Goal: Task Accomplishment & Management: Use online tool/utility

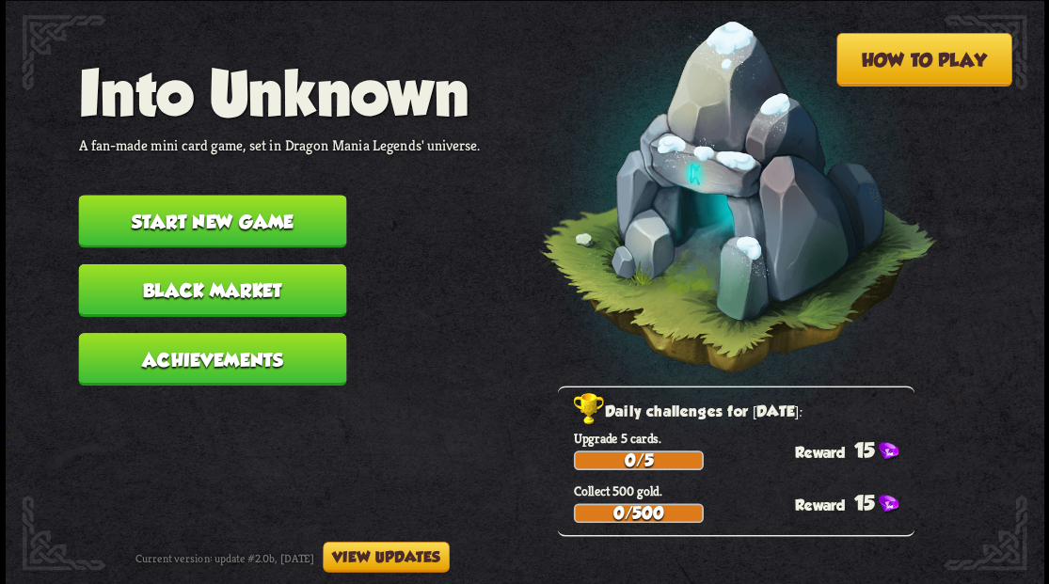
click at [284, 214] on button "Start new game" at bounding box center [212, 221] width 268 height 53
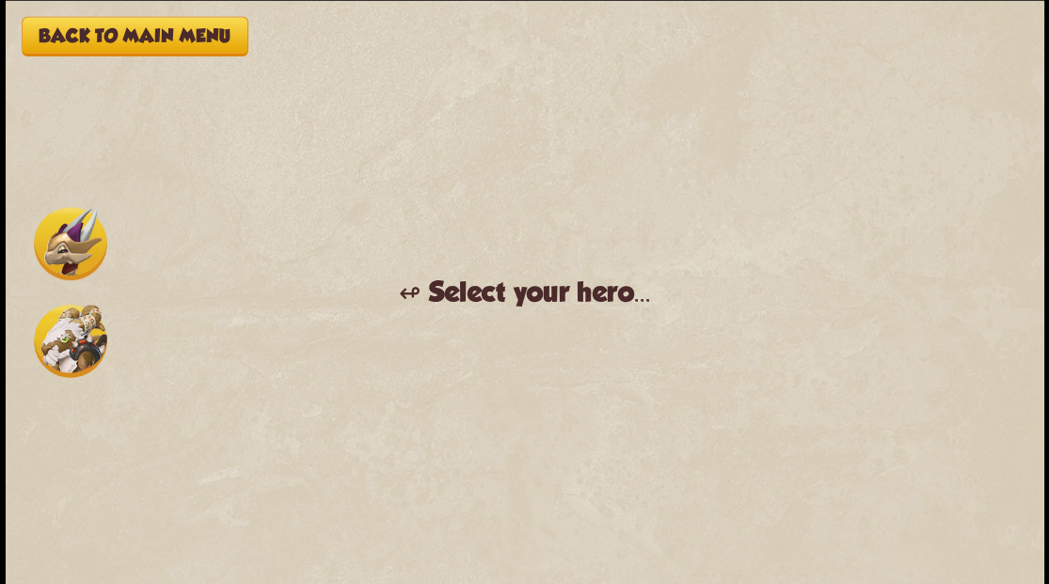
click at [81, 241] on img at bounding box center [70, 243] width 73 height 73
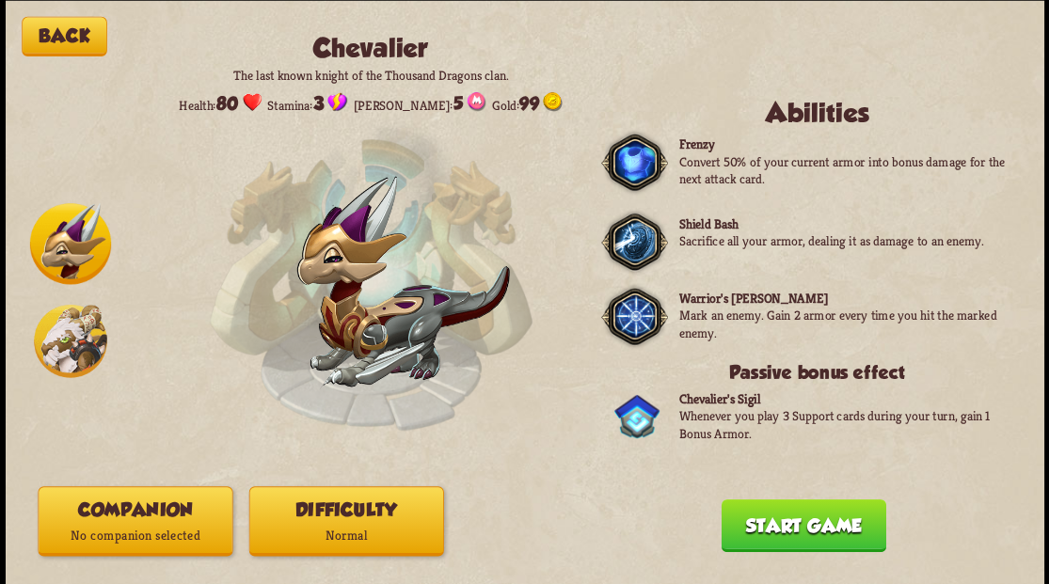
click at [124, 531] on p "No companion selected" at bounding box center [135, 535] width 193 height 26
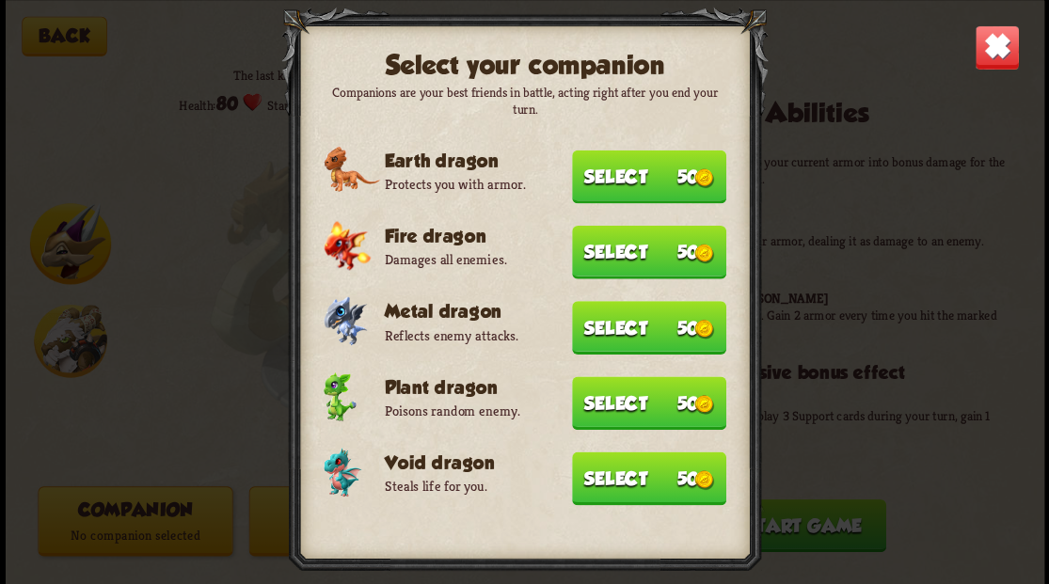
drag, startPoint x: 592, startPoint y: 487, endPoint x: 598, endPoint y: 466, distance: 22.6
click at [591, 480] on button "Select 50" at bounding box center [649, 479] width 154 height 54
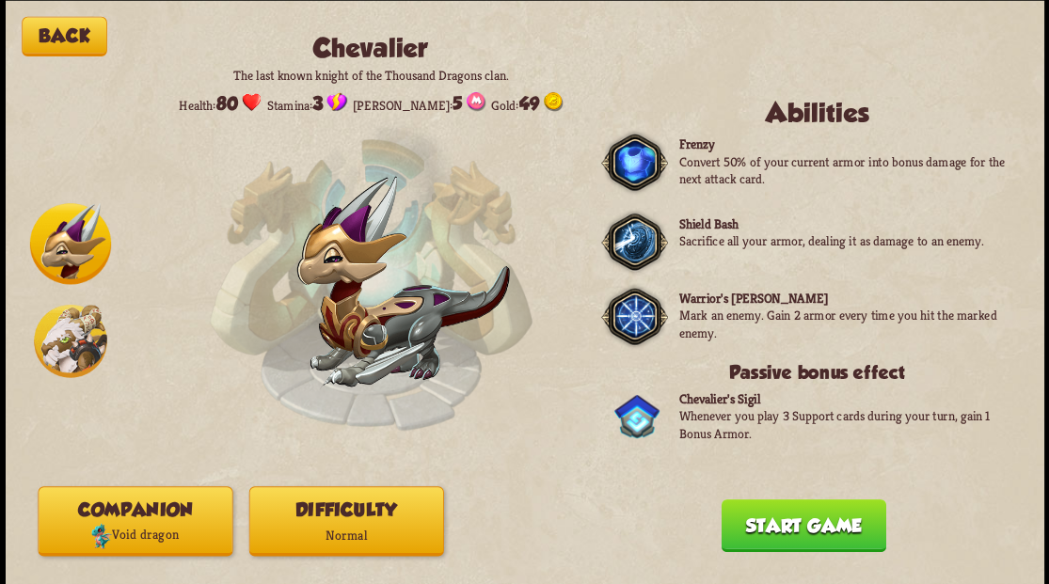
click at [775, 547] on button "Start game" at bounding box center [803, 525] width 165 height 53
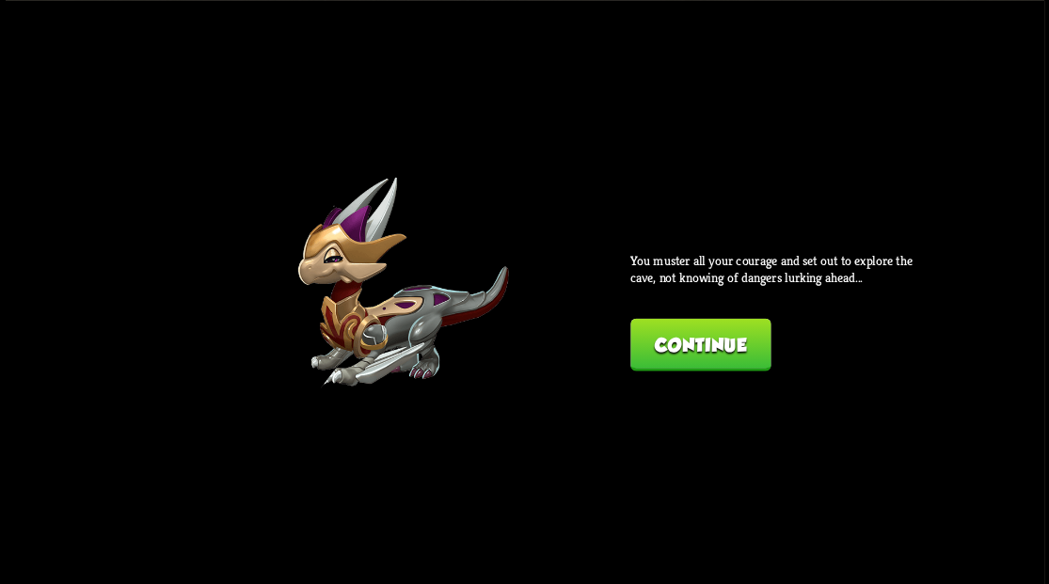
click at [688, 375] on div "Back Chevalier The last known knight of the Thousand Dragons clan. Health: 80 S…" at bounding box center [525, 292] width 1038 height 584
click at [711, 334] on button "Continue" at bounding box center [700, 344] width 140 height 53
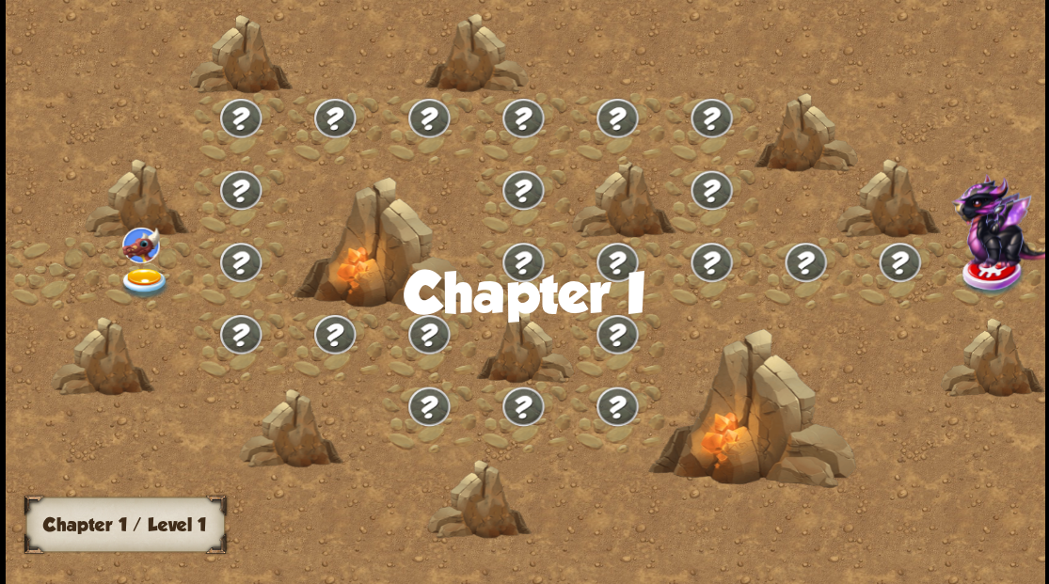
click at [145, 273] on img at bounding box center [145, 282] width 52 height 31
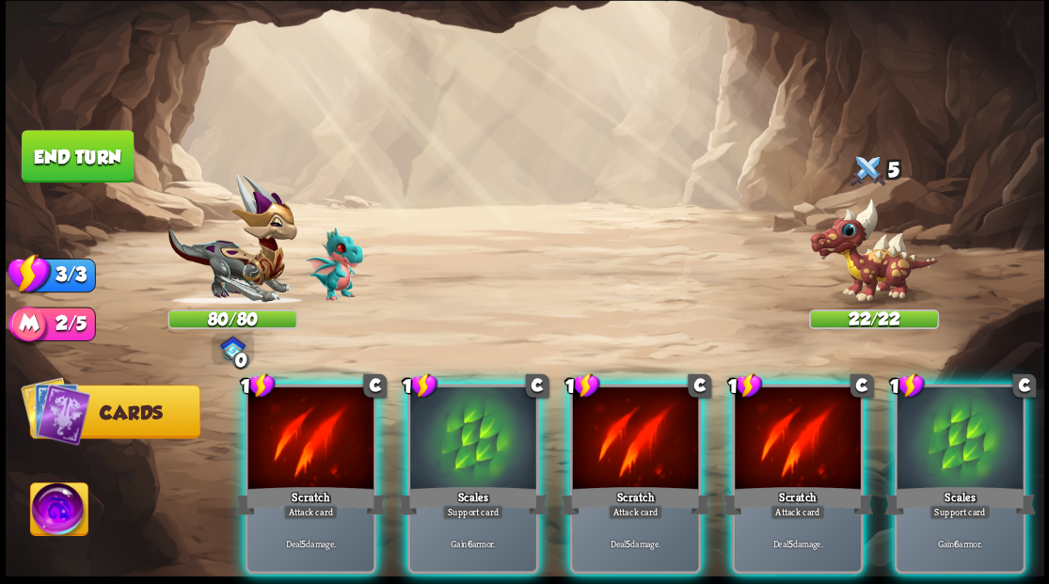
click at [461, 436] on div at bounding box center [473, 440] width 126 height 106
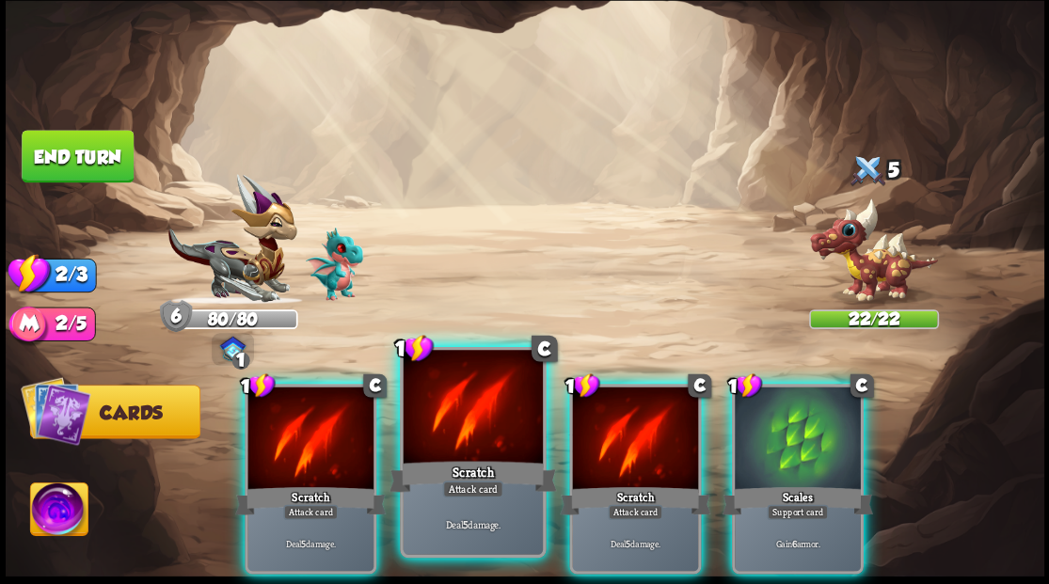
click at [456, 436] on div at bounding box center [472, 409] width 139 height 118
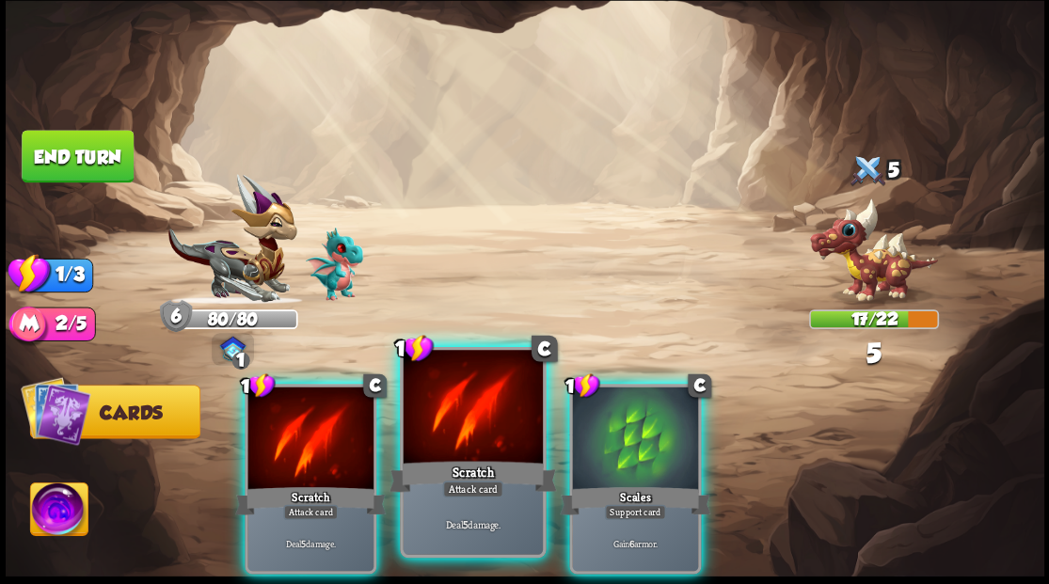
click at [450, 435] on div at bounding box center [472, 409] width 139 height 118
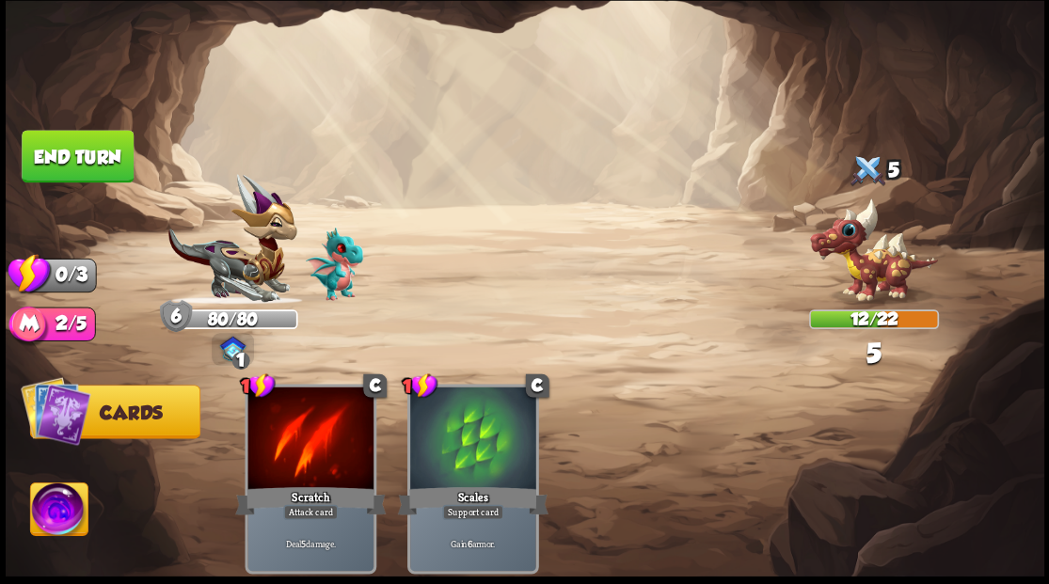
click at [92, 151] on button "End turn" at bounding box center [78, 157] width 114 height 54
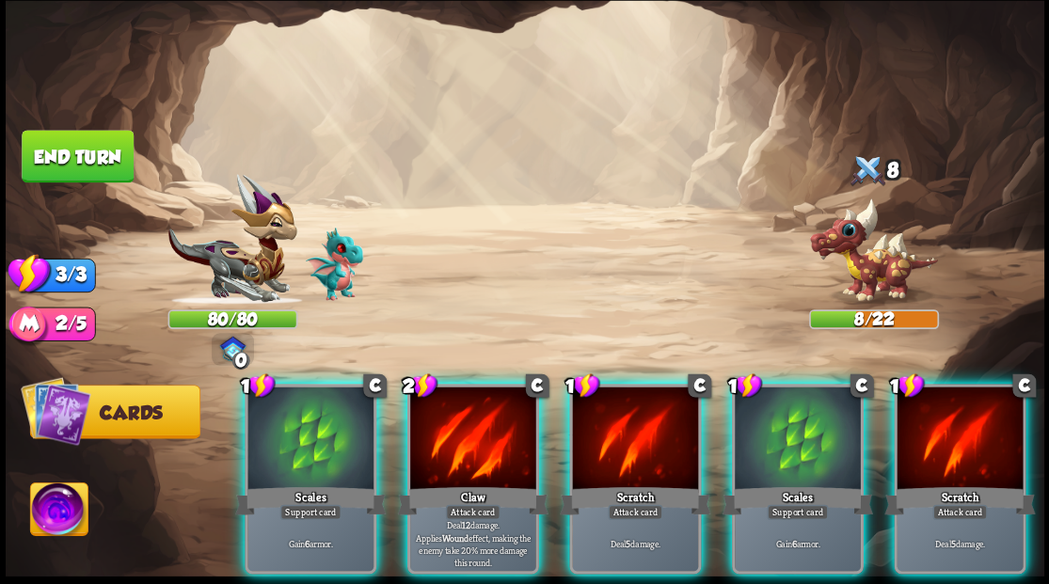
click at [480, 420] on div at bounding box center [473, 440] width 126 height 106
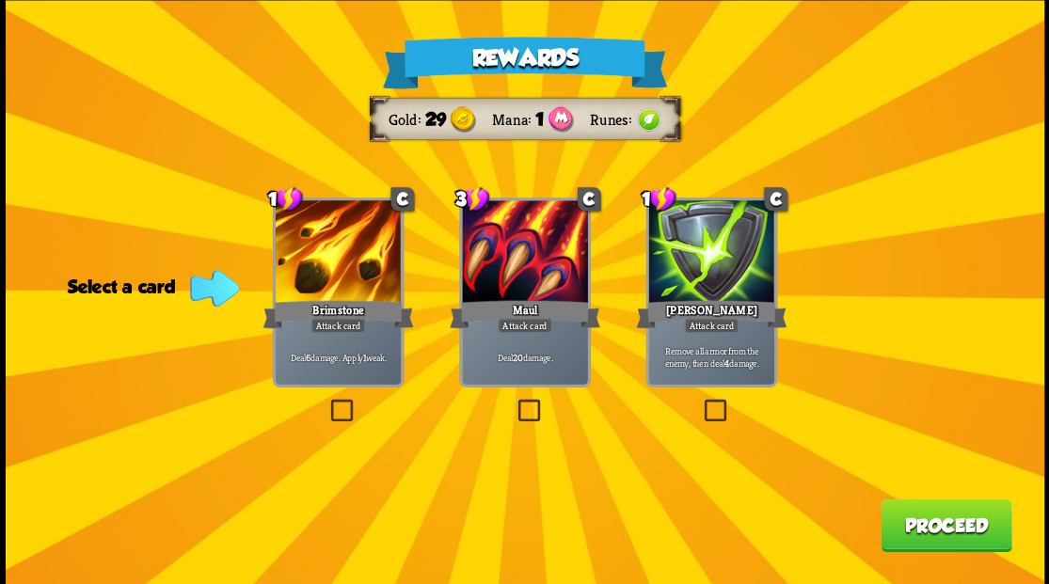
click at [700, 402] on label at bounding box center [700, 402] width 0 height 0
click at [0, 0] on input "checkbox" at bounding box center [0, 0] width 0 height 0
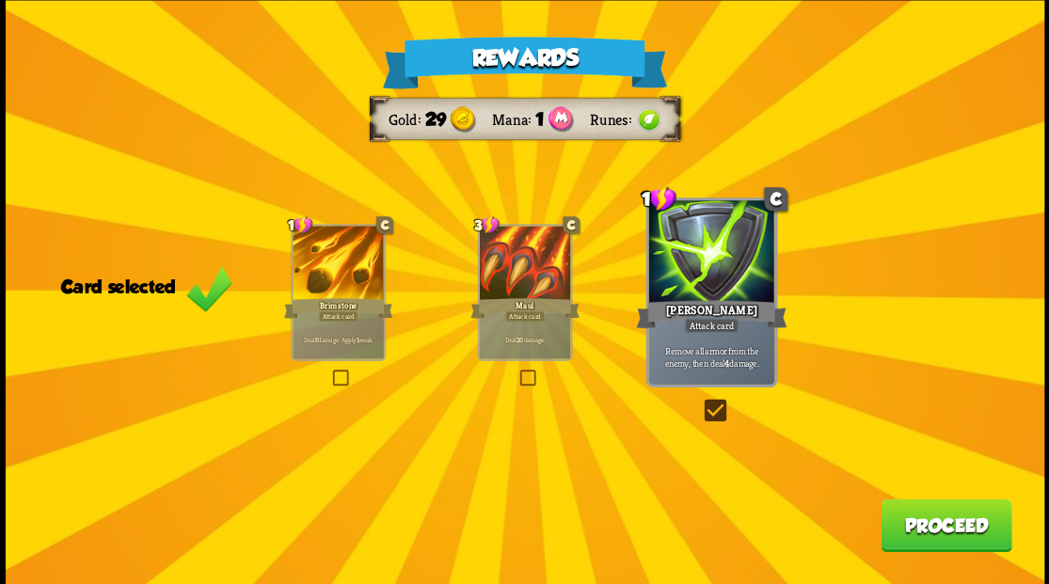
click at [909, 528] on button "Proceed" at bounding box center [945, 525] width 131 height 53
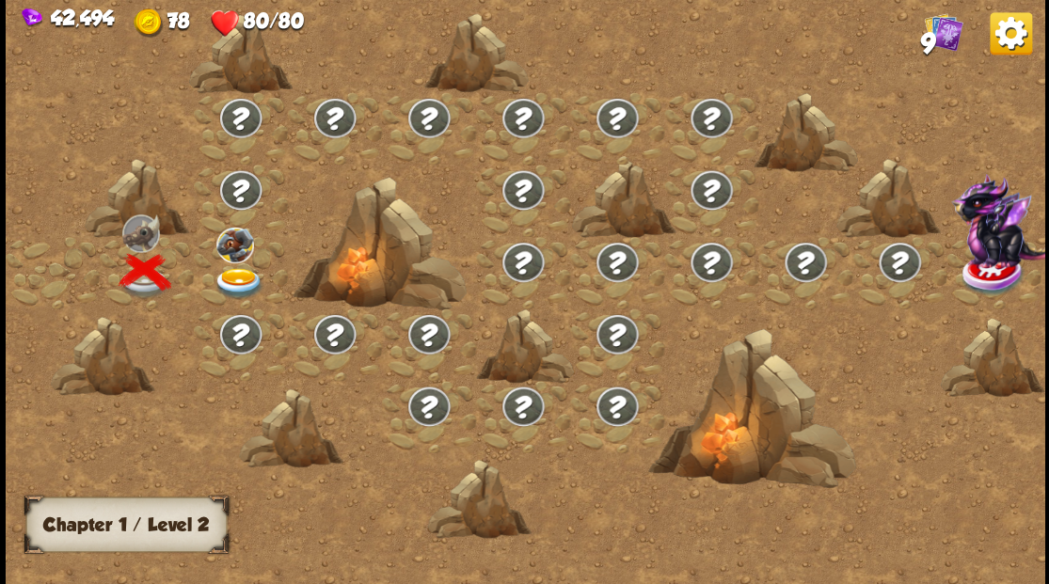
click at [236, 276] on img at bounding box center [239, 282] width 52 height 31
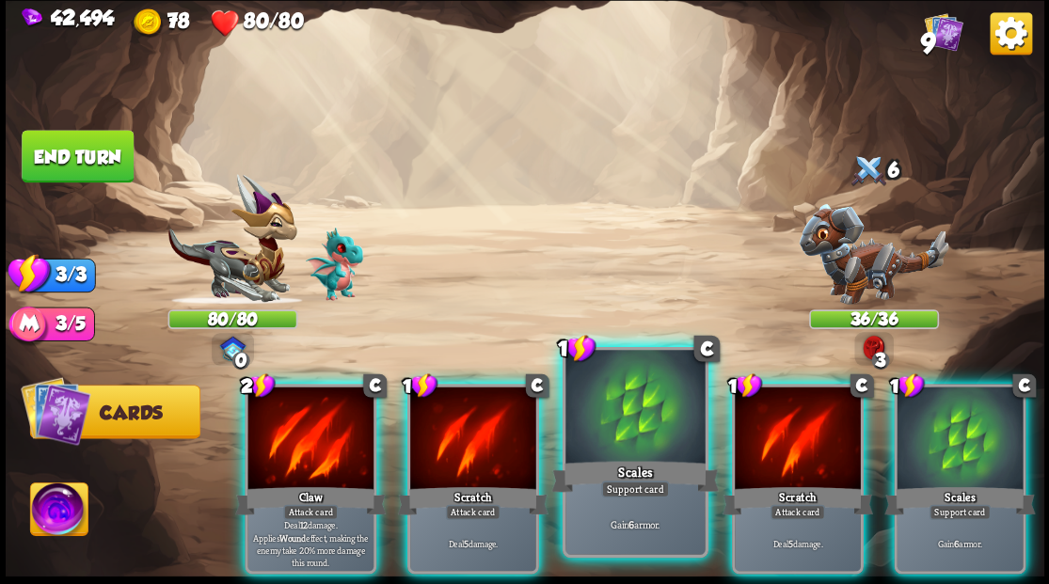
click at [617, 436] on div at bounding box center [634, 409] width 139 height 118
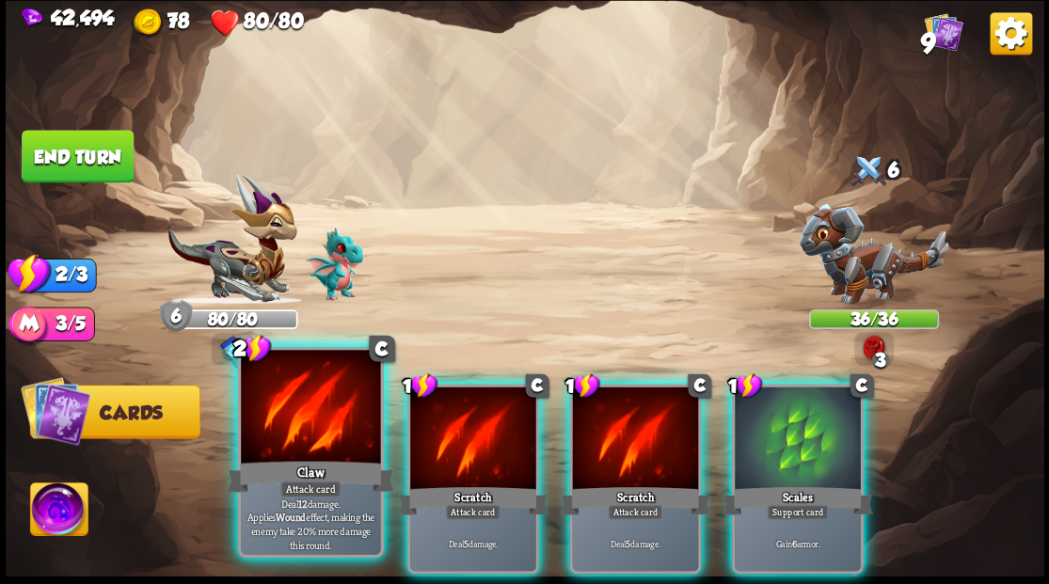
click at [293, 423] on div at bounding box center [310, 409] width 139 height 118
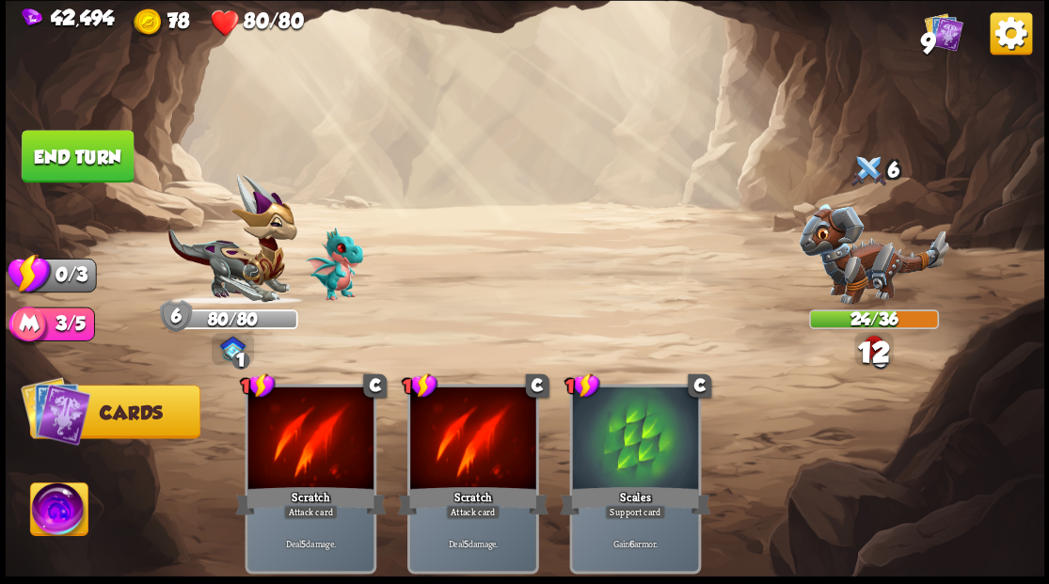
click at [108, 158] on button "End turn" at bounding box center [78, 156] width 114 height 54
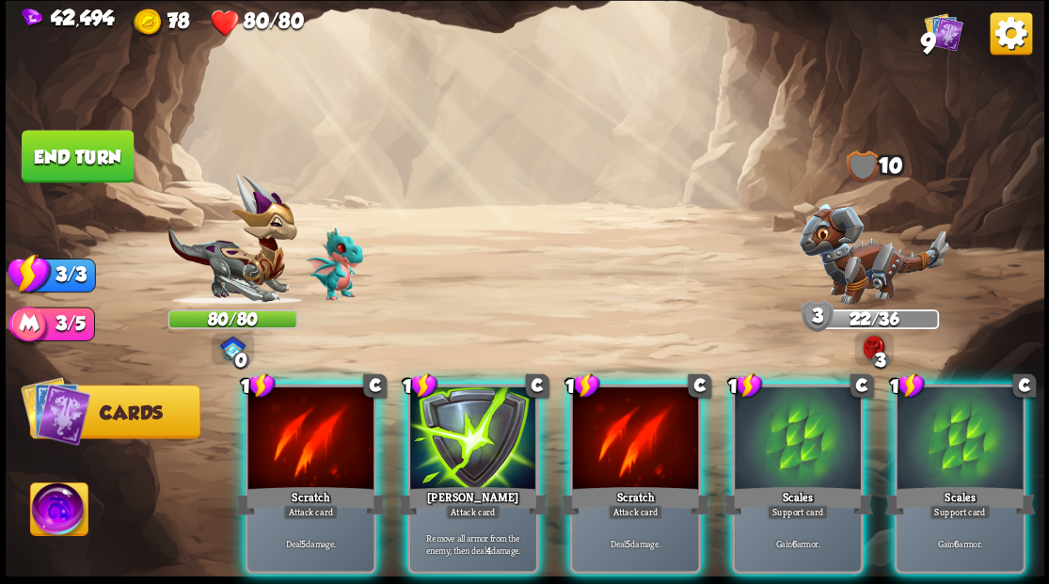
click at [852, 258] on img at bounding box center [874, 253] width 150 height 101
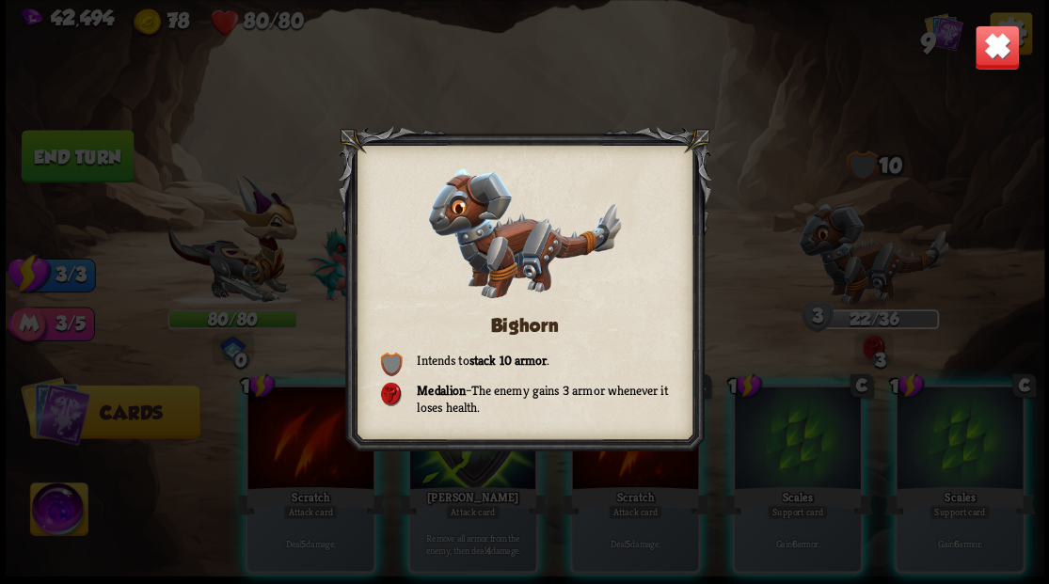
click at [1007, 42] on img at bounding box center [996, 46] width 45 height 45
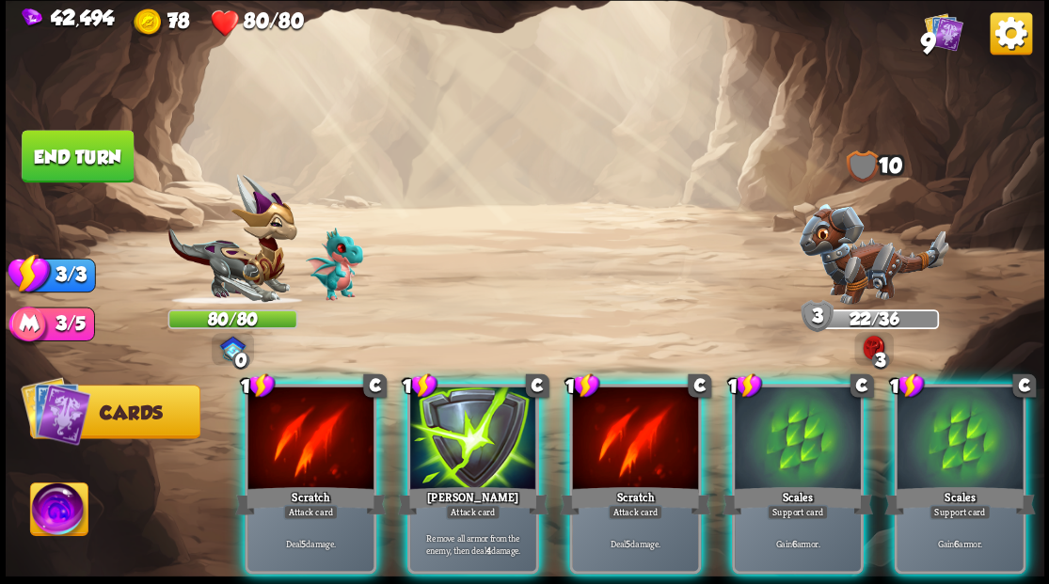
click at [468, 446] on div at bounding box center [473, 440] width 126 height 106
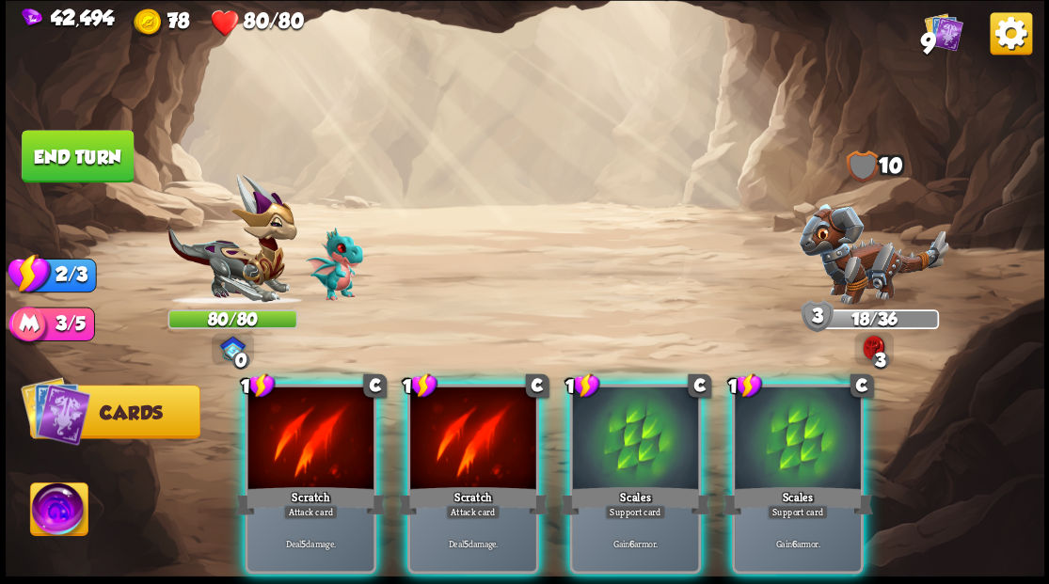
click at [462, 428] on div at bounding box center [473, 440] width 126 height 106
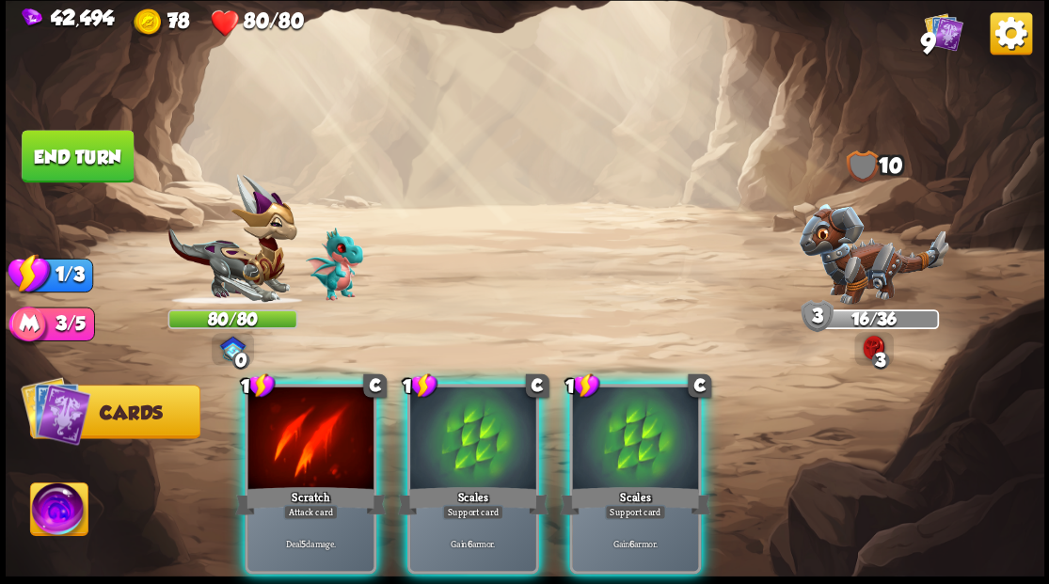
click at [334, 405] on div at bounding box center [310, 440] width 126 height 106
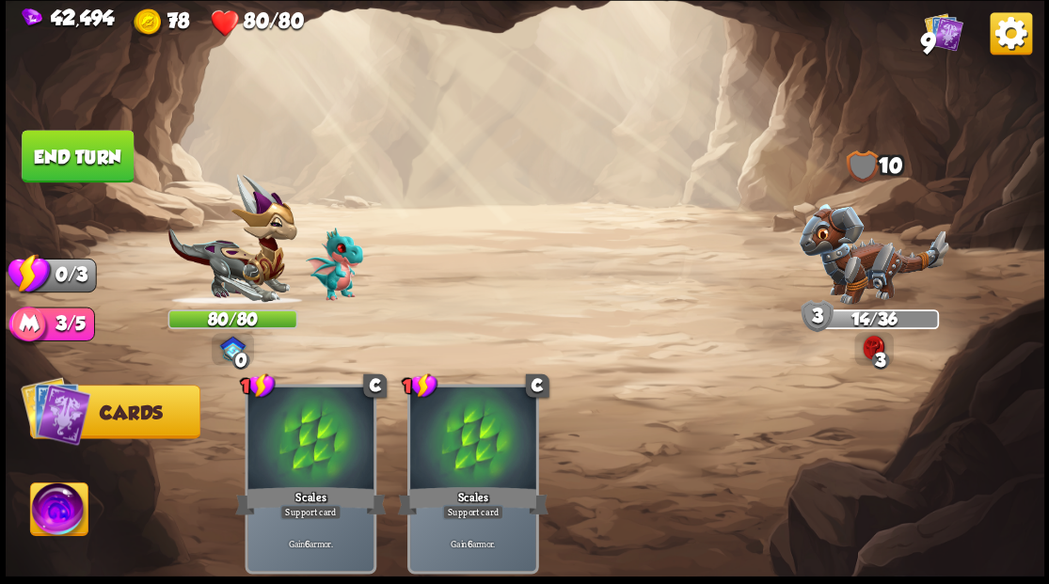
click at [55, 140] on button "End turn" at bounding box center [78, 156] width 112 height 53
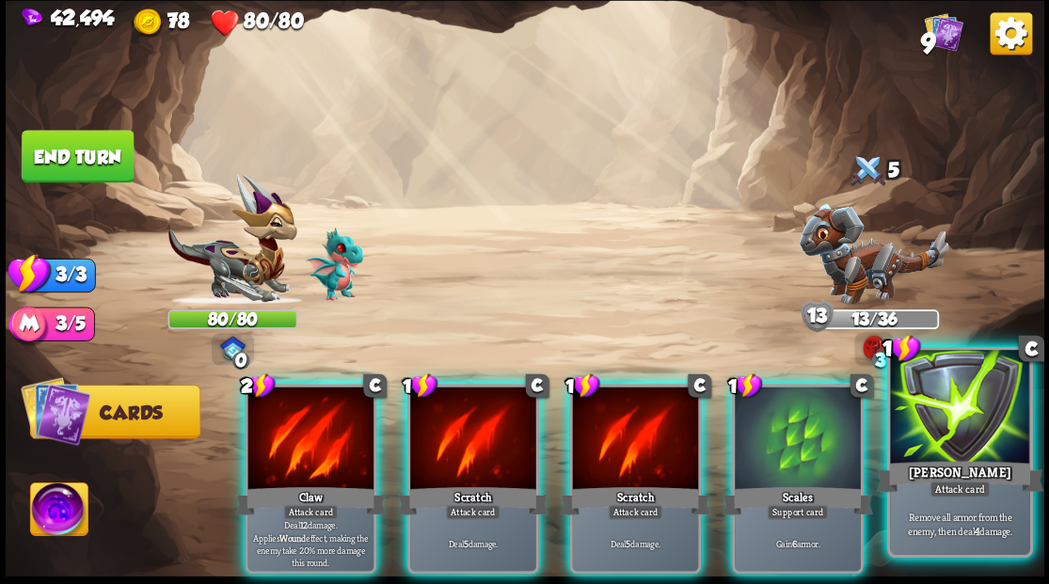
click at [977, 446] on div at bounding box center [959, 409] width 139 height 118
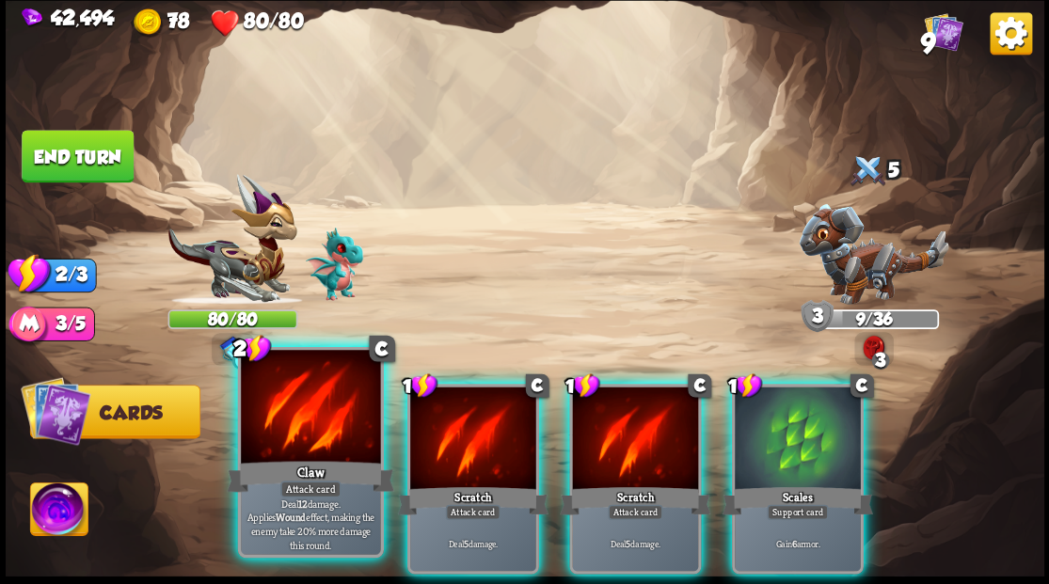
click at [303, 423] on div at bounding box center [310, 409] width 139 height 118
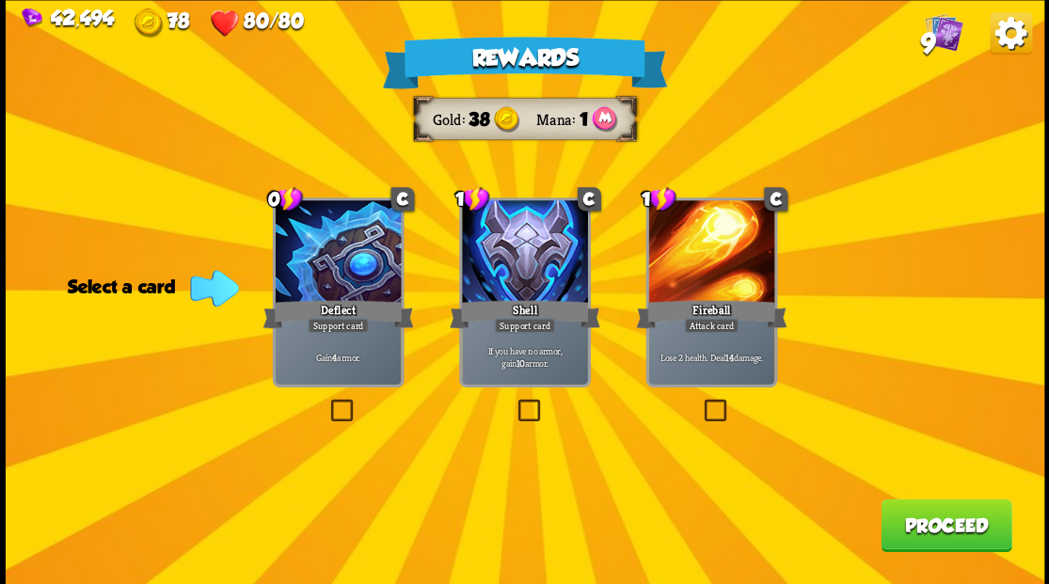
click at [326, 402] on label at bounding box center [326, 402] width 0 height 0
click at [0, 0] on input "checkbox" at bounding box center [0, 0] width 0 height 0
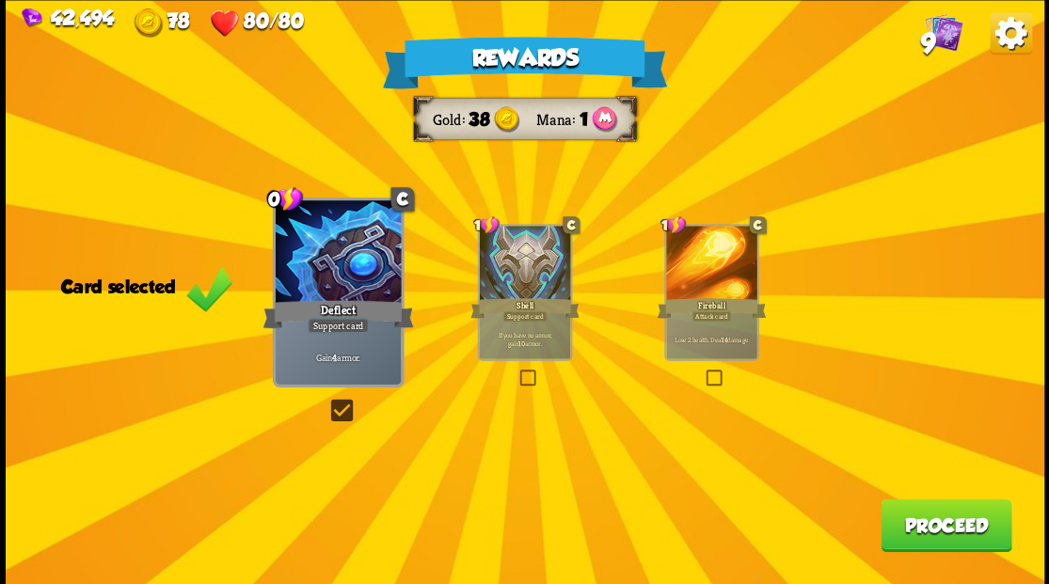
drag, startPoint x: 927, startPoint y: 524, endPoint x: 919, endPoint y: 512, distance: 14.4
click at [919, 512] on button "Proceed" at bounding box center [945, 525] width 131 height 53
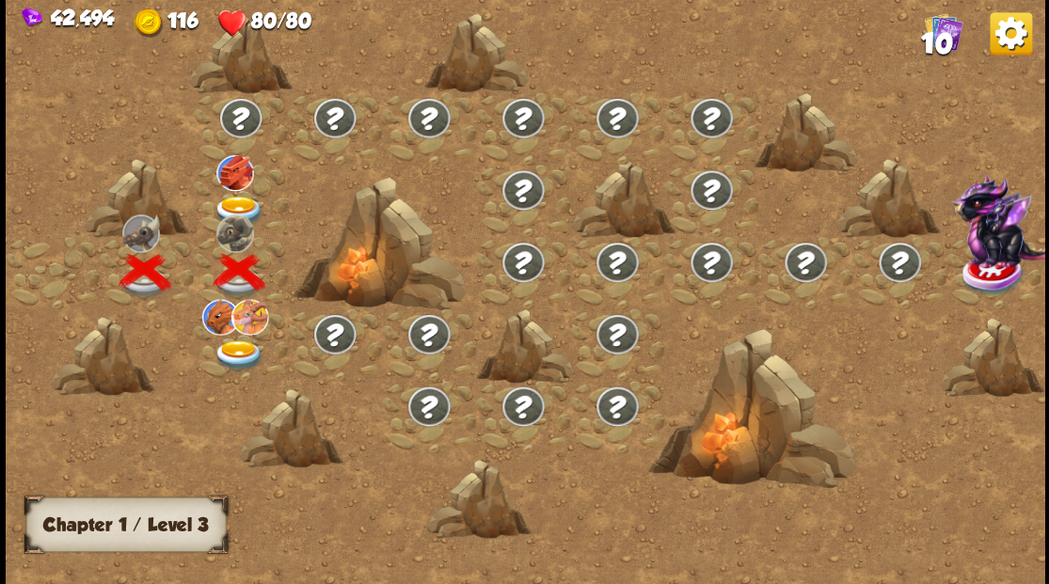
click at [233, 204] on img at bounding box center [239, 211] width 52 height 31
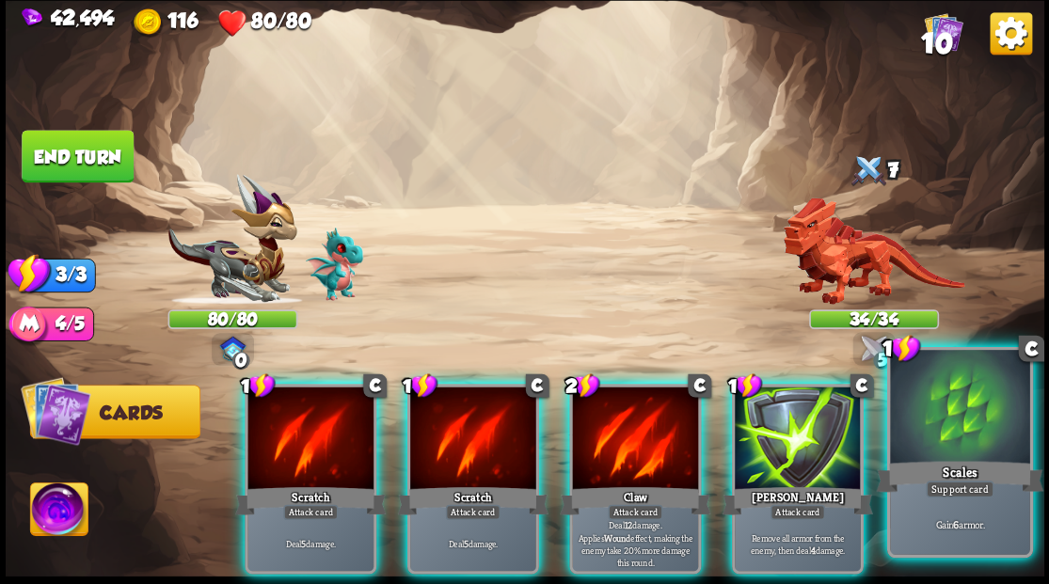
click at [990, 444] on div at bounding box center [959, 409] width 139 height 118
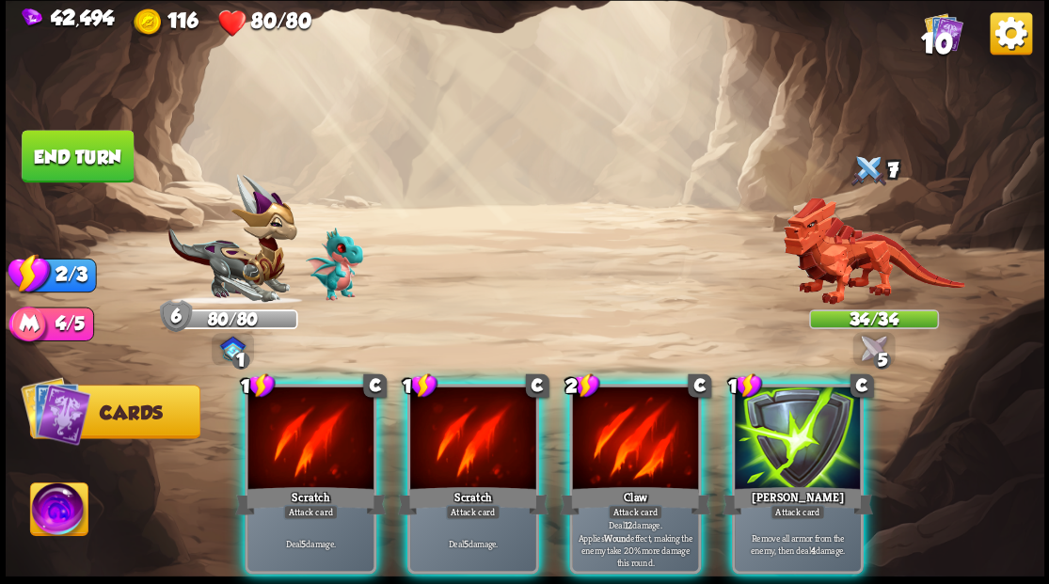
drag, startPoint x: 660, startPoint y: 398, endPoint x: 651, endPoint y: 380, distance: 20.2
click at [658, 397] on div at bounding box center [635, 440] width 126 height 106
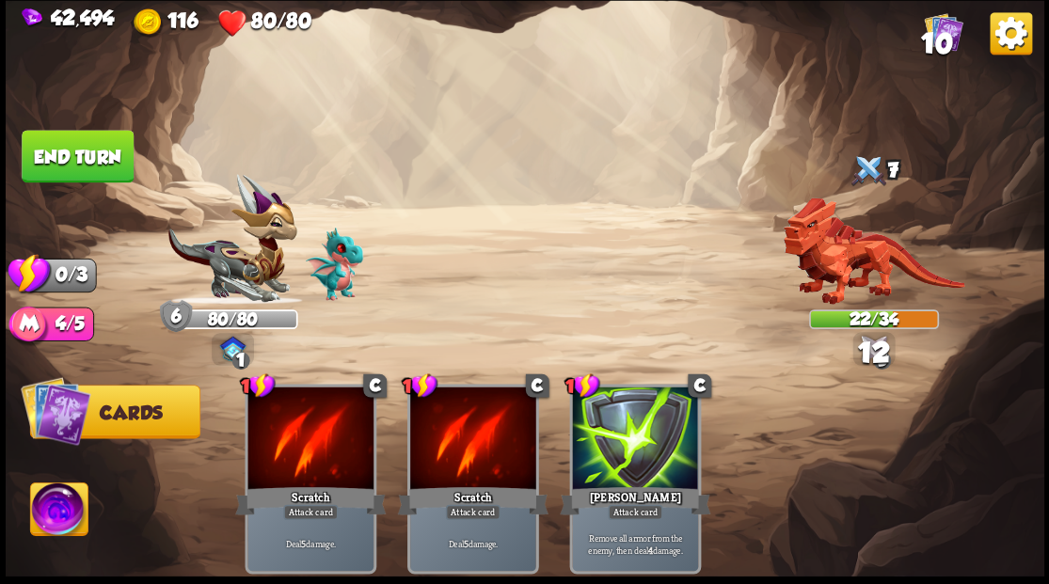
drag, startPoint x: 90, startPoint y: 154, endPoint x: 104, endPoint y: 159, distance: 14.9
click at [88, 153] on button "End turn" at bounding box center [78, 156] width 112 height 53
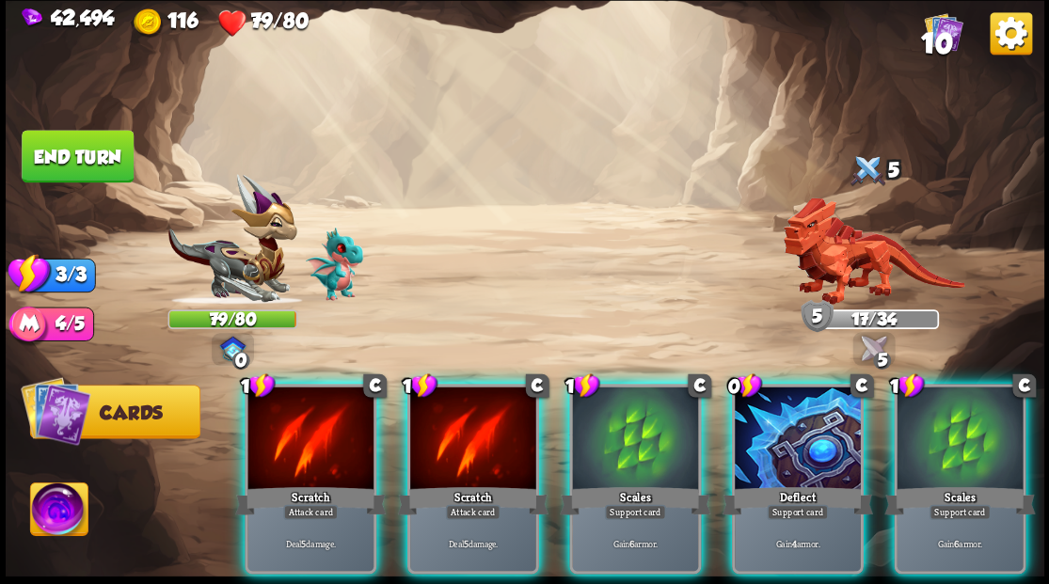
click at [643, 410] on div at bounding box center [635, 440] width 126 height 106
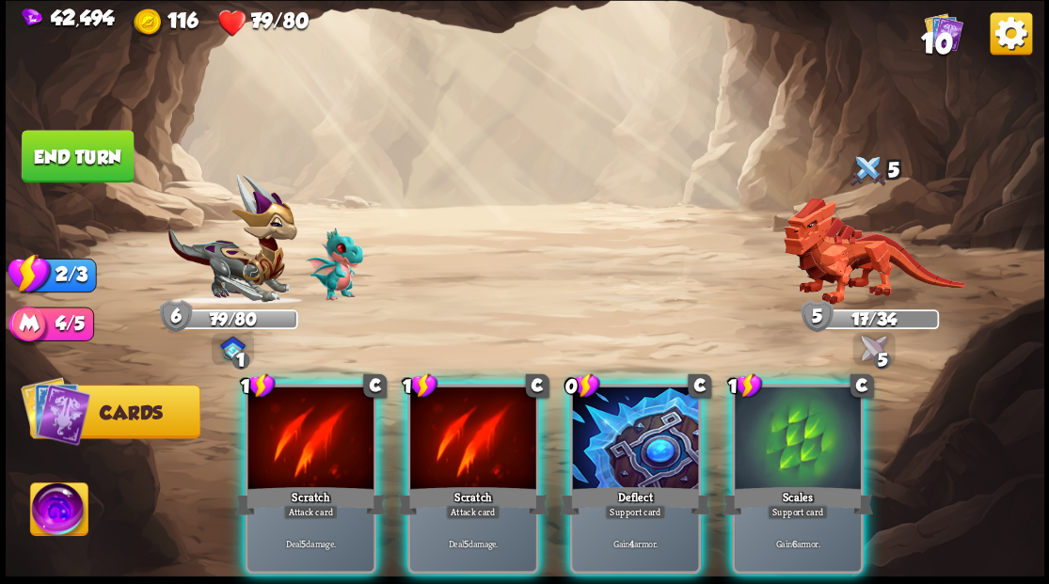
click at [289, 408] on div at bounding box center [310, 440] width 126 height 106
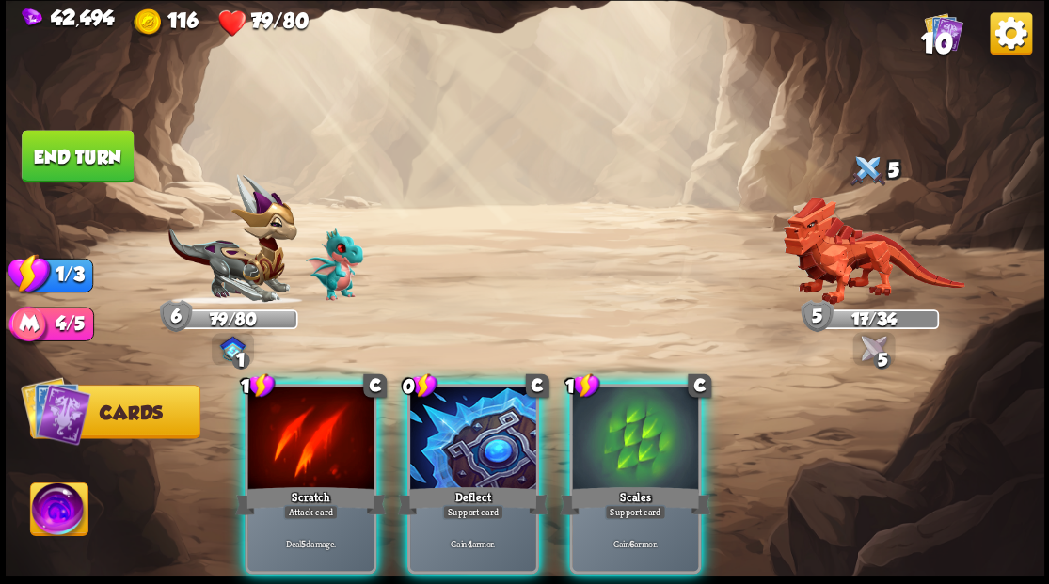
click at [289, 408] on div at bounding box center [310, 440] width 126 height 106
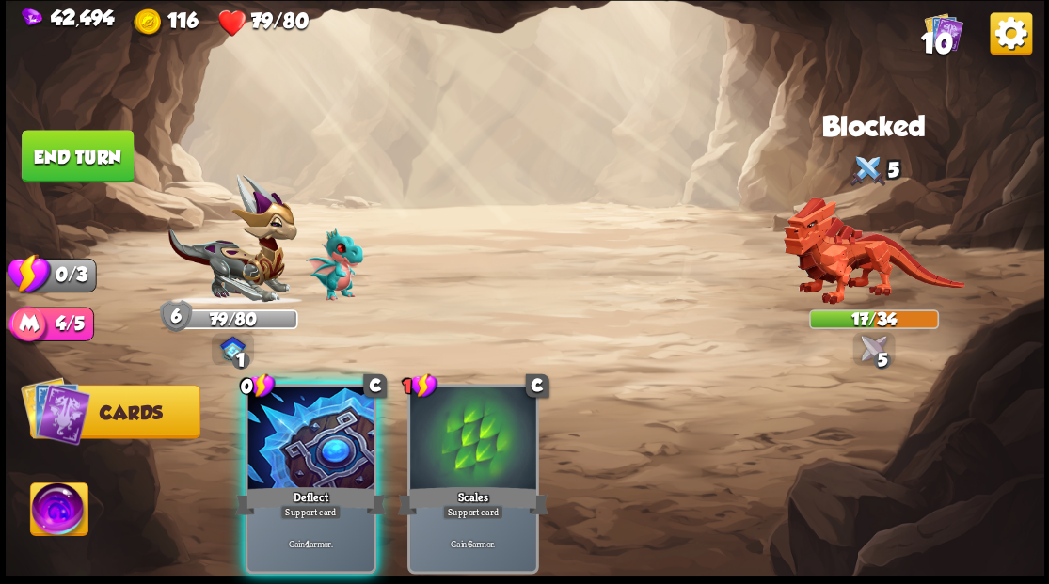
drag, startPoint x: 289, startPoint y: 408, endPoint x: 268, endPoint y: 356, distance: 56.6
click at [288, 404] on div at bounding box center [310, 440] width 126 height 106
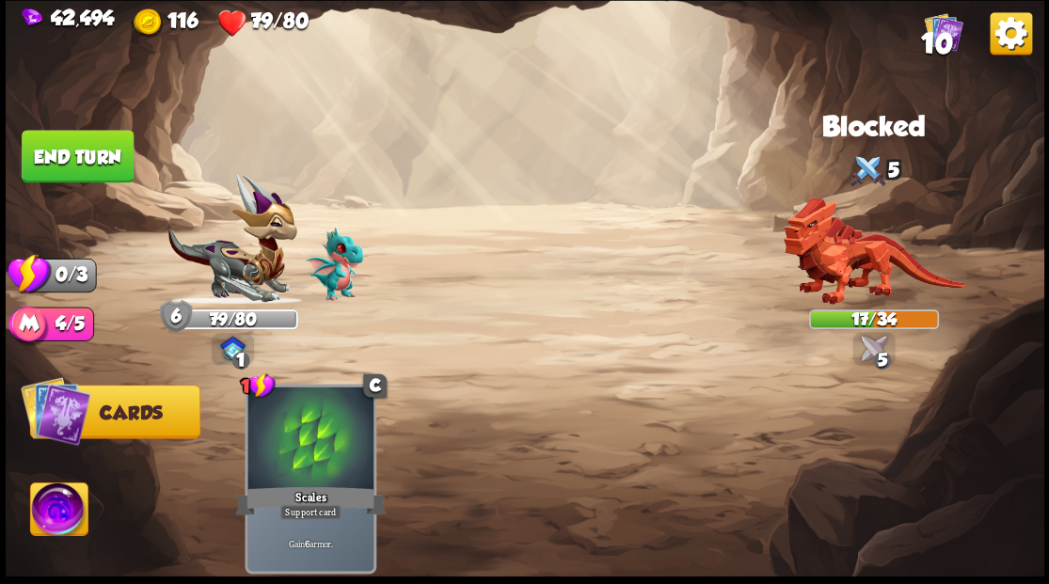
click at [73, 154] on button "End turn" at bounding box center [78, 156] width 112 height 53
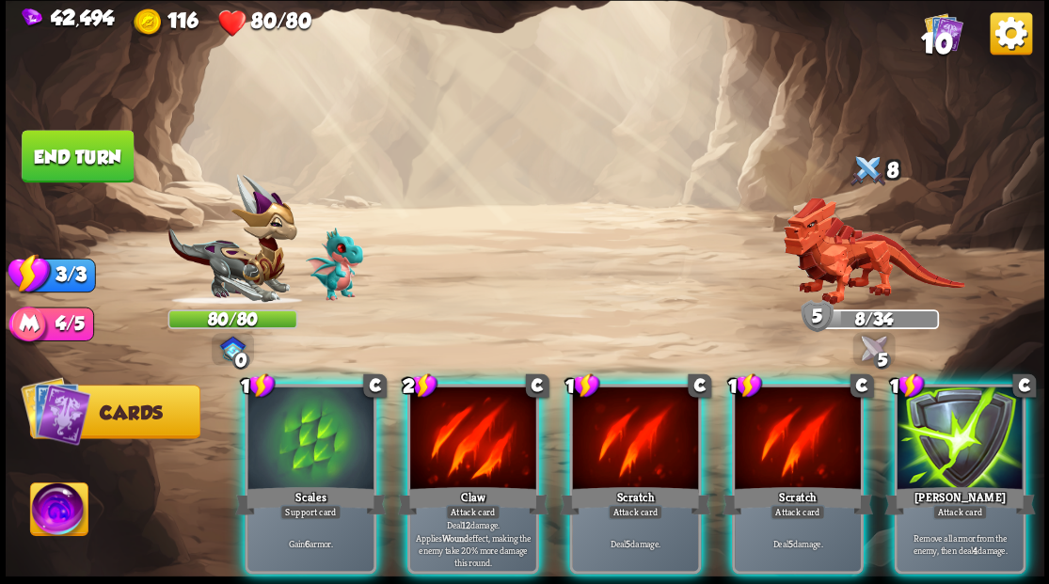
click at [430, 410] on div at bounding box center [473, 440] width 126 height 106
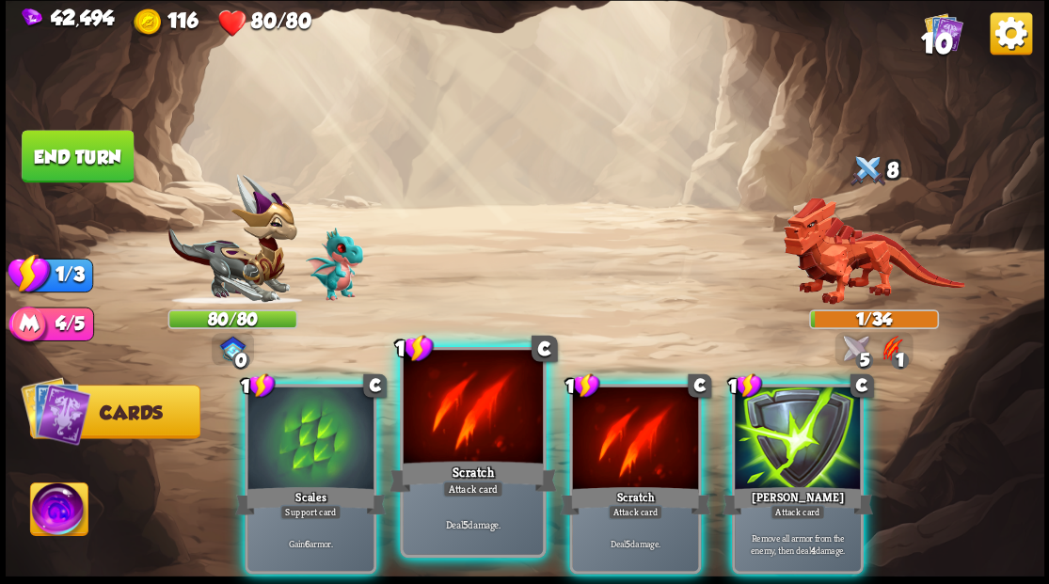
click at [436, 406] on div at bounding box center [472, 409] width 139 height 118
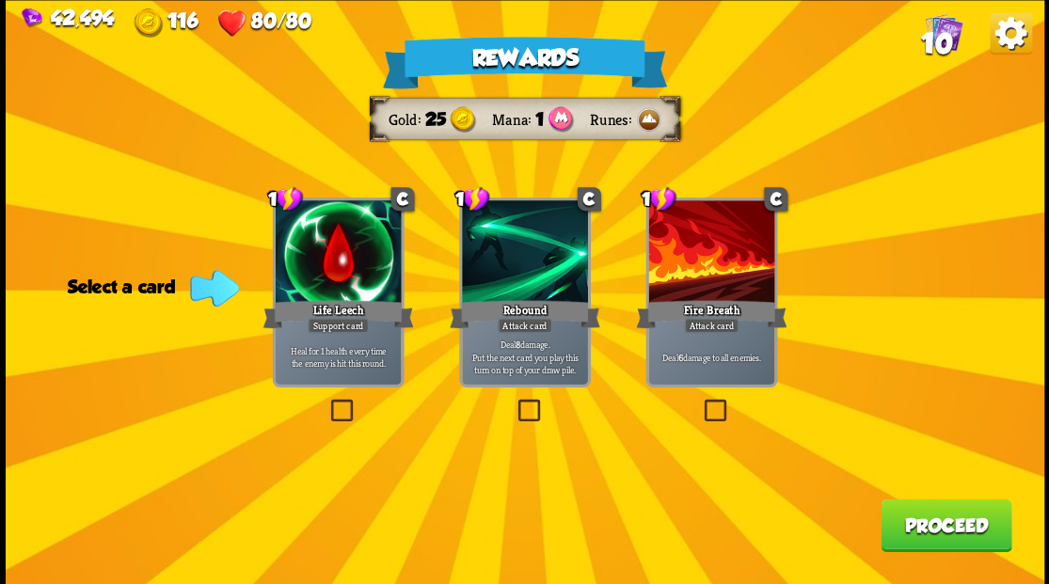
click at [700, 402] on label at bounding box center [700, 402] width 0 height 0
click at [0, 0] on input "checkbox" at bounding box center [0, 0] width 0 height 0
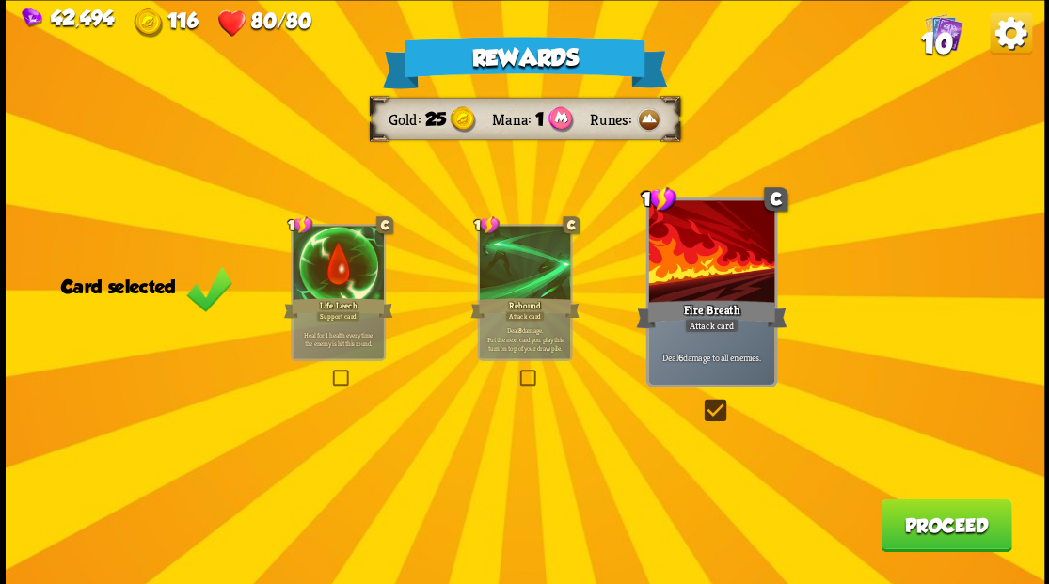
click at [915, 523] on button "Proceed" at bounding box center [945, 525] width 131 height 53
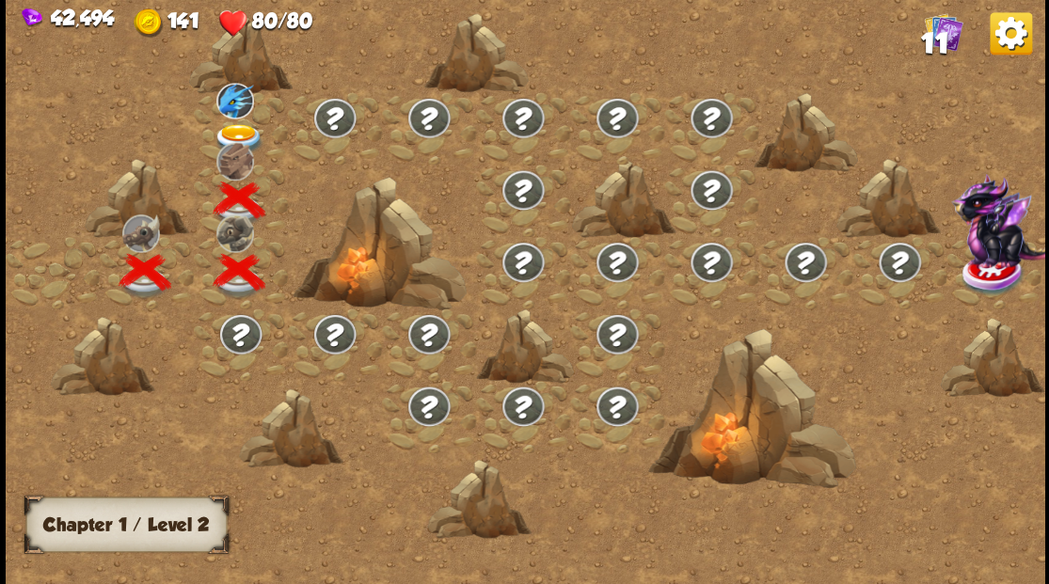
click at [236, 128] on img at bounding box center [239, 138] width 52 height 31
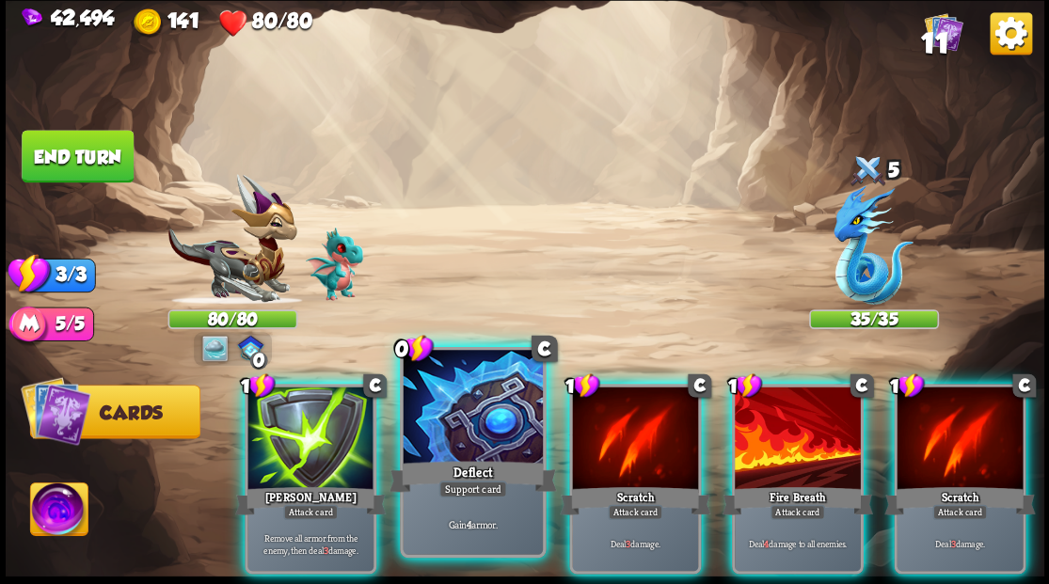
click at [470, 419] on div at bounding box center [472, 409] width 139 height 118
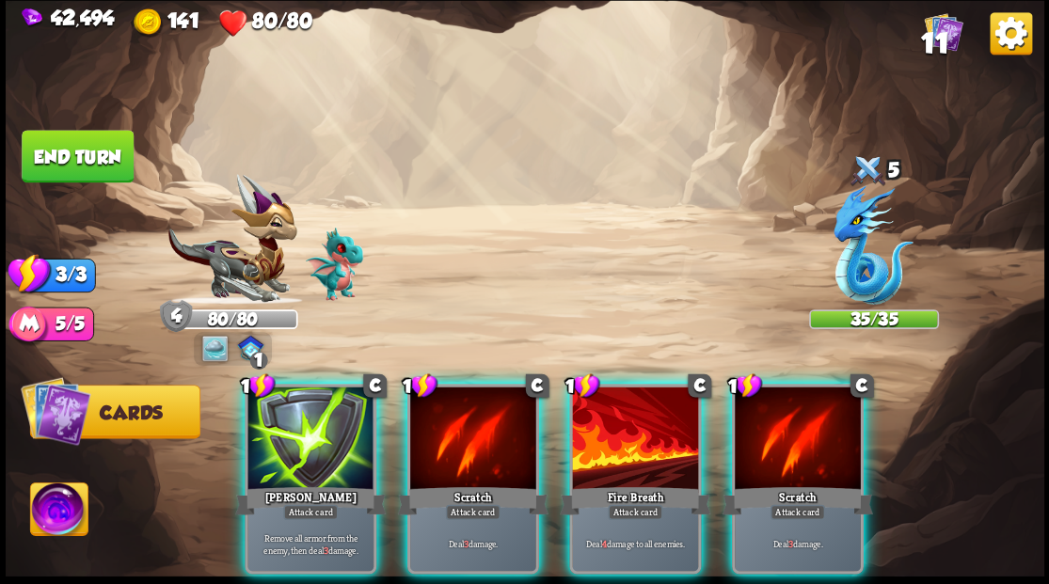
click at [606, 423] on div at bounding box center [635, 440] width 126 height 106
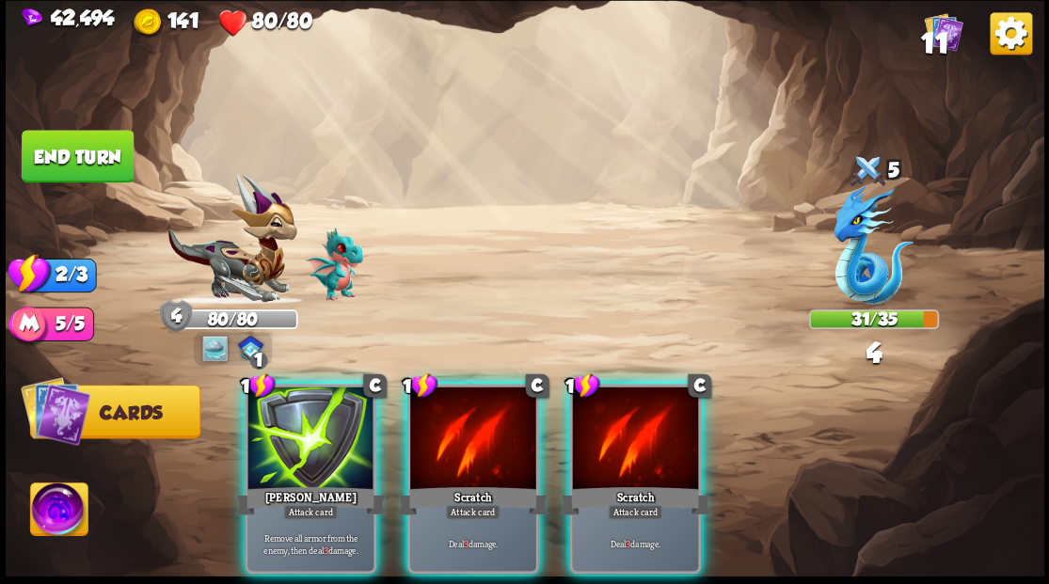
click at [606, 423] on div at bounding box center [635, 440] width 126 height 106
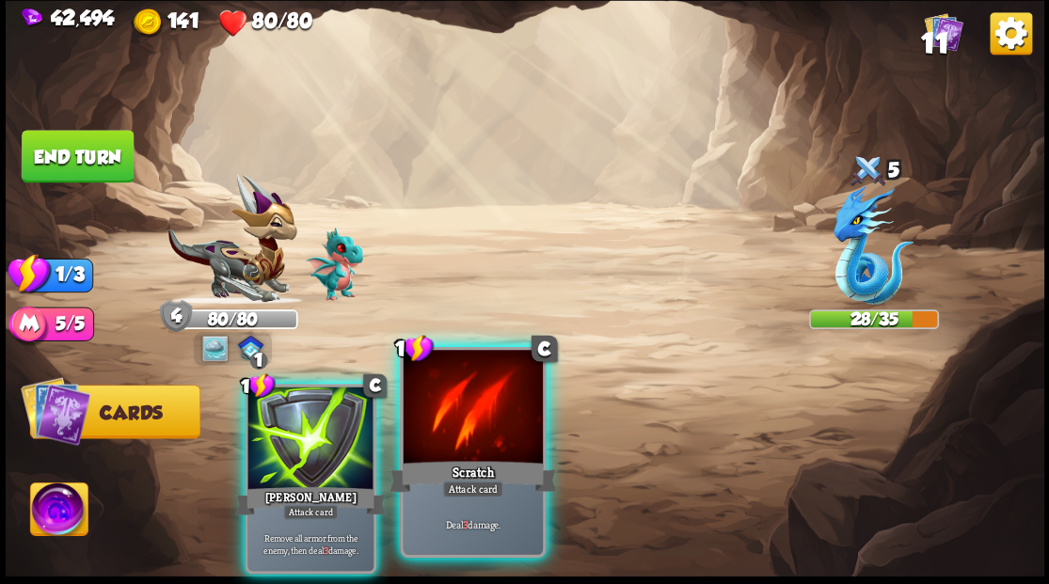
click at [455, 422] on div at bounding box center [472, 409] width 139 height 118
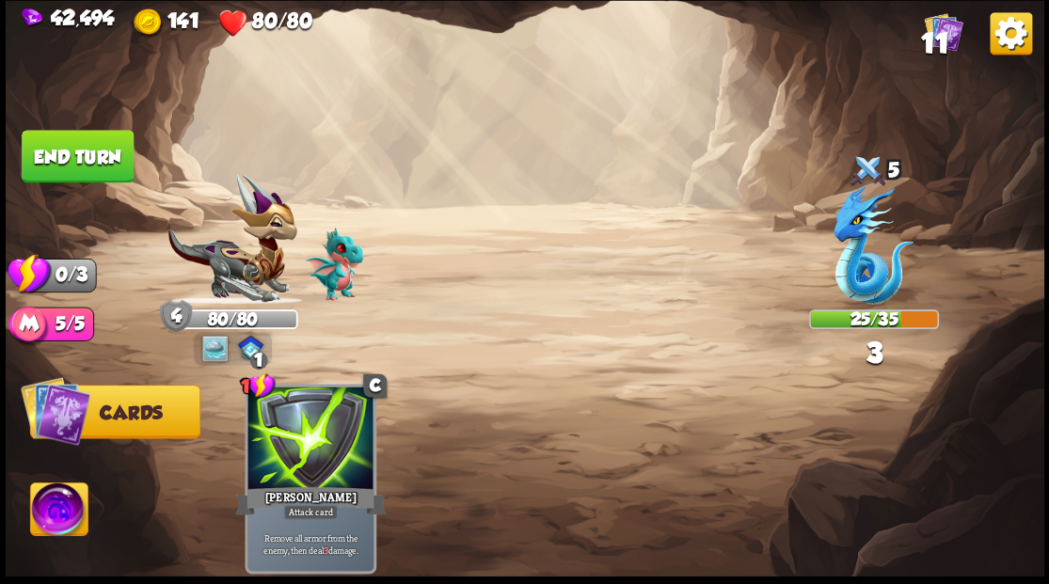
click at [81, 146] on button "End turn" at bounding box center [78, 156] width 112 height 53
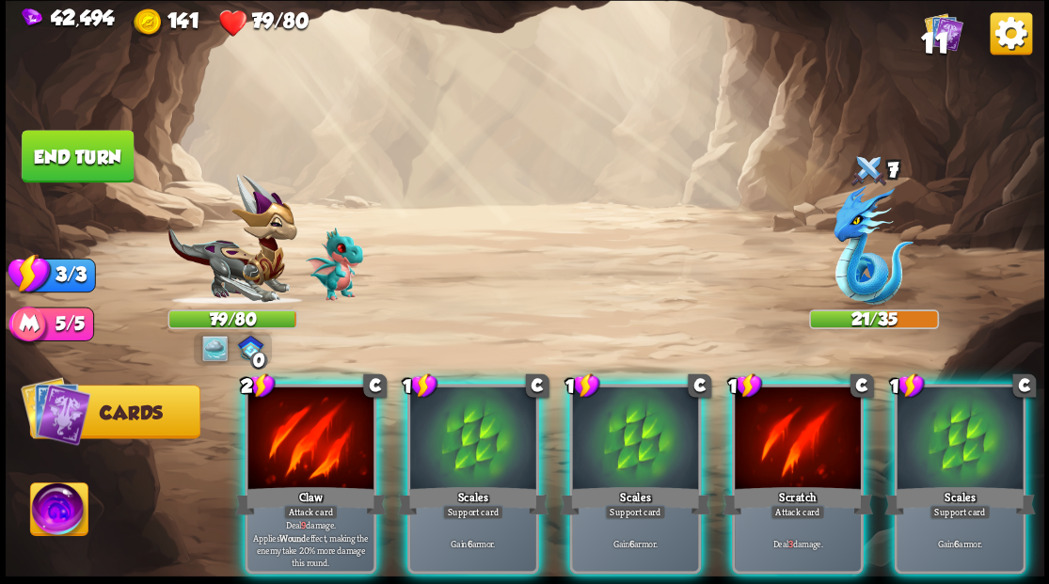
click at [298, 423] on div at bounding box center [310, 440] width 126 height 106
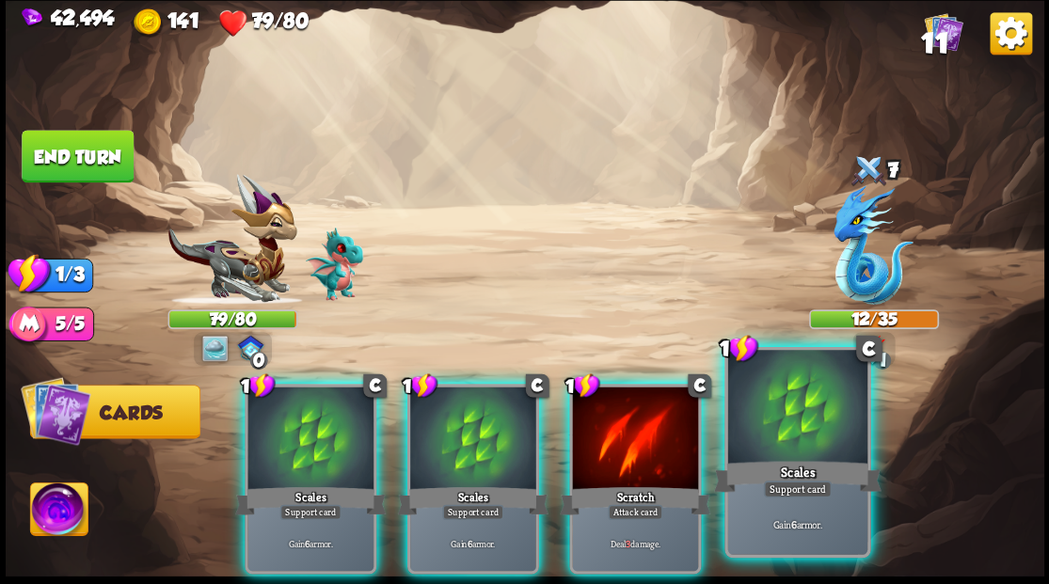
click at [820, 436] on div at bounding box center [796, 409] width 139 height 118
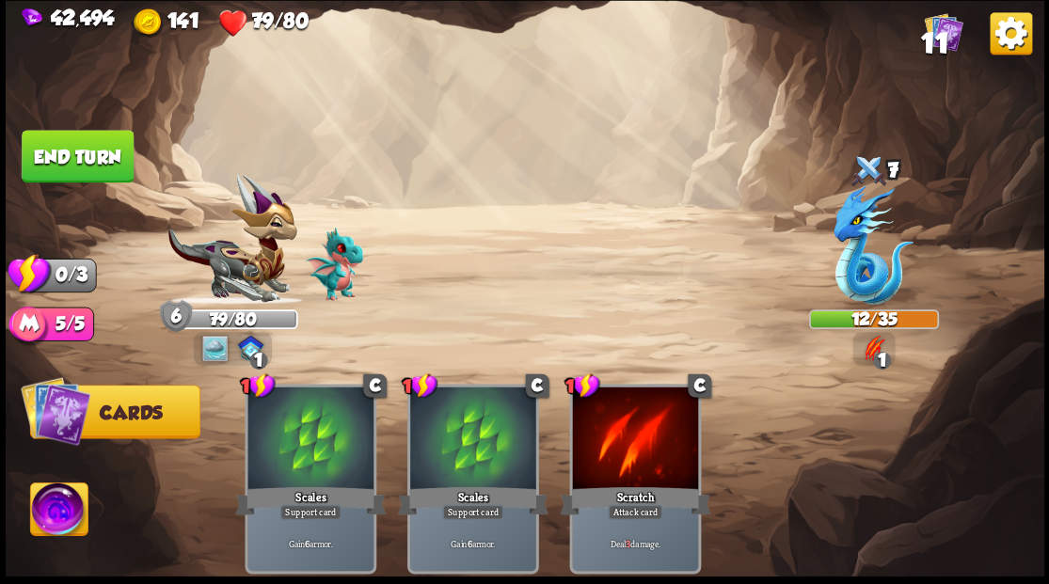
click at [116, 152] on button "End turn" at bounding box center [78, 156] width 112 height 53
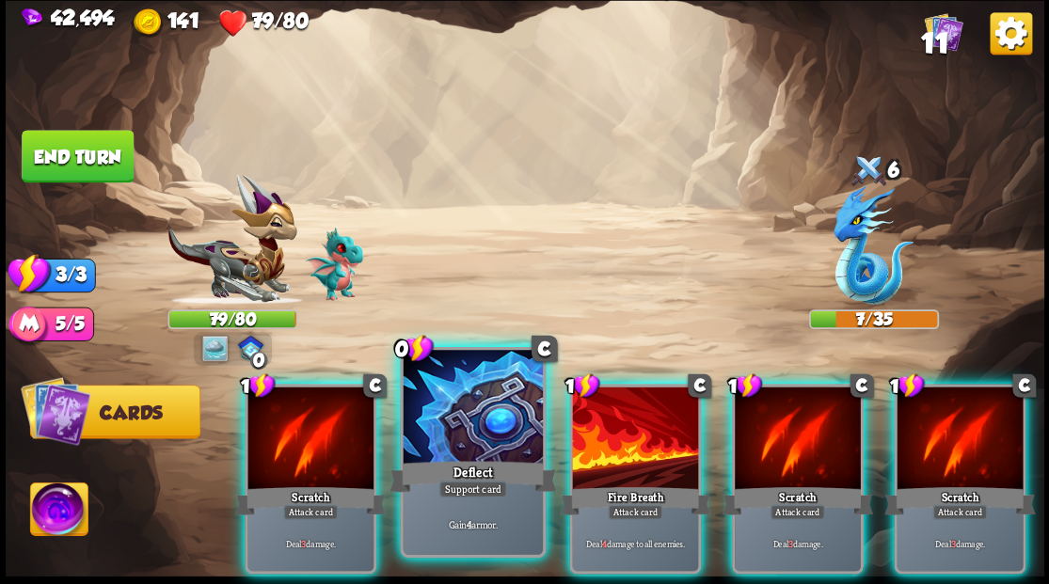
click at [450, 420] on div at bounding box center [472, 409] width 139 height 118
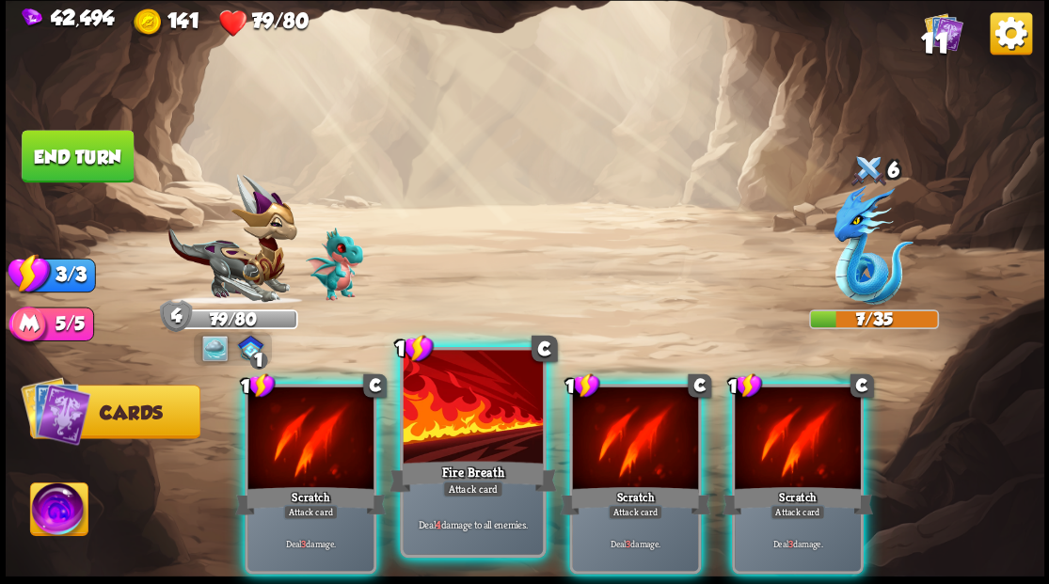
click at [463, 404] on div at bounding box center [472, 409] width 139 height 118
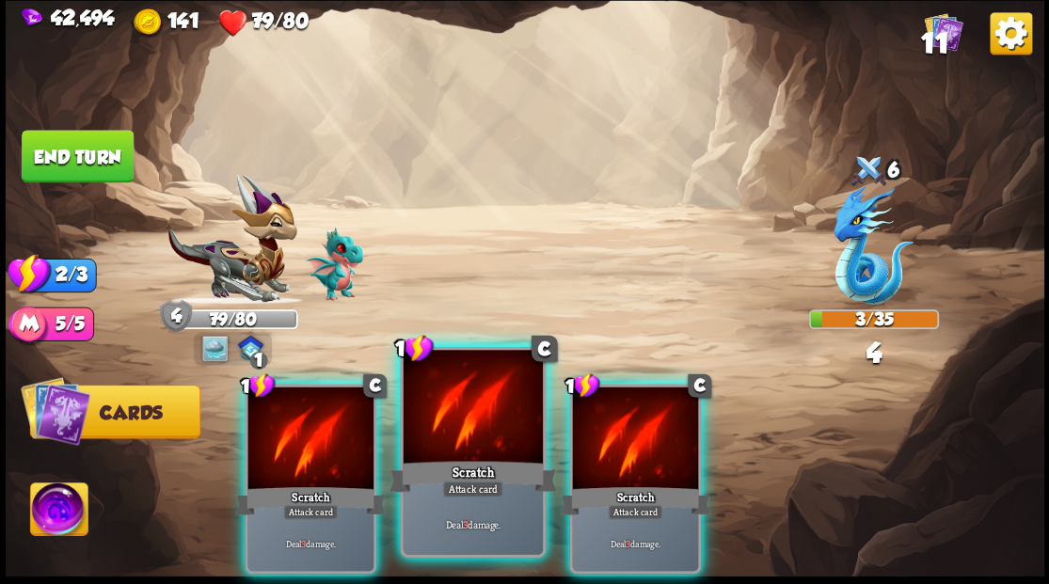
click at [467, 406] on div at bounding box center [472, 409] width 139 height 118
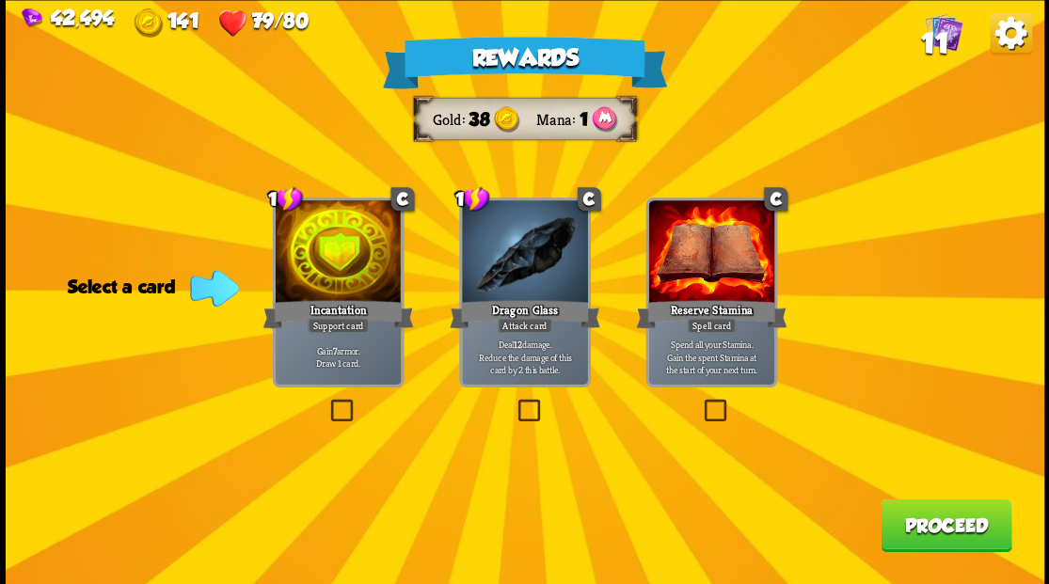
drag, startPoint x: 525, startPoint y: 412, endPoint x: 541, endPoint y: 409, distance: 16.2
click at [514, 402] on label at bounding box center [514, 402] width 0 height 0
click at [0, 0] on input "checkbox" at bounding box center [0, 0] width 0 height 0
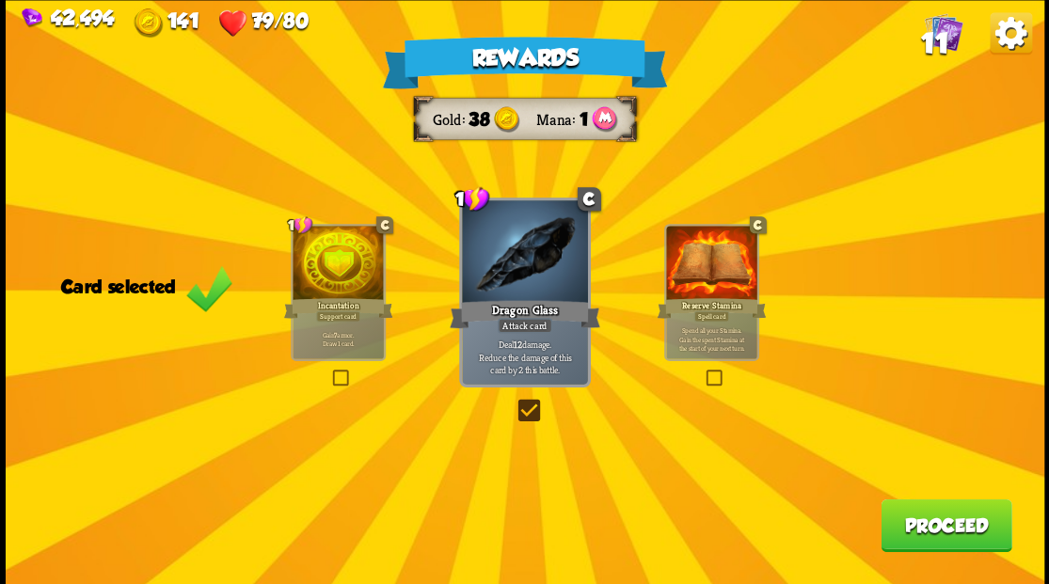
click at [908, 538] on button "Proceed" at bounding box center [945, 525] width 131 height 53
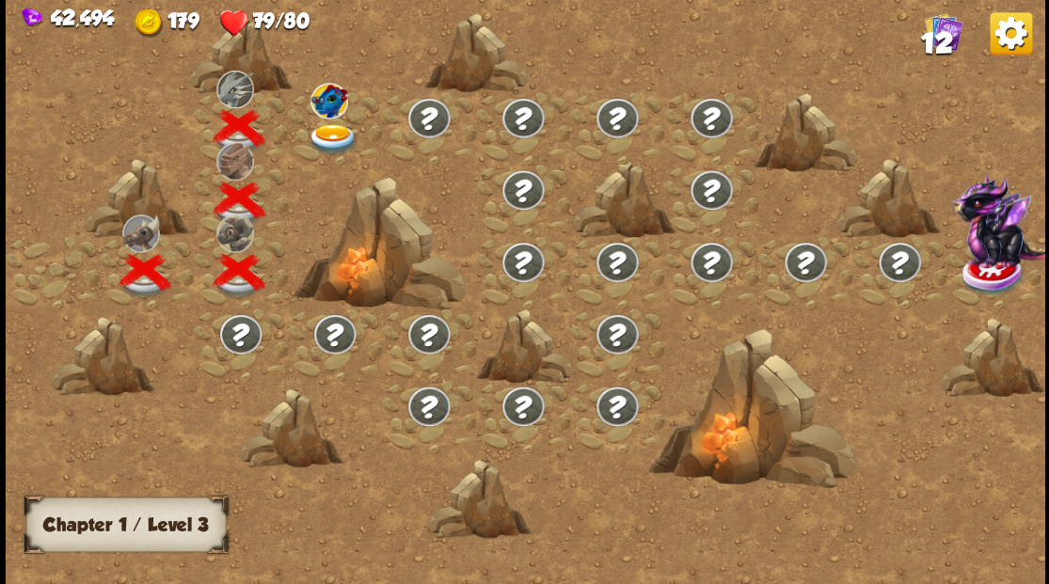
click at [327, 135] on img at bounding box center [333, 138] width 52 height 31
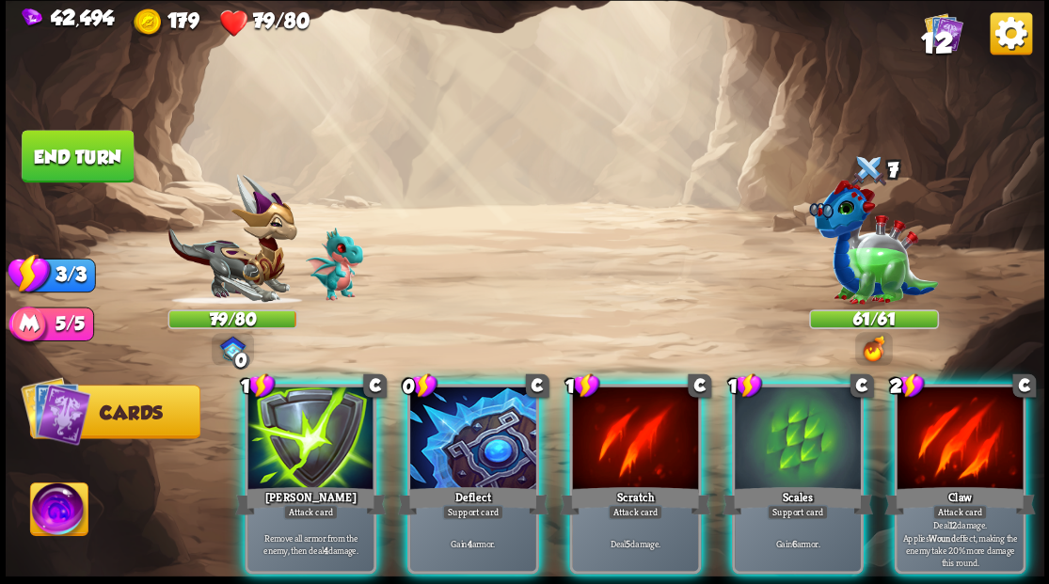
drag, startPoint x: 798, startPoint y: 426, endPoint x: 789, endPoint y: 408, distance: 19.8
click at [792, 414] on div at bounding box center [798, 440] width 126 height 106
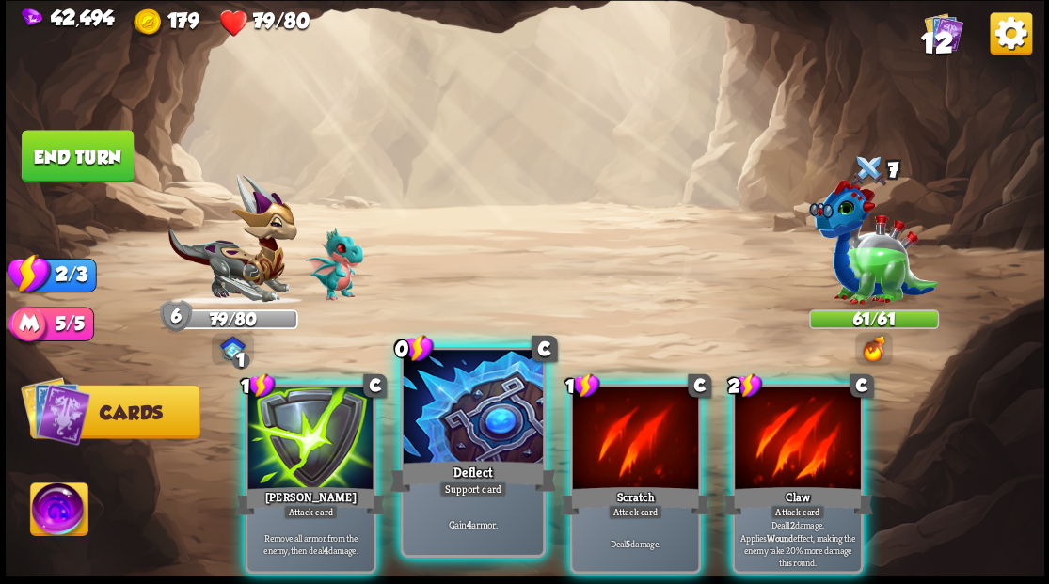
click at [457, 421] on div at bounding box center [472, 409] width 139 height 118
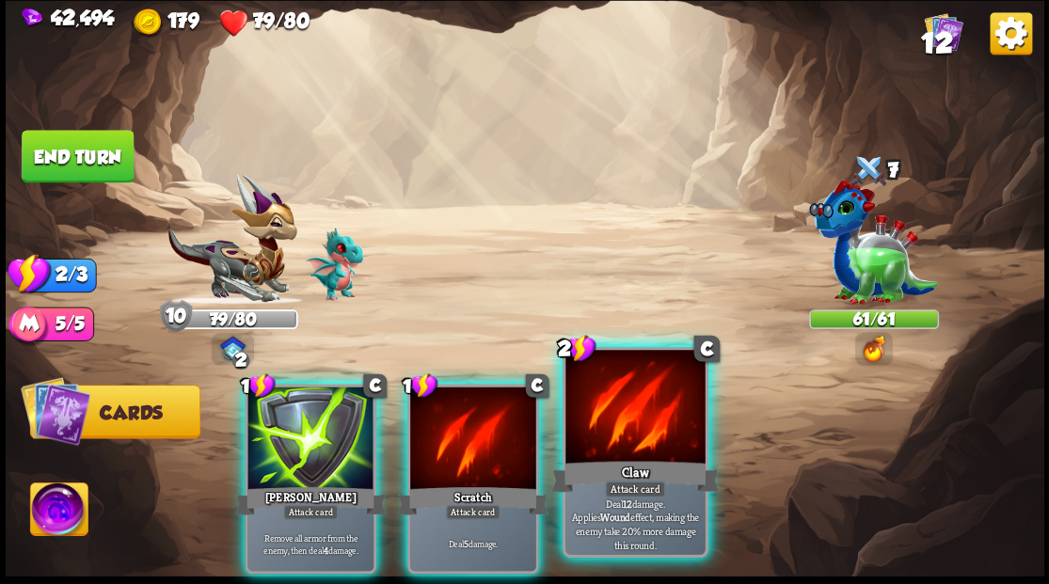
click at [600, 442] on div at bounding box center [634, 409] width 139 height 118
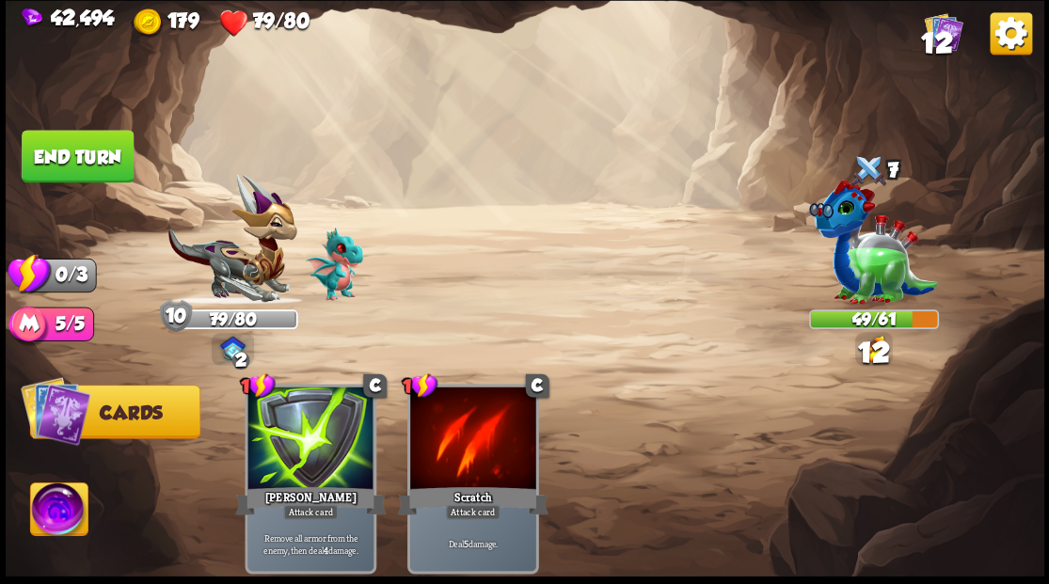
click at [105, 151] on button "End turn" at bounding box center [78, 156] width 112 height 53
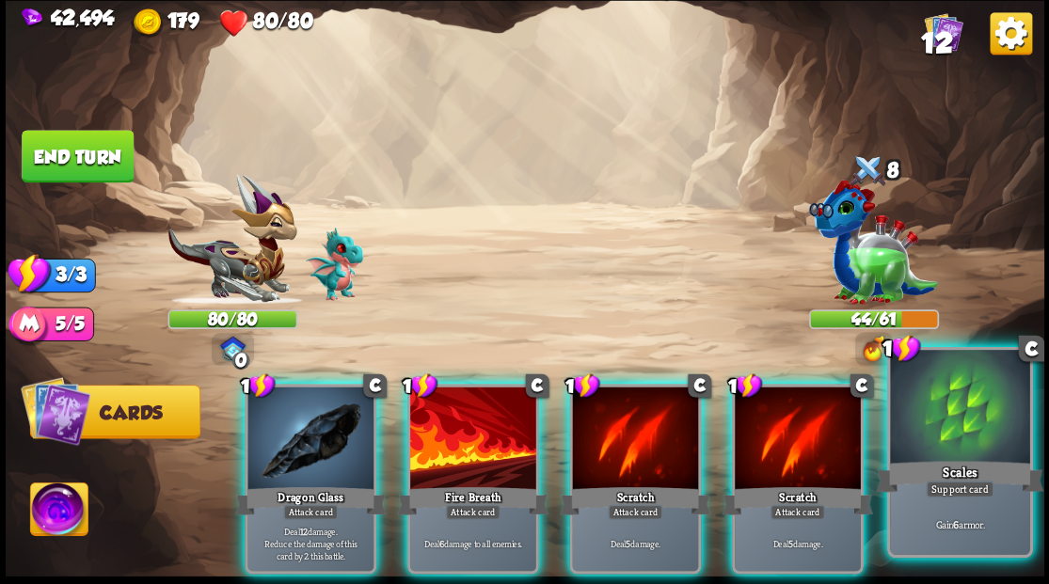
click at [946, 429] on div at bounding box center [959, 409] width 139 height 118
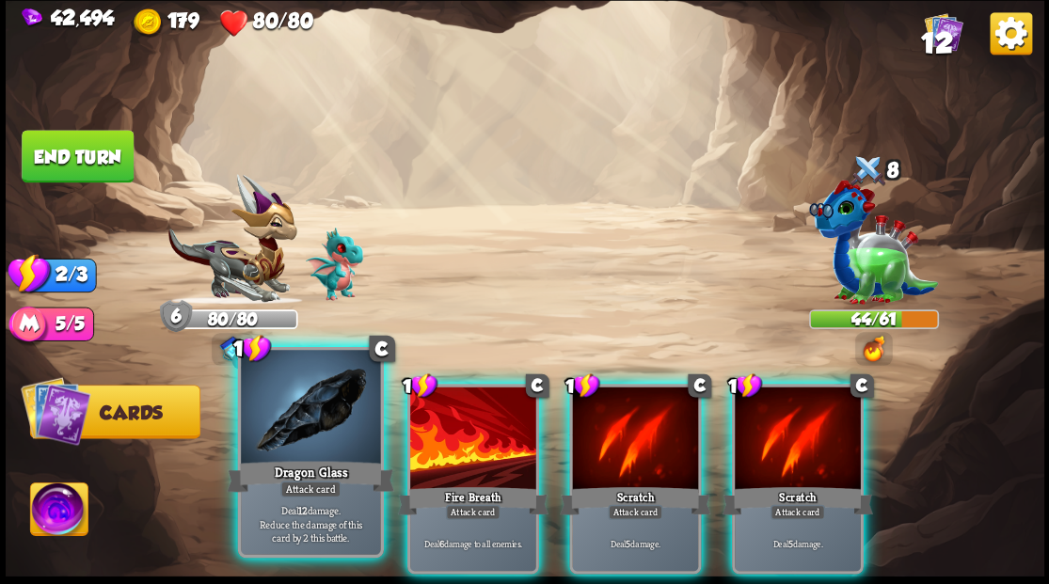
click at [294, 412] on div at bounding box center [310, 409] width 139 height 118
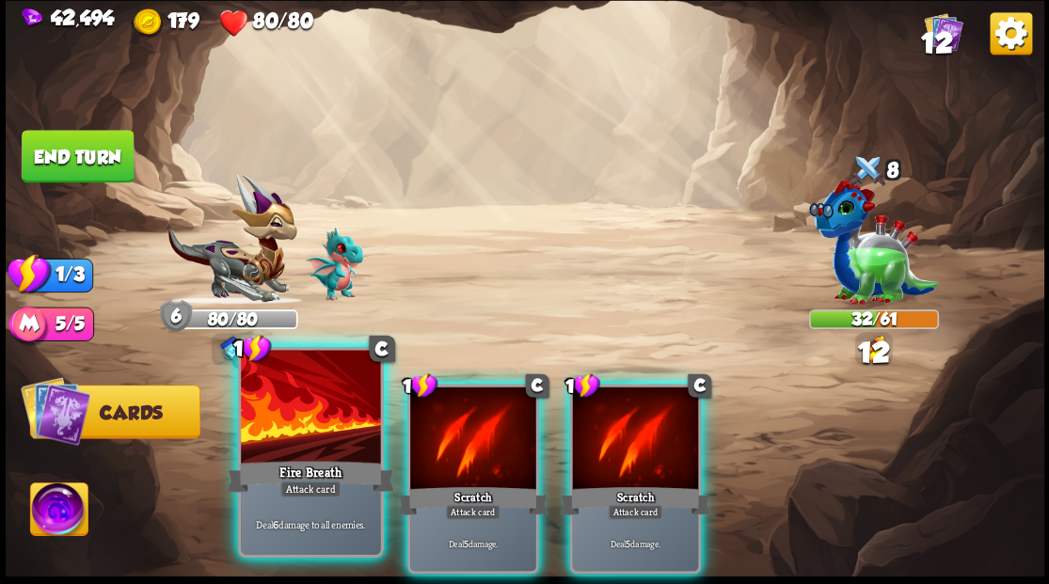
click at [293, 411] on div at bounding box center [310, 409] width 139 height 118
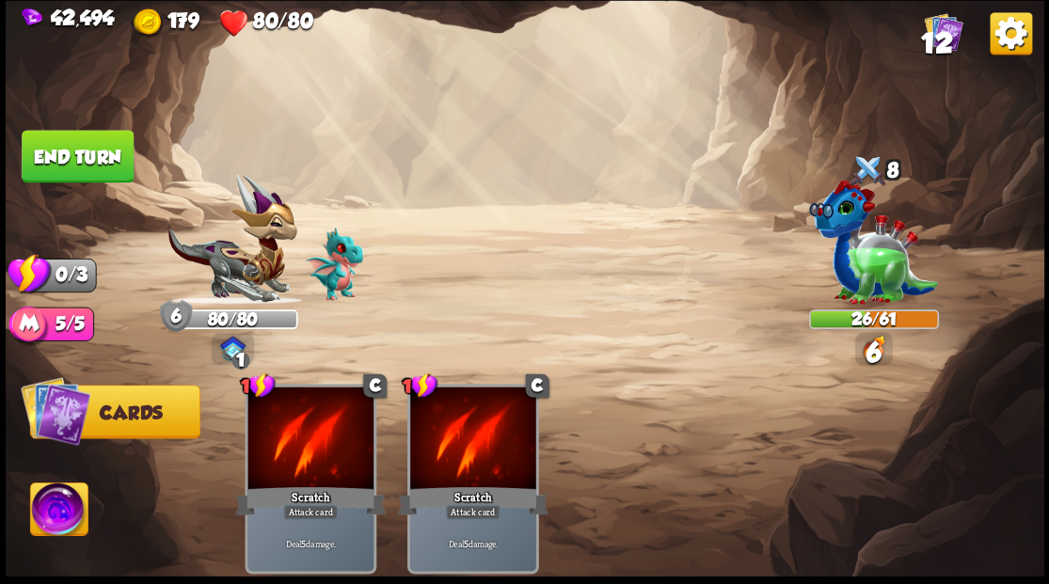
click at [109, 147] on button "End turn" at bounding box center [78, 156] width 112 height 53
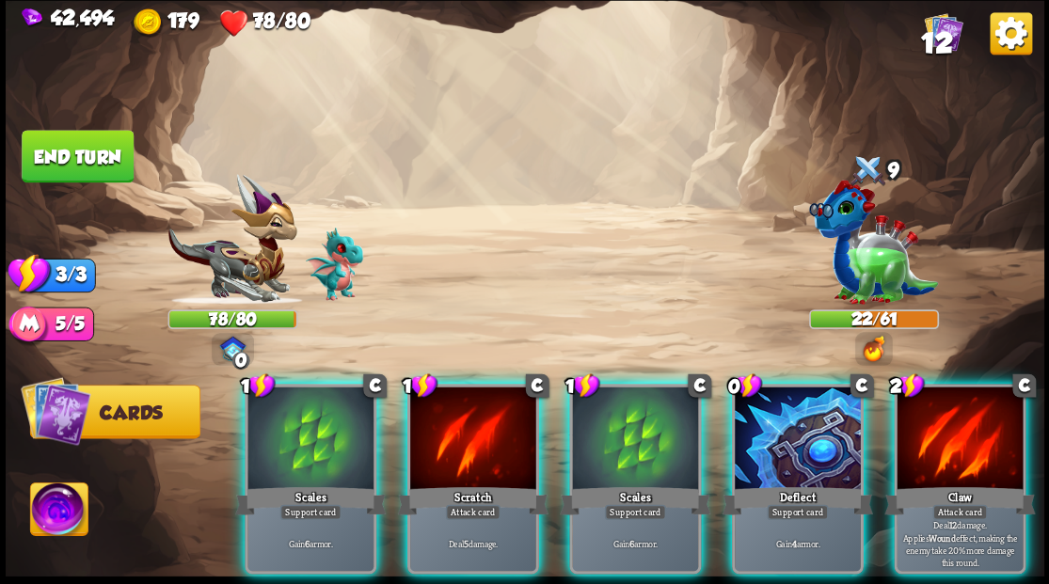
drag, startPoint x: 753, startPoint y: 446, endPoint x: 717, endPoint y: 427, distance: 40.4
click at [751, 440] on div at bounding box center [798, 440] width 126 height 106
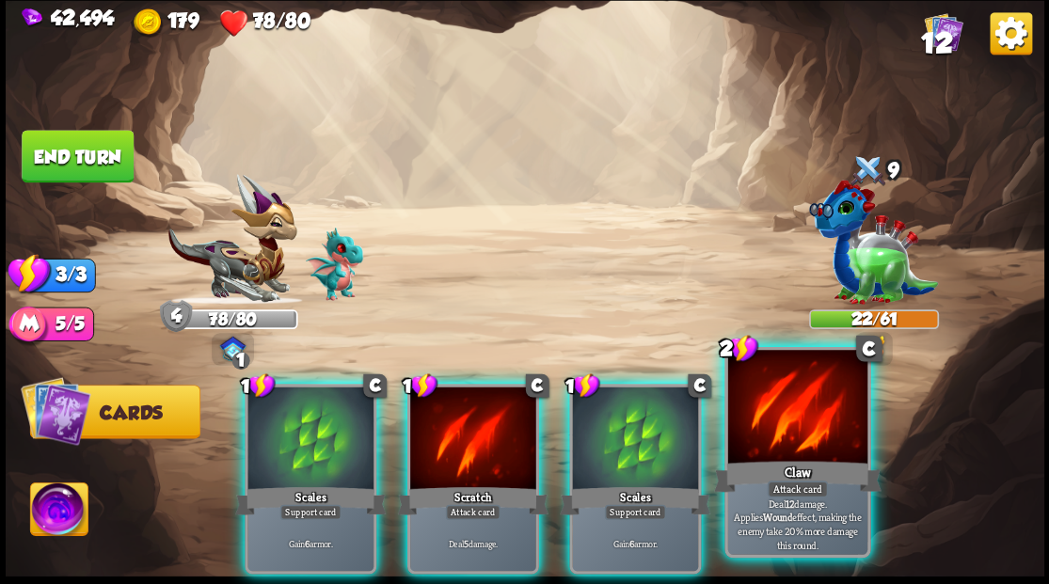
drag, startPoint x: 661, startPoint y: 415, endPoint x: 683, endPoint y: 372, distance: 48.4
click at [661, 414] on div at bounding box center [635, 440] width 126 height 106
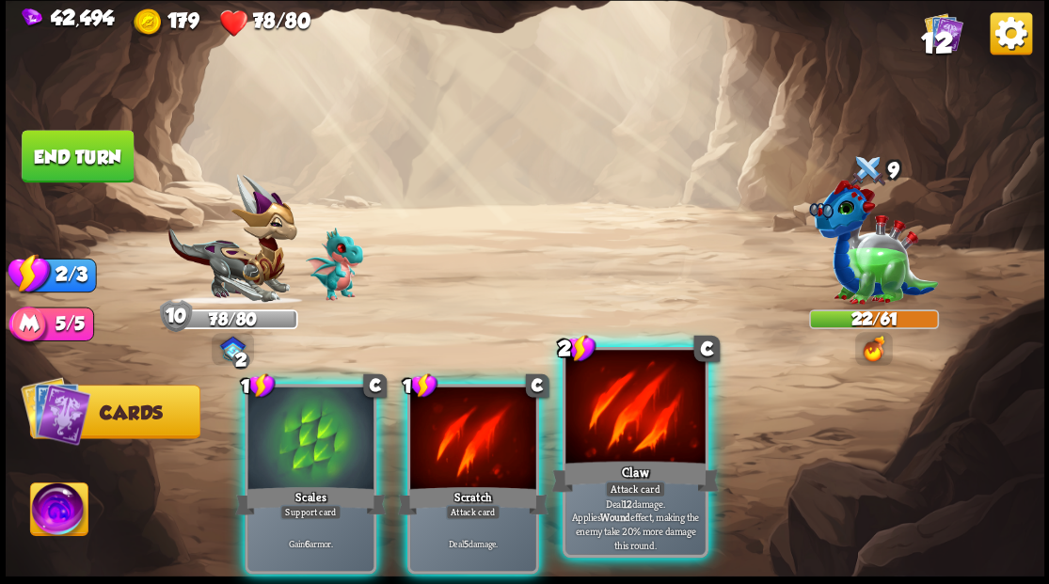
click at [686, 432] on div at bounding box center [634, 409] width 139 height 118
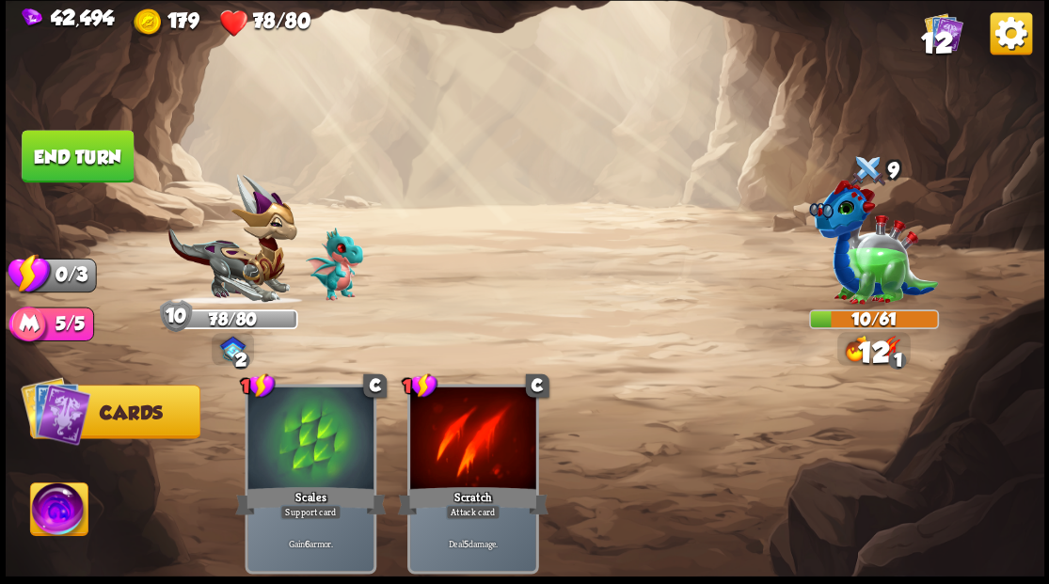
click at [85, 143] on button "End turn" at bounding box center [78, 156] width 112 height 53
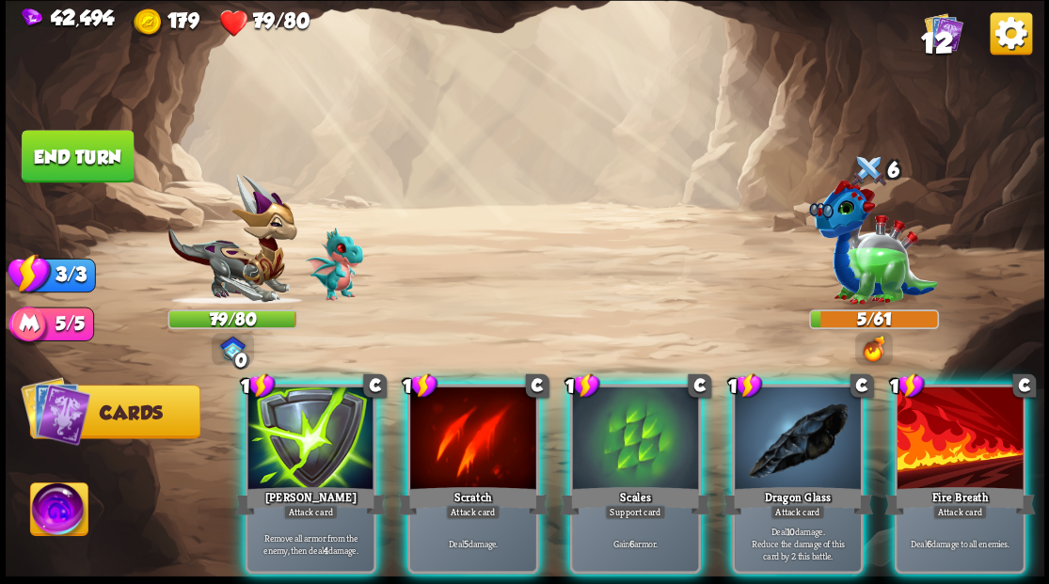
click at [805, 483] on div "Dragon Glass" at bounding box center [796, 500] width 151 height 34
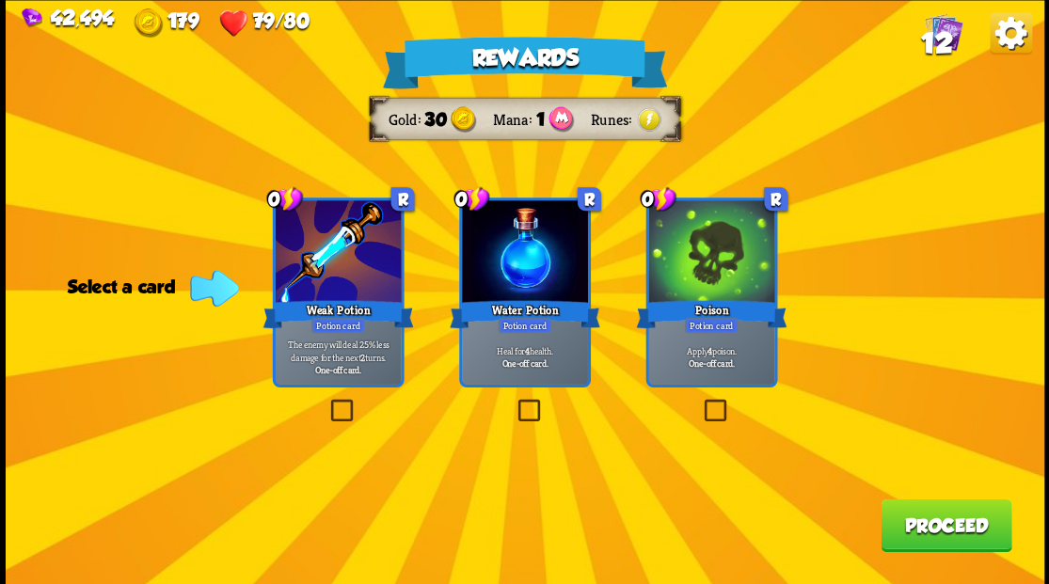
click at [514, 402] on label at bounding box center [514, 402] width 0 height 0
click at [0, 0] on input "checkbox" at bounding box center [0, 0] width 0 height 0
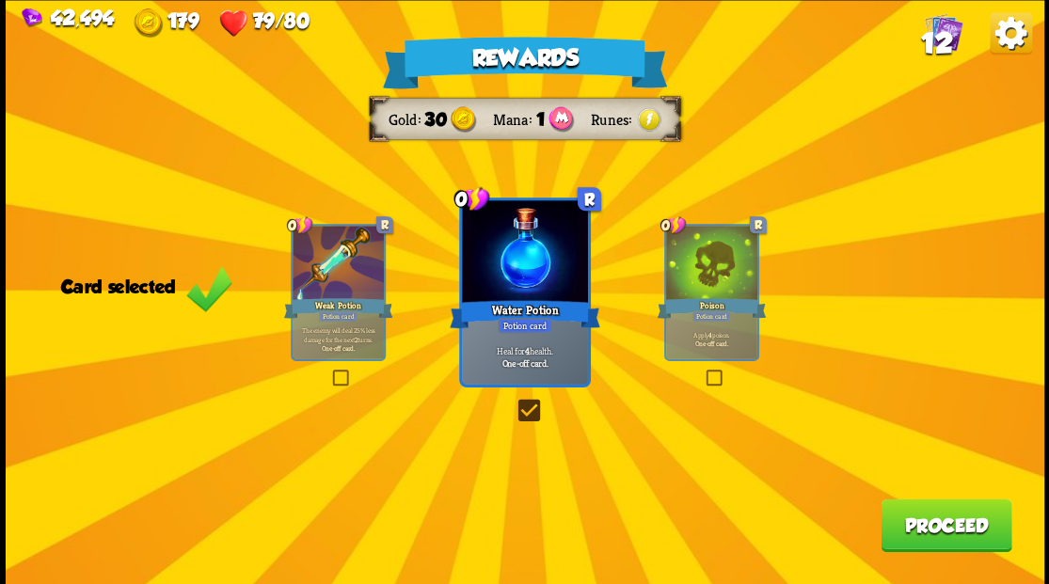
click at [932, 543] on button "Proceed" at bounding box center [945, 525] width 131 height 53
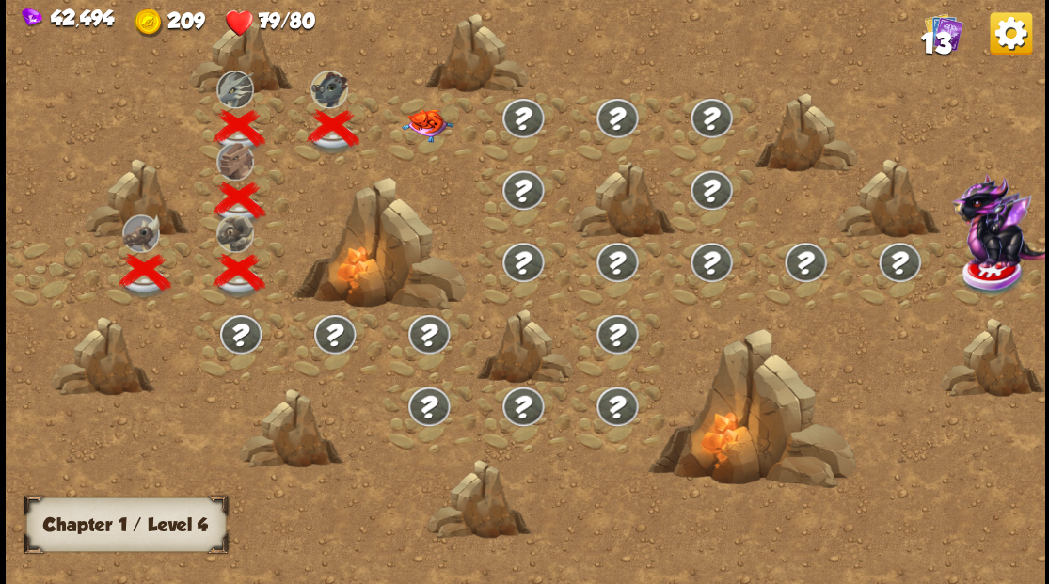
click at [417, 116] on img at bounding box center [427, 124] width 52 height 33
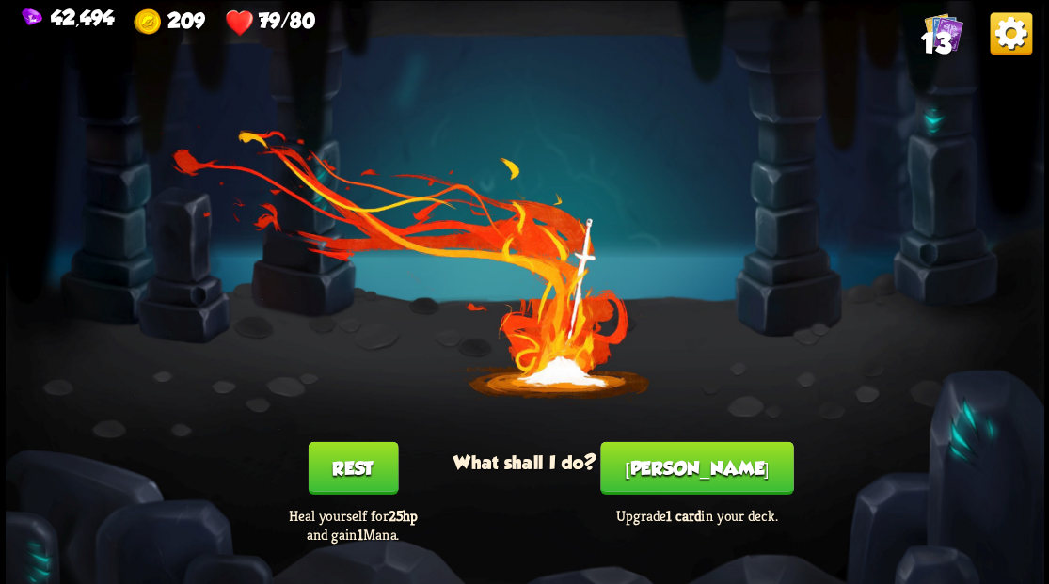
click at [708, 474] on button "[PERSON_NAME]" at bounding box center [696, 467] width 193 height 53
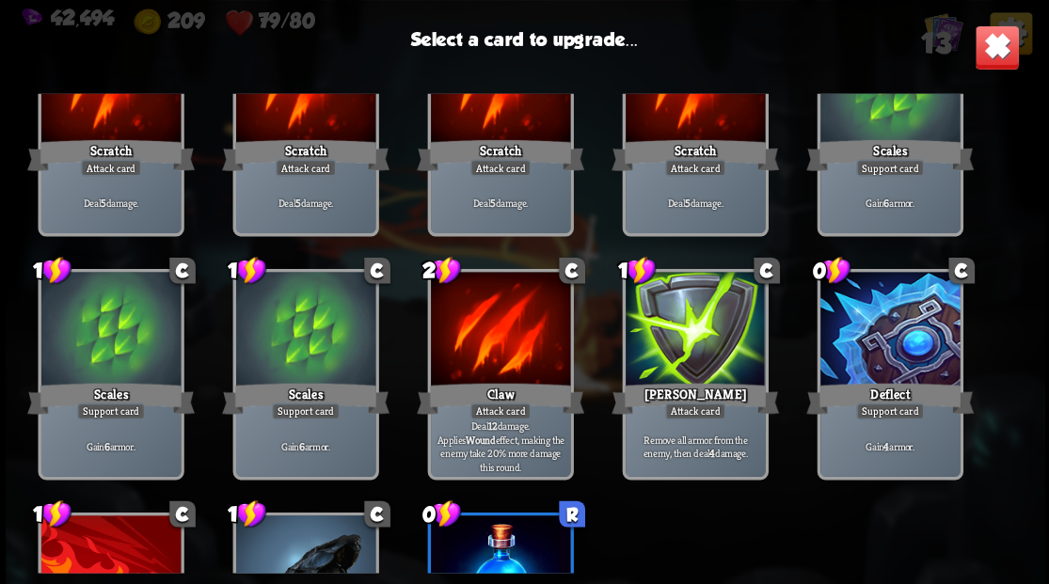
scroll to position [122, 0]
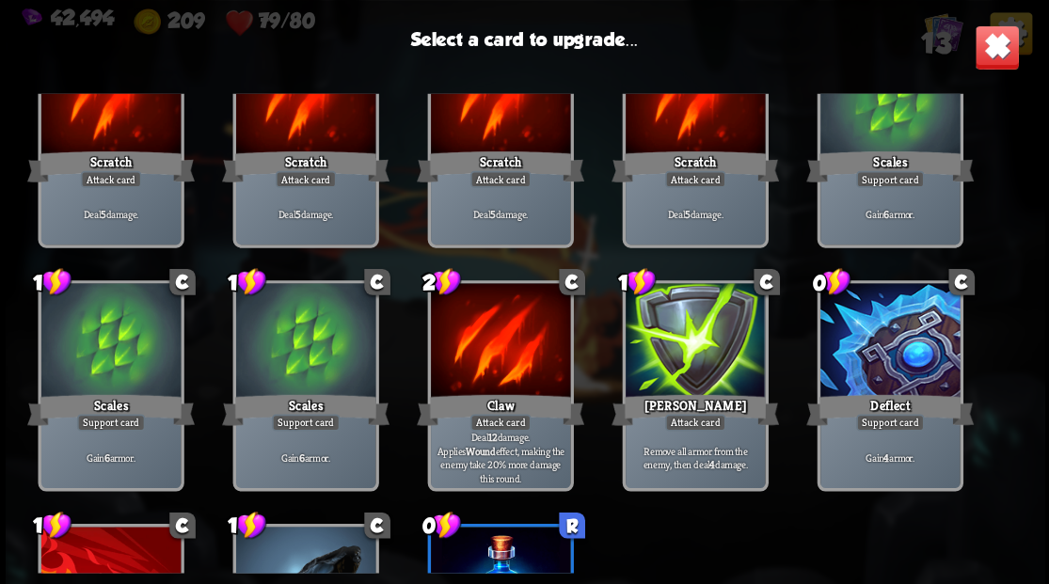
click at [895, 359] on div at bounding box center [888, 342] width 139 height 118
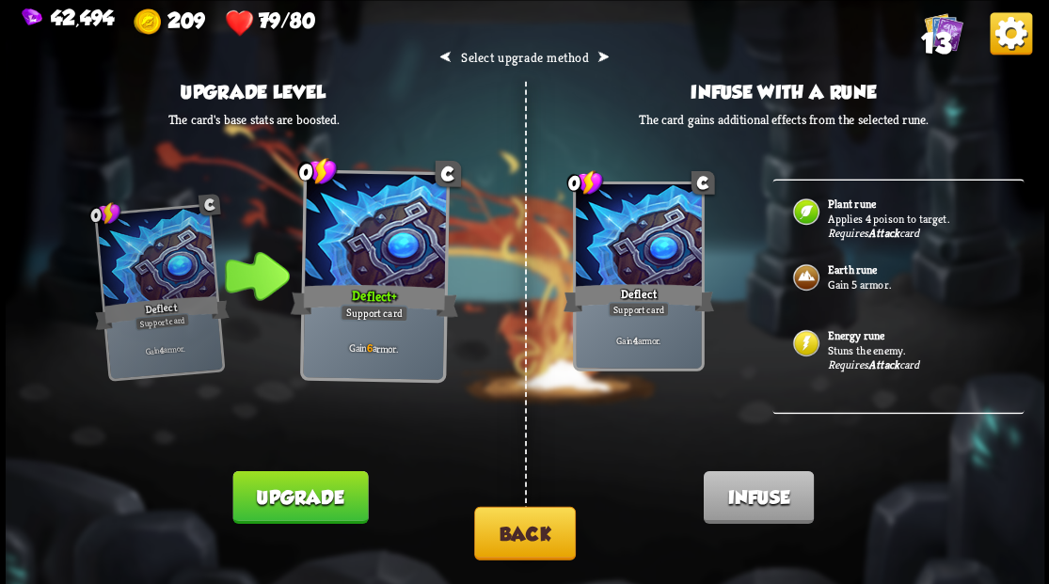
click at [807, 279] on img at bounding box center [805, 277] width 30 height 30
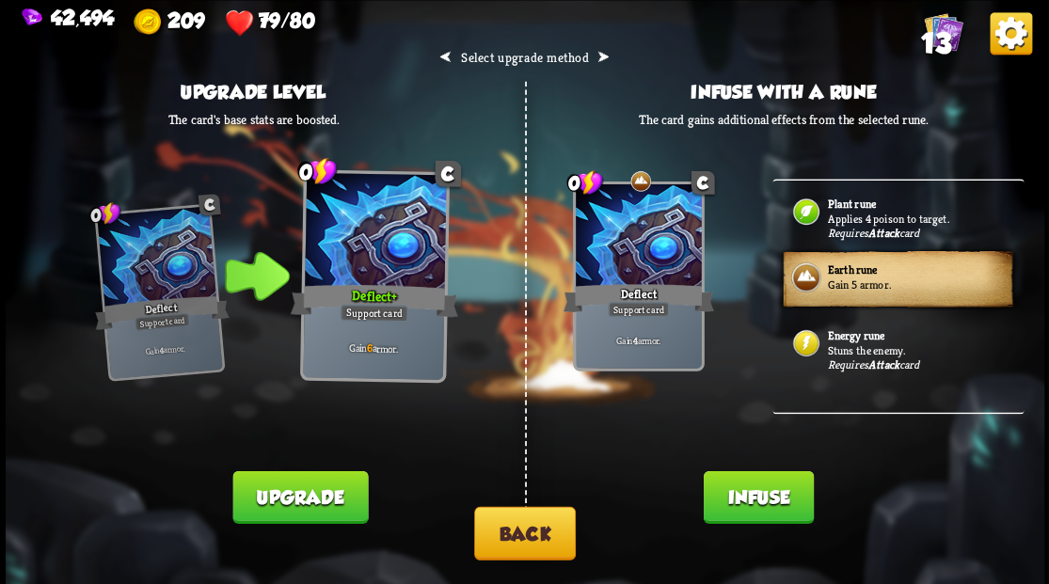
click at [724, 501] on button "Infuse" at bounding box center [758, 496] width 110 height 53
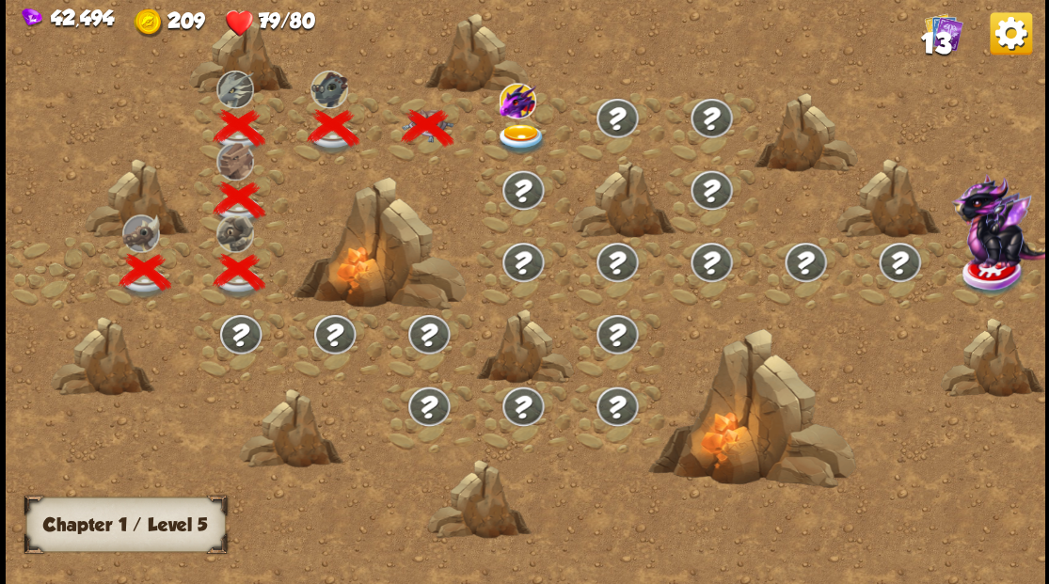
click at [514, 132] on img at bounding box center [521, 138] width 52 height 31
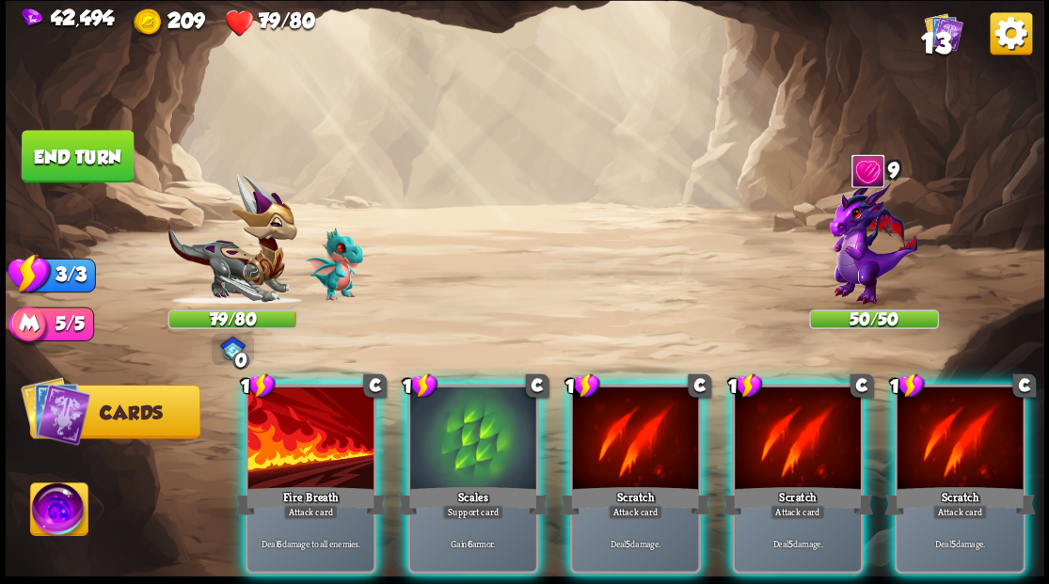
click at [860, 230] on img at bounding box center [873, 242] width 88 height 125
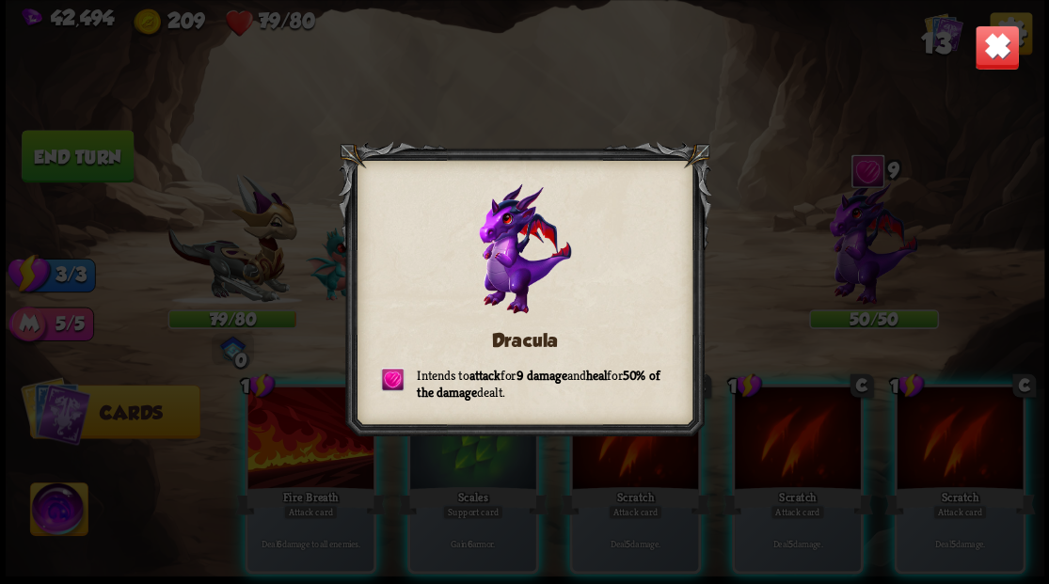
click at [987, 48] on img at bounding box center [996, 46] width 45 height 45
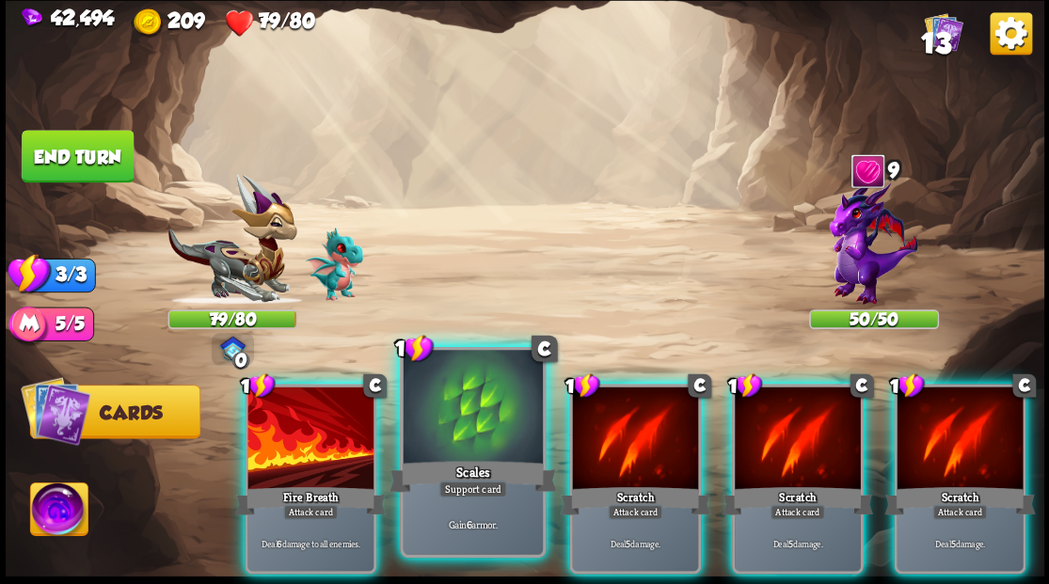
click at [442, 437] on div at bounding box center [472, 409] width 139 height 118
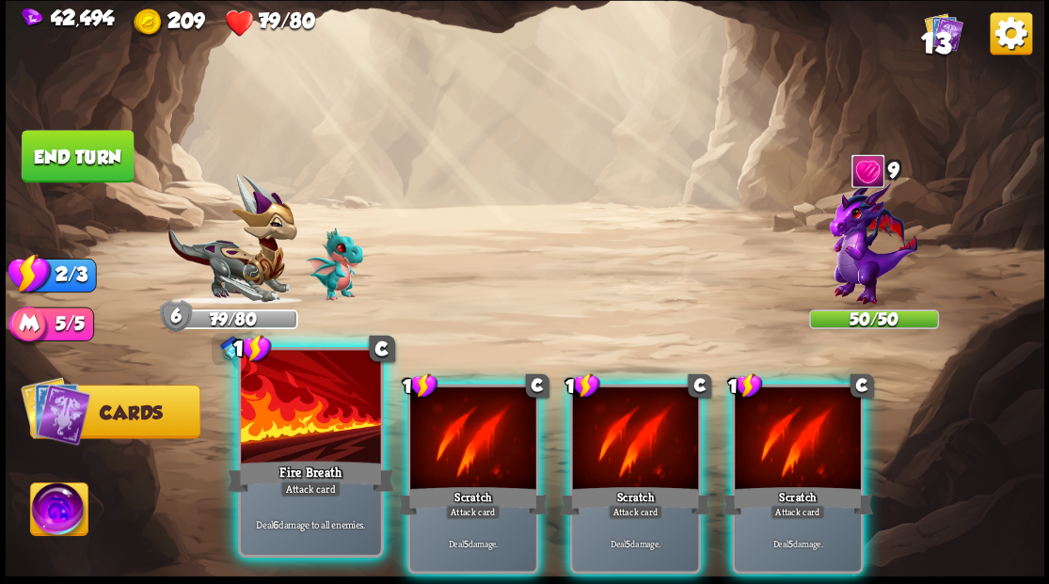
click at [314, 421] on div at bounding box center [310, 409] width 139 height 118
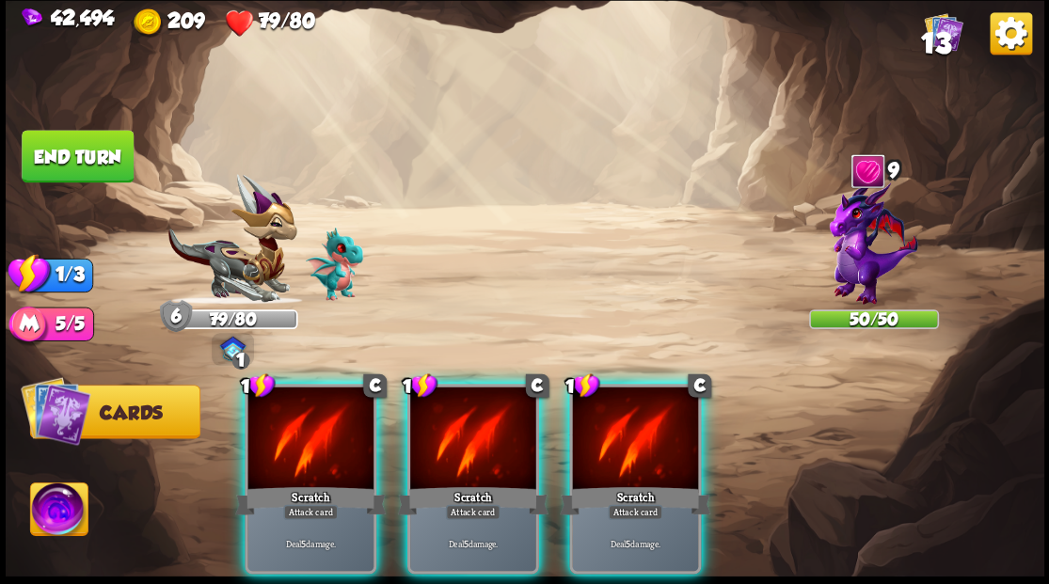
click at [314, 421] on div at bounding box center [310, 440] width 126 height 106
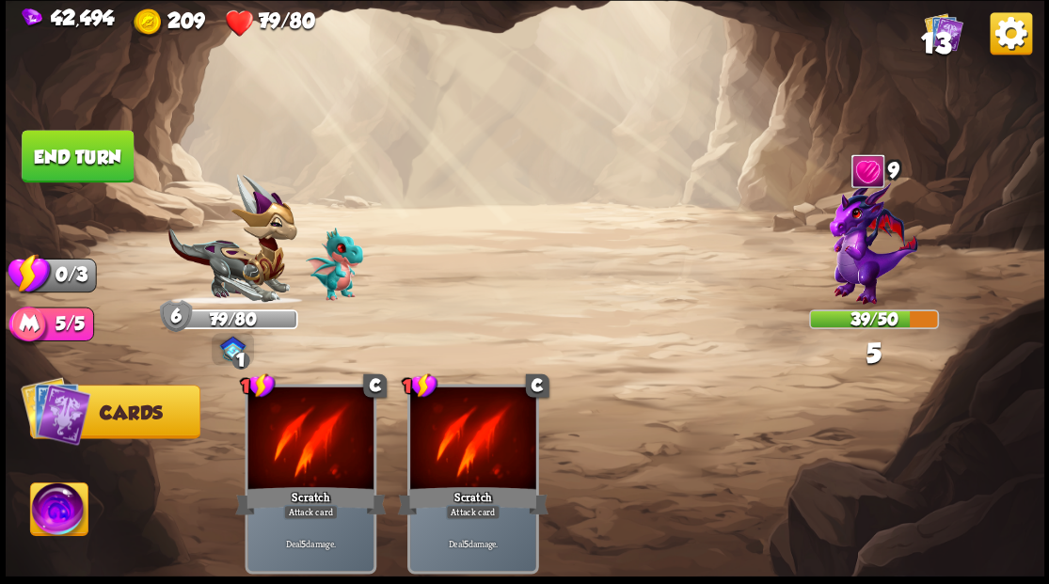
drag, startPoint x: 113, startPoint y: 160, endPoint x: 164, endPoint y: 181, distance: 54.8
click at [113, 161] on button "End turn" at bounding box center [78, 156] width 112 height 53
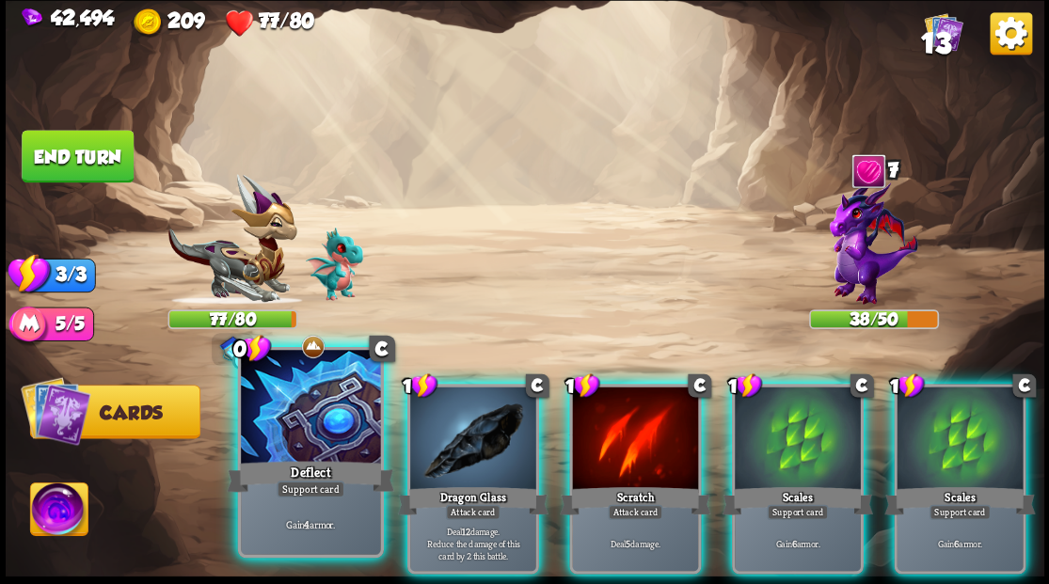
click at [280, 404] on div at bounding box center [310, 409] width 139 height 118
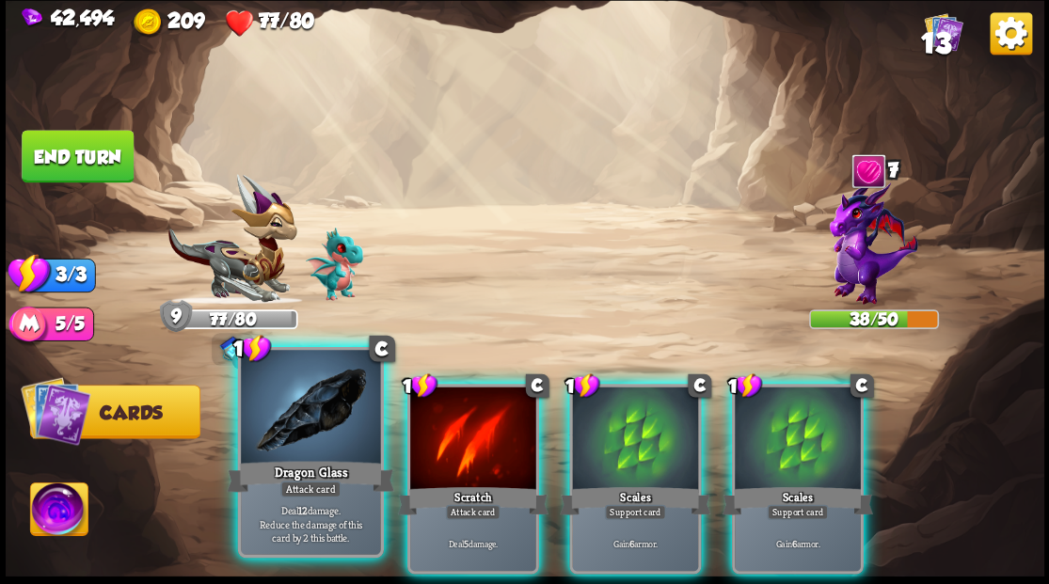
click at [303, 388] on div at bounding box center [310, 409] width 139 height 118
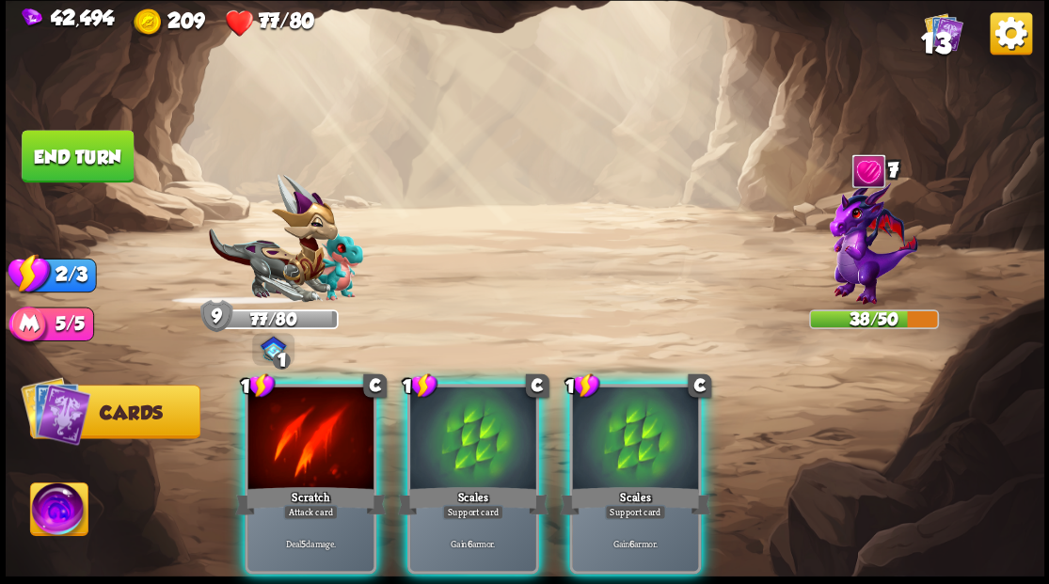
drag, startPoint x: 303, startPoint y: 388, endPoint x: 293, endPoint y: 371, distance: 19.4
click at [301, 387] on div at bounding box center [310, 440] width 126 height 106
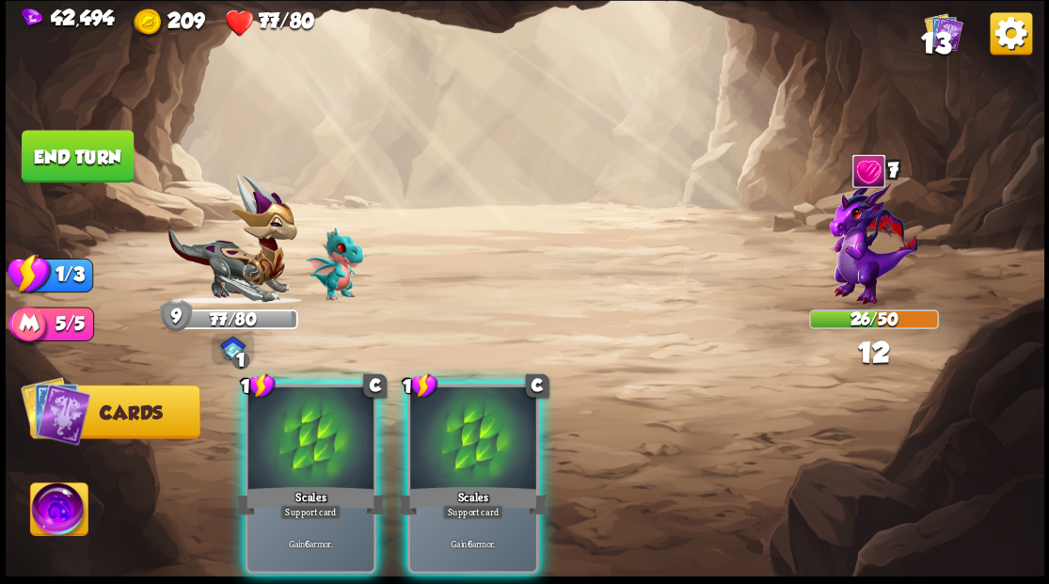
drag, startPoint x: 444, startPoint y: 496, endPoint x: 359, endPoint y: 342, distance: 175.1
click at [444, 504] on div "Support card" at bounding box center [472, 511] width 61 height 15
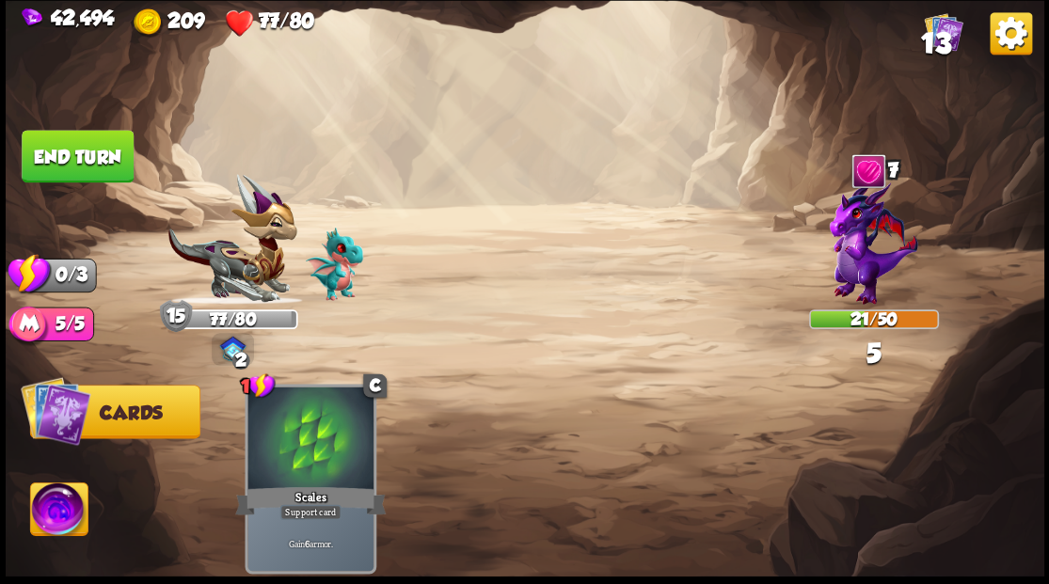
drag, startPoint x: 82, startPoint y: 164, endPoint x: 151, endPoint y: 167, distance: 69.7
click at [81, 164] on button "End turn" at bounding box center [77, 156] width 113 height 53
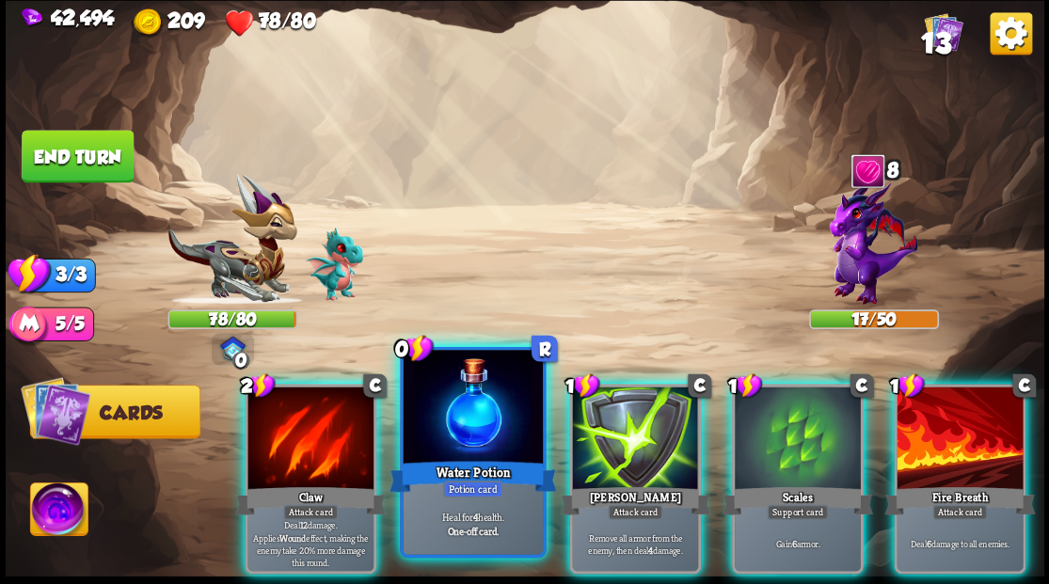
click at [451, 420] on div at bounding box center [472, 409] width 139 height 118
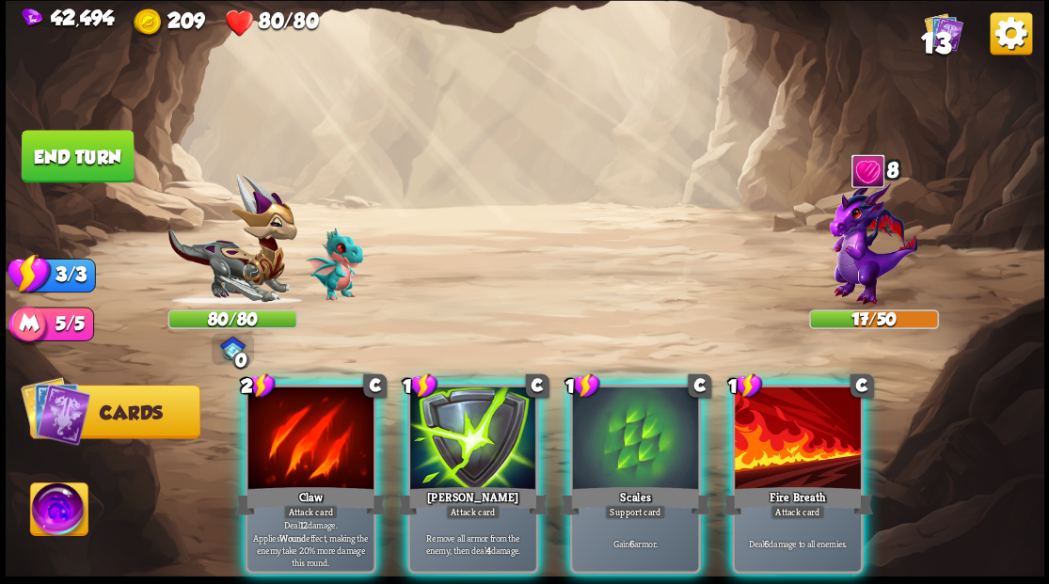
click at [295, 454] on div at bounding box center [310, 440] width 126 height 106
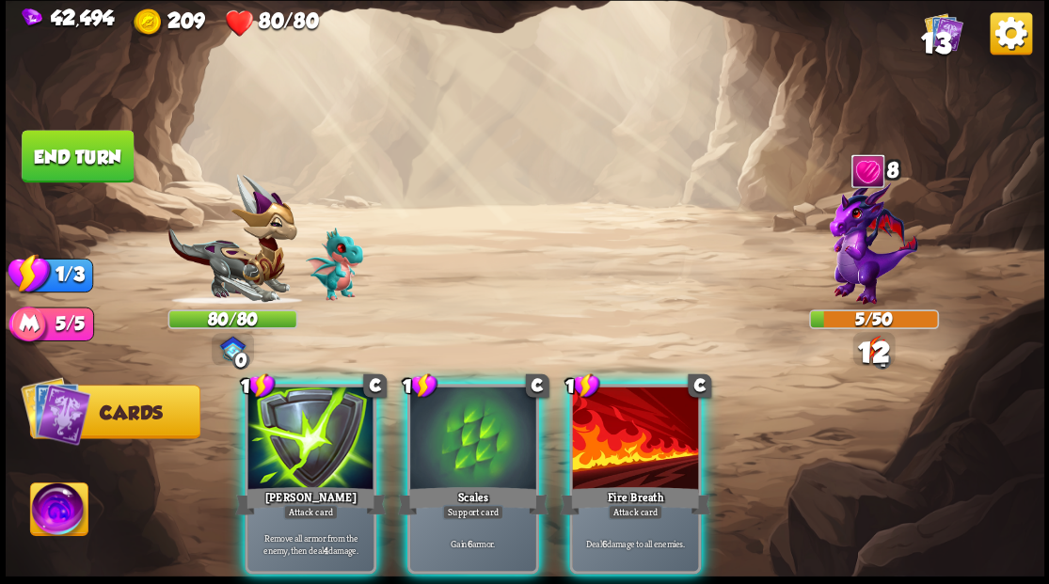
click at [622, 441] on div at bounding box center [635, 440] width 126 height 106
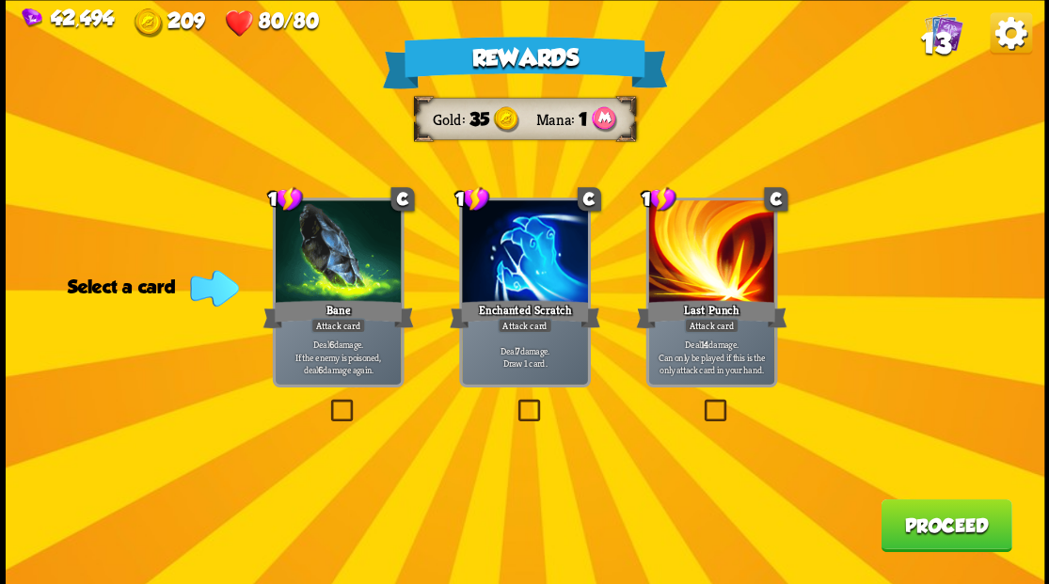
click at [514, 402] on label at bounding box center [514, 402] width 0 height 0
click at [0, 0] on input "checkbox" at bounding box center [0, 0] width 0 height 0
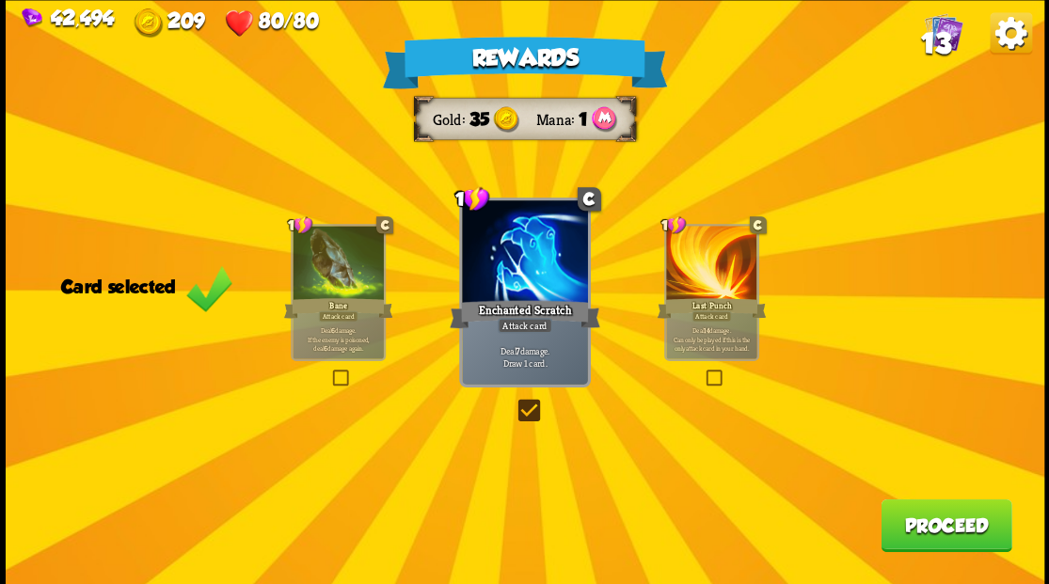
click at [936, 528] on button "Proceed" at bounding box center [945, 525] width 131 height 53
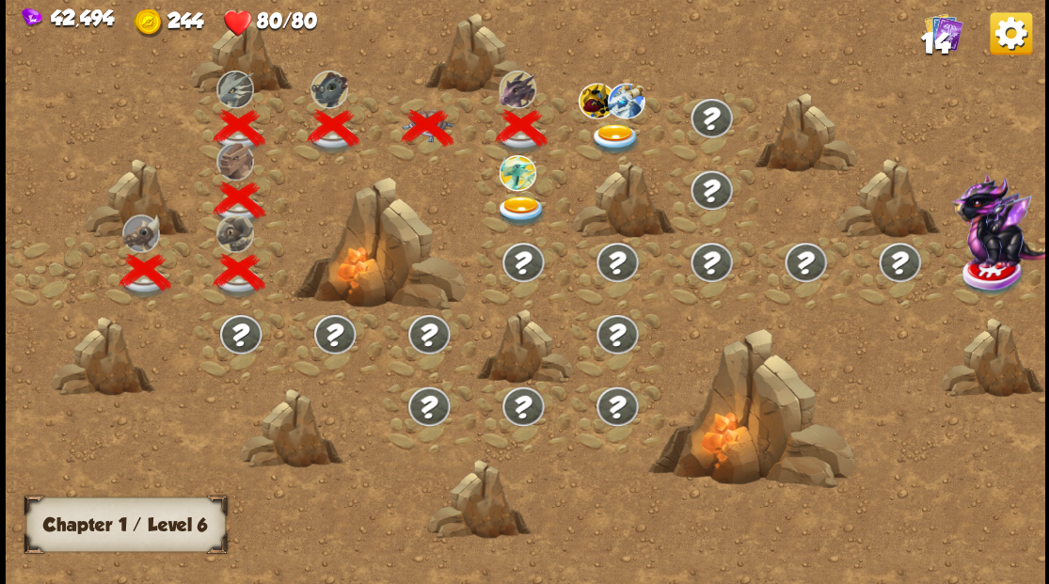
click at [614, 129] on img at bounding box center [616, 138] width 52 height 31
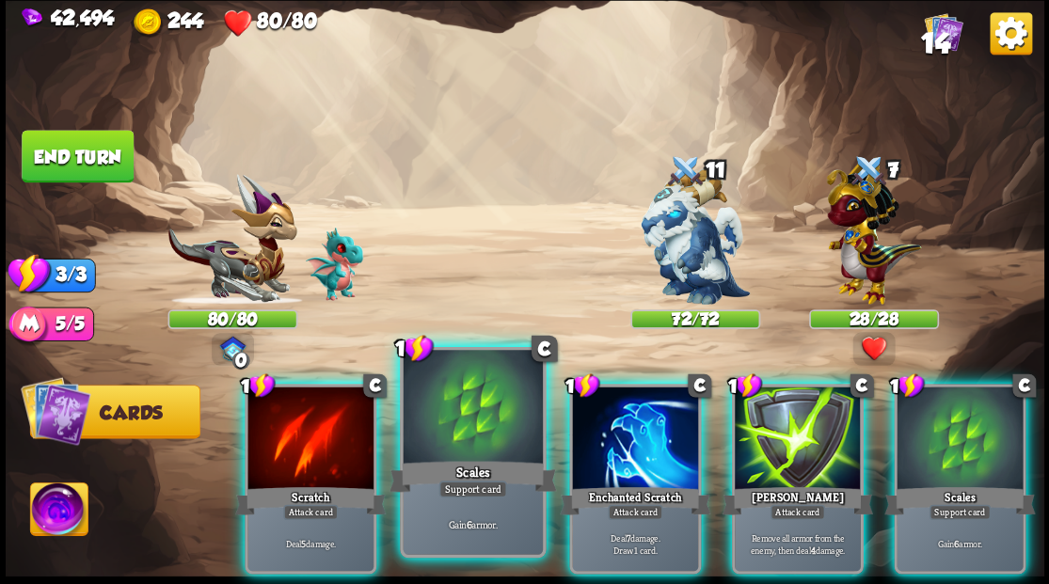
click at [452, 434] on div at bounding box center [472, 409] width 139 height 118
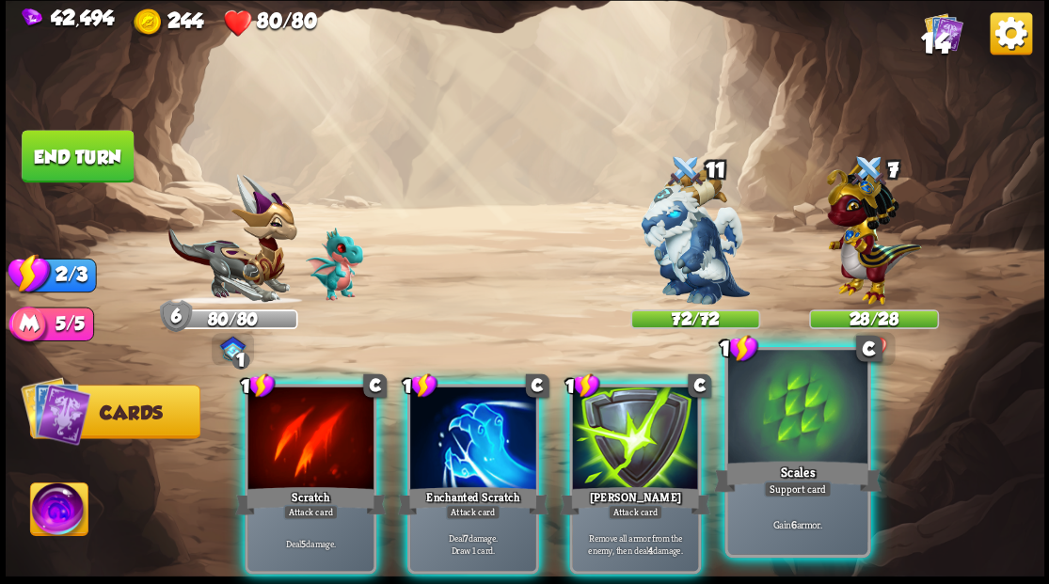
click at [781, 417] on div at bounding box center [796, 409] width 139 height 118
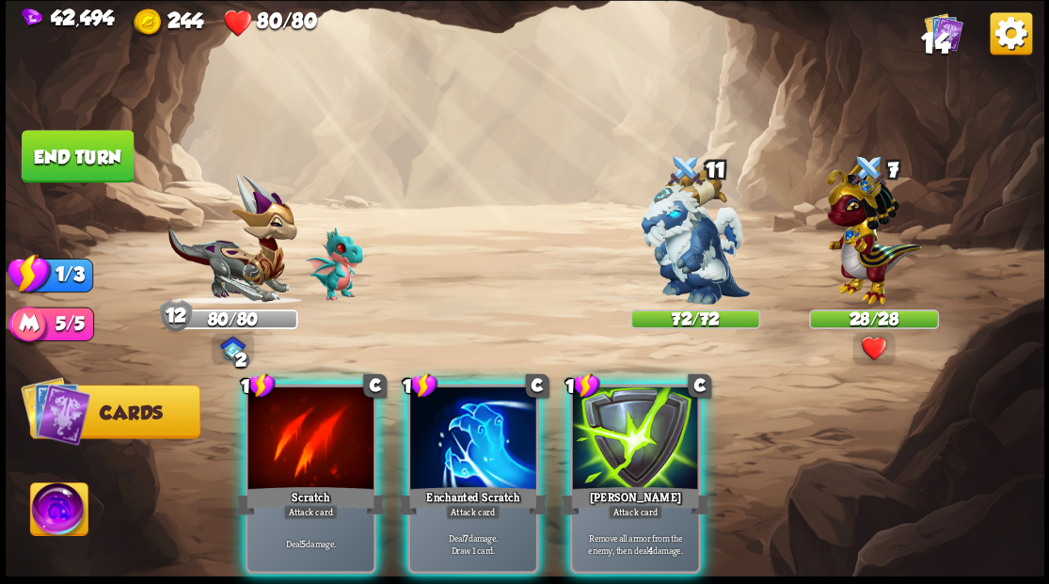
click at [61, 504] on img at bounding box center [58, 512] width 57 height 58
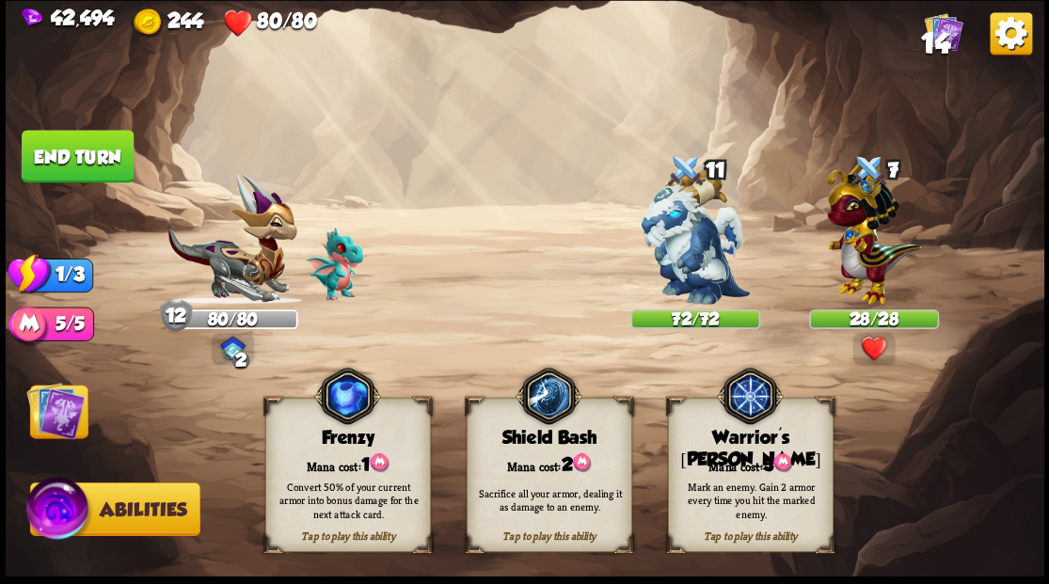
click at [728, 457] on div "Mana cost: 3" at bounding box center [750, 464] width 164 height 24
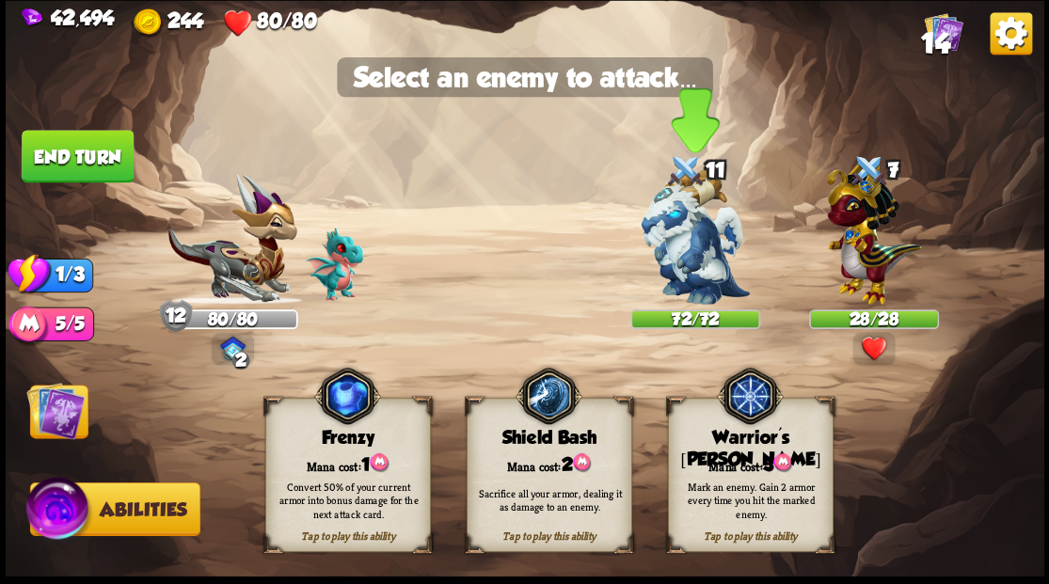
click at [674, 264] on img at bounding box center [695, 236] width 109 height 136
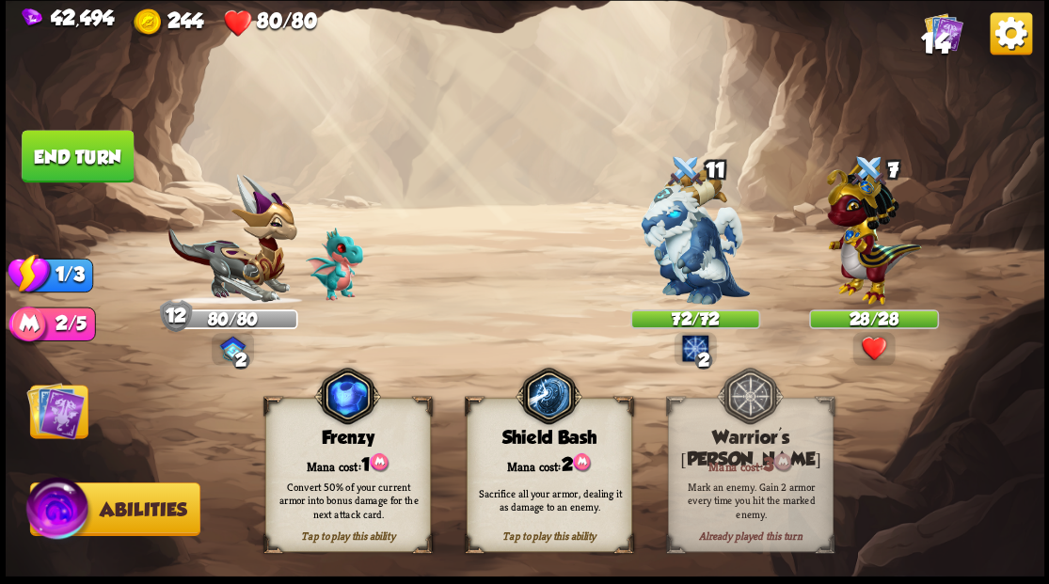
click at [39, 409] on img at bounding box center [55, 410] width 58 height 58
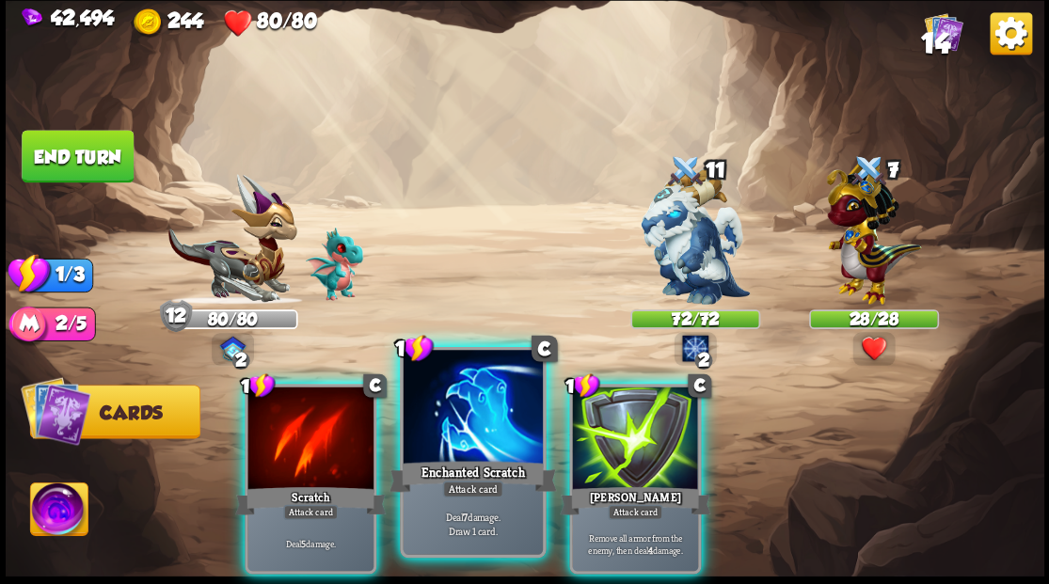
click at [474, 431] on div at bounding box center [472, 409] width 139 height 118
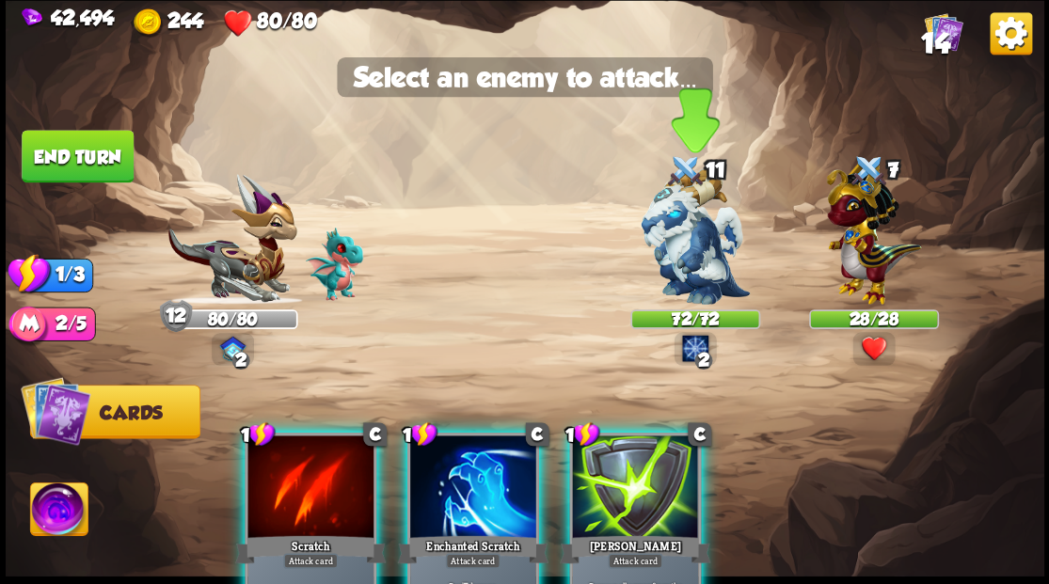
click at [673, 250] on img at bounding box center [695, 236] width 109 height 136
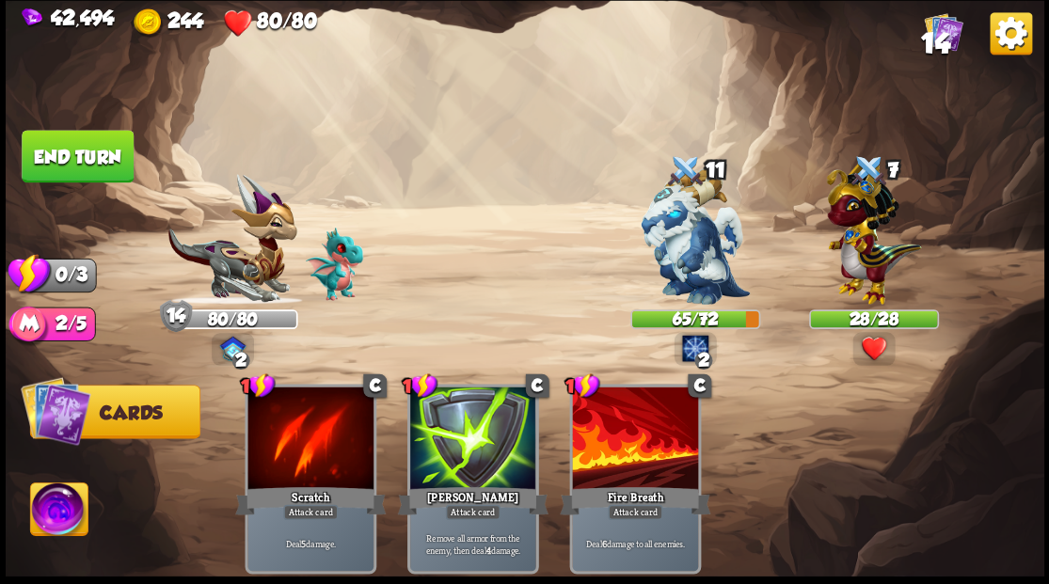
click at [78, 149] on button "End turn" at bounding box center [78, 156] width 112 height 53
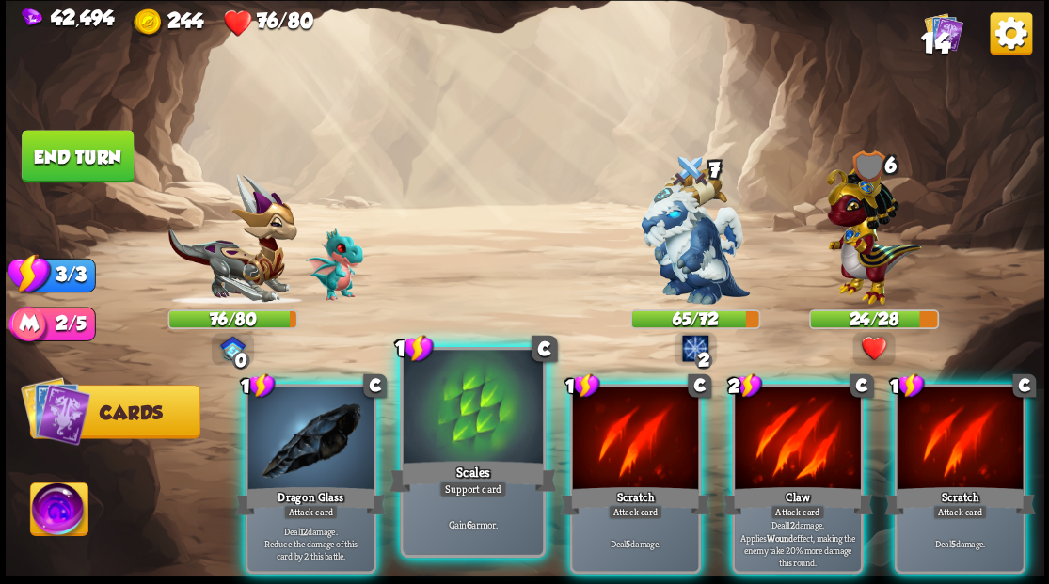
click at [434, 405] on div at bounding box center [472, 409] width 139 height 118
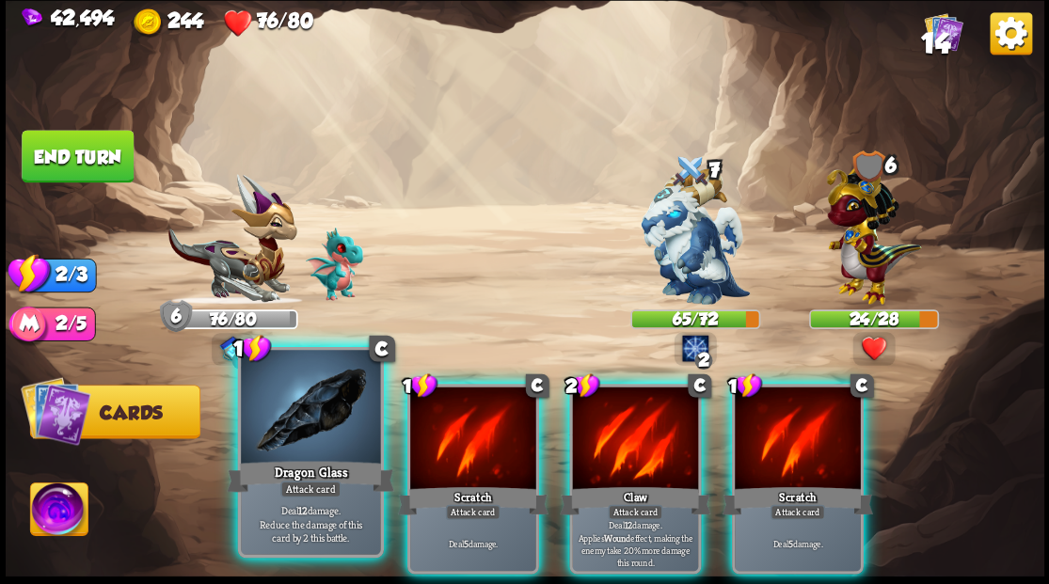
click at [292, 410] on div at bounding box center [310, 409] width 139 height 118
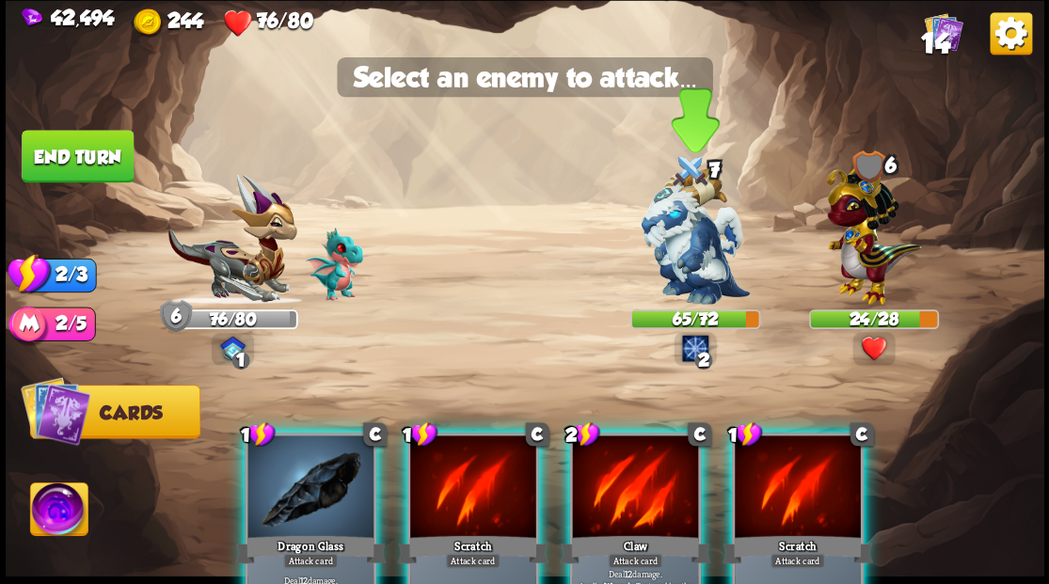
click at [666, 254] on img at bounding box center [695, 236] width 109 height 136
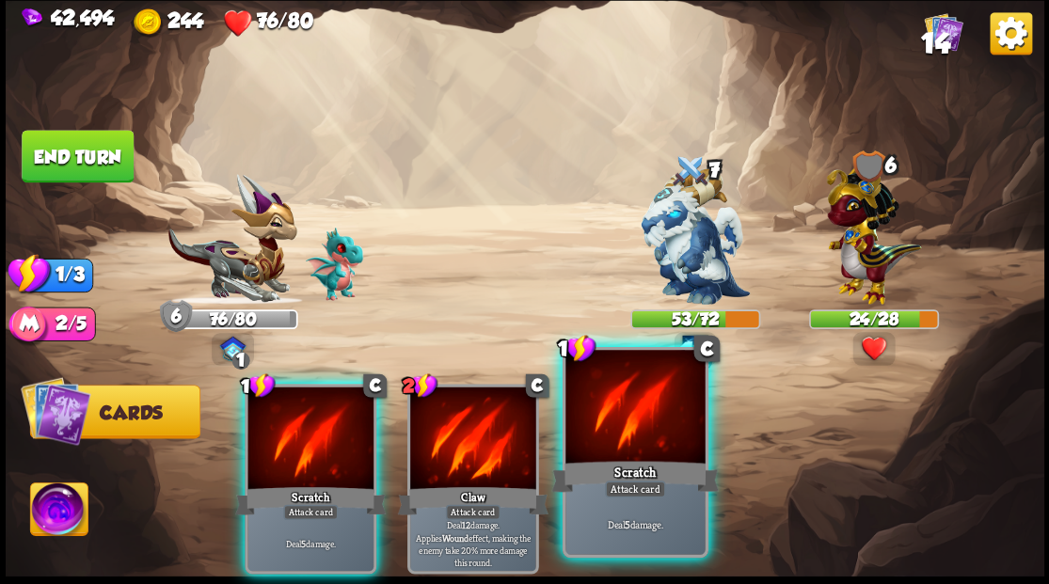
drag, startPoint x: 634, startPoint y: 482, endPoint x: 641, endPoint y: 419, distance: 63.4
click at [634, 481] on div "Attack card" at bounding box center [634, 489] width 61 height 17
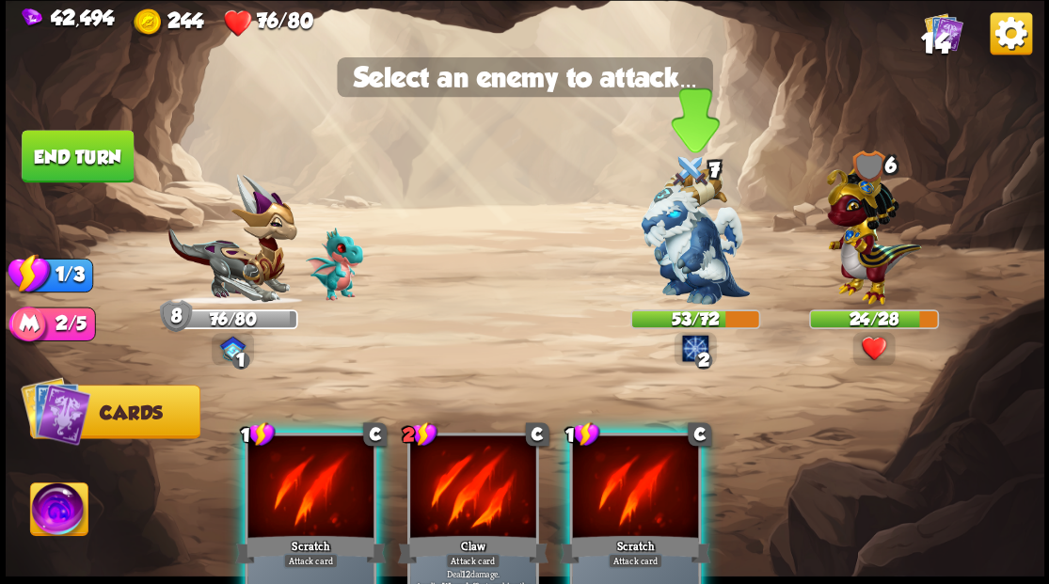
click at [668, 252] on img at bounding box center [695, 236] width 109 height 136
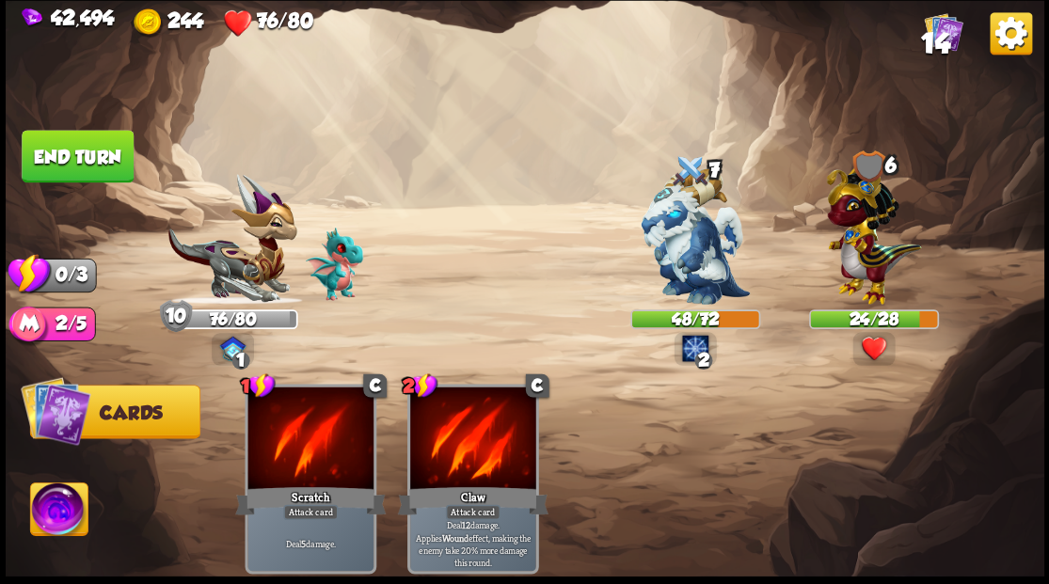
click at [71, 151] on button "End turn" at bounding box center [78, 156] width 112 height 53
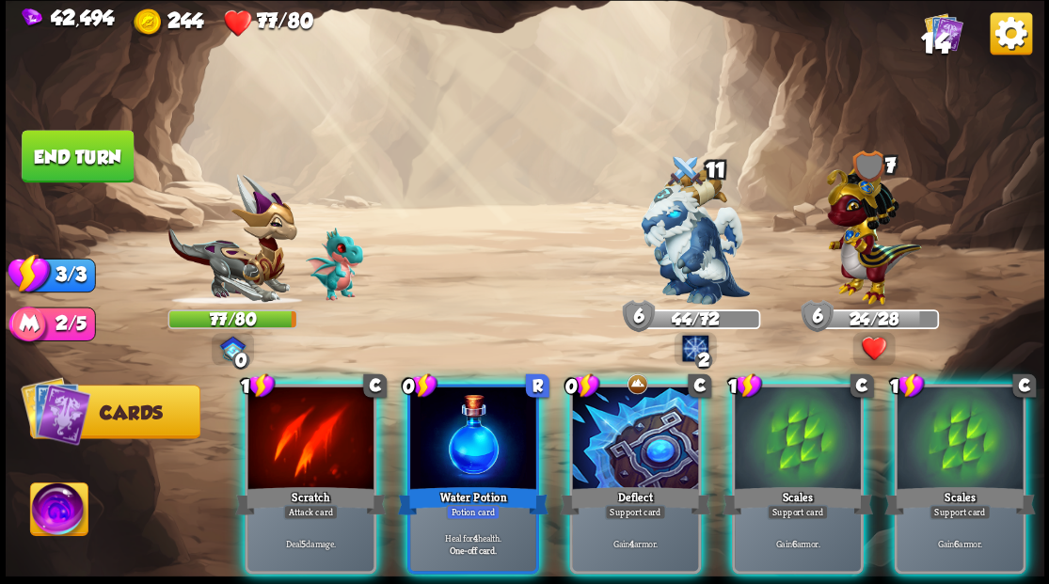
drag, startPoint x: 480, startPoint y: 420, endPoint x: 489, endPoint y: 357, distance: 63.7
click at [476, 409] on div at bounding box center [473, 440] width 126 height 106
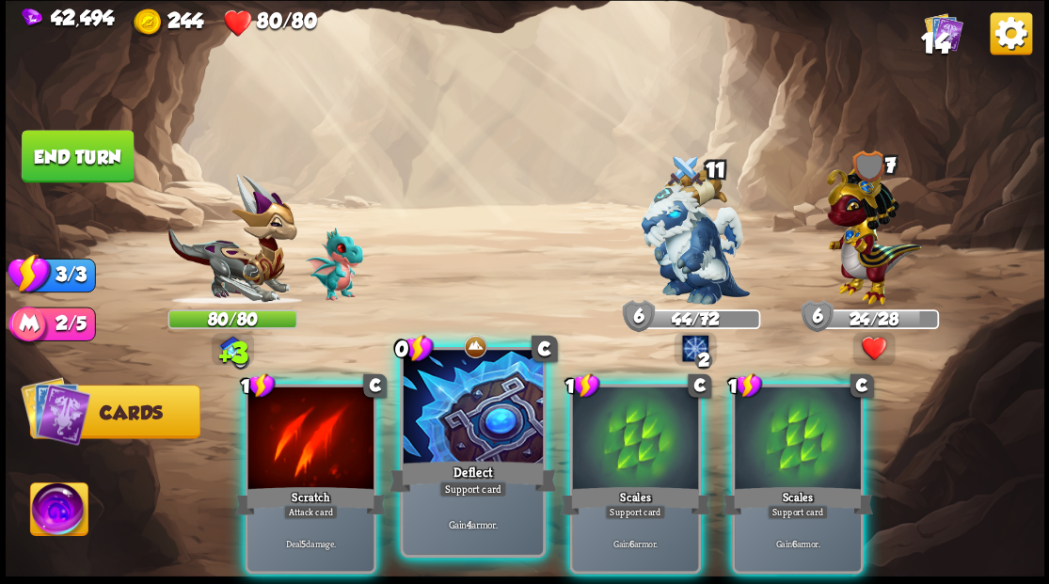
click at [495, 438] on div at bounding box center [472, 409] width 139 height 118
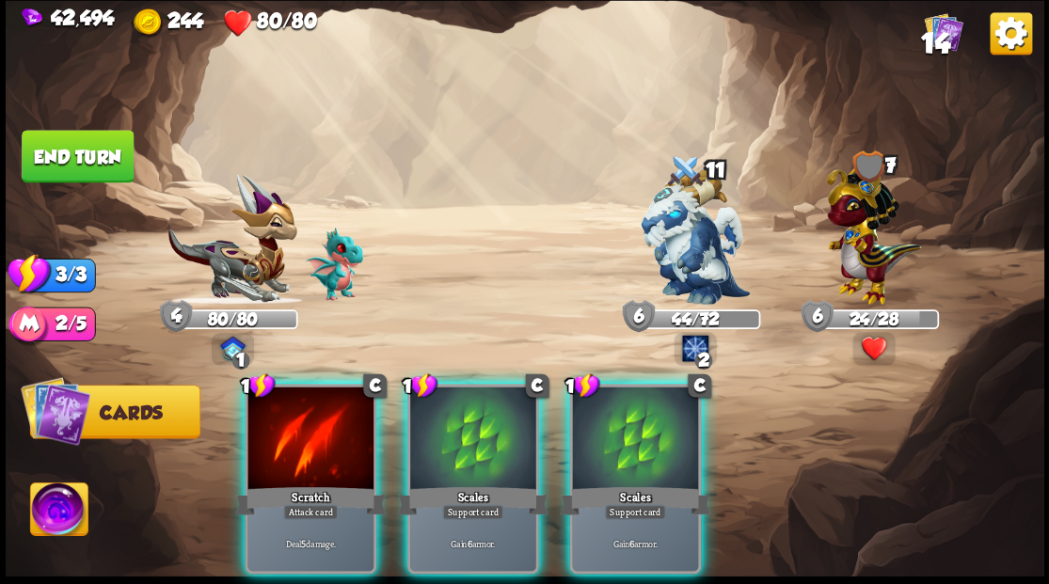
drag, startPoint x: 495, startPoint y: 438, endPoint x: 395, endPoint y: 413, distance: 102.9
click at [493, 436] on div at bounding box center [473, 440] width 126 height 106
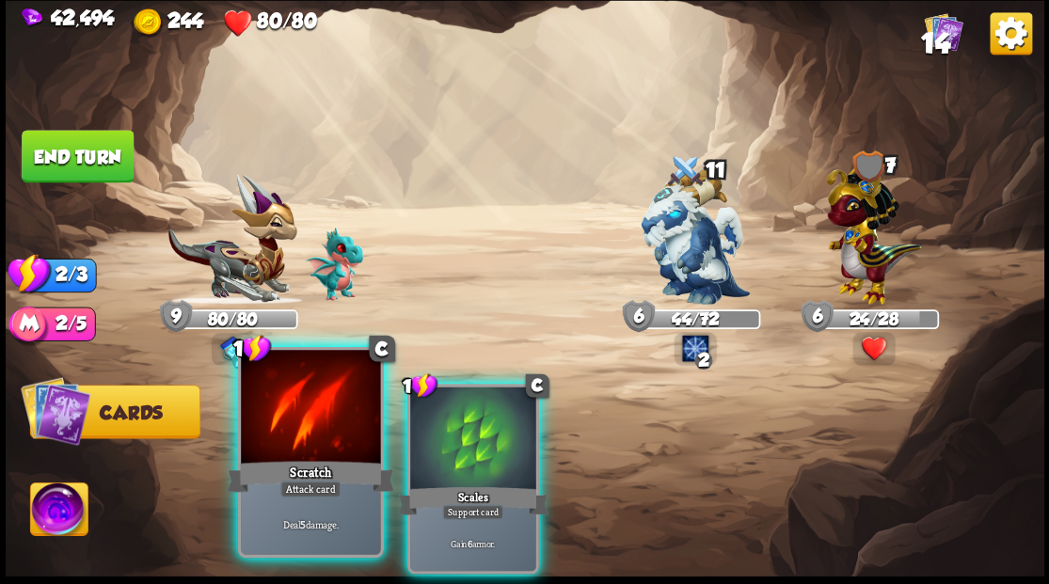
click at [309, 444] on div at bounding box center [310, 409] width 139 height 118
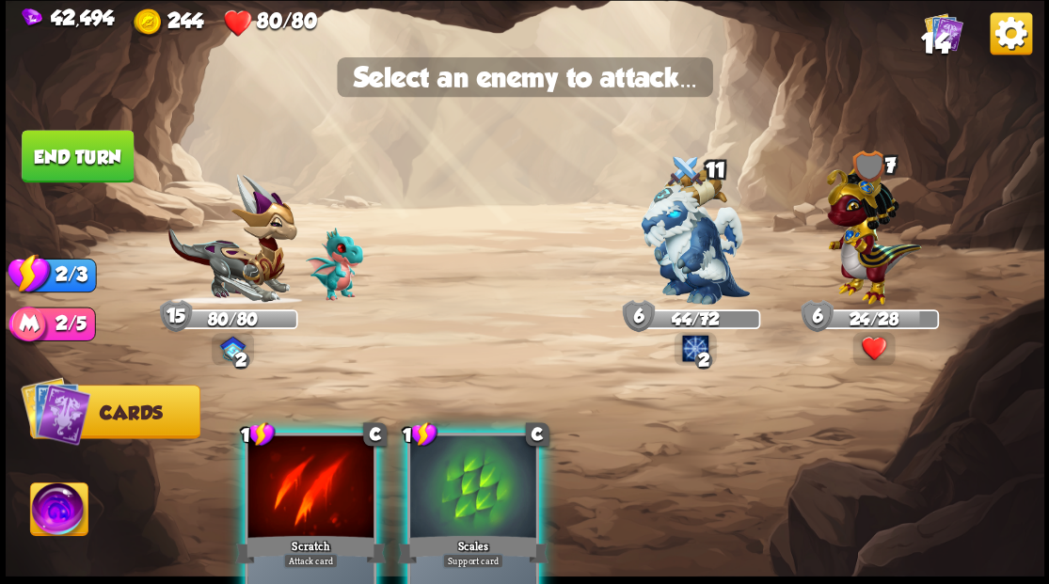
drag, startPoint x: 679, startPoint y: 264, endPoint x: 592, endPoint y: 219, distance: 98.4
click at [679, 263] on img at bounding box center [695, 236] width 109 height 136
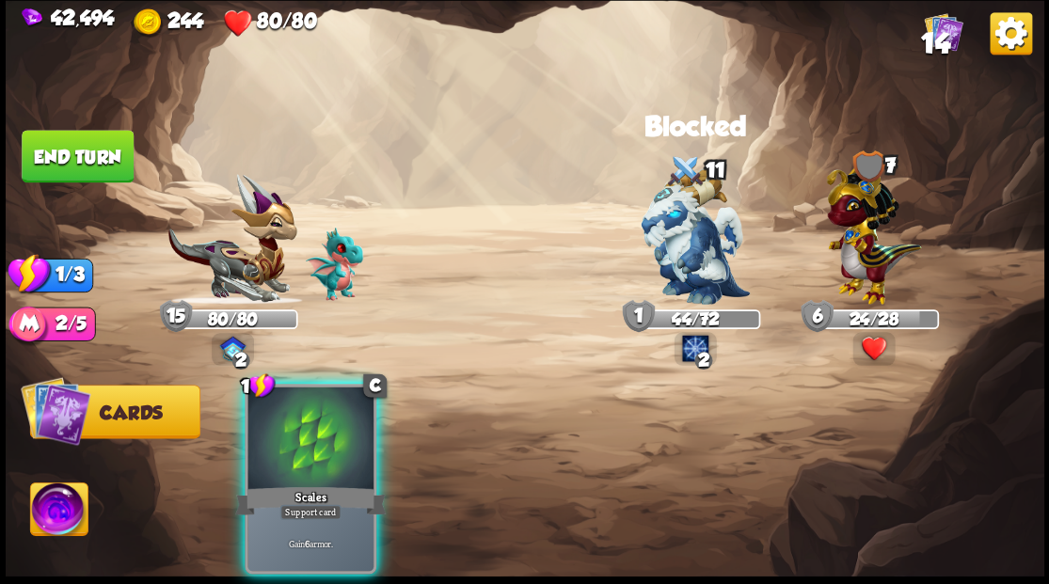
drag, startPoint x: 325, startPoint y: 501, endPoint x: 311, endPoint y: 476, distance: 29.1
click at [314, 483] on div "1 C Scales Support card Gain 6 armor." at bounding box center [311, 479] width 132 height 190
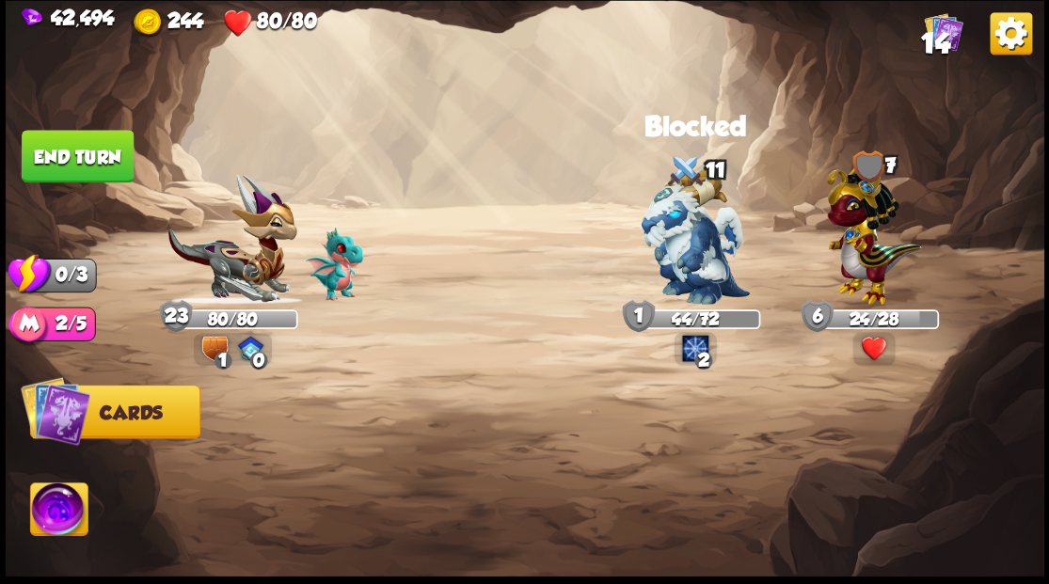
click at [75, 162] on button "End turn" at bounding box center [78, 156] width 112 height 53
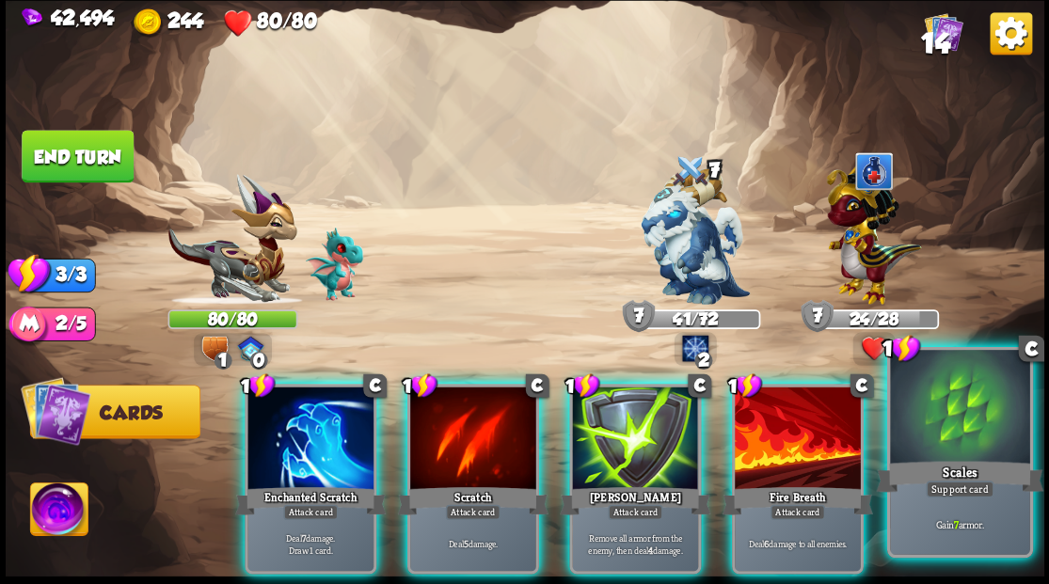
click at [940, 448] on div at bounding box center [959, 409] width 139 height 118
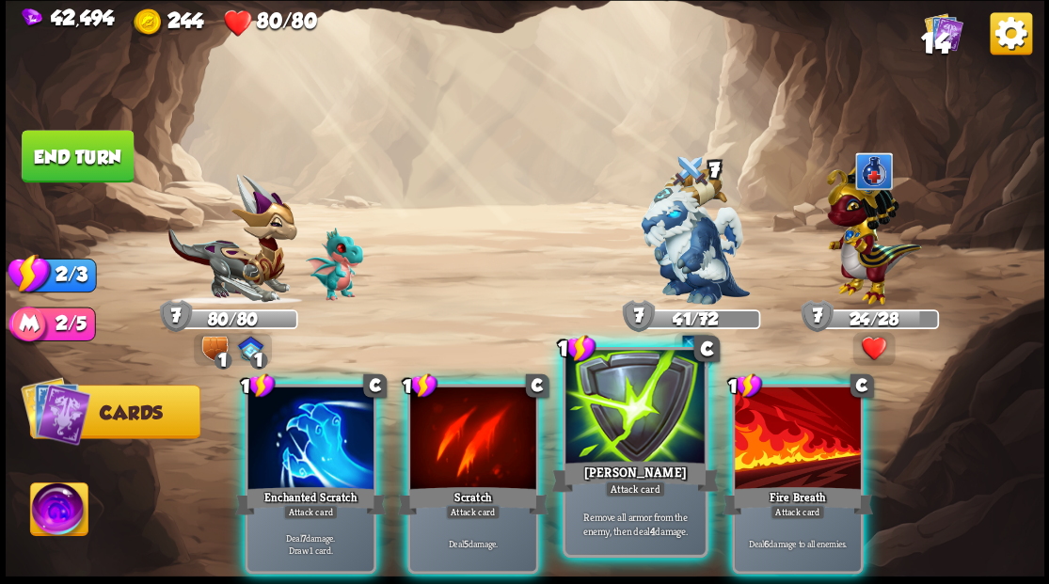
click at [642, 435] on div at bounding box center [634, 409] width 139 height 118
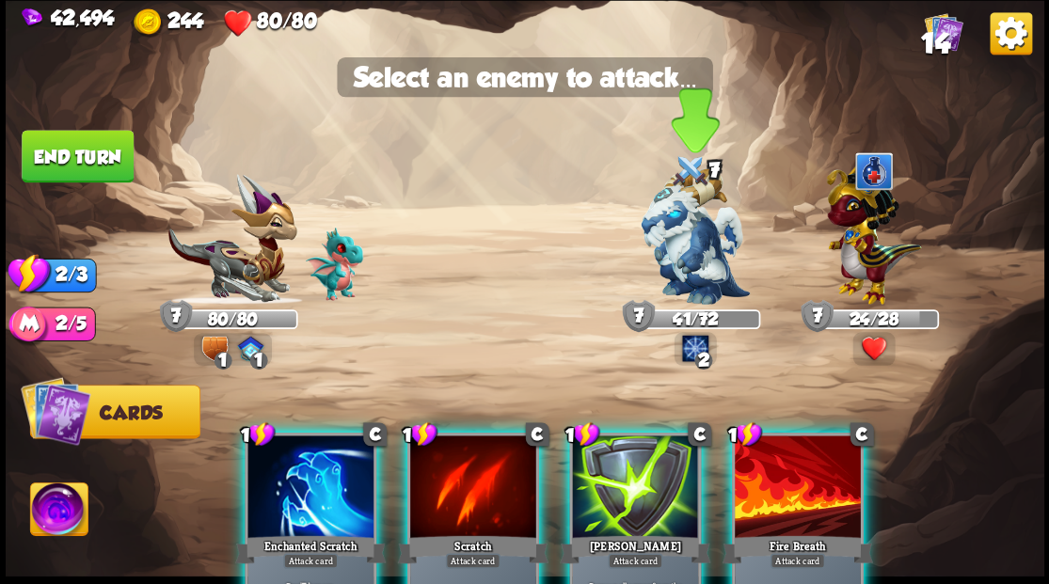
click at [660, 244] on img at bounding box center [695, 236] width 109 height 136
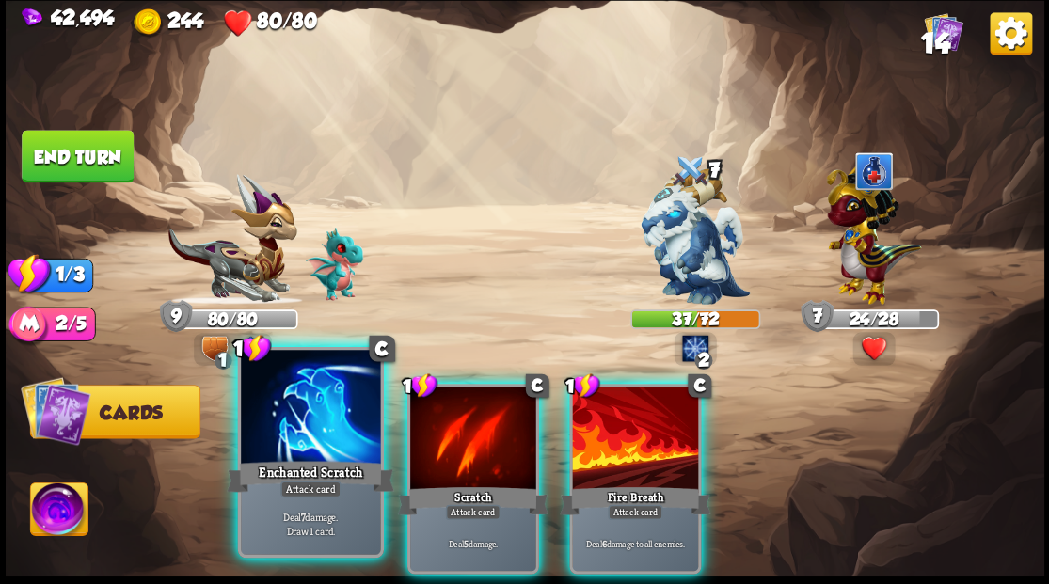
click at [297, 447] on div at bounding box center [310, 409] width 139 height 118
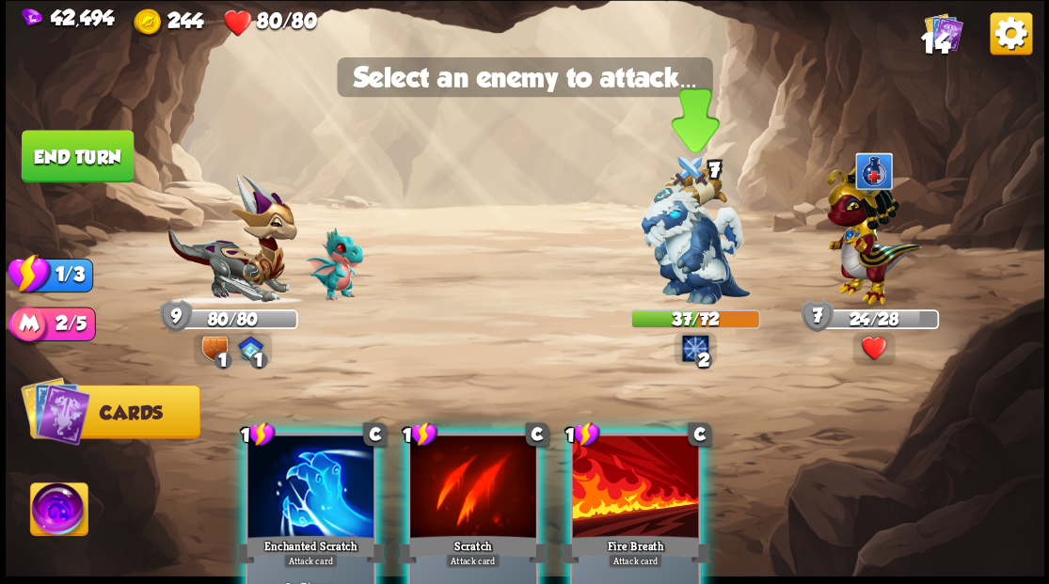
click at [715, 263] on img at bounding box center [695, 236] width 109 height 136
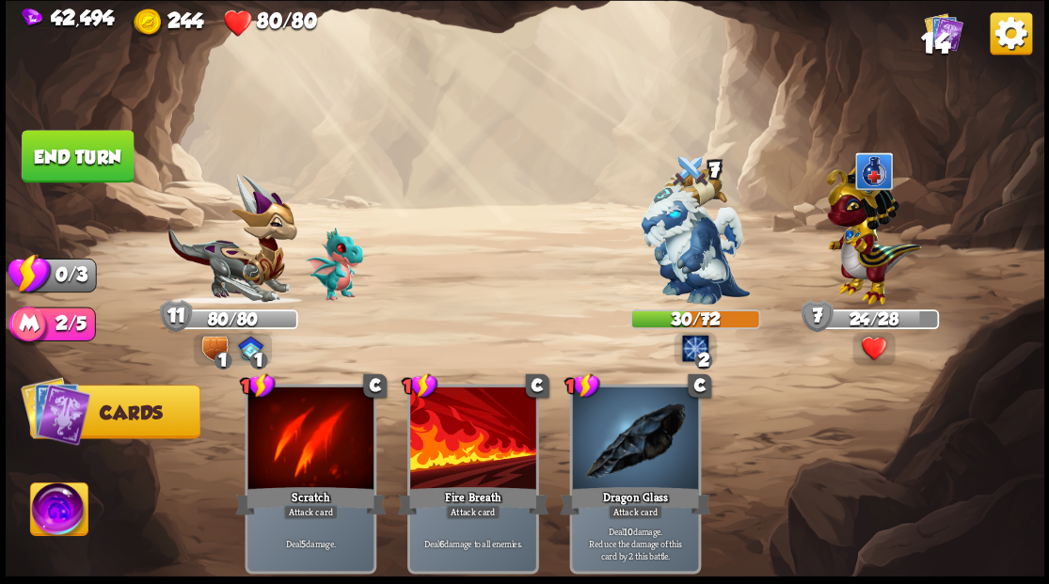
click at [73, 149] on button "End turn" at bounding box center [78, 156] width 112 height 53
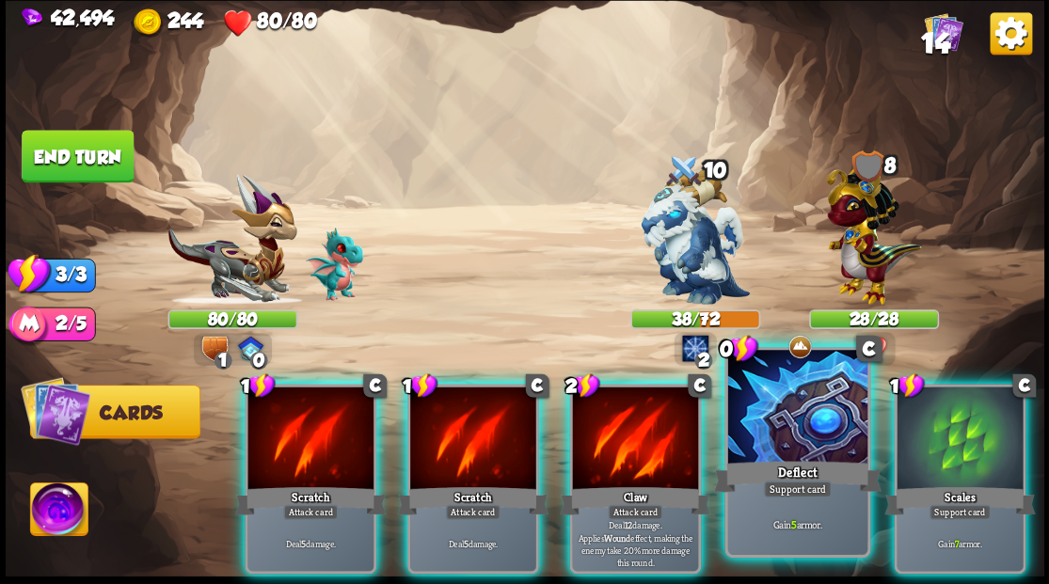
click at [791, 438] on div at bounding box center [796, 409] width 139 height 118
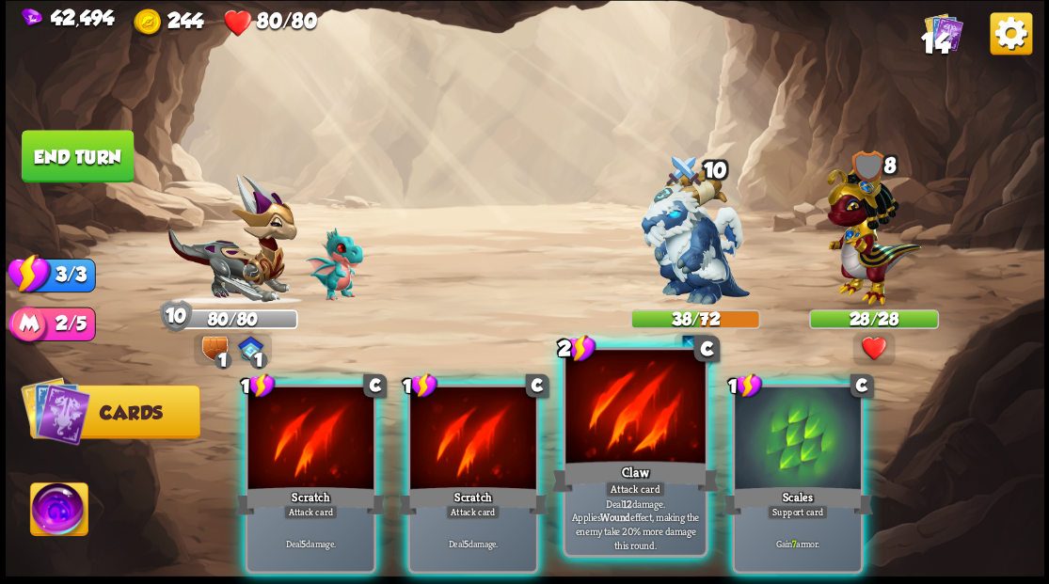
click at [625, 416] on div at bounding box center [634, 409] width 139 height 118
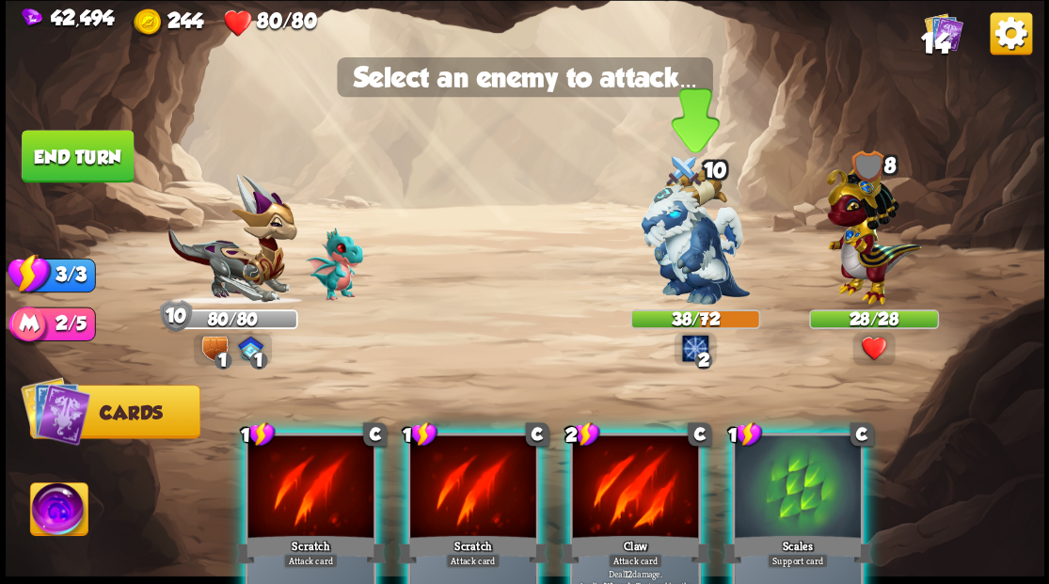
click at [687, 243] on img at bounding box center [695, 236] width 109 height 136
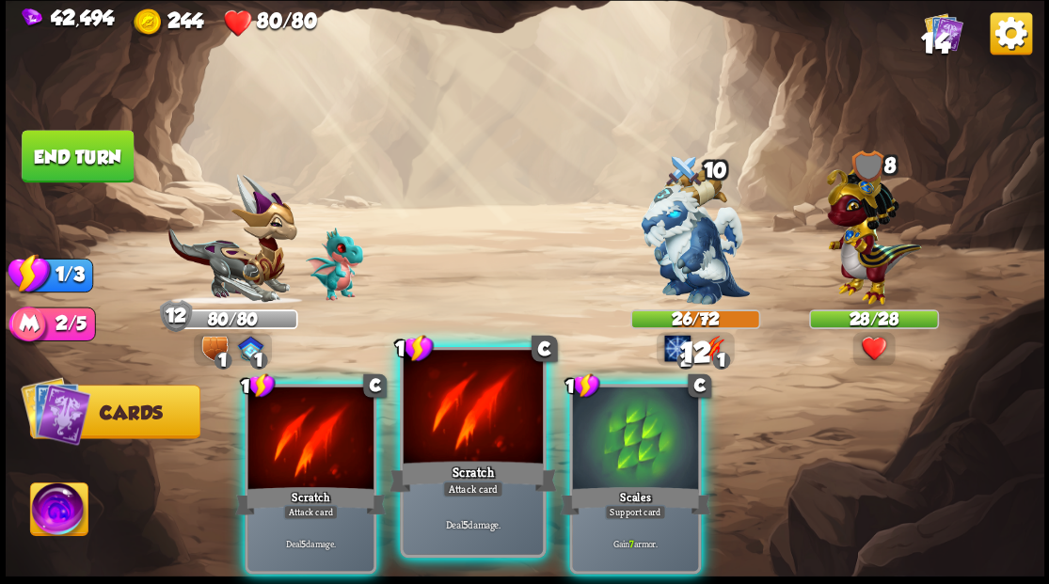
click at [452, 433] on div at bounding box center [472, 409] width 139 height 118
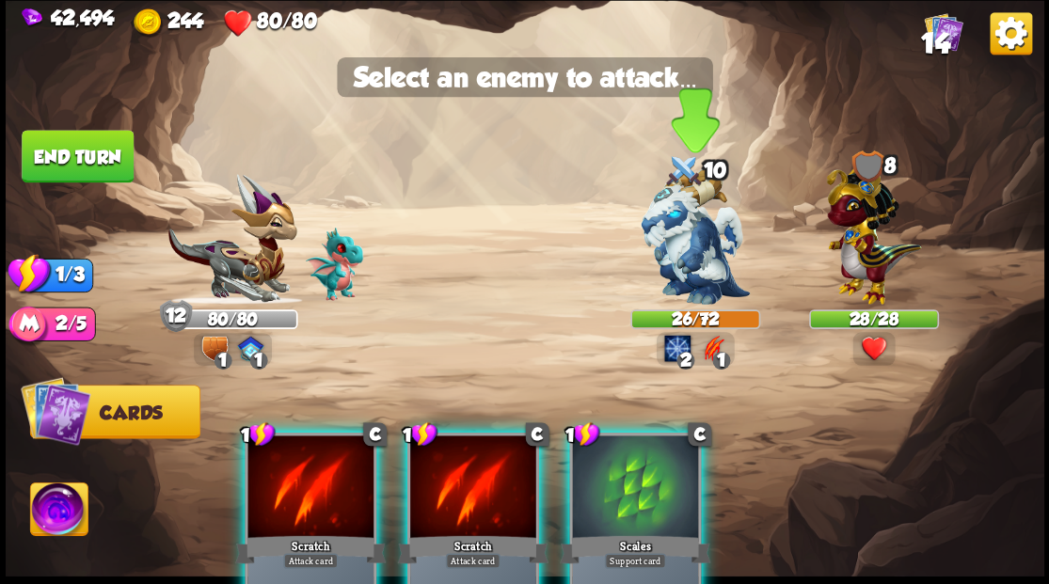
click at [672, 235] on img at bounding box center [695, 236] width 109 height 136
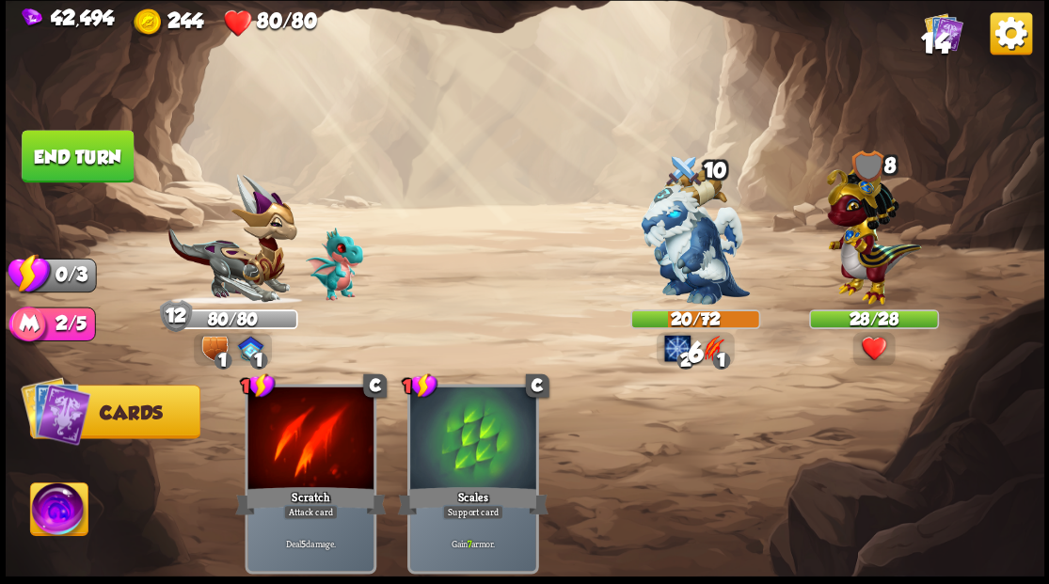
drag, startPoint x: 37, startPoint y: 146, endPoint x: 68, endPoint y: 149, distance: 31.2
click at [39, 147] on button "End turn" at bounding box center [78, 156] width 112 height 53
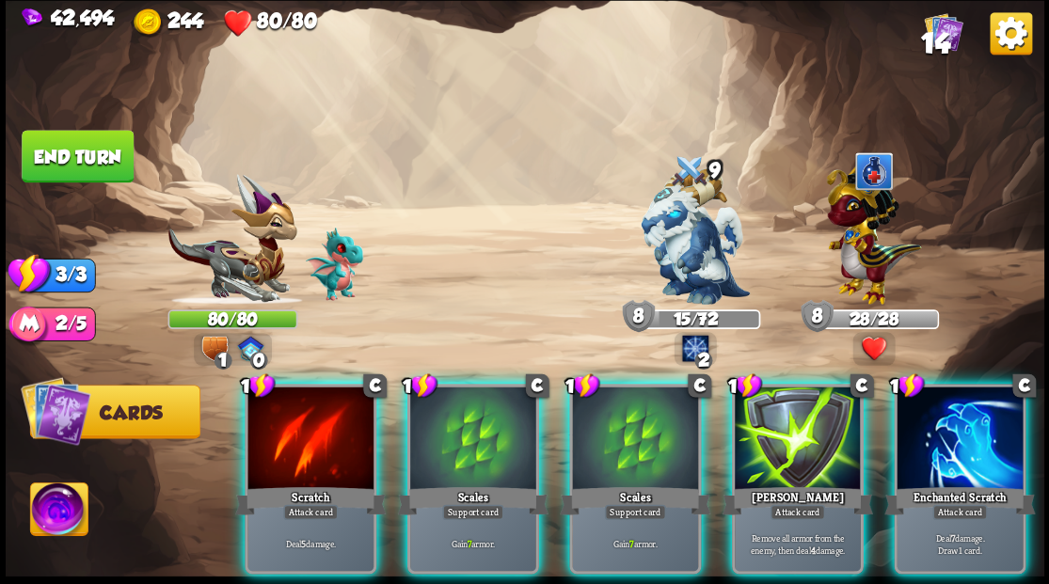
click at [611, 444] on div at bounding box center [635, 440] width 126 height 106
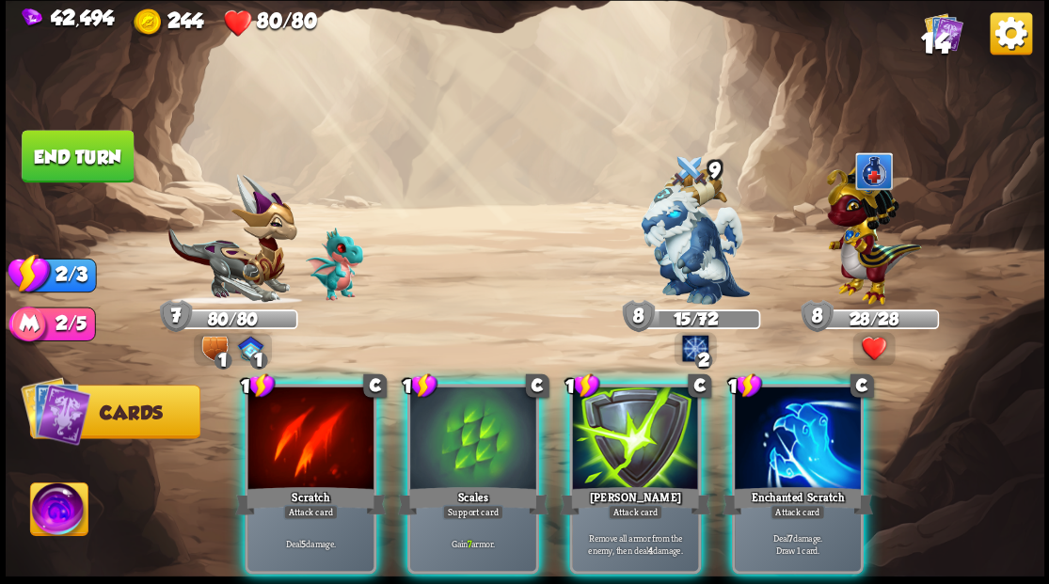
click at [611, 444] on div at bounding box center [635, 440] width 126 height 106
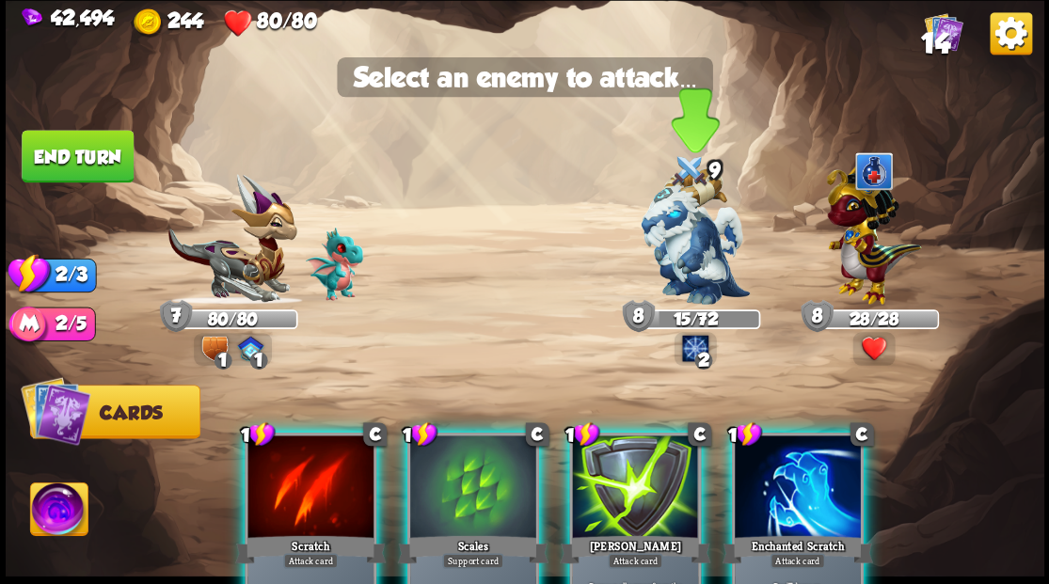
click at [704, 242] on img at bounding box center [695, 236] width 109 height 136
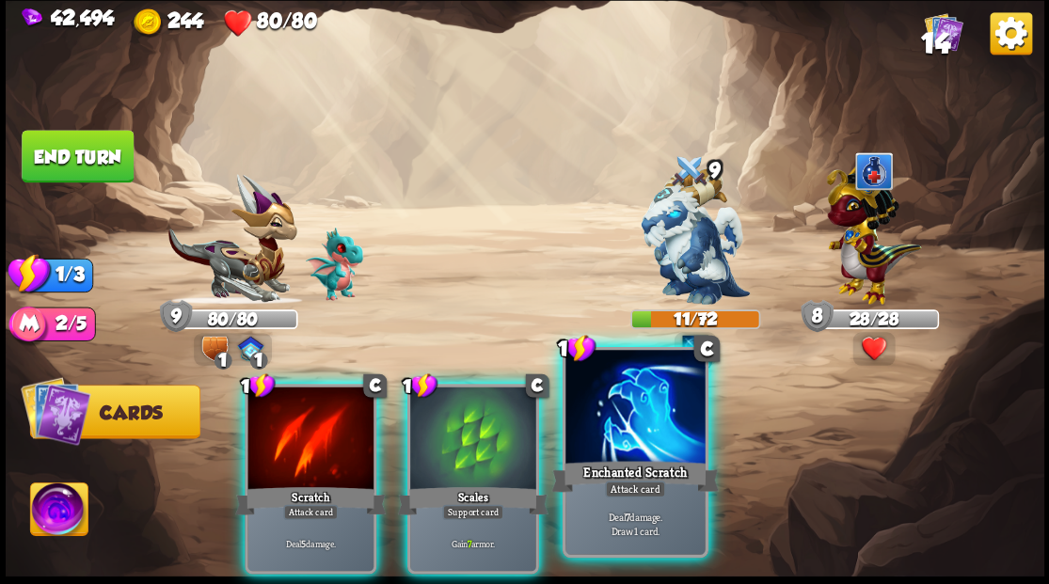
click at [612, 427] on div at bounding box center [634, 409] width 139 height 118
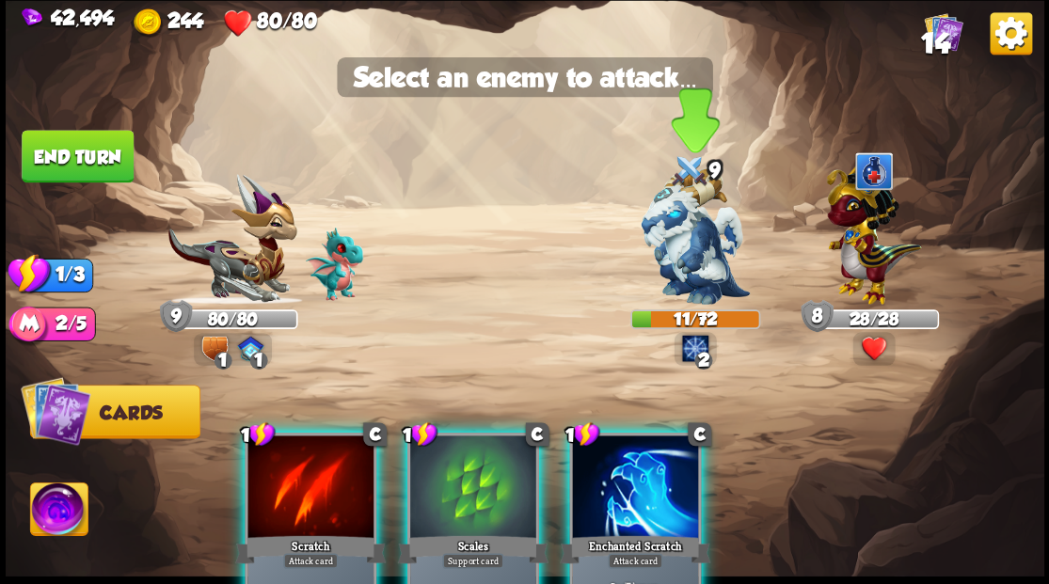
click at [674, 254] on img at bounding box center [695, 236] width 109 height 136
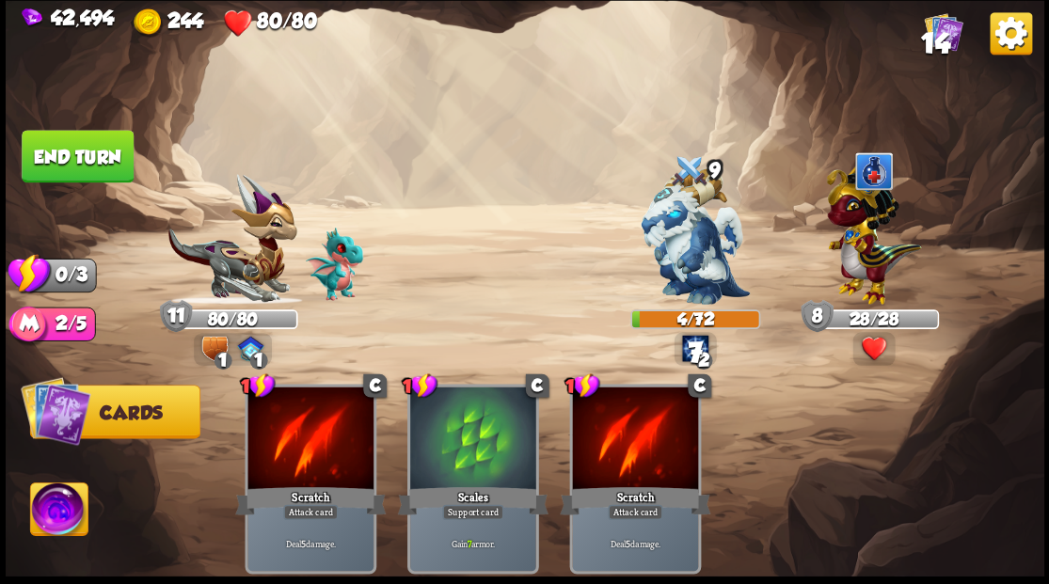
click at [103, 152] on button "End turn" at bounding box center [78, 156] width 112 height 53
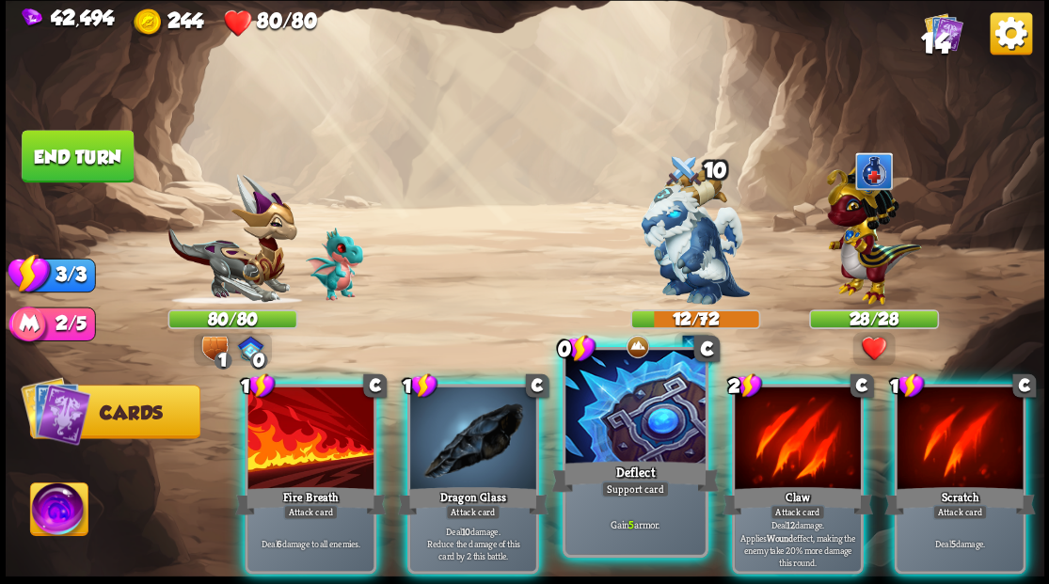
click at [616, 424] on div at bounding box center [634, 409] width 139 height 118
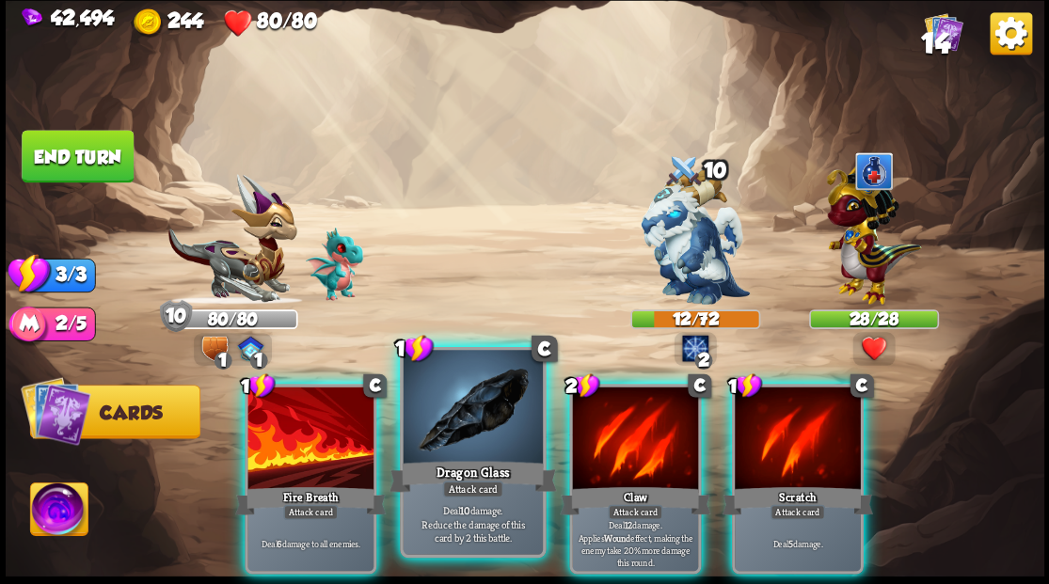
click at [425, 446] on div at bounding box center [472, 409] width 139 height 118
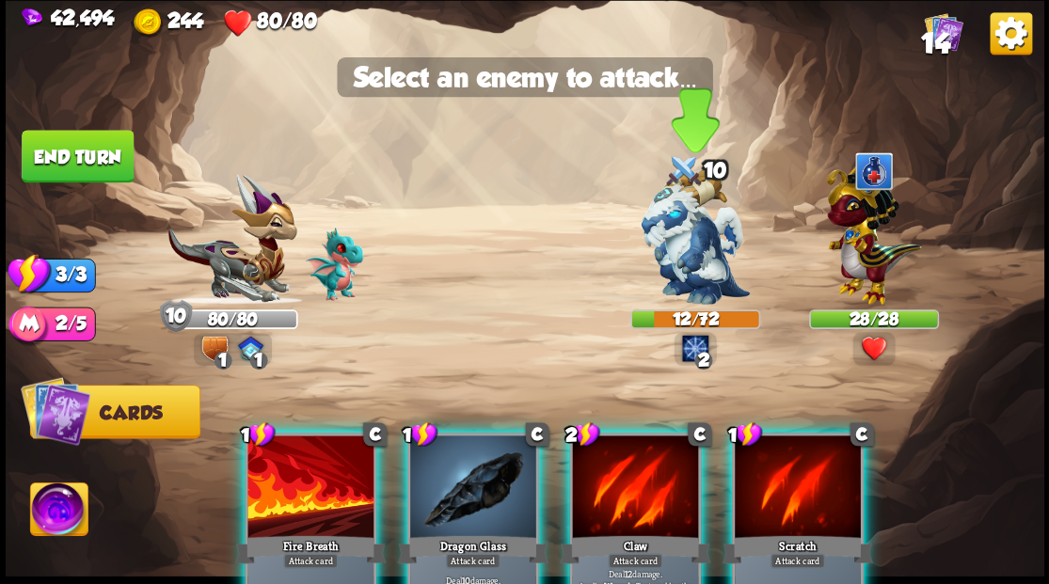
click at [687, 266] on img at bounding box center [695, 236] width 109 height 136
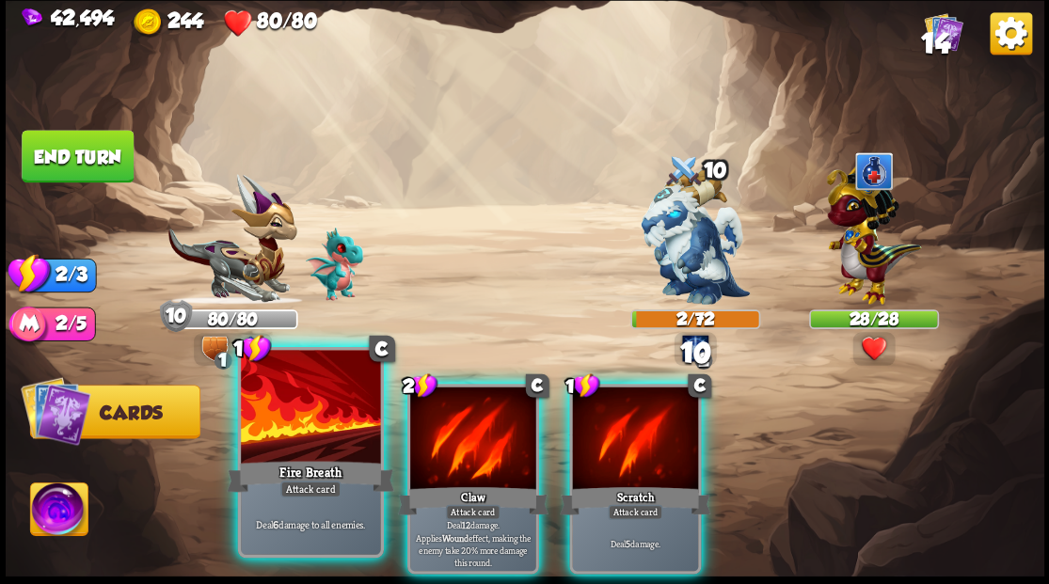
click at [285, 437] on div at bounding box center [310, 409] width 139 height 118
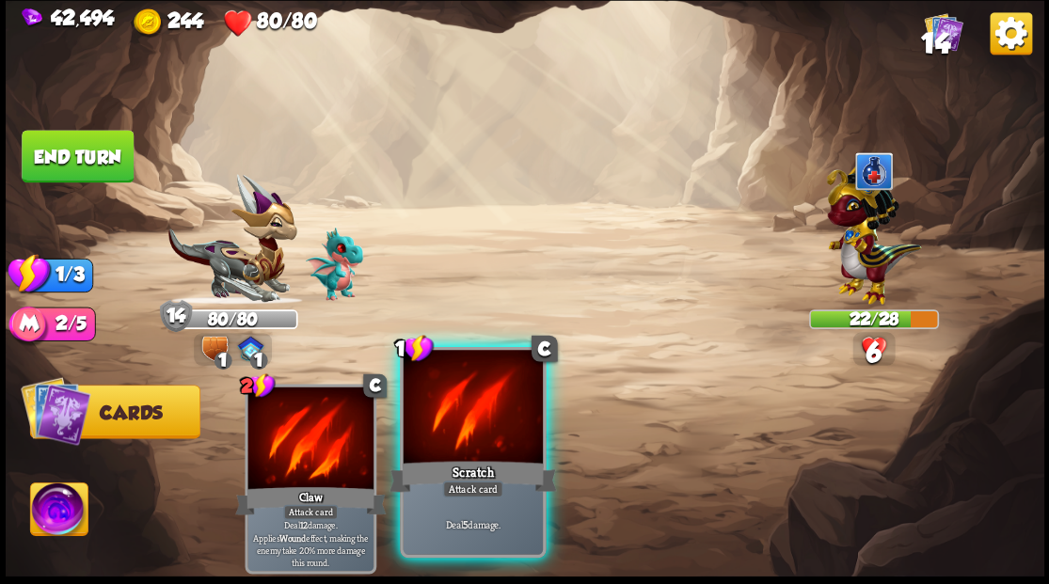
click at [442, 453] on div at bounding box center [472, 409] width 139 height 118
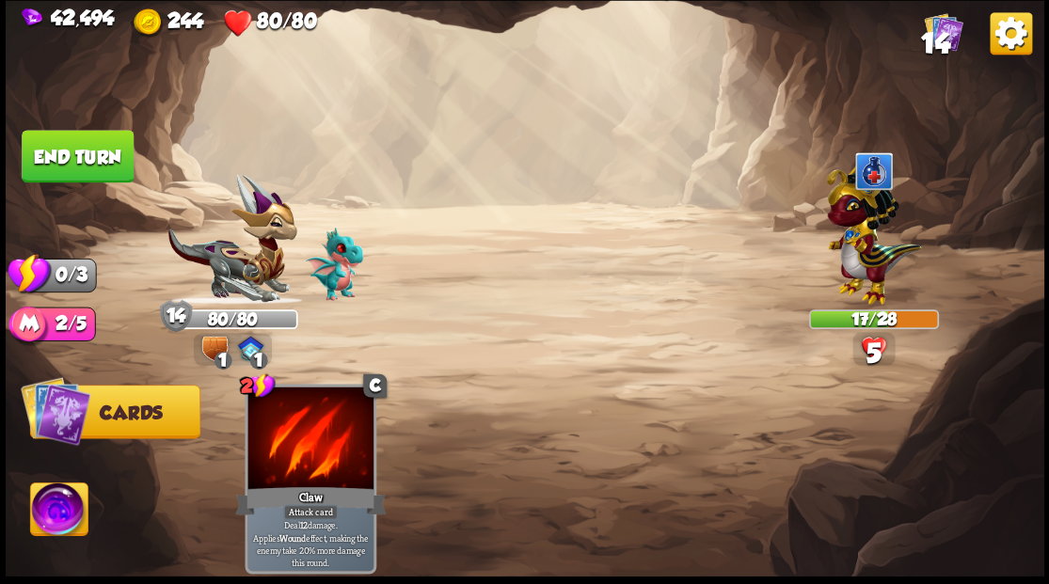
click at [78, 148] on button "End turn" at bounding box center [78, 156] width 112 height 53
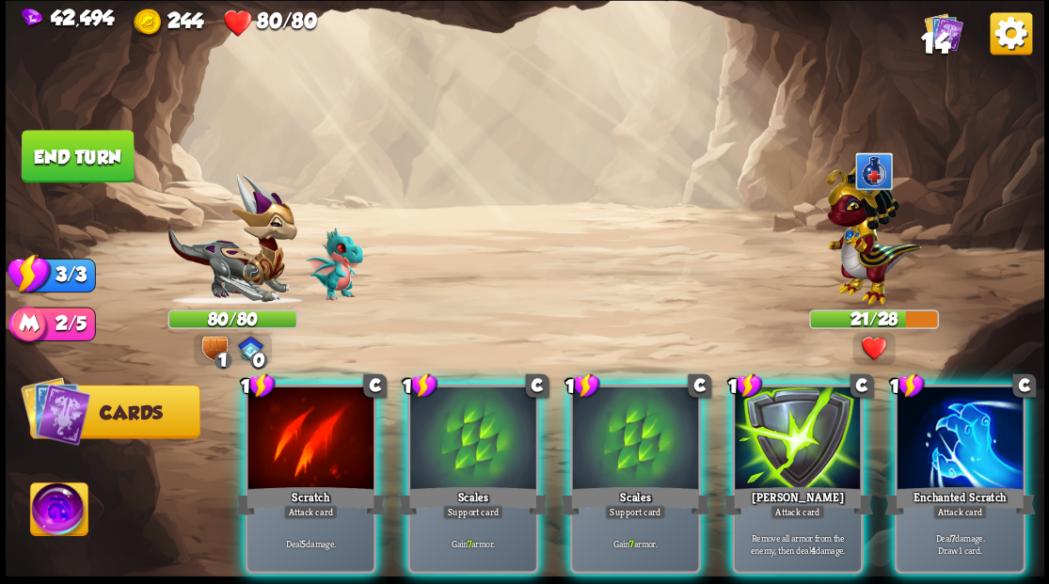
click at [870, 230] on img at bounding box center [873, 230] width 95 height 148
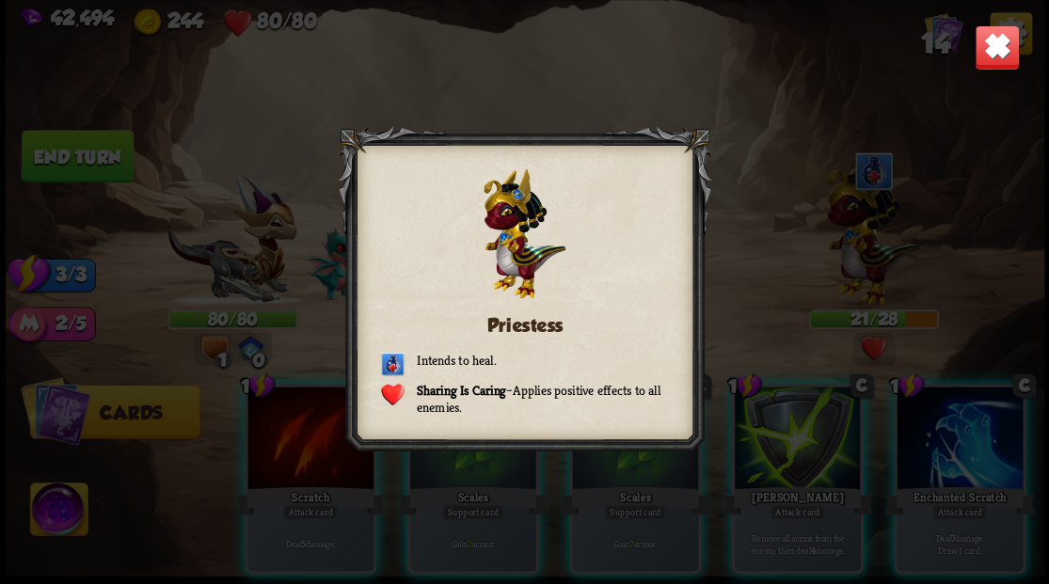
click at [1005, 40] on img at bounding box center [996, 46] width 45 height 45
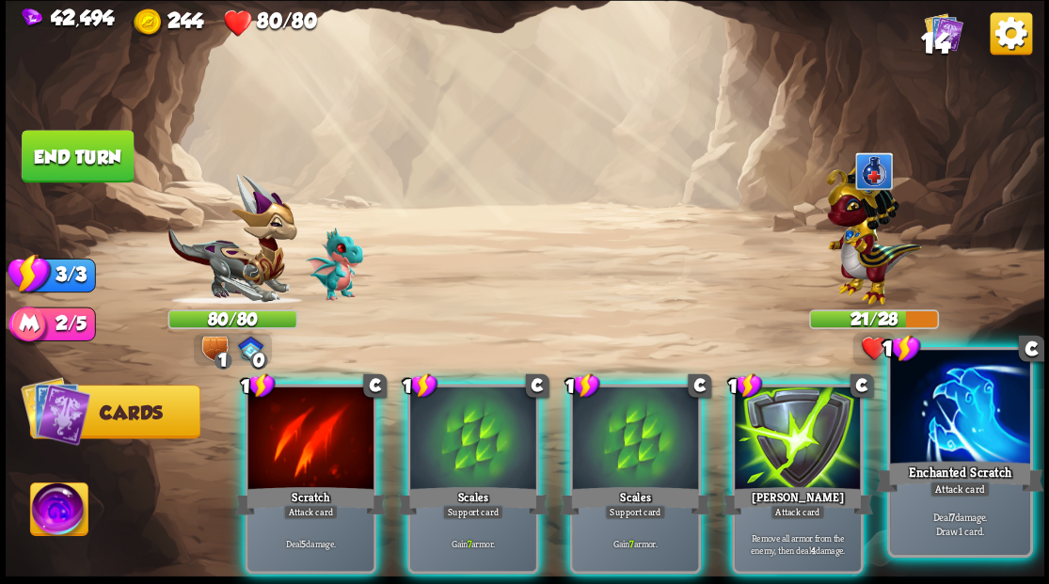
click at [974, 435] on div at bounding box center [959, 409] width 139 height 118
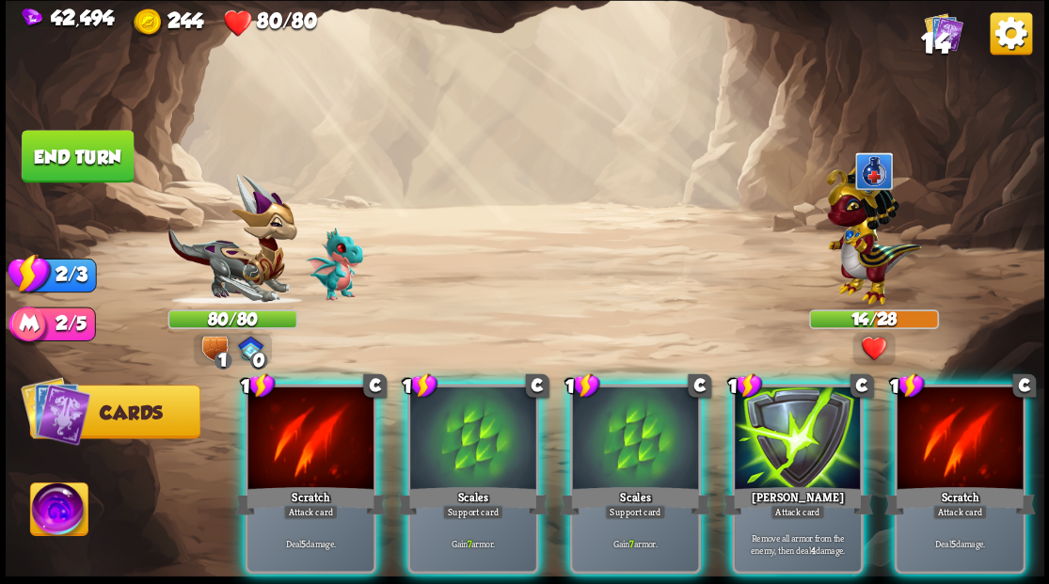
click at [969, 406] on div at bounding box center [959, 440] width 126 height 106
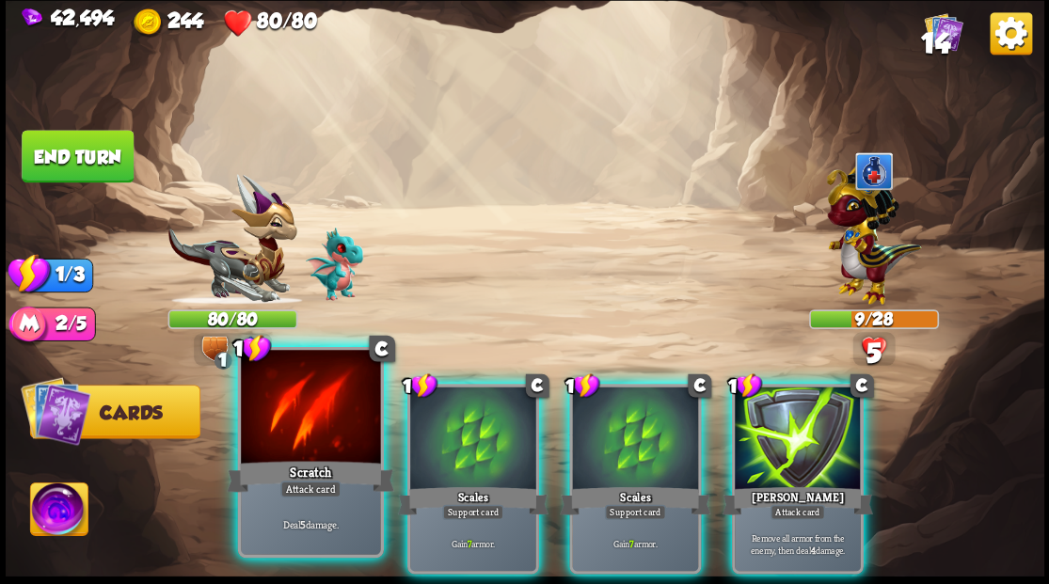
click at [295, 432] on div at bounding box center [310, 409] width 139 height 118
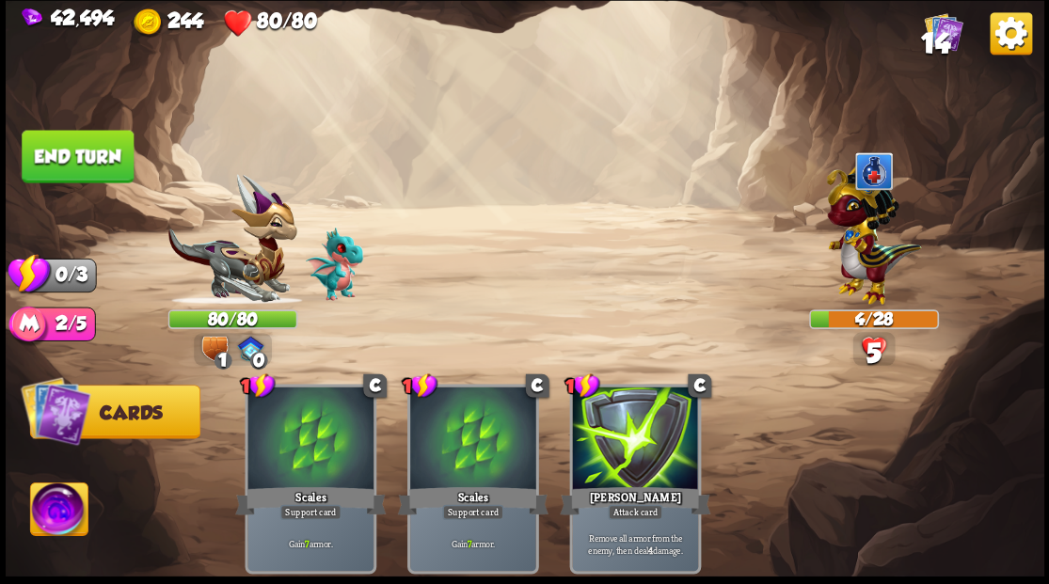
click at [92, 143] on button "End turn" at bounding box center [78, 157] width 114 height 54
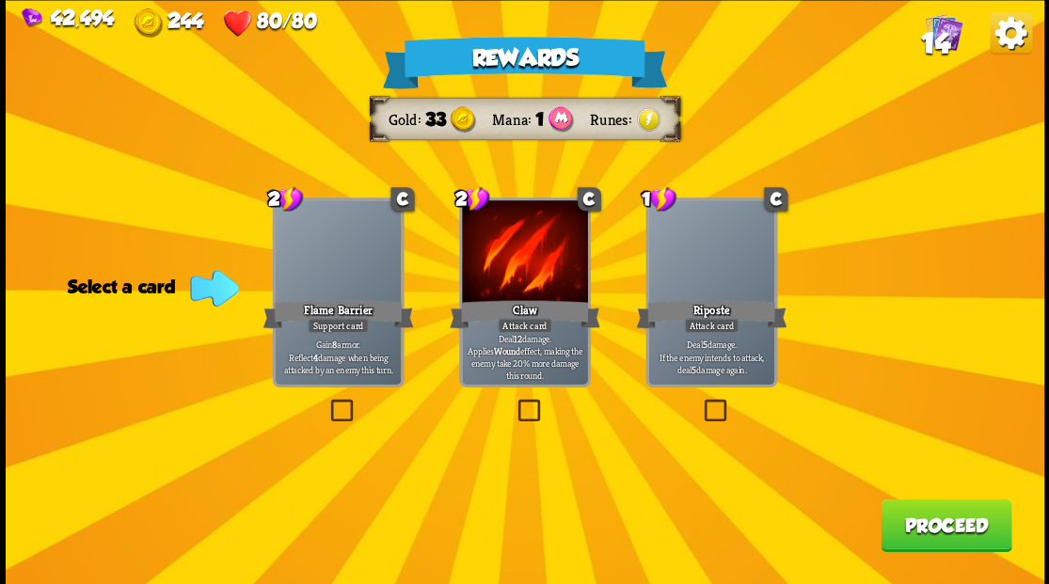
drag, startPoint x: 719, startPoint y: 420, endPoint x: 770, endPoint y: 403, distance: 54.4
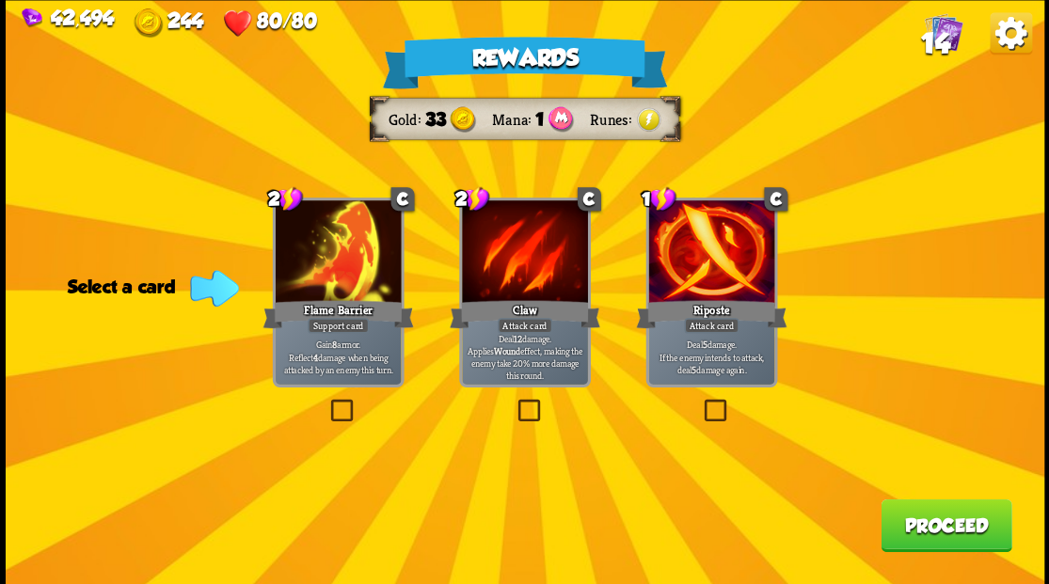
click at [700, 402] on label at bounding box center [700, 402] width 0 height 0
click at [0, 0] on input "checkbox" at bounding box center [0, 0] width 0 height 0
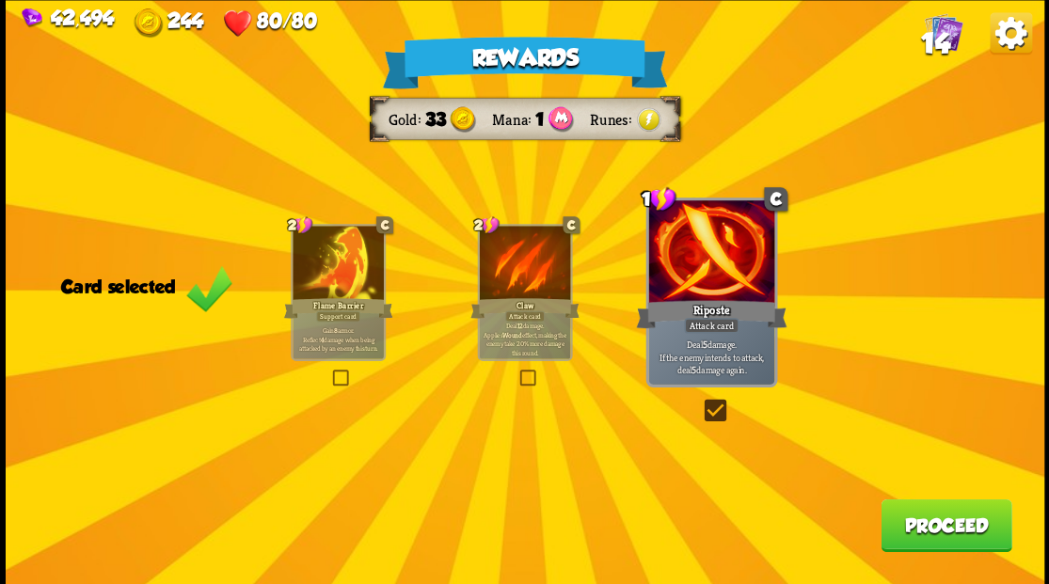
click at [935, 531] on button "Proceed" at bounding box center [945, 525] width 131 height 53
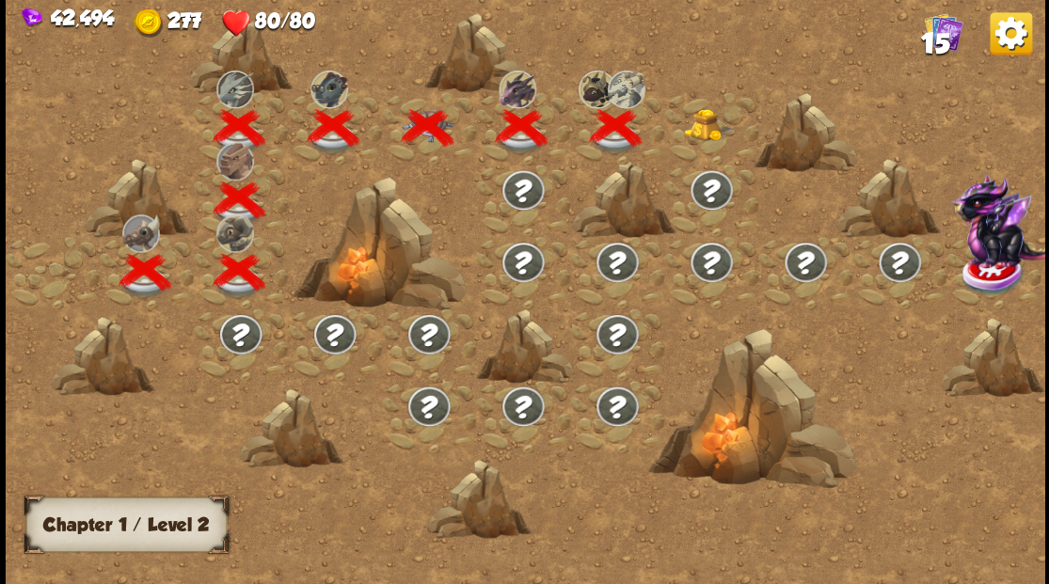
click at [701, 127] on img at bounding box center [710, 124] width 52 height 32
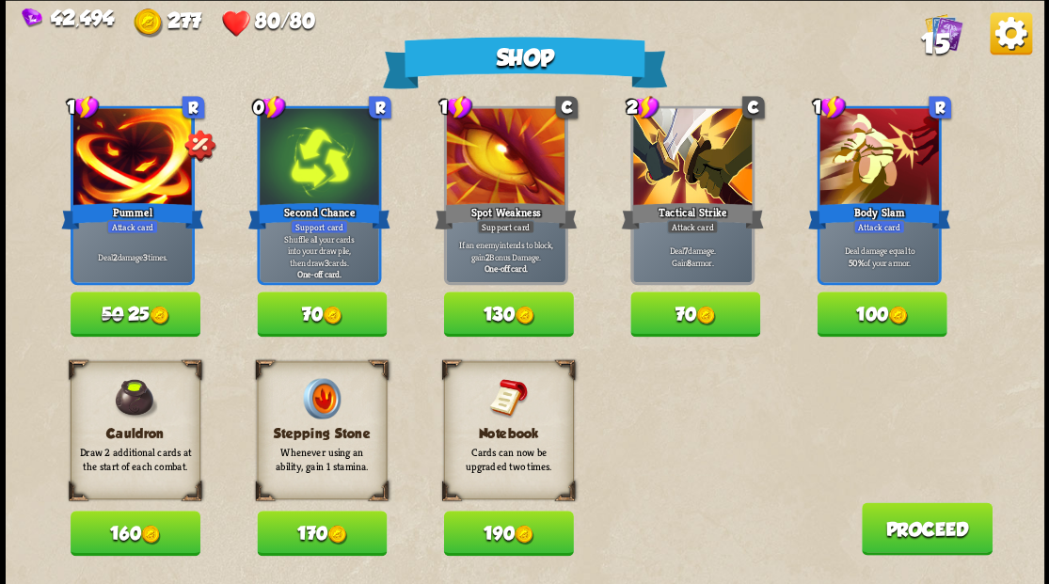
click at [144, 311] on button "50 25" at bounding box center [136, 314] width 130 height 45
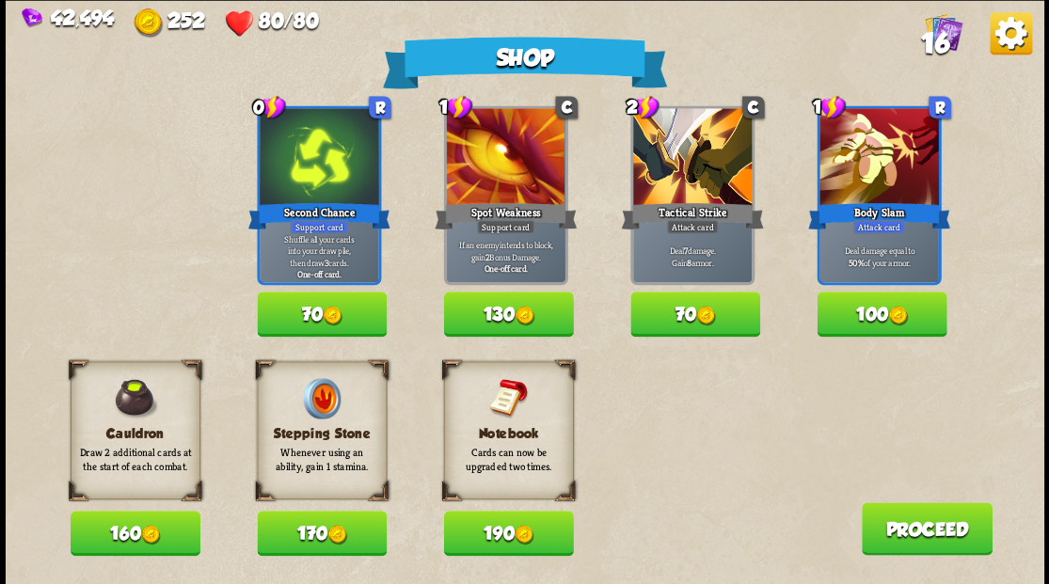
click at [328, 313] on img at bounding box center [333, 316] width 20 height 20
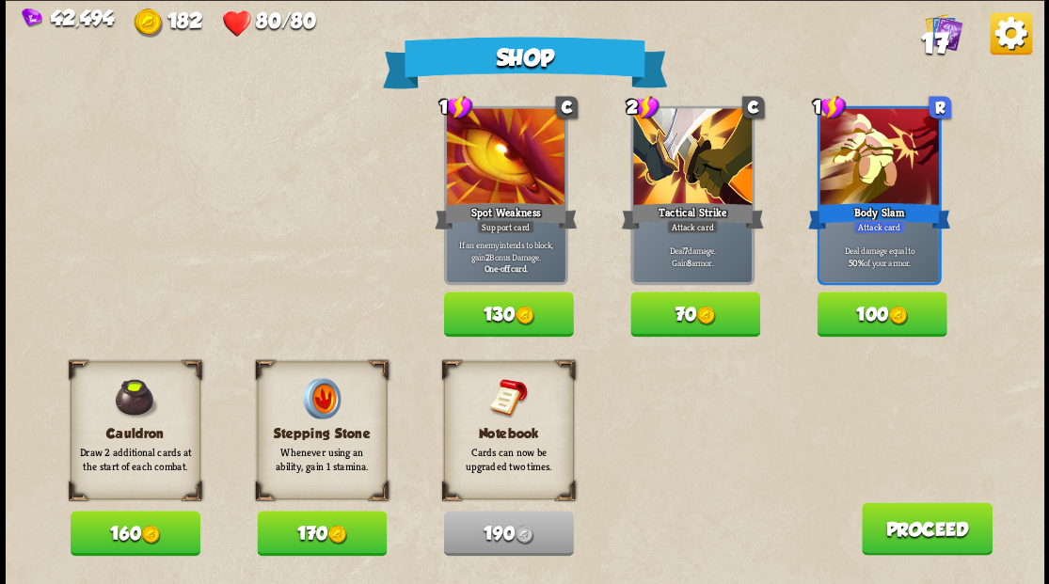
click at [948, 529] on button "Proceed" at bounding box center [926, 528] width 131 height 53
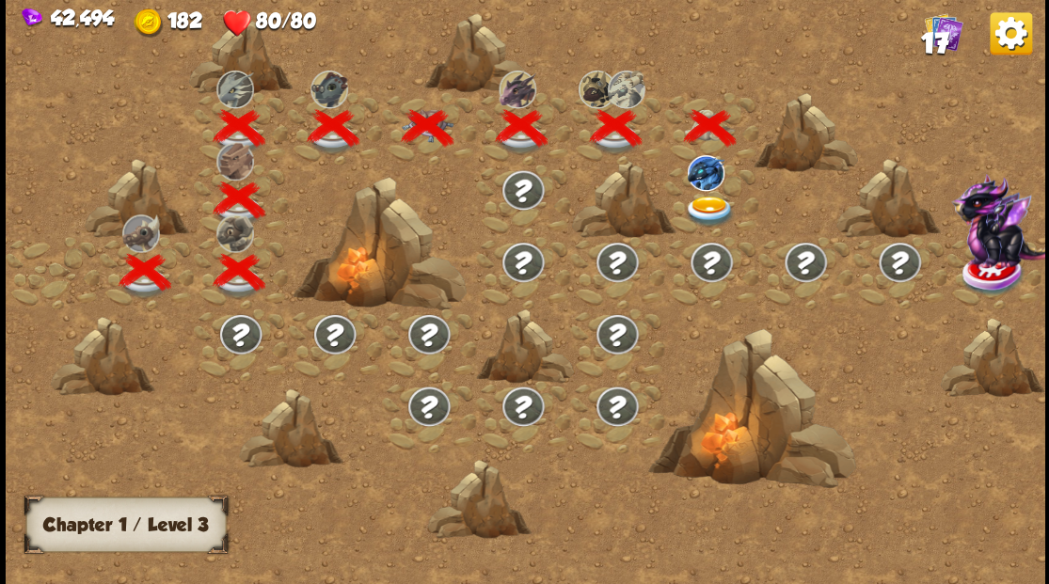
click at [717, 199] on img at bounding box center [710, 211] width 52 height 31
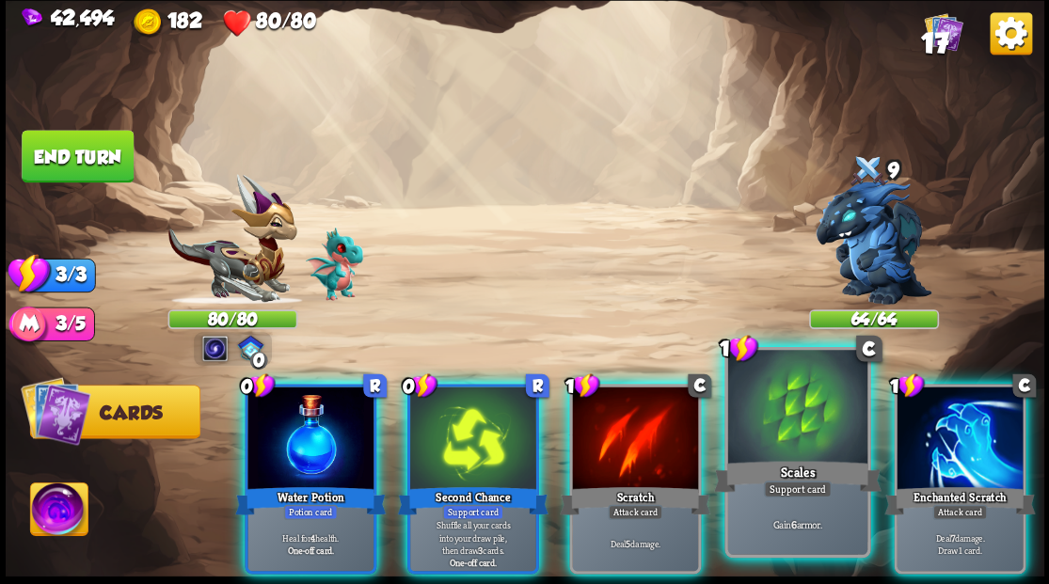
click at [773, 436] on div at bounding box center [796, 409] width 139 height 118
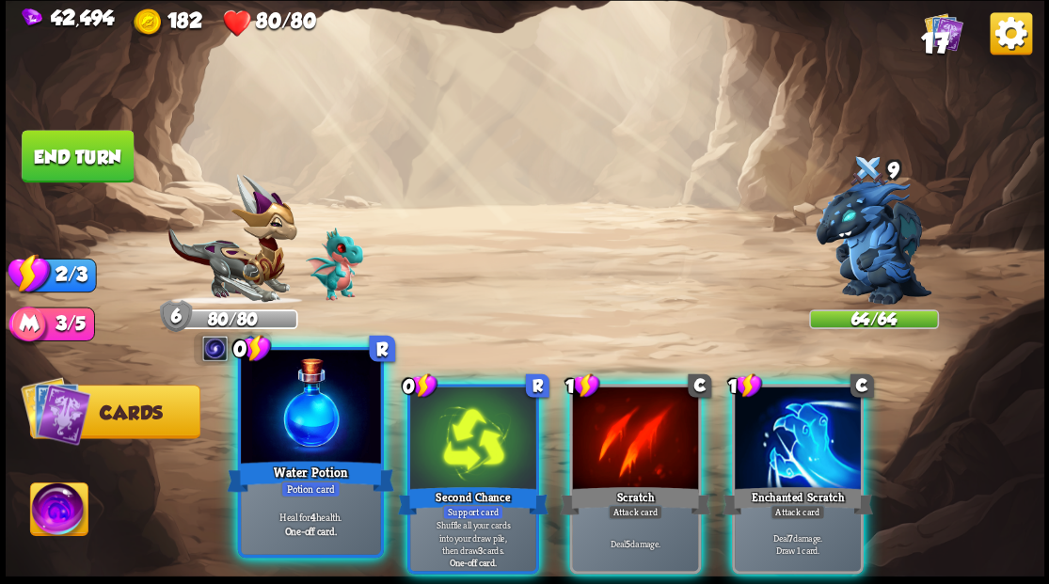
click at [268, 411] on div at bounding box center [310, 409] width 139 height 118
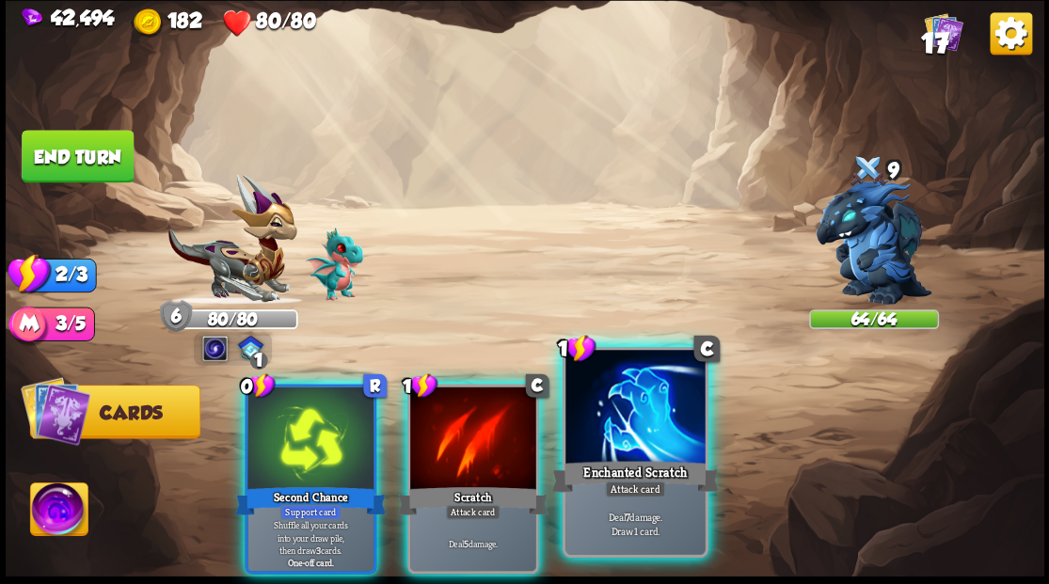
click at [628, 433] on div at bounding box center [634, 409] width 139 height 118
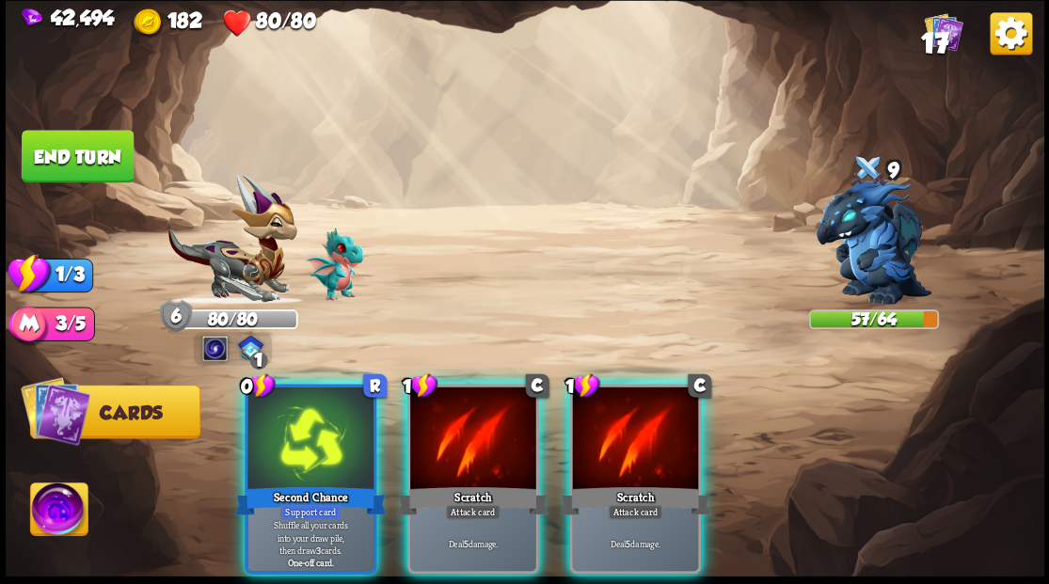
click at [233, 453] on div "0 R Second Chance Support card Shuffle all your cards into your draw pile, then…" at bounding box center [628, 455] width 831 height 260
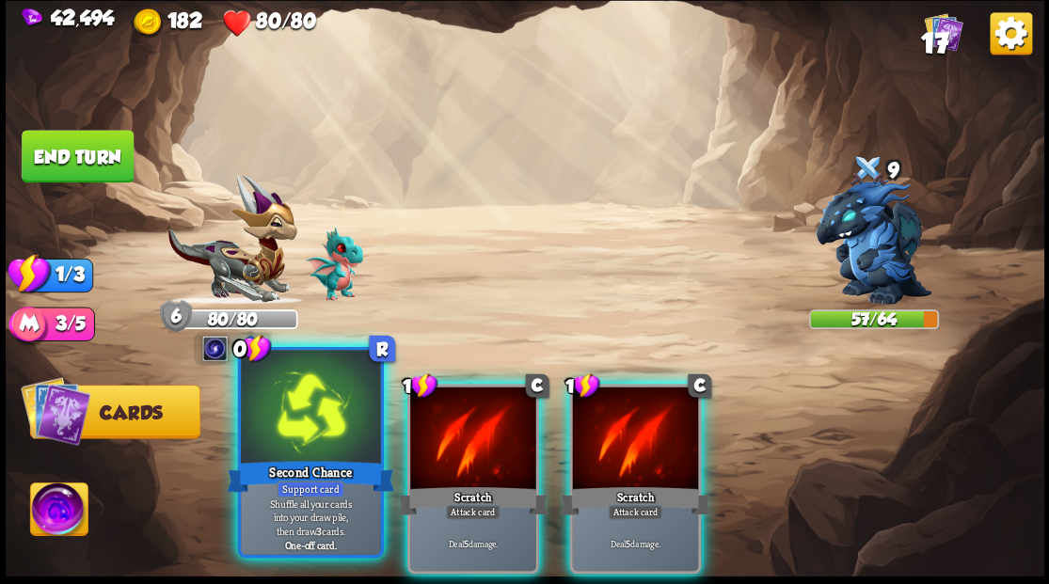
click at [280, 420] on div at bounding box center [310, 409] width 139 height 118
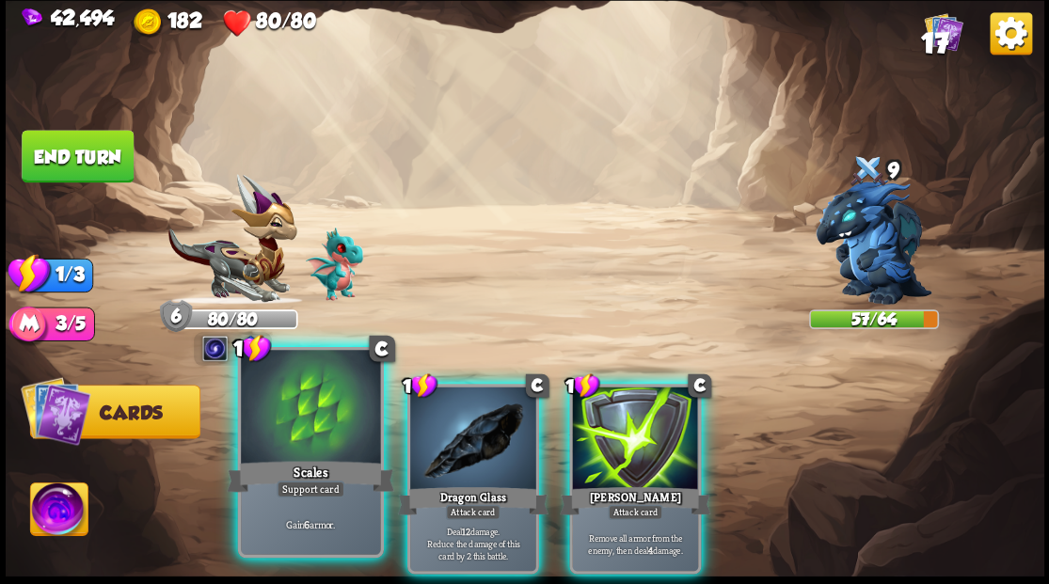
click at [308, 444] on div at bounding box center [310, 409] width 139 height 118
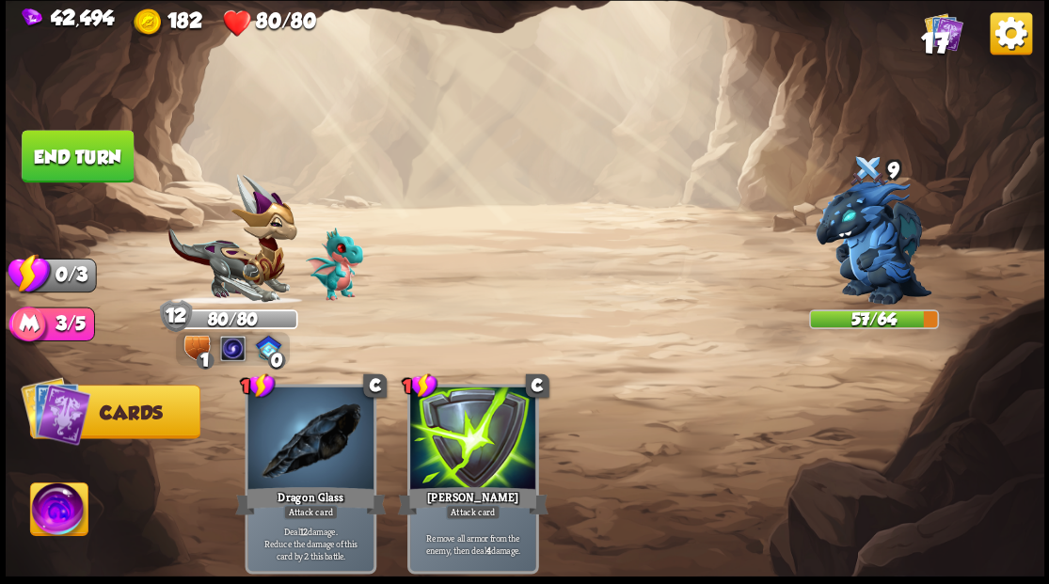
click at [101, 139] on button "End turn" at bounding box center [78, 156] width 112 height 53
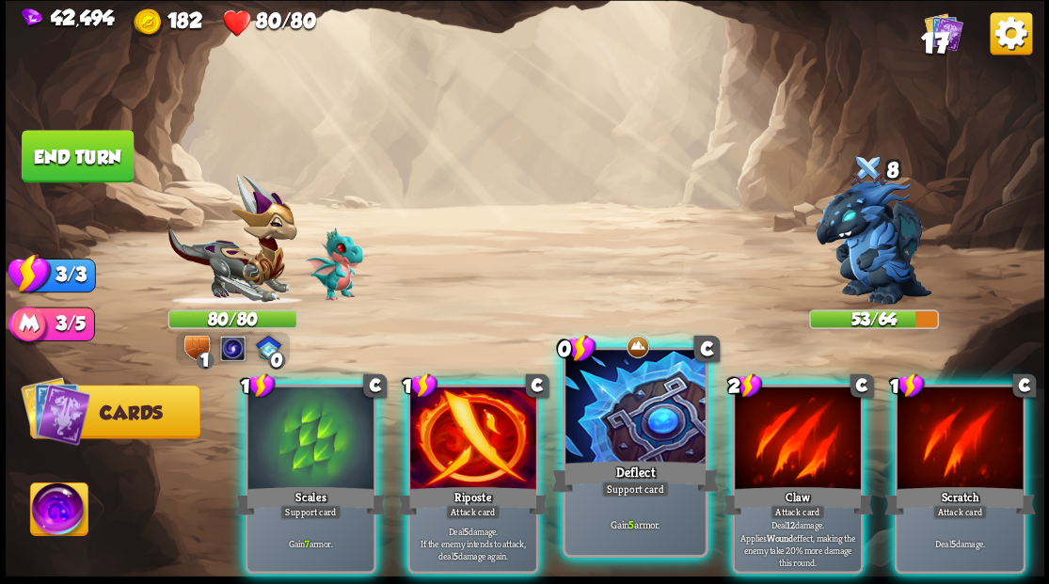
click at [636, 421] on div at bounding box center [634, 409] width 139 height 118
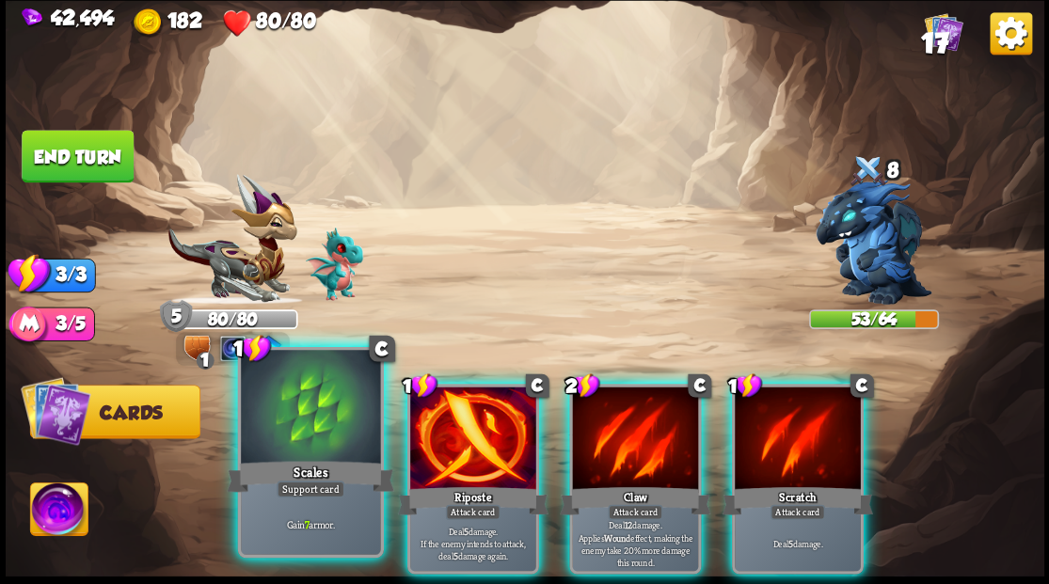
click at [303, 428] on div at bounding box center [310, 409] width 139 height 118
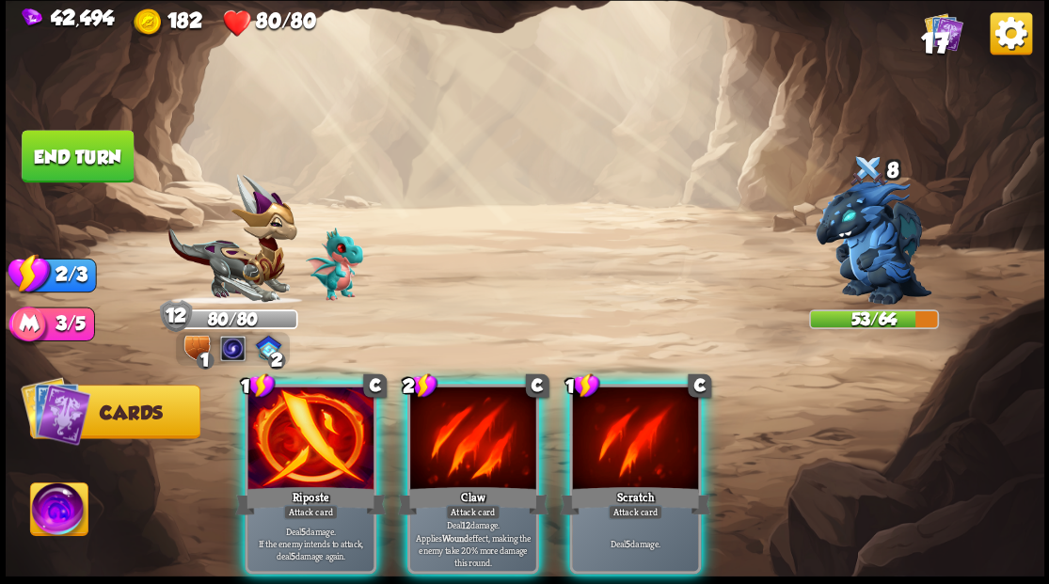
click at [294, 420] on div at bounding box center [310, 440] width 126 height 106
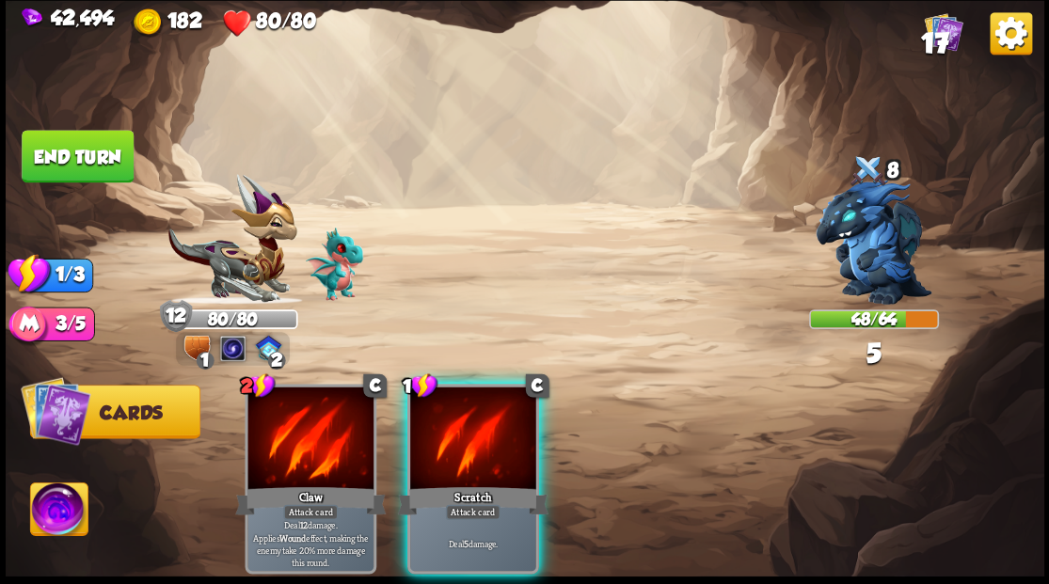
click at [459, 448] on div at bounding box center [473, 440] width 126 height 106
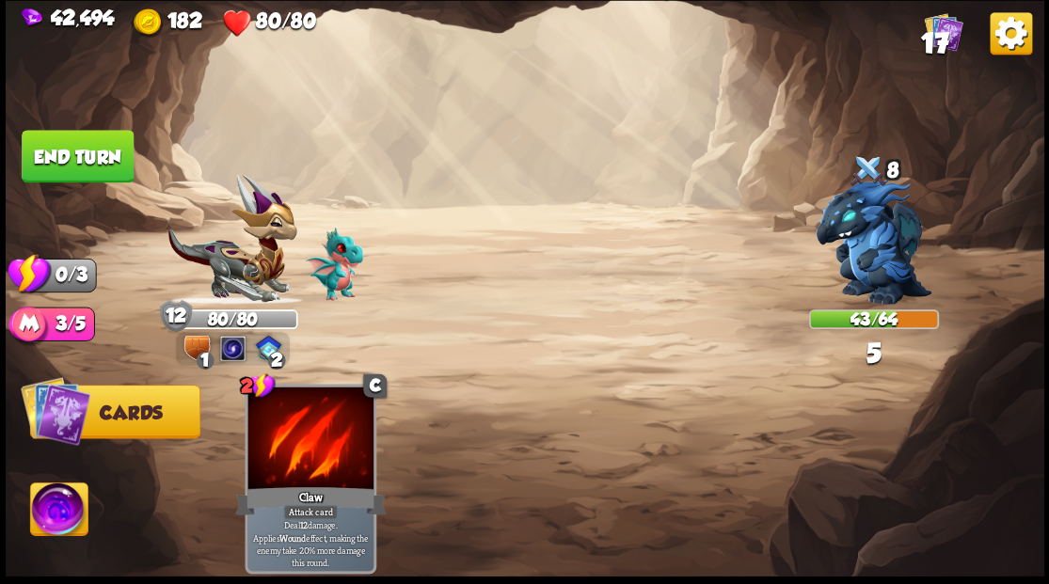
drag, startPoint x: 109, startPoint y: 125, endPoint x: 143, endPoint y: 113, distance: 36.0
click at [109, 126] on img at bounding box center [525, 292] width 1038 height 584
click at [72, 164] on button "End turn" at bounding box center [78, 156] width 112 height 53
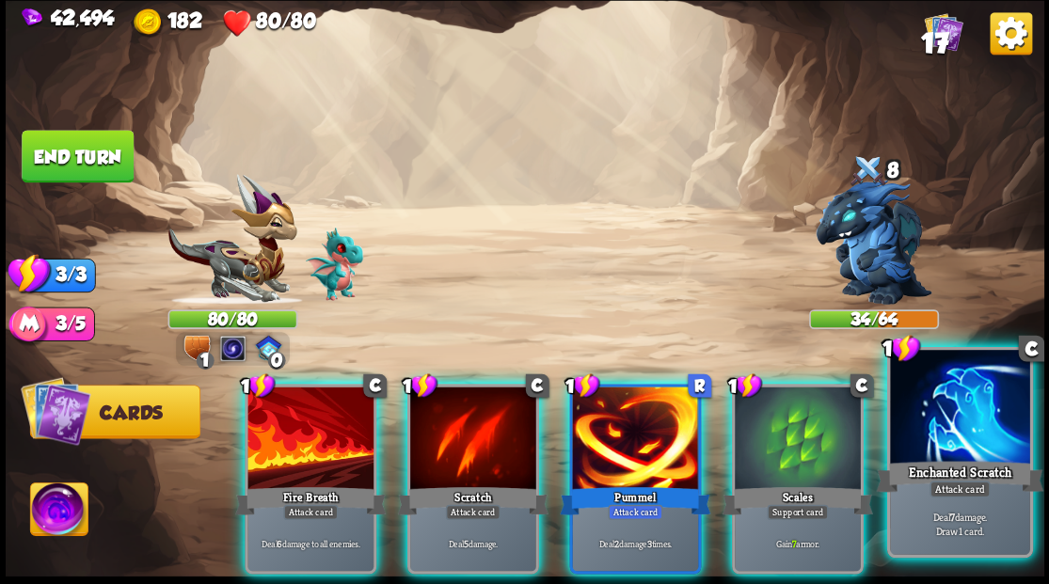
click at [943, 442] on div at bounding box center [959, 409] width 139 height 118
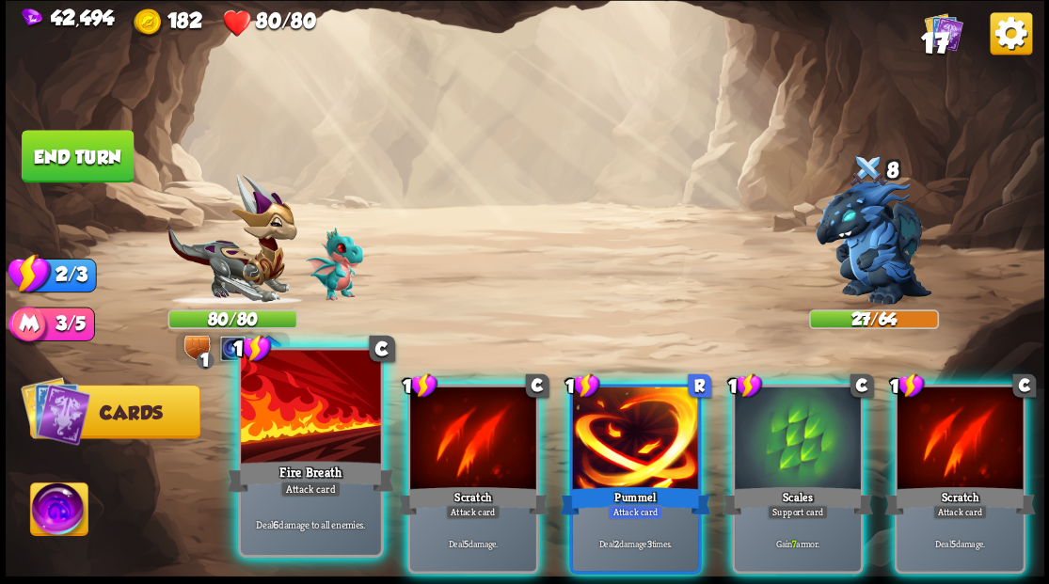
click at [294, 474] on div "Fire Breath" at bounding box center [310, 476] width 167 height 38
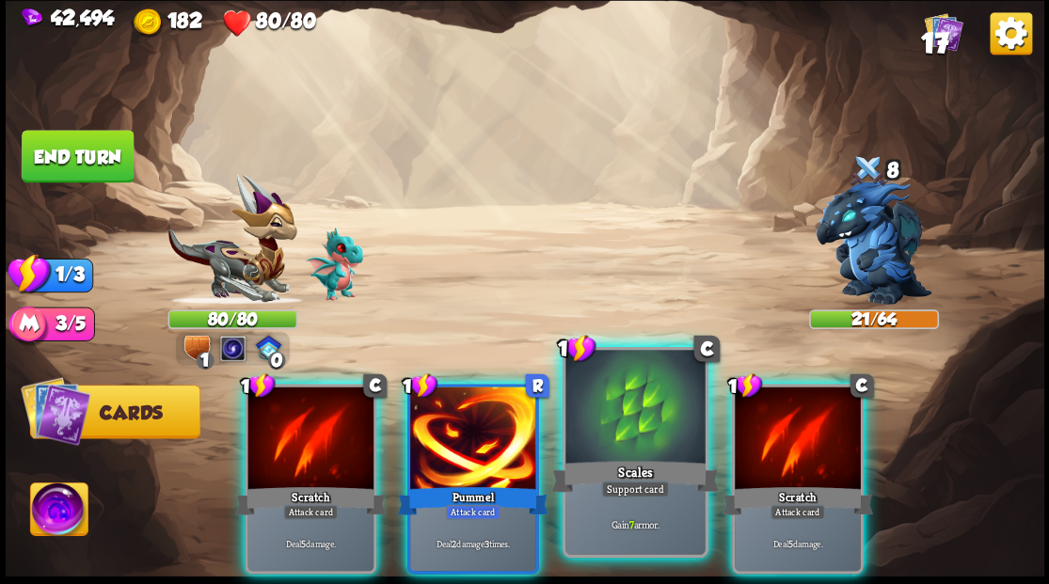
click at [610, 457] on div "Scales" at bounding box center [634, 476] width 167 height 38
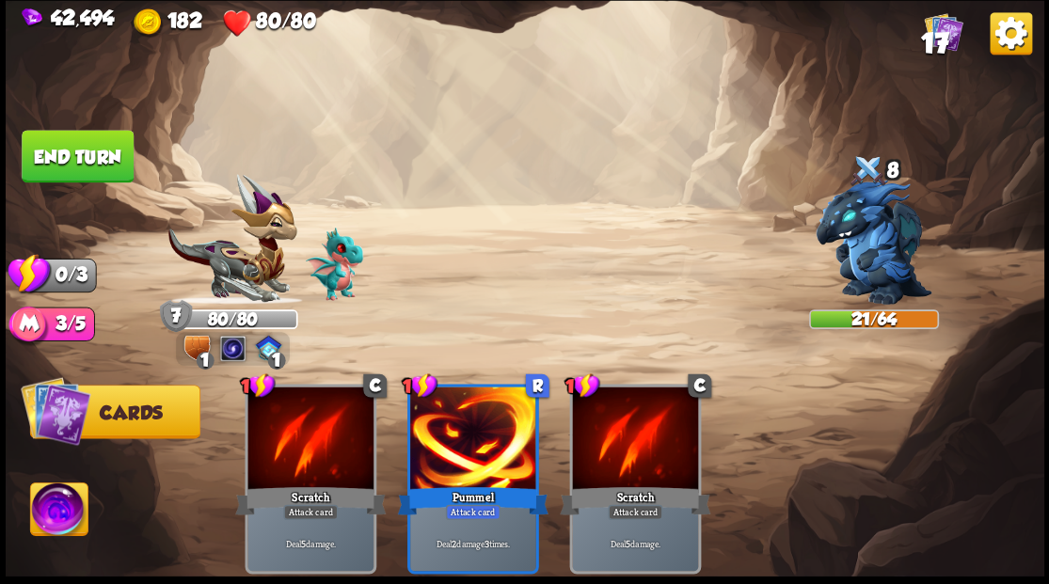
click at [56, 154] on button "End turn" at bounding box center [78, 156] width 112 height 53
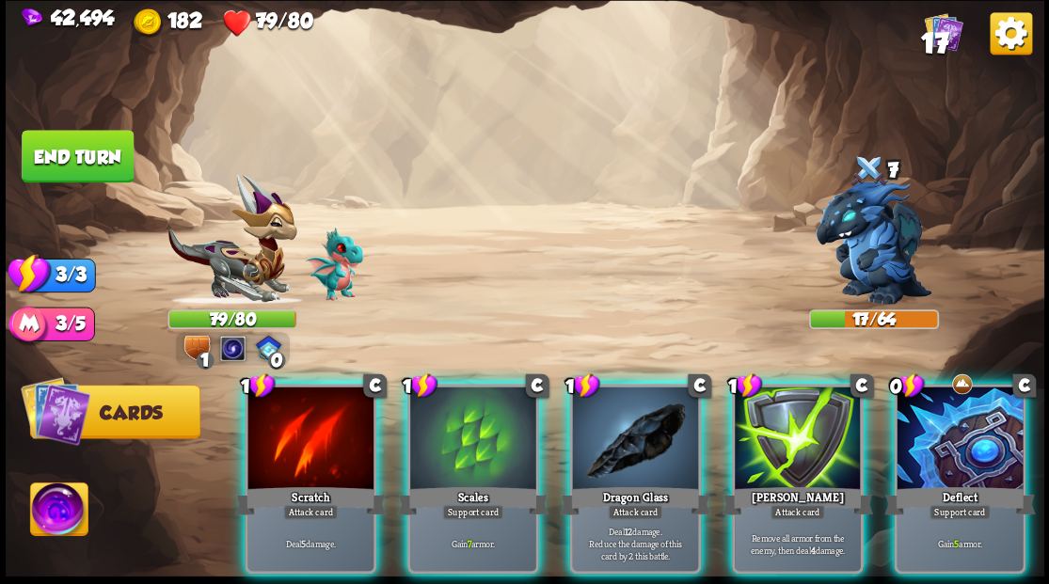
drag, startPoint x: 955, startPoint y: 448, endPoint x: 954, endPoint y: 435, distance: 13.2
click at [956, 448] on div at bounding box center [959, 440] width 126 height 106
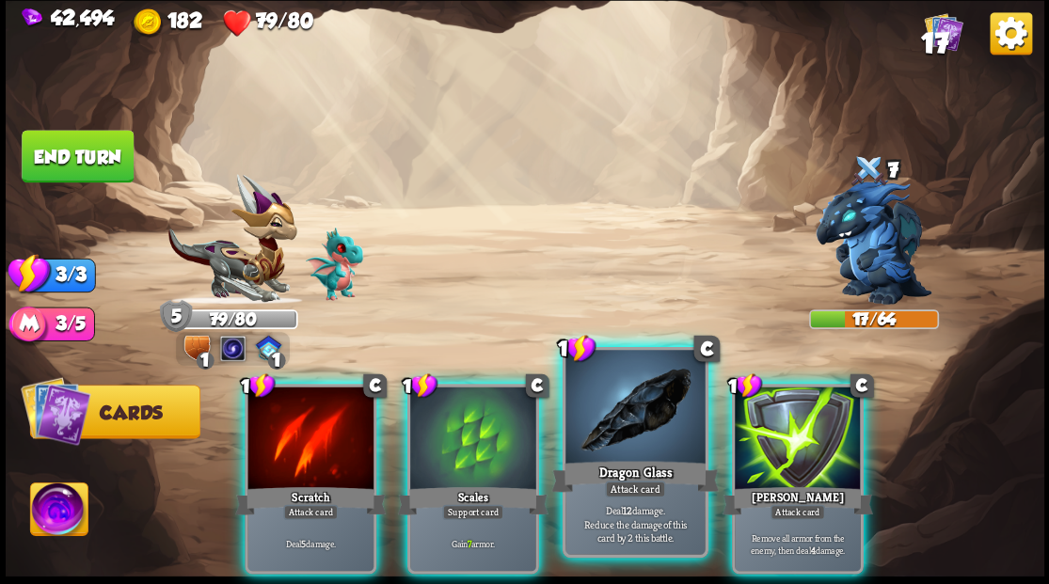
click at [626, 424] on div at bounding box center [634, 409] width 139 height 118
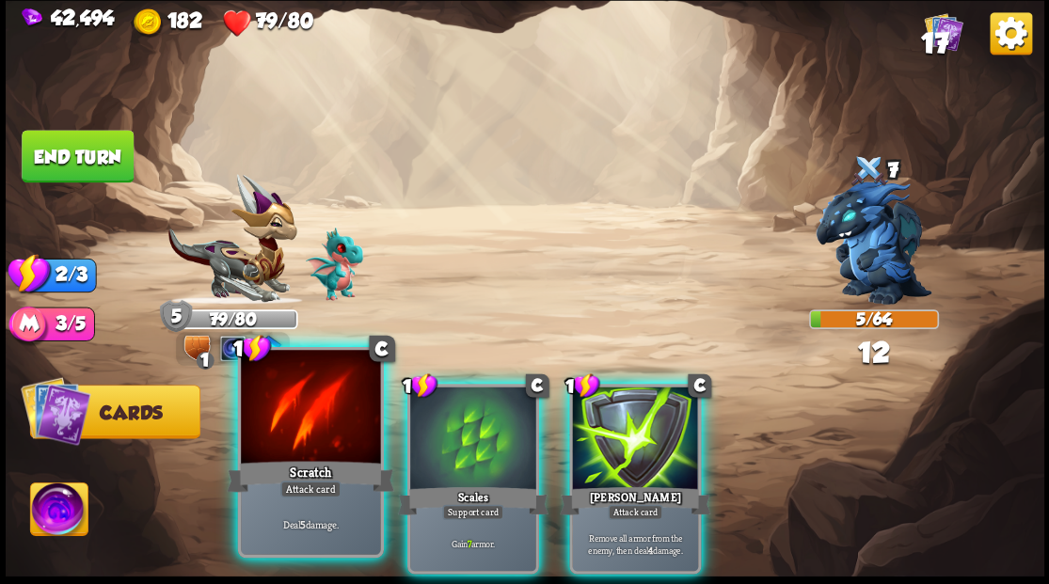
click at [277, 452] on div at bounding box center [310, 409] width 139 height 118
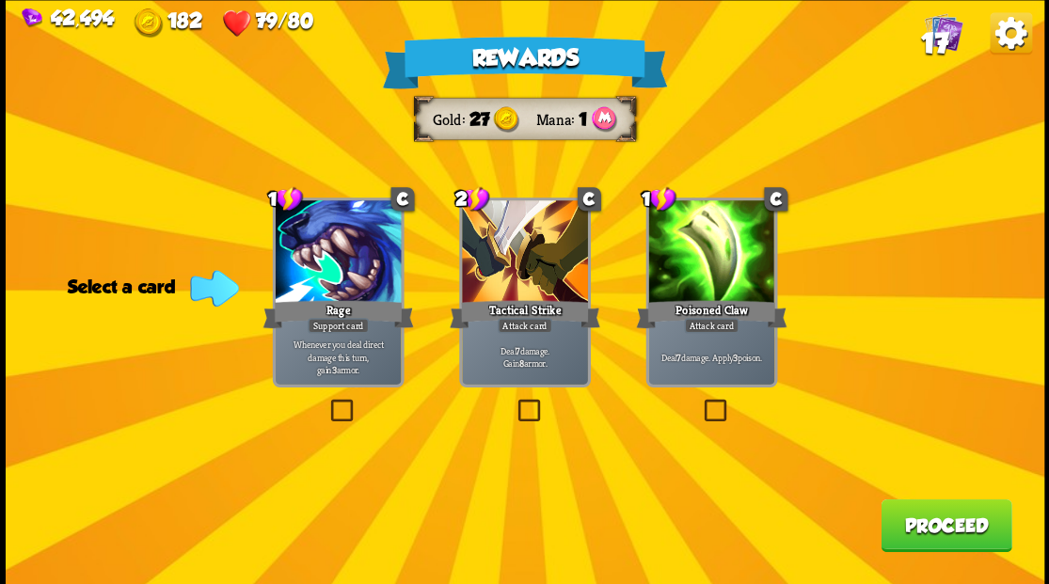
click at [700, 402] on label at bounding box center [700, 402] width 0 height 0
click at [0, 0] on input "checkbox" at bounding box center [0, 0] width 0 height 0
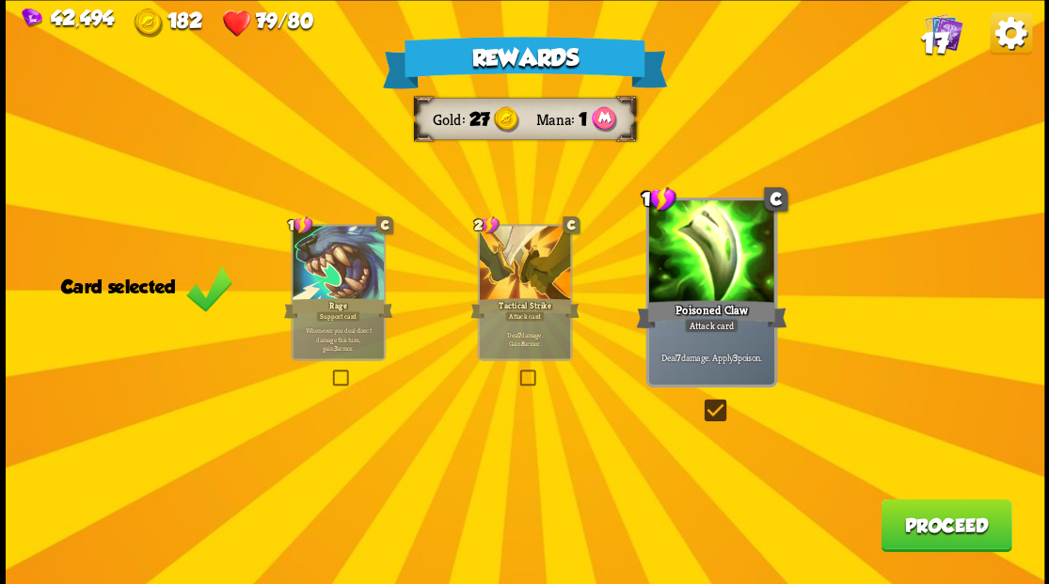
click at [924, 516] on button "Proceed" at bounding box center [945, 525] width 131 height 53
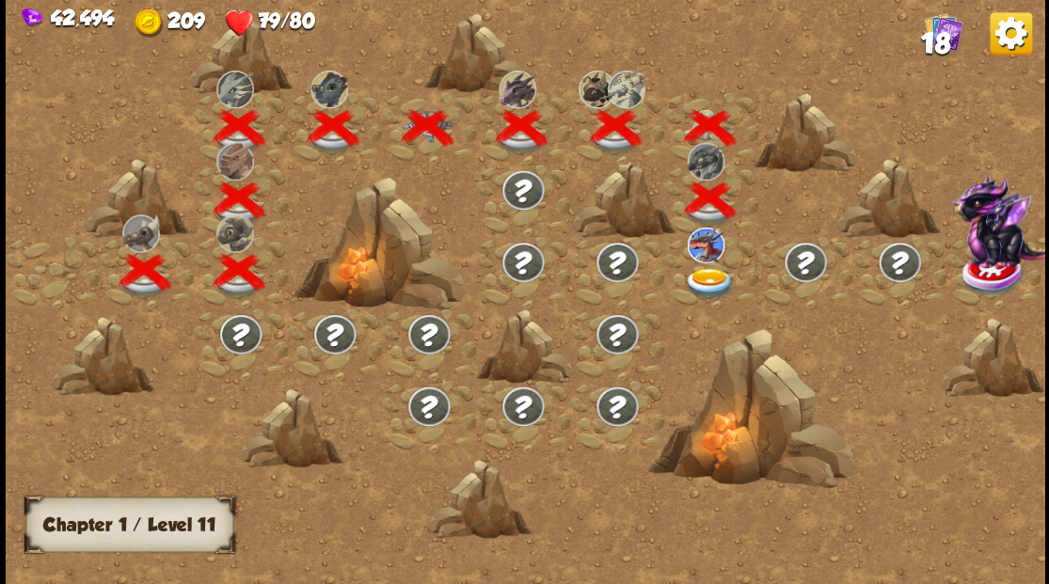
scroll to position [0, 286]
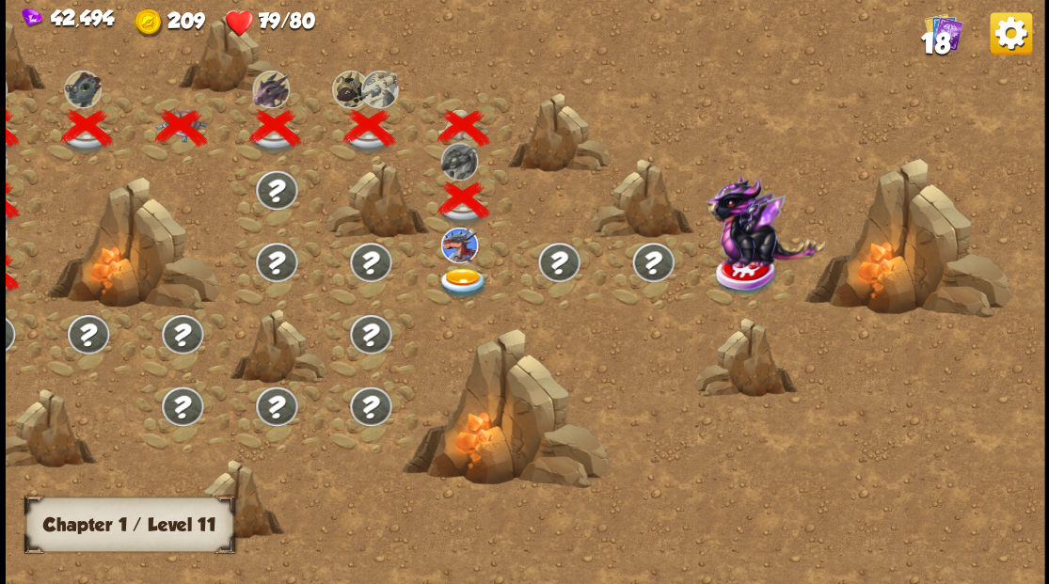
click at [482, 282] on img at bounding box center [462, 282] width 52 height 31
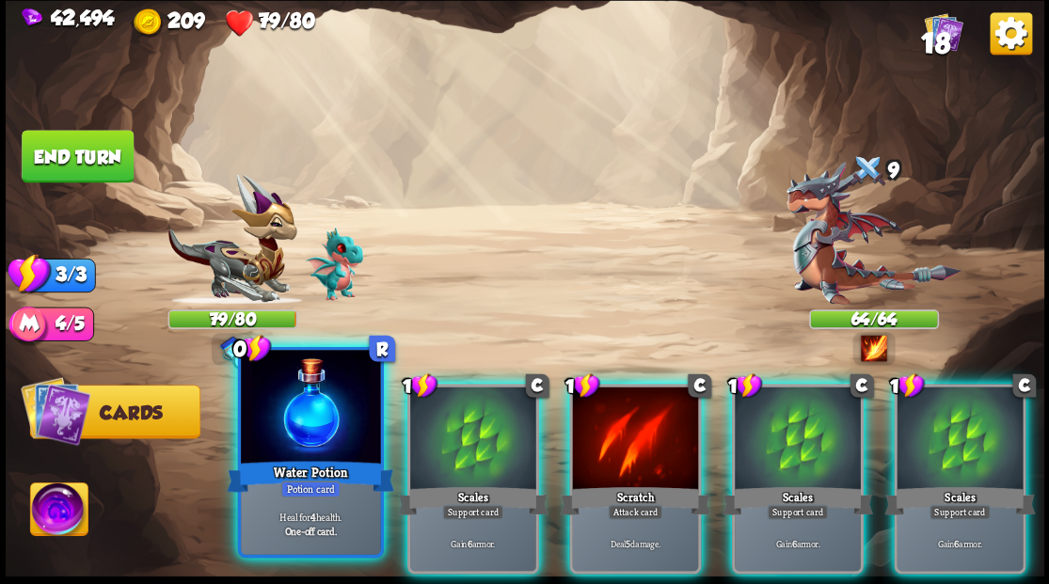
click at [329, 442] on div at bounding box center [310, 409] width 139 height 118
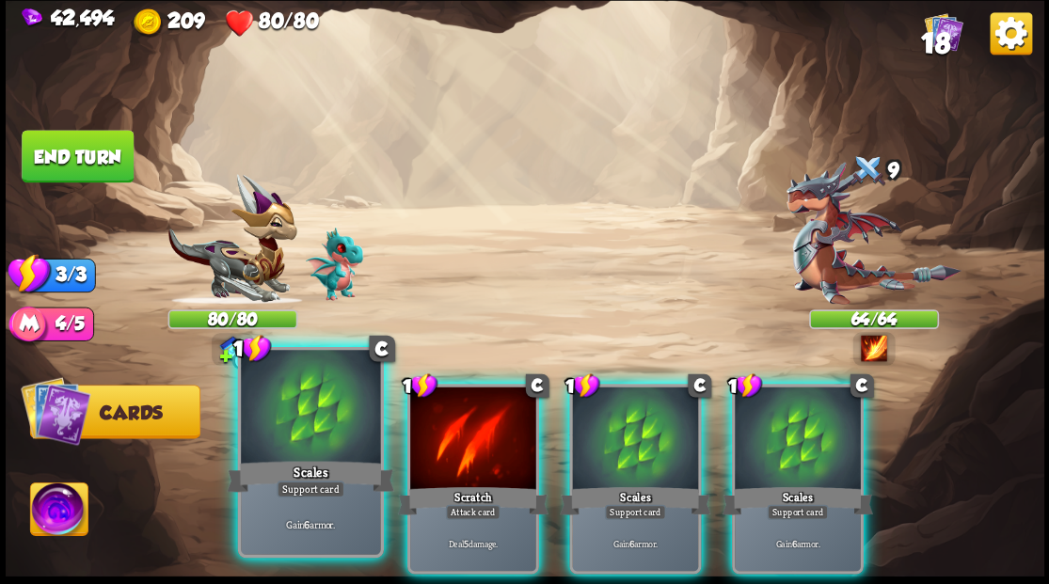
click at [306, 429] on div at bounding box center [310, 409] width 139 height 118
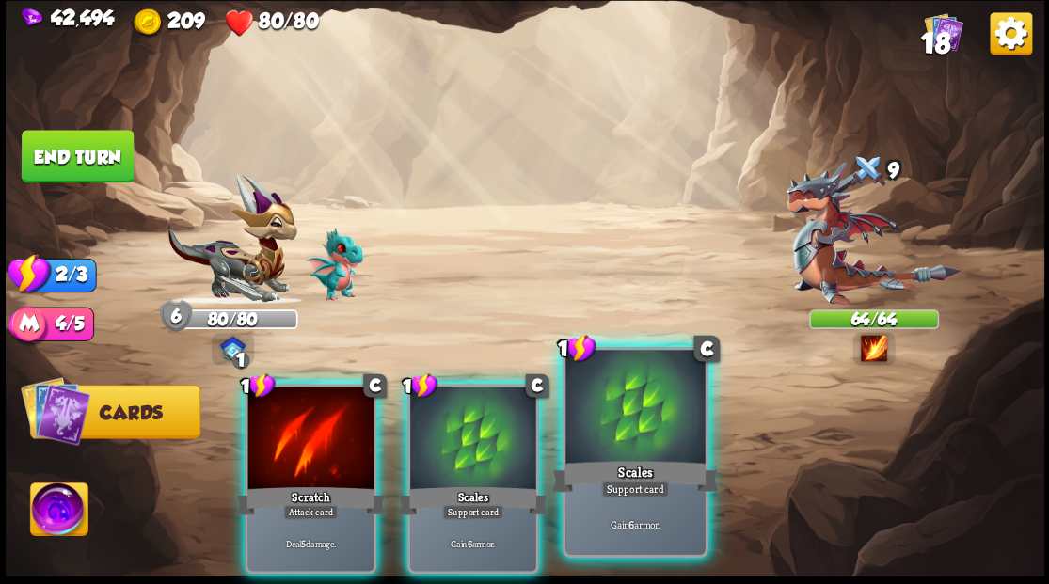
click at [620, 427] on div at bounding box center [634, 409] width 139 height 118
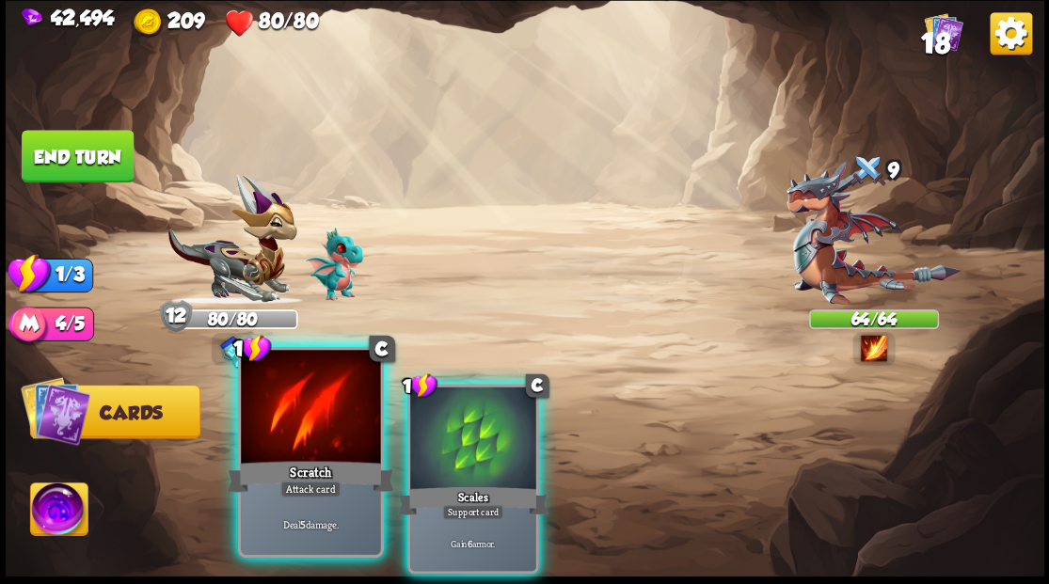
click at [297, 440] on div at bounding box center [310, 409] width 139 height 118
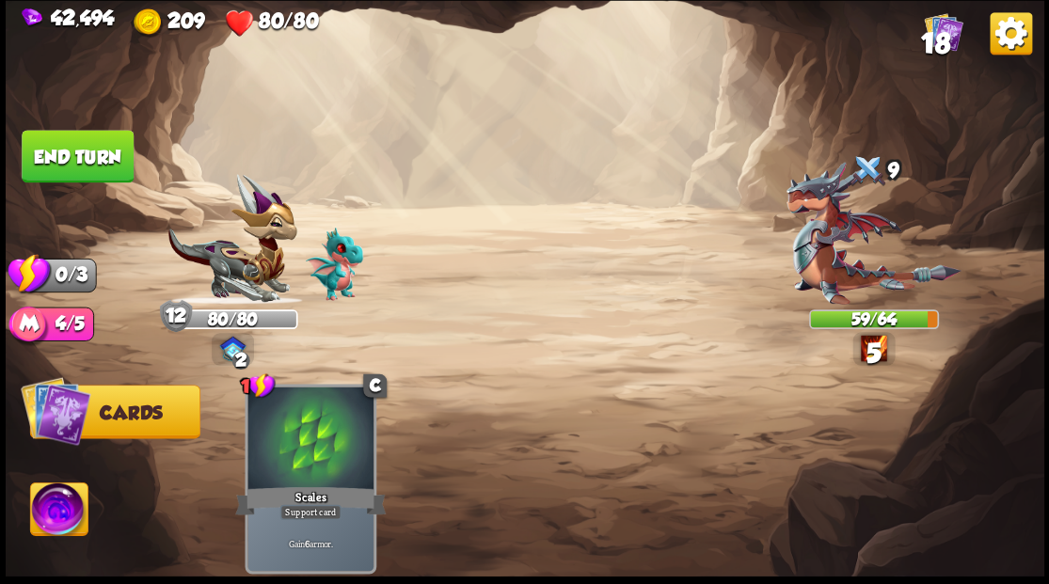
click at [75, 151] on button "End turn" at bounding box center [78, 156] width 112 height 53
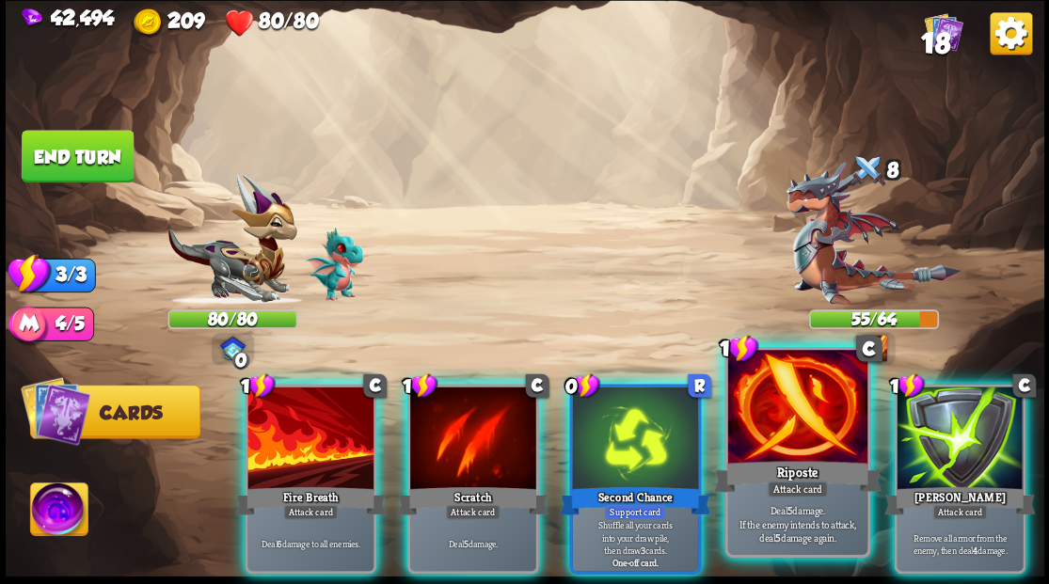
click at [766, 450] on div at bounding box center [796, 409] width 139 height 118
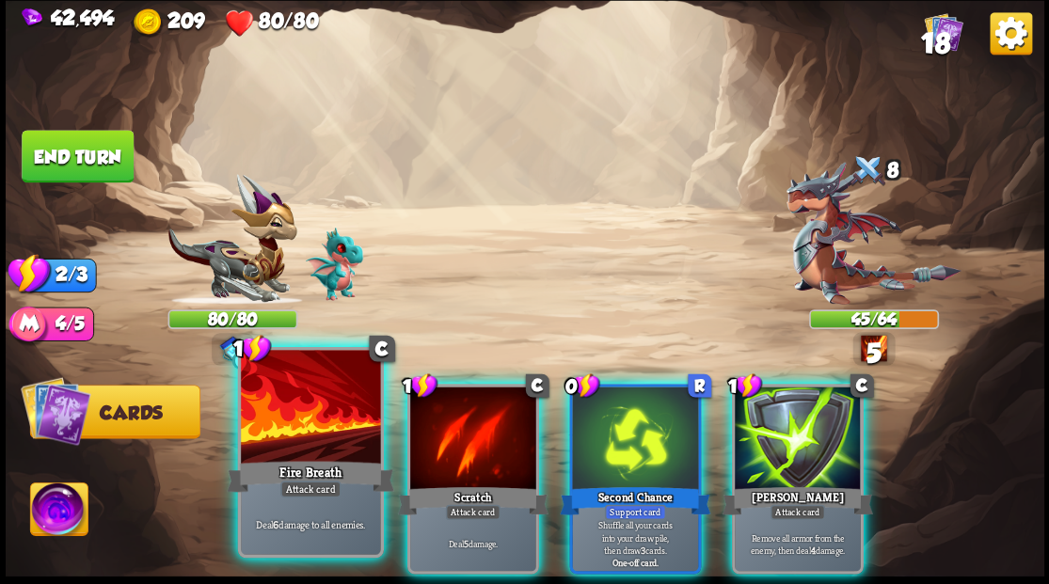
click at [301, 437] on div at bounding box center [310, 409] width 139 height 118
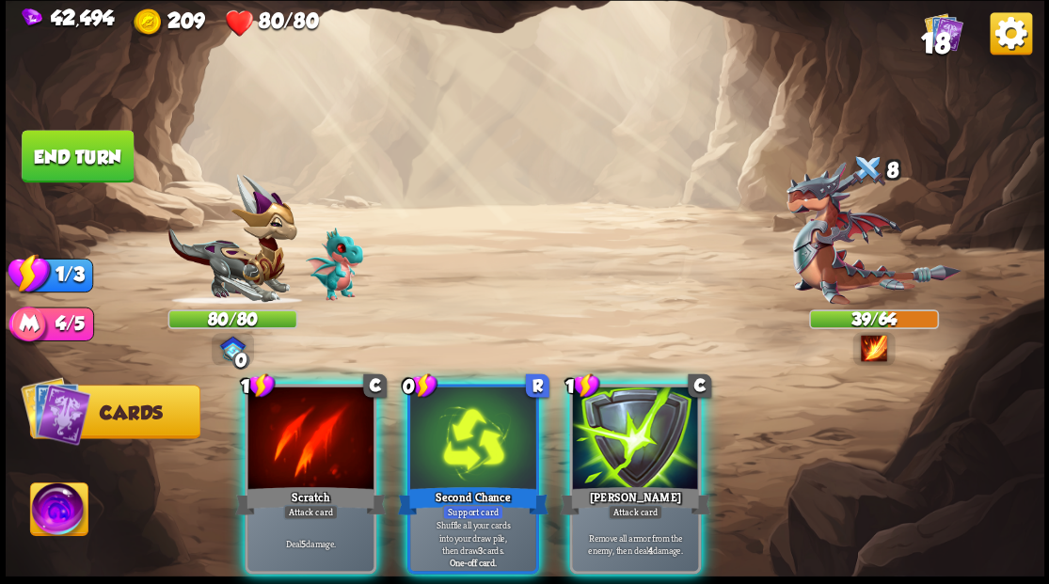
click at [837, 262] on img at bounding box center [872, 233] width 175 height 143
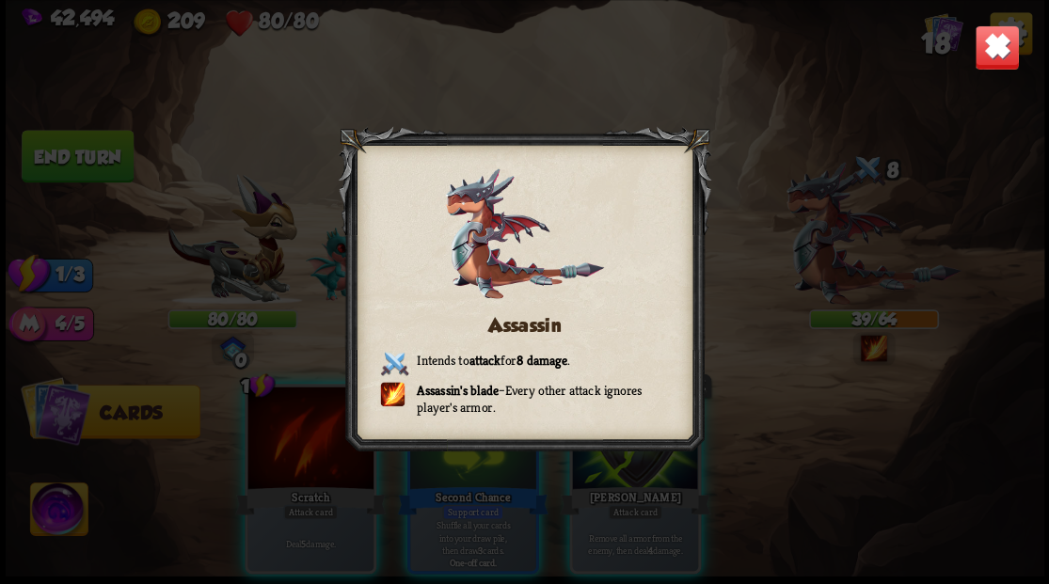
click at [996, 30] on img at bounding box center [996, 46] width 45 height 45
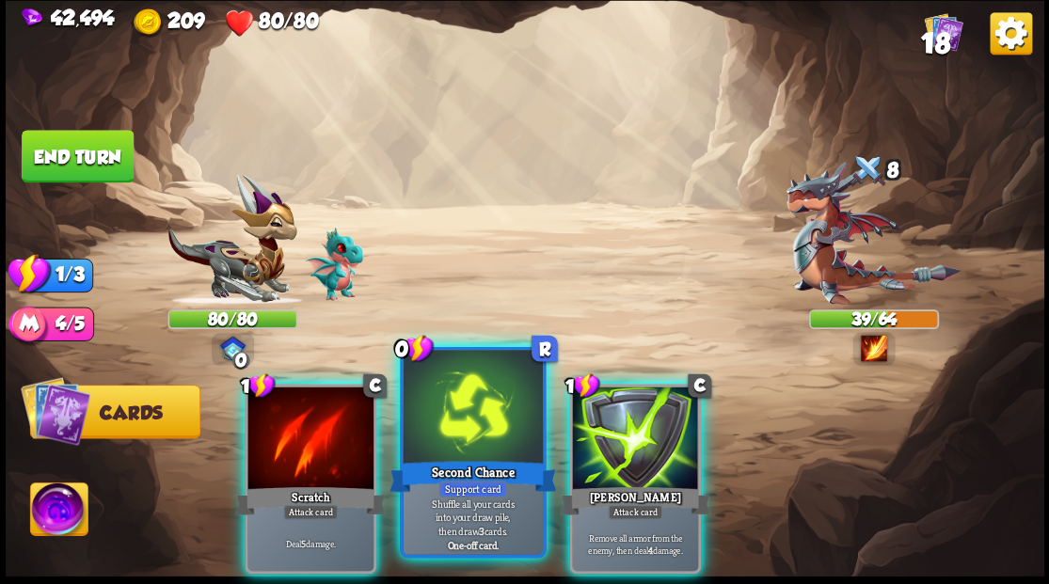
click at [438, 435] on div at bounding box center [472, 409] width 139 height 118
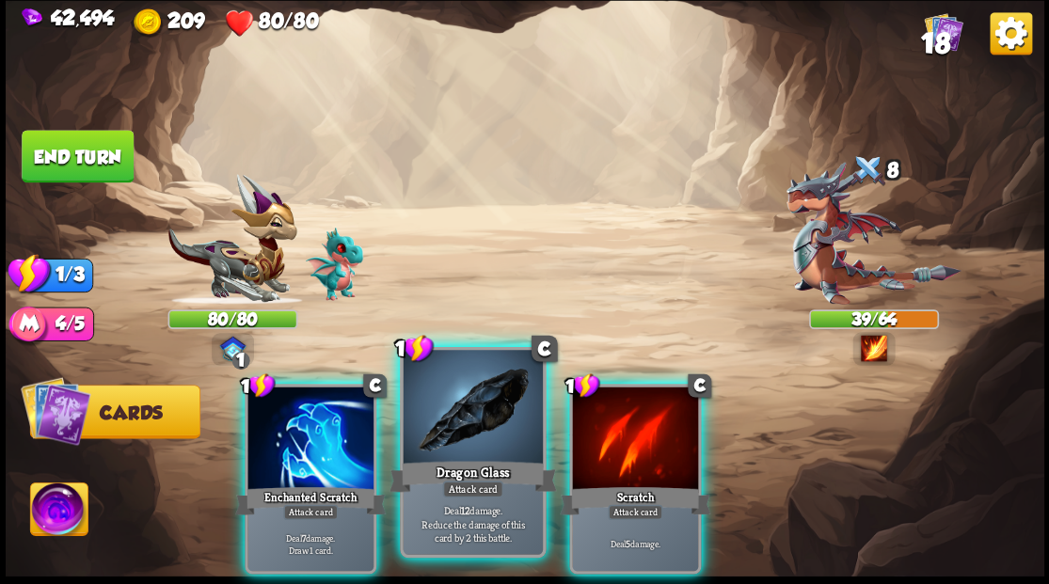
click at [476, 442] on div at bounding box center [472, 409] width 139 height 118
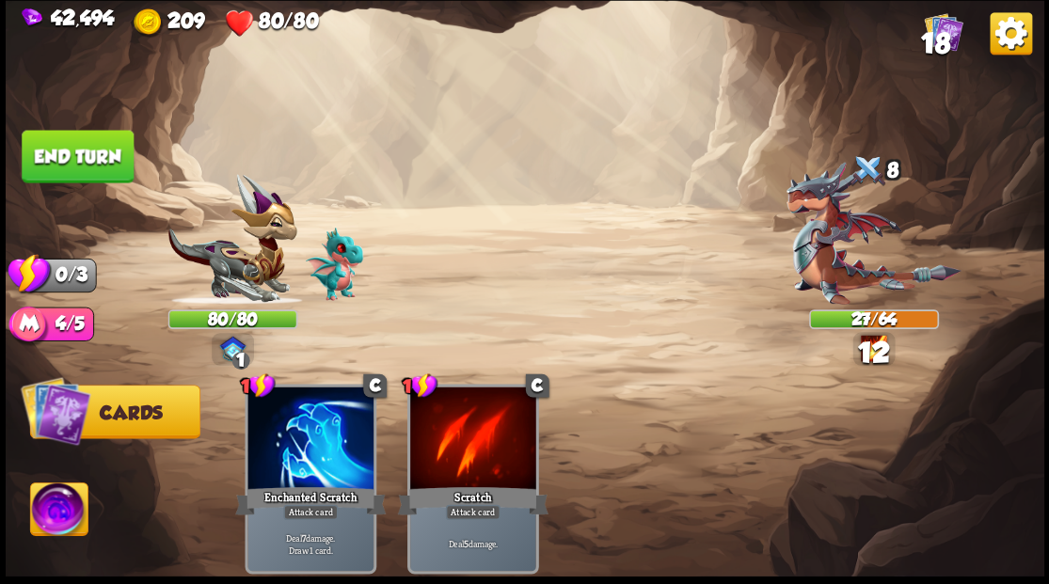
click at [92, 143] on button "End turn" at bounding box center [78, 156] width 112 height 53
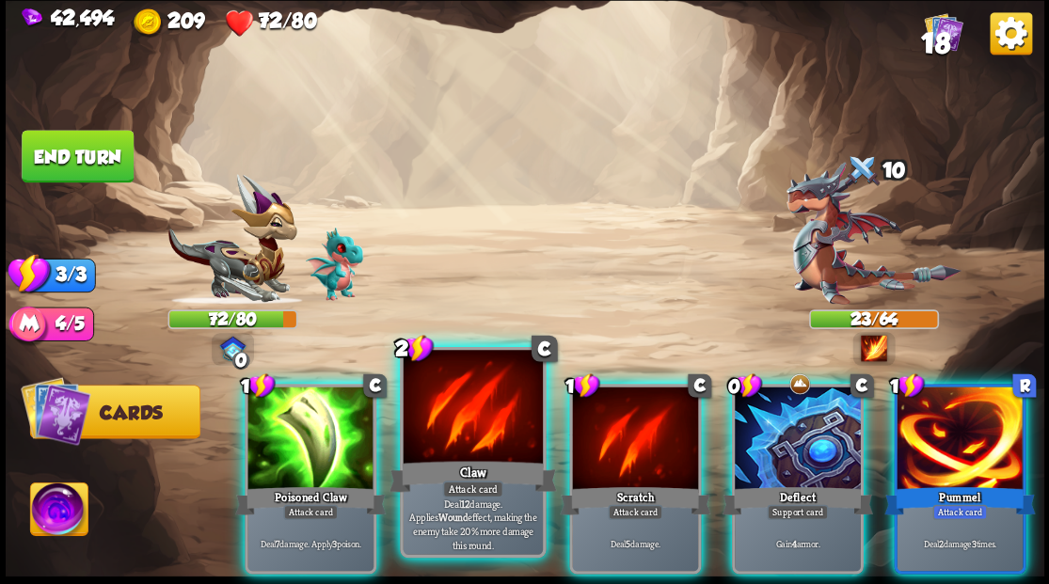
click at [462, 423] on div at bounding box center [472, 409] width 139 height 118
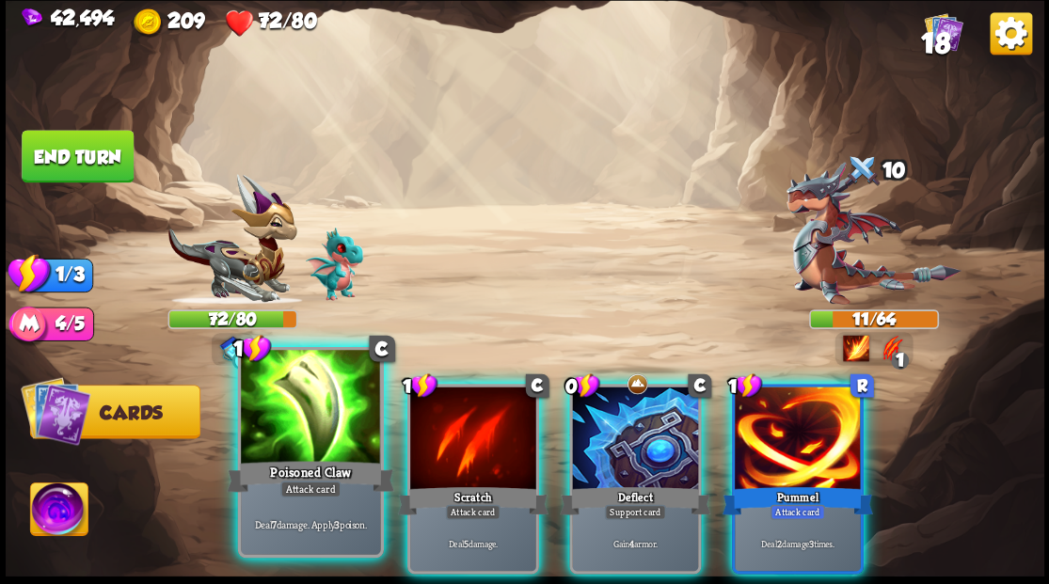
click at [298, 430] on div at bounding box center [310, 409] width 139 height 118
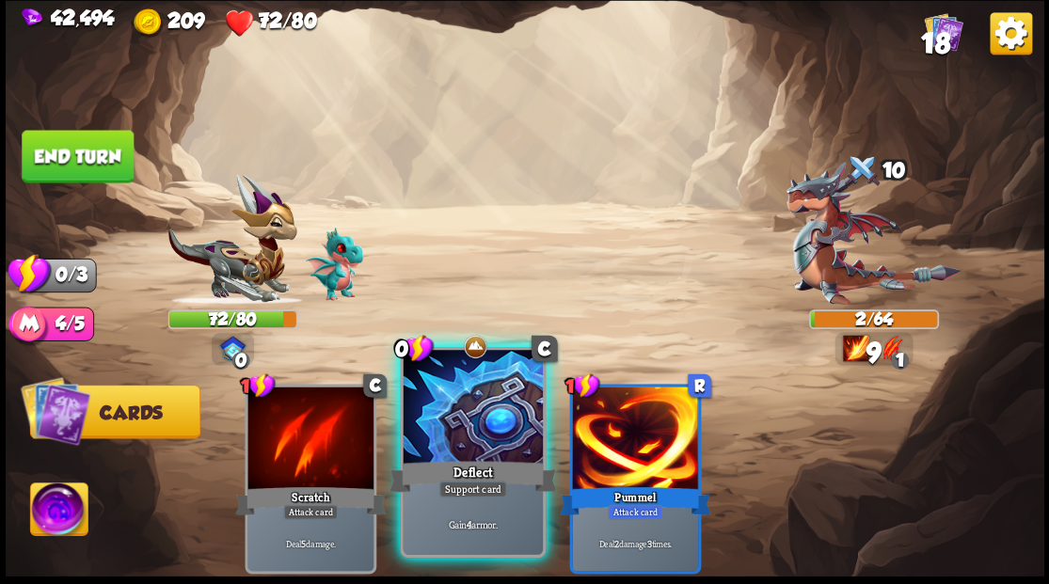
click at [468, 472] on div "Deflect" at bounding box center [471, 476] width 167 height 38
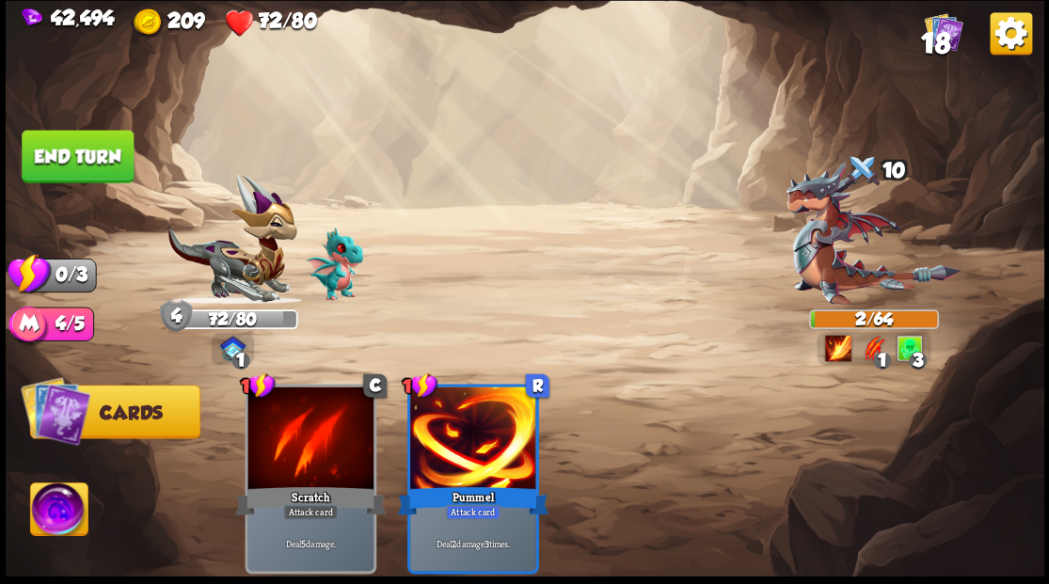
click at [64, 149] on button "End turn" at bounding box center [78, 156] width 112 height 53
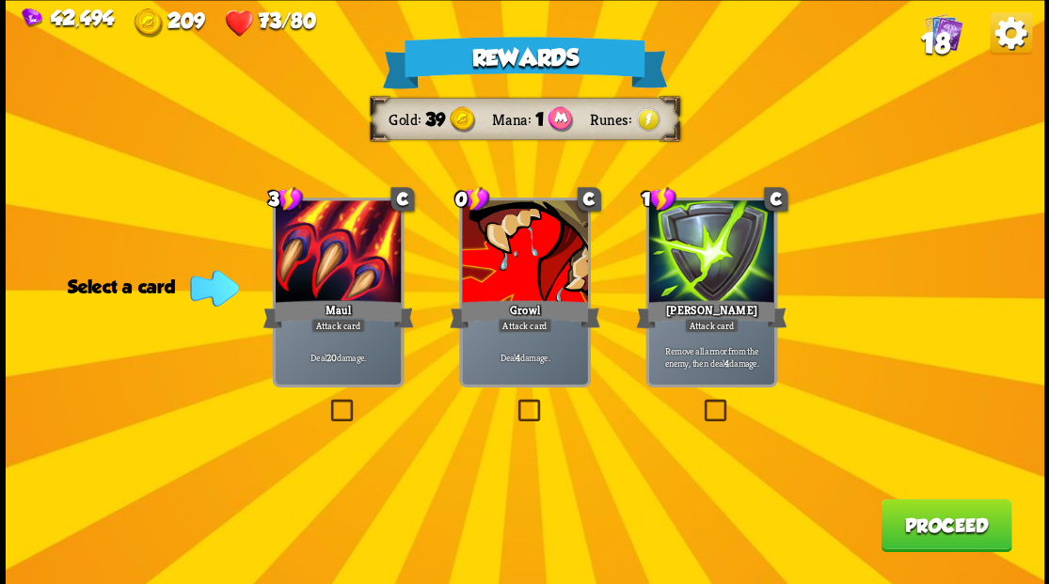
click at [514, 402] on label at bounding box center [514, 402] width 0 height 0
click at [0, 0] on input "checkbox" at bounding box center [0, 0] width 0 height 0
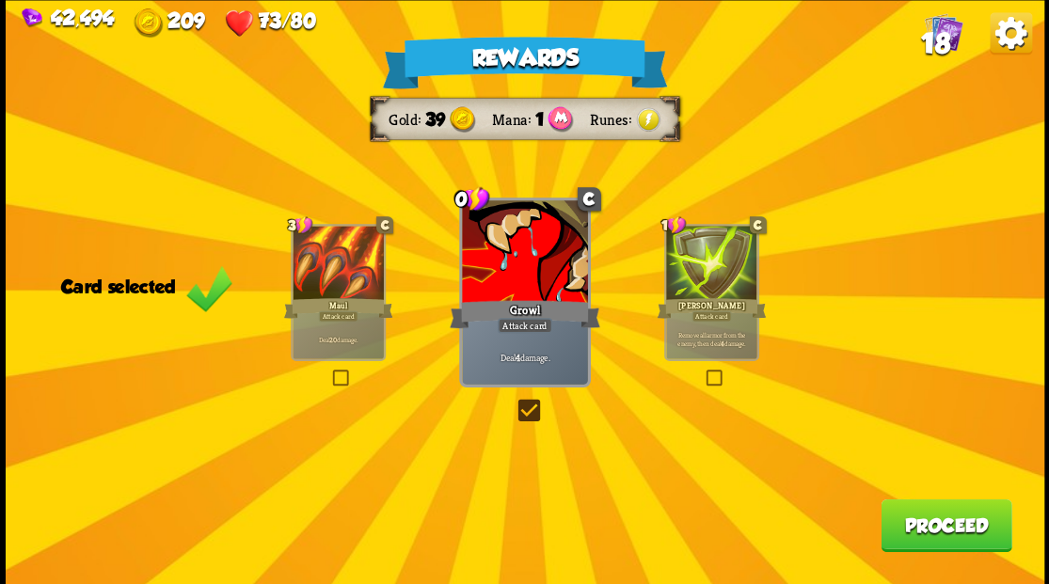
click at [909, 525] on button "Proceed" at bounding box center [945, 525] width 131 height 53
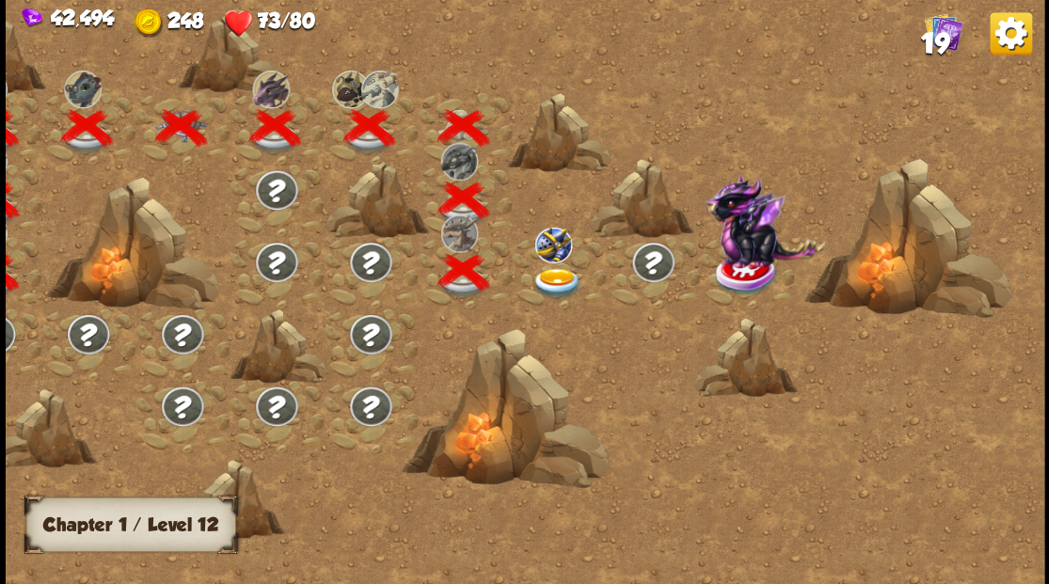
click at [553, 280] on img at bounding box center [557, 282] width 52 height 31
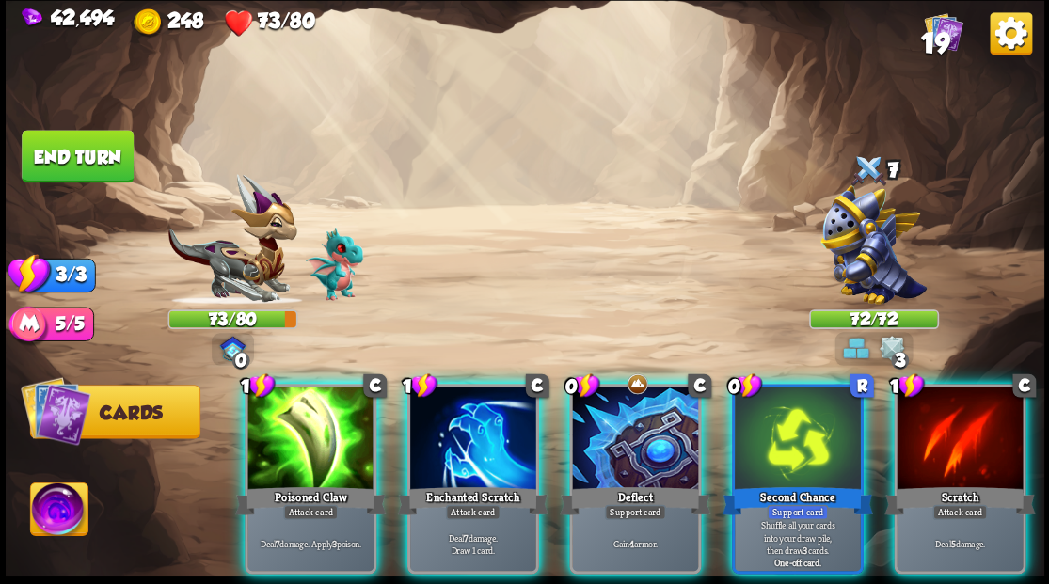
click at [454, 397] on div at bounding box center [473, 440] width 126 height 106
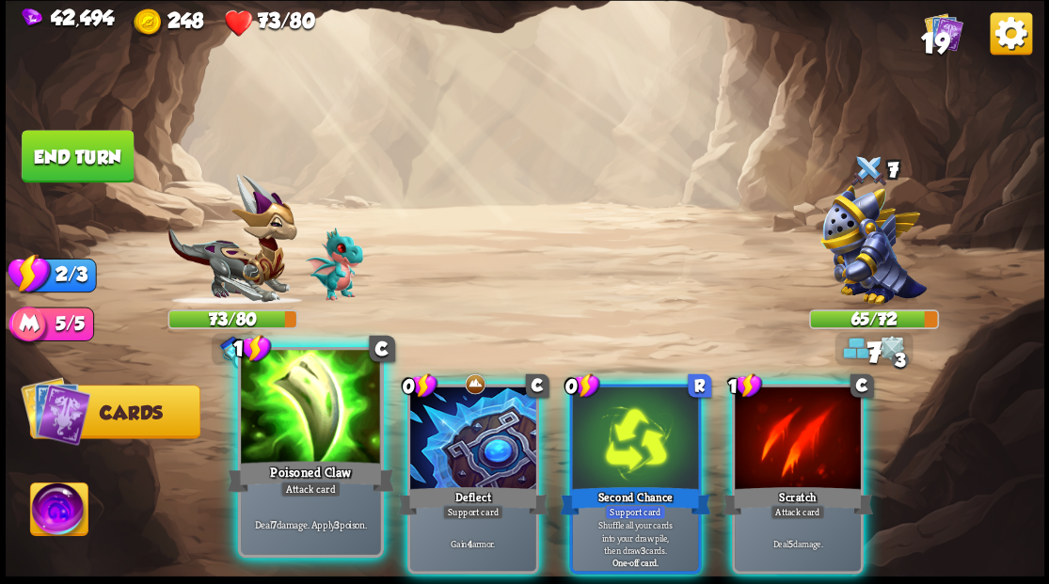
click at [304, 388] on div at bounding box center [310, 409] width 139 height 118
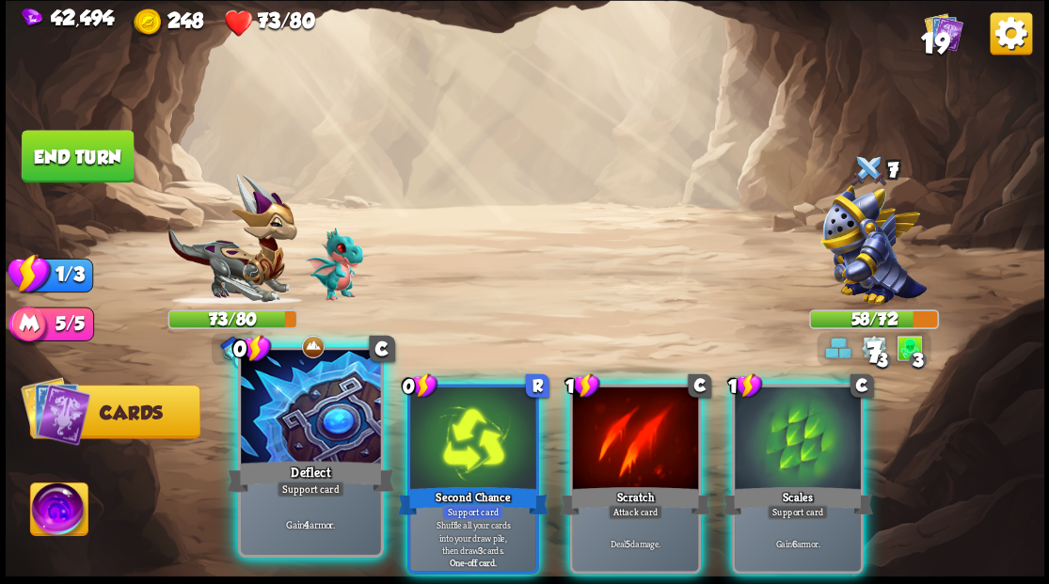
click at [296, 434] on div at bounding box center [310, 409] width 139 height 118
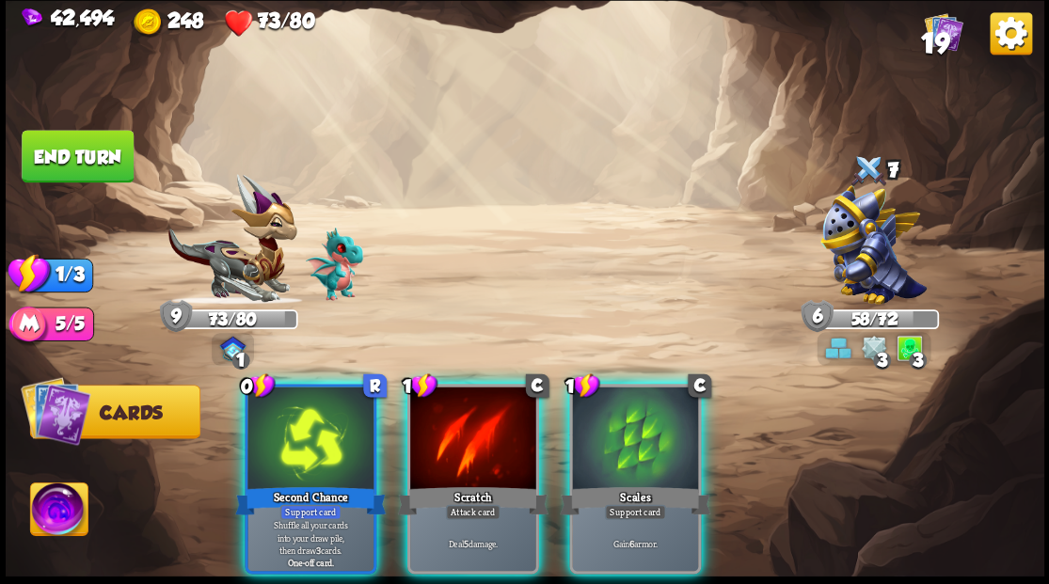
click at [296, 434] on div at bounding box center [310, 440] width 126 height 106
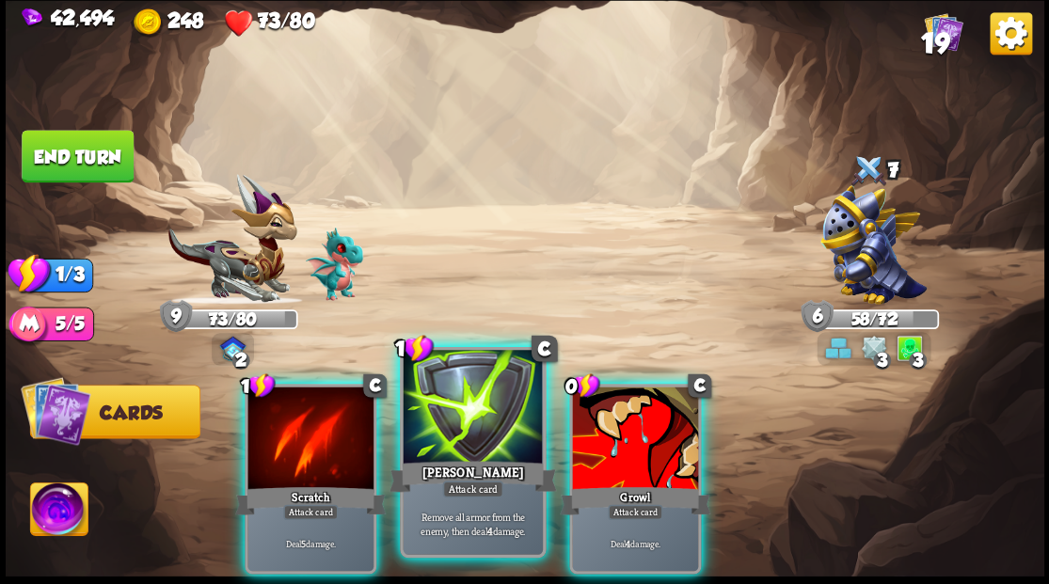
click at [470, 429] on div at bounding box center [472, 409] width 139 height 118
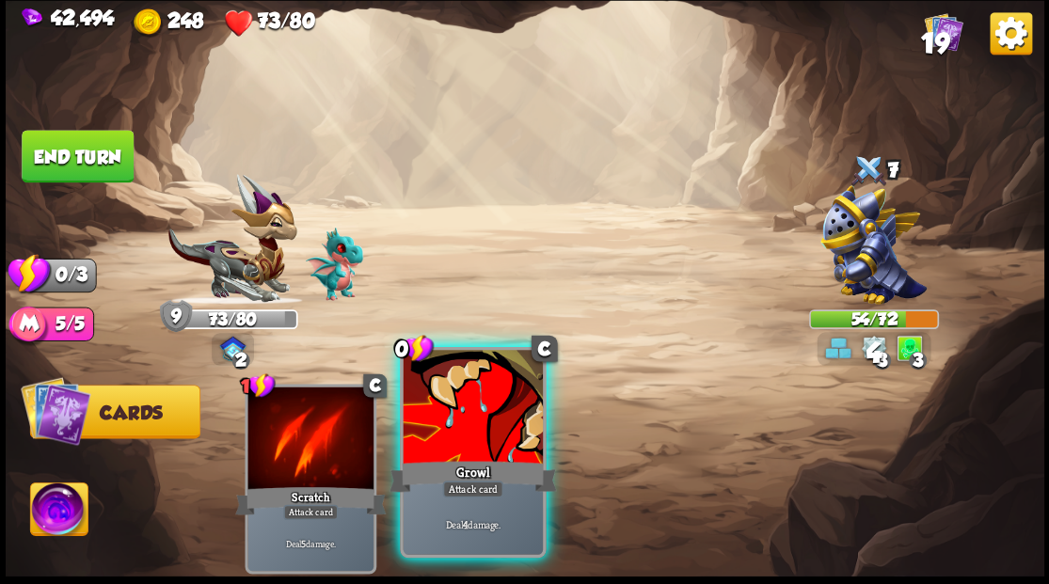
click at [473, 418] on div at bounding box center [472, 409] width 139 height 118
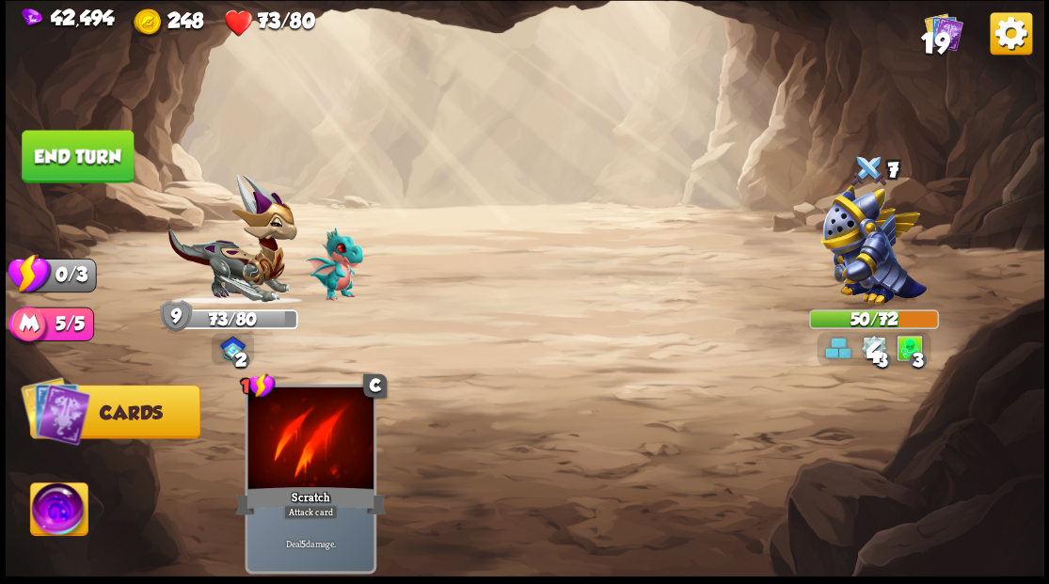
click at [73, 156] on button "End turn" at bounding box center [78, 156] width 112 height 53
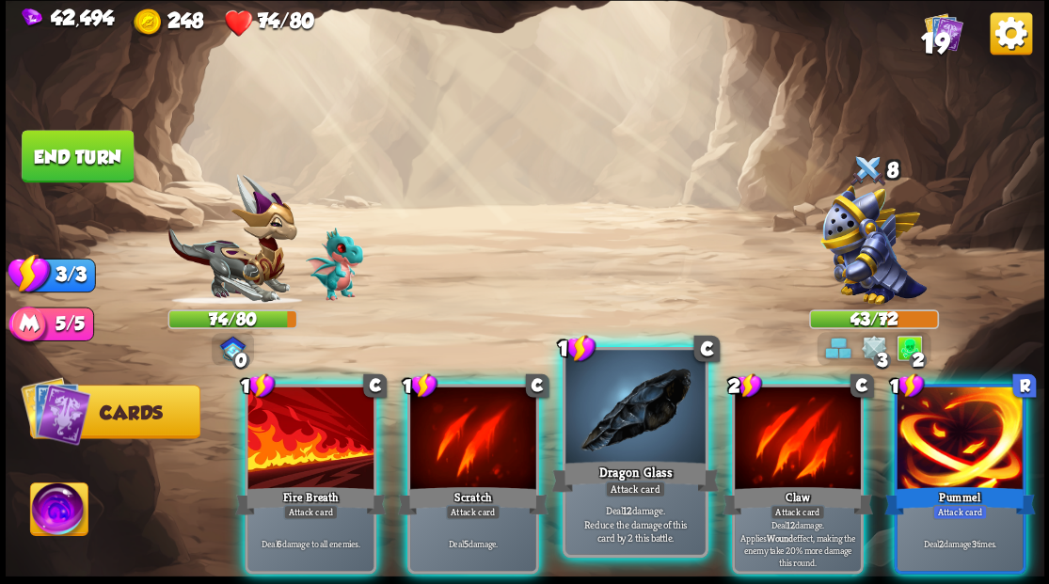
click at [634, 426] on div at bounding box center [634, 409] width 139 height 118
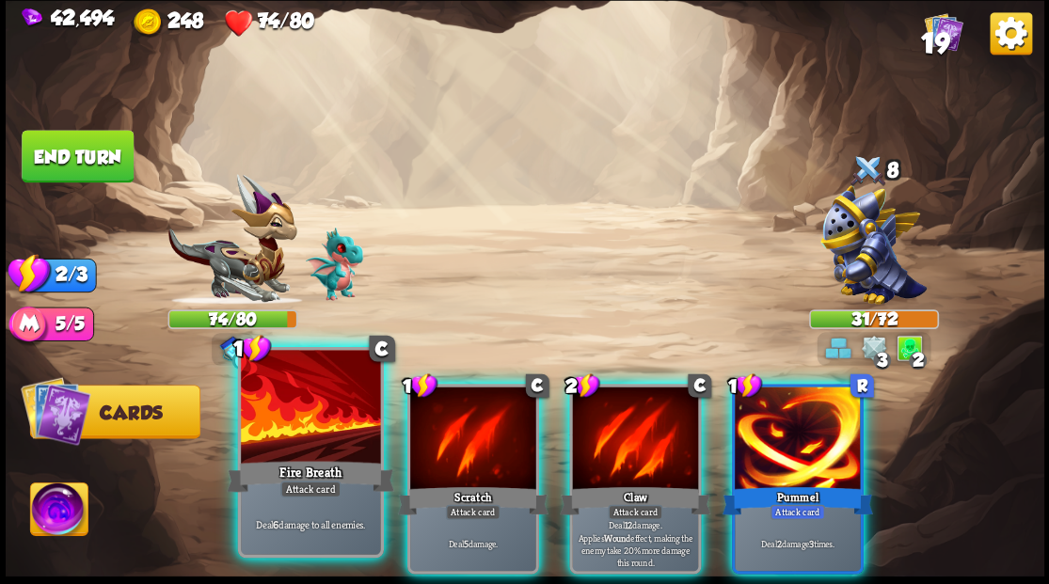
click at [306, 468] on div "Fire Breath" at bounding box center [310, 476] width 167 height 38
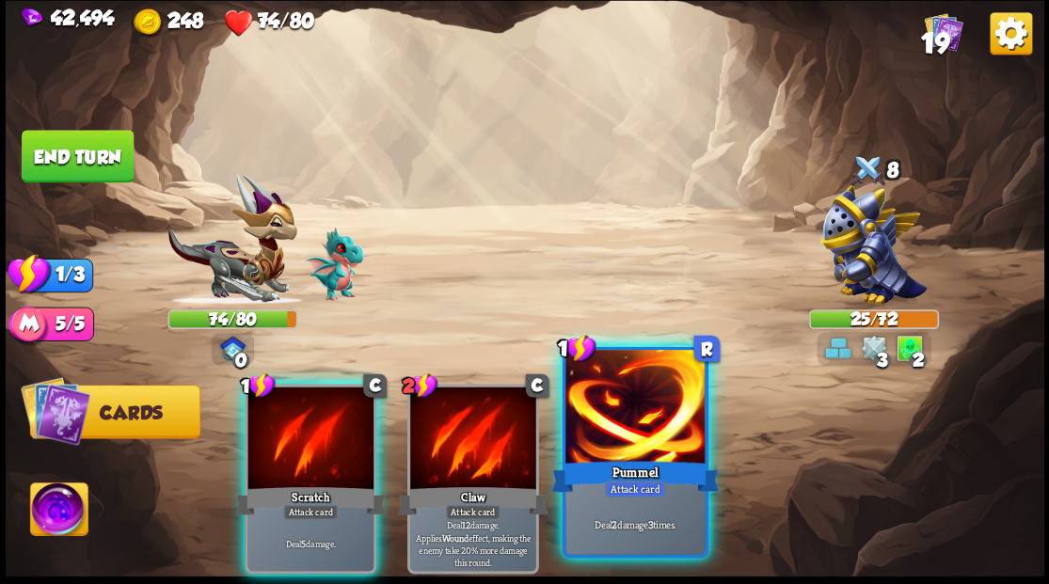
click at [615, 429] on div at bounding box center [634, 409] width 139 height 118
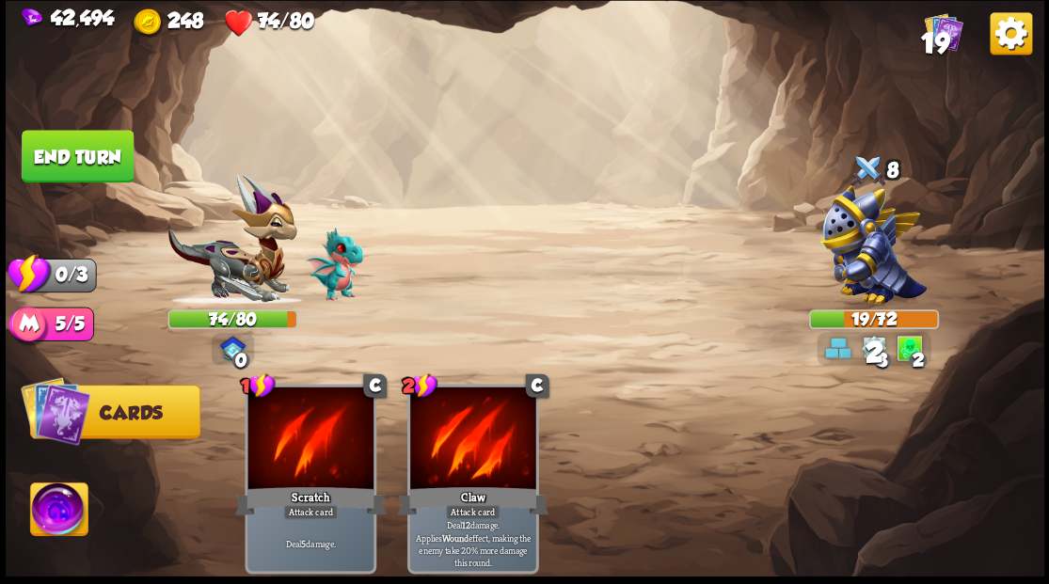
click at [87, 147] on button "End turn" at bounding box center [78, 156] width 112 height 53
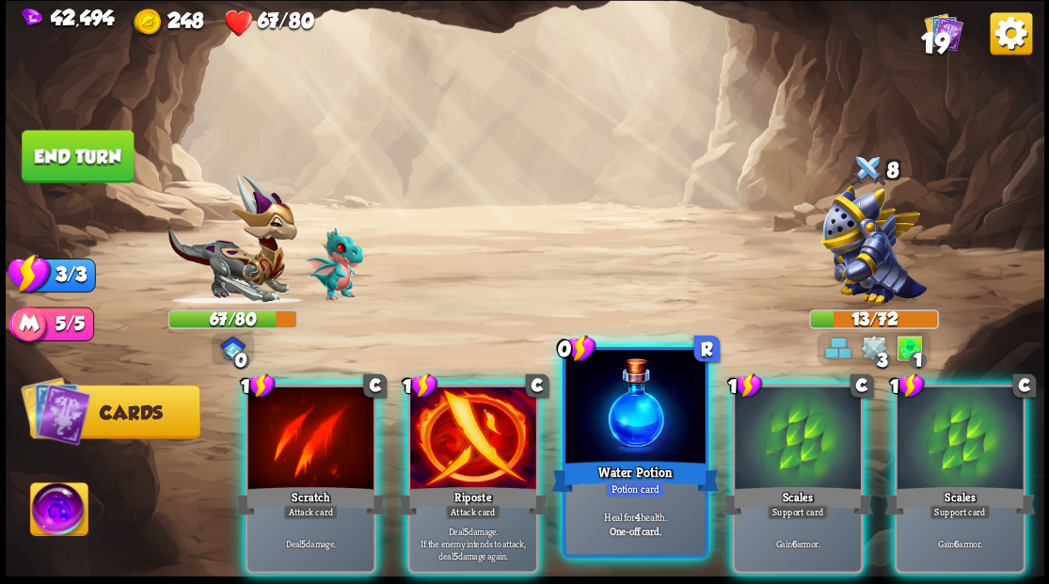
click at [654, 414] on div at bounding box center [634, 409] width 139 height 118
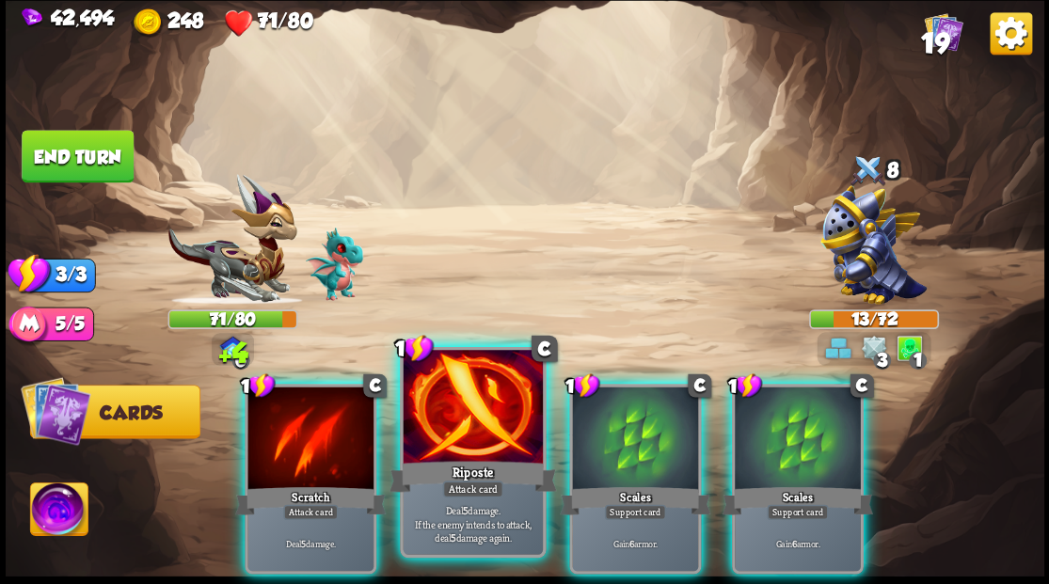
click at [461, 447] on div at bounding box center [472, 409] width 139 height 118
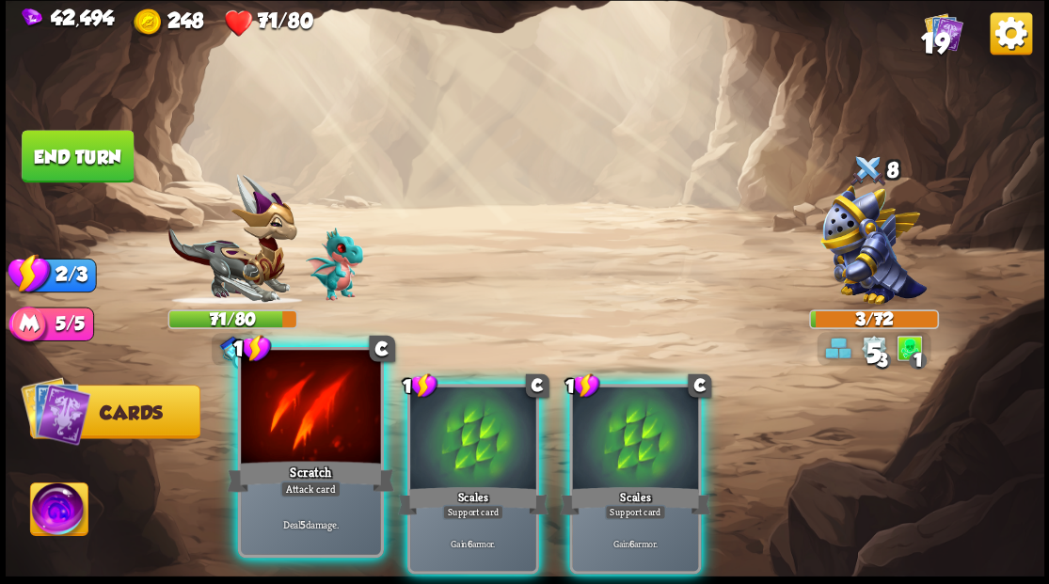
click at [313, 418] on div at bounding box center [310, 409] width 139 height 118
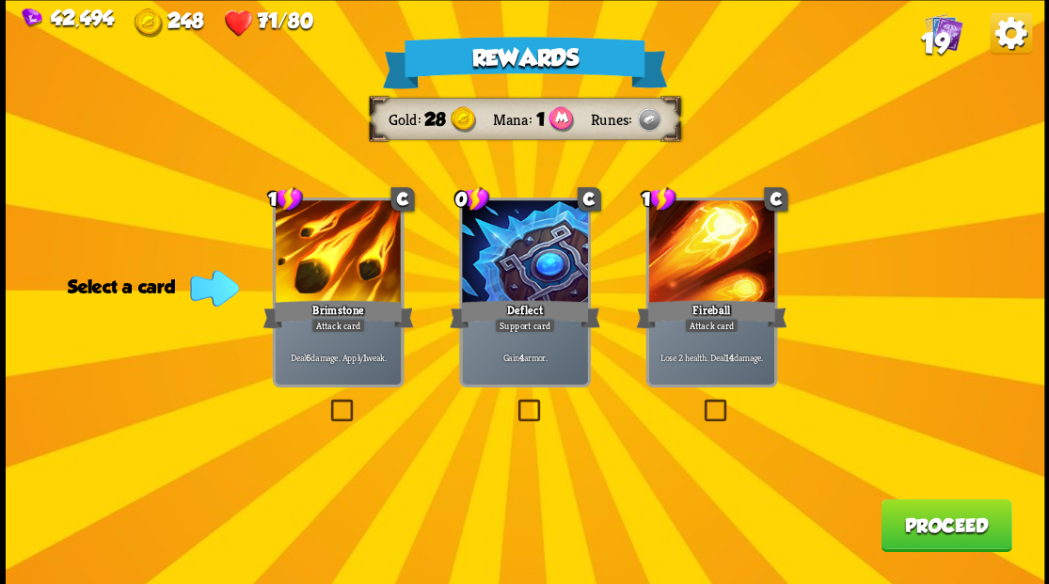
click at [326, 402] on label at bounding box center [326, 402] width 0 height 0
click at [0, 0] on input "checkbox" at bounding box center [0, 0] width 0 height 0
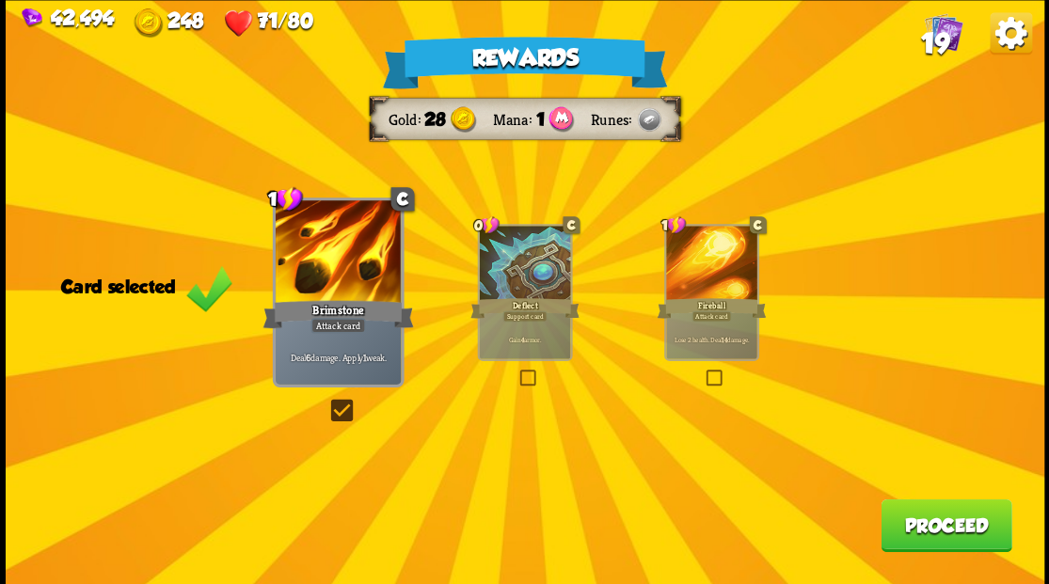
click at [936, 531] on button "Proceed" at bounding box center [945, 525] width 131 height 53
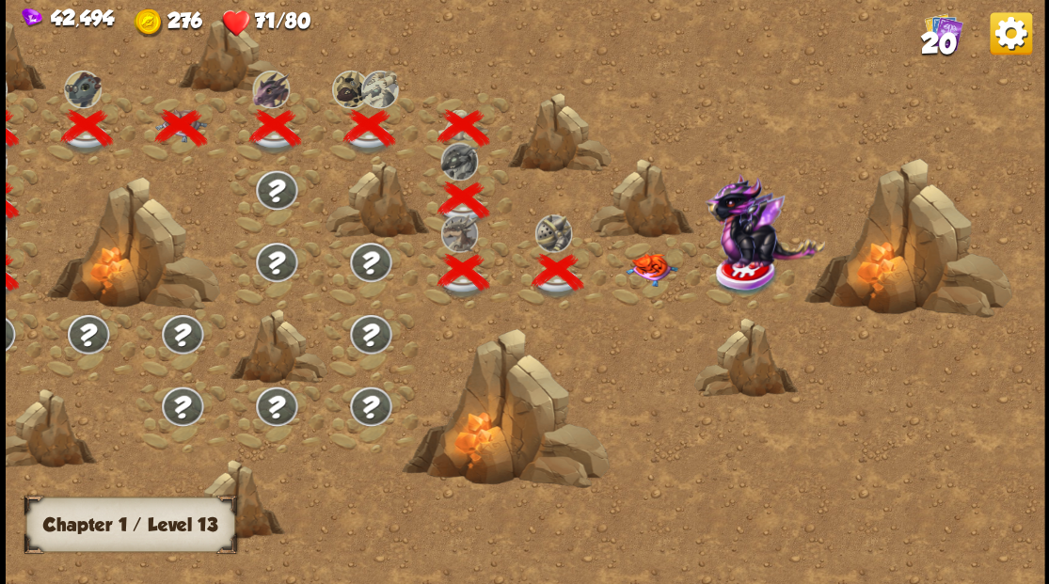
click at [647, 258] on img at bounding box center [651, 269] width 52 height 33
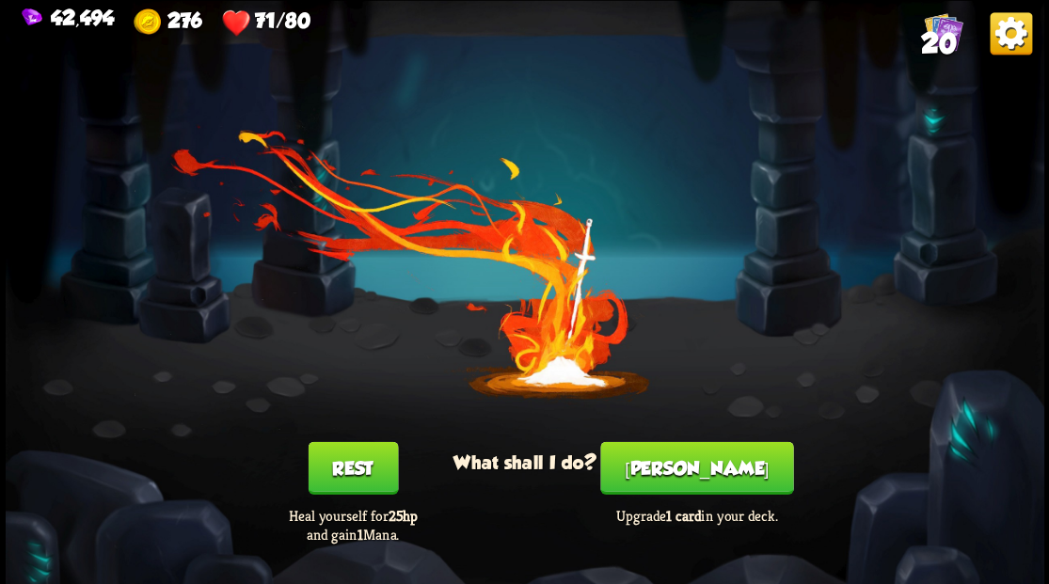
click at [703, 476] on button "[PERSON_NAME]" at bounding box center [696, 467] width 193 height 53
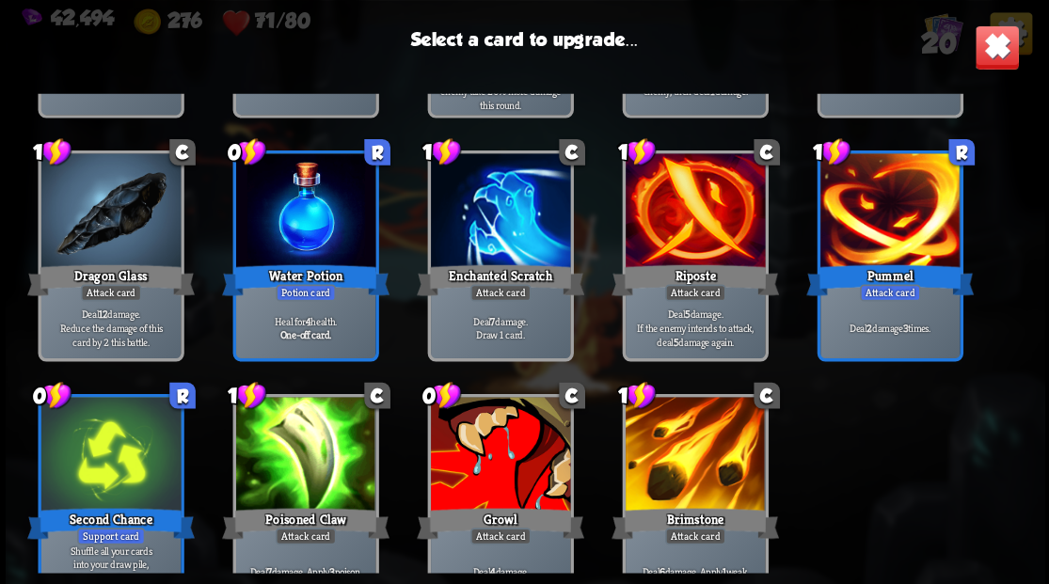
scroll to position [592, 0]
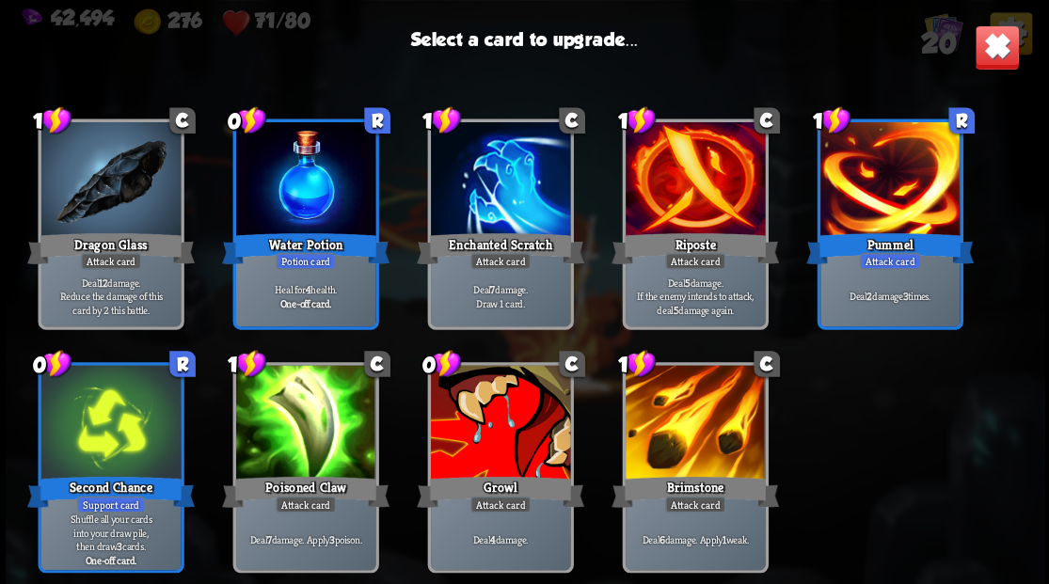
click at [511, 452] on div at bounding box center [499, 424] width 139 height 118
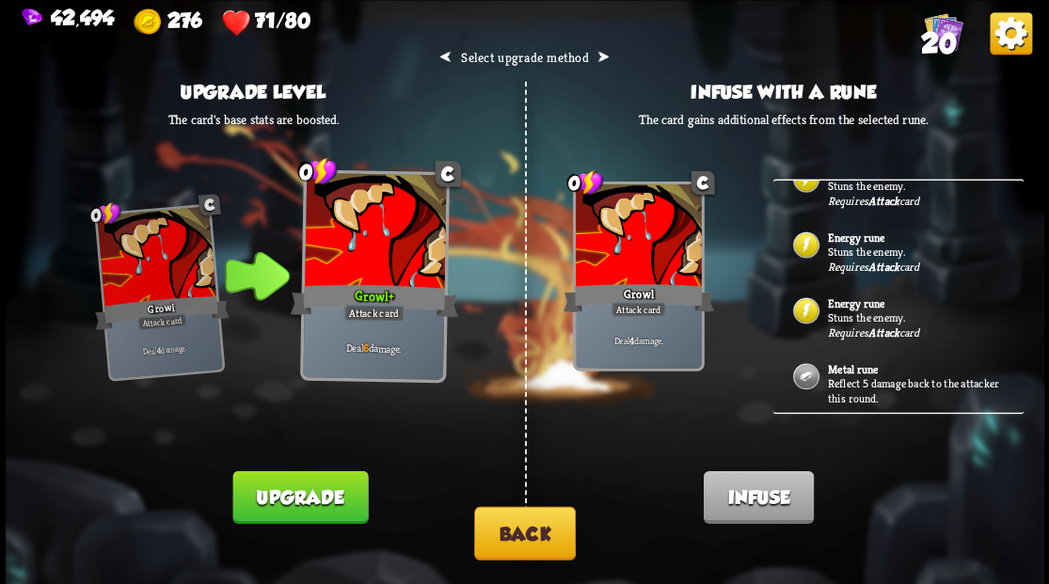
scroll to position [122, 0]
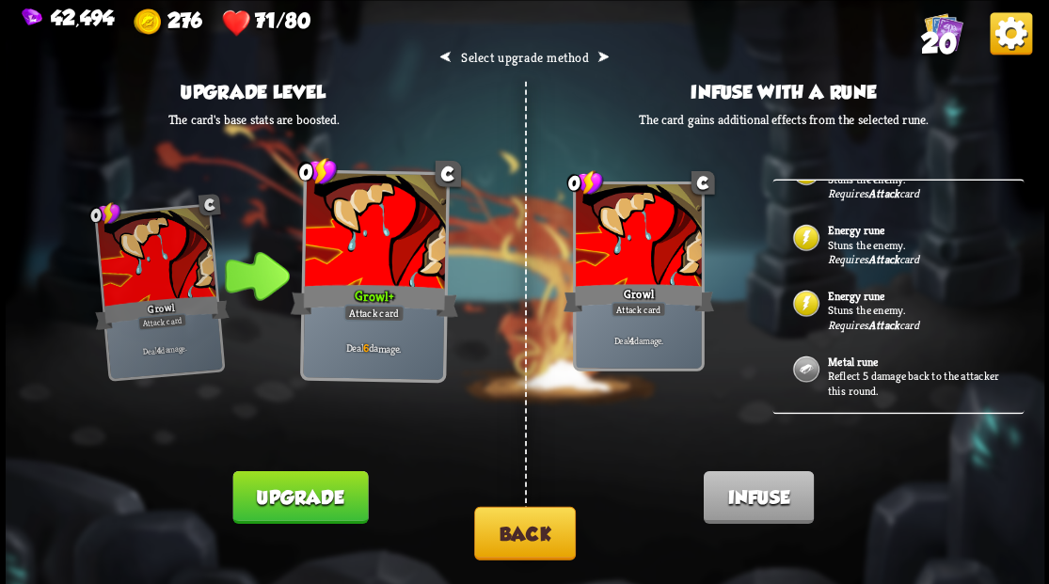
click at [859, 246] on p "Stuns the enemy." at bounding box center [915, 244] width 176 height 15
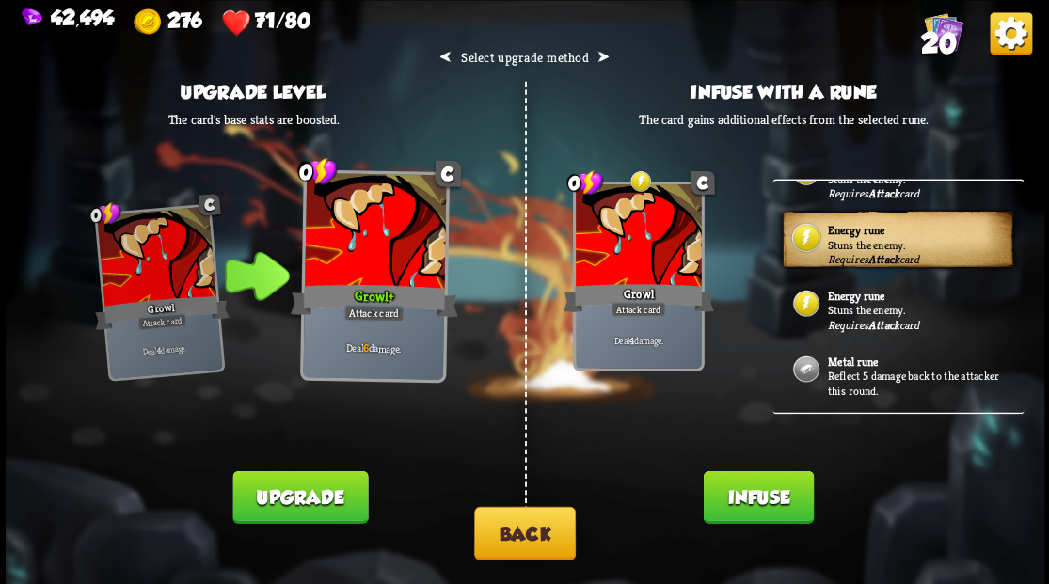
click at [765, 499] on button "Infuse" at bounding box center [758, 496] width 110 height 53
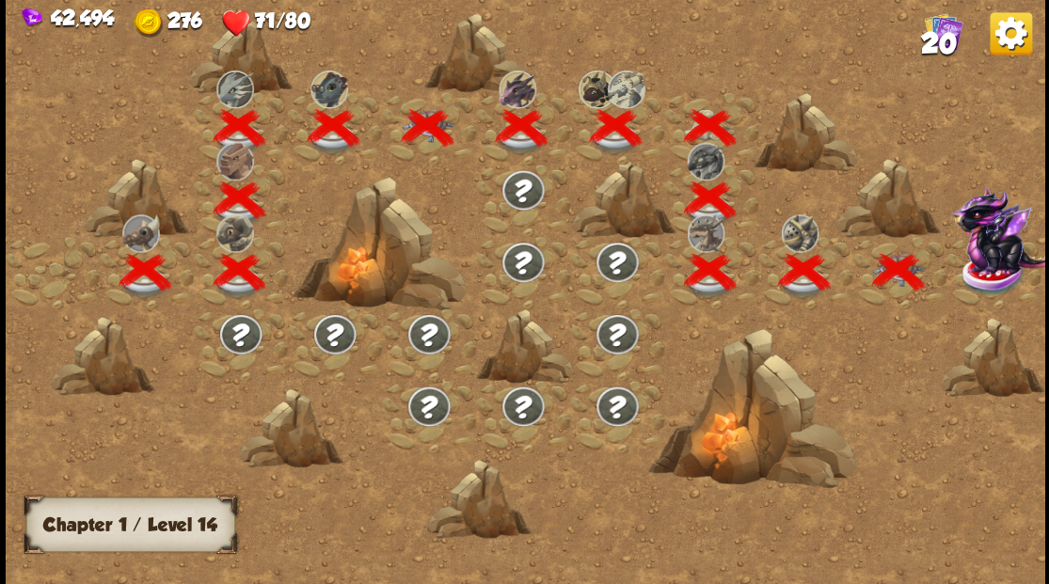
scroll to position [0, 286]
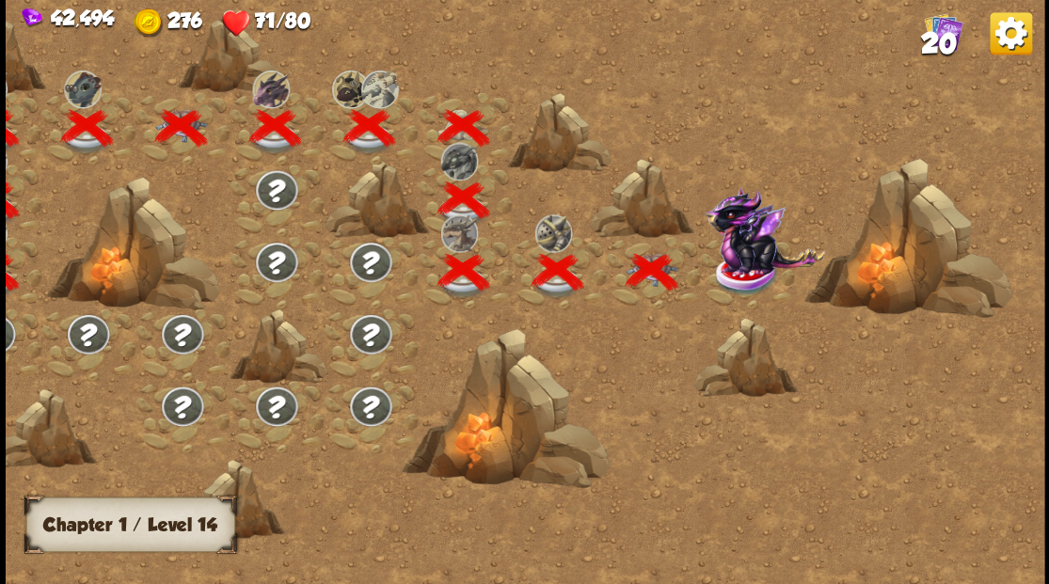
click at [743, 258] on img at bounding box center [764, 230] width 120 height 88
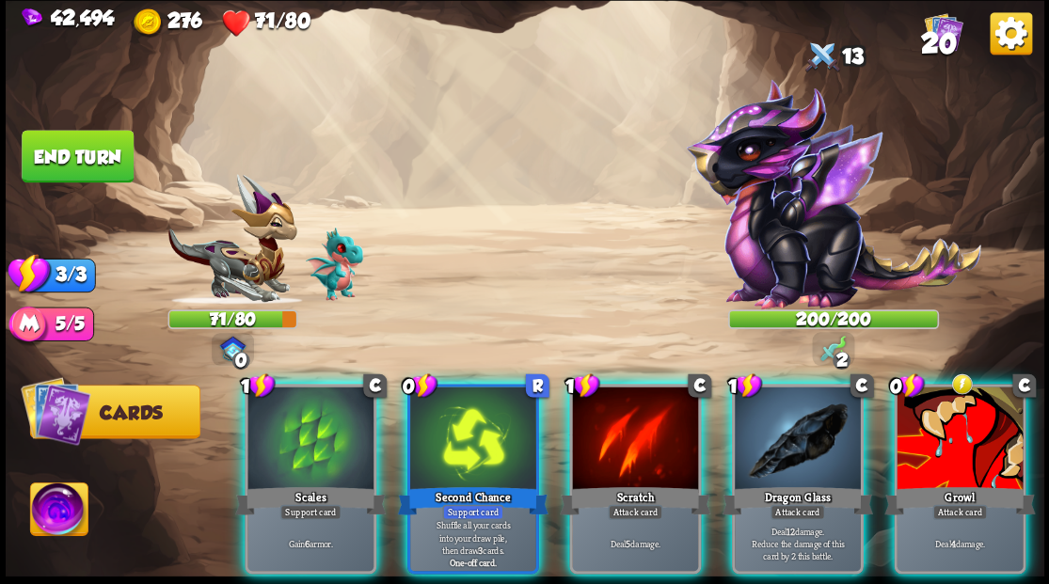
click at [55, 508] on img at bounding box center [58, 512] width 57 height 58
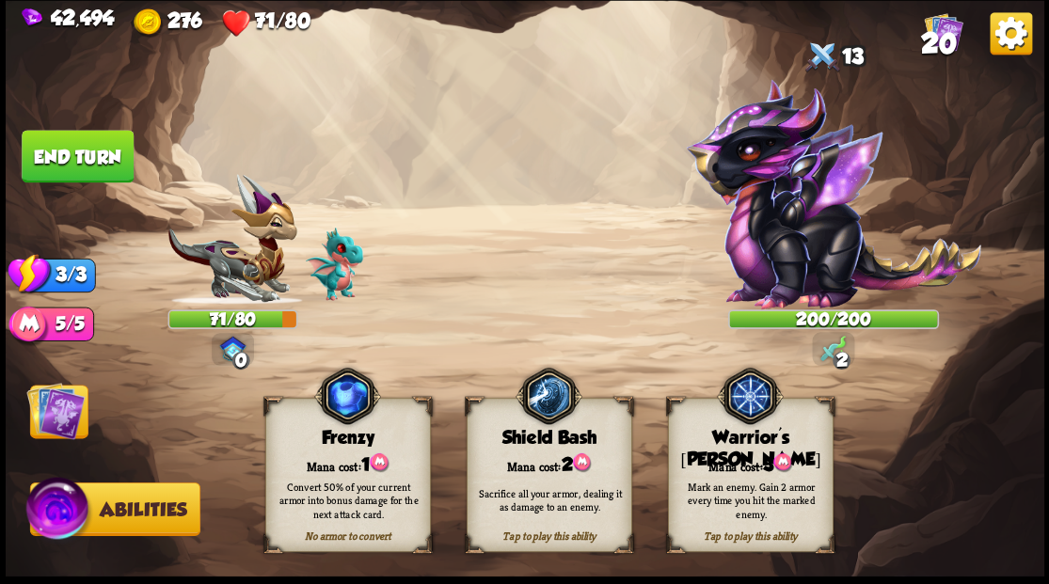
click at [759, 464] on div "Tap to play this ability Warrior's [PERSON_NAME] cost: 3 Mark an enemy. Gain 2 …" at bounding box center [750, 475] width 166 height 154
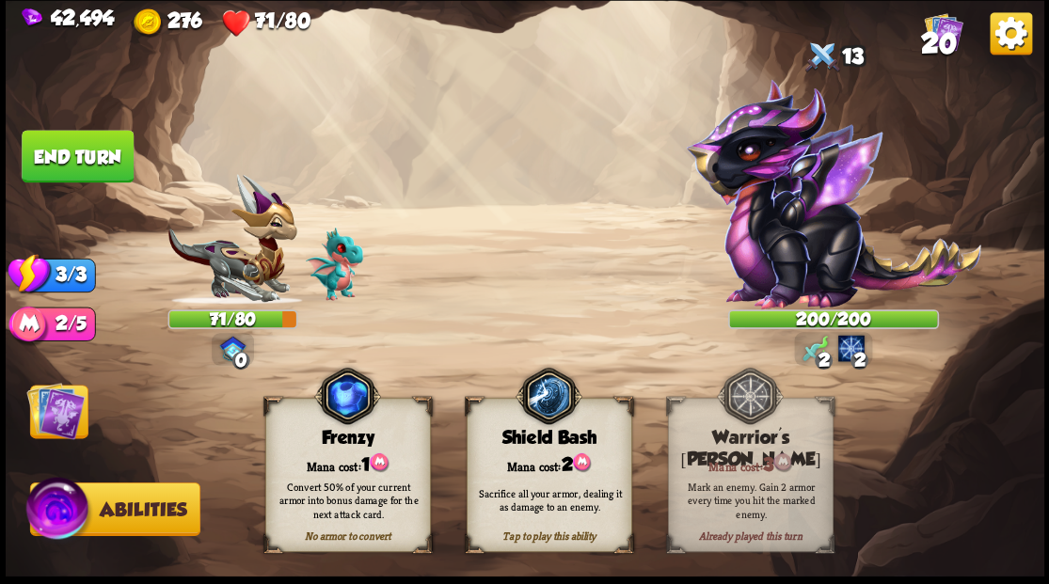
click at [47, 414] on img at bounding box center [55, 410] width 58 height 58
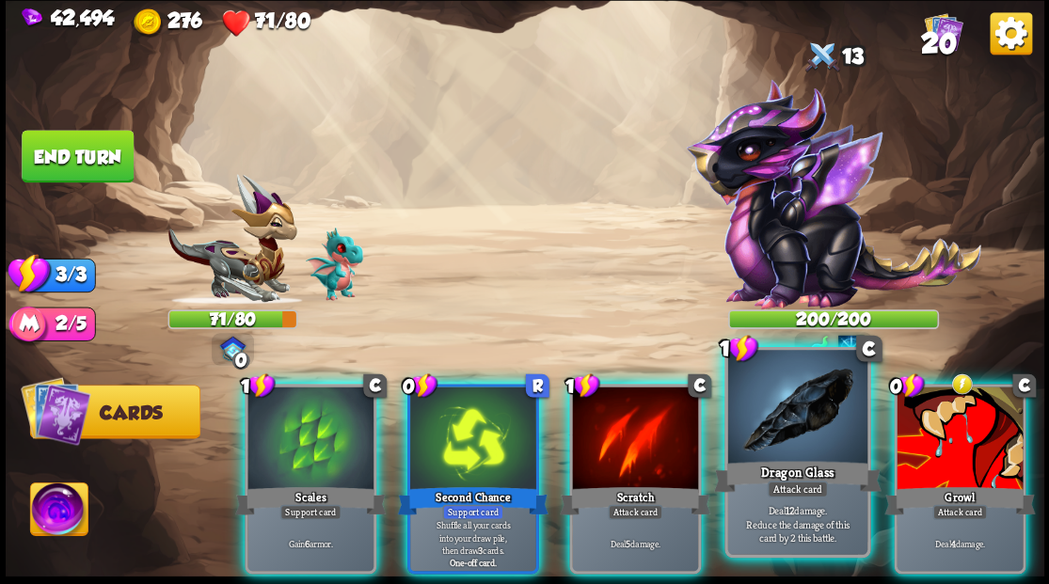
click at [784, 467] on div "Dragon Glass" at bounding box center [796, 476] width 167 height 38
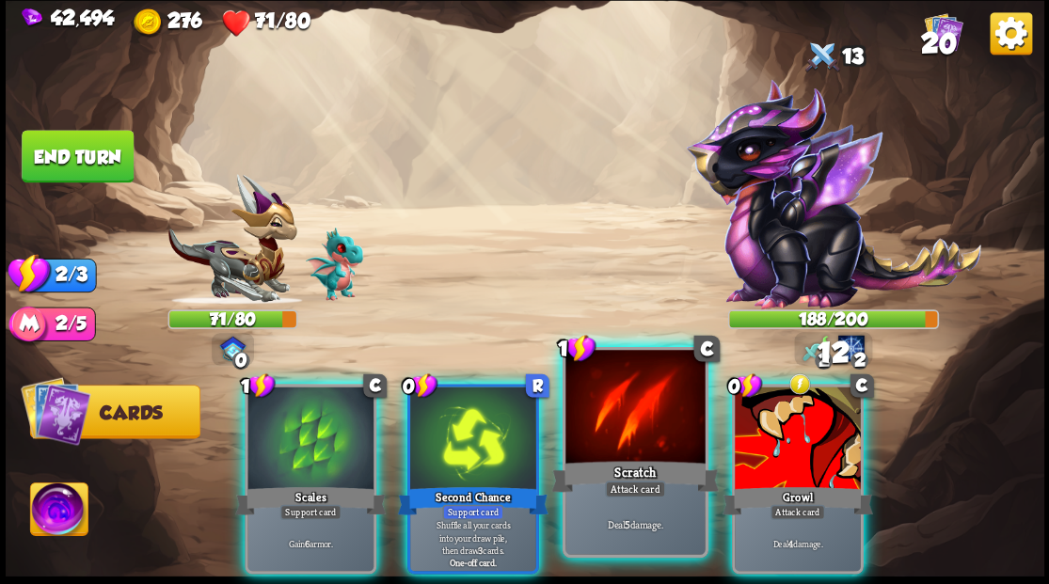
click at [623, 422] on div at bounding box center [634, 409] width 139 height 118
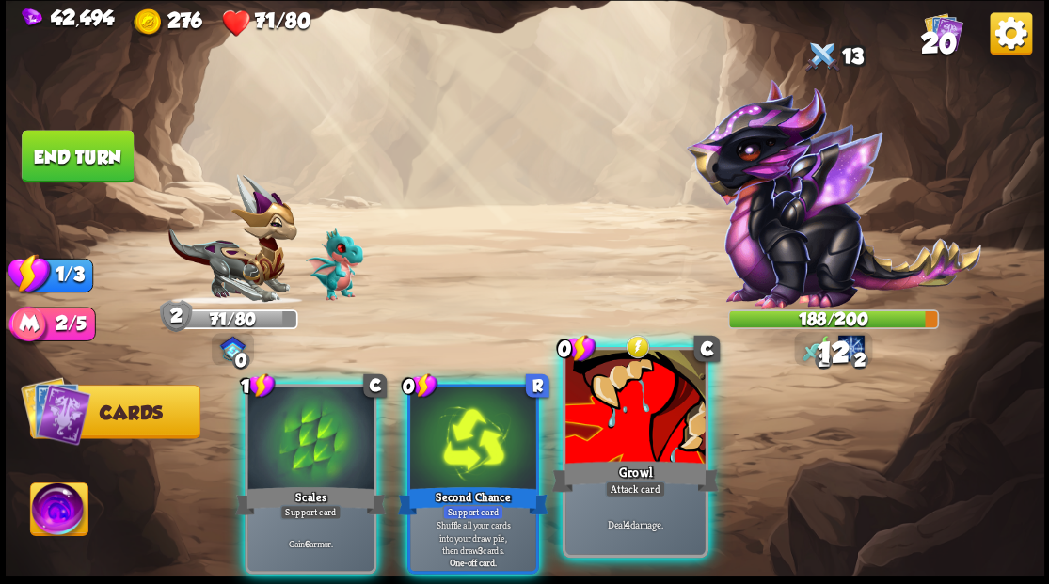
click at [620, 421] on div at bounding box center [634, 409] width 139 height 118
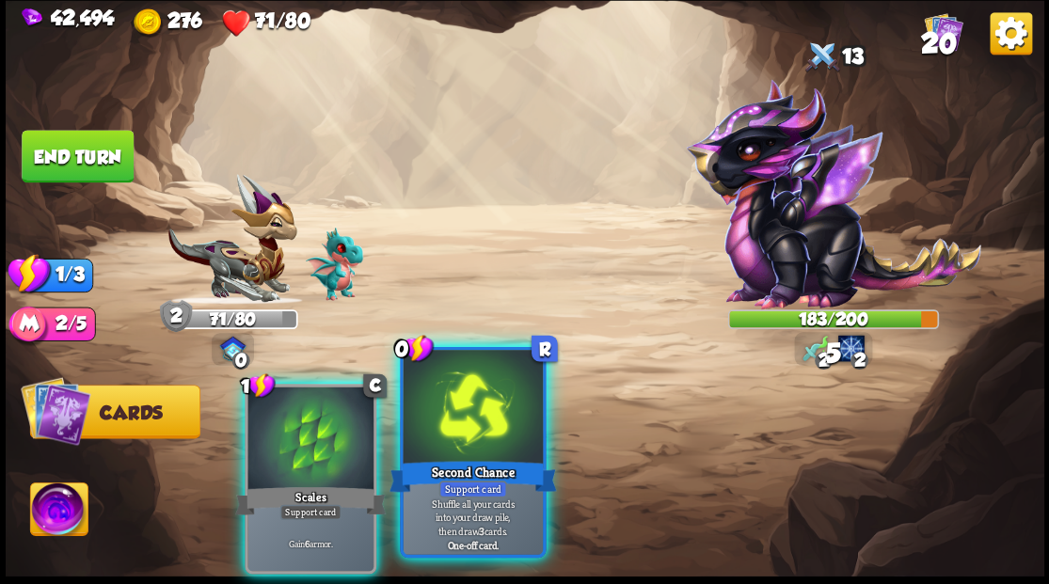
click at [482, 429] on div at bounding box center [472, 409] width 139 height 118
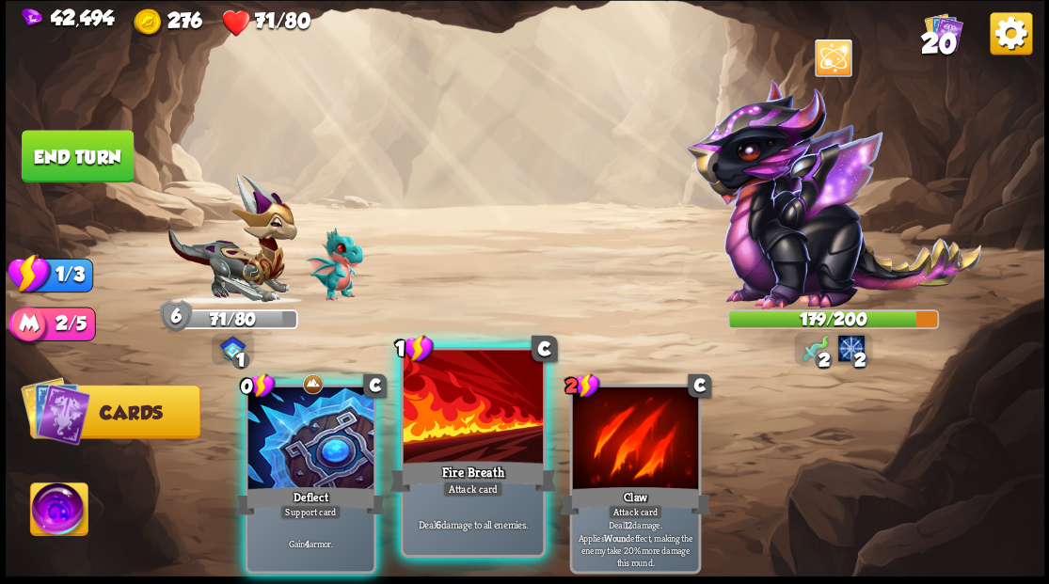
click at [487, 430] on div at bounding box center [472, 409] width 139 height 118
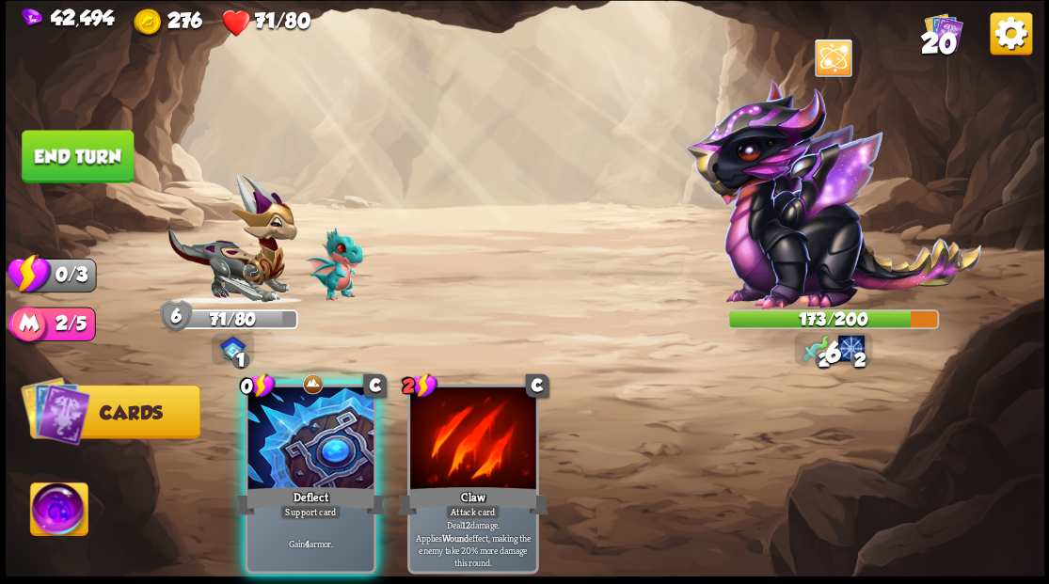
drag, startPoint x: 295, startPoint y: 433, endPoint x: 282, endPoint y: 327, distance: 106.2
click at [295, 429] on div at bounding box center [310, 440] width 126 height 106
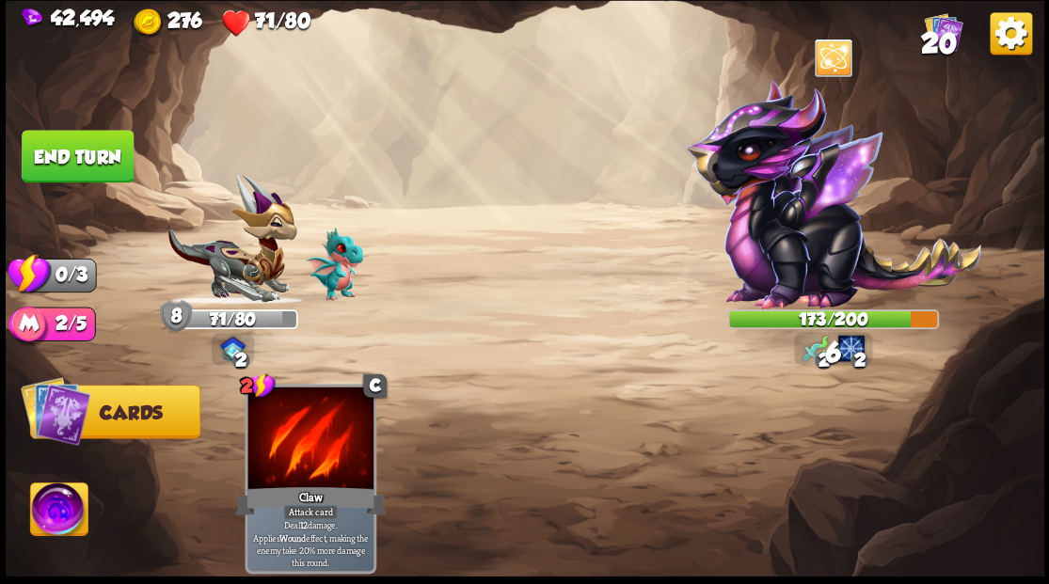
drag, startPoint x: 55, startPoint y: 152, endPoint x: 136, endPoint y: 169, distance: 82.6
click at [60, 160] on button "End turn" at bounding box center [78, 156] width 112 height 53
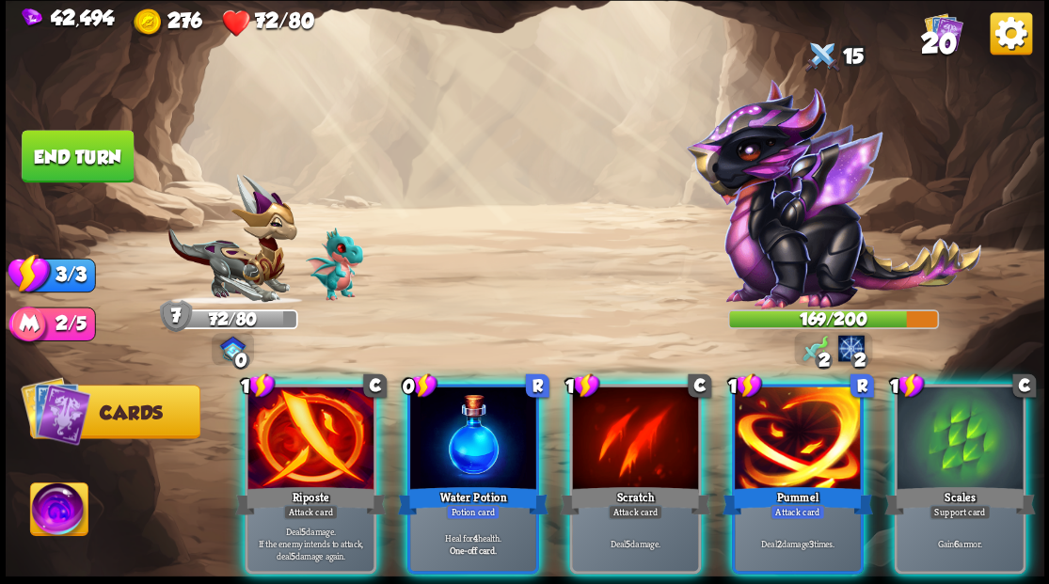
click at [492, 409] on div at bounding box center [473, 440] width 126 height 106
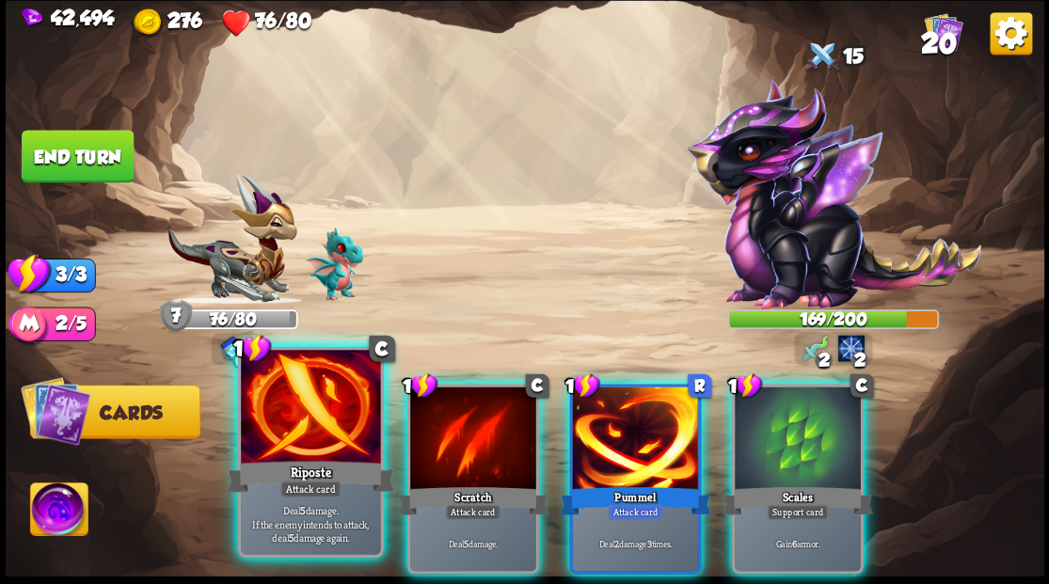
click at [304, 426] on div at bounding box center [310, 409] width 139 height 118
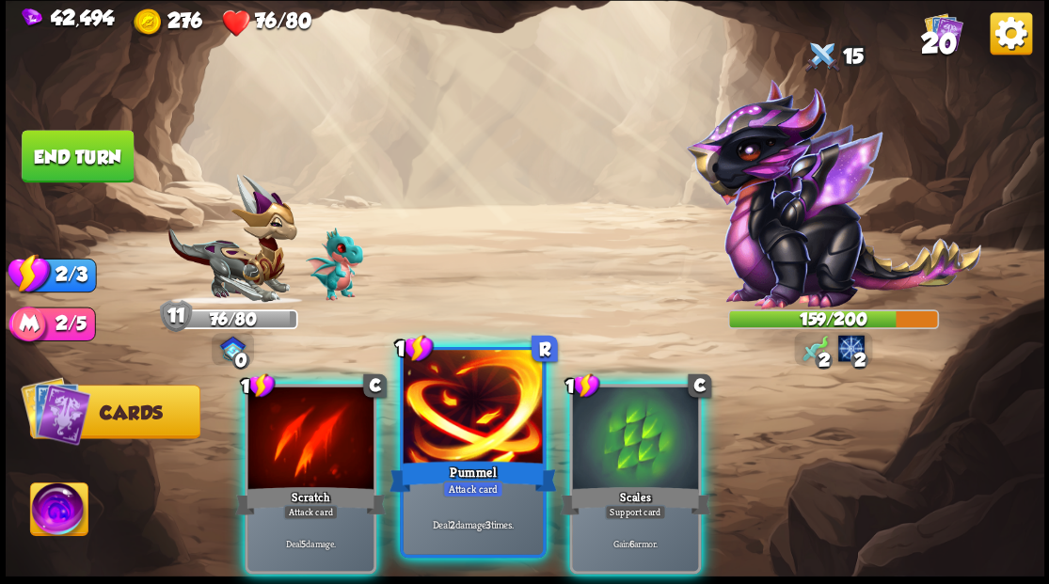
click at [466, 430] on div at bounding box center [472, 409] width 139 height 118
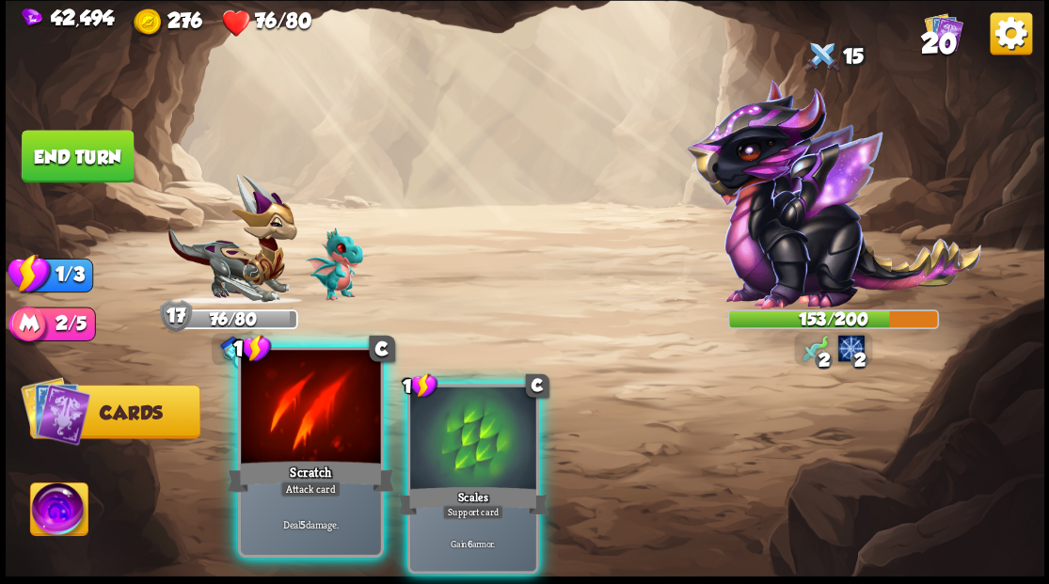
click at [303, 448] on div at bounding box center [310, 409] width 139 height 118
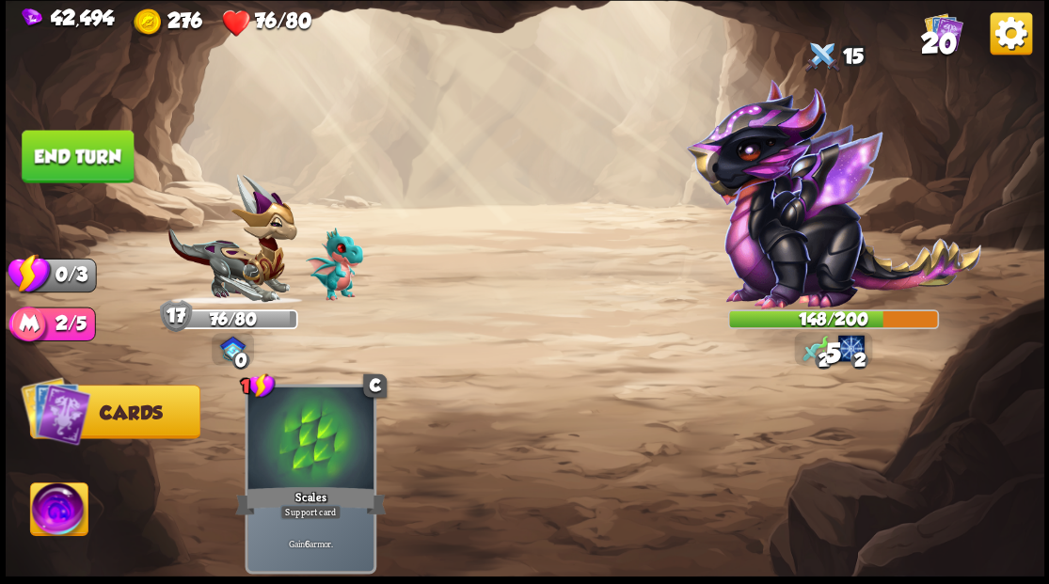
click at [68, 143] on button "End turn" at bounding box center [78, 156] width 112 height 53
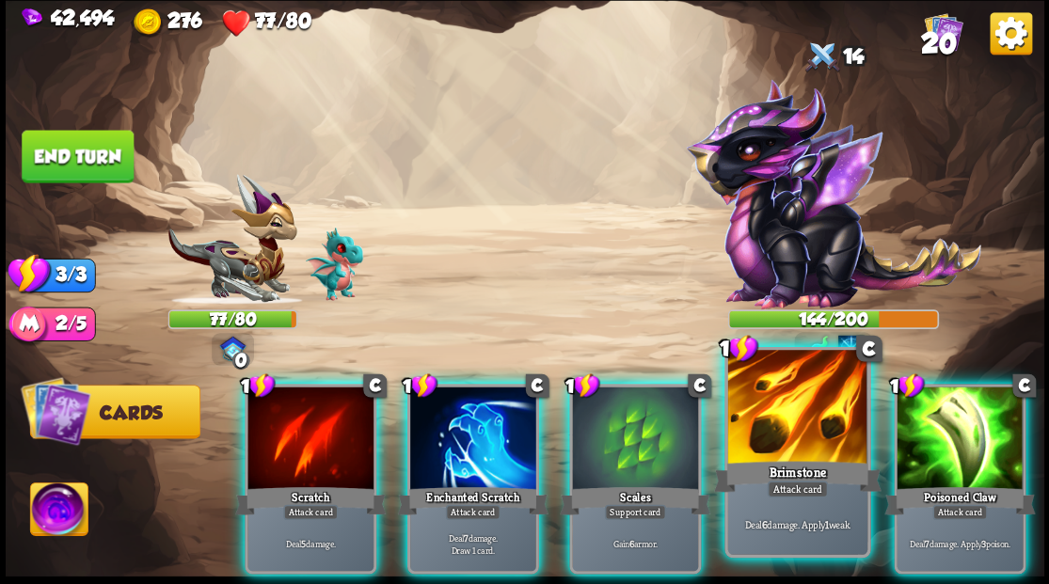
click at [777, 416] on div at bounding box center [796, 409] width 139 height 118
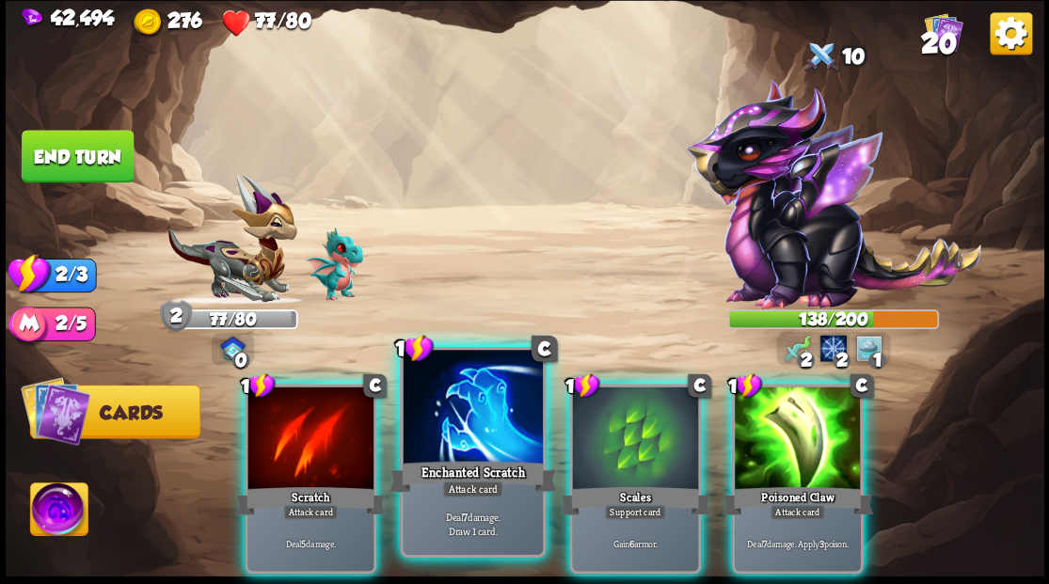
click at [437, 419] on div at bounding box center [472, 409] width 139 height 118
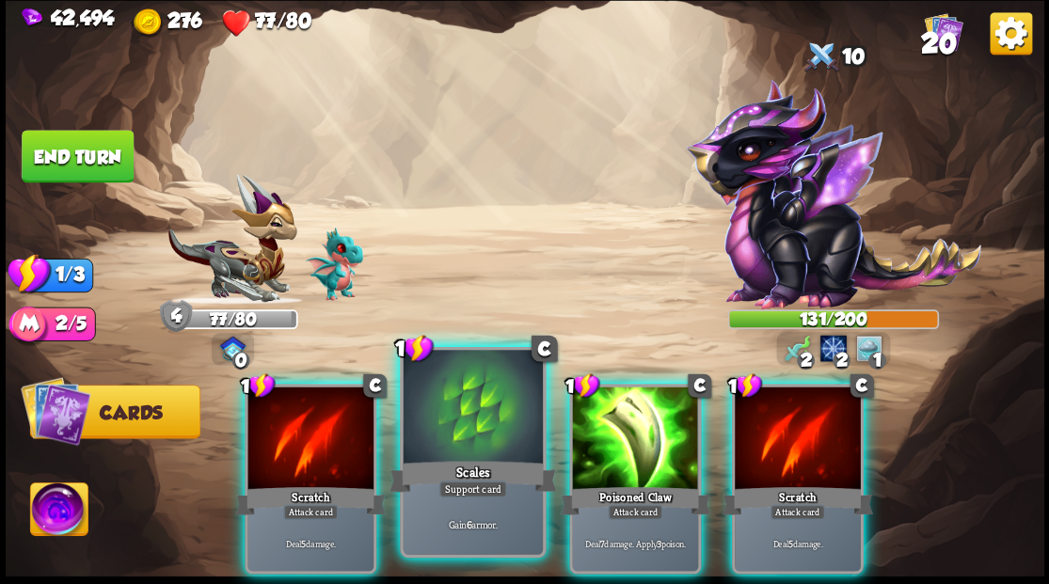
click at [466, 446] on div at bounding box center [472, 409] width 139 height 118
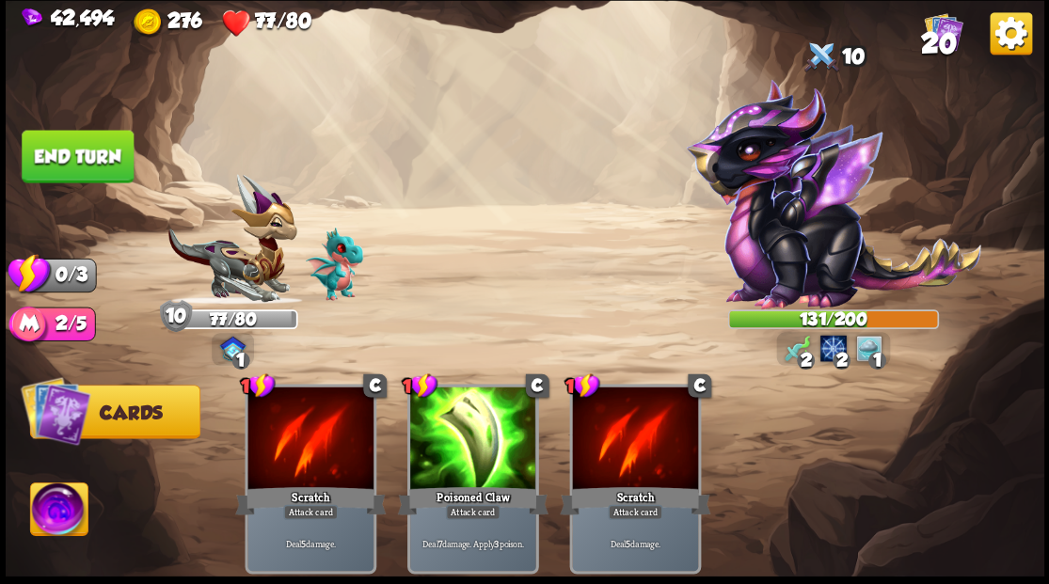
click at [45, 146] on button "End turn" at bounding box center [78, 156] width 112 height 53
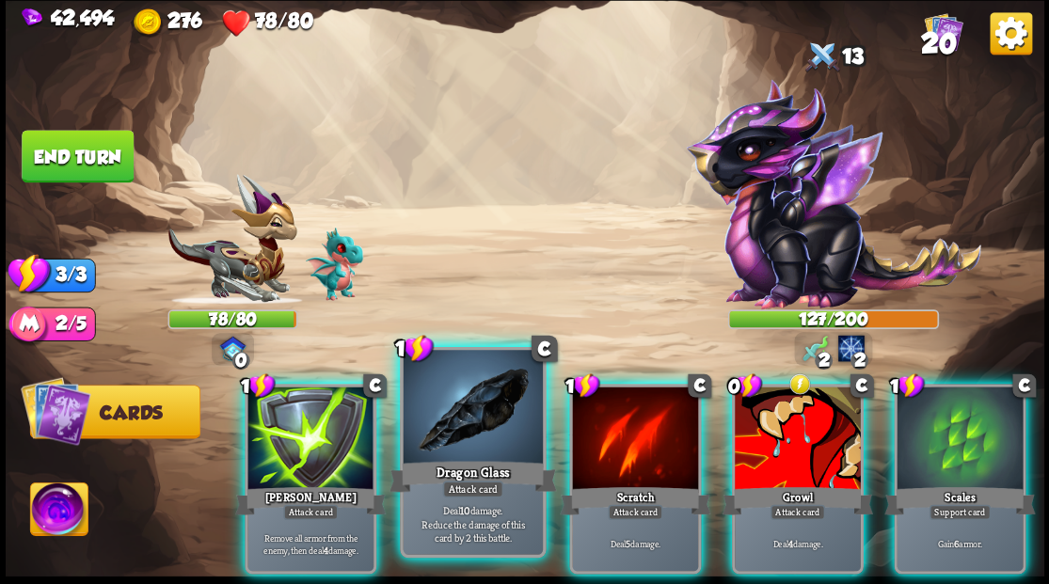
click at [476, 418] on div at bounding box center [472, 409] width 139 height 118
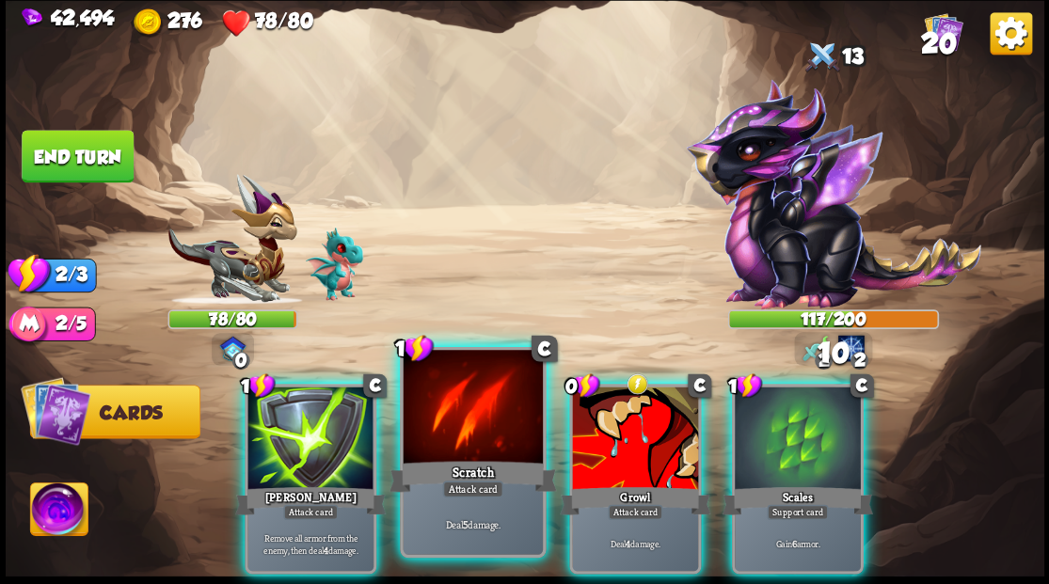
click at [457, 414] on div at bounding box center [472, 409] width 139 height 118
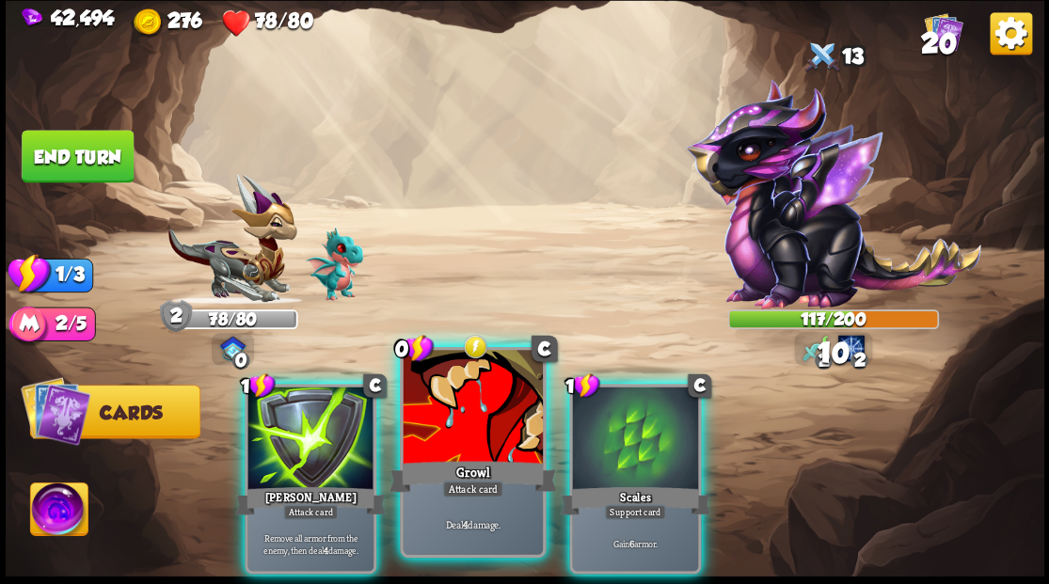
click at [450, 401] on div at bounding box center [472, 409] width 139 height 118
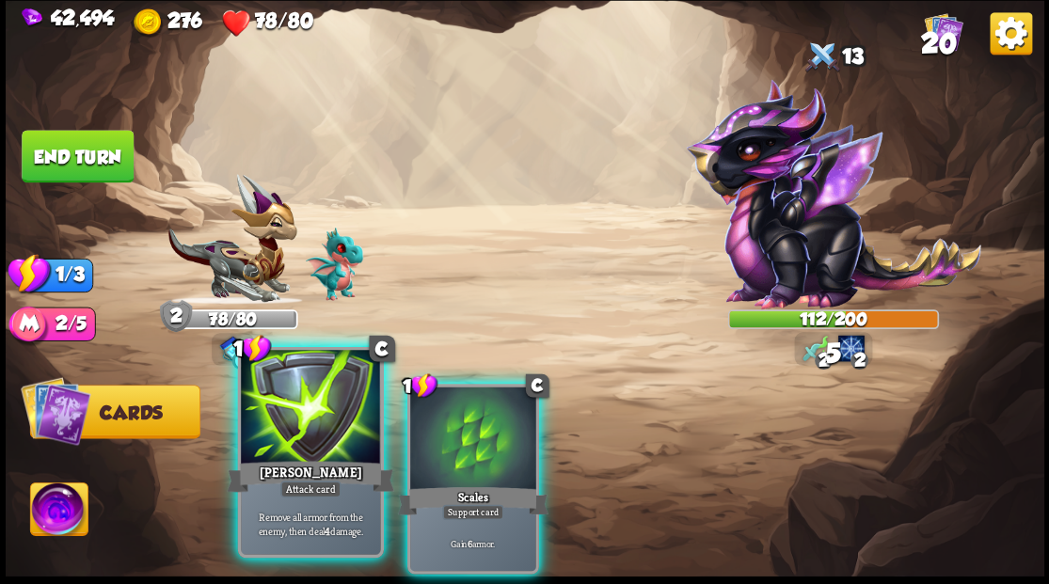
click at [306, 418] on div at bounding box center [310, 409] width 139 height 118
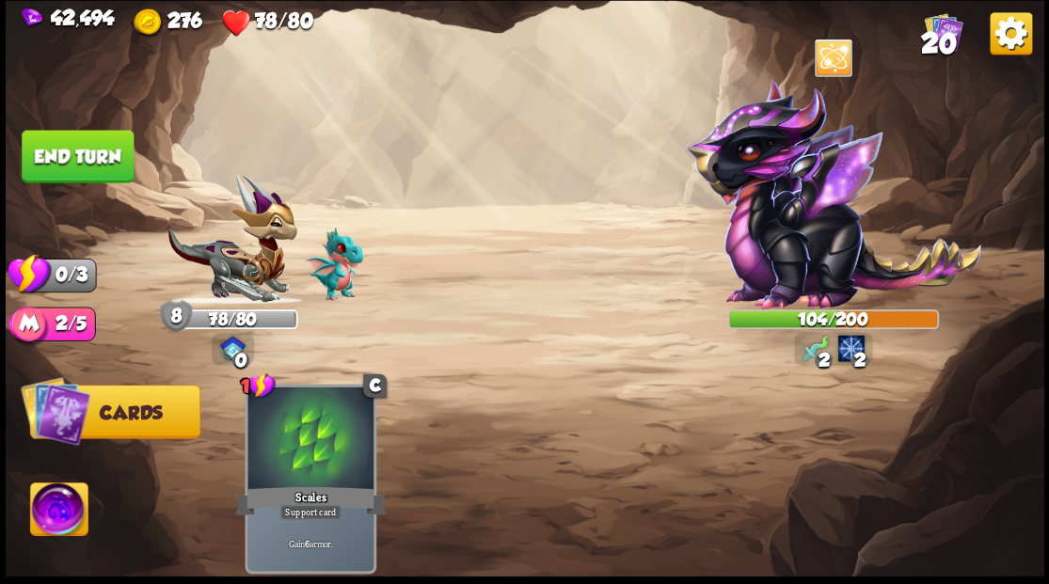
click at [79, 147] on button "End turn" at bounding box center [78, 156] width 112 height 53
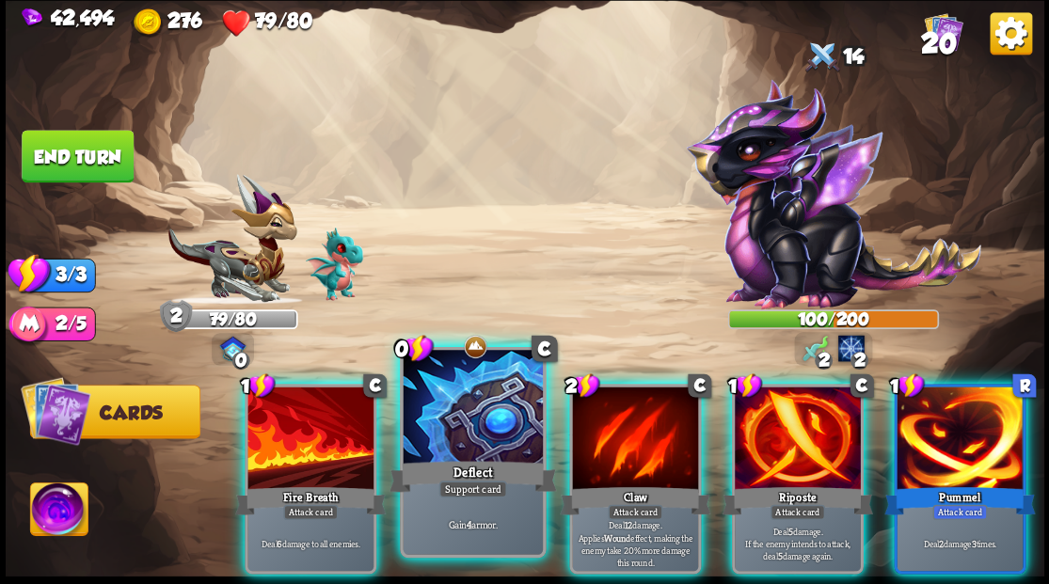
click at [456, 429] on div at bounding box center [472, 409] width 139 height 118
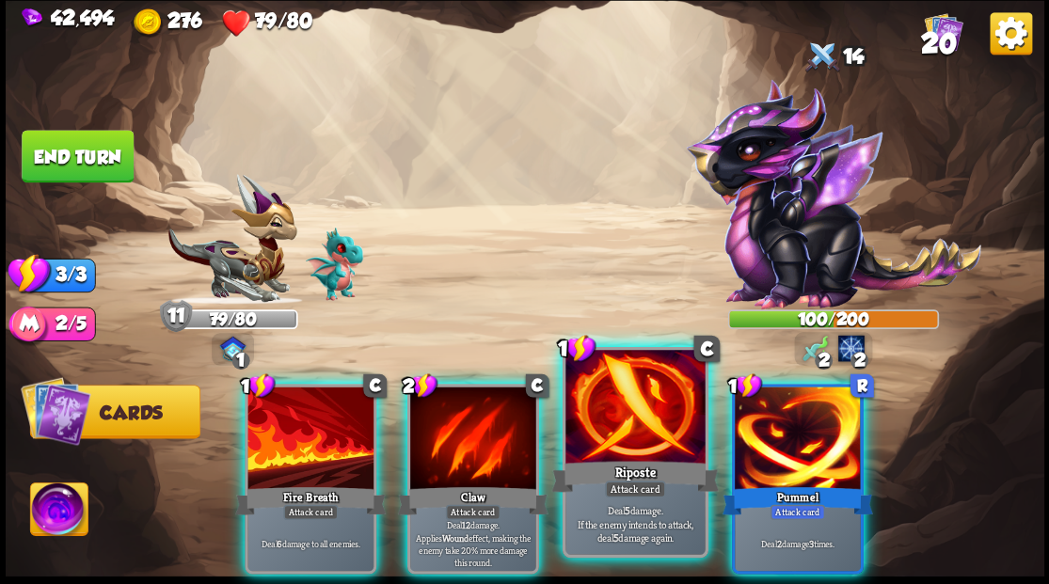
click at [628, 431] on div at bounding box center [634, 409] width 139 height 118
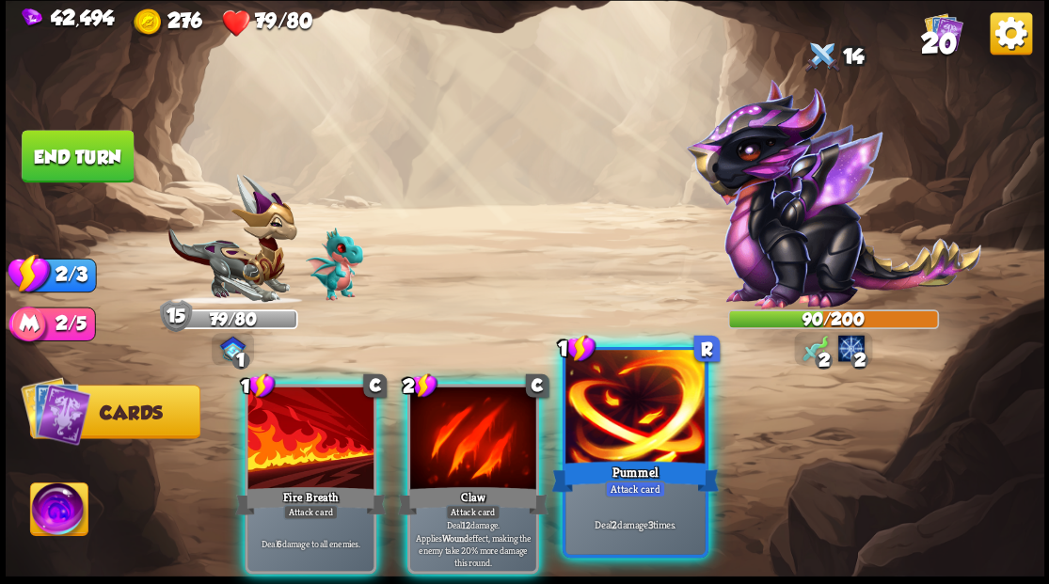
click at [470, 443] on div at bounding box center [473, 440] width 126 height 106
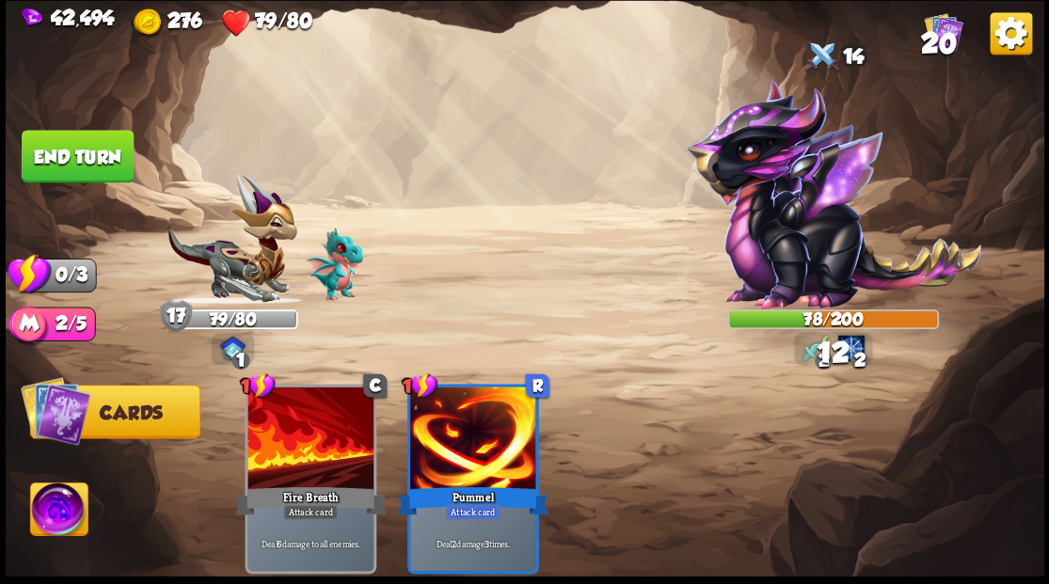
click at [94, 144] on button "End turn" at bounding box center [78, 156] width 112 height 53
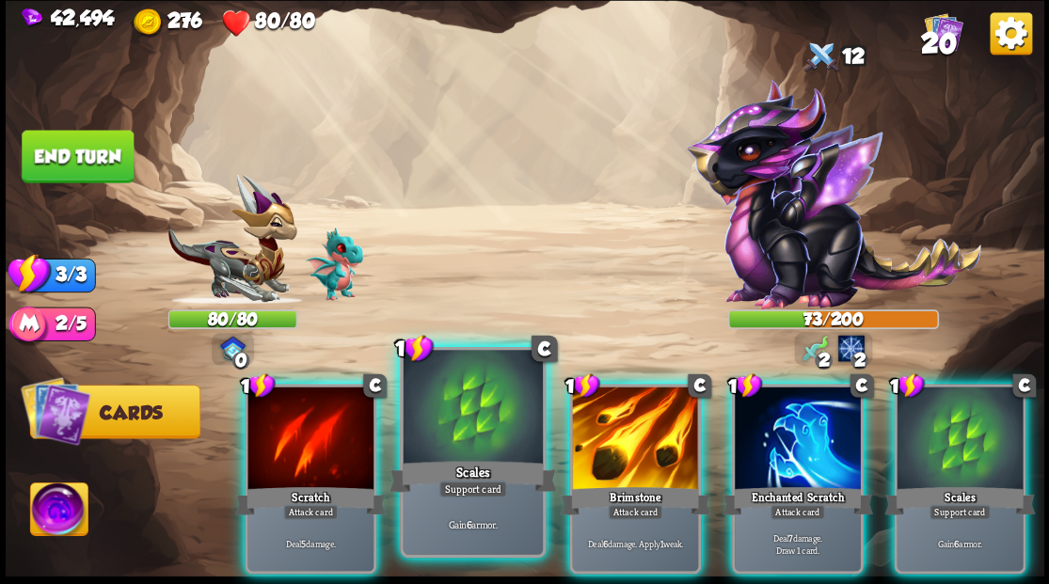
click at [459, 442] on div at bounding box center [472, 409] width 139 height 118
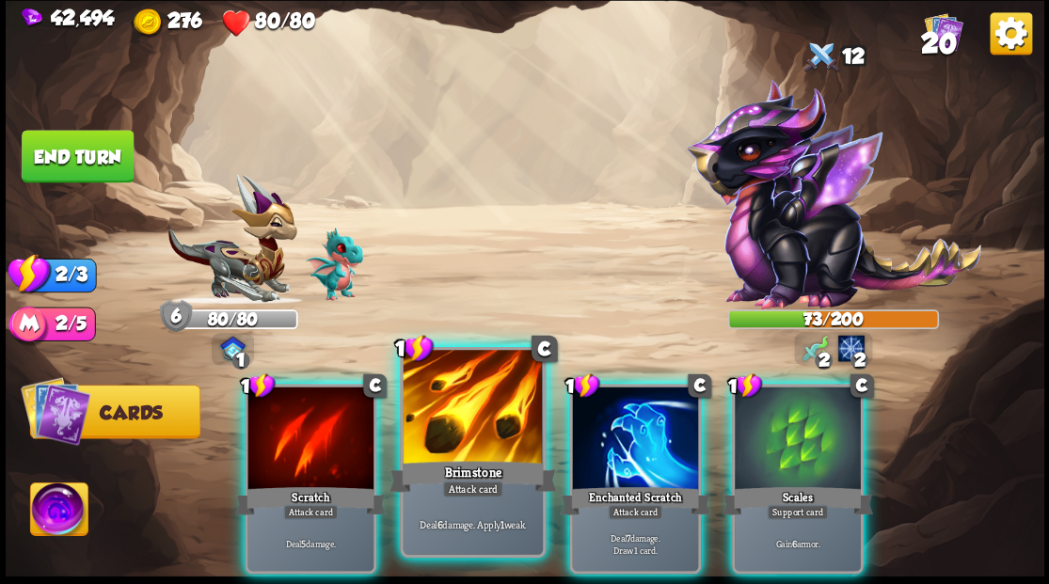
click at [458, 425] on div at bounding box center [472, 409] width 139 height 118
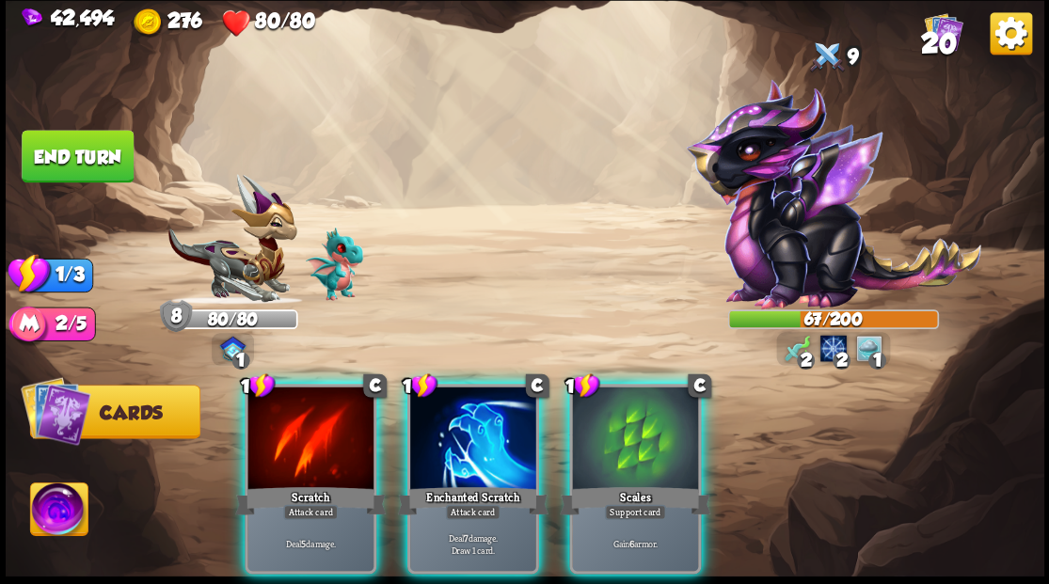
click at [458, 425] on div at bounding box center [473, 440] width 126 height 106
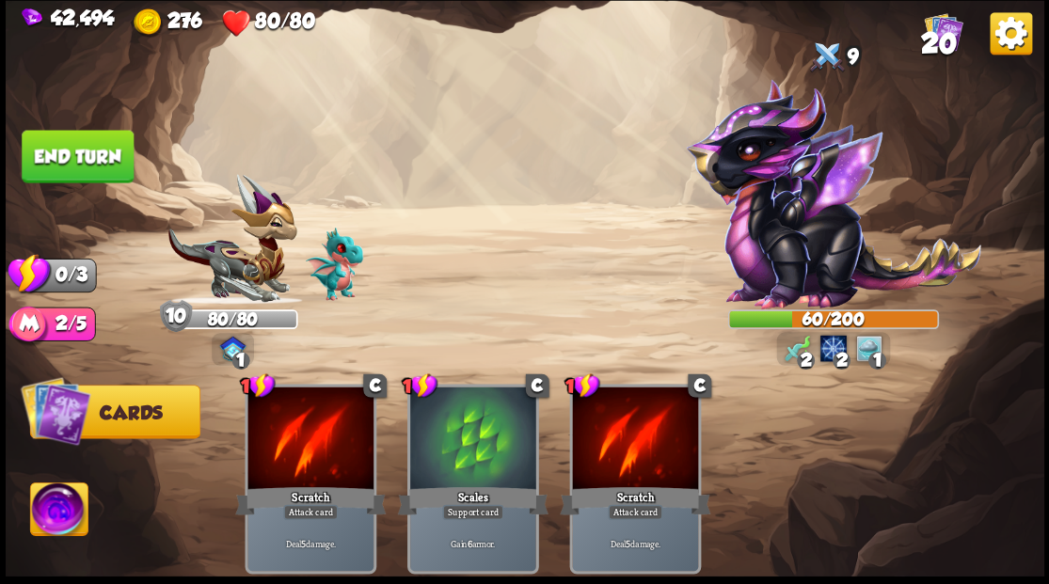
click at [68, 157] on button "End turn" at bounding box center [78, 156] width 112 height 53
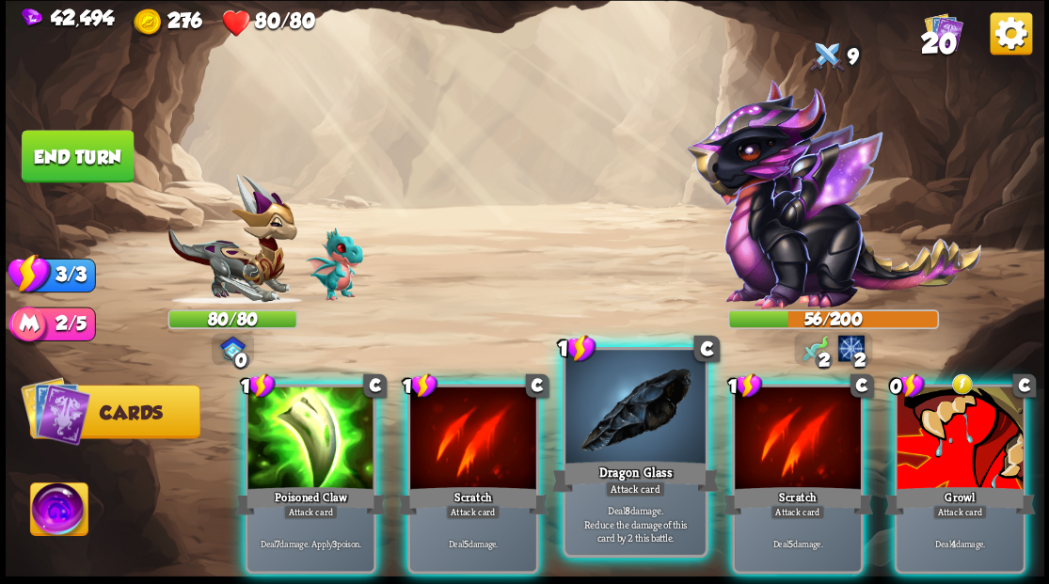
click at [627, 418] on div at bounding box center [634, 409] width 139 height 118
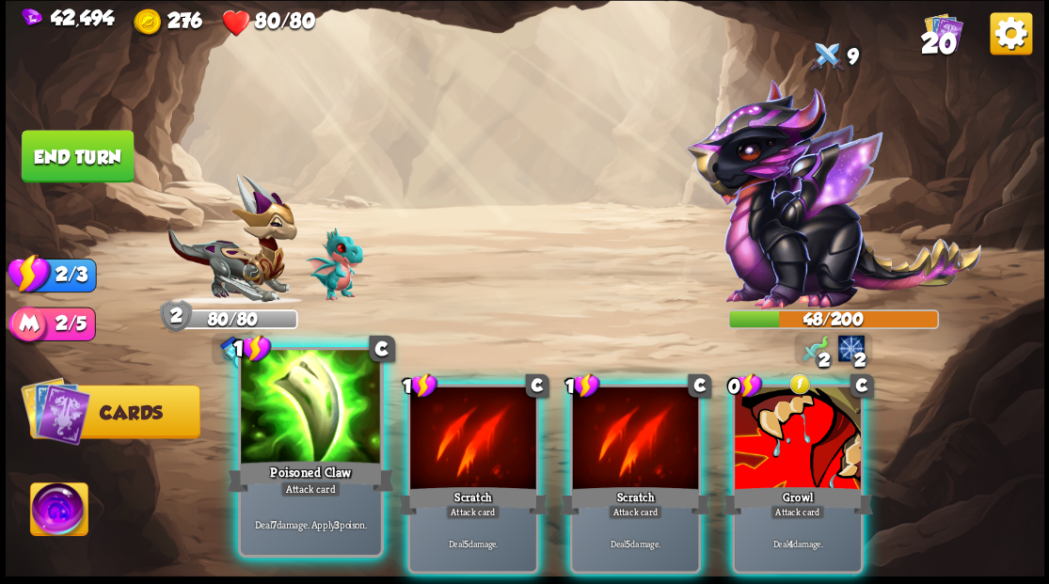
click at [294, 449] on div at bounding box center [310, 409] width 139 height 118
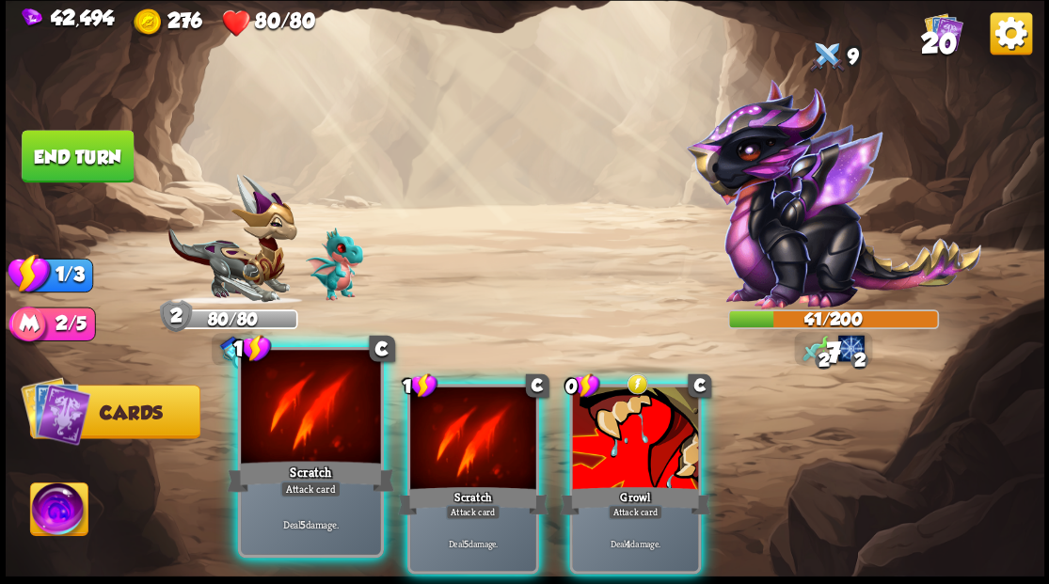
click at [271, 446] on div at bounding box center [310, 409] width 139 height 118
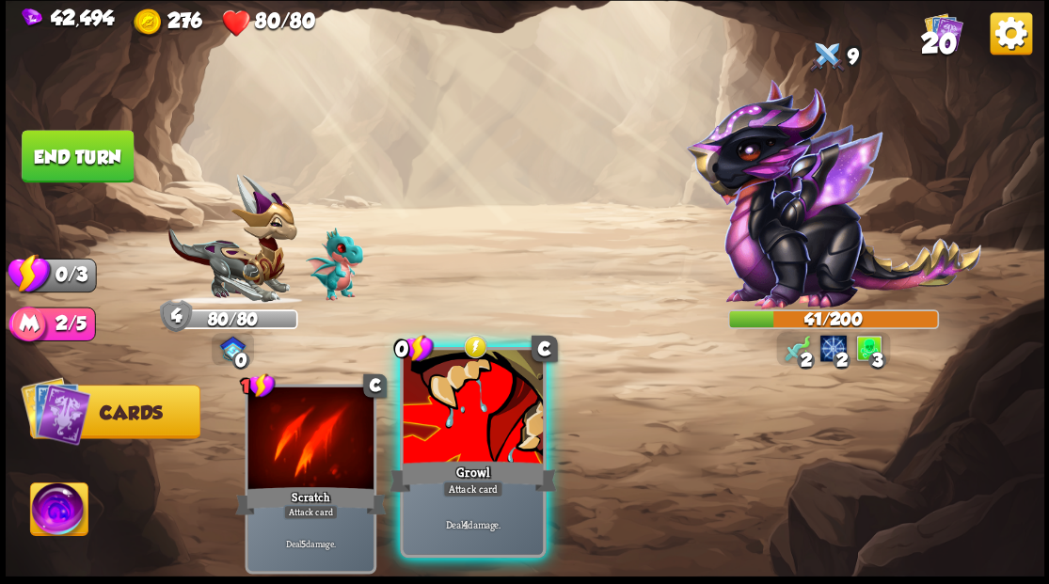
click at [460, 435] on div at bounding box center [472, 409] width 139 height 118
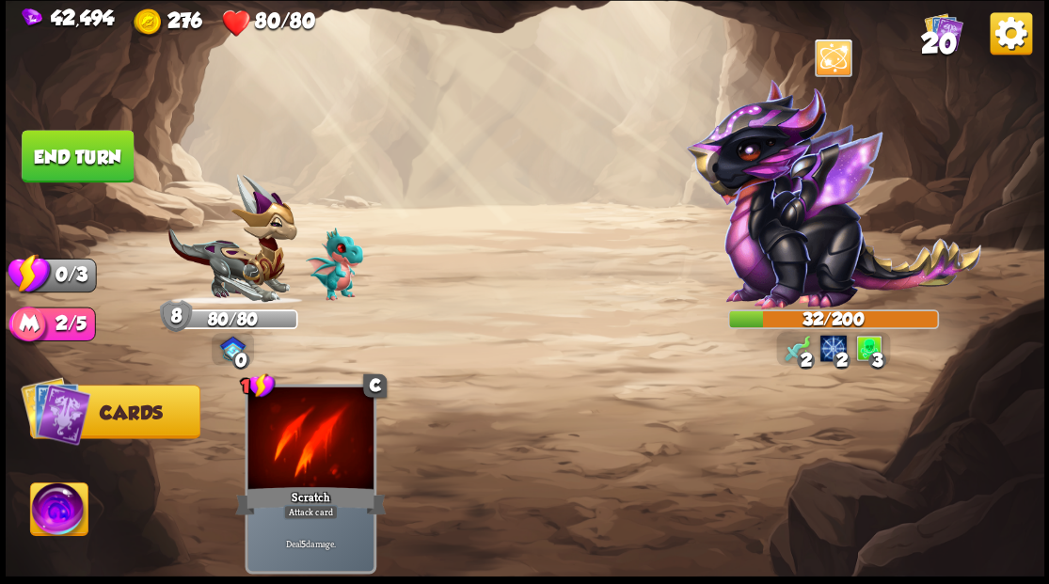
click at [73, 168] on button "End turn" at bounding box center [78, 156] width 112 height 53
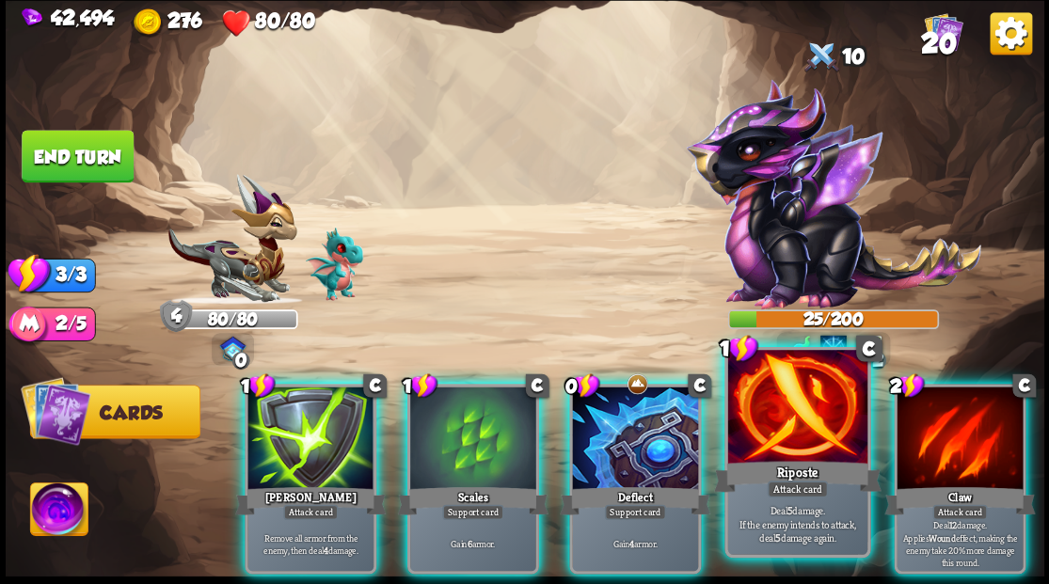
click at [808, 435] on div at bounding box center [796, 409] width 139 height 118
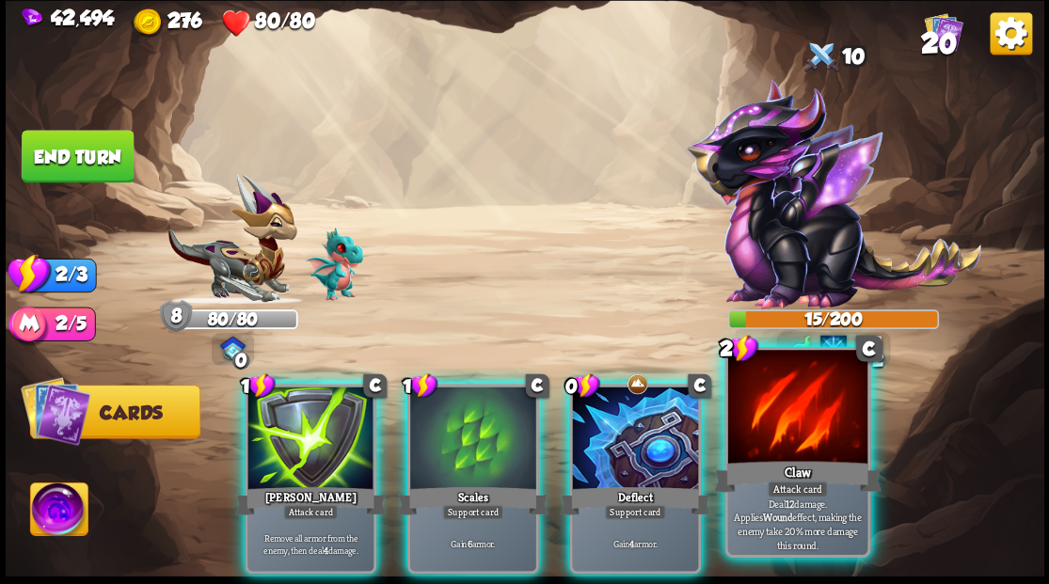
click at [789, 421] on div at bounding box center [796, 409] width 139 height 118
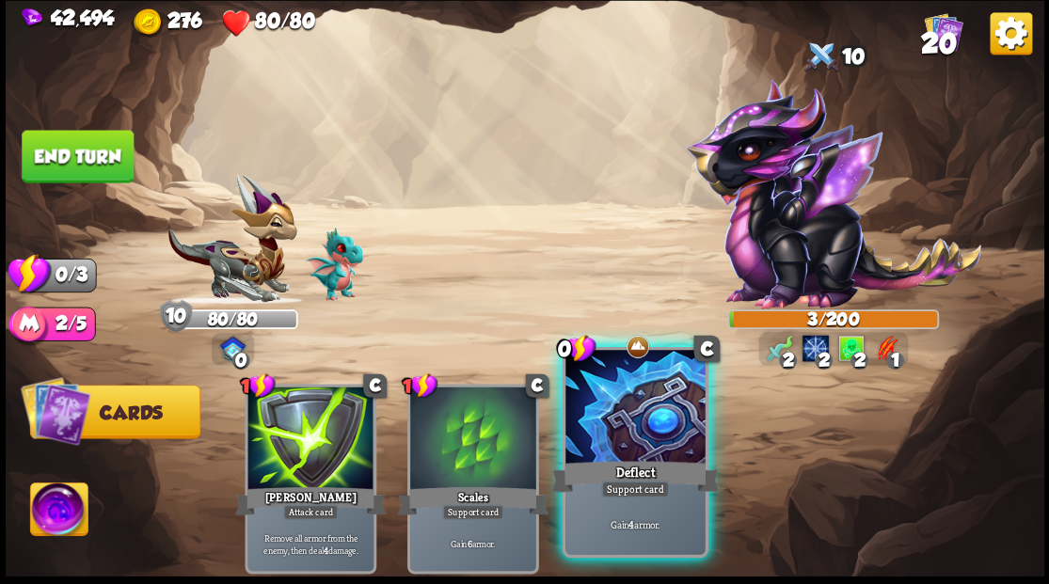
click at [626, 416] on div at bounding box center [634, 409] width 139 height 118
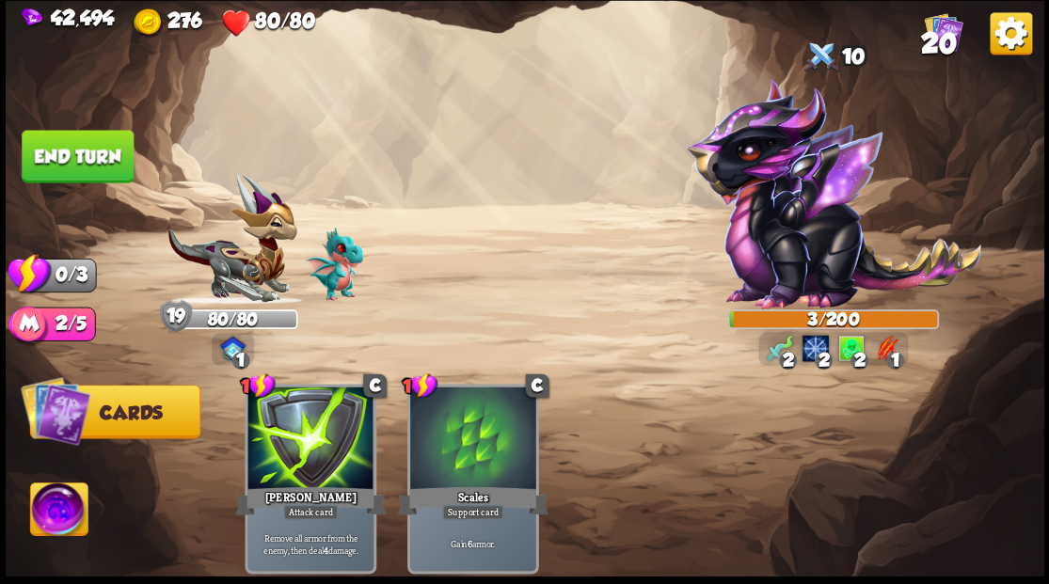
click at [64, 165] on button "End turn" at bounding box center [78, 156] width 112 height 53
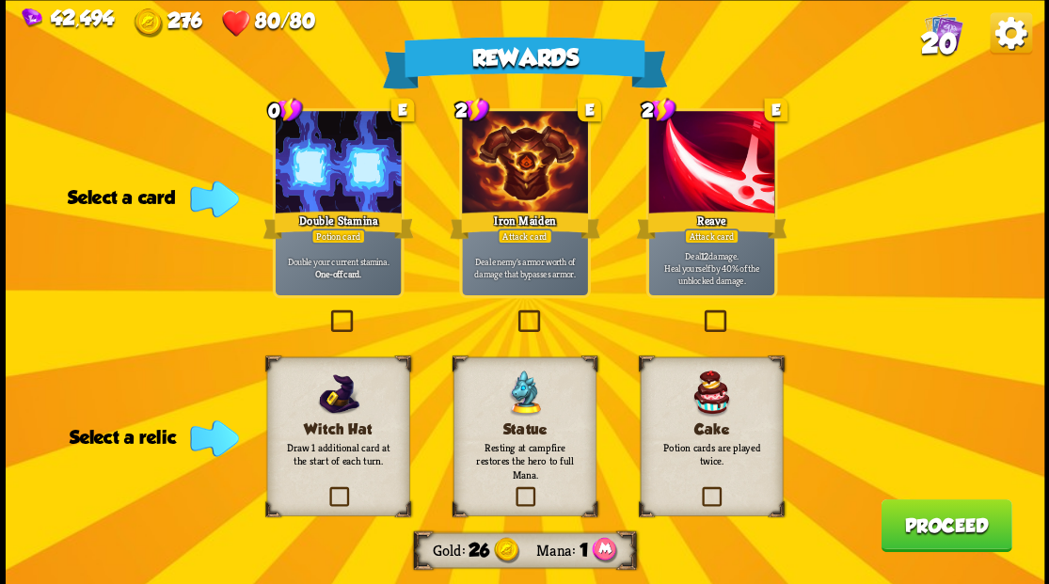
click at [326, 312] on label at bounding box center [326, 312] width 0 height 0
click at [0, 0] on input "checkbox" at bounding box center [0, 0] width 0 height 0
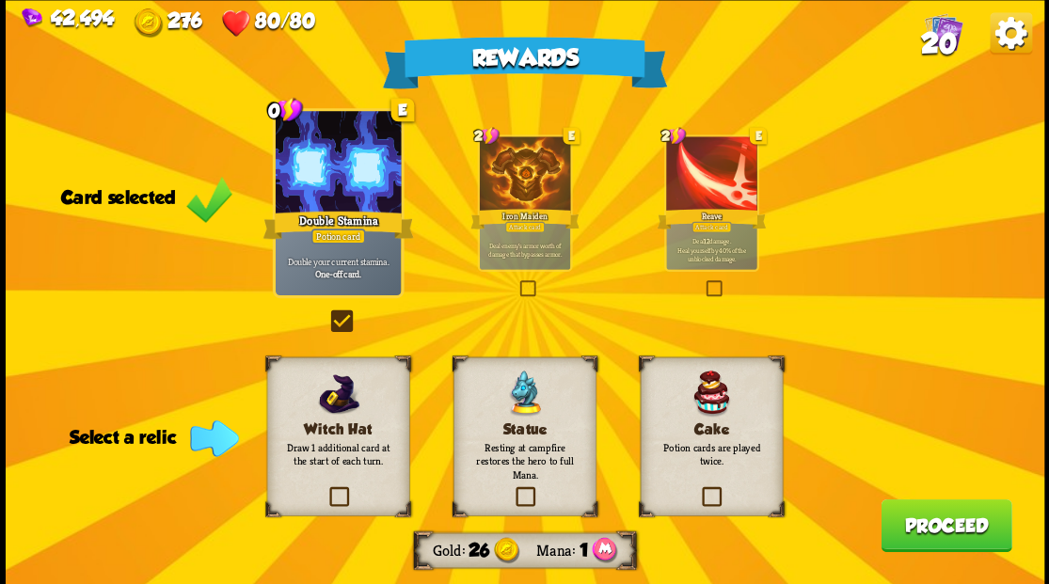
click at [699, 489] on label at bounding box center [699, 489] width 0 height 0
click at [0, 0] on input "checkbox" at bounding box center [0, 0] width 0 height 0
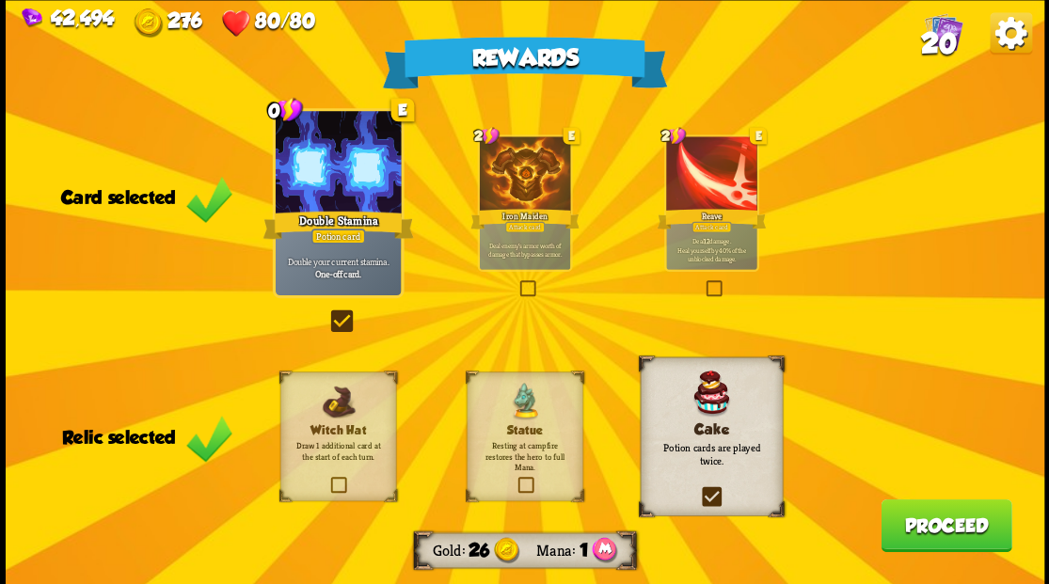
click at [897, 532] on button "Proceed" at bounding box center [945, 525] width 131 height 53
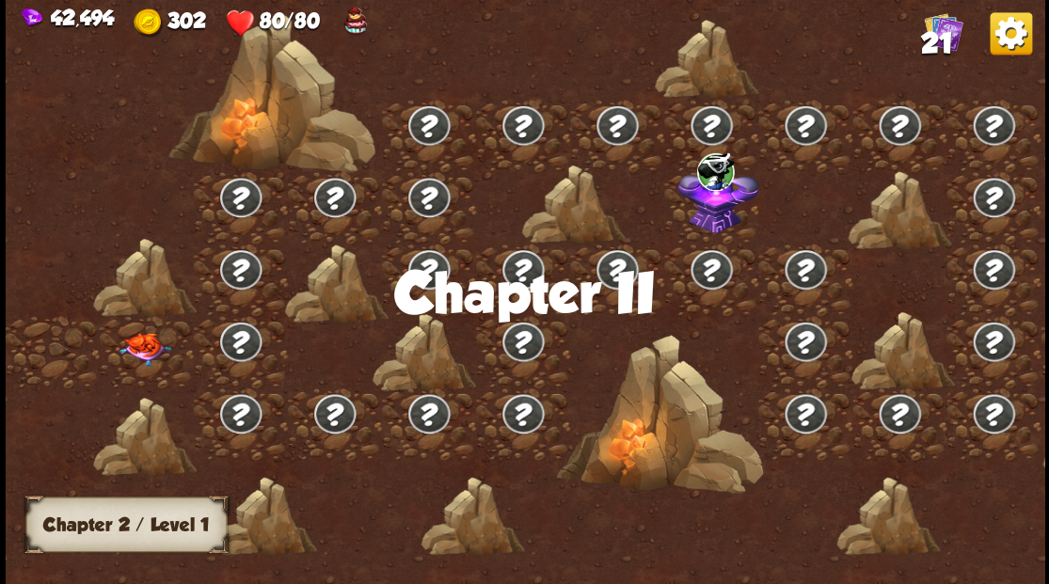
click at [145, 343] on img at bounding box center [145, 348] width 52 height 33
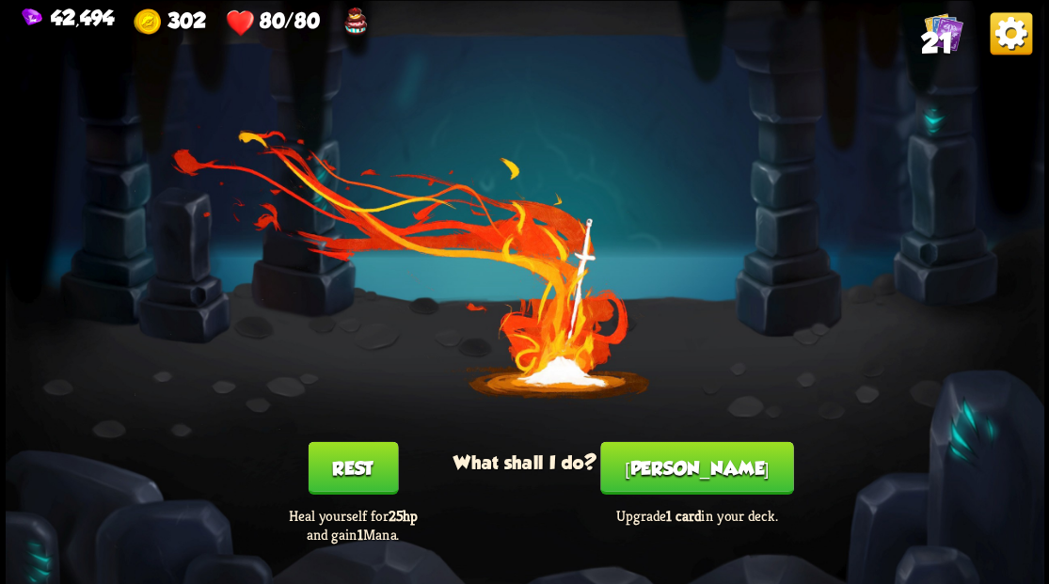
click at [700, 478] on button "[PERSON_NAME]" at bounding box center [696, 467] width 193 height 53
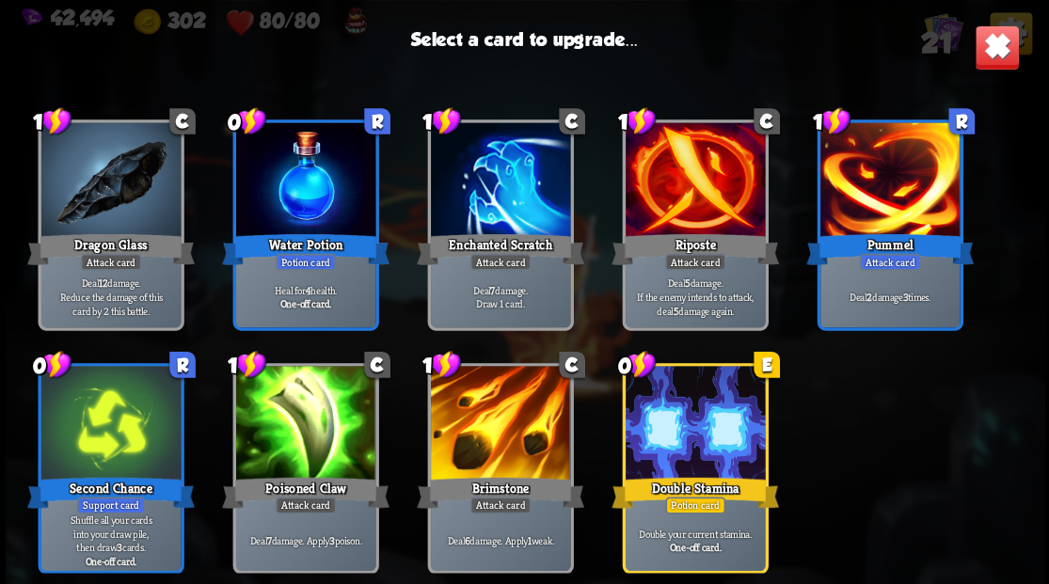
scroll to position [592, 0]
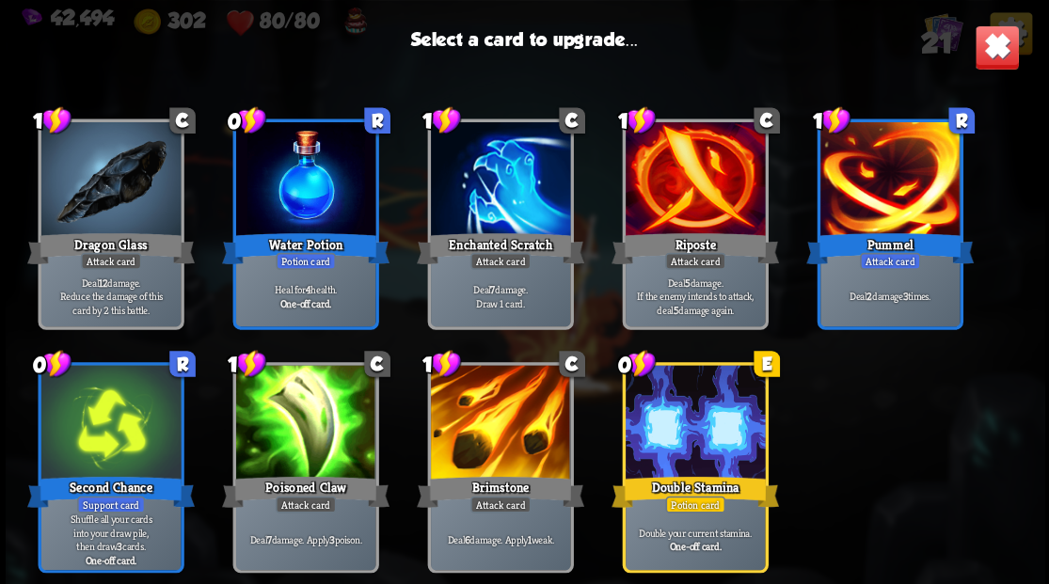
click at [499, 408] on div at bounding box center [499, 424] width 139 height 118
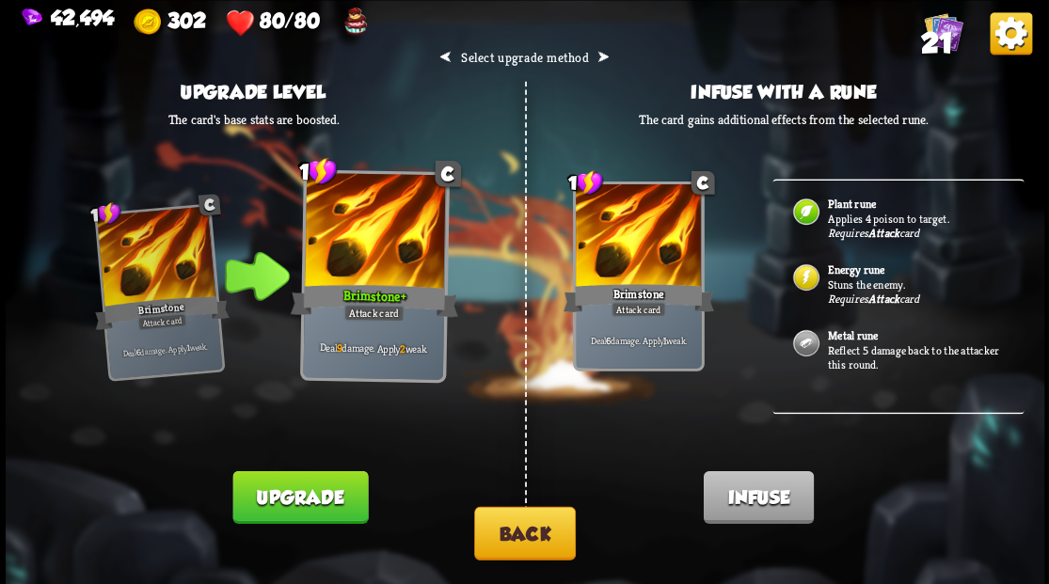
click at [860, 356] on p "Reflect 5 damage back to the attacker this round." at bounding box center [915, 356] width 176 height 29
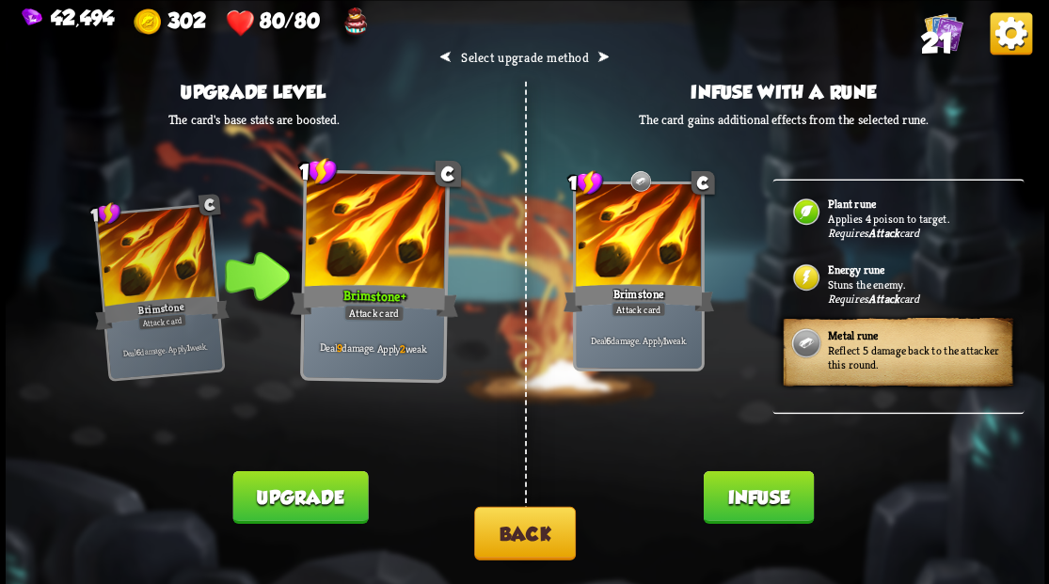
click at [767, 506] on button "Infuse" at bounding box center [758, 496] width 110 height 53
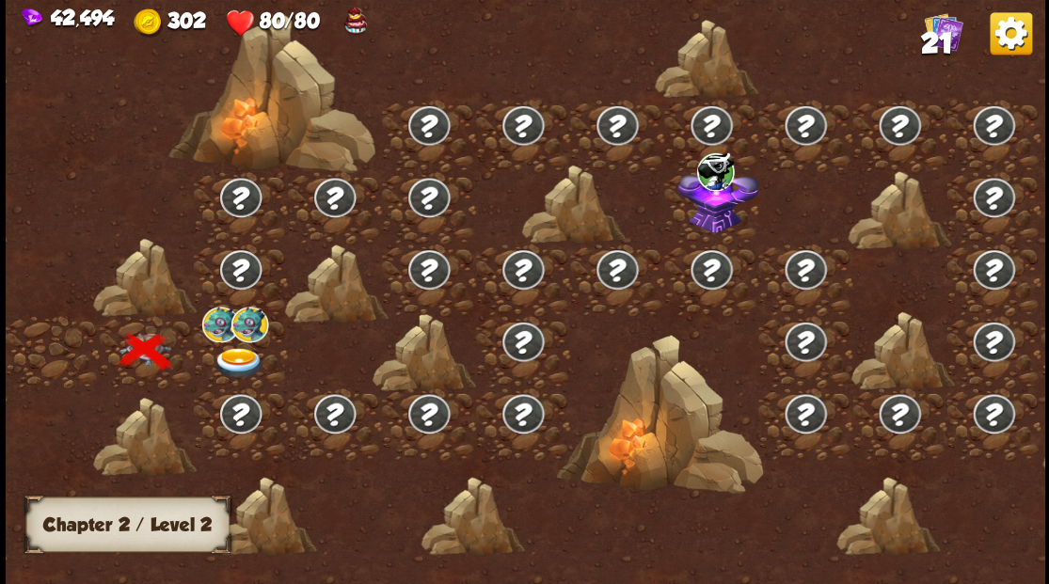
click at [237, 347] on div at bounding box center [241, 352] width 94 height 72
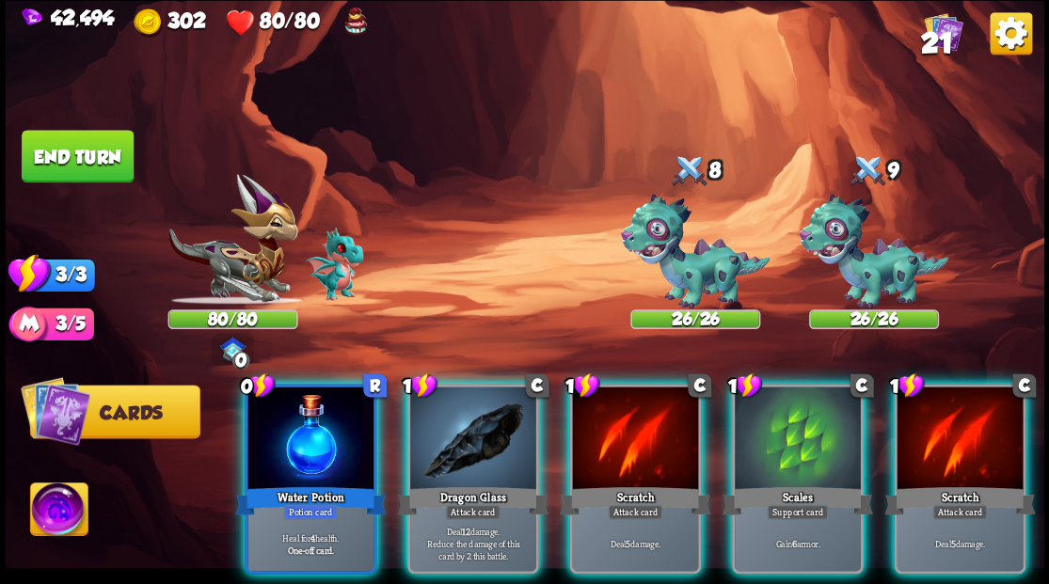
click at [774, 416] on div at bounding box center [798, 440] width 126 height 106
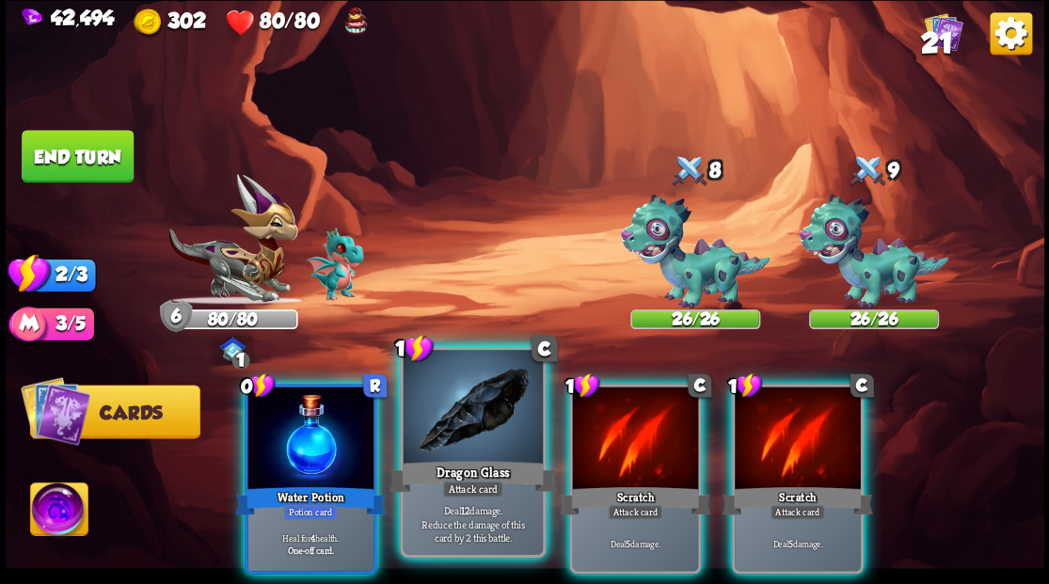
click at [473, 456] on div at bounding box center [472, 409] width 139 height 118
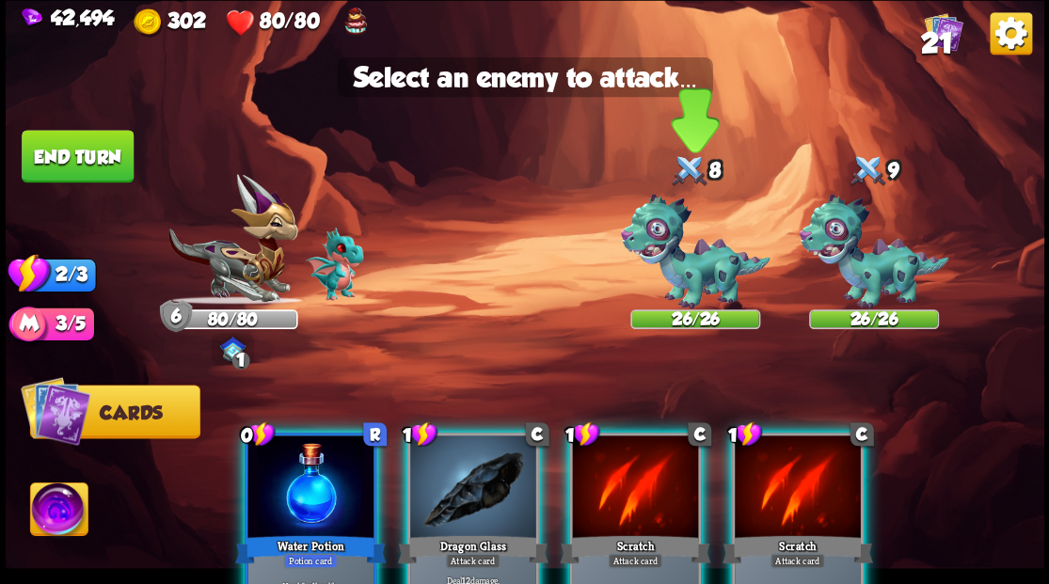
click at [689, 279] on img at bounding box center [695, 252] width 150 height 116
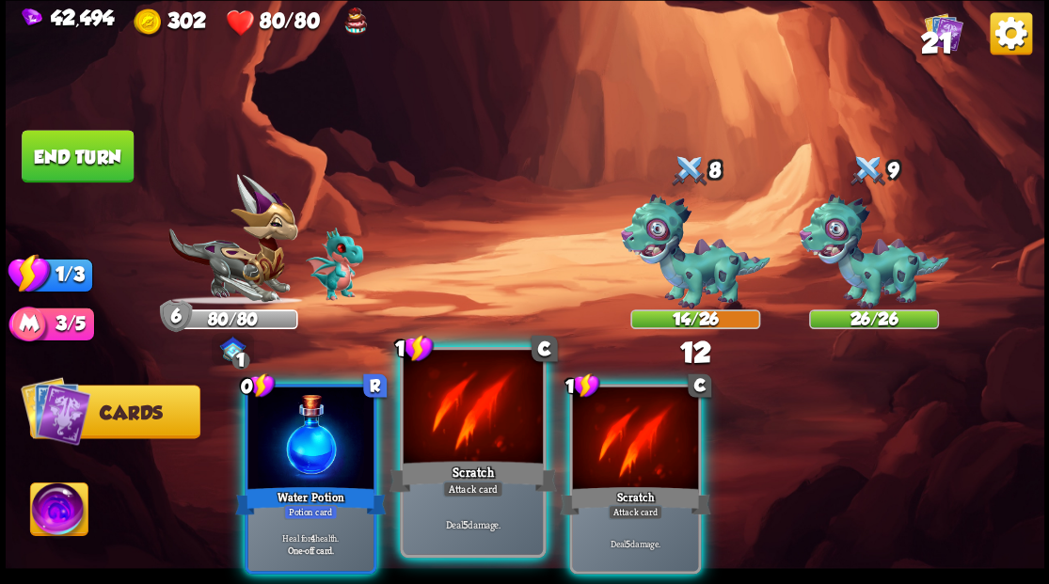
click at [476, 429] on div at bounding box center [472, 409] width 139 height 118
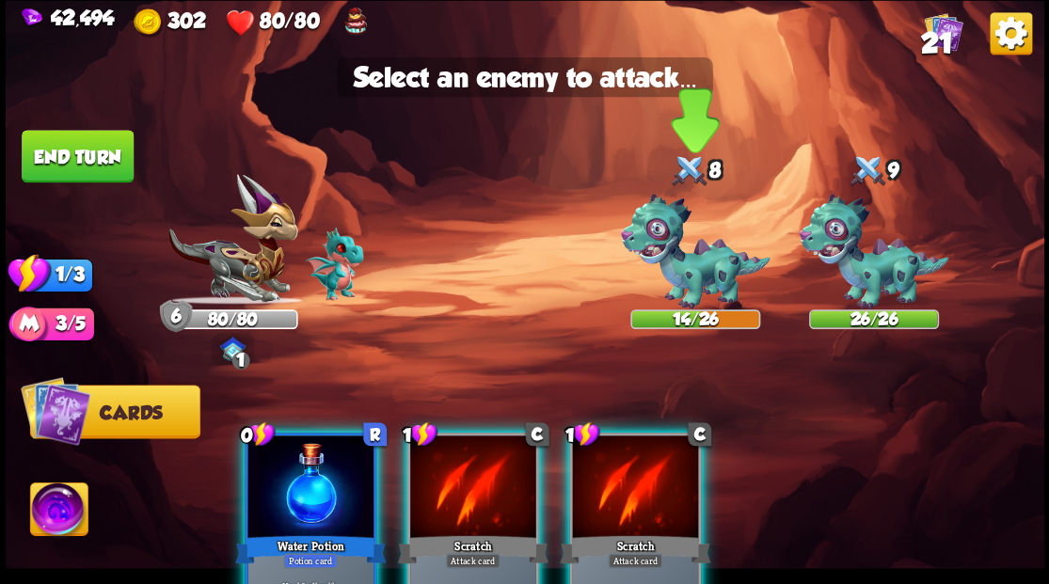
click at [673, 251] on img at bounding box center [695, 252] width 150 height 116
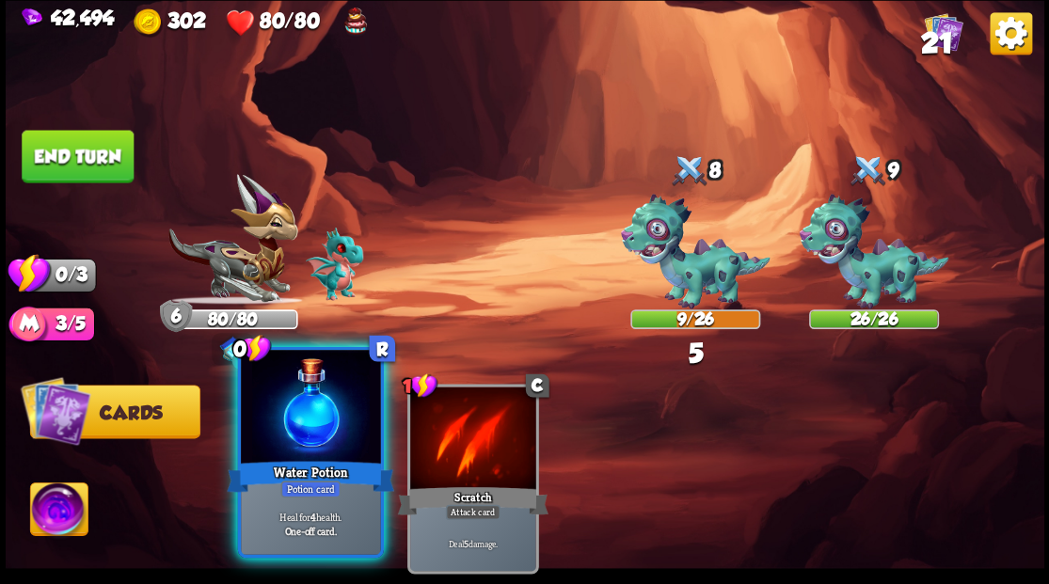
click at [288, 427] on div at bounding box center [310, 409] width 139 height 118
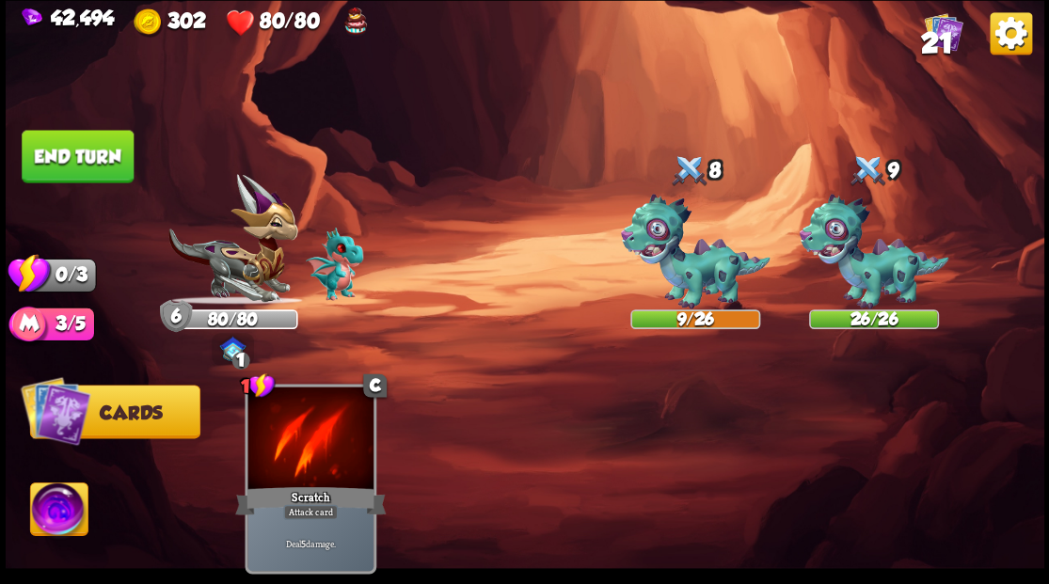
click at [55, 170] on button "End turn" at bounding box center [78, 156] width 112 height 53
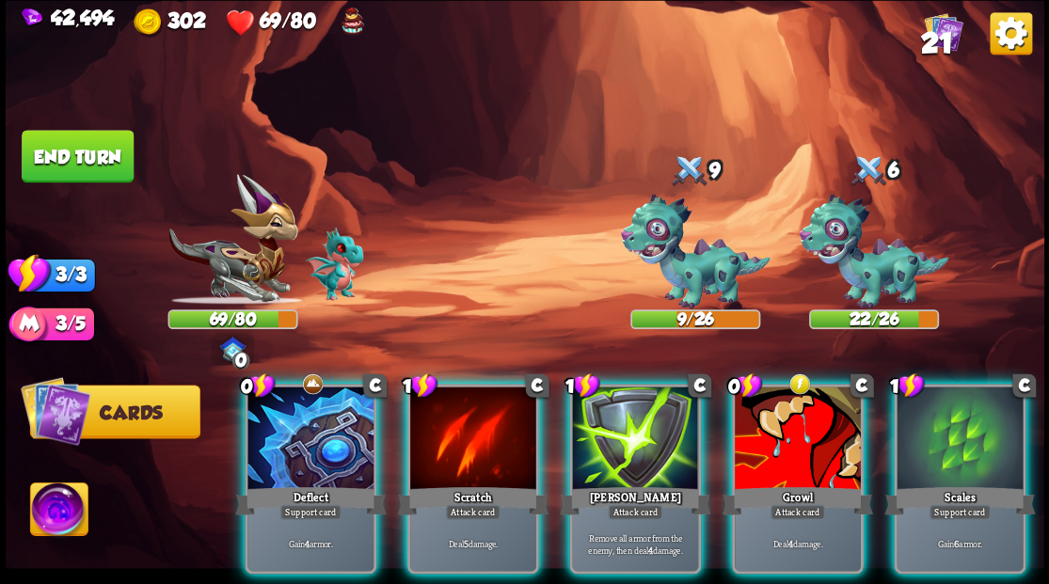
click at [395, 440] on div "0 C Deflect Support card Gain 4 armor. 1 C Scratch Attack card Deal 5 damage. 1…" at bounding box center [628, 455] width 831 height 260
click at [261, 425] on div at bounding box center [310, 440] width 126 height 106
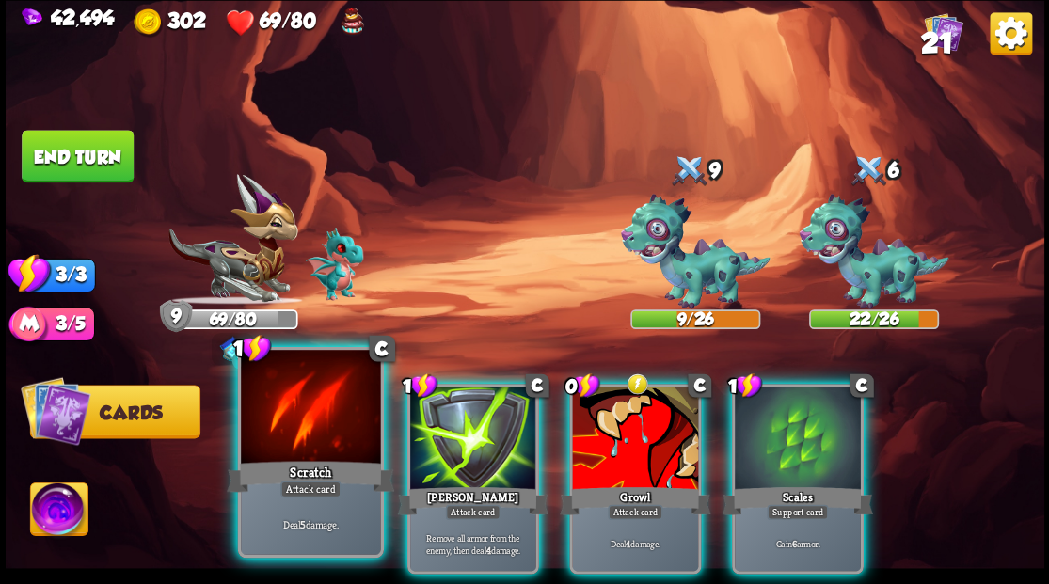
click at [306, 421] on div at bounding box center [310, 409] width 139 height 118
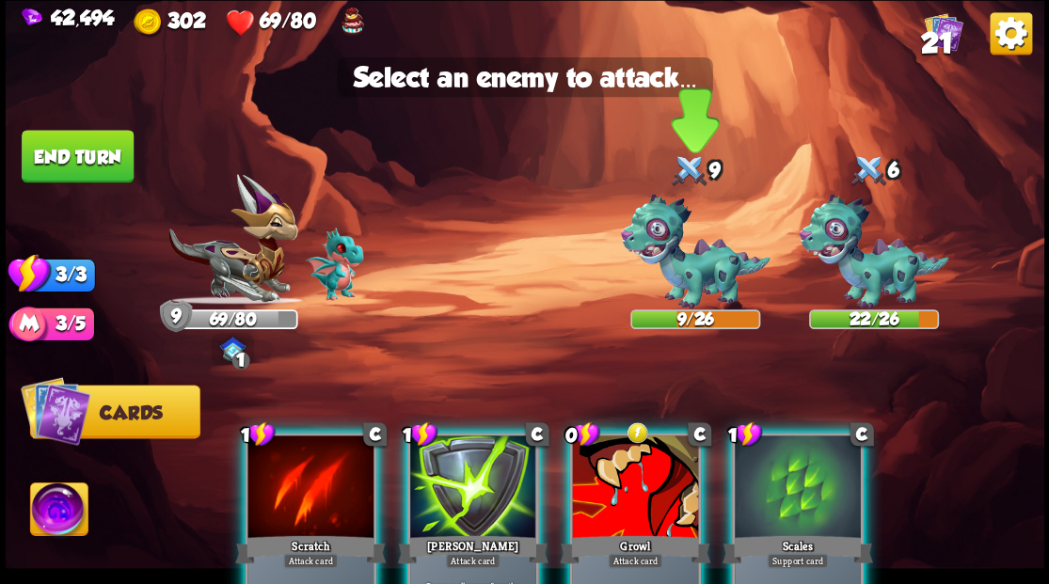
click at [689, 278] on img at bounding box center [695, 252] width 150 height 116
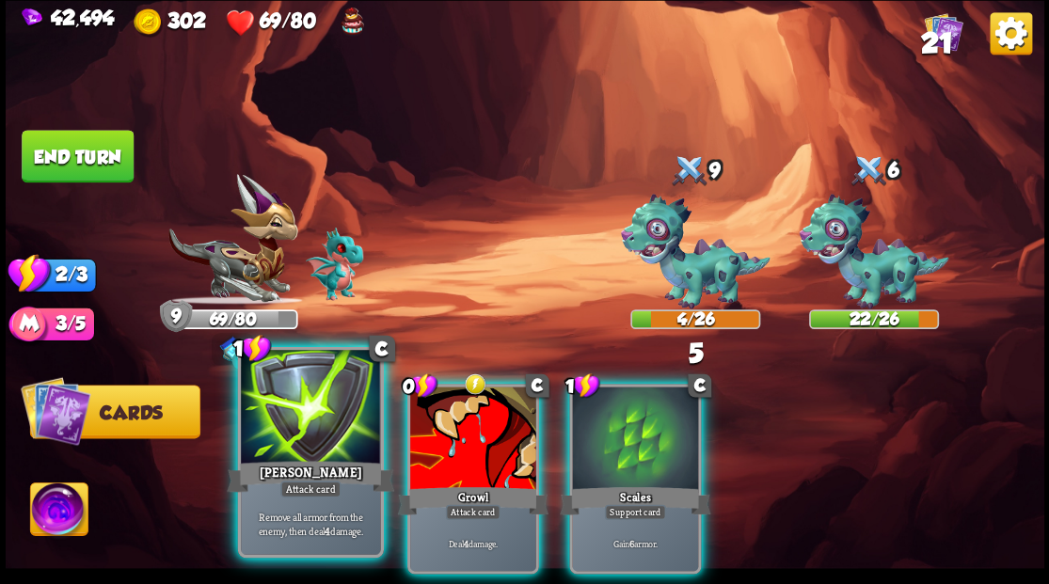
click at [293, 440] on div at bounding box center [310, 409] width 139 height 118
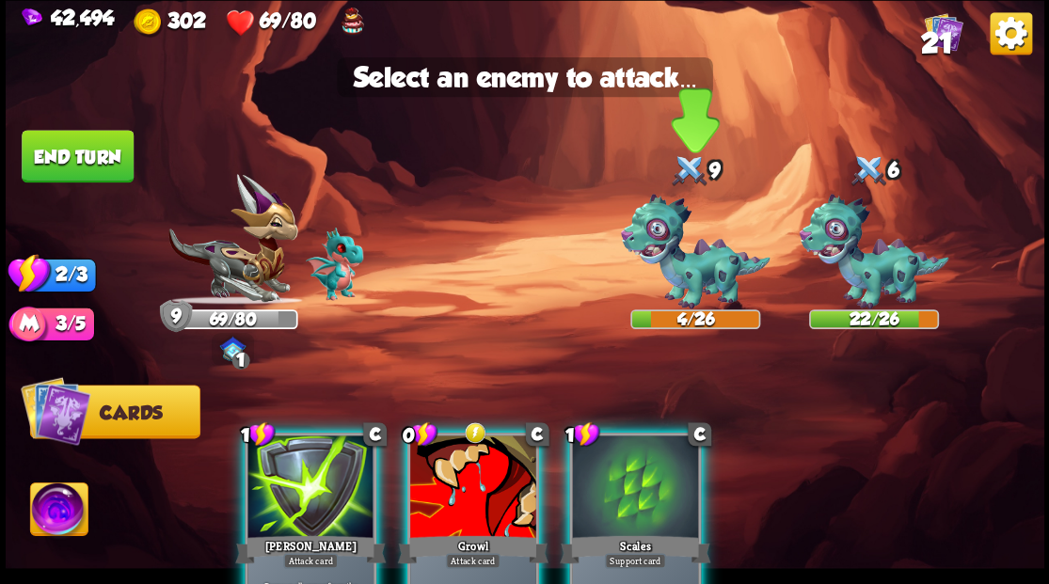
click at [695, 263] on img at bounding box center [695, 252] width 150 height 116
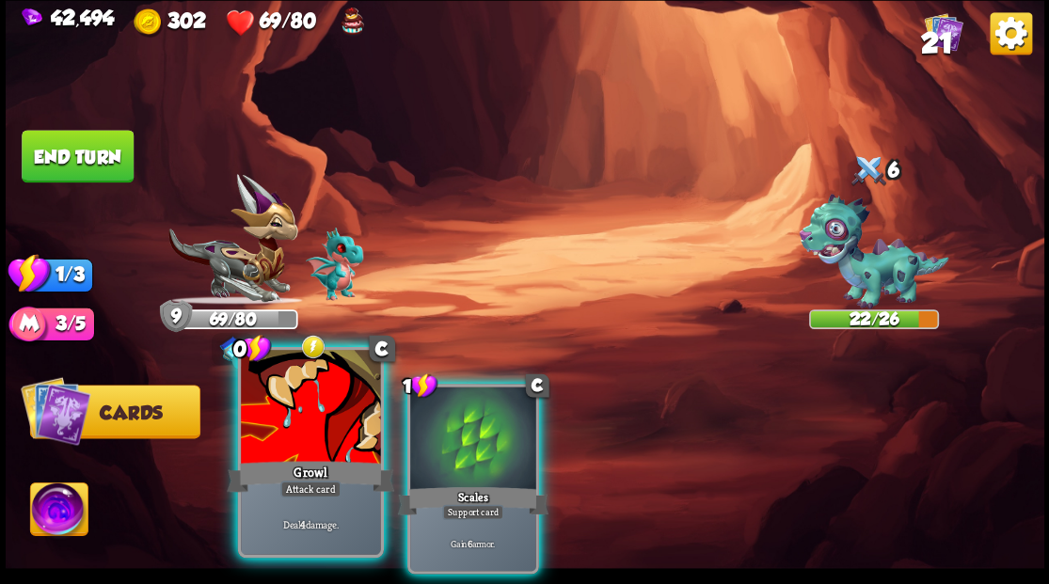
click at [282, 446] on div at bounding box center [310, 409] width 139 height 118
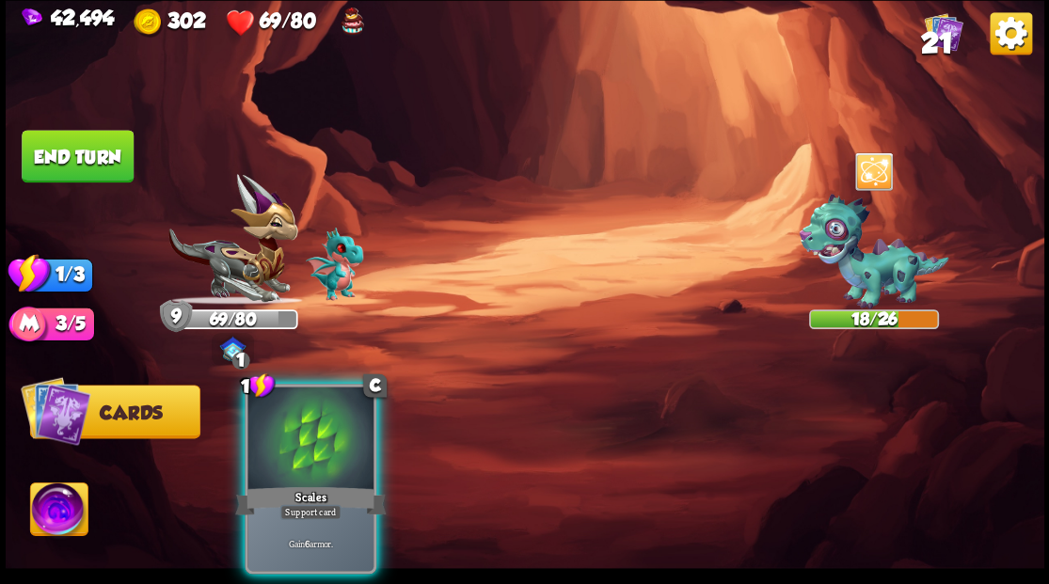
drag, startPoint x: 290, startPoint y: 457, endPoint x: 282, endPoint y: 365, distance: 92.5
click at [292, 439] on div "1 C Scales Support card Gain 6 armor." at bounding box center [311, 479] width 132 height 190
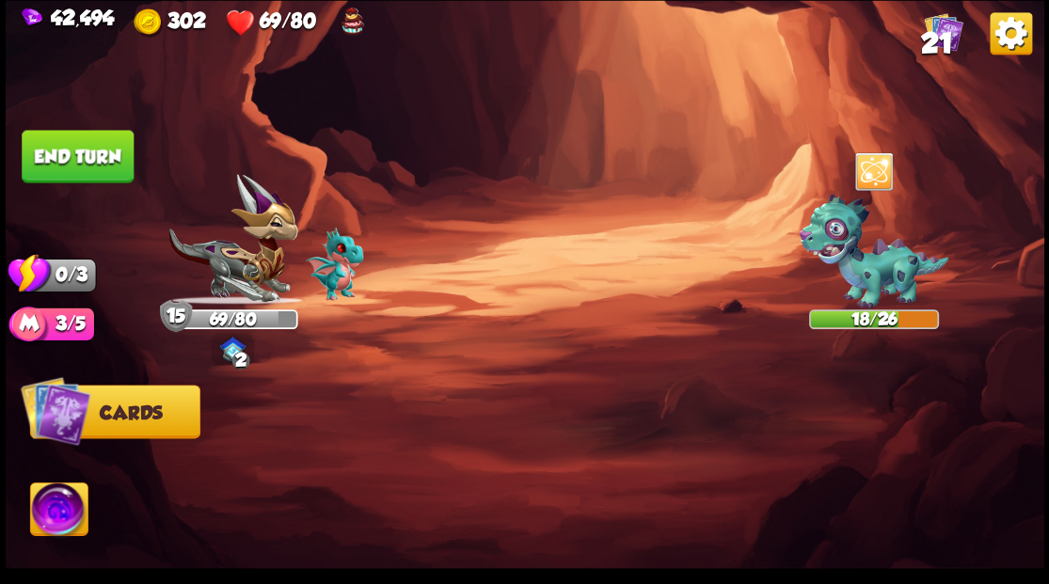
click at [51, 171] on button "End turn" at bounding box center [78, 156] width 112 height 53
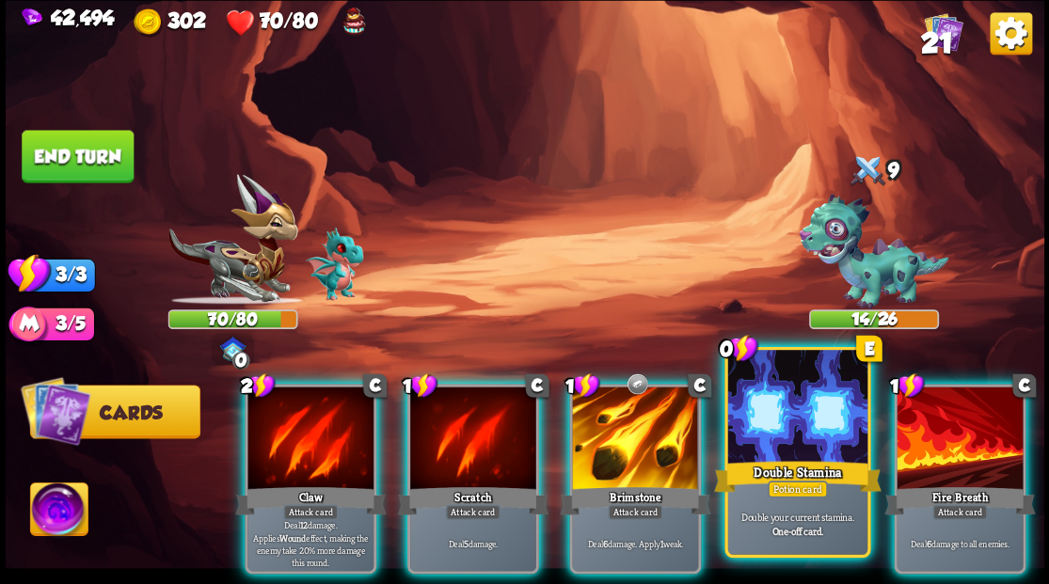
click at [781, 420] on div at bounding box center [796, 409] width 139 height 118
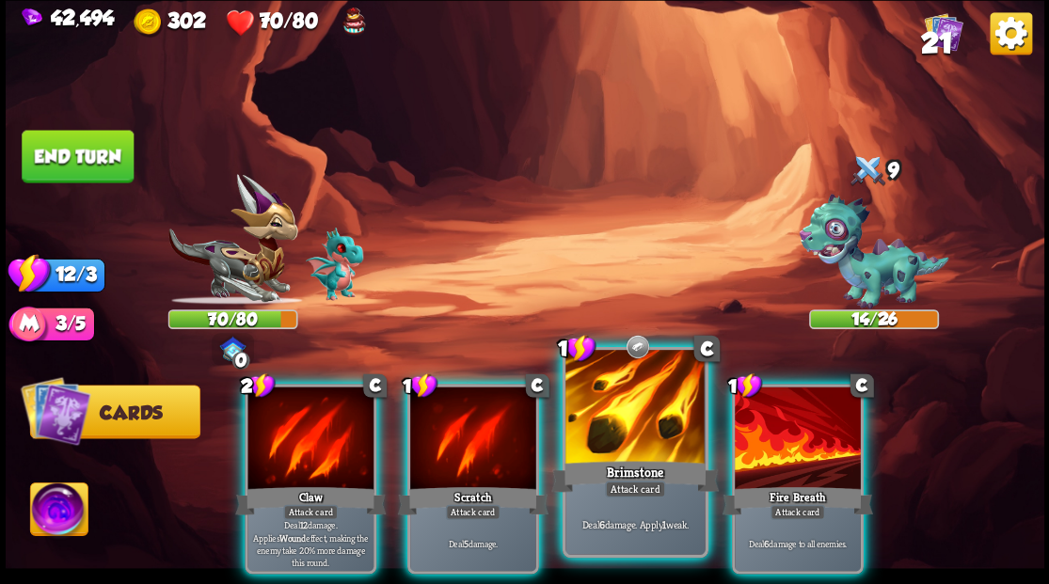
click at [642, 414] on div at bounding box center [634, 409] width 139 height 118
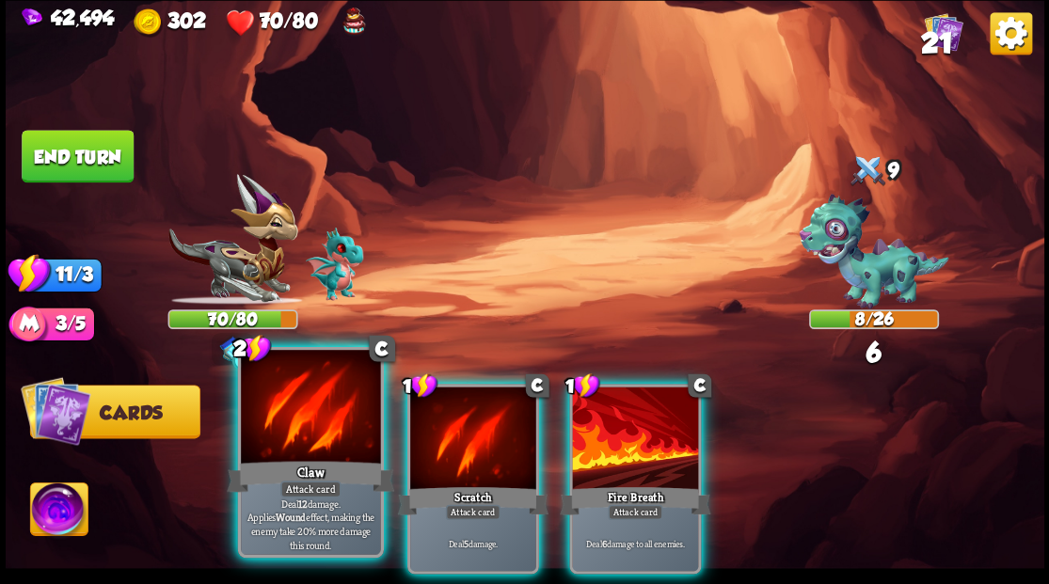
click at [327, 431] on div at bounding box center [310, 409] width 139 height 118
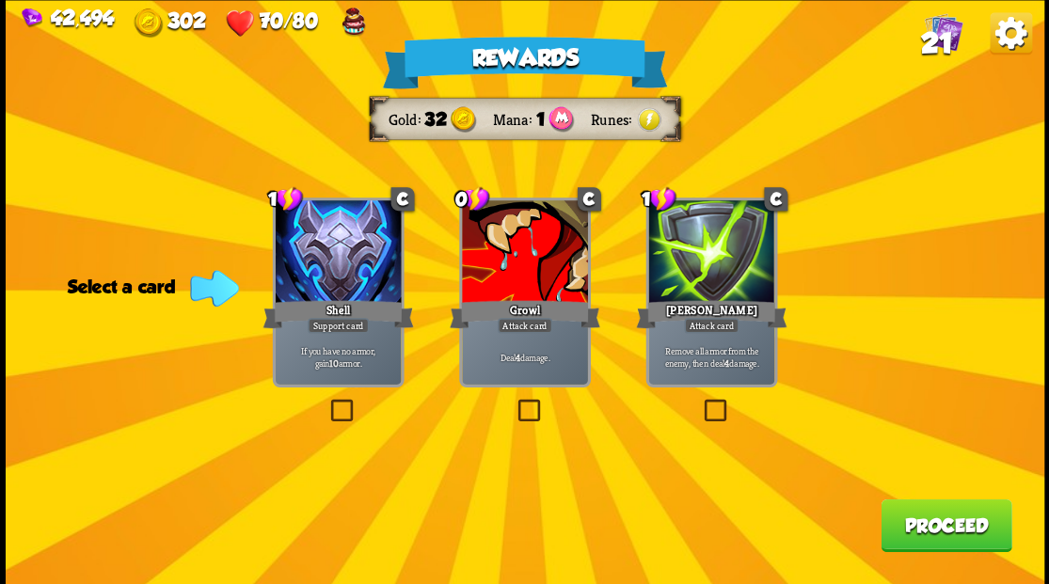
click at [700, 402] on label at bounding box center [700, 402] width 0 height 0
click at [0, 0] on input "checkbox" at bounding box center [0, 0] width 0 height 0
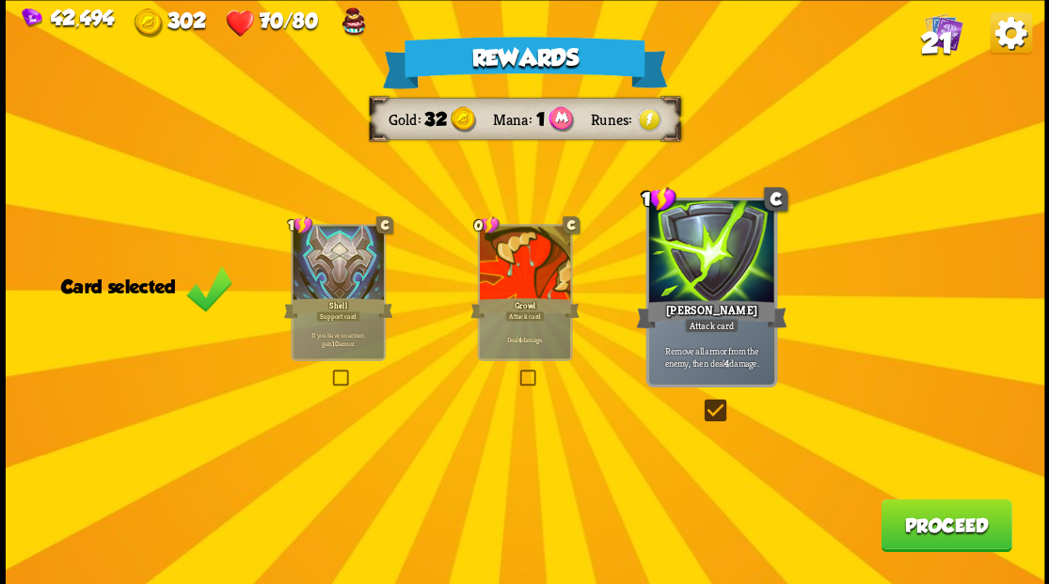
click at [927, 535] on button "Proceed" at bounding box center [945, 525] width 131 height 53
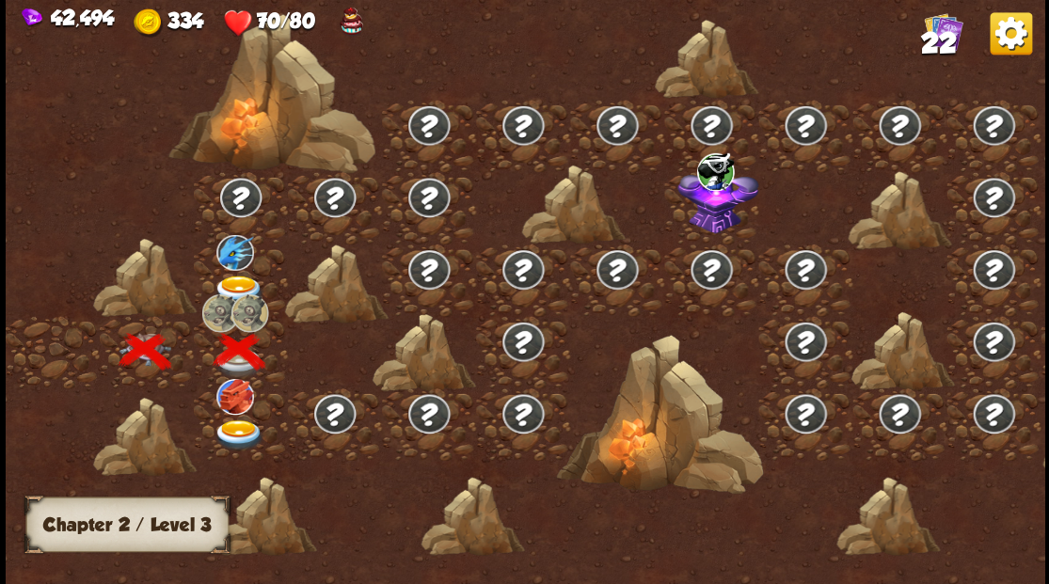
click at [237, 425] on img at bounding box center [239, 435] width 52 height 31
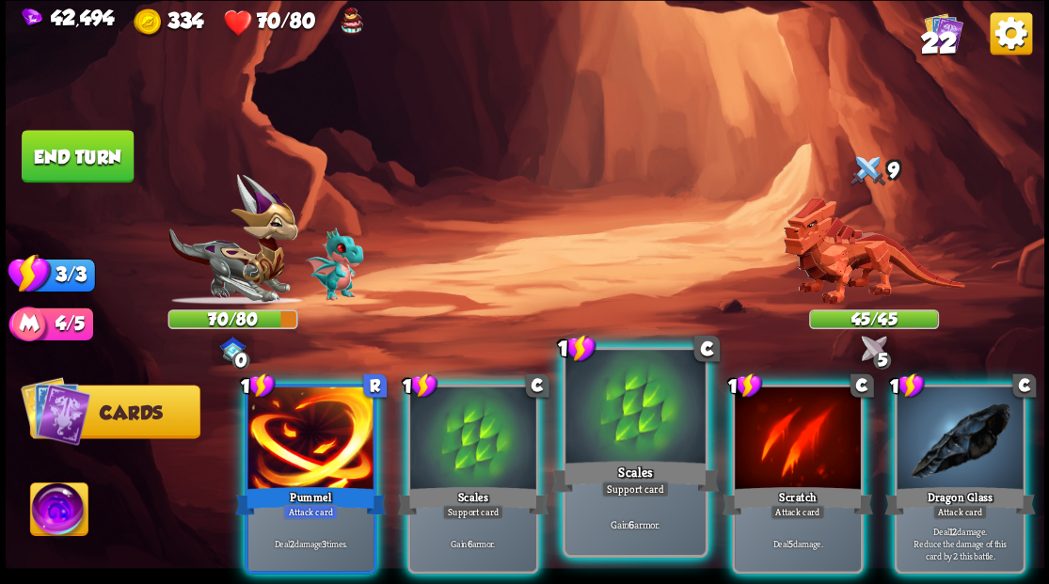
click at [641, 413] on div at bounding box center [634, 409] width 139 height 118
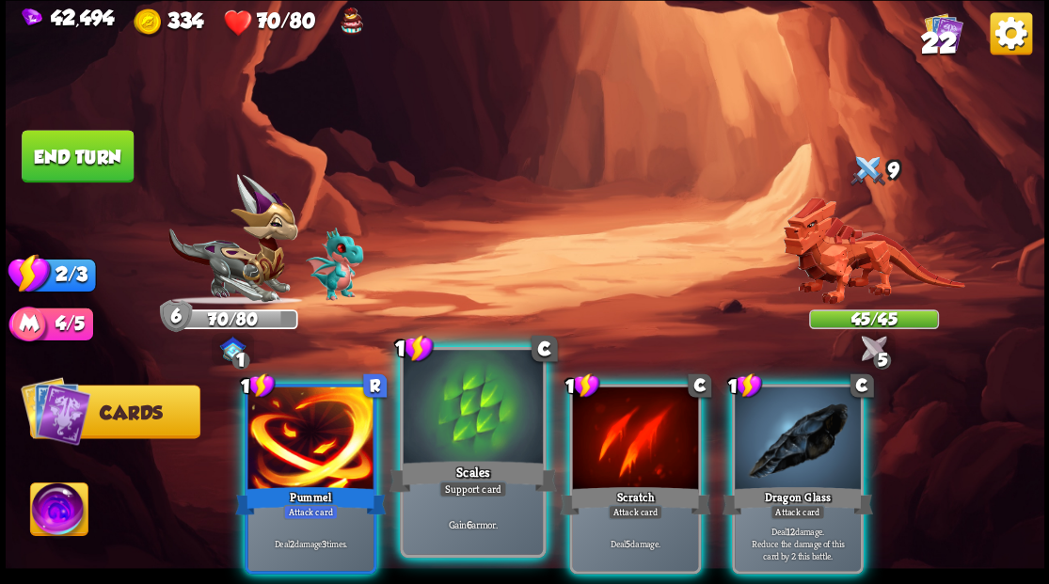
click at [457, 402] on div at bounding box center [472, 409] width 139 height 118
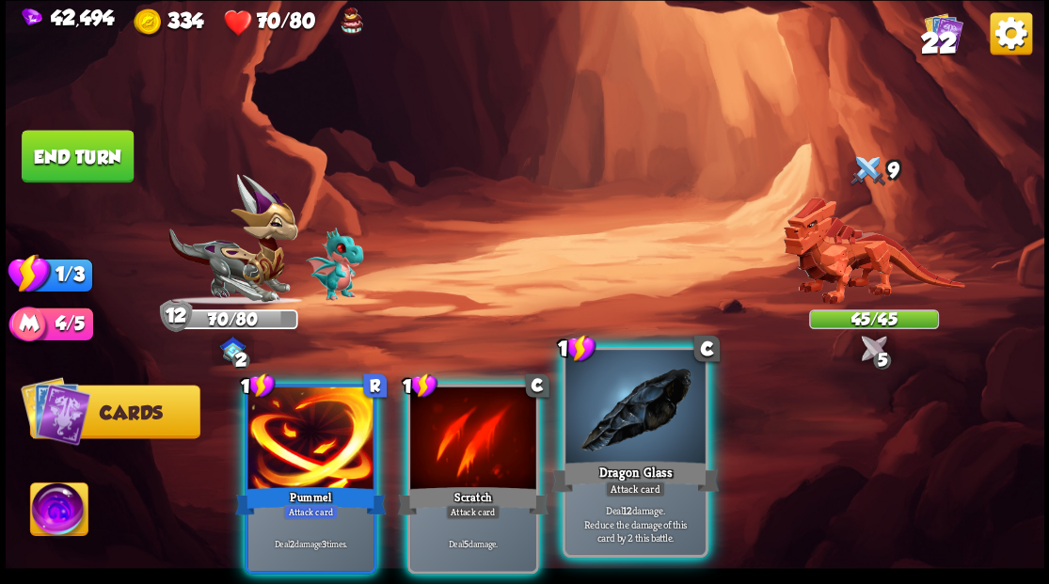
click at [600, 421] on div at bounding box center [634, 409] width 139 height 118
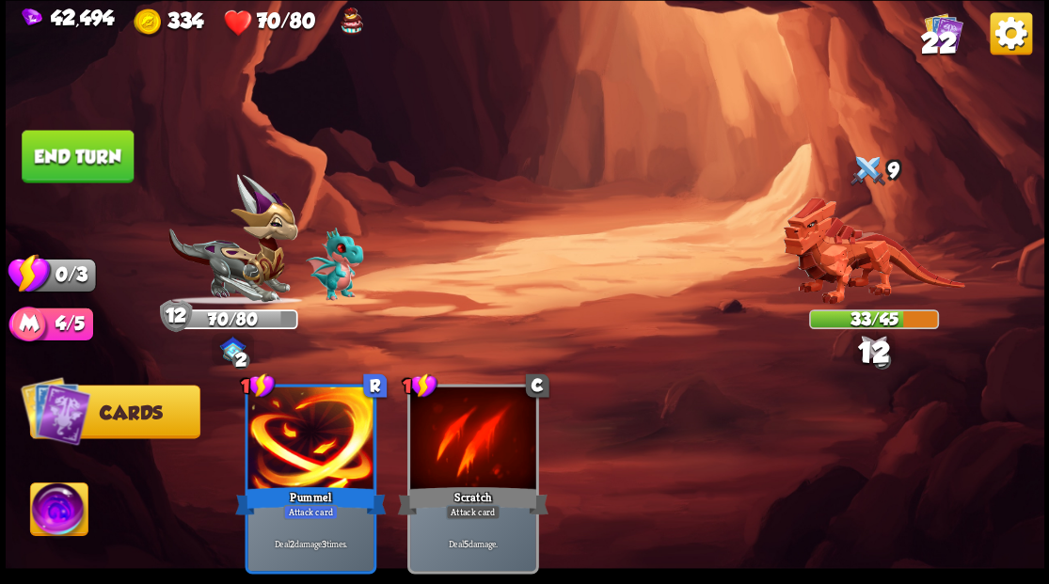
click at [102, 162] on button "End turn" at bounding box center [78, 156] width 112 height 53
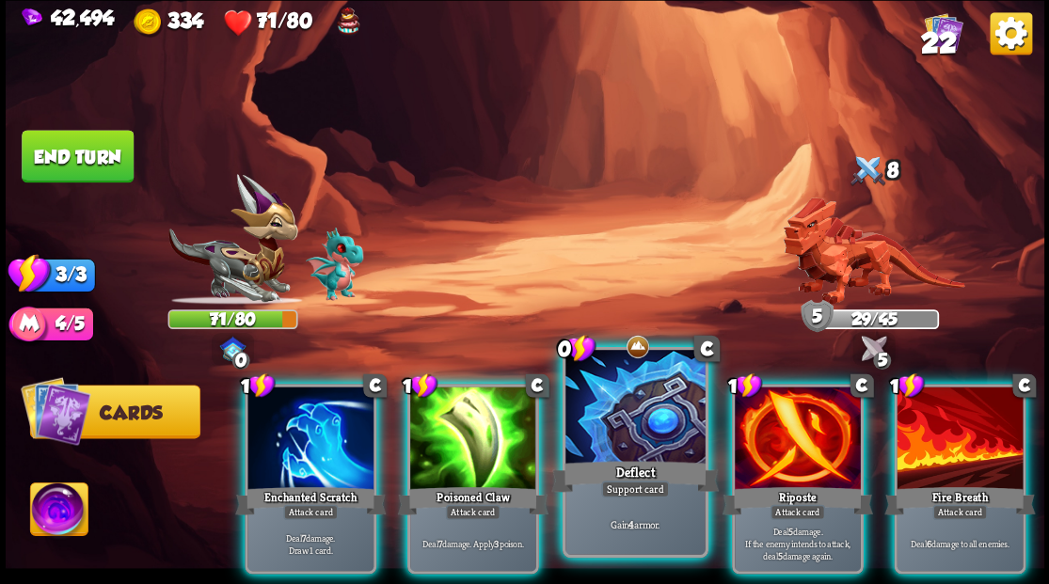
click at [625, 420] on div at bounding box center [634, 409] width 139 height 118
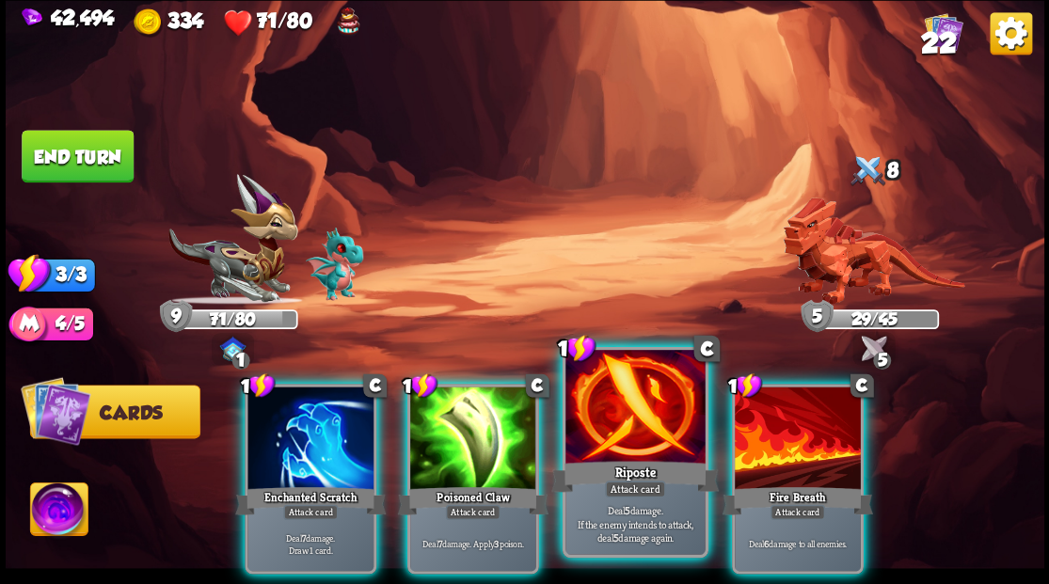
click at [625, 427] on div at bounding box center [634, 409] width 139 height 118
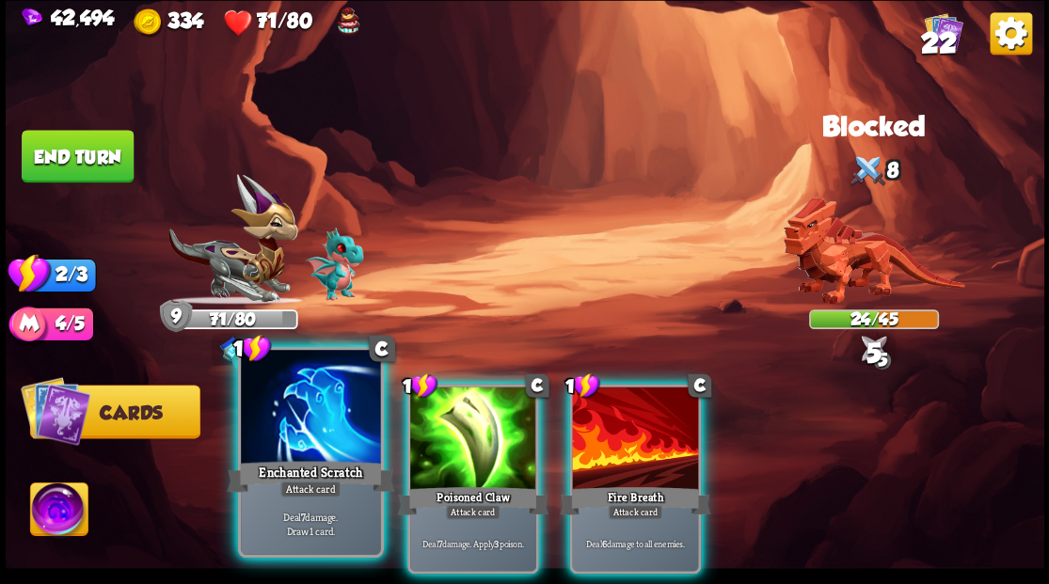
click at [289, 445] on div at bounding box center [310, 409] width 139 height 118
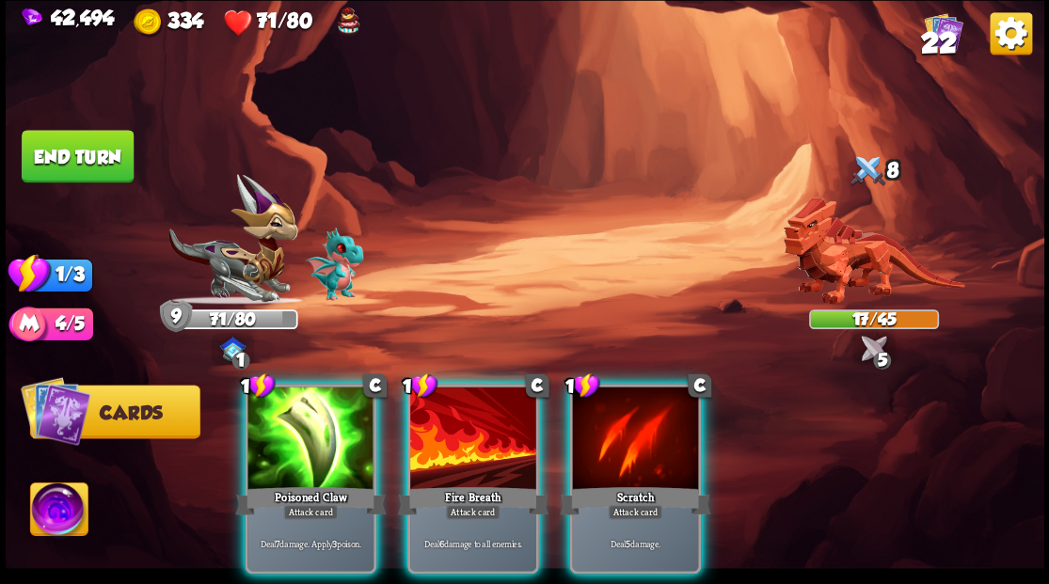
click at [302, 452] on div at bounding box center [310, 440] width 126 height 106
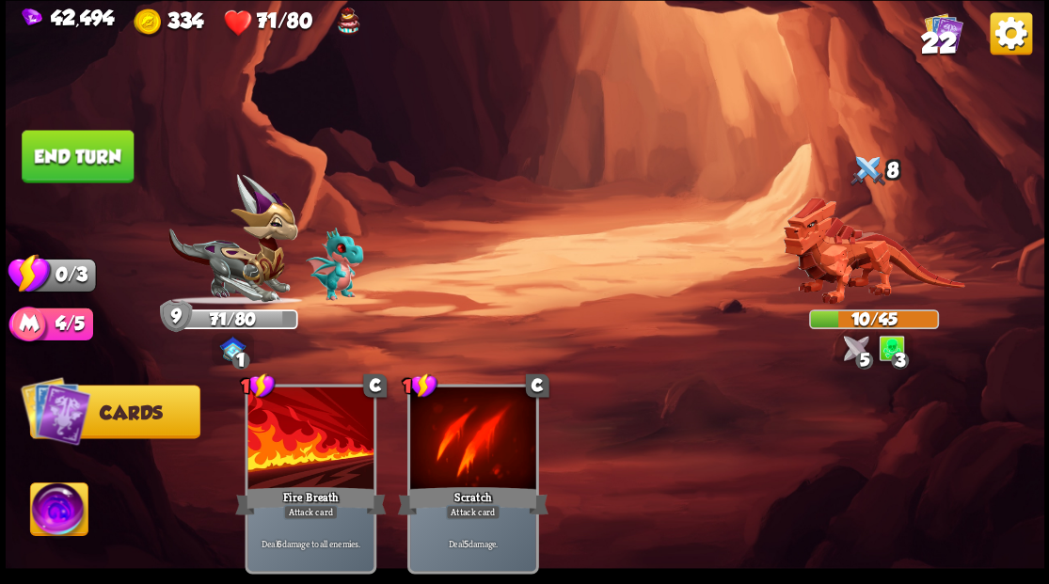
click at [91, 159] on button "End turn" at bounding box center [78, 156] width 112 height 53
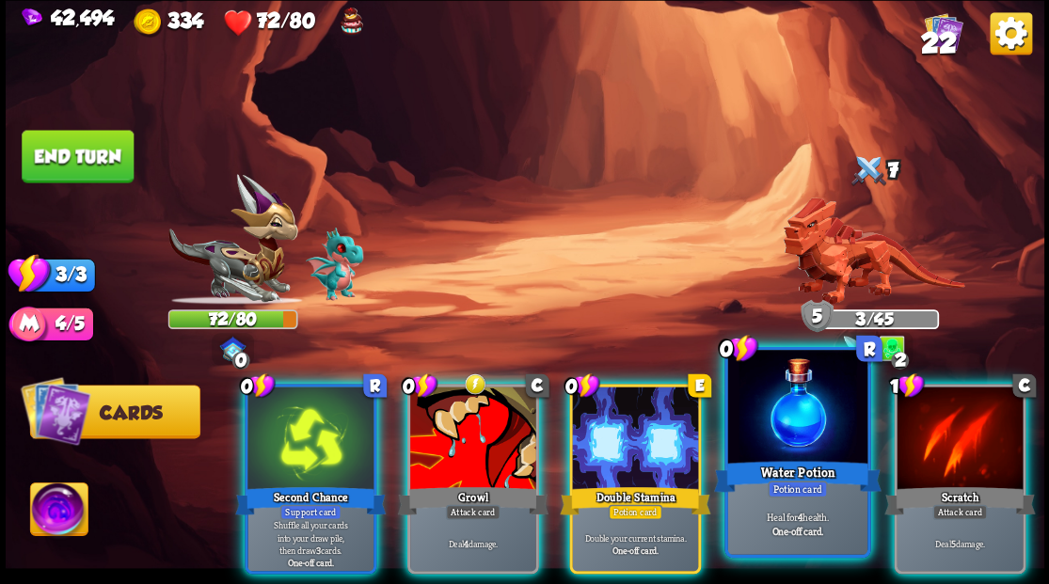
click at [777, 440] on div at bounding box center [796, 409] width 139 height 118
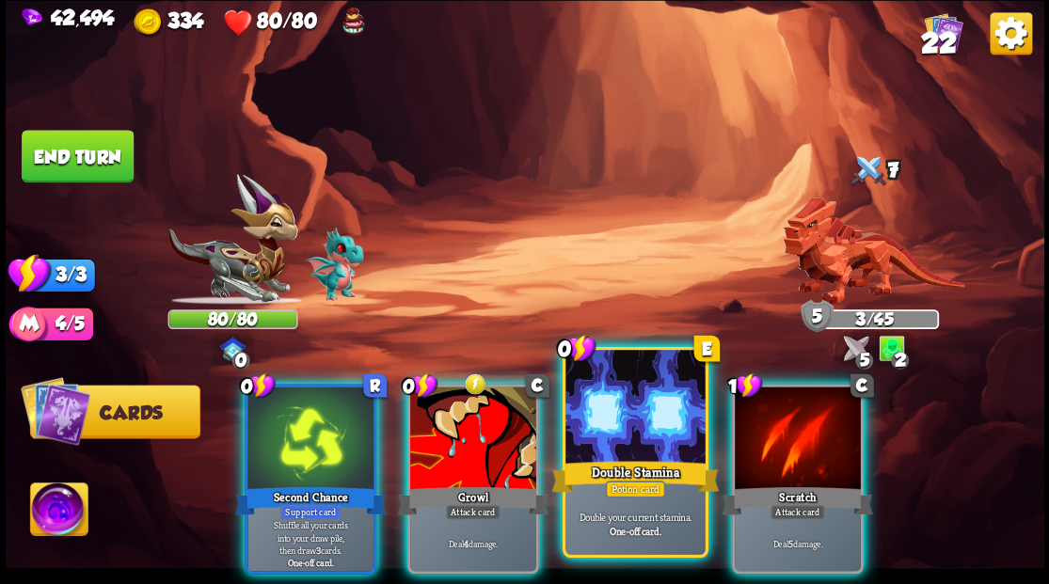
click at [637, 427] on div at bounding box center [634, 409] width 139 height 118
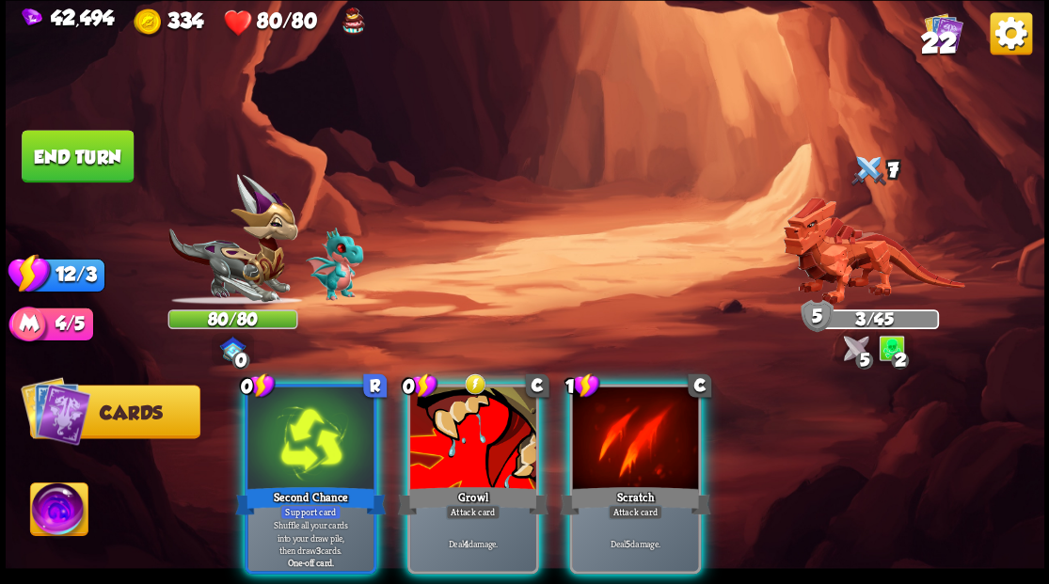
click at [637, 427] on div at bounding box center [635, 440] width 126 height 106
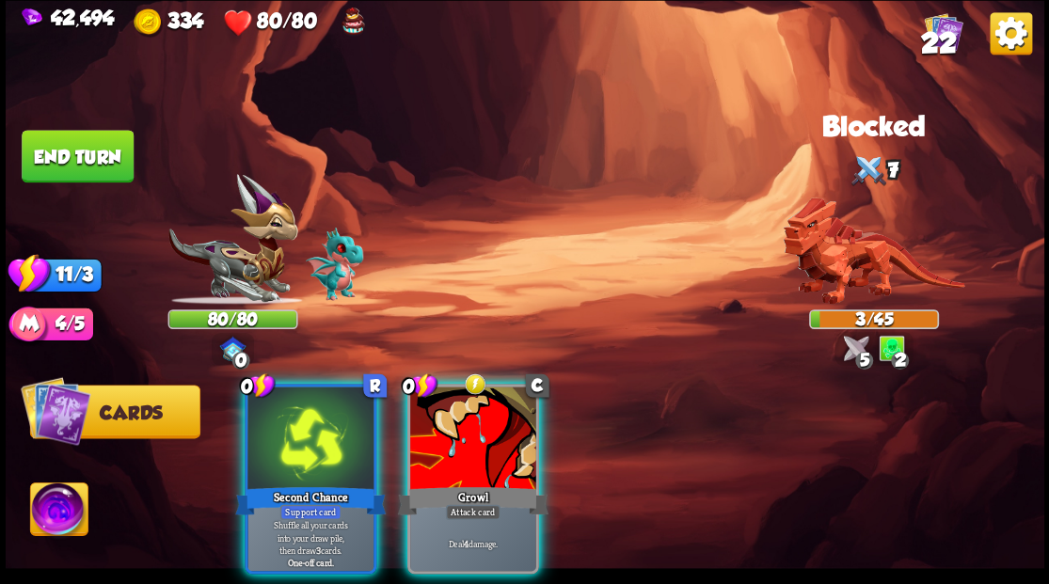
drag, startPoint x: 455, startPoint y: 452, endPoint x: 469, endPoint y: 443, distance: 16.5
click at [457, 452] on div at bounding box center [473, 440] width 126 height 106
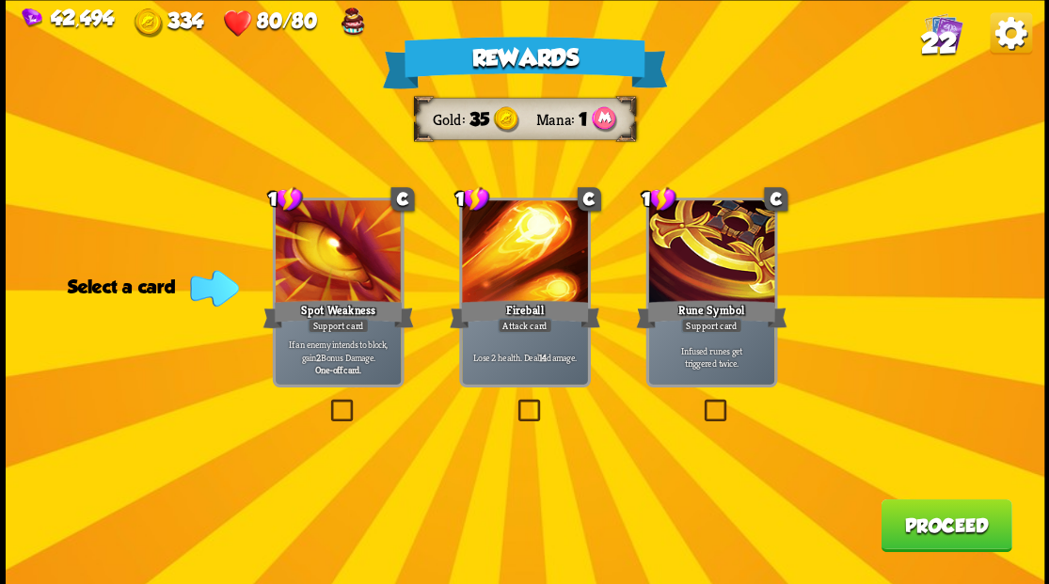
click at [948, 529] on button "Proceed" at bounding box center [945, 525] width 131 height 53
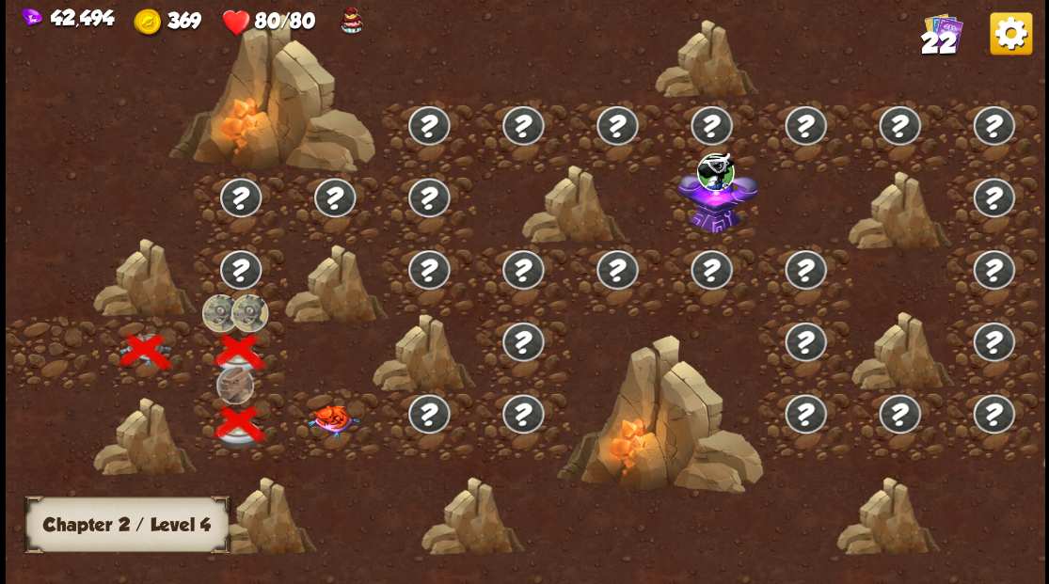
click at [331, 421] on img at bounding box center [333, 420] width 52 height 33
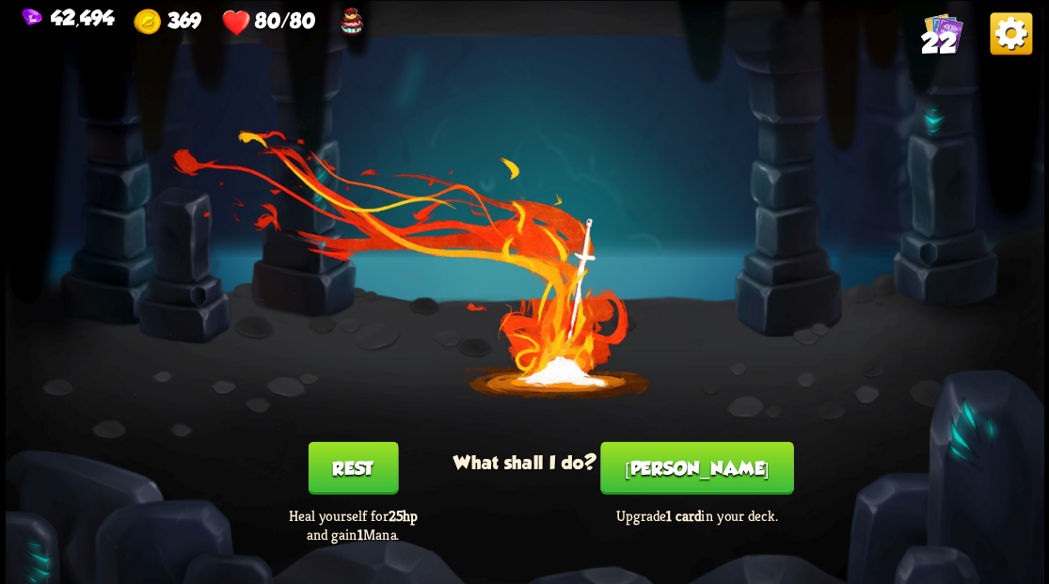
click at [688, 476] on button "[PERSON_NAME]" at bounding box center [696, 467] width 193 height 53
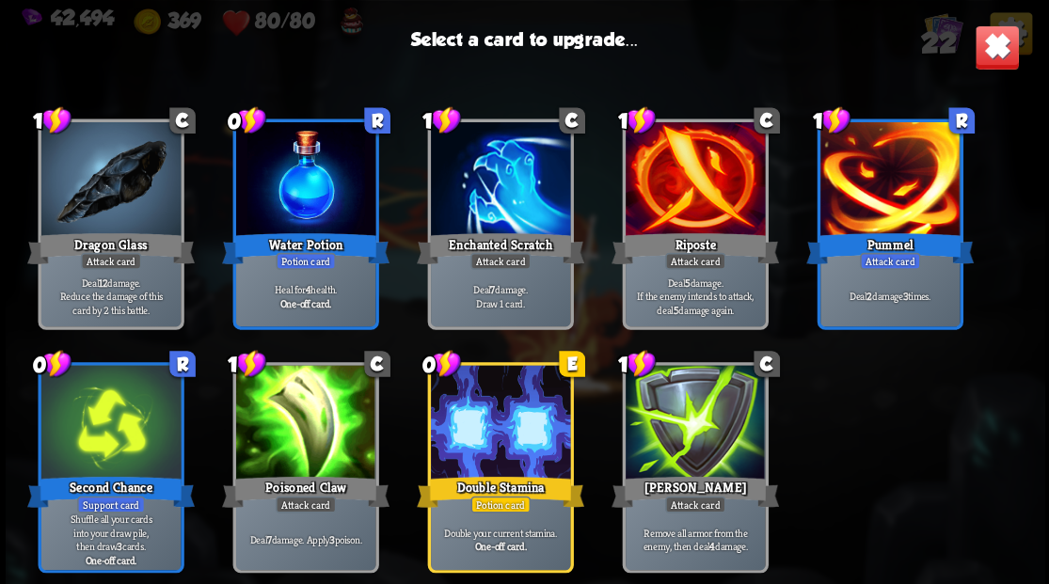
click at [880, 211] on div at bounding box center [888, 181] width 139 height 118
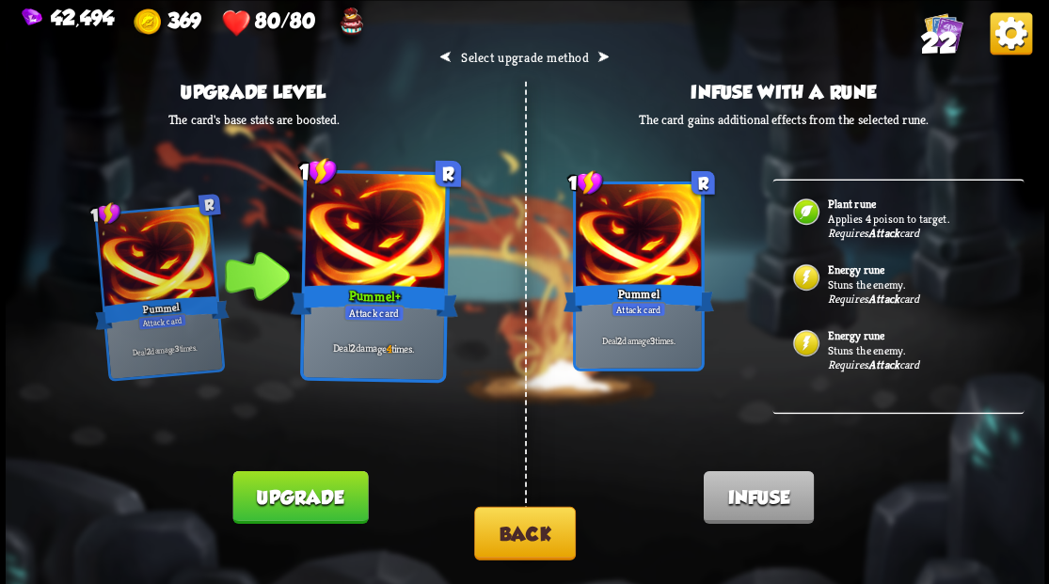
click at [516, 525] on button "Back" at bounding box center [525, 533] width 102 height 54
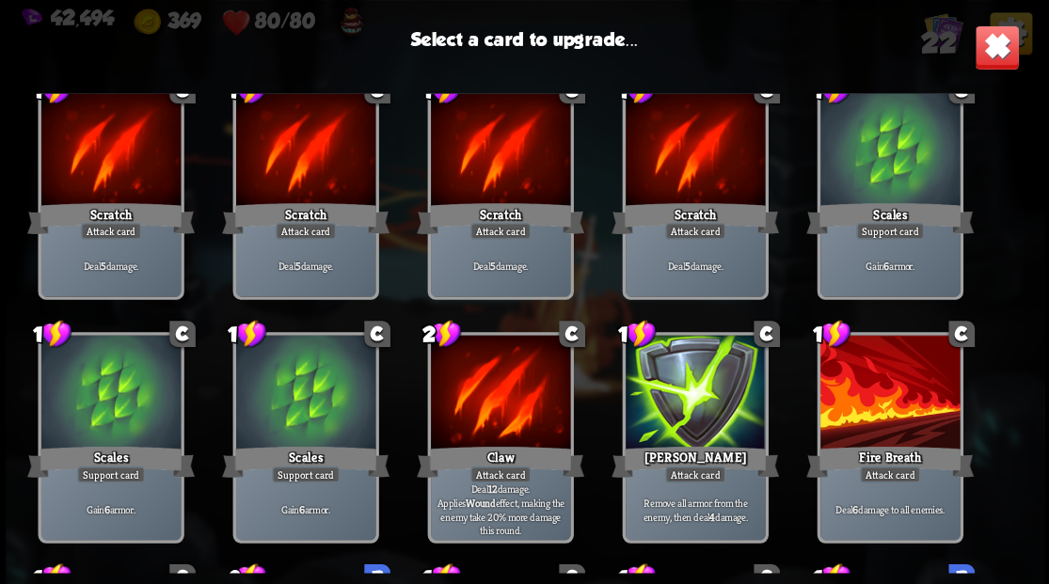
scroll to position [125, 0]
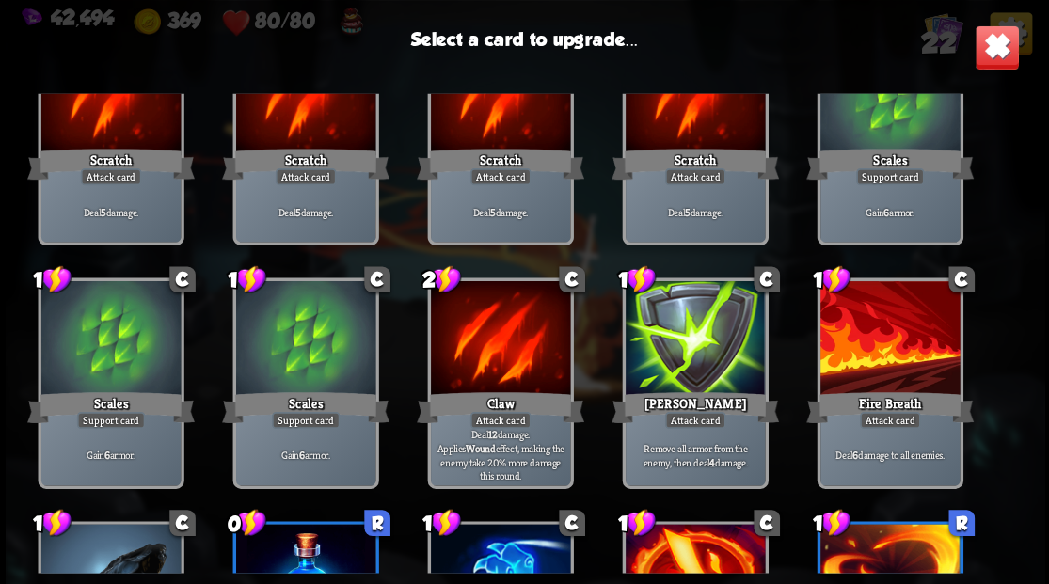
click at [894, 323] on div at bounding box center [888, 340] width 139 height 118
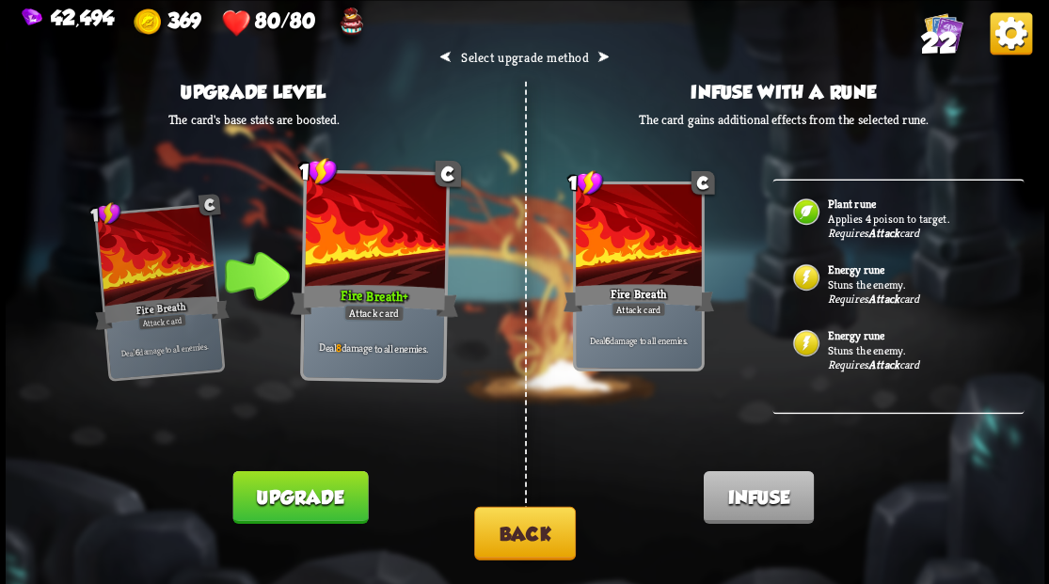
click at [538, 525] on button "Back" at bounding box center [525, 533] width 102 height 54
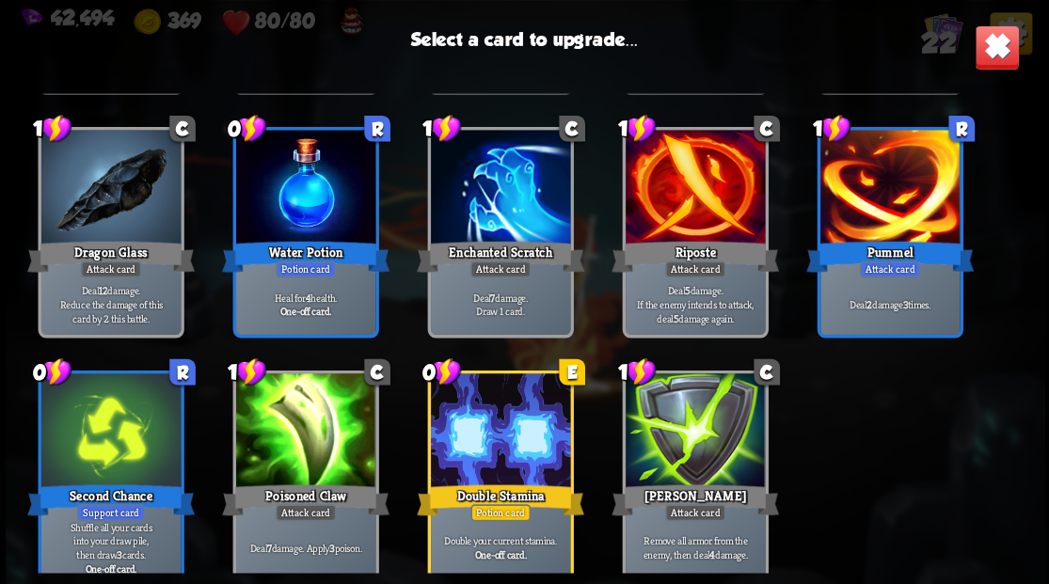
scroll to position [592, 0]
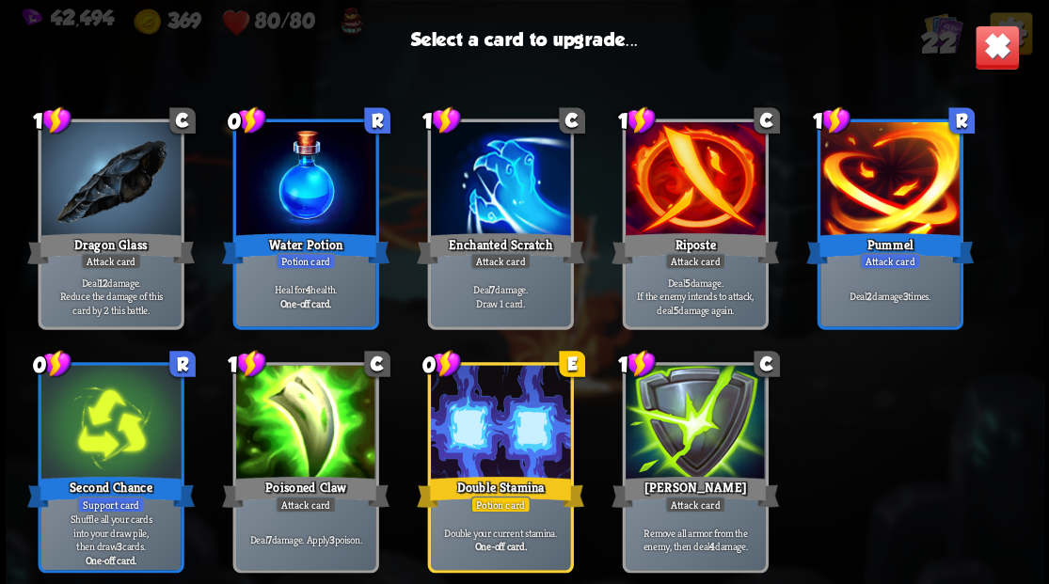
click at [100, 435] on div at bounding box center [109, 424] width 139 height 118
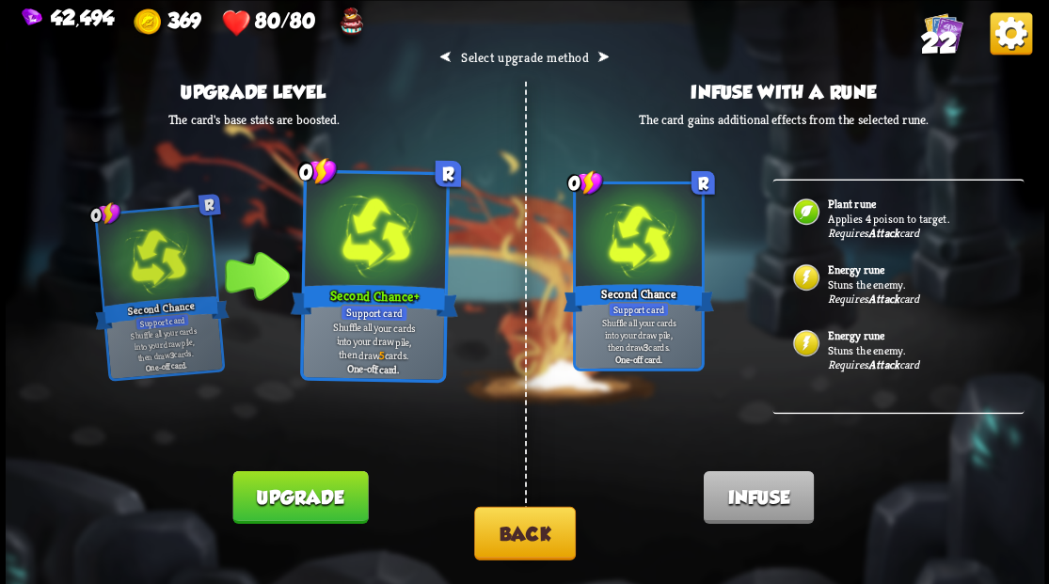
click at [518, 531] on button "Back" at bounding box center [525, 533] width 102 height 54
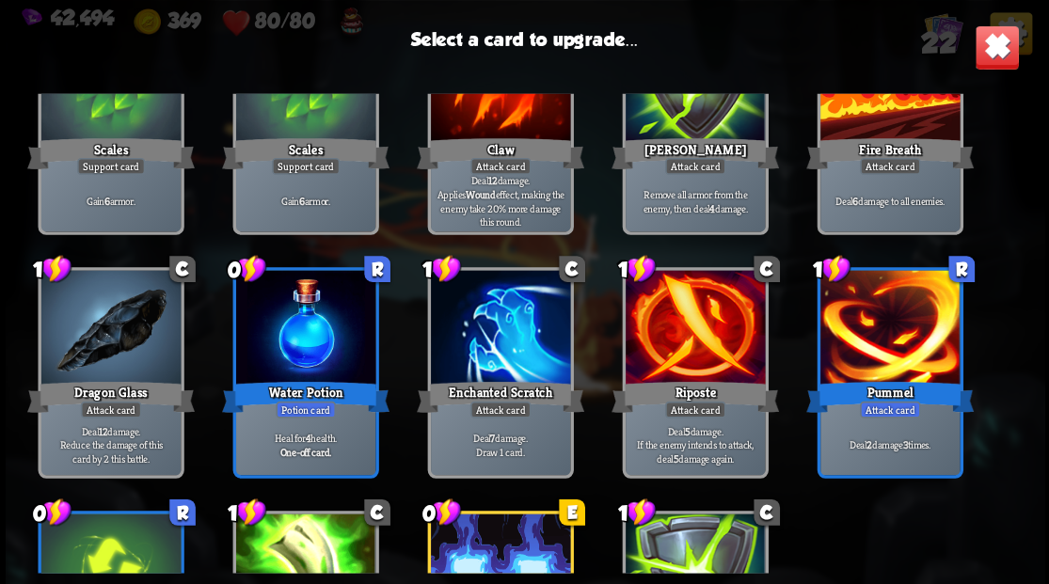
scroll to position [438, 0]
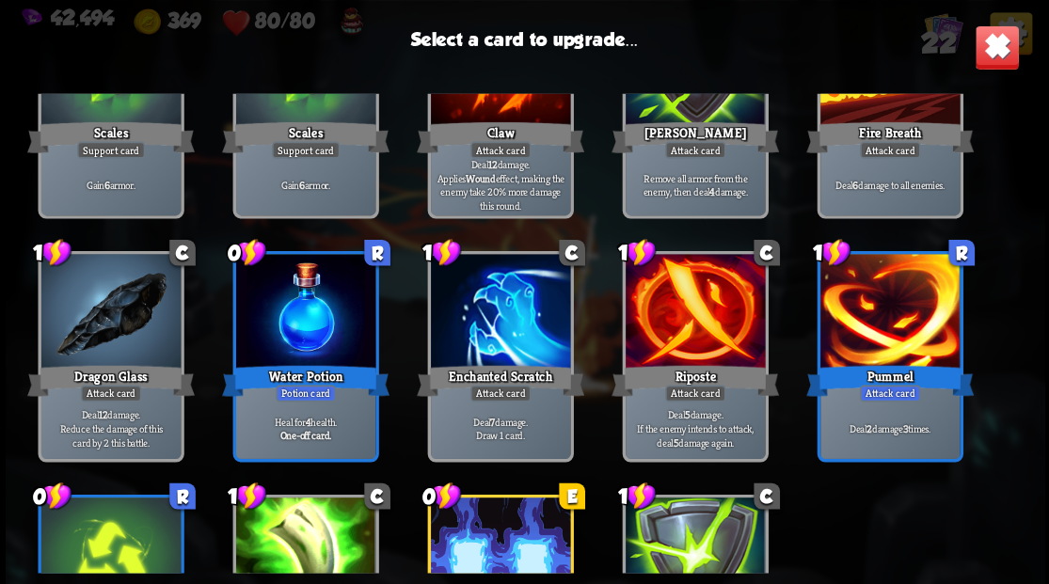
click at [859, 296] on div at bounding box center [888, 313] width 139 height 118
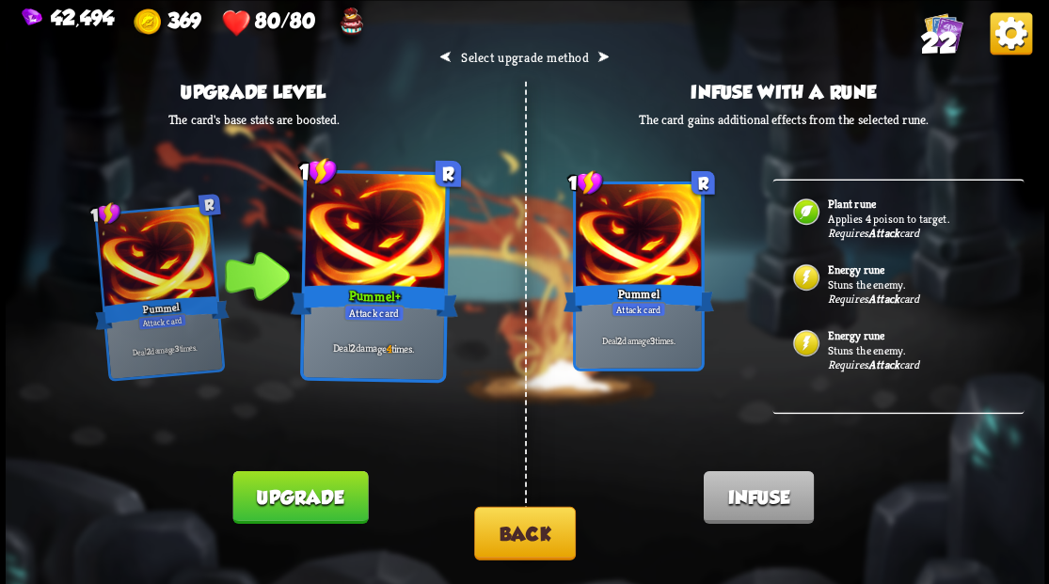
click at [530, 546] on button "Back" at bounding box center [525, 533] width 102 height 54
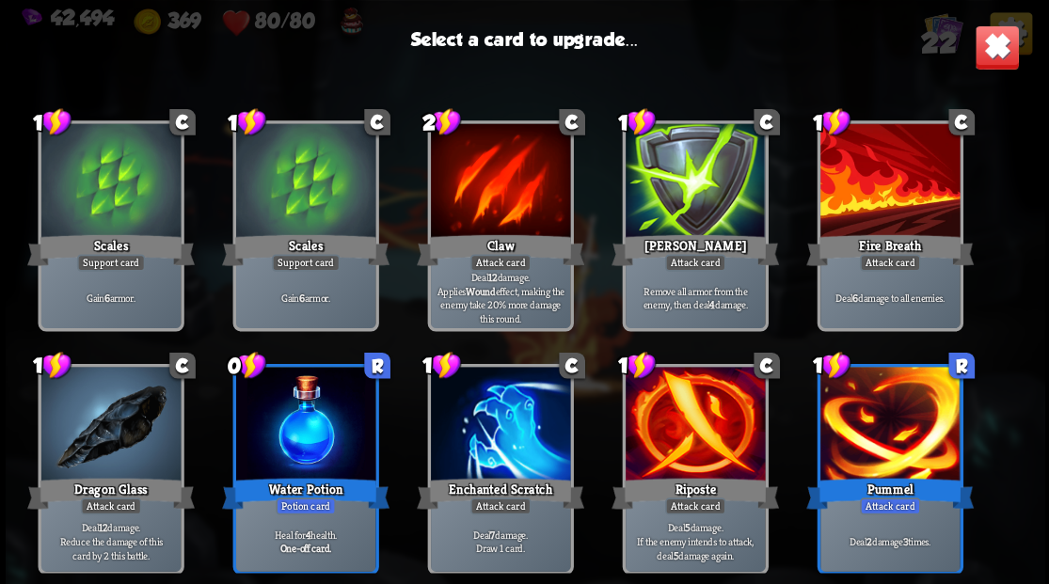
scroll to position [313, 0]
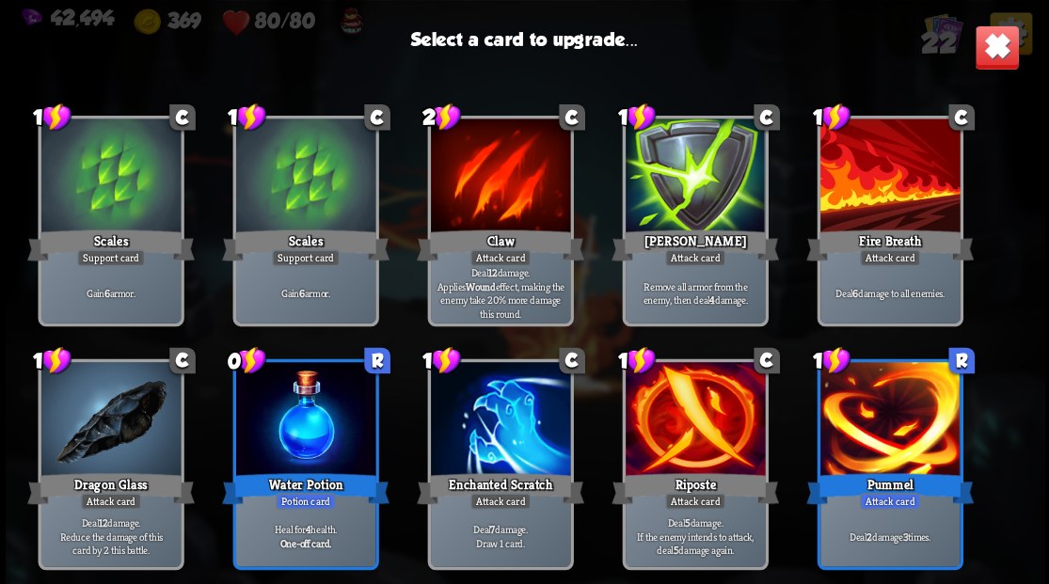
click at [692, 444] on div at bounding box center [694, 421] width 139 height 118
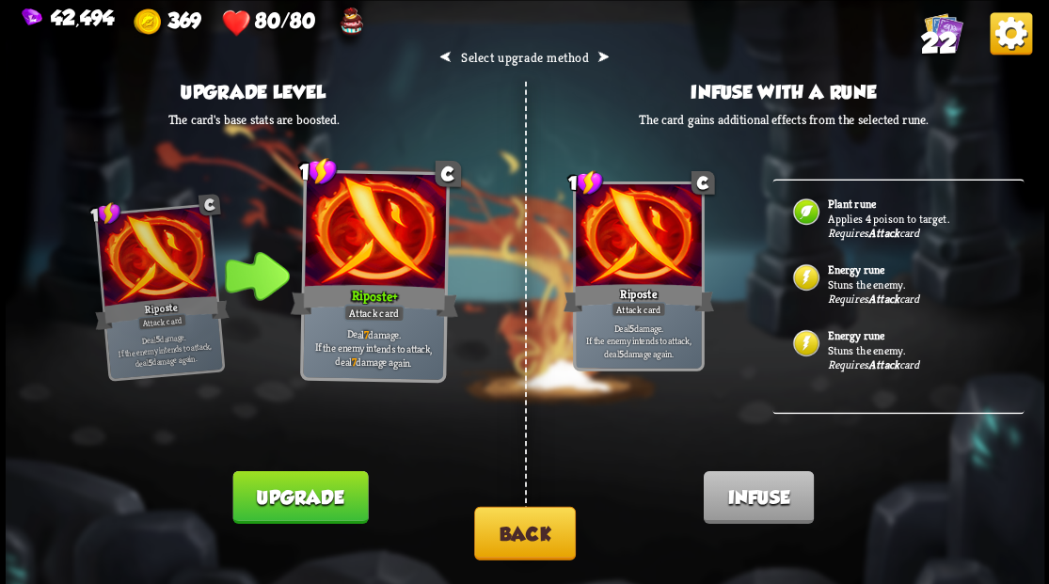
click at [514, 546] on button "Back" at bounding box center [525, 533] width 102 height 54
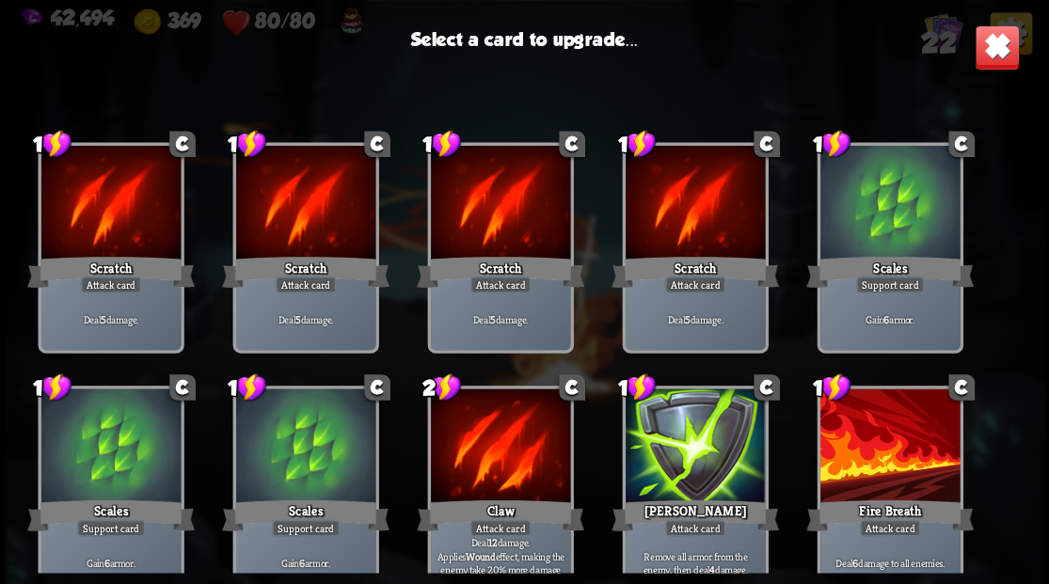
click at [685, 443] on div at bounding box center [694, 447] width 139 height 118
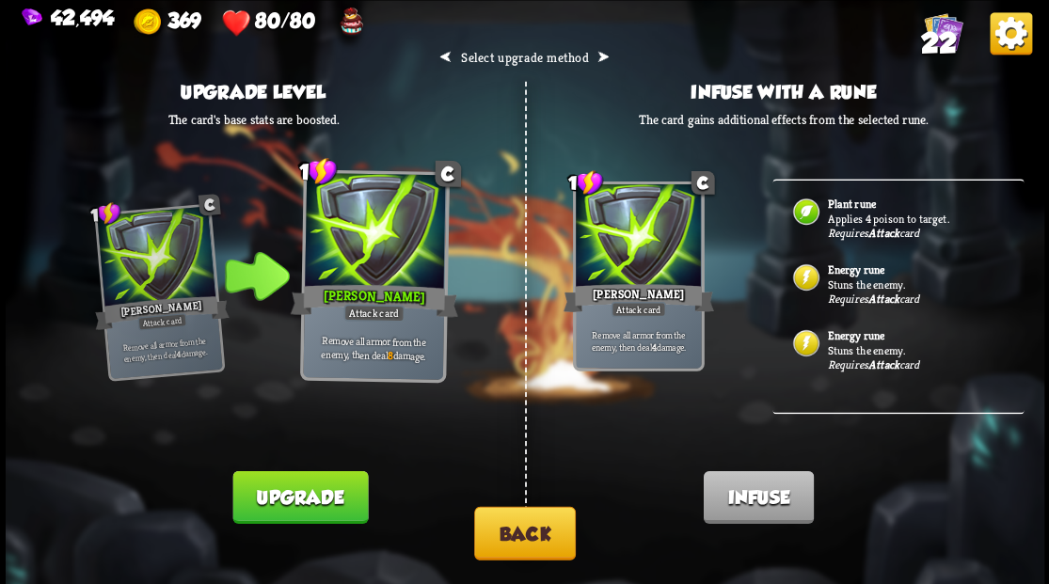
click at [333, 494] on button "Upgrade" at bounding box center [299, 496] width 135 height 53
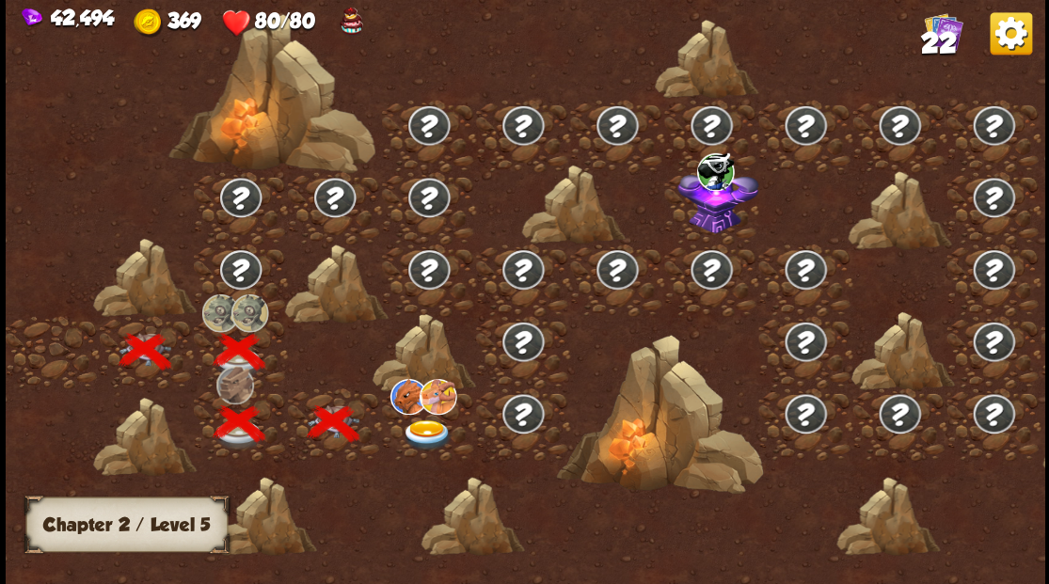
click at [408, 440] on img at bounding box center [427, 435] width 52 height 31
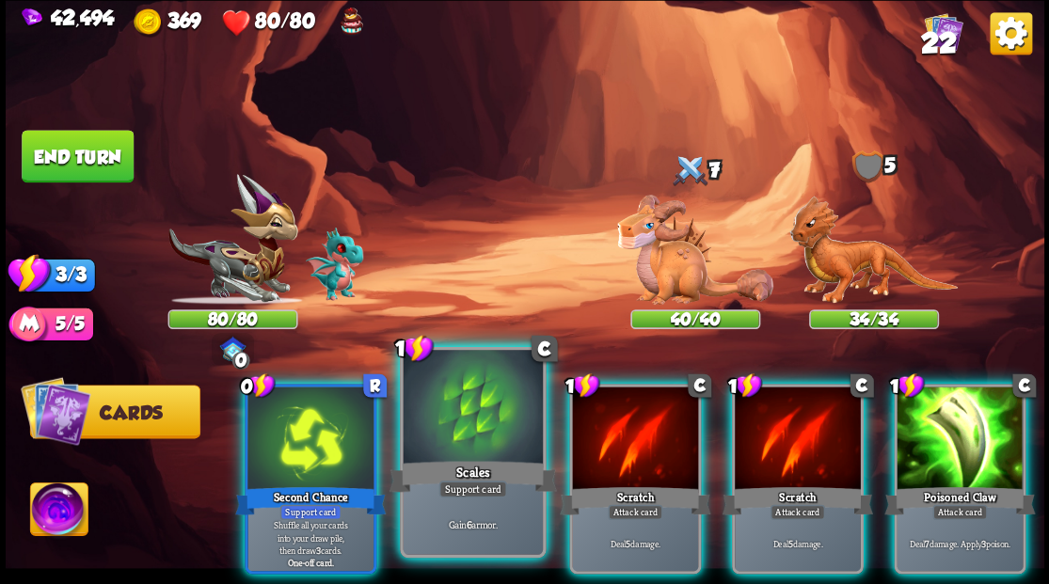
click at [498, 453] on div at bounding box center [472, 409] width 139 height 118
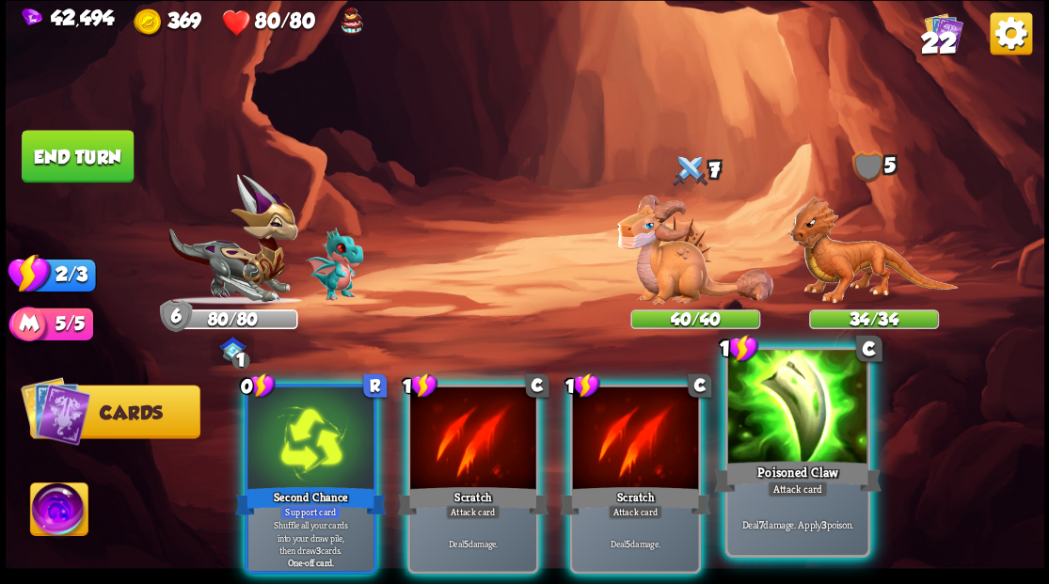
click at [784, 435] on div at bounding box center [796, 409] width 139 height 118
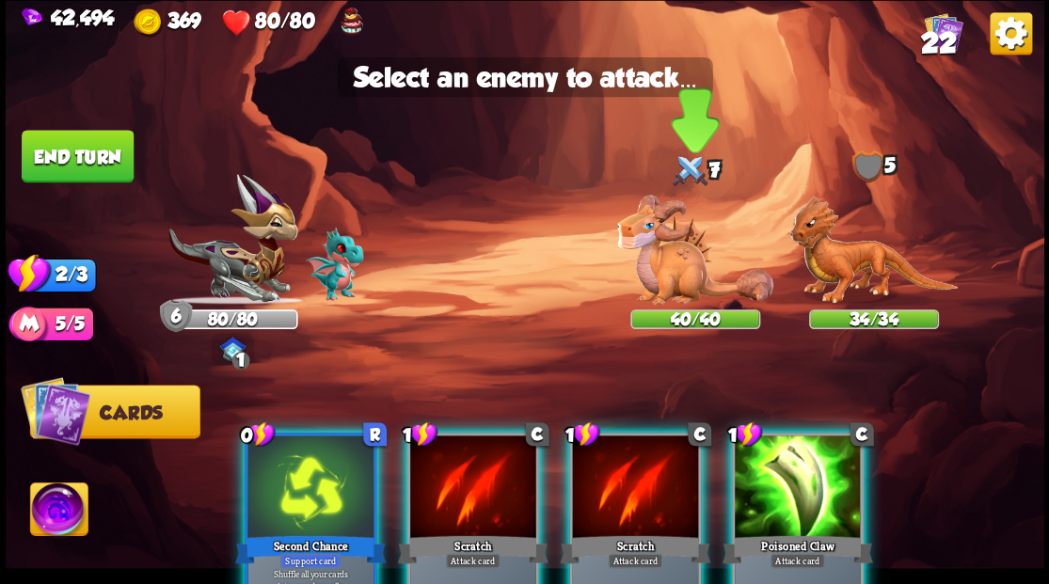
click at [668, 288] on img at bounding box center [695, 250] width 156 height 110
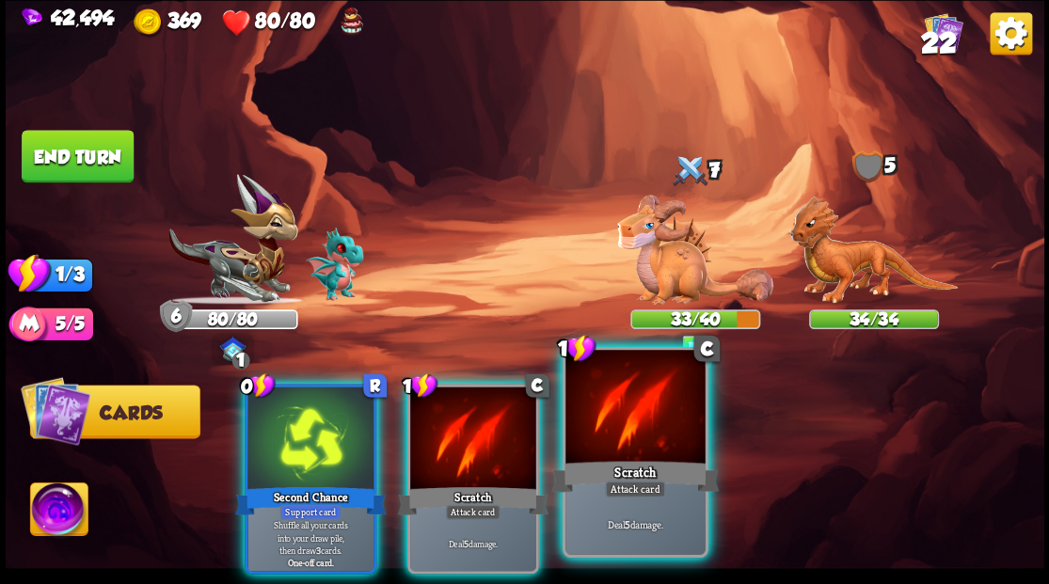
click at [633, 437] on div at bounding box center [634, 409] width 139 height 118
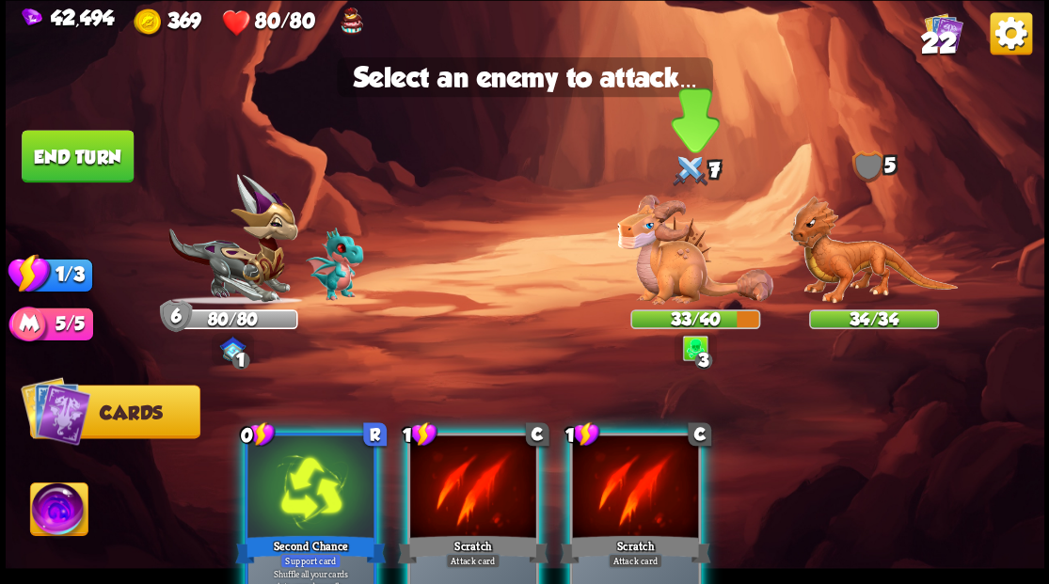
click at [668, 256] on img at bounding box center [695, 250] width 156 height 110
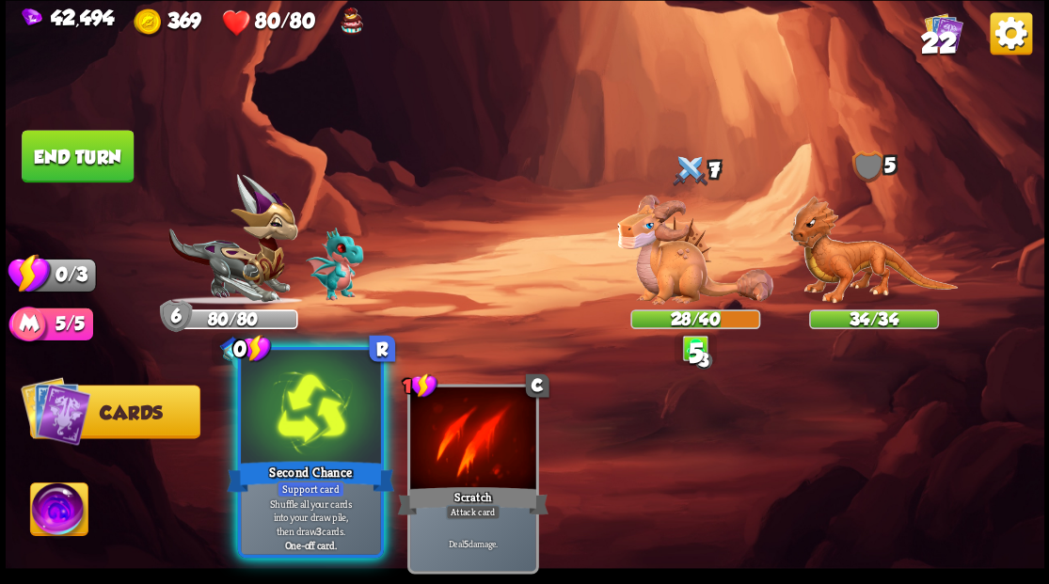
click at [311, 467] on div "Second Chance" at bounding box center [310, 476] width 167 height 38
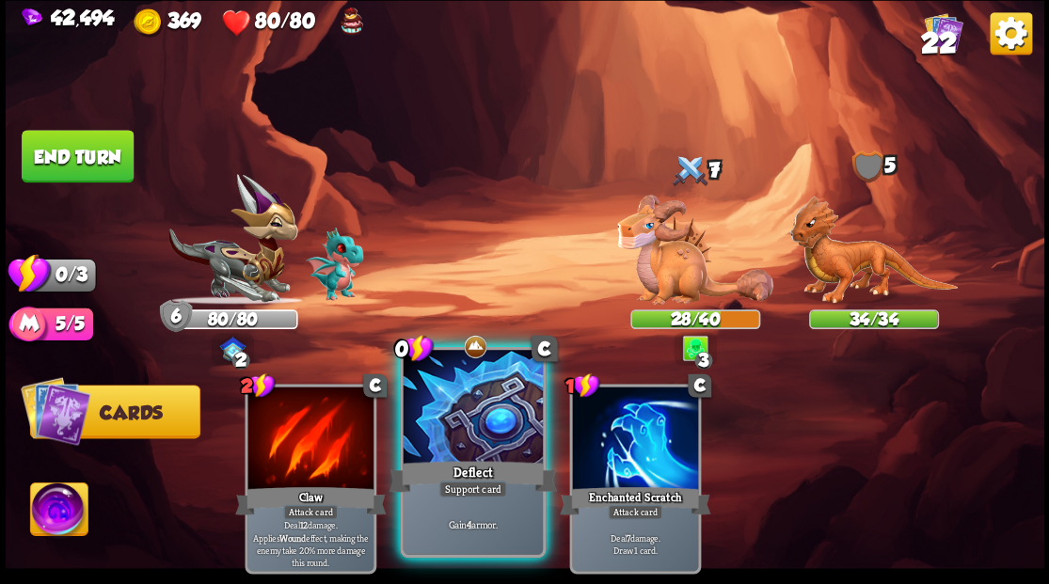
click at [465, 469] on div "Deflect" at bounding box center [471, 476] width 167 height 38
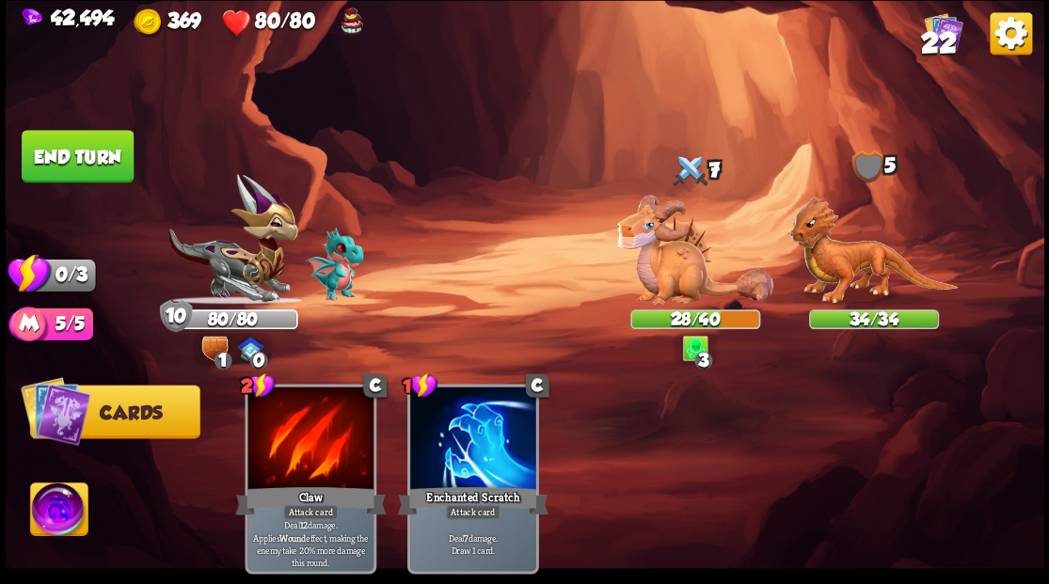
click at [99, 182] on img at bounding box center [525, 292] width 1038 height 584
click at [108, 163] on button "End turn" at bounding box center [78, 156] width 112 height 53
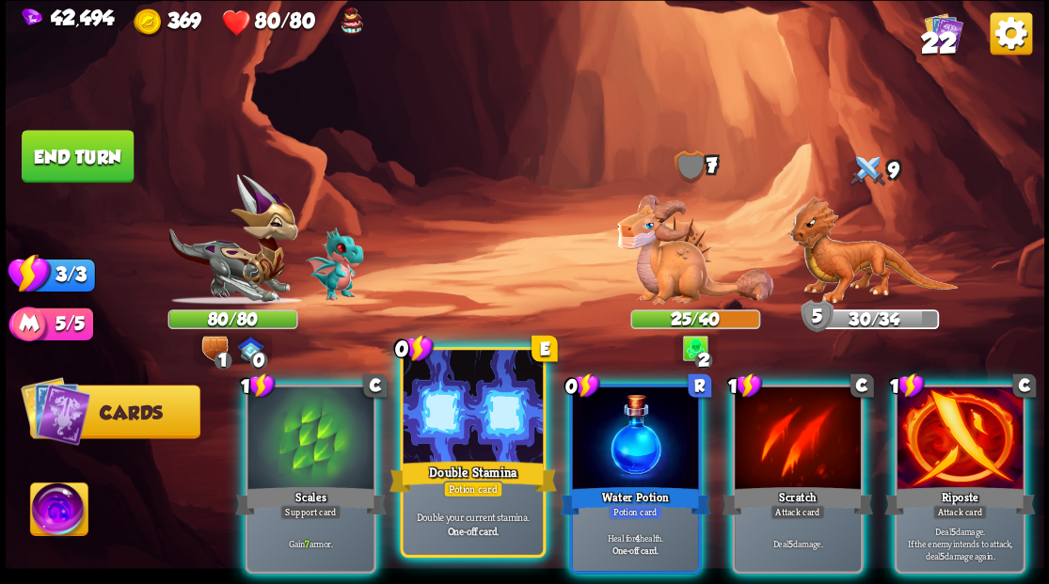
click at [479, 427] on div at bounding box center [472, 409] width 139 height 118
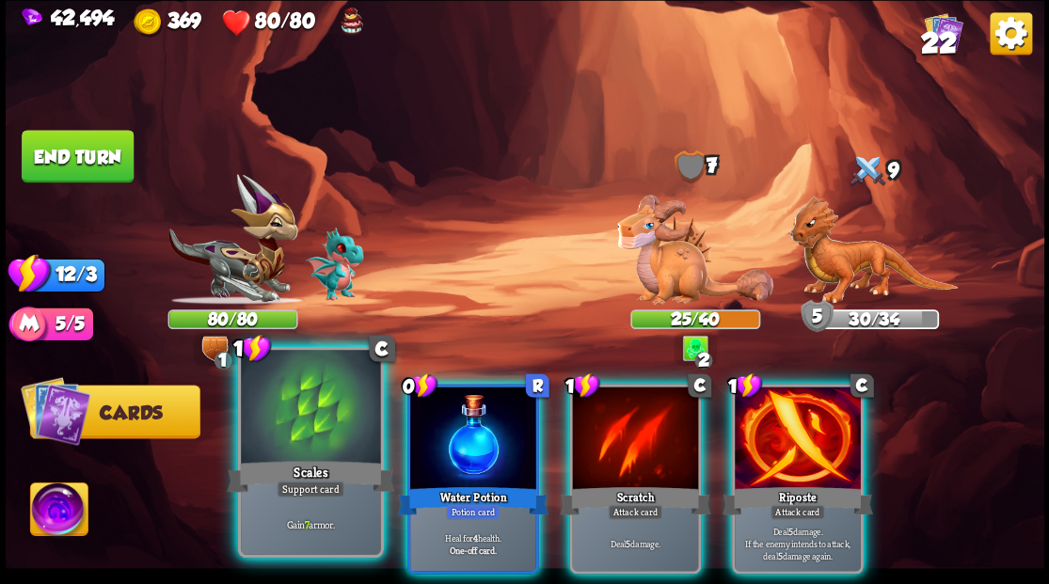
click at [308, 436] on div at bounding box center [310, 409] width 139 height 118
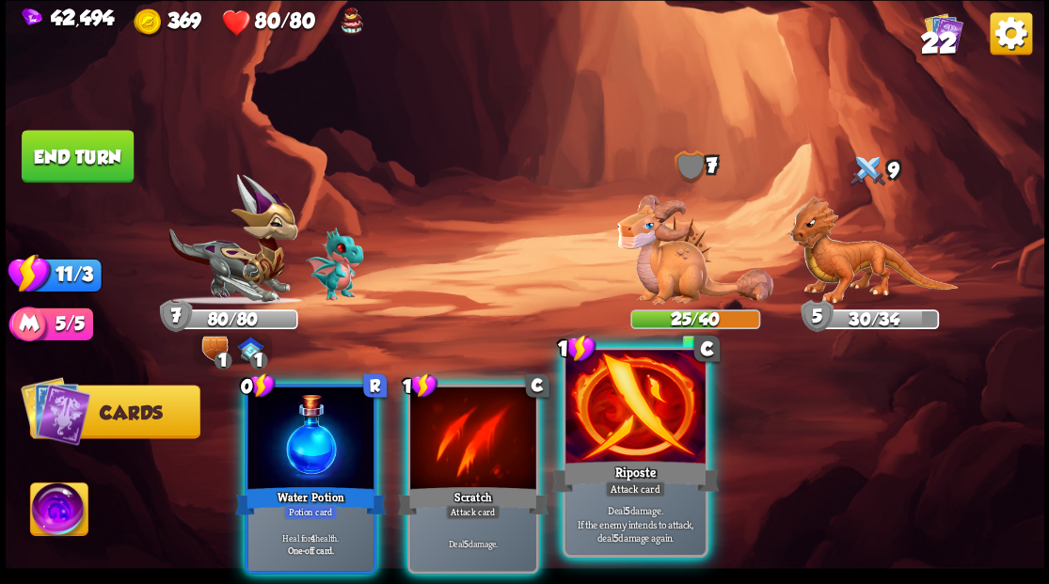
click at [623, 436] on div at bounding box center [634, 409] width 139 height 118
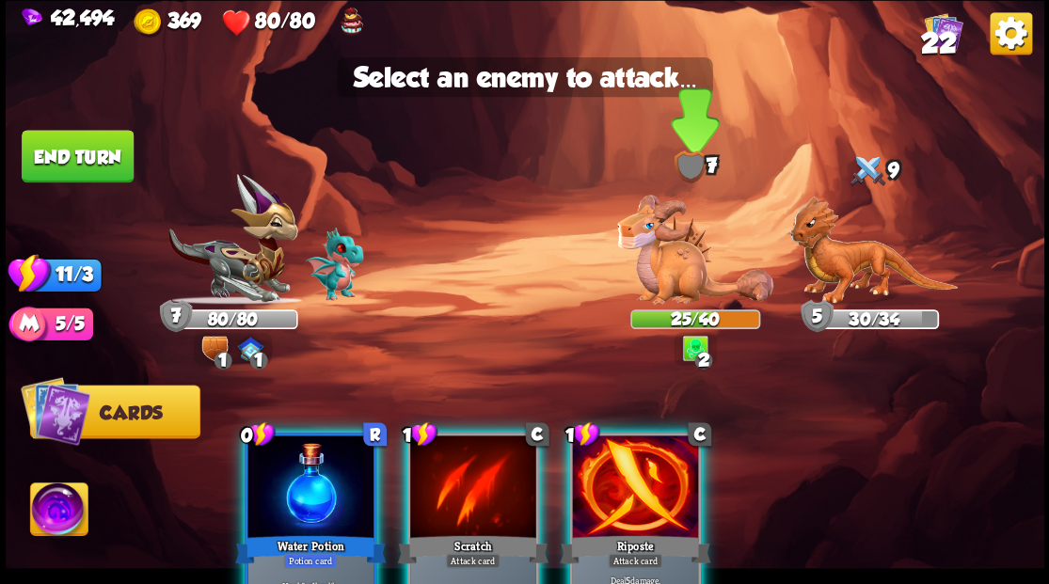
click at [666, 278] on img at bounding box center [695, 250] width 156 height 110
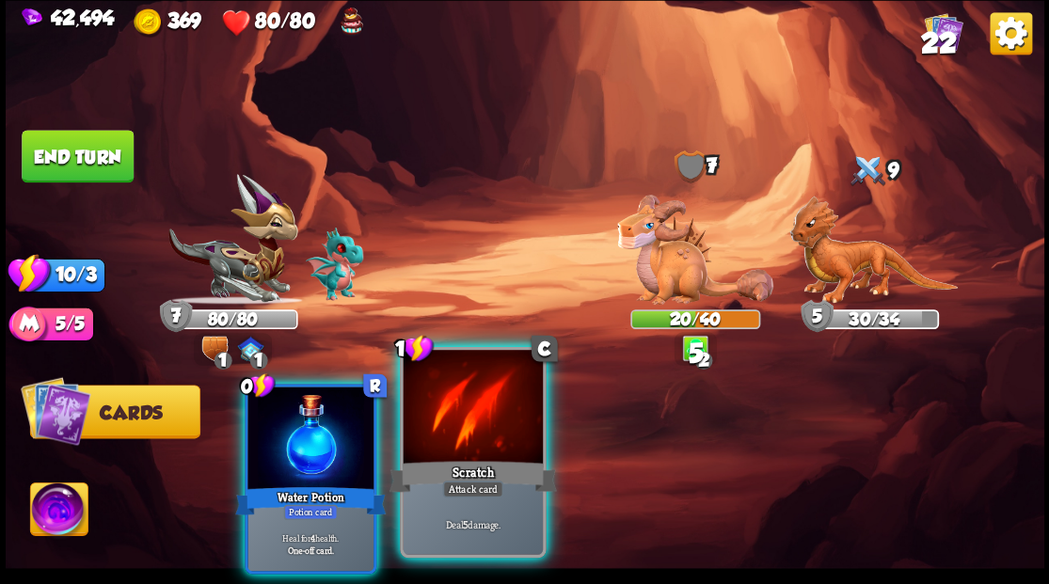
click at [466, 437] on div at bounding box center [472, 409] width 139 height 118
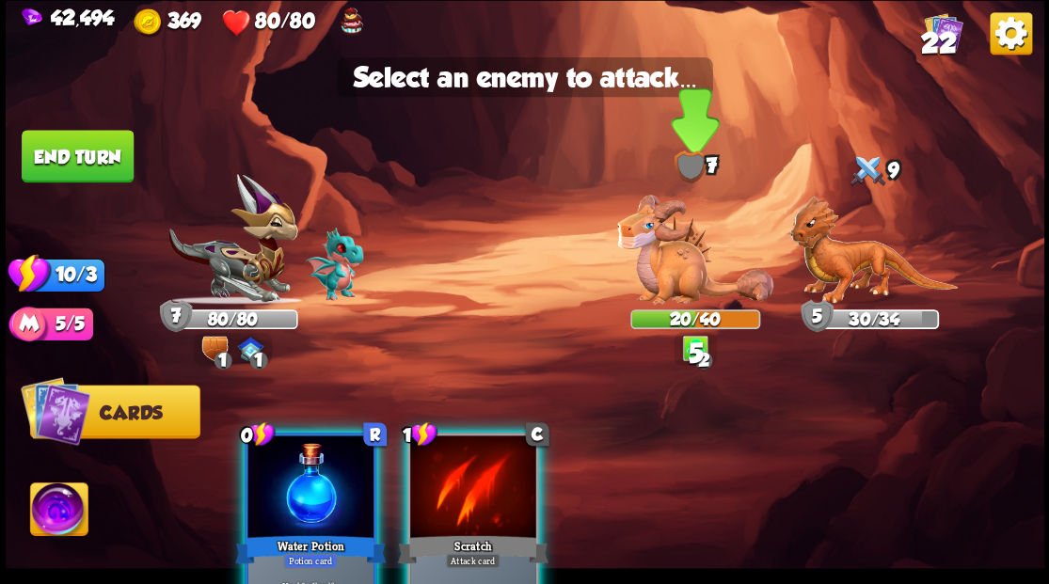
click at [663, 263] on img at bounding box center [695, 250] width 156 height 110
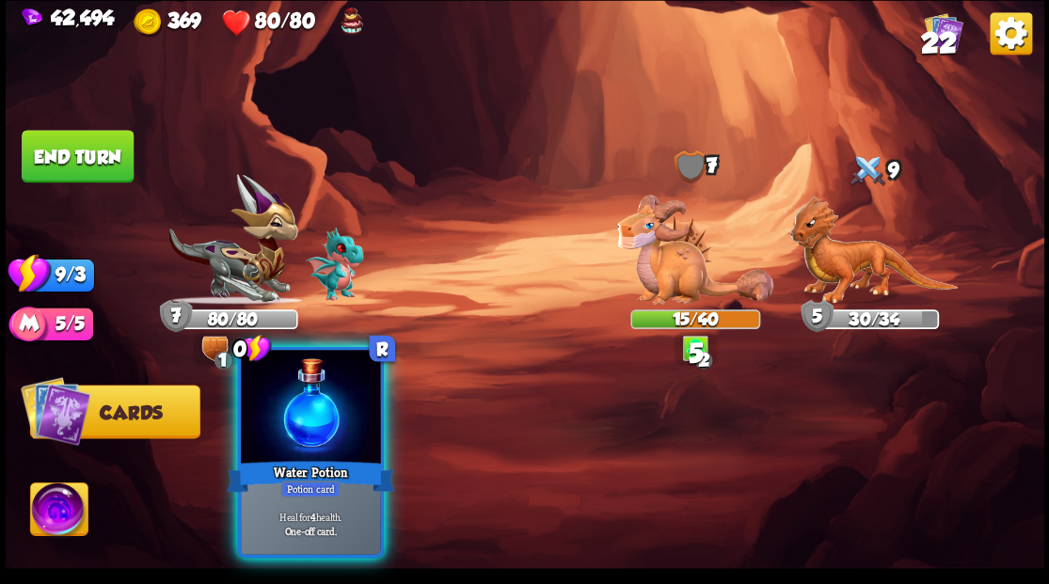
click at [310, 438] on div at bounding box center [310, 409] width 139 height 118
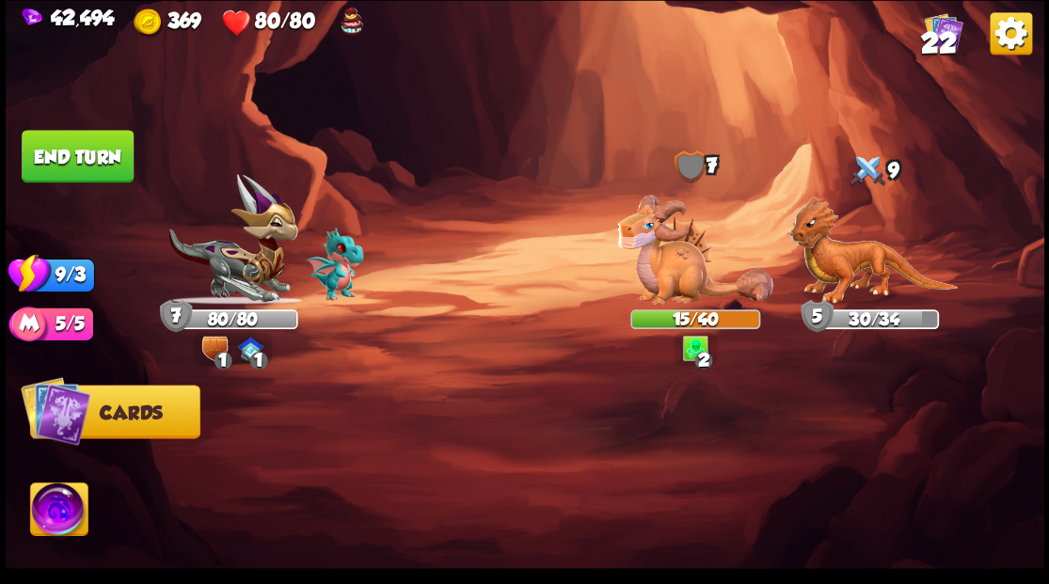
click at [92, 158] on button "End turn" at bounding box center [78, 156] width 112 height 53
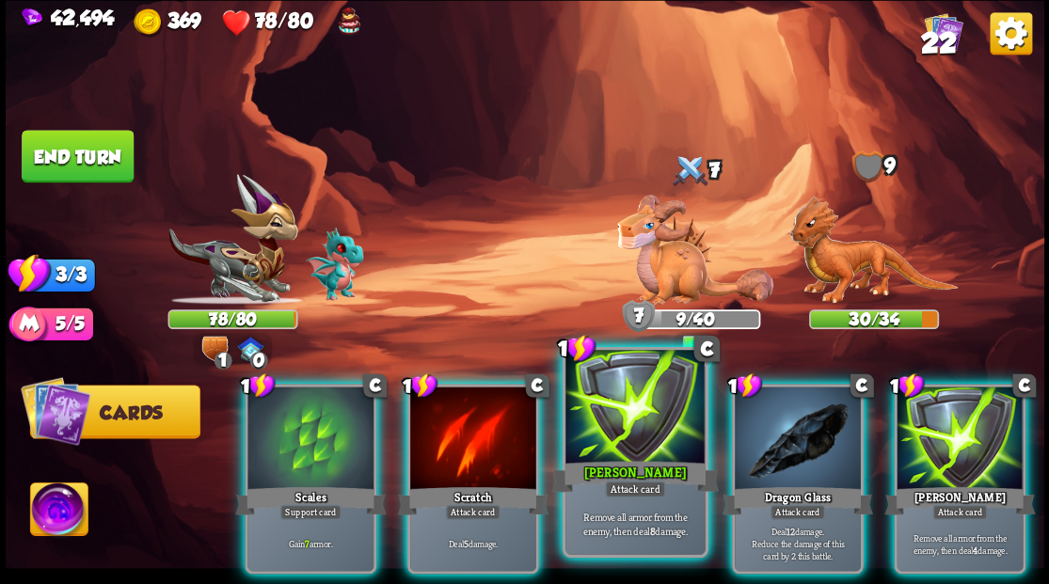
click at [643, 429] on div at bounding box center [634, 409] width 139 height 118
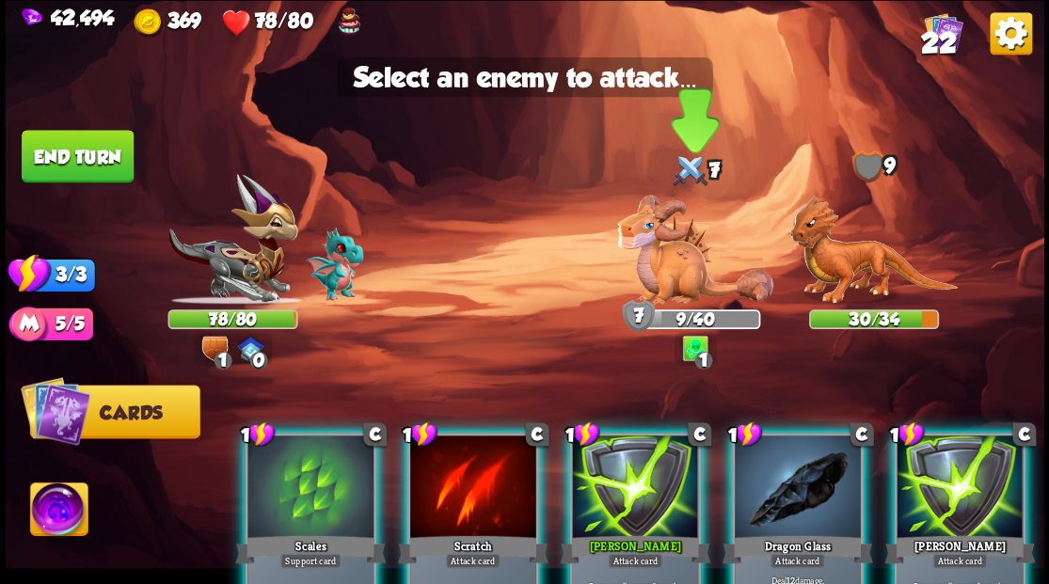
click at [657, 251] on img at bounding box center [695, 250] width 156 height 110
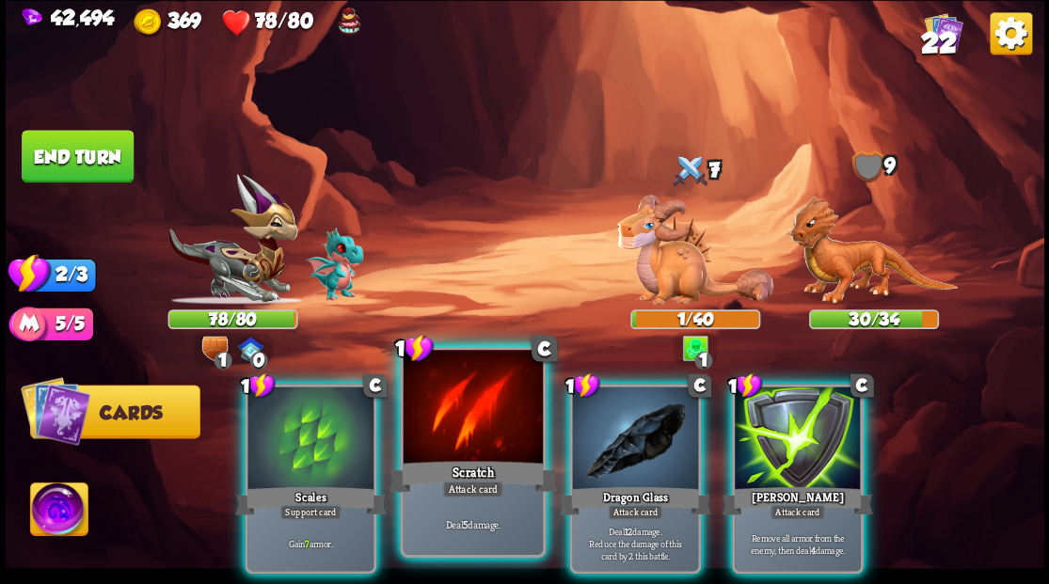
click at [469, 444] on div at bounding box center [472, 409] width 139 height 118
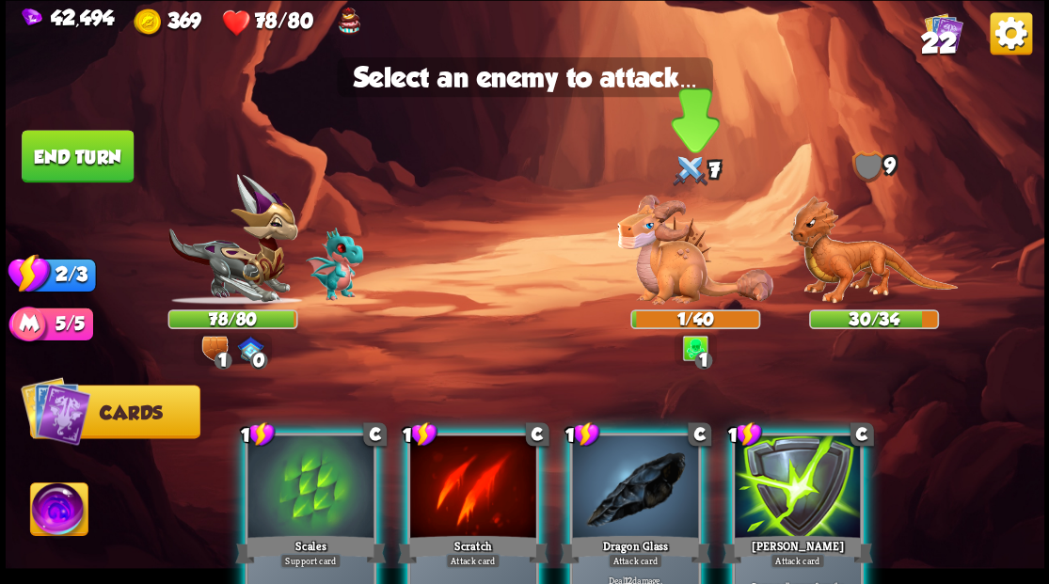
click at [670, 261] on img at bounding box center [695, 250] width 156 height 110
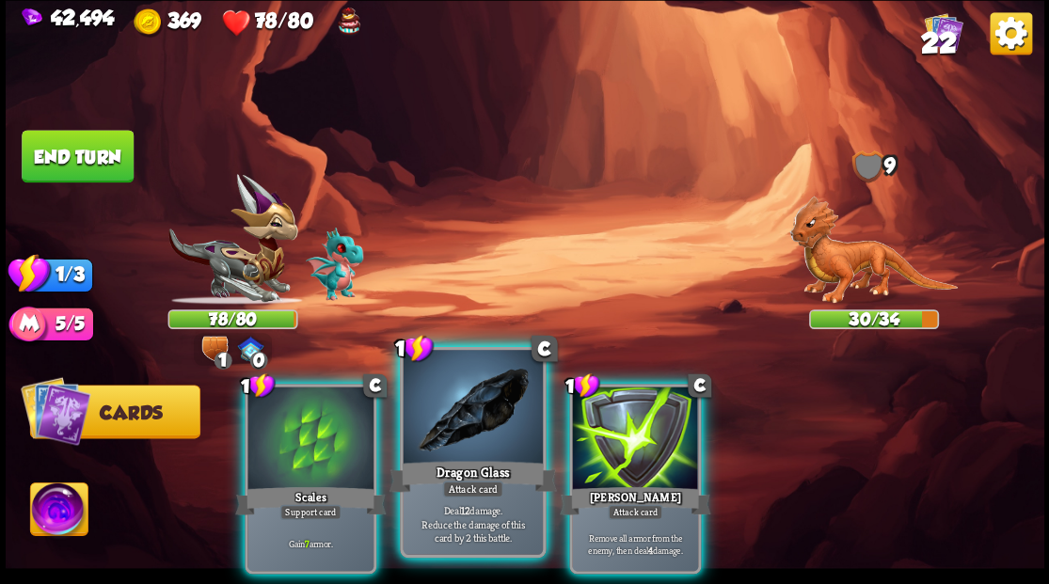
click at [493, 414] on div at bounding box center [472, 409] width 139 height 118
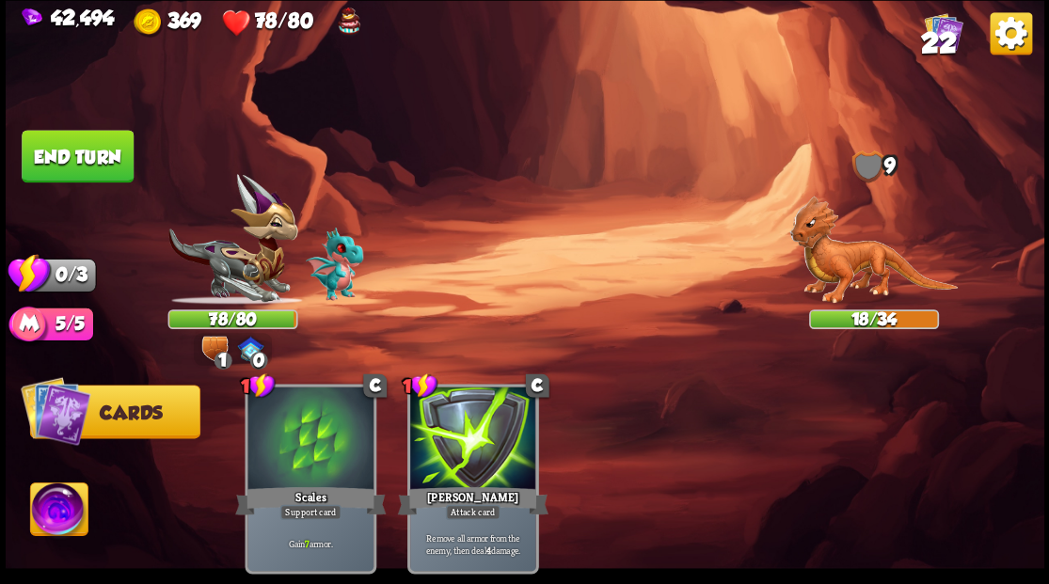
click at [92, 166] on button "End turn" at bounding box center [78, 156] width 112 height 53
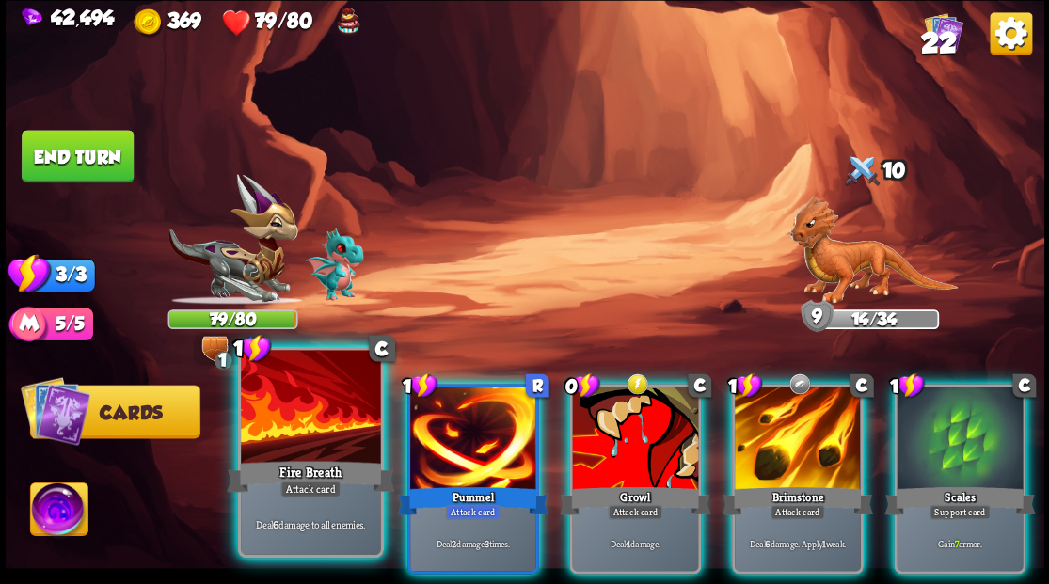
click at [322, 435] on div at bounding box center [310, 409] width 139 height 118
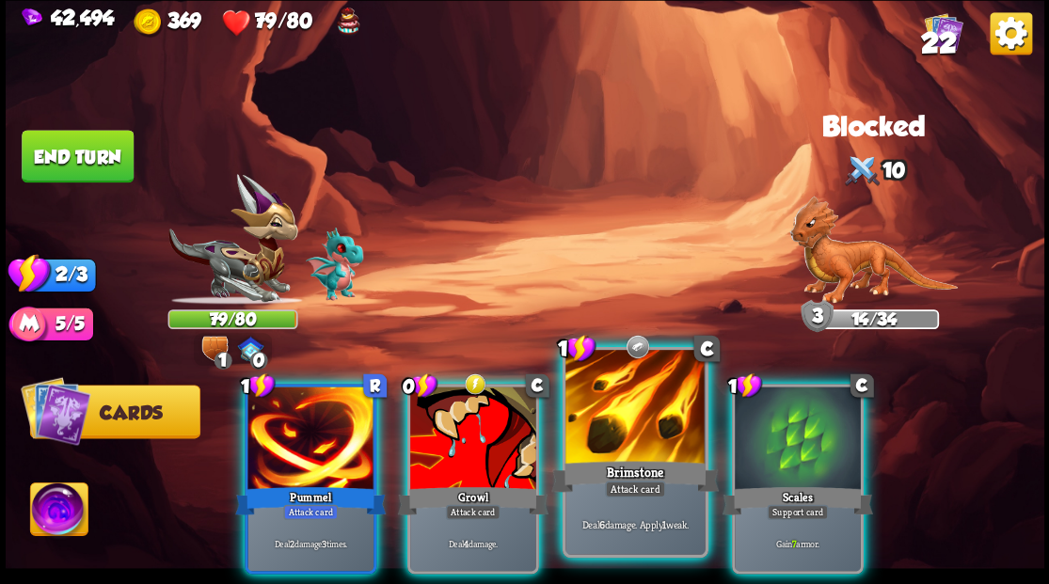
click at [595, 441] on div at bounding box center [634, 409] width 139 height 118
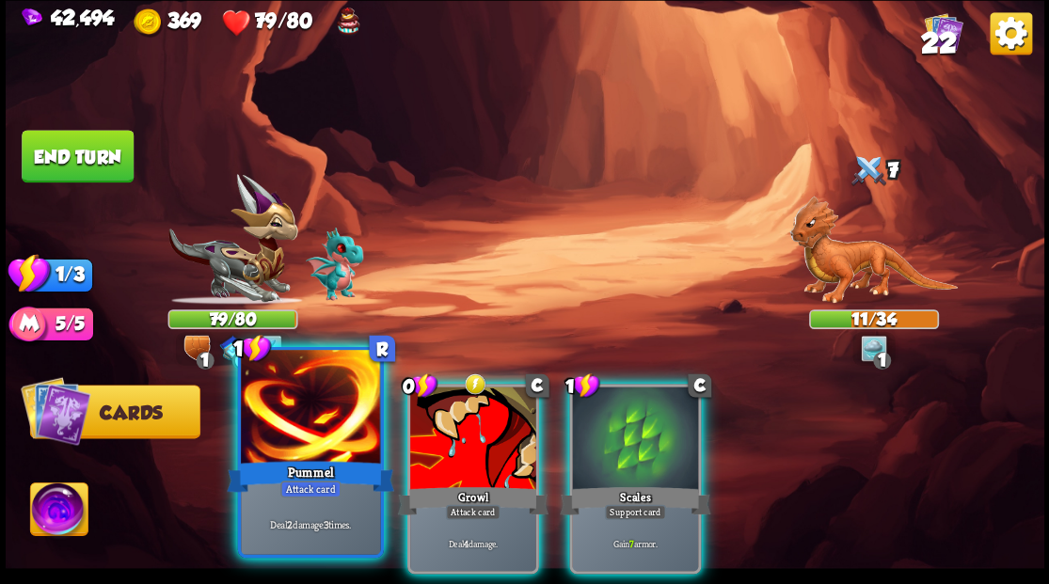
click at [299, 438] on div at bounding box center [310, 409] width 139 height 118
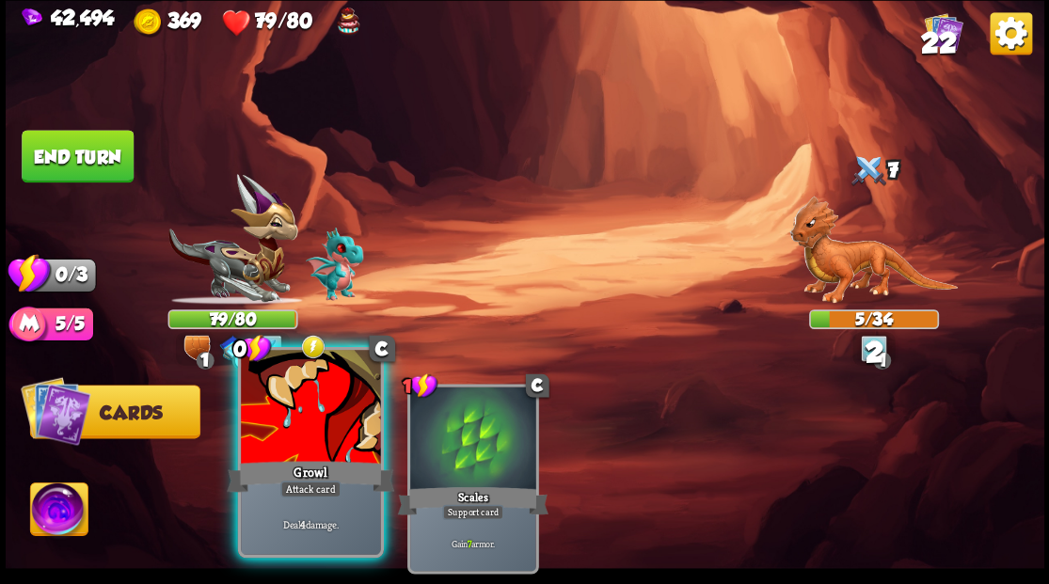
click at [298, 438] on div at bounding box center [310, 409] width 139 height 118
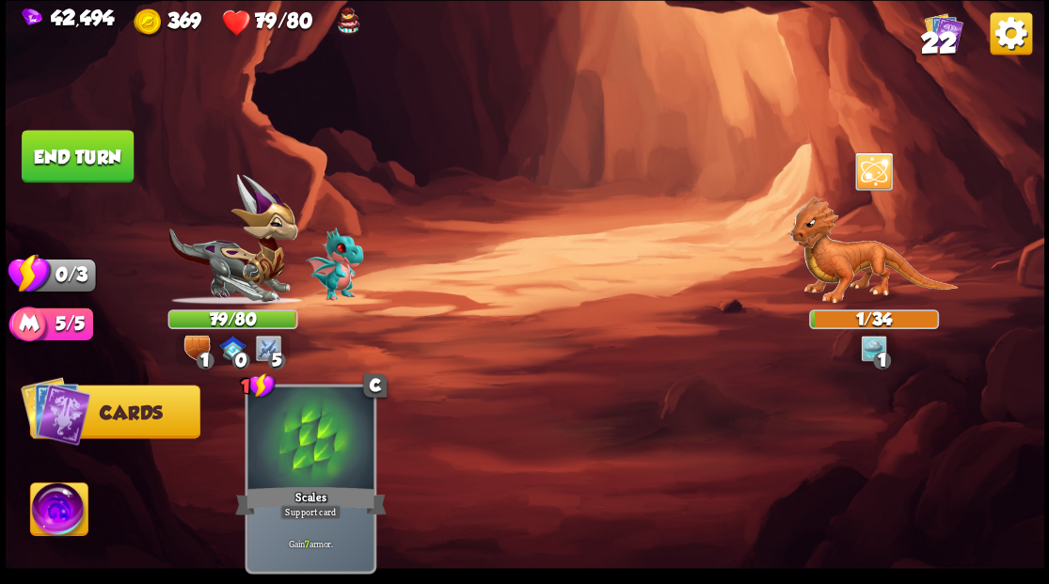
click at [83, 154] on button "End turn" at bounding box center [78, 156] width 112 height 53
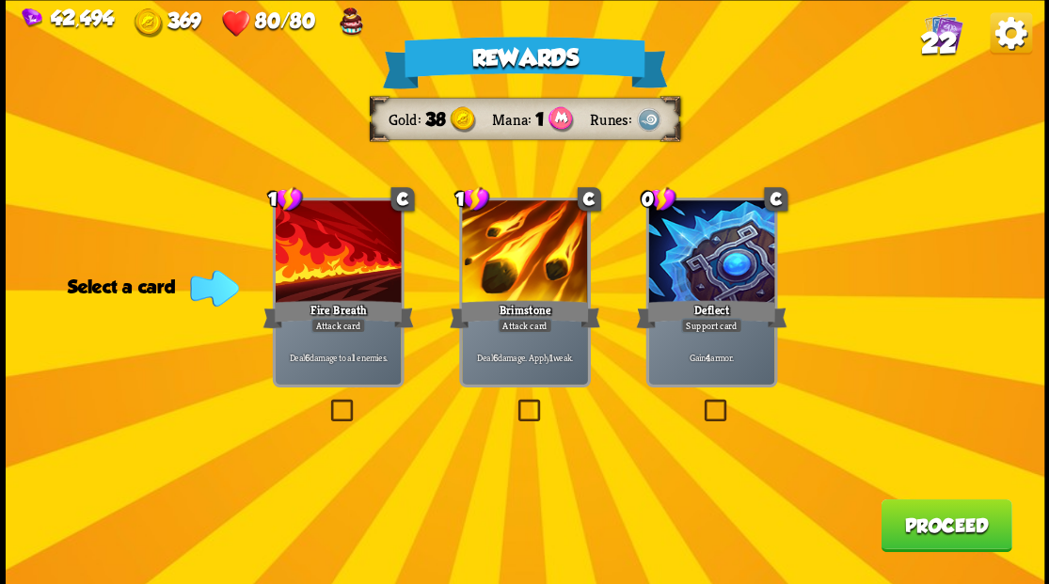
drag, startPoint x: 337, startPoint y: 413, endPoint x: 346, endPoint y: 414, distance: 9.5
click at [326, 402] on label at bounding box center [326, 402] width 0 height 0
click at [0, 0] on input "checkbox" at bounding box center [0, 0] width 0 height 0
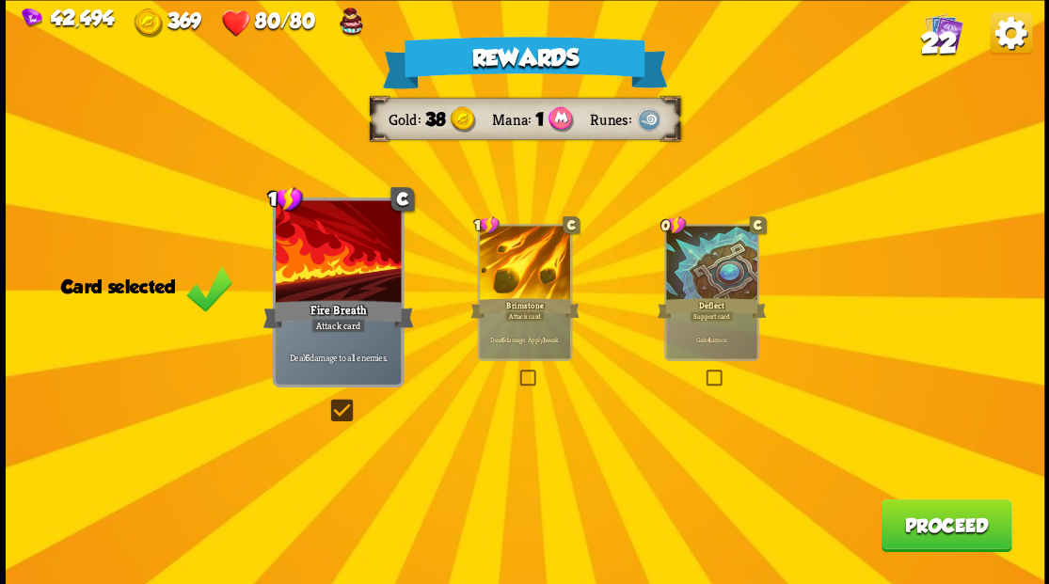
drag, startPoint x: 931, startPoint y: 531, endPoint x: 924, endPoint y: 521, distance: 12.0
click at [924, 521] on button "Proceed" at bounding box center [945, 525] width 131 height 53
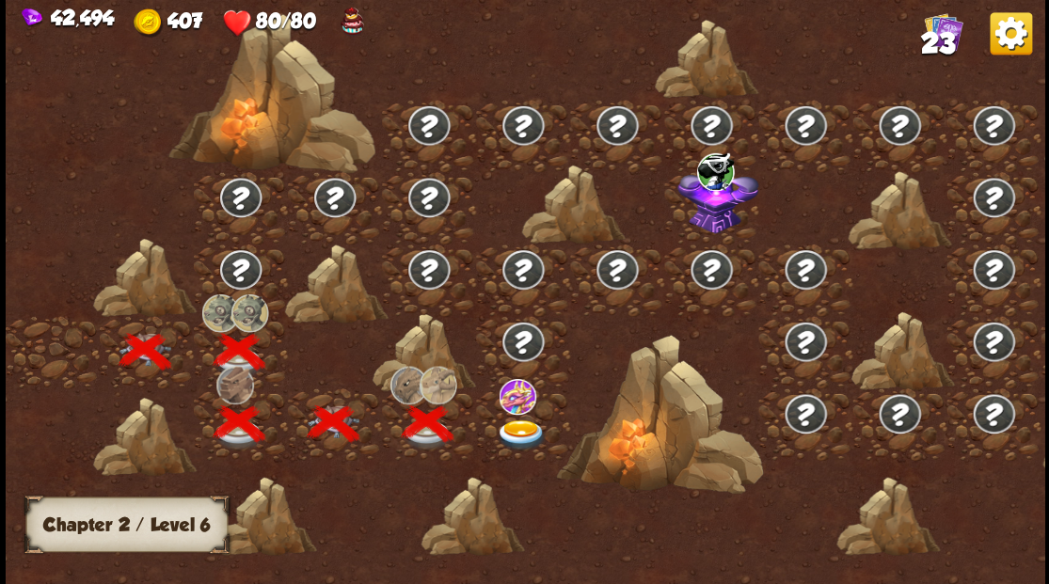
click at [515, 425] on img at bounding box center [521, 435] width 52 height 31
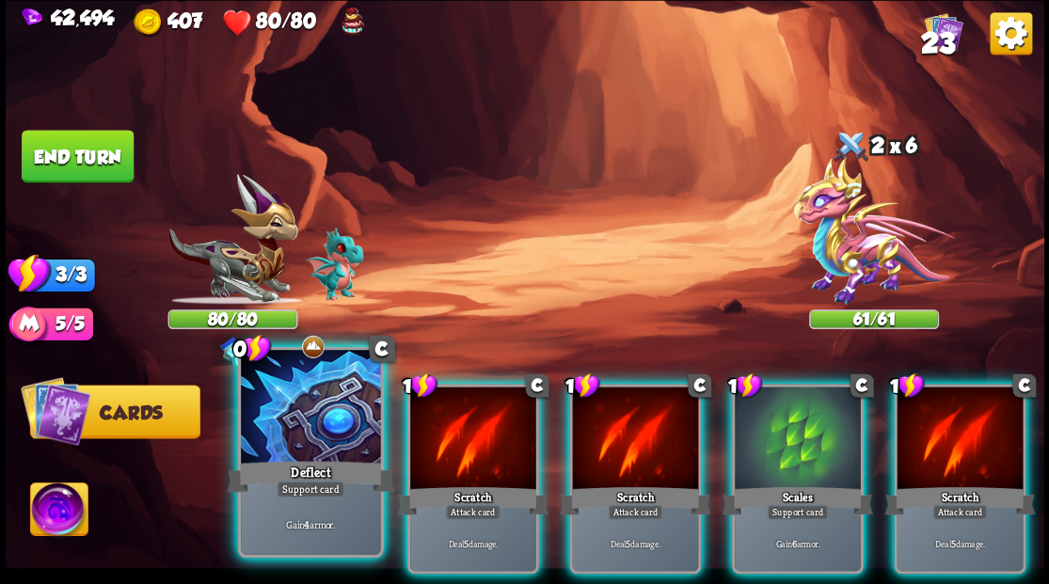
click at [297, 427] on div at bounding box center [310, 409] width 139 height 118
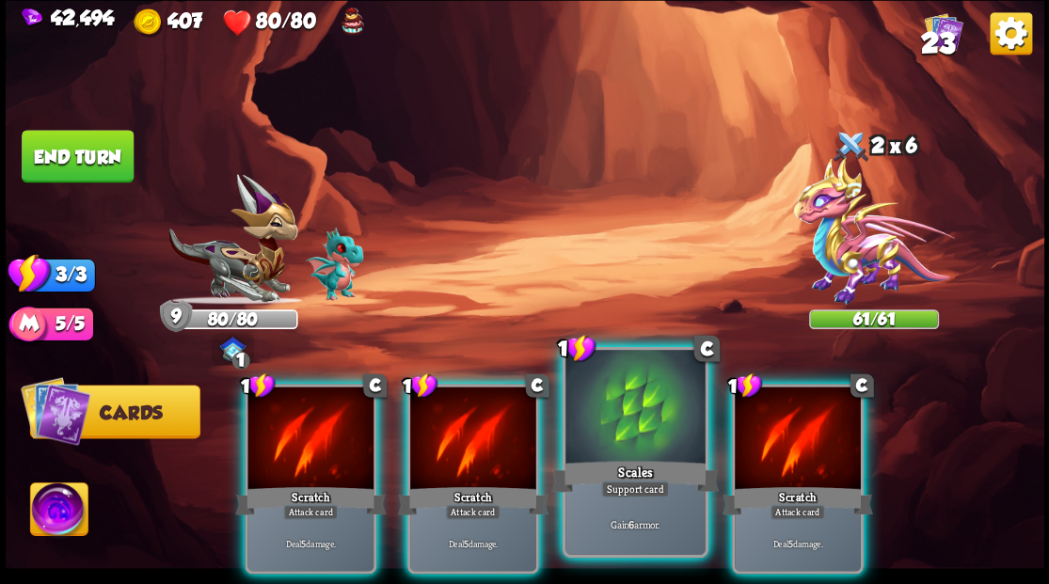
click at [640, 425] on div at bounding box center [634, 409] width 139 height 118
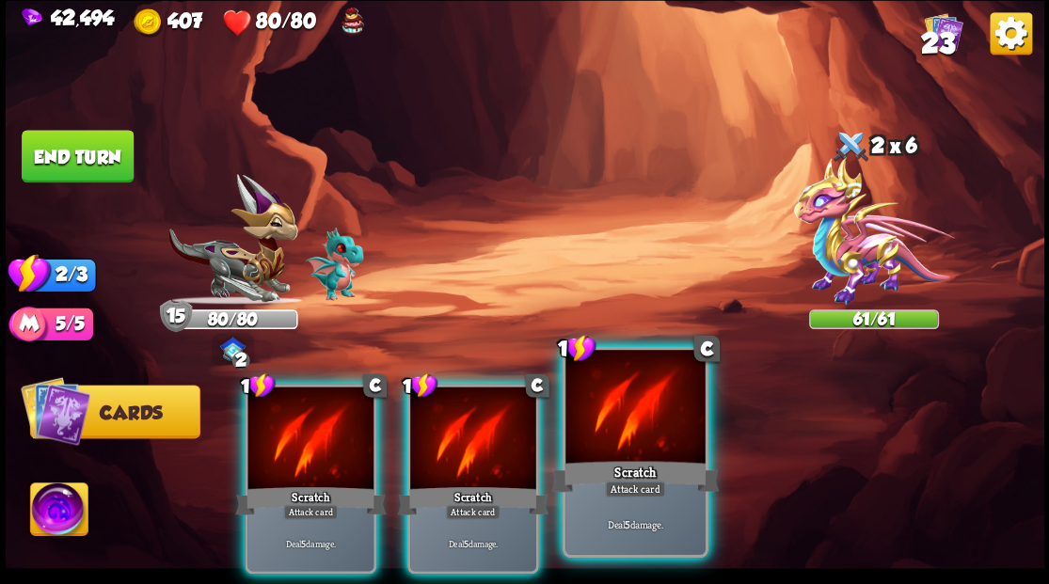
click at [643, 423] on div at bounding box center [634, 409] width 139 height 118
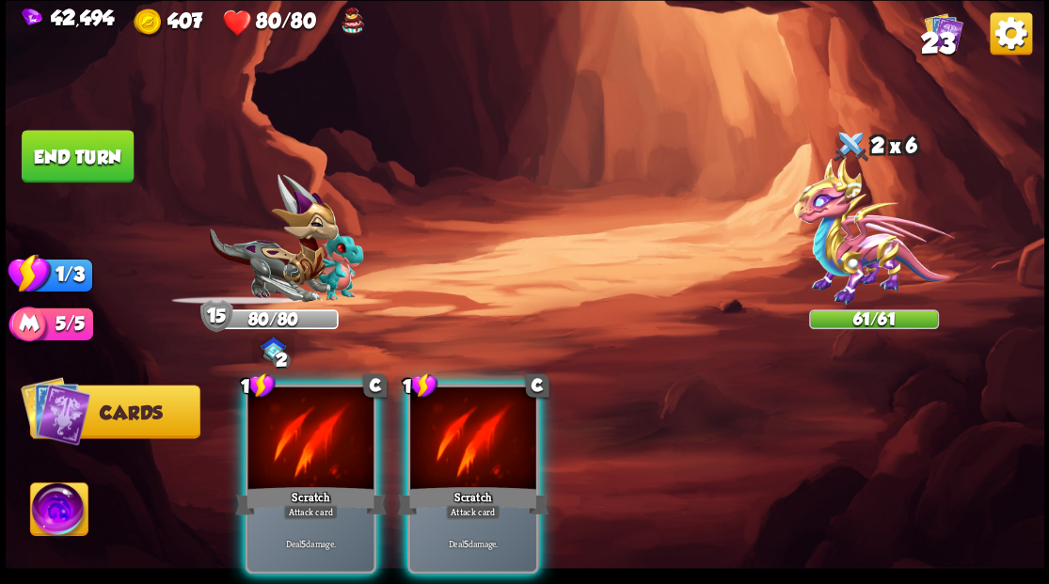
click at [397, 483] on div "Scratch" at bounding box center [472, 500] width 151 height 34
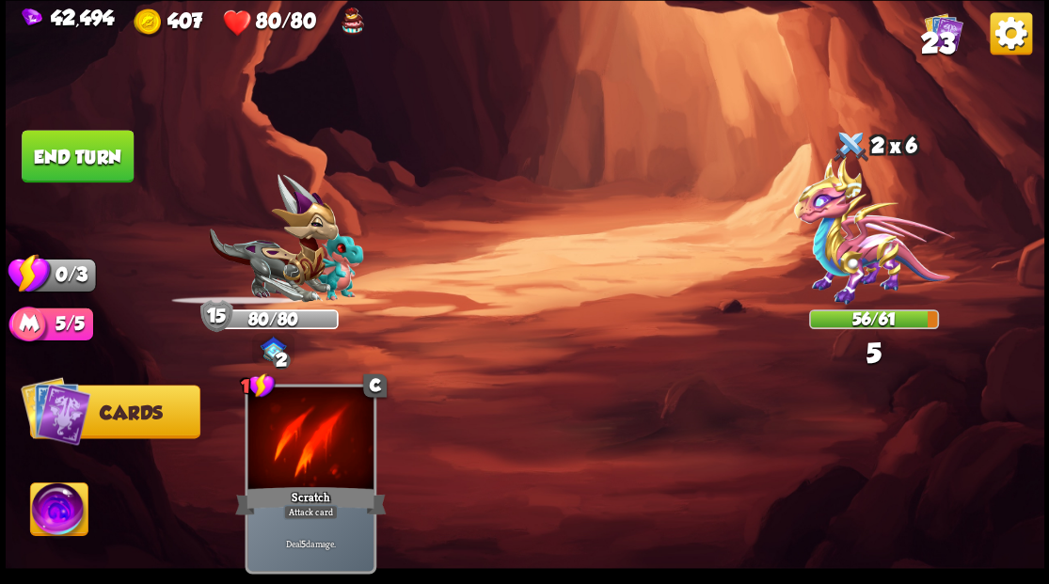
drag, startPoint x: 94, startPoint y: 155, endPoint x: 198, endPoint y: 214, distance: 119.2
click at [103, 162] on button "End turn" at bounding box center [78, 157] width 114 height 54
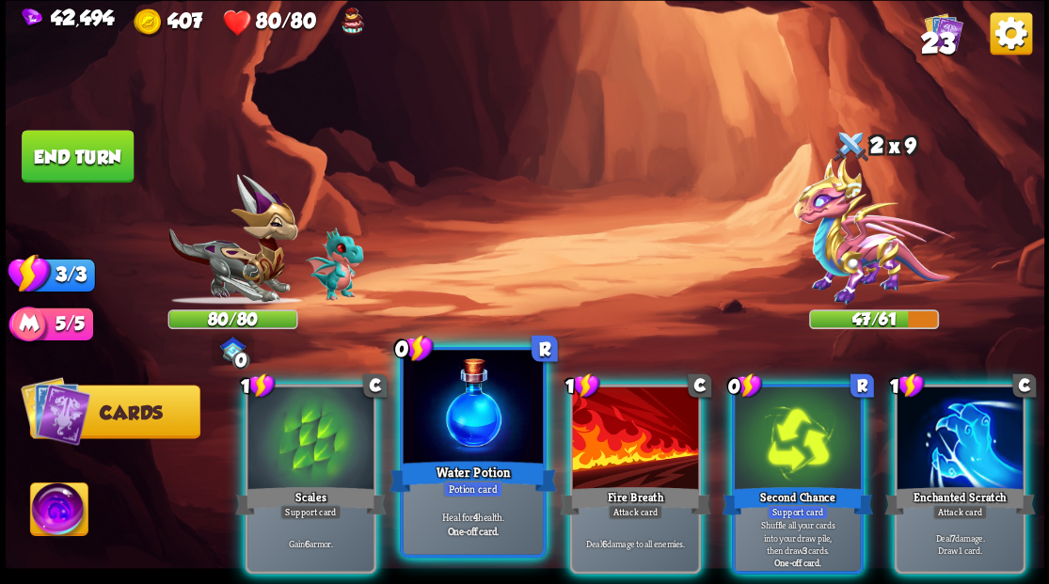
click at [483, 435] on div at bounding box center [472, 409] width 139 height 118
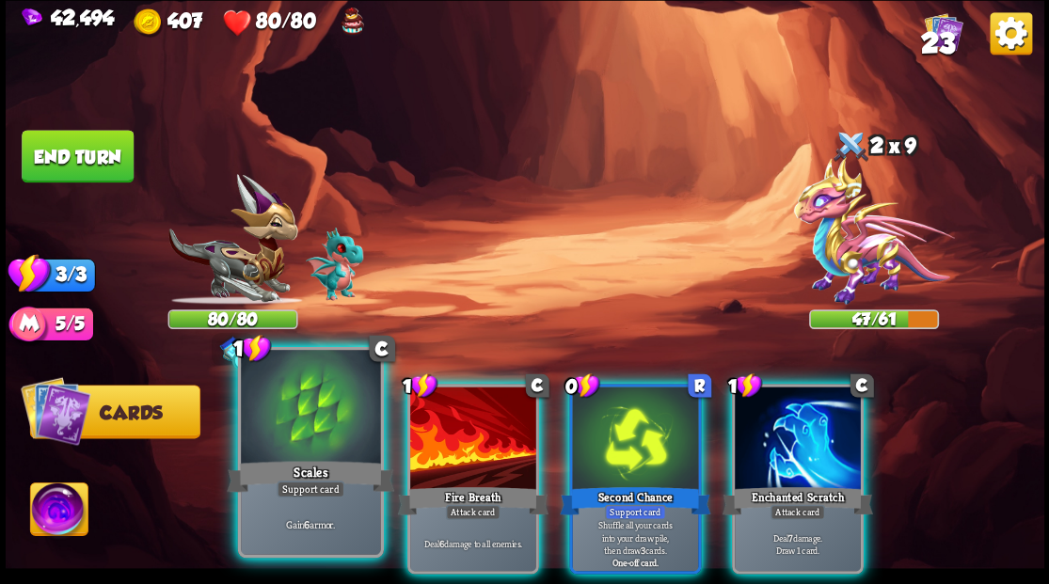
click at [309, 453] on div at bounding box center [310, 409] width 139 height 118
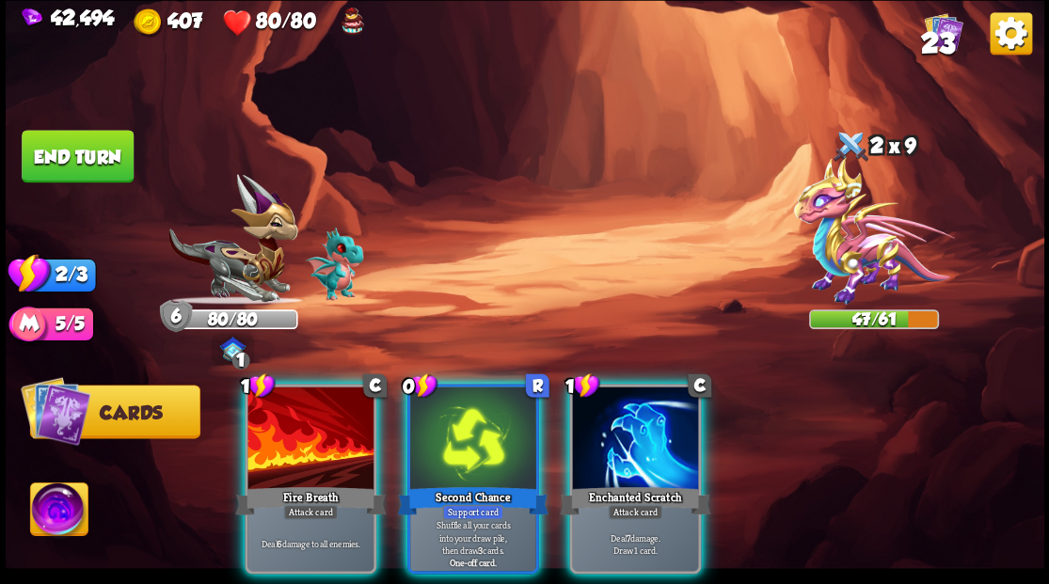
click at [632, 461] on div "1 C Enchanted Scratch Attack card Deal 7 damage. Draw 1 card." at bounding box center [635, 479] width 132 height 190
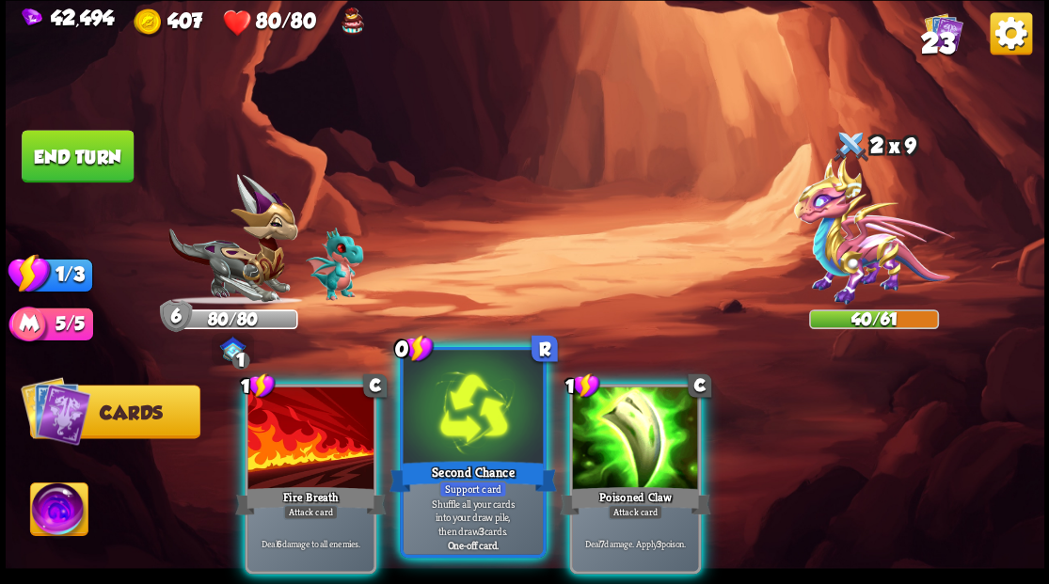
click at [465, 412] on div at bounding box center [472, 409] width 139 height 118
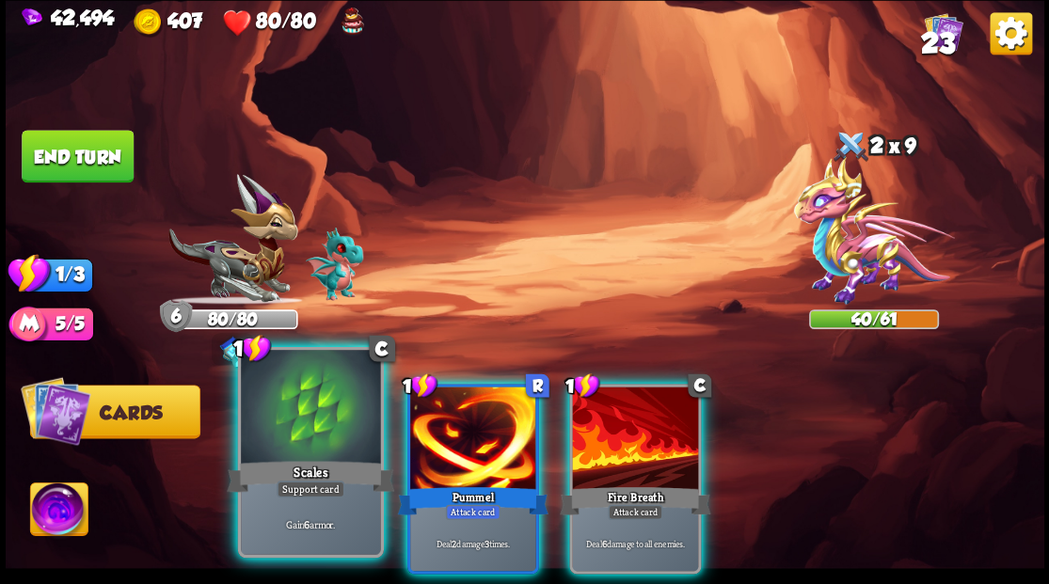
click at [319, 450] on div at bounding box center [310, 409] width 139 height 118
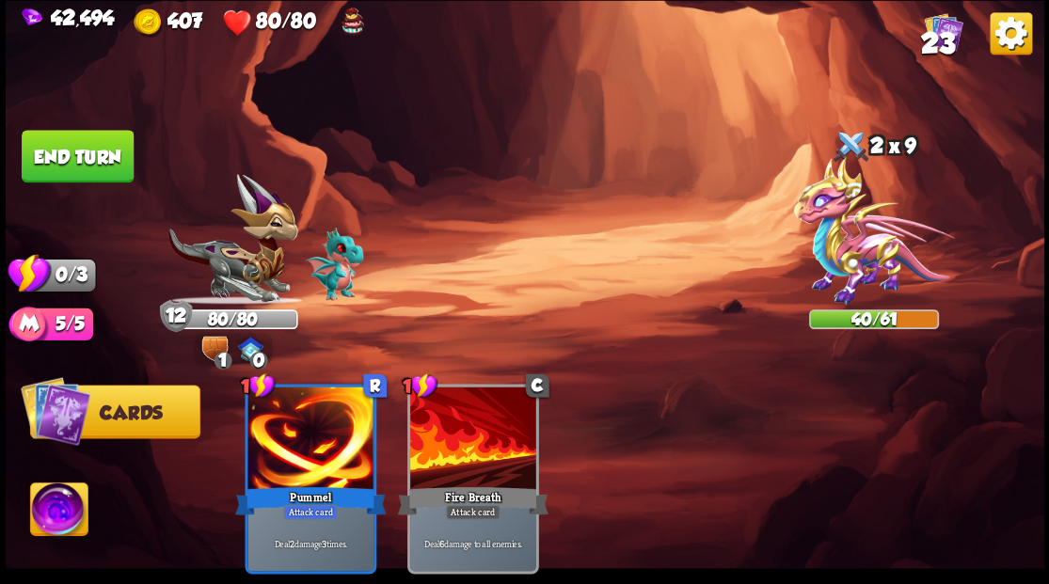
click at [90, 155] on button "End turn" at bounding box center [78, 156] width 112 height 53
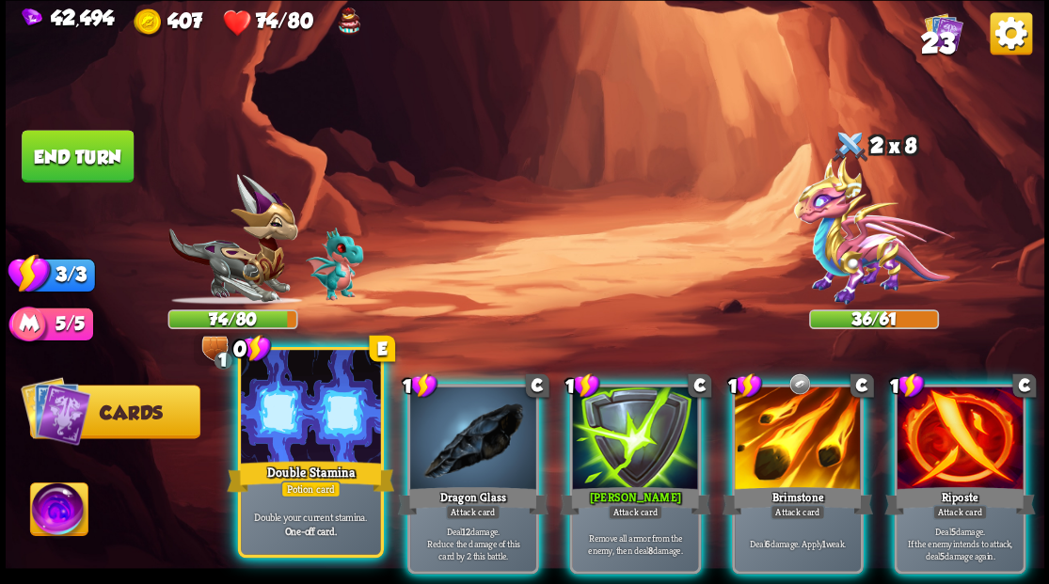
click at [291, 442] on div at bounding box center [310, 409] width 139 height 118
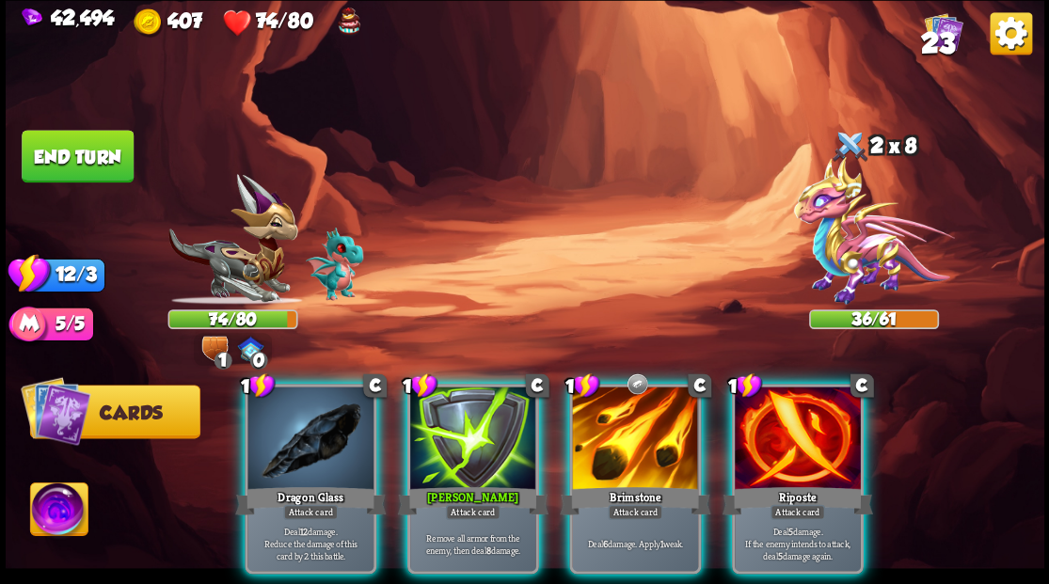
click at [55, 508] on img at bounding box center [58, 512] width 57 height 58
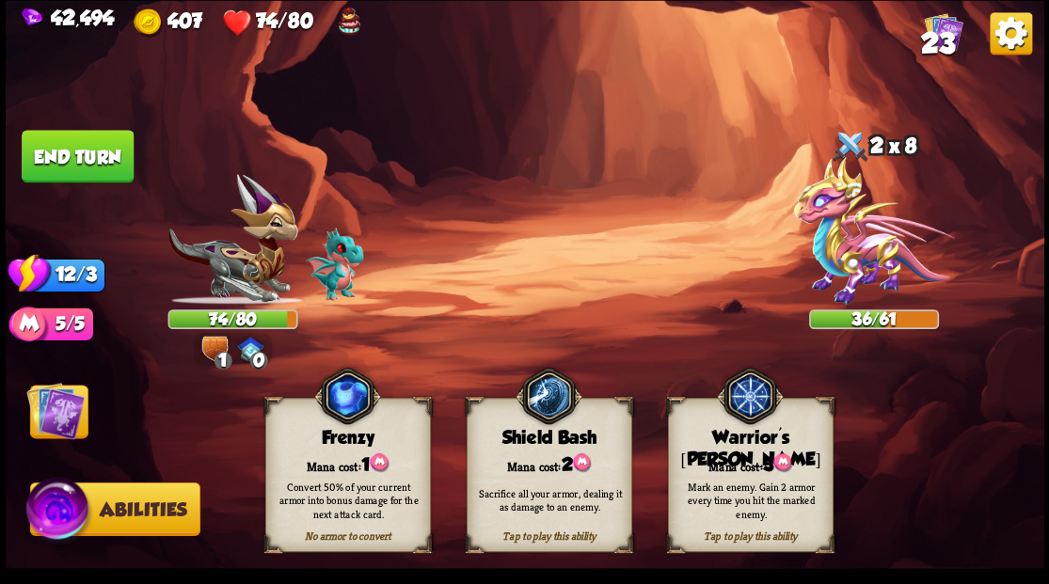
click at [753, 452] on div "Mana cost: 3" at bounding box center [750, 464] width 164 height 24
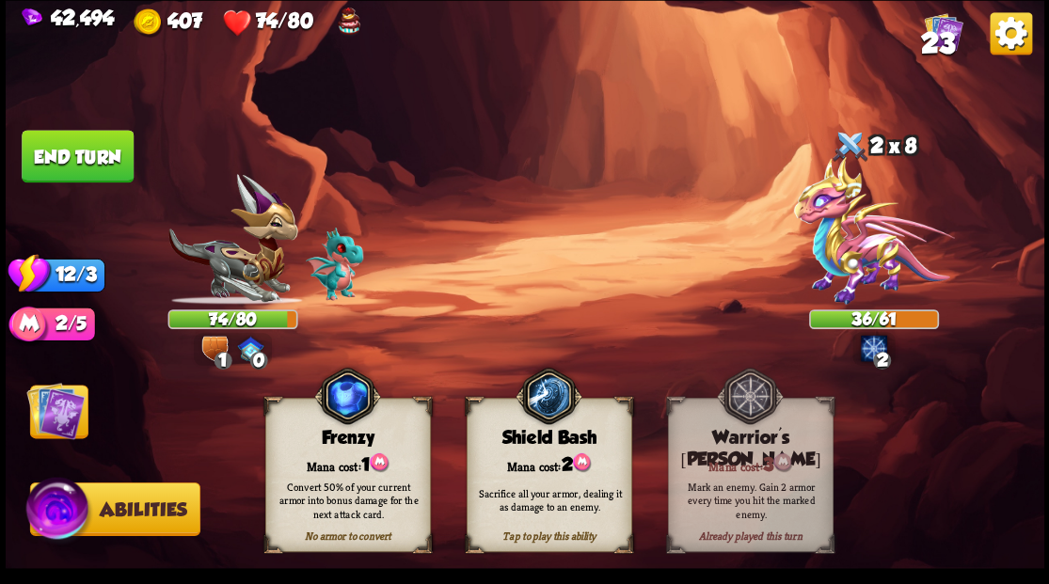
click at [47, 435] on img at bounding box center [55, 410] width 58 height 58
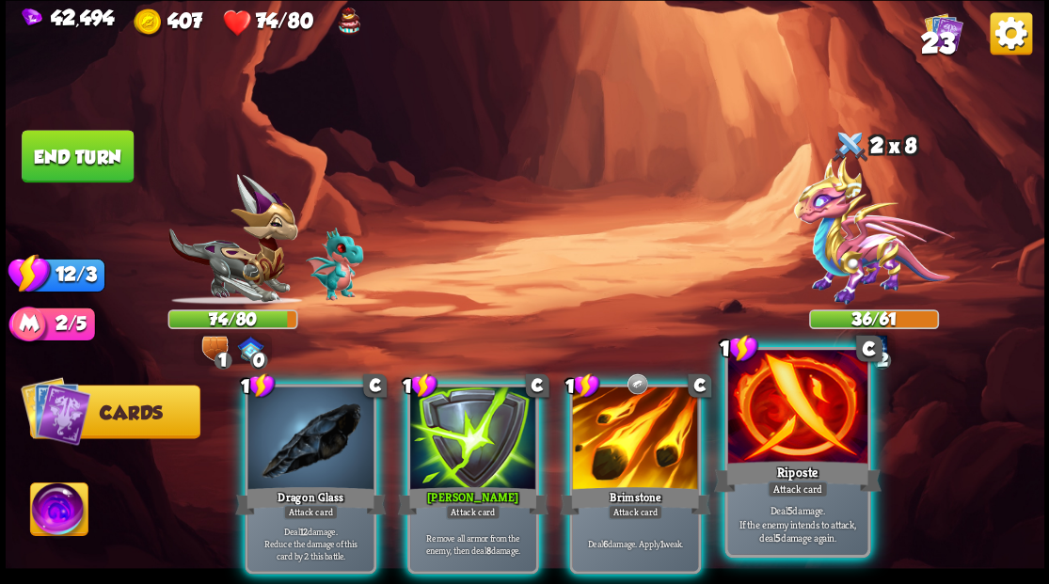
click at [795, 435] on div at bounding box center [796, 409] width 139 height 118
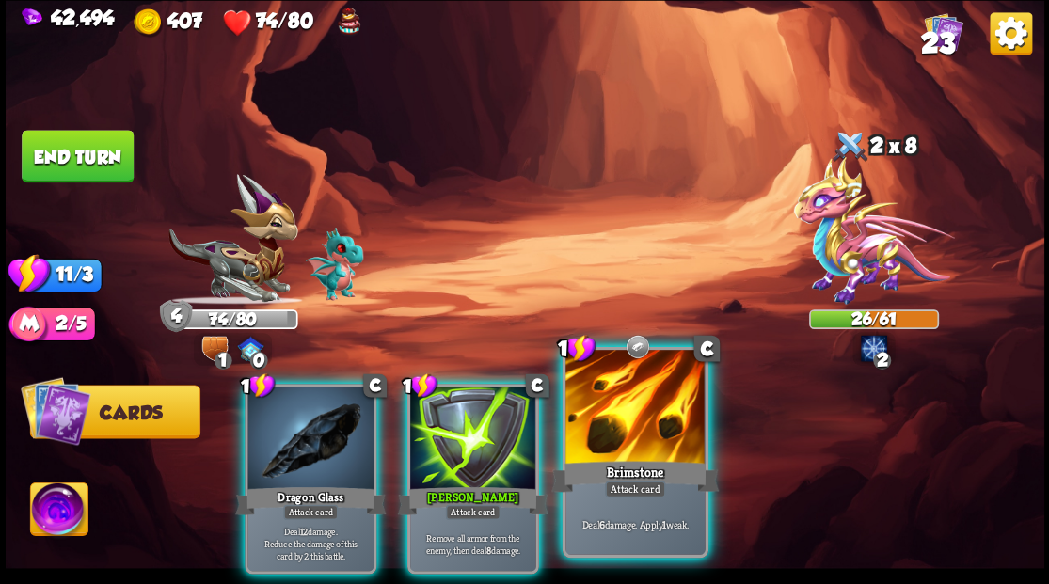
click at [625, 419] on div at bounding box center [634, 409] width 139 height 118
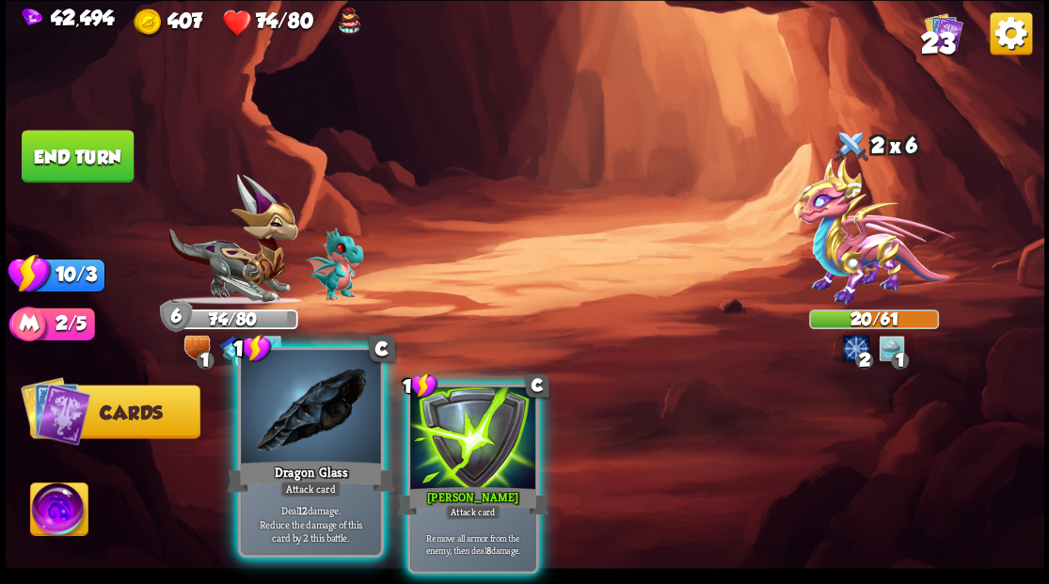
click at [295, 431] on div at bounding box center [310, 409] width 139 height 118
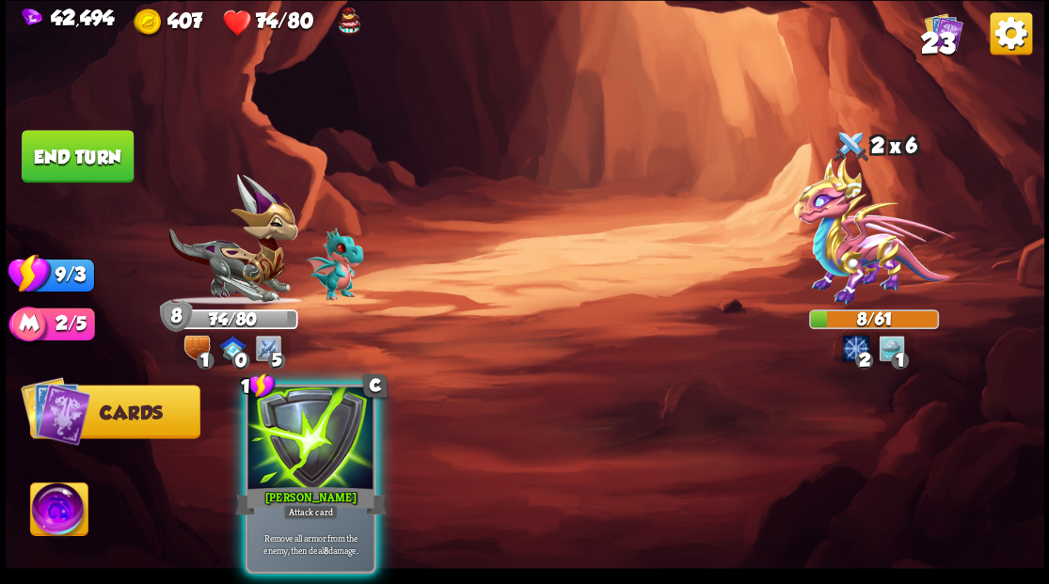
click at [295, 431] on div at bounding box center [310, 440] width 126 height 106
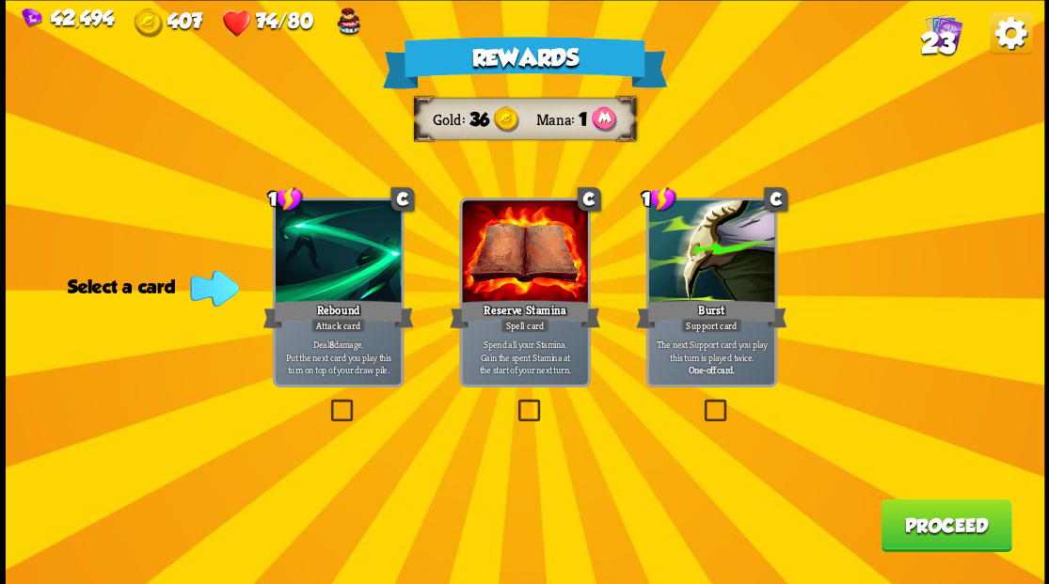
drag, startPoint x: 341, startPoint y: 410, endPoint x: 577, endPoint y: 404, distance: 235.3
click at [326, 402] on label at bounding box center [326, 402] width 0 height 0
click at [0, 0] on input "checkbox" at bounding box center [0, 0] width 0 height 0
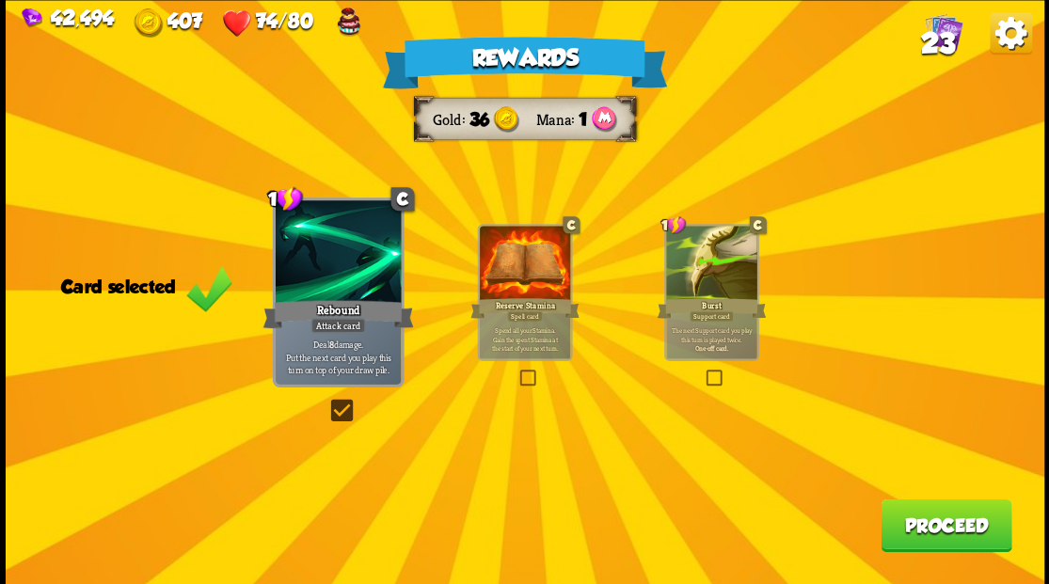
click at [927, 532] on button "Proceed" at bounding box center [945, 525] width 131 height 53
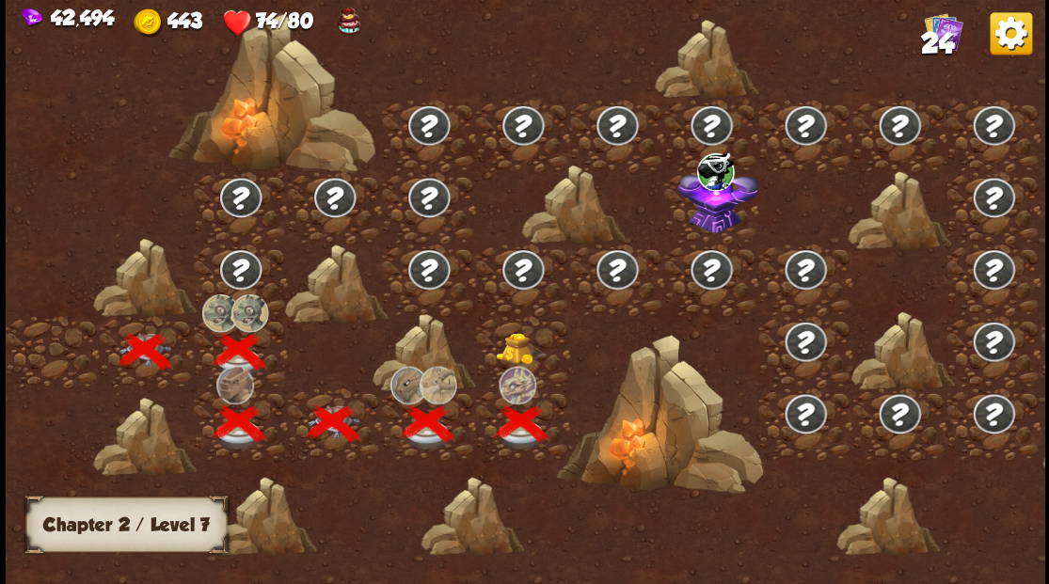
click at [509, 344] on img at bounding box center [521, 348] width 52 height 32
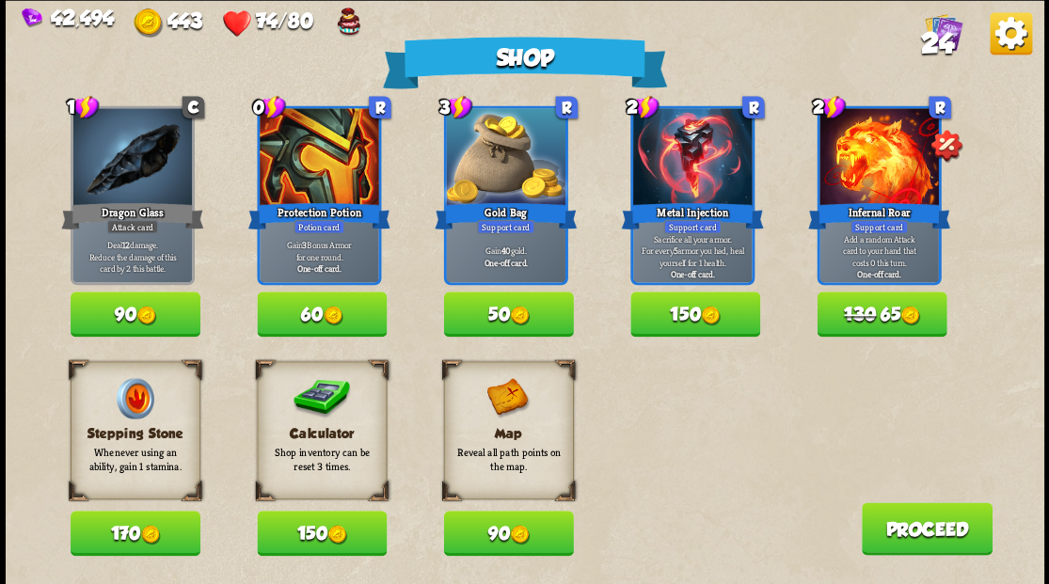
click at [305, 536] on button "150" at bounding box center [322, 533] width 130 height 45
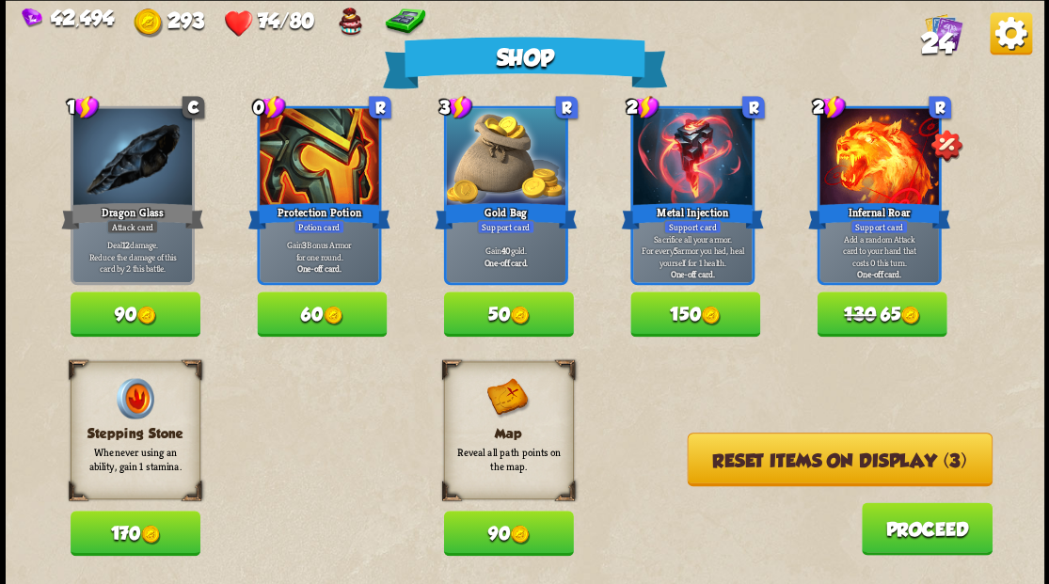
click at [800, 471] on button "Reset items on display (3)" at bounding box center [839, 460] width 305 height 54
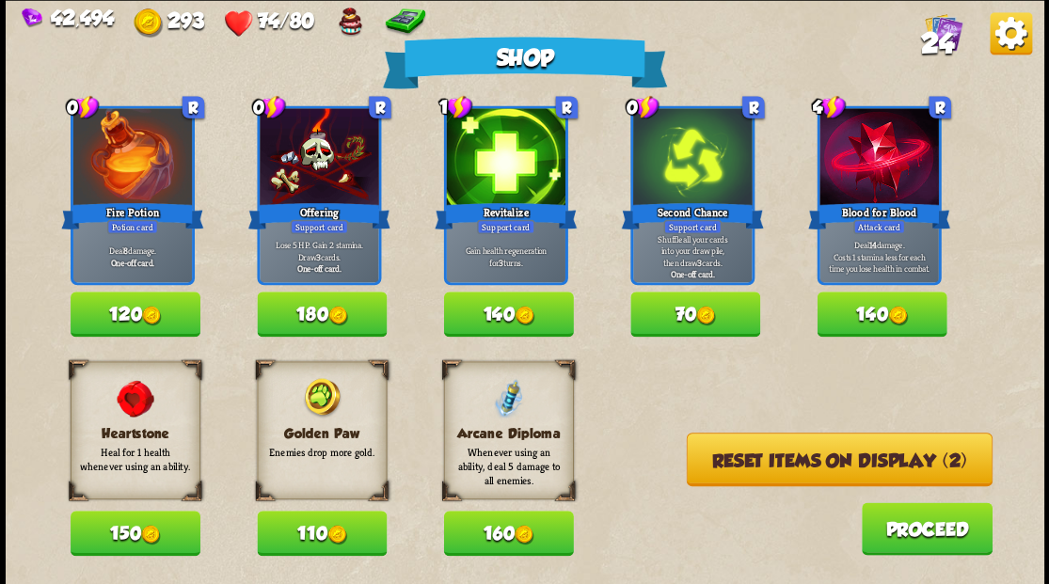
click at [309, 535] on button "110" at bounding box center [322, 533] width 130 height 45
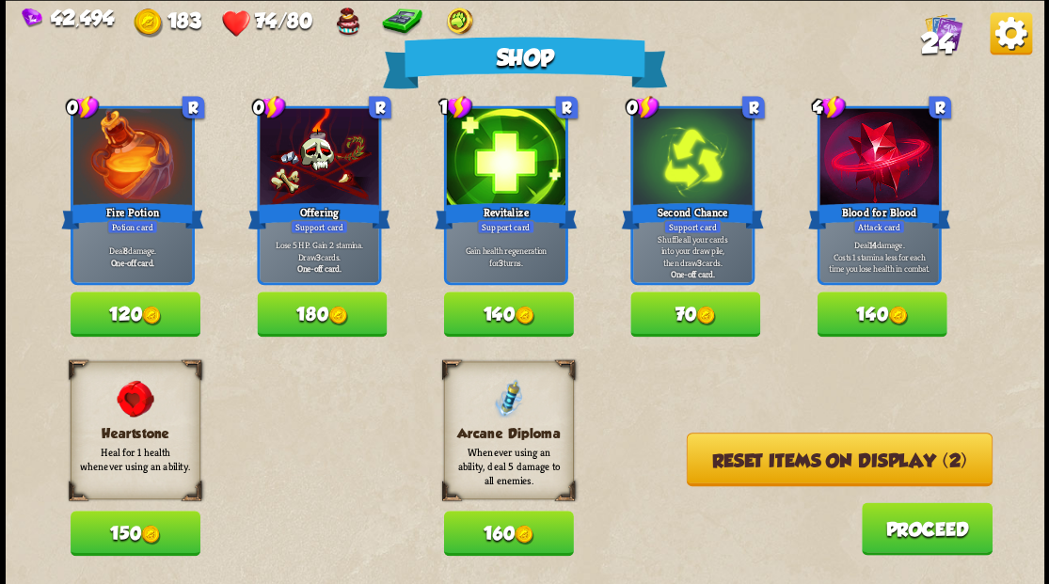
click at [793, 463] on button "Reset items on display (2)" at bounding box center [839, 460] width 306 height 54
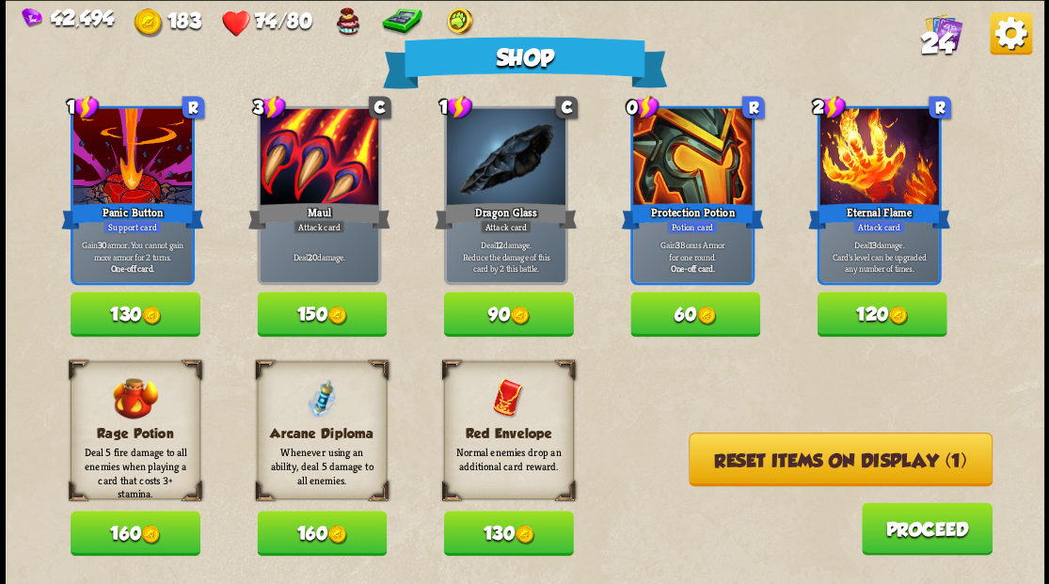
click at [781, 468] on button "Reset items on display (1)" at bounding box center [841, 460] width 304 height 54
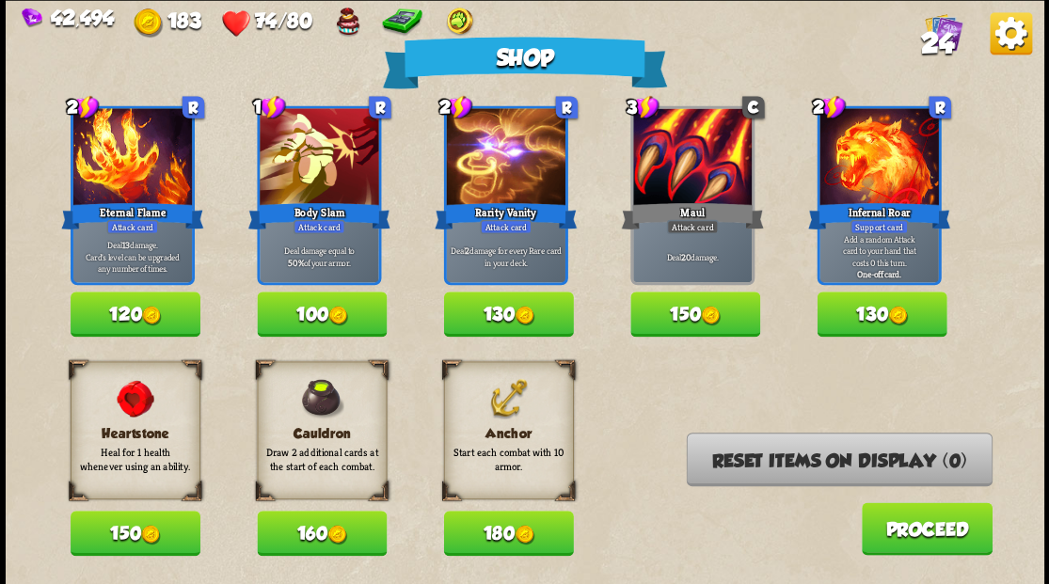
click at [508, 534] on button "180" at bounding box center [508, 533] width 130 height 45
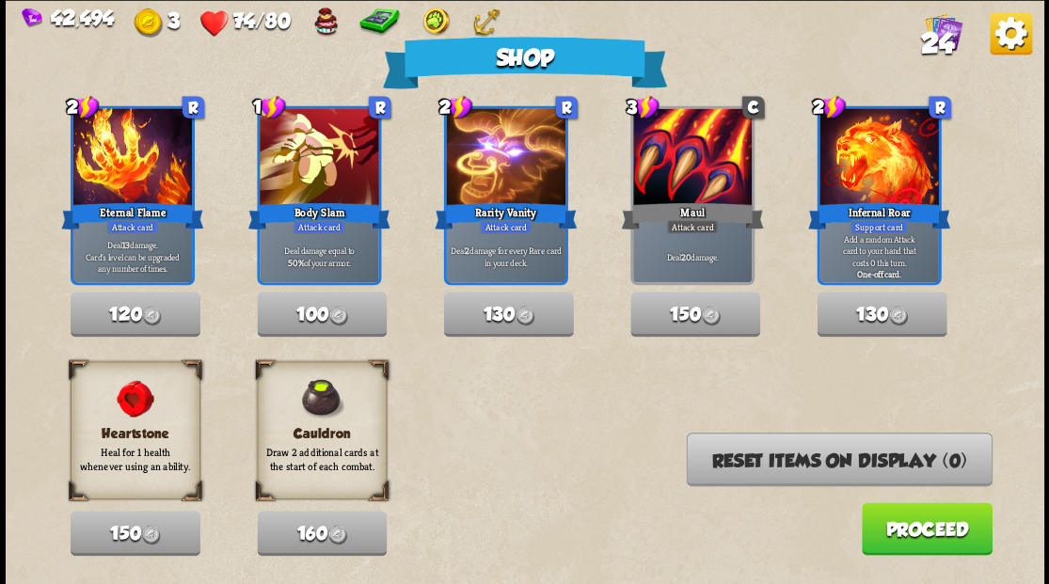
click at [885, 532] on button "Proceed" at bounding box center [926, 528] width 131 height 53
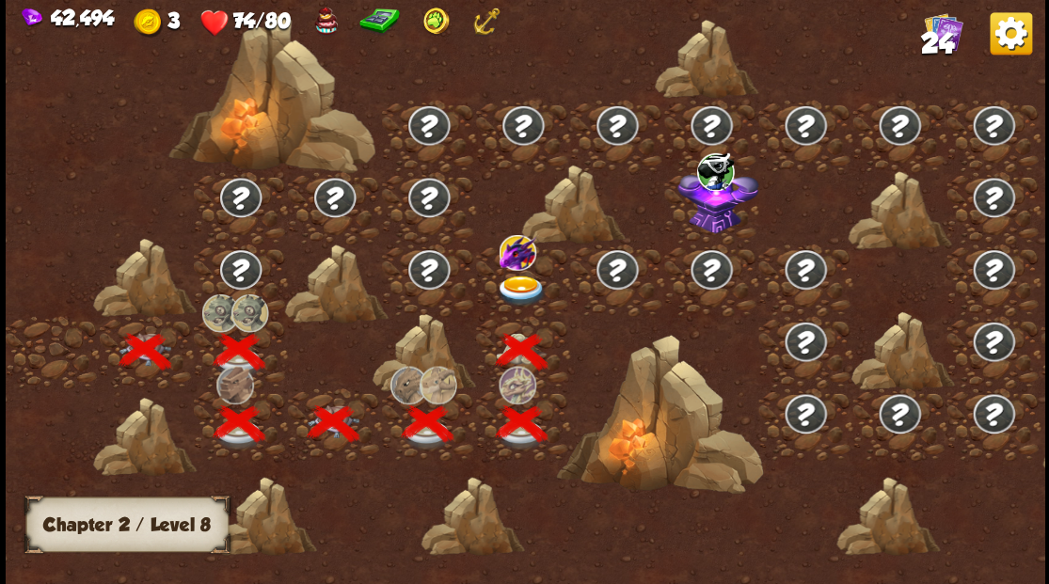
click at [516, 286] on img at bounding box center [521, 290] width 52 height 31
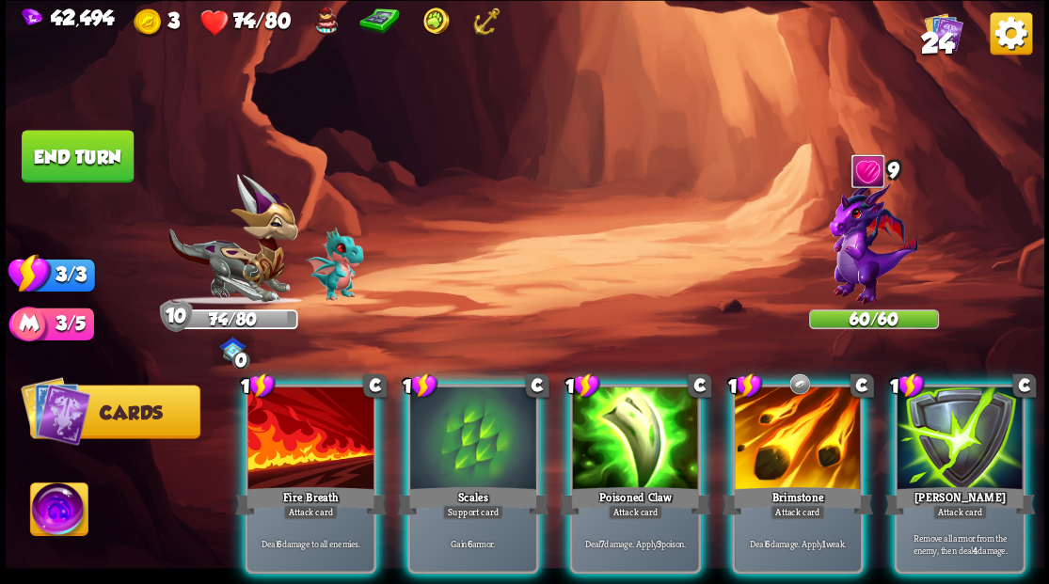
click at [482, 415] on div at bounding box center [473, 440] width 126 height 106
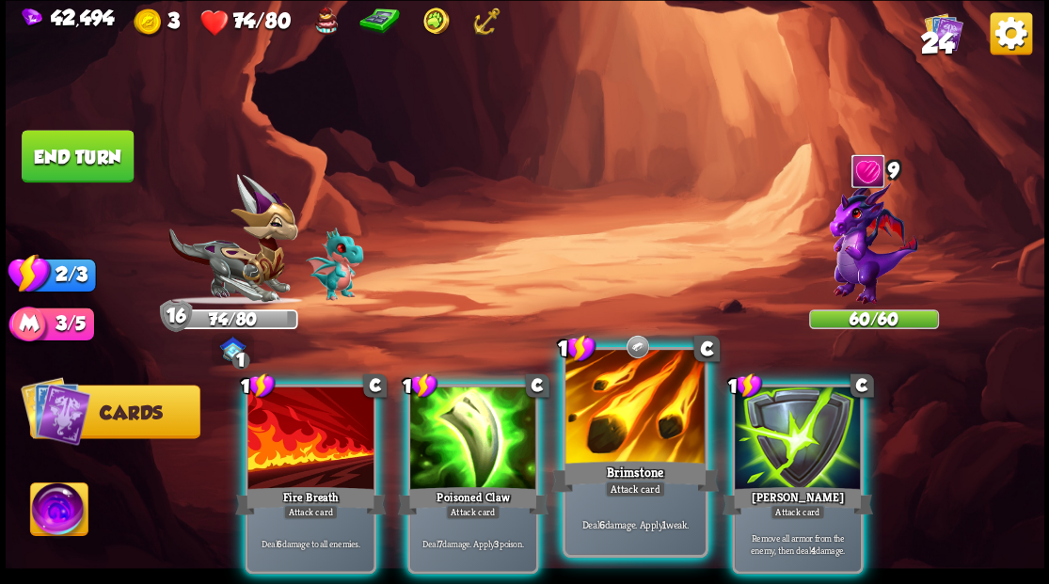
click at [632, 425] on div at bounding box center [634, 409] width 139 height 118
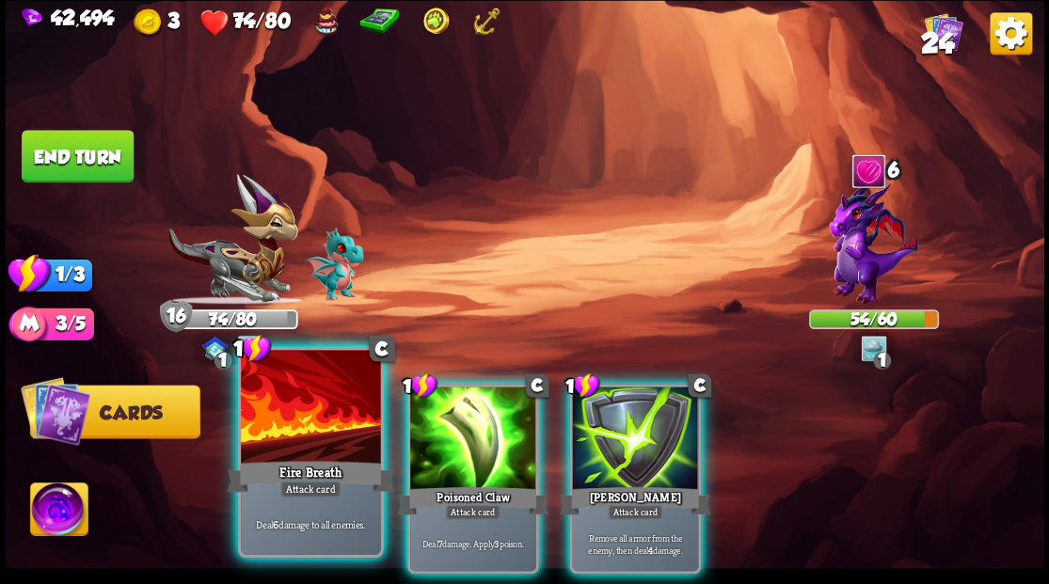
click at [335, 428] on div at bounding box center [310, 409] width 139 height 118
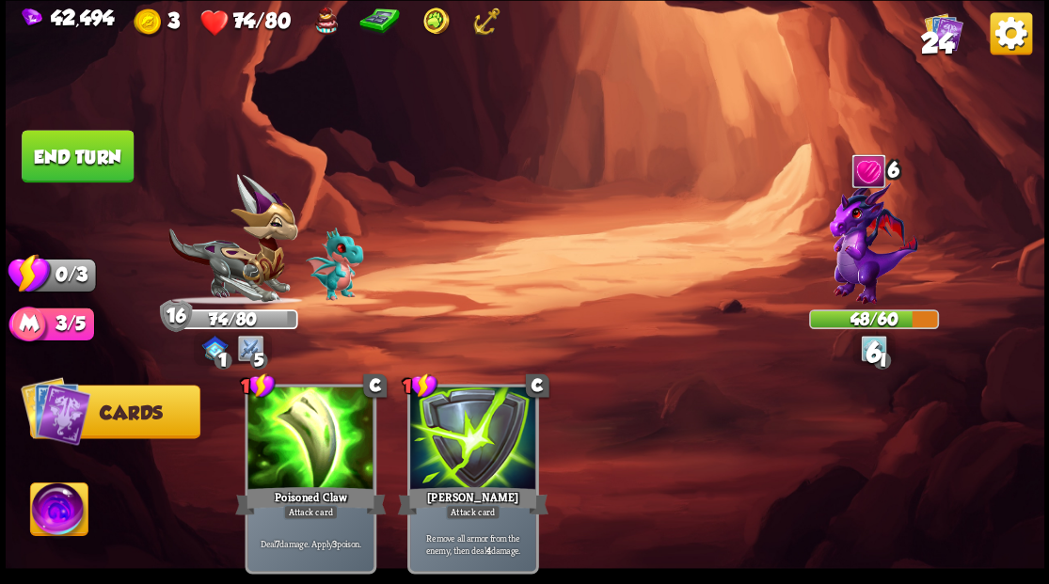
click at [105, 157] on button "End turn" at bounding box center [77, 156] width 115 height 54
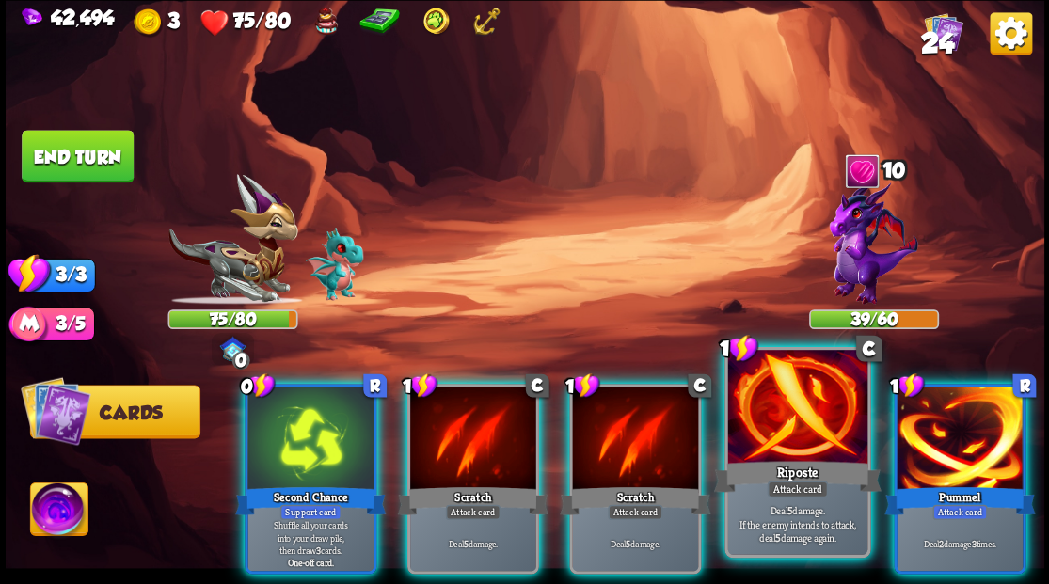
click at [781, 432] on div at bounding box center [796, 409] width 139 height 118
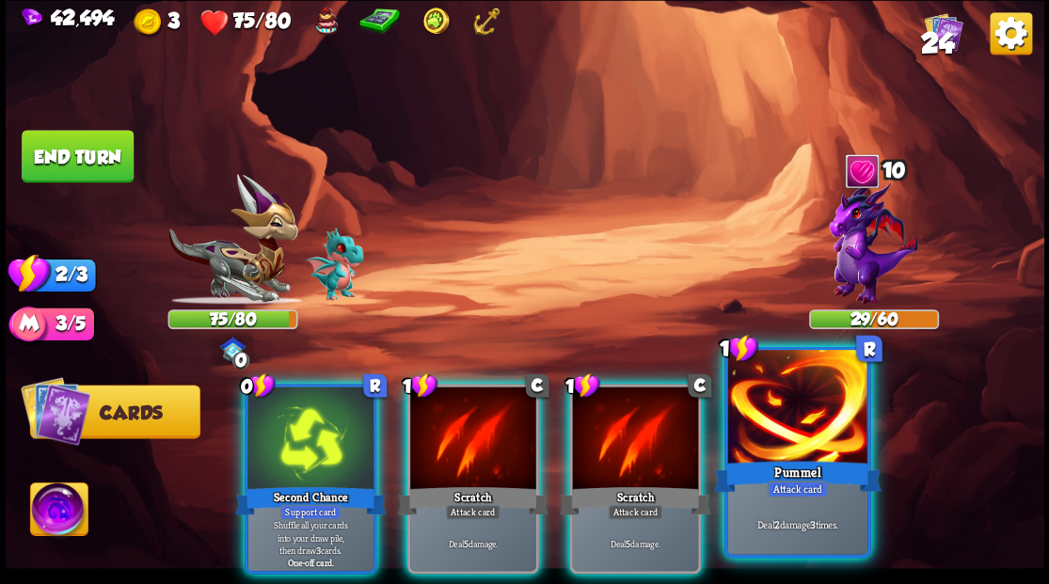
click at [777, 431] on div at bounding box center [796, 409] width 139 height 118
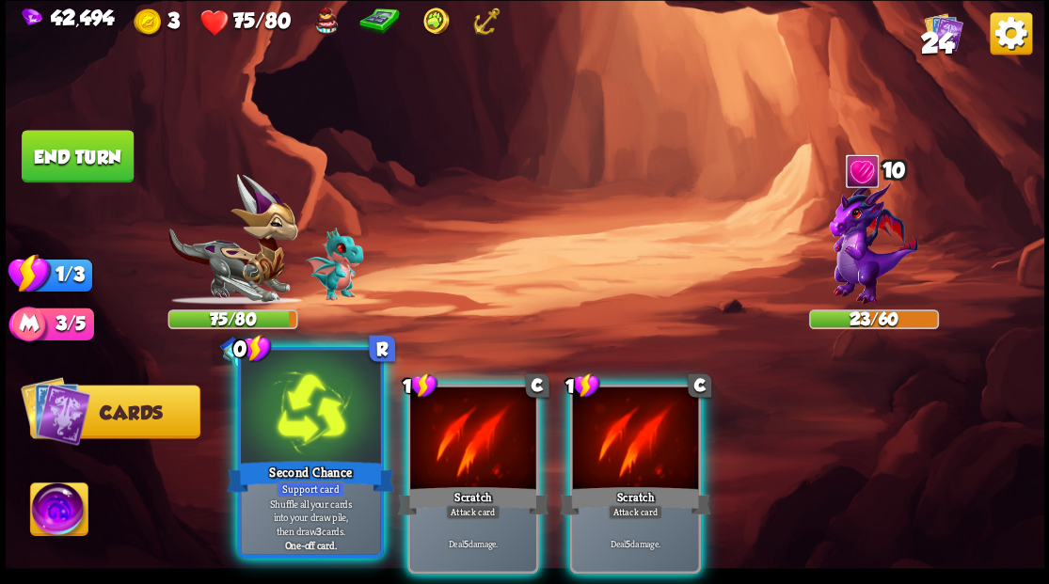
click at [264, 417] on div at bounding box center [310, 409] width 139 height 118
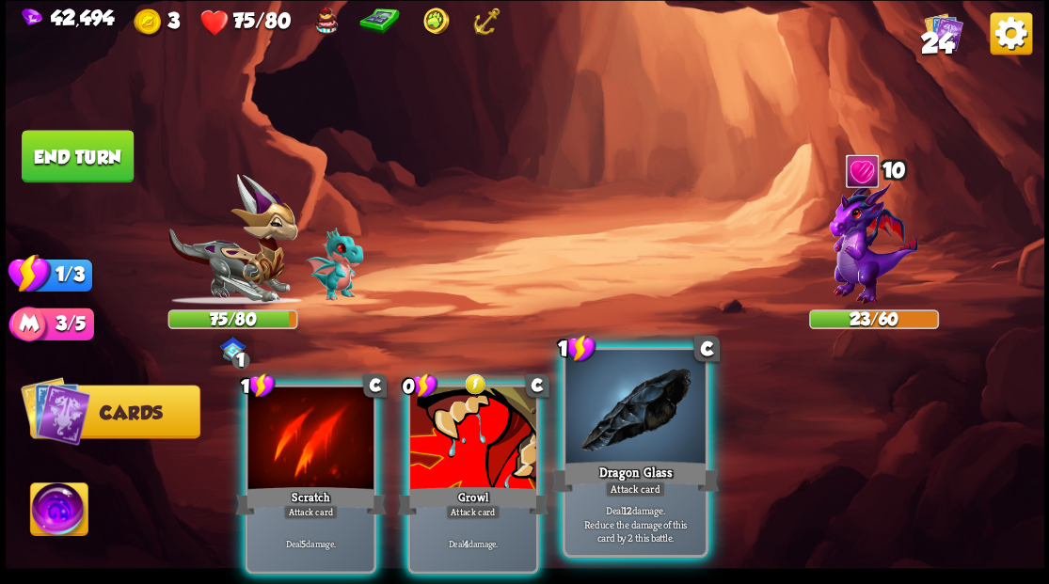
click at [622, 424] on div at bounding box center [634, 409] width 139 height 118
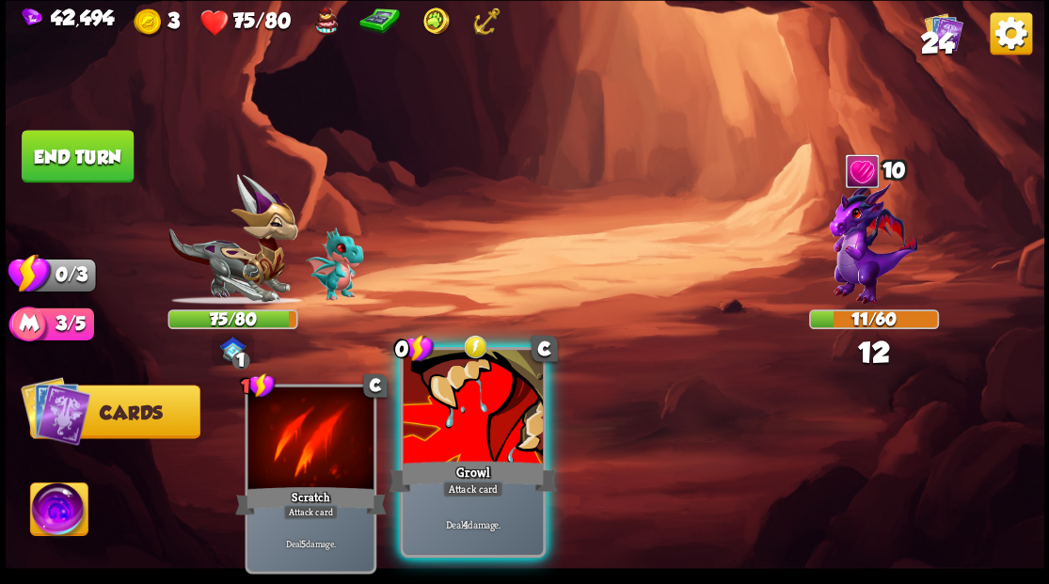
click at [463, 434] on div at bounding box center [472, 409] width 139 height 118
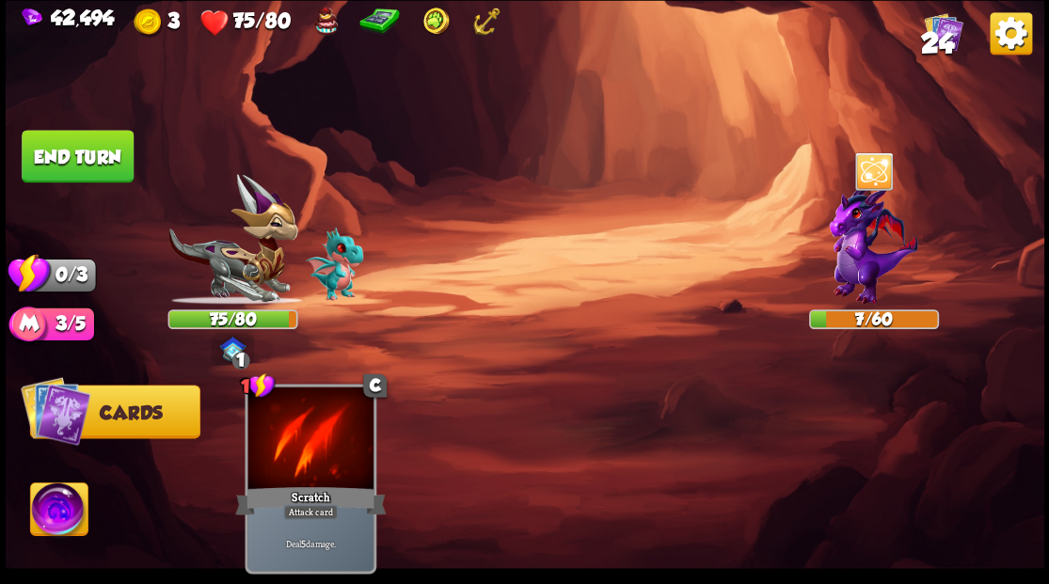
click at [87, 160] on button "End turn" at bounding box center [78, 157] width 114 height 54
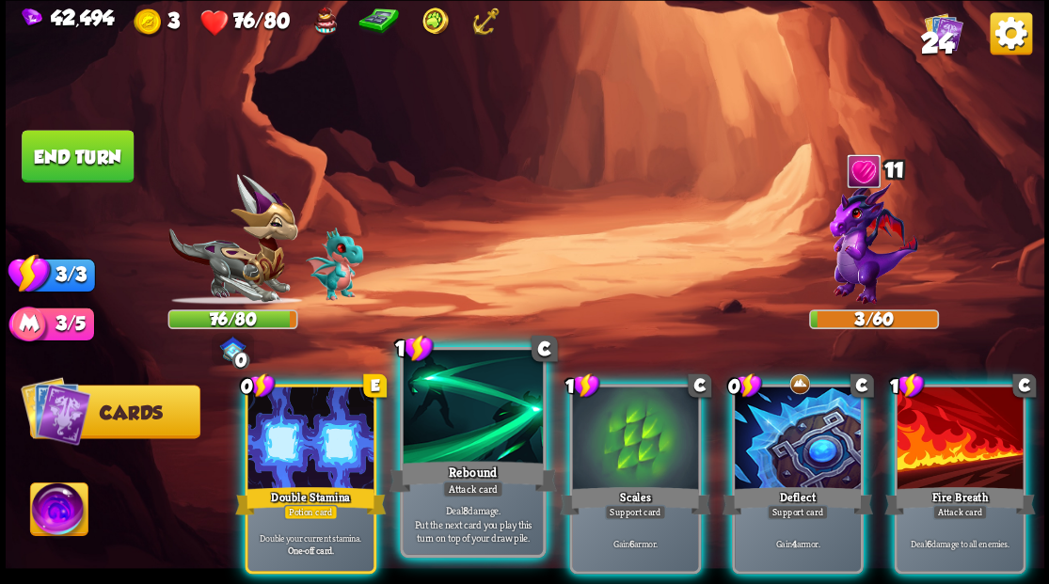
click at [450, 416] on div at bounding box center [472, 409] width 139 height 118
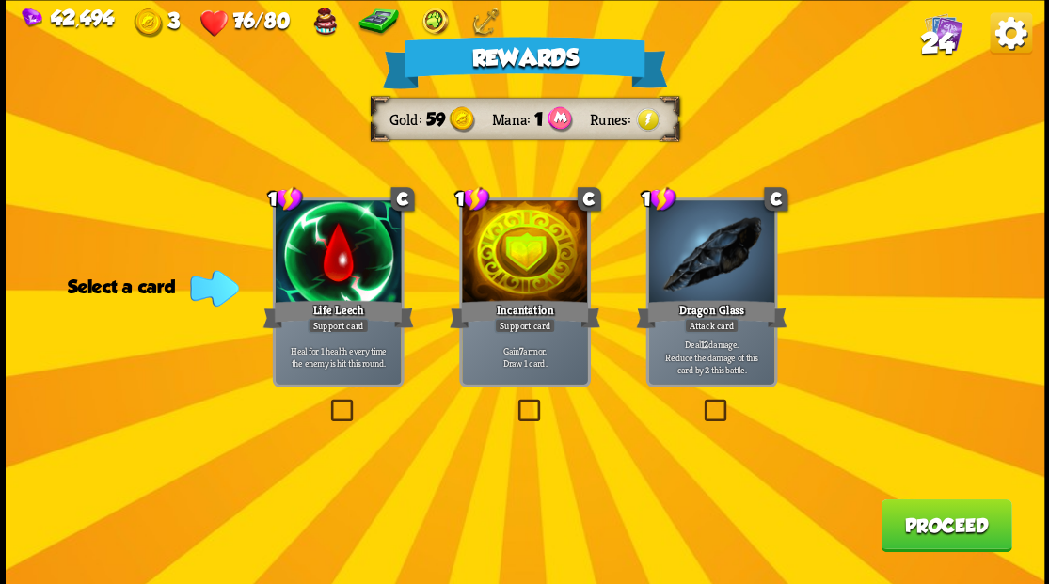
drag, startPoint x: 527, startPoint y: 410, endPoint x: 525, endPoint y: 401, distance: 9.6
click at [514, 402] on label at bounding box center [514, 402] width 0 height 0
click at [0, 0] on input "checkbox" at bounding box center [0, 0] width 0 height 0
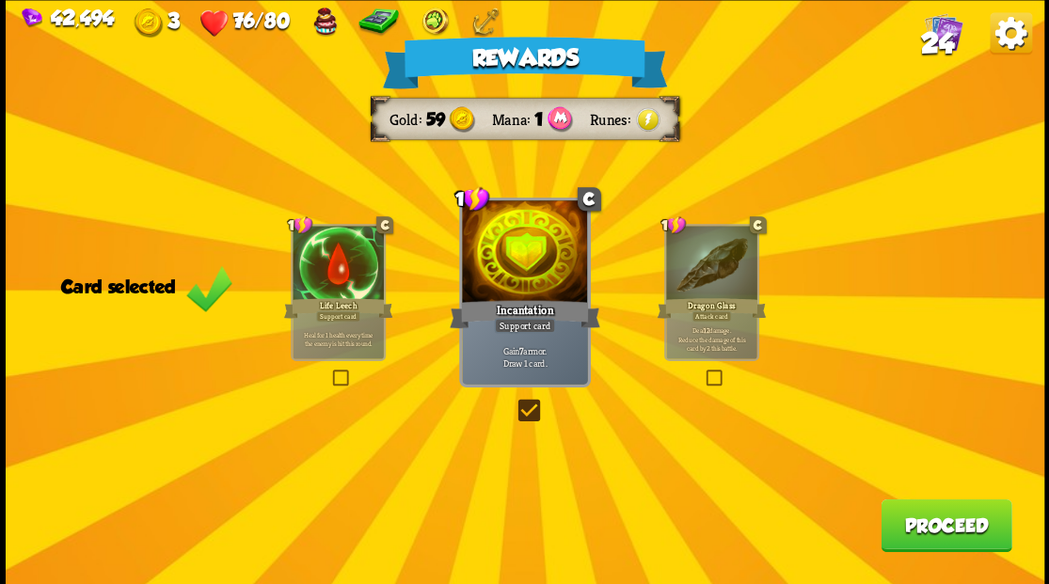
click at [947, 540] on button "Proceed" at bounding box center [945, 525] width 131 height 53
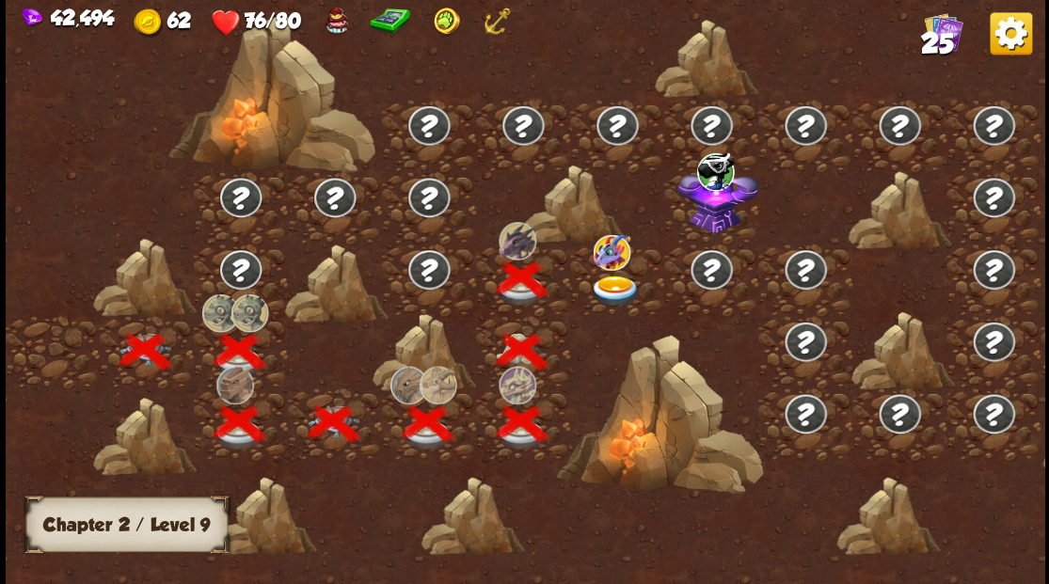
click at [617, 286] on img at bounding box center [616, 290] width 52 height 31
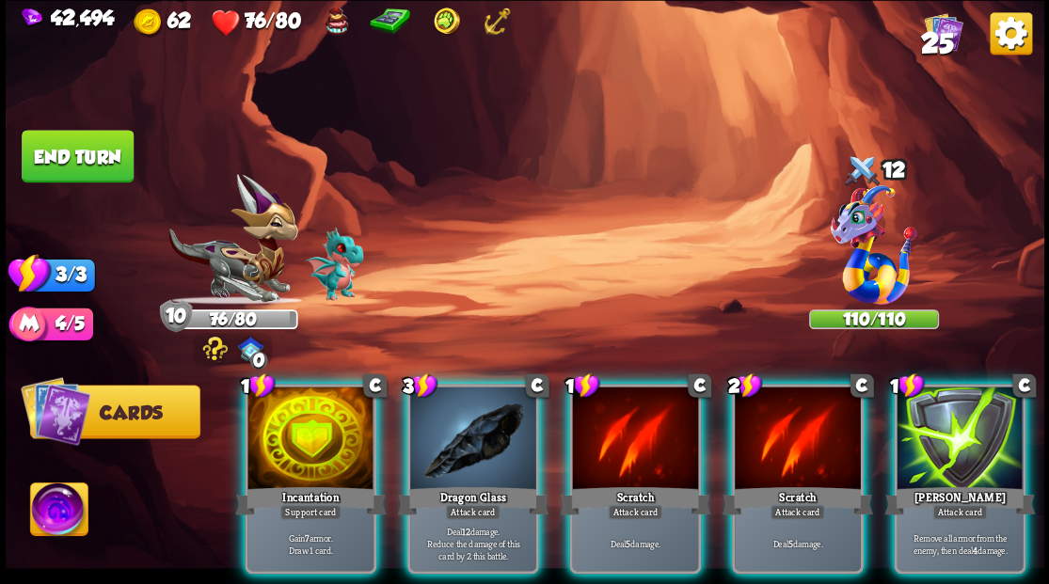
click at [60, 511] on img at bounding box center [58, 512] width 57 height 58
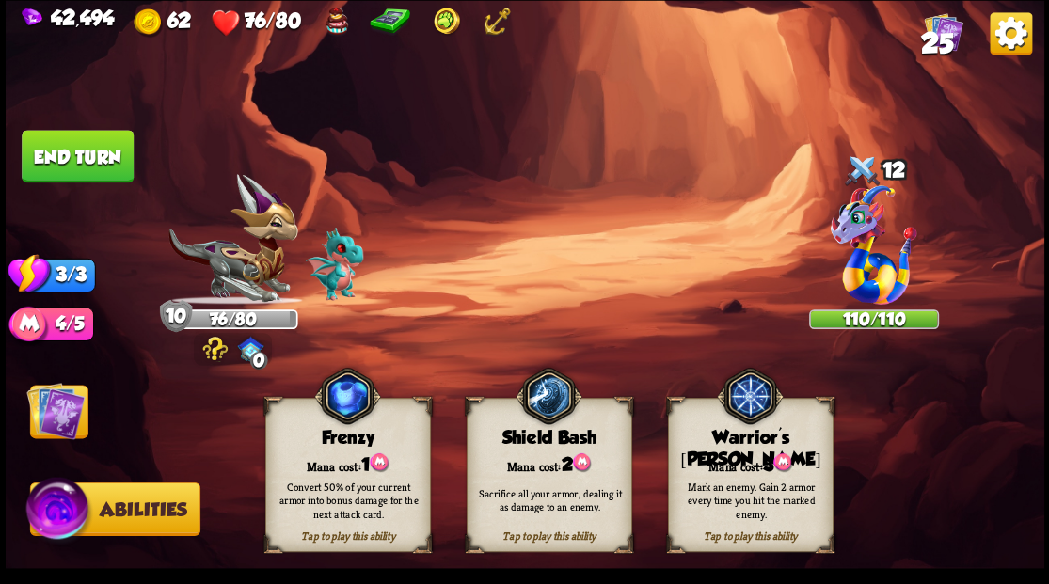
click at [745, 468] on div "Mark an enemy. Gain 2 armor every time you hit the marked enemy." at bounding box center [751, 499] width 166 height 65
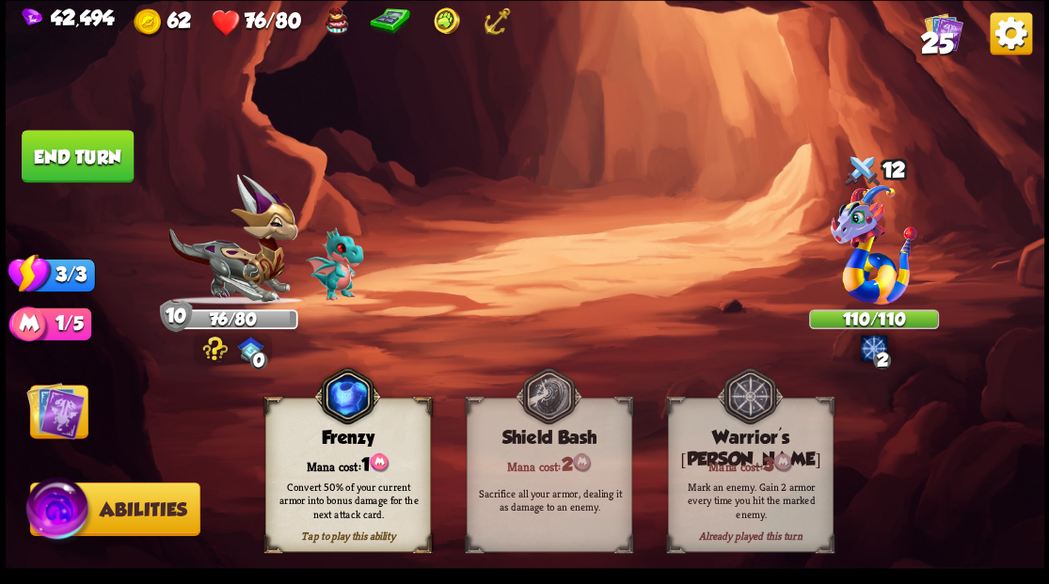
click at [38, 403] on img at bounding box center [55, 410] width 58 height 58
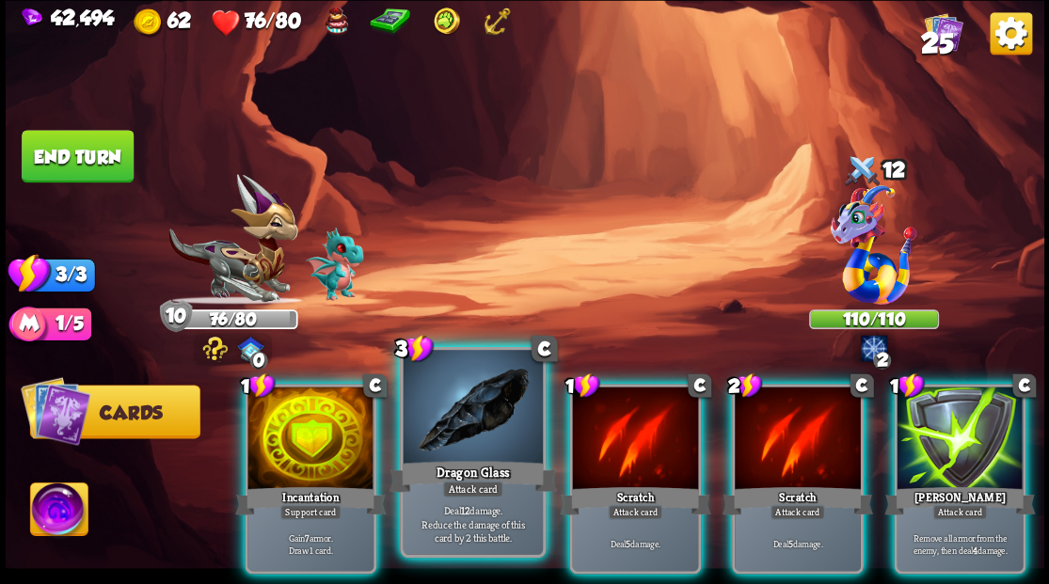
click at [449, 407] on div at bounding box center [472, 409] width 139 height 118
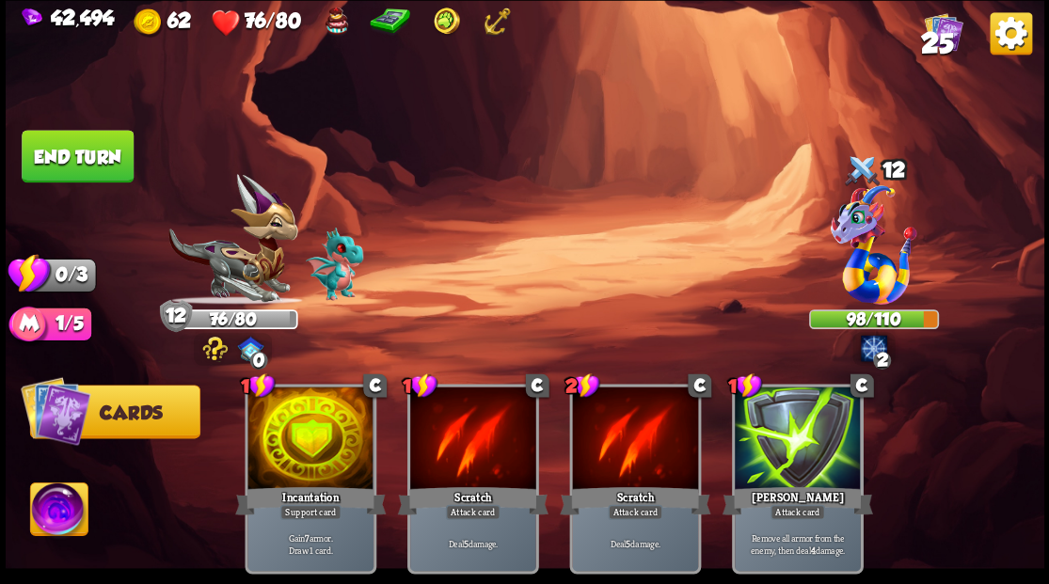
click at [109, 154] on button "End turn" at bounding box center [77, 156] width 115 height 54
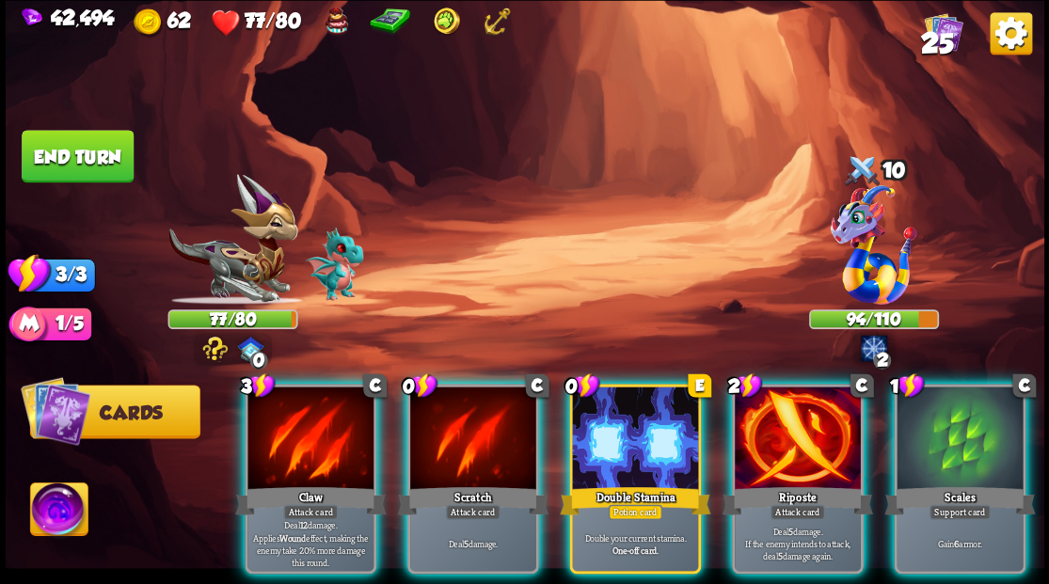
click at [610, 429] on div at bounding box center [635, 440] width 126 height 106
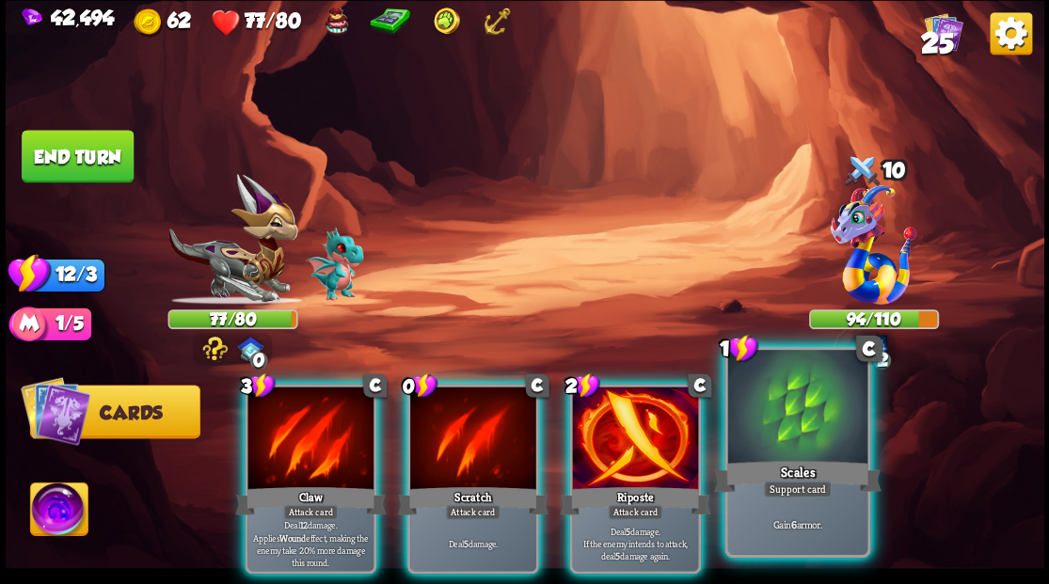
click at [821, 420] on div at bounding box center [796, 409] width 139 height 118
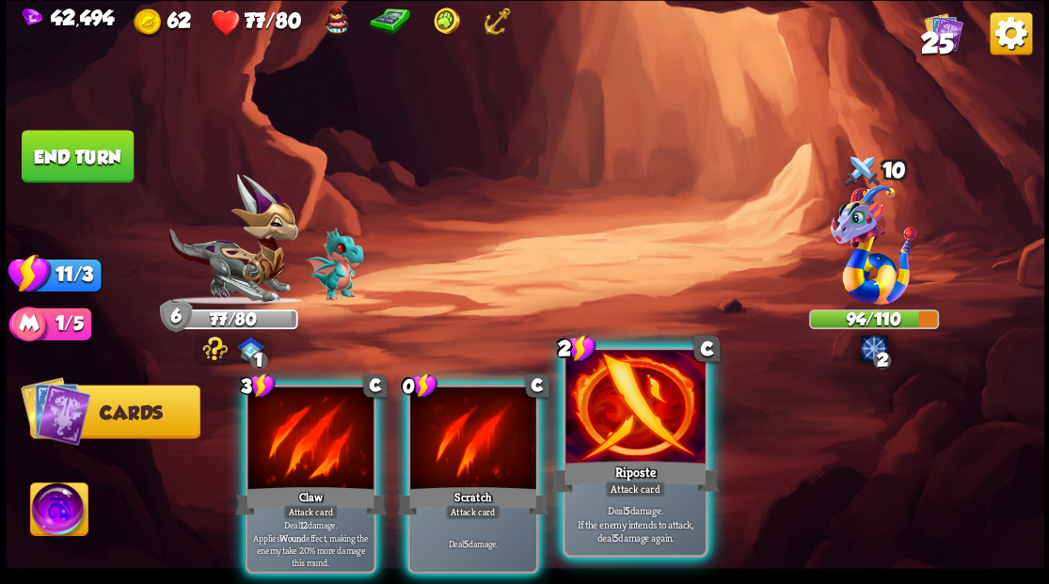
click at [651, 427] on div at bounding box center [634, 409] width 139 height 118
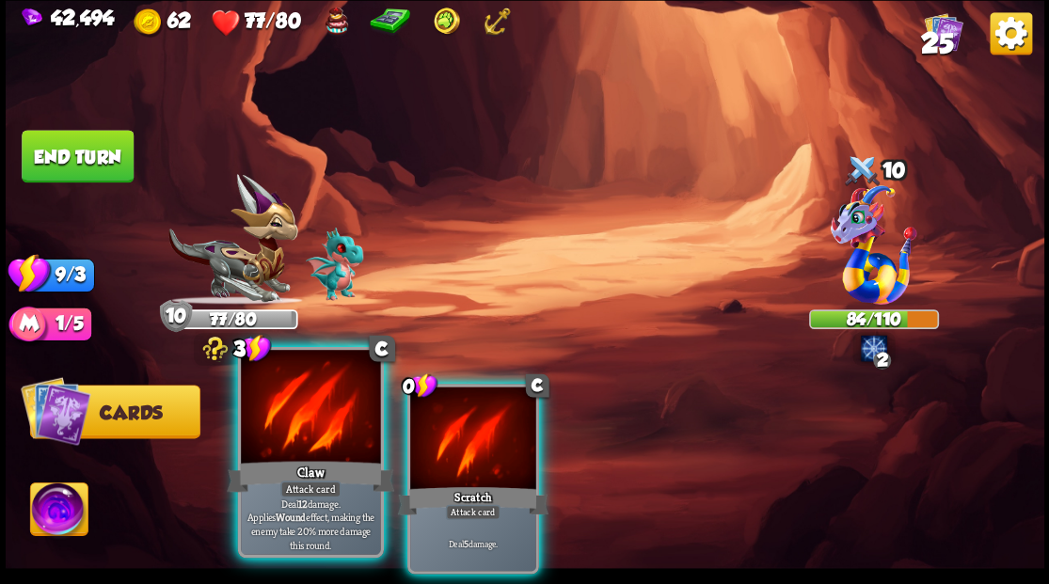
click at [295, 423] on div at bounding box center [310, 409] width 139 height 118
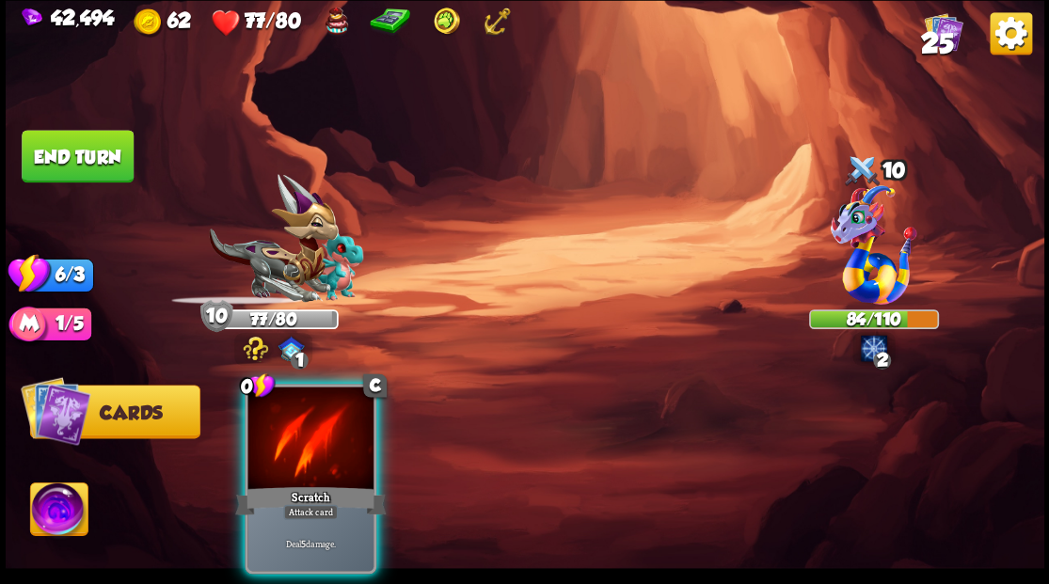
click at [295, 423] on div at bounding box center [310, 440] width 126 height 106
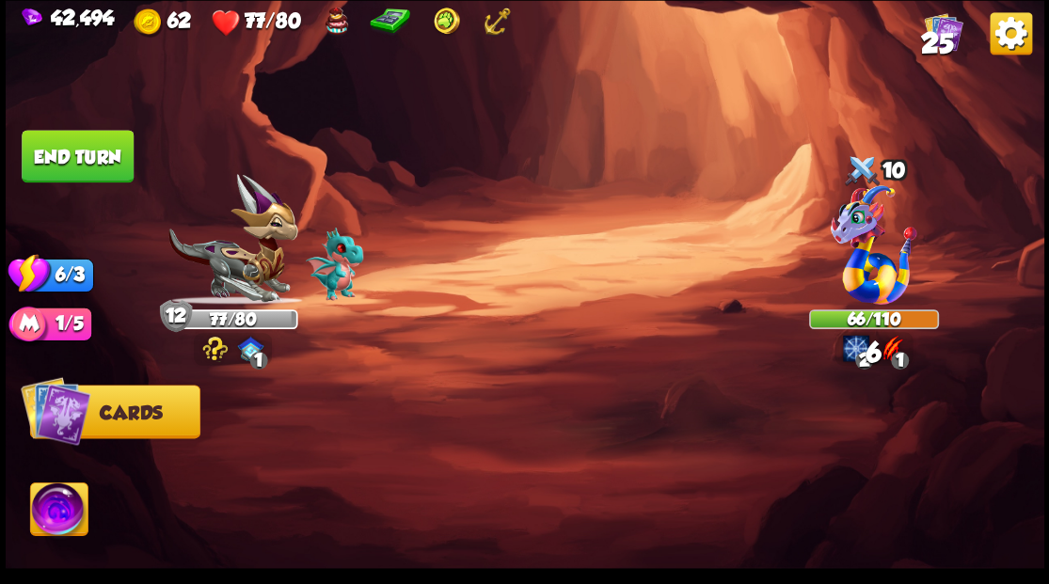
click at [82, 157] on button "End turn" at bounding box center [78, 156] width 112 height 53
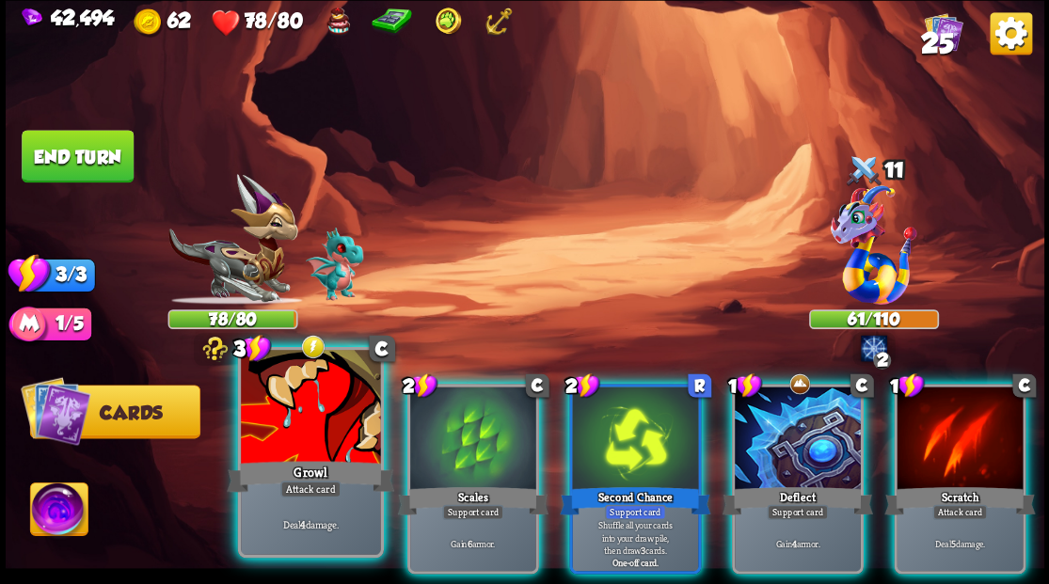
click at [275, 414] on div at bounding box center [310, 409] width 139 height 118
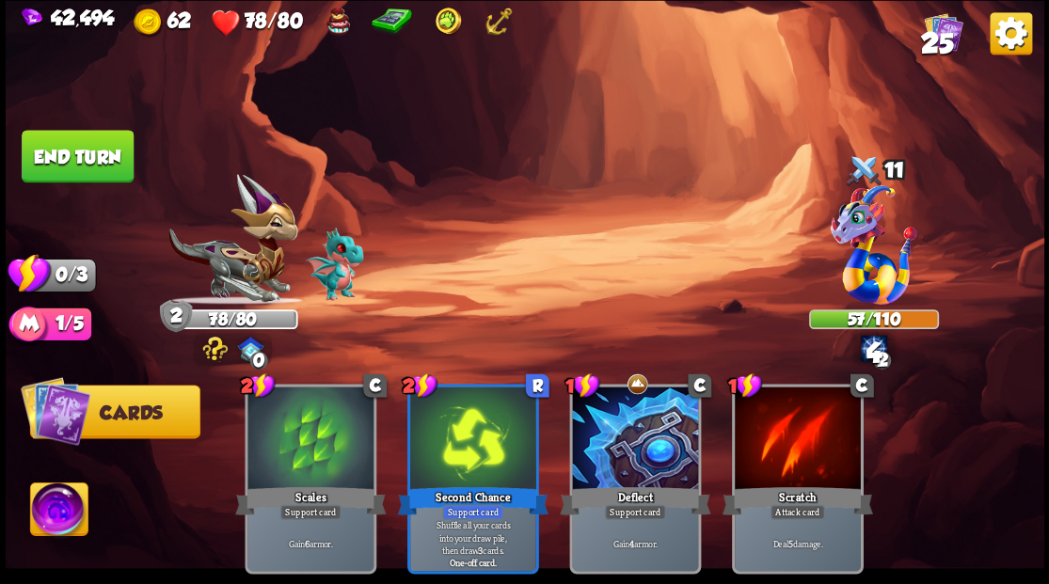
click at [70, 148] on button "End turn" at bounding box center [78, 156] width 112 height 53
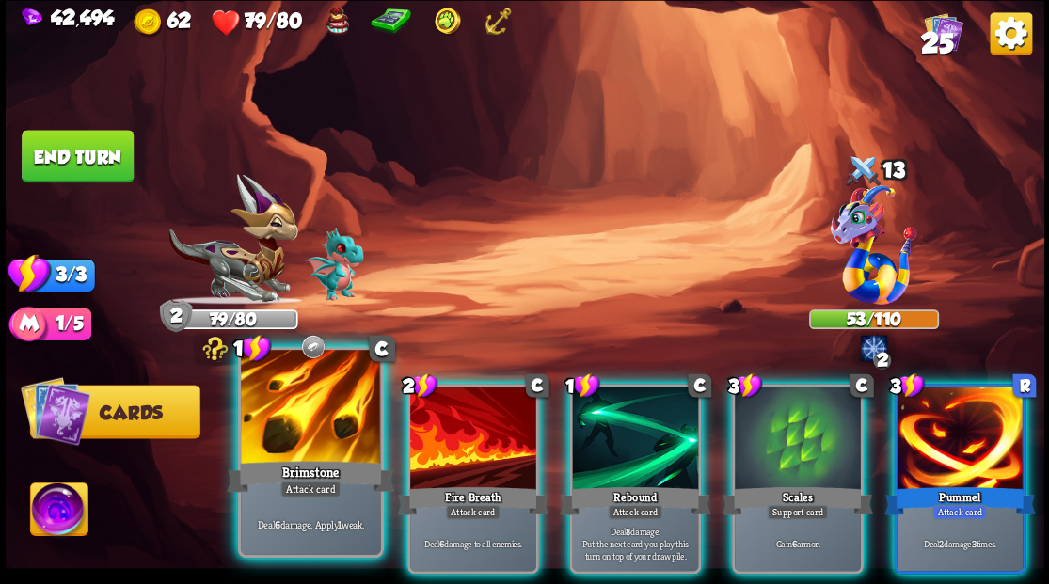
click at [277, 436] on div at bounding box center [310, 409] width 139 height 118
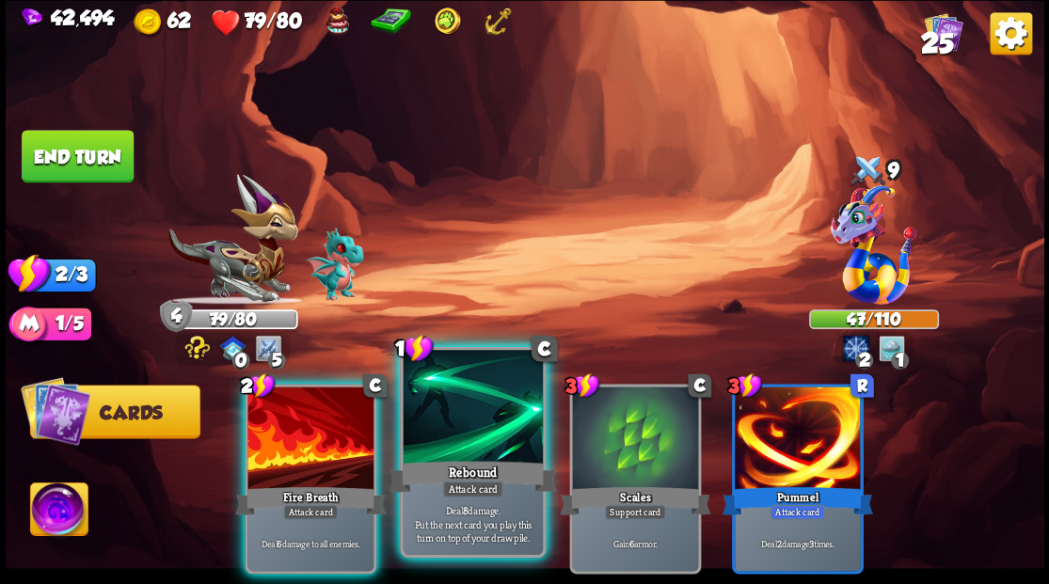
click at [446, 444] on div at bounding box center [472, 409] width 139 height 118
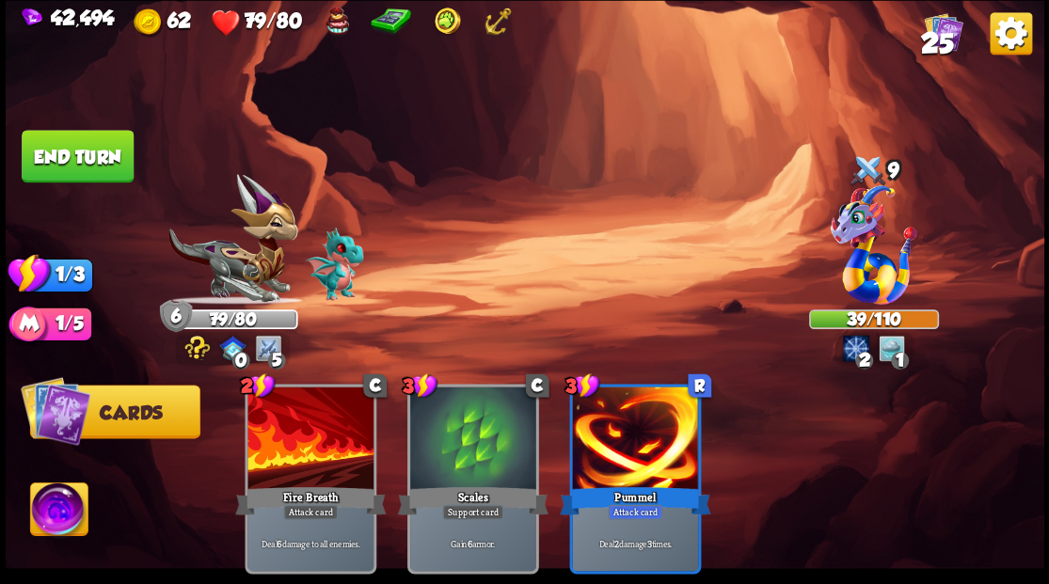
drag, startPoint x: 87, startPoint y: 137, endPoint x: 384, endPoint y: 167, distance: 298.8
click at [87, 137] on button "End turn" at bounding box center [78, 156] width 112 height 53
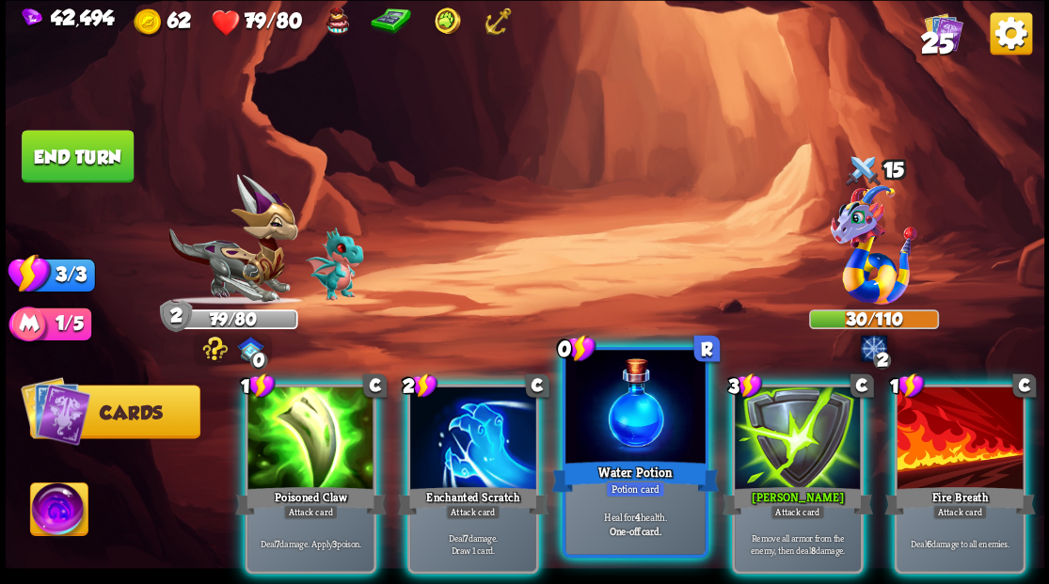
click at [602, 417] on div at bounding box center [634, 409] width 139 height 118
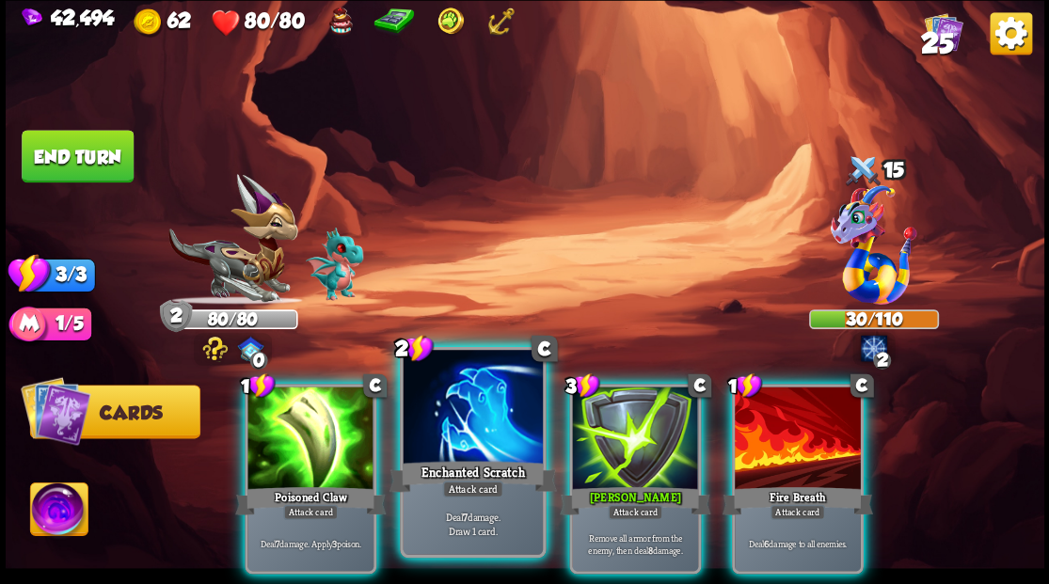
click at [468, 424] on div at bounding box center [472, 409] width 139 height 118
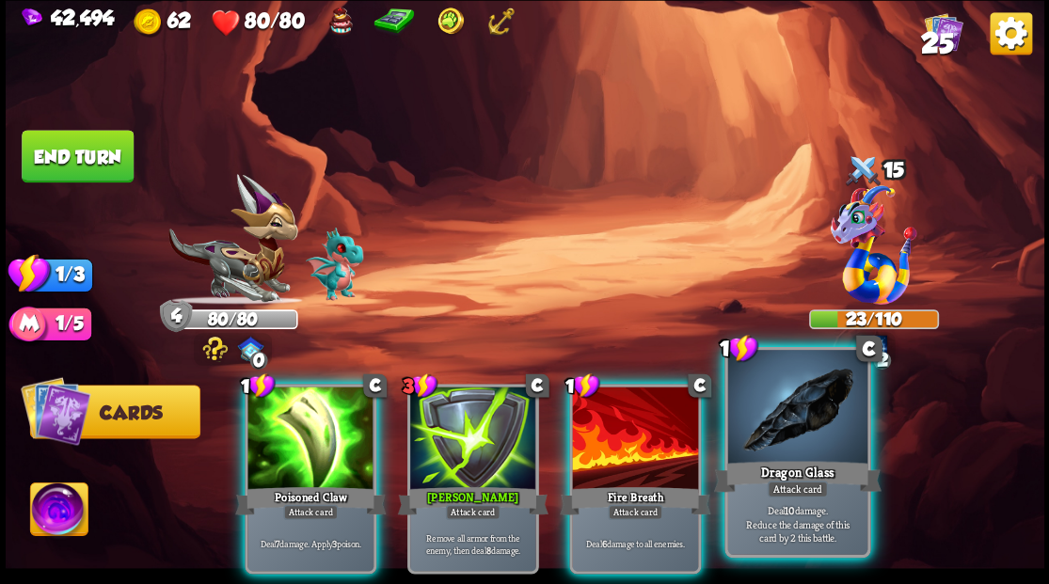
click at [792, 431] on div at bounding box center [796, 409] width 139 height 118
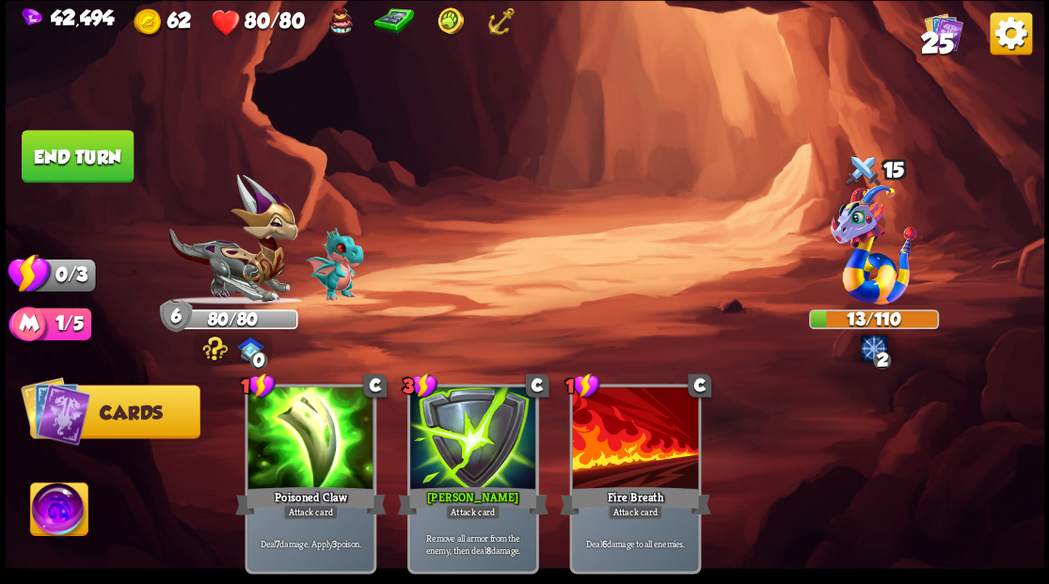
click at [79, 148] on button "End turn" at bounding box center [78, 156] width 112 height 53
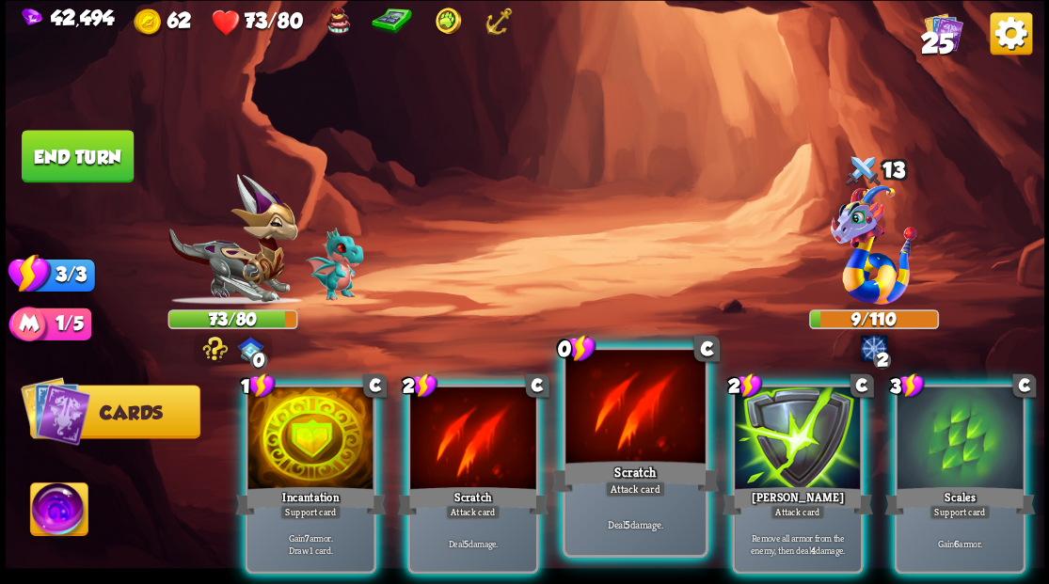
click at [615, 431] on div at bounding box center [634, 409] width 139 height 118
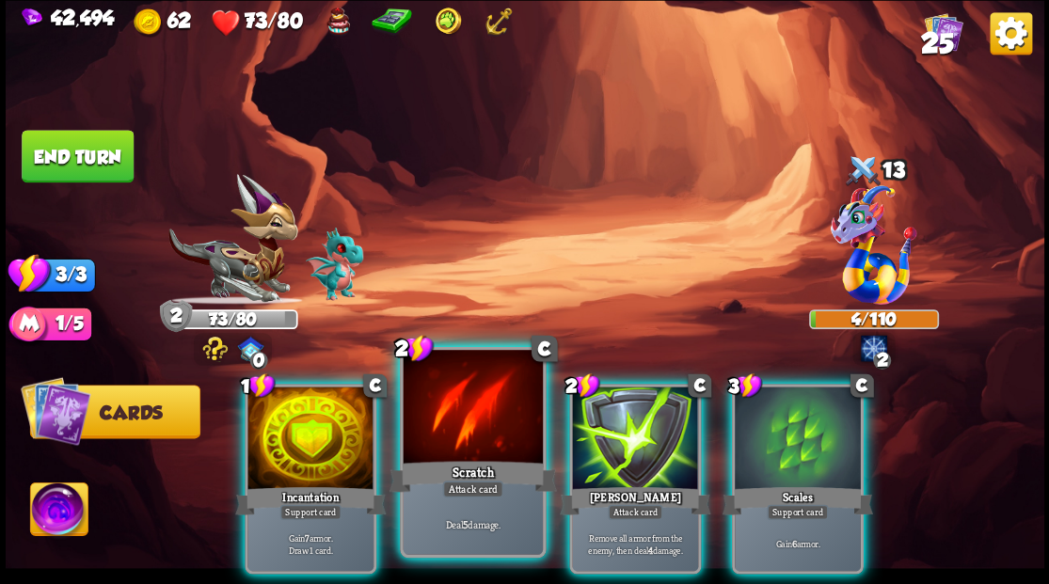
click at [466, 436] on div at bounding box center [472, 409] width 139 height 118
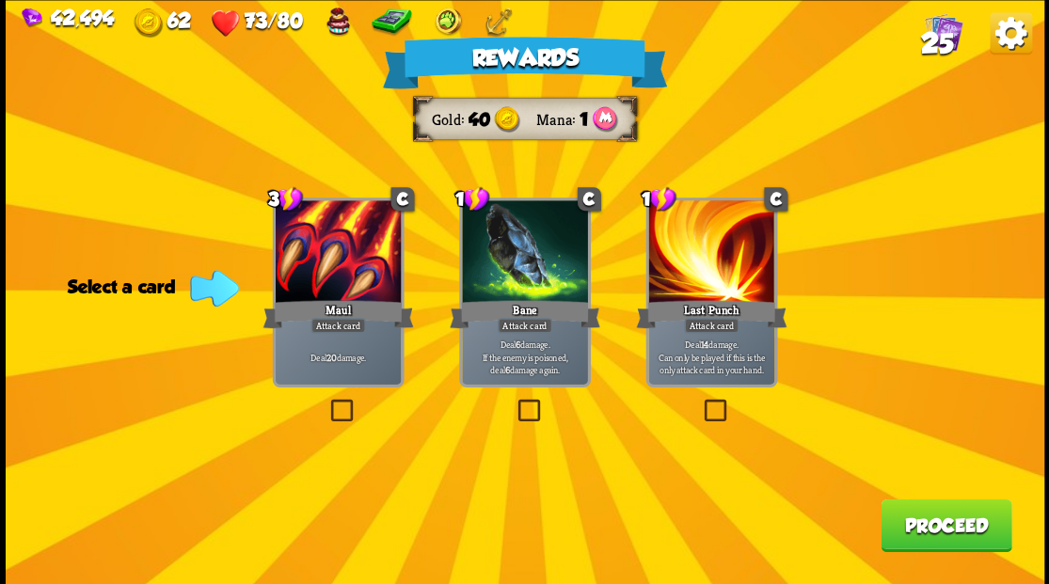
click at [514, 402] on label at bounding box center [514, 402] width 0 height 0
click at [0, 0] on input "checkbox" at bounding box center [0, 0] width 0 height 0
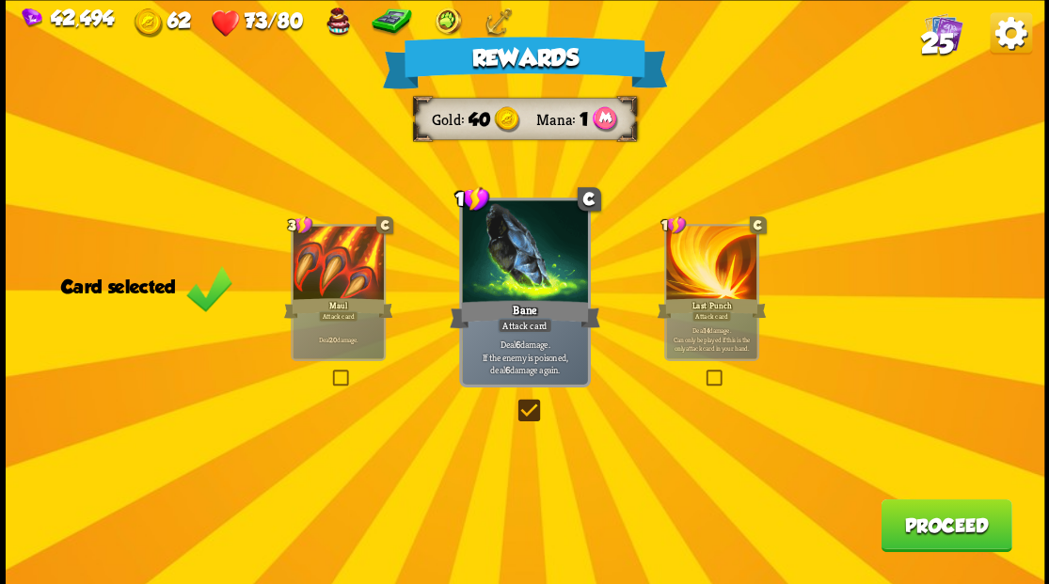
drag, startPoint x: 908, startPoint y: 527, endPoint x: 901, endPoint y: 507, distance: 20.8
click at [901, 507] on button "Proceed" at bounding box center [945, 525] width 131 height 53
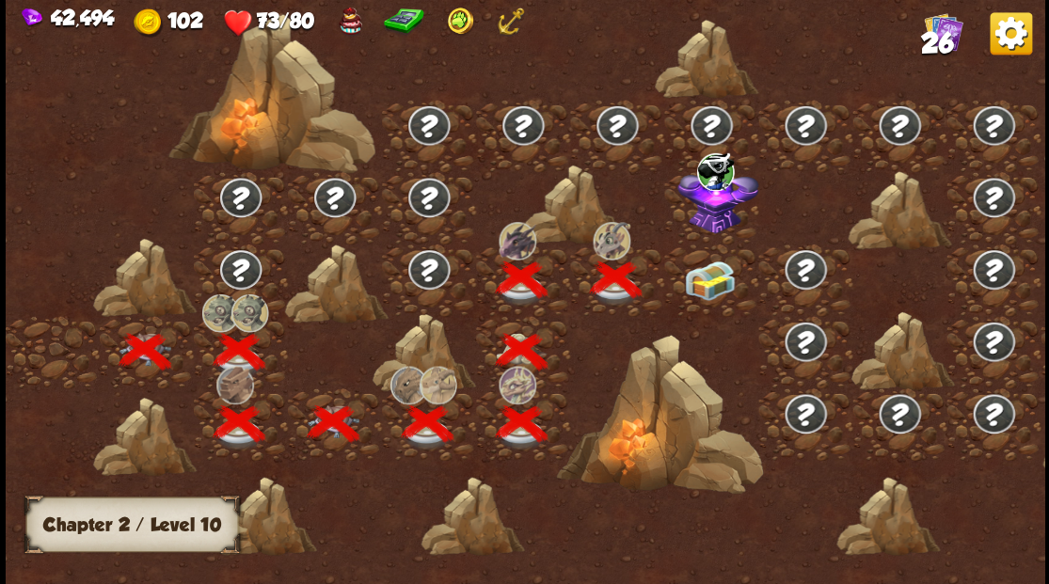
click at [707, 272] on div at bounding box center [711, 280] width 94 height 72
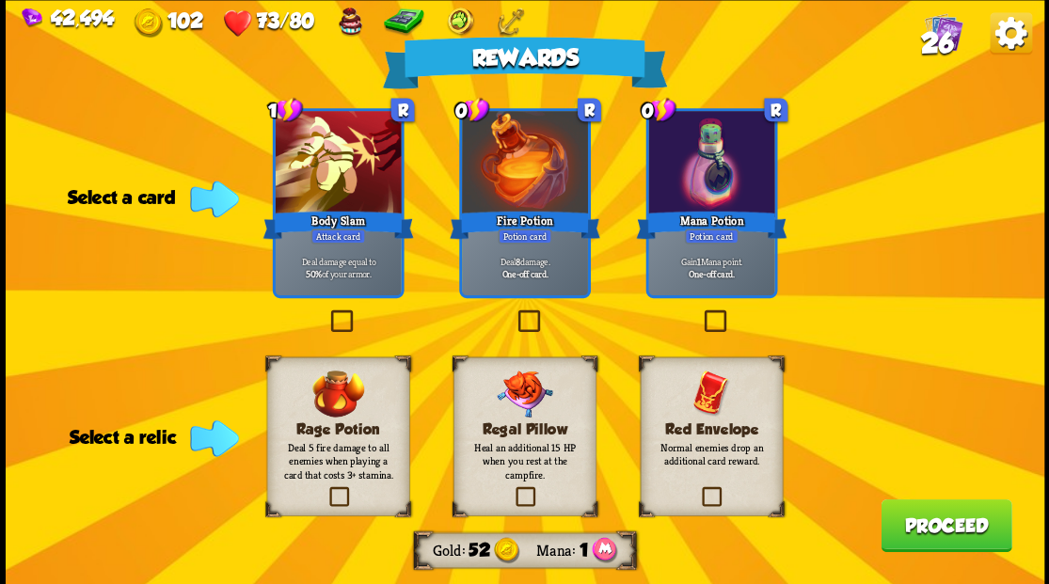
click at [700, 312] on label at bounding box center [700, 312] width 0 height 0
click at [0, 0] on input "checkbox" at bounding box center [0, 0] width 0 height 0
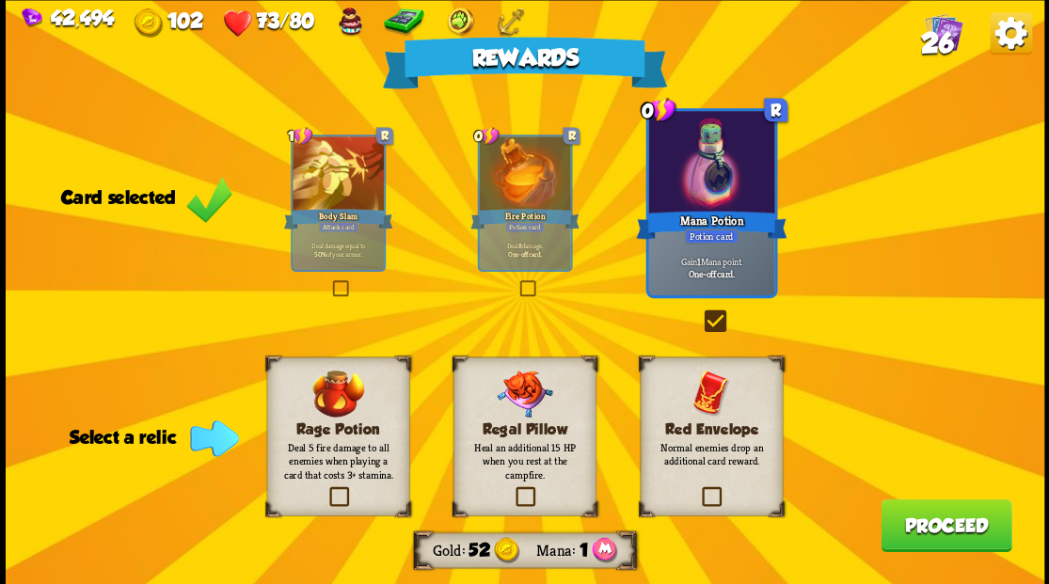
click at [699, 489] on label at bounding box center [699, 489] width 0 height 0
click at [0, 0] on input "checkbox" at bounding box center [0, 0] width 0 height 0
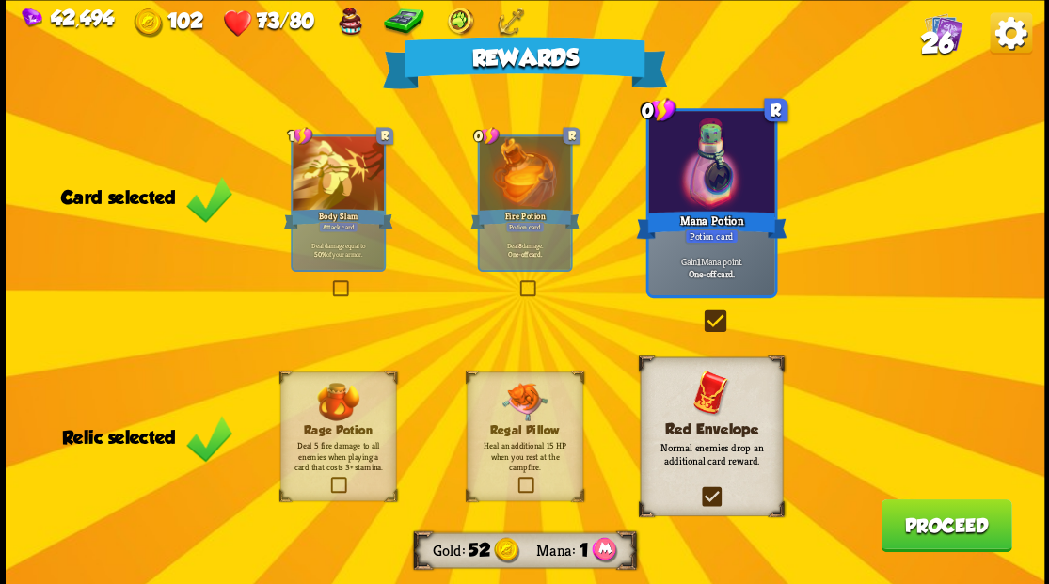
click at [925, 538] on button "Proceed" at bounding box center [945, 525] width 131 height 53
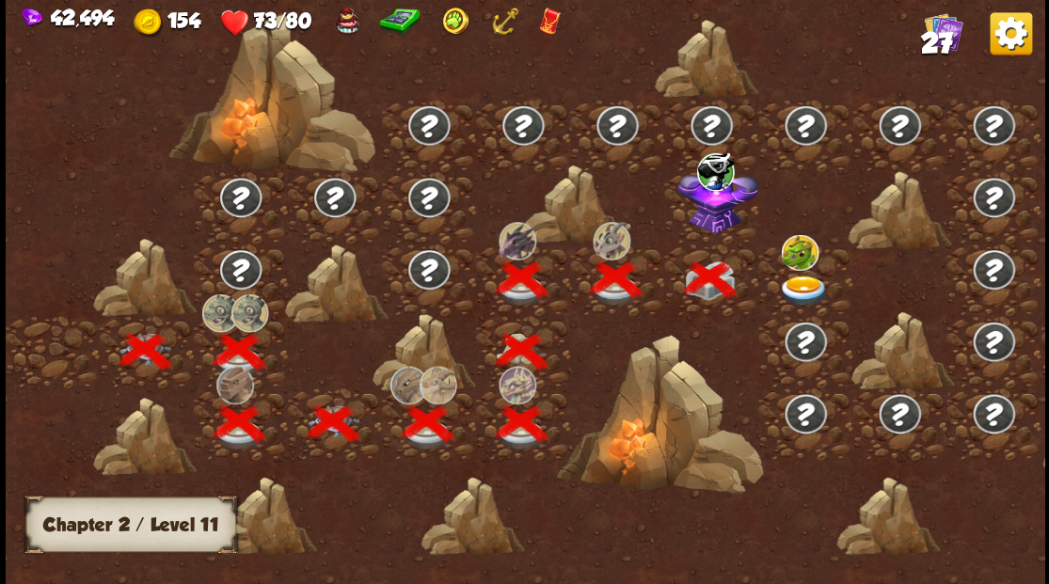
scroll to position [0, 286]
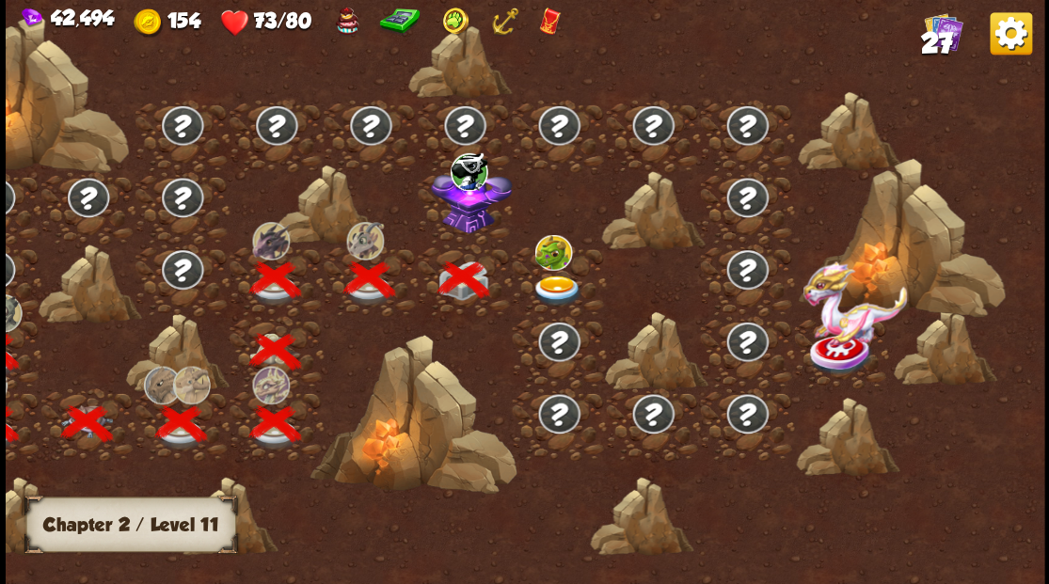
click at [461, 221] on img at bounding box center [470, 198] width 81 height 70
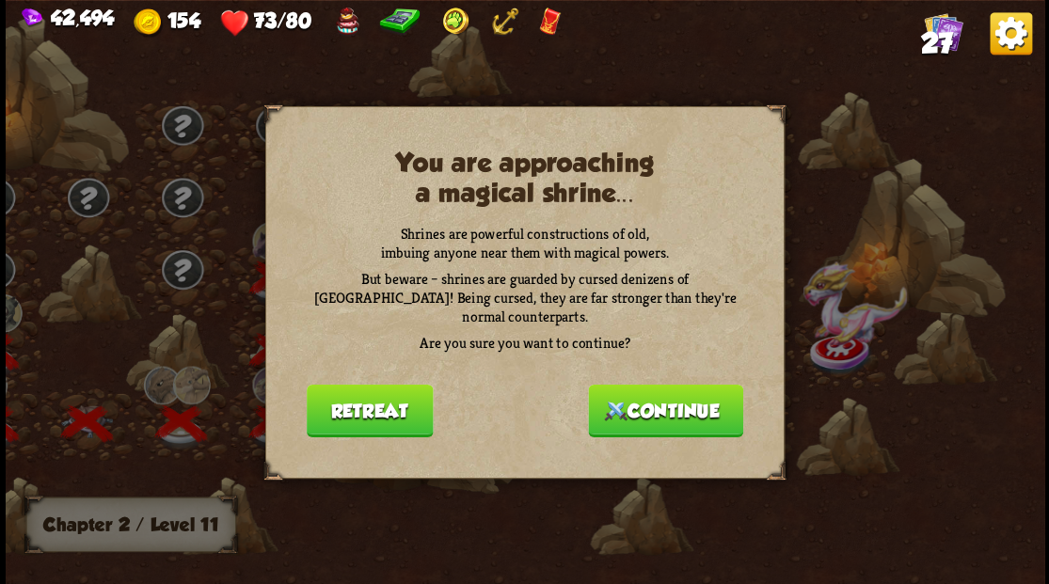
click at [653, 407] on button "Continue" at bounding box center [665, 410] width 155 height 53
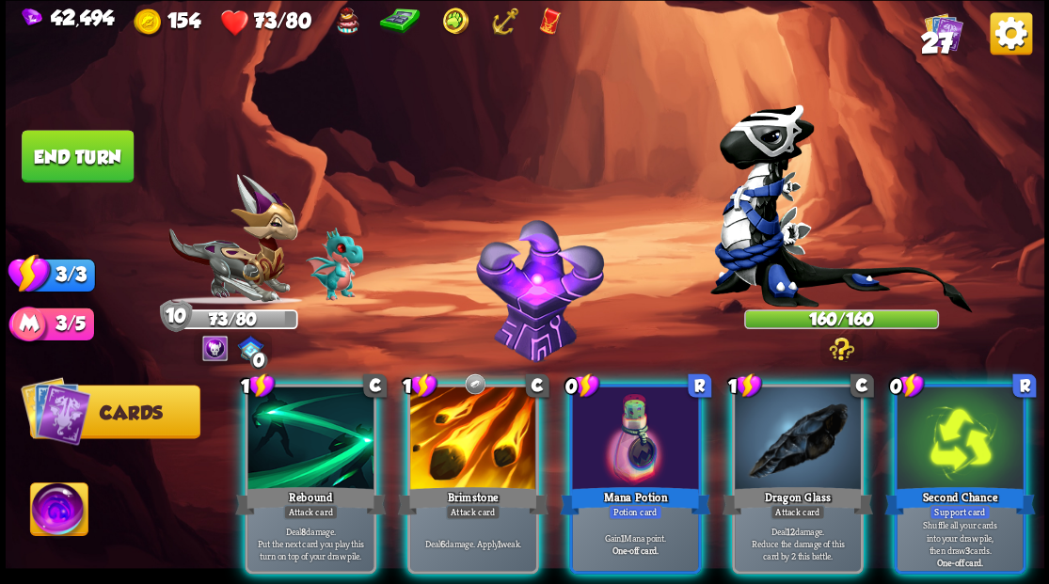
click at [60, 499] on img at bounding box center [58, 512] width 57 height 58
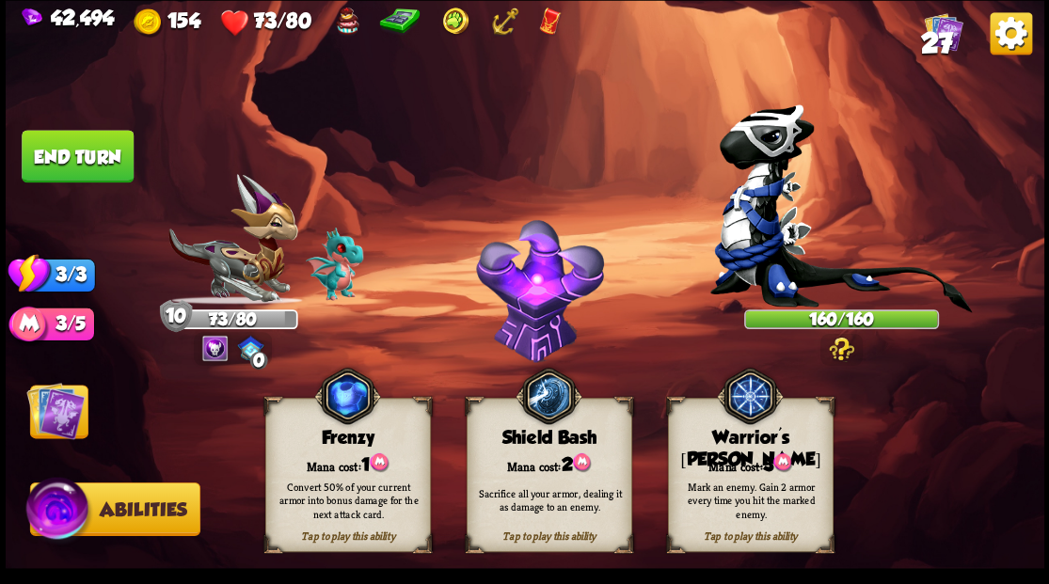
click at [720, 470] on div "Mark an enemy. Gain 2 armor every time you hit the marked enemy." at bounding box center [751, 499] width 166 height 65
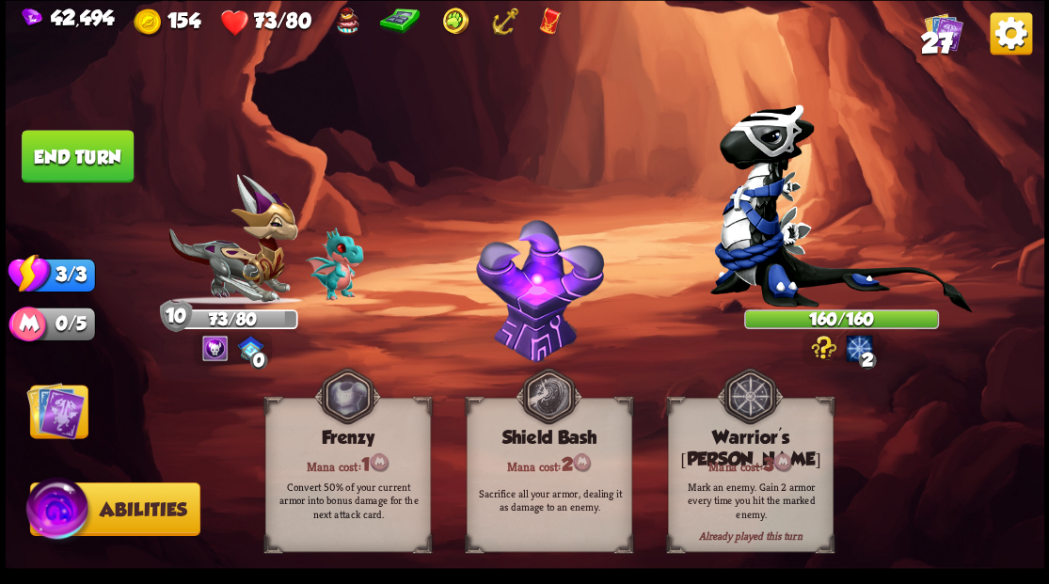
click at [66, 417] on img at bounding box center [55, 410] width 58 height 58
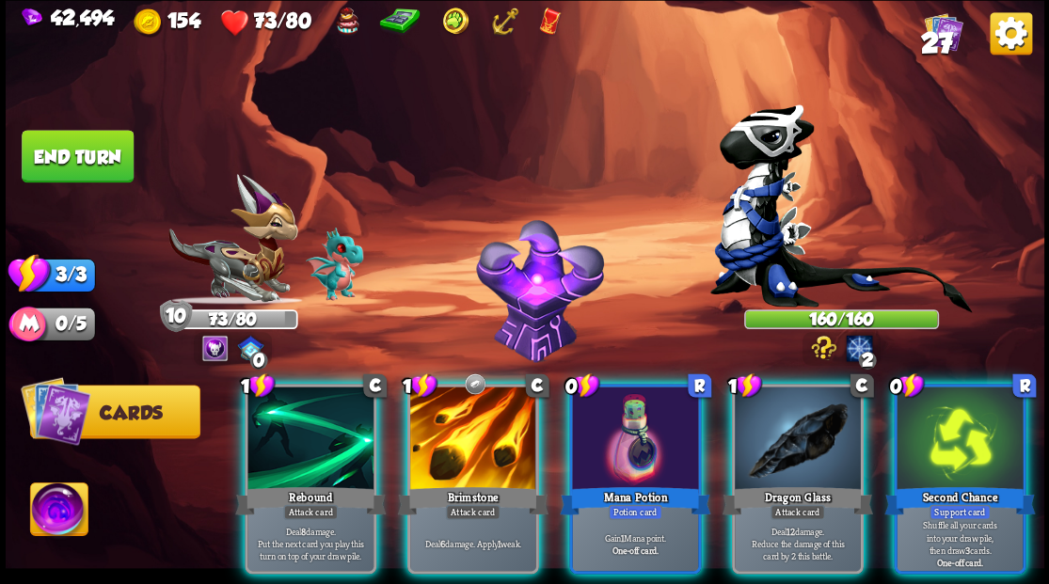
click at [625, 483] on div "Mana Potion" at bounding box center [635, 500] width 151 height 34
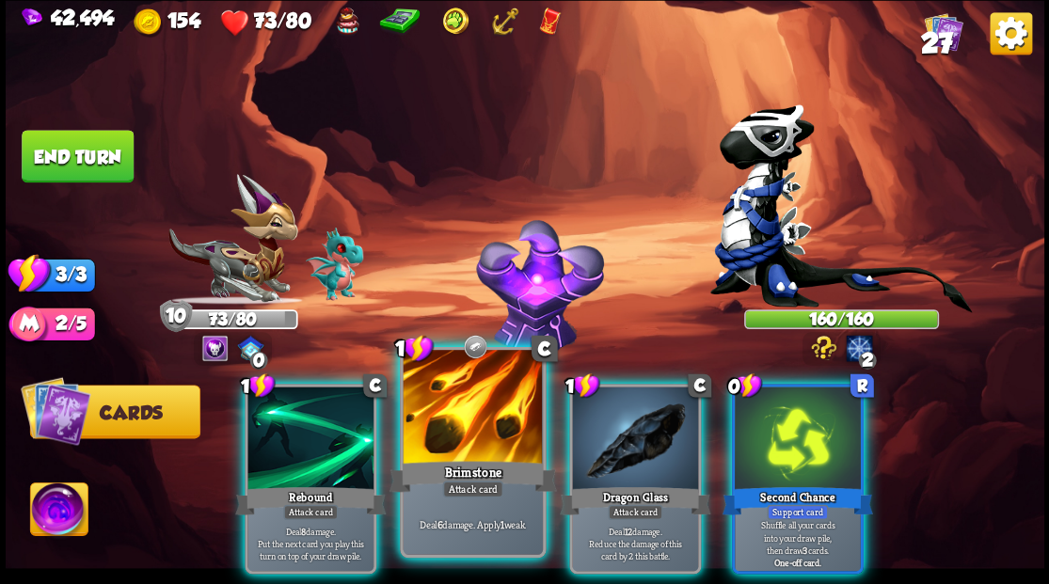
click at [471, 428] on div at bounding box center [472, 409] width 139 height 118
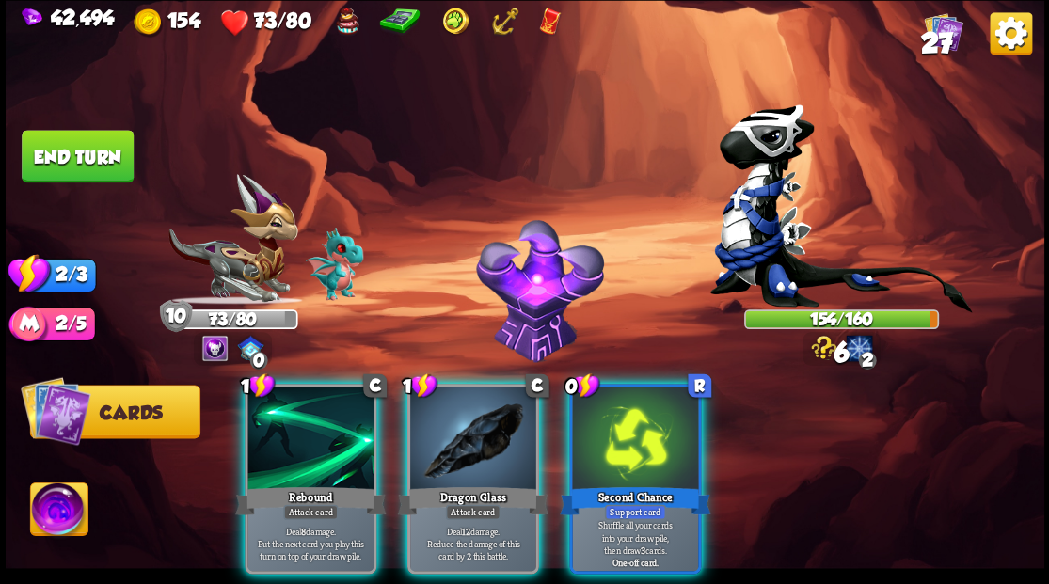
click at [471, 428] on div at bounding box center [473, 440] width 126 height 106
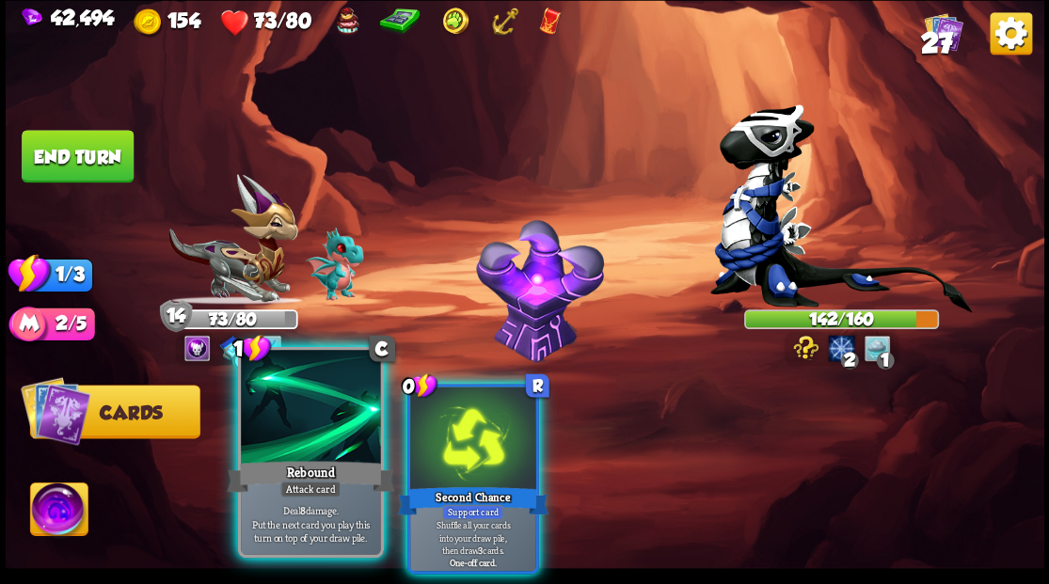
click at [325, 446] on div at bounding box center [310, 409] width 139 height 118
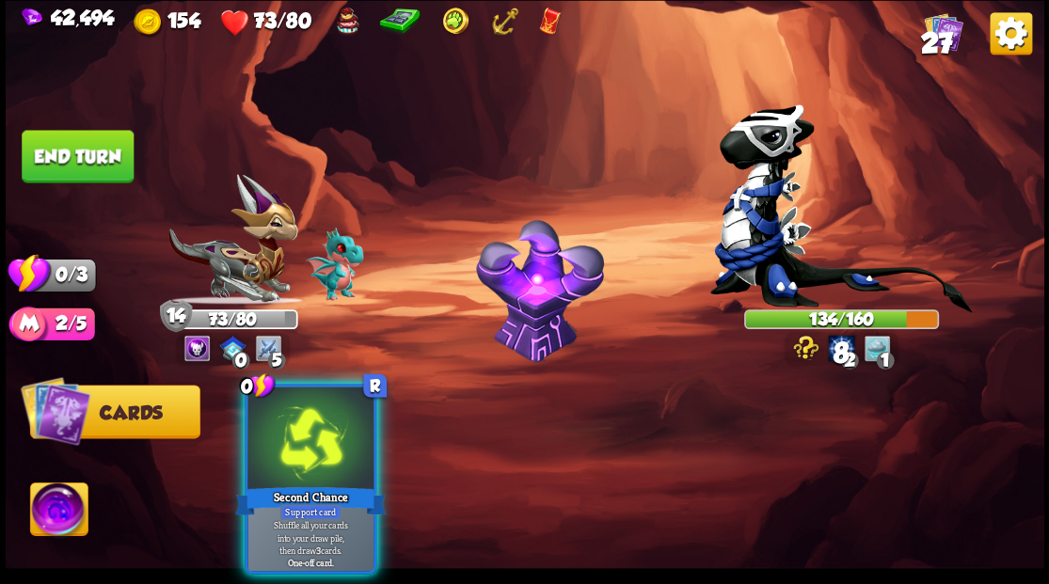
click at [325, 446] on div at bounding box center [310, 440] width 126 height 106
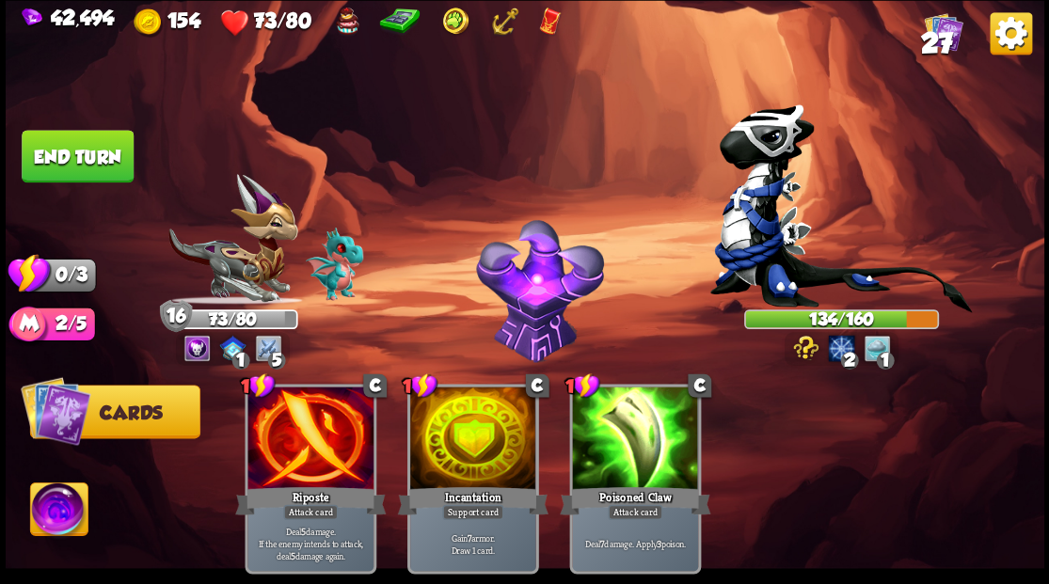
click at [95, 149] on button "End turn" at bounding box center [78, 156] width 112 height 53
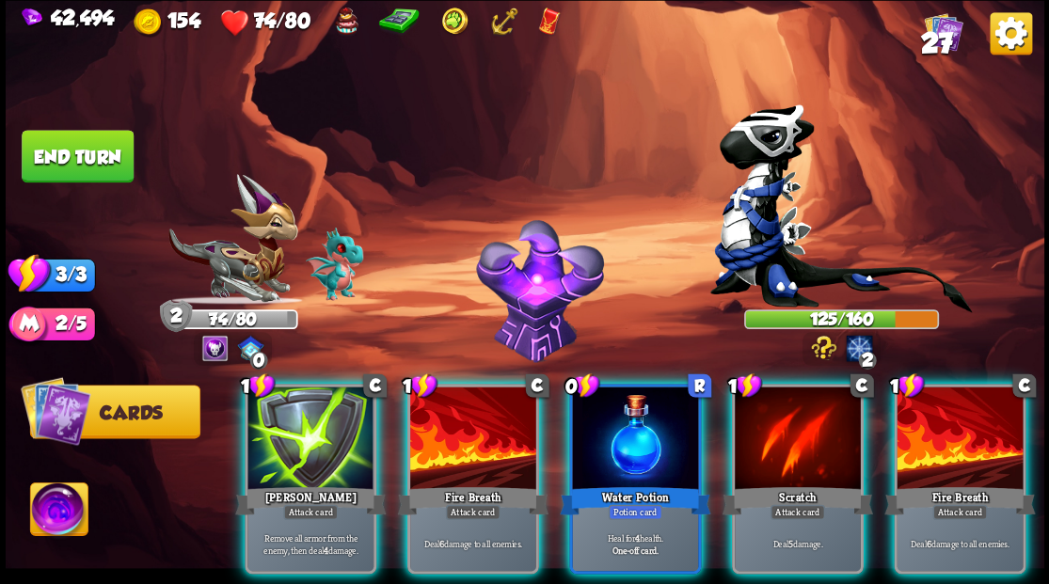
click at [608, 391] on div at bounding box center [635, 440] width 126 height 106
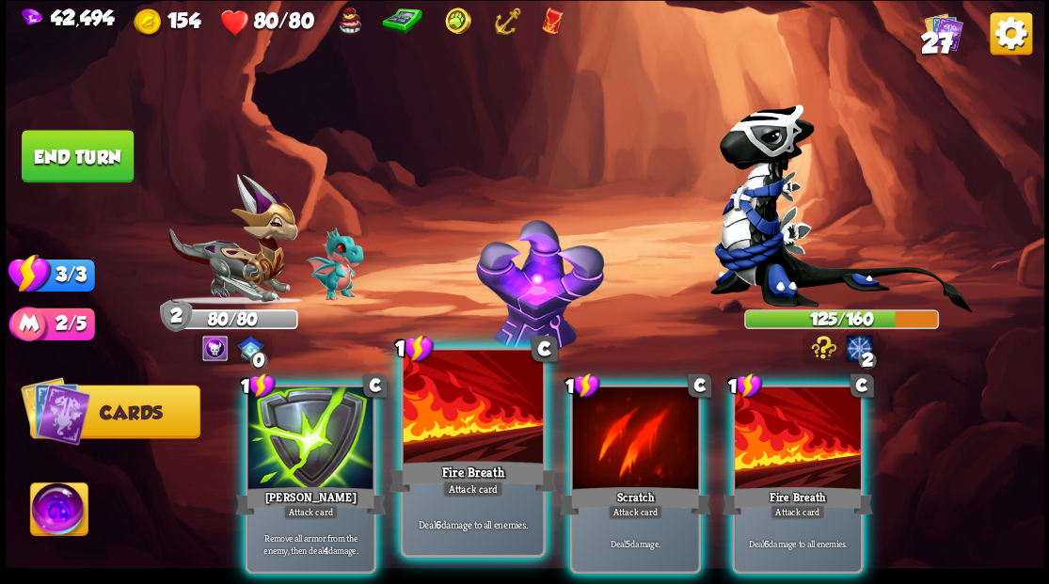
click at [462, 411] on div at bounding box center [472, 409] width 139 height 118
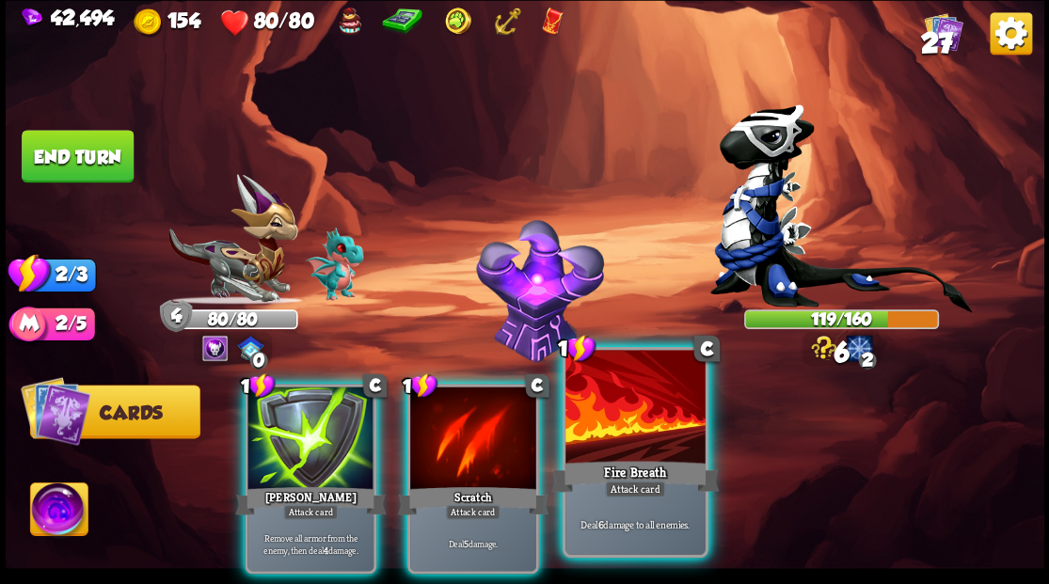
click at [640, 431] on div at bounding box center [634, 409] width 139 height 118
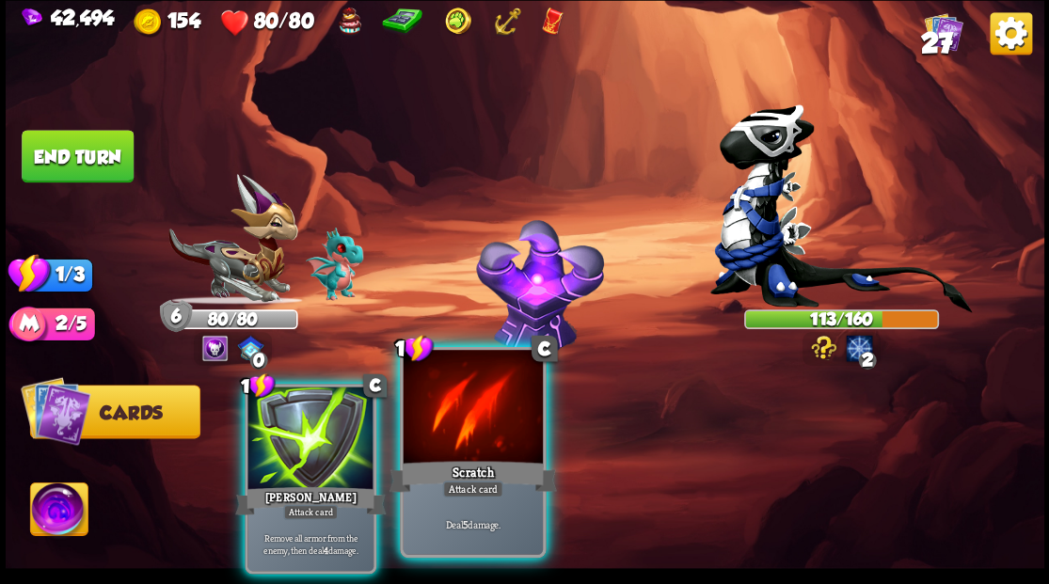
click at [477, 436] on div at bounding box center [472, 409] width 139 height 118
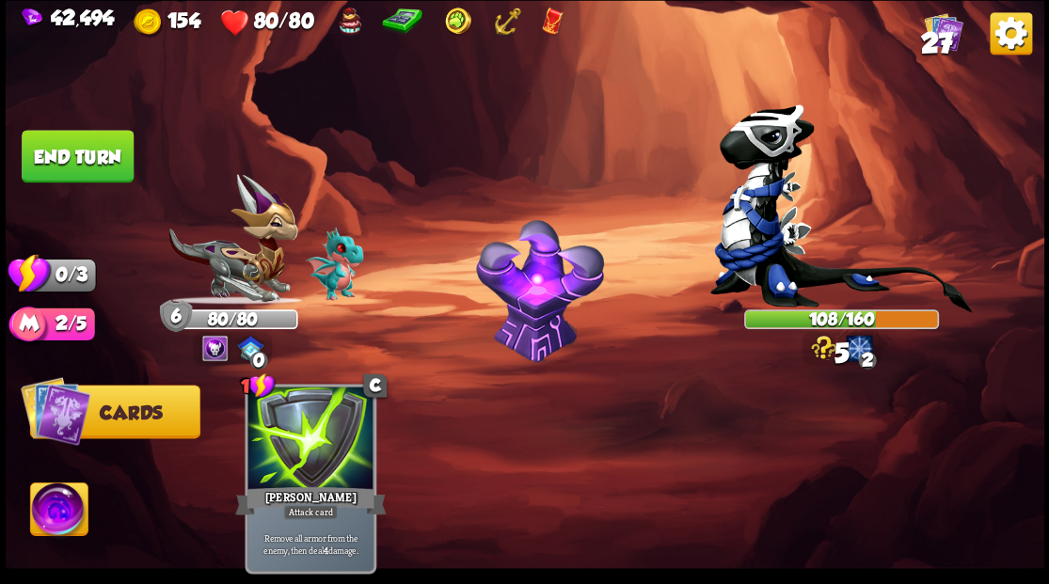
click at [96, 166] on button "End turn" at bounding box center [78, 156] width 112 height 53
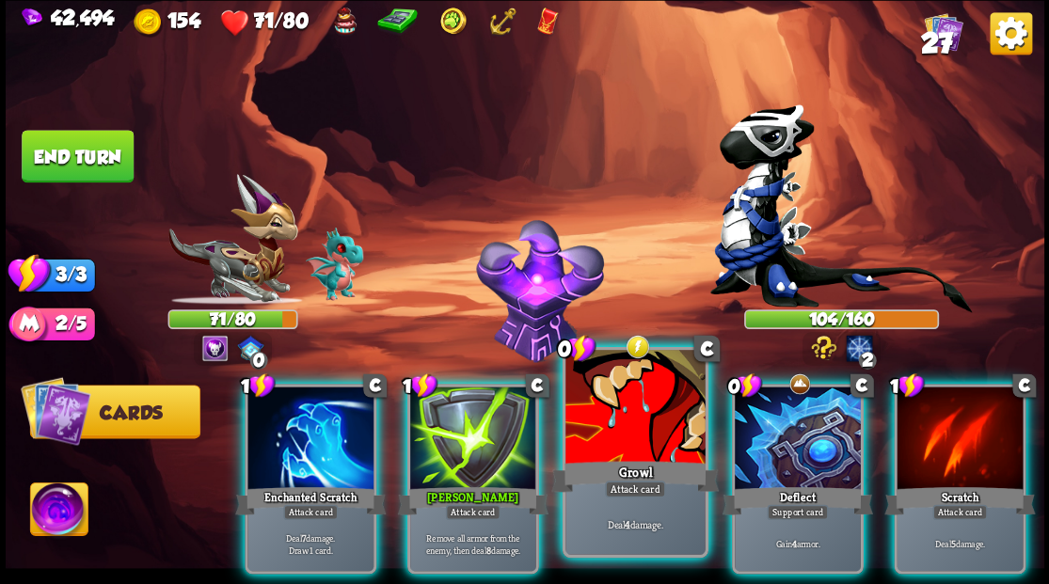
click at [613, 406] on div at bounding box center [634, 409] width 139 height 118
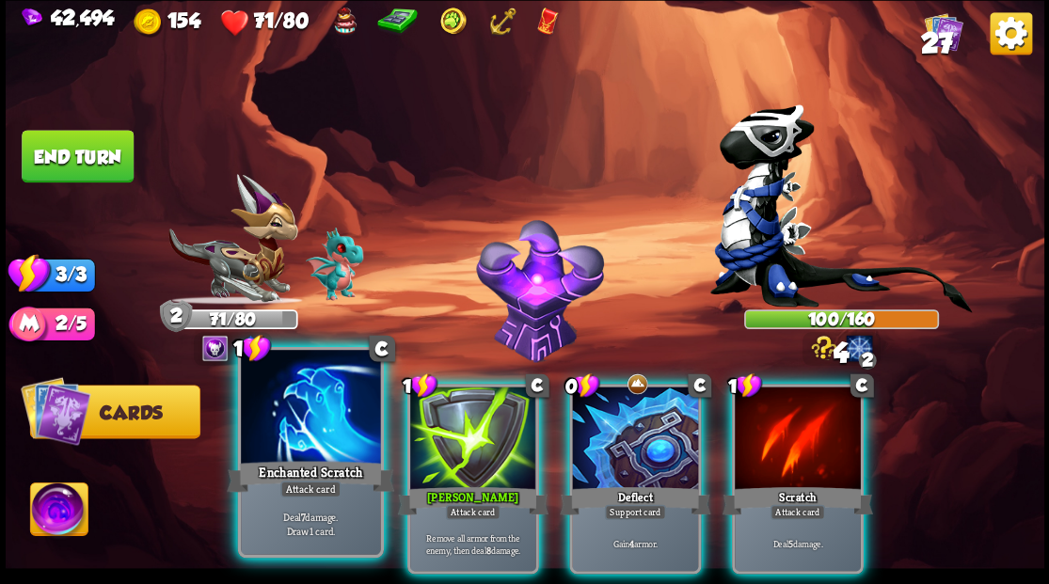
click at [284, 452] on div at bounding box center [310, 409] width 139 height 118
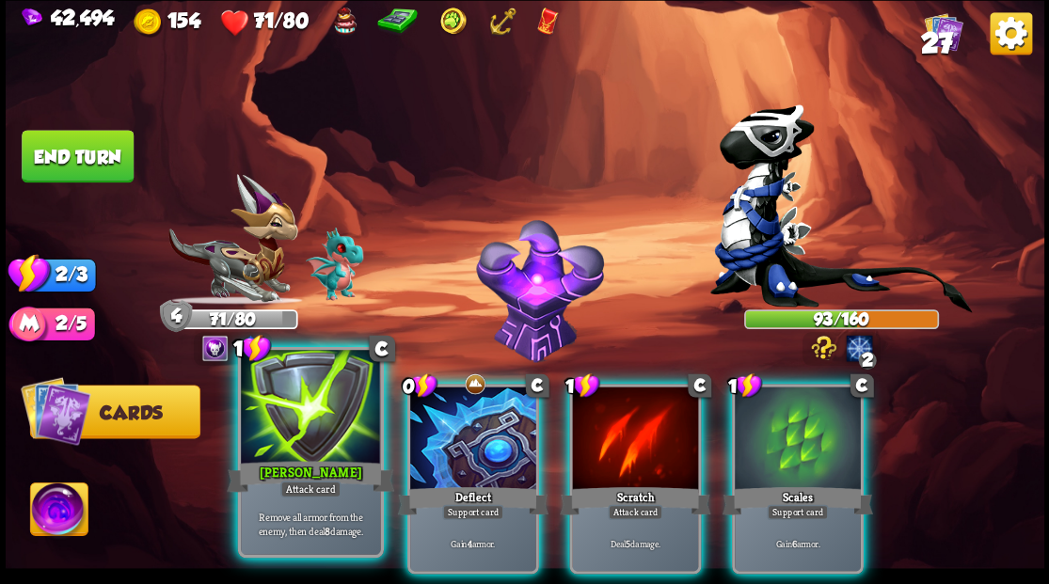
click at [325, 430] on div at bounding box center [310, 409] width 139 height 118
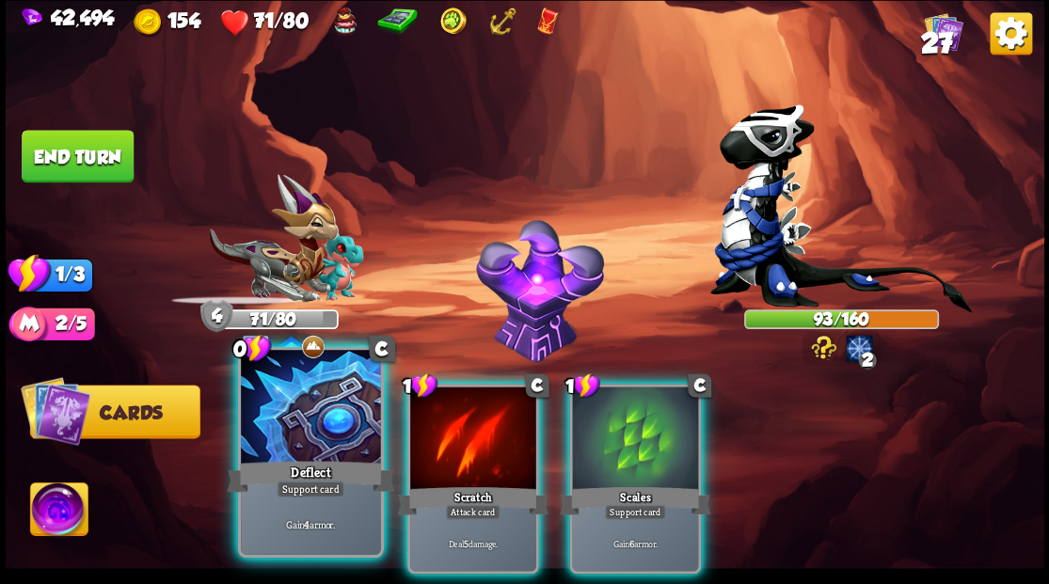
click at [316, 425] on div at bounding box center [310, 409] width 139 height 118
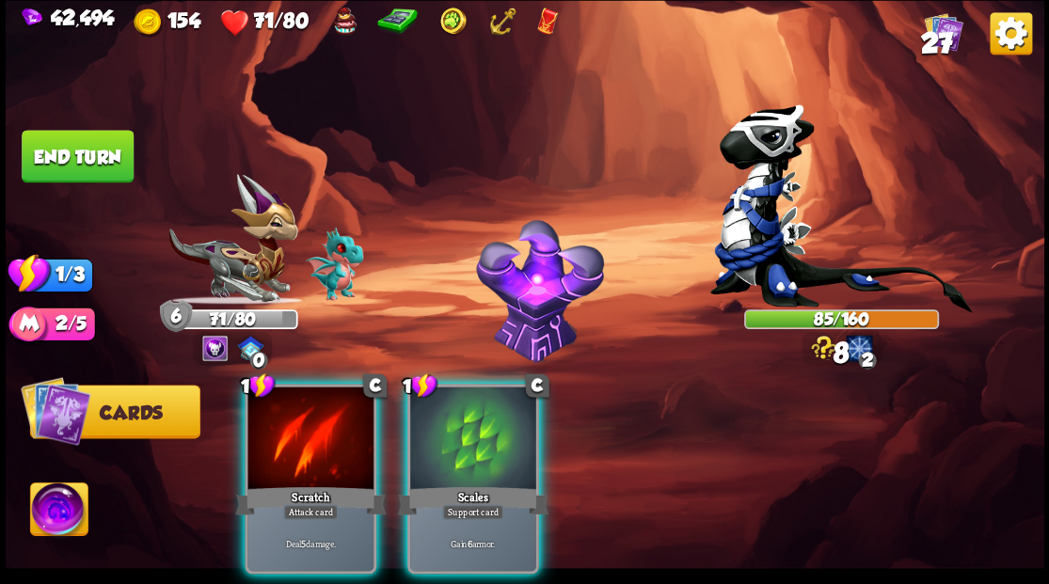
click at [314, 435] on div at bounding box center [310, 440] width 126 height 106
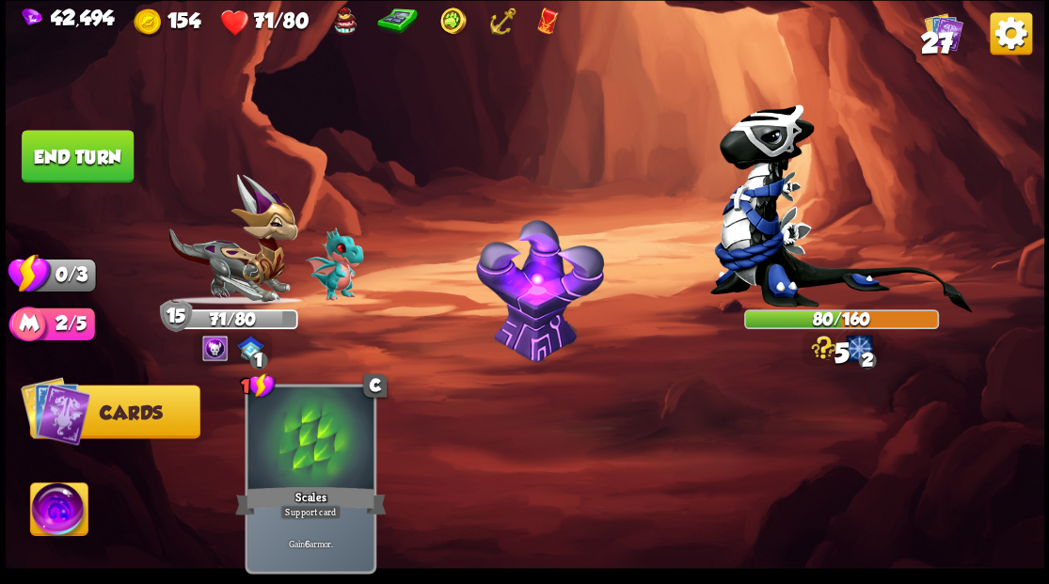
click at [48, 143] on button "End turn" at bounding box center [78, 156] width 112 height 53
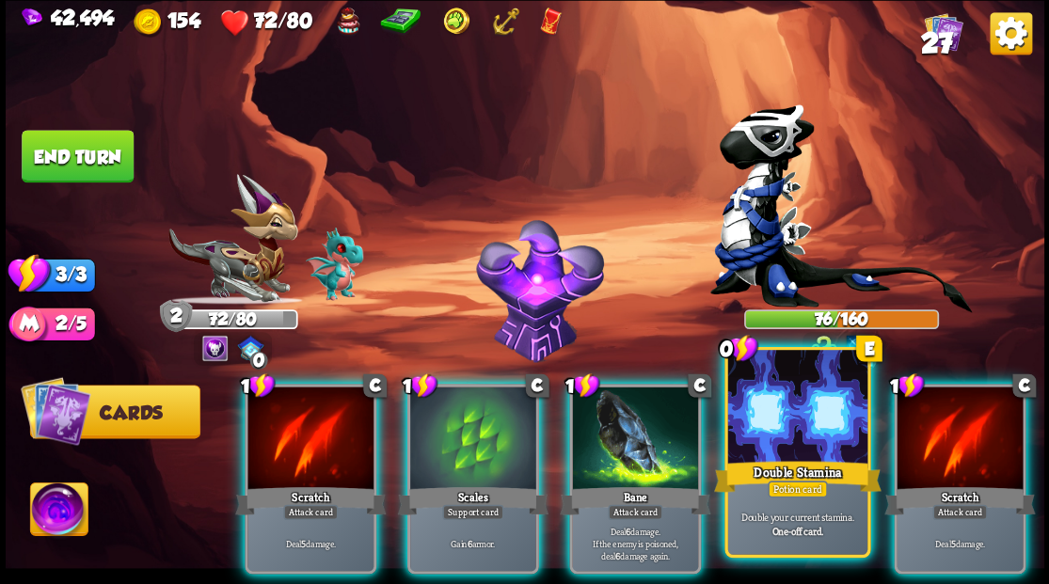
click at [783, 456] on div at bounding box center [796, 409] width 139 height 118
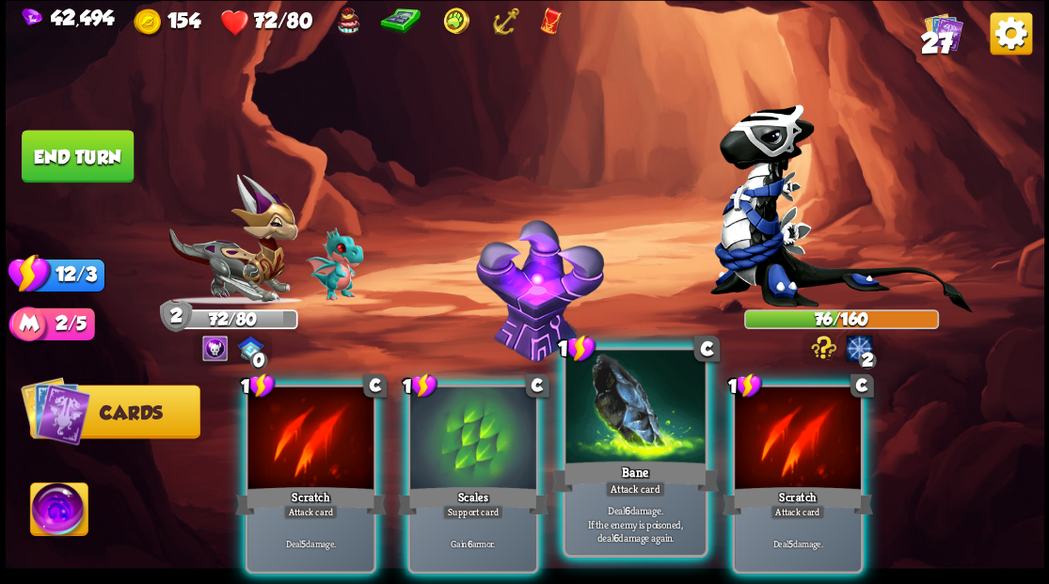
click at [625, 455] on div at bounding box center [634, 409] width 139 height 118
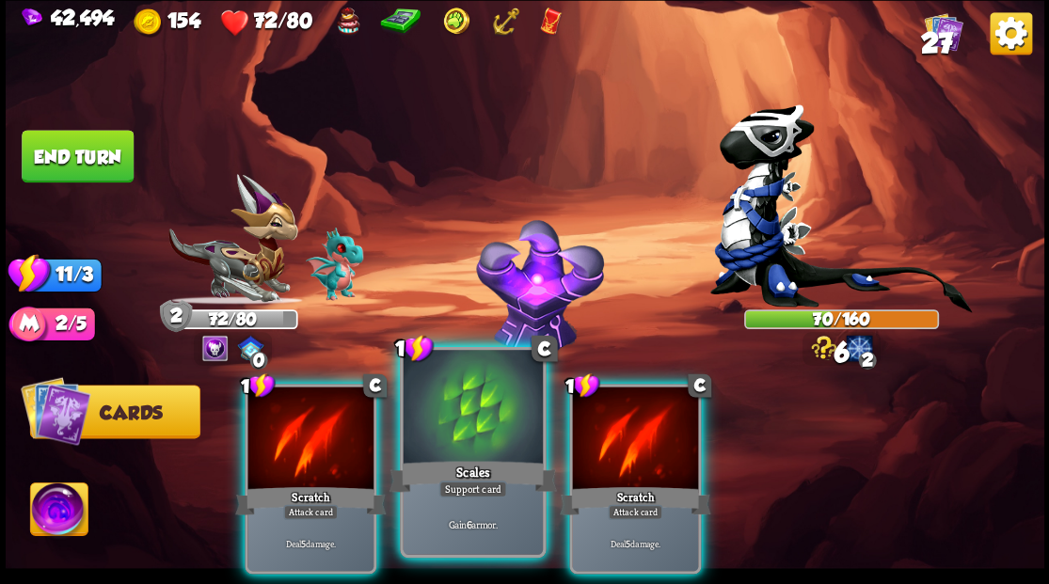
click at [473, 442] on div at bounding box center [472, 409] width 139 height 118
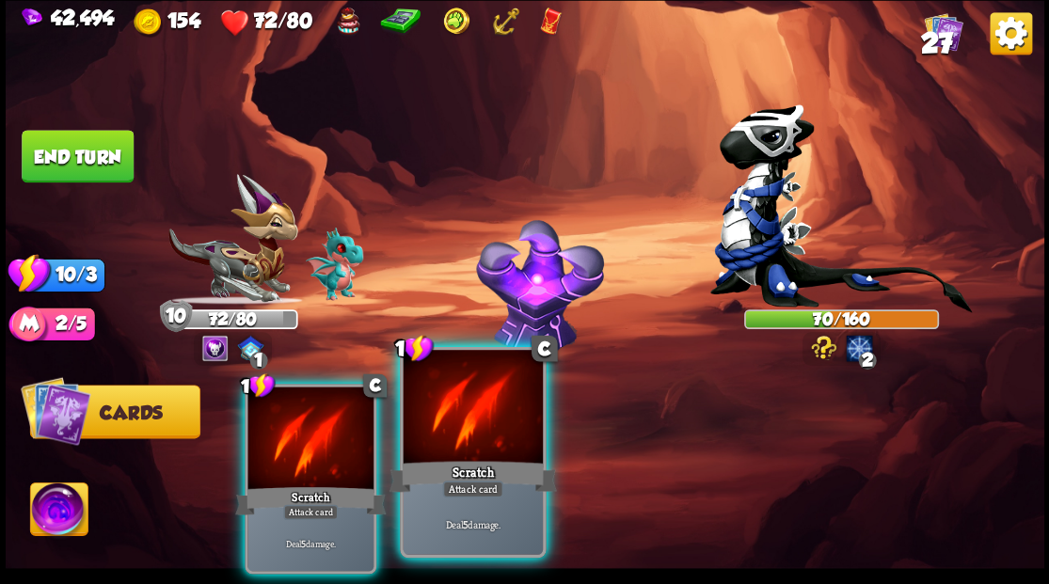
click at [453, 444] on div at bounding box center [472, 409] width 139 height 118
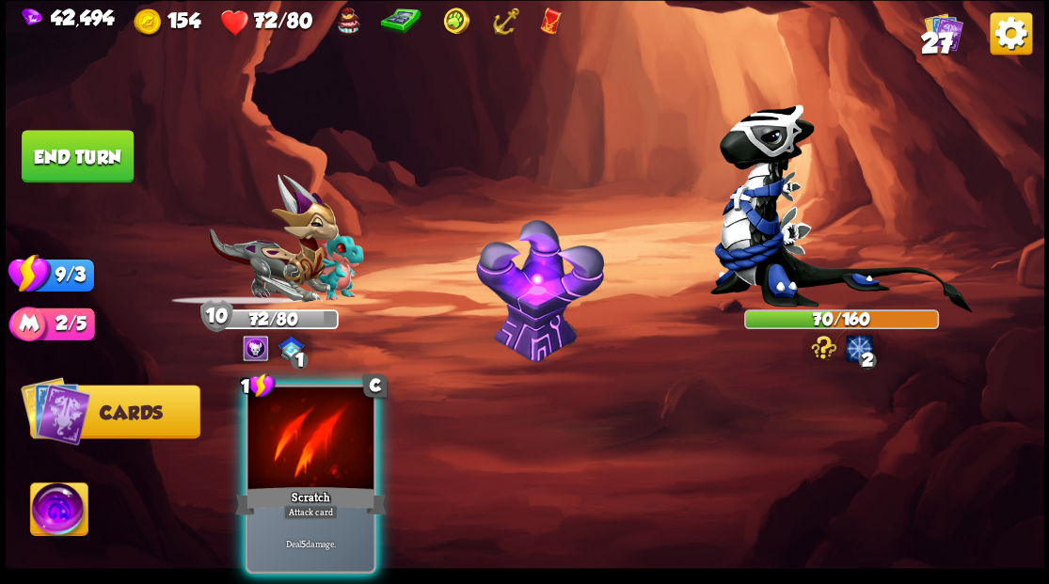
drag, startPoint x: 293, startPoint y: 426, endPoint x: 273, endPoint y: 408, distance: 26.6
click at [285, 421] on div at bounding box center [310, 440] width 126 height 106
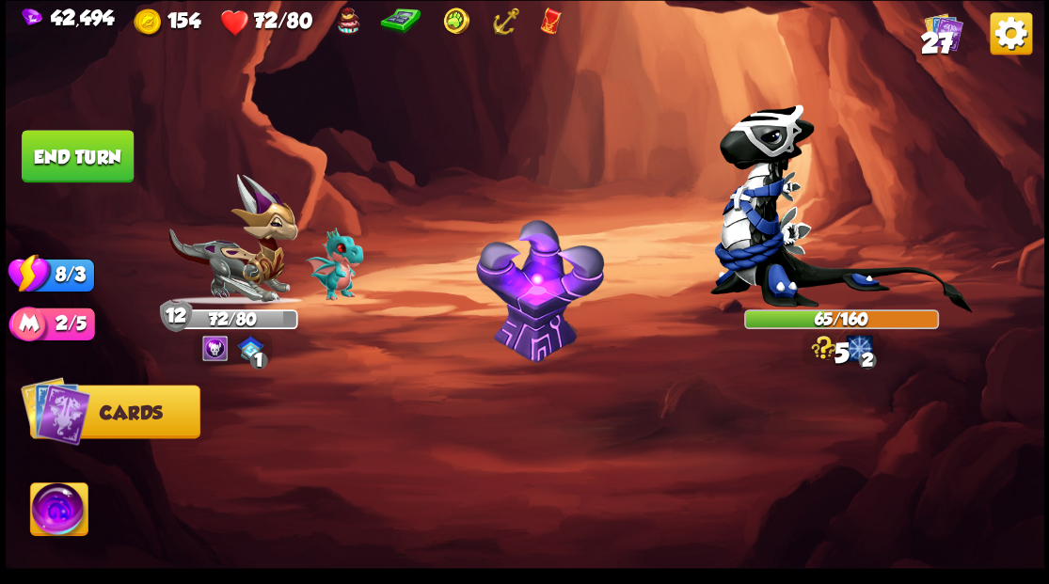
click at [73, 170] on button "End turn" at bounding box center [78, 156] width 112 height 53
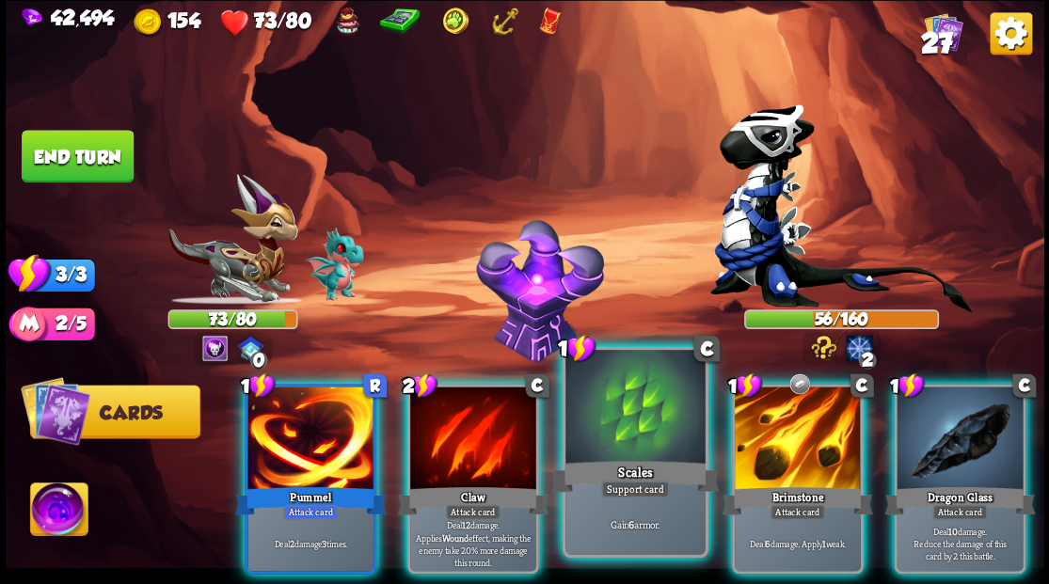
click at [613, 428] on div at bounding box center [634, 409] width 139 height 118
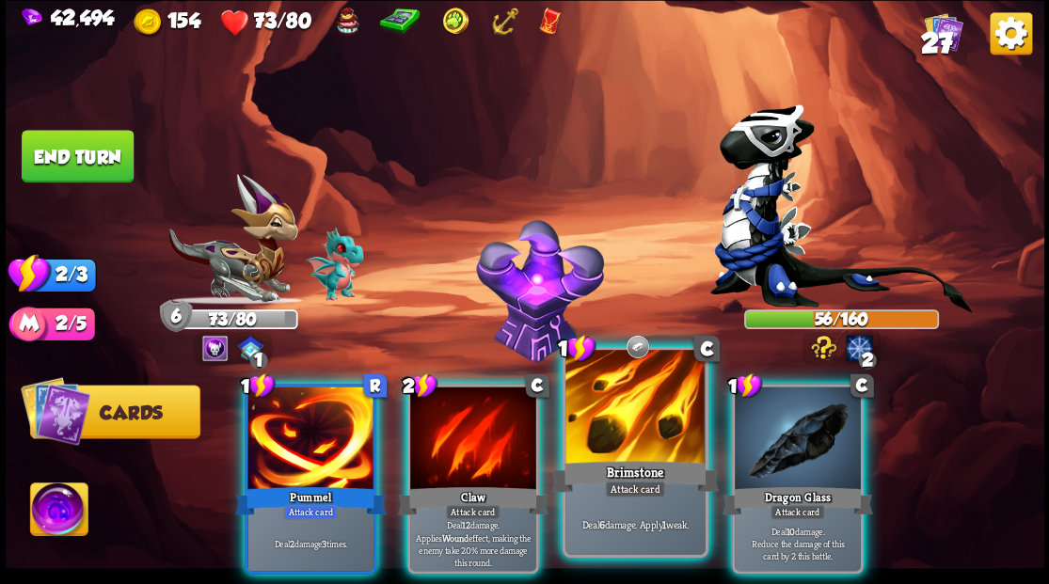
click at [615, 424] on div at bounding box center [634, 409] width 139 height 118
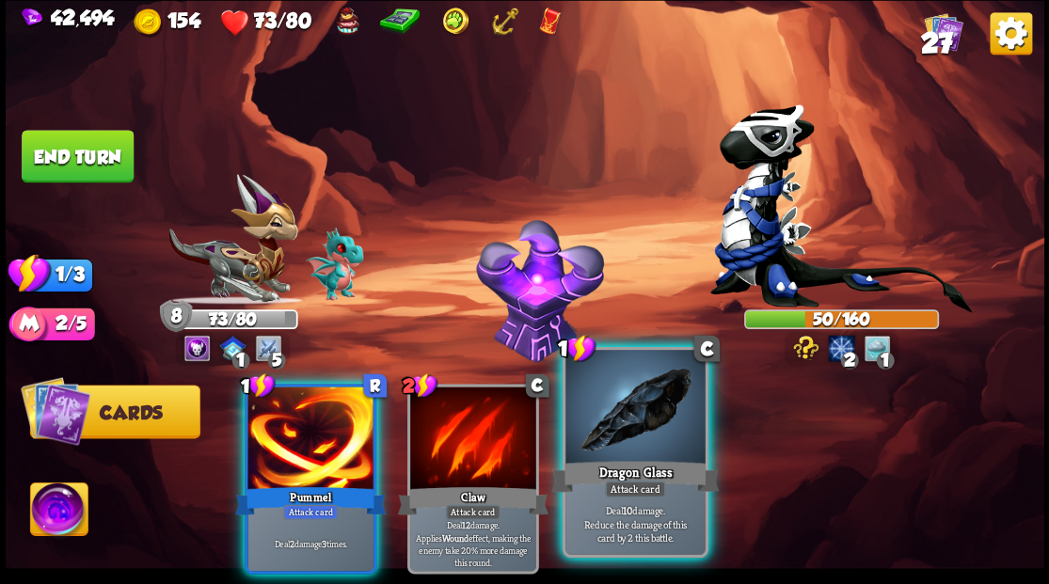
click at [627, 428] on div at bounding box center [634, 409] width 139 height 118
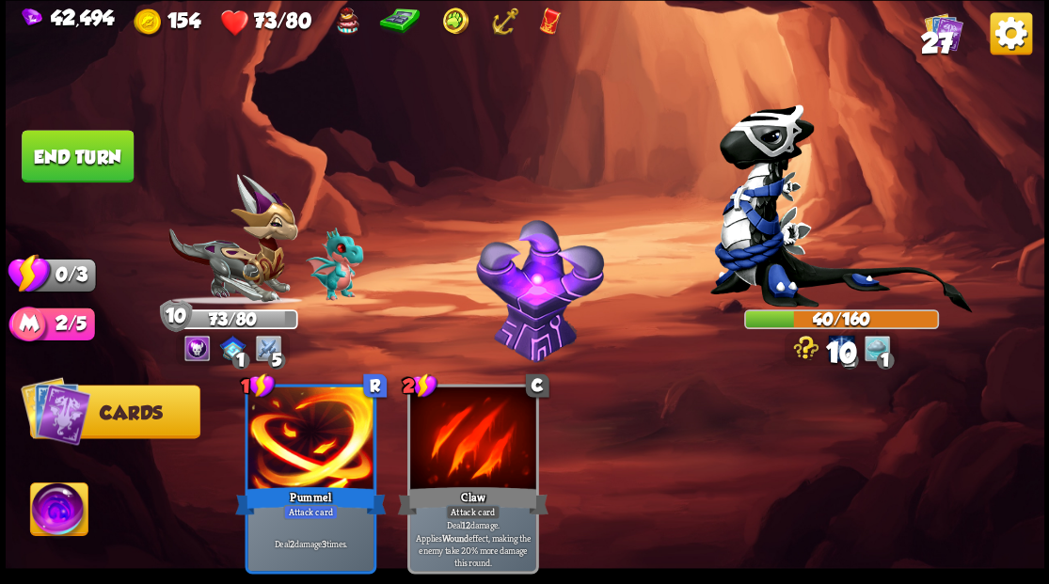
click at [103, 151] on button "End turn" at bounding box center [78, 156] width 112 height 53
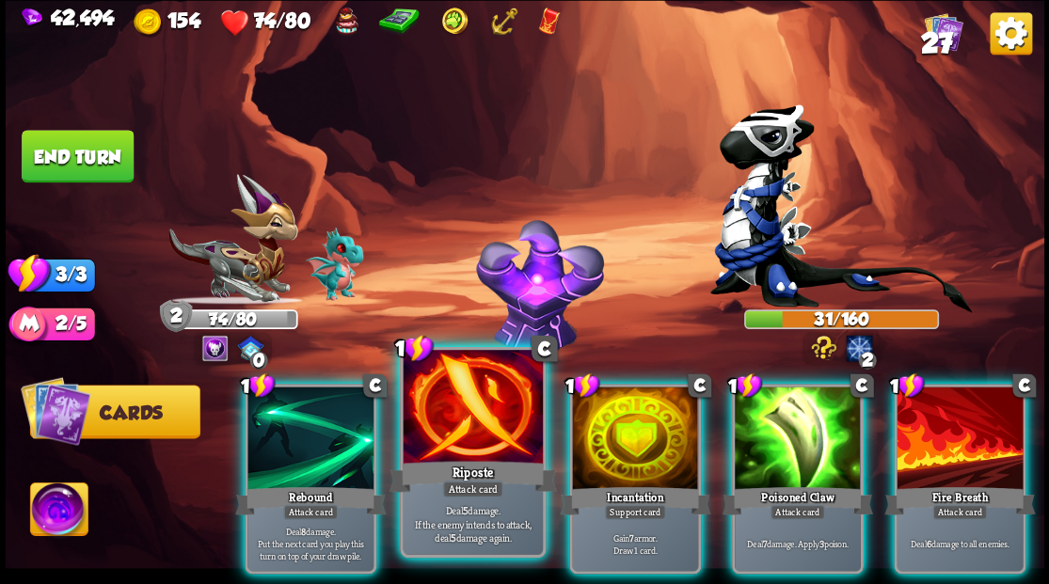
click at [457, 439] on div at bounding box center [472, 409] width 139 height 118
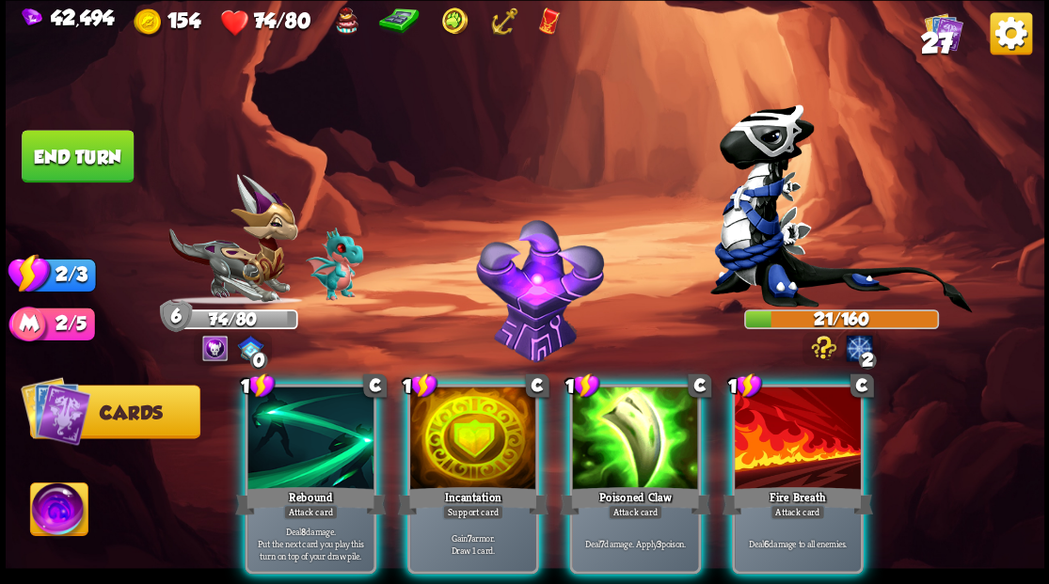
click at [457, 439] on div at bounding box center [473, 440] width 126 height 106
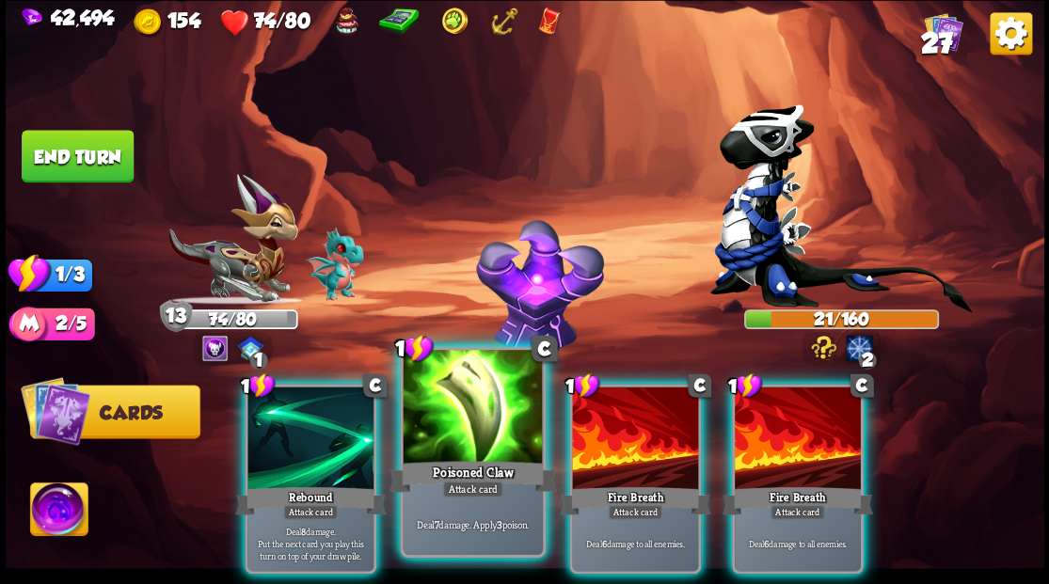
click at [436, 440] on div at bounding box center [472, 409] width 139 height 118
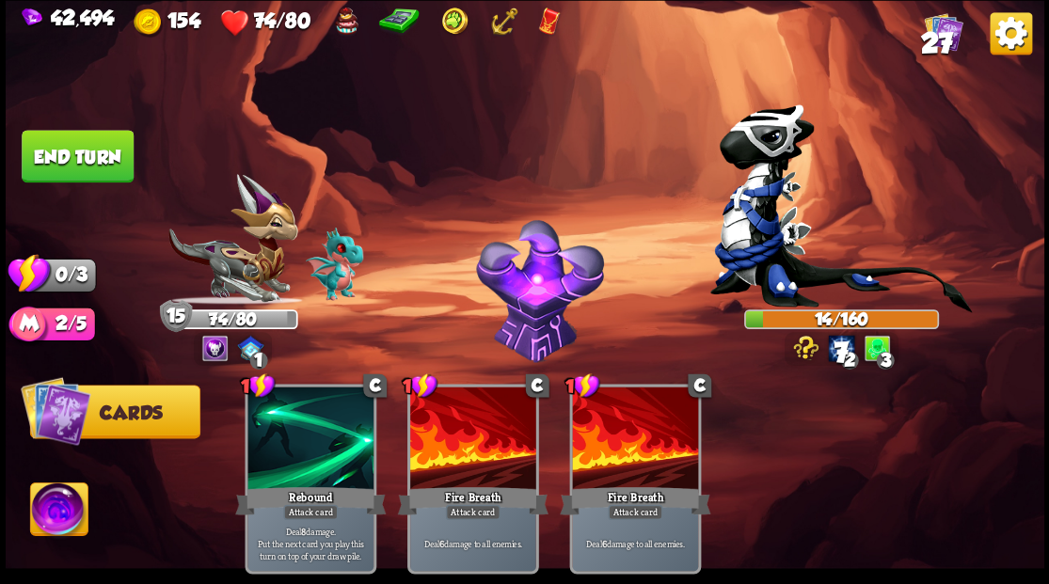
click at [63, 149] on button "End turn" at bounding box center [78, 156] width 112 height 53
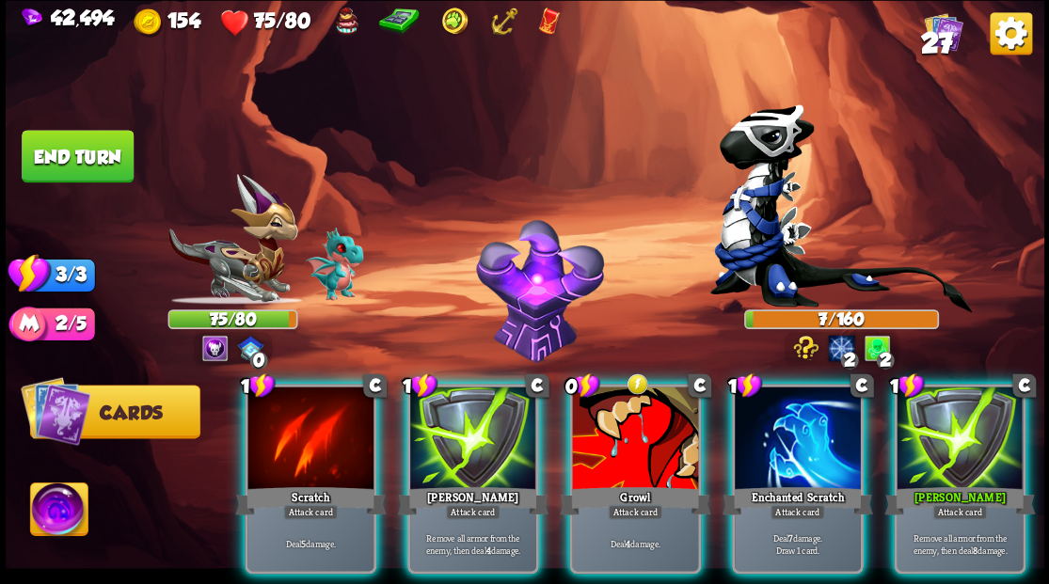
click at [788, 431] on div at bounding box center [798, 440] width 126 height 106
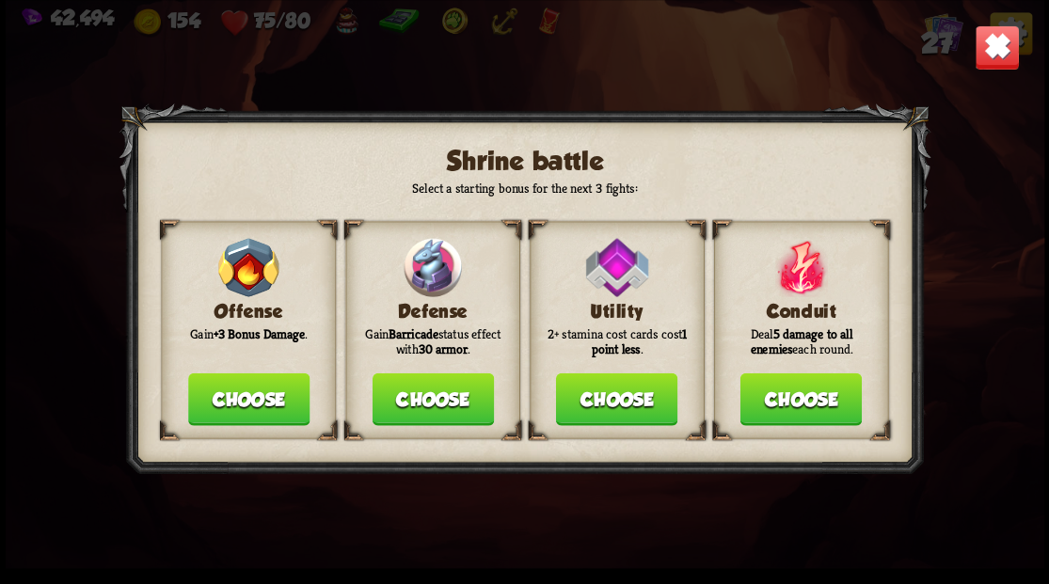
click at [433, 399] on button "Choose" at bounding box center [432, 398] width 121 height 53
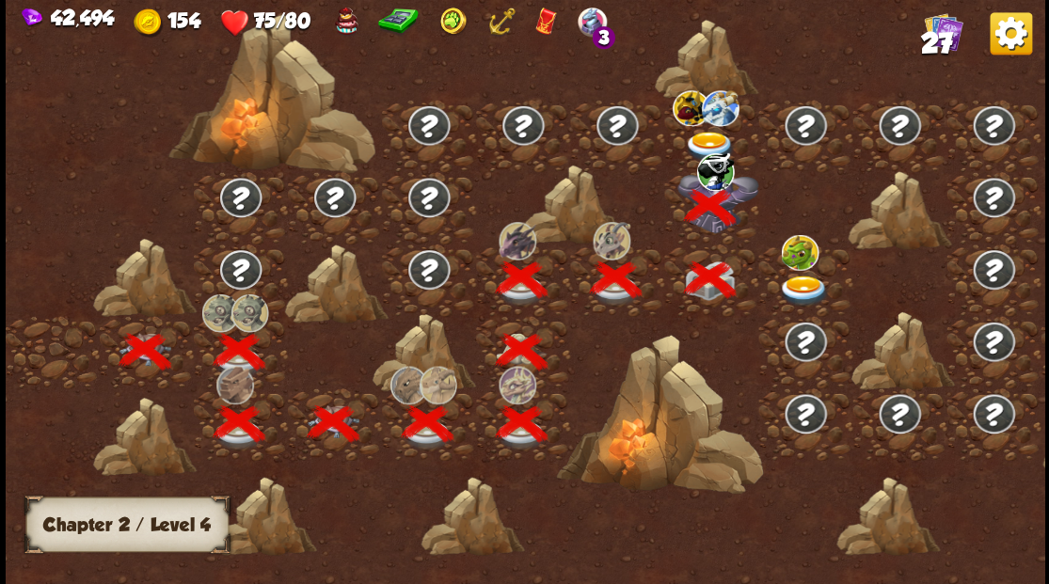
click at [809, 280] on img at bounding box center [804, 290] width 52 height 31
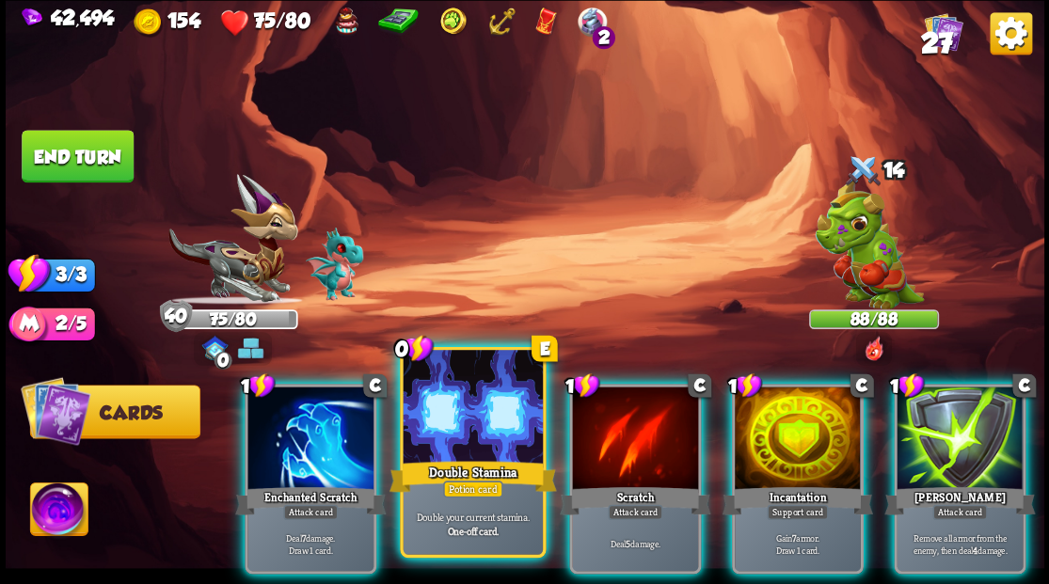
click at [491, 388] on div at bounding box center [472, 409] width 139 height 118
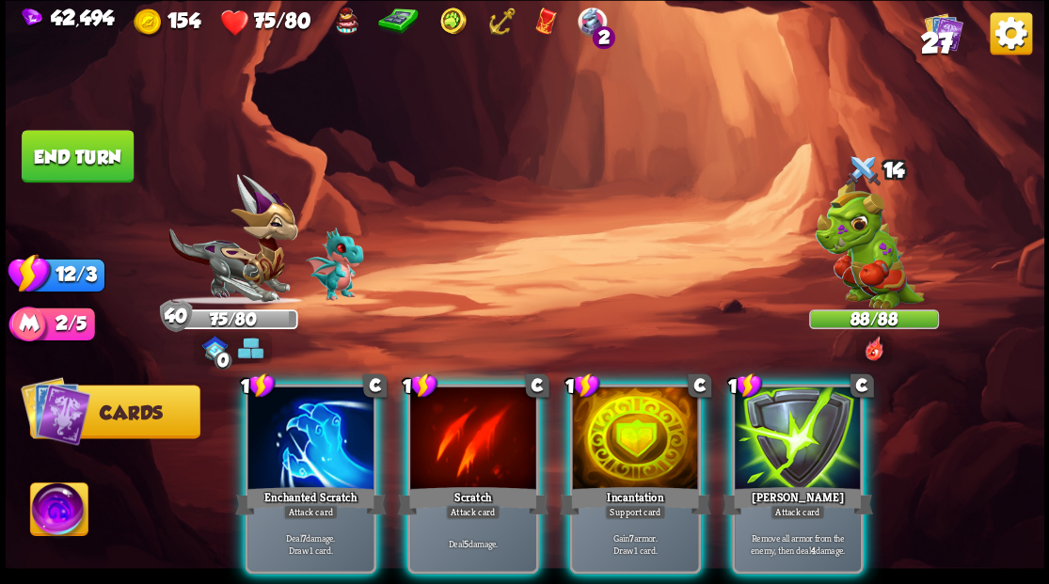
click at [624, 427] on div at bounding box center [635, 440] width 126 height 106
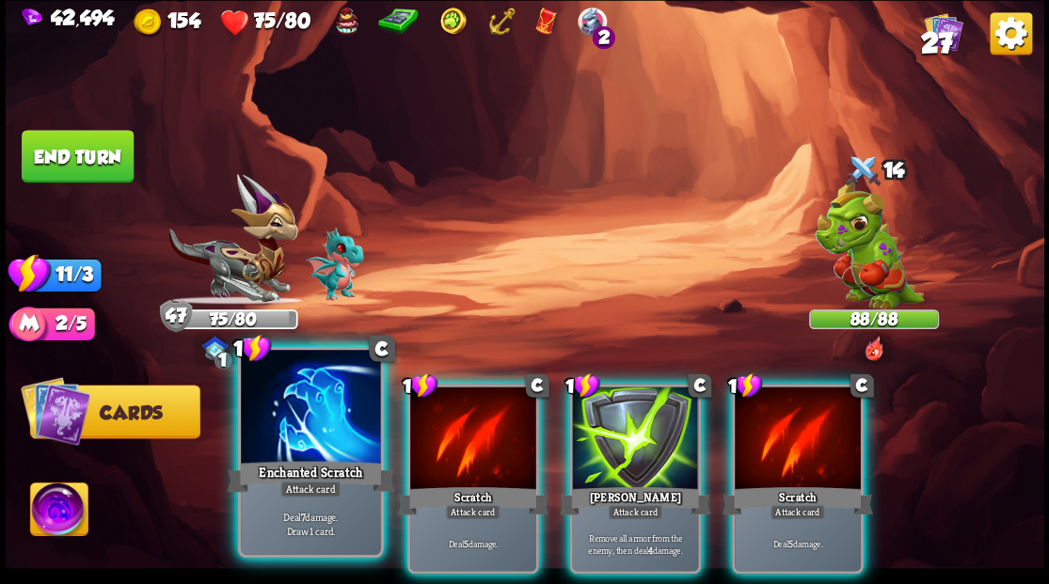
click at [299, 431] on div at bounding box center [310, 409] width 139 height 118
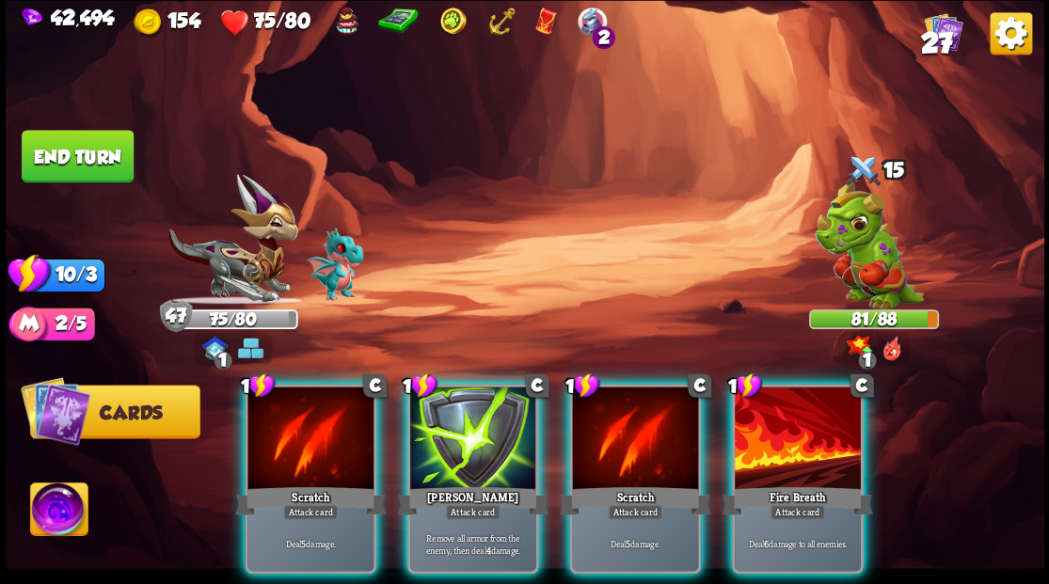
click at [771, 420] on div at bounding box center [798, 440] width 126 height 106
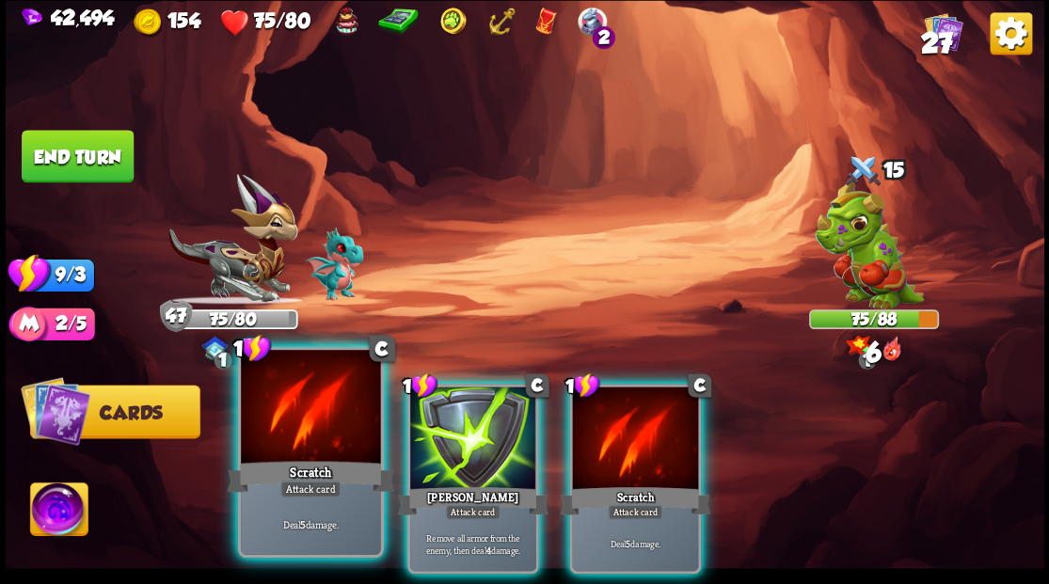
click at [286, 423] on div at bounding box center [310, 409] width 139 height 118
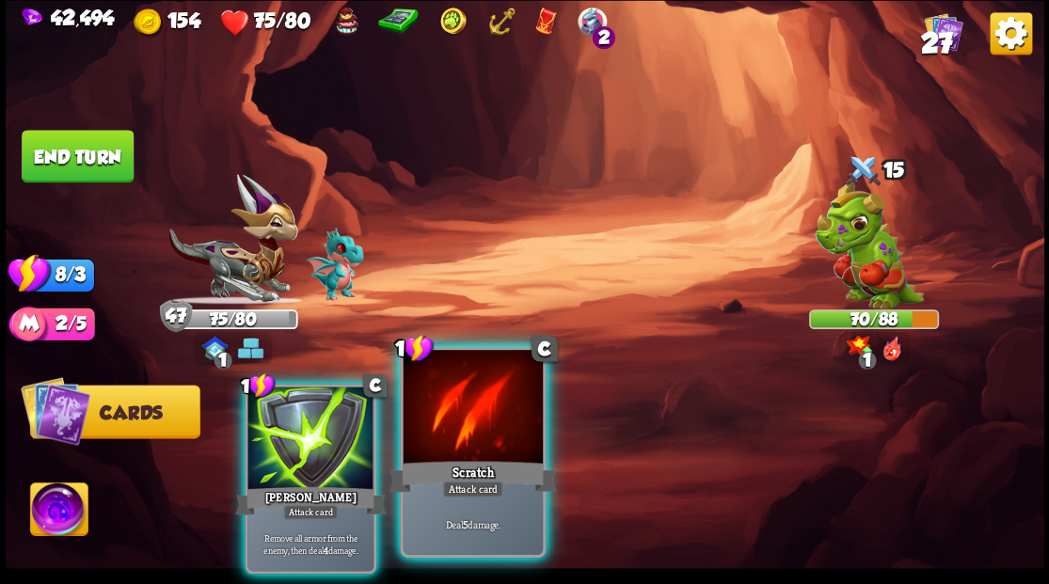
drag, startPoint x: 472, startPoint y: 465, endPoint x: 424, endPoint y: 443, distance: 52.6
click at [472, 463] on div "Scratch" at bounding box center [471, 476] width 167 height 38
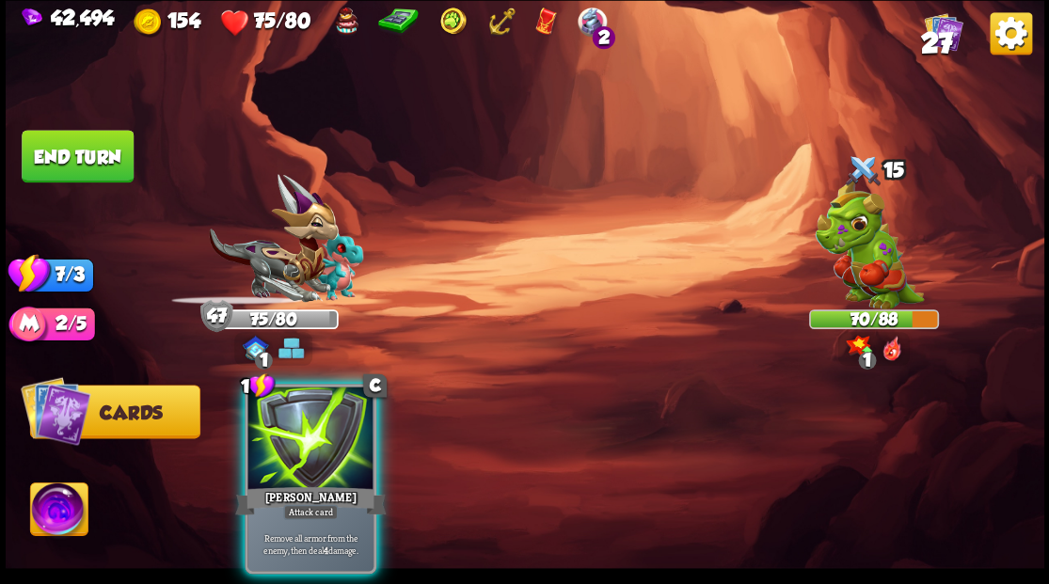
drag, startPoint x: 350, startPoint y: 447, endPoint x: 344, endPoint y: 431, distance: 17.0
click at [348, 442] on div at bounding box center [310, 440] width 126 height 106
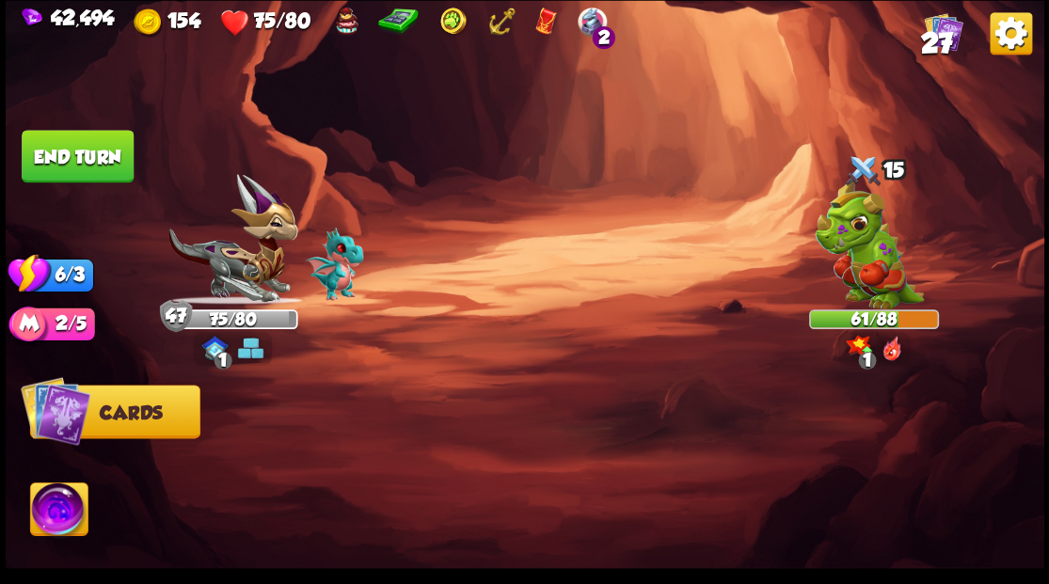
click at [97, 164] on button "End turn" at bounding box center [78, 156] width 112 height 53
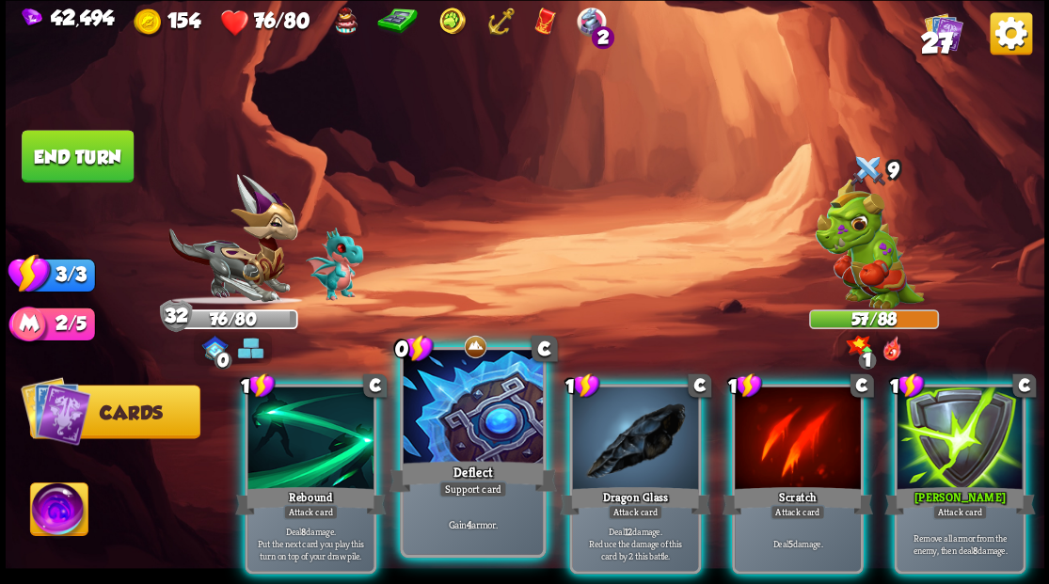
click at [449, 414] on div at bounding box center [472, 409] width 139 height 118
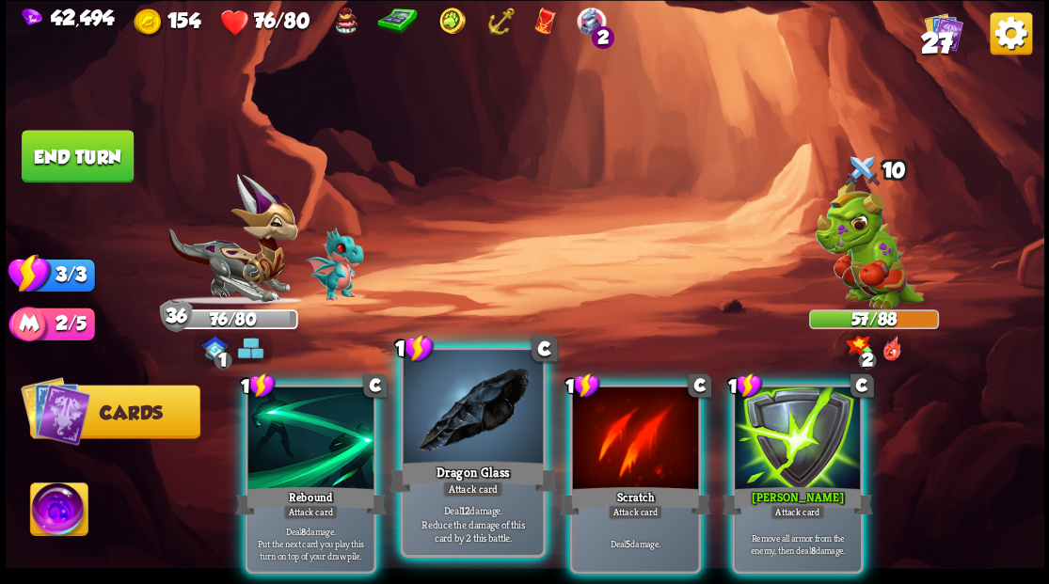
click at [441, 394] on div at bounding box center [472, 409] width 139 height 118
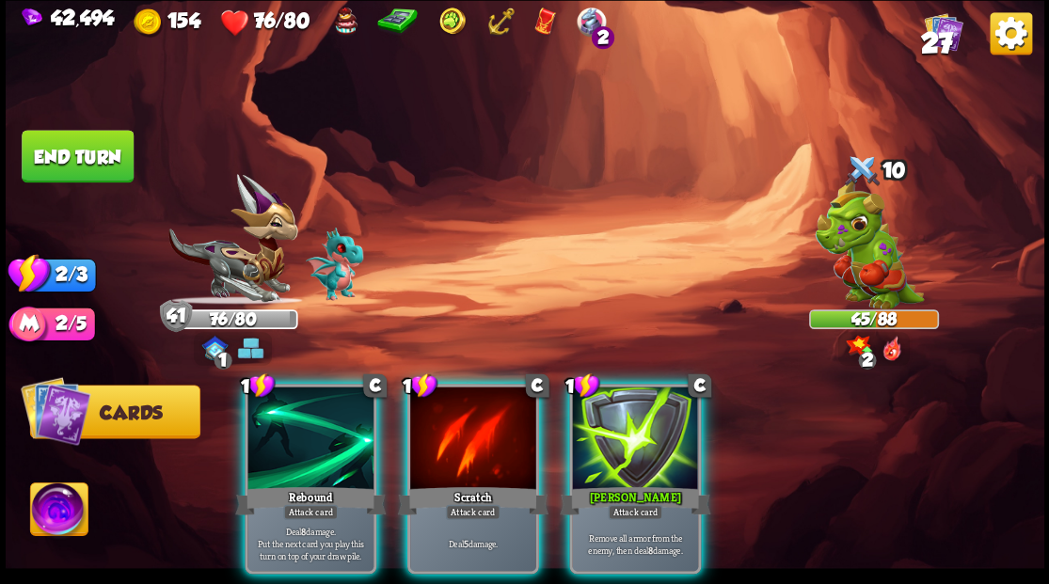
click at [642, 450] on div at bounding box center [635, 440] width 126 height 106
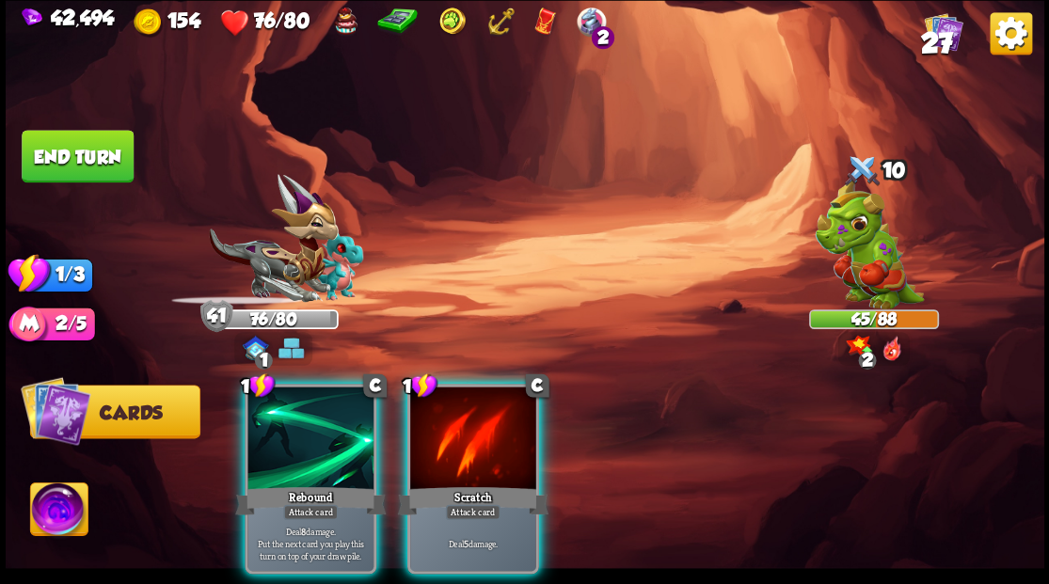
drag, startPoint x: 299, startPoint y: 459, endPoint x: 292, endPoint y: 432, distance: 28.3
click at [295, 453] on div "1 C Rebound Attack card Deal 8 damage. Put the next card you play this turn on …" at bounding box center [311, 479] width 132 height 190
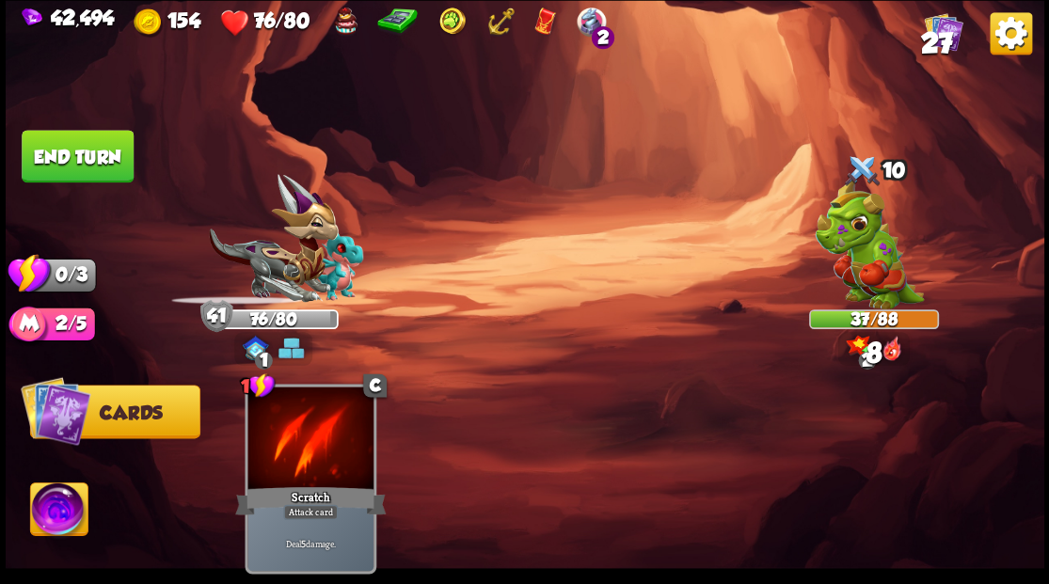
click at [58, 155] on button "End turn" at bounding box center [78, 156] width 112 height 53
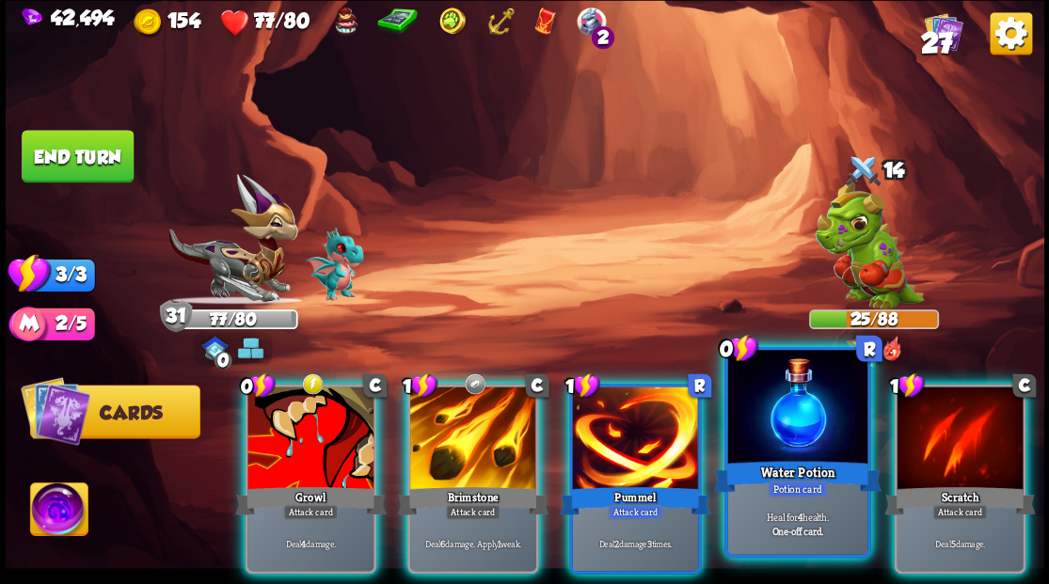
drag, startPoint x: 802, startPoint y: 429, endPoint x: 712, endPoint y: 368, distance: 109.1
click at [800, 425] on div at bounding box center [796, 409] width 139 height 118
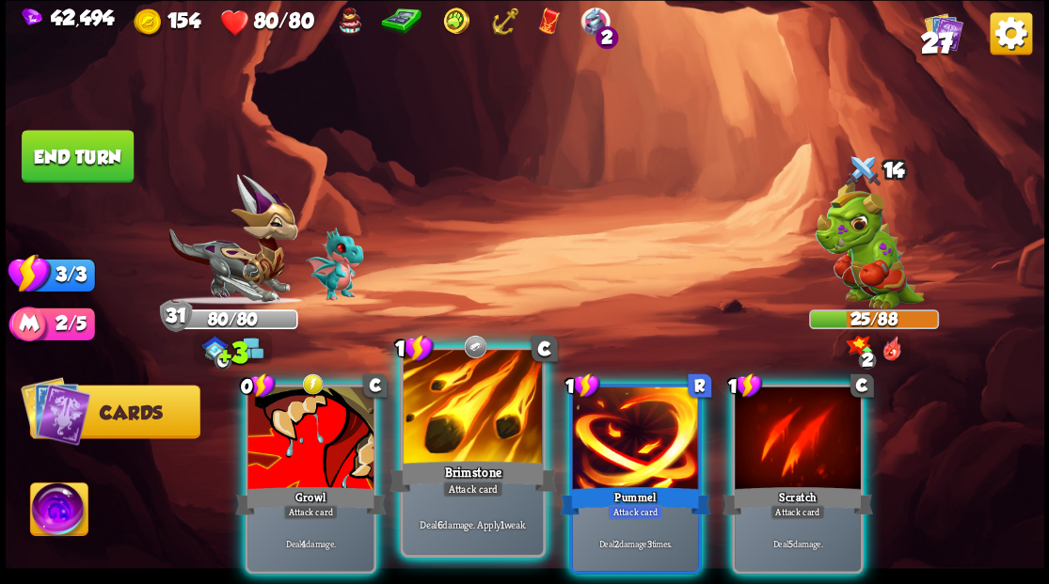
click at [476, 427] on div at bounding box center [472, 409] width 139 height 118
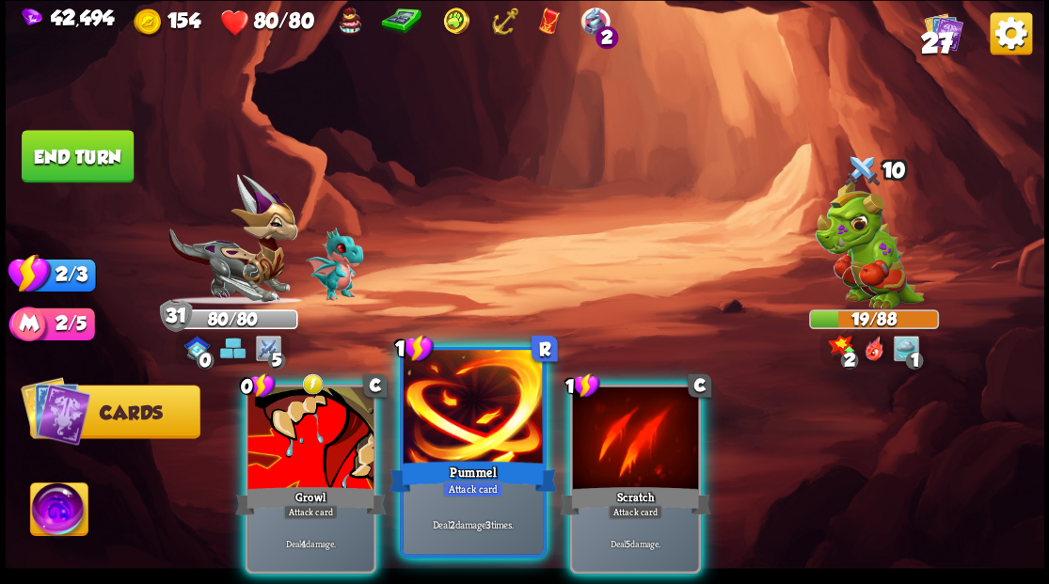
click at [457, 449] on div at bounding box center [472, 409] width 139 height 118
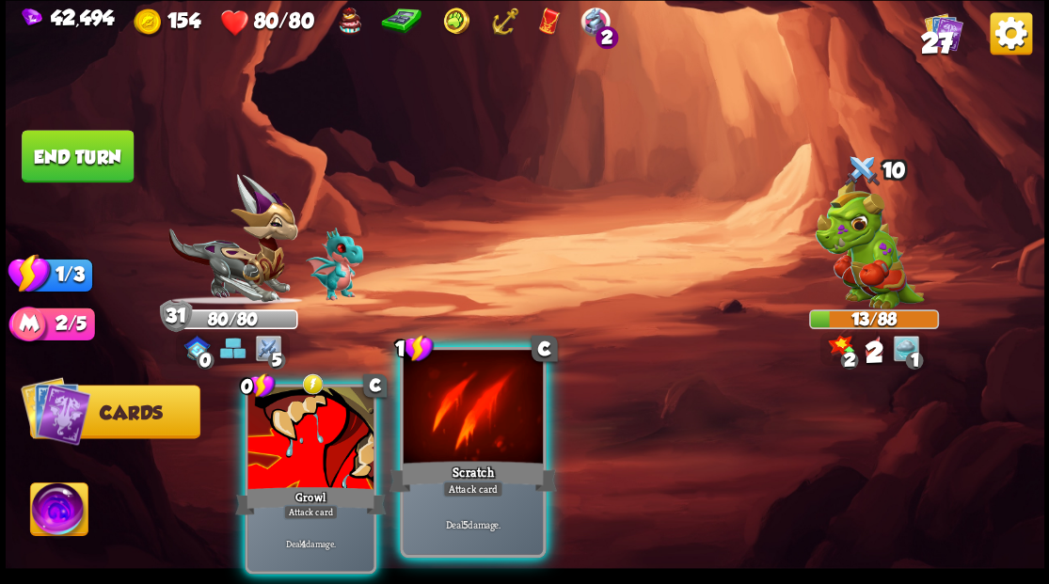
click at [457, 449] on div at bounding box center [472, 409] width 139 height 118
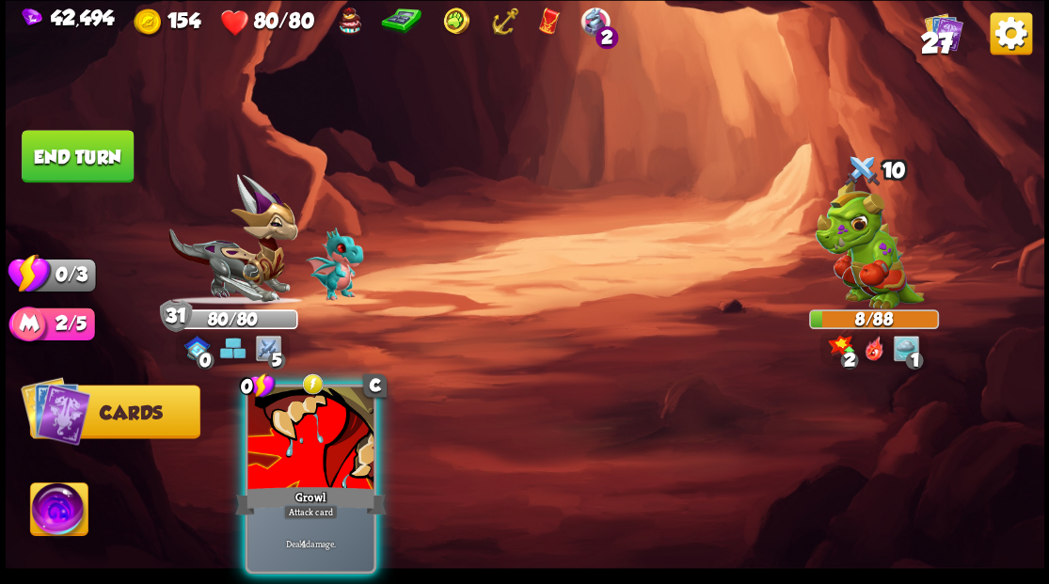
click at [312, 436] on div at bounding box center [310, 440] width 126 height 106
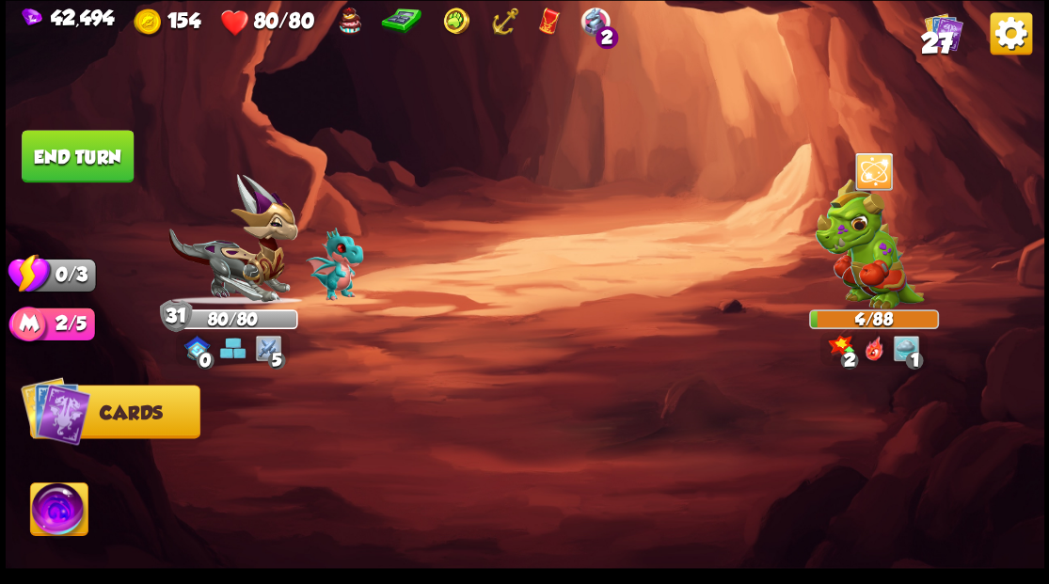
click at [103, 149] on button "End turn" at bounding box center [78, 156] width 112 height 53
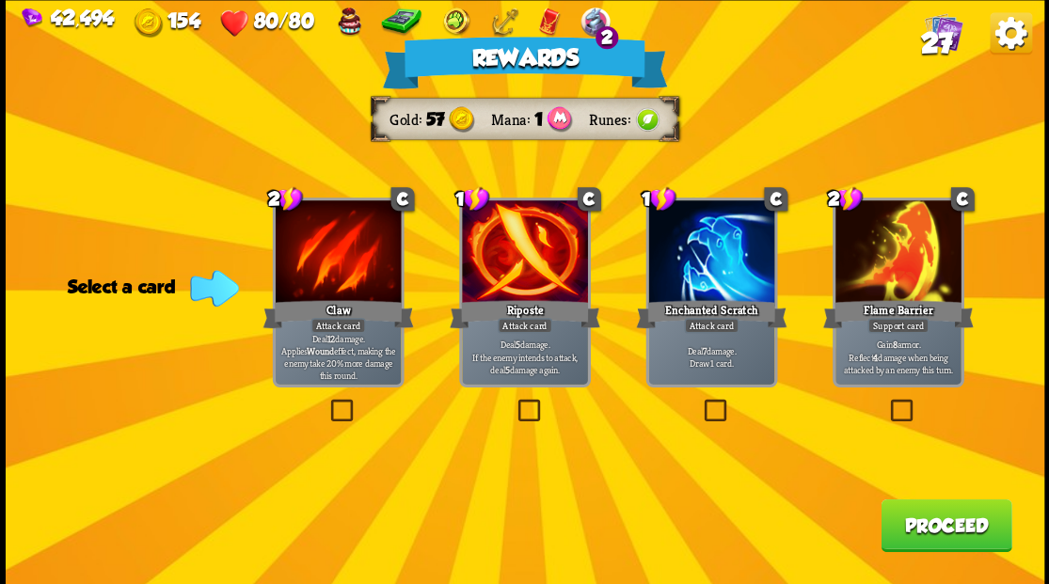
click at [954, 534] on button "Proceed" at bounding box center [945, 525] width 131 height 53
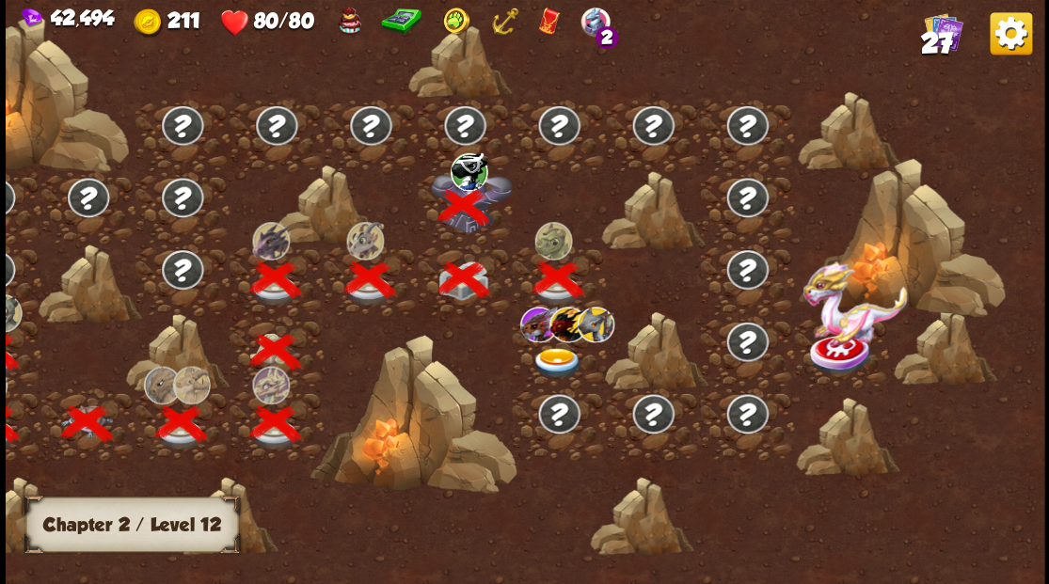
click at [555, 364] on img at bounding box center [557, 362] width 52 height 31
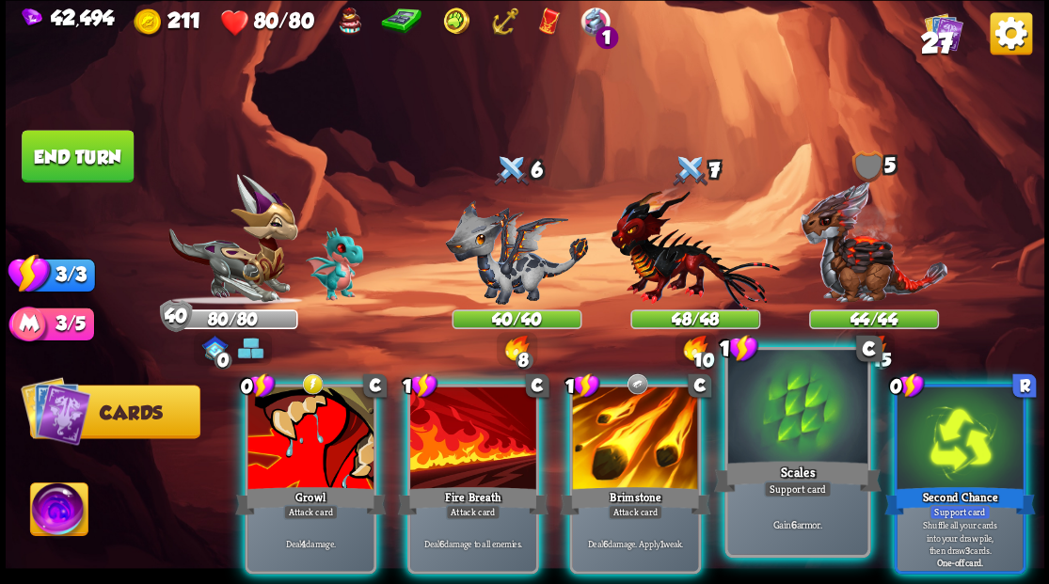
click at [823, 448] on div at bounding box center [796, 409] width 139 height 118
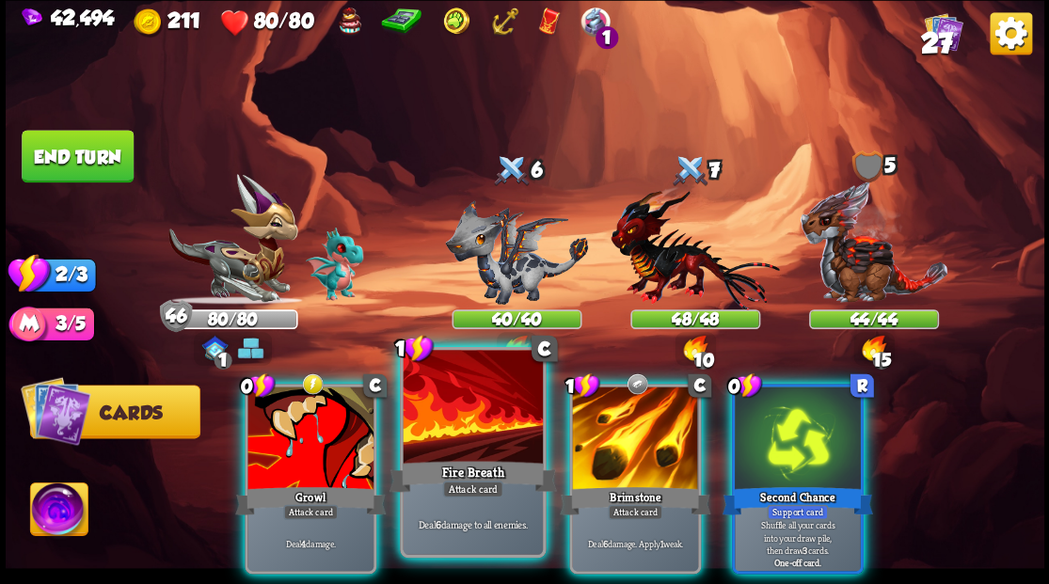
click at [450, 435] on div at bounding box center [472, 409] width 139 height 118
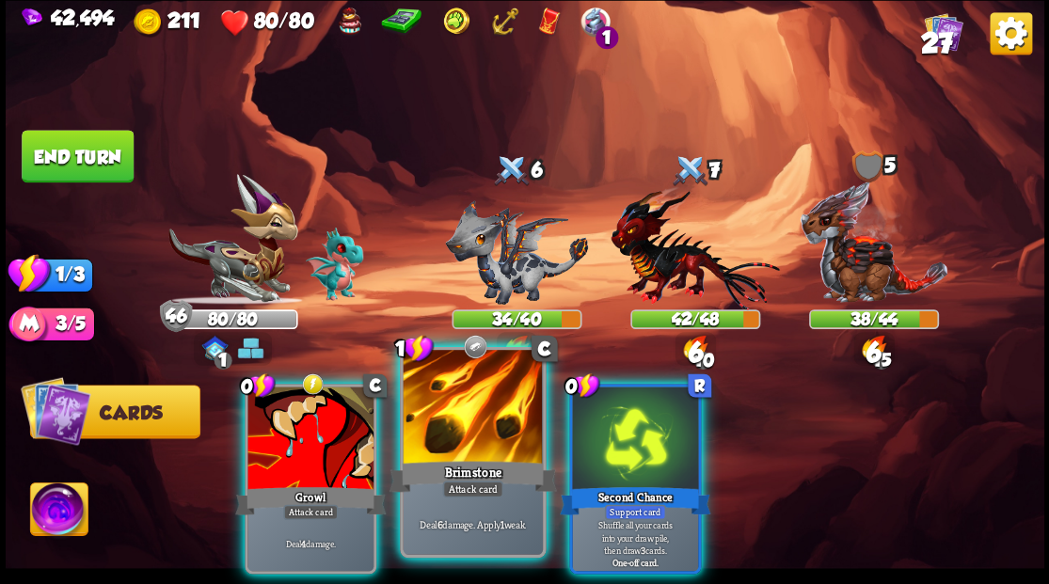
click at [456, 444] on div at bounding box center [472, 409] width 139 height 118
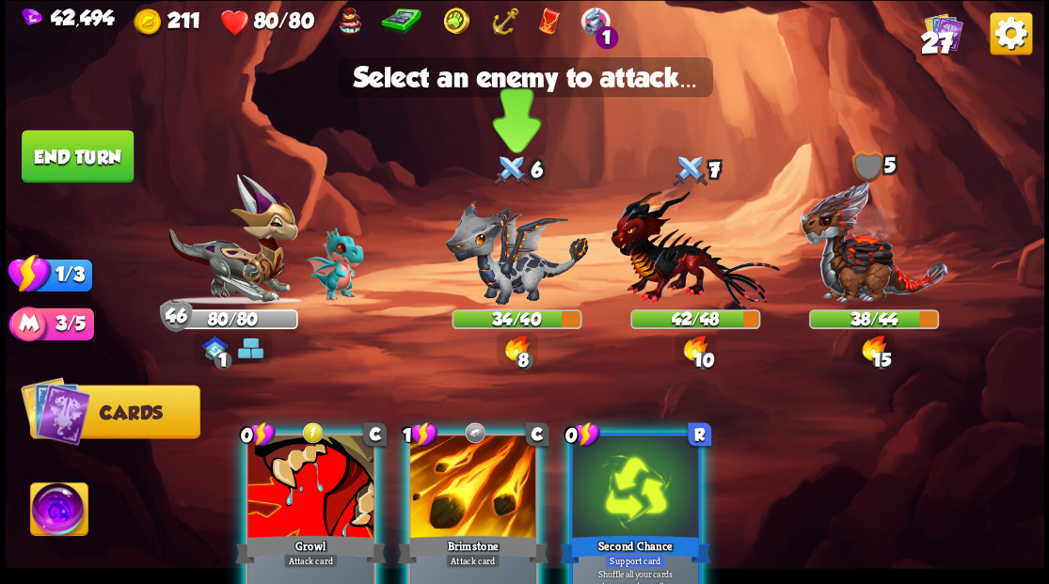
click at [509, 254] on img at bounding box center [516, 251] width 143 height 104
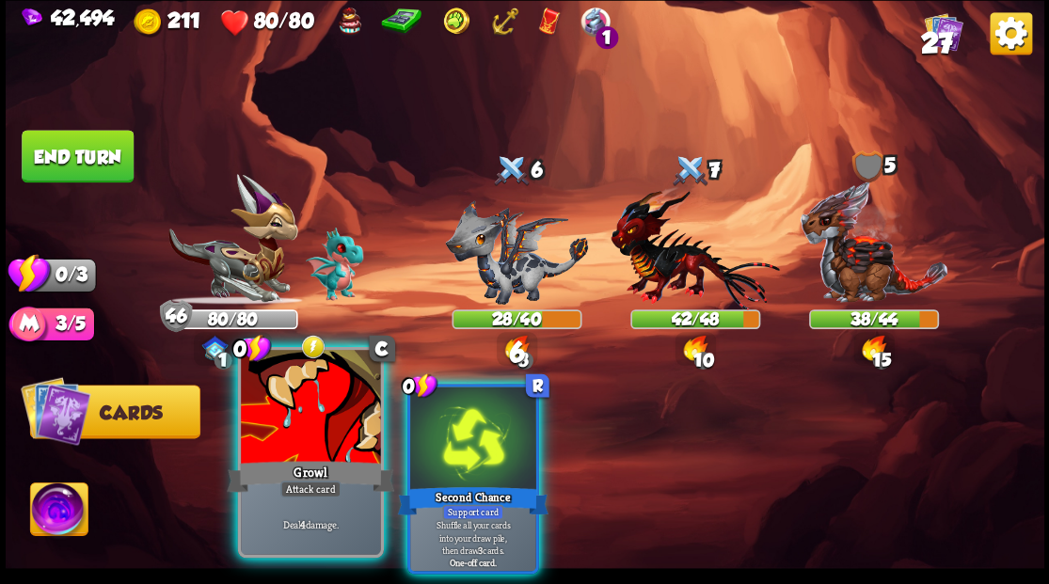
click at [293, 440] on div at bounding box center [310, 409] width 139 height 118
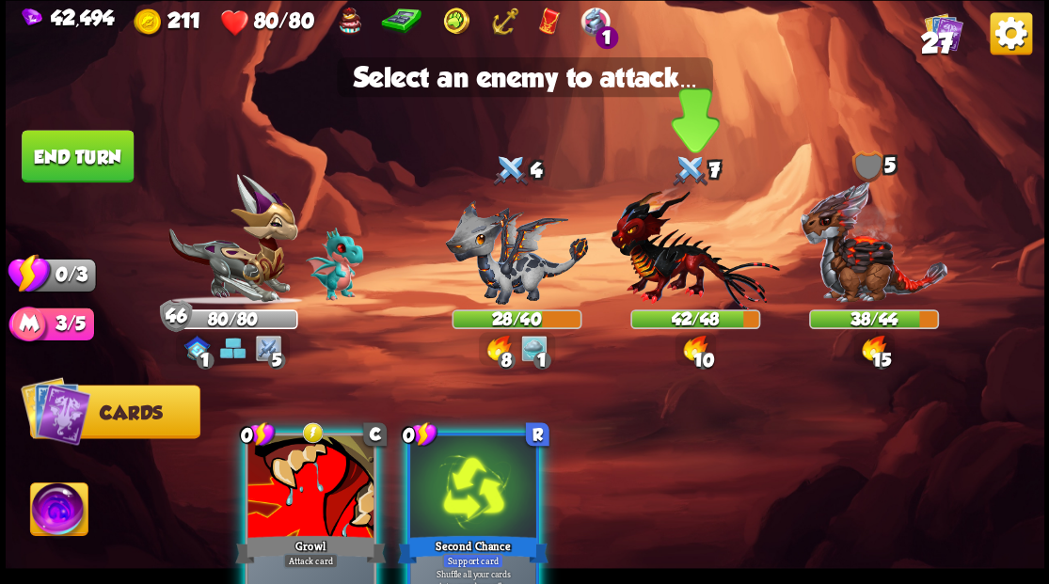
click at [654, 244] on img at bounding box center [694, 247] width 168 height 124
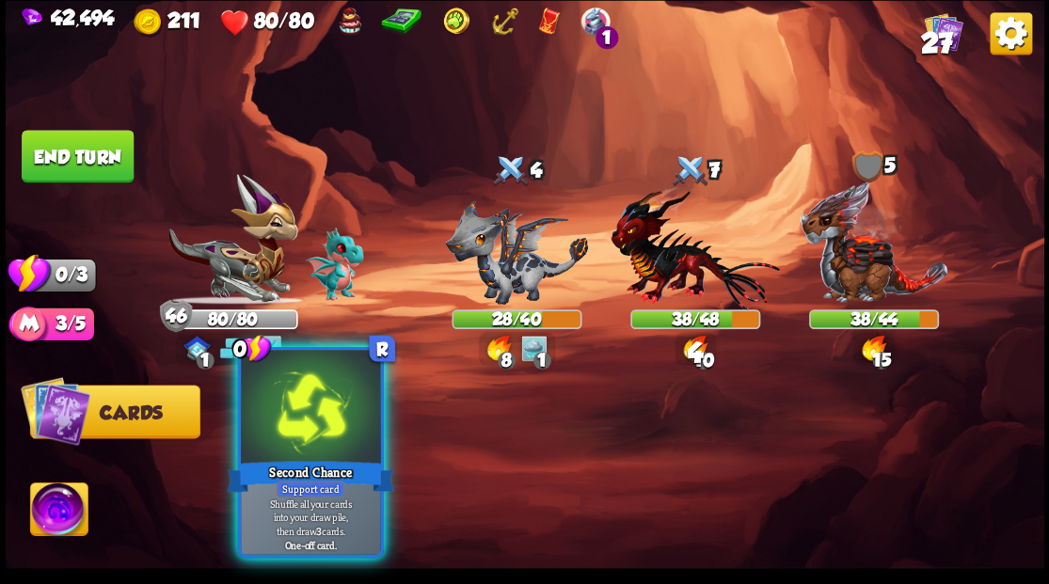
click at [339, 440] on div at bounding box center [310, 409] width 139 height 118
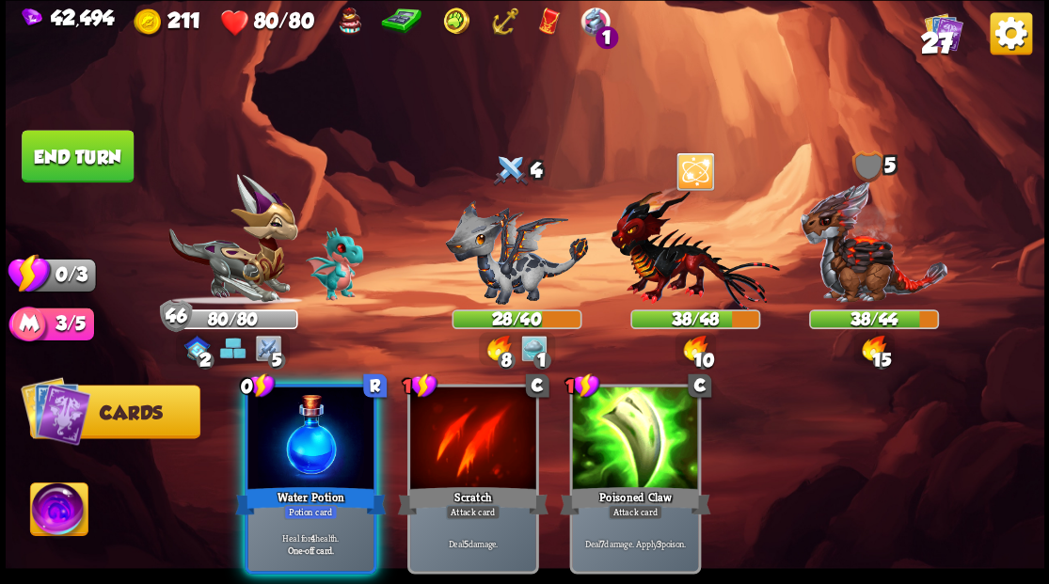
click at [331, 404] on div at bounding box center [310, 440] width 126 height 106
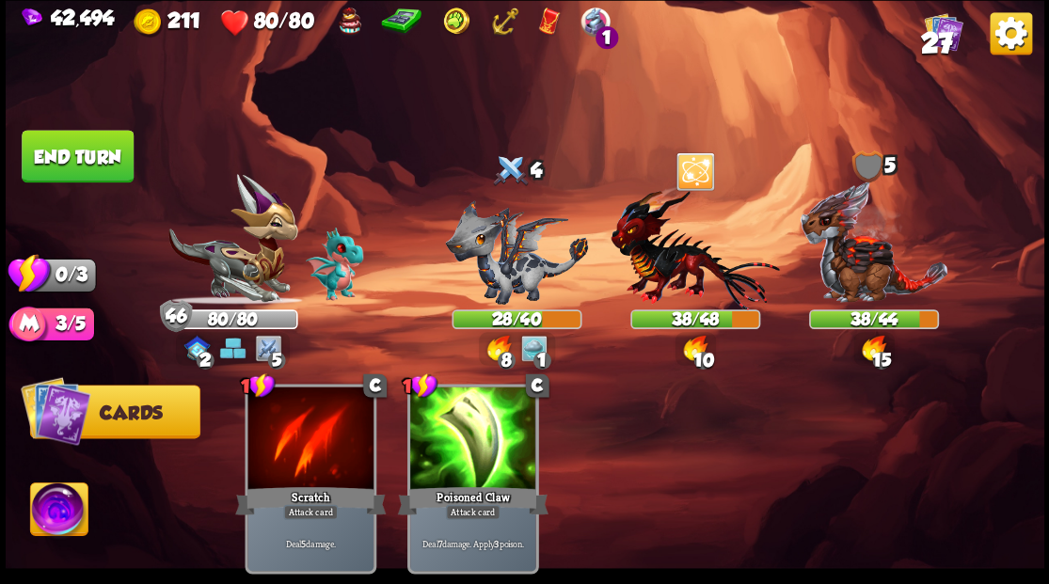
drag, startPoint x: 60, startPoint y: 166, endPoint x: 156, endPoint y: 225, distance: 112.3
click at [68, 168] on button "End turn" at bounding box center [78, 156] width 112 height 53
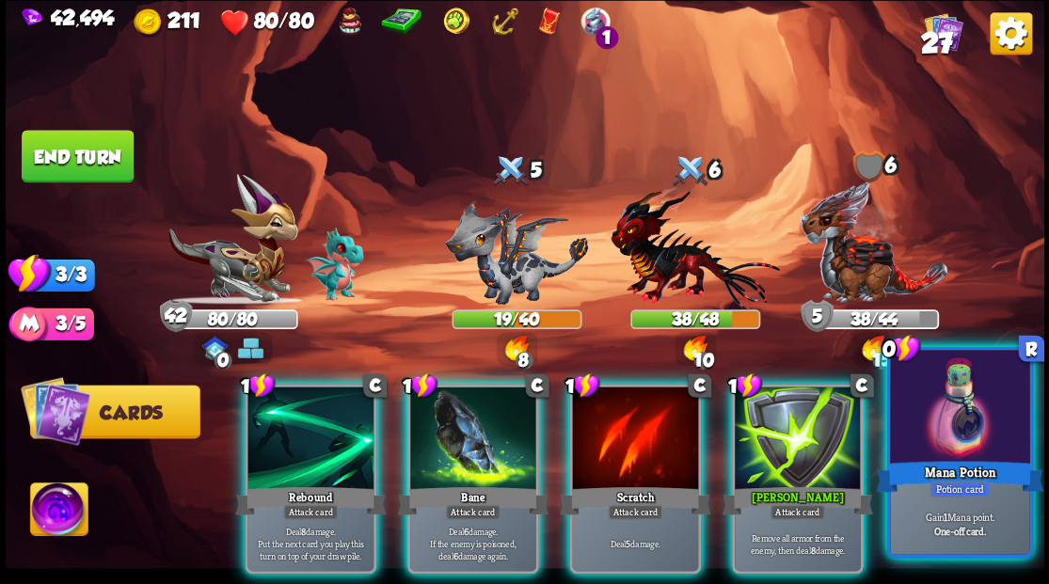
click at [948, 404] on div at bounding box center [959, 409] width 139 height 118
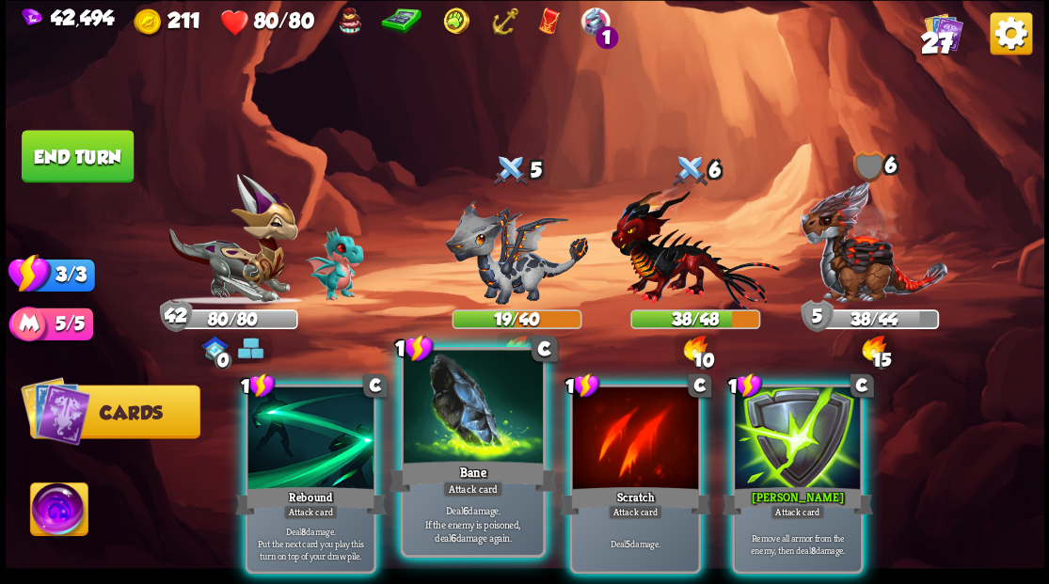
click at [489, 449] on div at bounding box center [472, 409] width 139 height 118
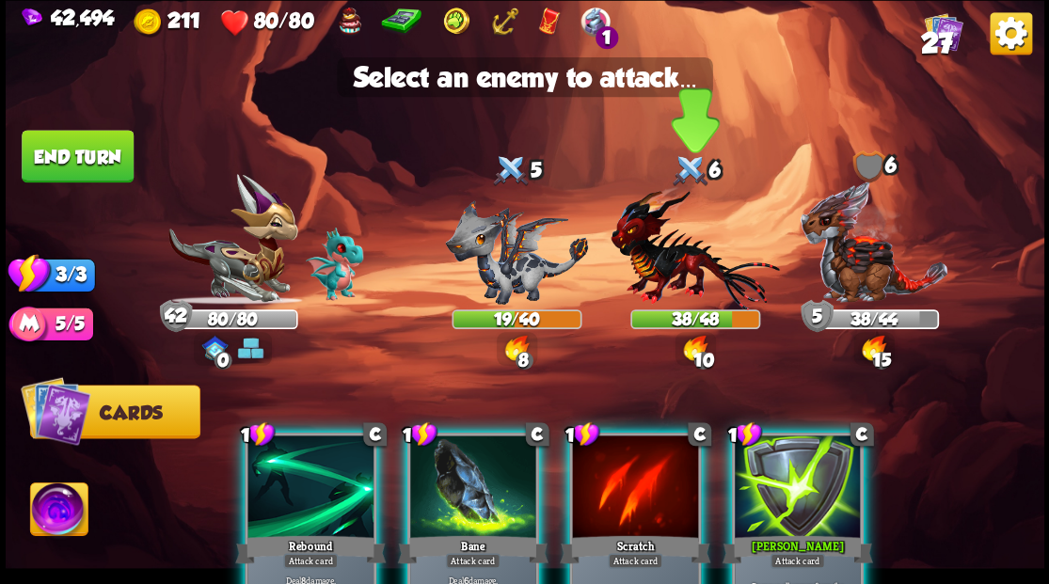
click at [668, 283] on img at bounding box center [694, 247] width 168 height 124
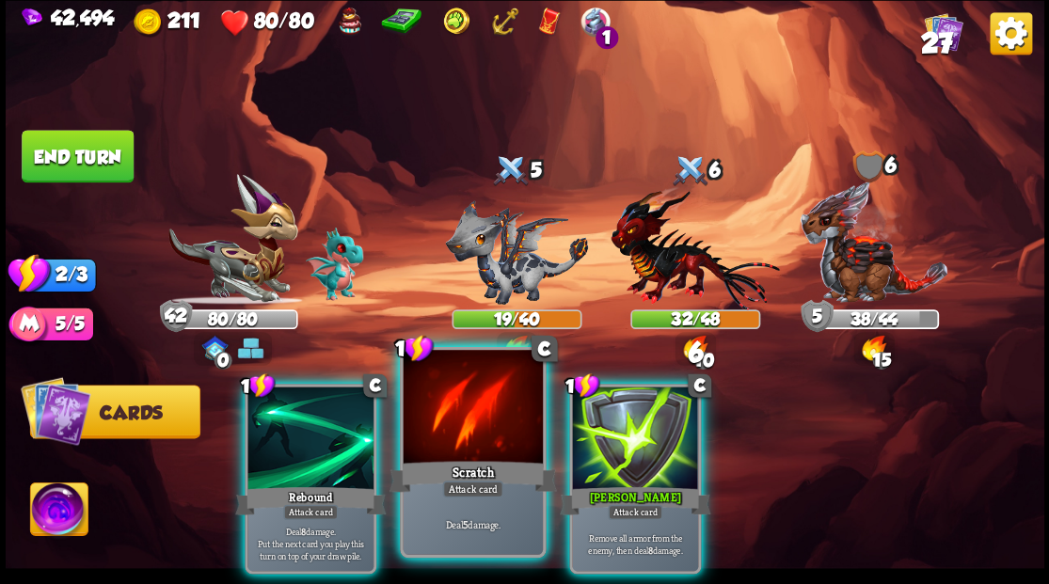
click at [484, 423] on div at bounding box center [472, 409] width 139 height 118
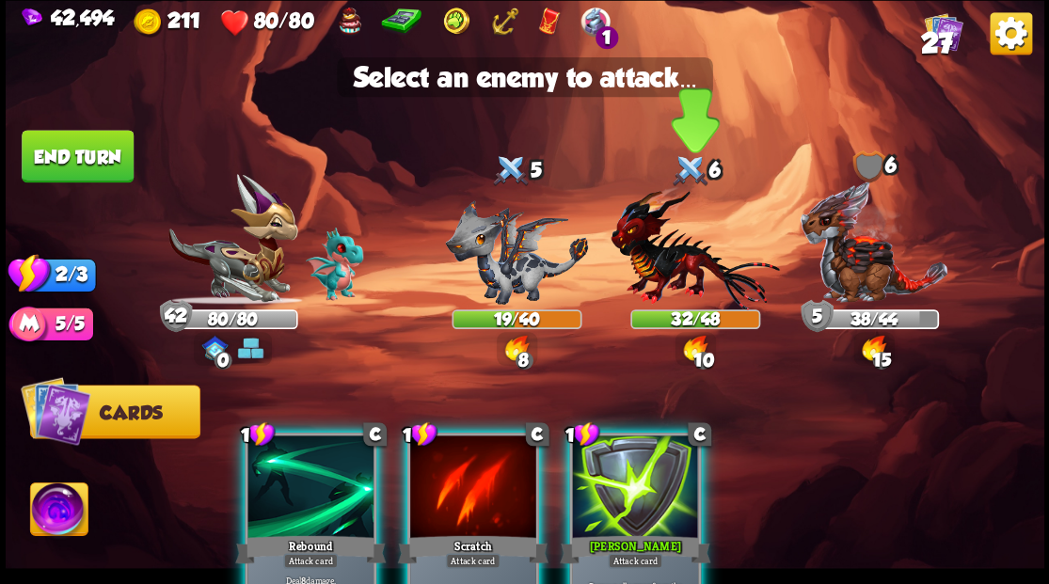
click at [662, 277] on img at bounding box center [694, 247] width 168 height 124
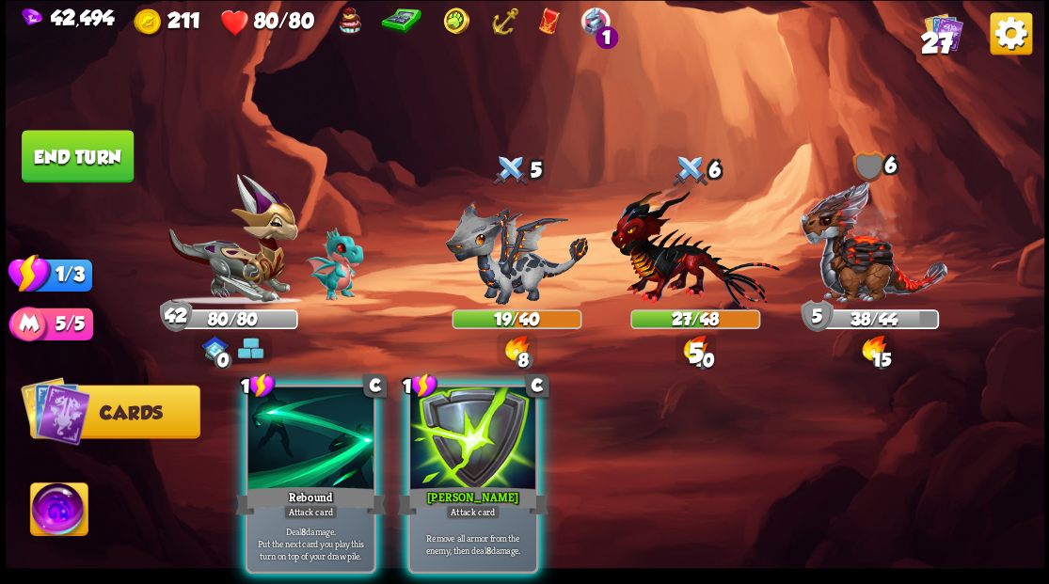
click at [497, 447] on div at bounding box center [473, 440] width 126 height 106
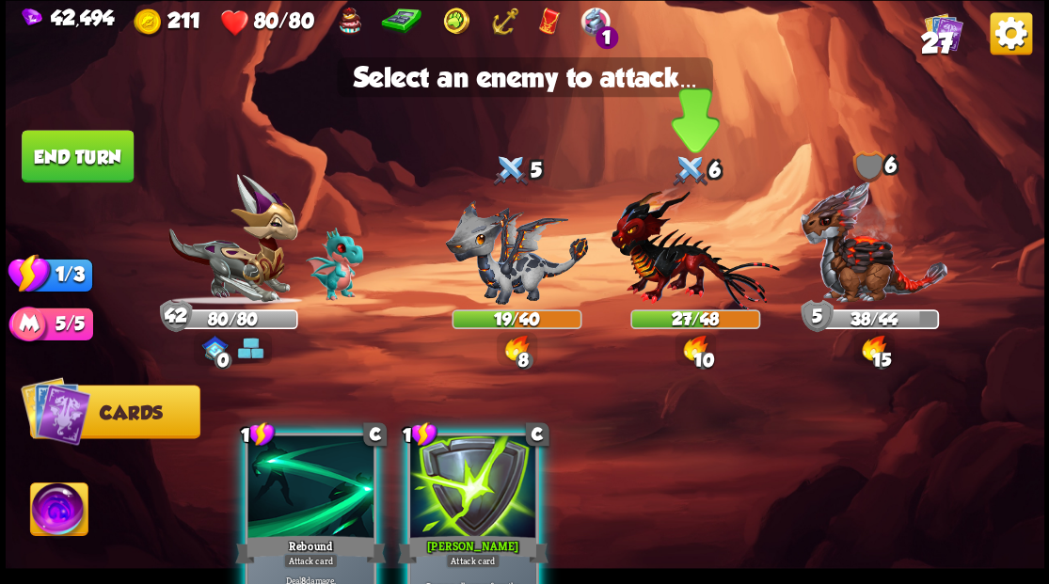
click at [696, 236] on img at bounding box center [694, 247] width 168 height 124
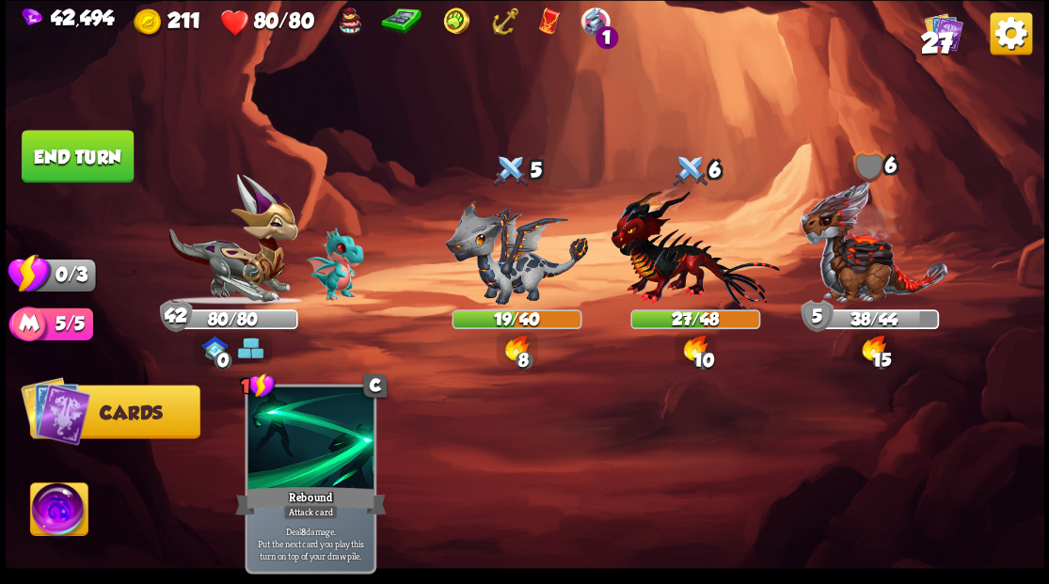
click at [677, 263] on img at bounding box center [694, 247] width 168 height 124
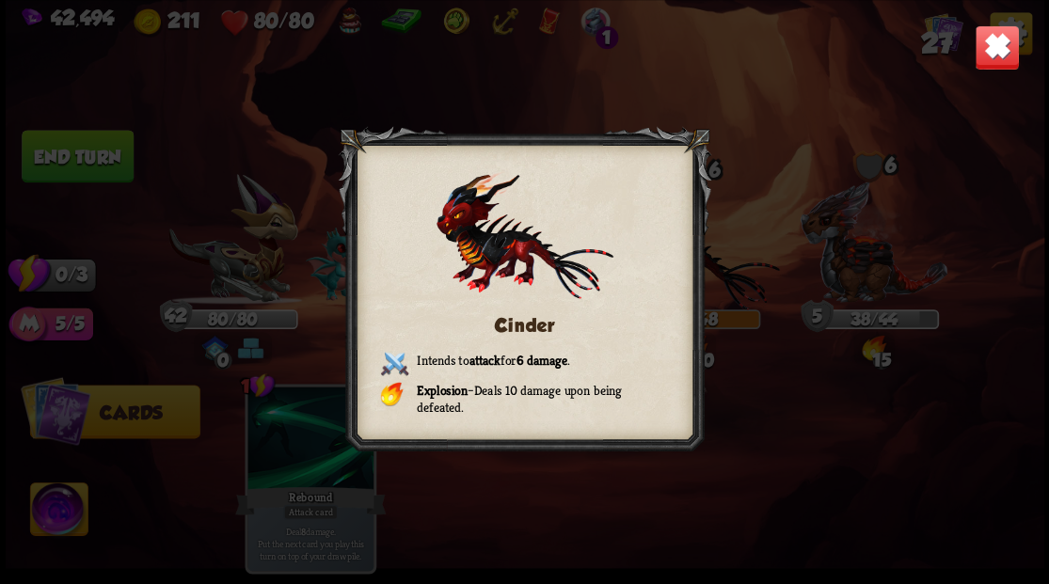
click at [991, 54] on img at bounding box center [996, 46] width 45 height 45
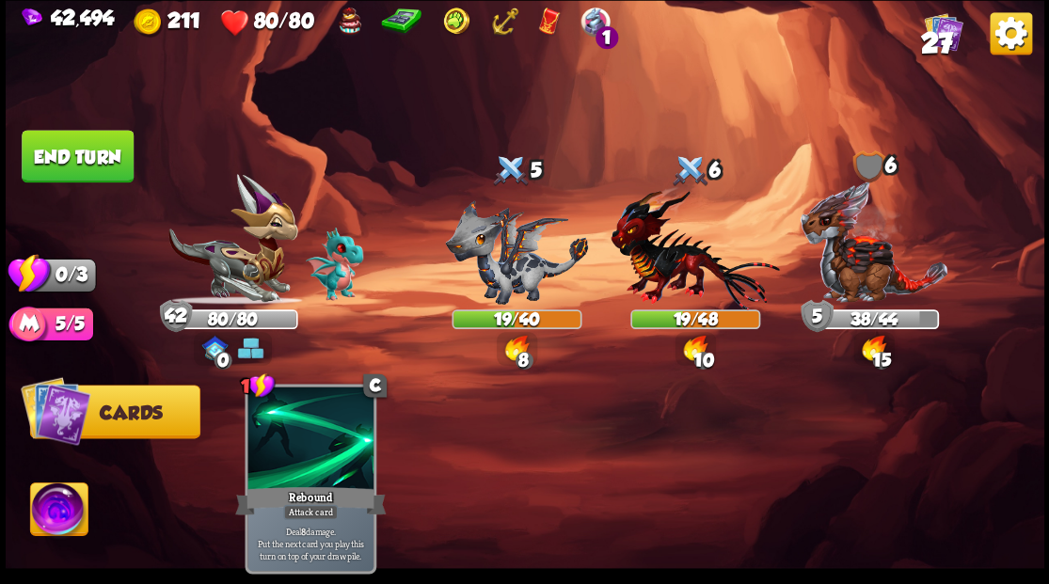
drag, startPoint x: 88, startPoint y: 165, endPoint x: 103, endPoint y: 181, distance: 21.3
click at [88, 165] on button "End turn" at bounding box center [78, 156] width 112 height 53
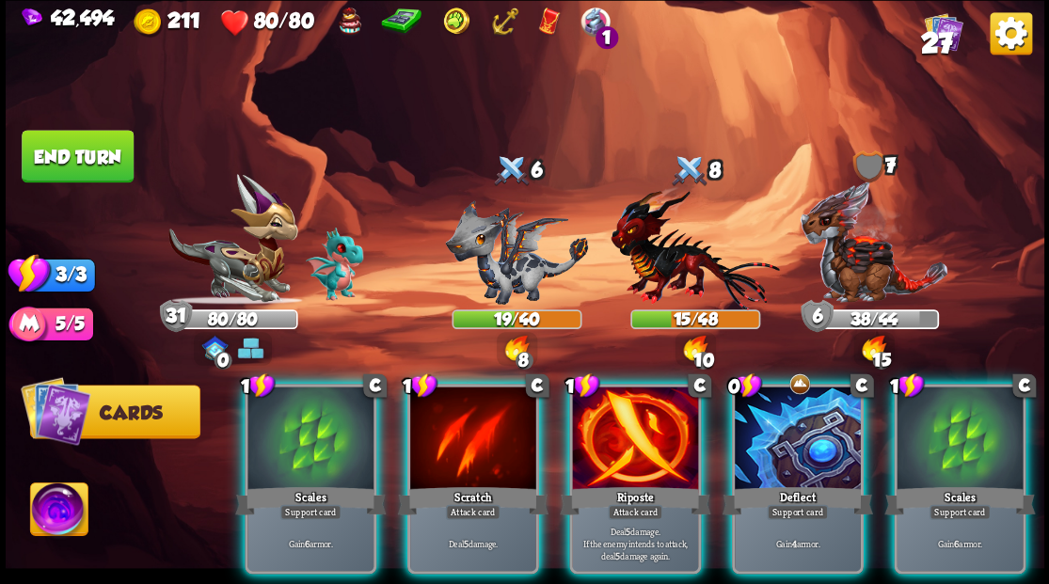
click at [298, 443] on div at bounding box center [310, 440] width 126 height 106
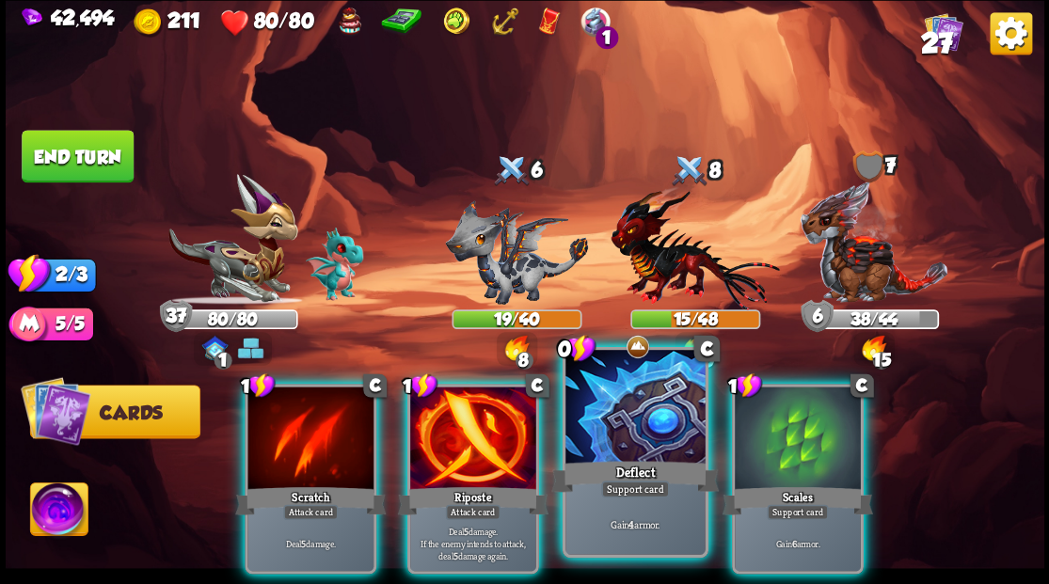
click at [617, 460] on div "Deflect" at bounding box center [634, 476] width 167 height 38
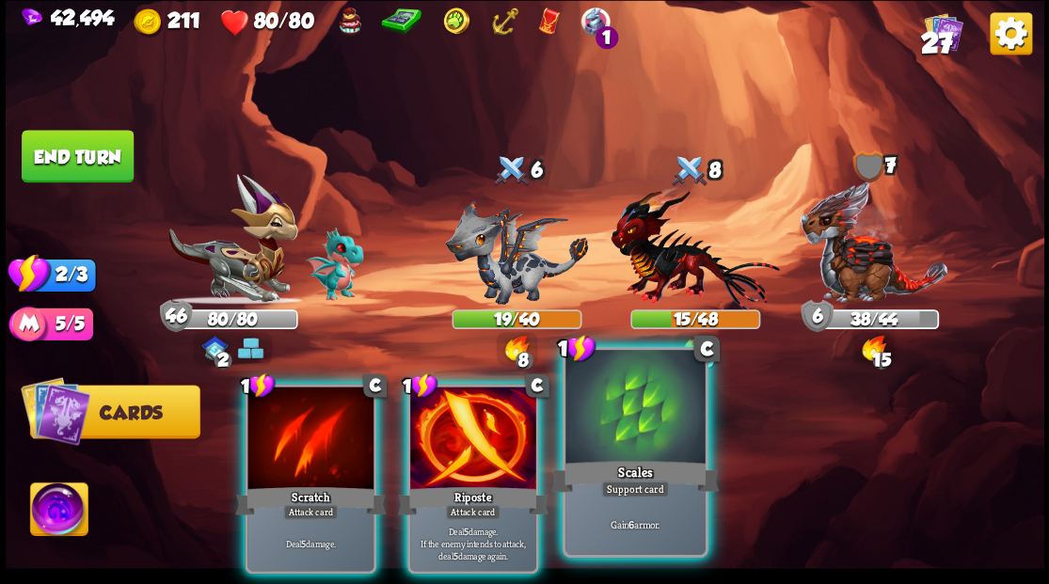
click at [627, 423] on div at bounding box center [634, 409] width 139 height 118
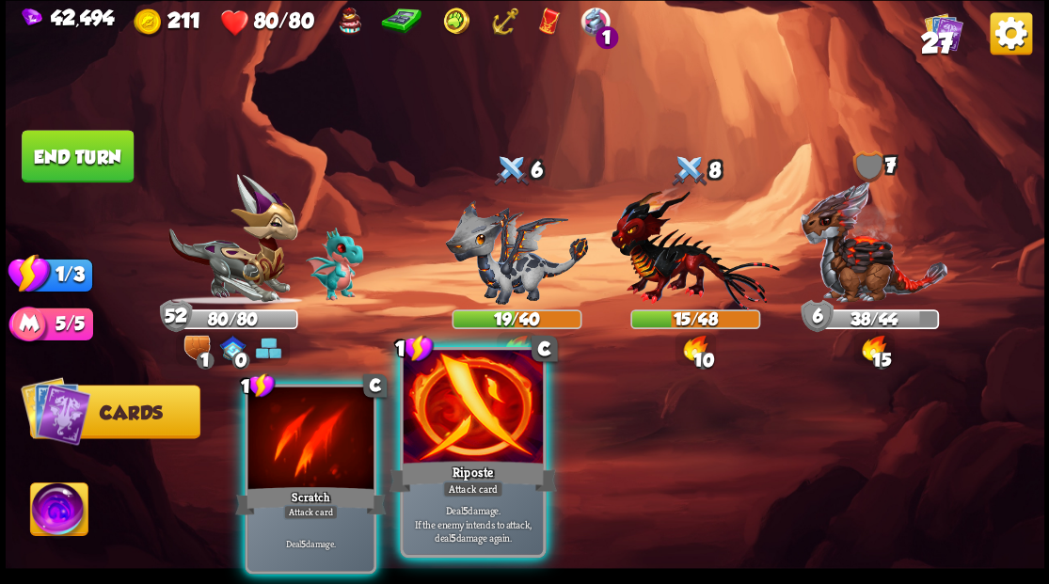
click at [459, 442] on div at bounding box center [472, 409] width 139 height 118
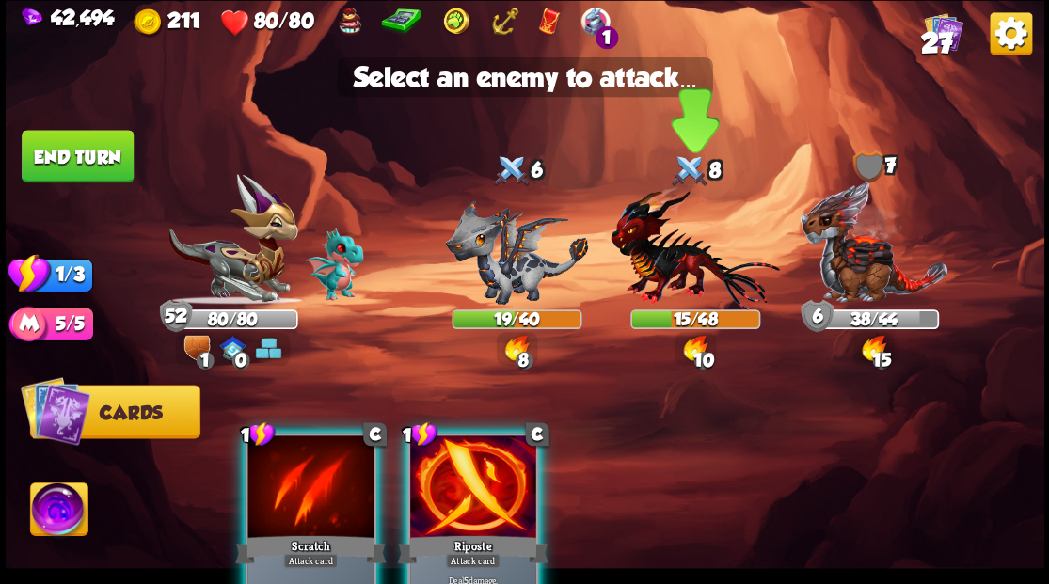
click at [657, 250] on img at bounding box center [694, 247] width 168 height 124
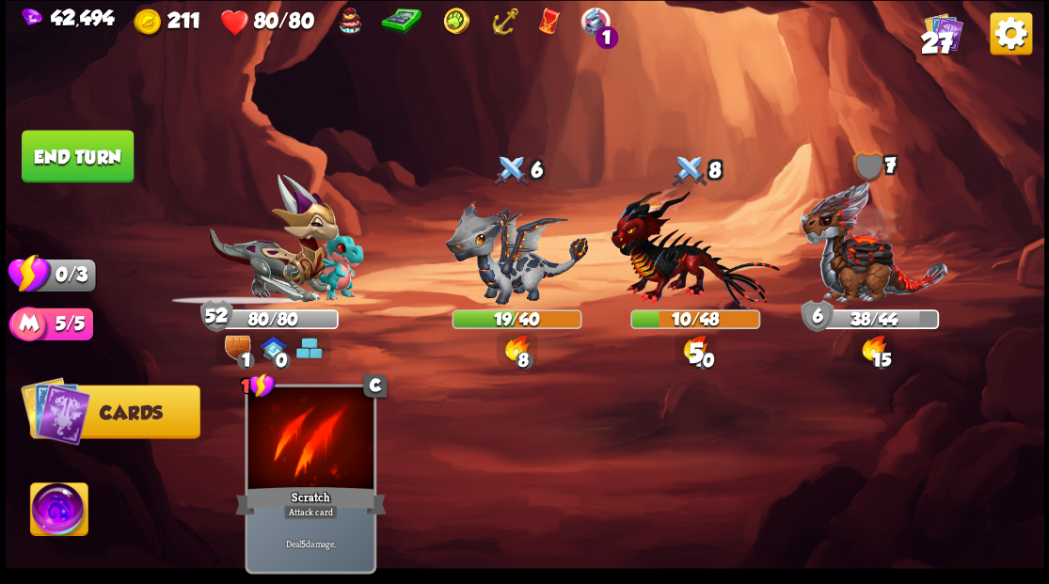
click at [86, 152] on button "End turn" at bounding box center [77, 156] width 113 height 53
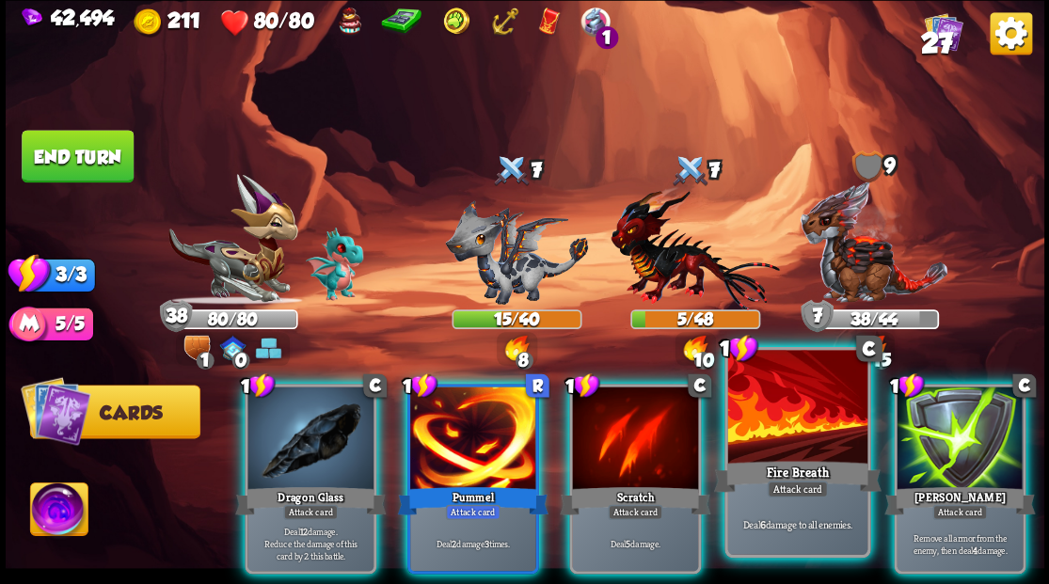
click at [797, 429] on div at bounding box center [796, 409] width 139 height 118
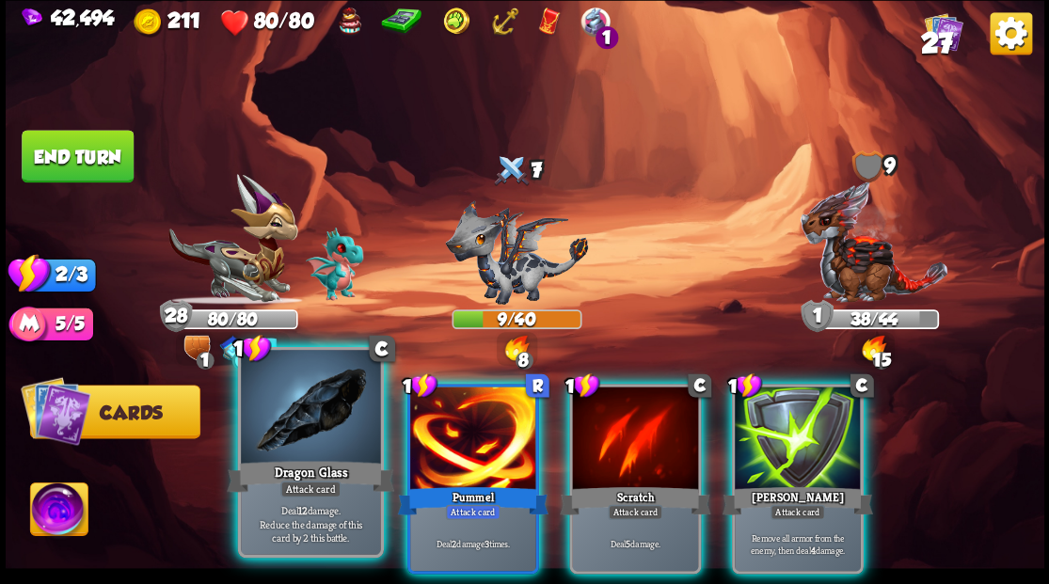
click at [312, 435] on div at bounding box center [310, 409] width 139 height 118
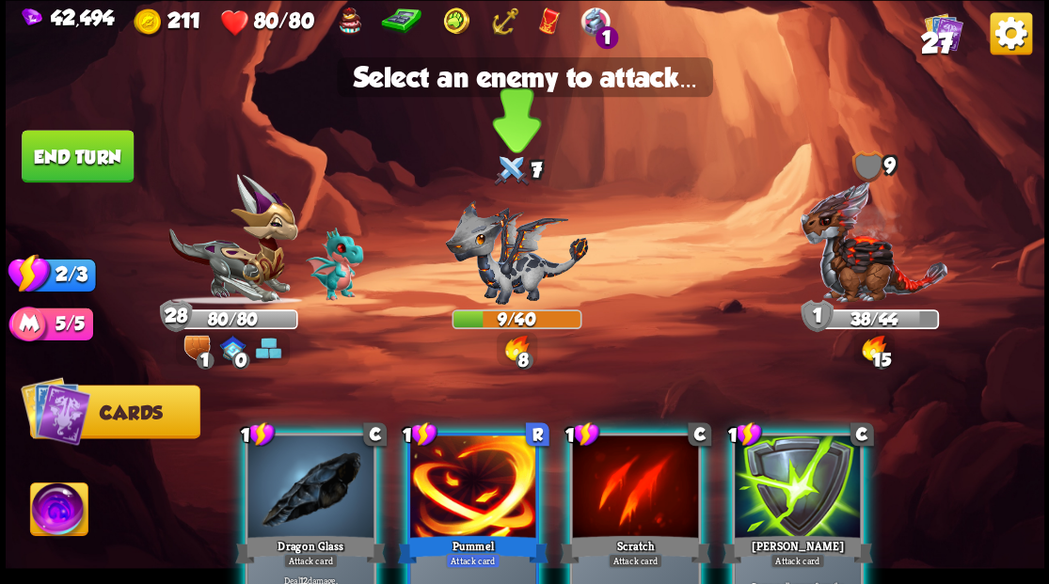
click at [513, 277] on img at bounding box center [516, 251] width 143 height 104
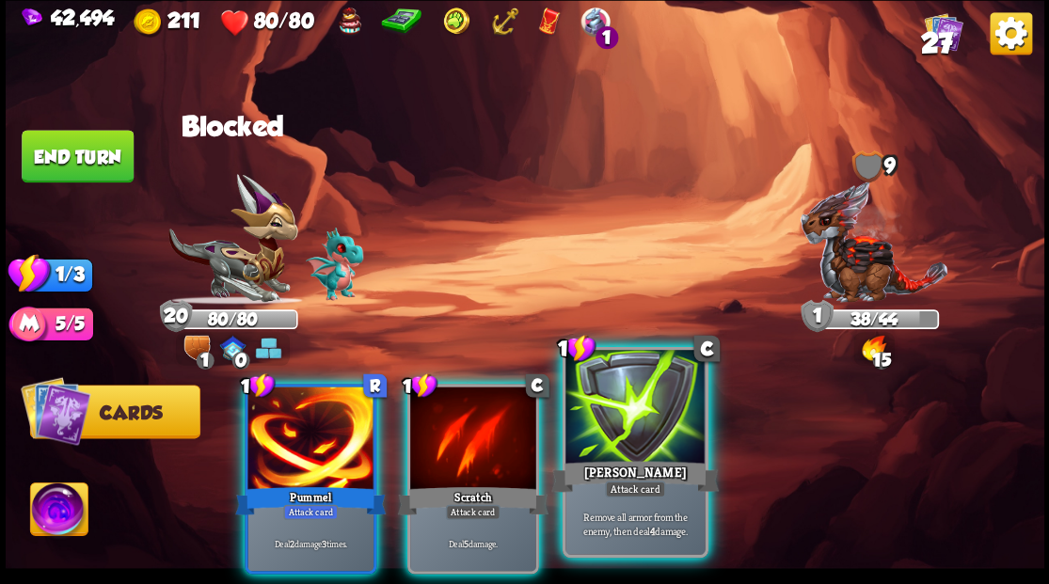
click at [618, 429] on div at bounding box center [634, 409] width 139 height 118
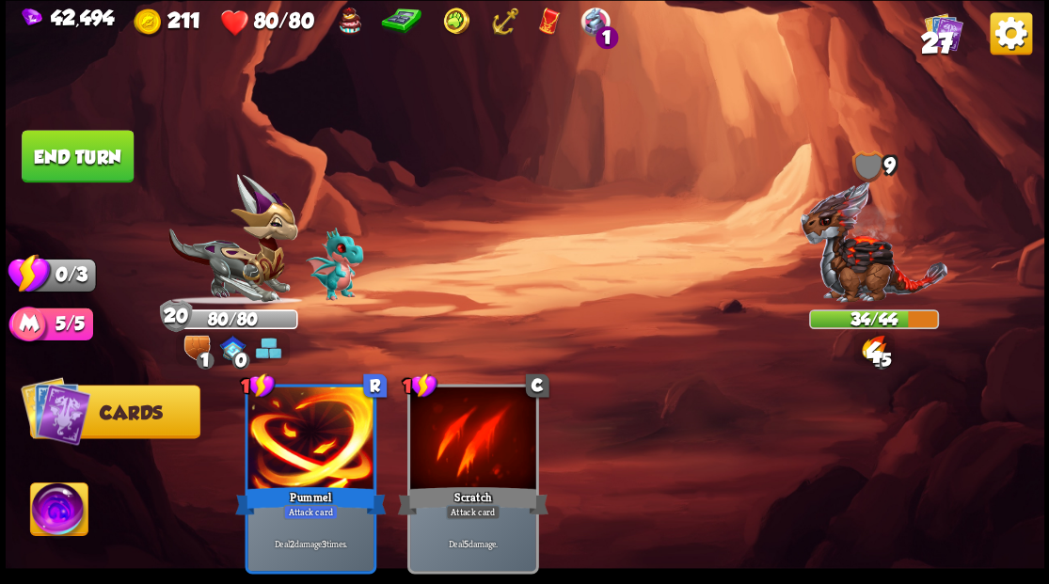
click at [112, 155] on button "End turn" at bounding box center [78, 156] width 112 height 53
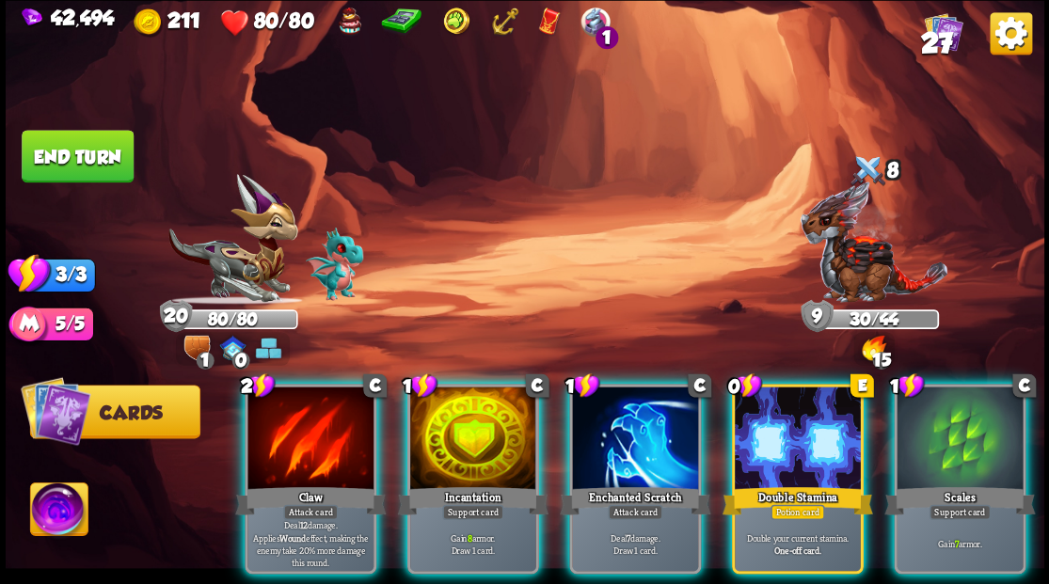
drag, startPoint x: 798, startPoint y: 444, endPoint x: 771, endPoint y: 376, distance: 72.7
click at [799, 441] on div at bounding box center [798, 440] width 126 height 106
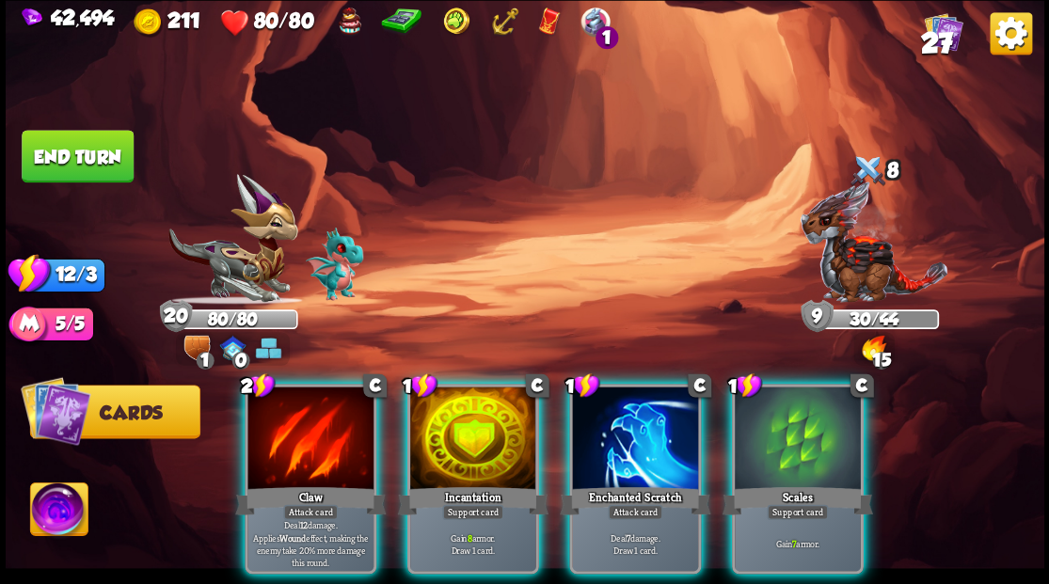
drag, startPoint x: 482, startPoint y: 436, endPoint x: 499, endPoint y: 388, distance: 50.9
click at [483, 432] on div at bounding box center [473, 440] width 126 height 106
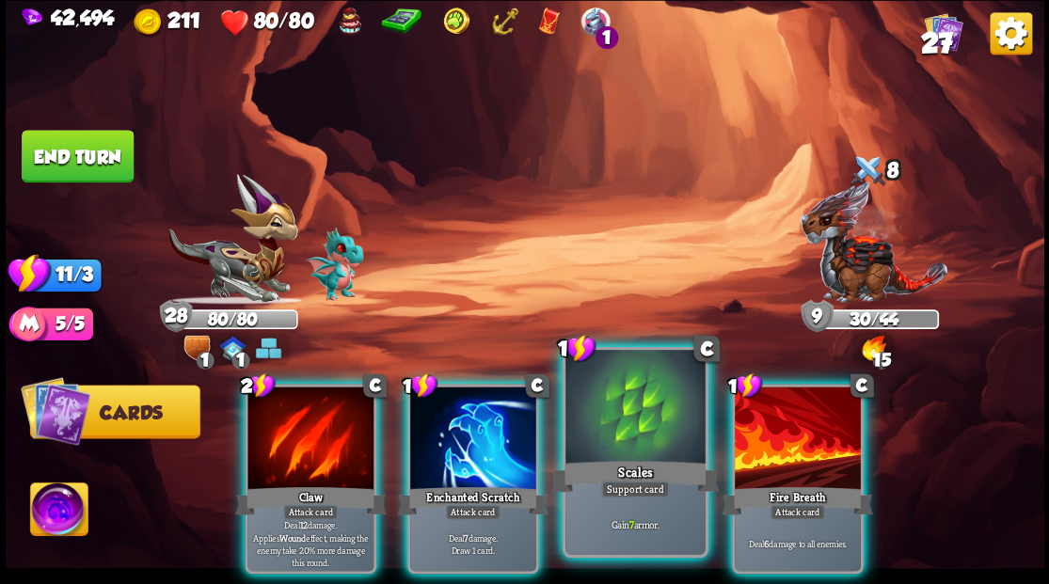
drag, startPoint x: 606, startPoint y: 417, endPoint x: 594, endPoint y: 388, distance: 31.3
click at [606, 416] on div at bounding box center [634, 409] width 139 height 118
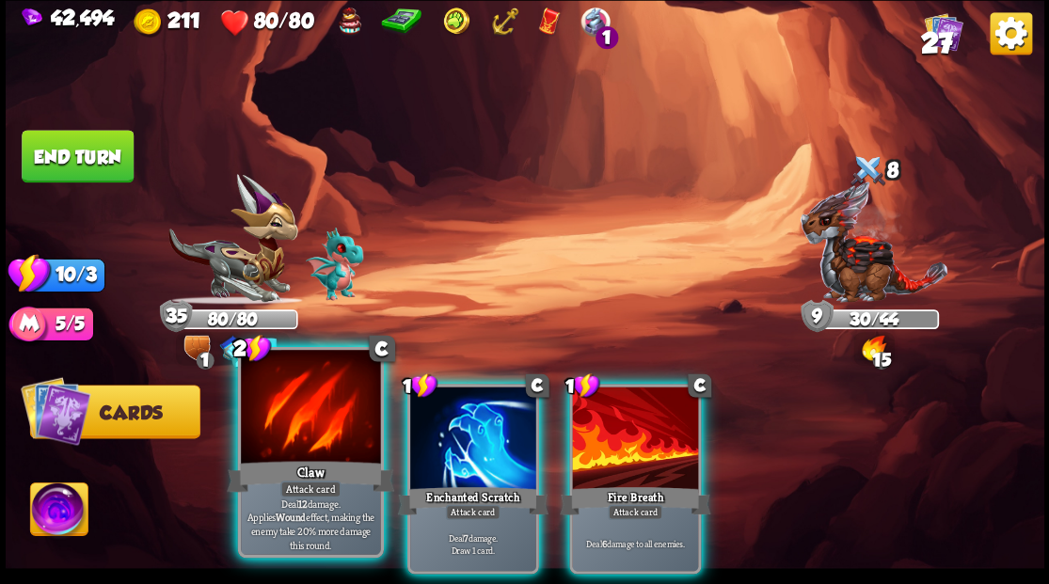
click at [299, 421] on div at bounding box center [310, 409] width 139 height 118
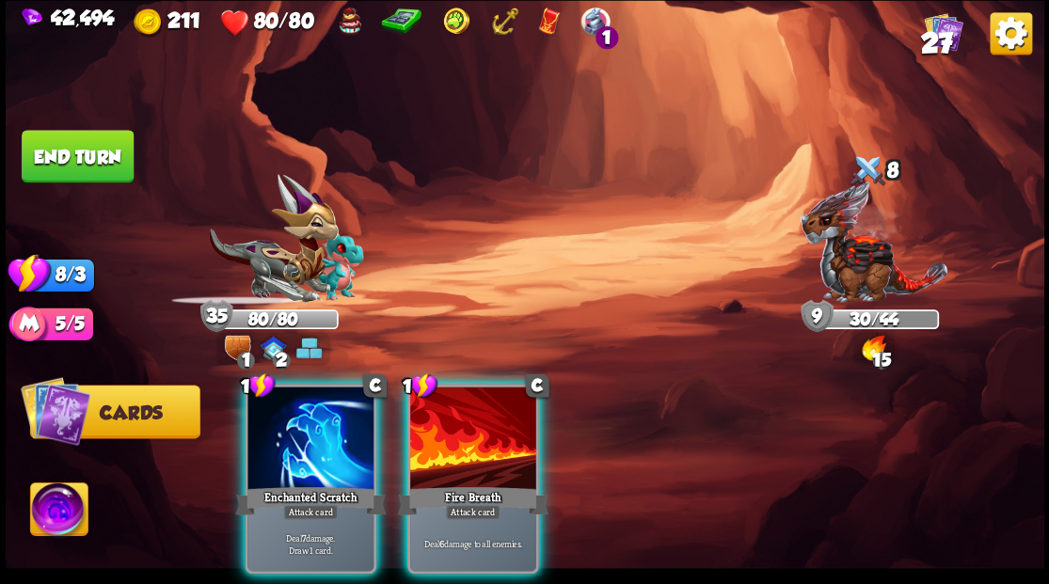
click at [299, 421] on div at bounding box center [310, 440] width 126 height 106
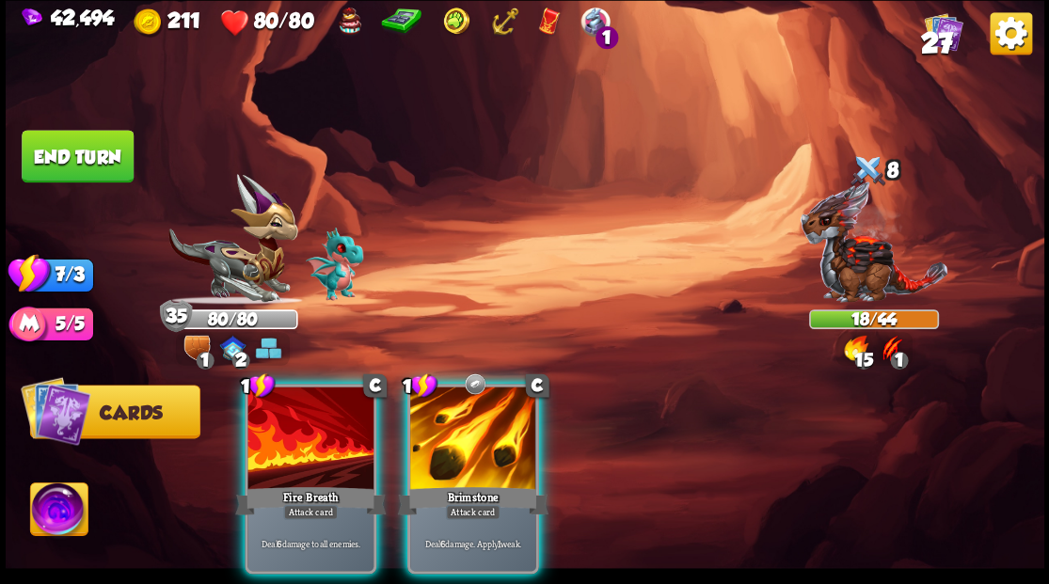
drag, startPoint x: 460, startPoint y: 430, endPoint x: 435, endPoint y: 417, distance: 28.6
click at [461, 430] on div at bounding box center [473, 440] width 126 height 106
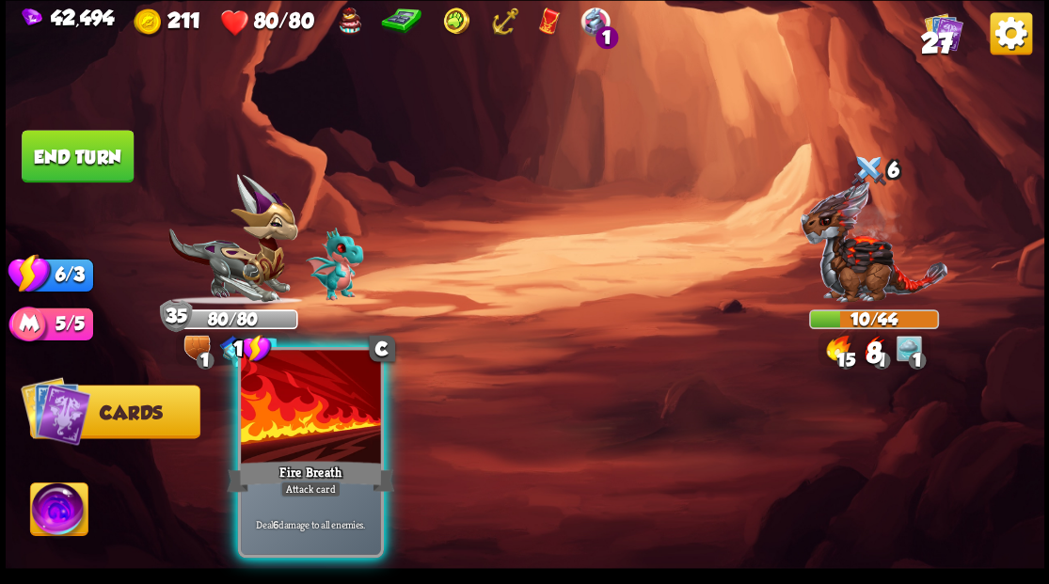
drag, startPoint x: 306, startPoint y: 418, endPoint x: 291, endPoint y: 374, distance: 45.8
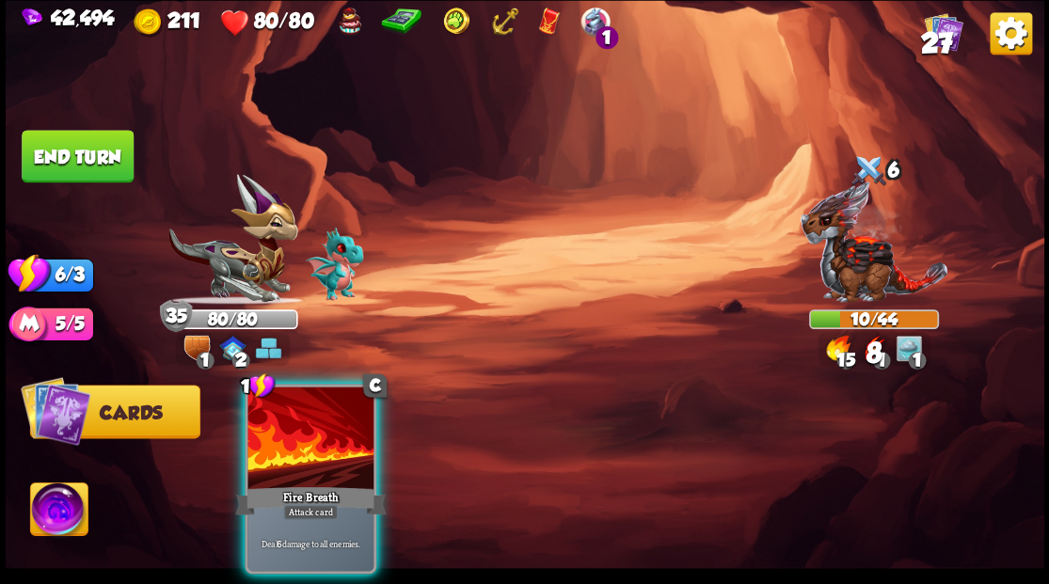
click at [306, 417] on div at bounding box center [310, 440] width 126 height 106
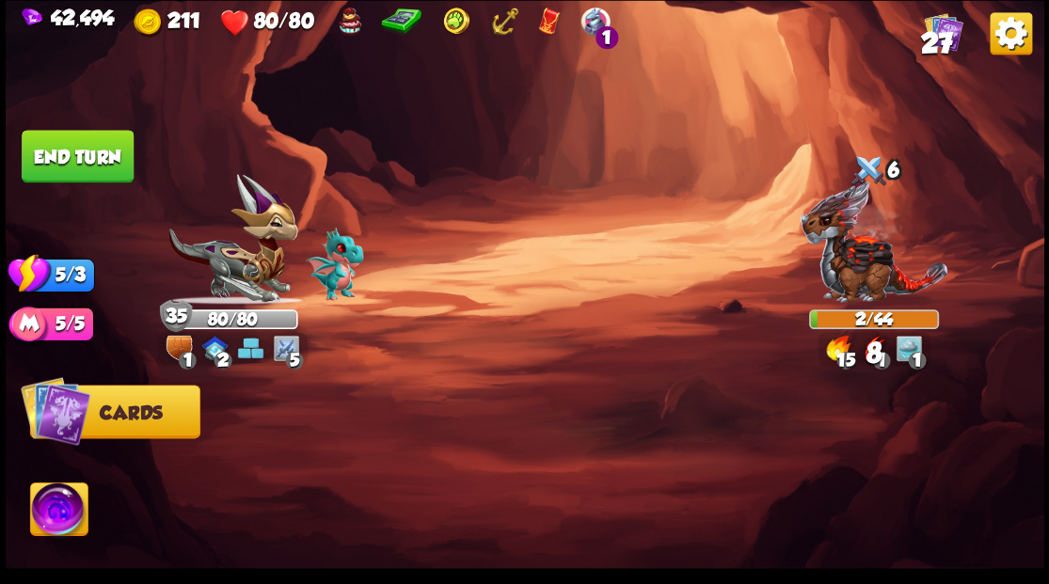
click at [71, 149] on button "End turn" at bounding box center [78, 156] width 112 height 53
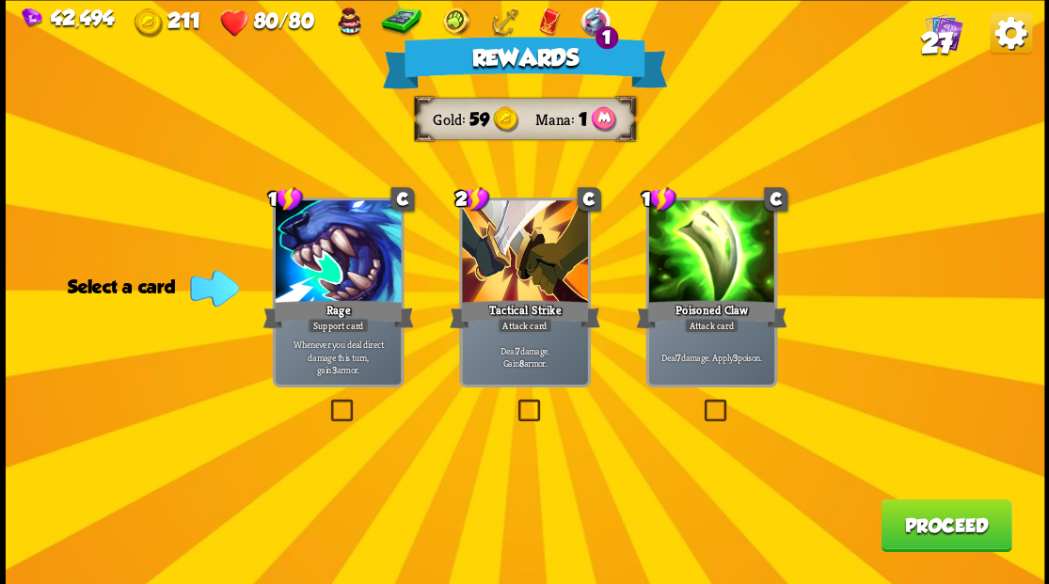
click at [911, 523] on button "Proceed" at bounding box center [945, 525] width 131 height 53
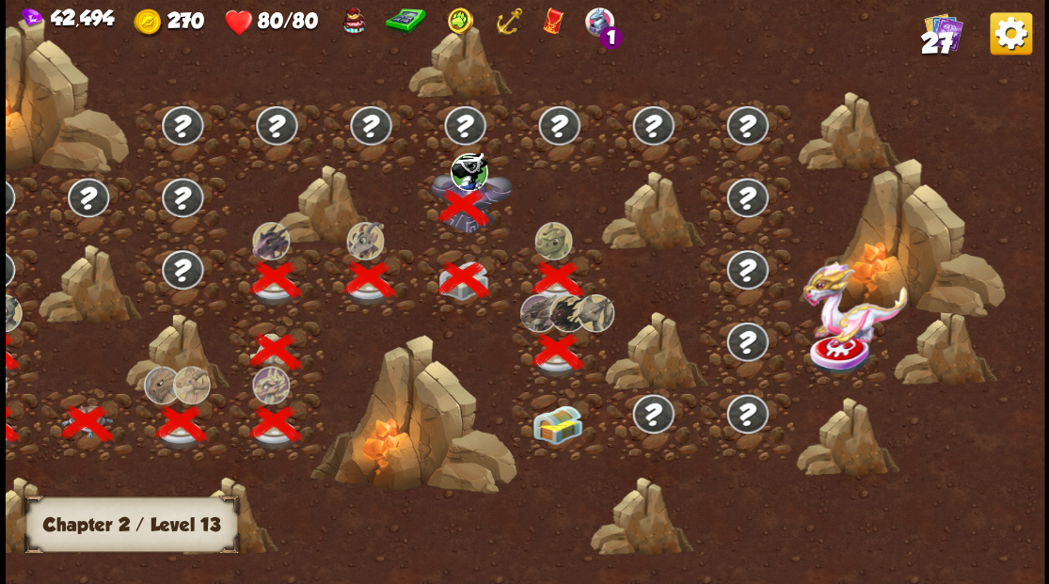
click at [555, 425] on img at bounding box center [557, 424] width 52 height 40
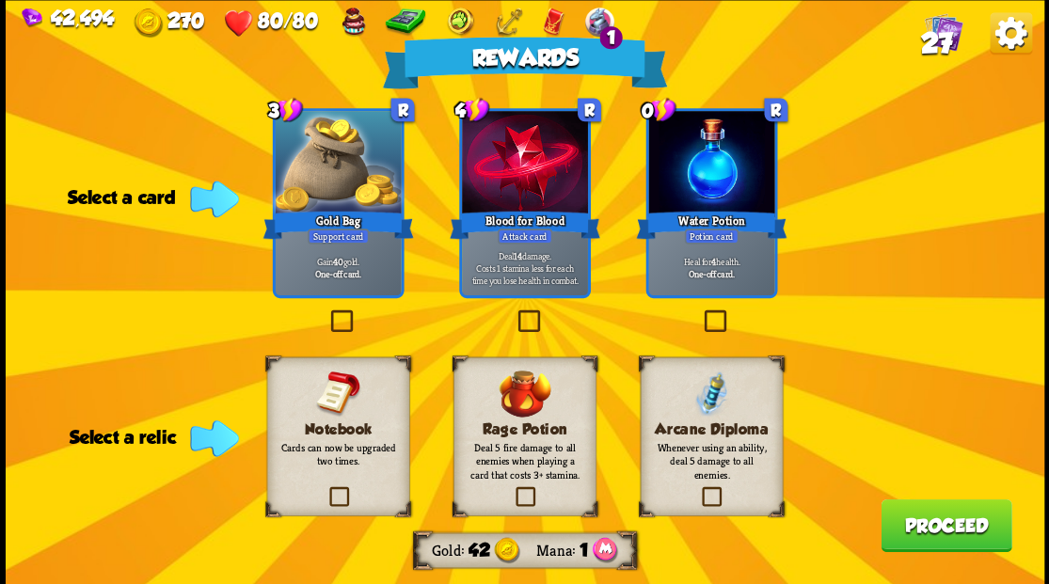
drag, startPoint x: 335, startPoint y: 500, endPoint x: 348, endPoint y: 476, distance: 27.8
click at [325, 489] on label at bounding box center [325, 489] width 0 height 0
click at [0, 0] on input "checkbox" at bounding box center [0, 0] width 0 height 0
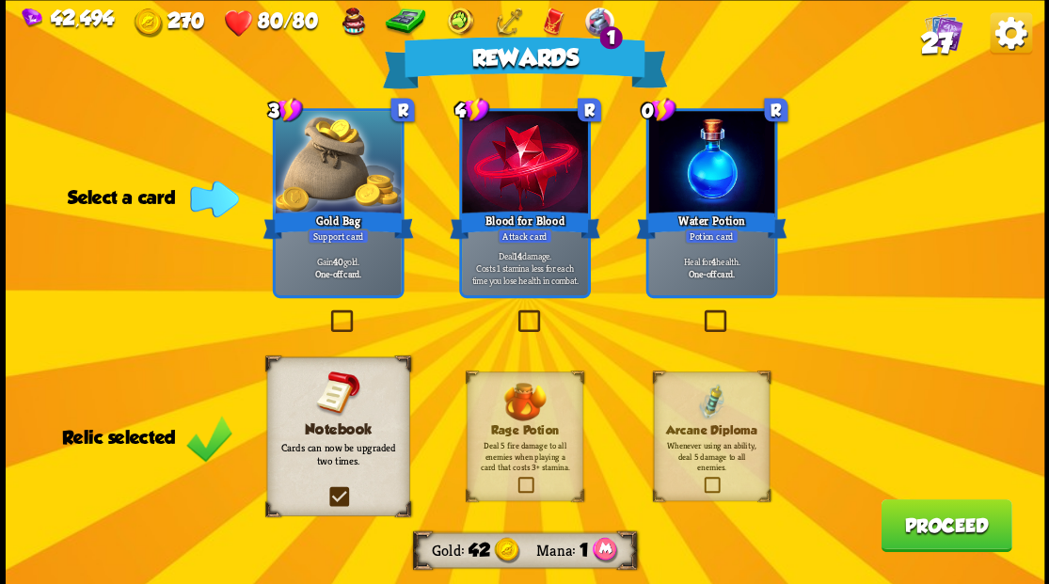
click at [700, 312] on label at bounding box center [700, 312] width 0 height 0
click at [0, 0] on input "checkbox" at bounding box center [0, 0] width 0 height 0
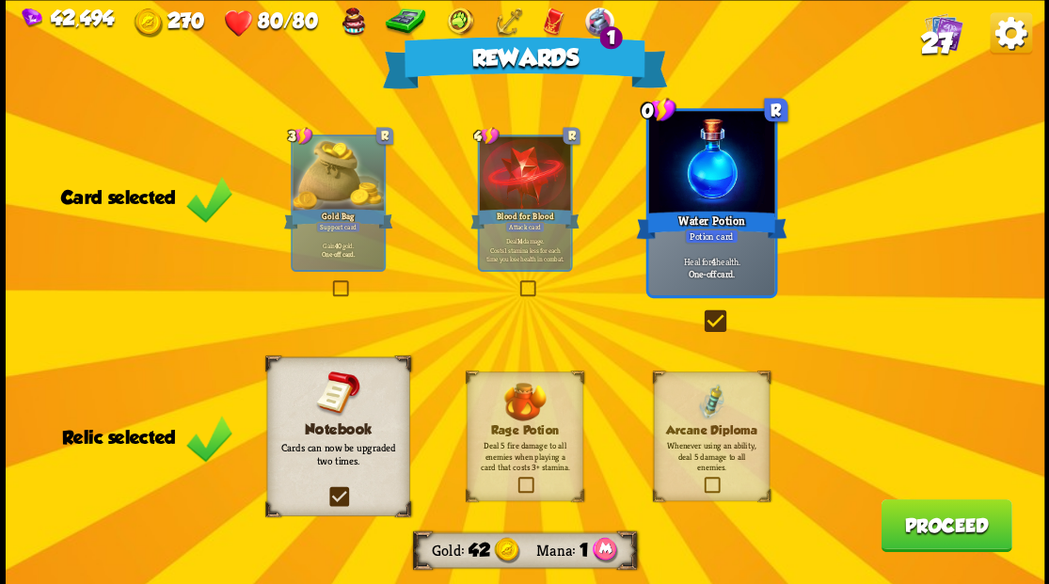
click at [909, 532] on button "Proceed" at bounding box center [945, 525] width 131 height 53
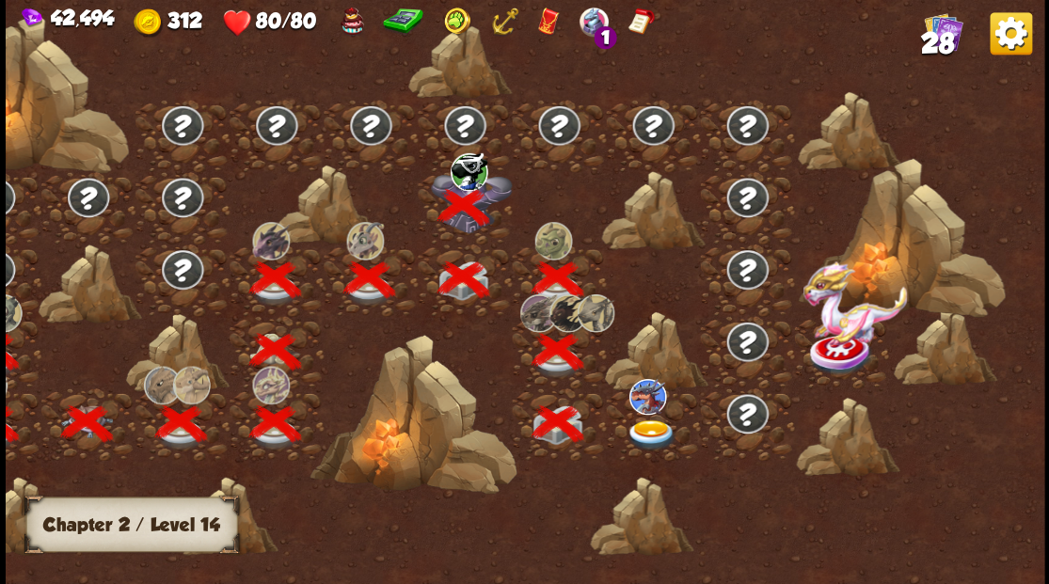
click at [647, 425] on img at bounding box center [651, 435] width 52 height 31
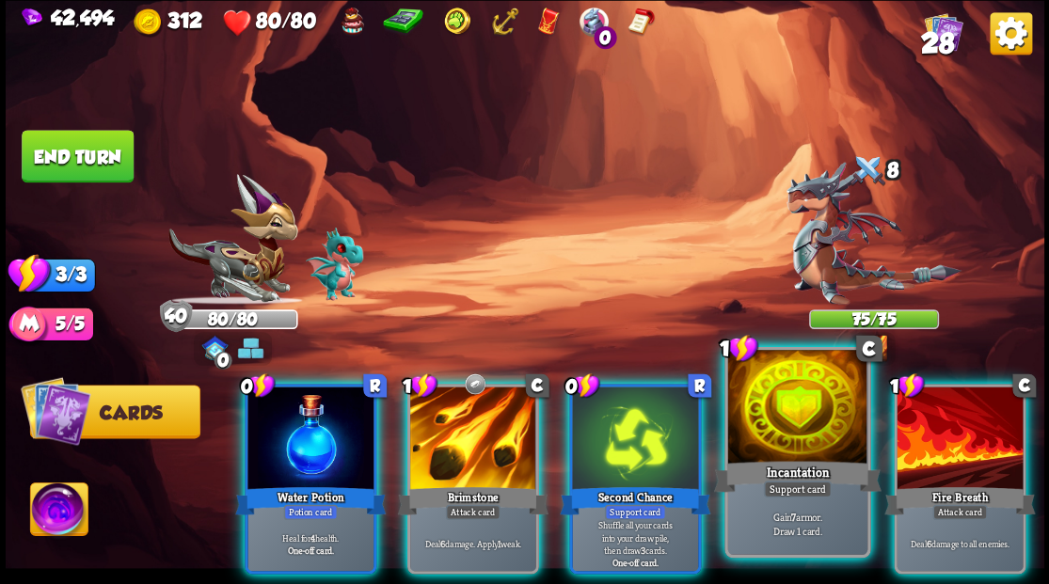
click at [798, 442] on div at bounding box center [796, 409] width 139 height 118
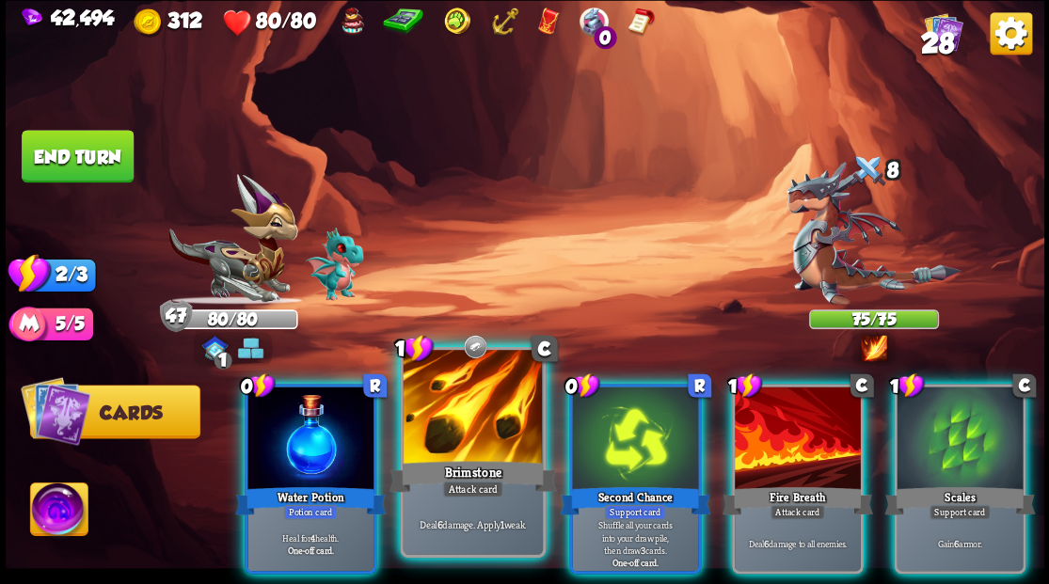
click at [459, 427] on div at bounding box center [472, 409] width 139 height 118
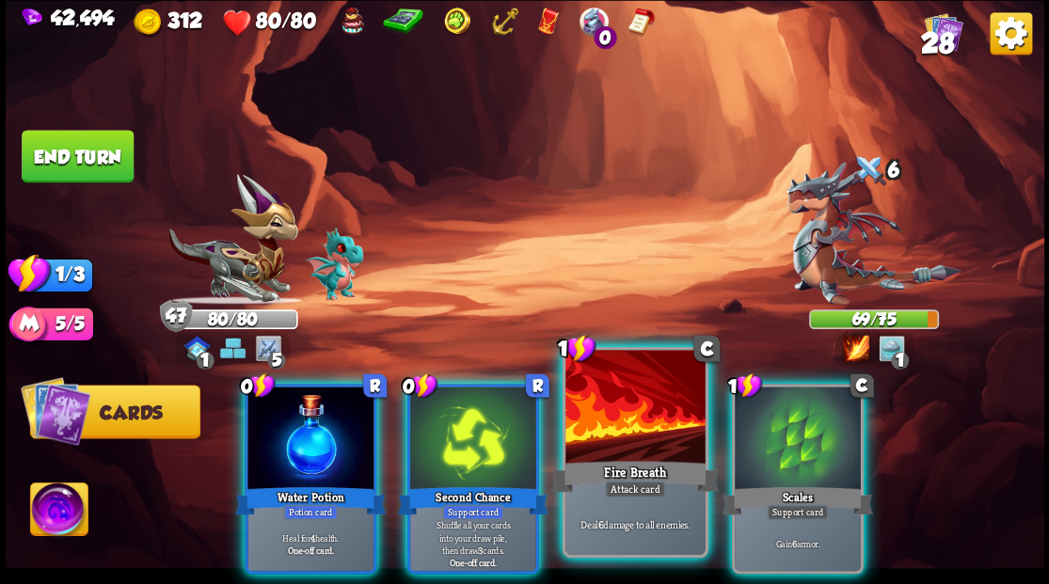
click at [619, 445] on div at bounding box center [634, 409] width 139 height 118
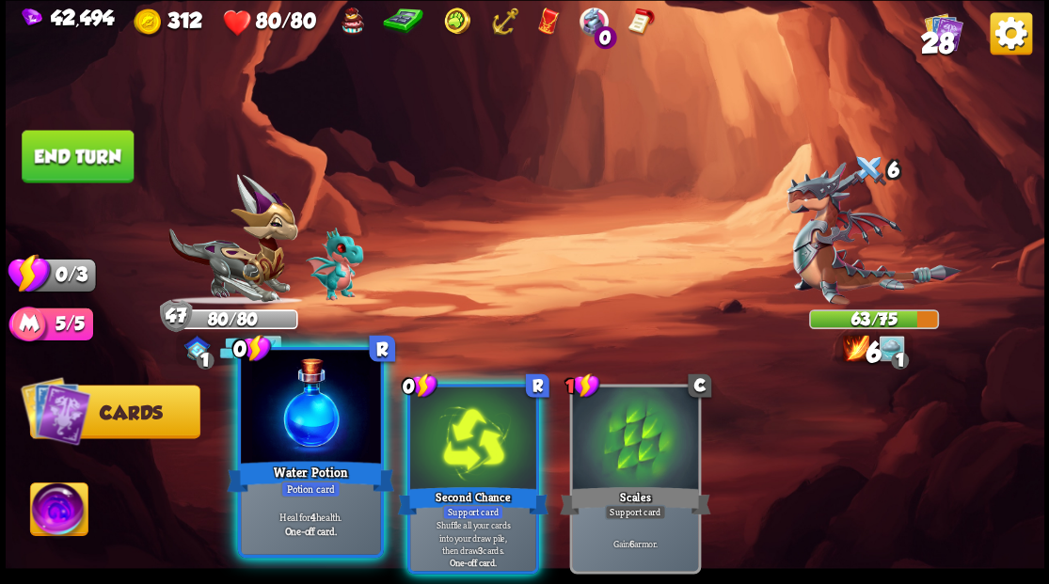
click at [308, 409] on div at bounding box center [310, 409] width 139 height 118
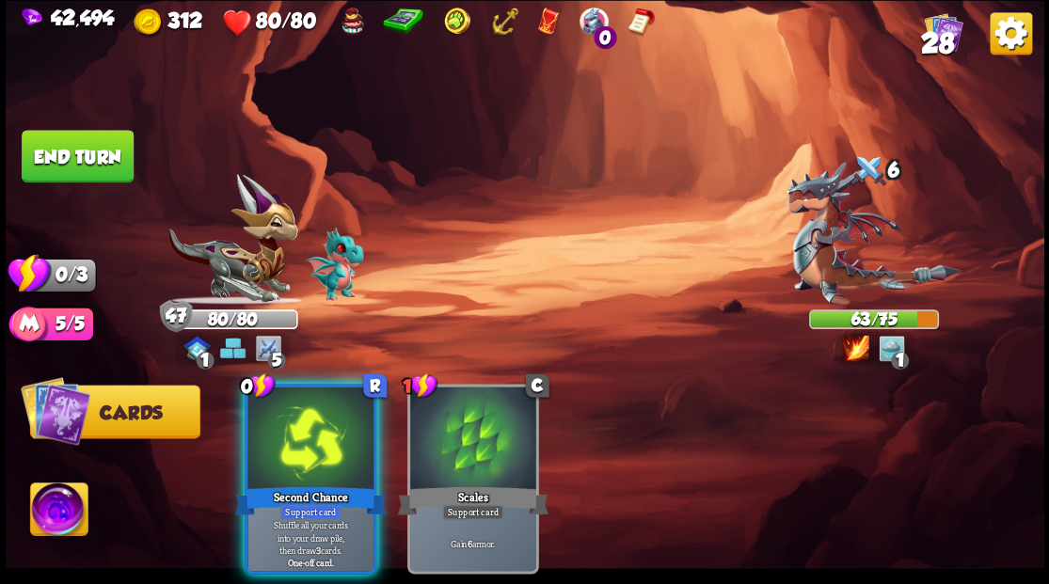
click at [326, 404] on div at bounding box center [310, 440] width 126 height 106
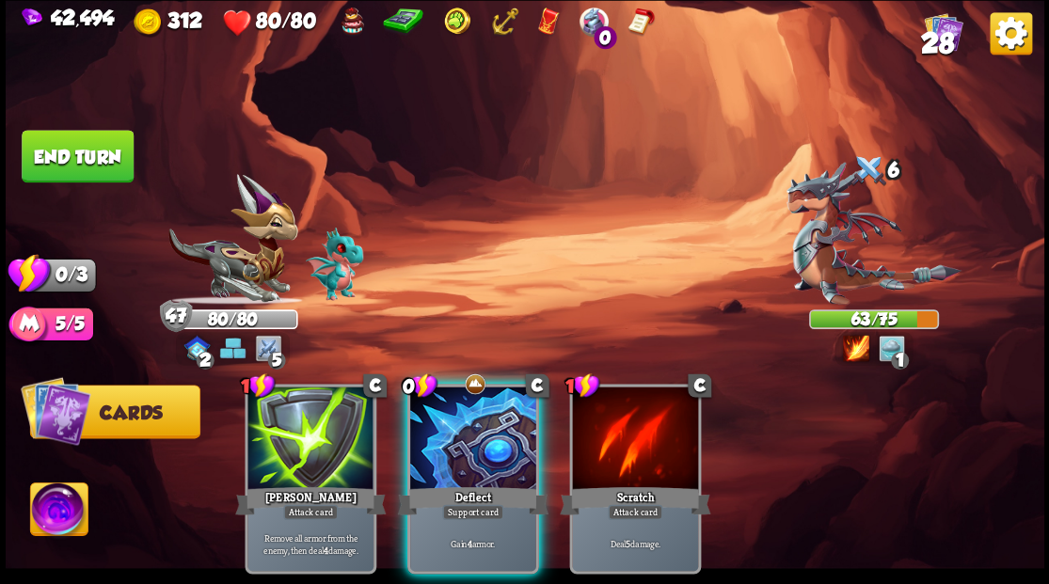
click at [474, 438] on div "0 C Deflect Support card Gain 4 armor." at bounding box center [472, 479] width 132 height 190
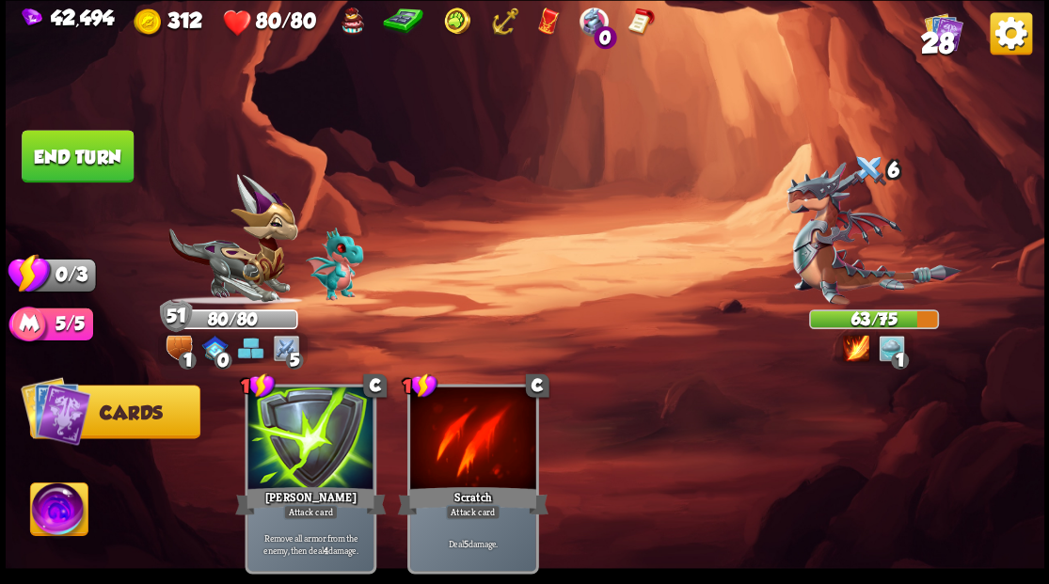
drag, startPoint x: 90, startPoint y: 158, endPoint x: 274, endPoint y: 196, distance: 187.2
click at [94, 164] on button "End turn" at bounding box center [78, 156] width 112 height 53
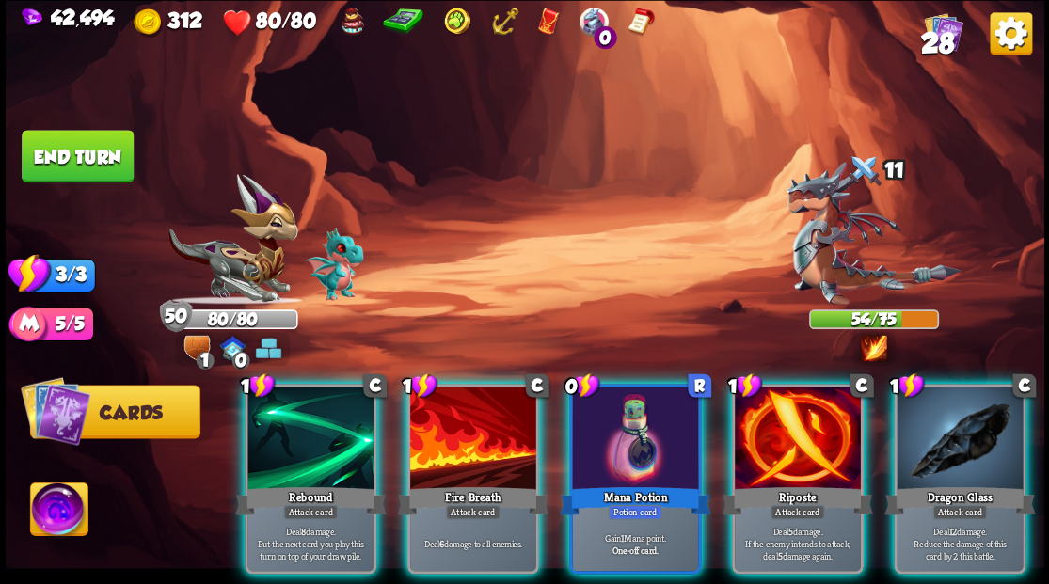
drag, startPoint x: 446, startPoint y: 439, endPoint x: 673, endPoint y: 317, distance: 257.6
click at [450, 436] on div at bounding box center [473, 440] width 126 height 106
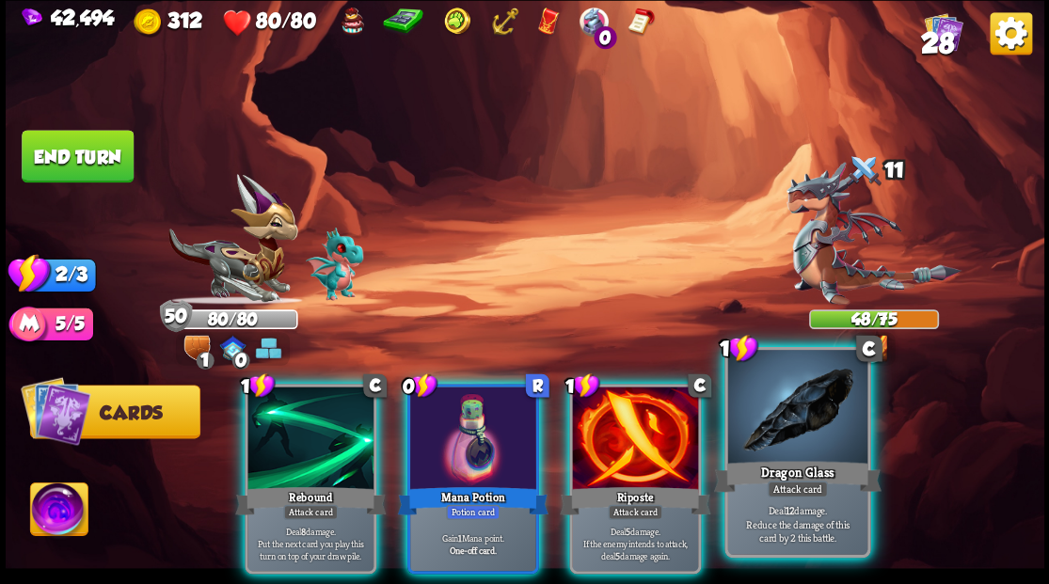
click at [786, 433] on div at bounding box center [796, 409] width 139 height 118
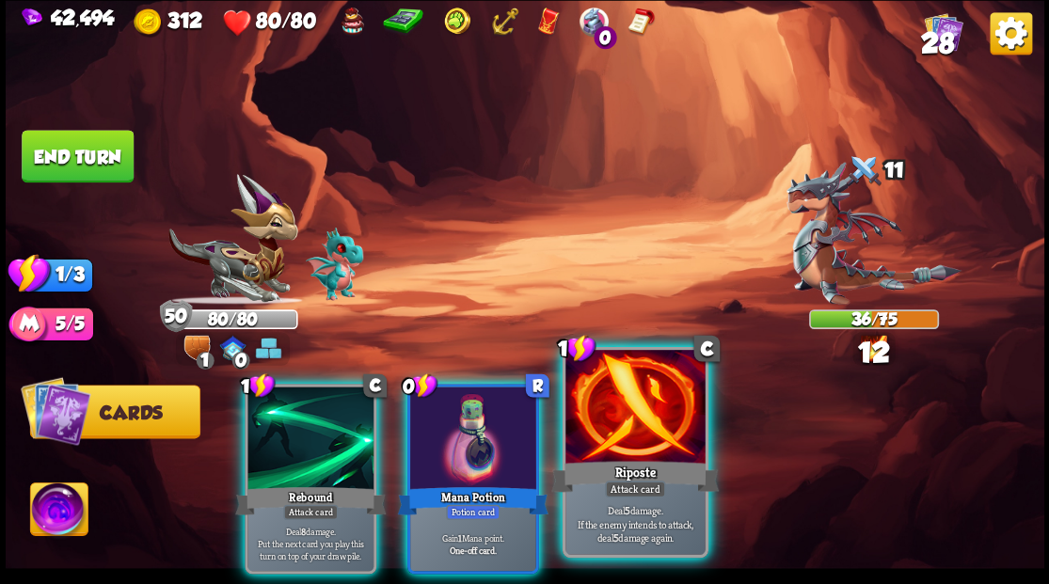
click at [612, 429] on div at bounding box center [634, 409] width 139 height 118
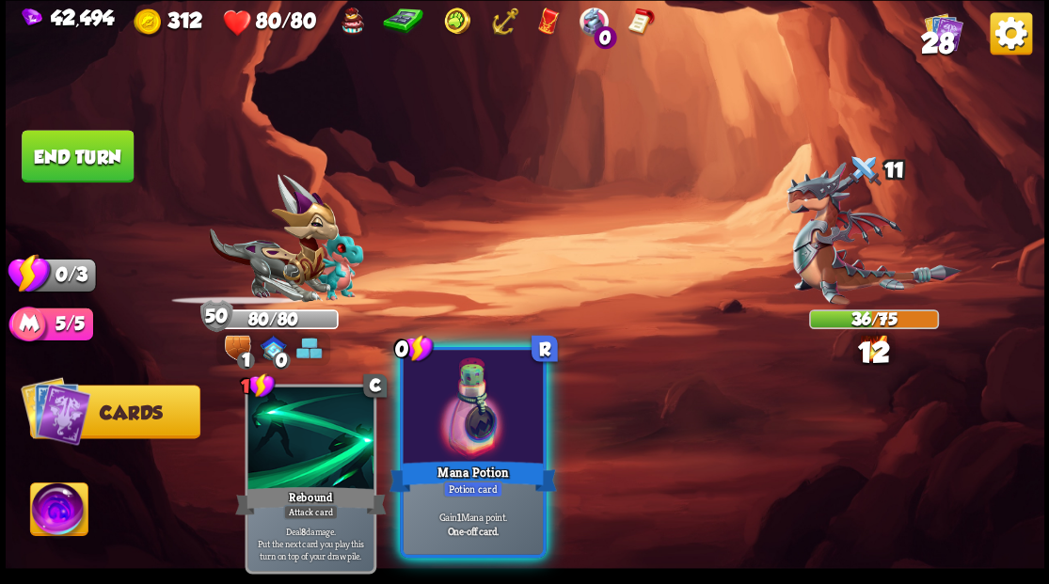
click at [456, 439] on div at bounding box center [472, 409] width 139 height 118
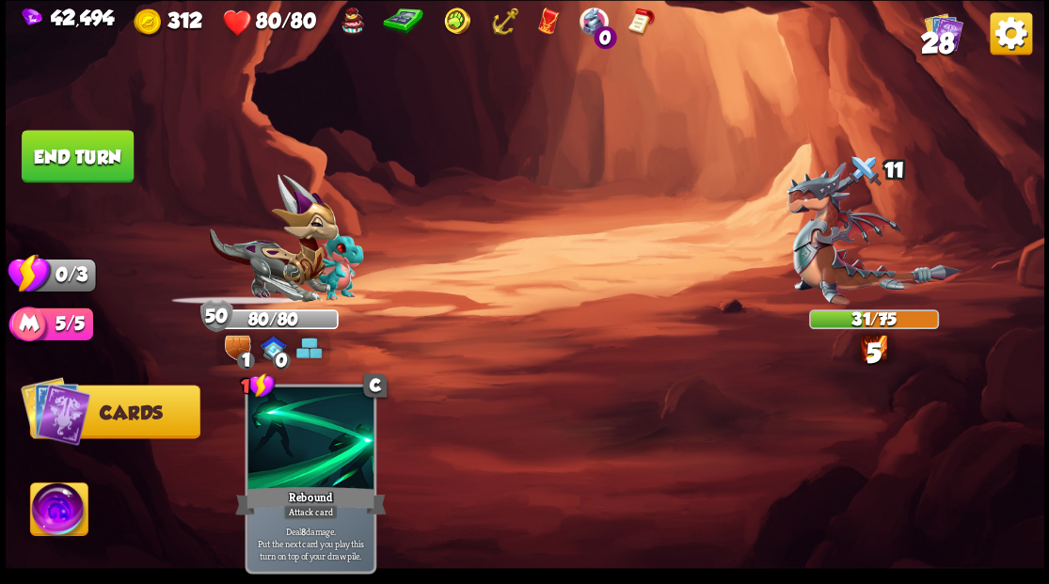
click at [41, 128] on img at bounding box center [525, 292] width 1038 height 584
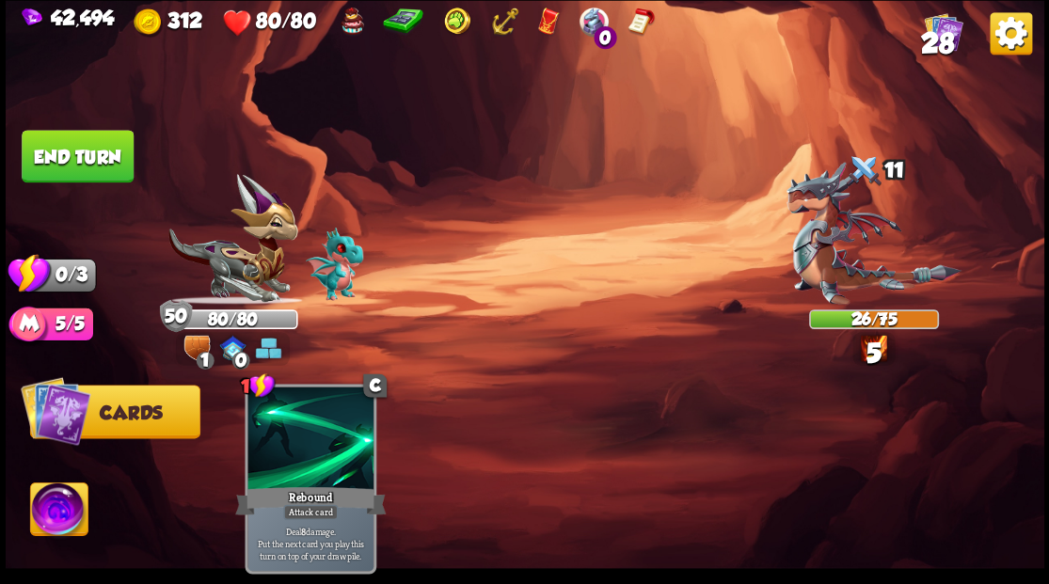
click at [48, 148] on button "End turn" at bounding box center [78, 156] width 112 height 53
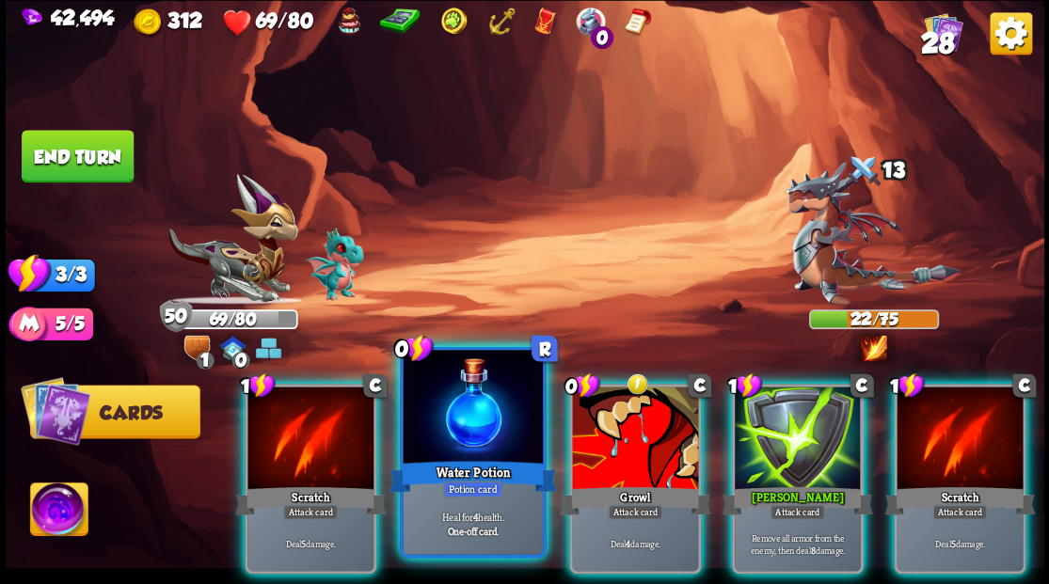
click at [453, 438] on div at bounding box center [472, 409] width 139 height 118
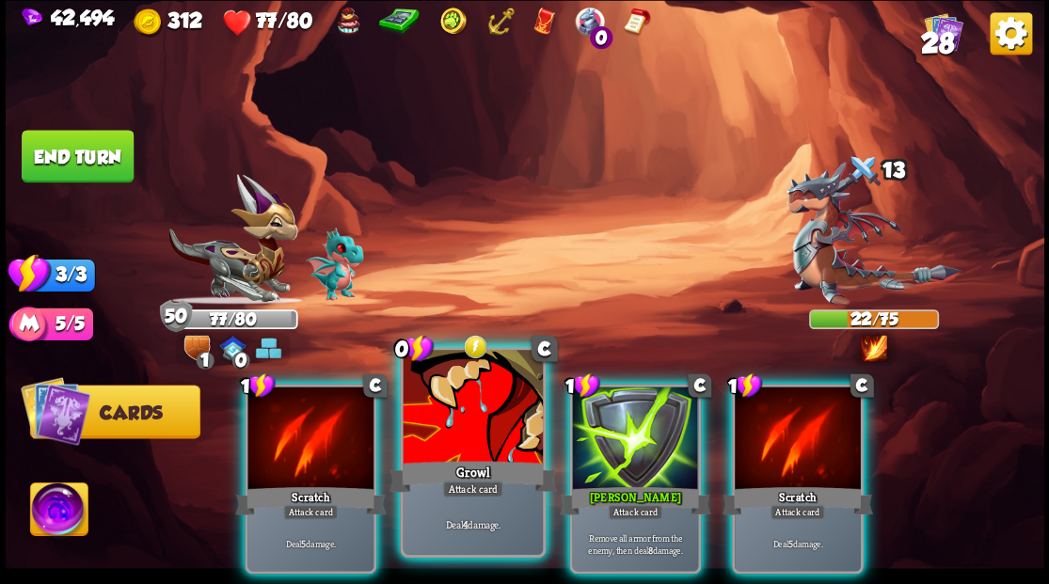
click at [452, 438] on div at bounding box center [472, 409] width 139 height 118
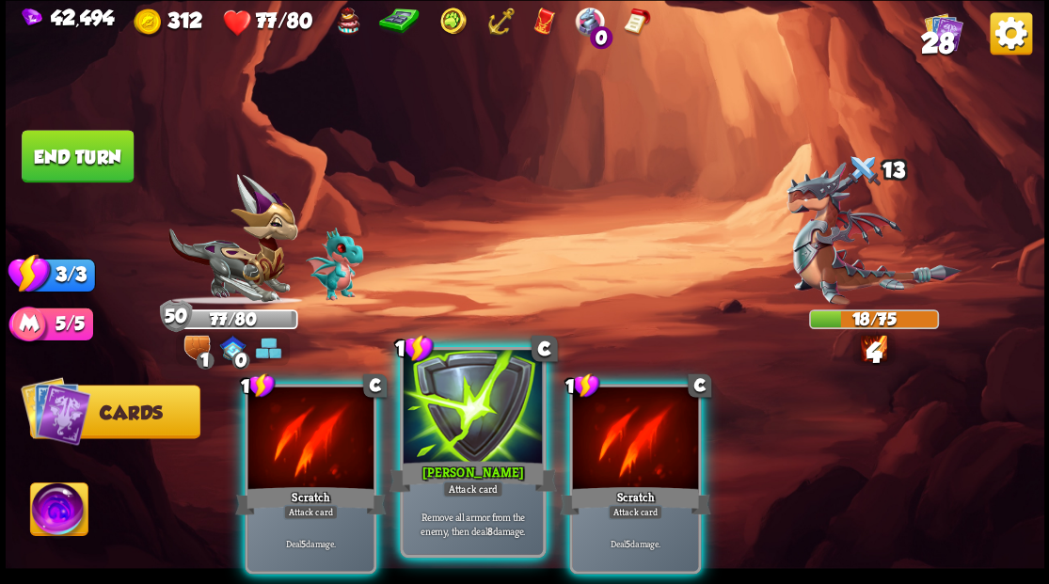
click at [471, 440] on div at bounding box center [472, 409] width 139 height 118
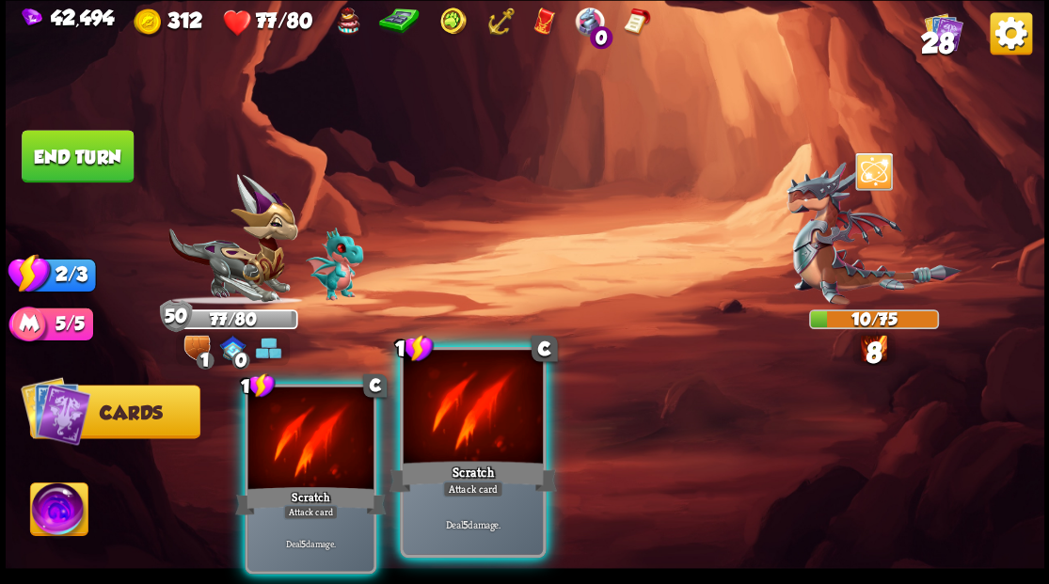
click at [466, 435] on div at bounding box center [472, 409] width 139 height 118
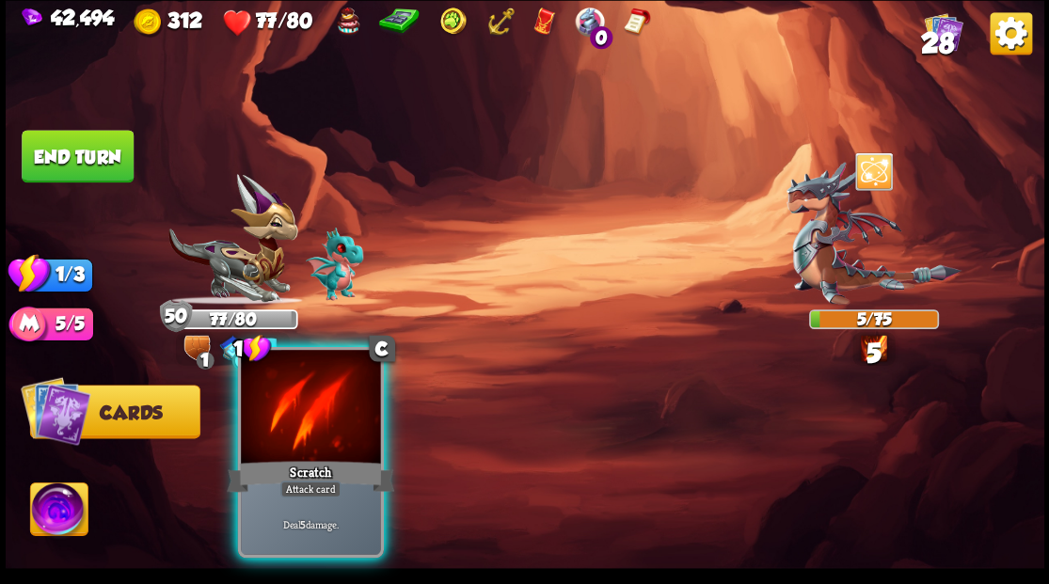
click at [336, 436] on div at bounding box center [310, 409] width 139 height 118
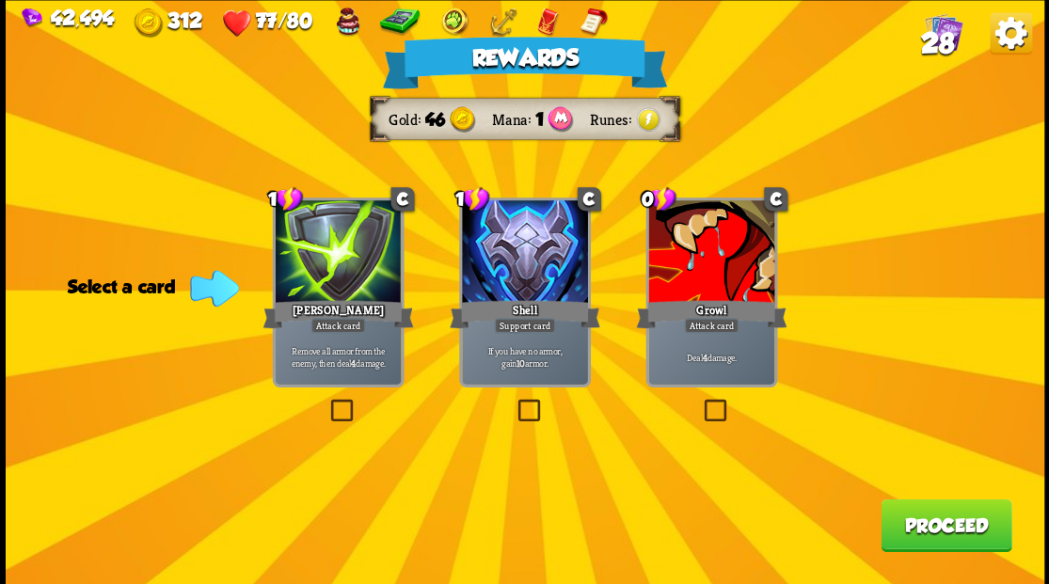
click at [941, 30] on span "28" at bounding box center [936, 42] width 33 height 32
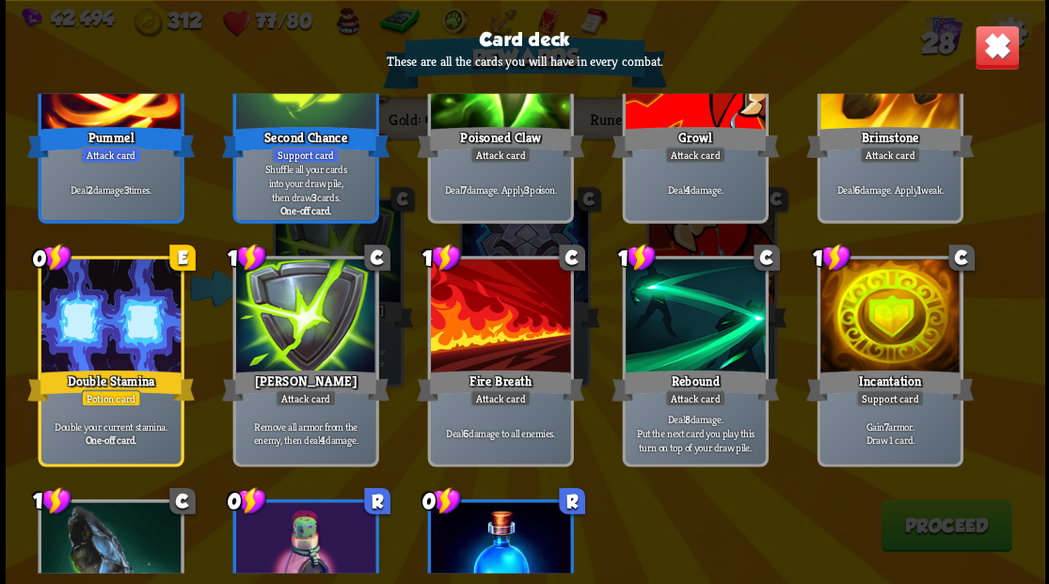
scroll to position [1003, 0]
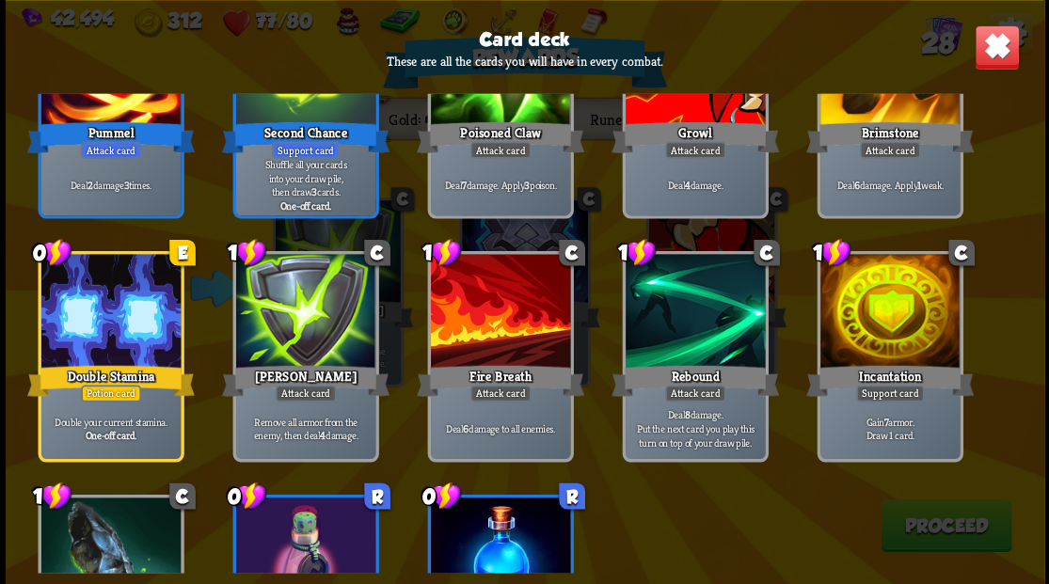
click at [996, 61] on img at bounding box center [996, 46] width 45 height 45
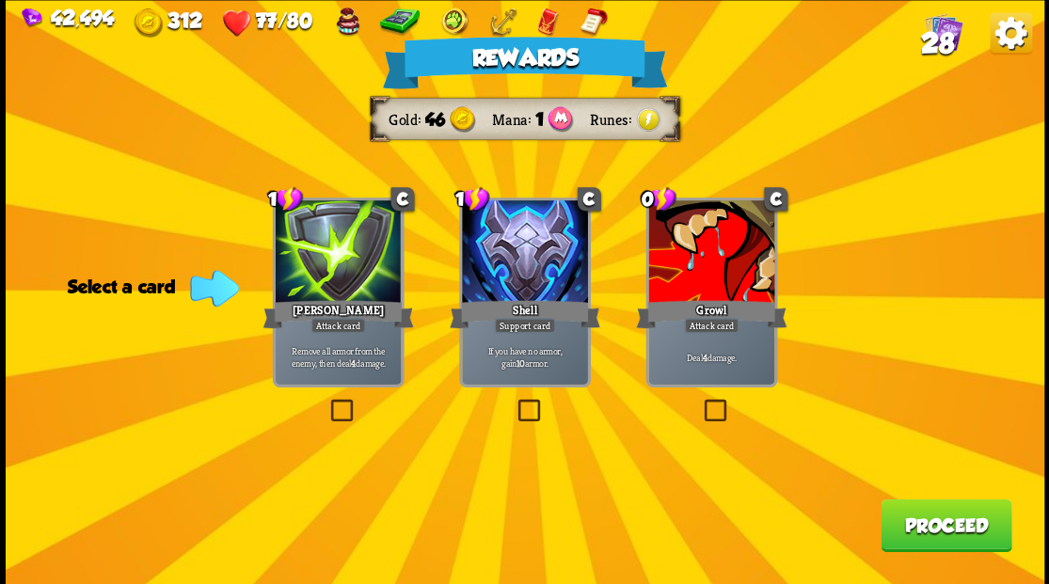
click at [956, 529] on button "Proceed" at bounding box center [945, 525] width 131 height 53
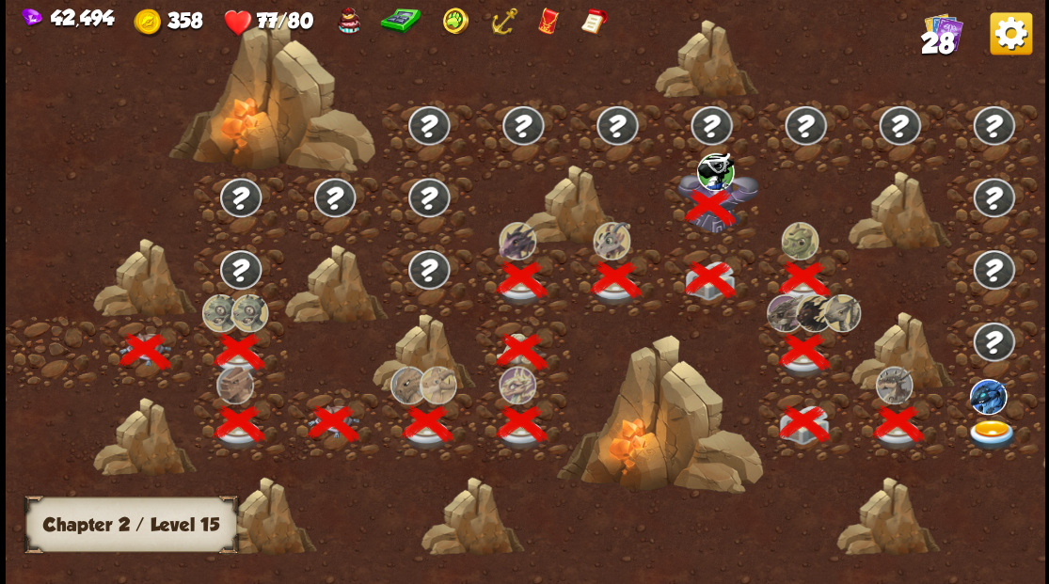
scroll to position [0, 286]
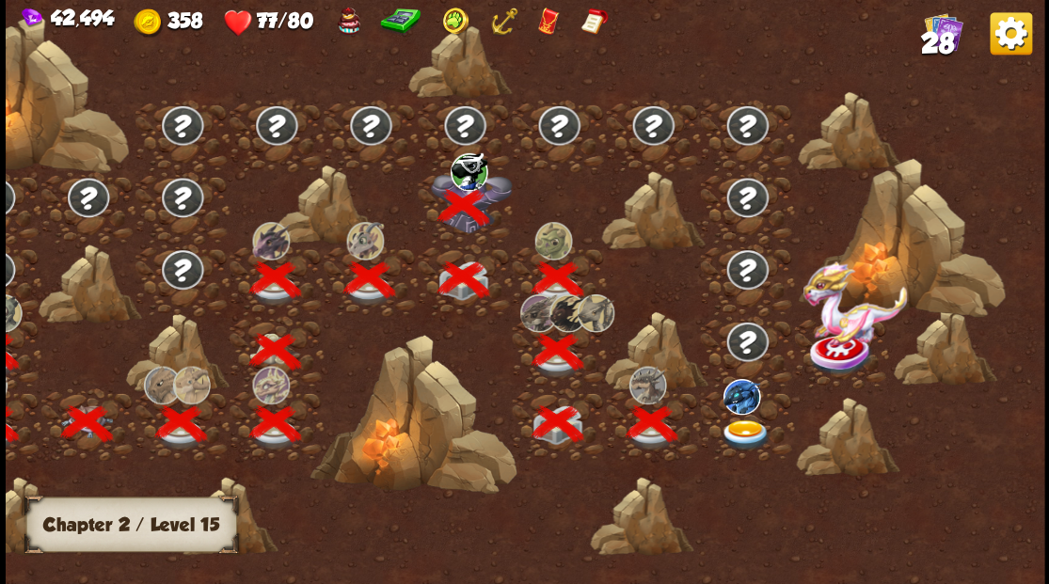
click at [752, 425] on img at bounding box center [746, 435] width 52 height 31
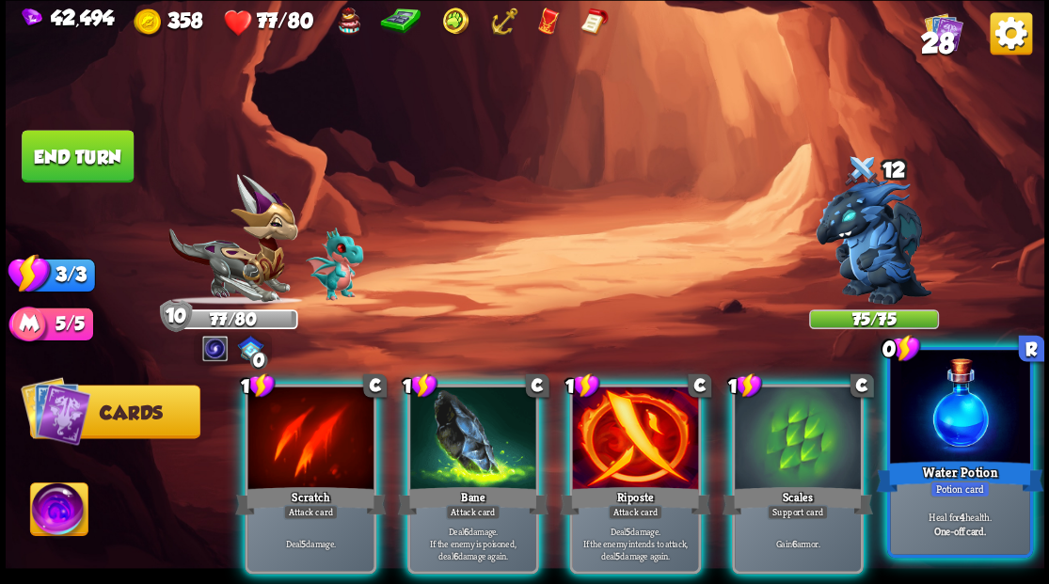
click at [980, 448] on div at bounding box center [959, 409] width 139 height 118
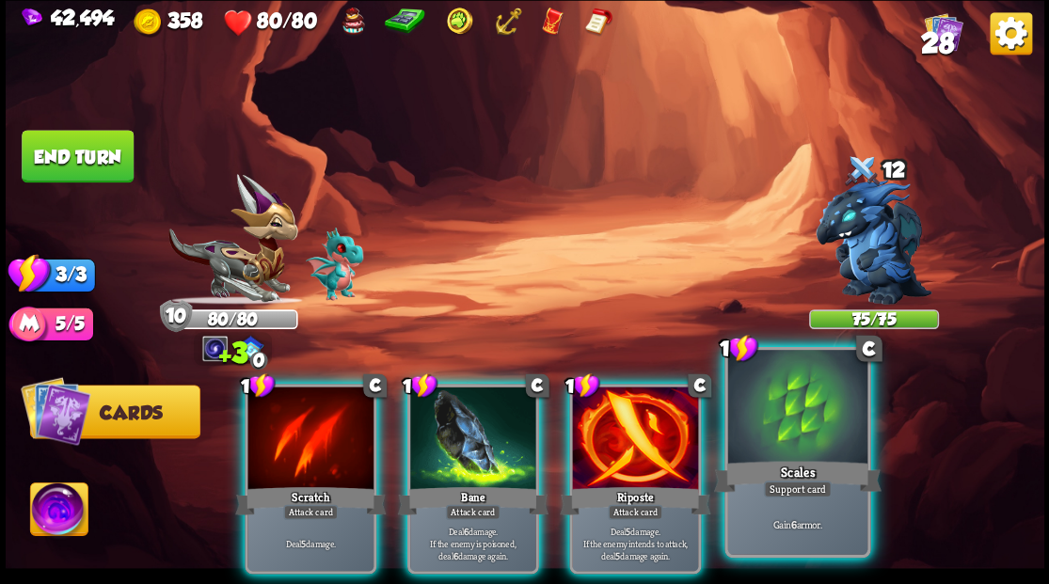
click at [815, 424] on div at bounding box center [796, 409] width 139 height 118
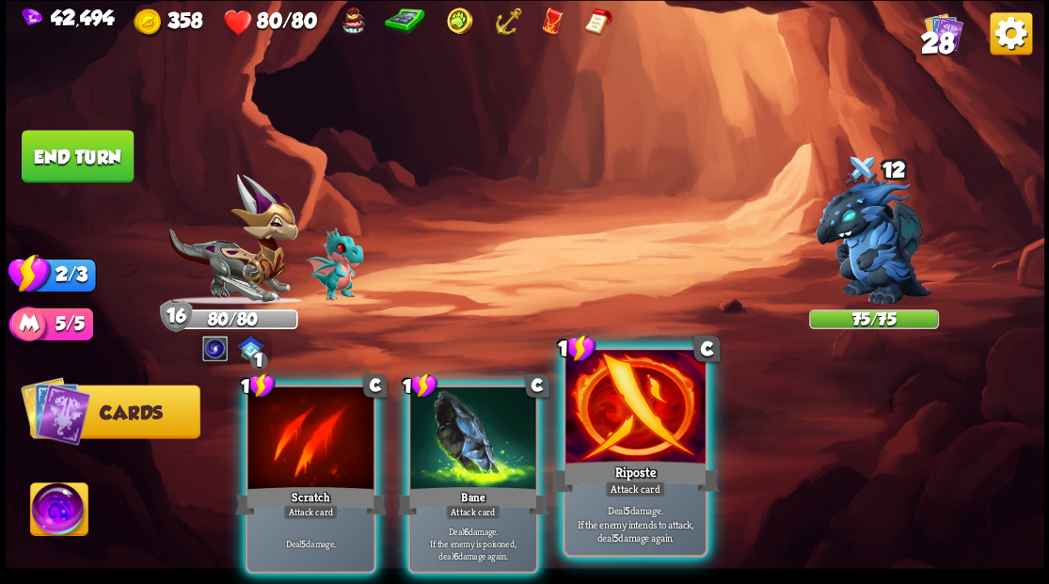
click at [635, 418] on div at bounding box center [634, 409] width 139 height 118
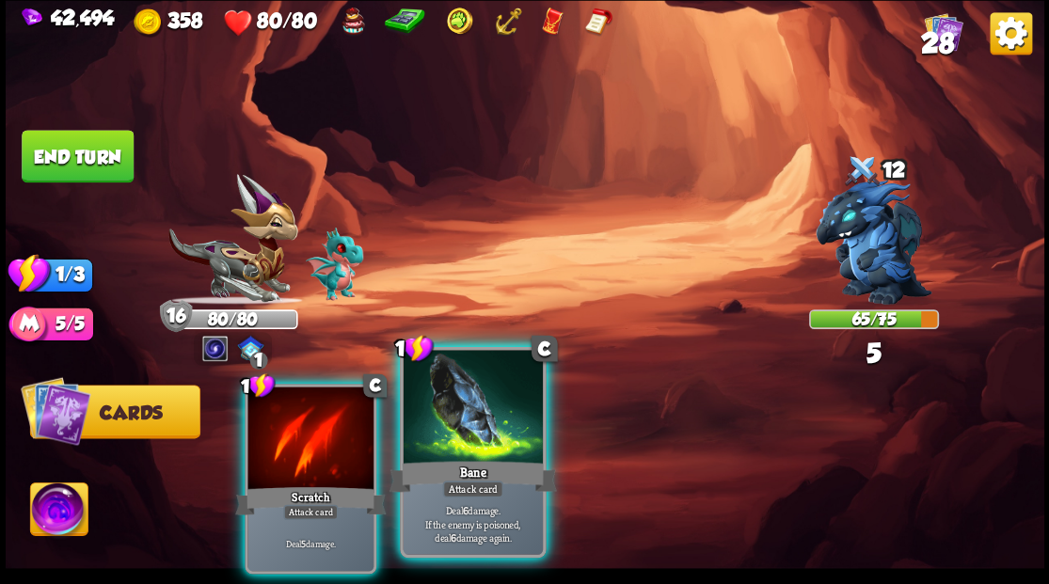
click at [489, 420] on div at bounding box center [472, 409] width 139 height 118
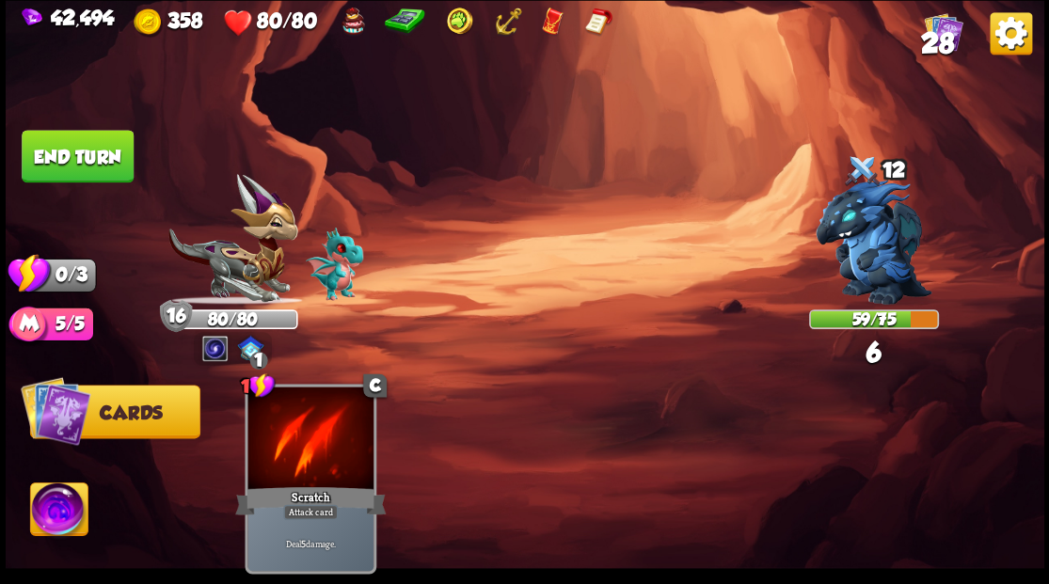
click at [104, 169] on button "End turn" at bounding box center [78, 156] width 112 height 53
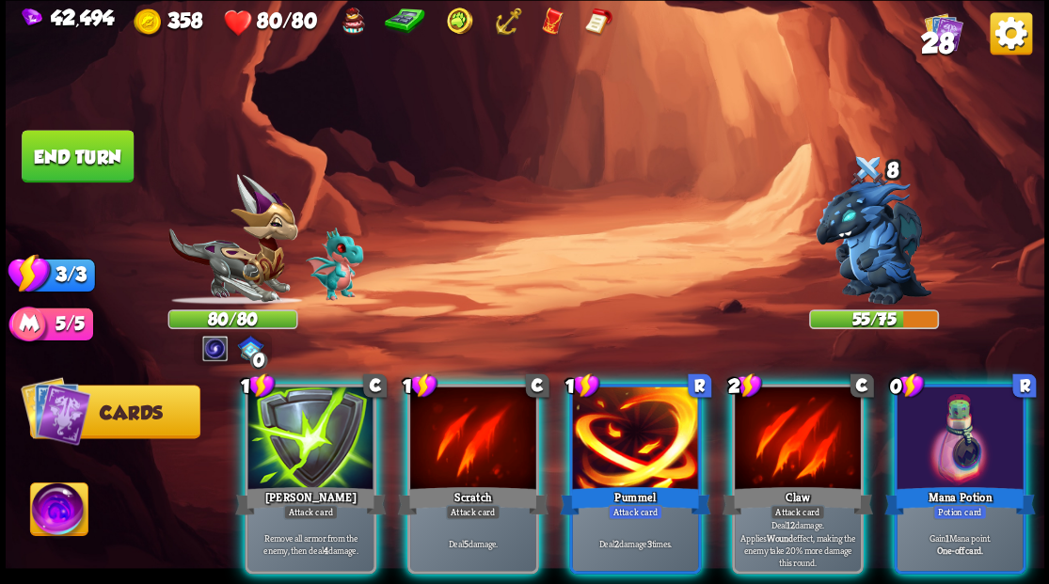
click at [58, 512] on img at bounding box center [58, 512] width 57 height 58
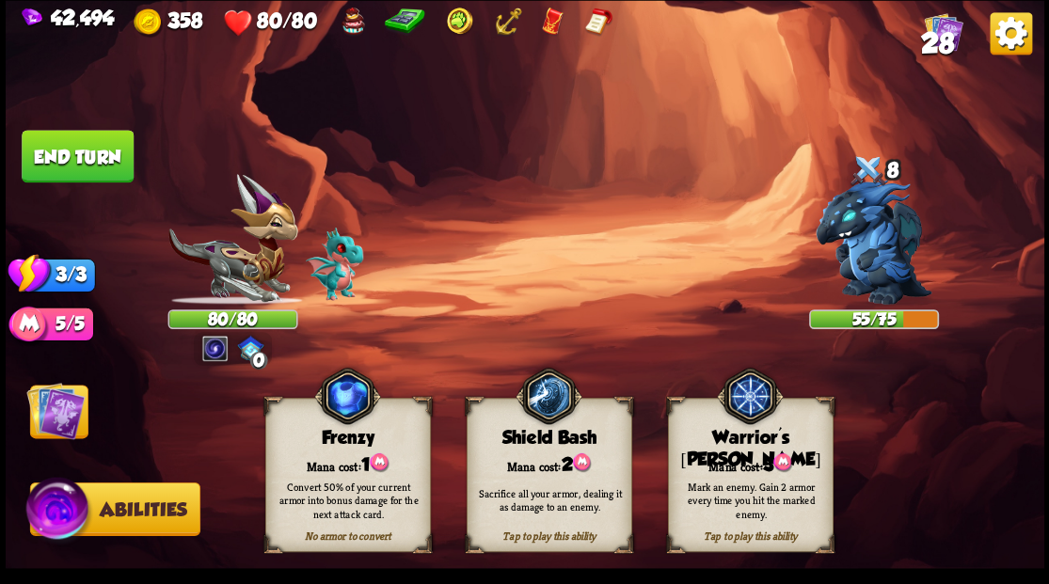
click at [760, 455] on div "Mana cost: 3" at bounding box center [750, 464] width 164 height 24
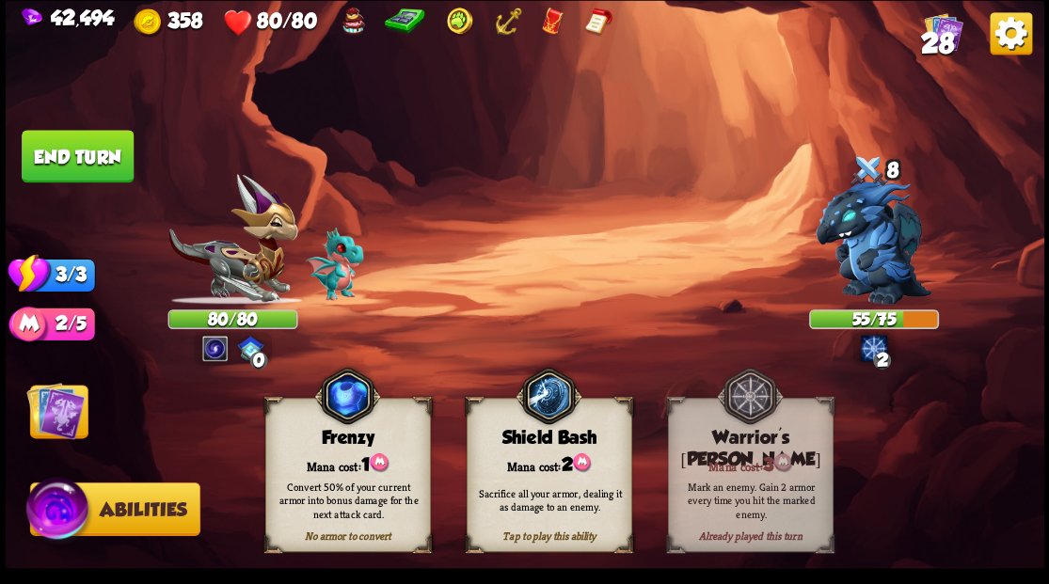
click at [50, 403] on img at bounding box center [55, 410] width 58 height 58
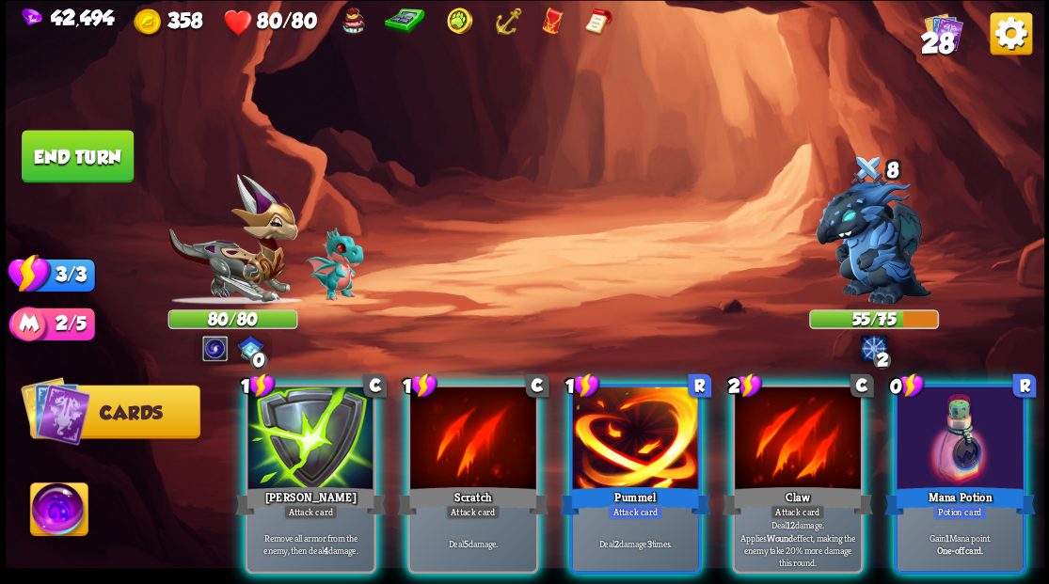
click at [996, 483] on div "Mana Potion" at bounding box center [959, 500] width 151 height 34
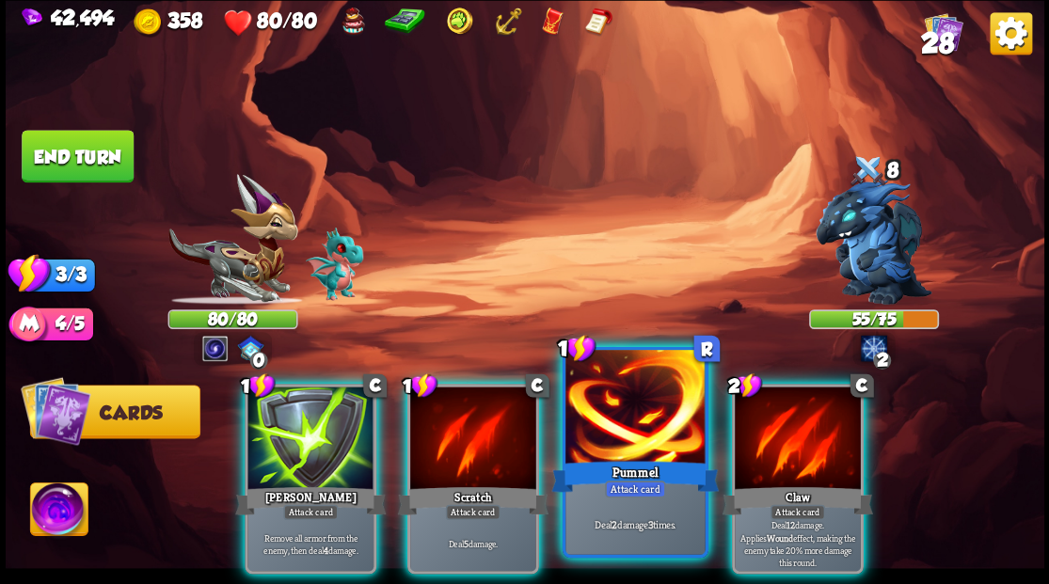
click at [623, 433] on div at bounding box center [634, 409] width 139 height 118
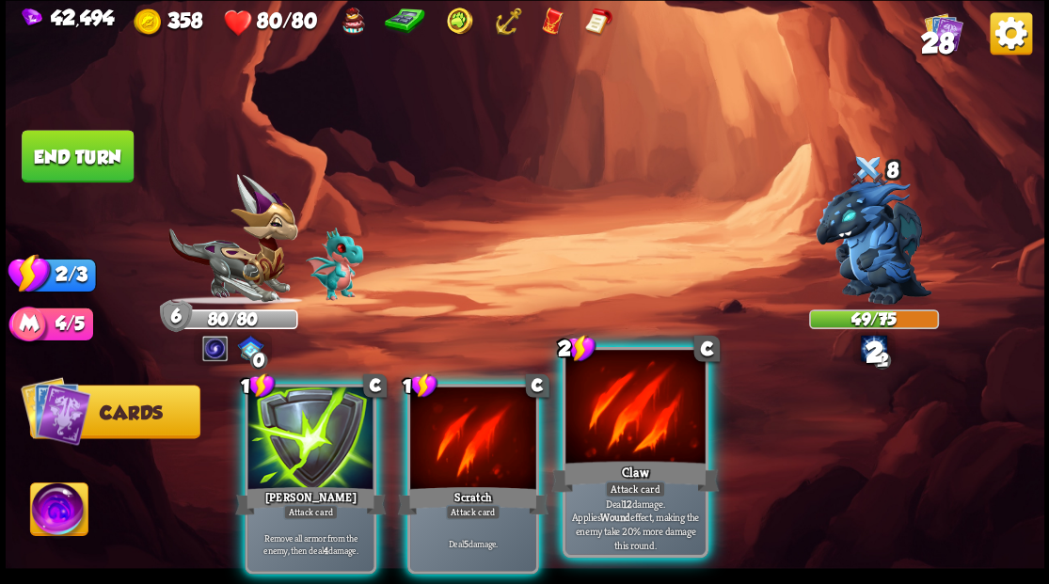
click at [619, 435] on div at bounding box center [634, 409] width 139 height 118
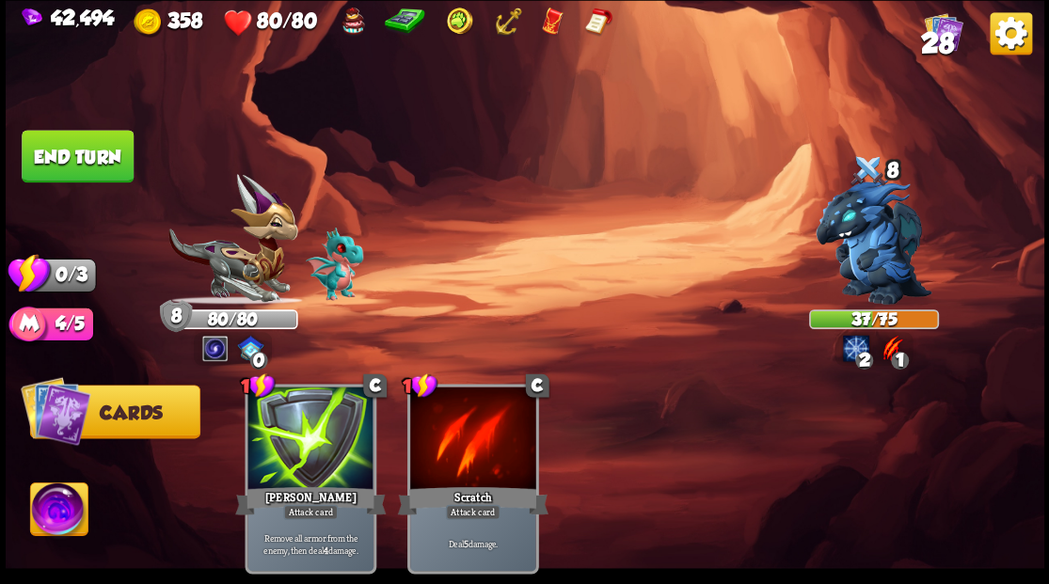
click at [95, 160] on button "End turn" at bounding box center [78, 156] width 112 height 53
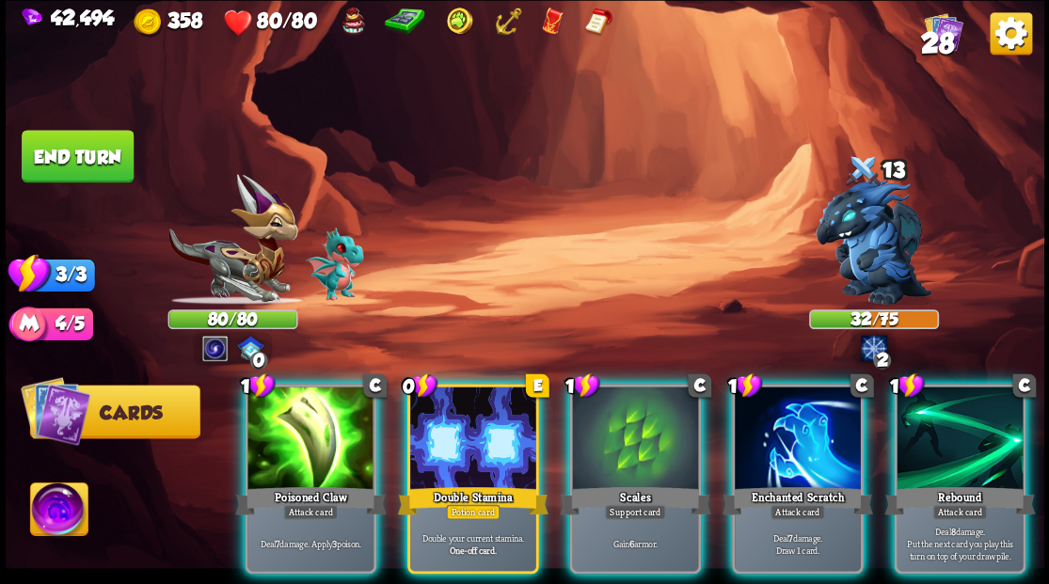
drag, startPoint x: 480, startPoint y: 423, endPoint x: 459, endPoint y: 387, distance: 42.1
click at [479, 423] on div at bounding box center [473, 440] width 126 height 106
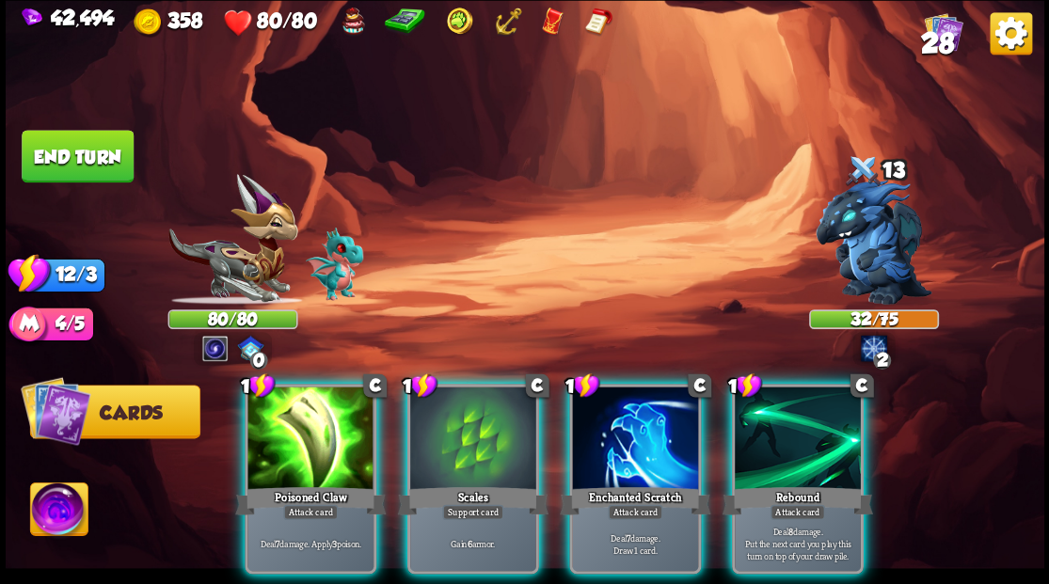
click at [598, 427] on div at bounding box center [635, 440] width 126 height 106
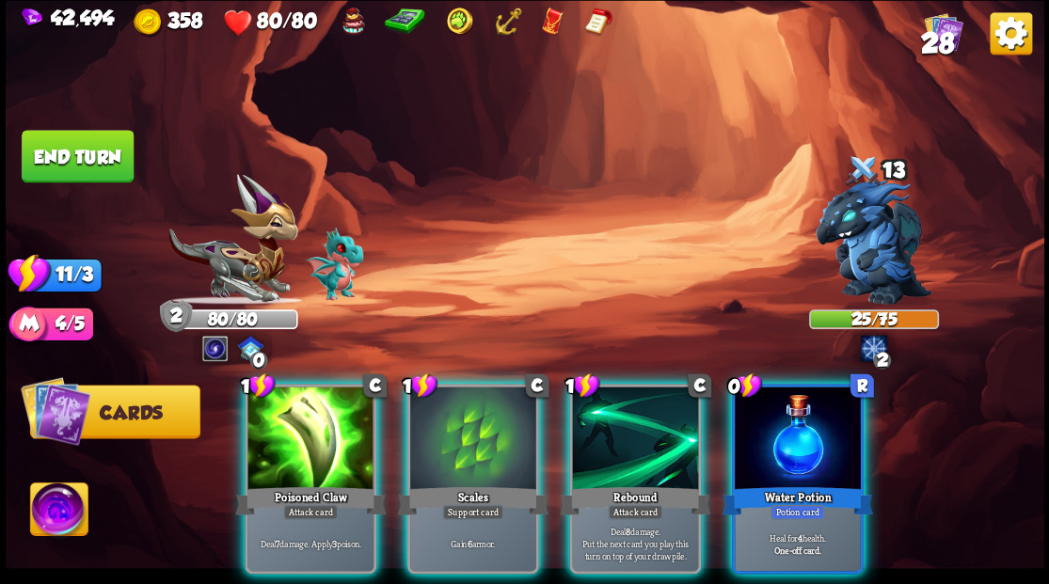
drag, startPoint x: 292, startPoint y: 438, endPoint x: 306, endPoint y: 421, distance: 22.0
click at [299, 429] on div at bounding box center [310, 440] width 126 height 106
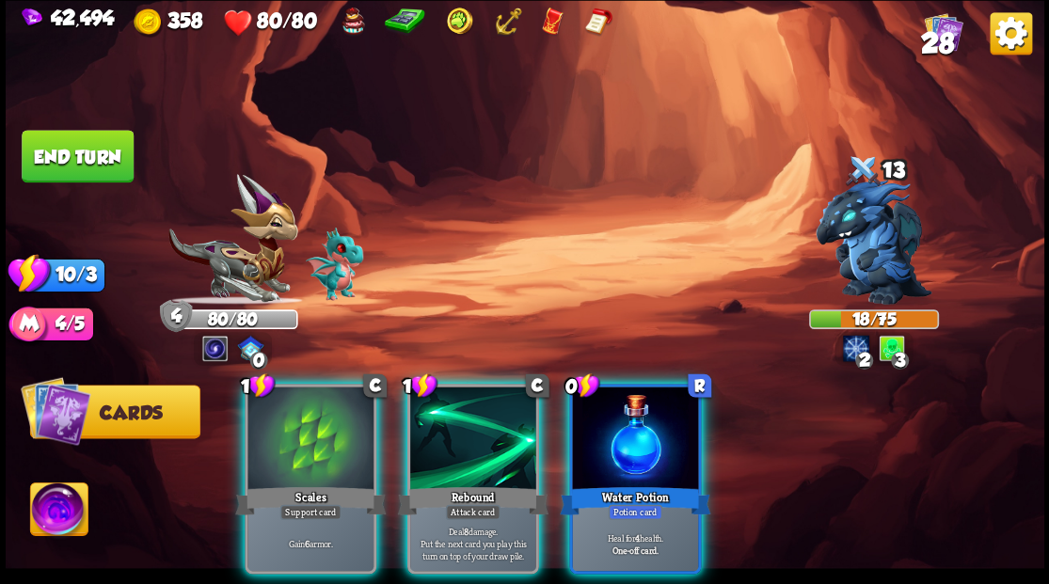
drag, startPoint x: 303, startPoint y: 415, endPoint x: 303, endPoint y: 402, distance: 13.2
click at [303, 404] on div at bounding box center [310, 440] width 126 height 106
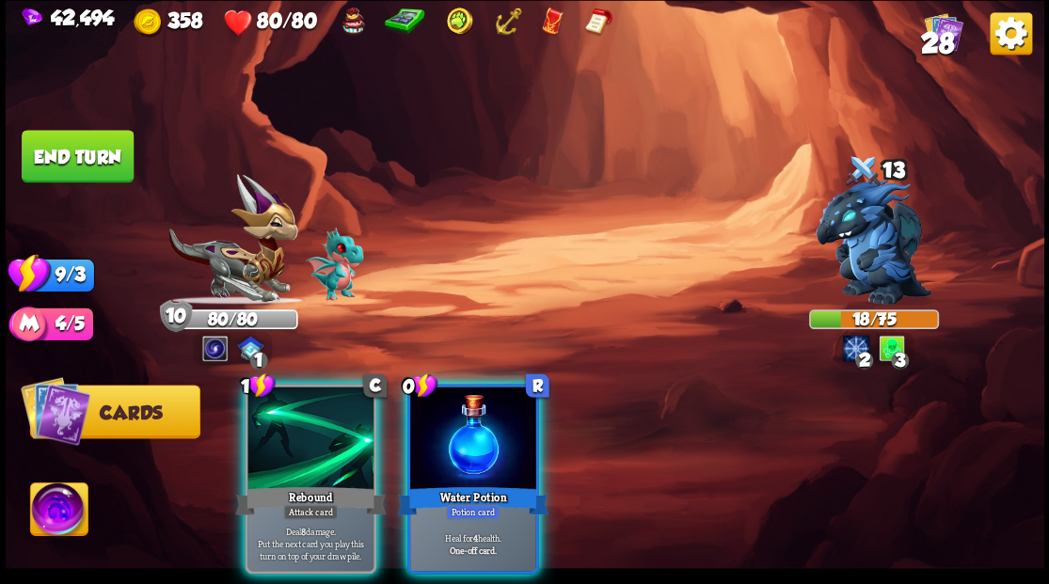
drag, startPoint x: 468, startPoint y: 438, endPoint x: 391, endPoint y: 394, distance: 88.9
click at [466, 429] on div at bounding box center [473, 440] width 126 height 106
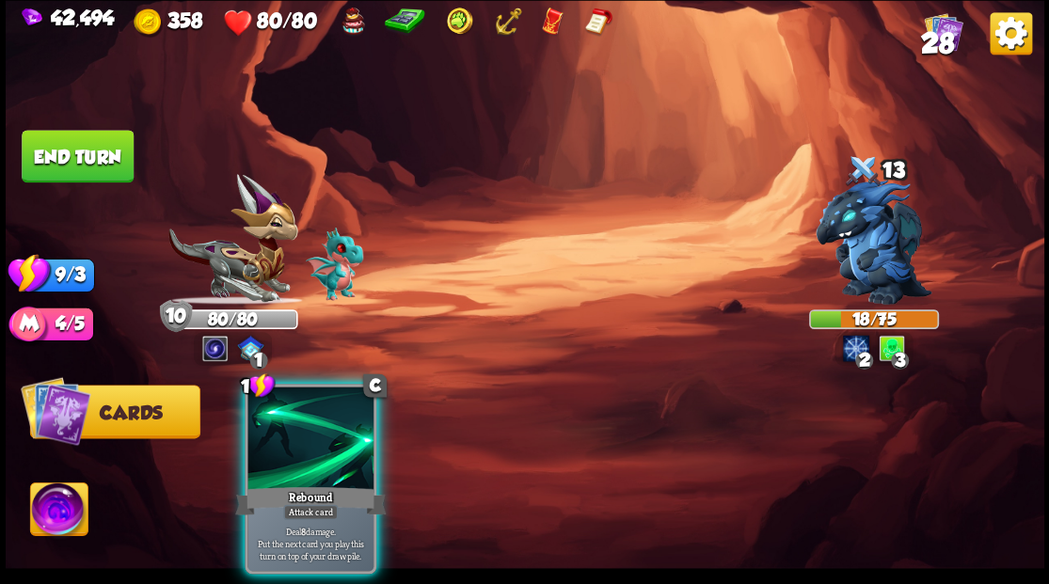
click at [307, 422] on div at bounding box center [310, 440] width 126 height 106
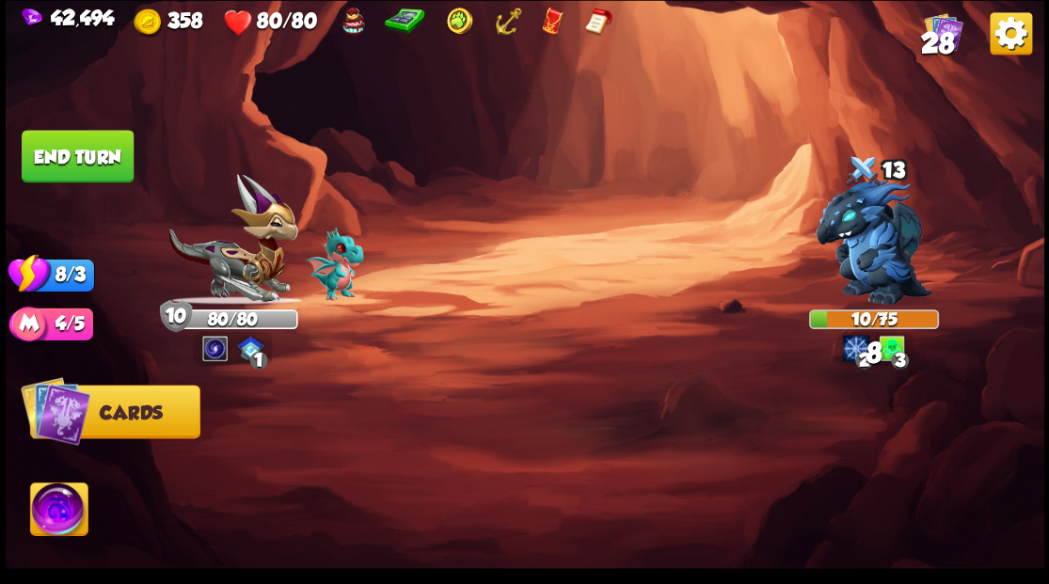
click at [99, 153] on button "End turn" at bounding box center [77, 157] width 113 height 54
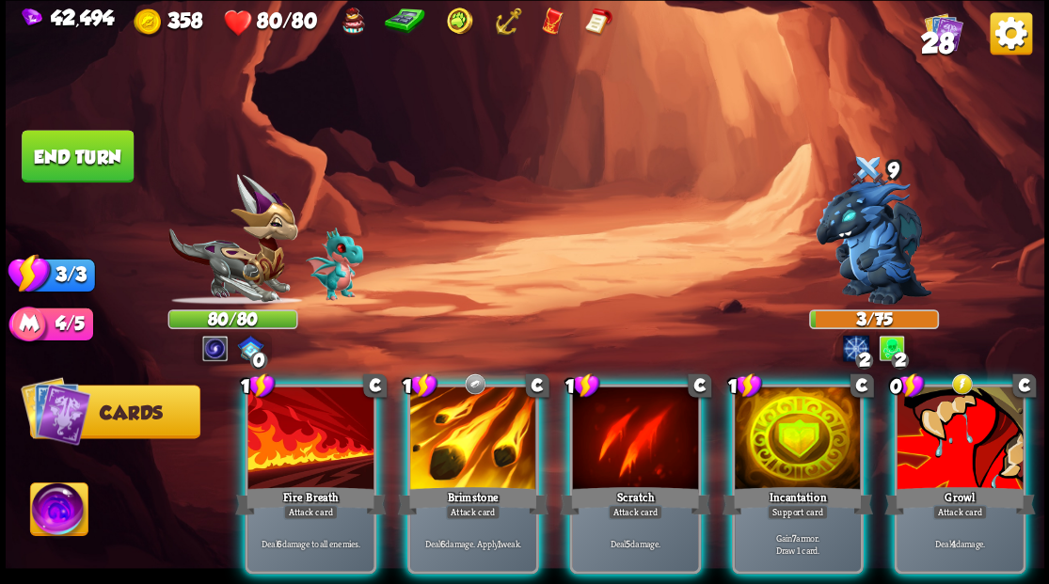
click at [314, 439] on div at bounding box center [310, 440] width 126 height 106
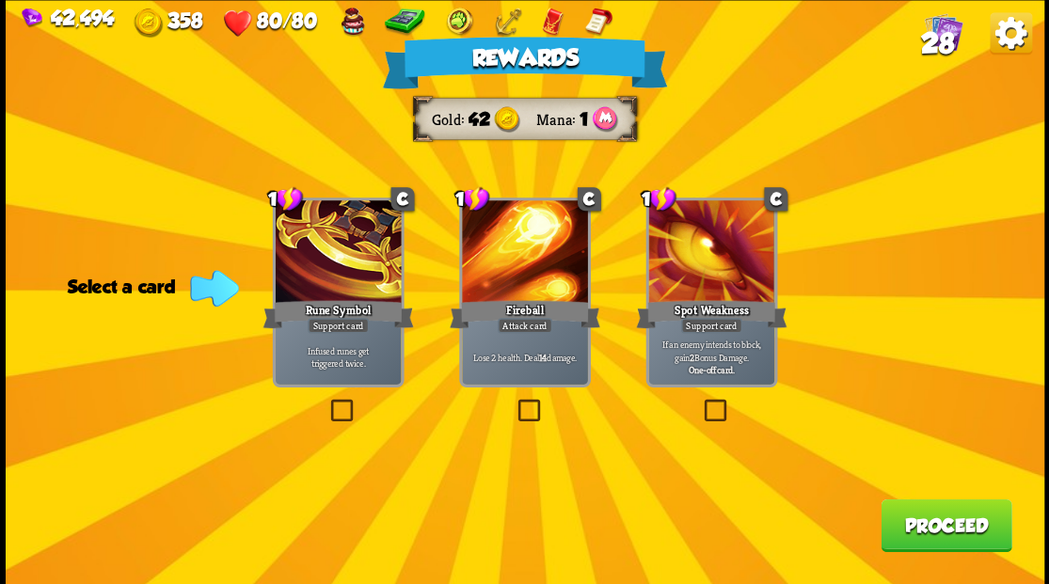
click at [943, 547] on button "Proceed" at bounding box center [945, 525] width 131 height 53
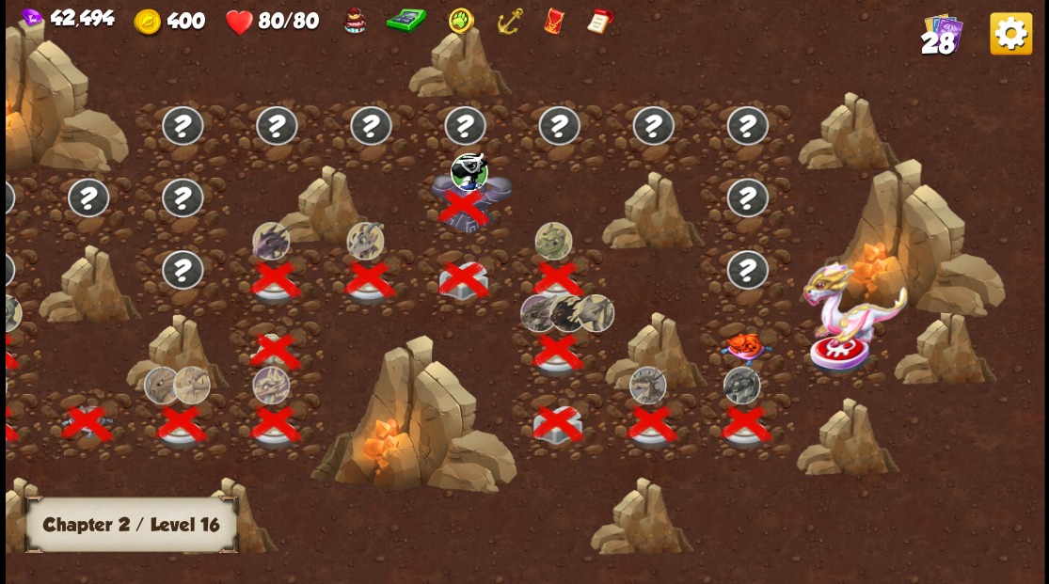
click at [739, 343] on img at bounding box center [746, 348] width 52 height 33
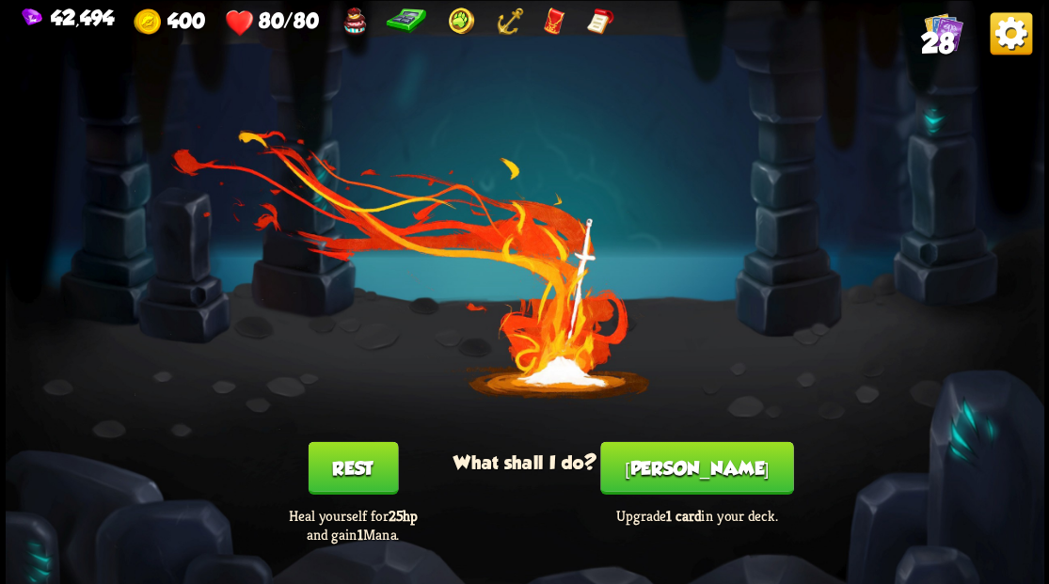
click at [696, 476] on button "[PERSON_NAME]" at bounding box center [696, 467] width 193 height 53
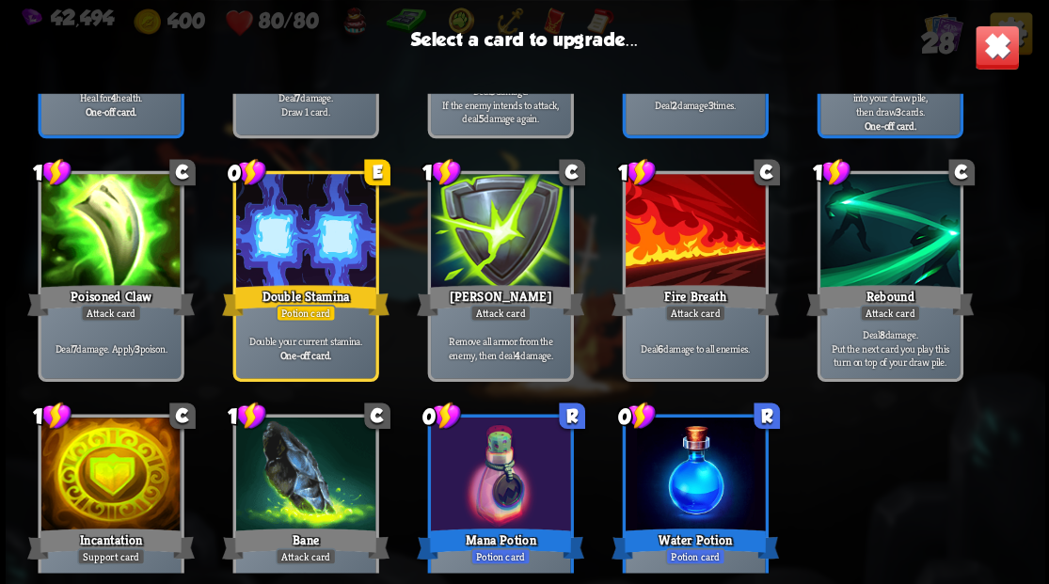
scroll to position [874, 0]
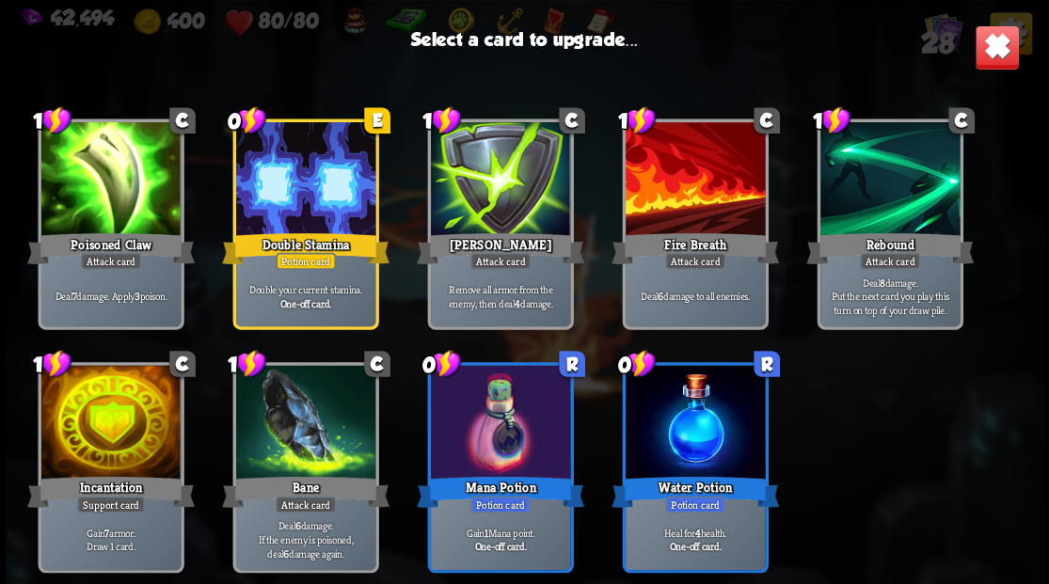
click at [531, 418] on div at bounding box center [499, 424] width 139 height 118
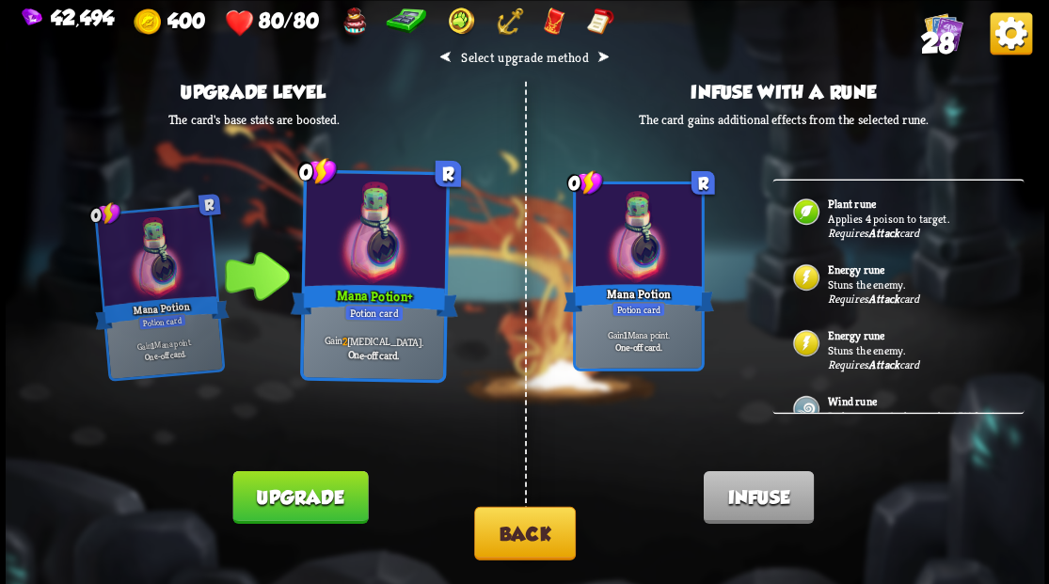
click at [309, 498] on button "Upgrade" at bounding box center [299, 496] width 135 height 53
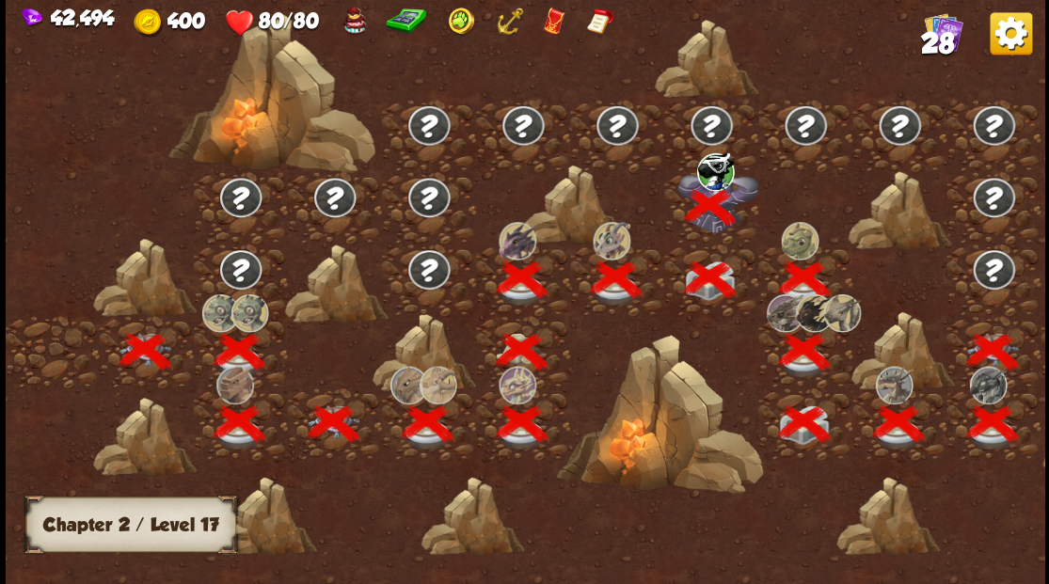
scroll to position [0, 286]
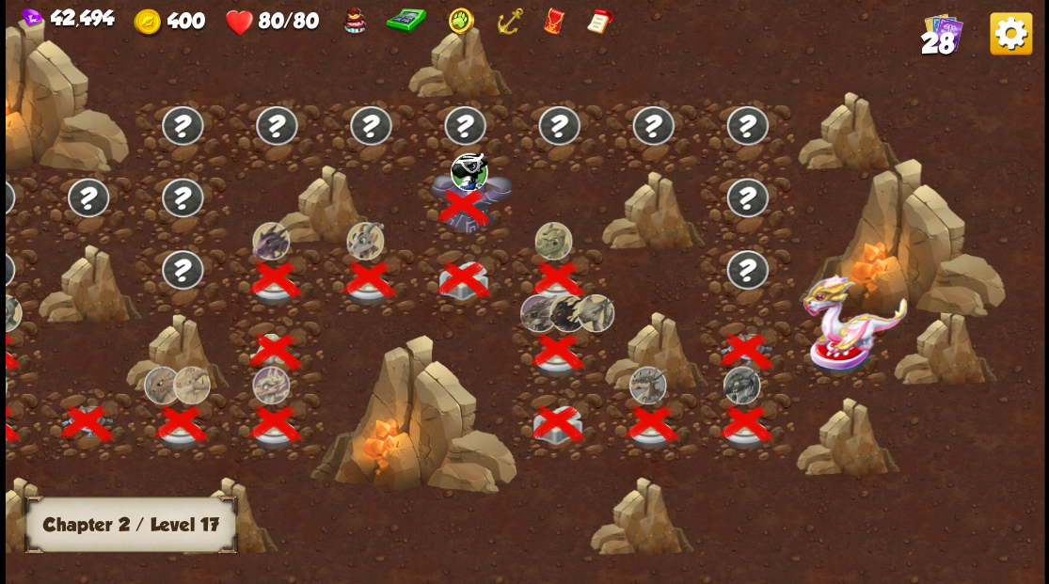
click at [837, 349] on img at bounding box center [852, 313] width 103 height 78
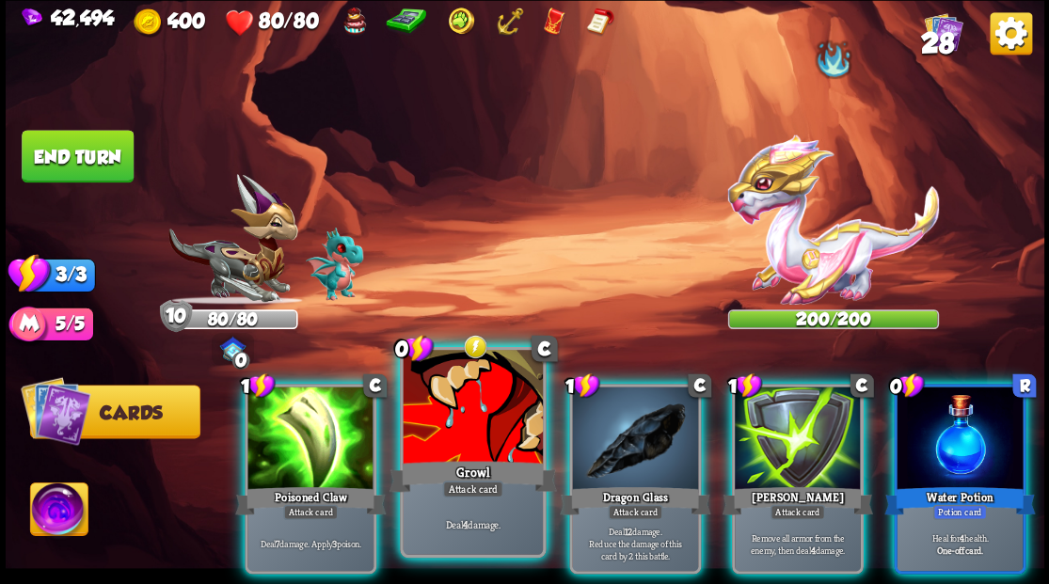
click at [432, 420] on div at bounding box center [472, 409] width 139 height 118
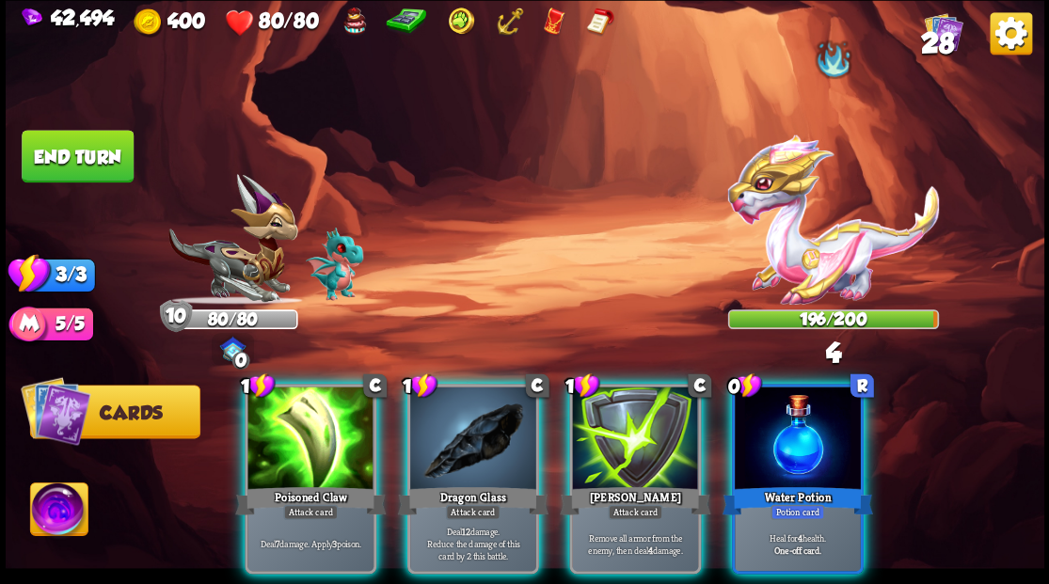
click at [452, 450] on div at bounding box center [473, 440] width 126 height 106
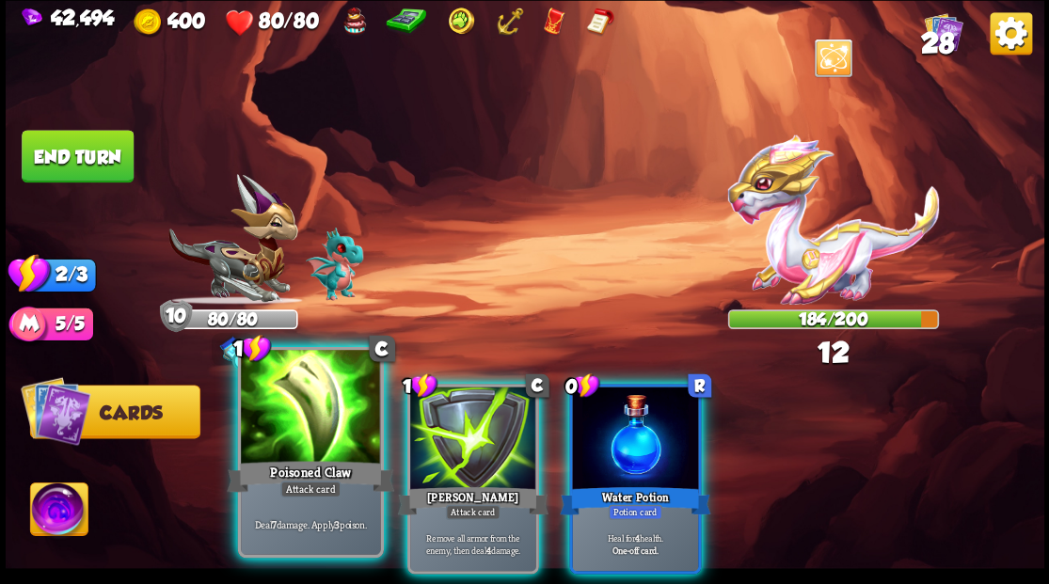
click at [300, 442] on div at bounding box center [310, 409] width 139 height 118
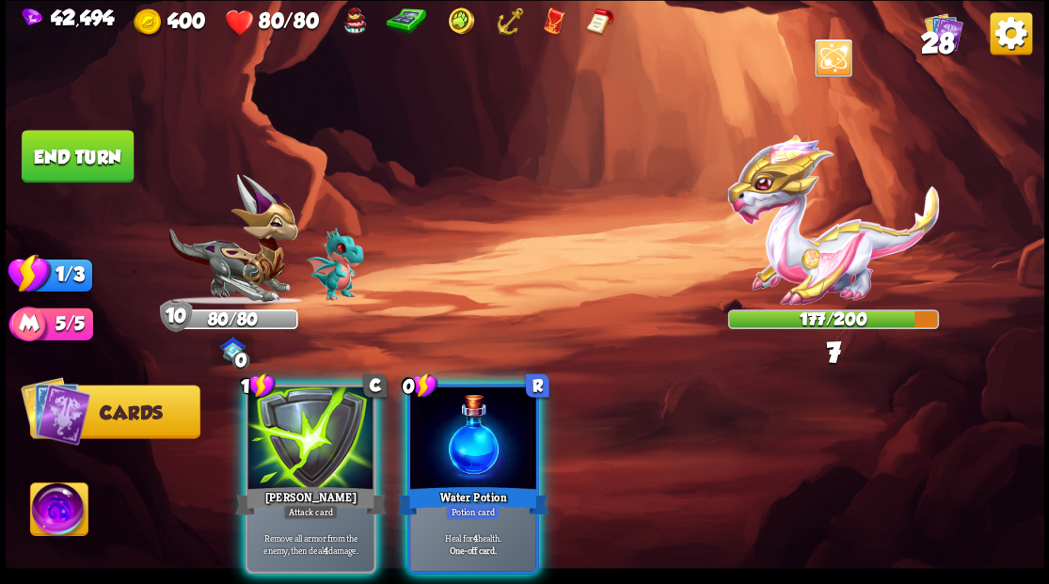
click at [300, 442] on div at bounding box center [310, 440] width 126 height 106
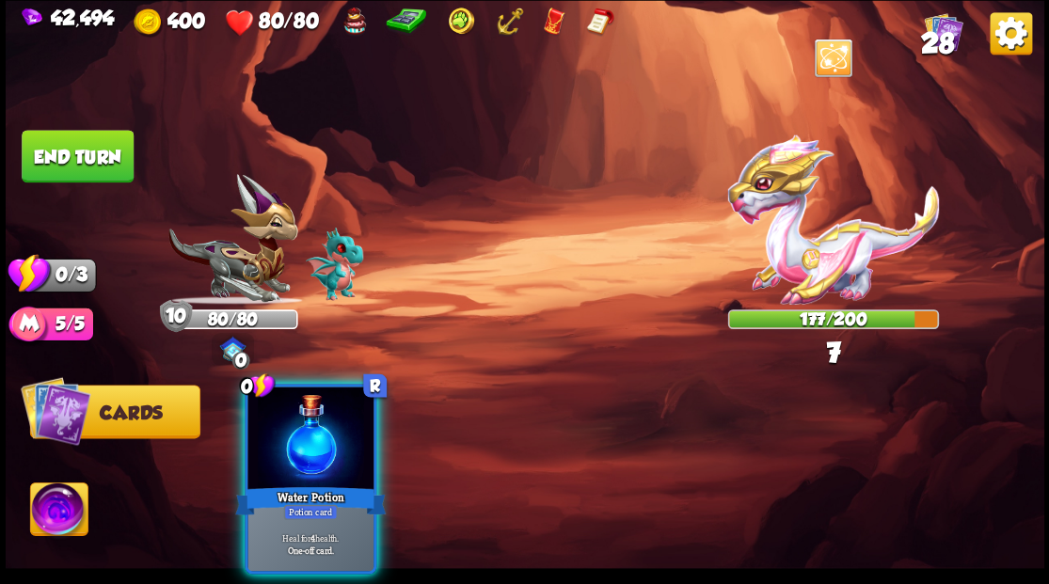
drag, startPoint x: 312, startPoint y: 439, endPoint x: 304, endPoint y: 426, distance: 15.7
click at [311, 435] on div at bounding box center [310, 440] width 126 height 106
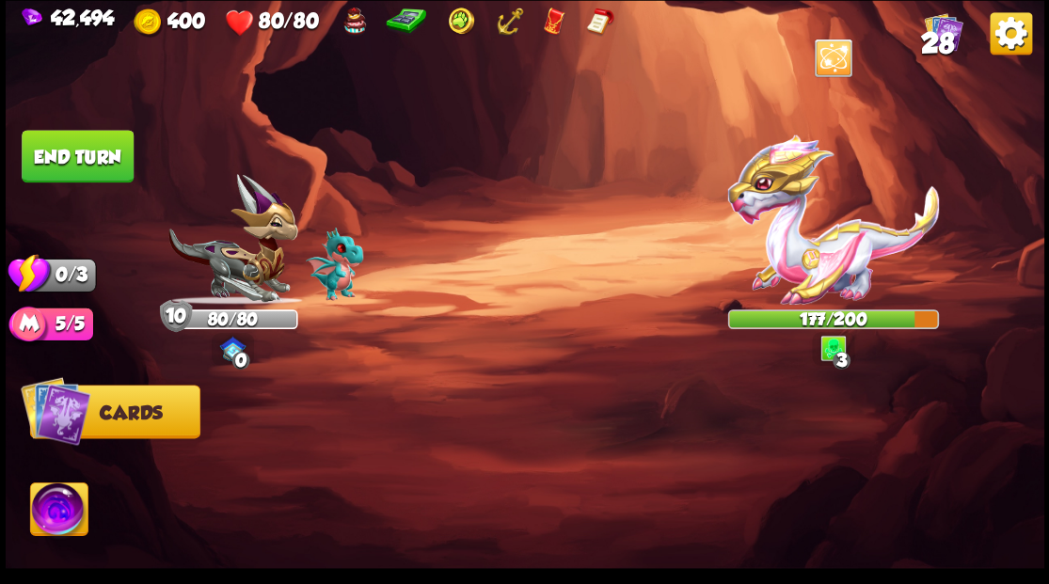
click at [103, 160] on button "End turn" at bounding box center [78, 156] width 112 height 53
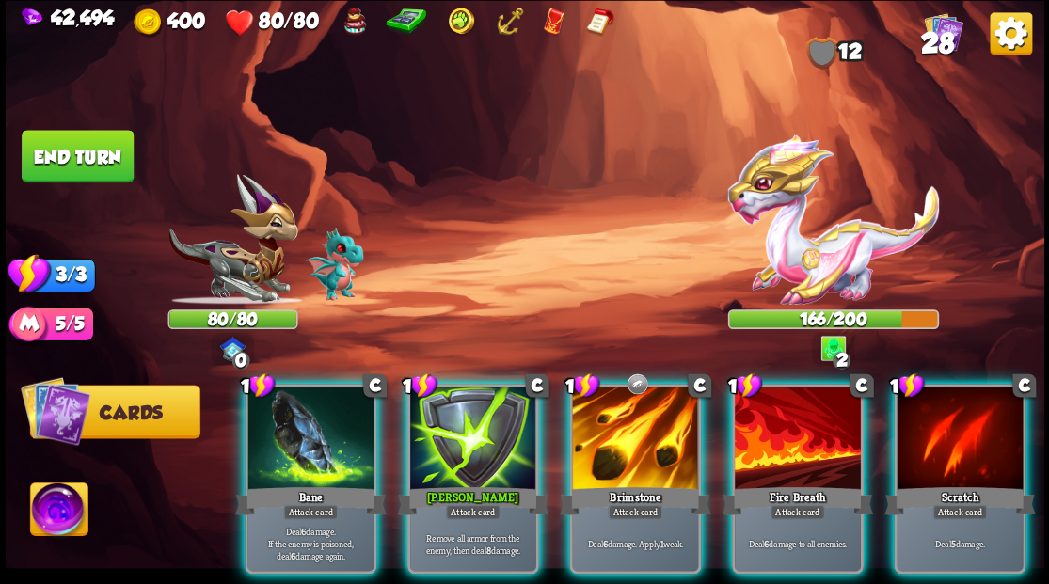
click at [71, 515] on img at bounding box center [58, 512] width 57 height 58
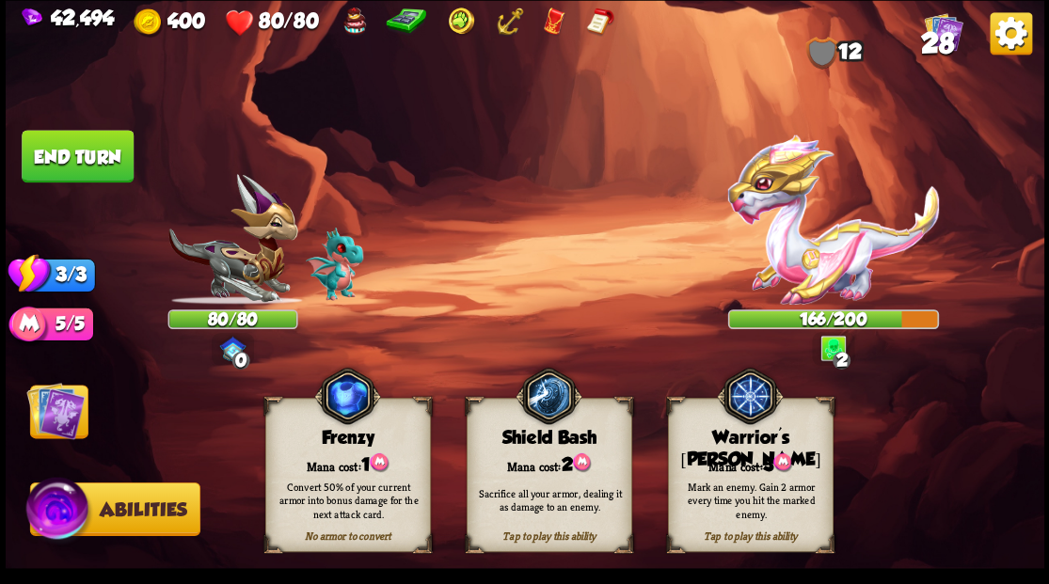
drag, startPoint x: 735, startPoint y: 478, endPoint x: 731, endPoint y: 463, distance: 15.5
click at [736, 478] on div "Mark an enemy. Gain 2 armor every time you hit the marked enemy." at bounding box center [751, 499] width 166 height 65
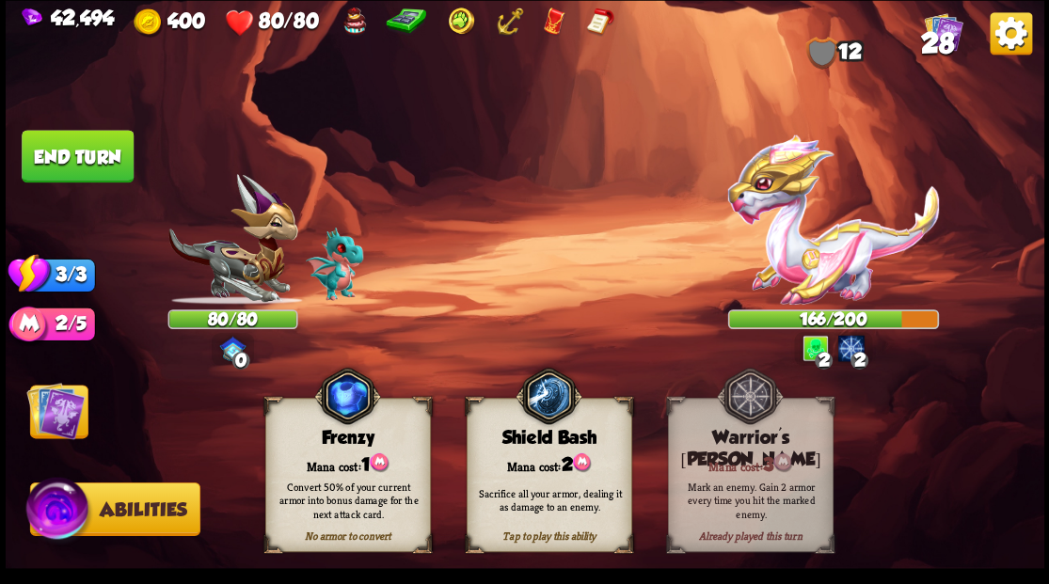
click at [70, 412] on img at bounding box center [55, 410] width 58 height 58
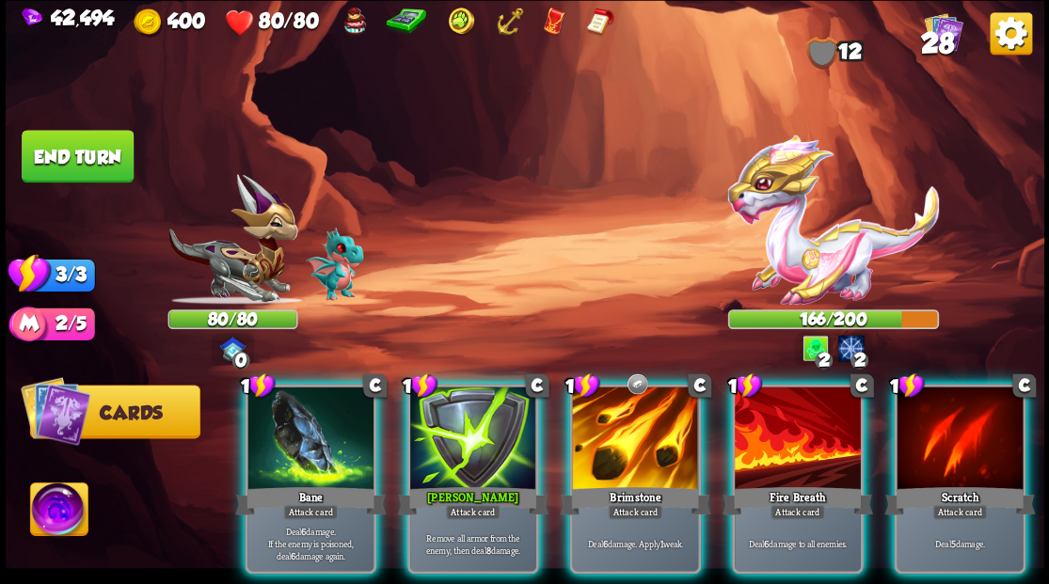
click at [623, 428] on div at bounding box center [635, 440] width 126 height 106
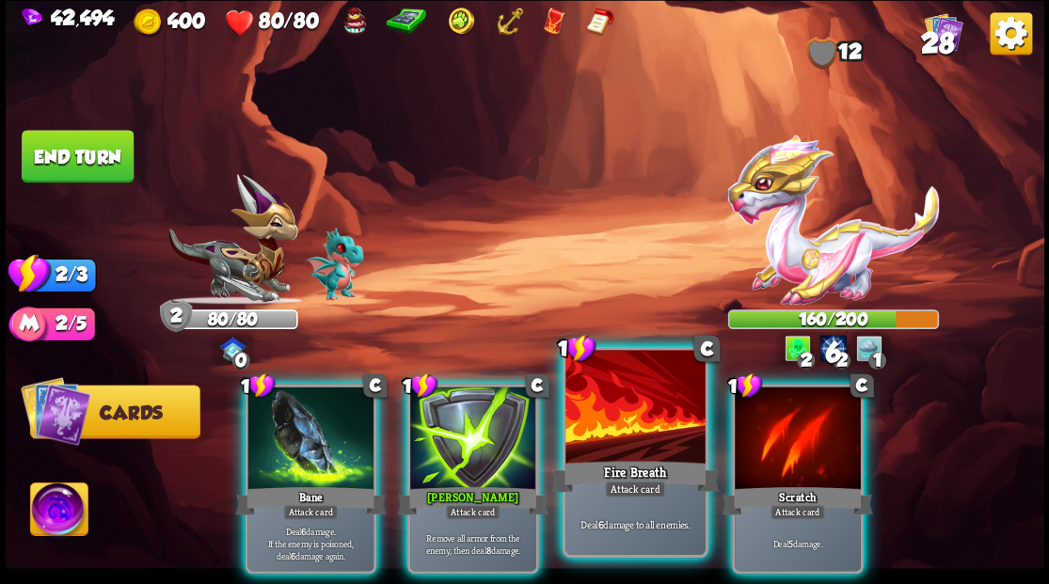
click at [610, 418] on div at bounding box center [634, 409] width 139 height 118
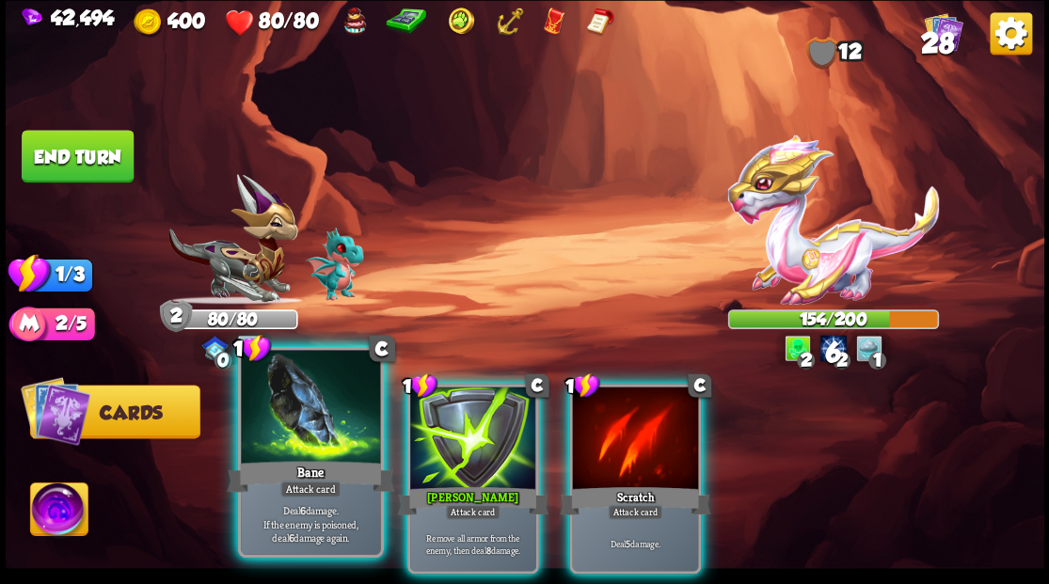
click at [297, 438] on div at bounding box center [310, 409] width 139 height 118
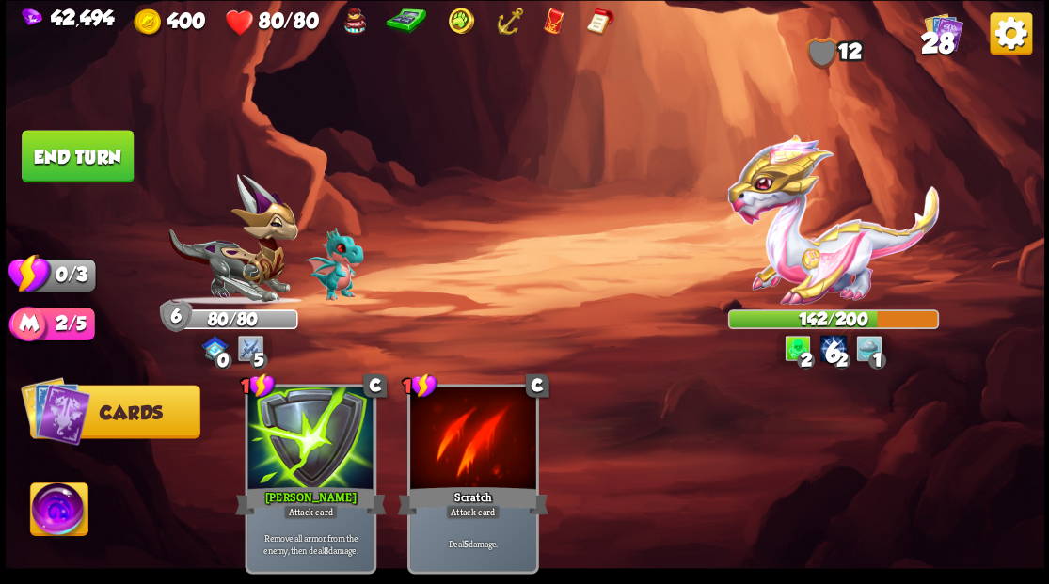
click at [80, 154] on button "End turn" at bounding box center [78, 156] width 112 height 53
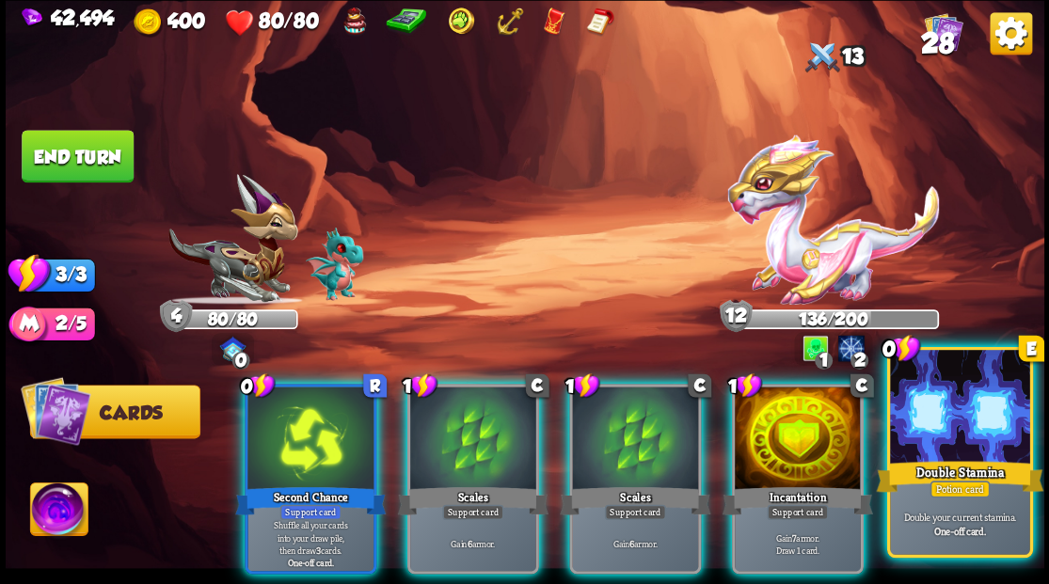
click at [954, 423] on div at bounding box center [959, 409] width 139 height 118
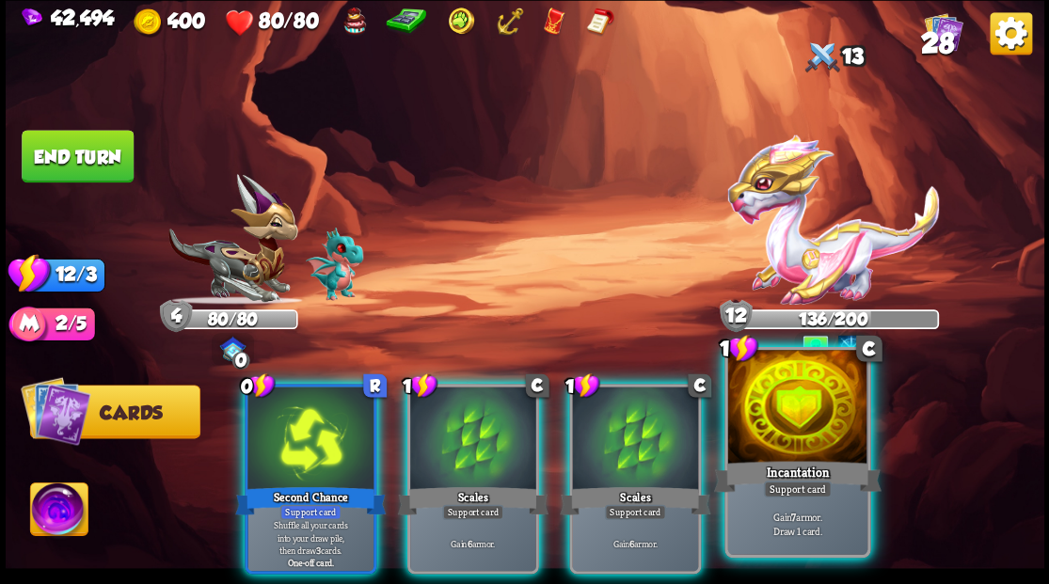
click at [826, 433] on div at bounding box center [796, 409] width 139 height 118
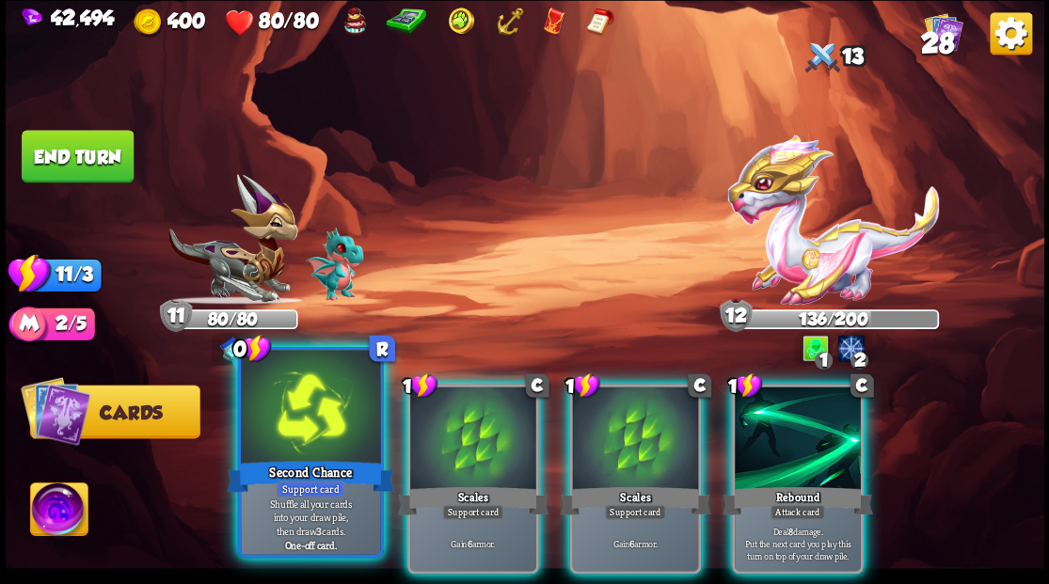
click at [316, 416] on div at bounding box center [310, 409] width 139 height 118
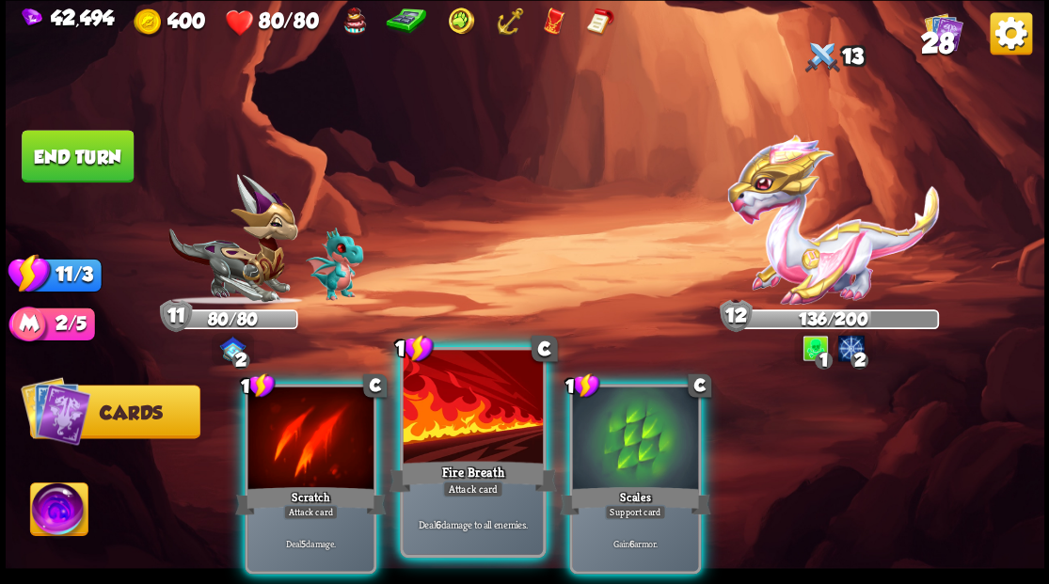
click at [452, 418] on div at bounding box center [472, 409] width 139 height 118
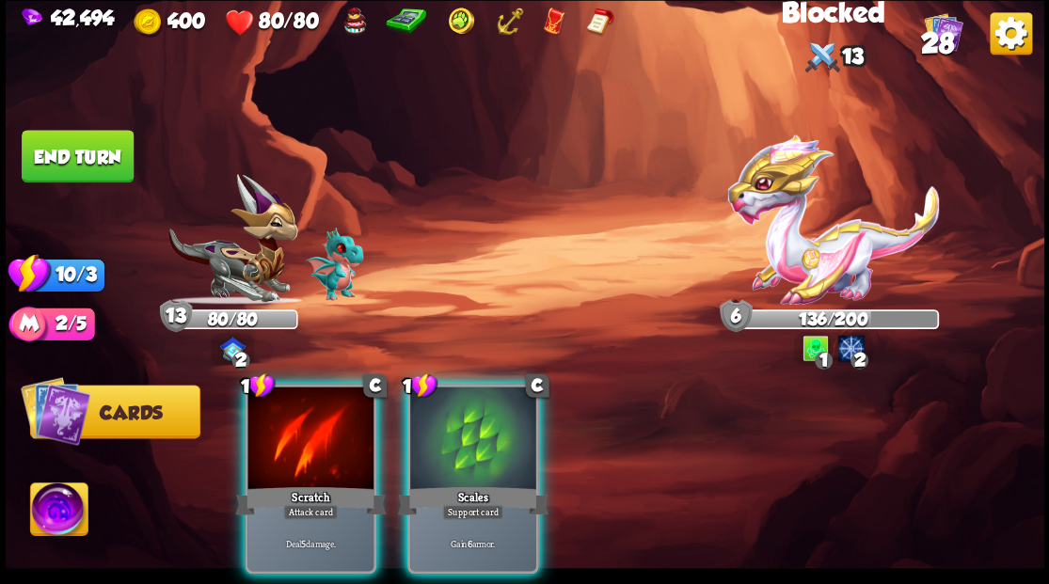
click at [327, 452] on div at bounding box center [310, 440] width 126 height 106
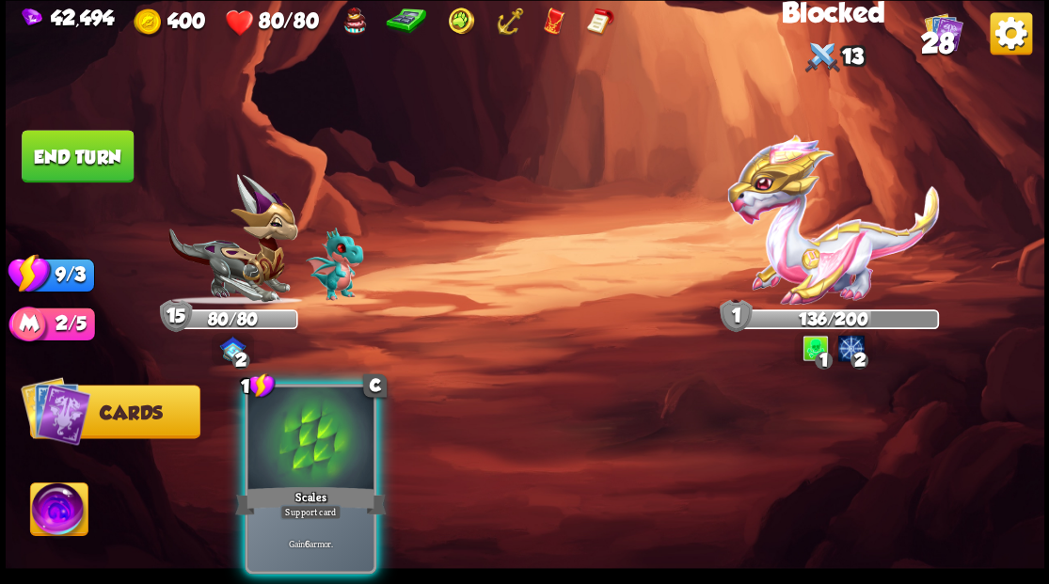
drag, startPoint x: 305, startPoint y: 453, endPoint x: 213, endPoint y: 312, distance: 168.5
click at [303, 444] on div at bounding box center [310, 440] width 126 height 106
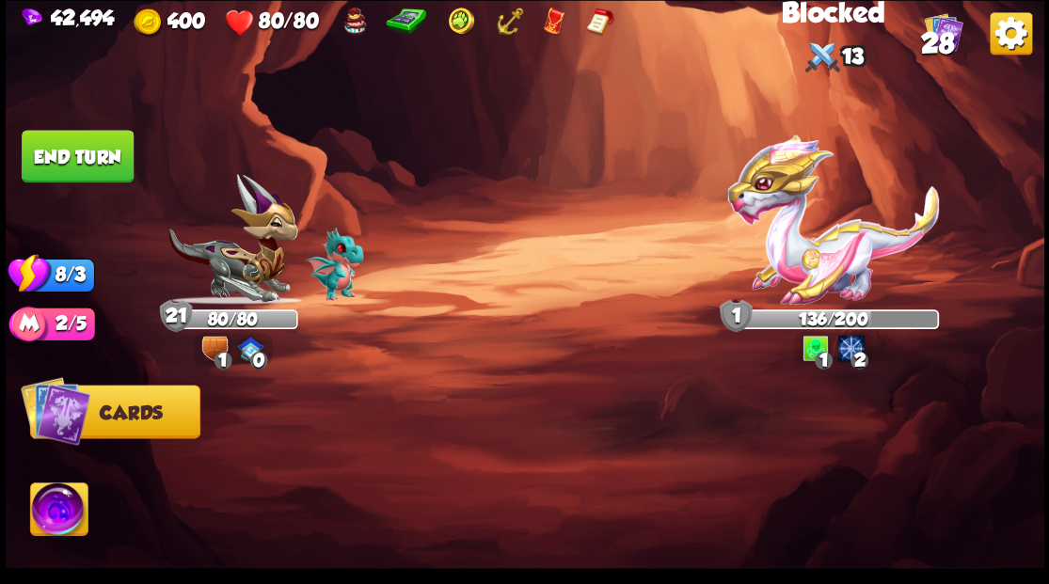
click at [76, 173] on button "End turn" at bounding box center [78, 156] width 112 height 53
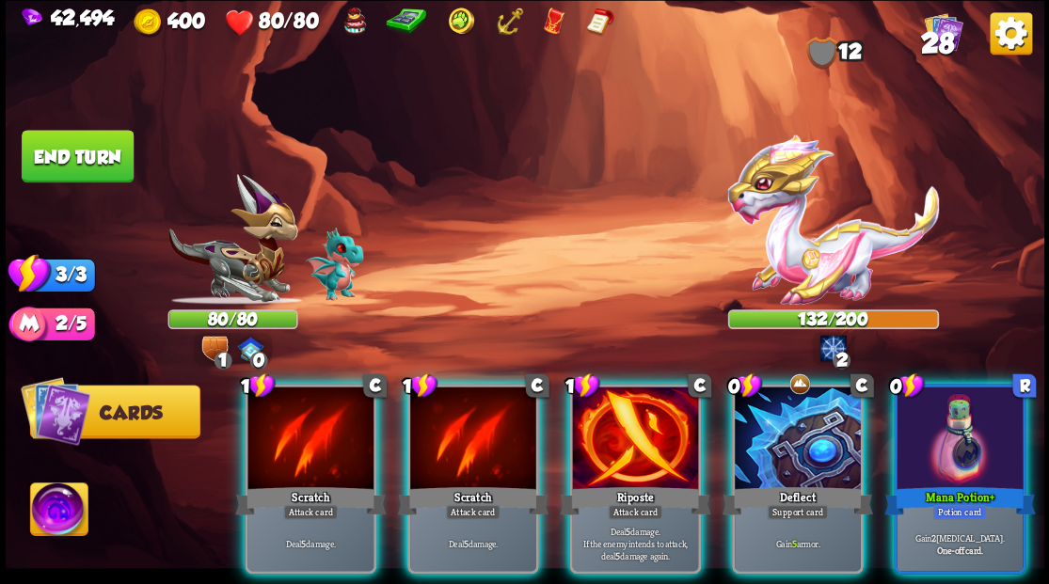
click at [954, 441] on div at bounding box center [959, 440] width 126 height 106
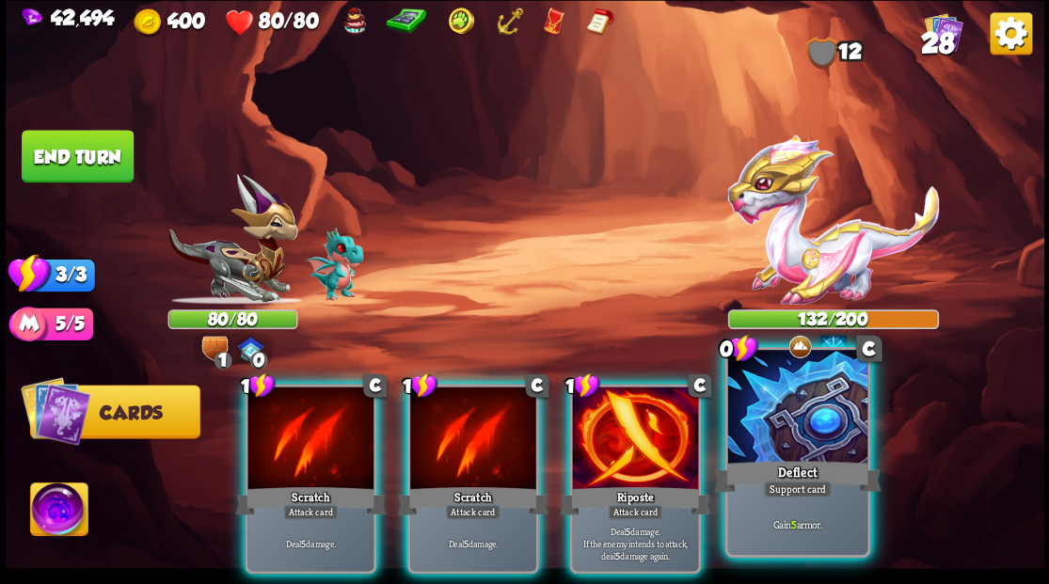
click at [828, 432] on div at bounding box center [796, 409] width 139 height 118
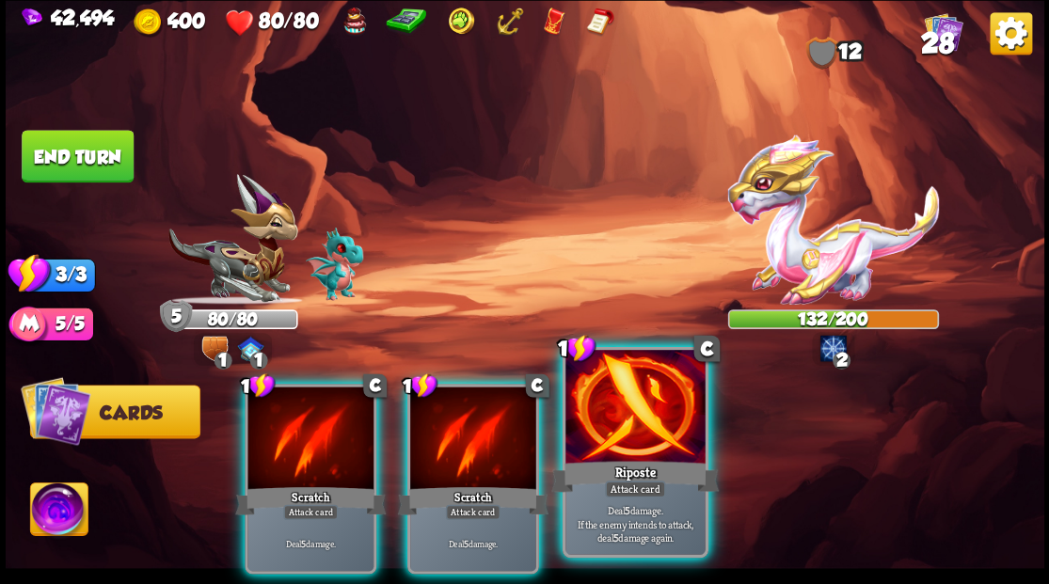
click at [640, 413] on div at bounding box center [634, 409] width 139 height 118
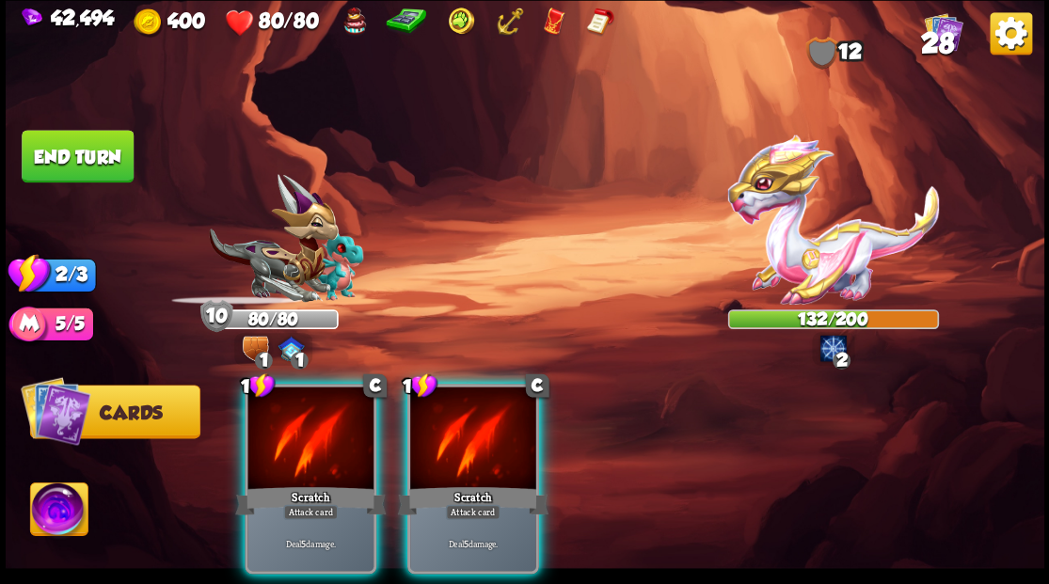
drag, startPoint x: 485, startPoint y: 420, endPoint x: 459, endPoint y: 420, distance: 26.4
click at [478, 420] on div at bounding box center [473, 440] width 126 height 106
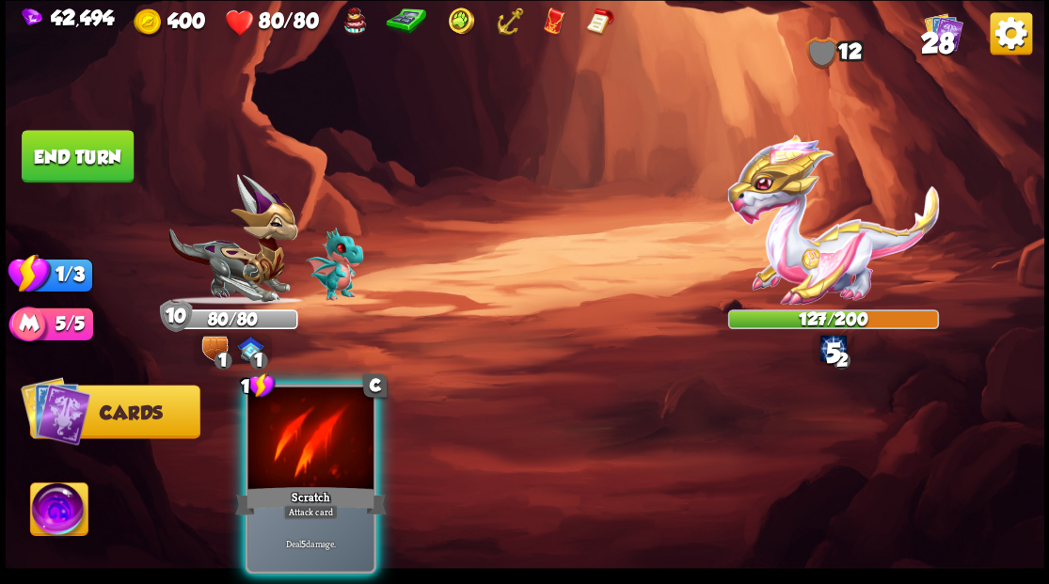
click at [300, 419] on div at bounding box center [310, 440] width 126 height 106
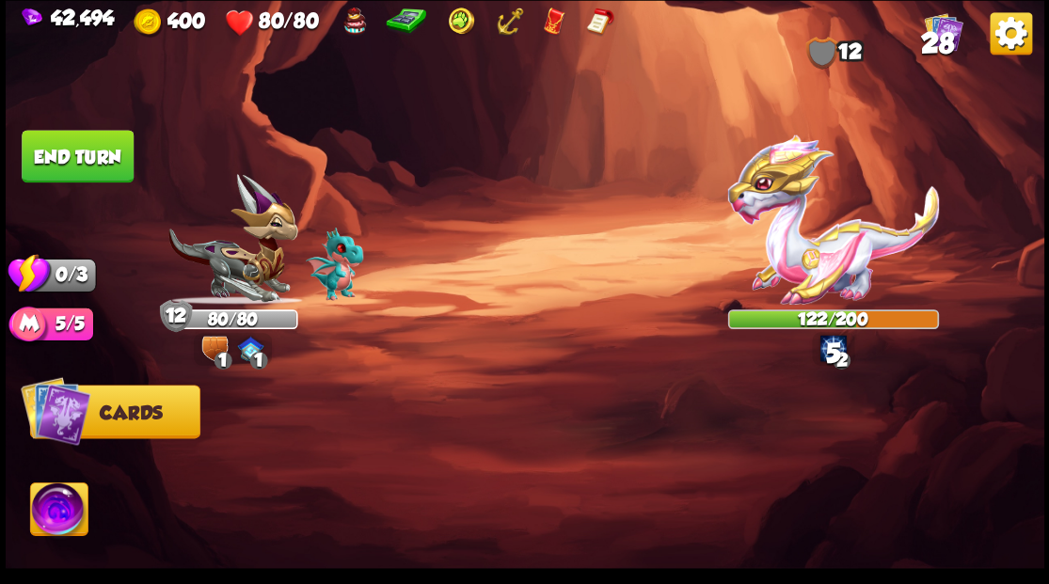
click at [95, 162] on button "End turn" at bounding box center [77, 156] width 115 height 54
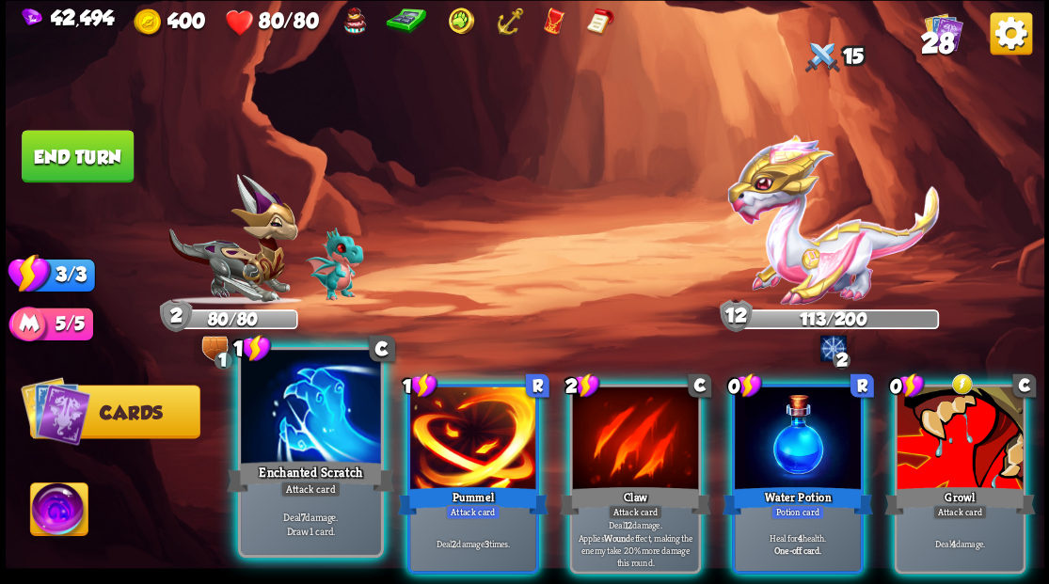
click at [297, 421] on div at bounding box center [310, 409] width 139 height 118
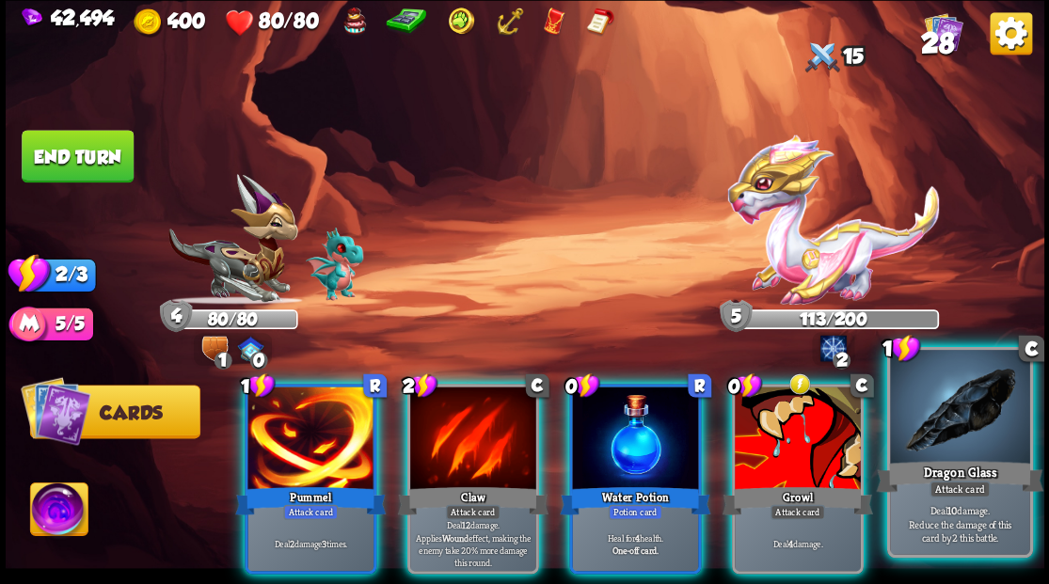
click at [958, 433] on div at bounding box center [959, 409] width 139 height 118
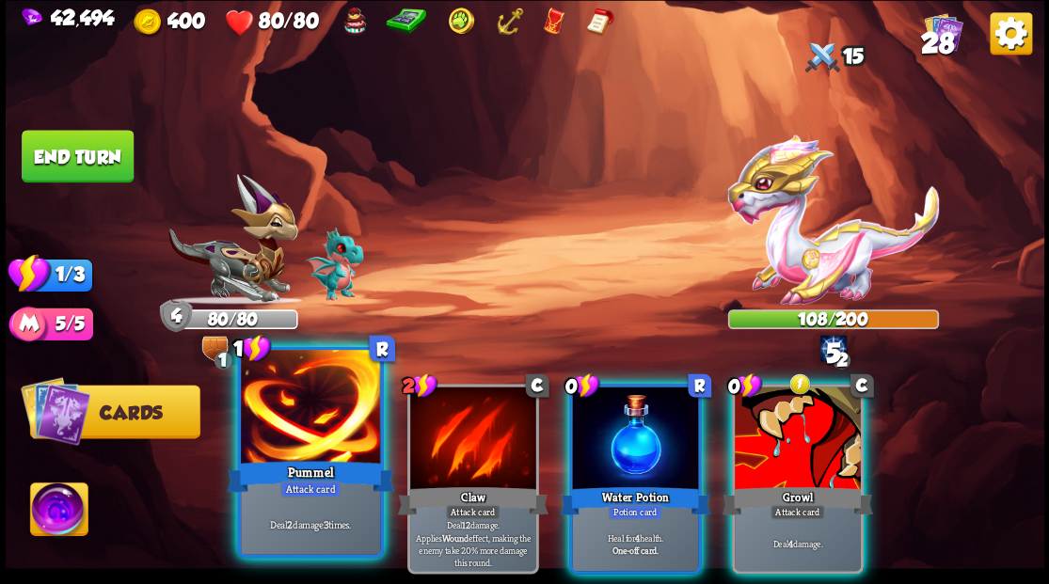
click at [299, 418] on div at bounding box center [310, 409] width 139 height 118
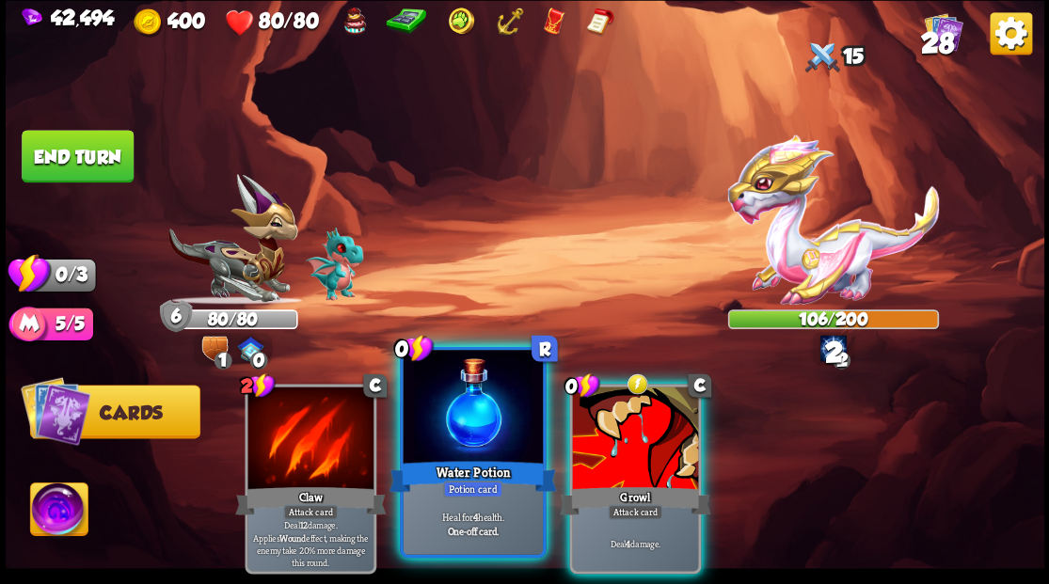
click at [461, 433] on div at bounding box center [472, 409] width 139 height 118
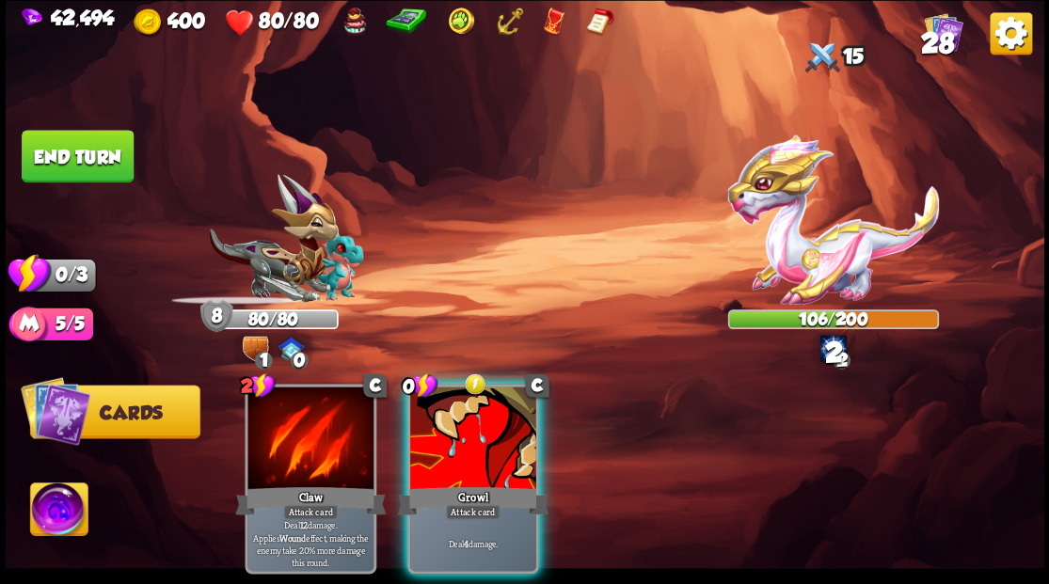
click at [446, 423] on div at bounding box center [473, 440] width 126 height 106
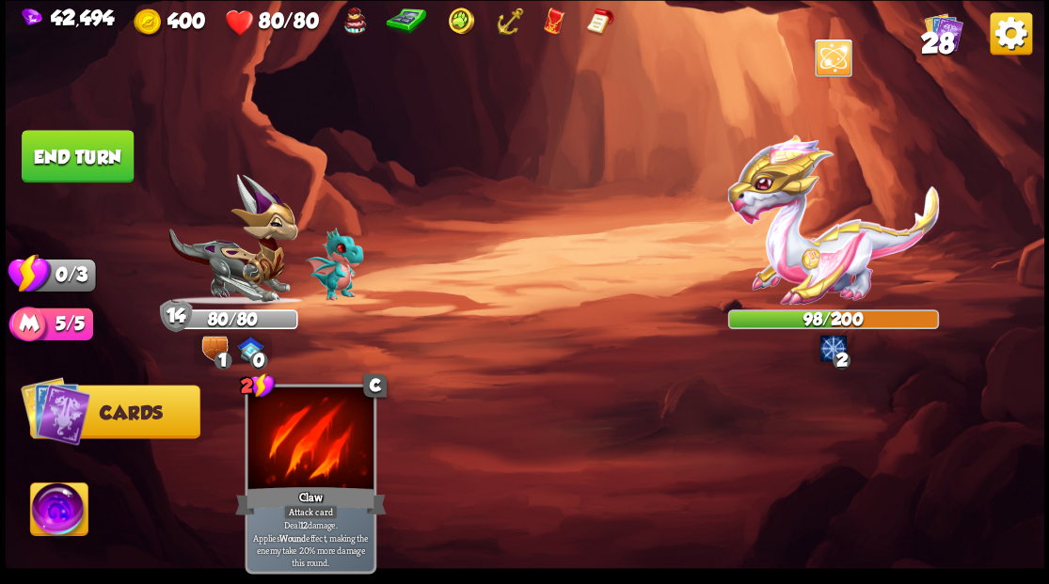
click at [91, 160] on button "End turn" at bounding box center [78, 156] width 112 height 53
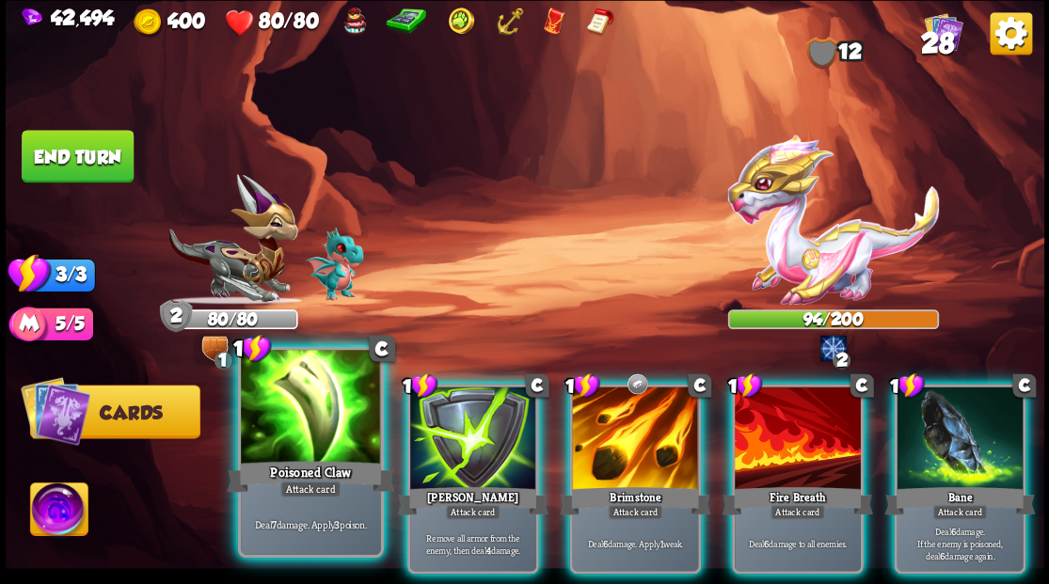
click at [305, 404] on div at bounding box center [310, 409] width 139 height 118
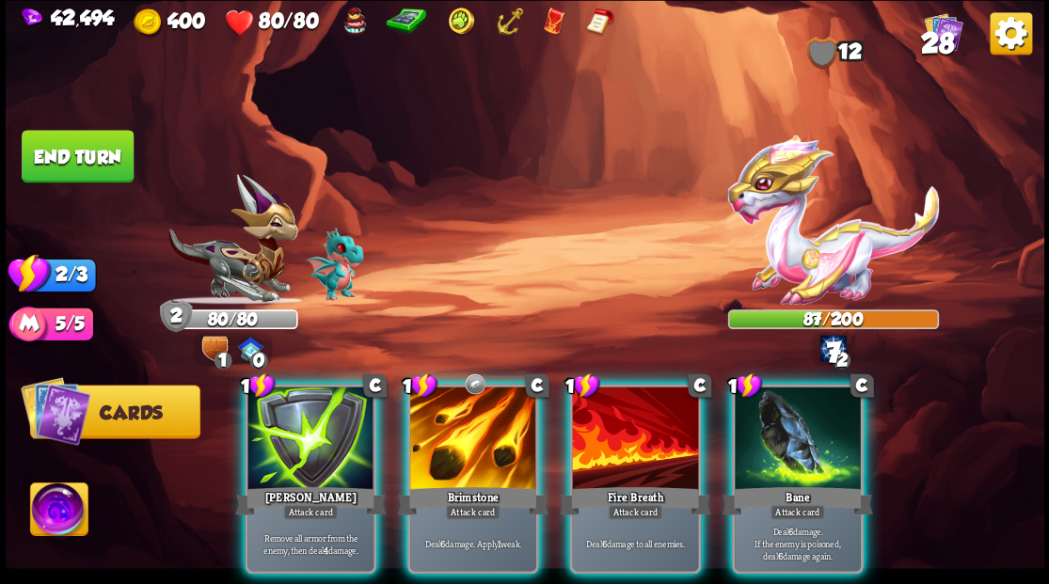
click at [790, 423] on div at bounding box center [798, 440] width 126 height 106
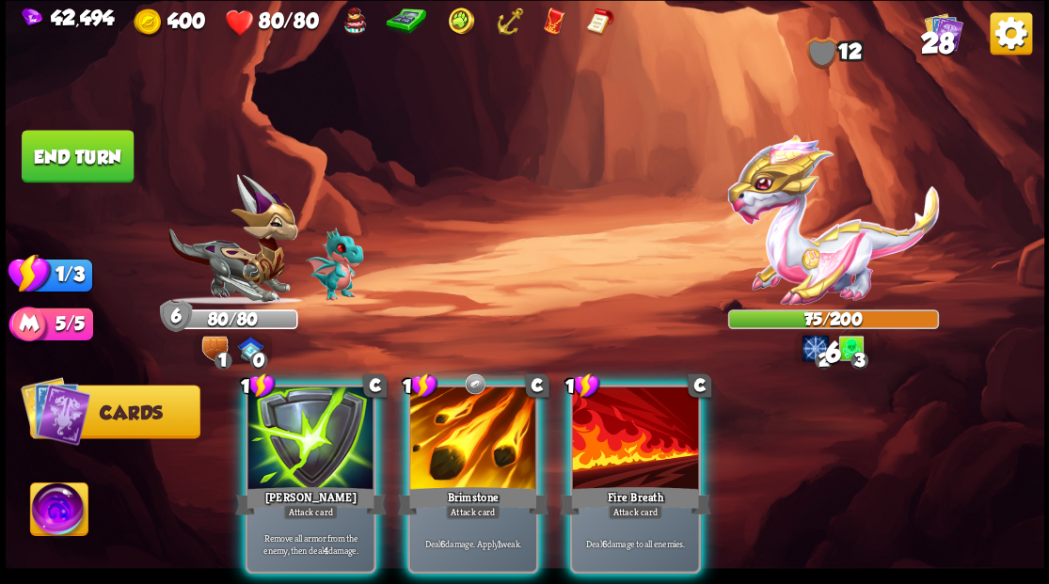
click at [785, 193] on img at bounding box center [832, 219] width 211 height 169
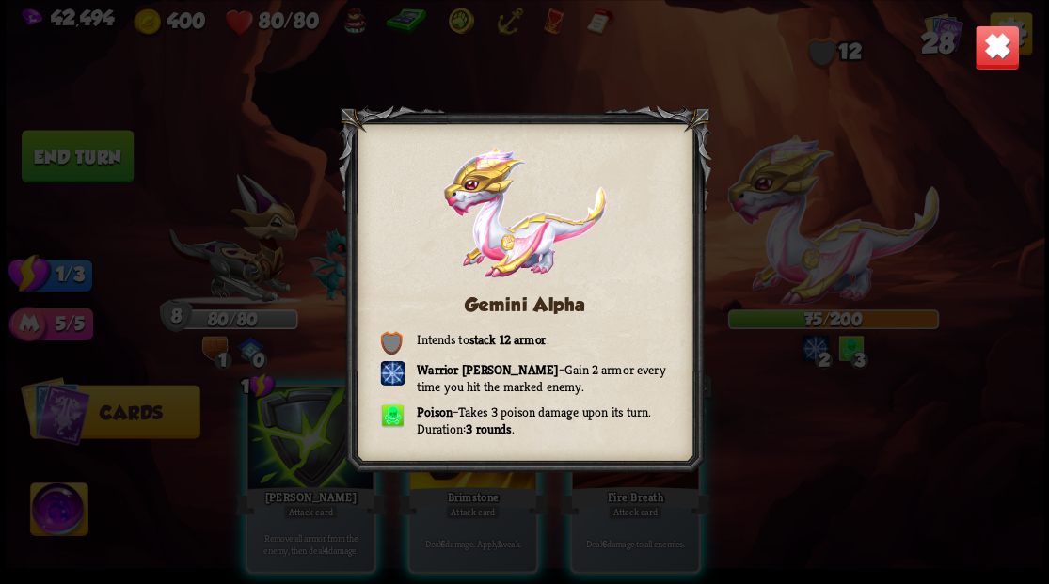
drag, startPoint x: 988, startPoint y: 45, endPoint x: 659, endPoint y: 211, distance: 367.7
click at [987, 45] on img at bounding box center [996, 46] width 45 height 45
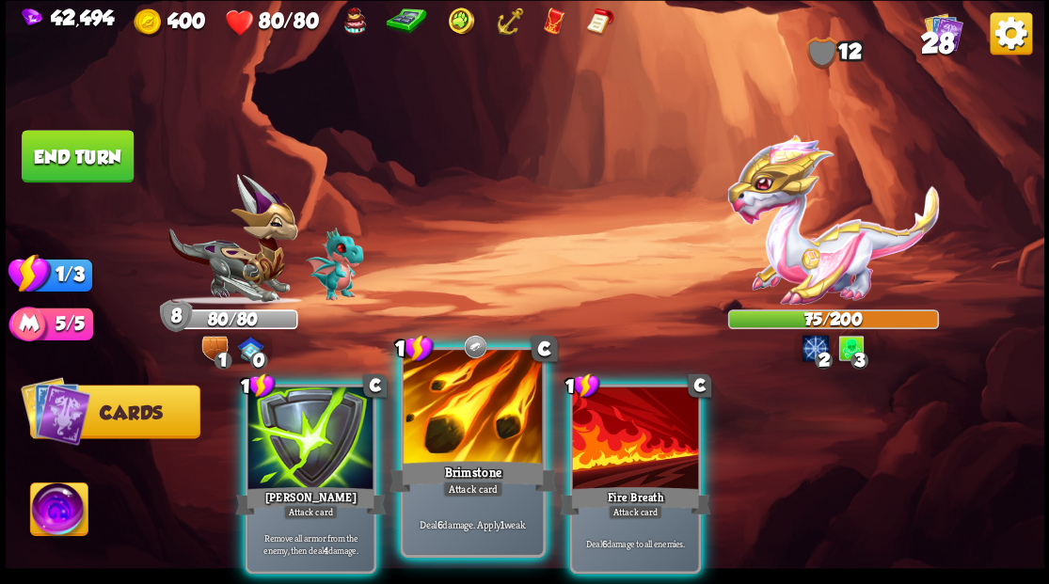
click at [431, 404] on div at bounding box center [472, 409] width 139 height 118
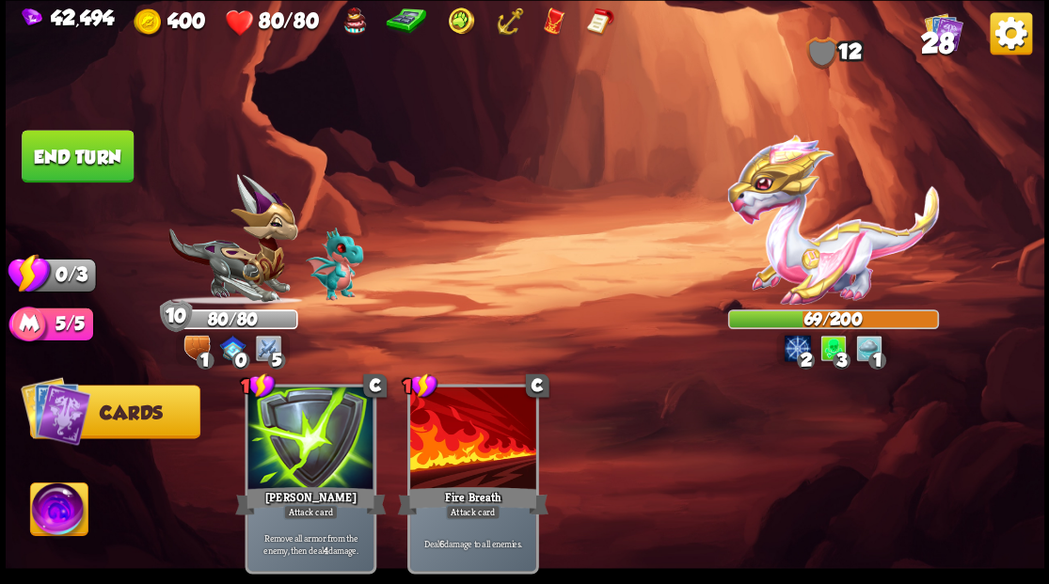
click at [85, 160] on button "End turn" at bounding box center [78, 156] width 112 height 53
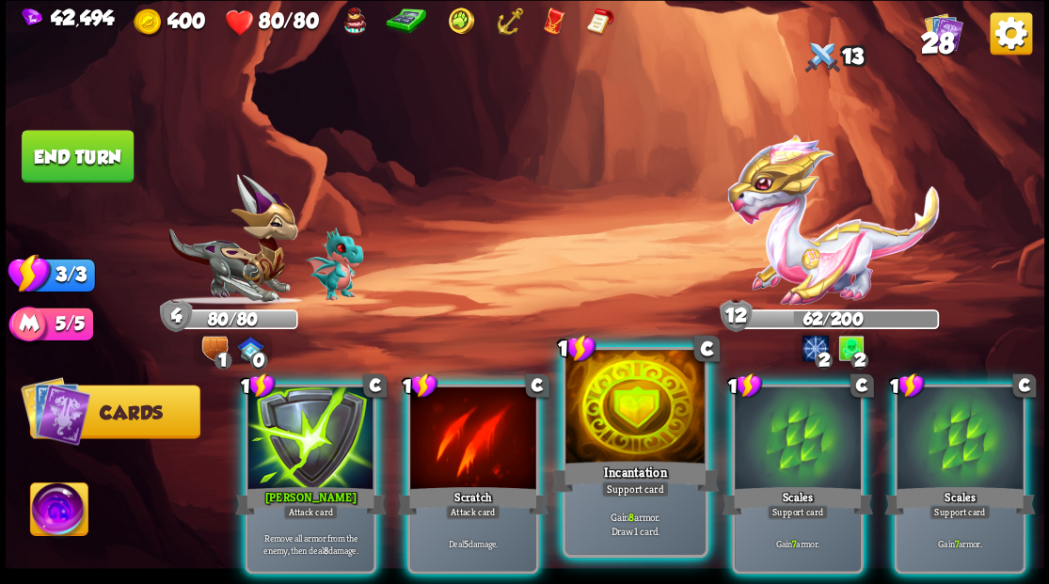
click at [640, 399] on div at bounding box center [634, 409] width 139 height 118
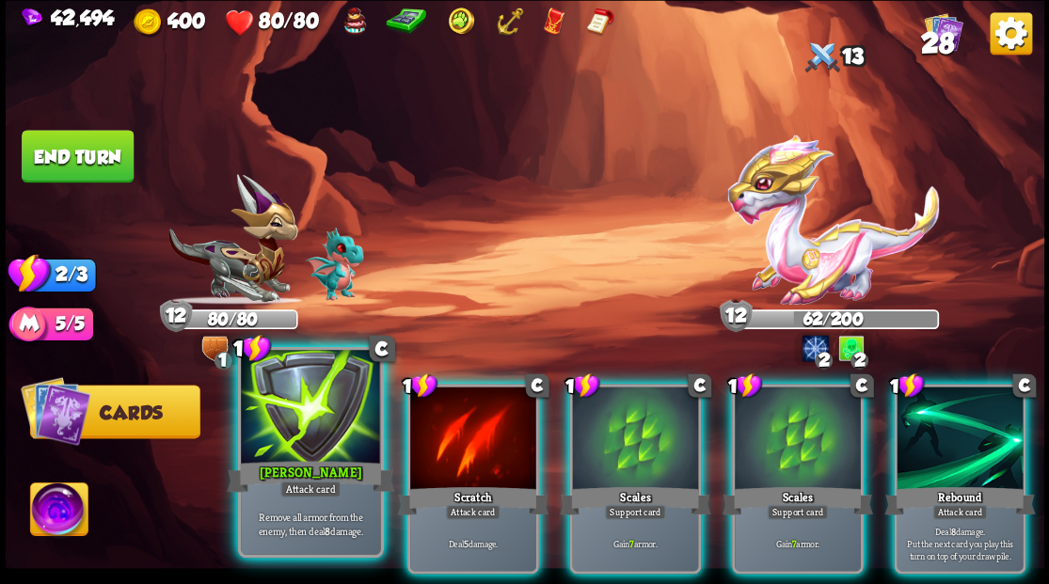
click at [299, 422] on div at bounding box center [310, 409] width 139 height 118
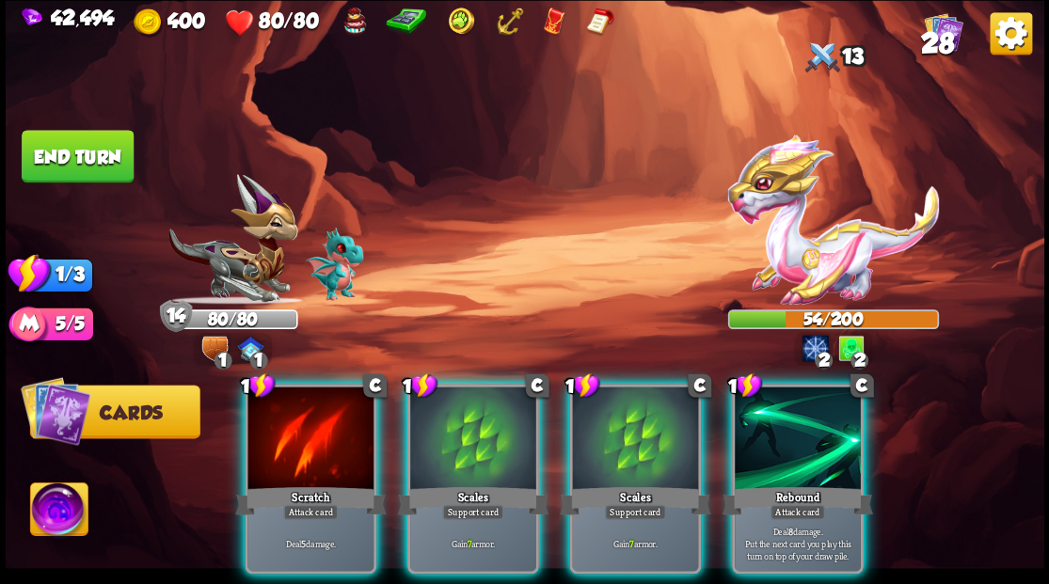
click at [773, 483] on div "Rebound" at bounding box center [796, 500] width 151 height 34
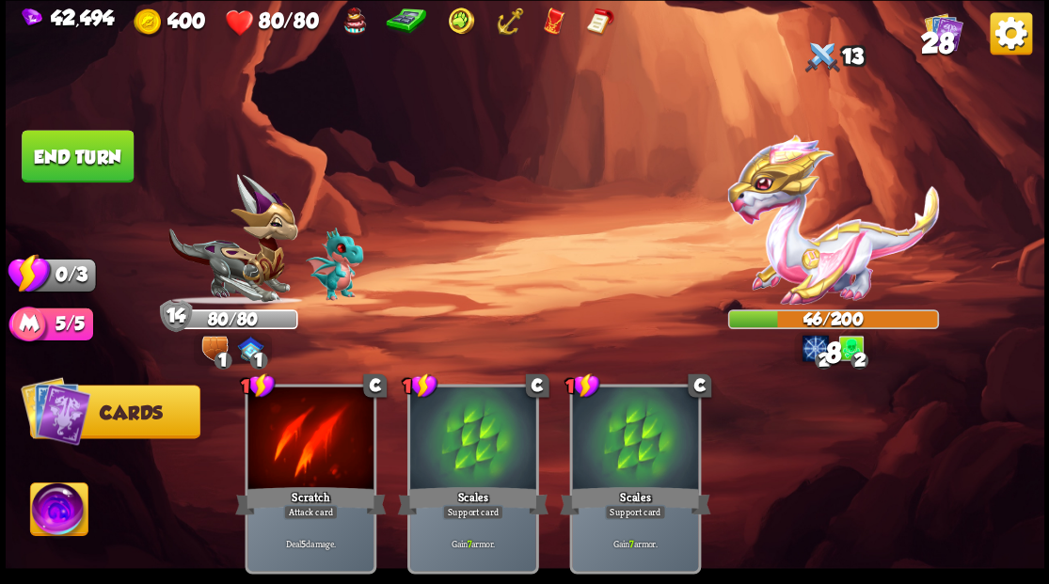
click at [111, 171] on button "End turn" at bounding box center [78, 156] width 112 height 53
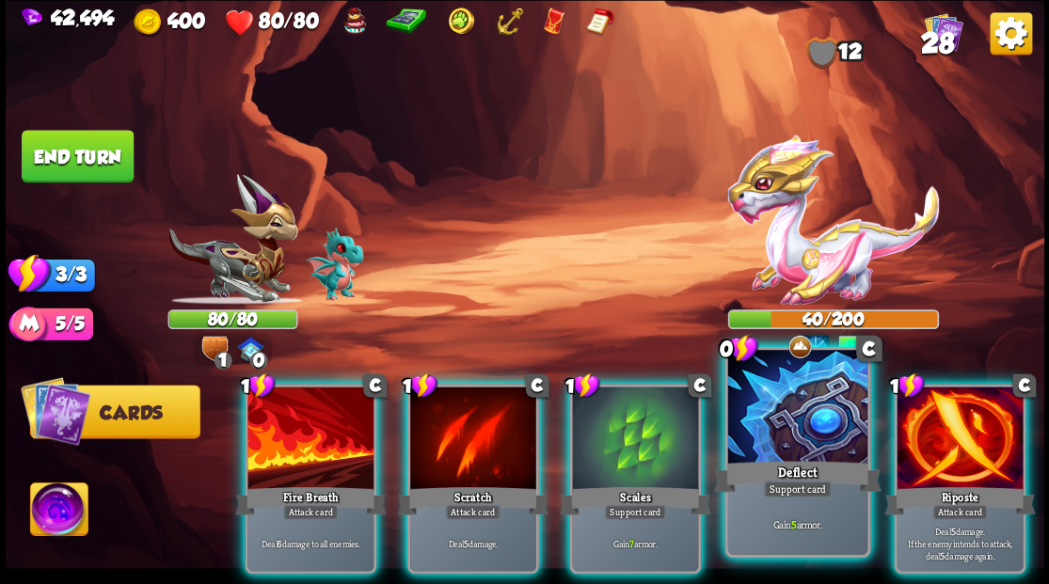
click at [760, 436] on div at bounding box center [796, 409] width 139 height 118
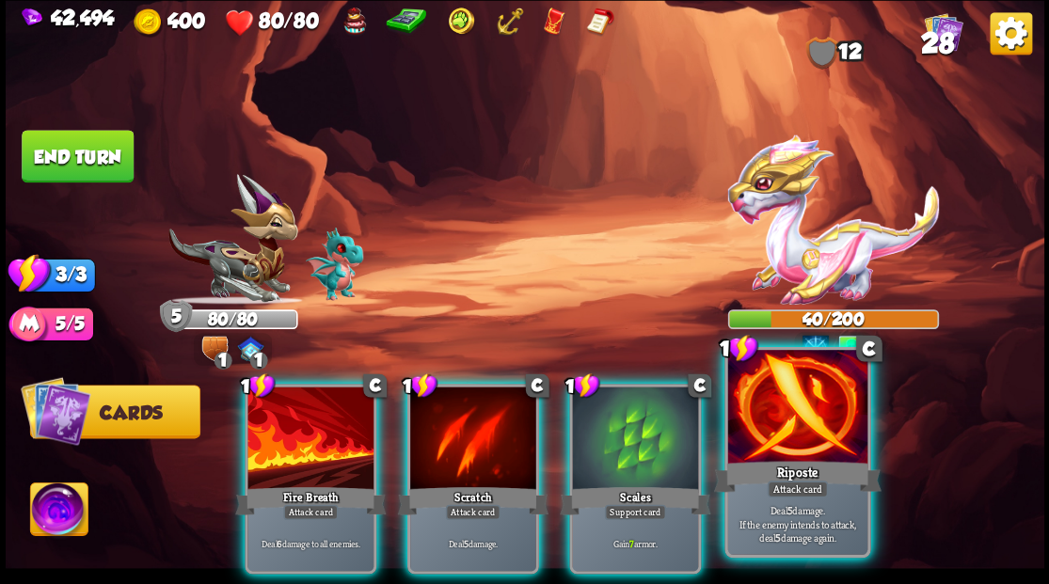
click at [761, 436] on div at bounding box center [796, 409] width 139 height 118
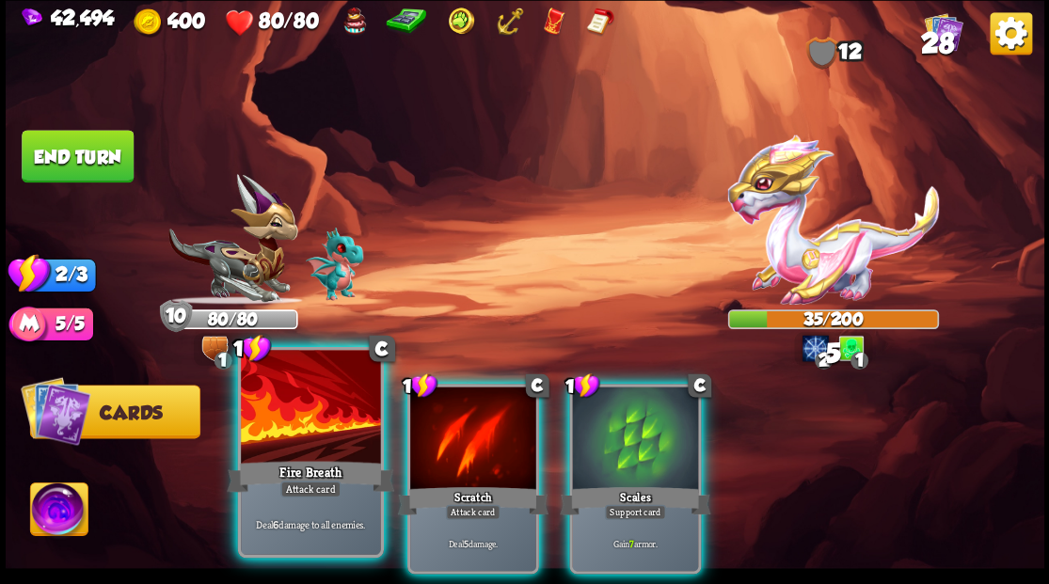
click at [278, 446] on div at bounding box center [310, 409] width 139 height 118
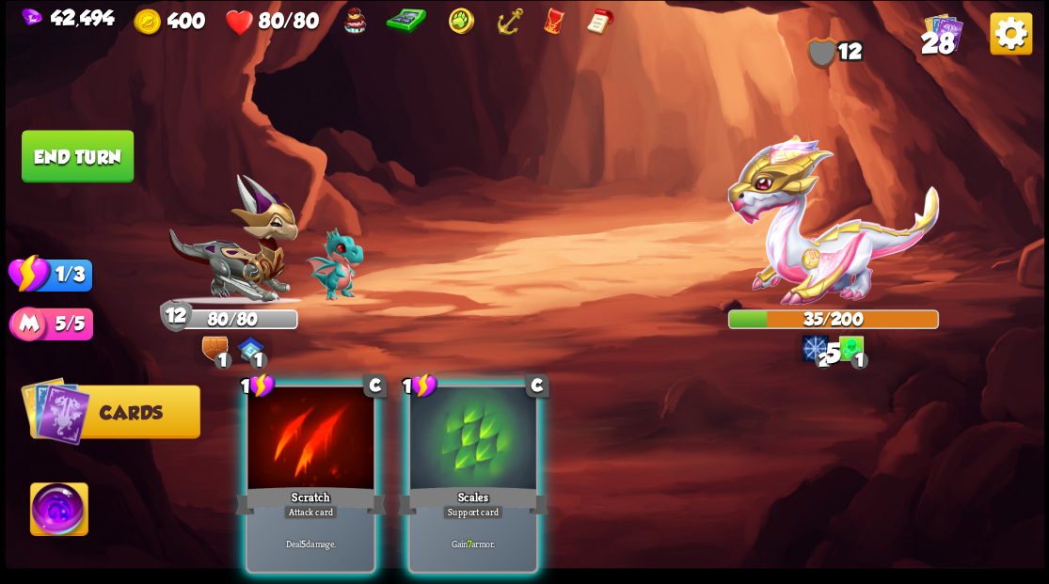
click at [278, 446] on div at bounding box center [310, 440] width 126 height 106
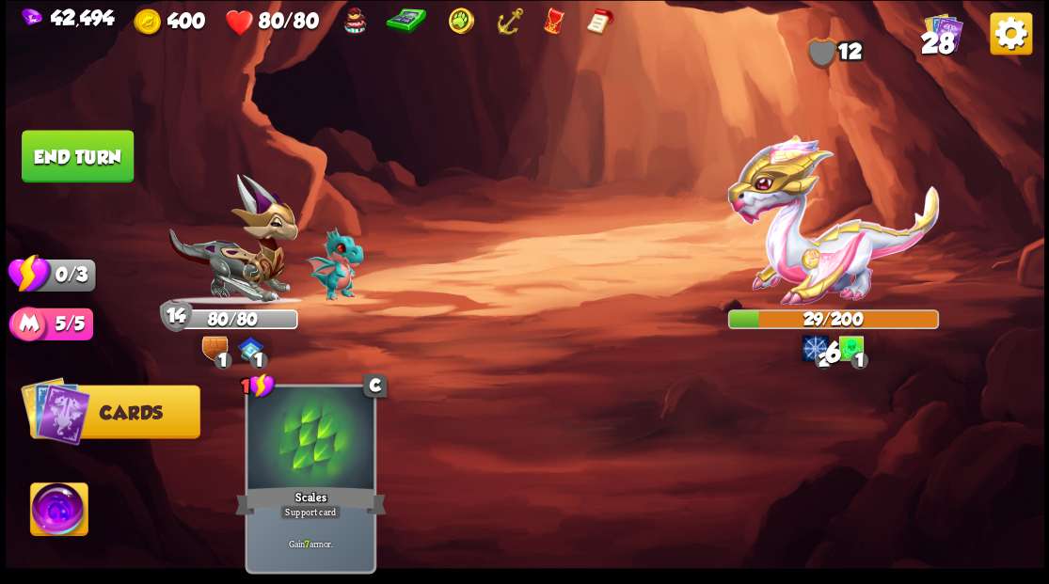
click at [69, 156] on button "End turn" at bounding box center [78, 156] width 112 height 53
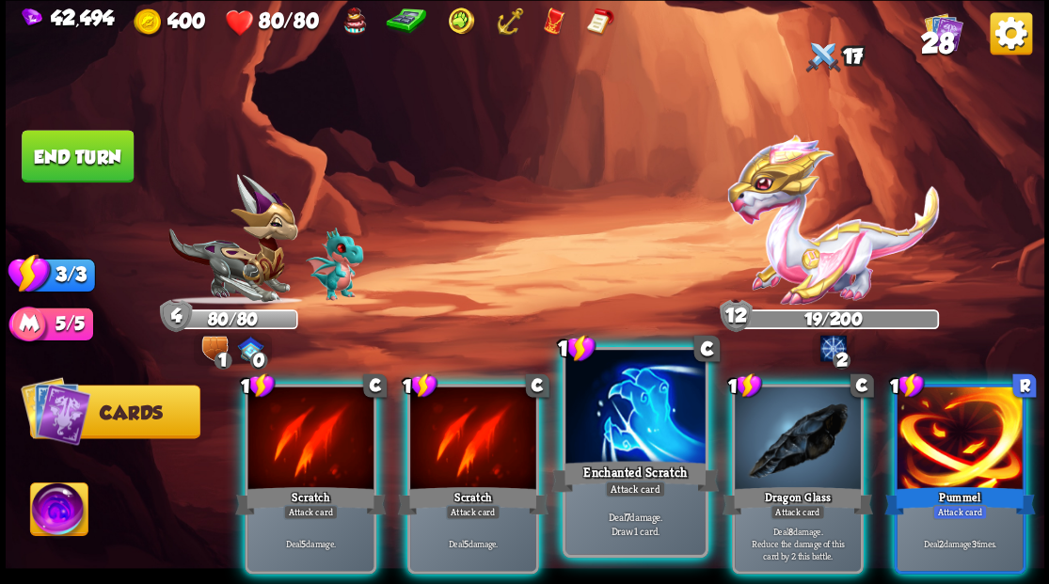
click at [611, 435] on div at bounding box center [634, 409] width 139 height 118
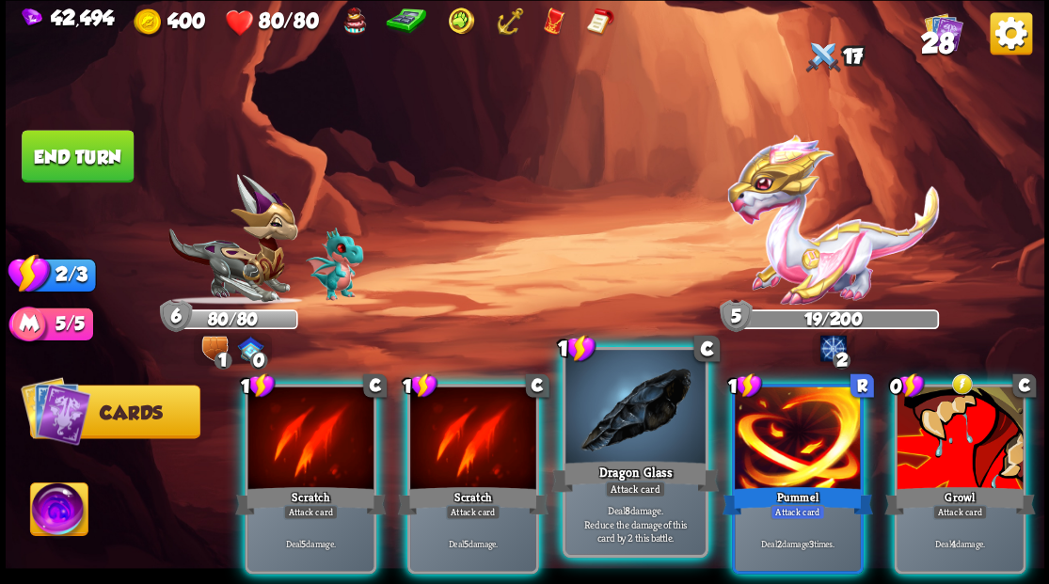
click at [610, 429] on div at bounding box center [634, 409] width 139 height 118
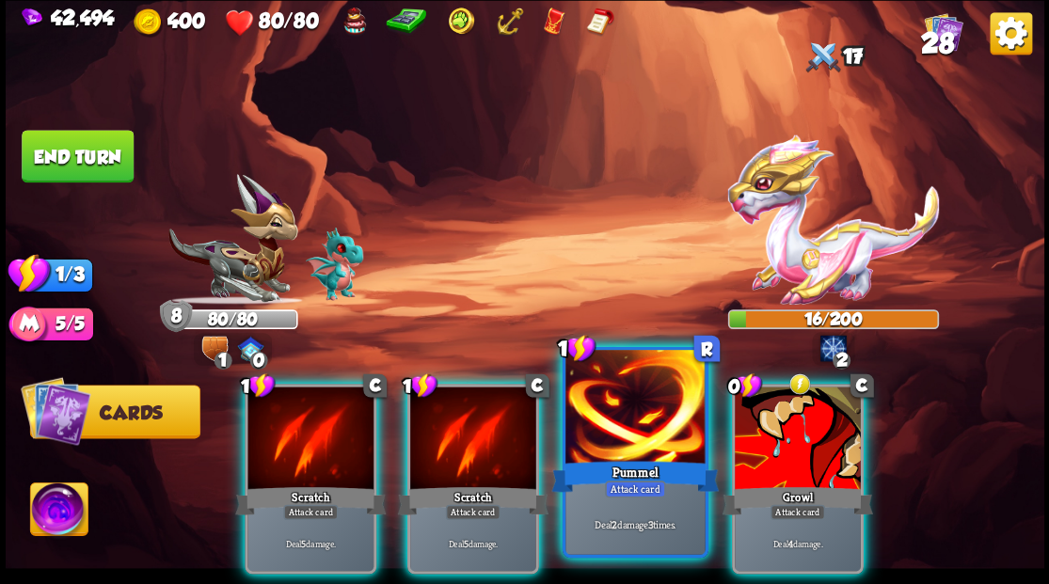
click at [608, 425] on div at bounding box center [634, 409] width 139 height 118
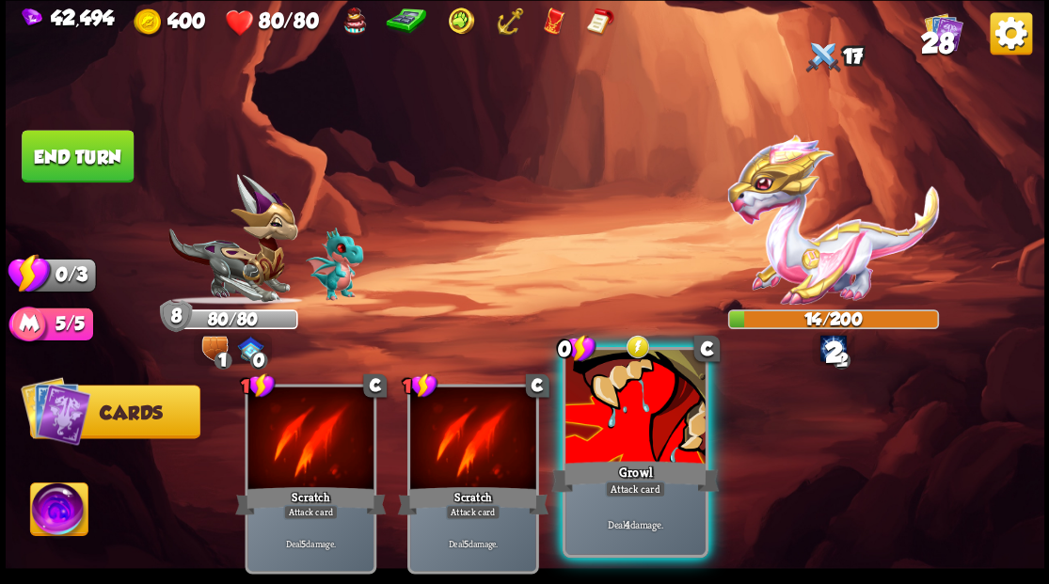
click at [607, 424] on div at bounding box center [634, 409] width 139 height 118
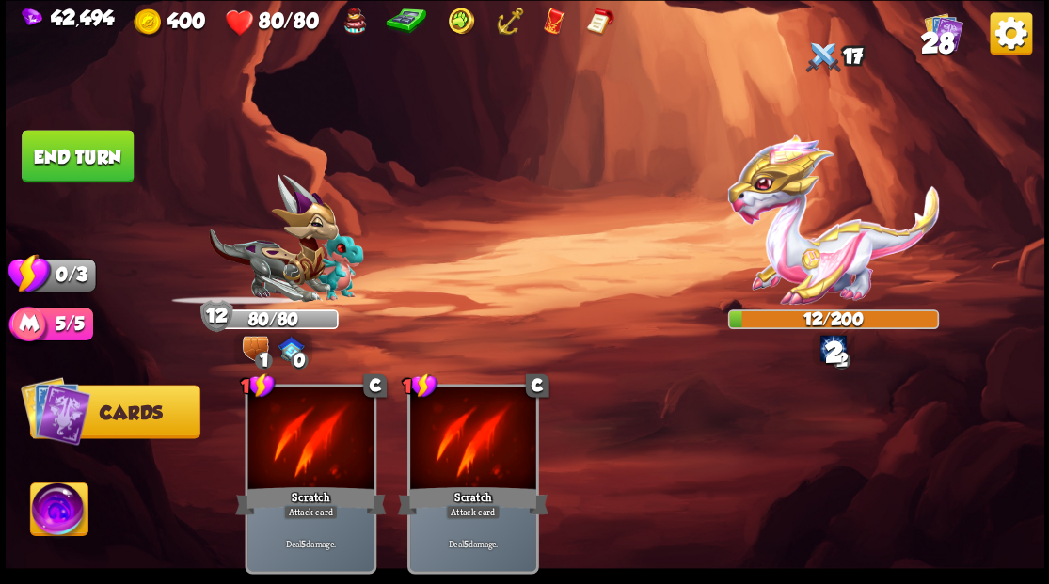
click at [87, 156] on button "End turn" at bounding box center [78, 156] width 112 height 53
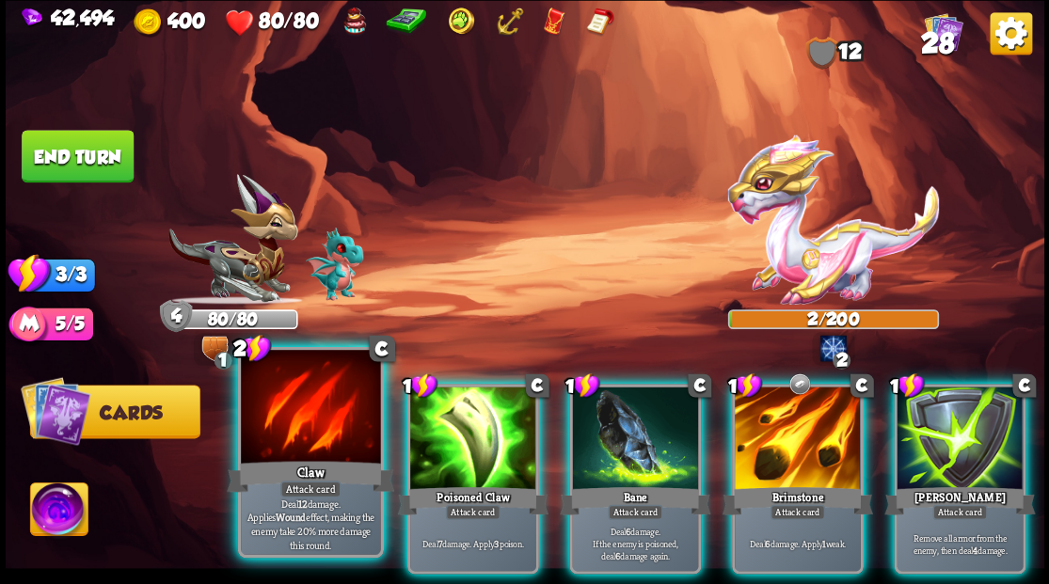
click at [299, 429] on div at bounding box center [310, 409] width 139 height 118
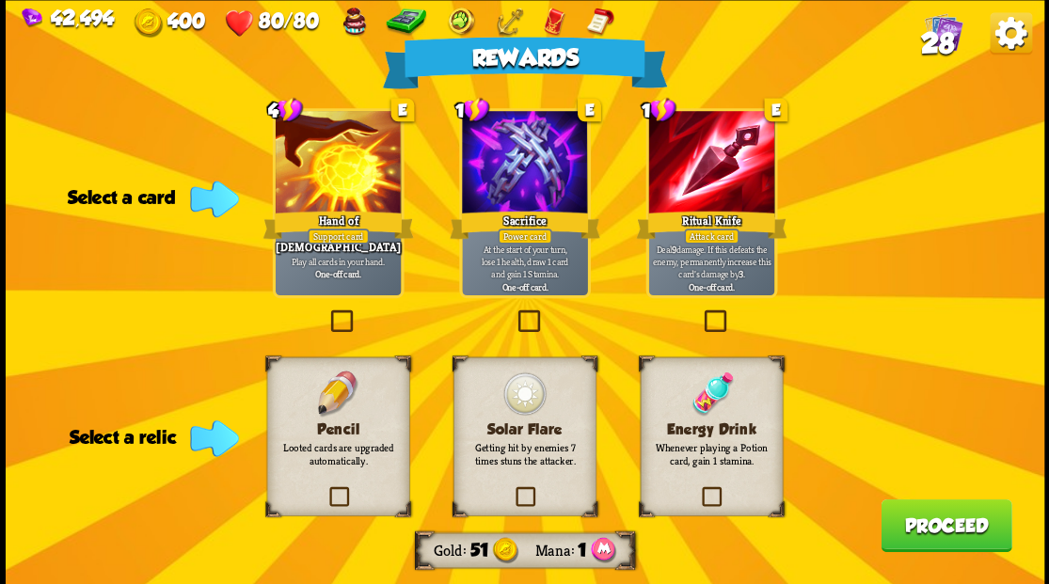
click at [700, 312] on label at bounding box center [700, 312] width 0 height 0
click at [0, 0] on input "checkbox" at bounding box center [0, 0] width 0 height 0
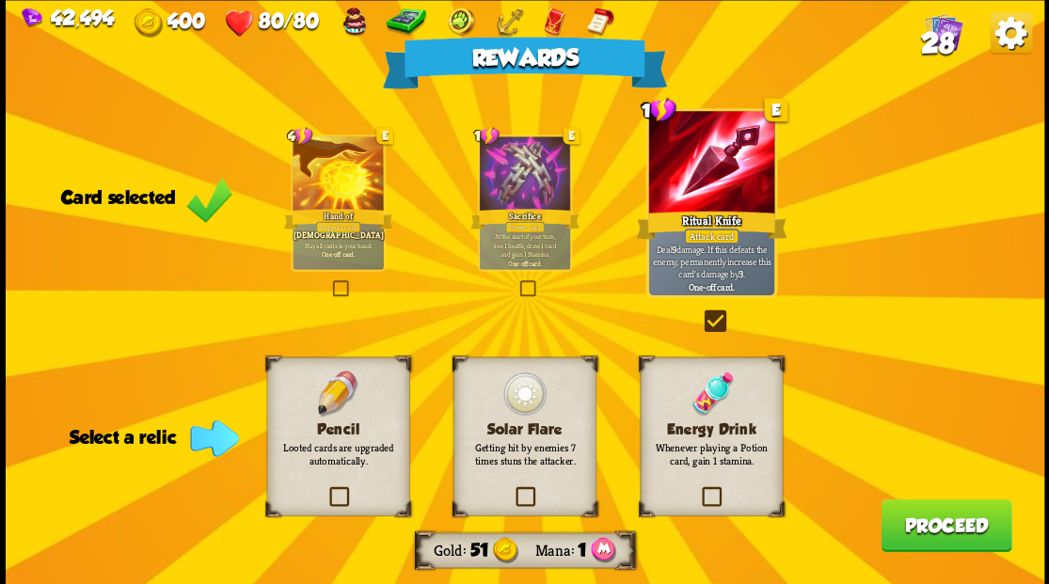
click at [699, 489] on label at bounding box center [699, 489] width 0 height 0
click at [0, 0] on input "checkbox" at bounding box center [0, 0] width 0 height 0
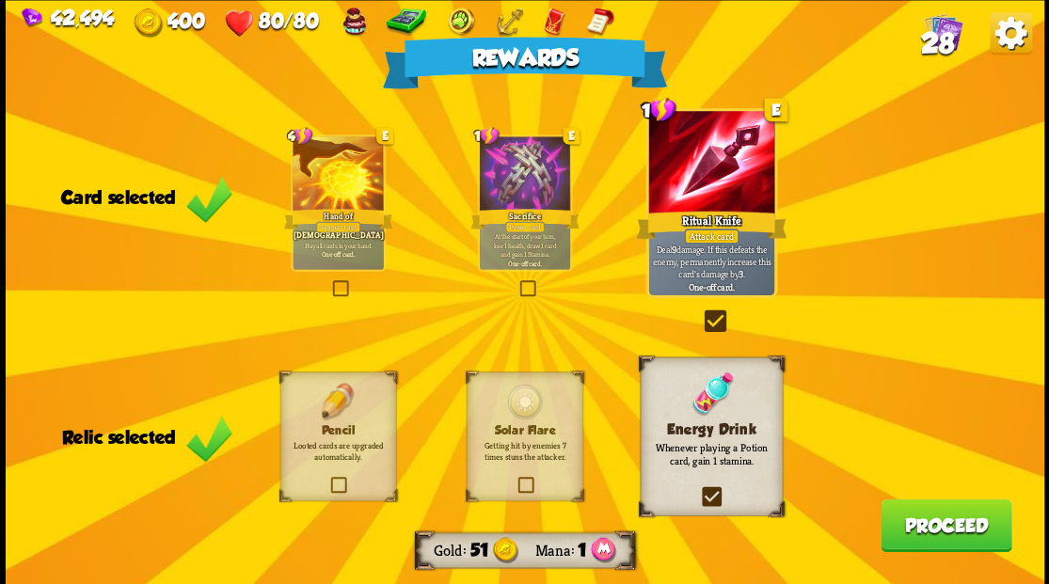
click at [699, 489] on label at bounding box center [699, 489] width 0 height 0
click at [0, 0] on input "checkbox" at bounding box center [0, 0] width 0 height 0
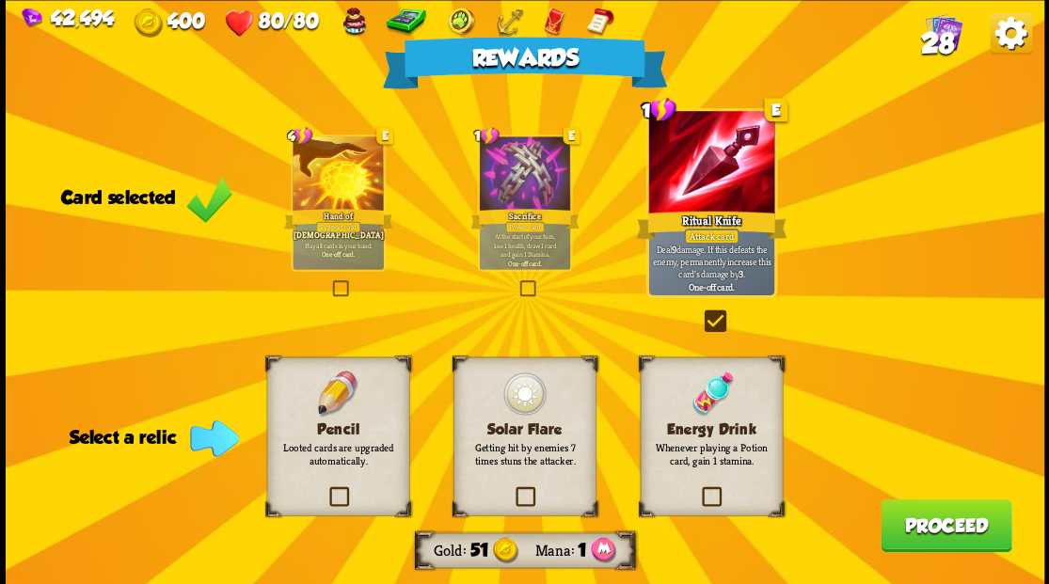
click at [512, 489] on label at bounding box center [512, 489] width 0 height 0
click at [0, 0] on input "checkbox" at bounding box center [0, 0] width 0 height 0
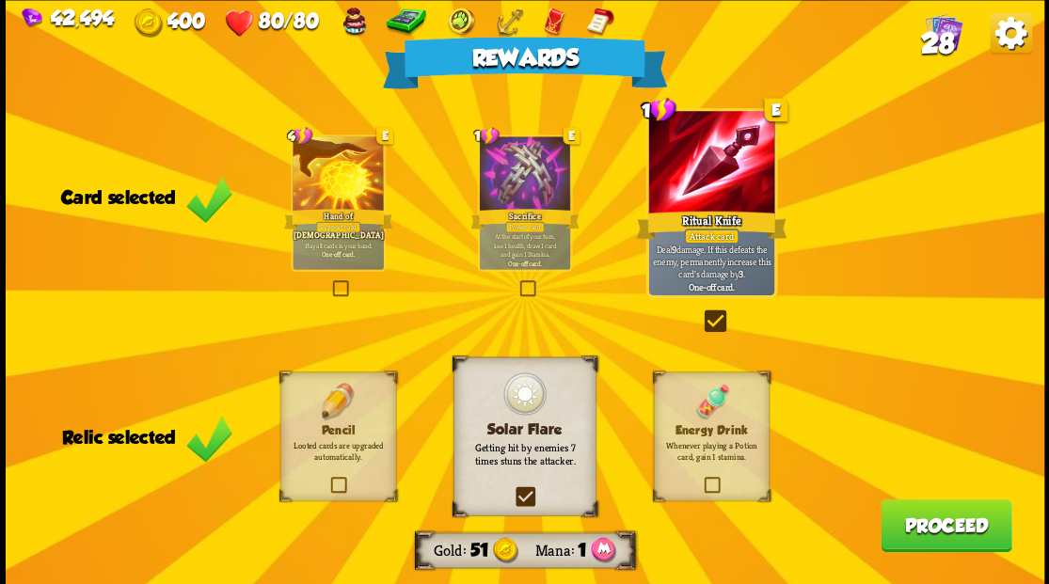
click at [925, 527] on button "Proceed" at bounding box center [945, 525] width 131 height 53
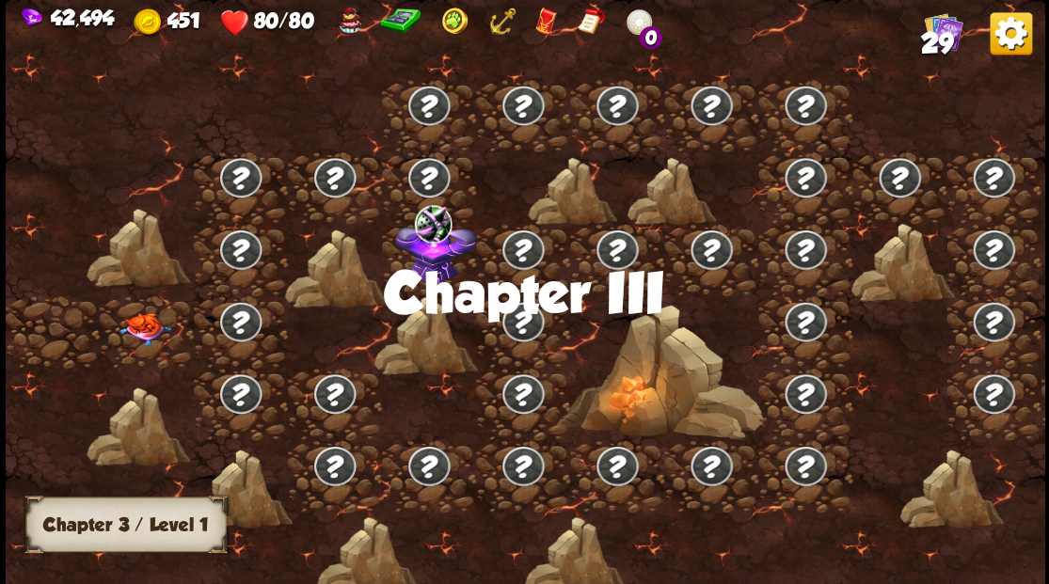
click at [137, 333] on img at bounding box center [145, 328] width 52 height 33
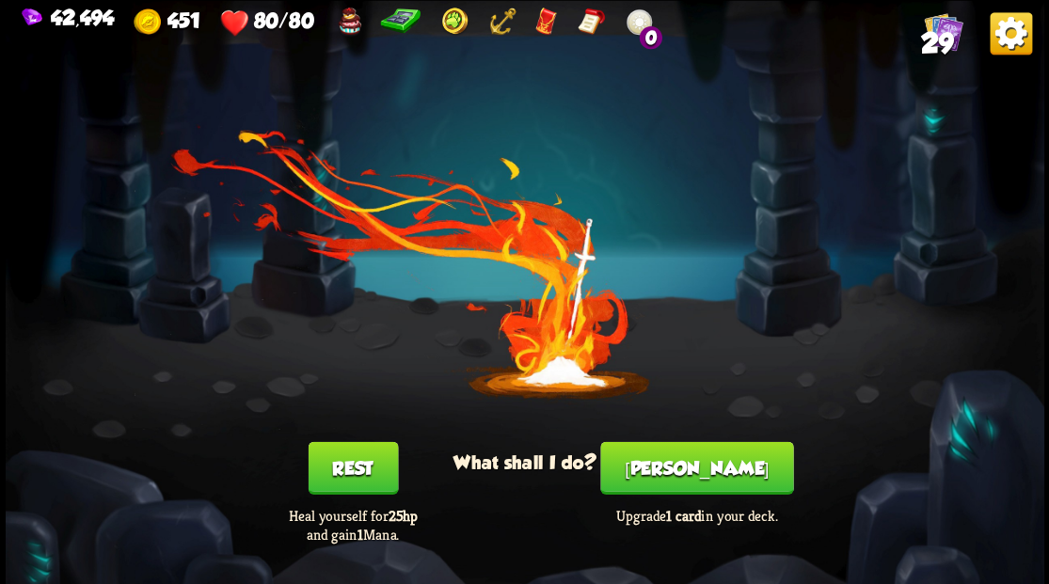
click at [705, 467] on button "[PERSON_NAME]" at bounding box center [696, 467] width 193 height 53
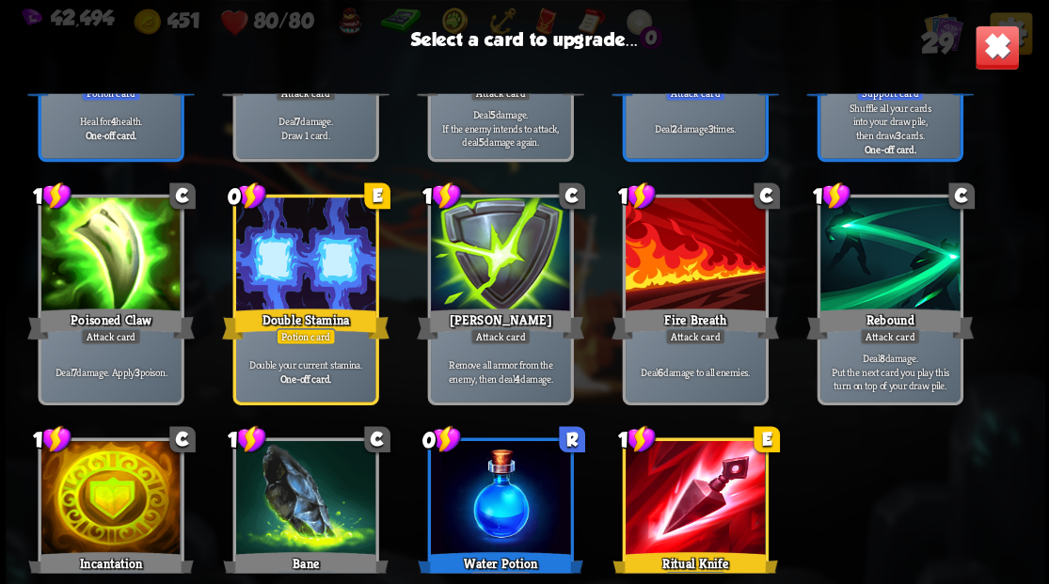
scroll to position [874, 0]
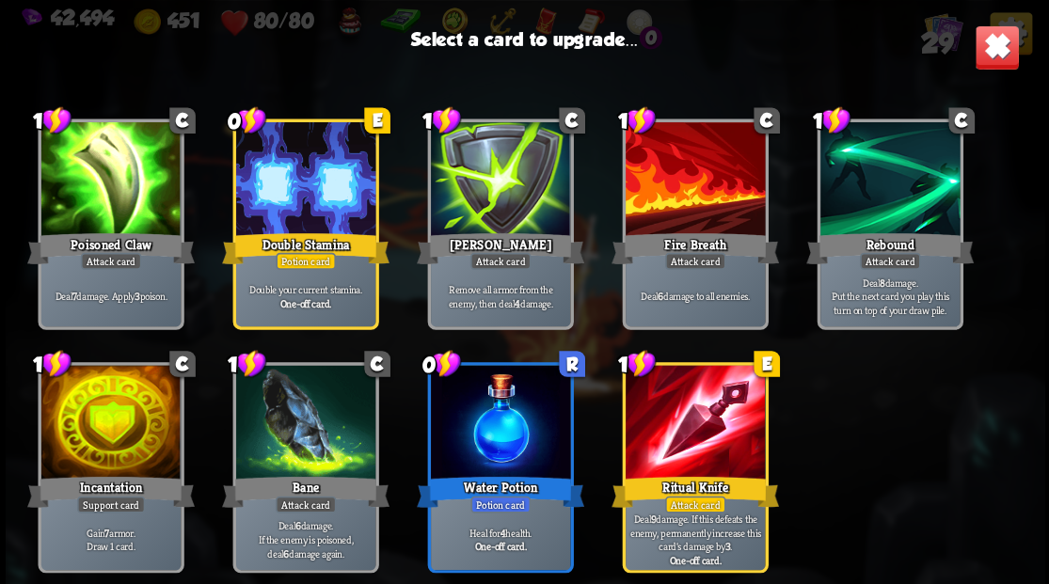
click at [100, 401] on div at bounding box center [109, 424] width 139 height 118
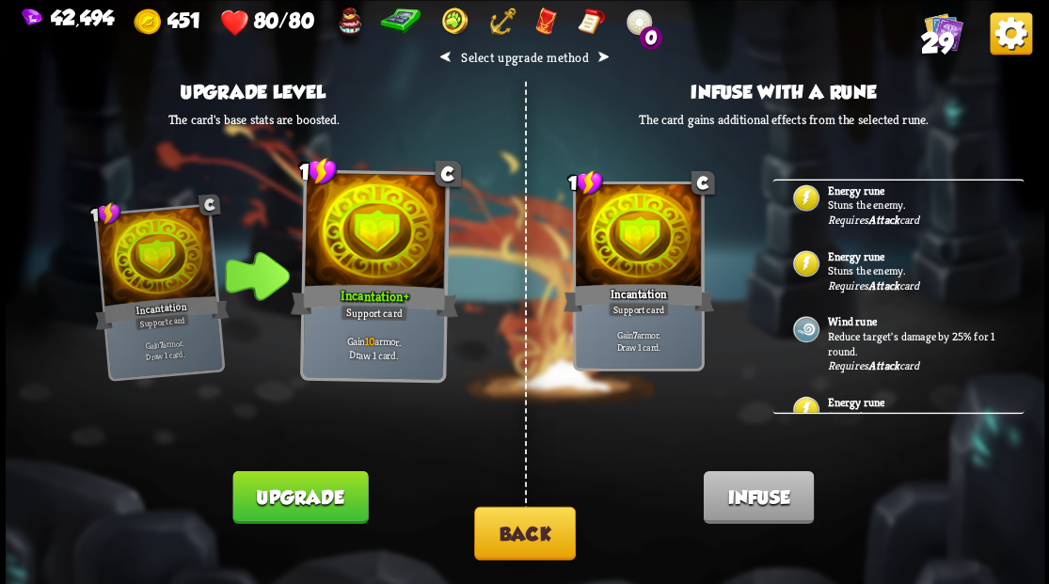
scroll to position [84, 0]
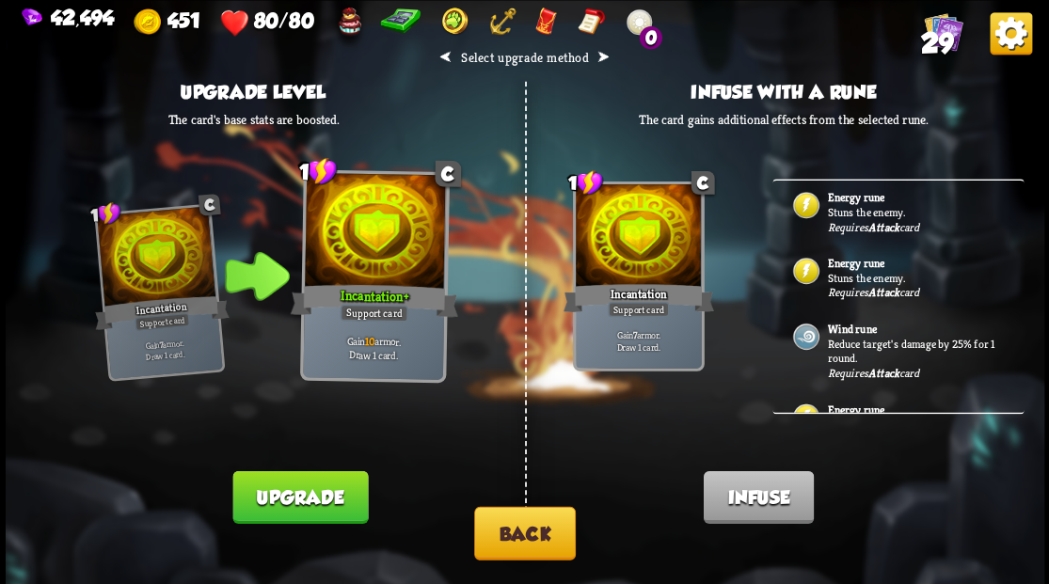
click at [538, 529] on button "Back" at bounding box center [525, 533] width 102 height 54
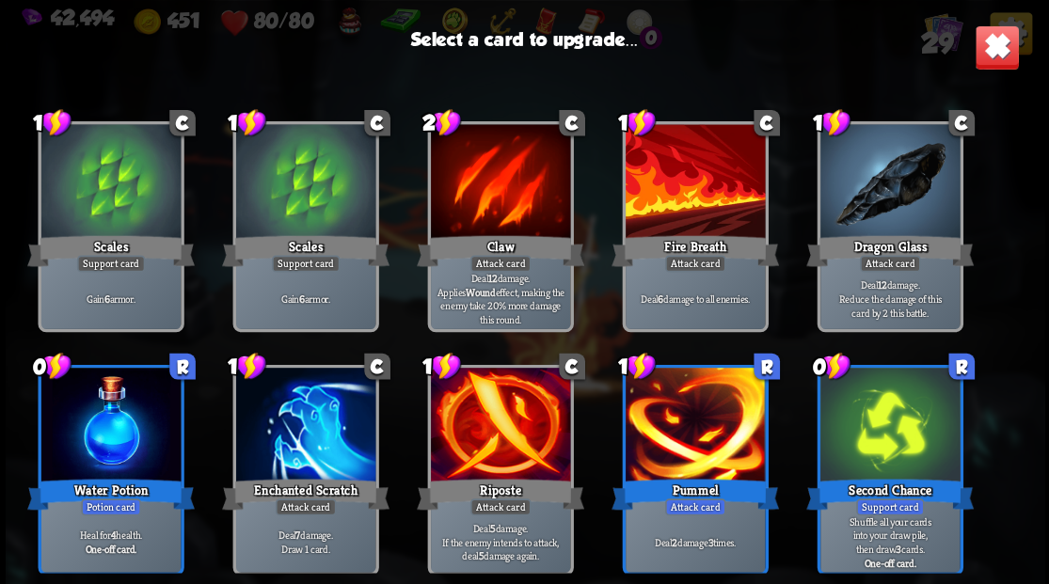
scroll to position [313, 0]
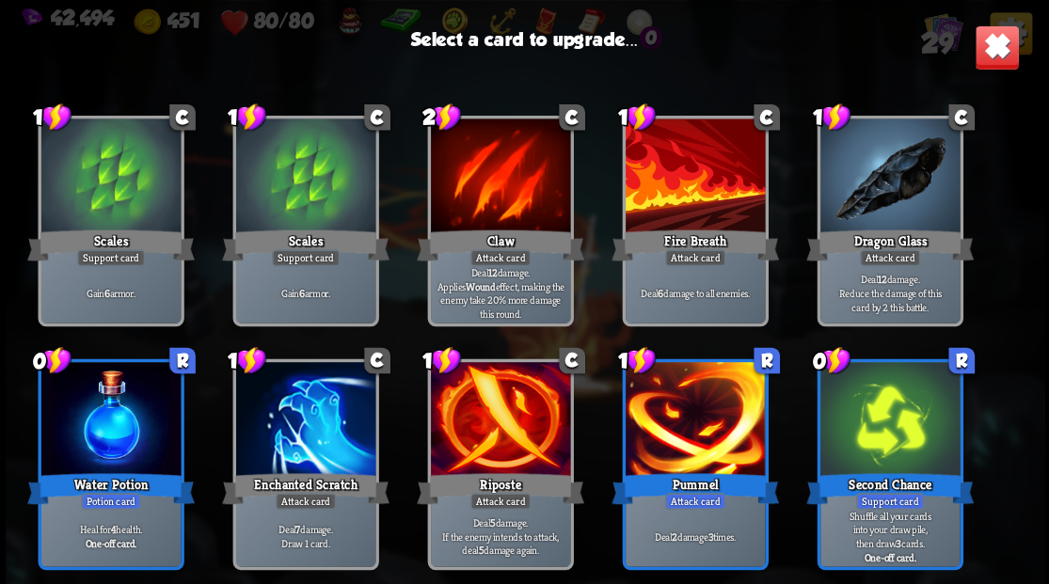
click at [316, 401] on div at bounding box center [304, 421] width 139 height 118
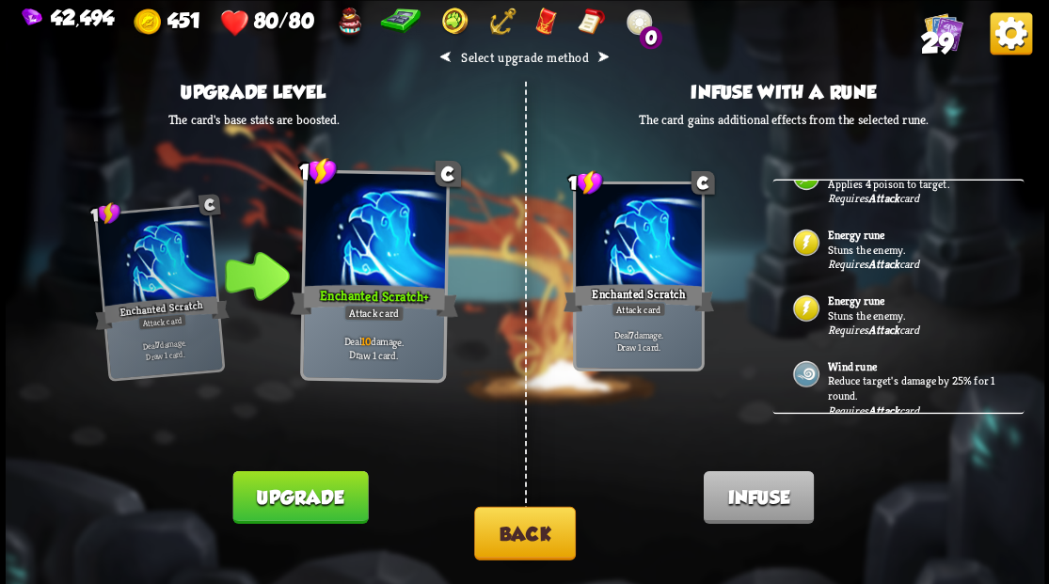
scroll to position [62, 0]
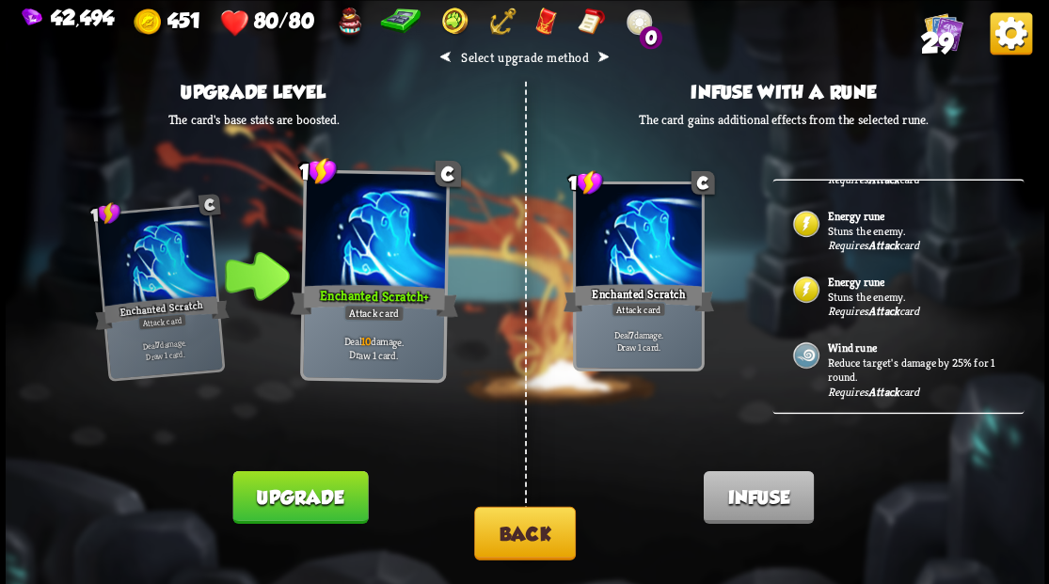
click at [856, 346] on b "Wind rune" at bounding box center [851, 347] width 49 height 15
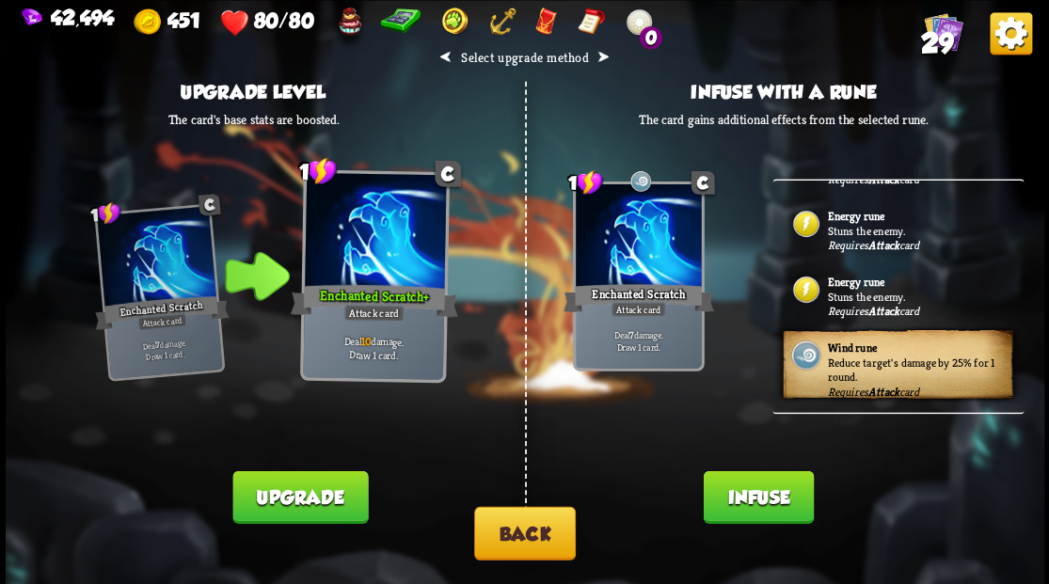
click at [732, 506] on button "Infuse" at bounding box center [758, 496] width 110 height 53
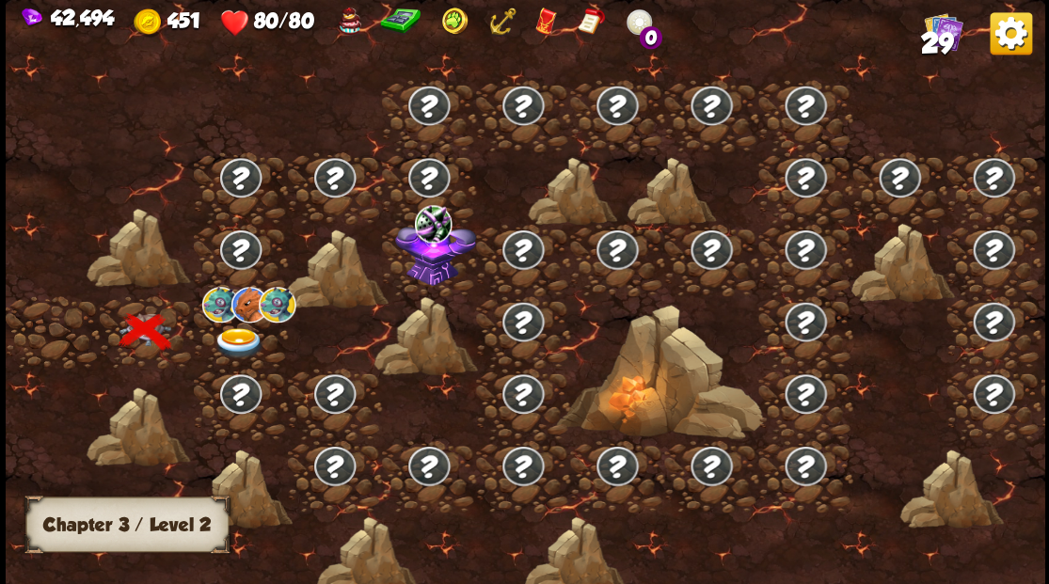
click at [230, 329] on img at bounding box center [239, 342] width 52 height 31
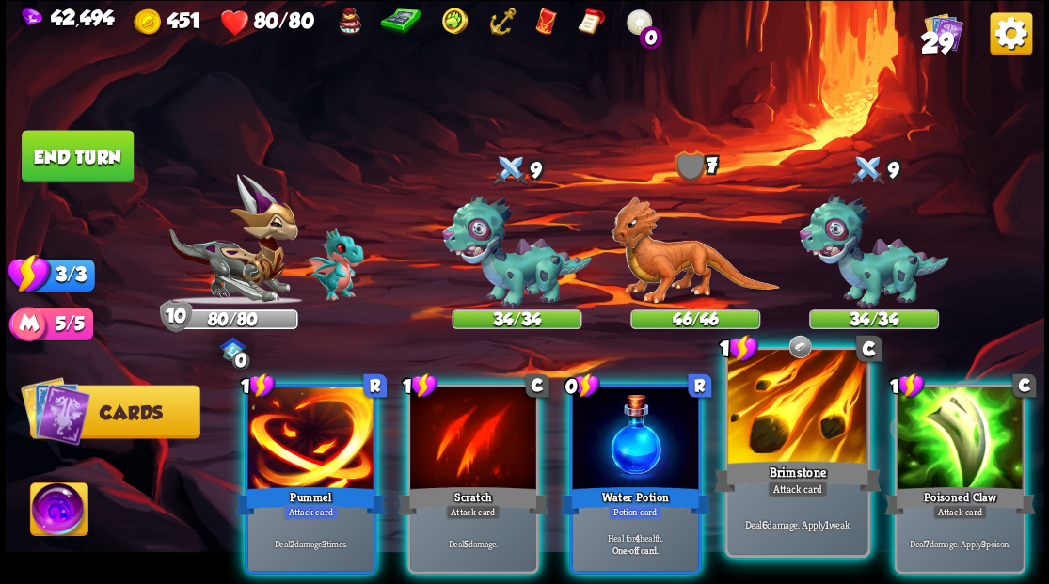
click at [806, 420] on div at bounding box center [796, 409] width 139 height 118
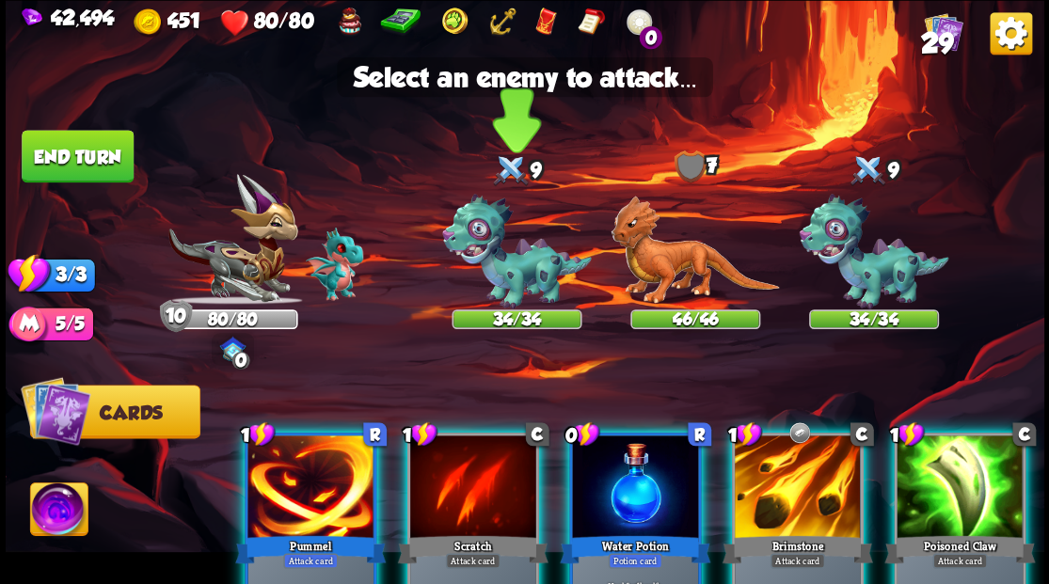
click at [495, 280] on img at bounding box center [517, 252] width 150 height 116
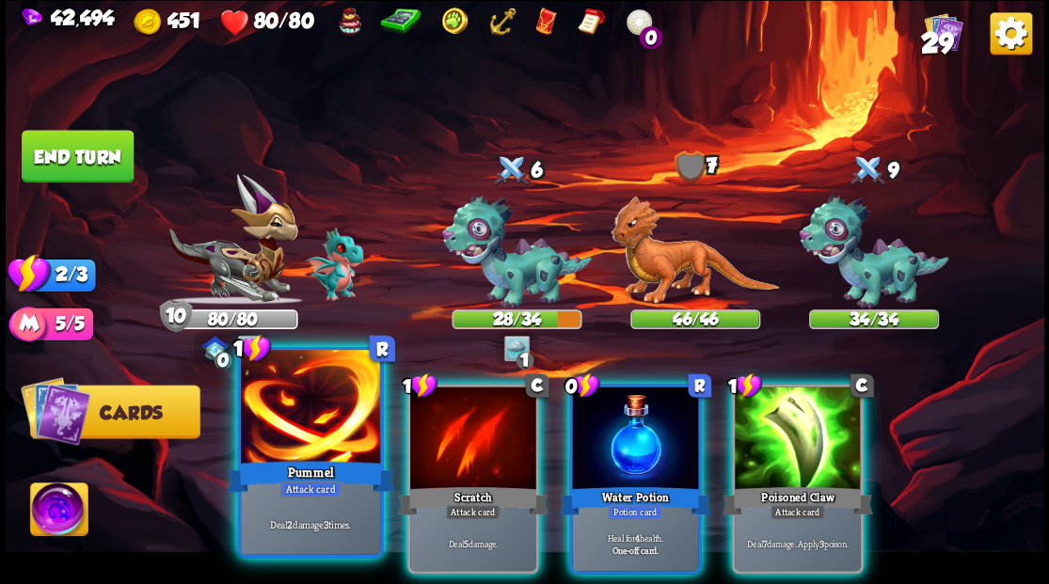
click at [303, 447] on div at bounding box center [310, 409] width 139 height 118
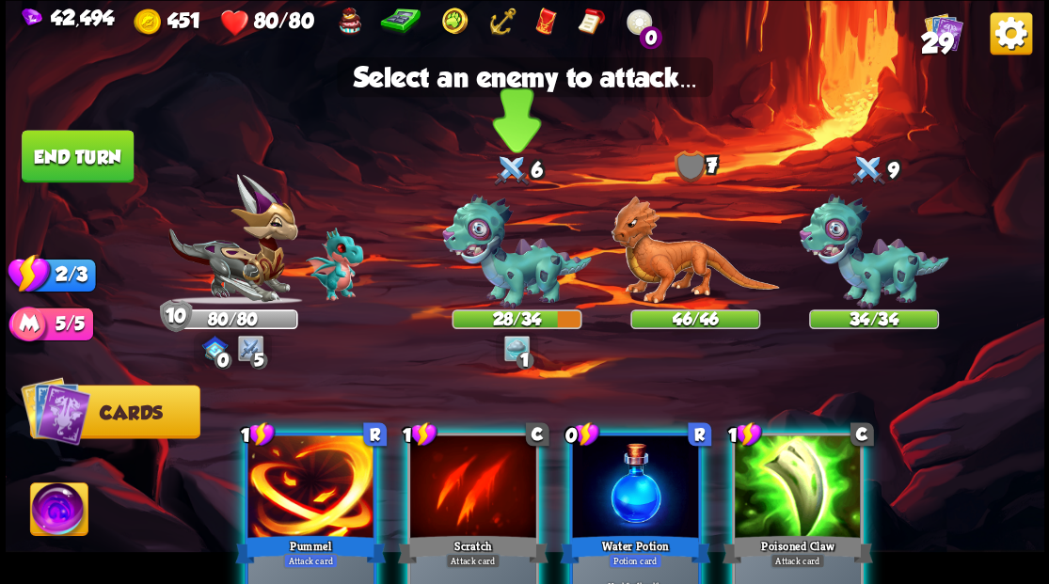
click at [517, 279] on img at bounding box center [517, 252] width 150 height 116
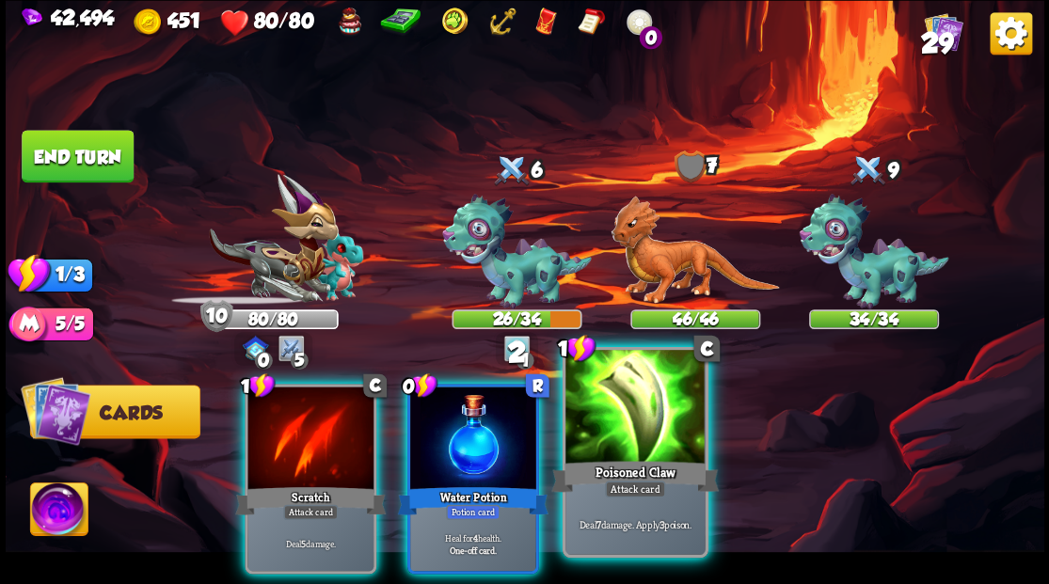
click at [630, 457] on div "Poisoned Claw" at bounding box center [634, 476] width 167 height 38
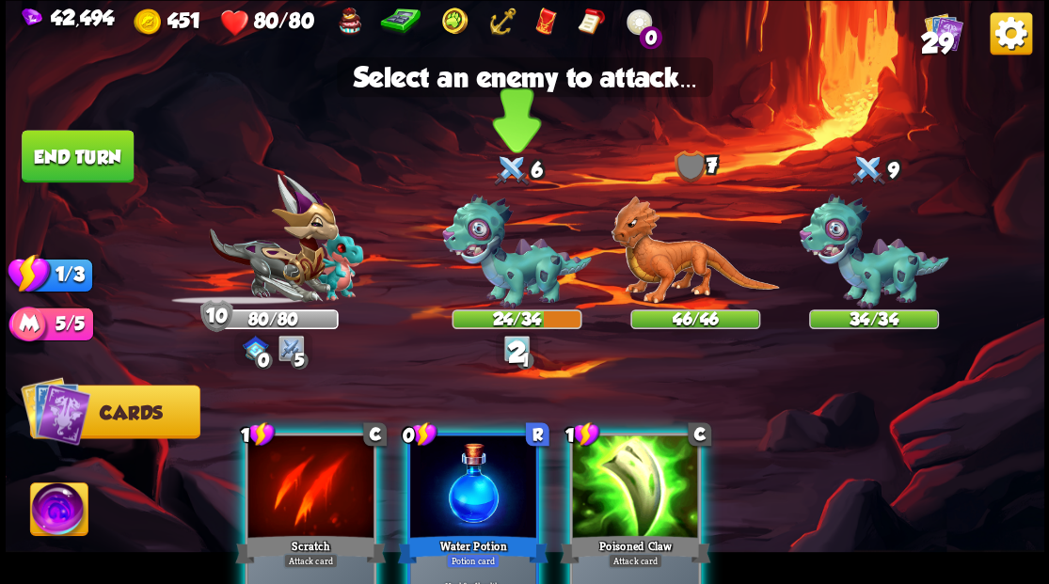
click at [476, 270] on img at bounding box center [517, 252] width 150 height 116
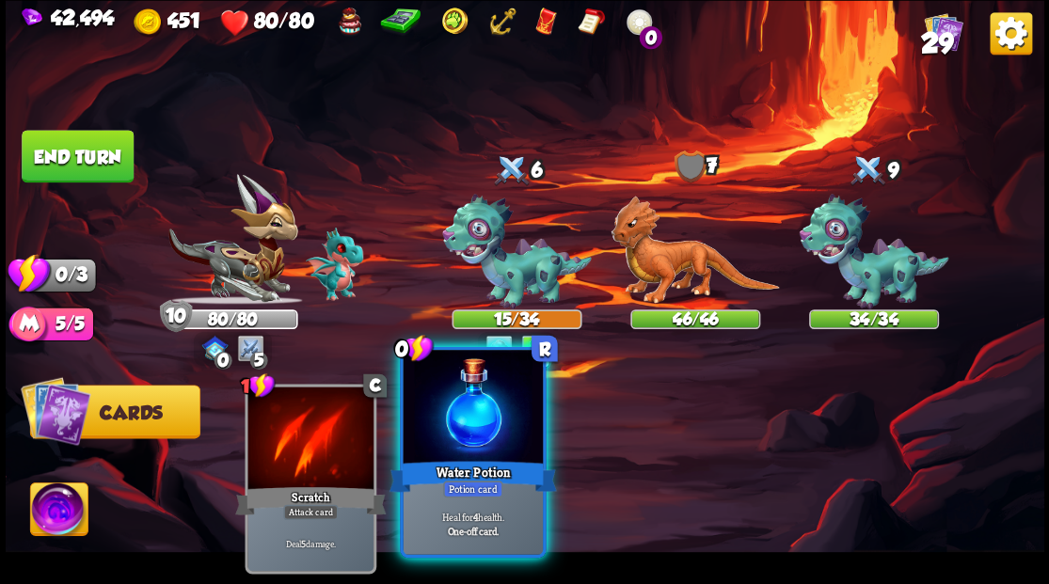
click at [462, 453] on div at bounding box center [472, 409] width 139 height 118
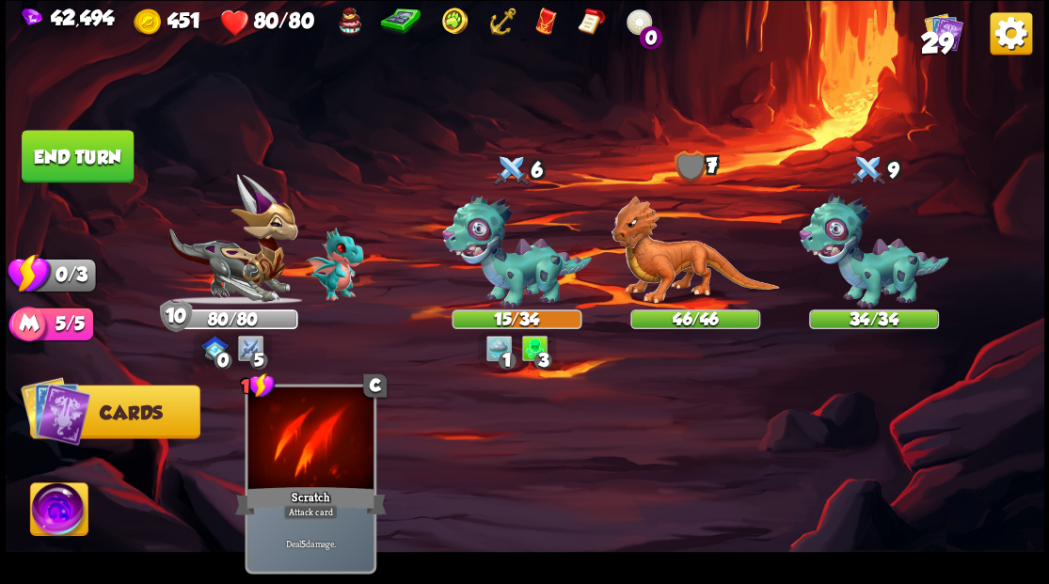
click at [85, 151] on button "End turn" at bounding box center [78, 156] width 112 height 53
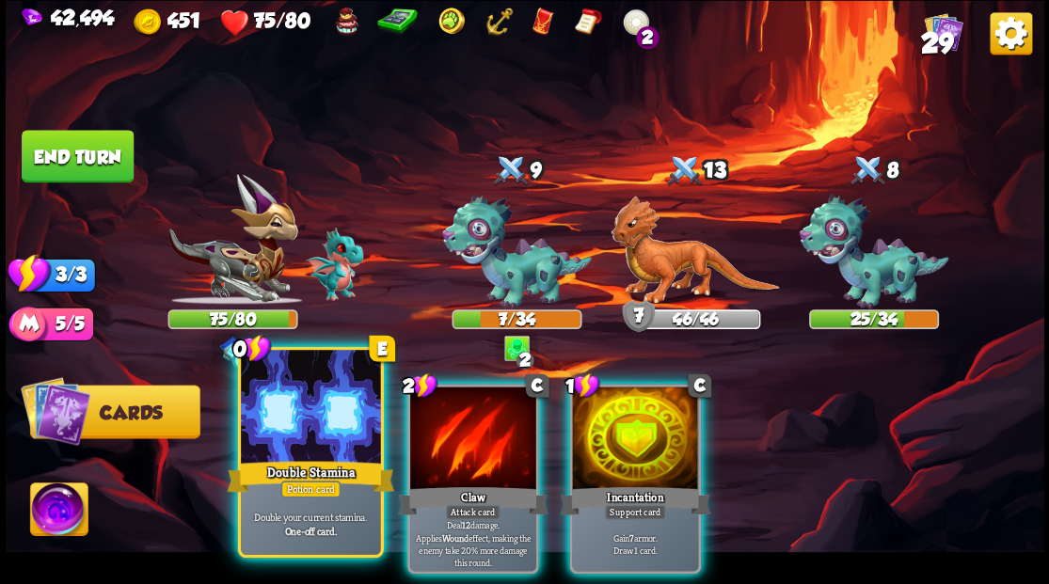
click at [309, 420] on div at bounding box center [310, 409] width 139 height 118
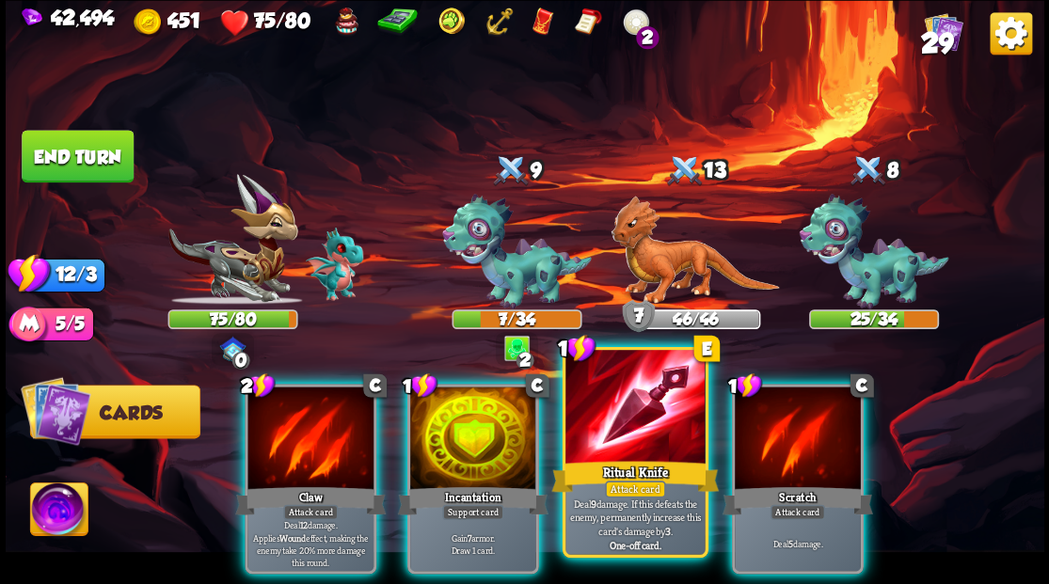
click at [615, 418] on div at bounding box center [634, 409] width 139 height 118
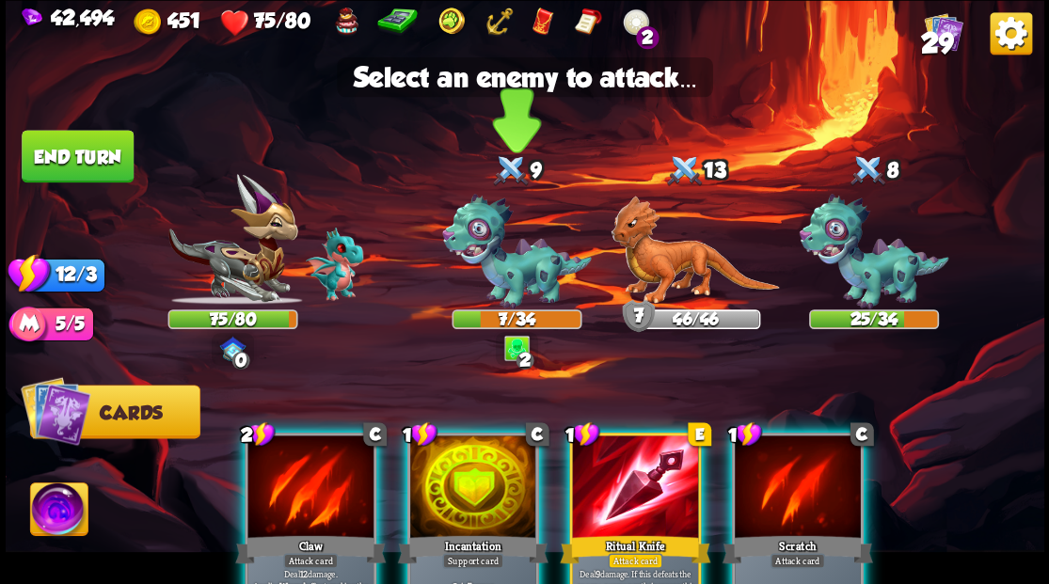
click at [512, 278] on img at bounding box center [517, 252] width 150 height 116
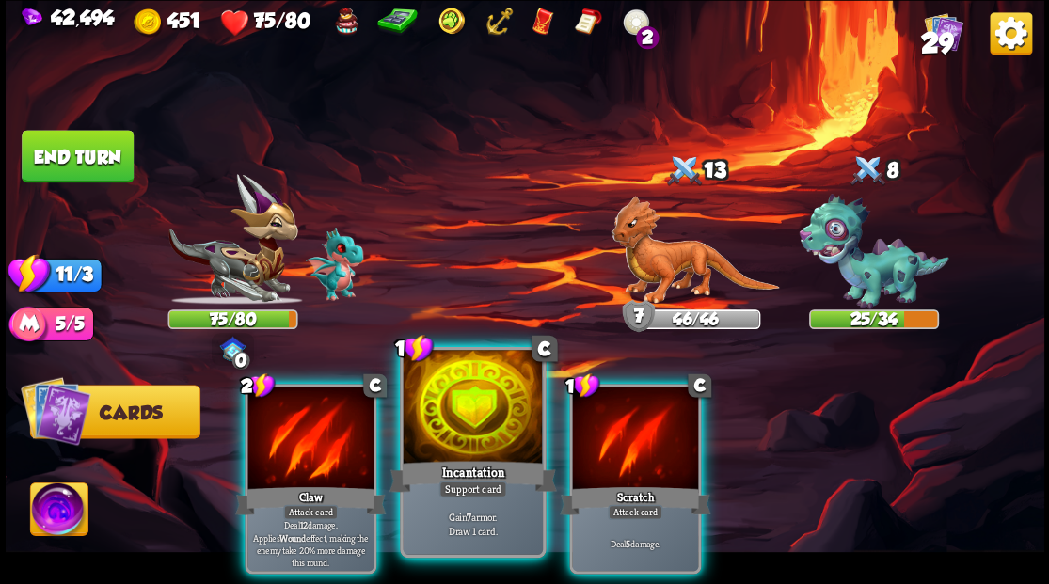
click at [450, 420] on div at bounding box center [472, 409] width 139 height 118
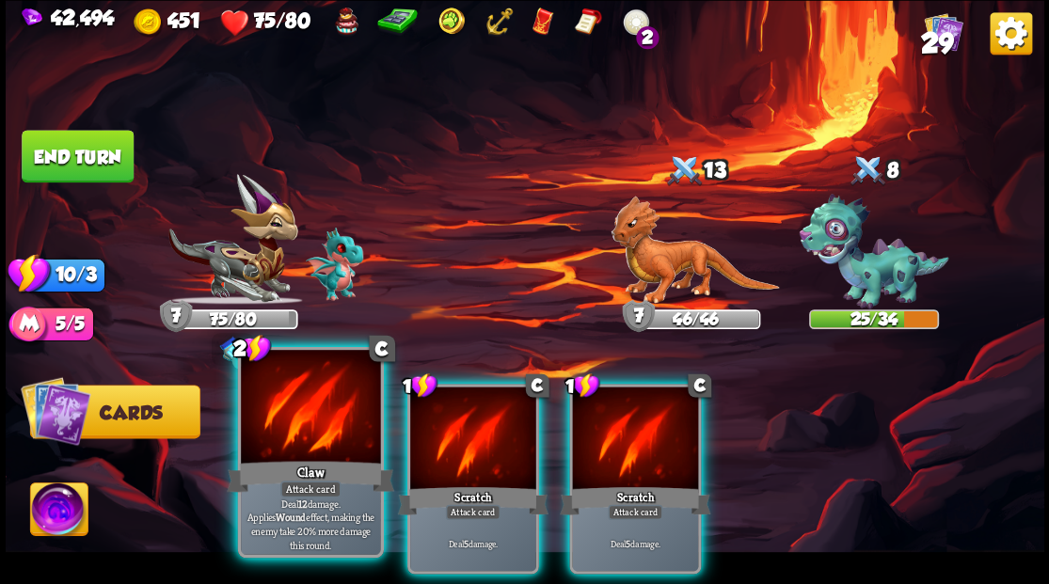
click at [270, 426] on div at bounding box center [310, 409] width 139 height 118
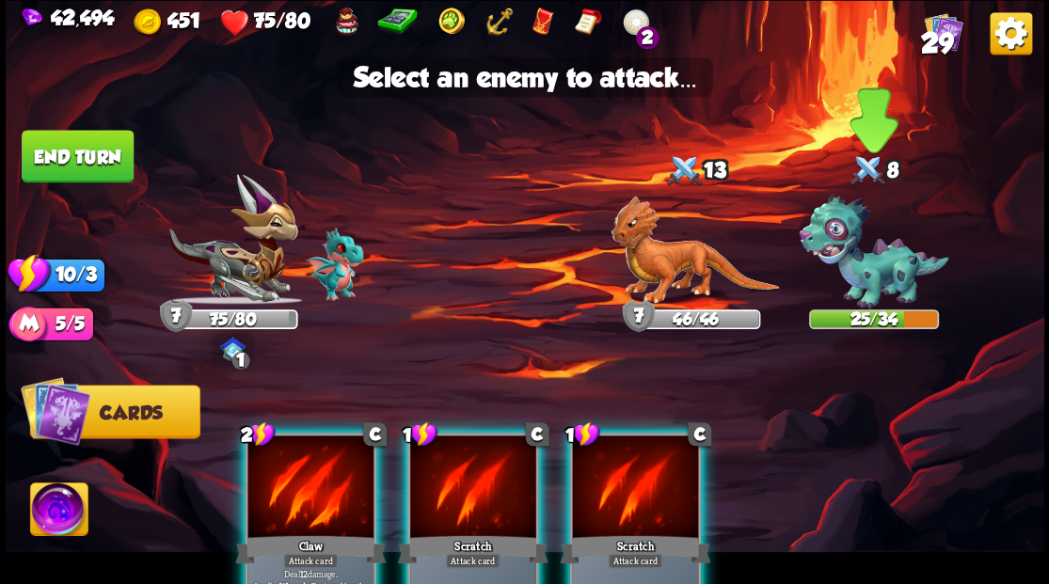
click at [888, 259] on img at bounding box center [874, 252] width 150 height 116
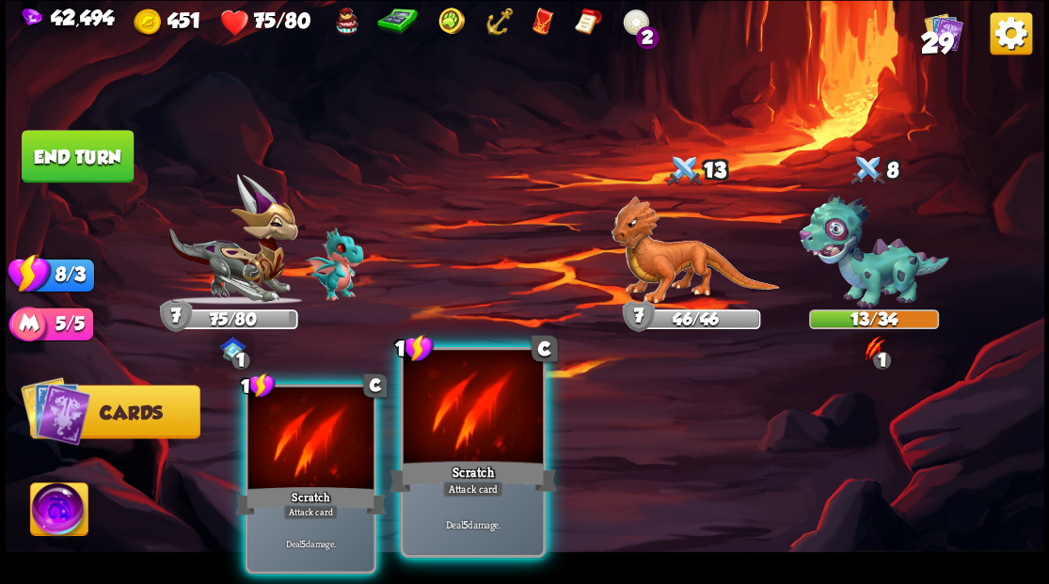
click at [486, 420] on div at bounding box center [472, 409] width 139 height 118
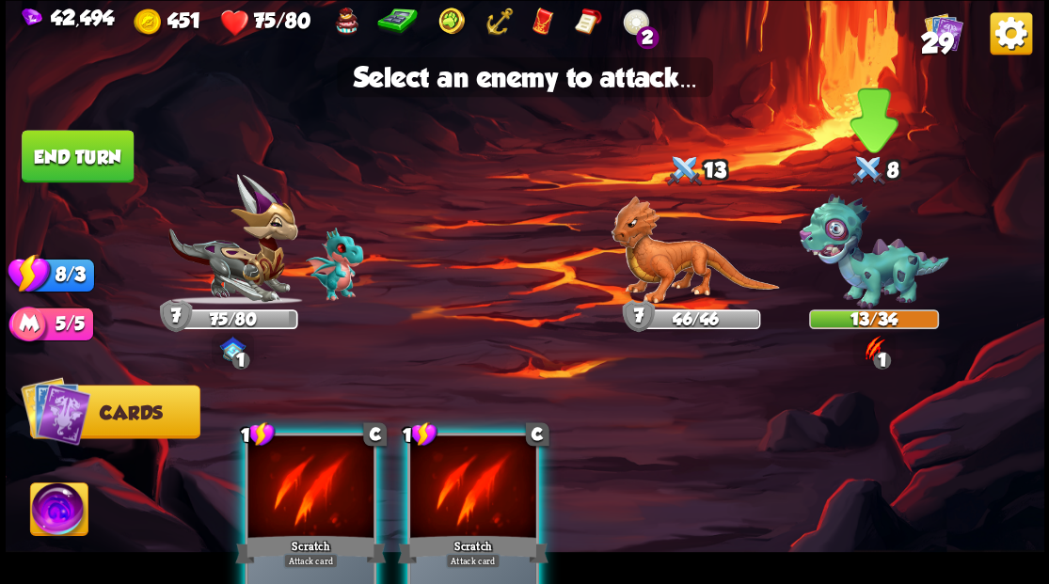
click at [857, 270] on img at bounding box center [874, 252] width 150 height 116
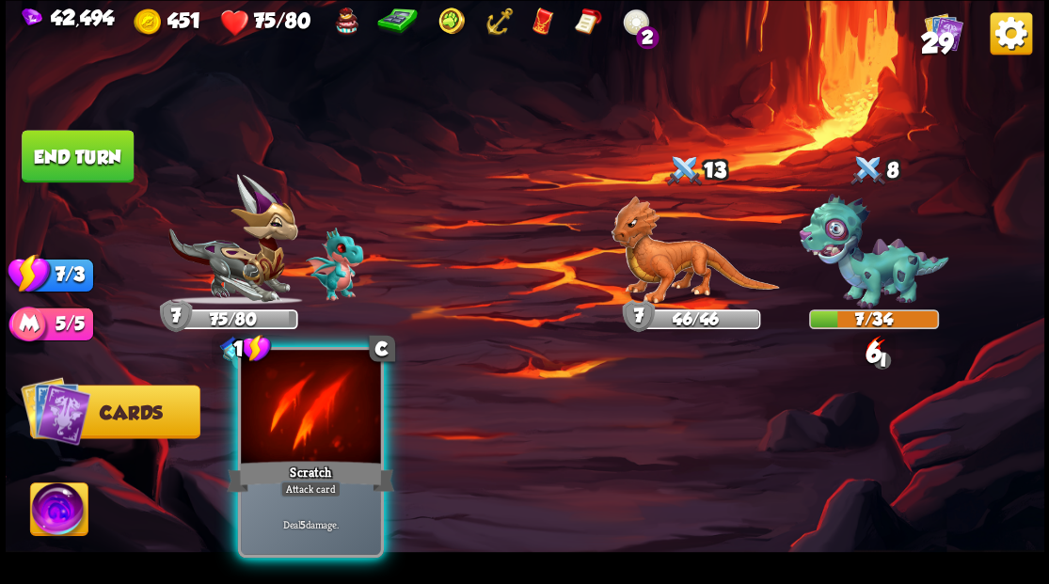
click at [336, 436] on div at bounding box center [310, 409] width 139 height 118
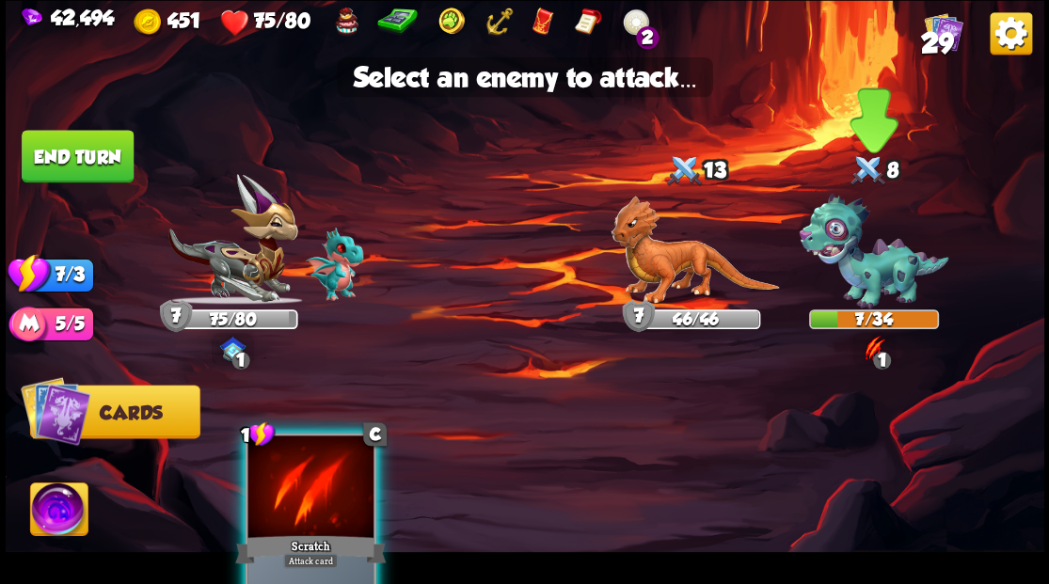
click at [867, 271] on img at bounding box center [874, 252] width 150 height 116
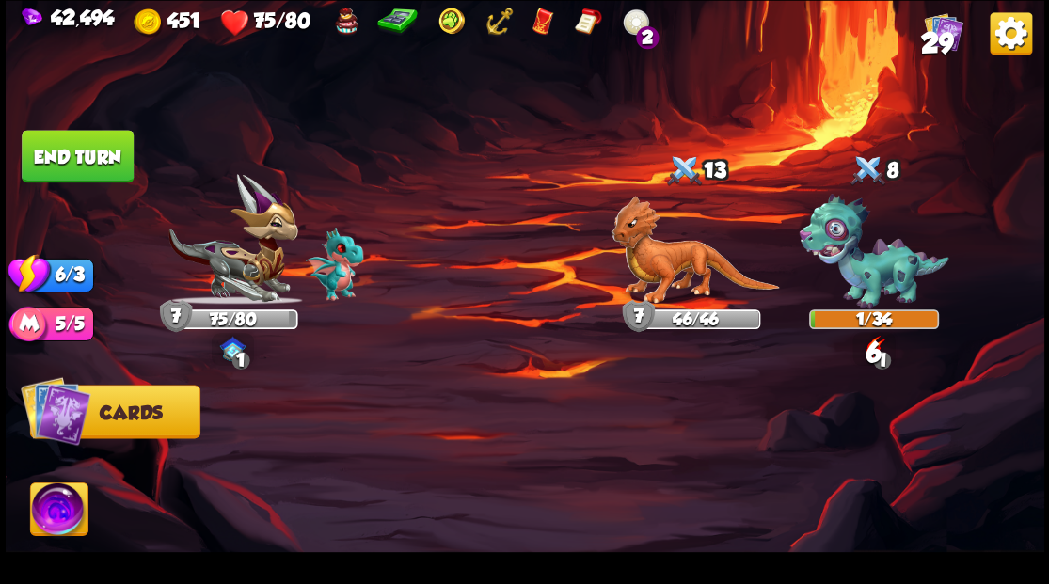
click at [71, 135] on button "End turn" at bounding box center [78, 156] width 112 height 53
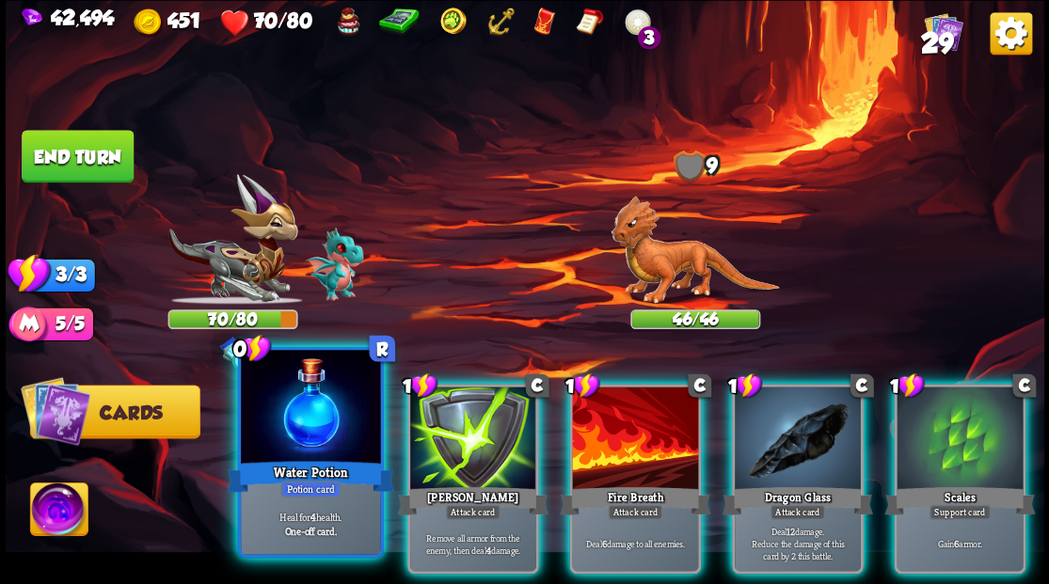
click at [315, 417] on div at bounding box center [310, 409] width 139 height 118
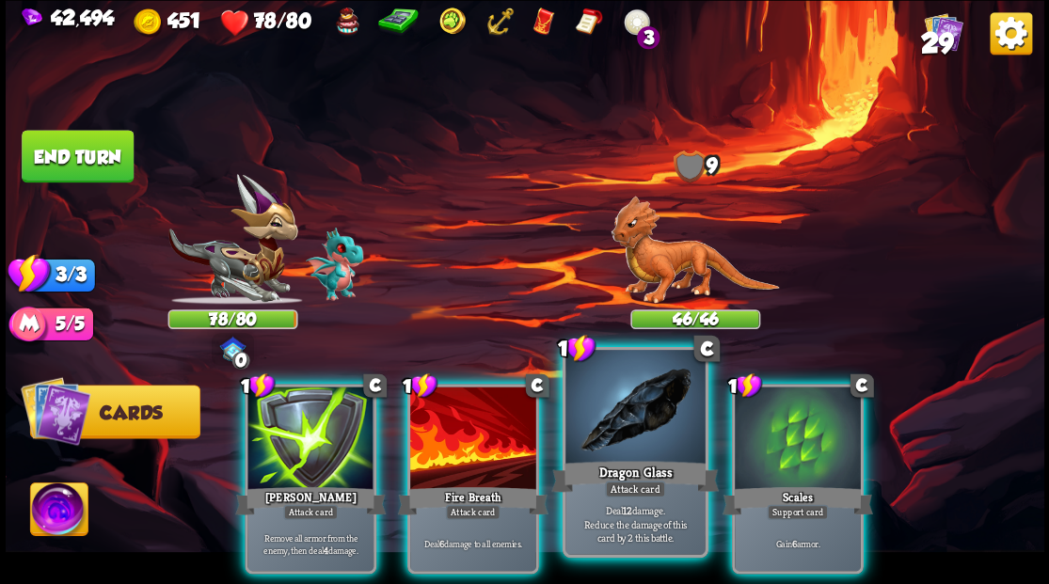
click at [617, 433] on div at bounding box center [634, 409] width 139 height 118
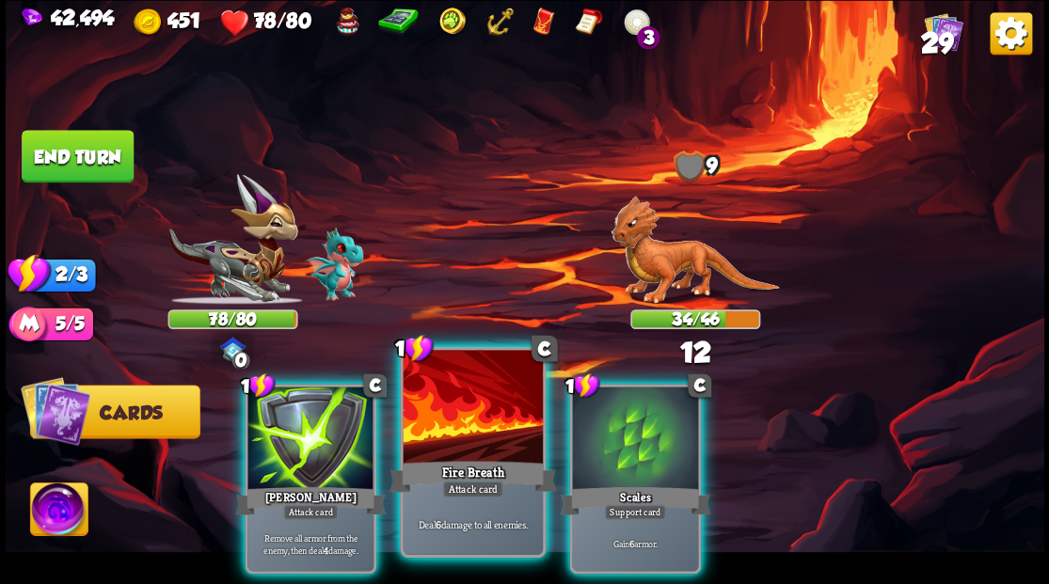
click at [464, 429] on div at bounding box center [472, 409] width 139 height 118
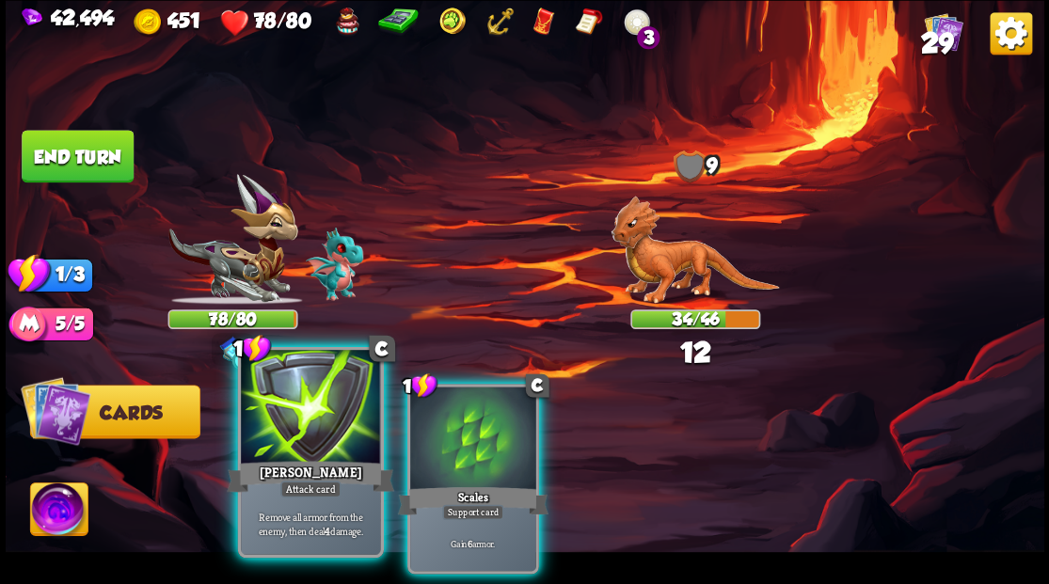
click at [295, 420] on div at bounding box center [310, 409] width 139 height 118
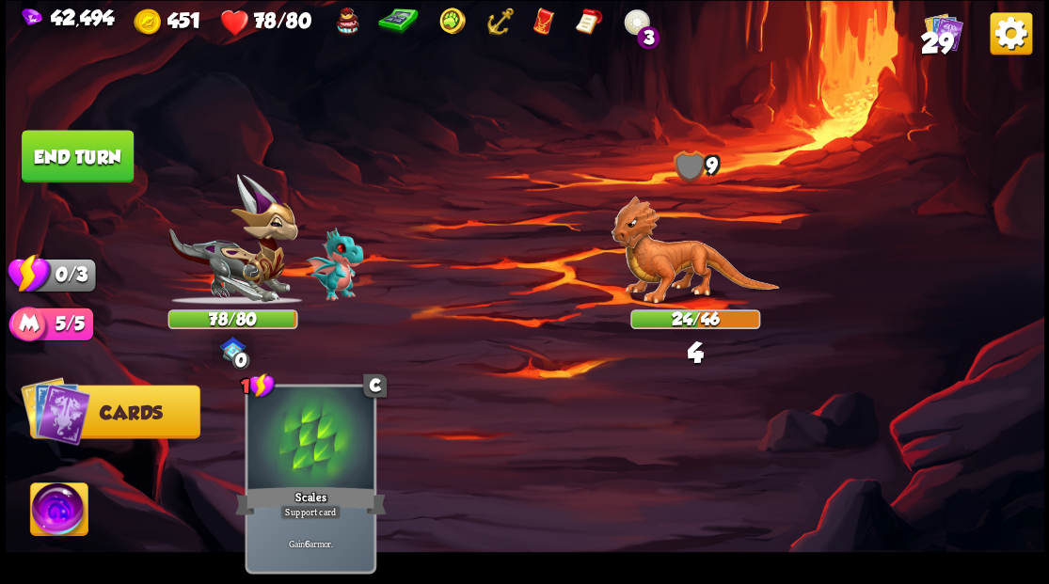
click at [78, 154] on button "End turn" at bounding box center [78, 156] width 112 height 53
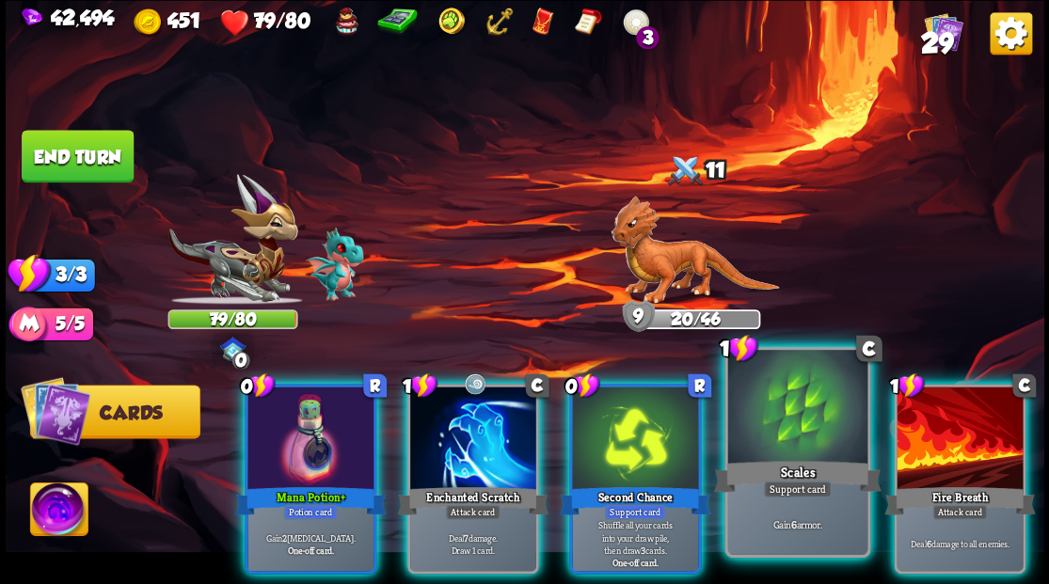
click at [781, 443] on div at bounding box center [796, 409] width 139 height 118
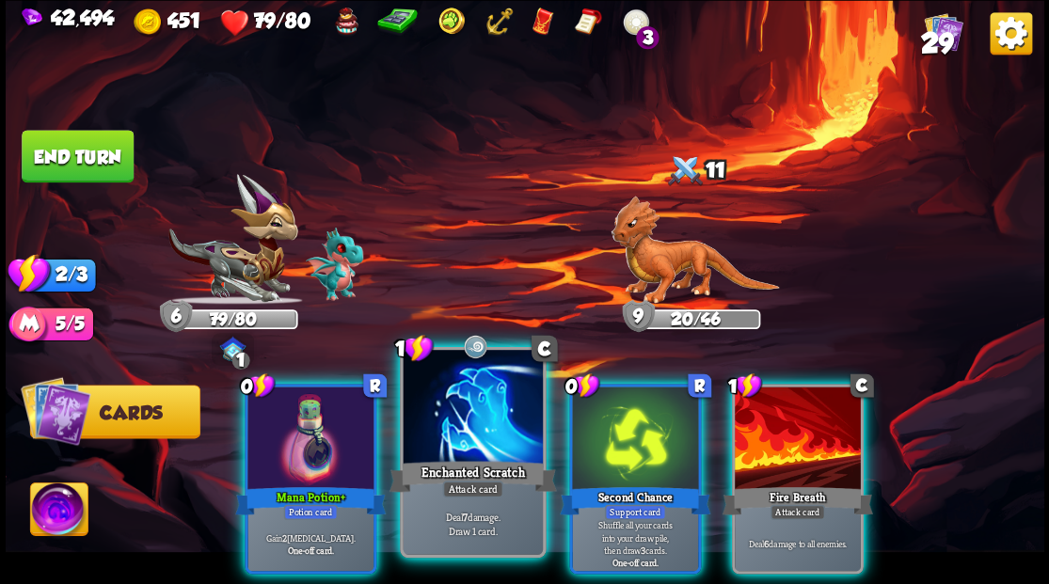
click at [469, 424] on div at bounding box center [472, 409] width 139 height 118
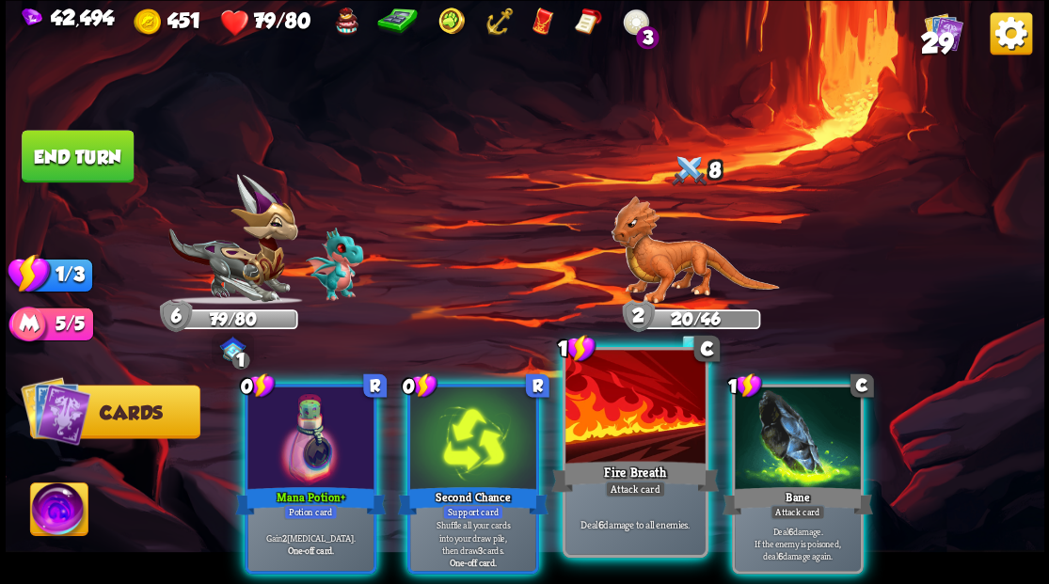
click at [615, 425] on div at bounding box center [634, 409] width 139 height 118
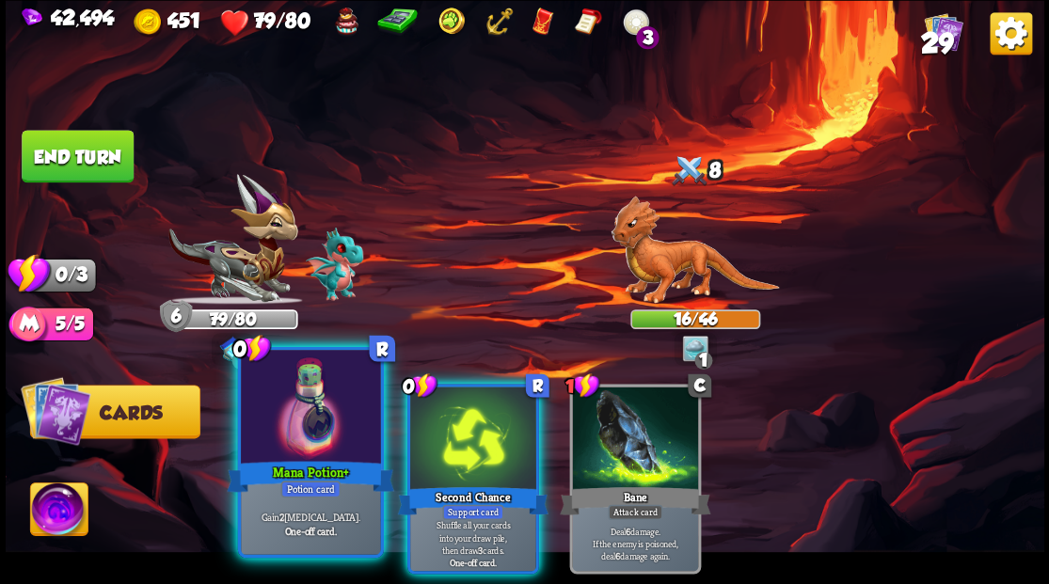
click at [275, 440] on div at bounding box center [310, 409] width 139 height 118
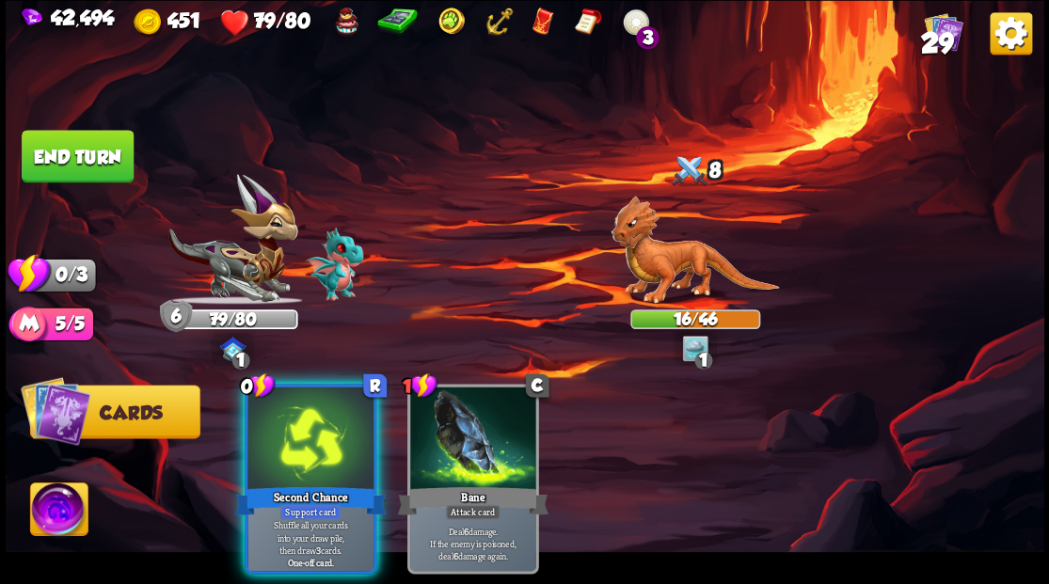
click at [277, 436] on div at bounding box center [310, 440] width 126 height 106
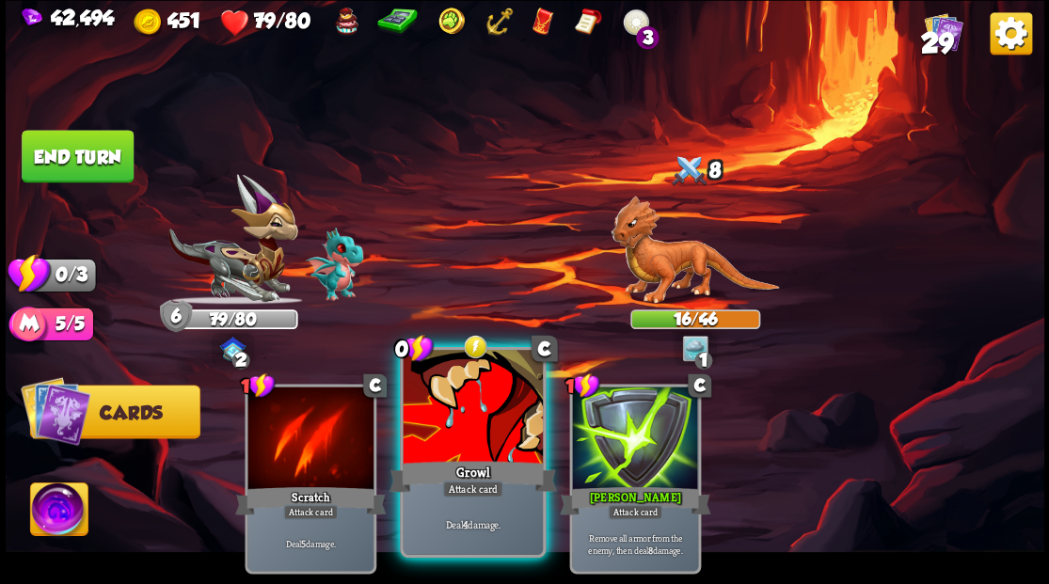
click at [457, 444] on div at bounding box center [472, 409] width 139 height 118
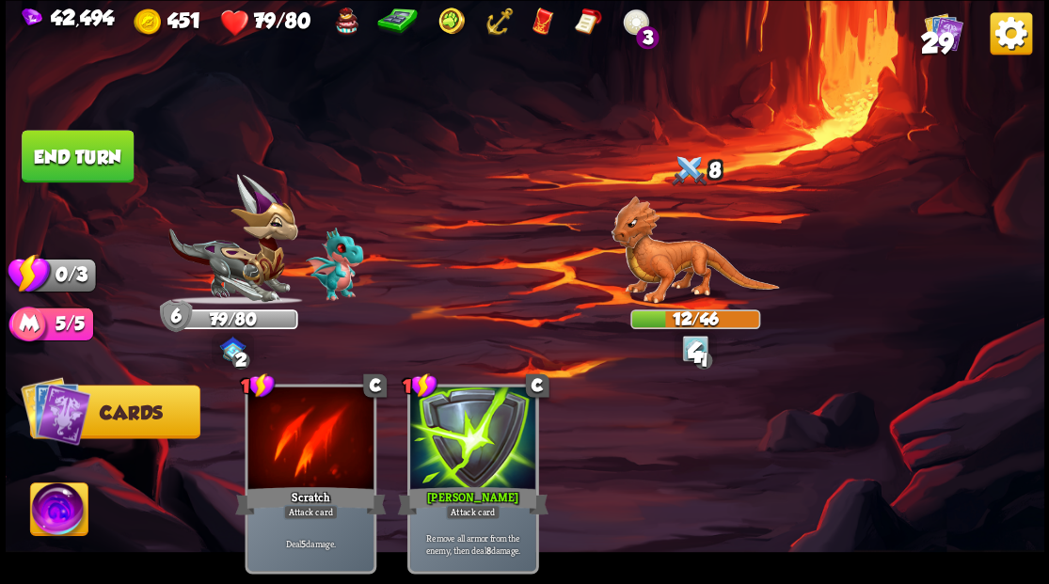
click at [74, 152] on button "End turn" at bounding box center [78, 156] width 112 height 53
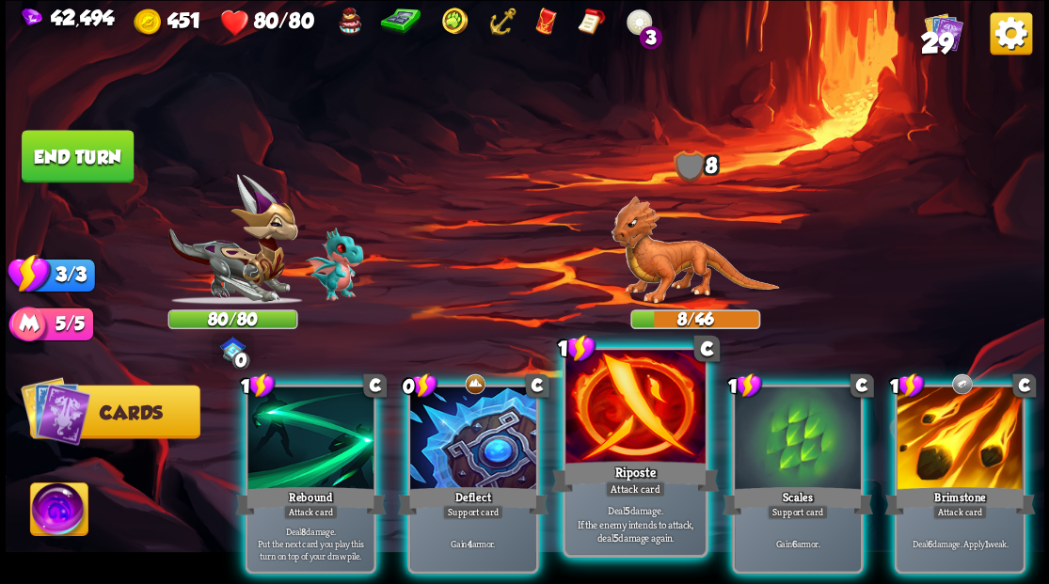
click at [624, 420] on div at bounding box center [634, 409] width 139 height 118
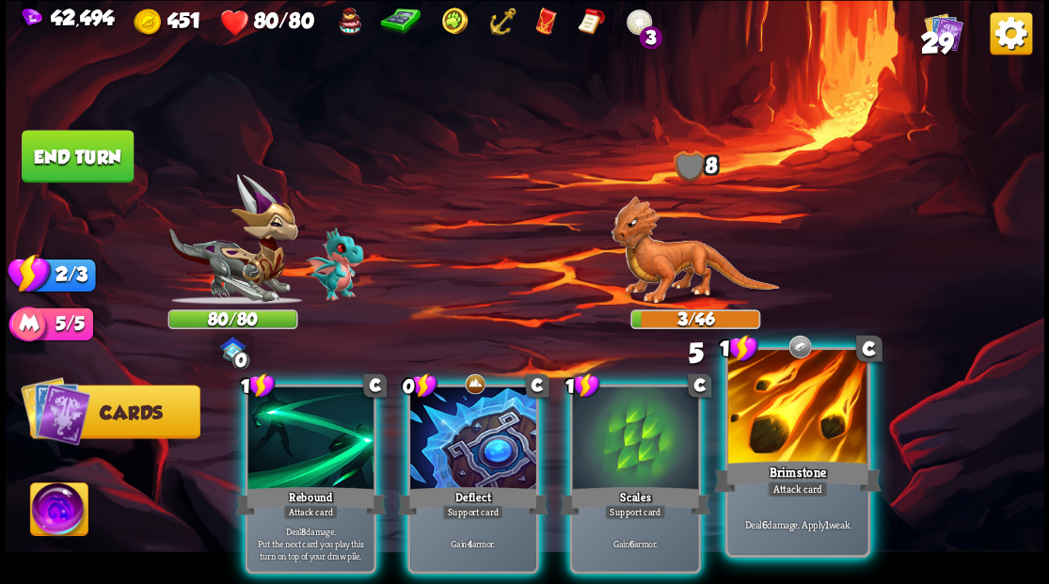
click at [765, 446] on div at bounding box center [796, 409] width 139 height 118
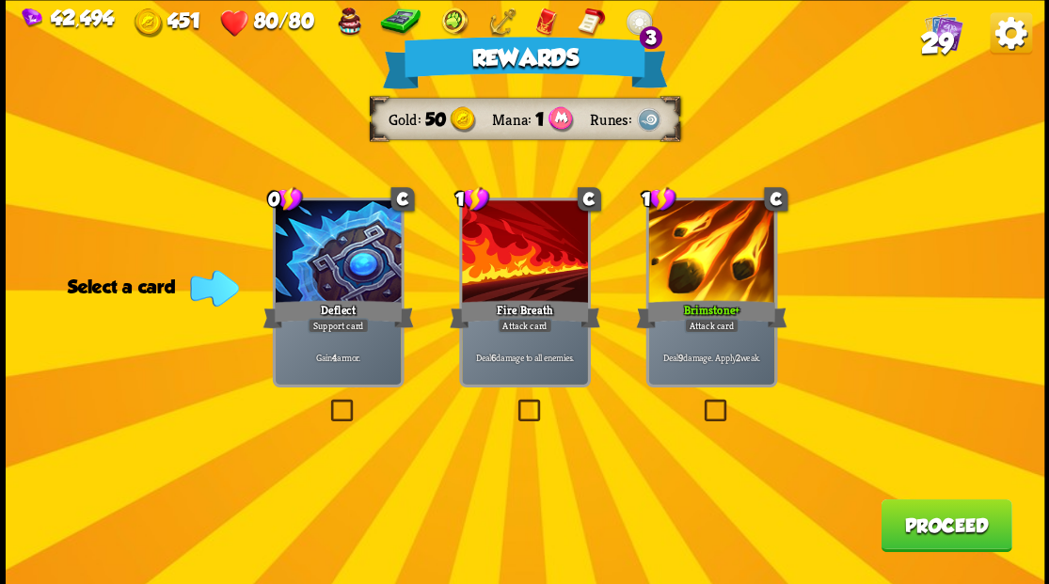
click at [935, 37] on span "29" at bounding box center [936, 42] width 33 height 32
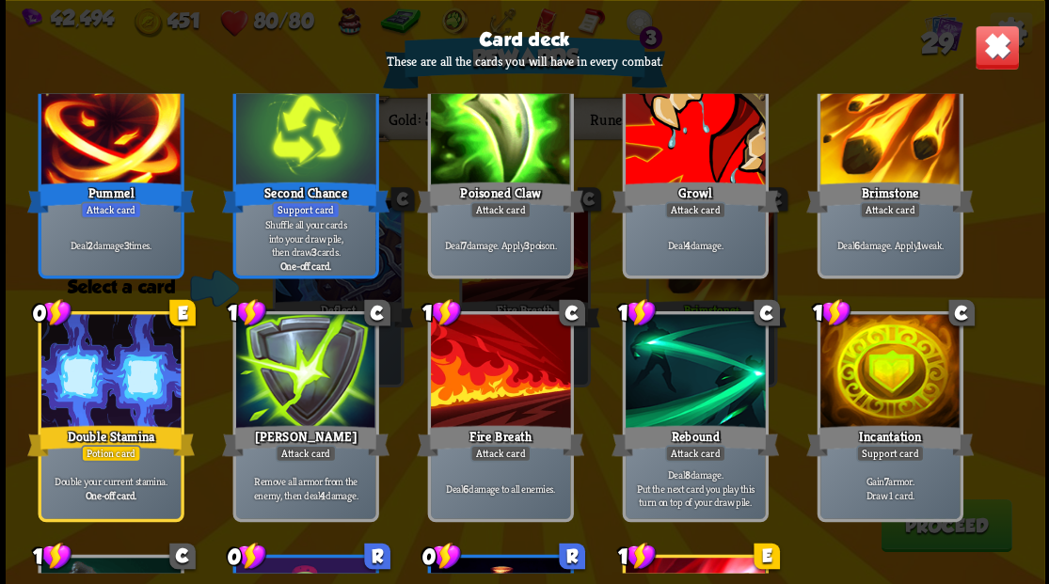
scroll to position [941, 0]
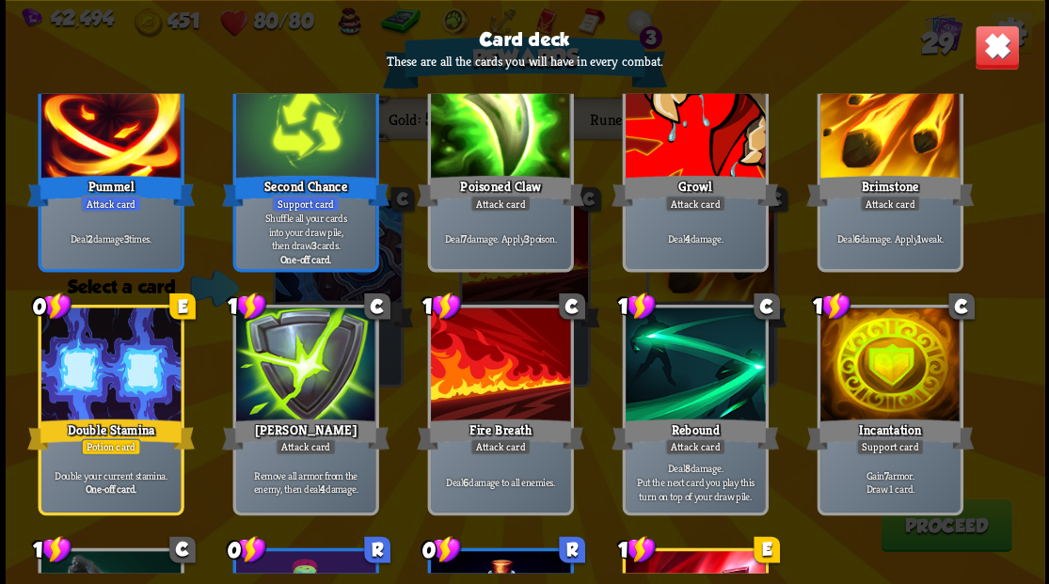
click at [991, 59] on img at bounding box center [996, 46] width 45 height 45
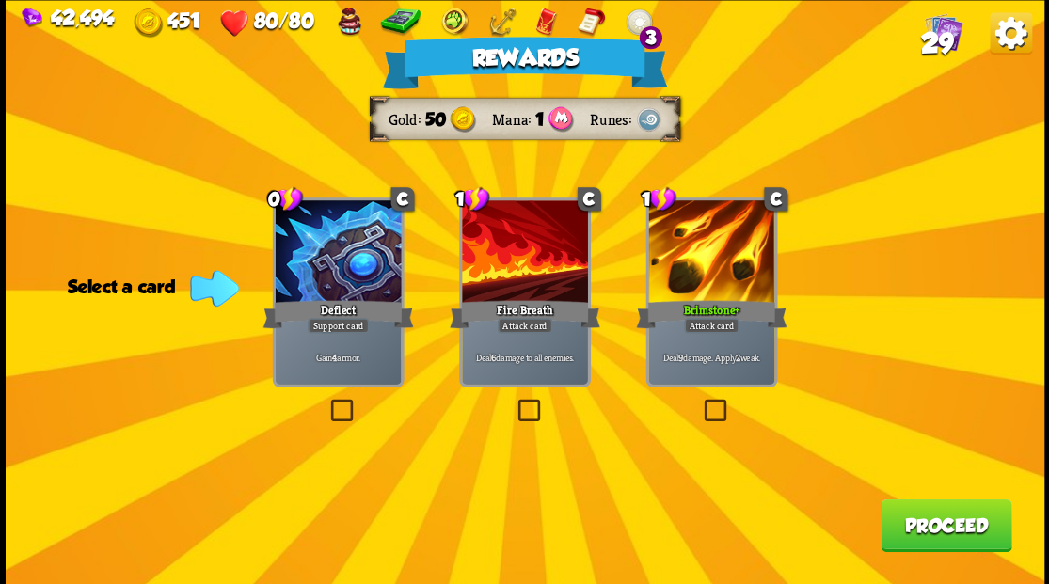
click at [326, 402] on label at bounding box center [326, 402] width 0 height 0
click at [0, 0] on input "checkbox" at bounding box center [0, 0] width 0 height 0
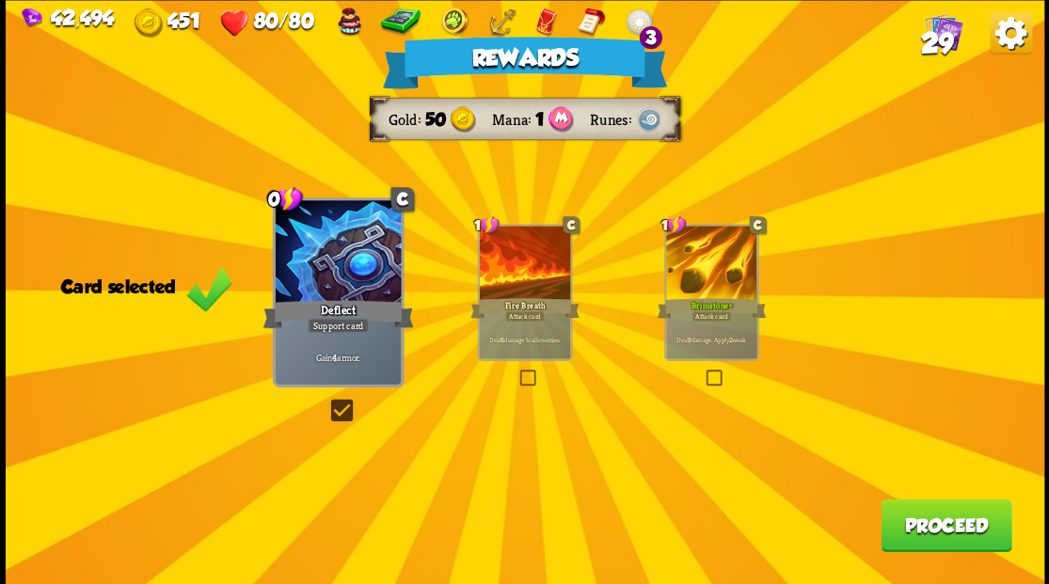
click at [948, 537] on button "Proceed" at bounding box center [945, 525] width 131 height 53
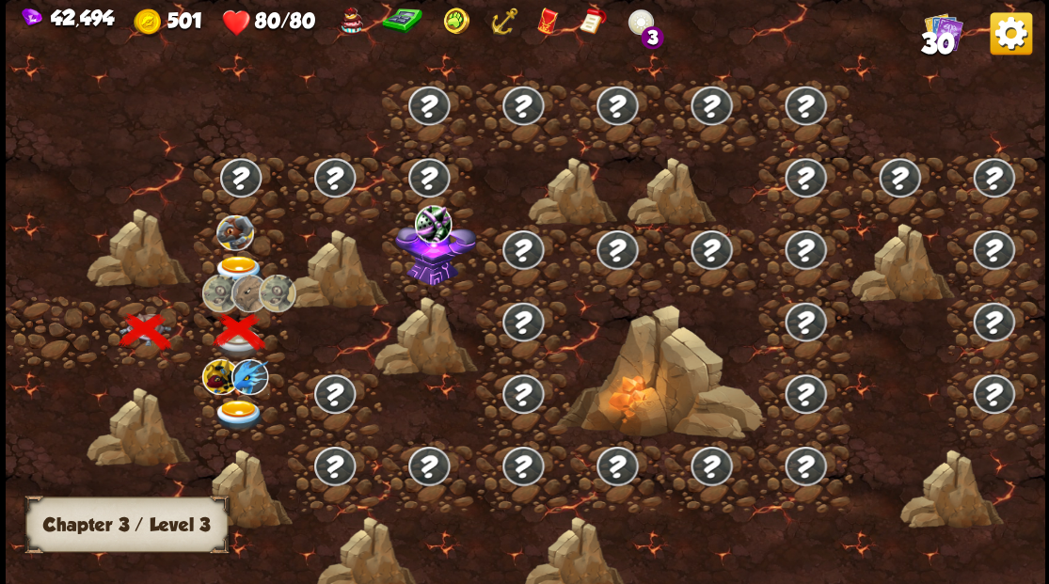
click at [235, 258] on img at bounding box center [239, 270] width 52 height 31
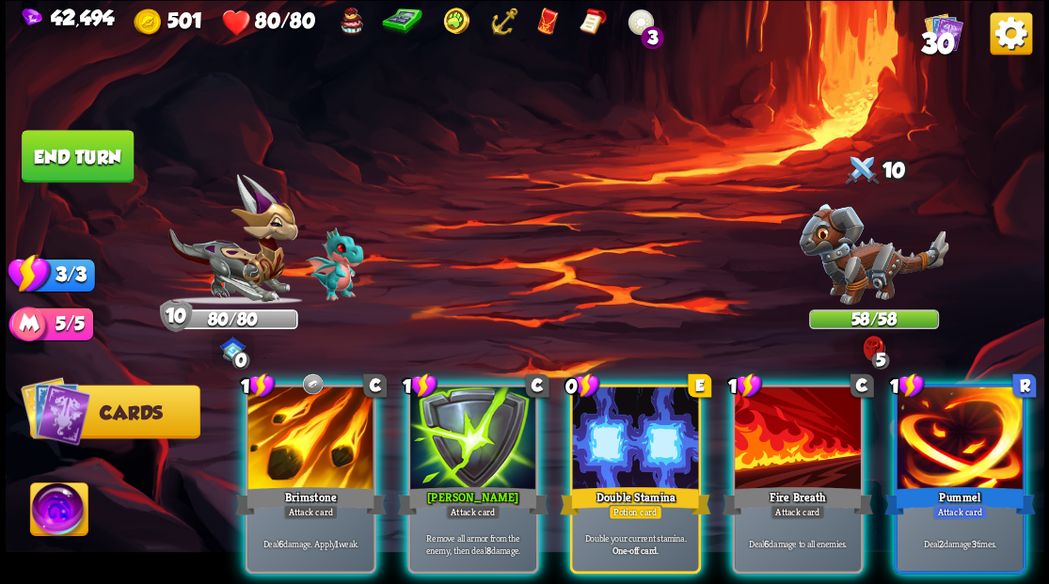
click at [607, 396] on div at bounding box center [635, 440] width 126 height 106
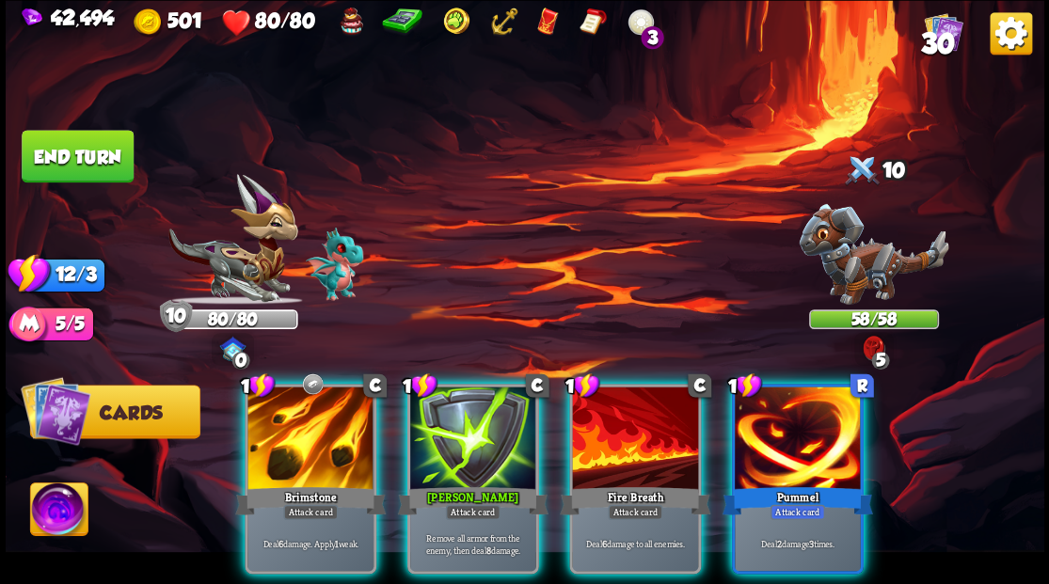
click at [55, 499] on img at bounding box center [58, 512] width 57 height 58
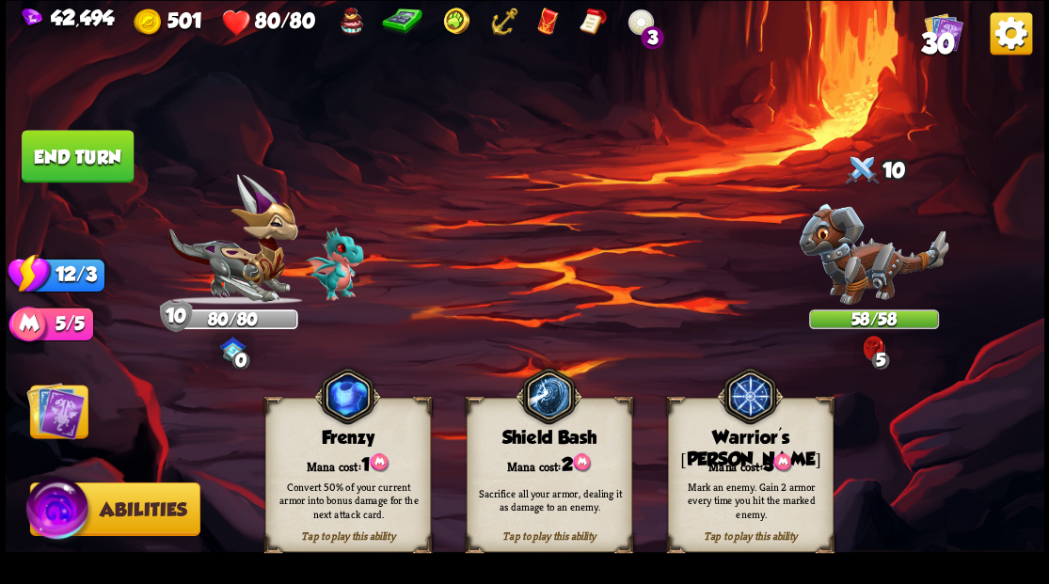
click at [40, 414] on img at bounding box center [55, 410] width 58 height 58
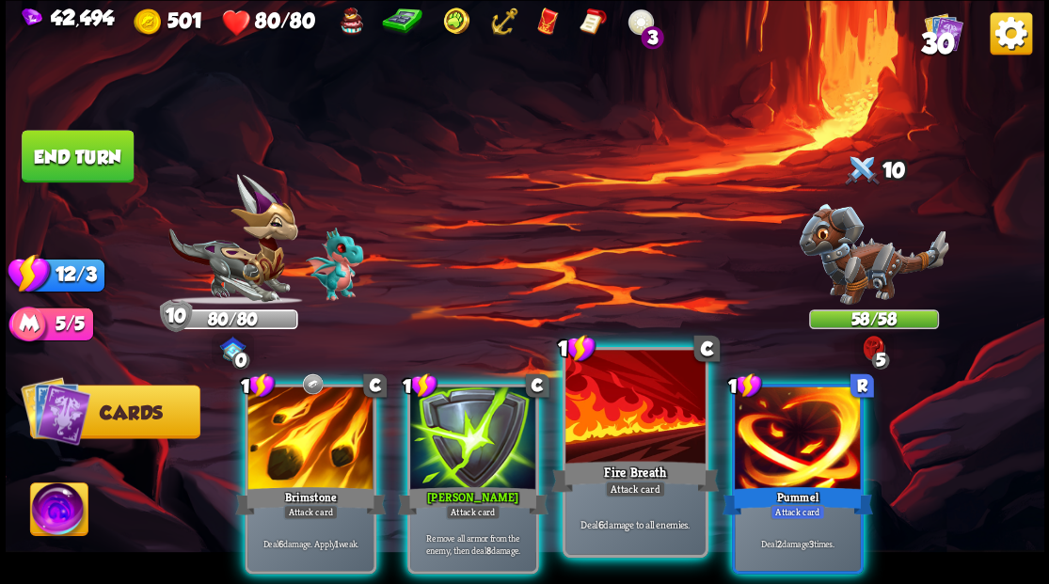
click at [642, 408] on div at bounding box center [634, 409] width 139 height 118
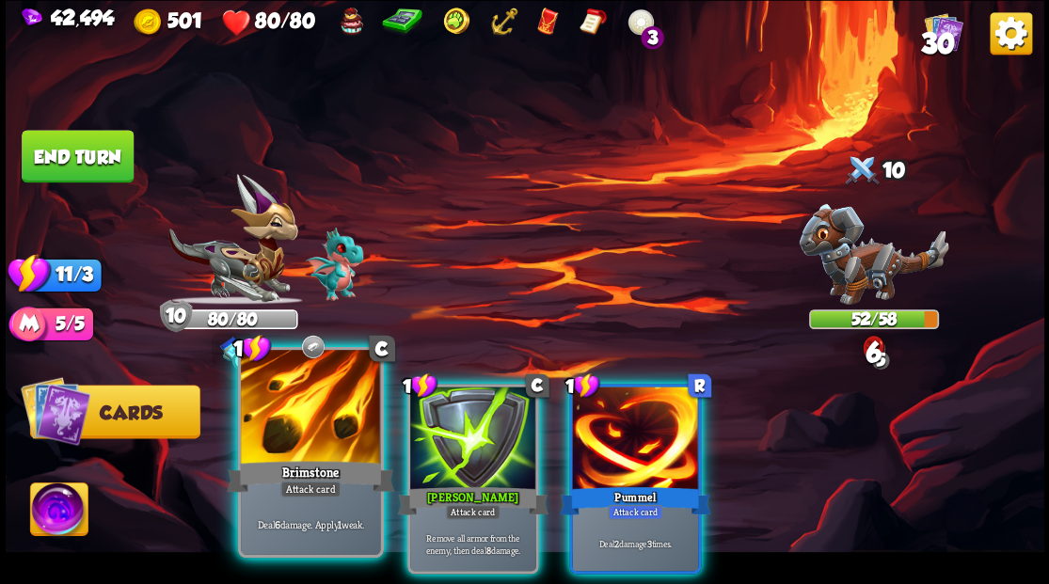
click at [314, 386] on div at bounding box center [310, 409] width 139 height 118
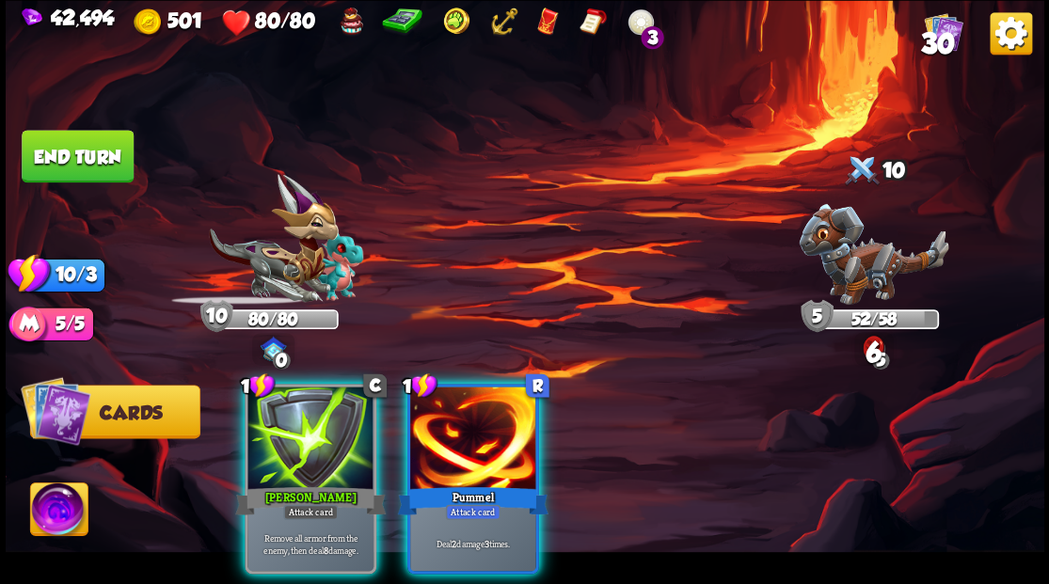
click at [456, 417] on div at bounding box center [473, 440] width 126 height 106
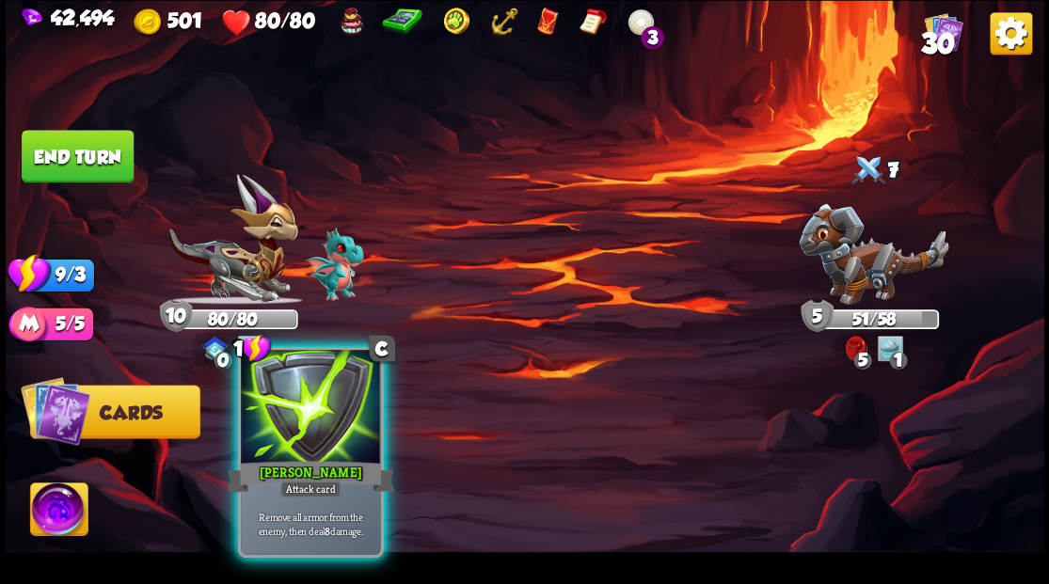
drag, startPoint x: 309, startPoint y: 401, endPoint x: 305, endPoint y: 388, distance: 13.7
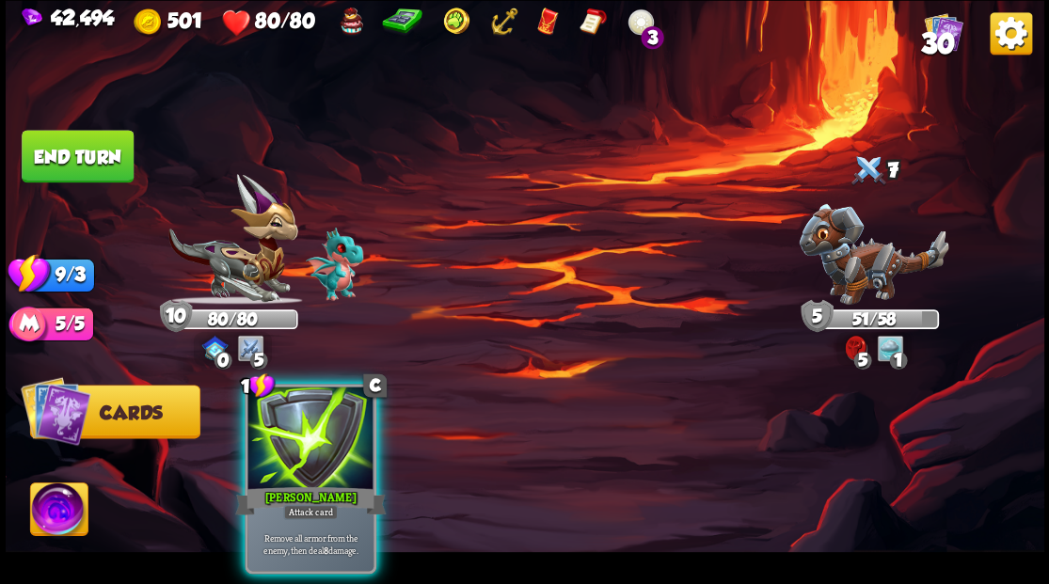
click at [309, 400] on div at bounding box center [310, 440] width 126 height 106
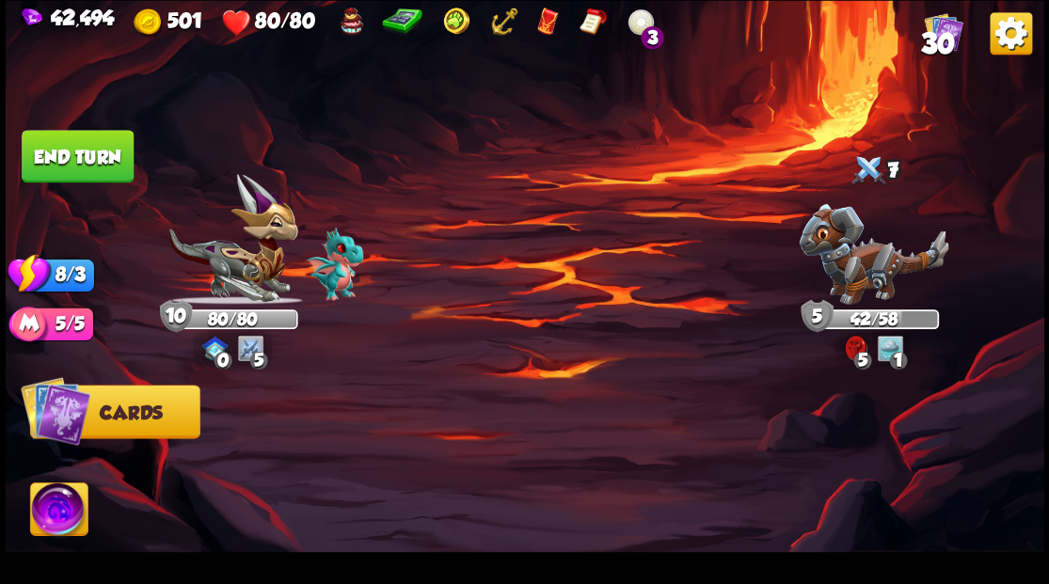
click at [100, 152] on button "End turn" at bounding box center [78, 156] width 112 height 53
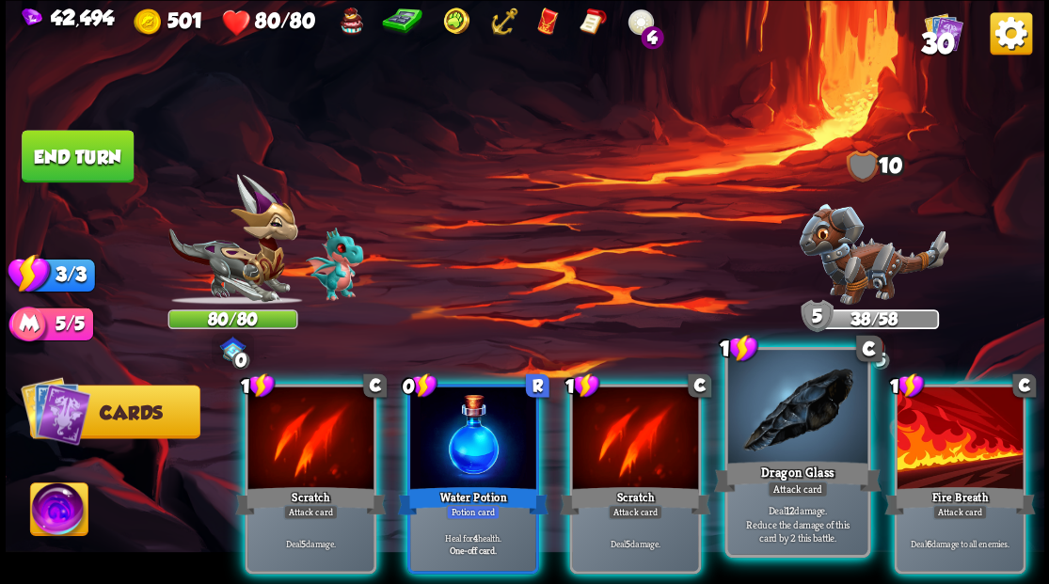
click at [769, 416] on div at bounding box center [796, 409] width 139 height 118
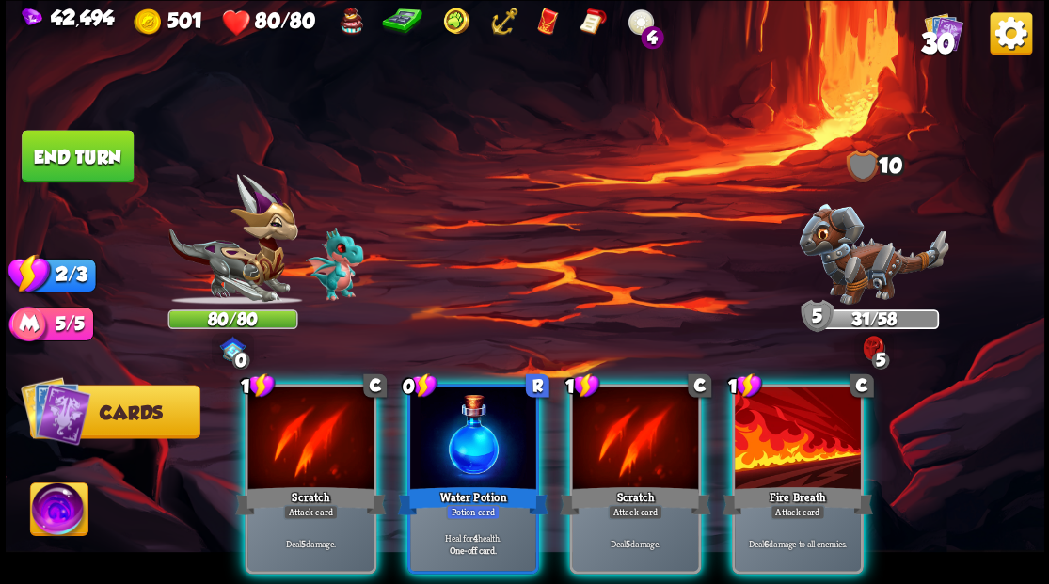
drag, startPoint x: 790, startPoint y: 416, endPoint x: 769, endPoint y: 384, distance: 38.1
click at [790, 414] on div at bounding box center [798, 440] width 126 height 106
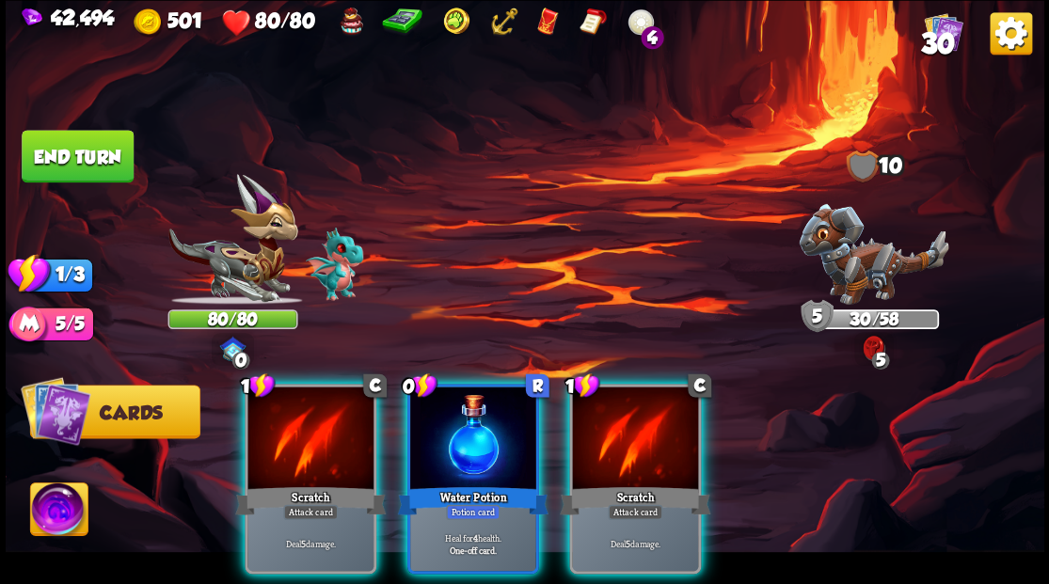
click at [618, 435] on div at bounding box center [635, 440] width 126 height 106
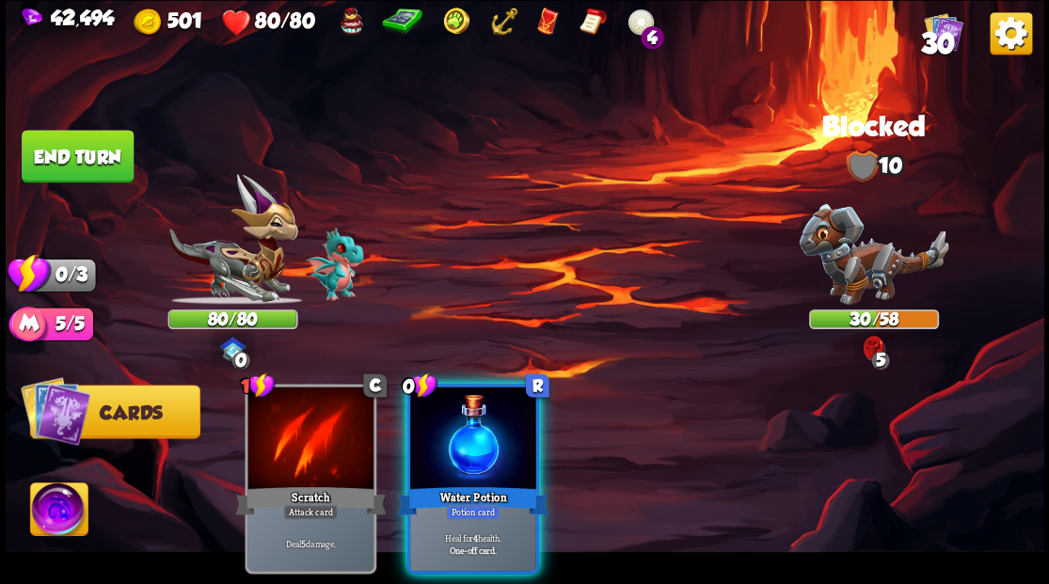
drag, startPoint x: 492, startPoint y: 458, endPoint x: 474, endPoint y: 444, distance: 22.8
click at [485, 452] on div at bounding box center [473, 440] width 126 height 106
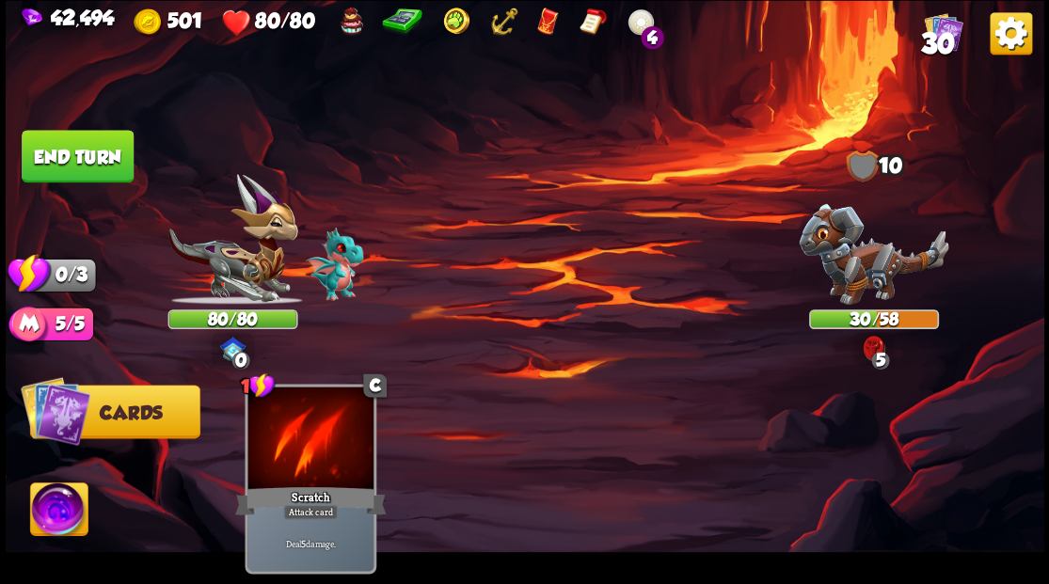
click at [71, 166] on button "End turn" at bounding box center [78, 156] width 112 height 53
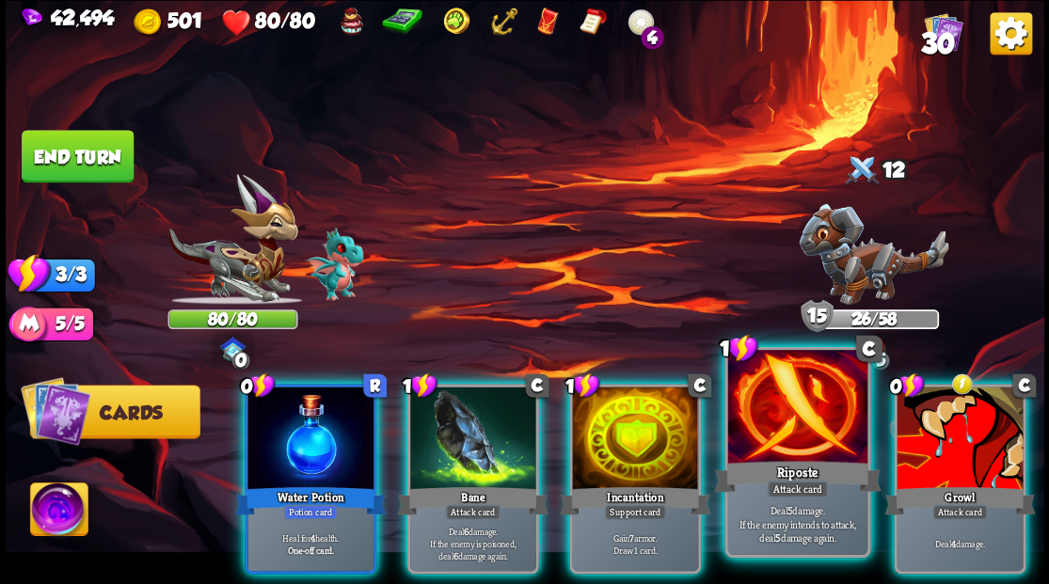
click at [792, 426] on div at bounding box center [796, 409] width 139 height 118
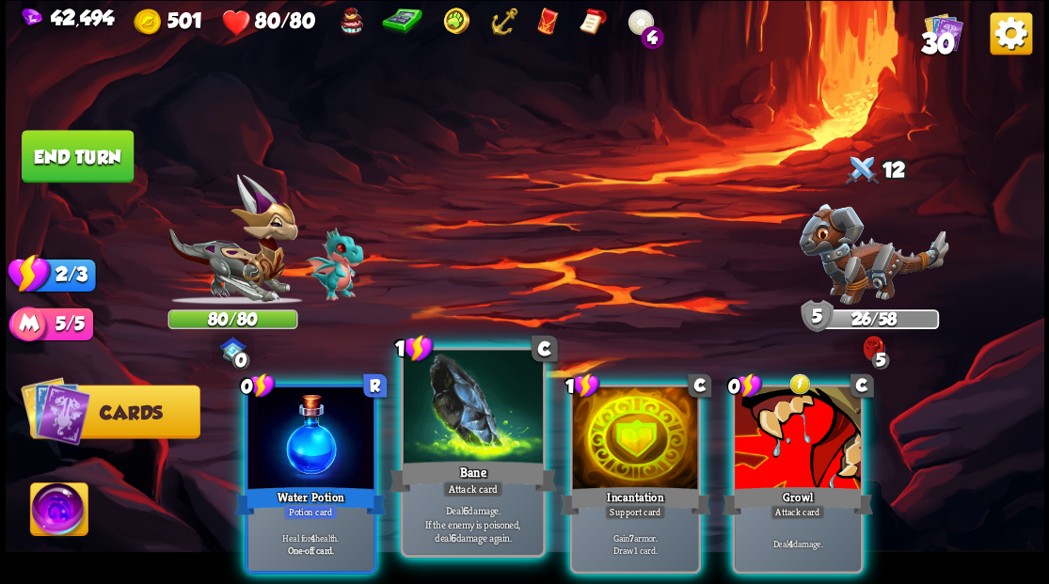
click at [431, 422] on div at bounding box center [472, 409] width 139 height 118
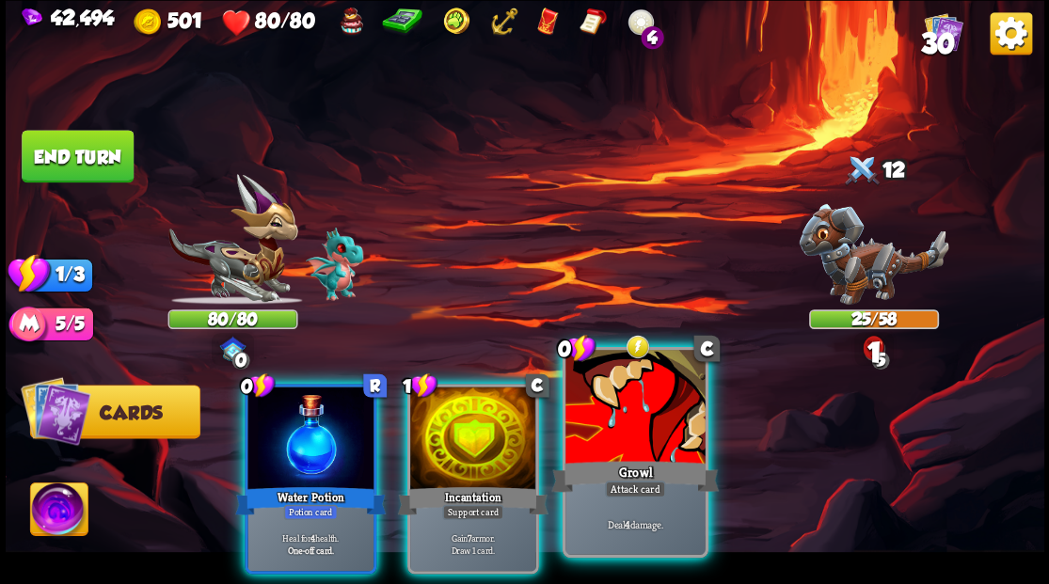
click at [602, 437] on div at bounding box center [634, 409] width 139 height 118
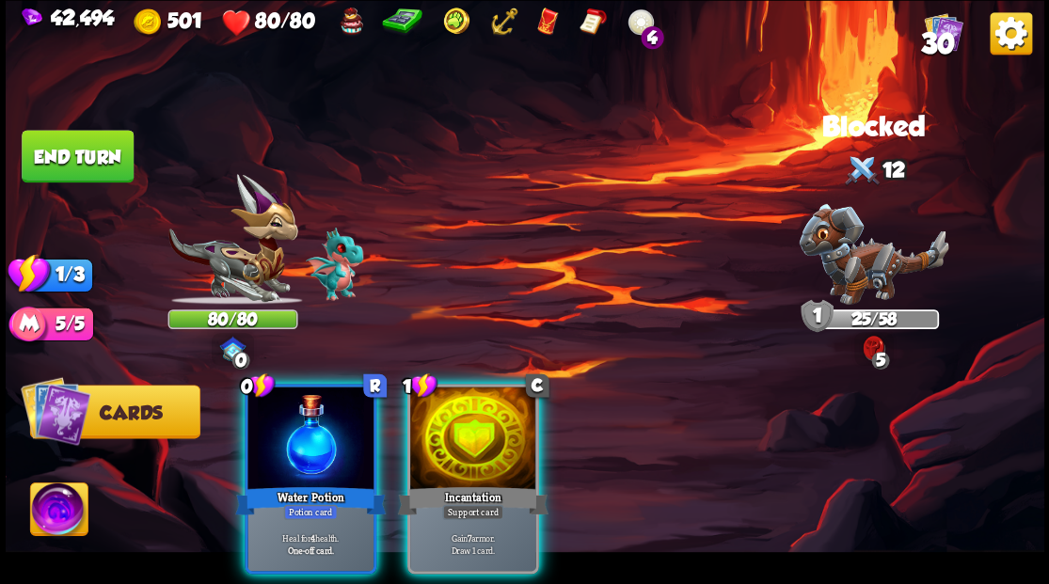
click at [453, 427] on div at bounding box center [473, 440] width 126 height 106
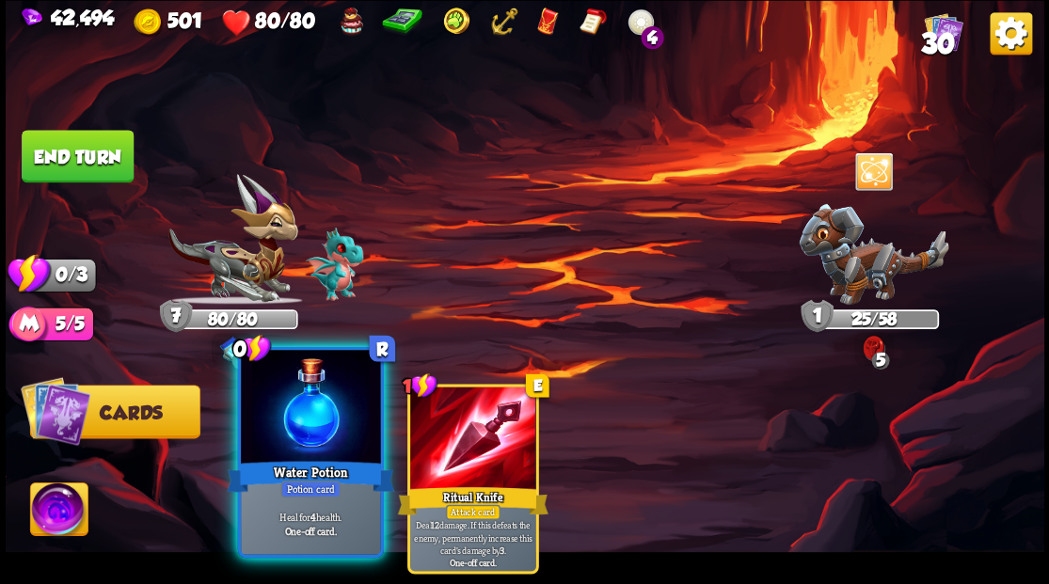
click at [327, 406] on div at bounding box center [310, 409] width 139 height 118
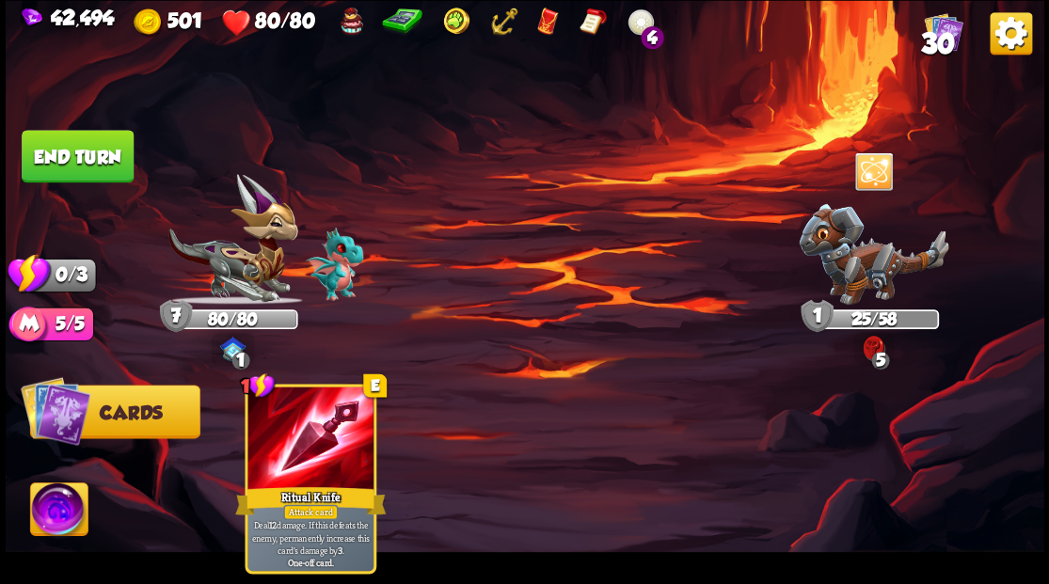
click at [83, 135] on button "End turn" at bounding box center [78, 156] width 112 height 53
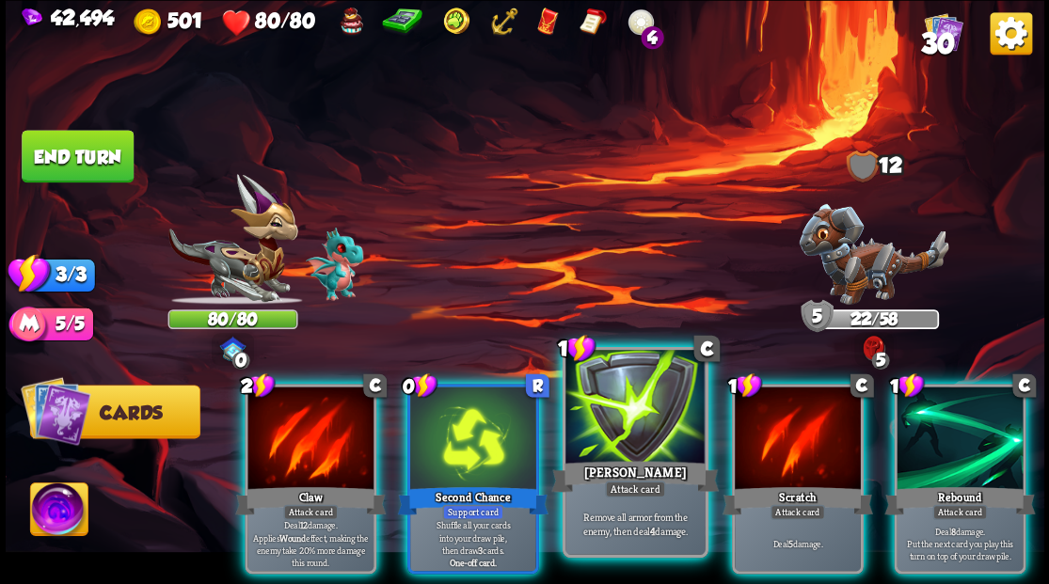
click at [626, 441] on div at bounding box center [634, 409] width 139 height 118
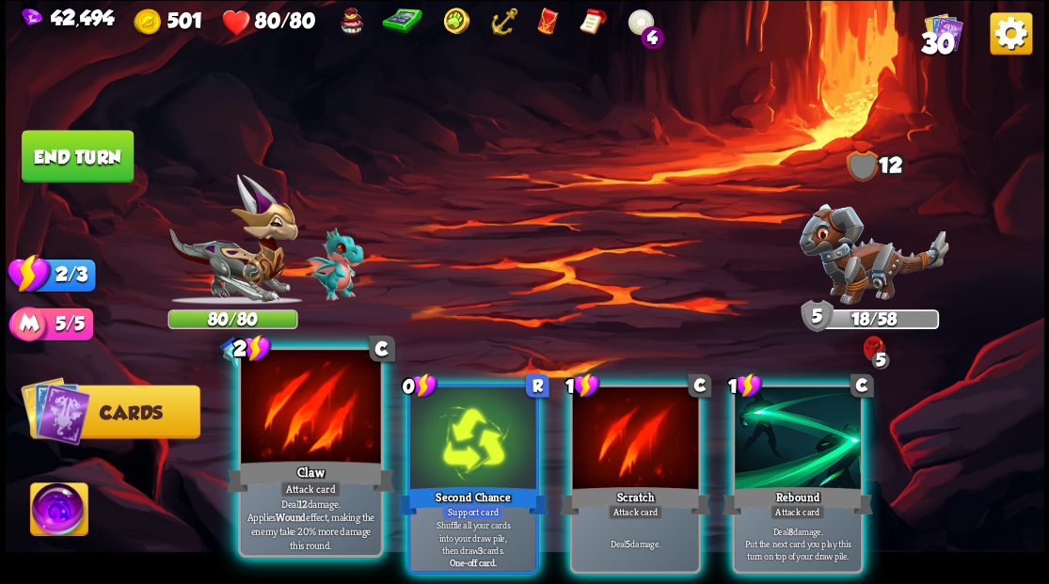
click at [293, 416] on div at bounding box center [310, 409] width 139 height 118
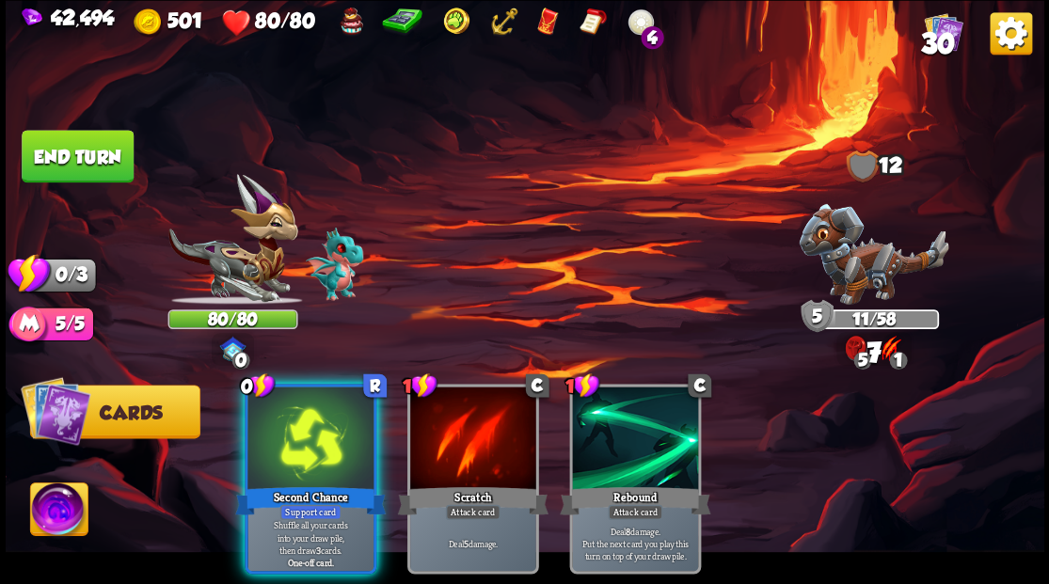
drag, startPoint x: 329, startPoint y: 439, endPoint x: 329, endPoint y: 425, distance: 14.1
click at [328, 436] on div at bounding box center [310, 440] width 126 height 106
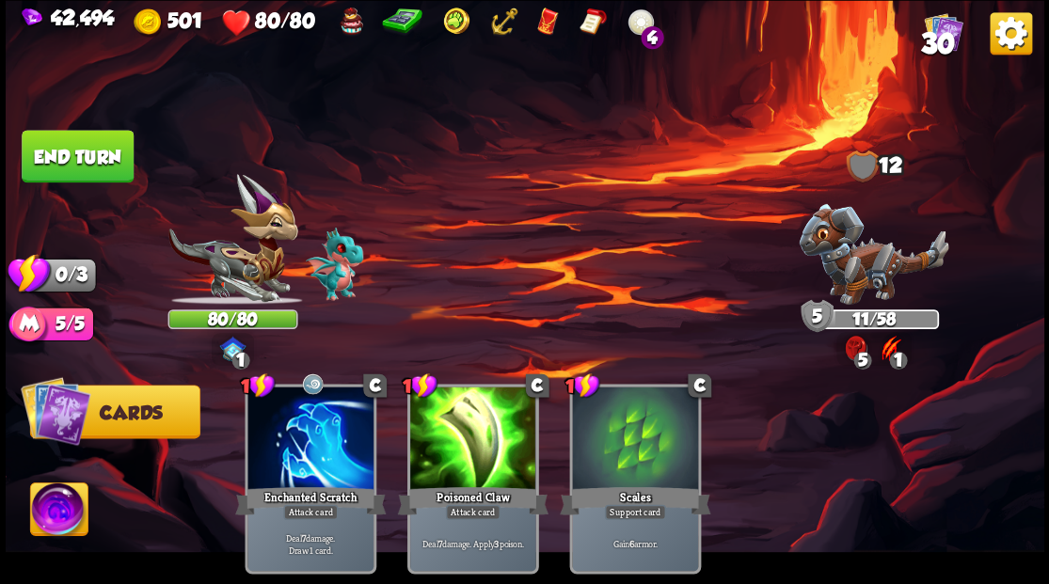
click at [85, 158] on button "End turn" at bounding box center [78, 156] width 112 height 53
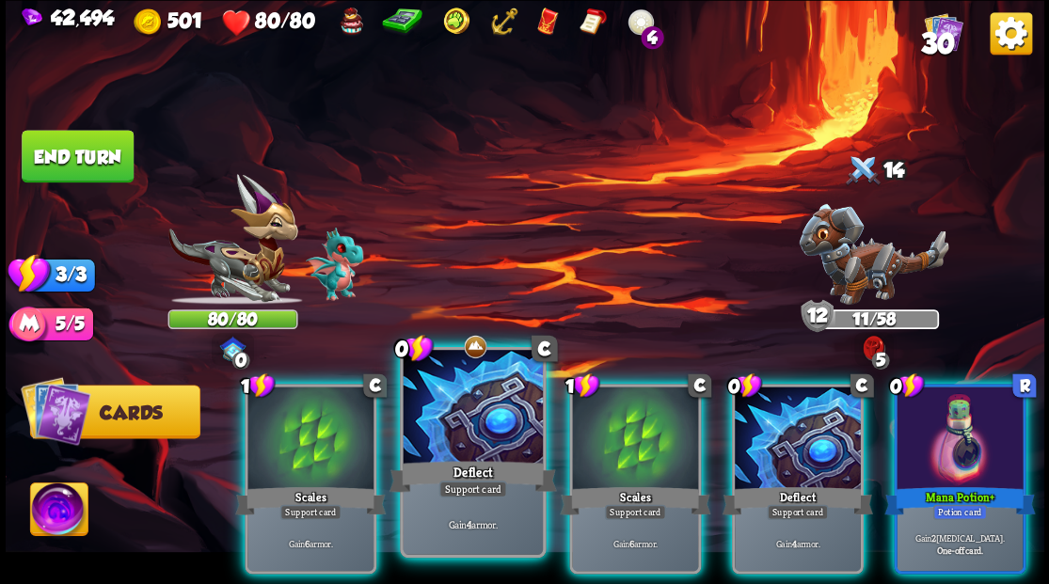
click at [469, 401] on div at bounding box center [472, 409] width 139 height 118
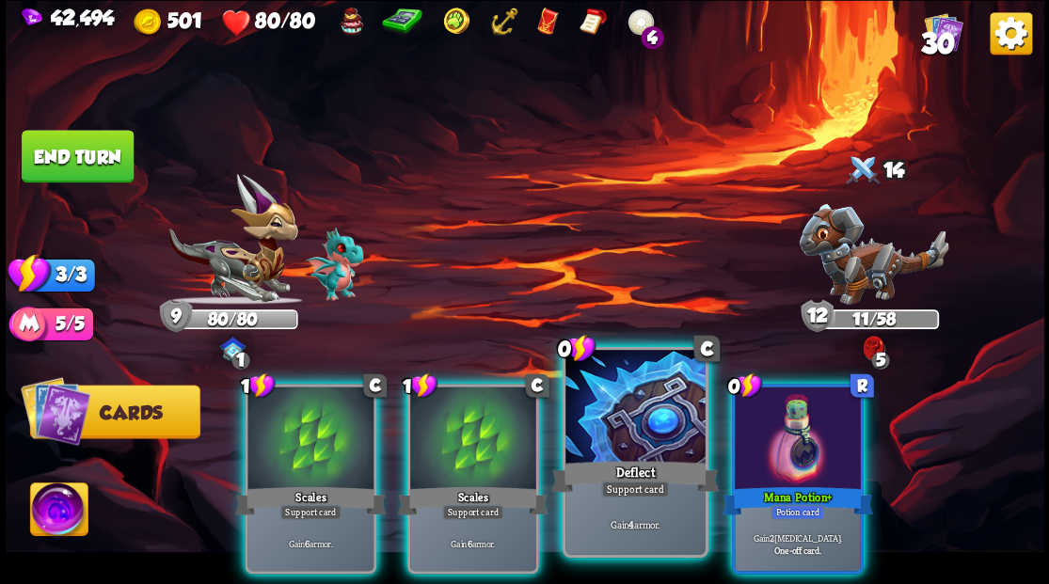
click at [615, 435] on div at bounding box center [634, 409] width 139 height 118
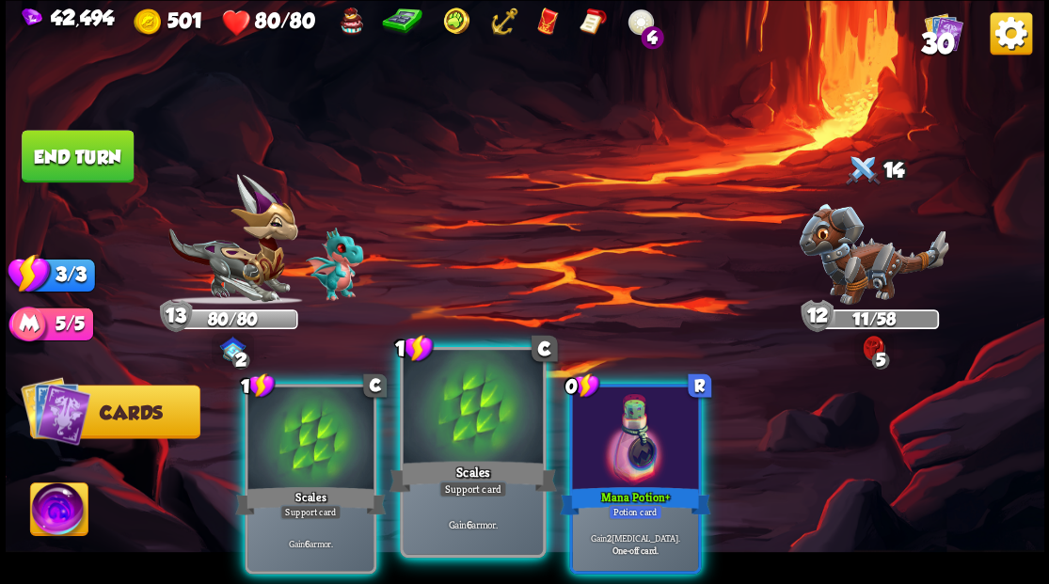
drag, startPoint x: 598, startPoint y: 429, endPoint x: 508, endPoint y: 436, distance: 90.5
click at [596, 429] on div at bounding box center [635, 440] width 126 height 106
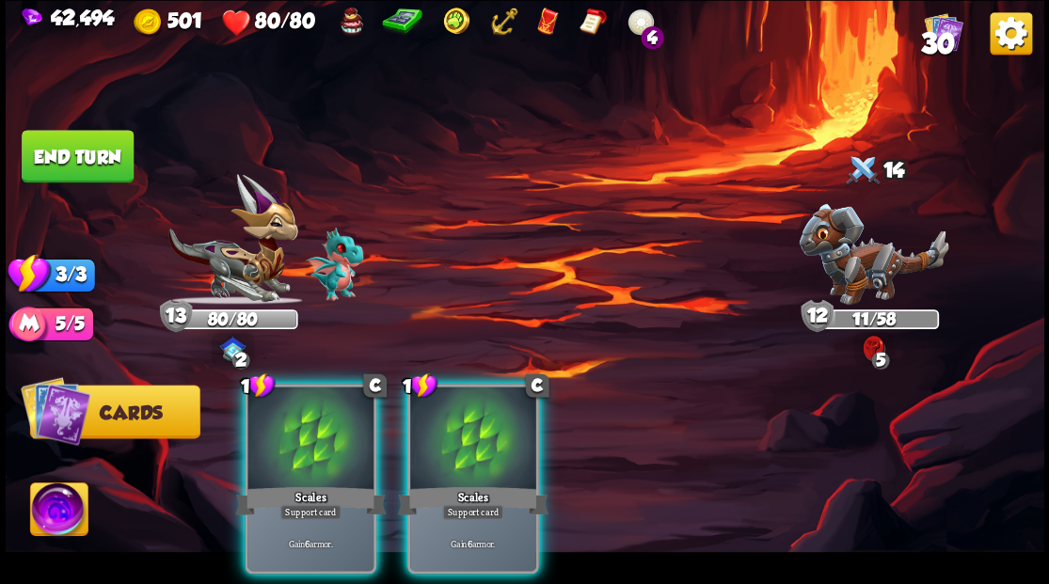
click at [386, 427] on div "1 C Scales Support card Gain 6 armor. 1 C Scales Support card Gain 6 armor." at bounding box center [628, 455] width 831 height 260
drag, startPoint x: 290, startPoint y: 422, endPoint x: 265, endPoint y: 404, distance: 30.3
click at [268, 408] on div at bounding box center [310, 440] width 126 height 106
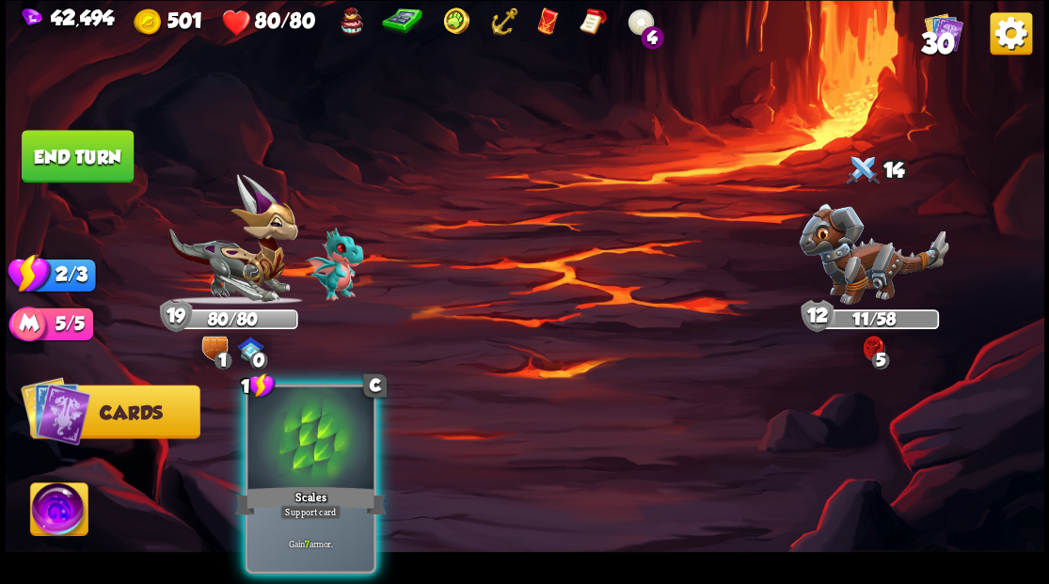
drag, startPoint x: 293, startPoint y: 473, endPoint x: 205, endPoint y: 201, distance: 285.9
click at [294, 452] on div "1 C Scales Support card Gain 7 armor." at bounding box center [311, 479] width 132 height 190
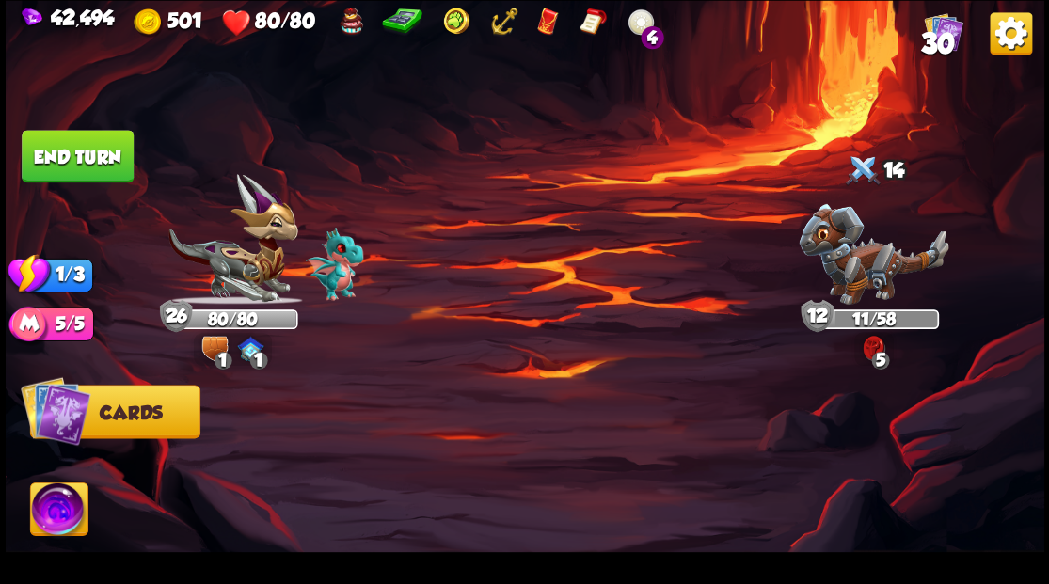
click at [66, 184] on img at bounding box center [525, 292] width 1038 height 584
click at [71, 155] on button "End turn" at bounding box center [78, 156] width 112 height 53
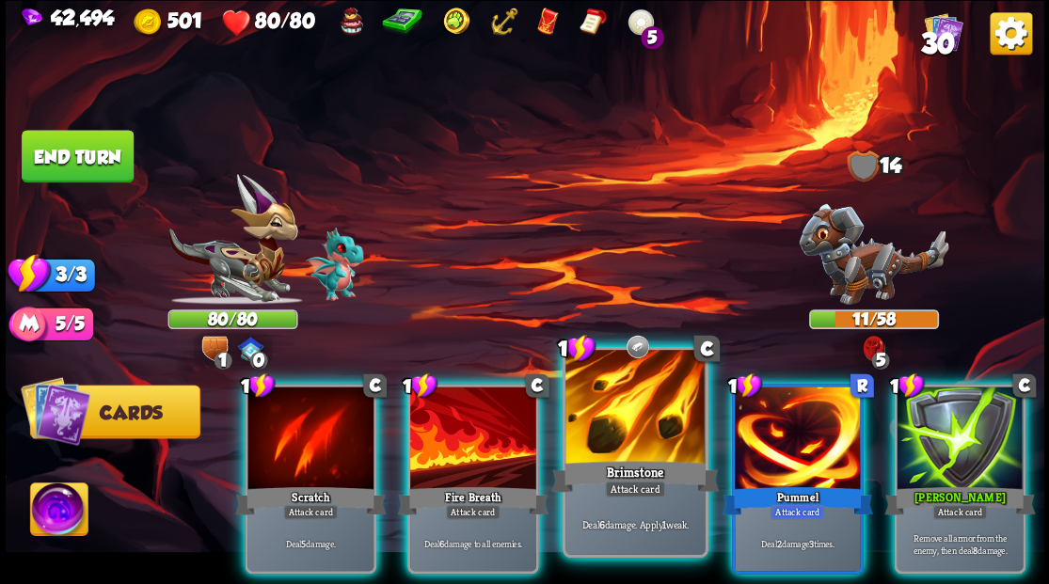
click at [622, 429] on div at bounding box center [634, 409] width 139 height 118
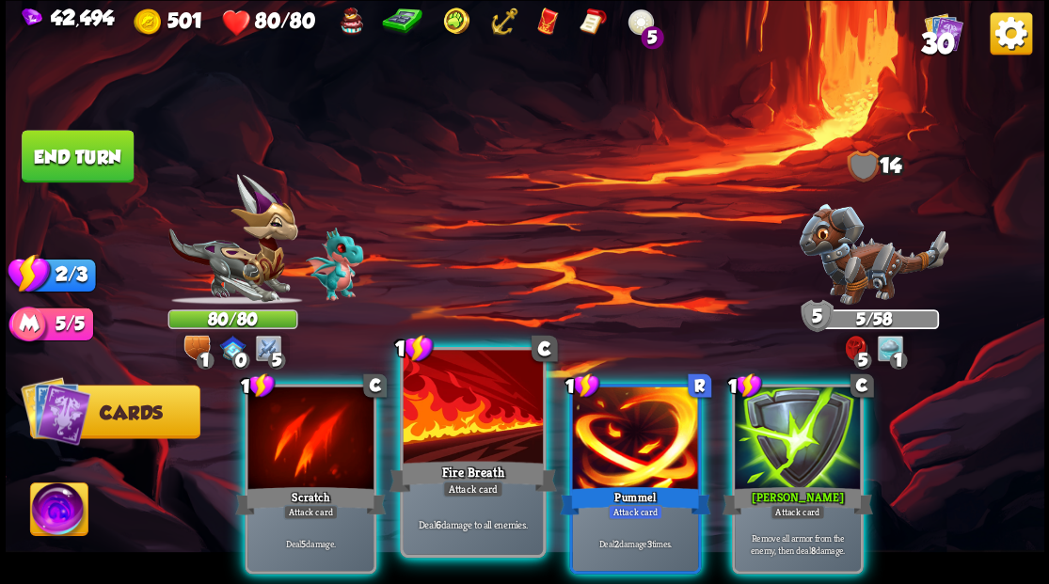
click at [452, 429] on div at bounding box center [472, 409] width 139 height 118
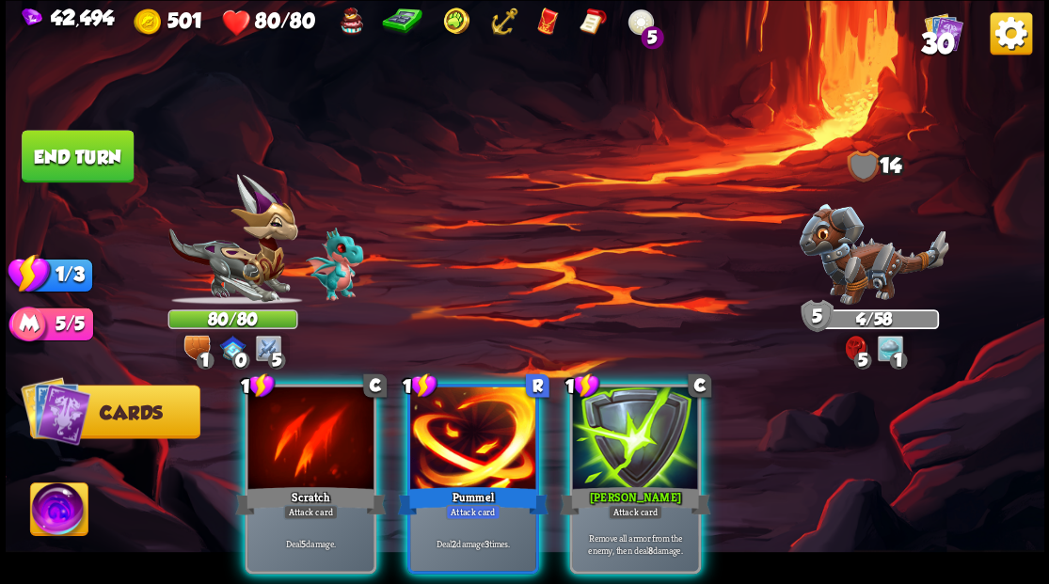
drag, startPoint x: 637, startPoint y: 441, endPoint x: 632, endPoint y: 425, distance: 16.7
click at [636, 440] on div at bounding box center [635, 440] width 126 height 106
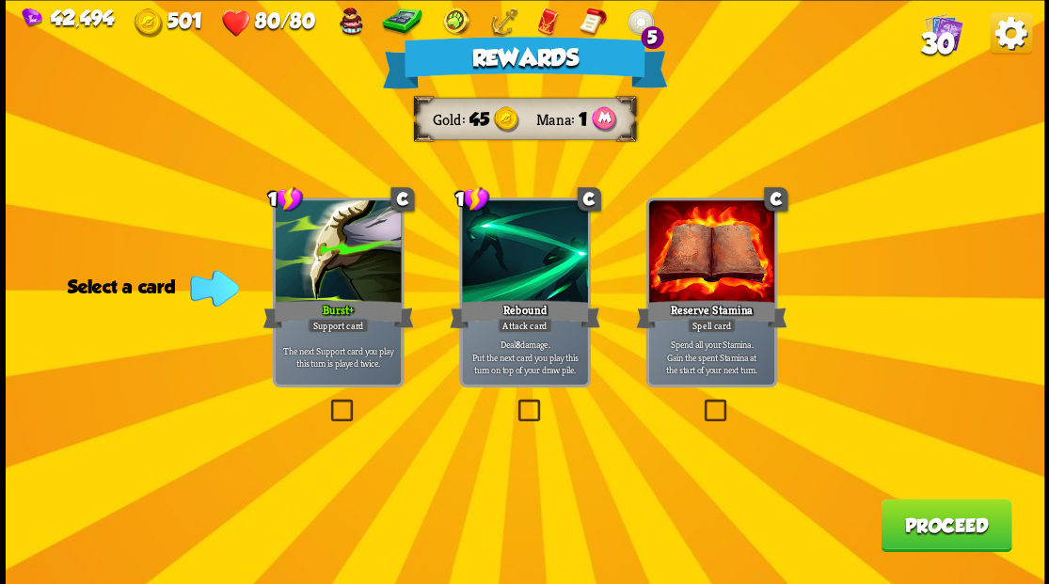
drag, startPoint x: 954, startPoint y: 528, endPoint x: 463, endPoint y: 0, distance: 720.8
click at [953, 525] on button "Proceed" at bounding box center [945, 525] width 131 height 53
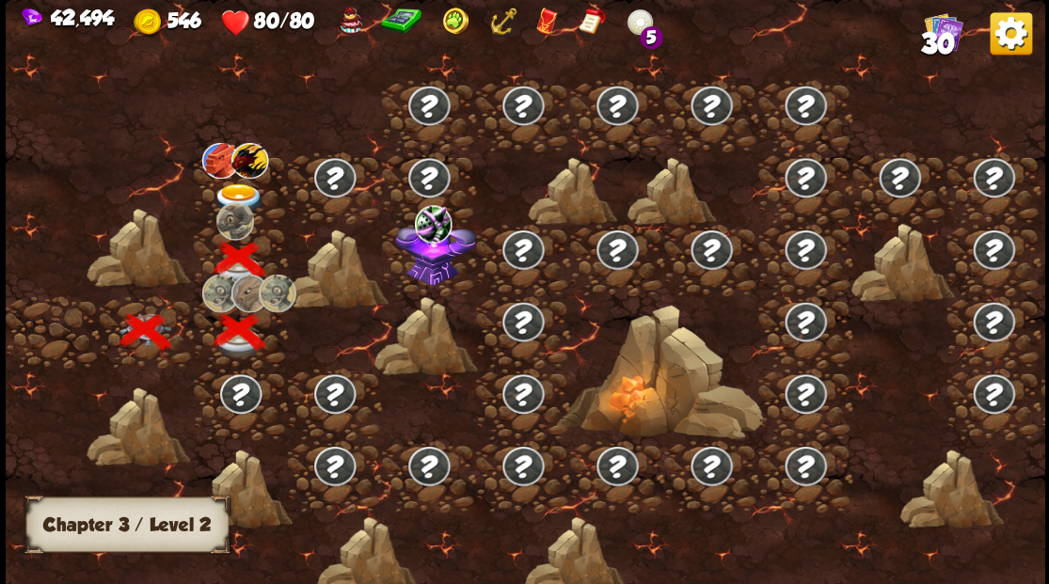
click at [232, 191] on img at bounding box center [239, 198] width 52 height 31
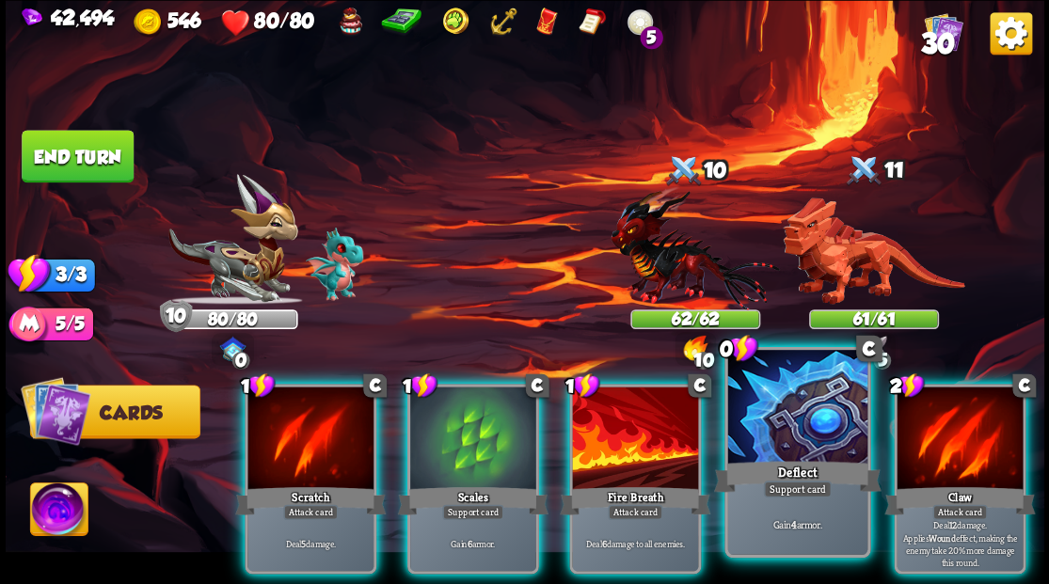
click at [787, 424] on div at bounding box center [796, 409] width 139 height 118
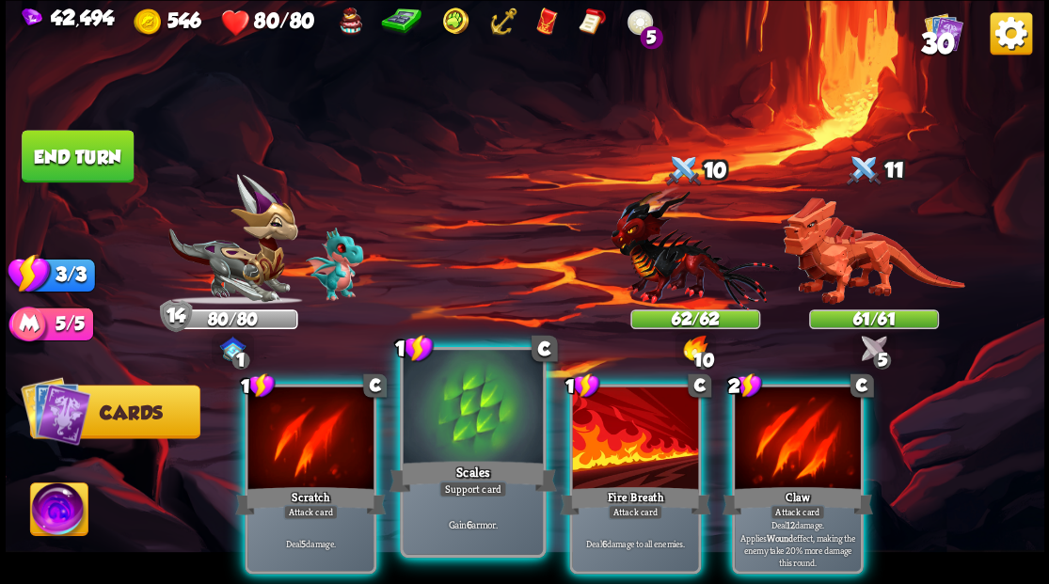
click at [434, 443] on div at bounding box center [472, 409] width 139 height 118
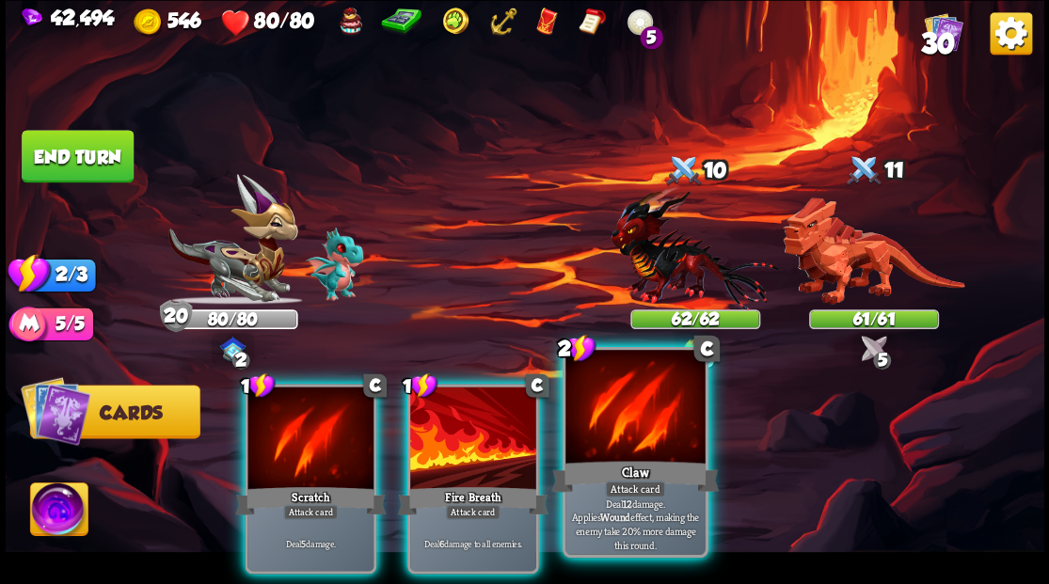
click at [651, 459] on div "Claw" at bounding box center [634, 476] width 167 height 38
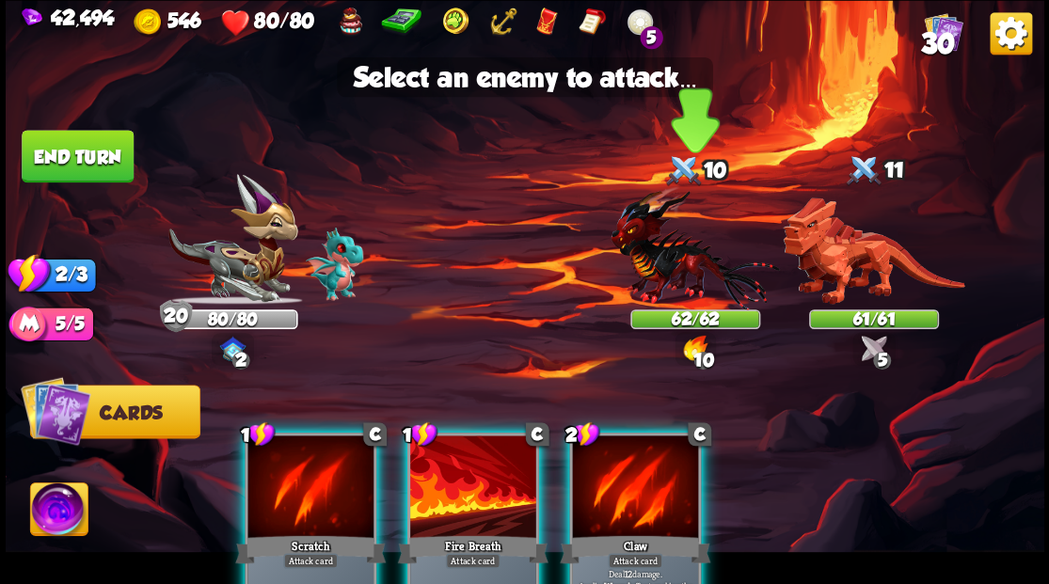
click at [690, 261] on img at bounding box center [694, 247] width 168 height 124
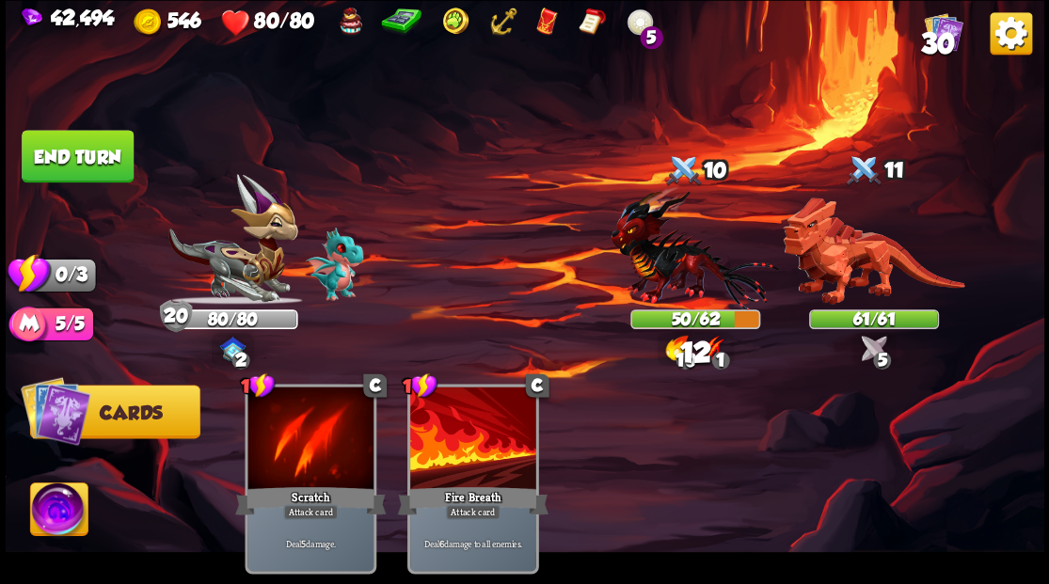
click at [62, 160] on button "End turn" at bounding box center [78, 156] width 112 height 53
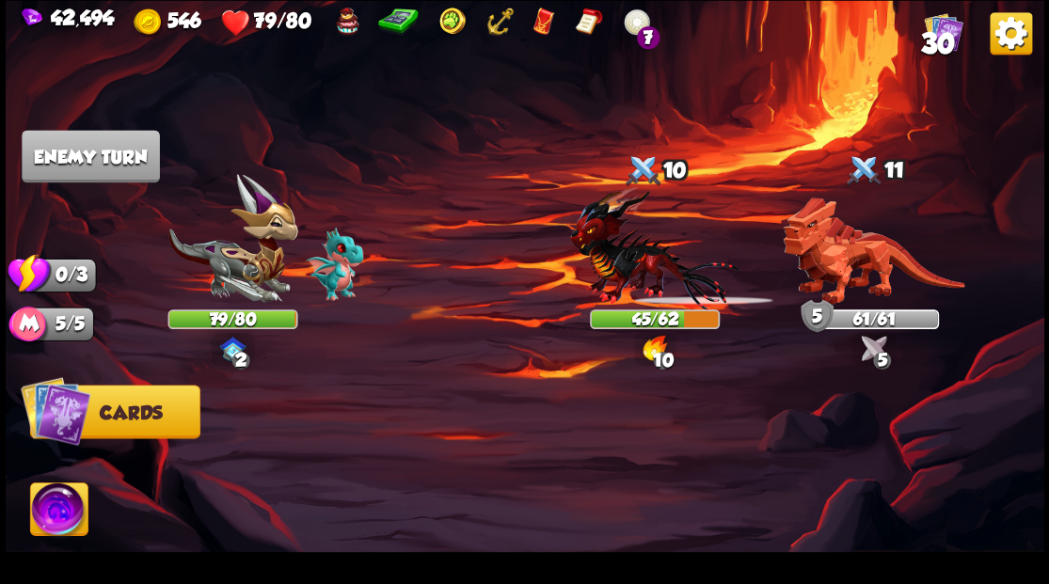
click at [88, 428] on img at bounding box center [56, 410] width 71 height 71
click at [64, 513] on img at bounding box center [58, 512] width 57 height 58
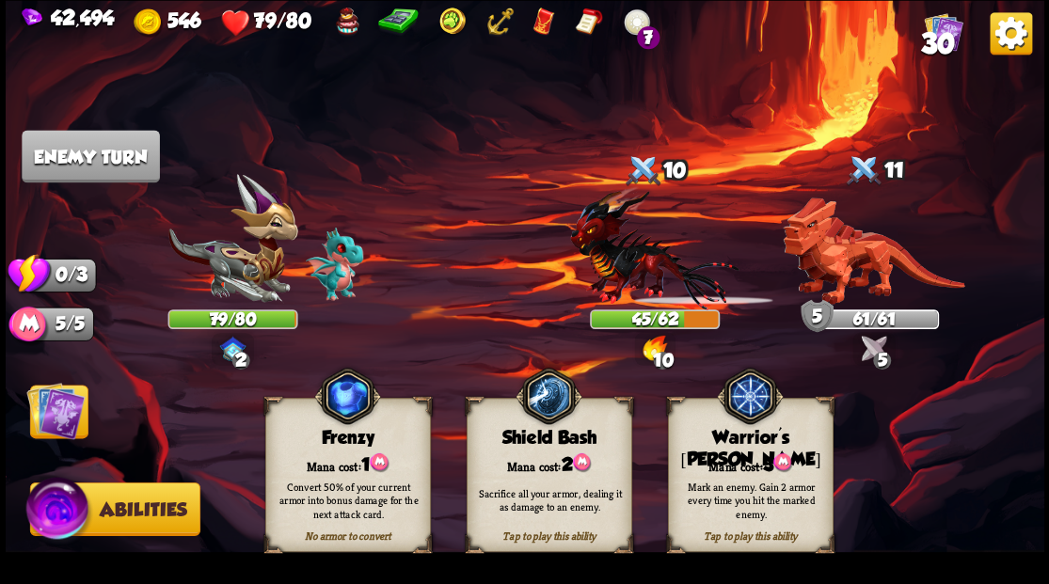
click at [46, 419] on img at bounding box center [55, 410] width 58 height 58
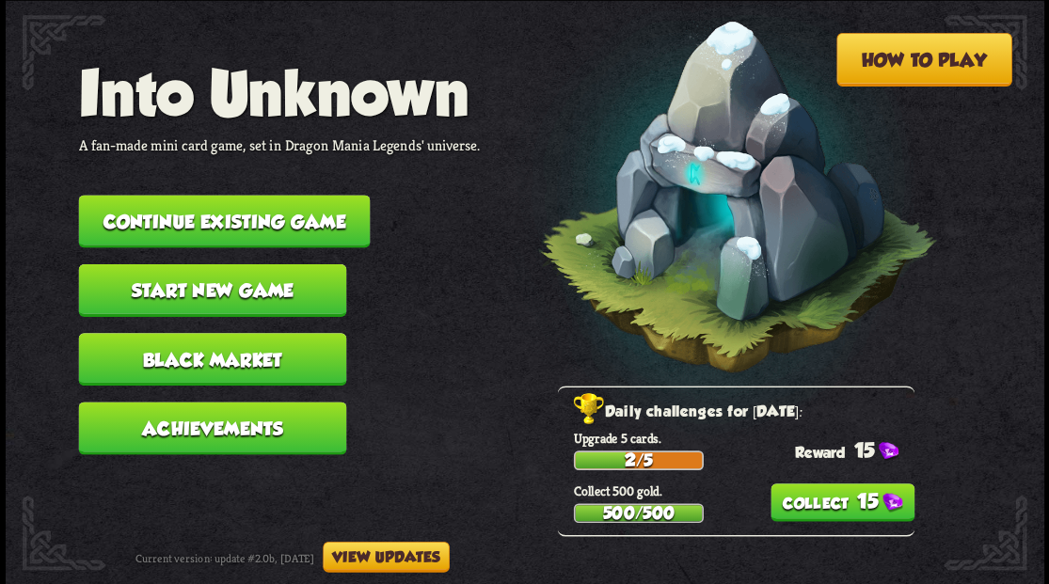
click at [194, 224] on button "Continue existing game" at bounding box center [224, 221] width 292 height 53
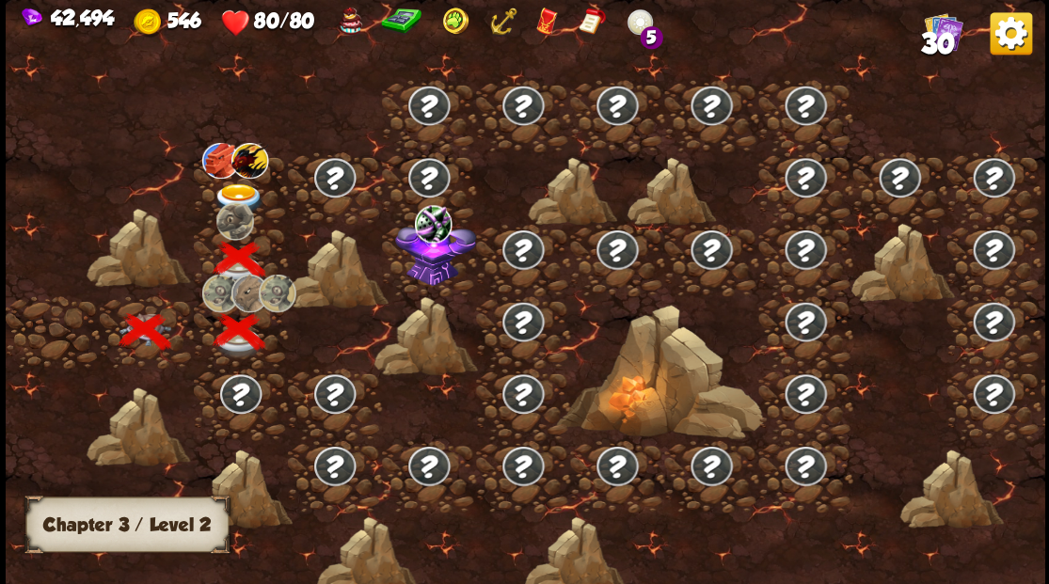
click at [225, 193] on img at bounding box center [239, 198] width 52 height 31
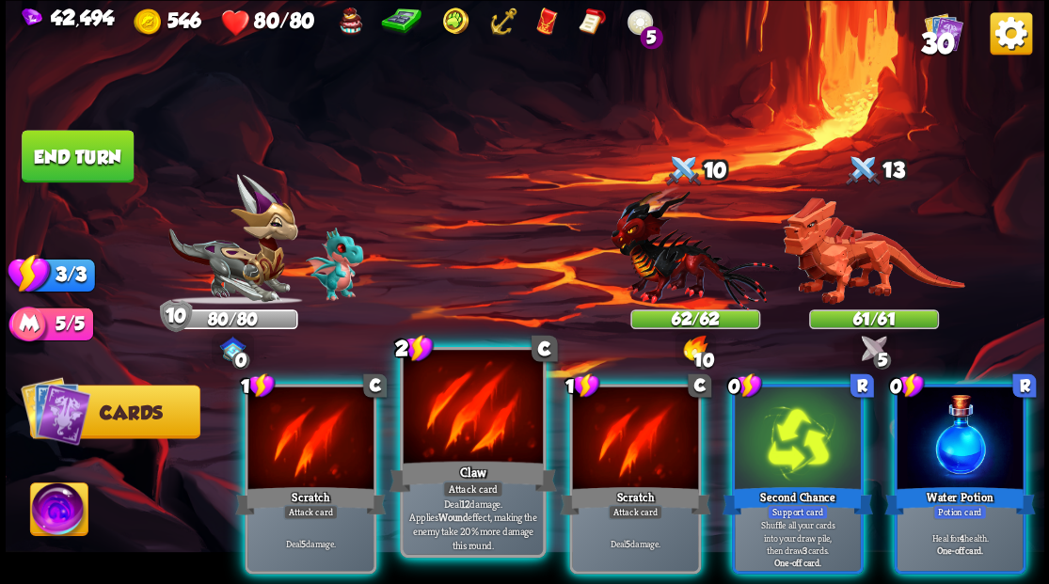
click at [448, 427] on div at bounding box center [472, 409] width 139 height 118
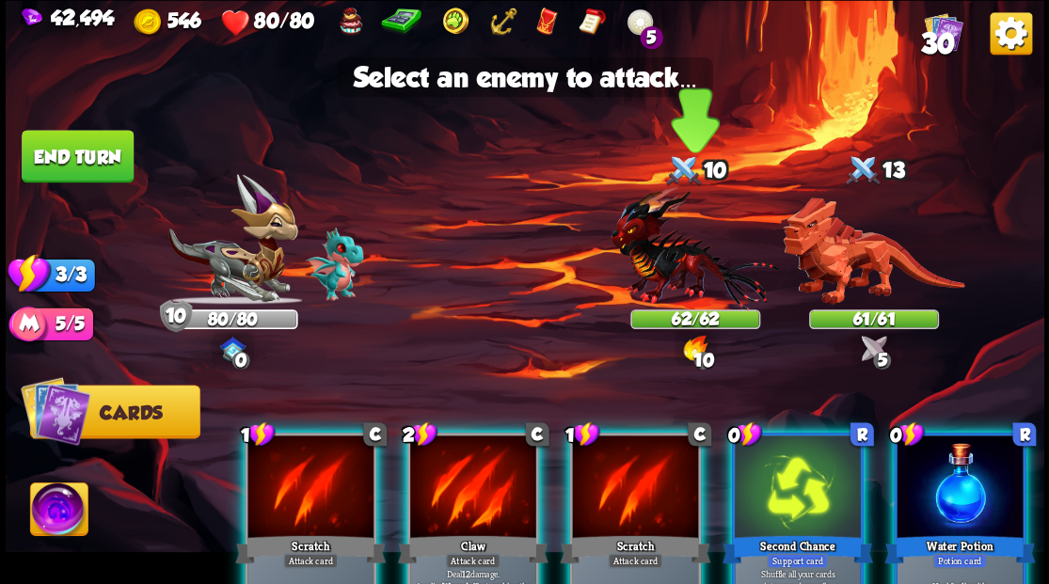
click at [670, 256] on img at bounding box center [694, 247] width 168 height 124
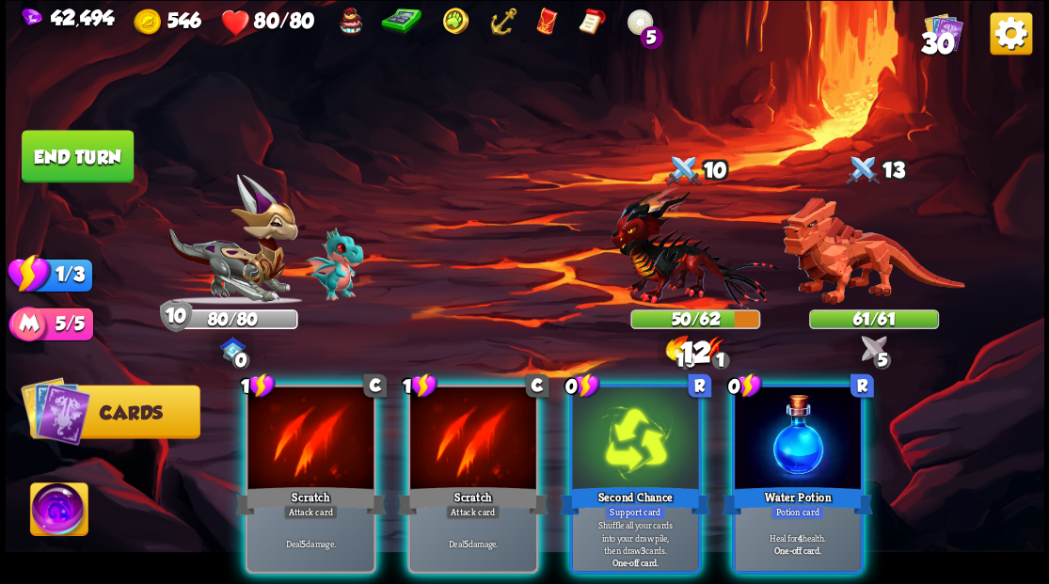
drag, startPoint x: 622, startPoint y: 429, endPoint x: 584, endPoint y: 353, distance: 85.0
click at [621, 426] on div at bounding box center [635, 440] width 126 height 106
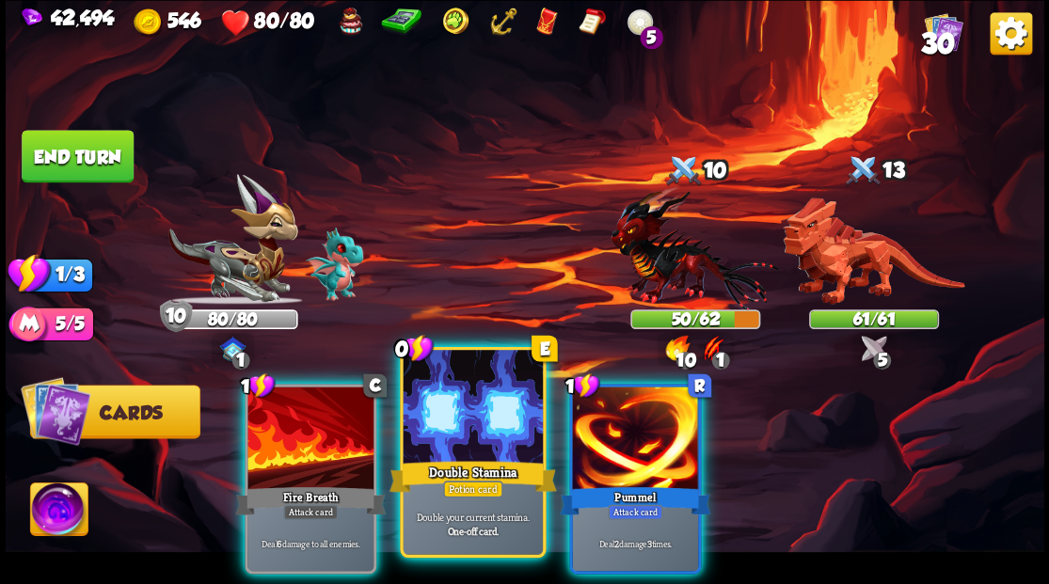
click at [487, 434] on div at bounding box center [472, 409] width 139 height 118
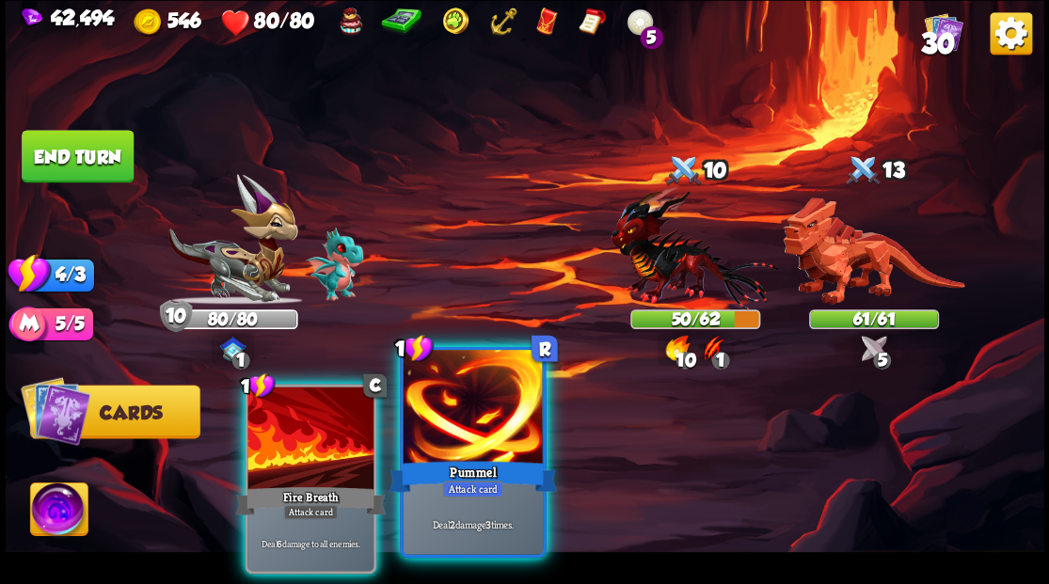
click at [468, 423] on div at bounding box center [472, 409] width 139 height 118
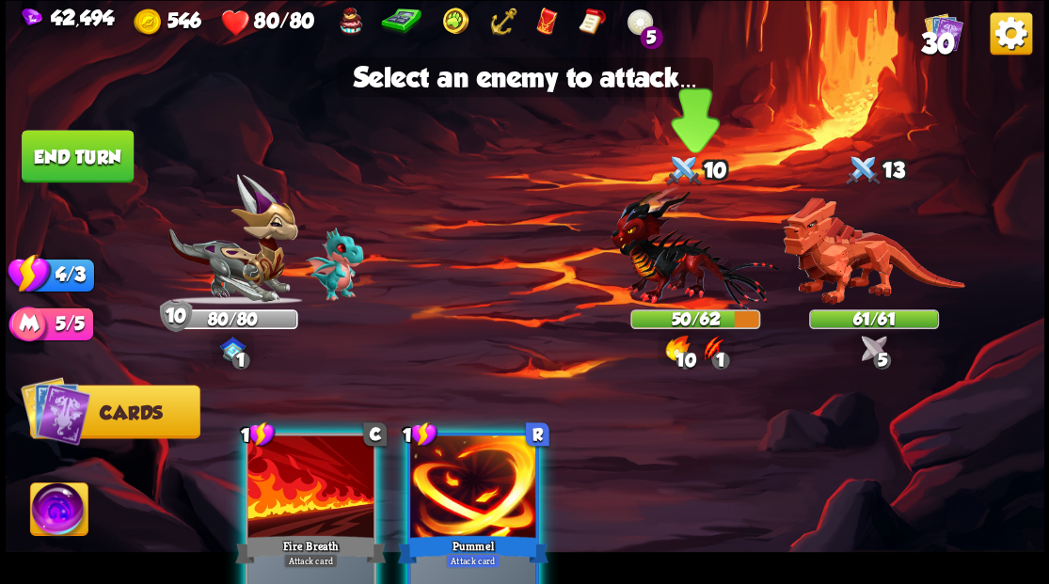
click at [658, 247] on img at bounding box center [694, 247] width 168 height 124
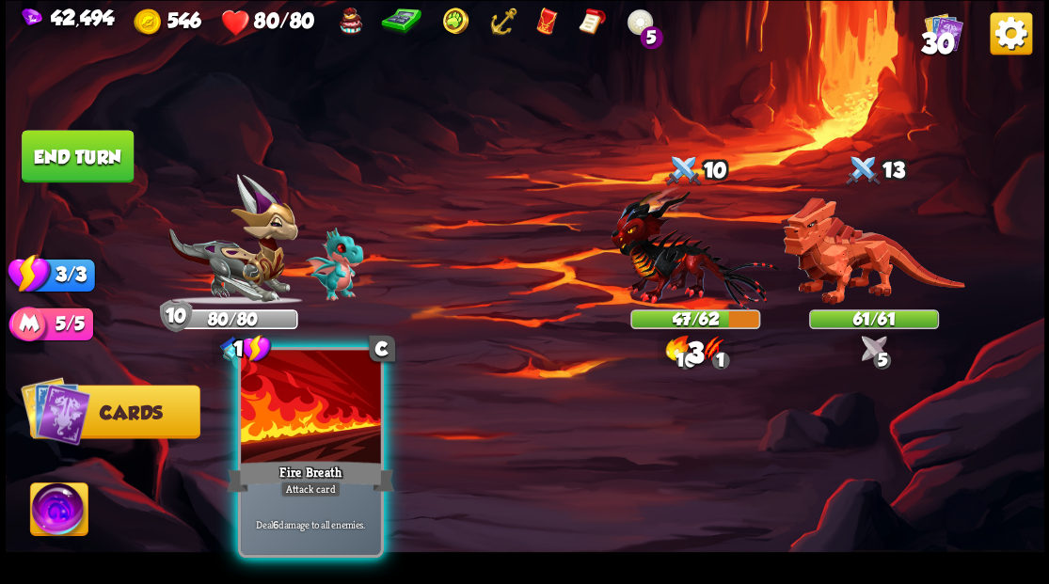
click at [320, 455] on div at bounding box center [310, 409] width 139 height 118
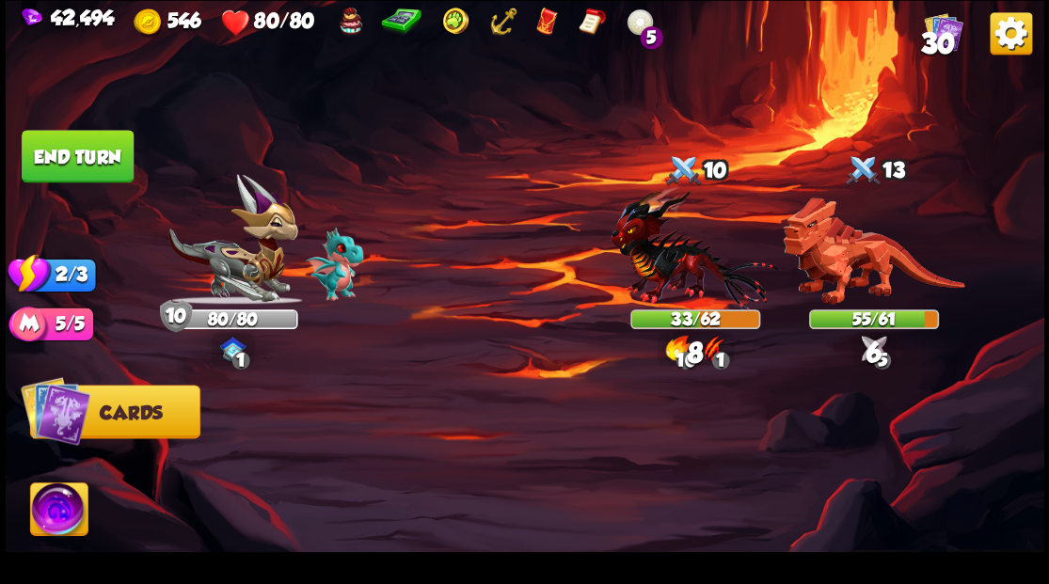
click at [71, 152] on button "End turn" at bounding box center [78, 156] width 112 height 53
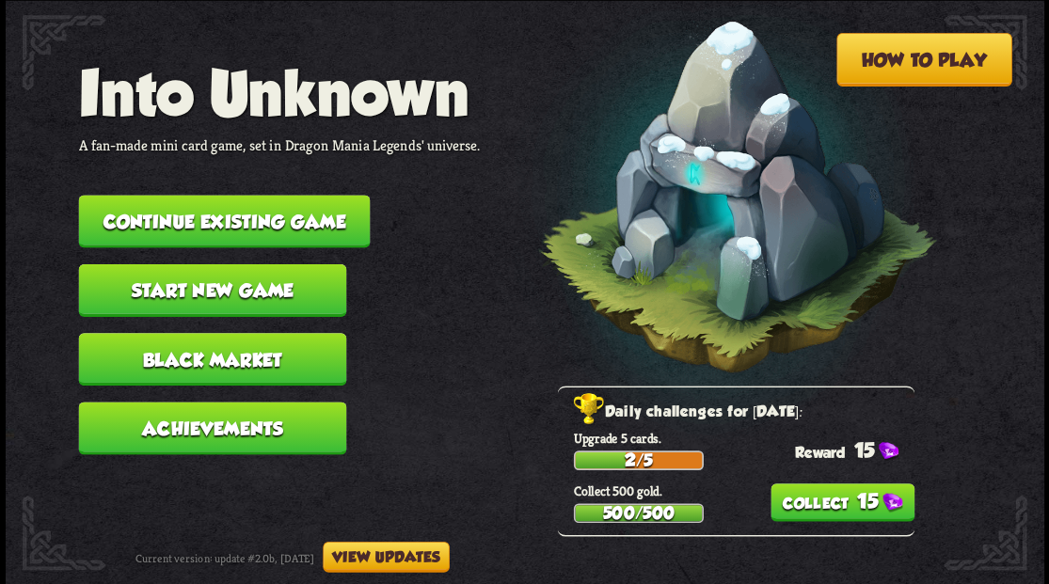
click at [220, 220] on button "Continue existing game" at bounding box center [224, 221] width 292 height 53
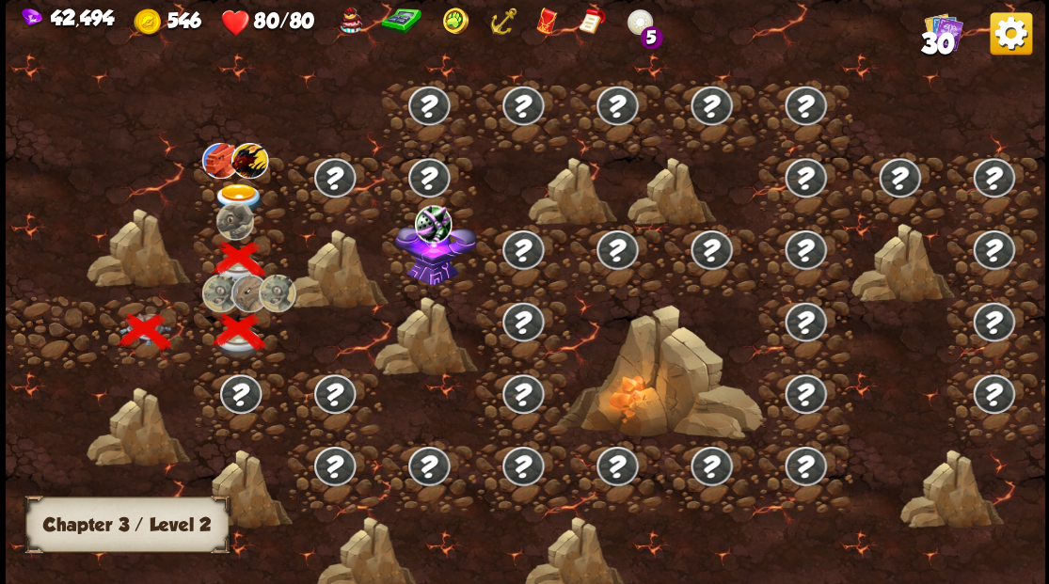
click at [235, 196] on img at bounding box center [239, 198] width 52 height 31
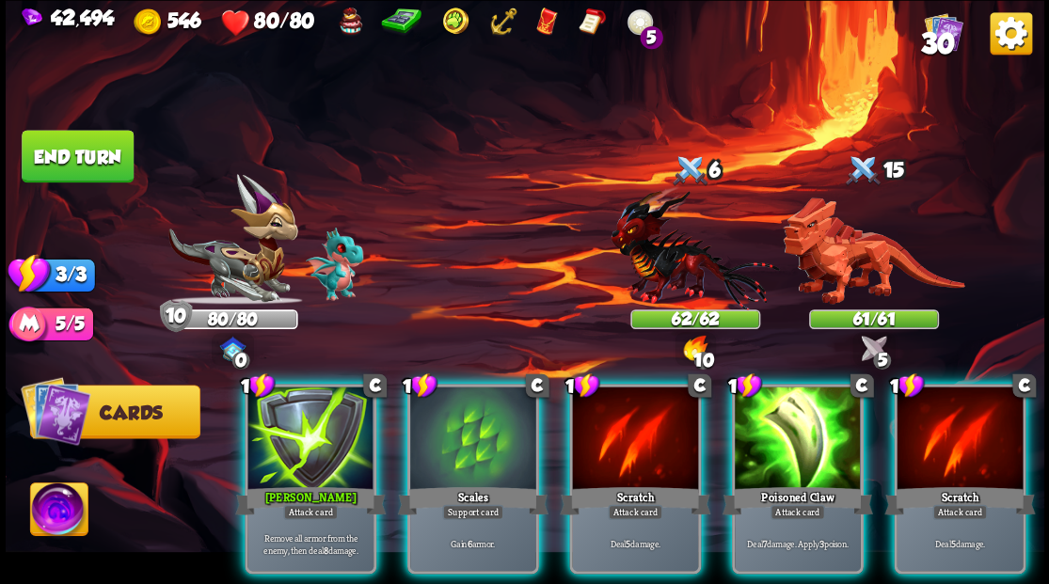
drag, startPoint x: 471, startPoint y: 393, endPoint x: 463, endPoint y: 387, distance: 10.7
click at [470, 392] on div at bounding box center [473, 440] width 126 height 106
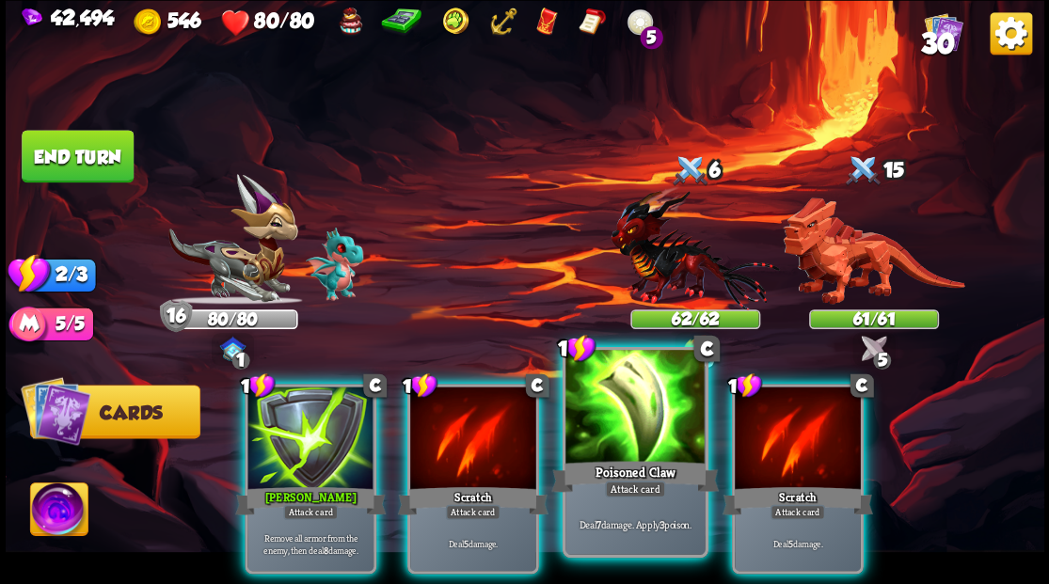
click at [619, 429] on div at bounding box center [634, 409] width 139 height 118
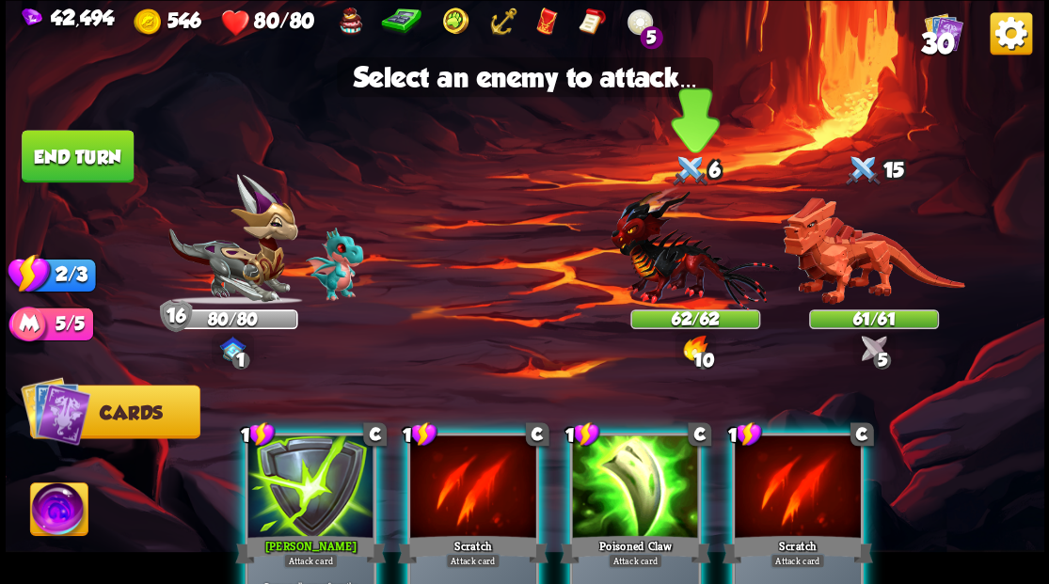
click at [671, 275] on img at bounding box center [694, 247] width 168 height 124
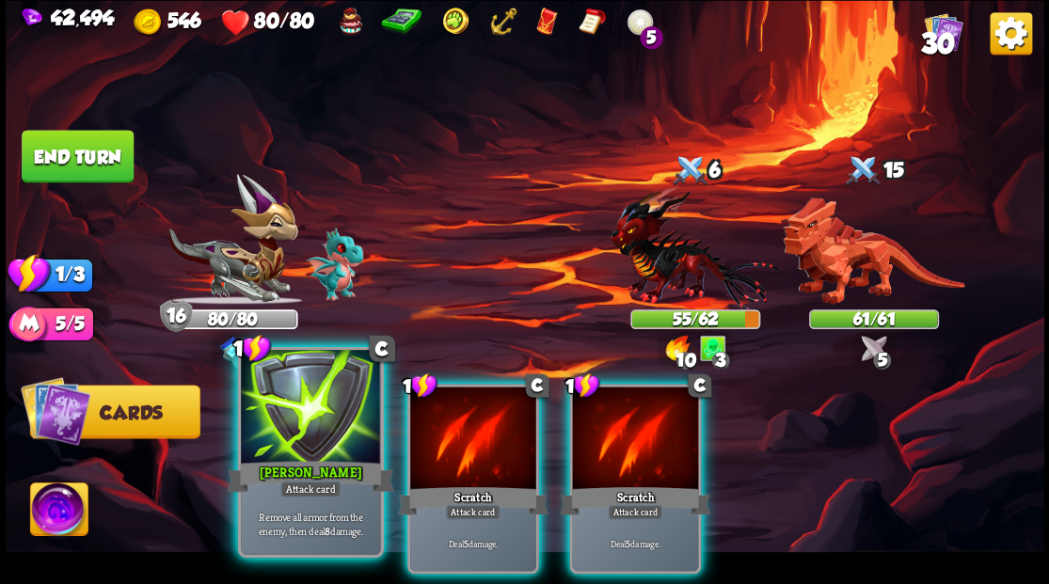
click at [290, 436] on div at bounding box center [310, 409] width 139 height 118
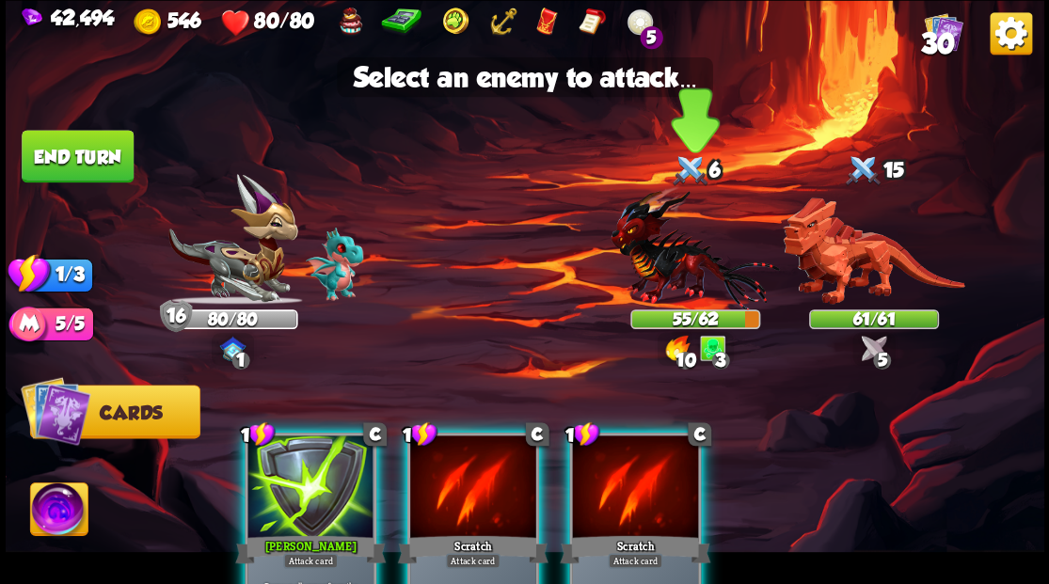
click at [653, 274] on img at bounding box center [694, 247] width 168 height 124
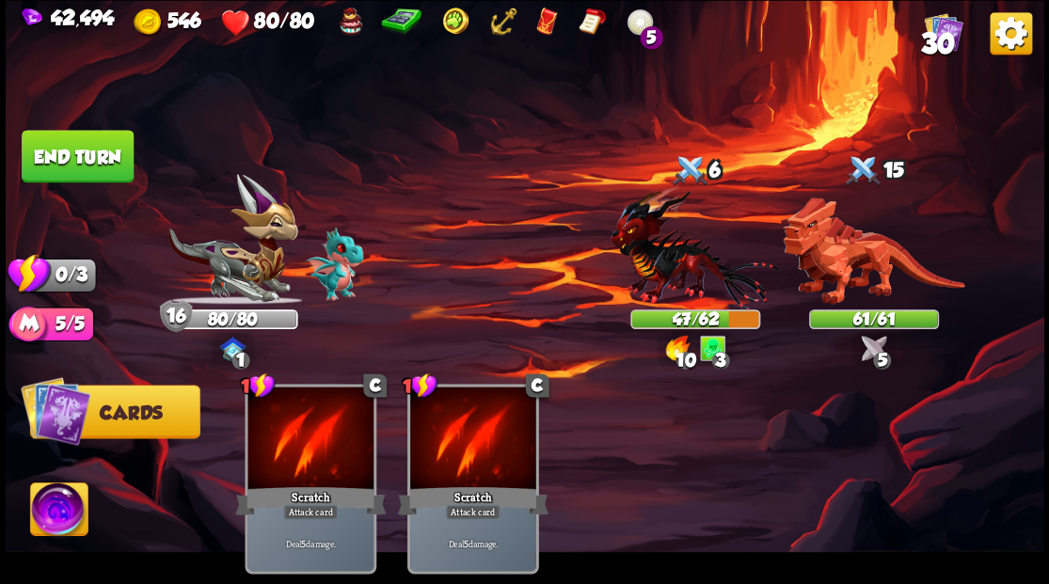
drag, startPoint x: 108, startPoint y: 156, endPoint x: 135, endPoint y: 156, distance: 27.3
click at [108, 155] on button "End turn" at bounding box center [78, 156] width 112 height 53
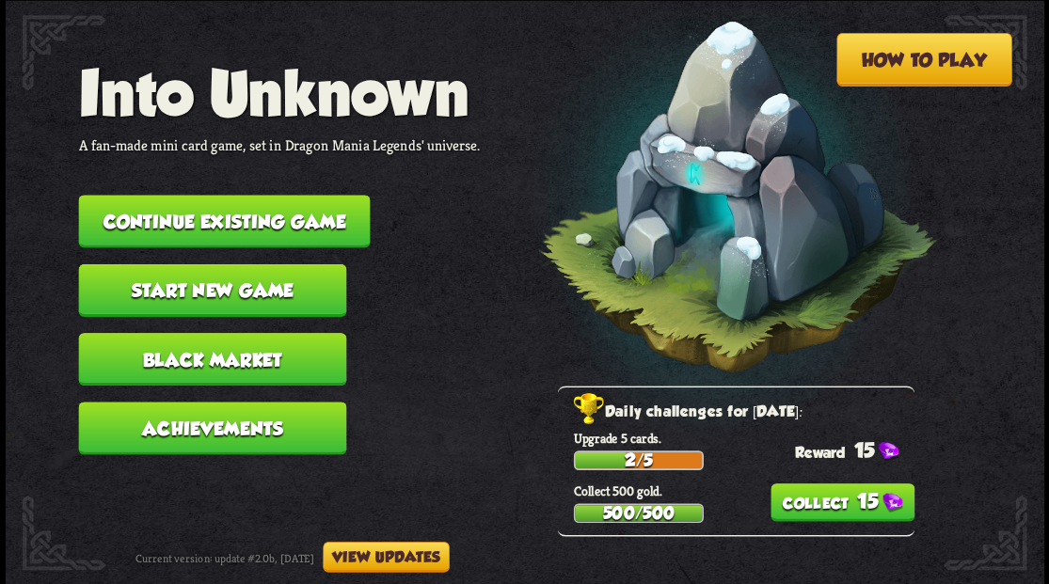
click at [248, 284] on button "Start new game" at bounding box center [212, 289] width 268 height 53
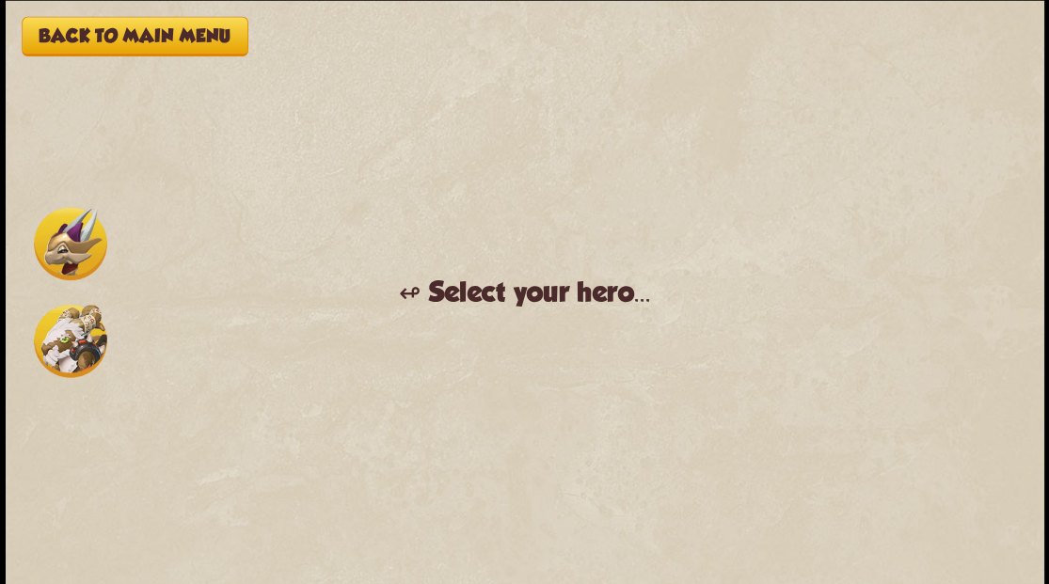
click at [60, 247] on img at bounding box center [70, 243] width 73 height 73
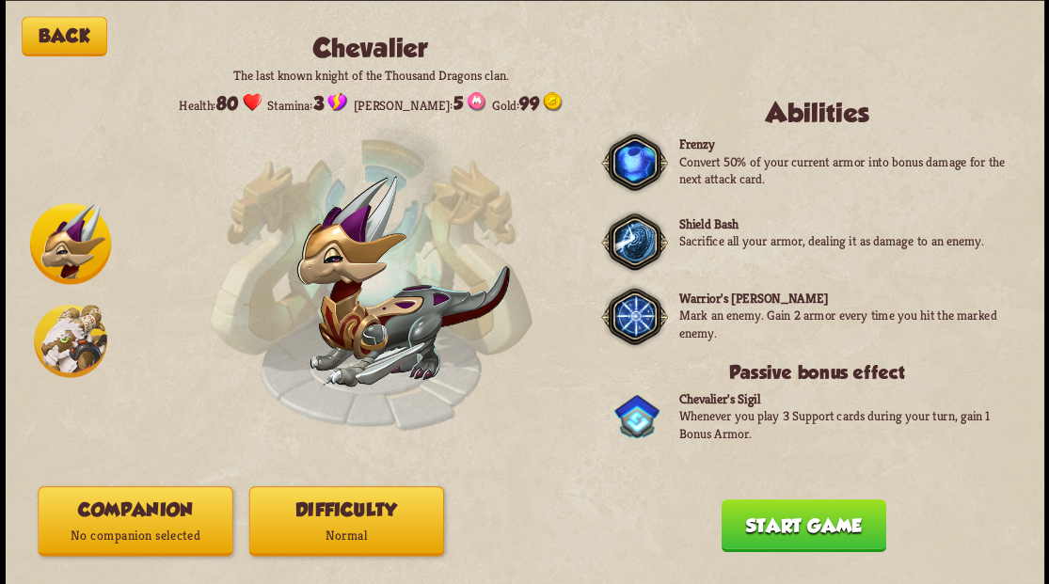
click at [166, 510] on button "Companion No companion selected" at bounding box center [135, 521] width 195 height 70
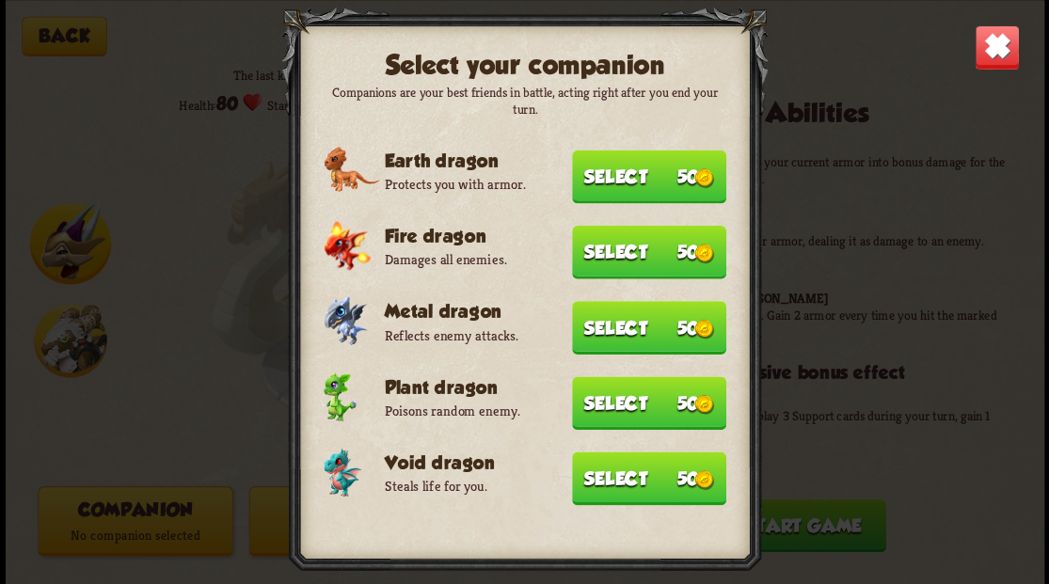
click at [635, 480] on button "Select 50" at bounding box center [649, 479] width 154 height 54
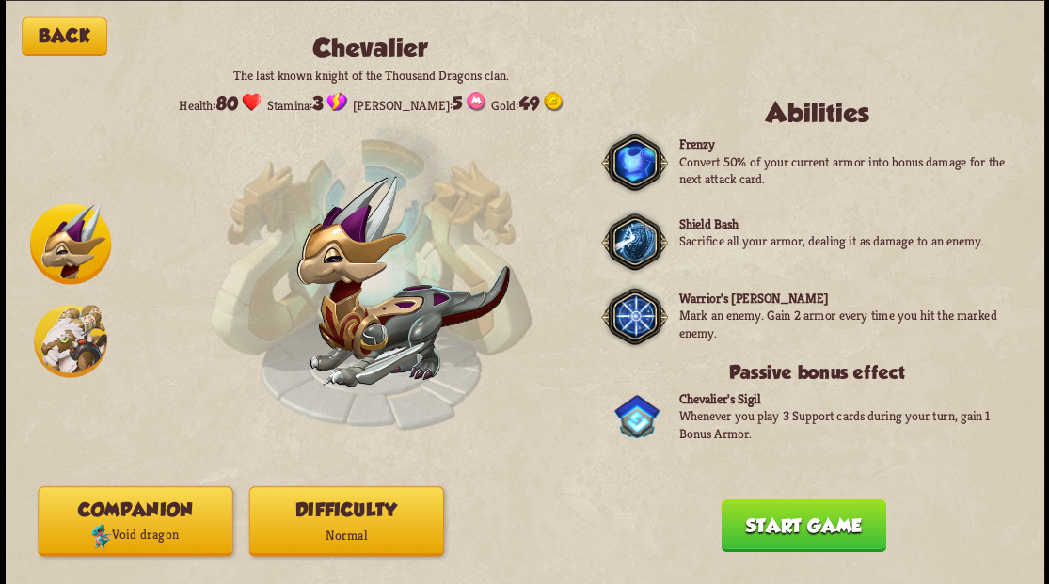
drag, startPoint x: 777, startPoint y: 532, endPoint x: 739, endPoint y: 491, distance: 55.9
click at [776, 528] on button "Start game" at bounding box center [803, 525] width 165 height 53
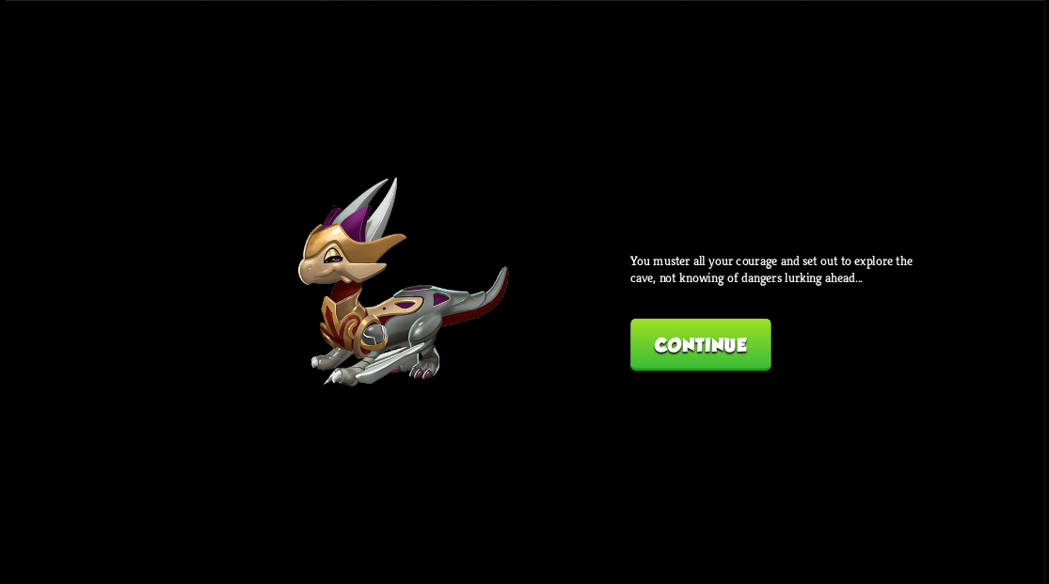
click at [683, 338] on button "Continue" at bounding box center [700, 344] width 140 height 53
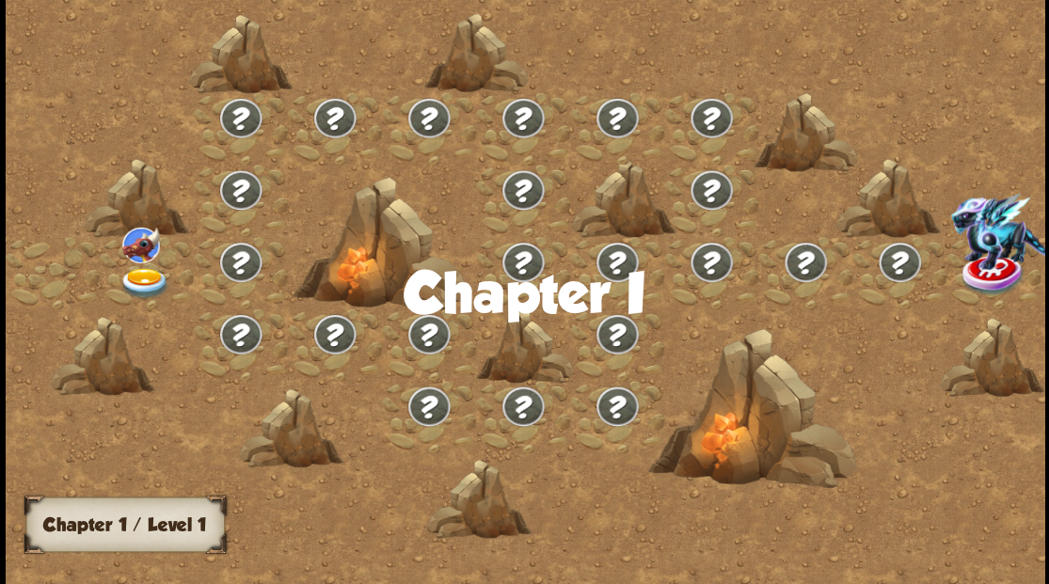
click at [149, 275] on img at bounding box center [145, 282] width 52 height 31
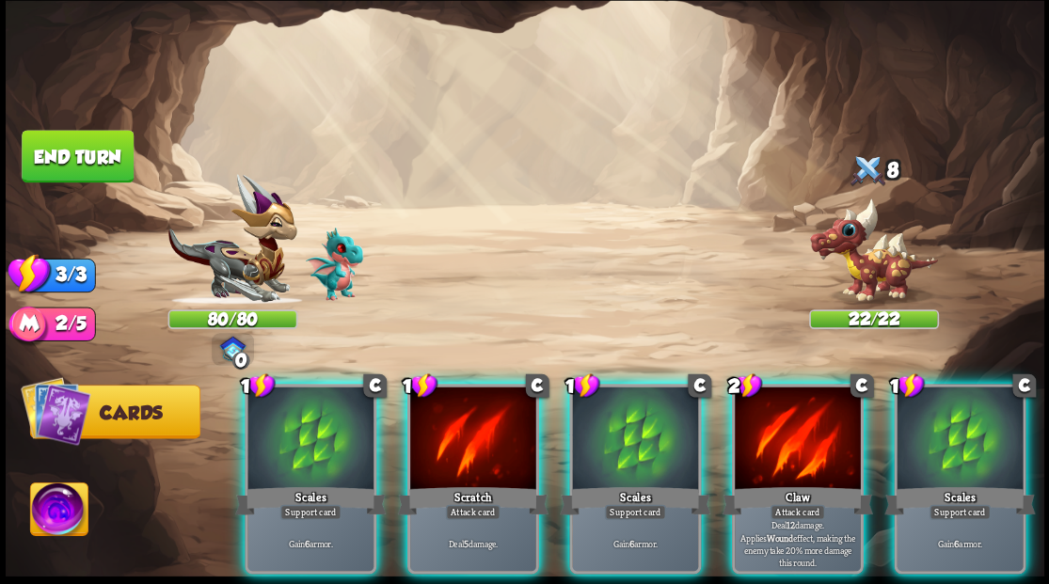
click at [777, 428] on div at bounding box center [798, 440] width 126 height 106
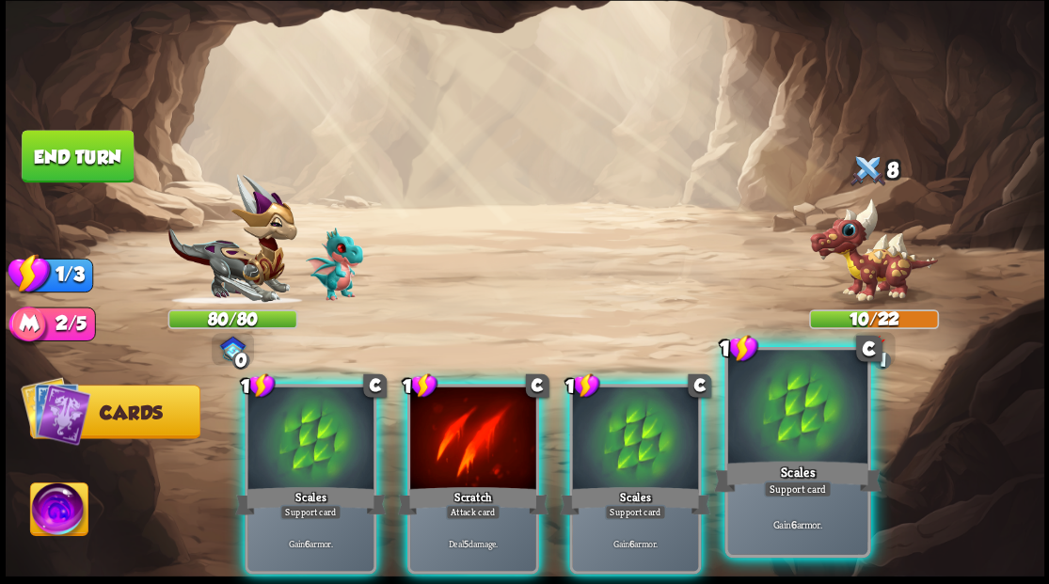
click at [770, 424] on div at bounding box center [796, 409] width 139 height 118
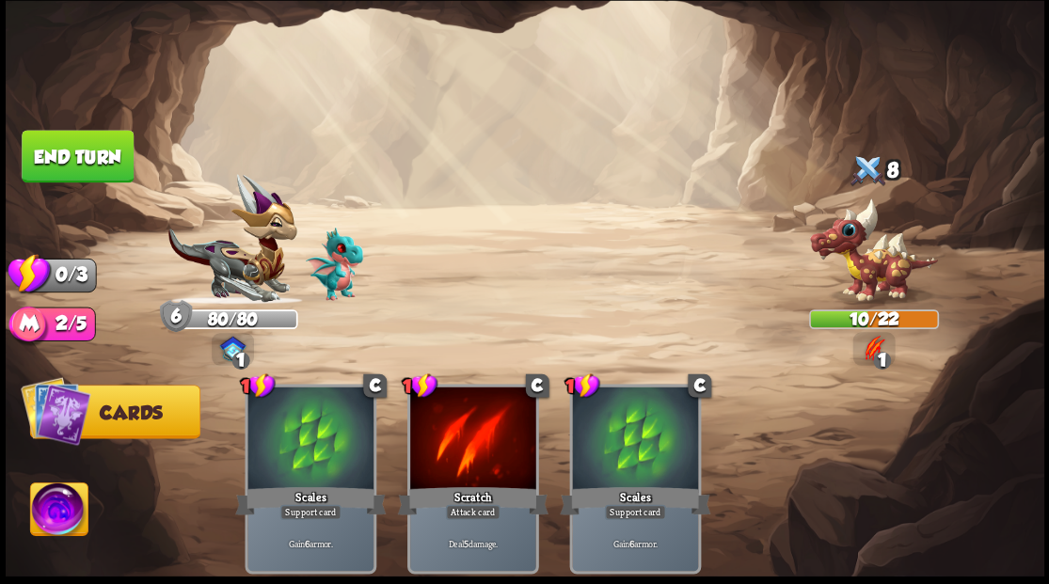
click at [94, 141] on button "End turn" at bounding box center [78, 156] width 112 height 53
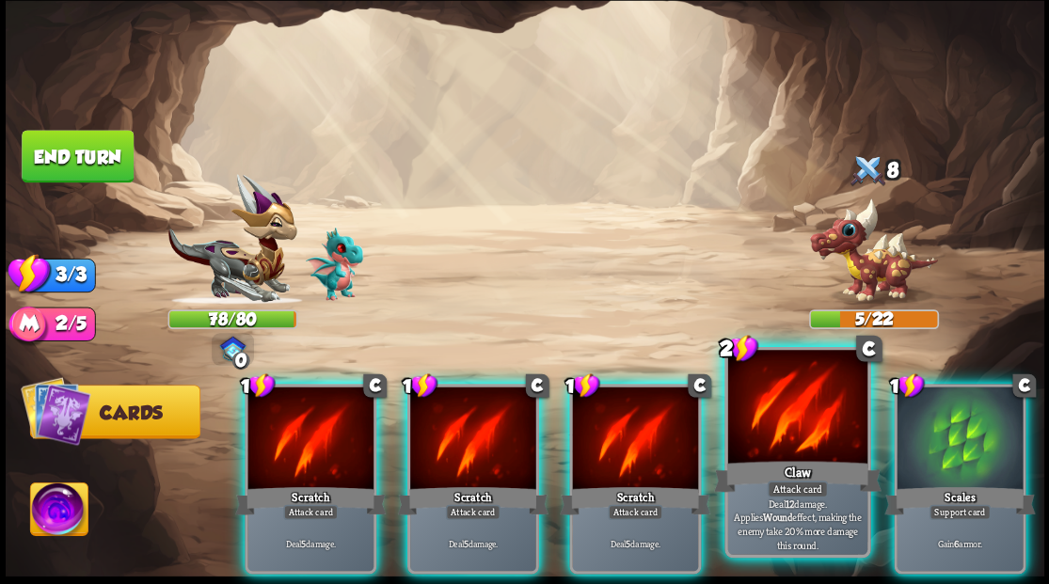
click at [807, 429] on div at bounding box center [796, 409] width 139 height 118
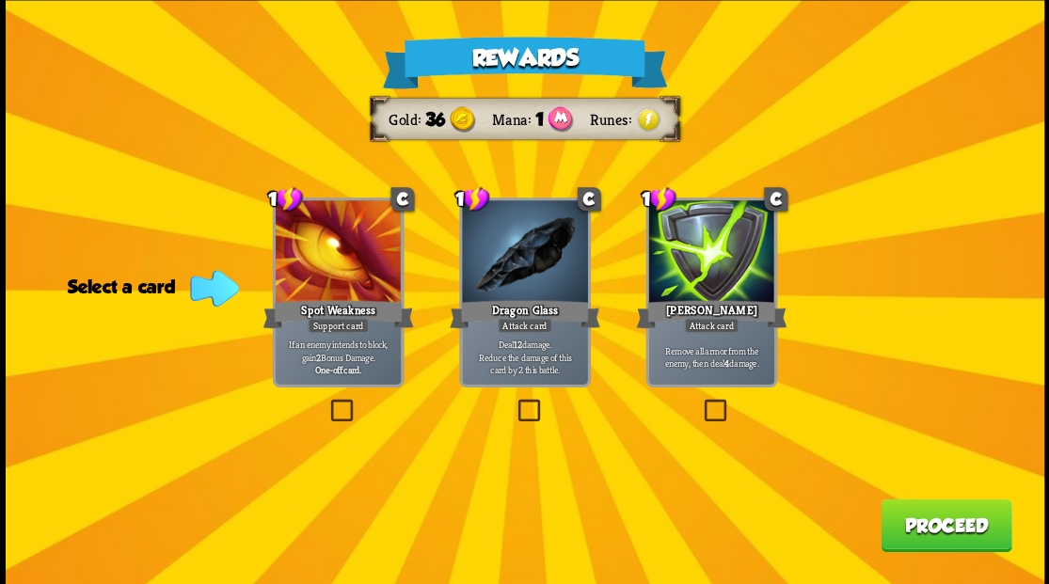
click at [700, 402] on label at bounding box center [700, 402] width 0 height 0
click at [0, 0] on input "checkbox" at bounding box center [0, 0] width 0 height 0
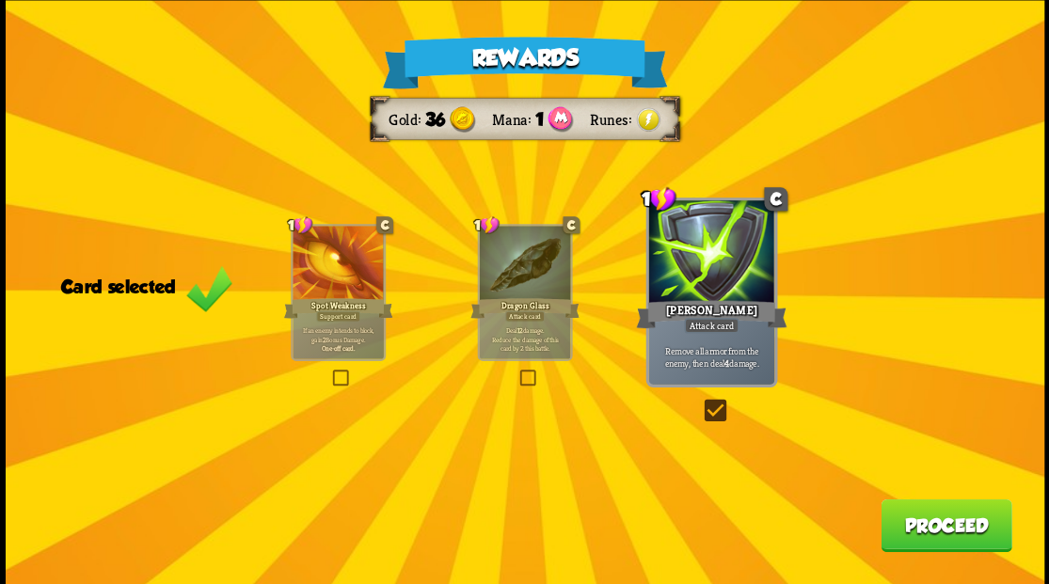
drag, startPoint x: 924, startPoint y: 531, endPoint x: 886, endPoint y: 493, distance: 53.9
click at [886, 493] on div "Rewards Gold 36 Mana 1 Runes Card selected 1 C Spot Weakness Support card If an…" at bounding box center [525, 292] width 1038 height 584
click at [948, 522] on button "Proceed" at bounding box center [945, 525] width 131 height 53
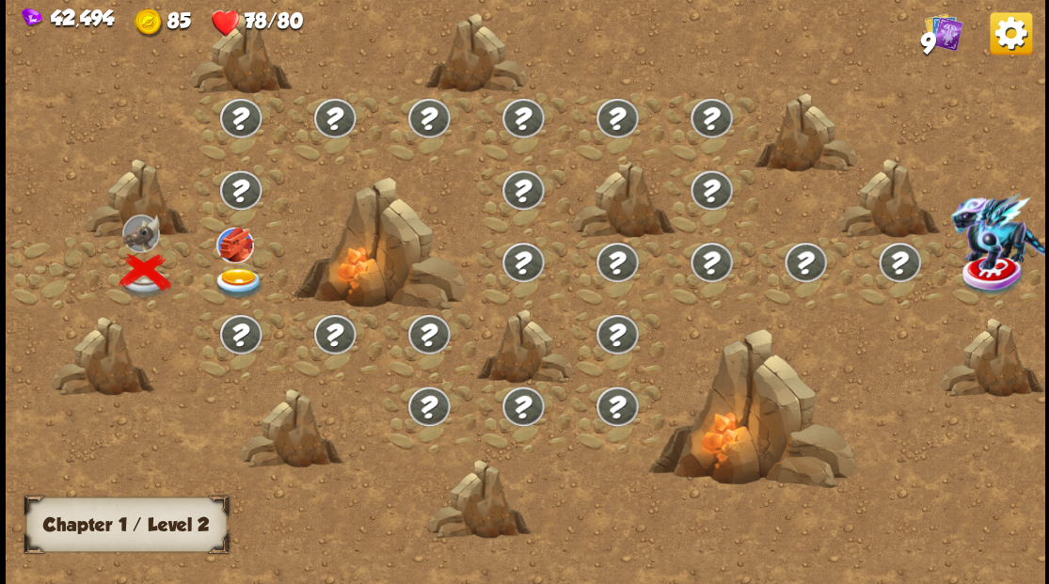
click at [230, 277] on img at bounding box center [239, 282] width 52 height 31
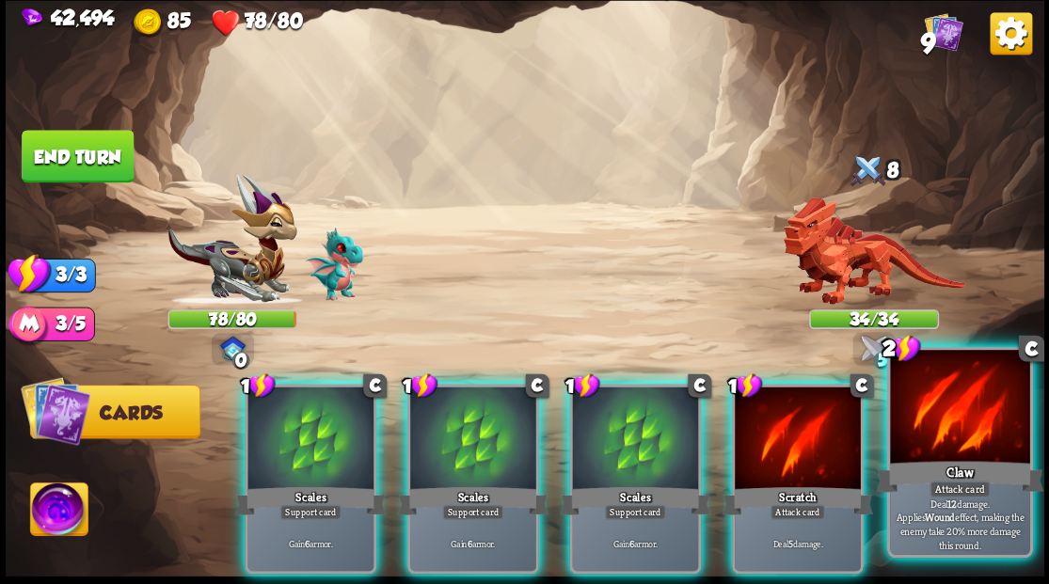
click at [948, 438] on div at bounding box center [959, 409] width 139 height 118
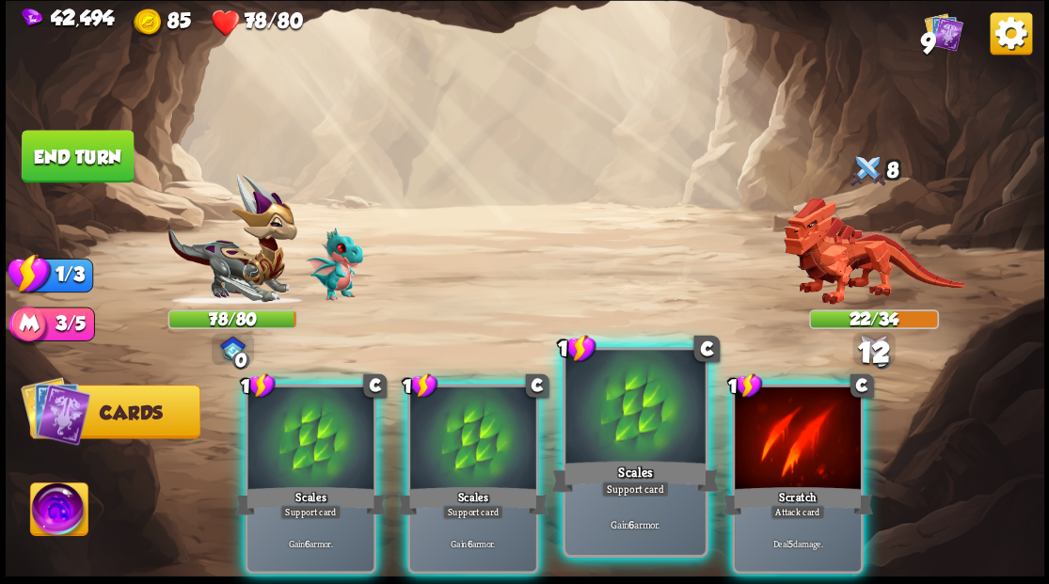
click at [599, 404] on div at bounding box center [634, 409] width 139 height 118
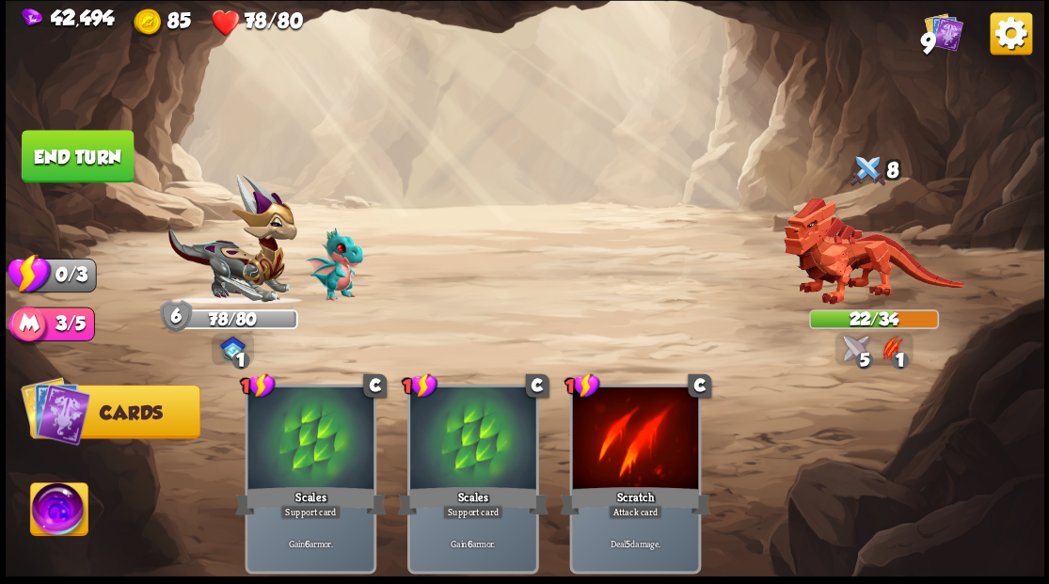
click at [81, 149] on button "End turn" at bounding box center [78, 156] width 112 height 53
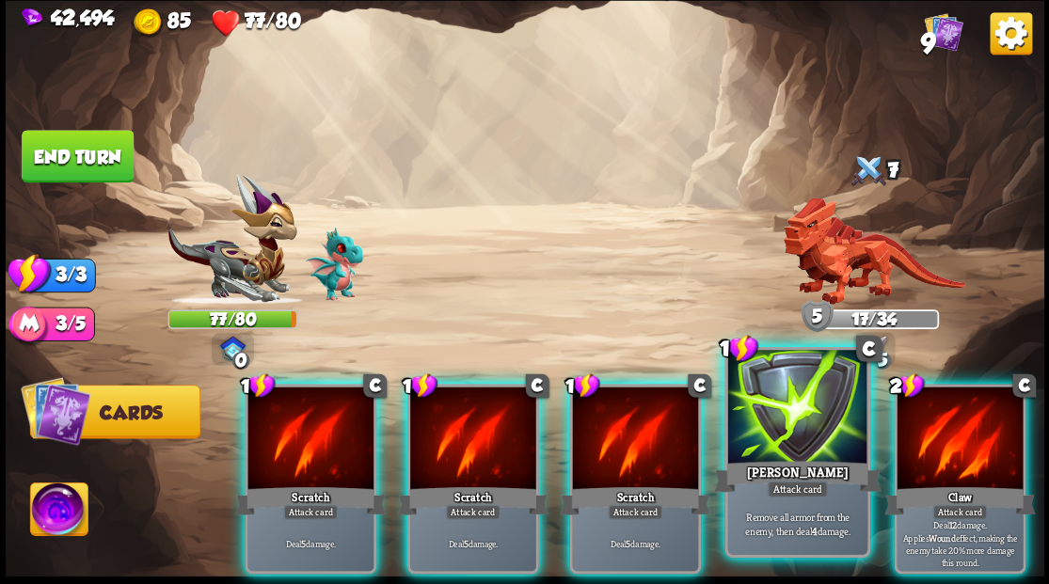
click at [784, 445] on div at bounding box center [796, 409] width 139 height 118
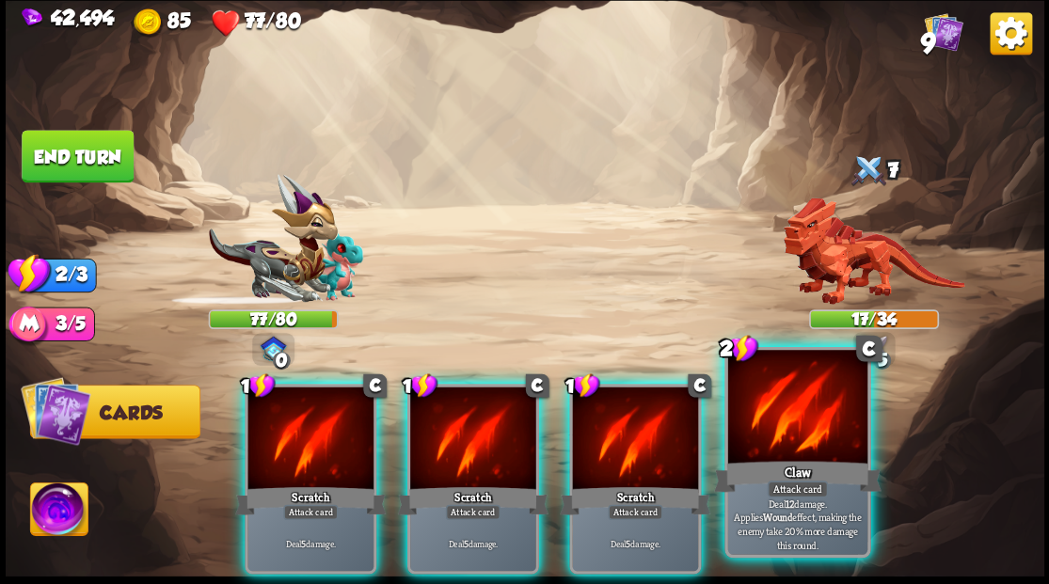
click at [773, 436] on div at bounding box center [796, 409] width 139 height 118
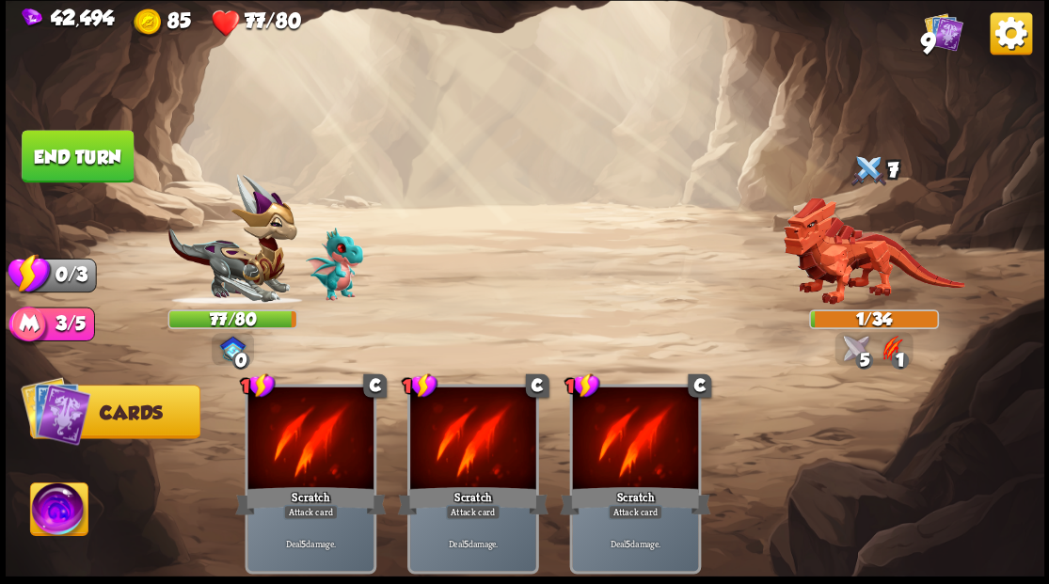
click at [62, 152] on button "End turn" at bounding box center [77, 157] width 113 height 54
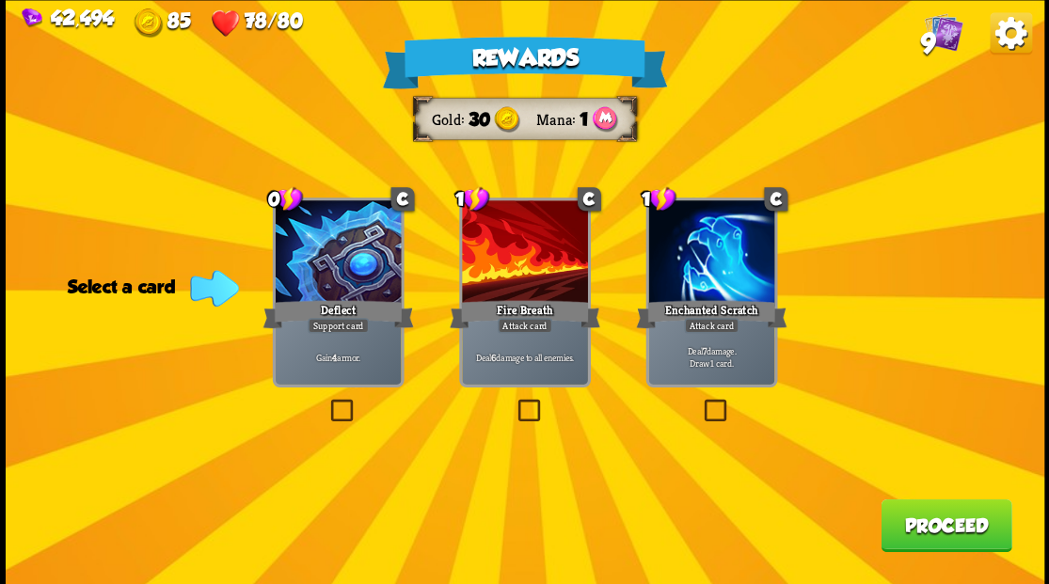
drag, startPoint x: 523, startPoint y: 406, endPoint x: 625, endPoint y: 391, distance: 102.7
click at [514, 402] on label at bounding box center [514, 402] width 0 height 0
click at [0, 0] on input "checkbox" at bounding box center [0, 0] width 0 height 0
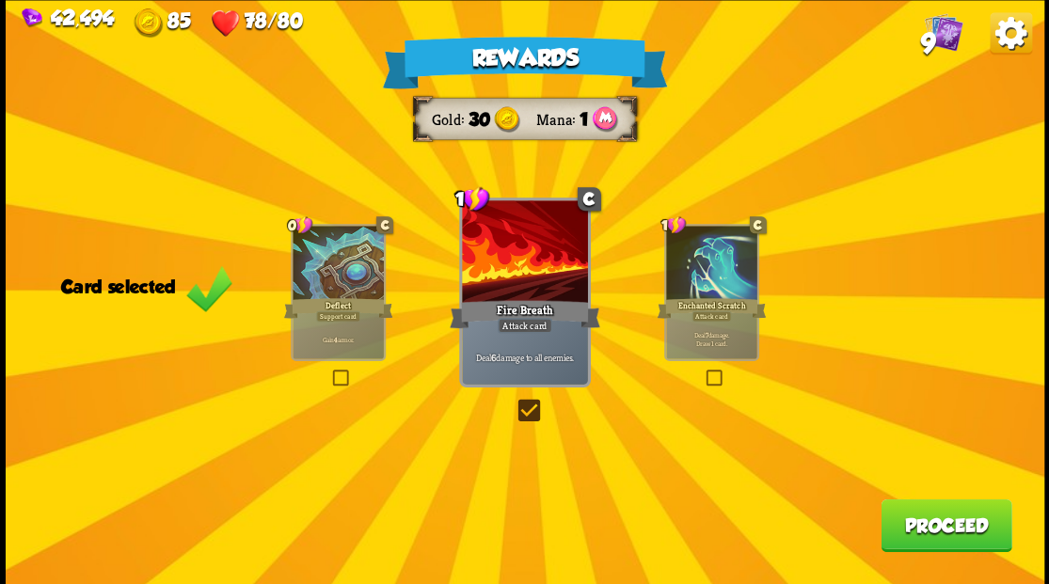
drag, startPoint x: 952, startPoint y: 531, endPoint x: 893, endPoint y: 462, distance: 90.7
click at [927, 499] on div "Rewards Gold 30 Mana 1 Card selected 0 C Deflect Support card Gain 4 armor. 1 C…" at bounding box center [525, 292] width 1038 height 584
click at [964, 527] on button "Proceed" at bounding box center [945, 525] width 131 height 53
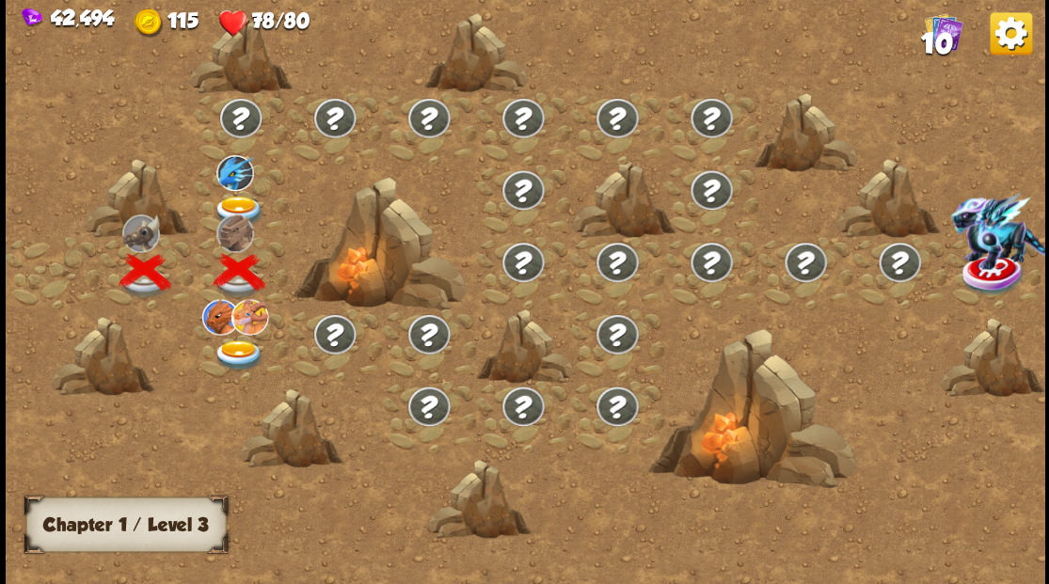
click at [233, 358] on img at bounding box center [239, 355] width 52 height 31
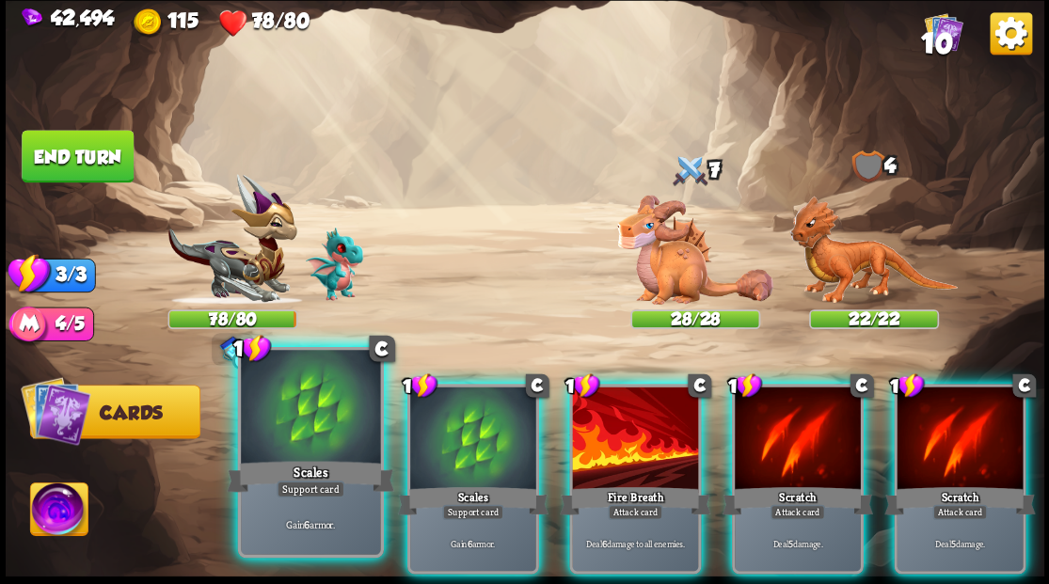
click at [317, 421] on div at bounding box center [310, 409] width 139 height 118
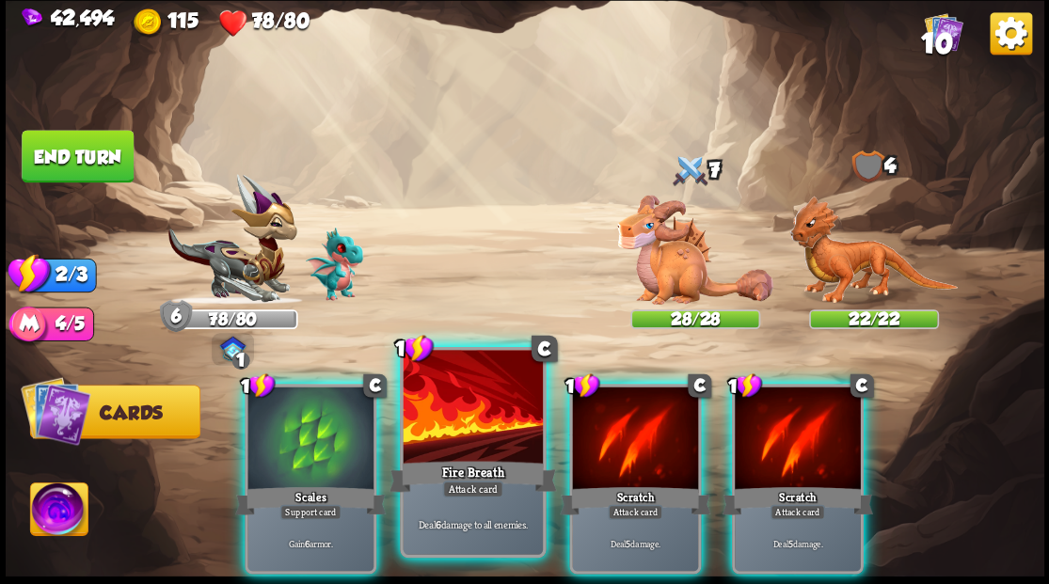
click at [425, 426] on div at bounding box center [472, 409] width 139 height 118
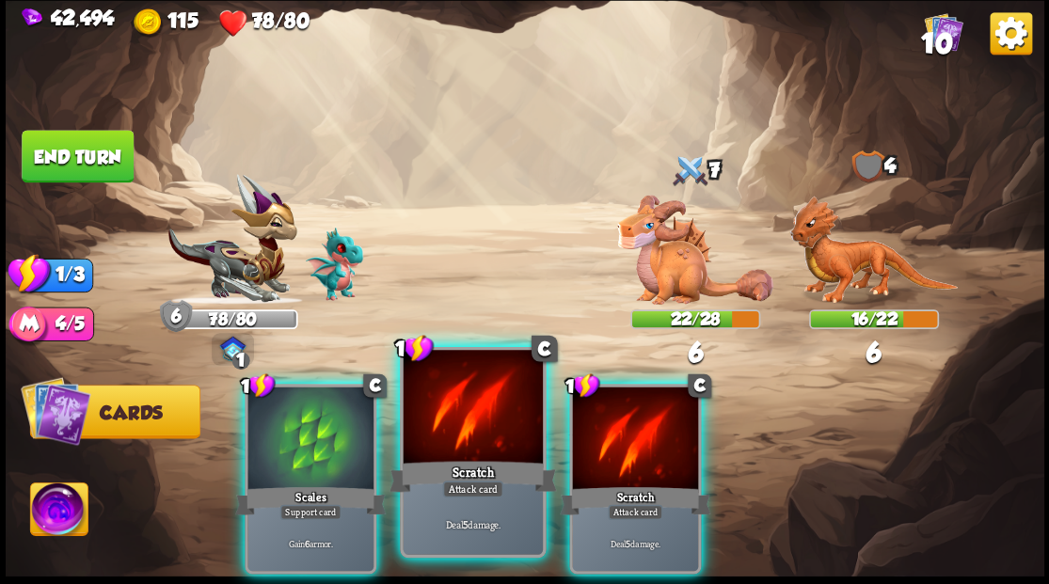
click at [429, 430] on div at bounding box center [472, 409] width 139 height 118
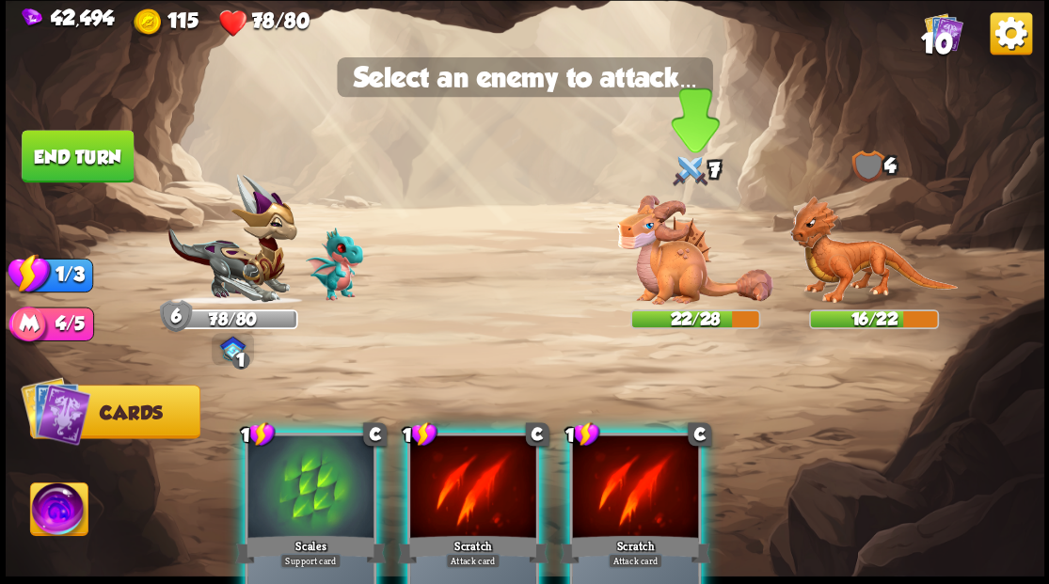
click at [666, 262] on img at bounding box center [695, 250] width 156 height 110
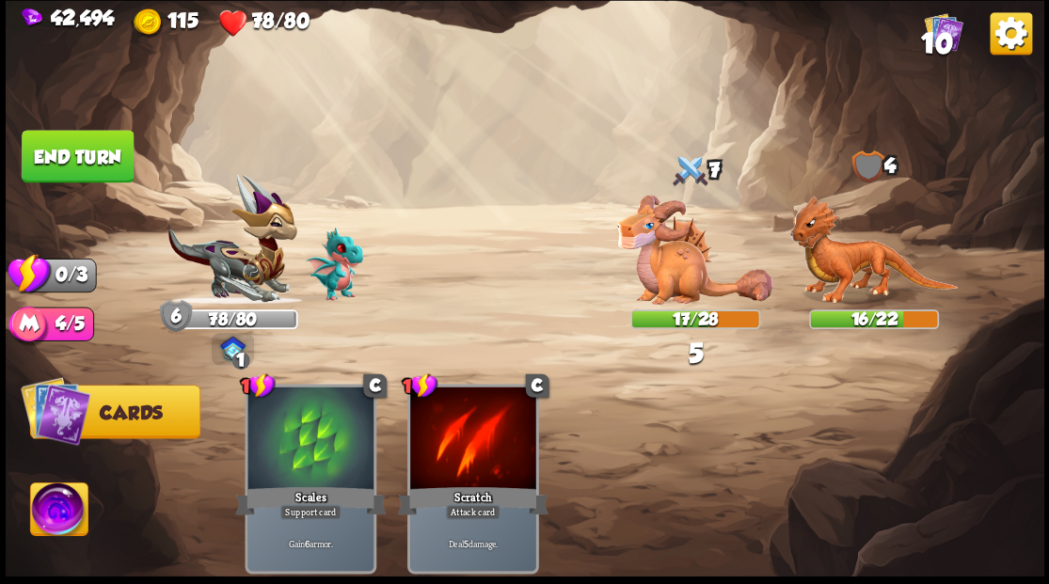
click at [43, 146] on button "End turn" at bounding box center [78, 156] width 112 height 53
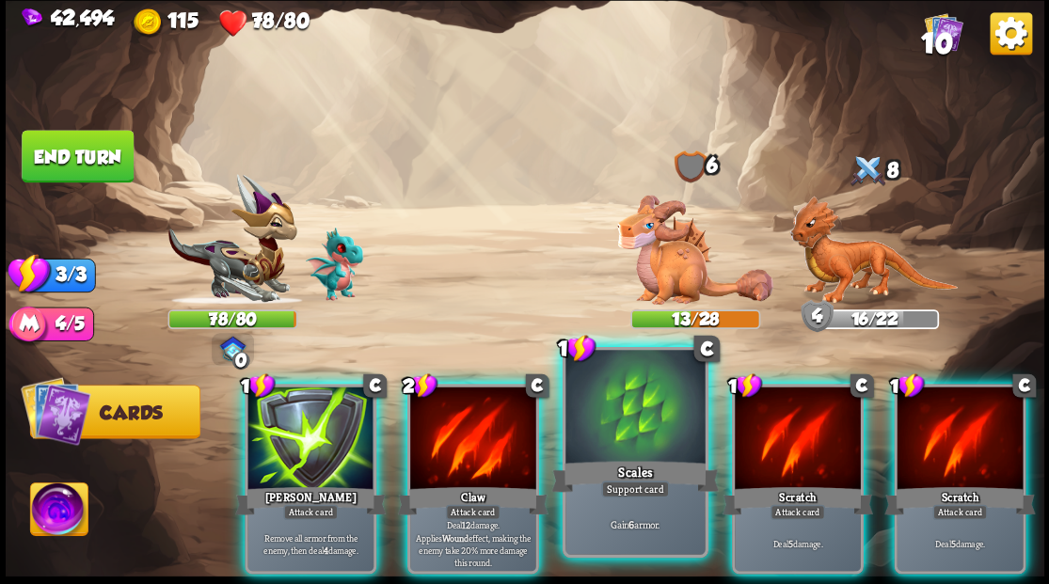
click at [613, 431] on div at bounding box center [634, 409] width 139 height 118
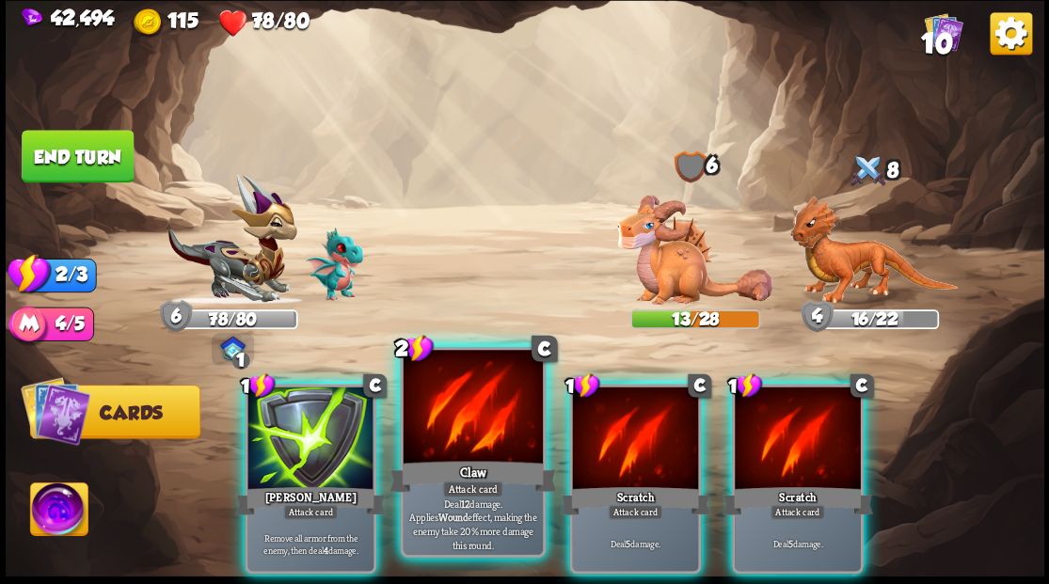
click at [478, 444] on div at bounding box center [472, 409] width 139 height 118
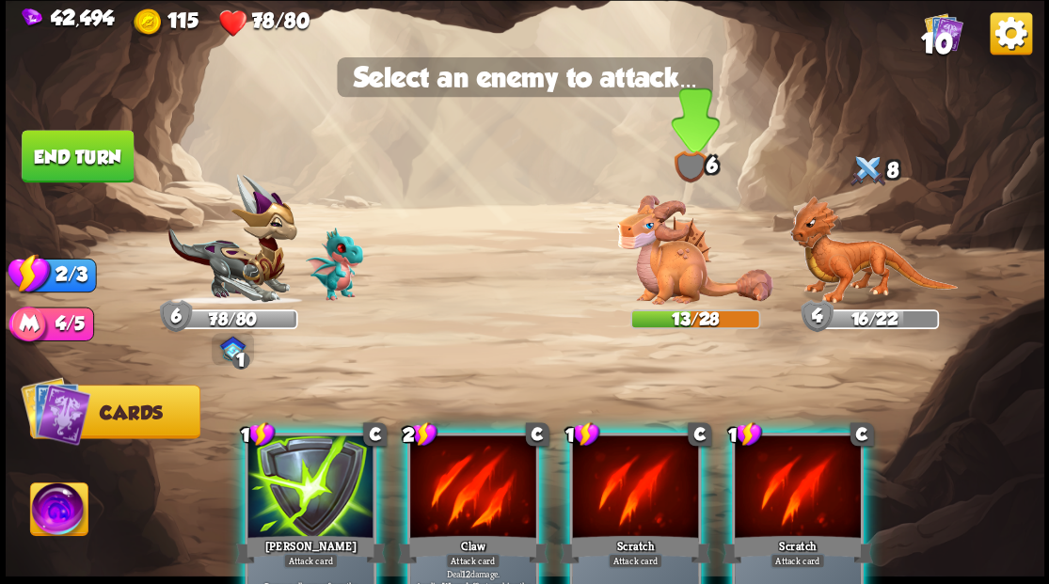
click at [692, 270] on img at bounding box center [695, 250] width 156 height 110
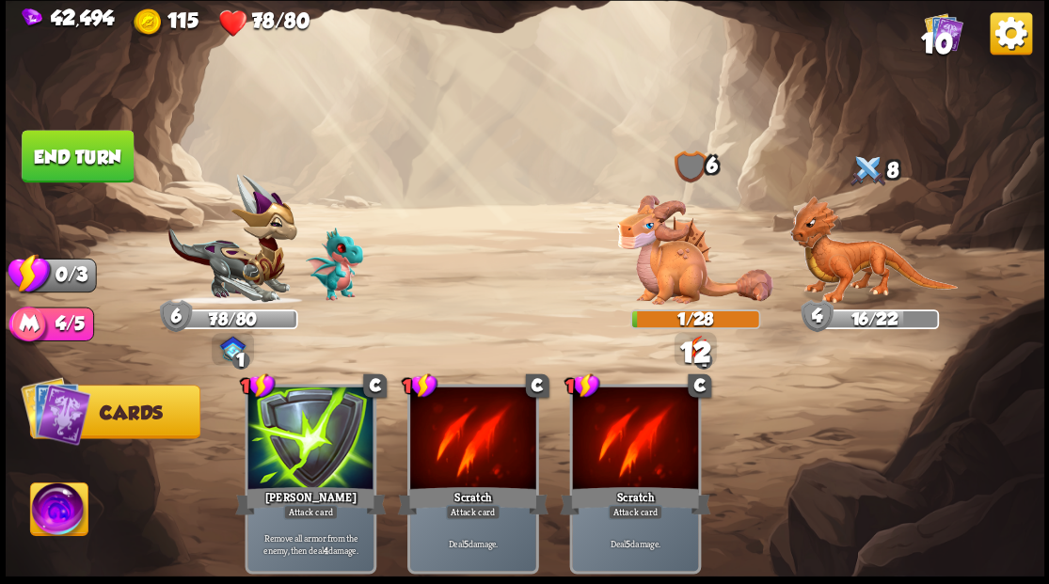
click at [103, 152] on button "End turn" at bounding box center [77, 156] width 115 height 54
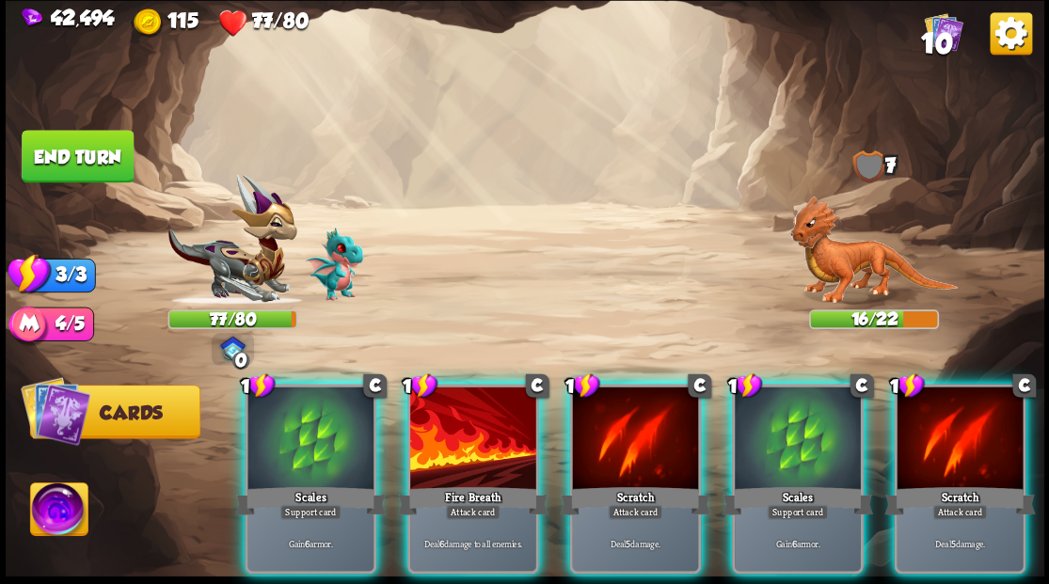
click at [833, 265] on img at bounding box center [873, 250] width 168 height 109
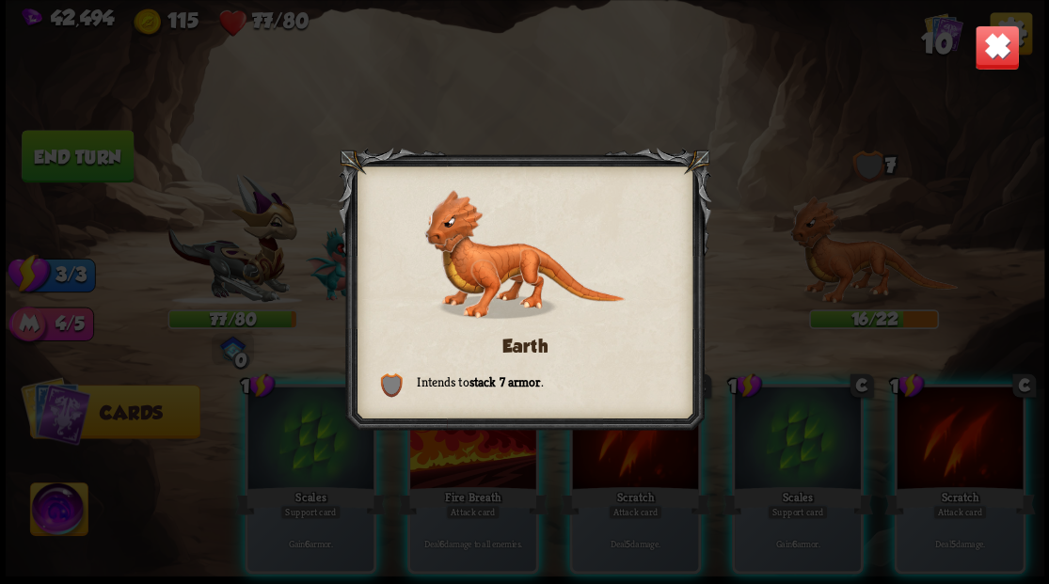
click at [1002, 68] on img at bounding box center [996, 46] width 45 height 45
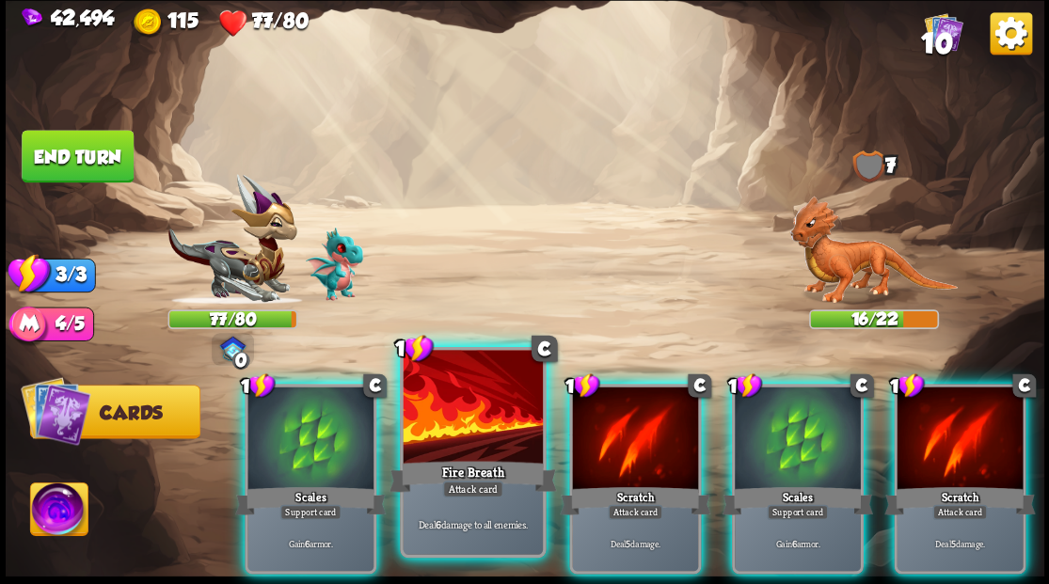
click at [483, 406] on div at bounding box center [472, 409] width 139 height 118
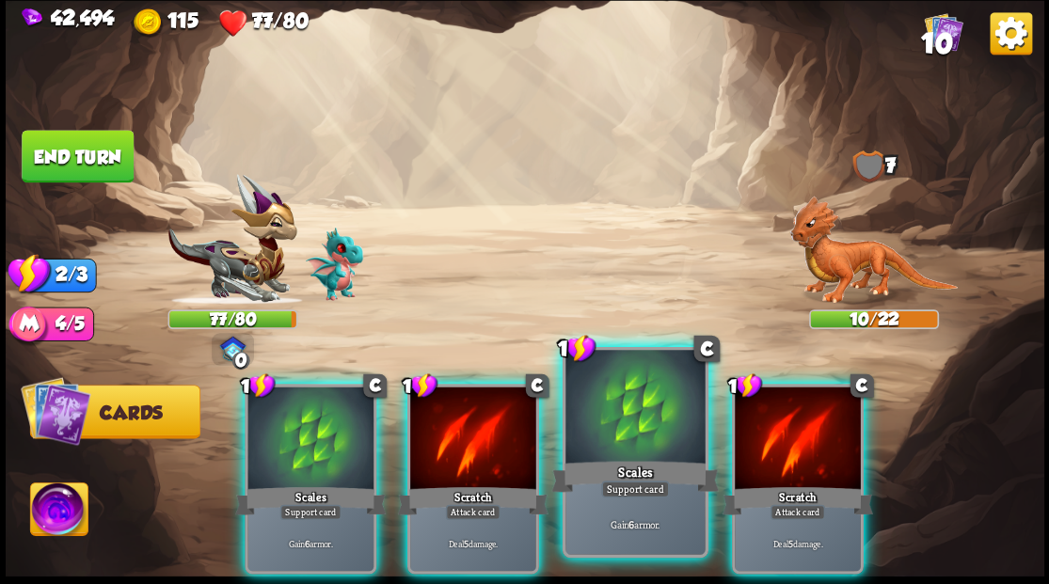
drag, startPoint x: 461, startPoint y: 411, endPoint x: 513, endPoint y: 357, distance: 74.5
click at [460, 411] on div at bounding box center [473, 440] width 126 height 106
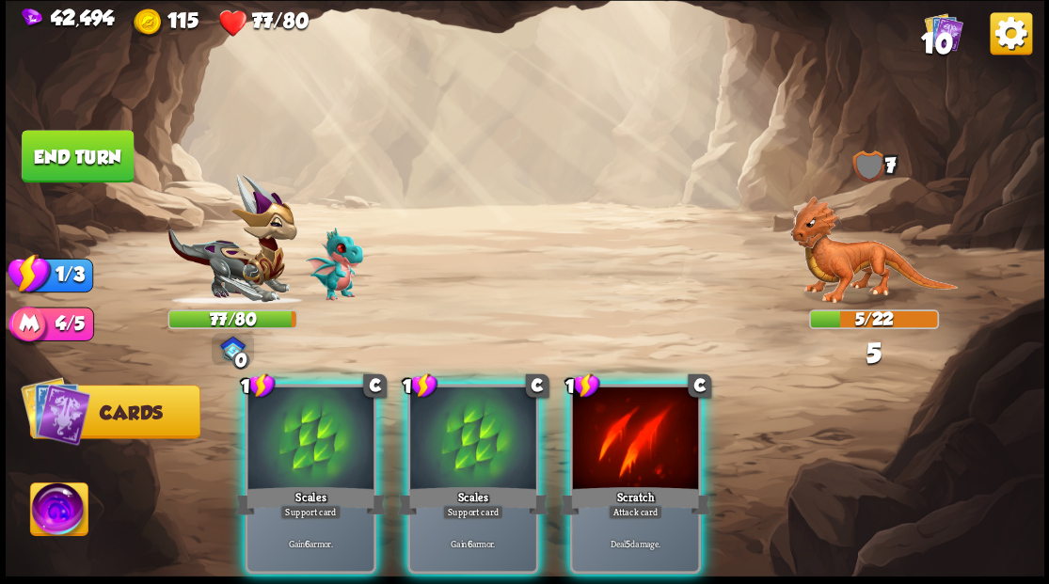
drag, startPoint x: 610, startPoint y: 435, endPoint x: 664, endPoint y: 397, distance: 66.3
click at [618, 433] on div at bounding box center [635, 440] width 126 height 106
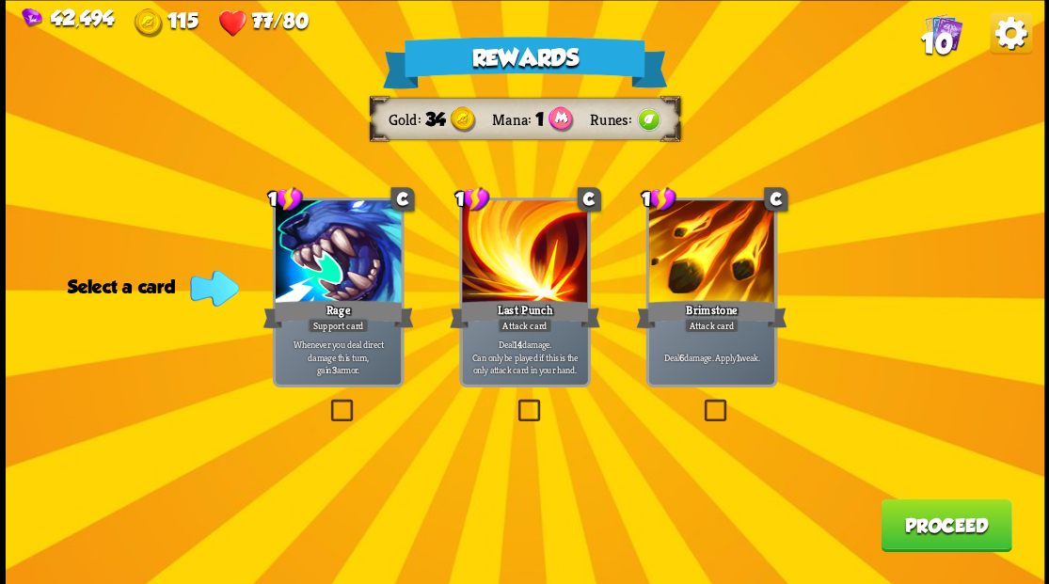
click at [700, 402] on label at bounding box center [700, 402] width 0 height 0
click at [0, 0] on input "checkbox" at bounding box center [0, 0] width 0 height 0
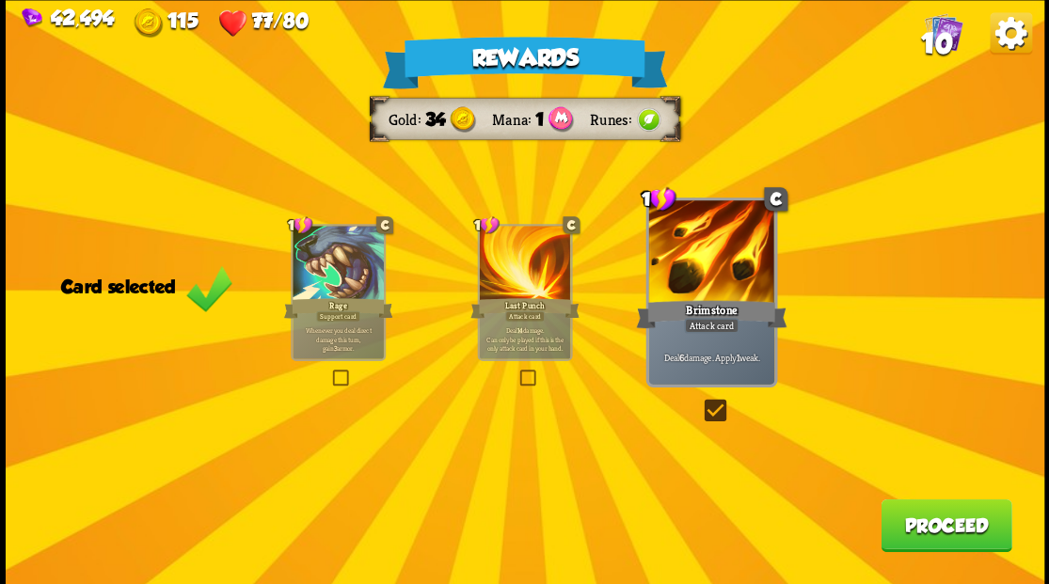
click at [943, 519] on button "Proceed" at bounding box center [945, 525] width 131 height 53
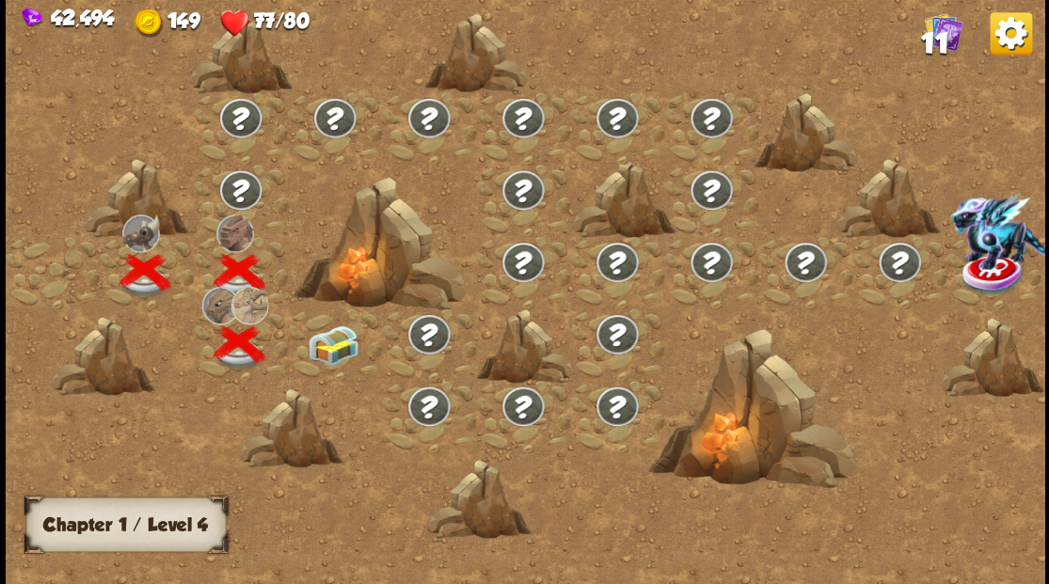
click at [316, 342] on img at bounding box center [333, 345] width 52 height 40
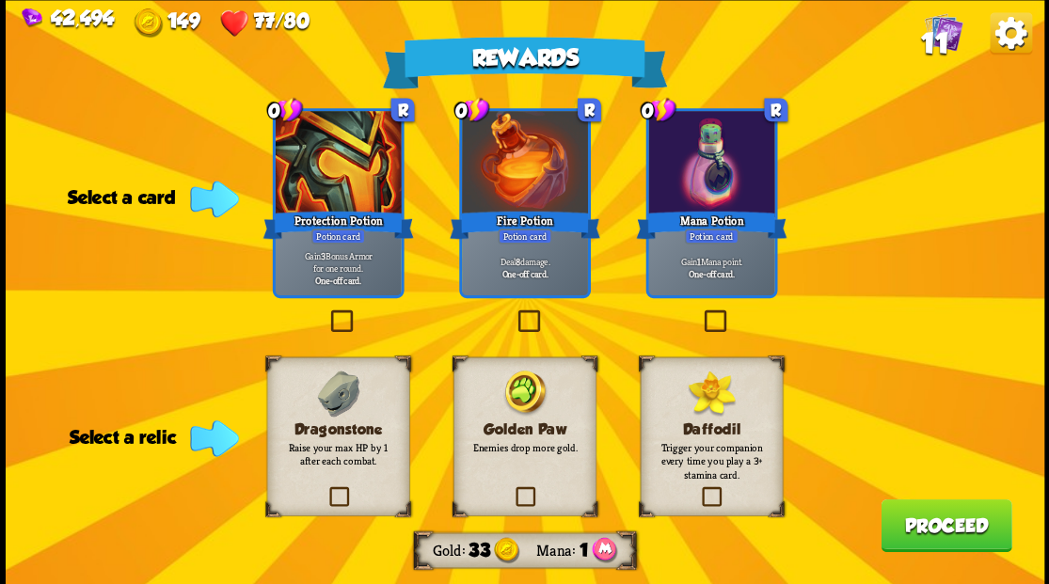
click at [700, 312] on label at bounding box center [700, 312] width 0 height 0
click at [0, 0] on input "checkbox" at bounding box center [0, 0] width 0 height 0
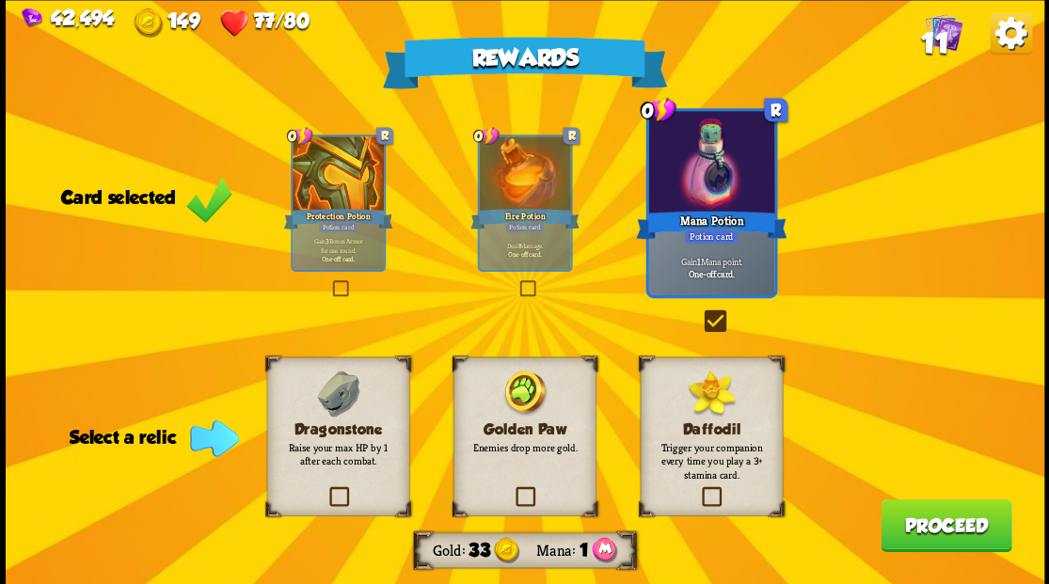
click at [512, 489] on label at bounding box center [512, 489] width 0 height 0
click at [0, 0] on input "checkbox" at bounding box center [0, 0] width 0 height 0
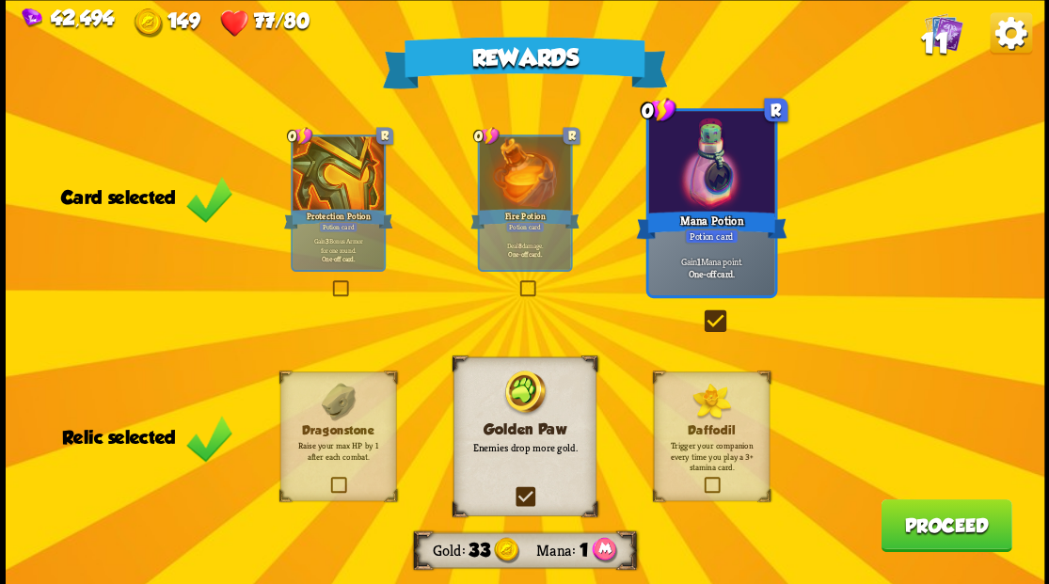
drag, startPoint x: 958, startPoint y: 531, endPoint x: 954, endPoint y: 521, distance: 10.1
click at [954, 521] on button "Proceed" at bounding box center [945, 525] width 131 height 53
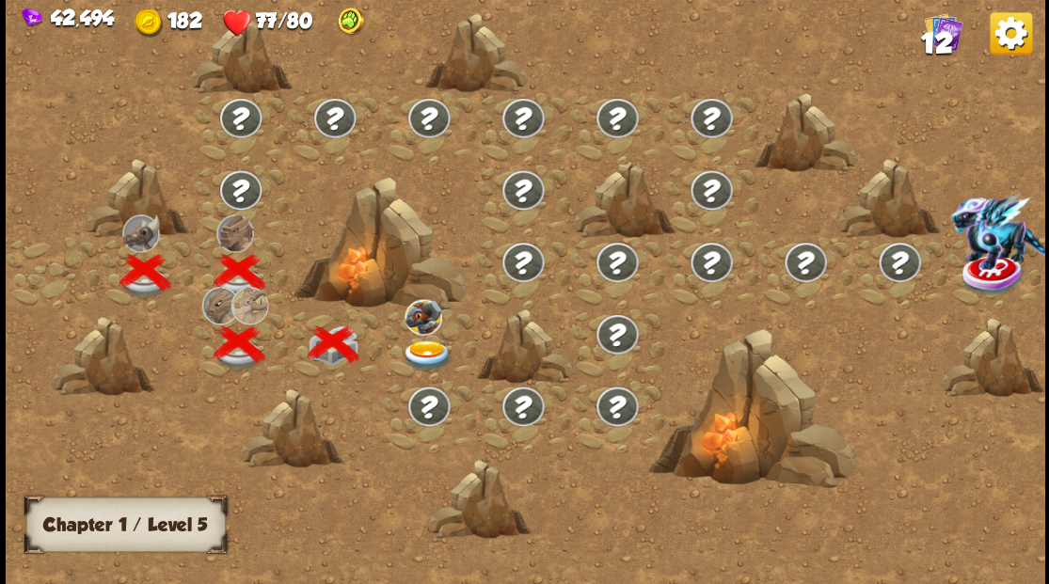
click at [423, 353] on img at bounding box center [427, 355] width 52 height 31
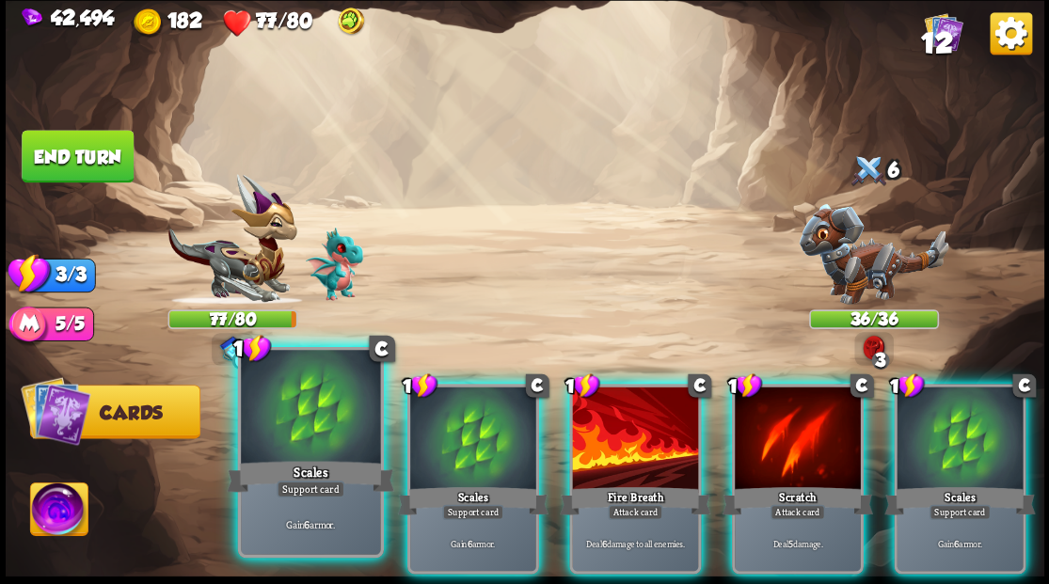
click at [327, 414] on div at bounding box center [310, 409] width 139 height 118
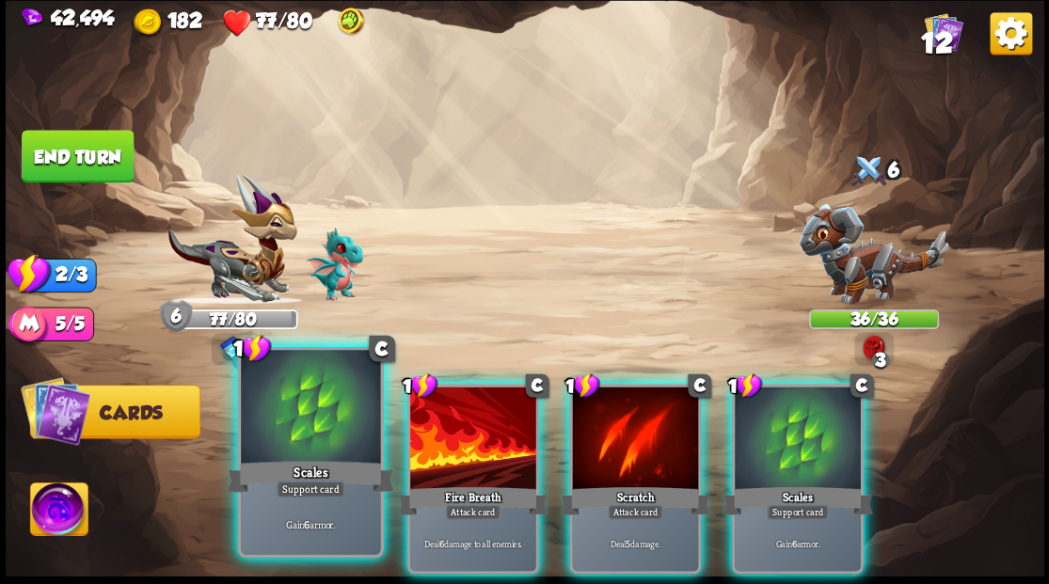
click at [331, 420] on div at bounding box center [310, 409] width 139 height 118
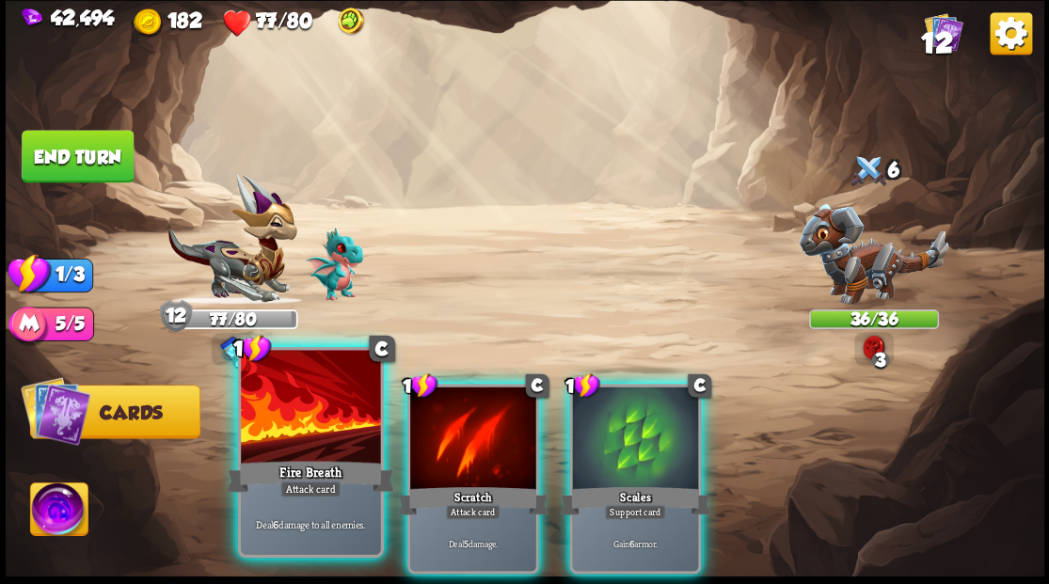
click at [335, 420] on div at bounding box center [310, 409] width 139 height 118
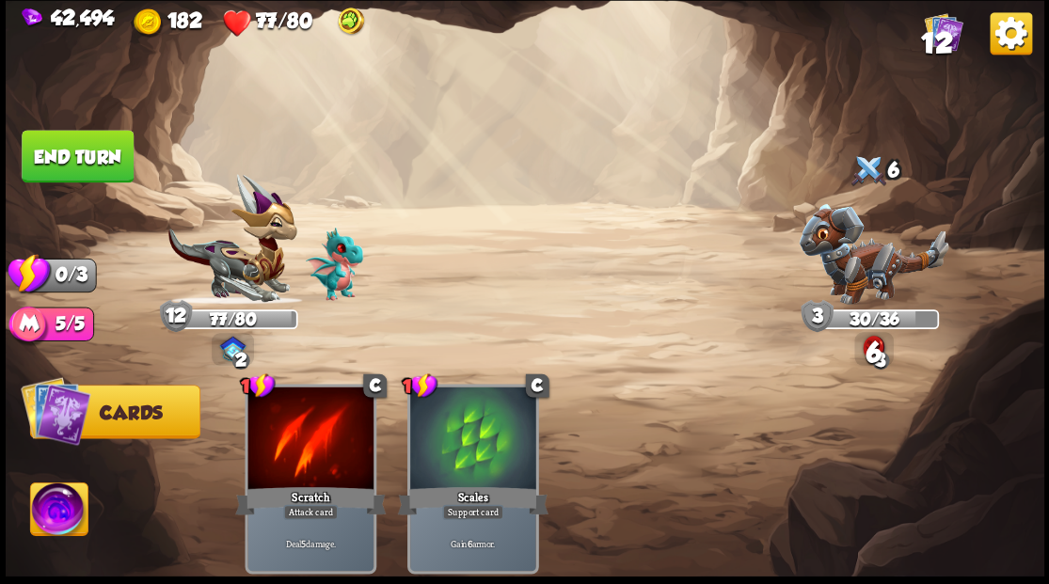
click at [79, 157] on button "End turn" at bounding box center [78, 156] width 112 height 53
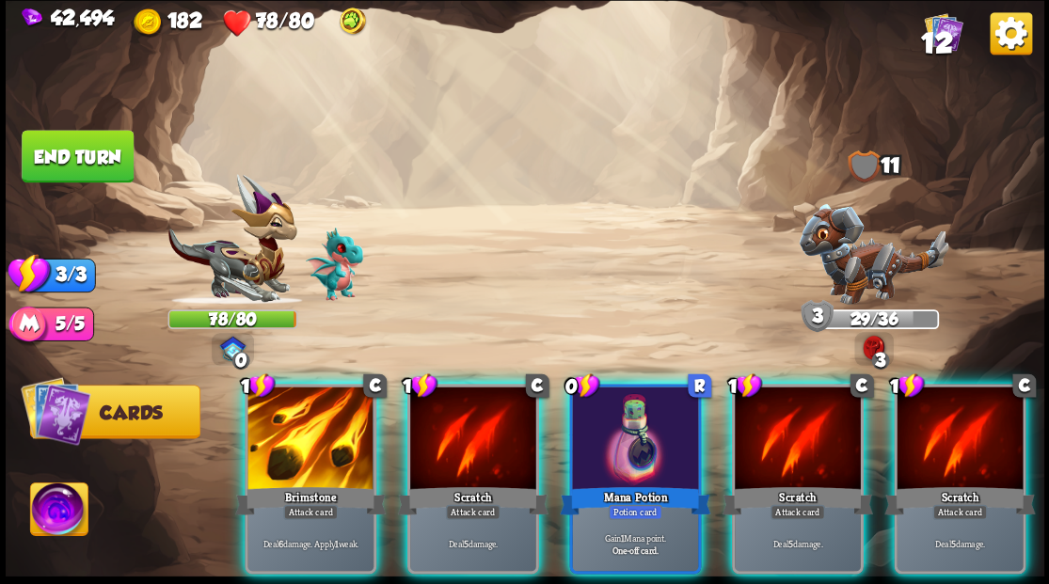
click at [864, 257] on img at bounding box center [874, 253] width 150 height 101
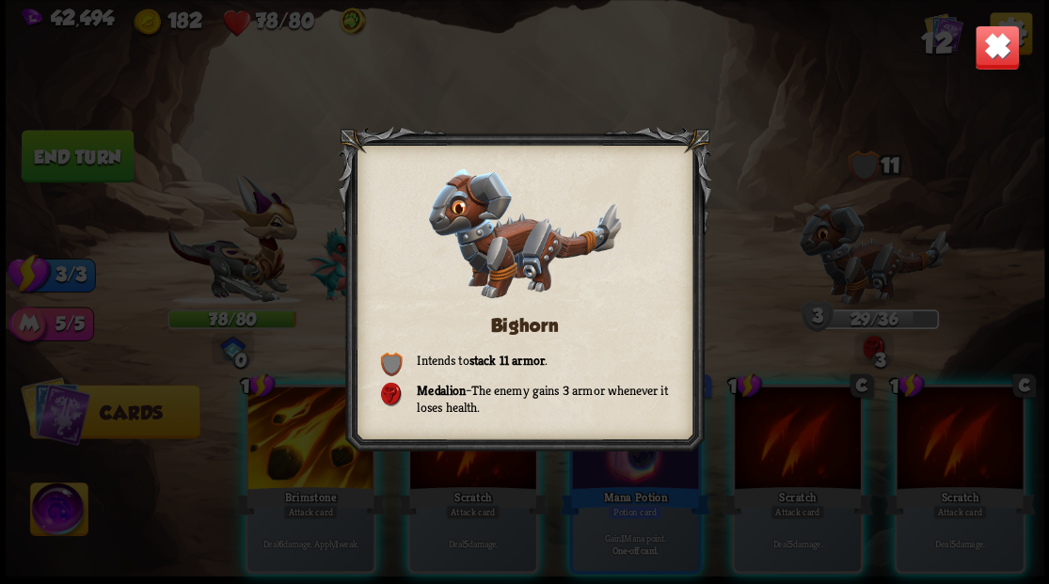
drag, startPoint x: 996, startPoint y: 43, endPoint x: 1017, endPoint y: 41, distance: 20.8
click at [997, 43] on img at bounding box center [996, 46] width 45 height 45
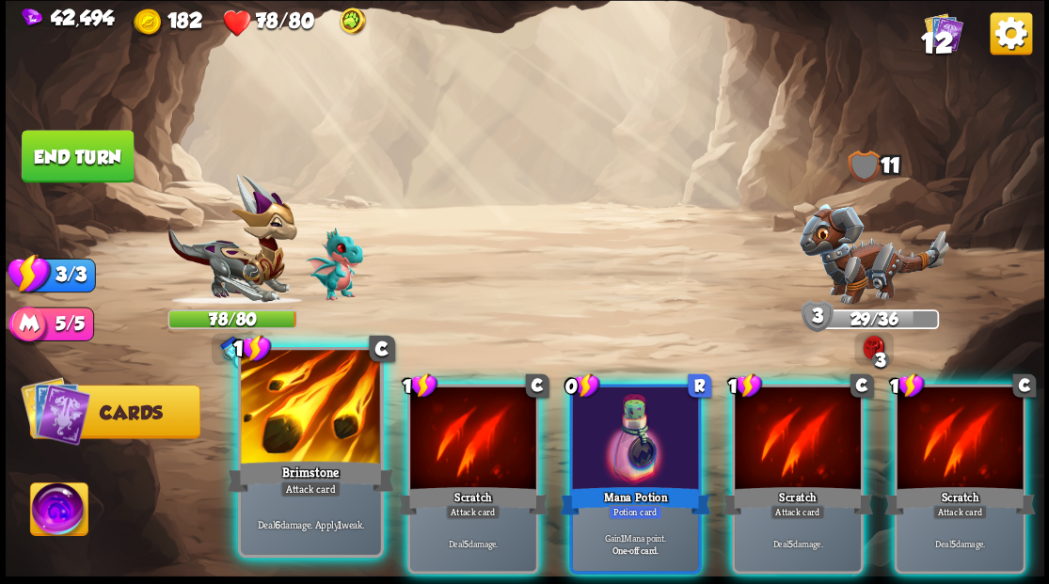
click at [307, 421] on div at bounding box center [310, 409] width 139 height 118
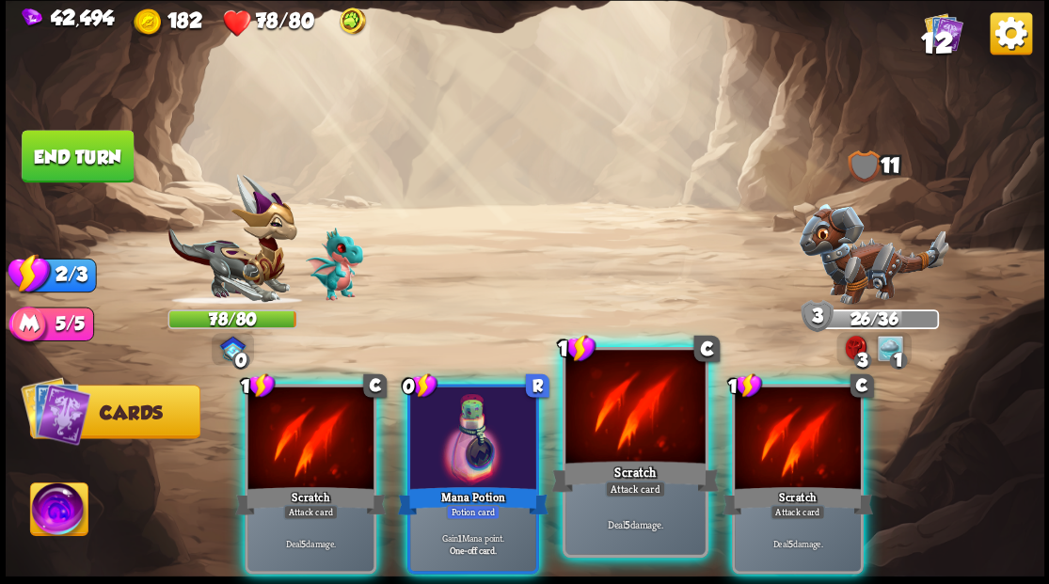
drag, startPoint x: 796, startPoint y: 409, endPoint x: 624, endPoint y: 423, distance: 172.7
click at [784, 410] on div at bounding box center [798, 440] width 126 height 106
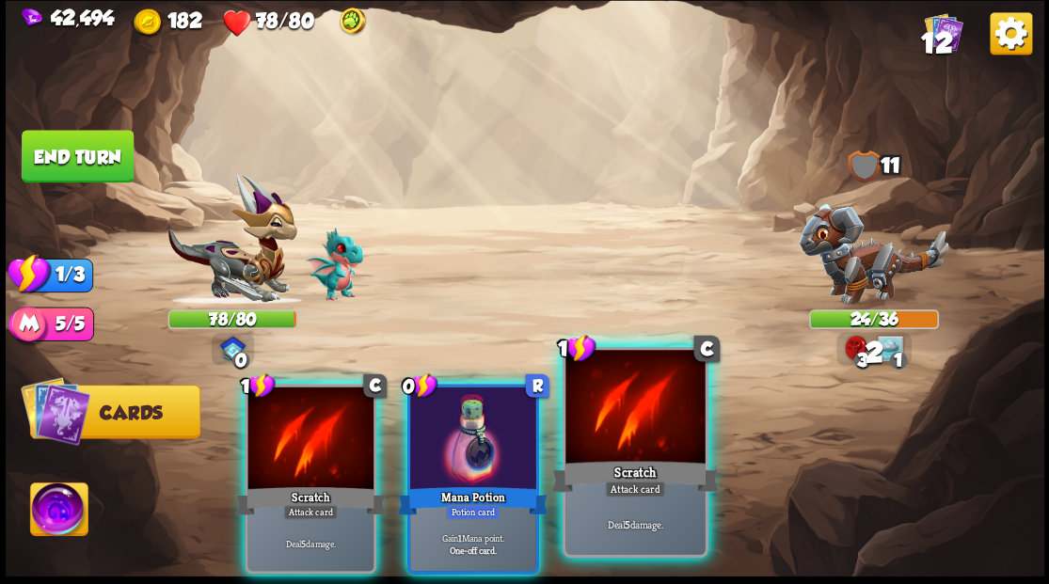
click at [624, 423] on div at bounding box center [634, 409] width 139 height 118
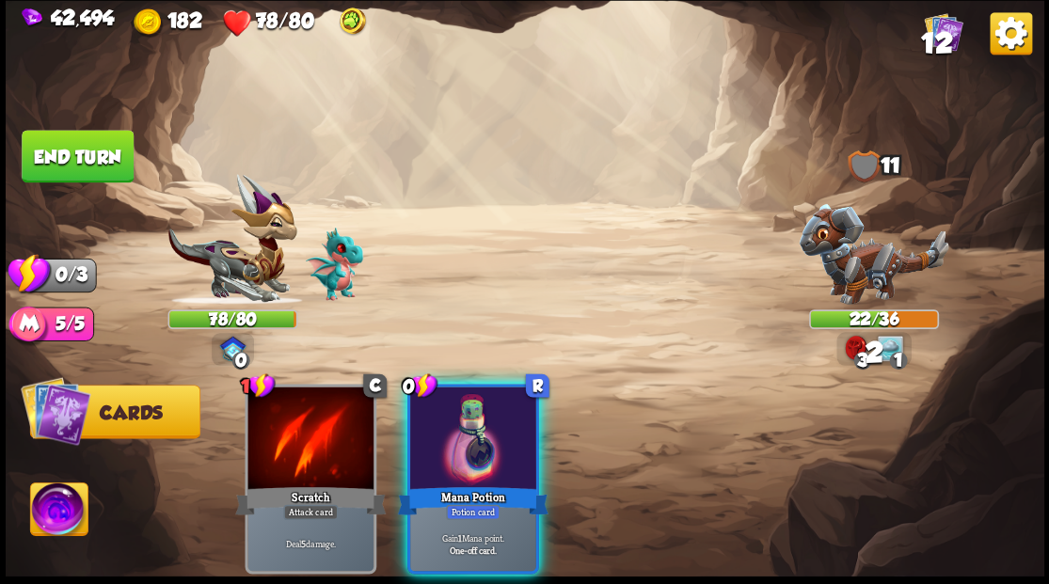
drag, startPoint x: 448, startPoint y: 430, endPoint x: 411, endPoint y: 404, distance: 44.6
click at [424, 412] on div at bounding box center [473, 440] width 126 height 106
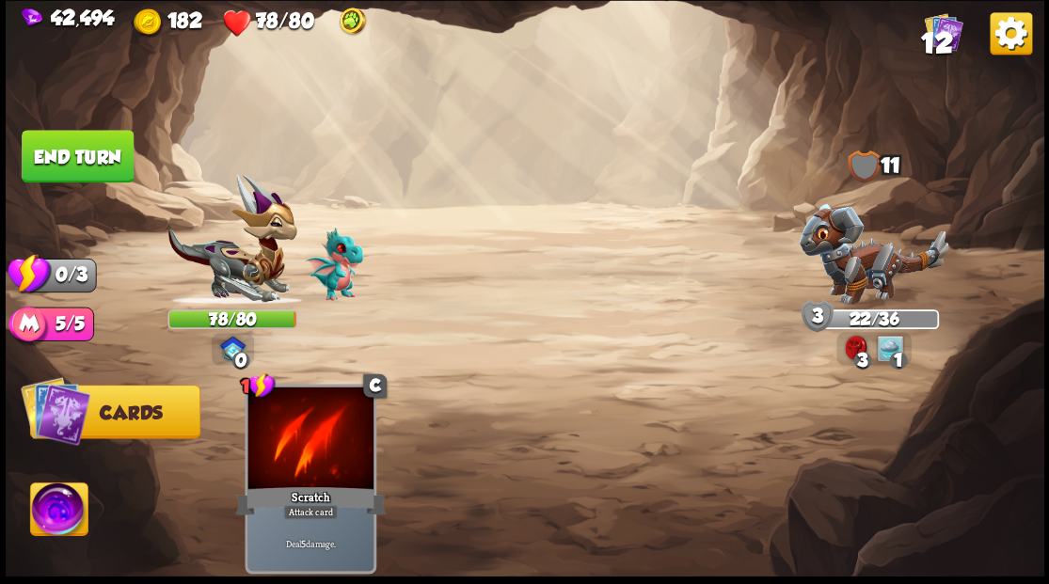
click at [99, 167] on button "End turn" at bounding box center [77, 157] width 113 height 54
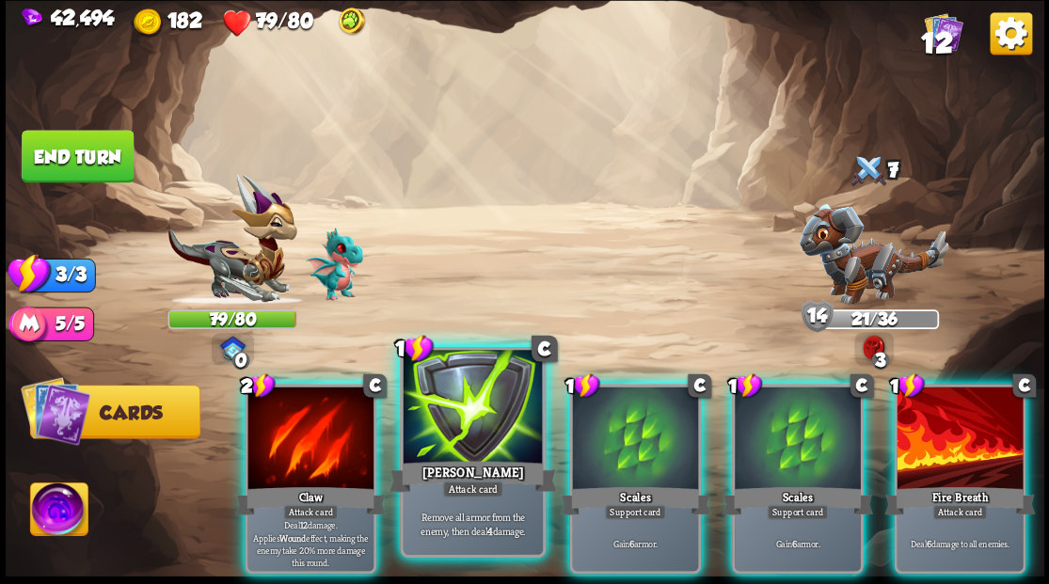
click at [464, 420] on div at bounding box center [472, 409] width 139 height 118
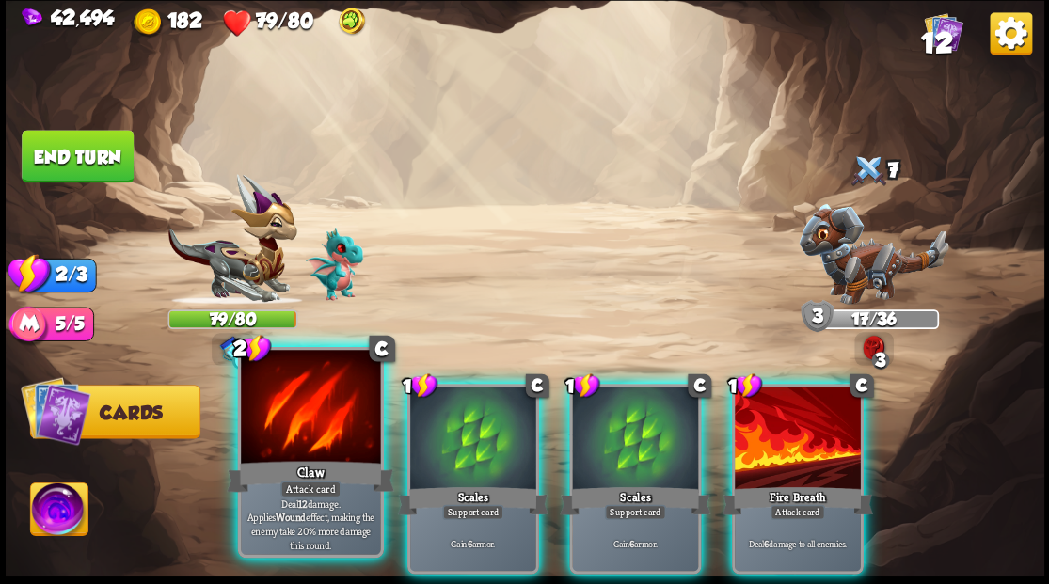
click at [299, 420] on div at bounding box center [310, 409] width 139 height 118
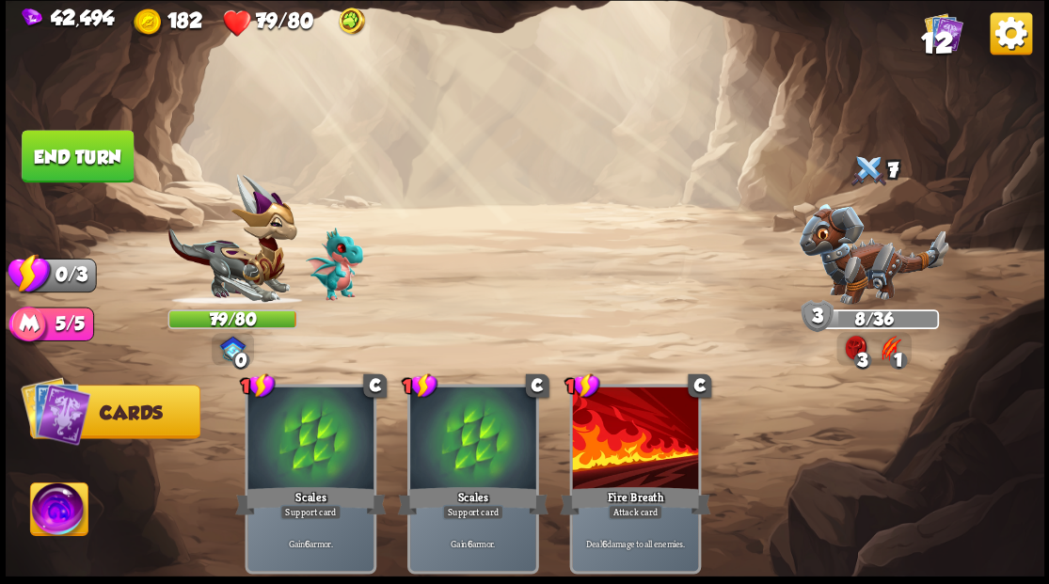
click at [106, 151] on button "End turn" at bounding box center [78, 156] width 112 height 53
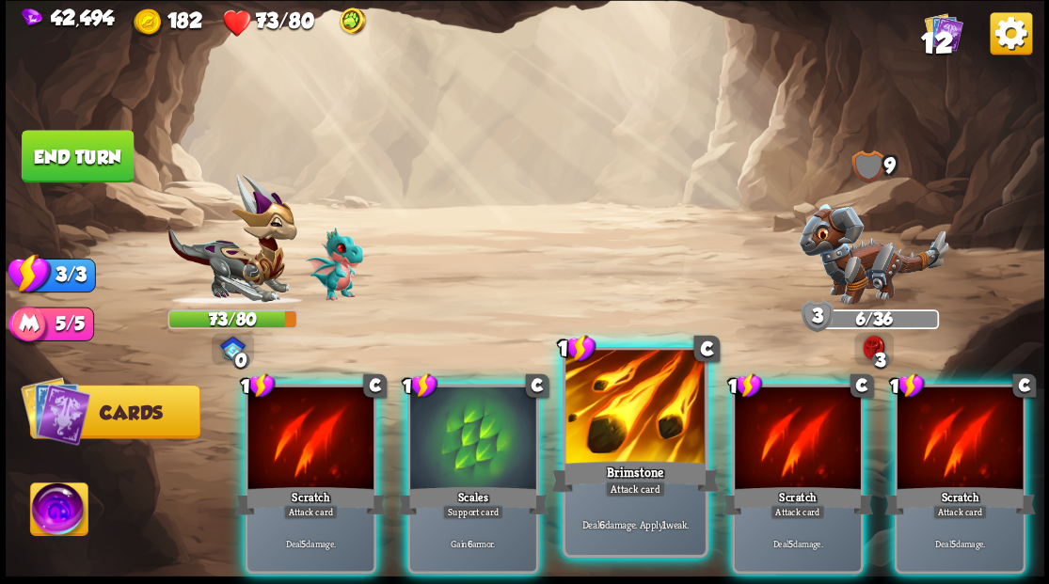
click at [657, 415] on div at bounding box center [634, 409] width 139 height 118
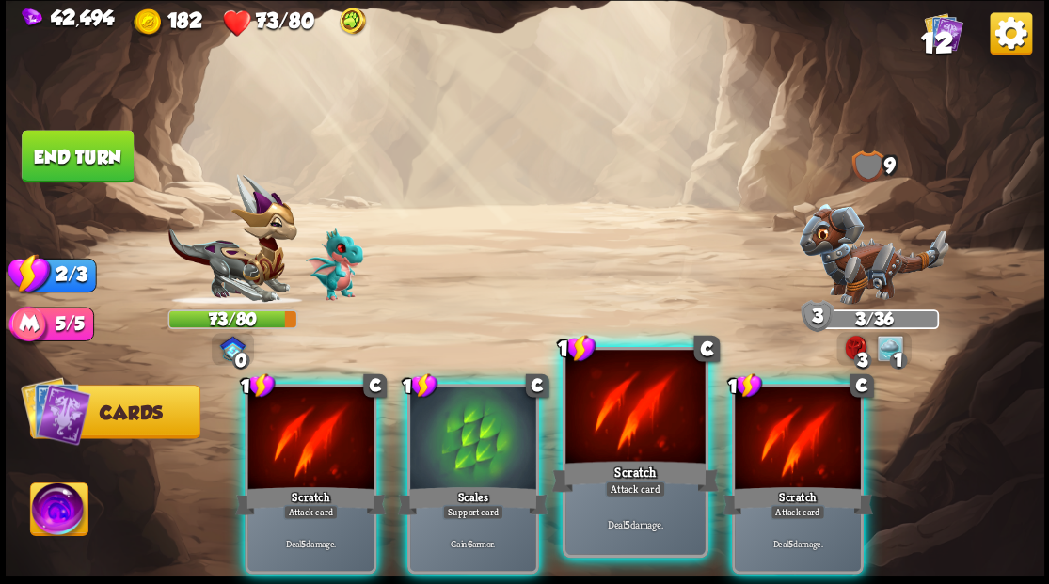
click at [636, 427] on div at bounding box center [634, 409] width 139 height 118
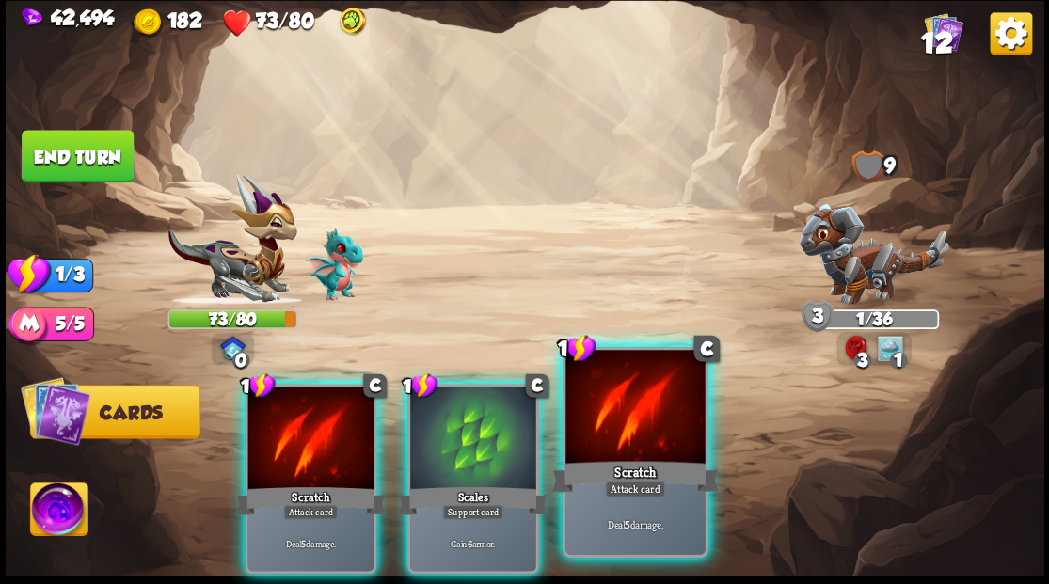
click at [635, 421] on div at bounding box center [634, 409] width 139 height 118
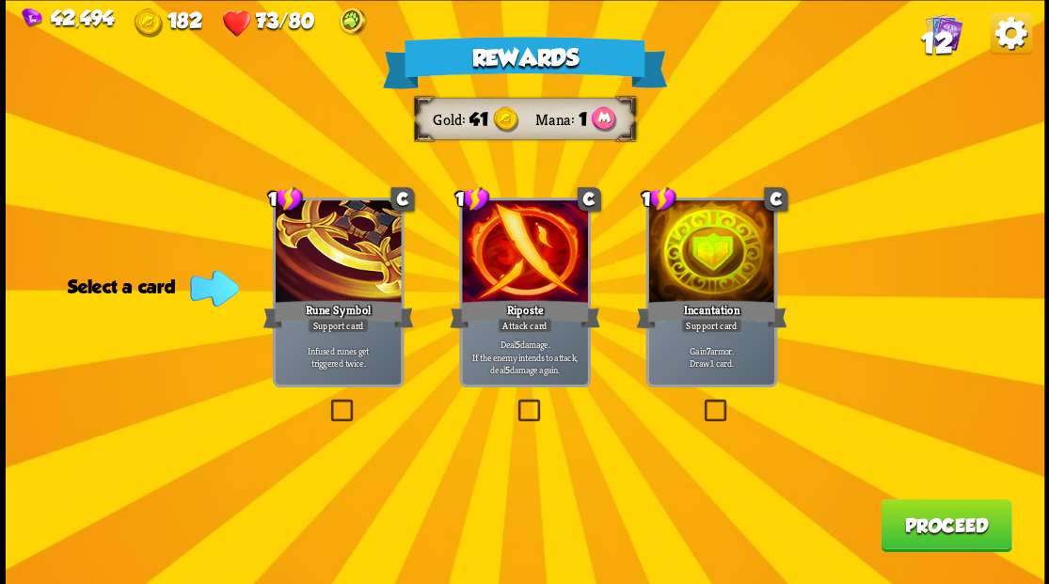
drag, startPoint x: 717, startPoint y: 407, endPoint x: 764, endPoint y: 403, distance: 47.3
click at [700, 402] on label at bounding box center [700, 402] width 0 height 0
click at [0, 0] on input "checkbox" at bounding box center [0, 0] width 0 height 0
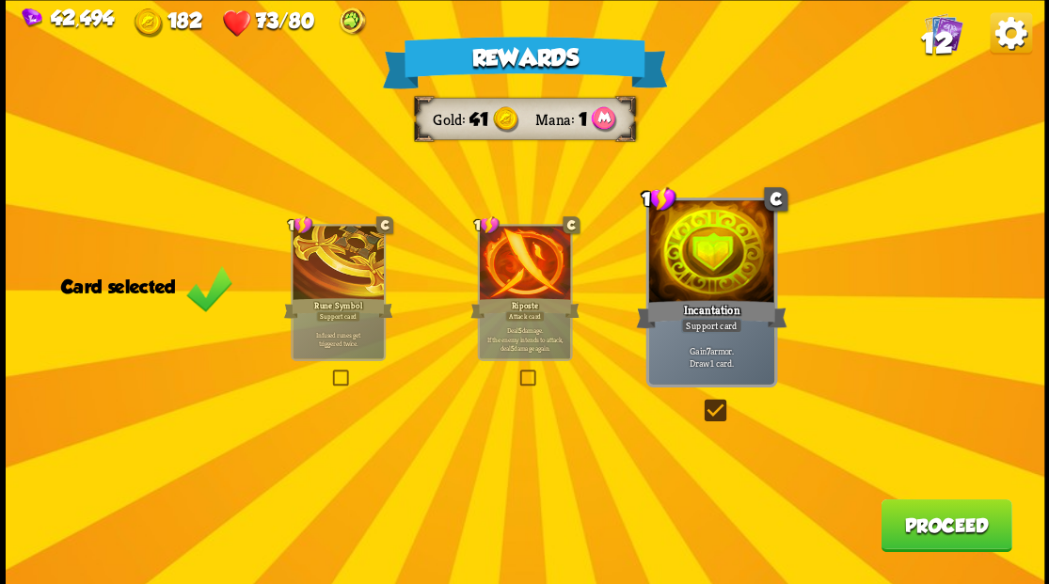
click at [948, 517] on button "Proceed" at bounding box center [945, 525] width 131 height 53
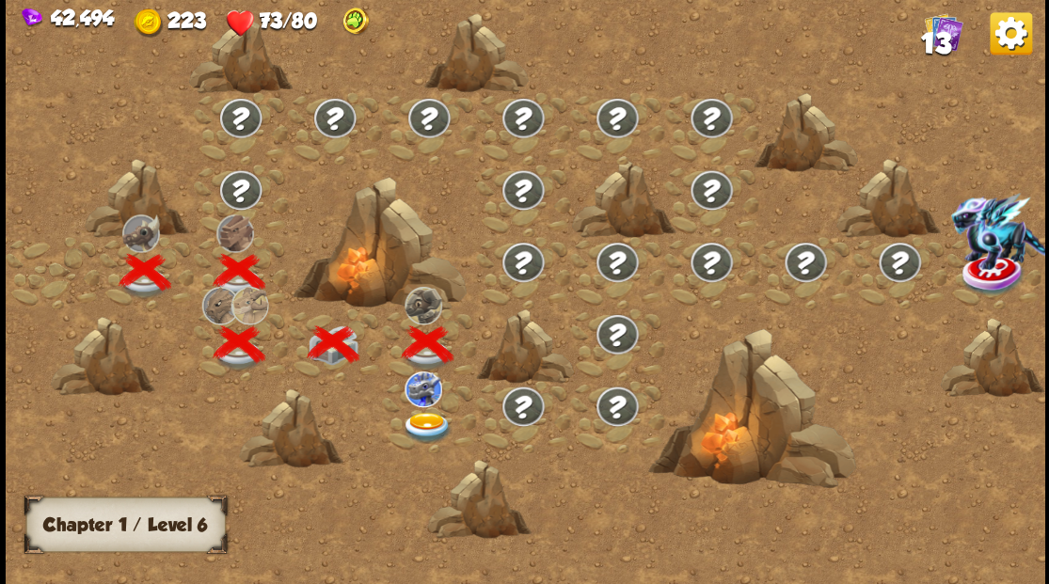
click at [431, 422] on img at bounding box center [427, 427] width 52 height 31
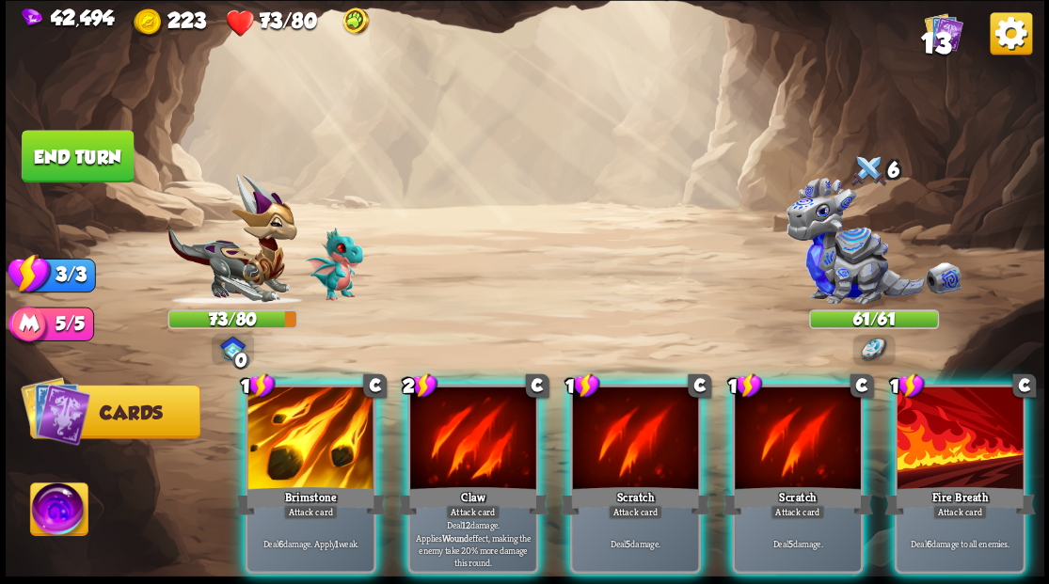
click at [56, 506] on img at bounding box center [58, 512] width 57 height 58
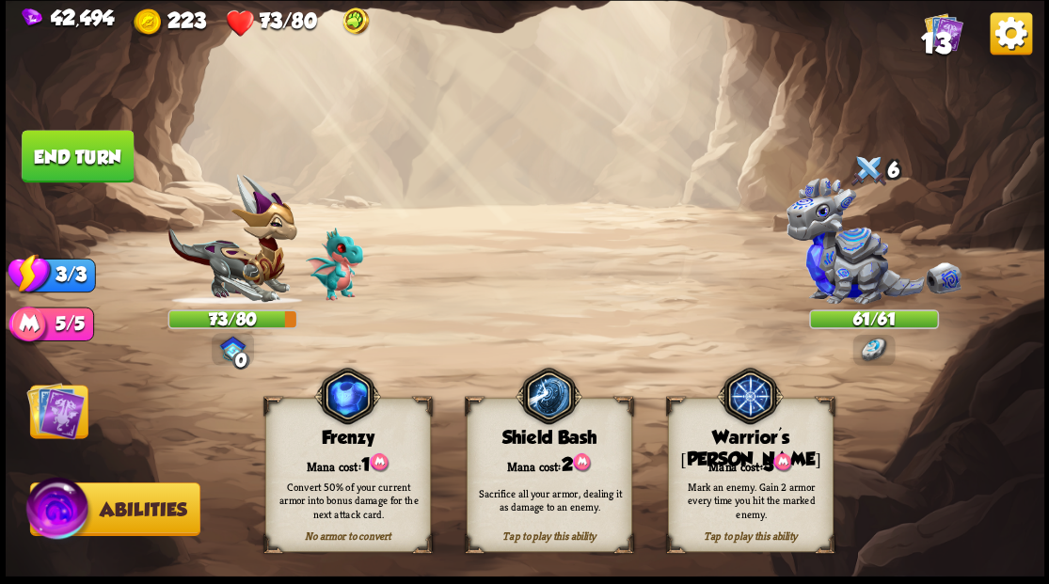
drag, startPoint x: 770, startPoint y: 465, endPoint x: 759, endPoint y: 460, distance: 12.2
click at [770, 465] on span "3" at bounding box center [767, 463] width 10 height 21
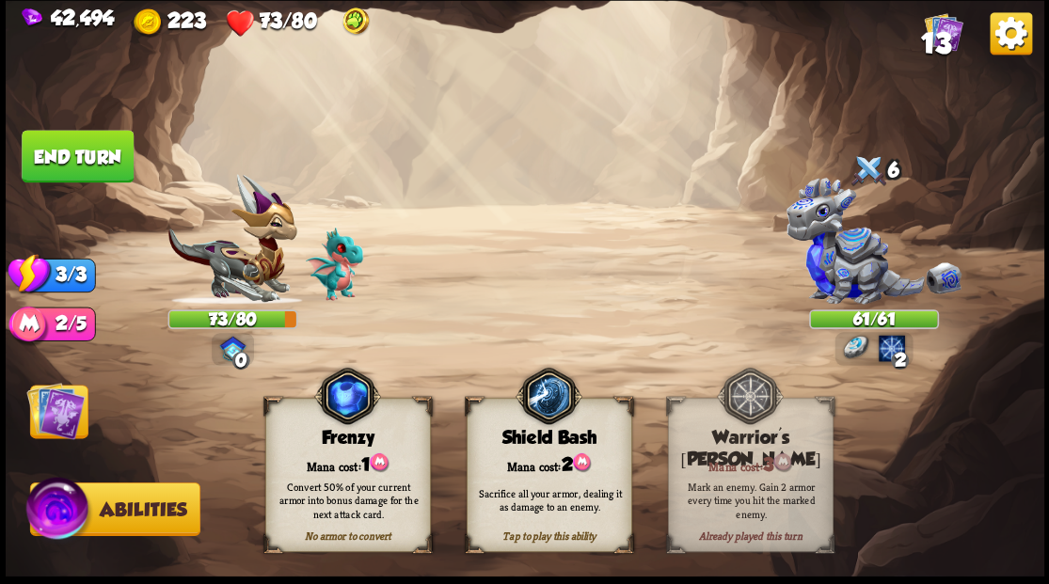
drag, startPoint x: 58, startPoint y: 421, endPoint x: 83, endPoint y: 418, distance: 24.7
click at [59, 421] on img at bounding box center [55, 410] width 58 height 58
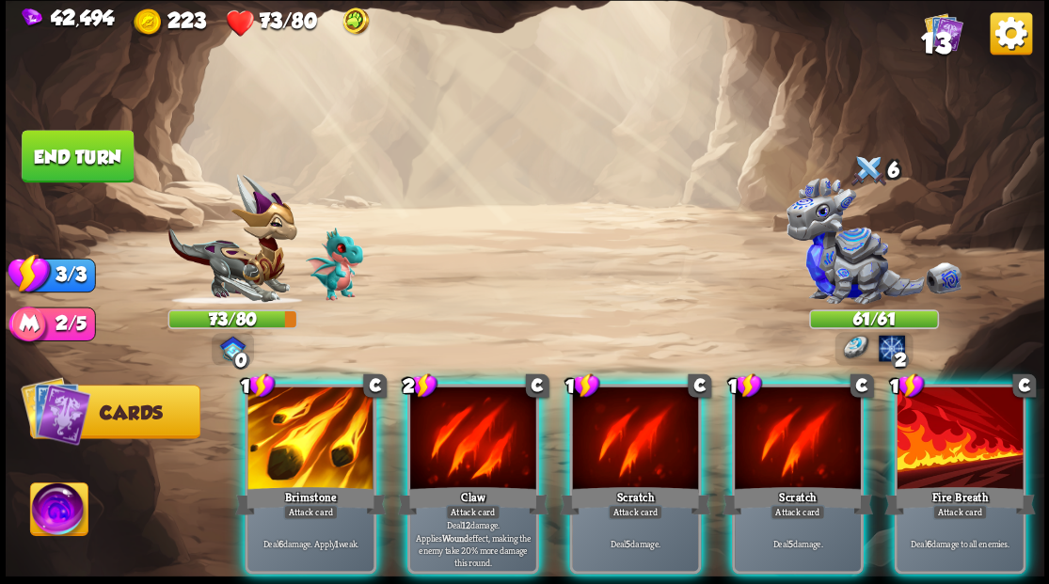
drag, startPoint x: 982, startPoint y: 429, endPoint x: 890, endPoint y: 400, distance: 96.7
click at [979, 426] on div at bounding box center [959, 440] width 126 height 106
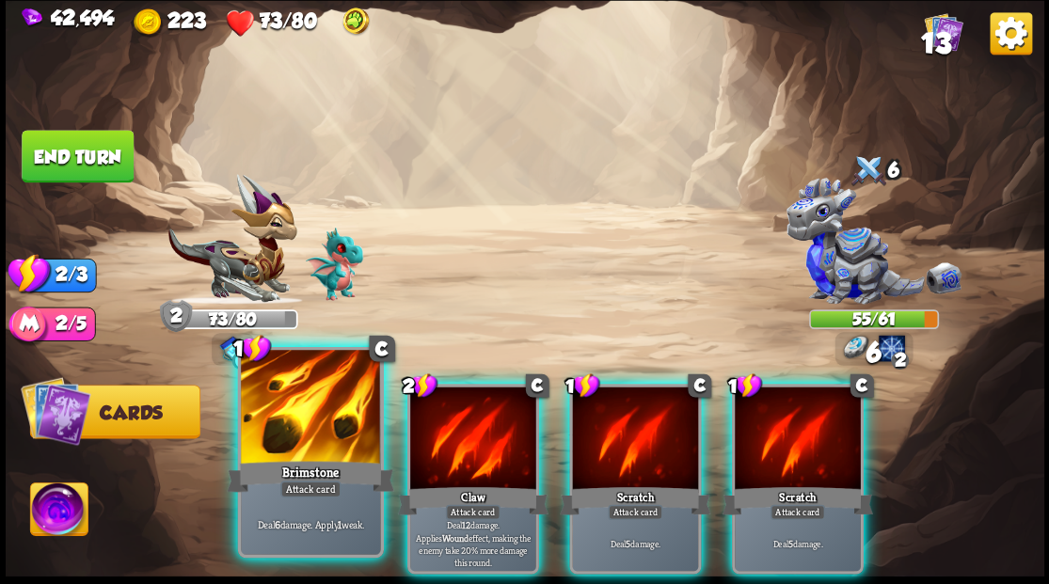
click at [293, 407] on div at bounding box center [310, 409] width 139 height 118
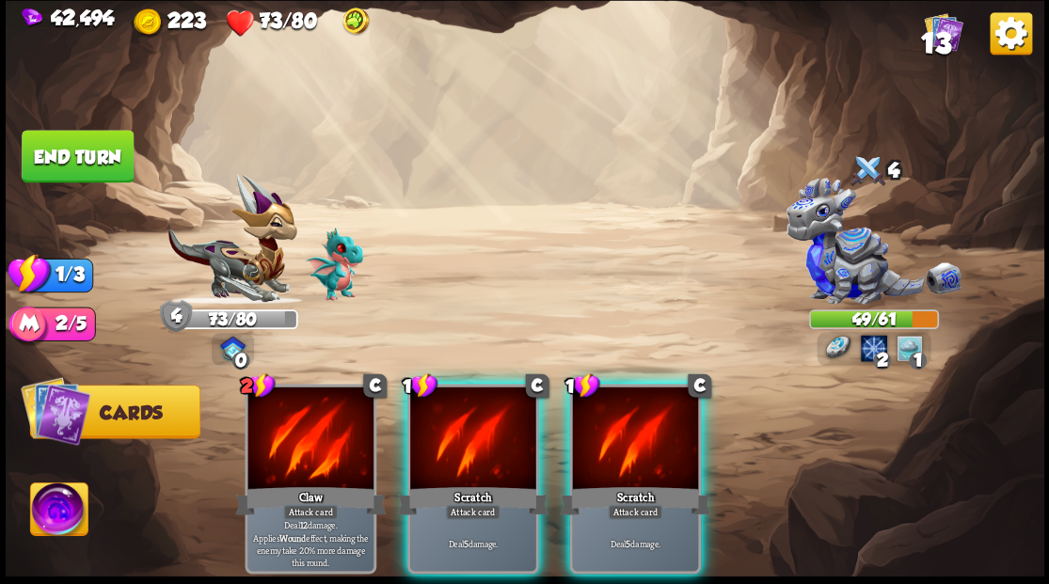
drag, startPoint x: 448, startPoint y: 432, endPoint x: 327, endPoint y: 315, distance: 167.6
click at [444, 427] on div at bounding box center [473, 440] width 126 height 106
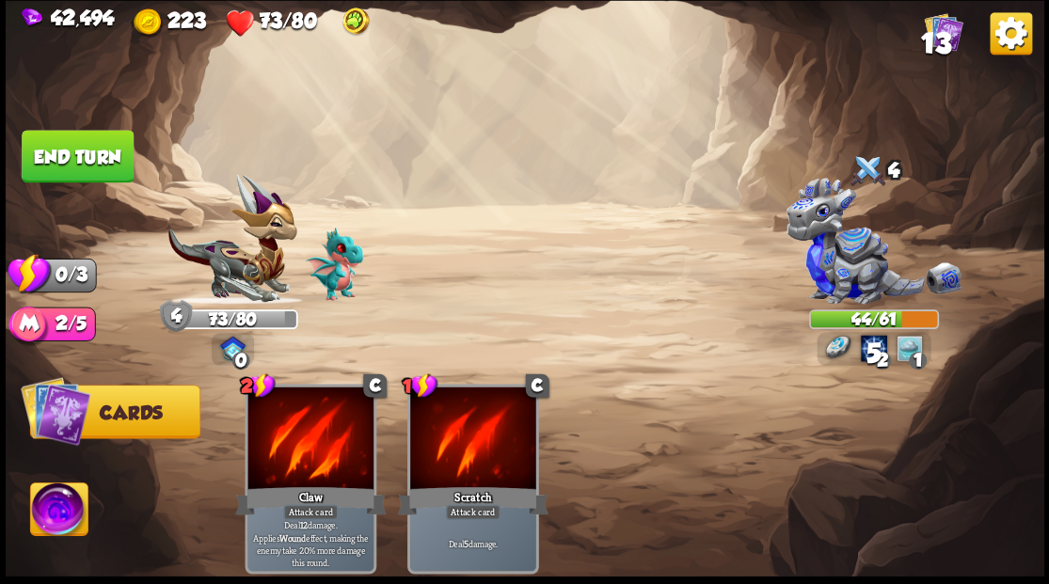
click at [66, 143] on button "End turn" at bounding box center [78, 156] width 112 height 53
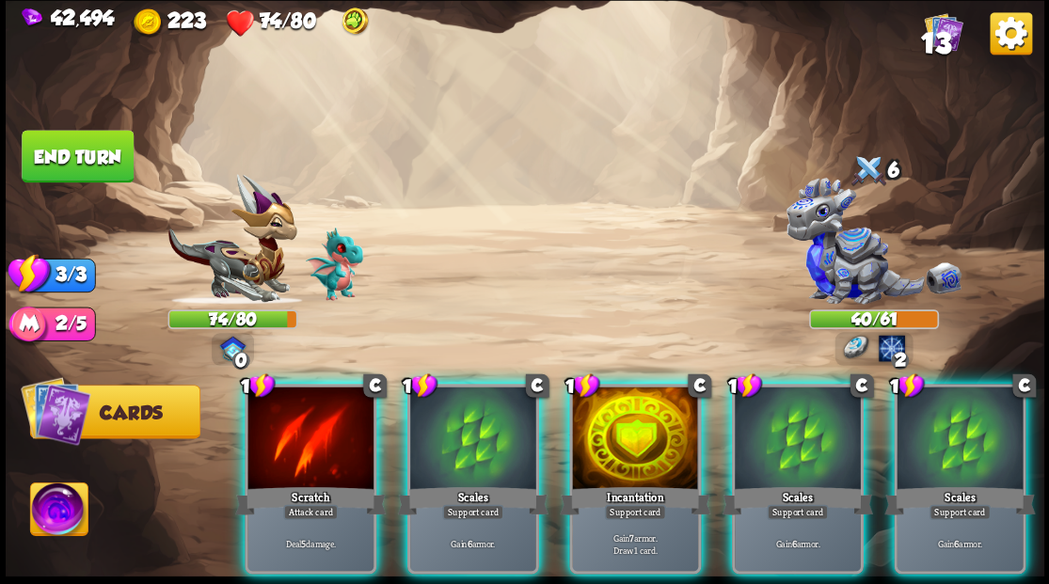
drag, startPoint x: 610, startPoint y: 391, endPoint x: 549, endPoint y: 376, distance: 62.1
click at [606, 388] on div at bounding box center [635, 440] width 126 height 106
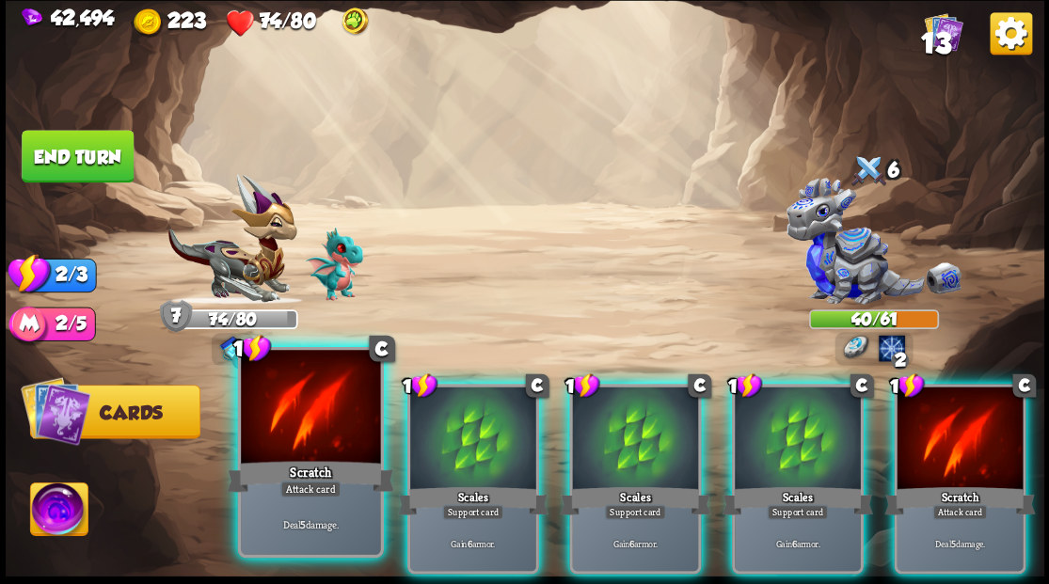
click at [295, 408] on div at bounding box center [310, 409] width 139 height 118
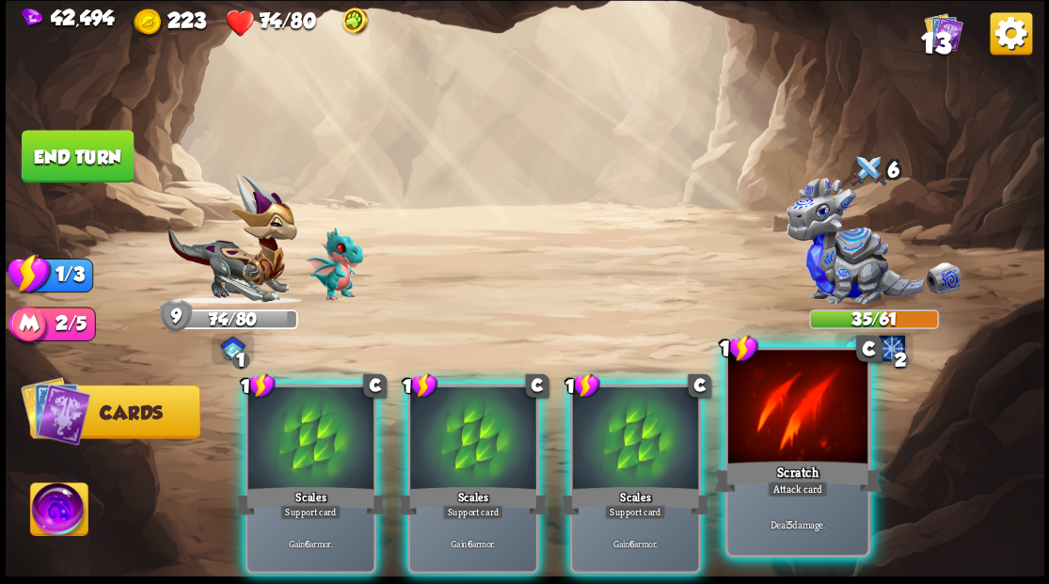
click at [800, 392] on div at bounding box center [796, 409] width 139 height 118
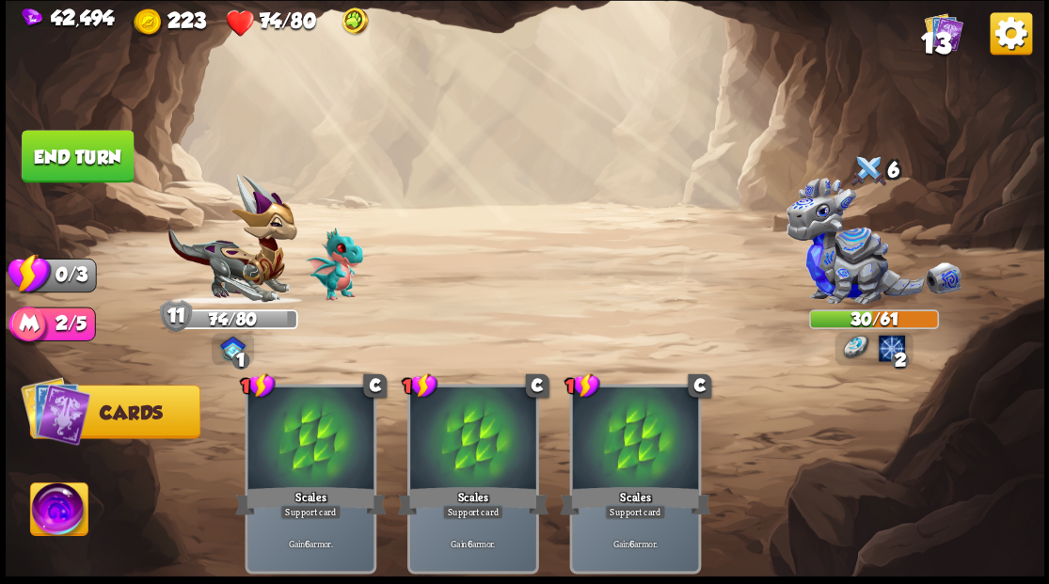
click at [79, 152] on button "End turn" at bounding box center [78, 156] width 112 height 53
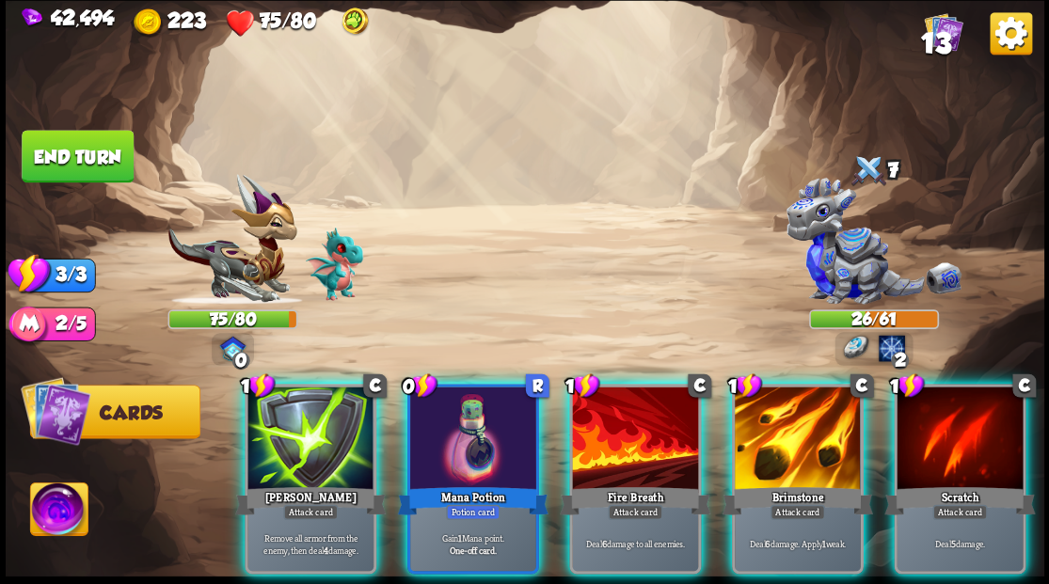
click at [447, 427] on div at bounding box center [473, 440] width 126 height 106
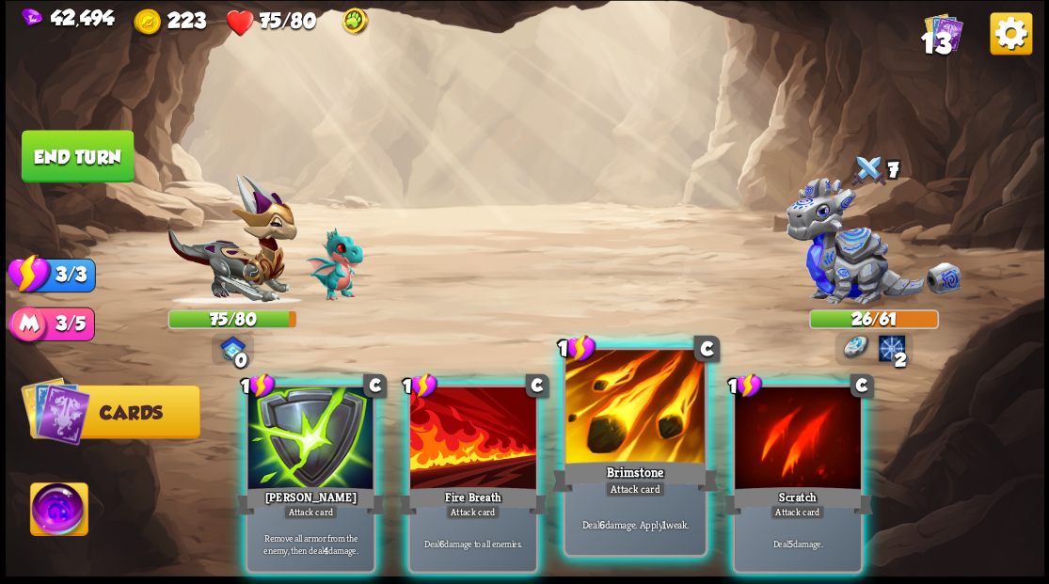
click at [634, 436] on div at bounding box center [634, 409] width 139 height 118
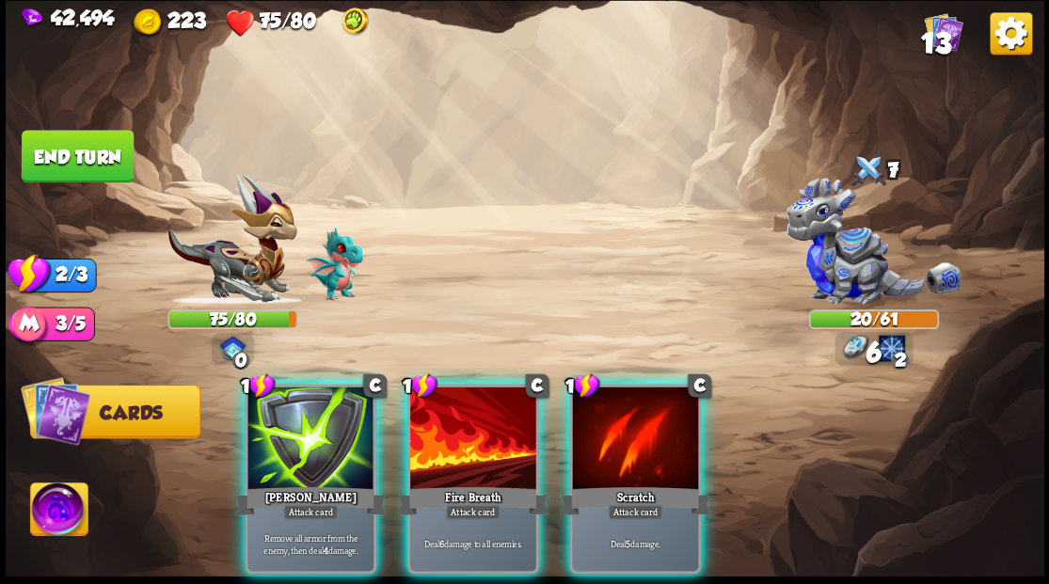
click at [464, 429] on div at bounding box center [473, 440] width 126 height 106
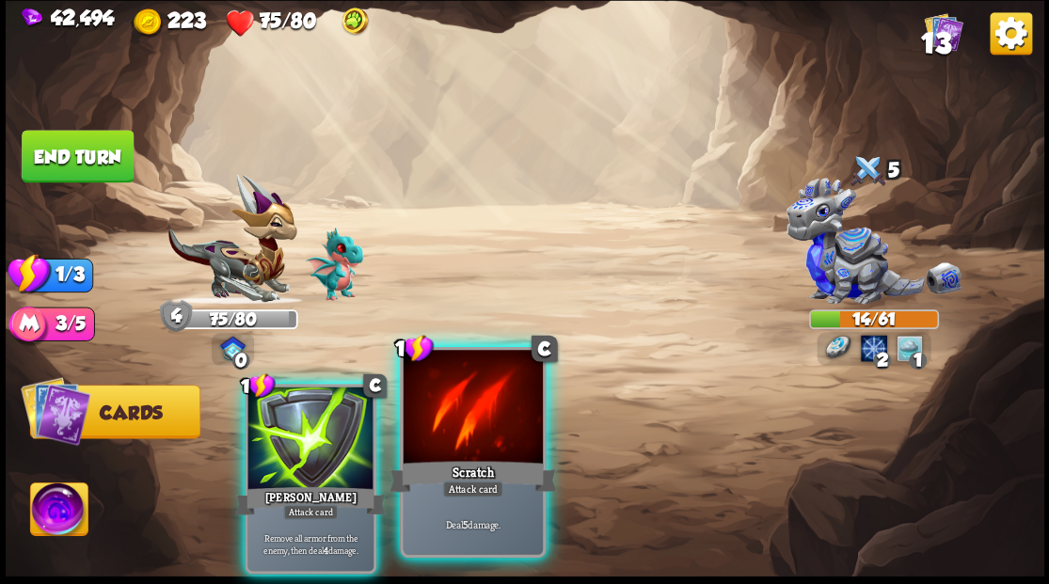
click at [467, 425] on div at bounding box center [472, 409] width 139 height 118
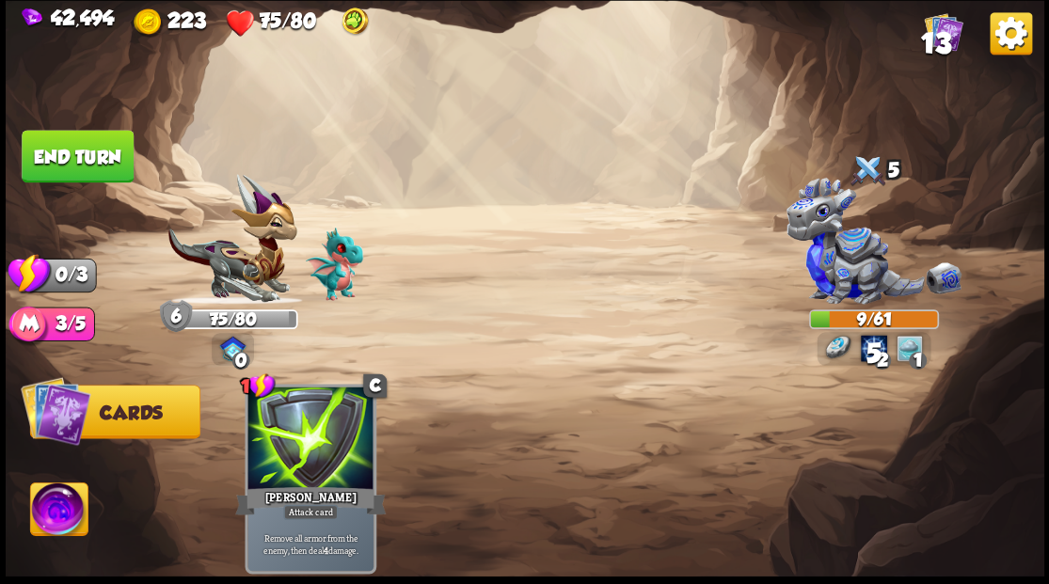
click at [93, 153] on button "End turn" at bounding box center [78, 156] width 112 height 53
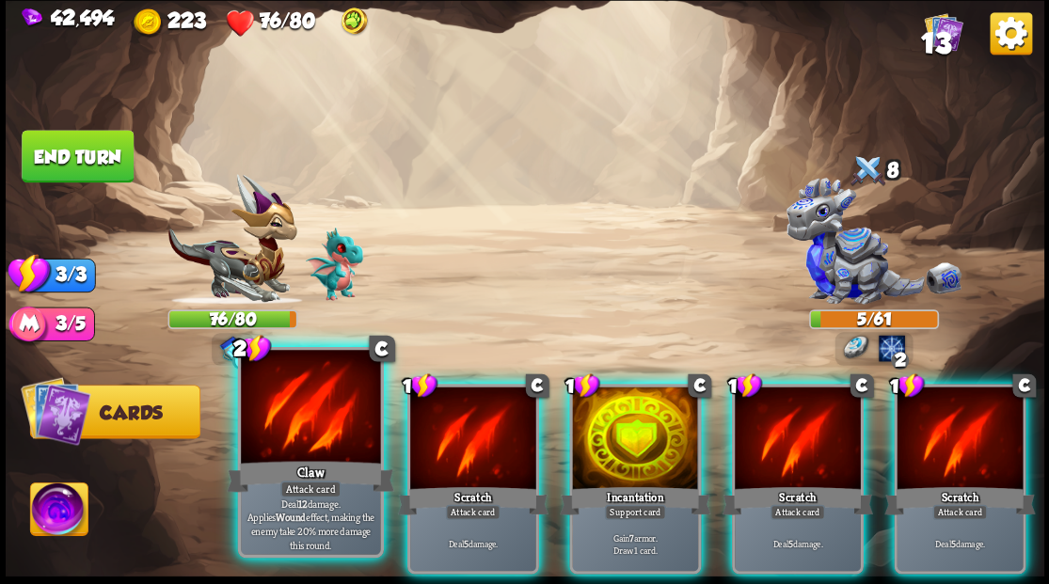
click at [293, 428] on div at bounding box center [310, 409] width 139 height 118
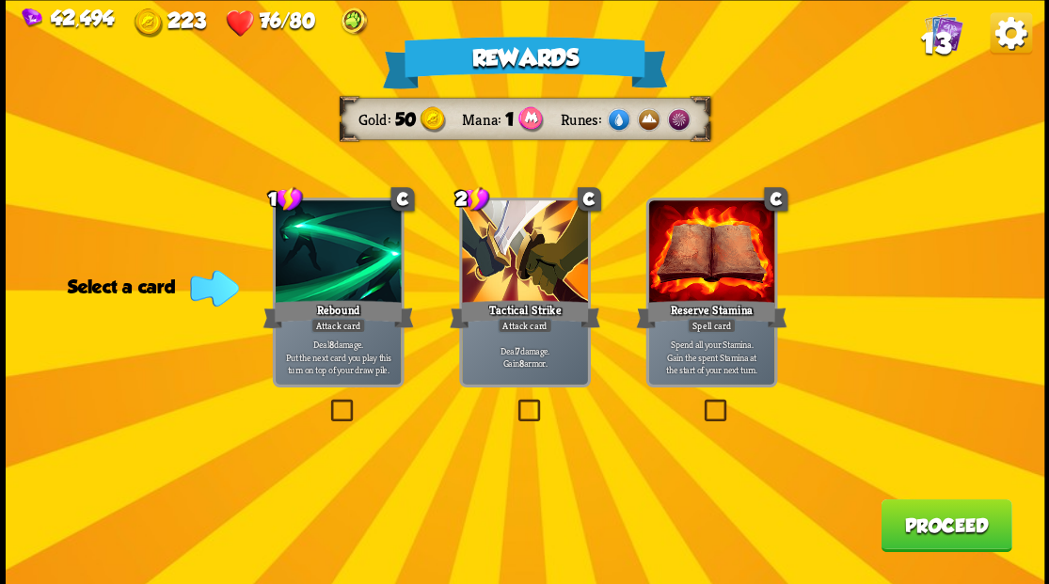
click at [326, 402] on label at bounding box center [326, 402] width 0 height 0
click at [0, 0] on input "checkbox" at bounding box center [0, 0] width 0 height 0
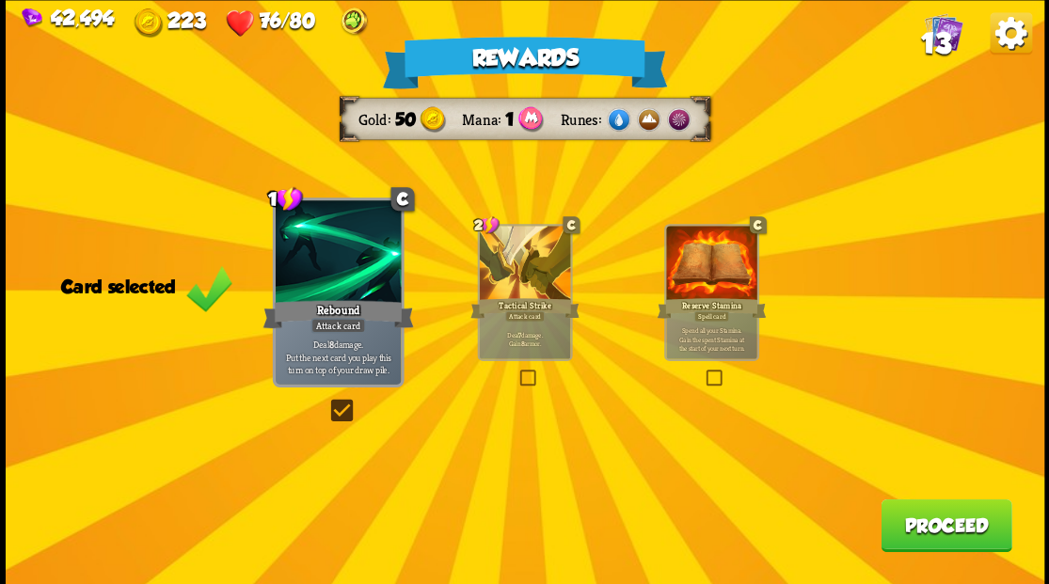
click at [909, 532] on button "Proceed" at bounding box center [945, 525] width 131 height 53
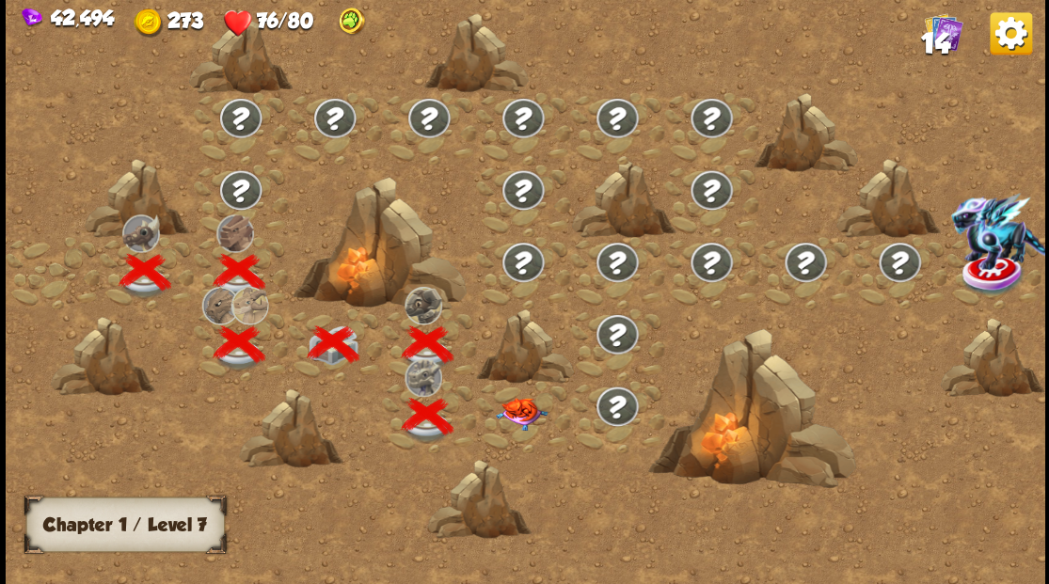
click at [531, 421] on img at bounding box center [521, 413] width 52 height 33
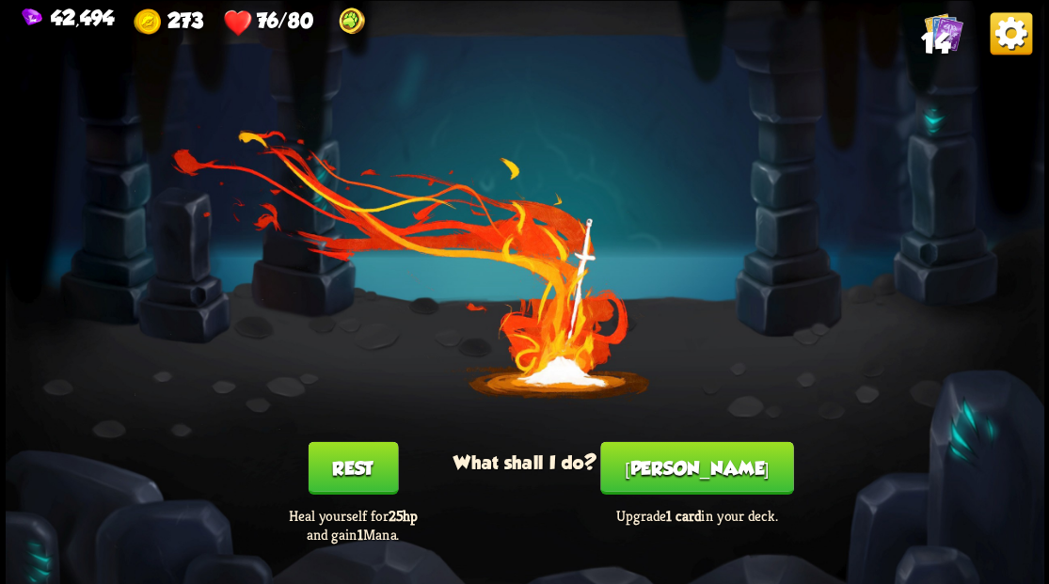
click at [683, 474] on button "[PERSON_NAME]" at bounding box center [696, 467] width 193 height 53
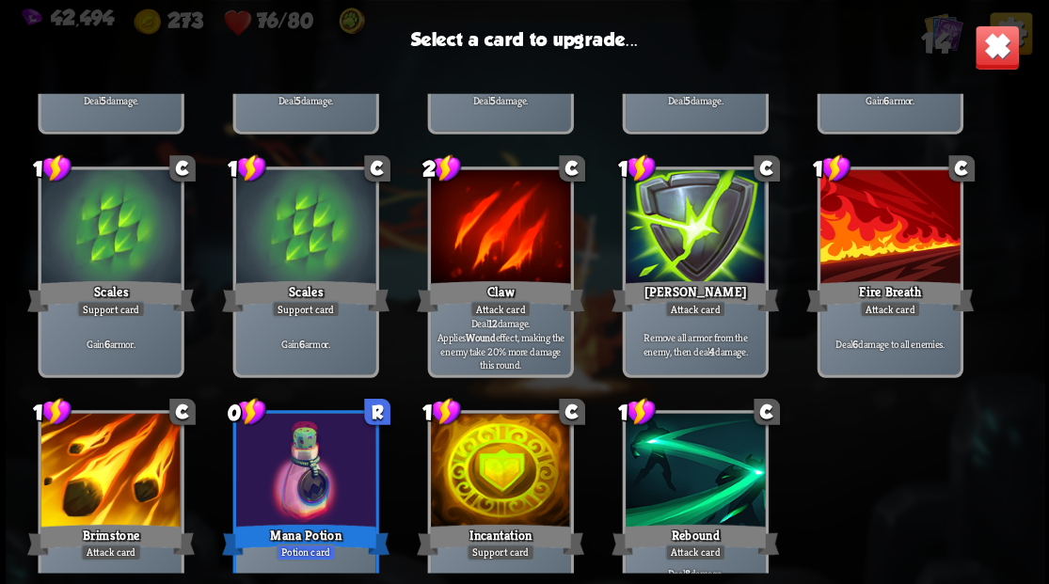
scroll to position [309, 0]
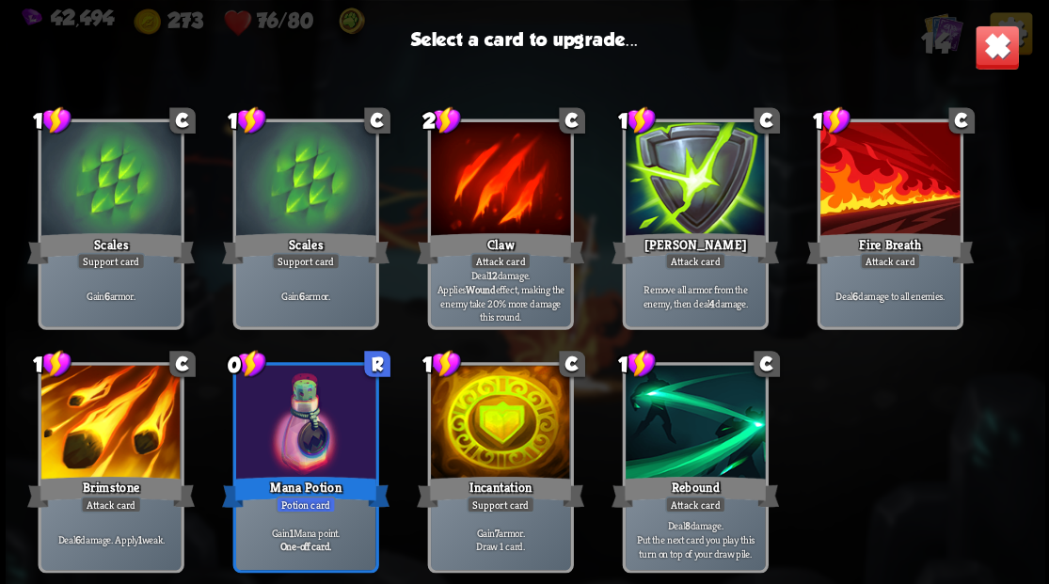
click at [292, 423] on div at bounding box center [304, 424] width 139 height 118
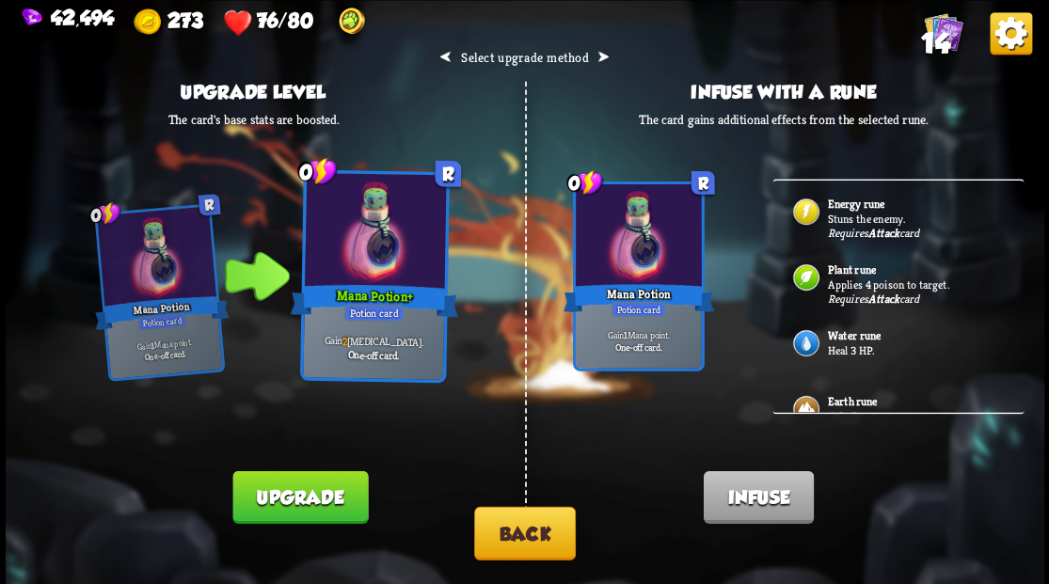
click at [324, 493] on button "Upgrade" at bounding box center [299, 496] width 135 height 53
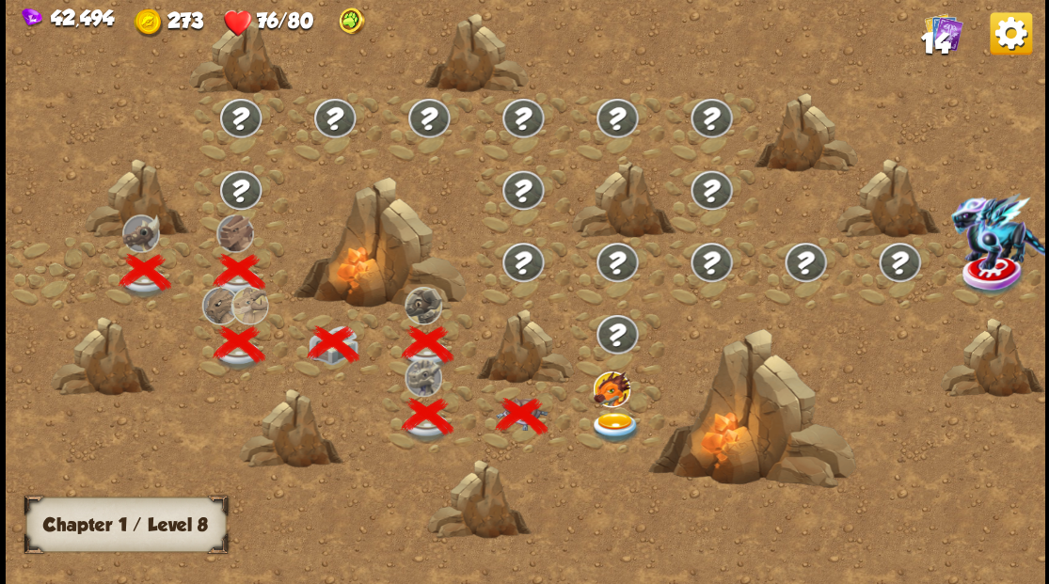
click at [621, 420] on img at bounding box center [616, 427] width 52 height 31
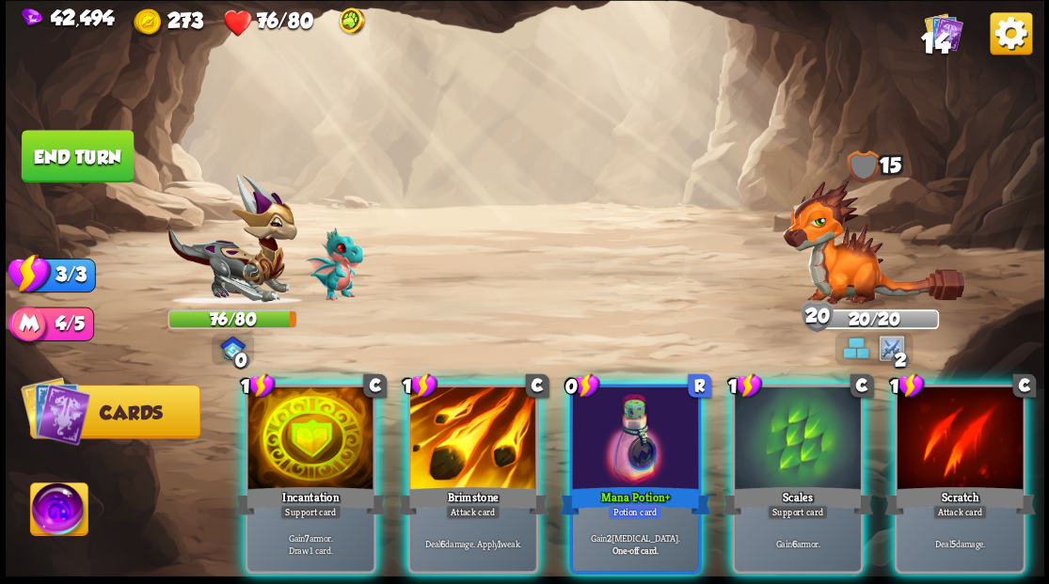
click at [67, 514] on img at bounding box center [58, 512] width 57 height 58
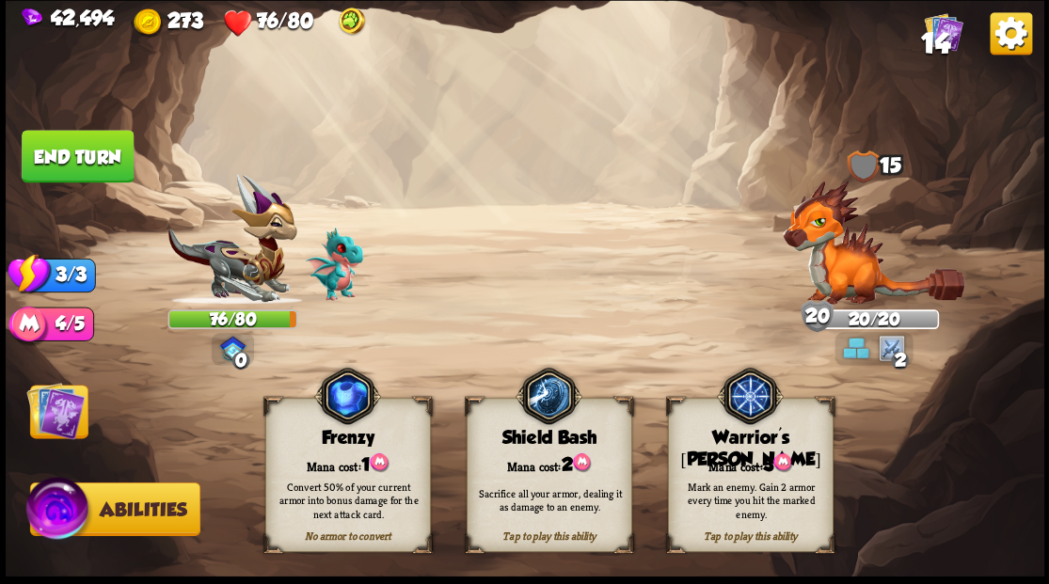
click at [757, 458] on div "Mana cost: 3" at bounding box center [750, 464] width 164 height 24
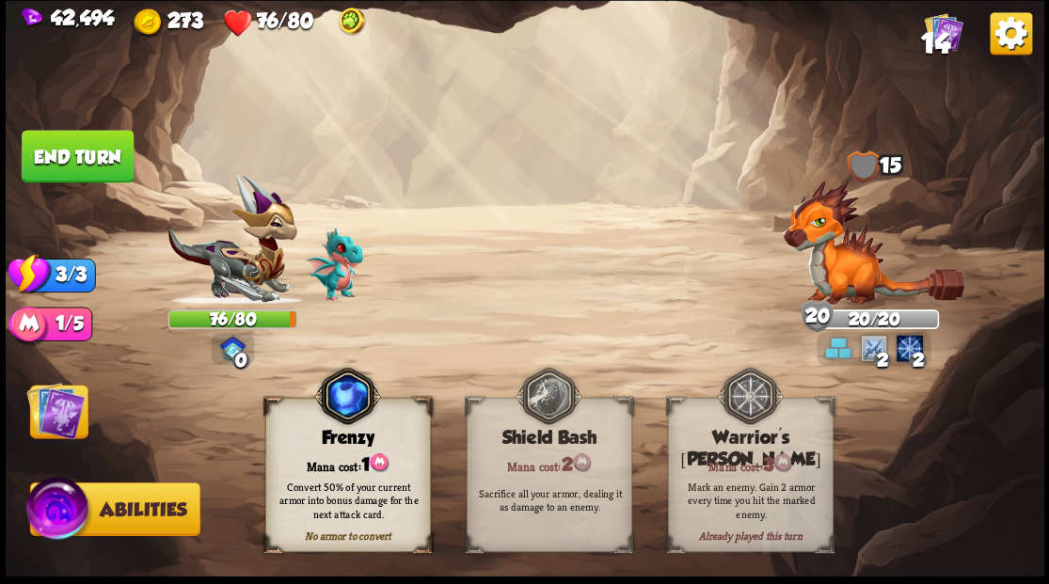
click at [52, 414] on img at bounding box center [55, 410] width 58 height 58
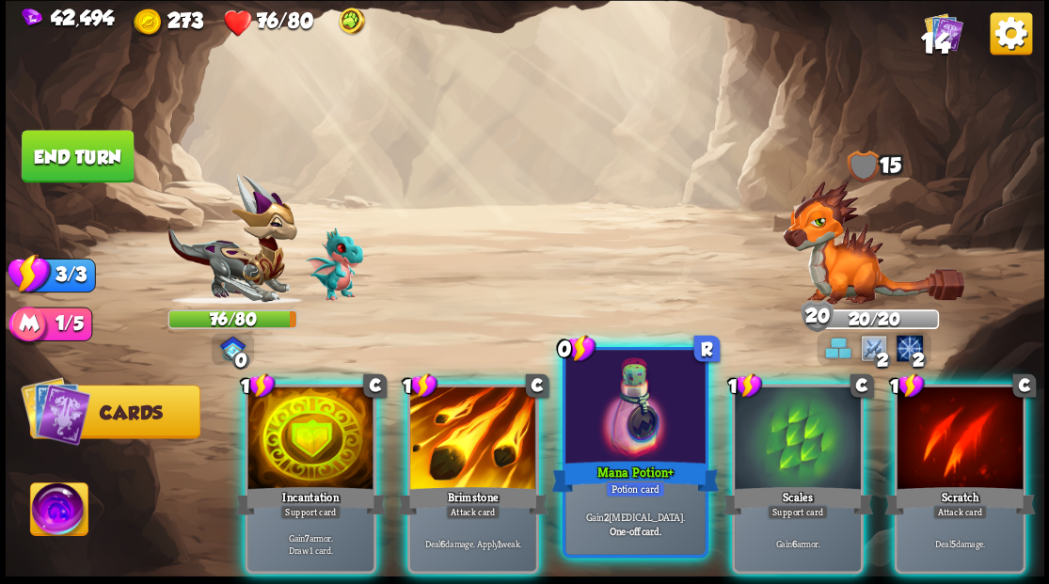
click at [629, 453] on div at bounding box center [634, 409] width 139 height 118
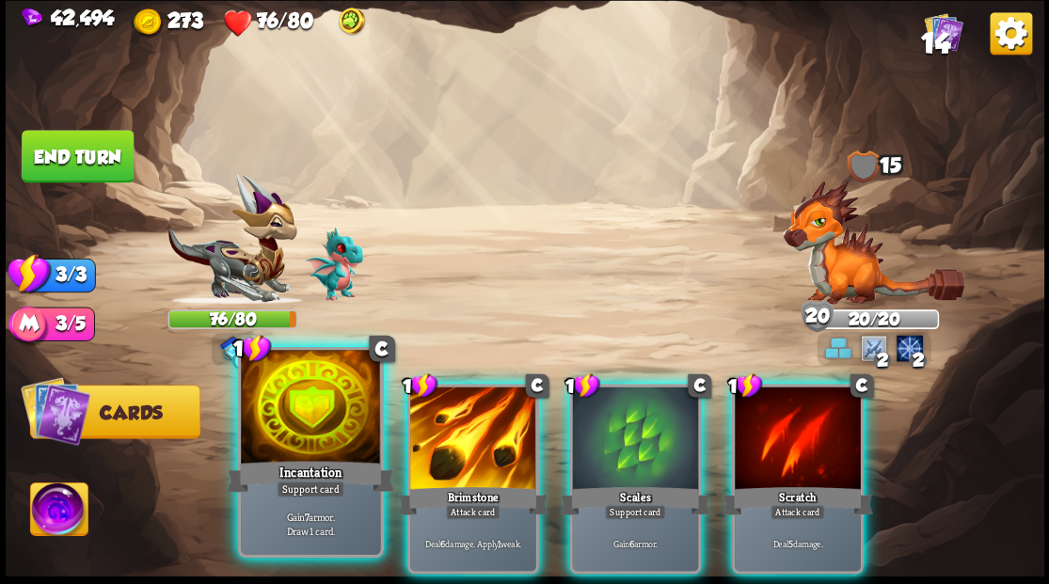
click at [295, 432] on div at bounding box center [310, 409] width 139 height 118
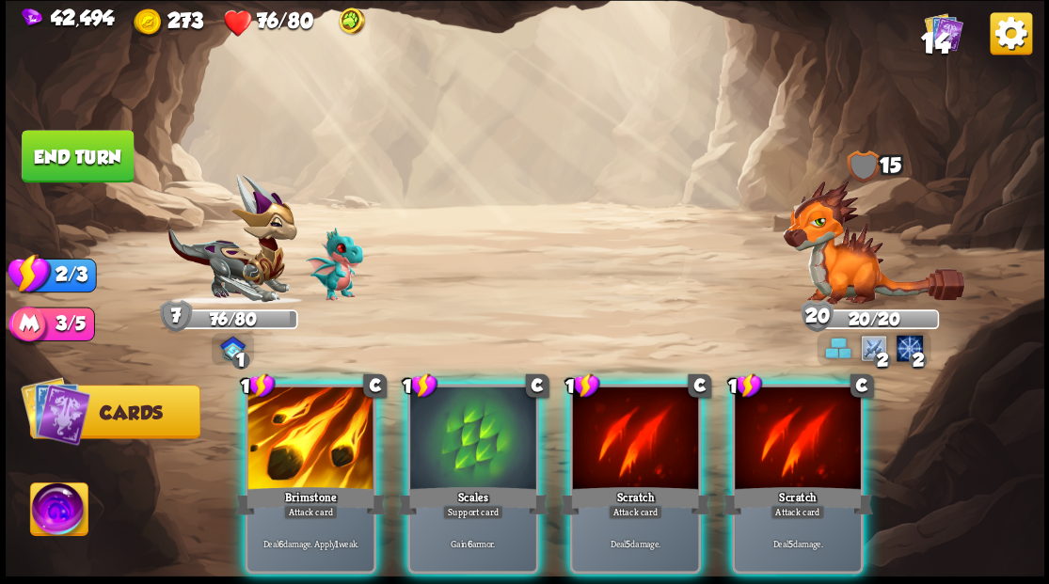
click at [292, 431] on div at bounding box center [310, 440] width 126 height 106
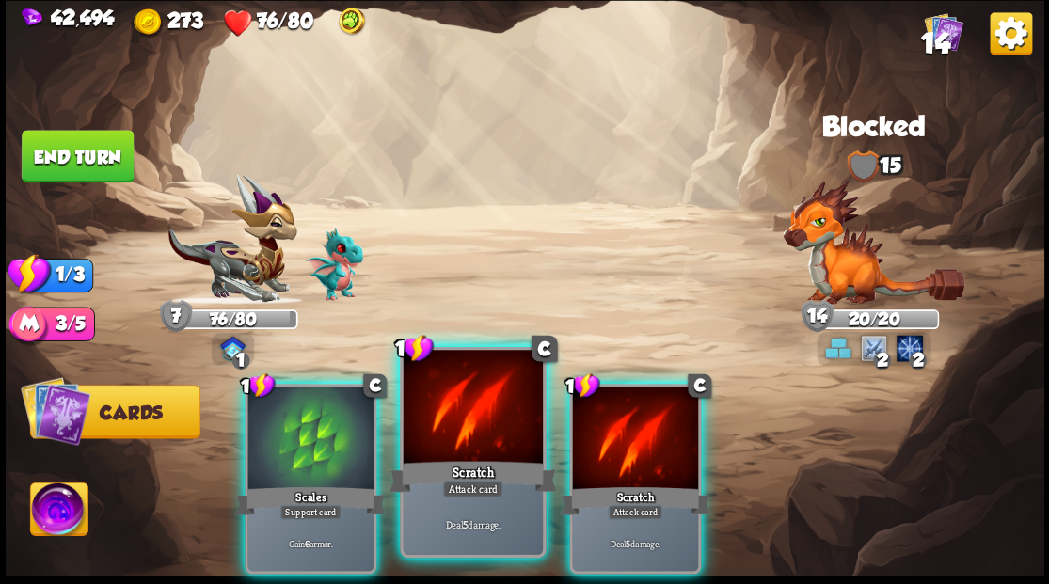
click at [442, 429] on div at bounding box center [472, 409] width 139 height 118
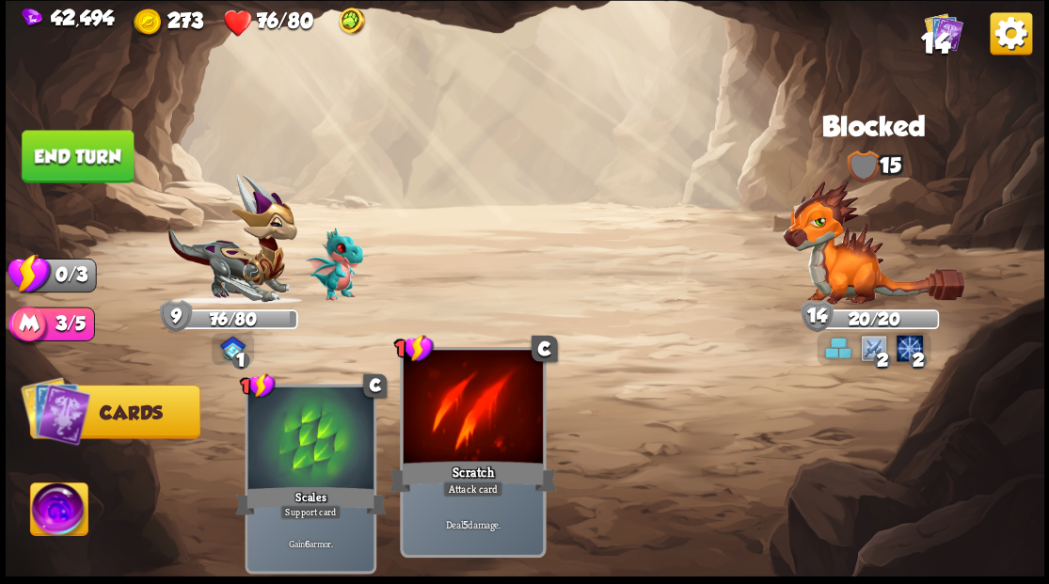
click at [444, 430] on div at bounding box center [472, 409] width 139 height 118
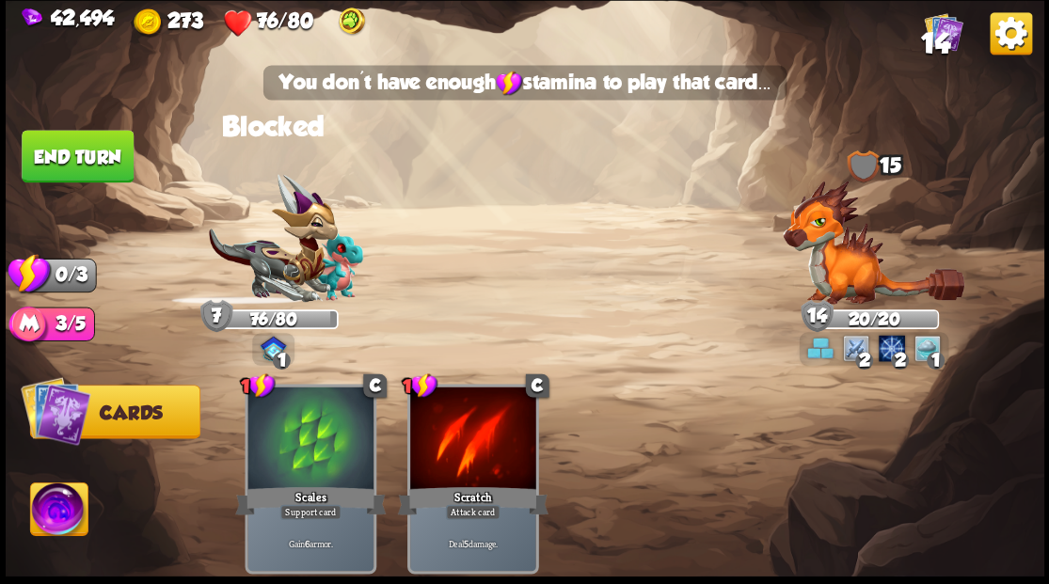
click at [90, 145] on button "End turn" at bounding box center [78, 156] width 112 height 53
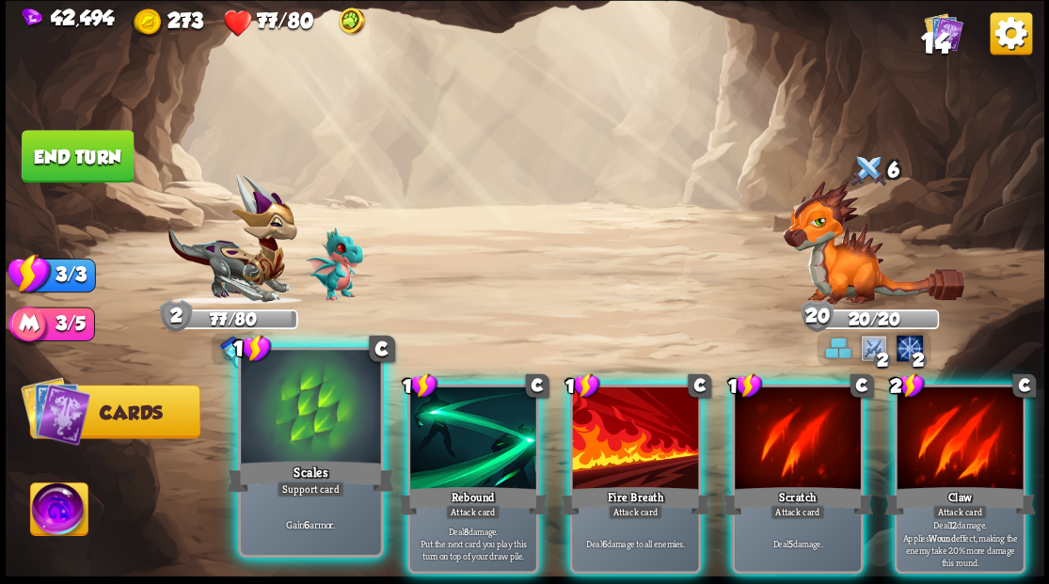
click at [320, 423] on div at bounding box center [310, 409] width 139 height 118
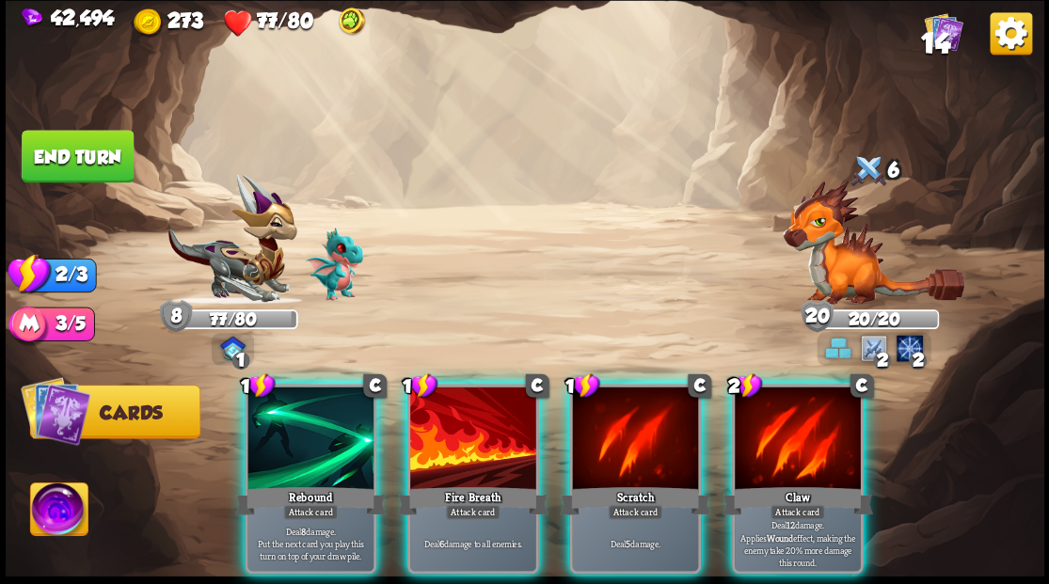
click at [782, 423] on div at bounding box center [798, 440] width 126 height 106
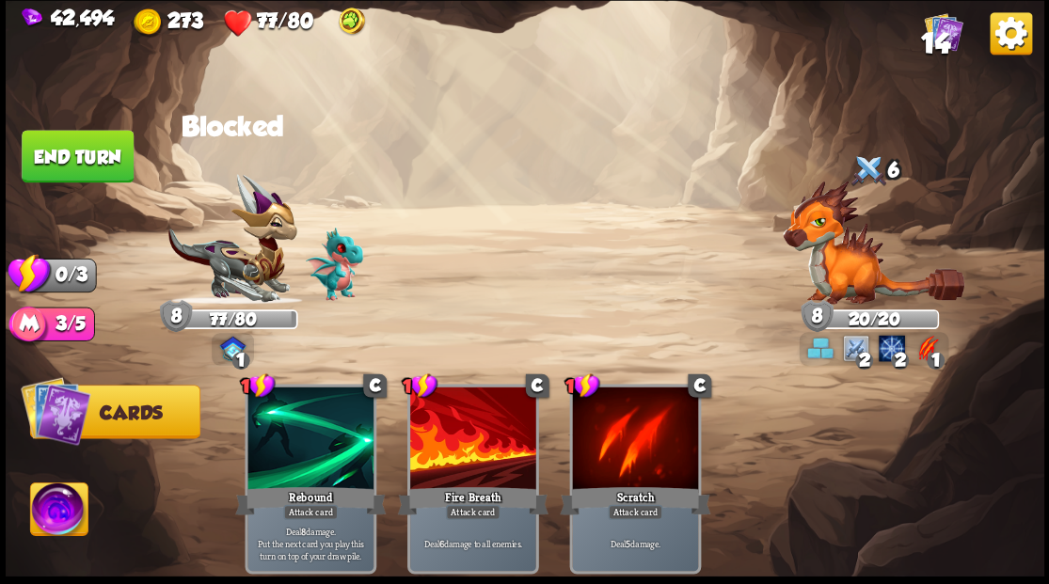
click at [96, 154] on button "End turn" at bounding box center [77, 156] width 115 height 54
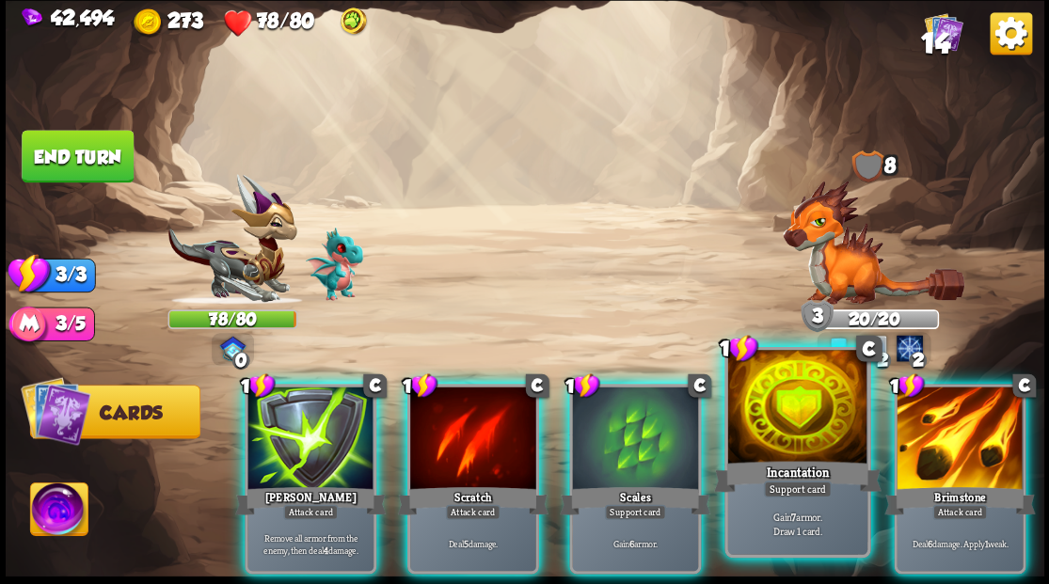
click at [787, 429] on div at bounding box center [796, 409] width 139 height 118
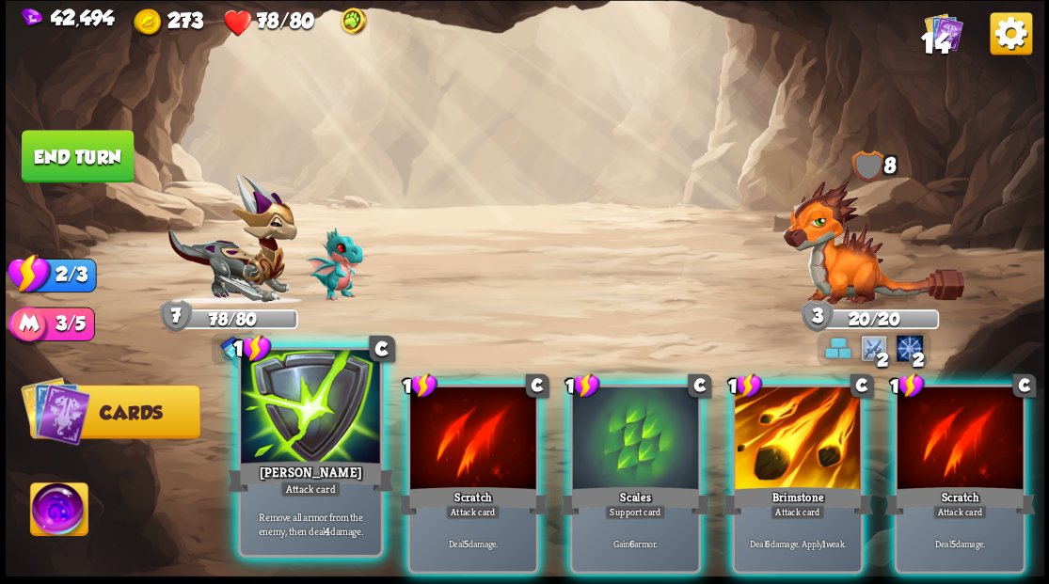
click at [286, 456] on div at bounding box center [310, 409] width 139 height 118
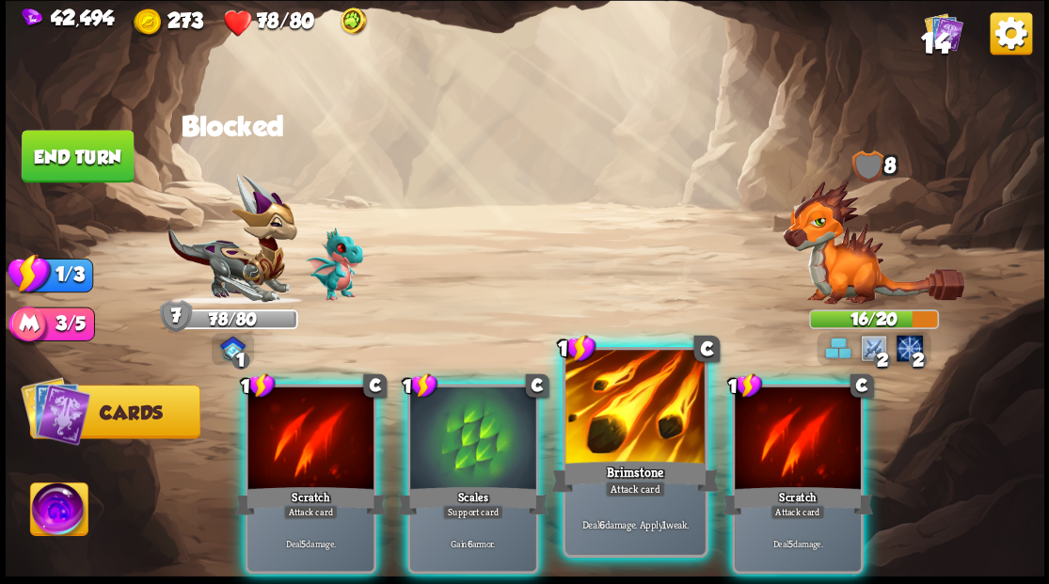
click at [642, 448] on div at bounding box center [634, 409] width 139 height 118
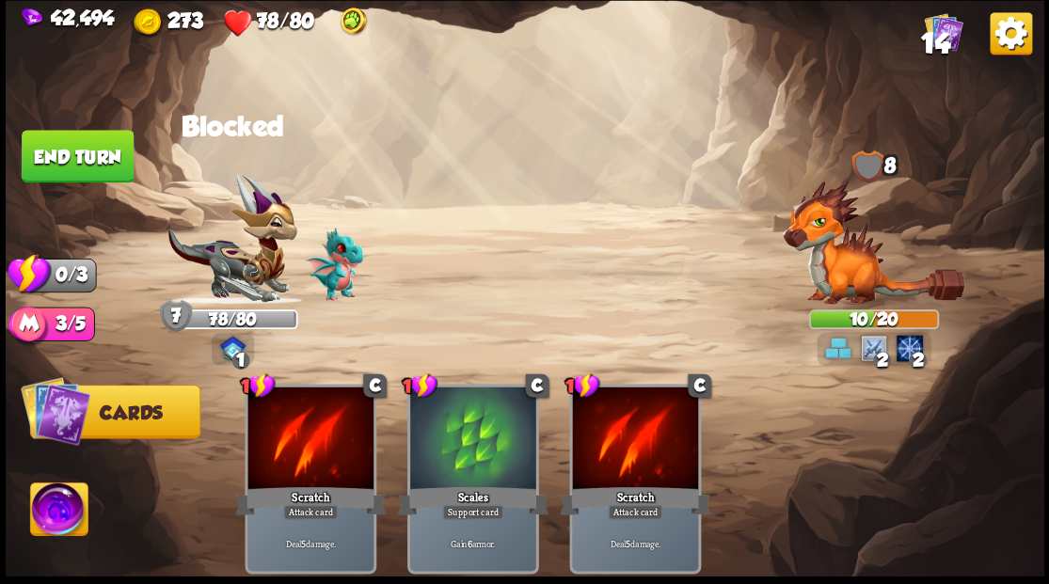
click at [103, 155] on button "End turn" at bounding box center [78, 156] width 112 height 53
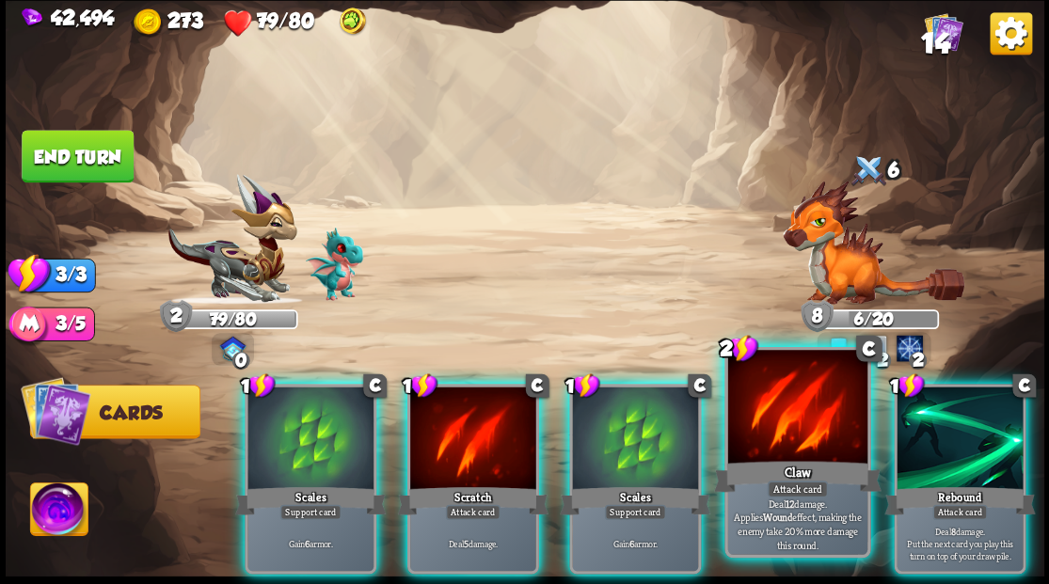
click at [775, 437] on div at bounding box center [796, 409] width 139 height 118
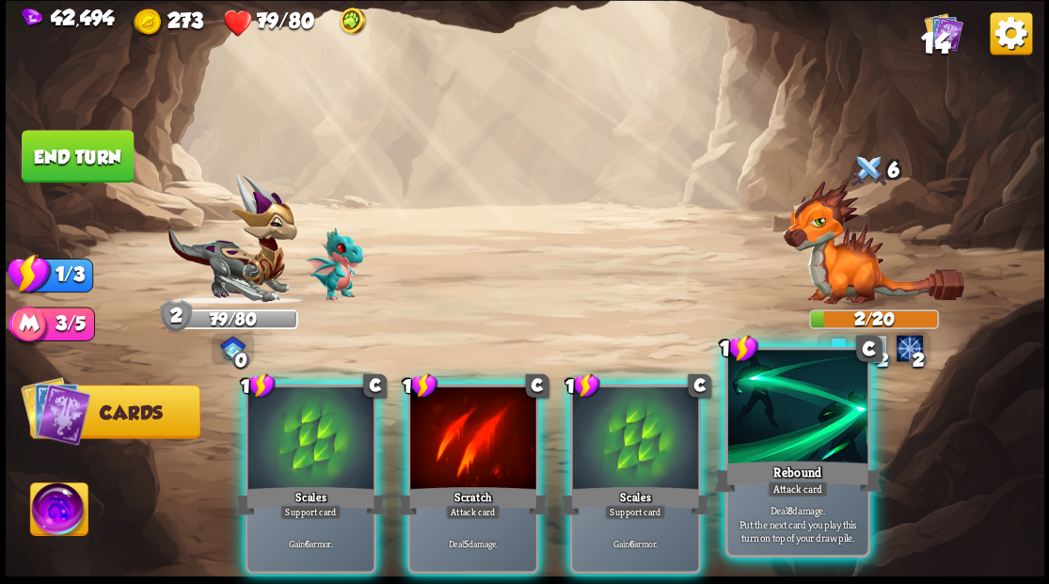
click at [763, 439] on div at bounding box center [796, 409] width 139 height 118
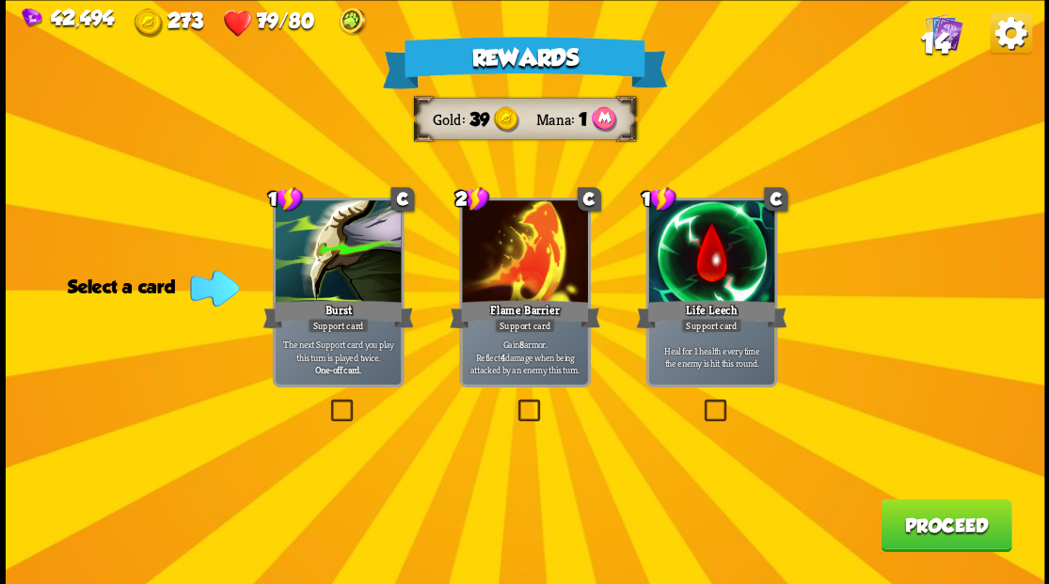
click at [700, 402] on label at bounding box center [700, 402] width 0 height 0
click at [0, 0] on input "checkbox" at bounding box center [0, 0] width 0 height 0
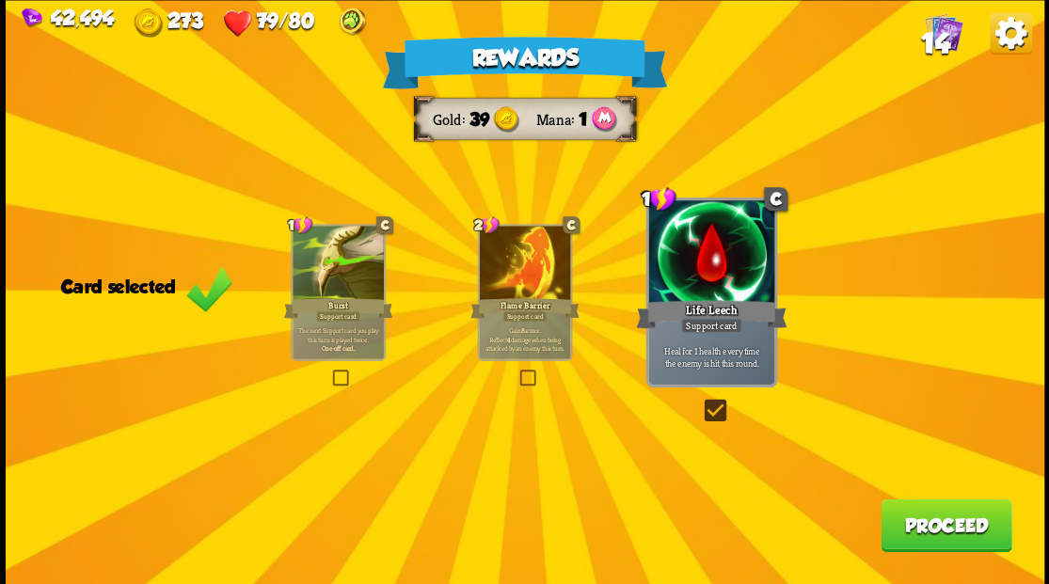
drag, startPoint x: 965, startPoint y: 527, endPoint x: 955, endPoint y: 521, distance: 11.8
click at [955, 521] on button "Proceed" at bounding box center [945, 525] width 131 height 53
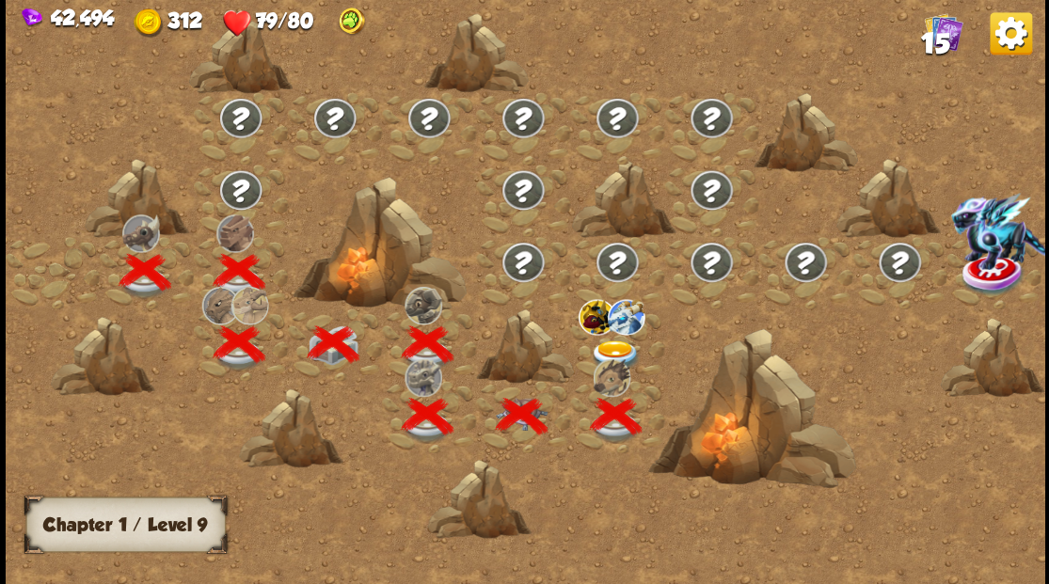
click at [604, 341] on img at bounding box center [616, 355] width 52 height 31
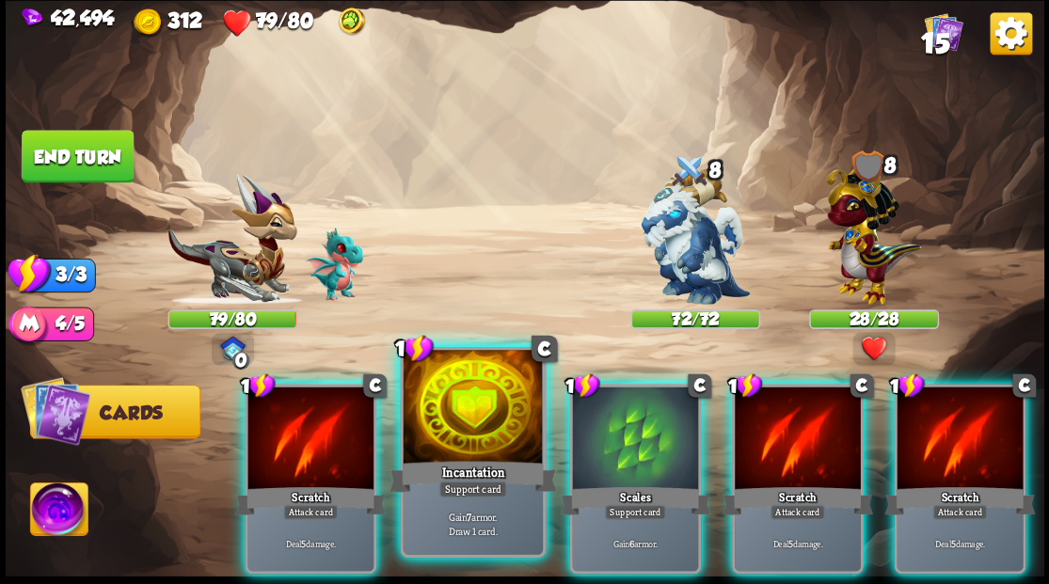
click at [453, 425] on div at bounding box center [472, 409] width 139 height 118
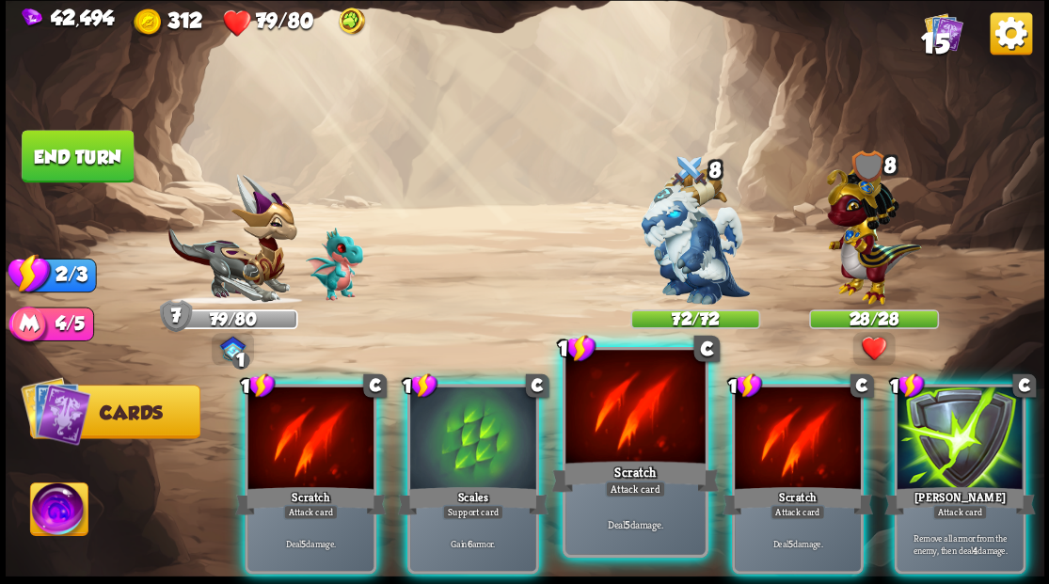
click at [613, 446] on div at bounding box center [634, 409] width 139 height 118
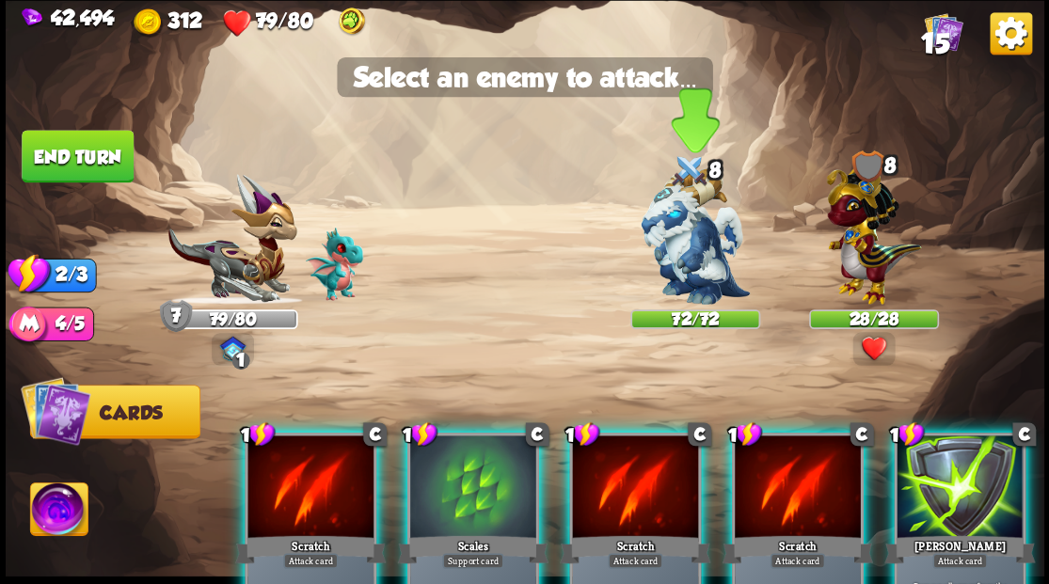
click at [682, 222] on img at bounding box center [695, 236] width 109 height 136
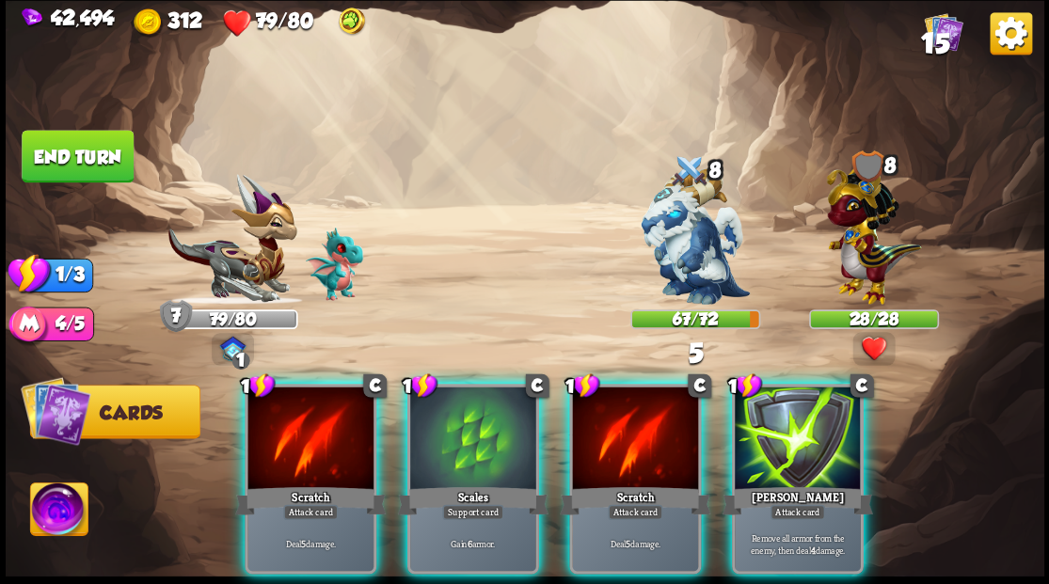
drag, startPoint x: 620, startPoint y: 467, endPoint x: 624, endPoint y: 377, distance: 89.4
click at [617, 483] on div "Scratch" at bounding box center [635, 500] width 151 height 34
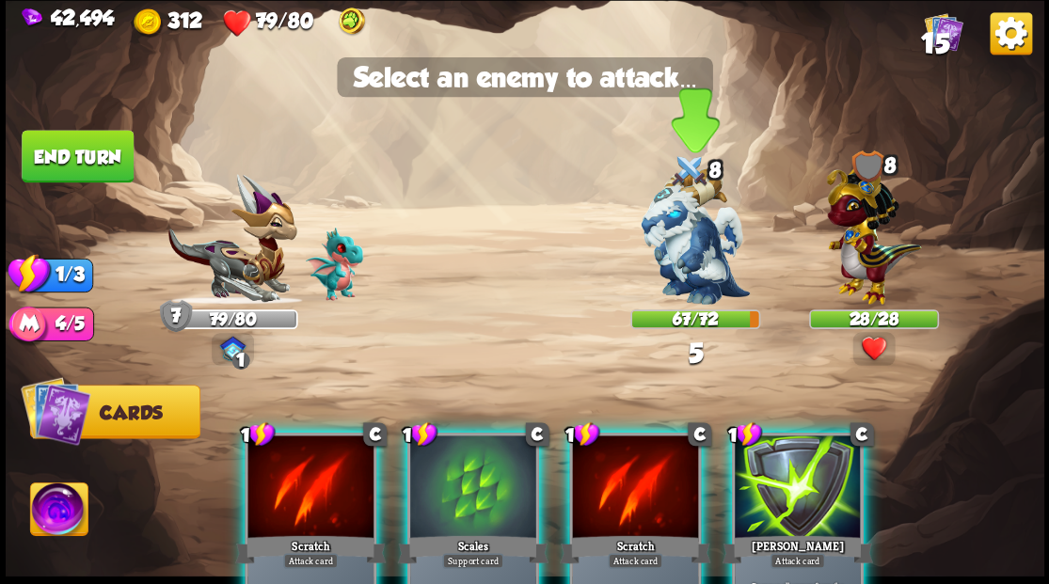
click at [666, 246] on img at bounding box center [695, 236] width 109 height 136
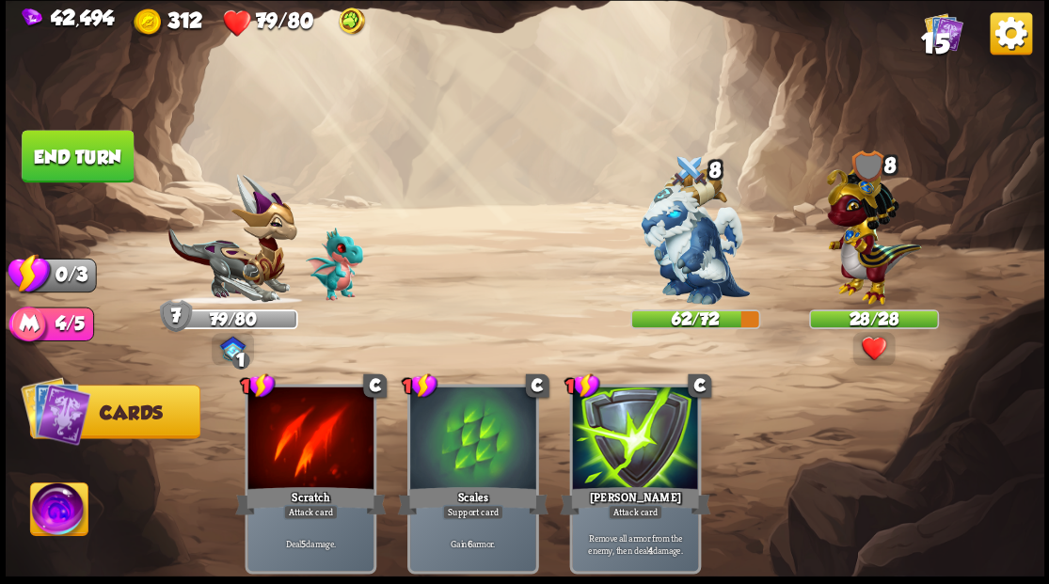
drag, startPoint x: 97, startPoint y: 160, endPoint x: 333, endPoint y: 241, distance: 249.6
click at [100, 162] on button "End turn" at bounding box center [77, 156] width 115 height 54
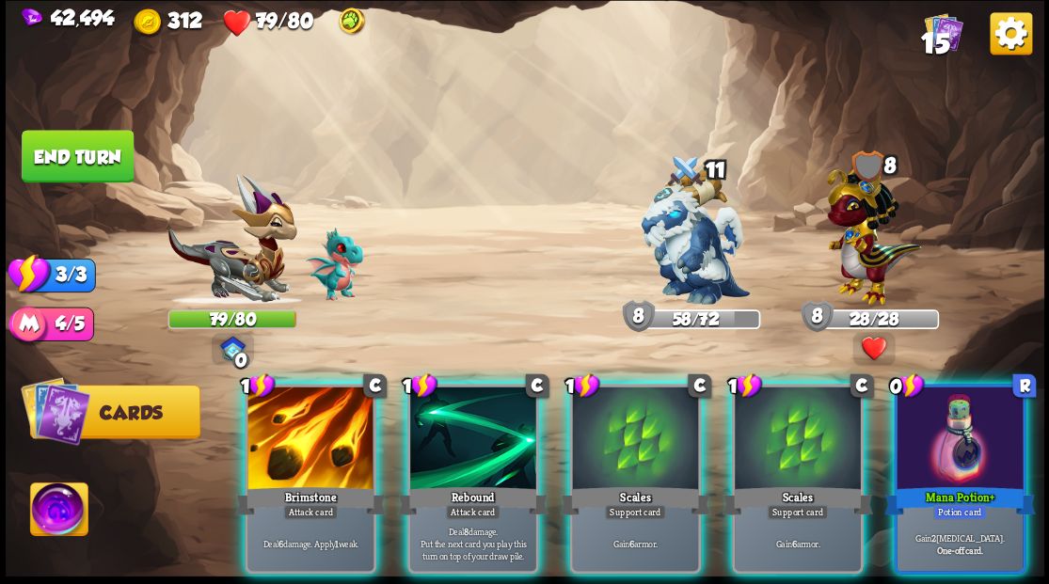
click at [64, 512] on img at bounding box center [58, 512] width 57 height 58
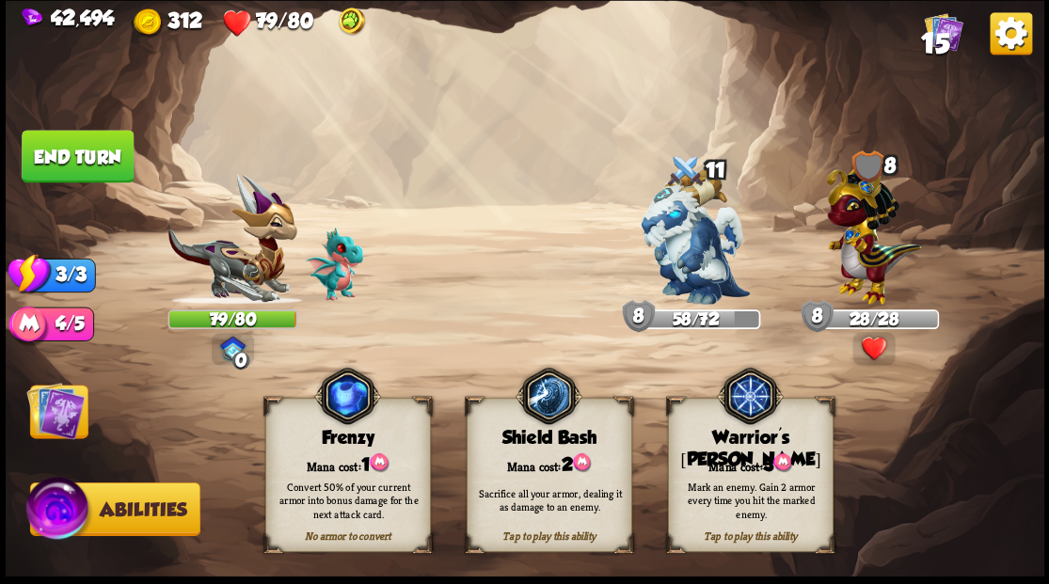
click at [736, 467] on div "Tap to play this ability Warrior's [PERSON_NAME] cost: 3 Mark an enemy. Gain 2 …" at bounding box center [750, 475] width 166 height 154
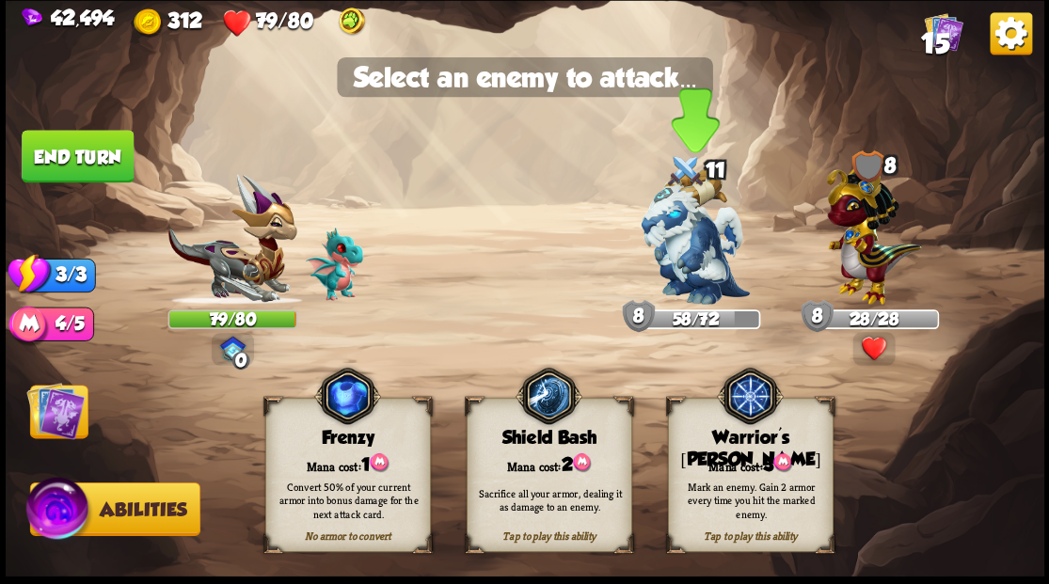
drag, startPoint x: 680, startPoint y: 251, endPoint x: 654, endPoint y: 250, distance: 26.4
click at [680, 250] on img at bounding box center [695, 236] width 109 height 136
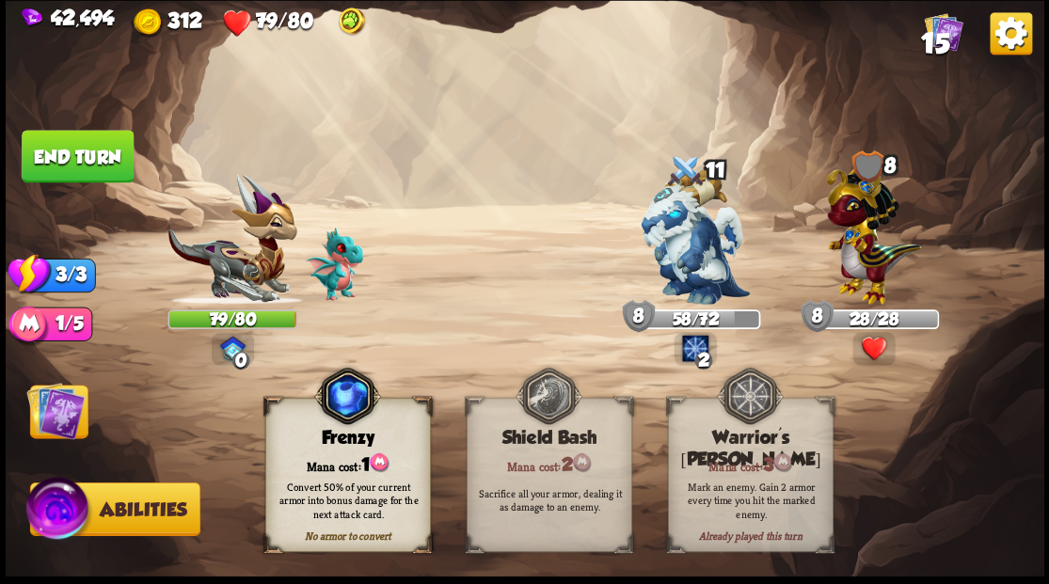
click at [48, 408] on img at bounding box center [55, 410] width 58 height 58
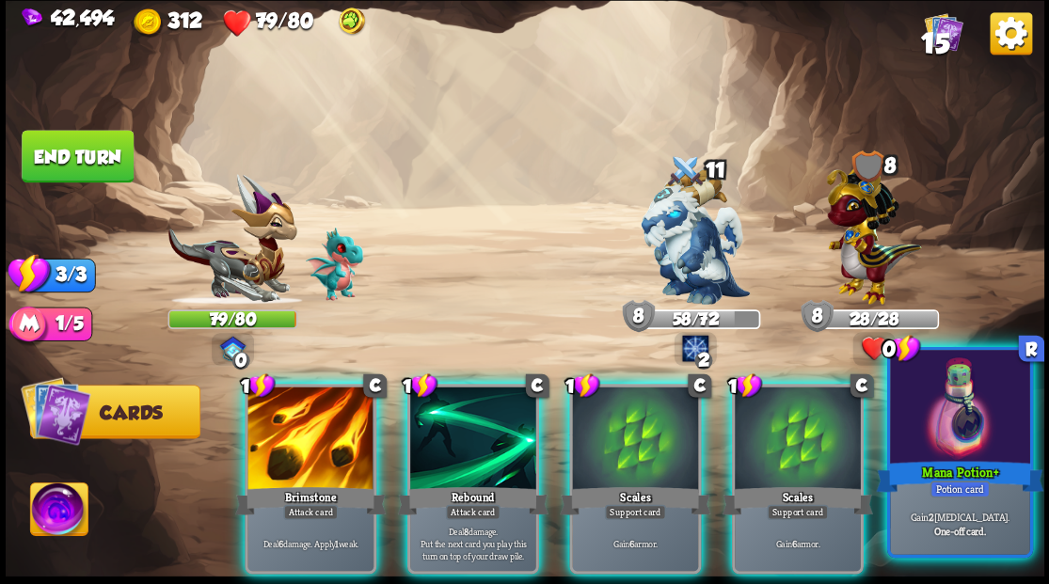
click at [969, 433] on div at bounding box center [959, 409] width 139 height 118
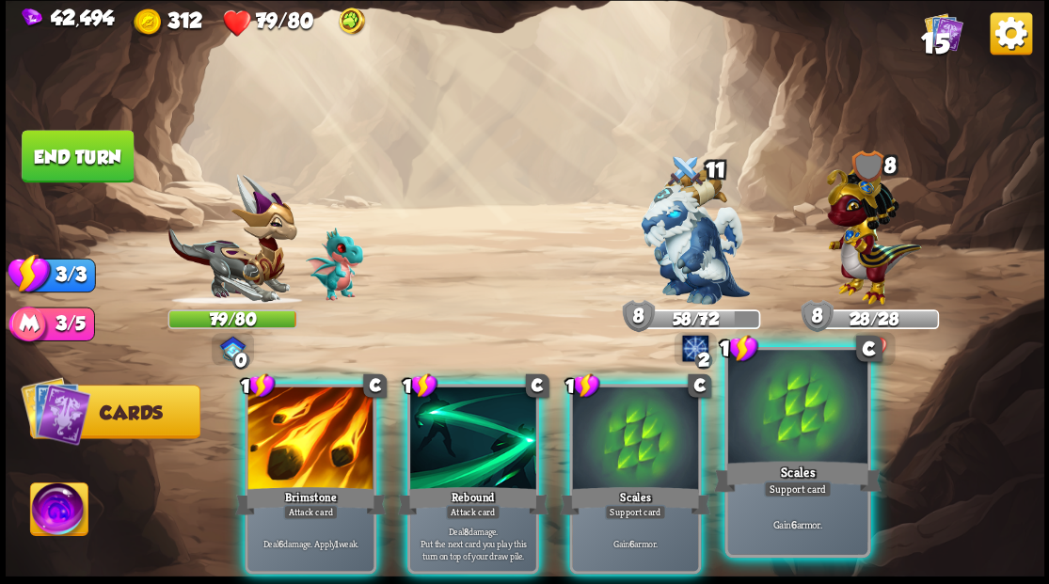
click at [773, 454] on div at bounding box center [796, 409] width 139 height 118
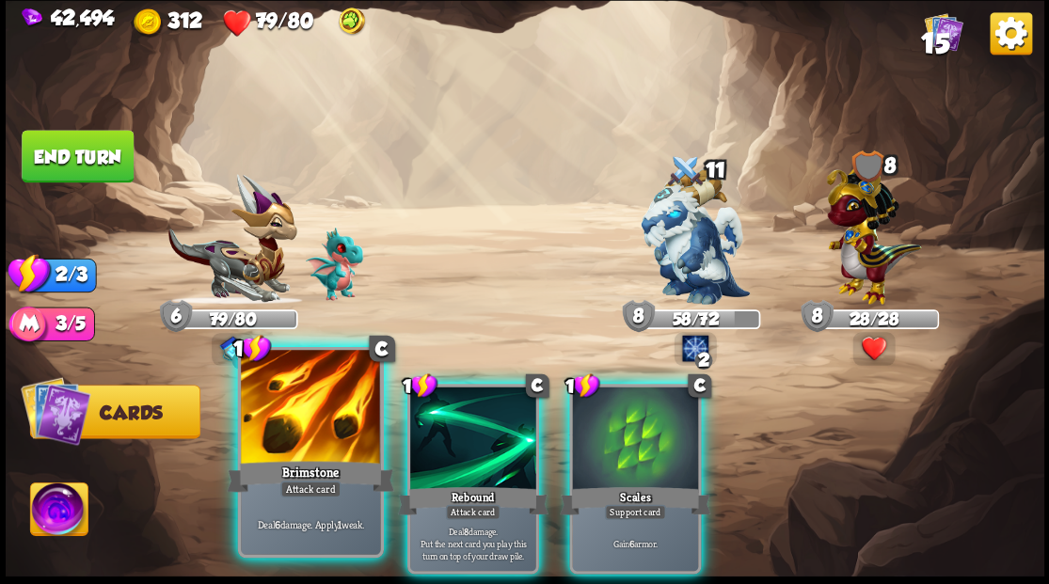
click at [277, 414] on div at bounding box center [310, 409] width 139 height 118
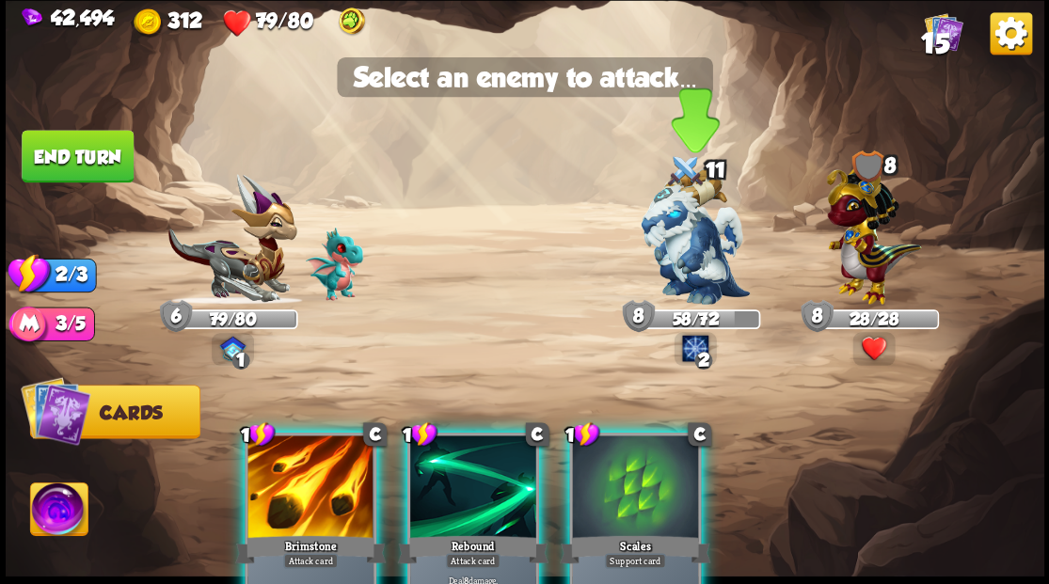
click at [682, 246] on img at bounding box center [695, 236] width 109 height 136
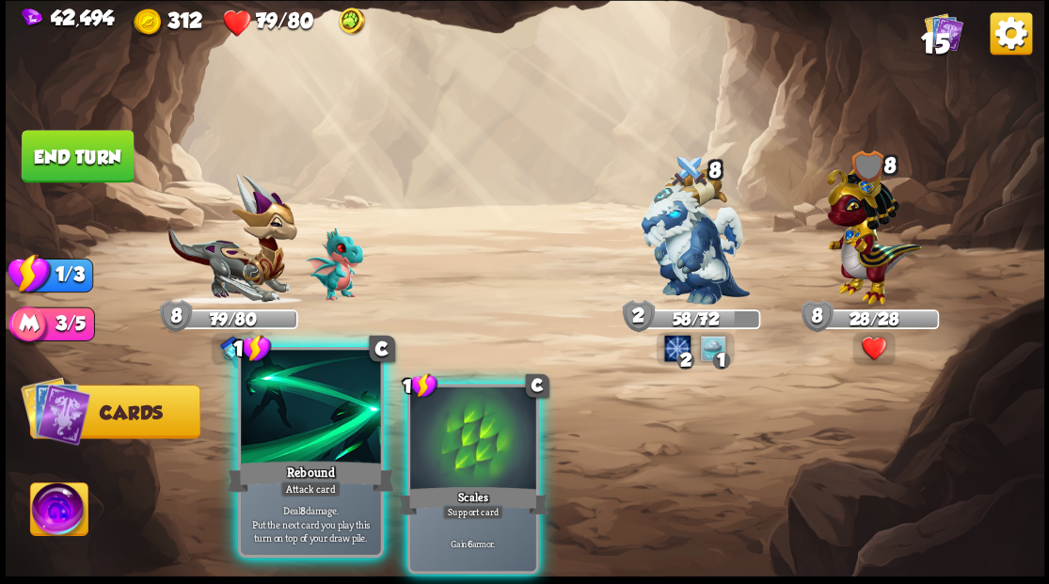
drag, startPoint x: 303, startPoint y: 461, endPoint x: 332, endPoint y: 427, distance: 44.7
click at [302, 461] on div "Rebound" at bounding box center [310, 476] width 167 height 38
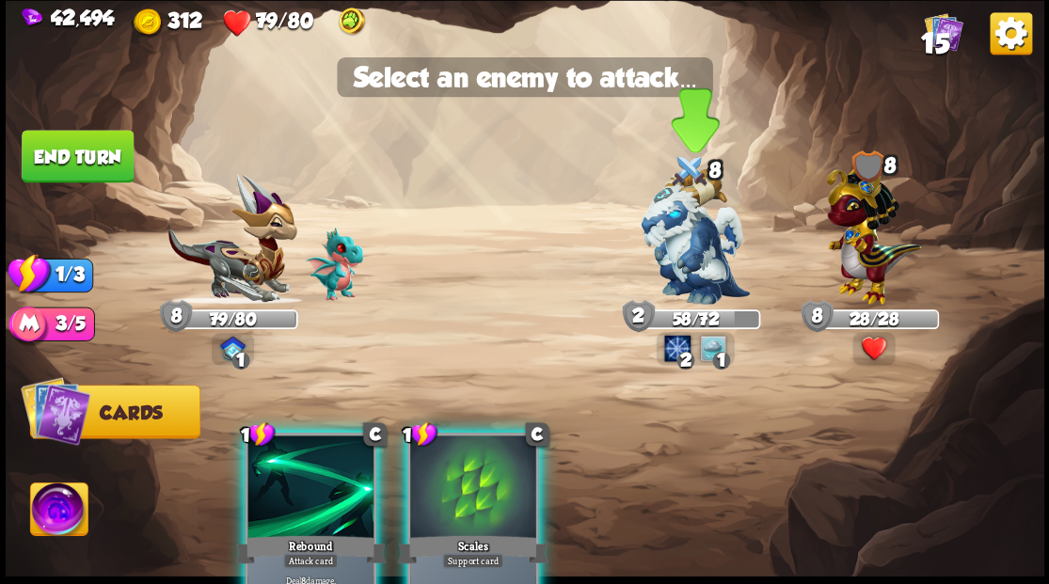
drag, startPoint x: 700, startPoint y: 244, endPoint x: 642, endPoint y: 245, distance: 58.3
click at [700, 243] on img at bounding box center [695, 236] width 109 height 136
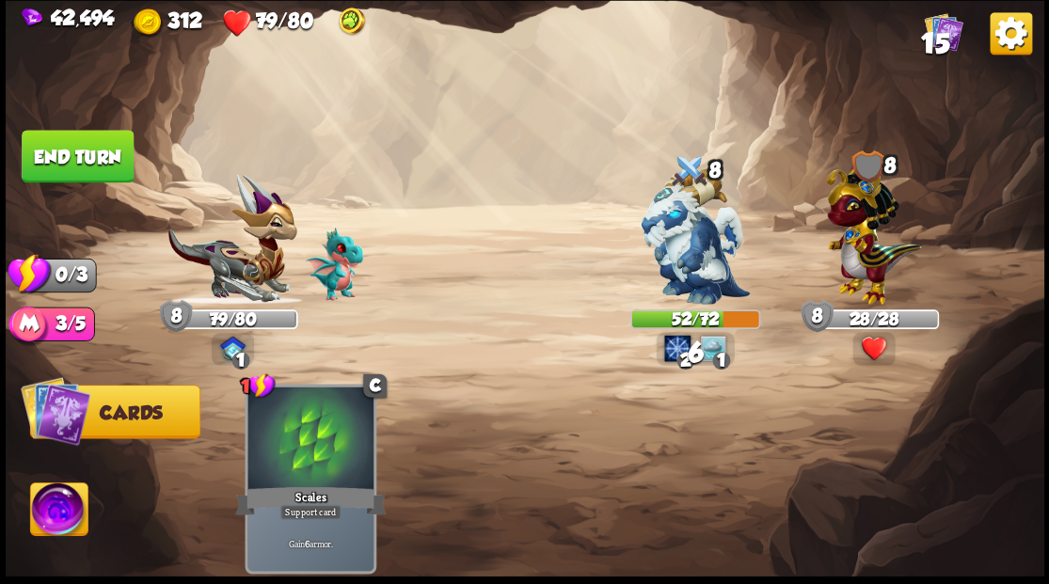
click at [98, 153] on button "End turn" at bounding box center [78, 157] width 114 height 54
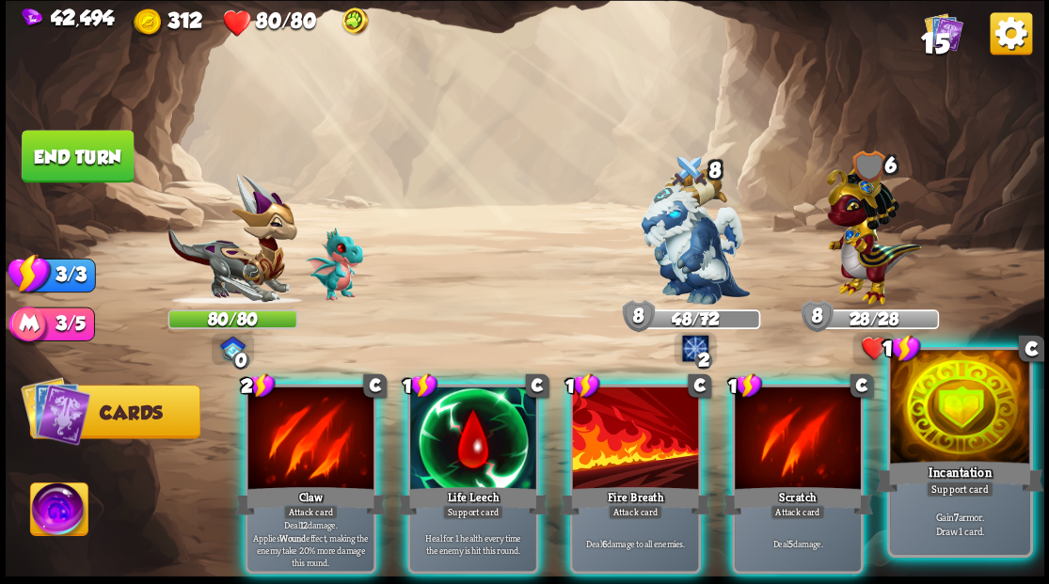
click at [963, 420] on div at bounding box center [959, 409] width 139 height 118
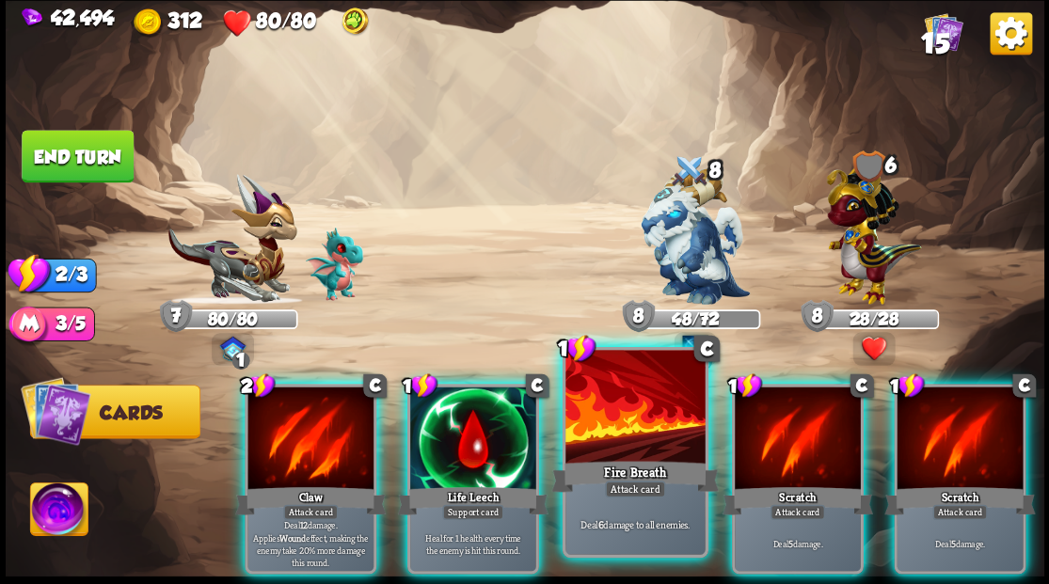
click at [617, 435] on div at bounding box center [634, 409] width 139 height 118
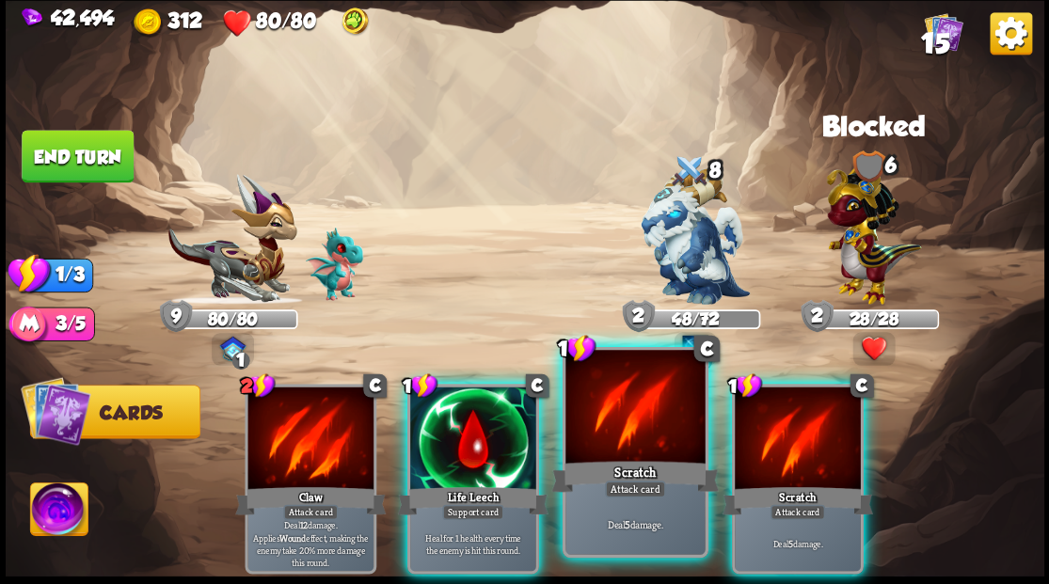
click at [615, 415] on div at bounding box center [634, 409] width 139 height 118
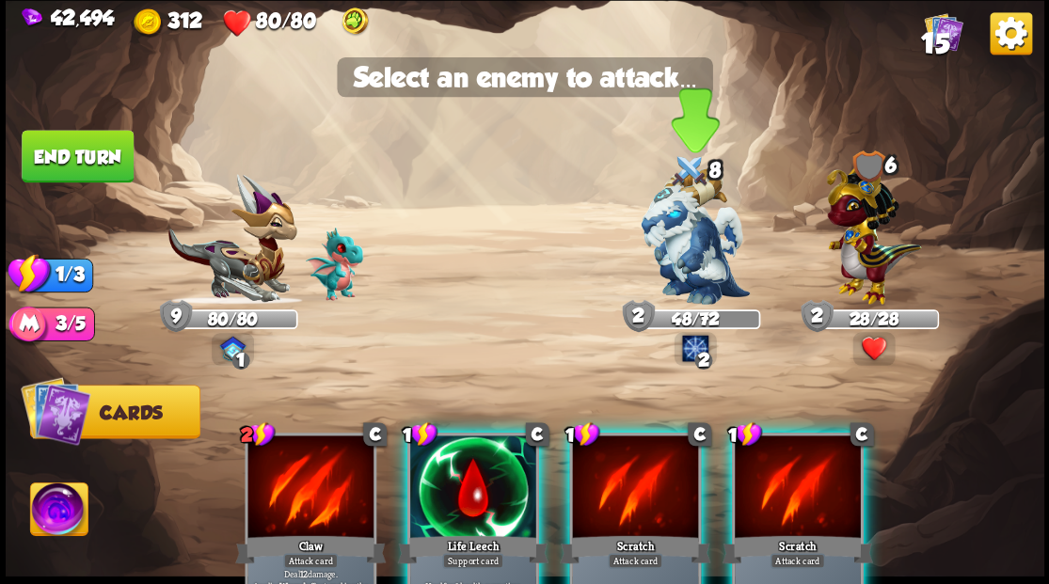
click at [707, 249] on img at bounding box center [695, 236] width 109 height 136
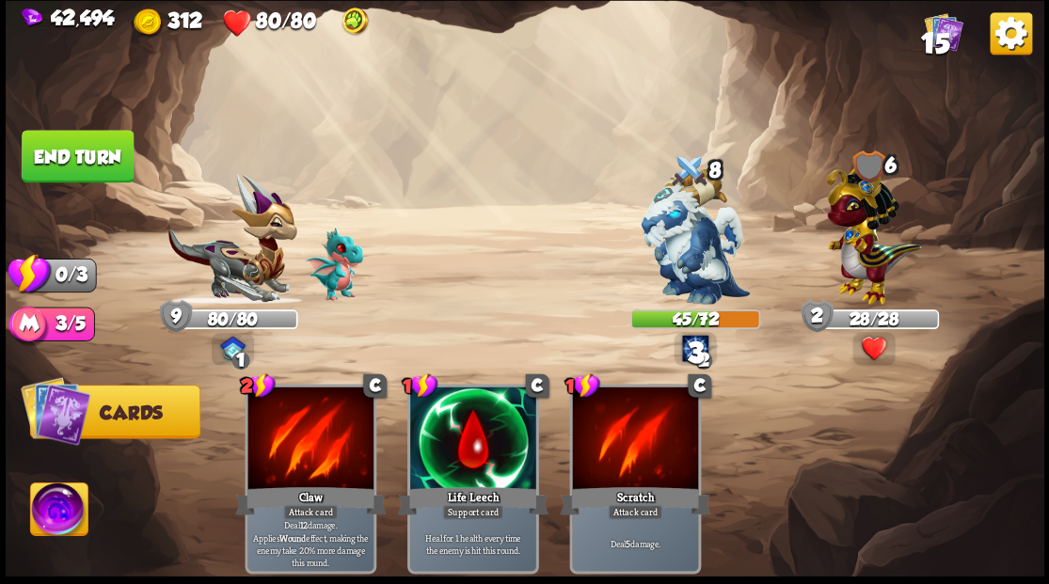
drag, startPoint x: 94, startPoint y: 160, endPoint x: 194, endPoint y: 186, distance: 103.1
click at [102, 159] on button "End turn" at bounding box center [78, 156] width 114 height 54
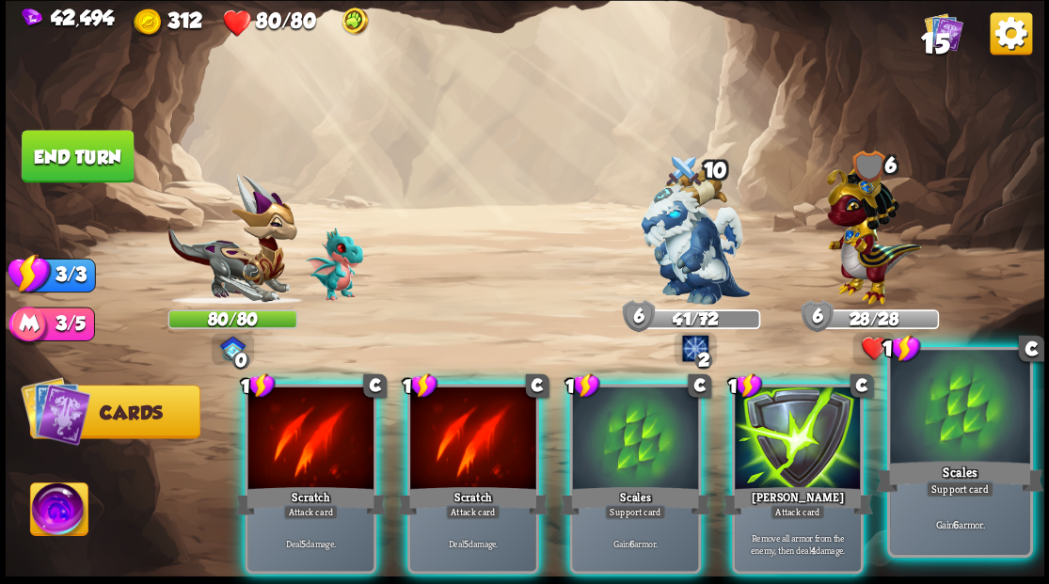
click at [964, 423] on div at bounding box center [959, 409] width 139 height 118
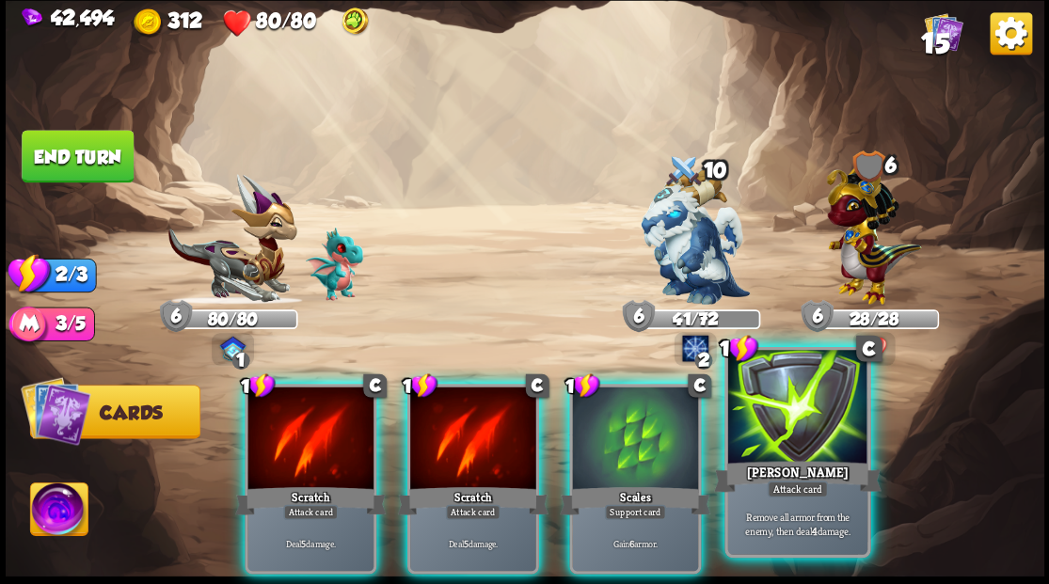
click at [796, 439] on div at bounding box center [796, 409] width 139 height 118
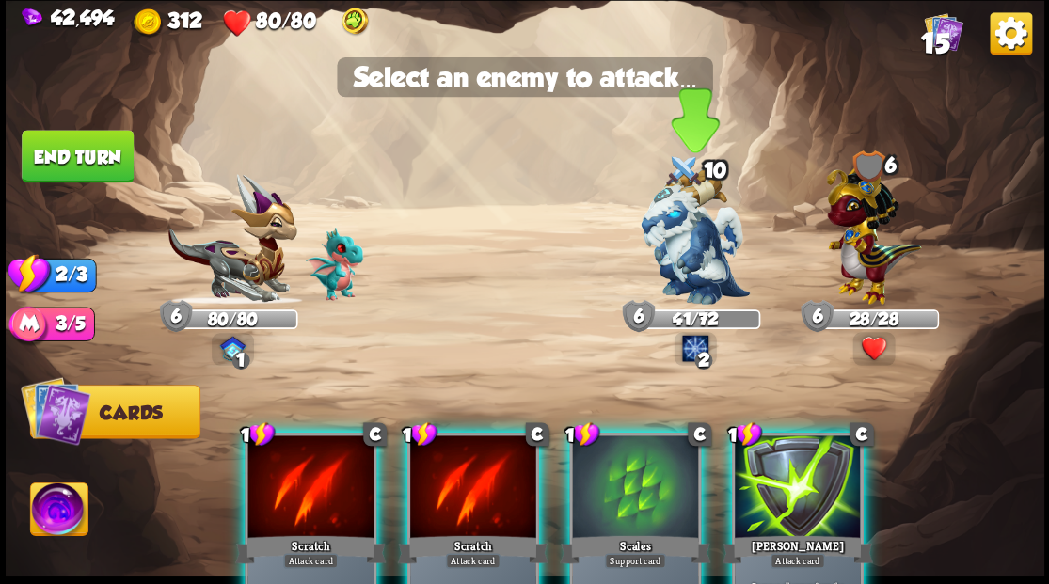
click at [674, 224] on img at bounding box center [695, 236] width 109 height 136
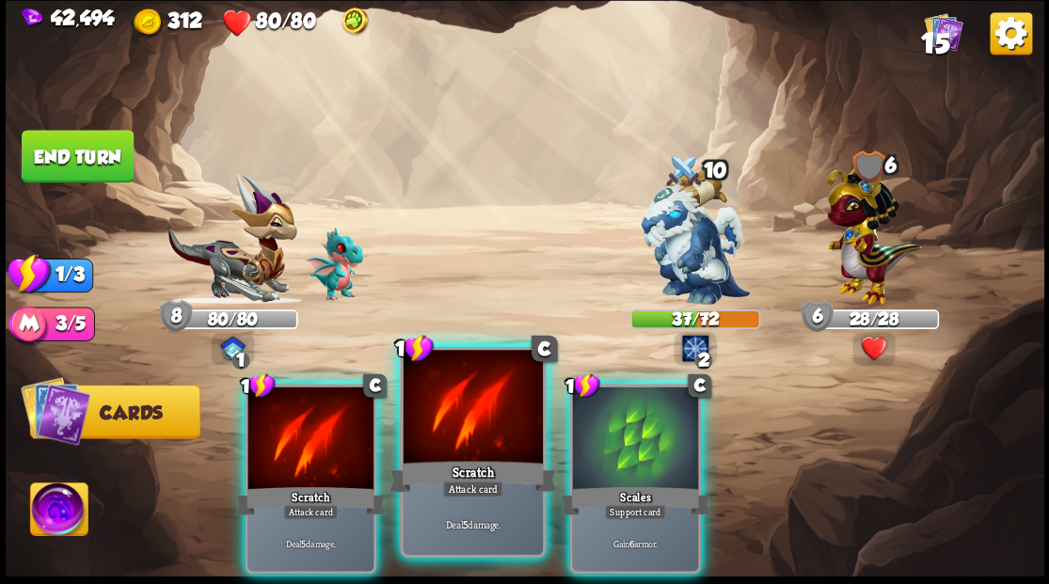
click at [452, 426] on div at bounding box center [472, 409] width 139 height 118
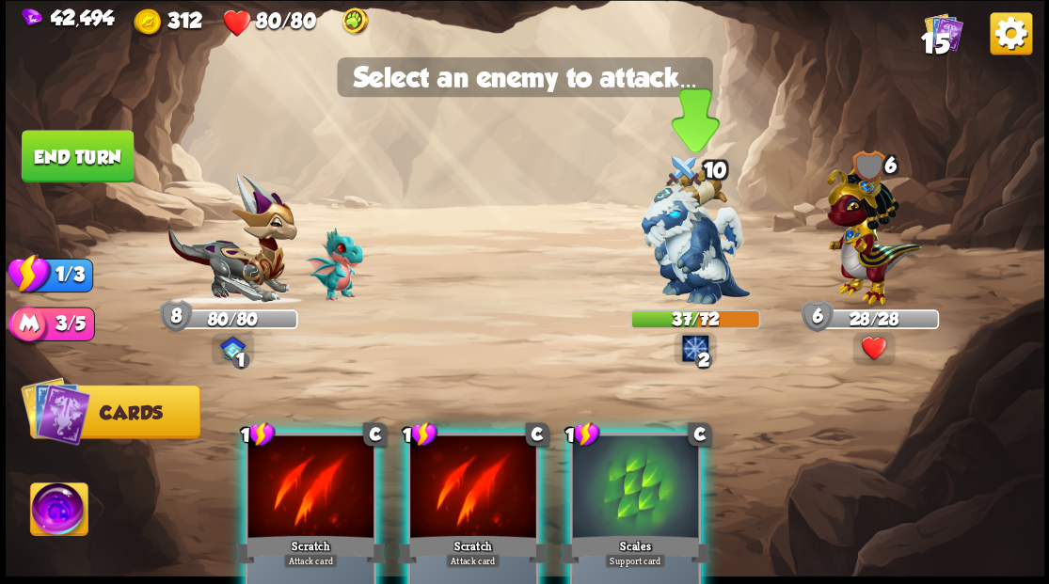
click at [677, 265] on img at bounding box center [695, 236] width 109 height 136
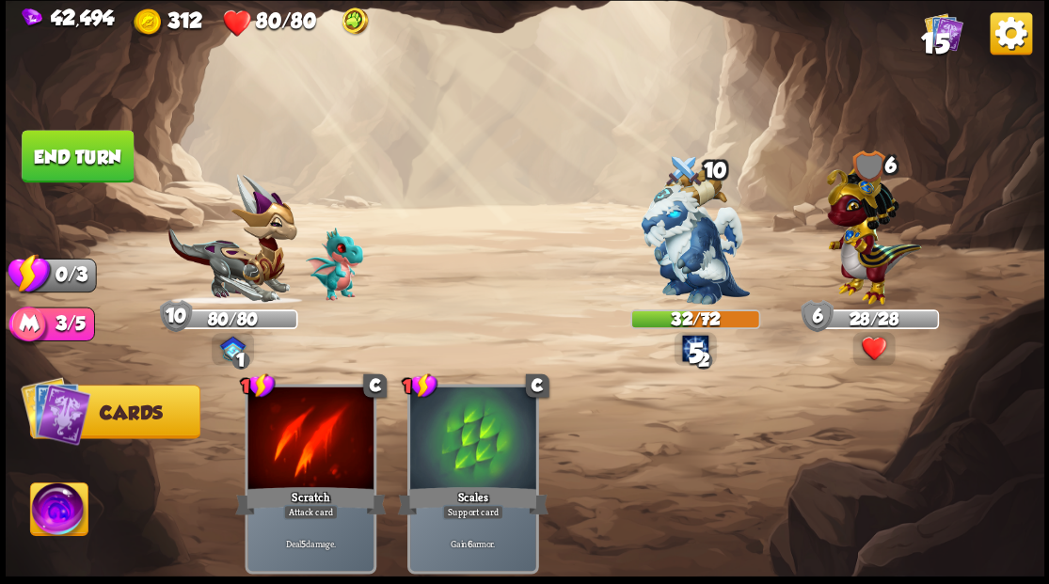
click at [83, 151] on button "End turn" at bounding box center [77, 157] width 113 height 54
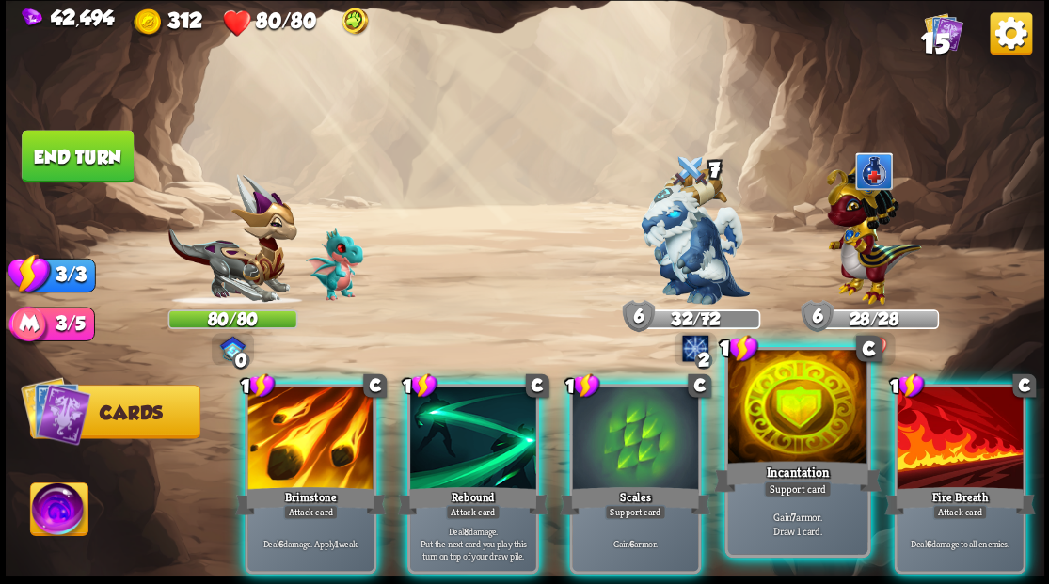
click at [754, 416] on div at bounding box center [796, 409] width 139 height 118
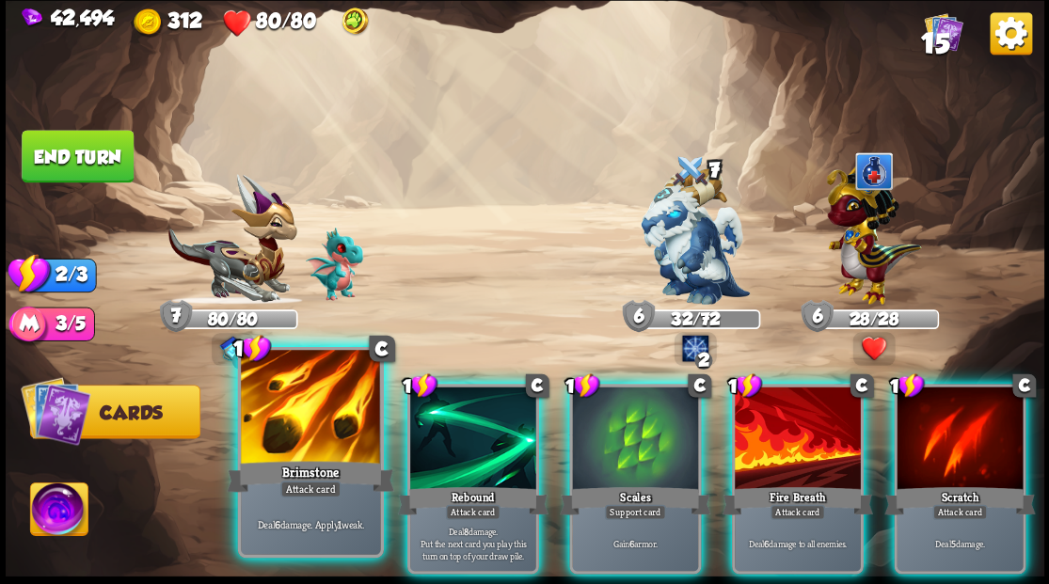
click at [286, 450] on div at bounding box center [310, 409] width 139 height 118
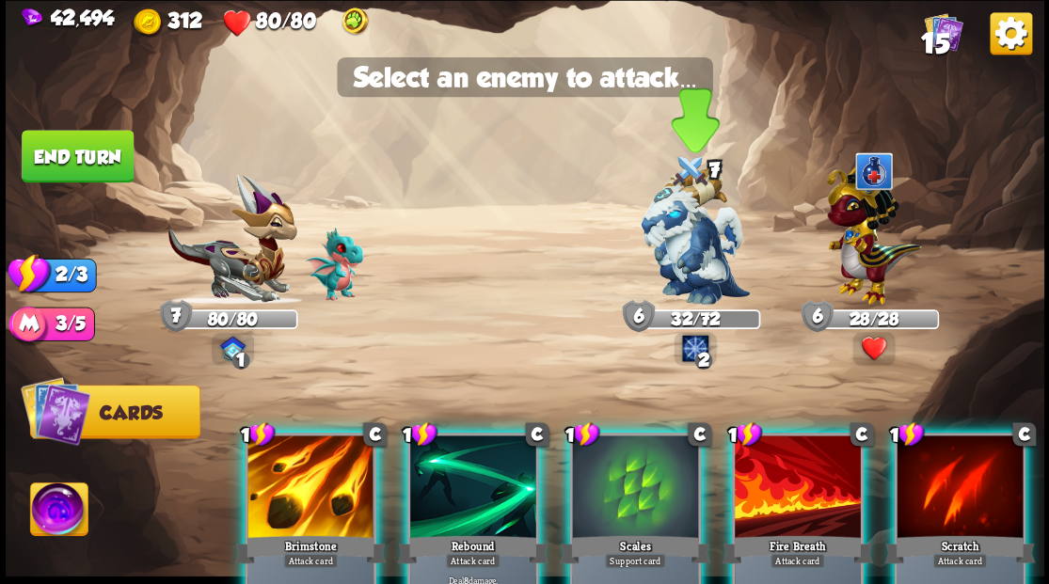
click at [708, 223] on img at bounding box center [695, 236] width 109 height 136
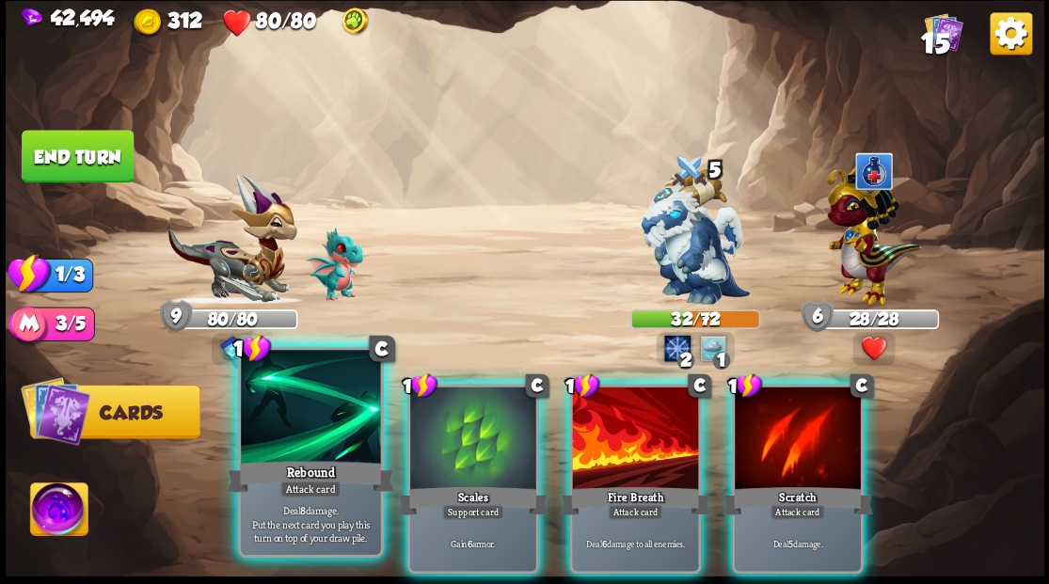
click at [324, 427] on div at bounding box center [310, 409] width 139 height 118
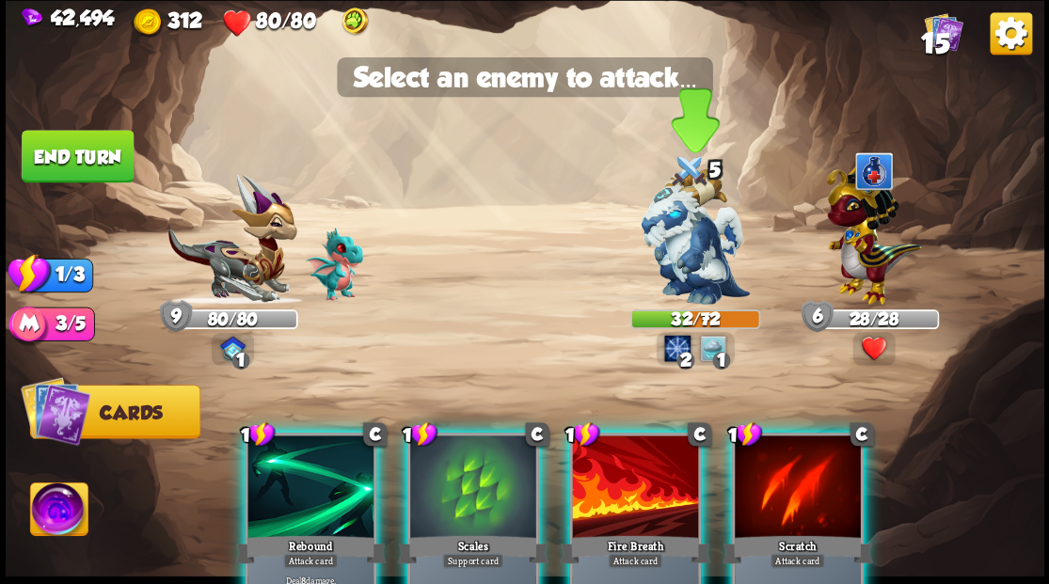
click at [687, 258] on img at bounding box center [695, 236] width 109 height 136
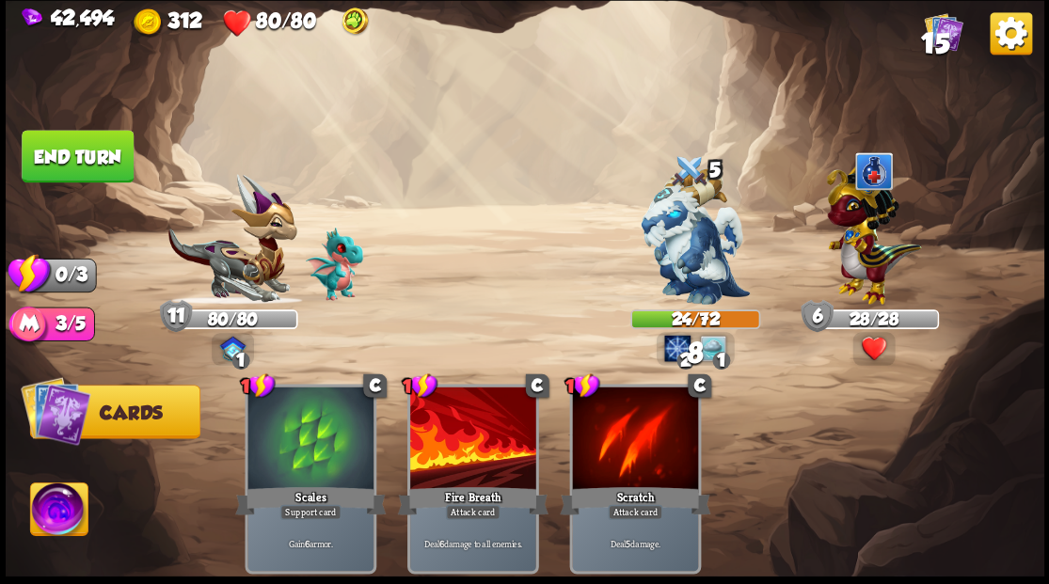
click at [105, 163] on button "End turn" at bounding box center [78, 156] width 114 height 54
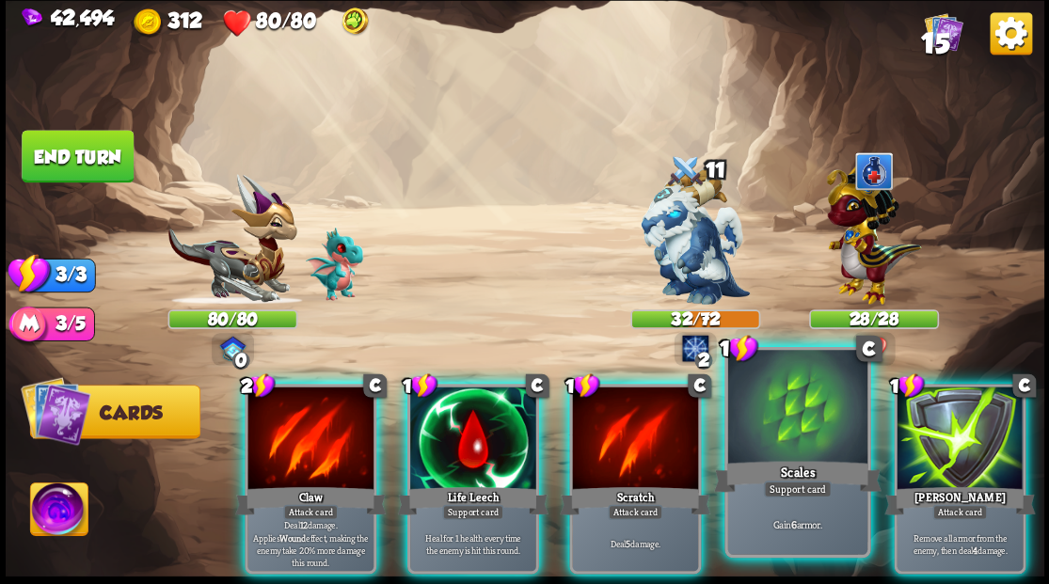
click at [830, 436] on div at bounding box center [796, 409] width 139 height 118
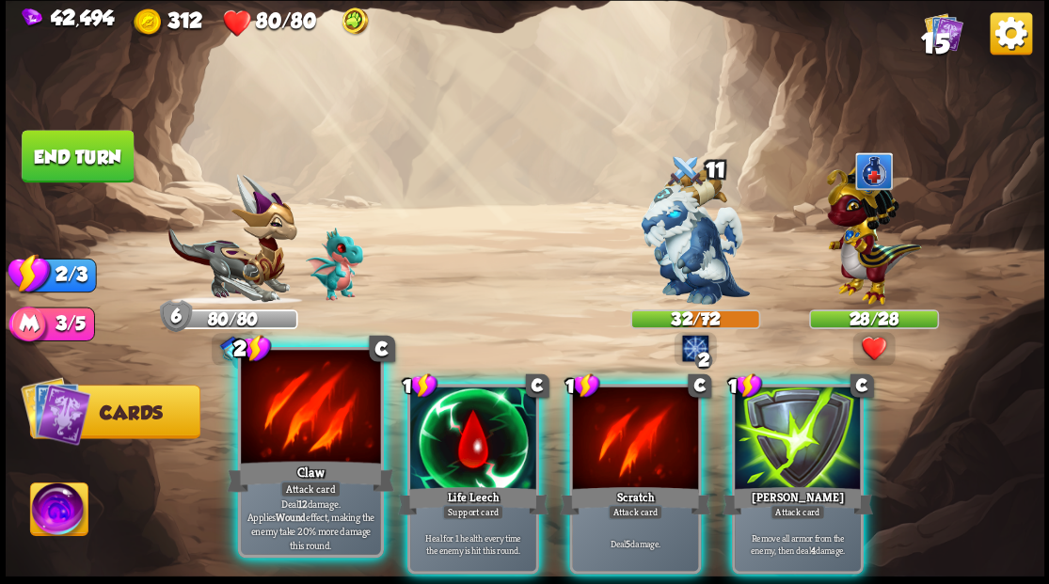
click at [307, 427] on div at bounding box center [310, 409] width 139 height 118
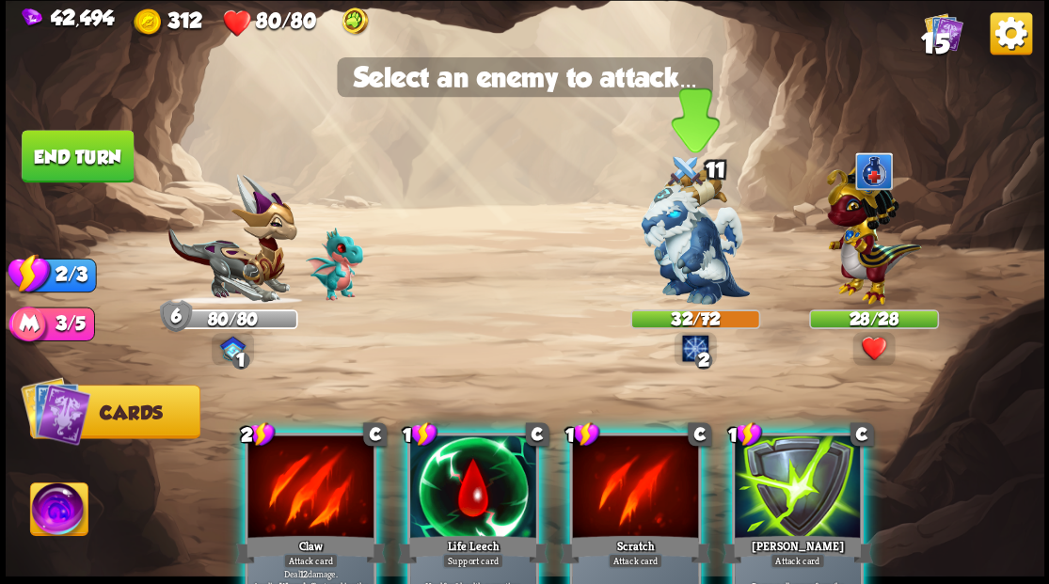
click at [687, 235] on img at bounding box center [695, 236] width 109 height 136
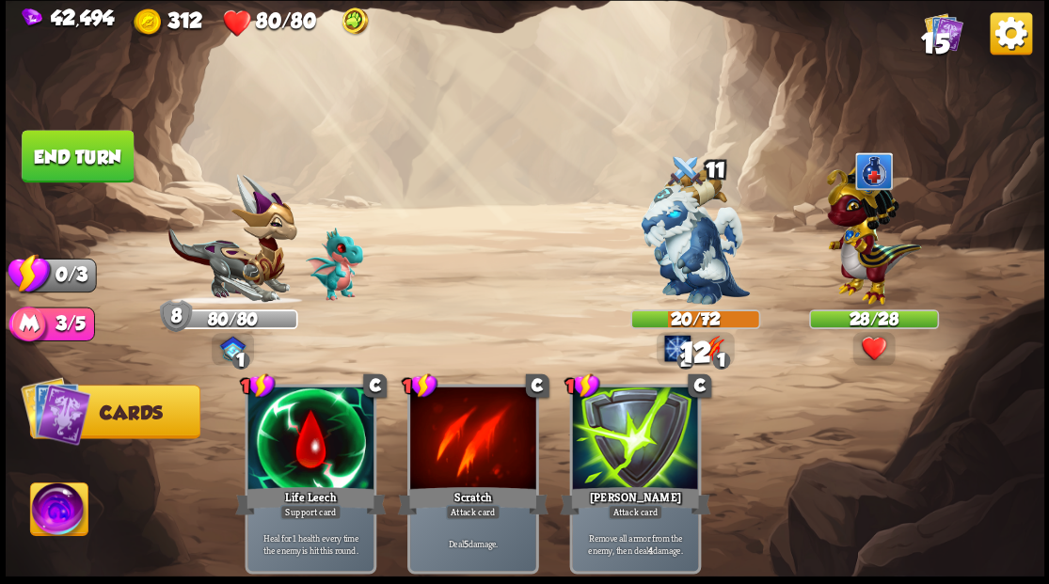
click at [87, 160] on button "End turn" at bounding box center [77, 156] width 115 height 54
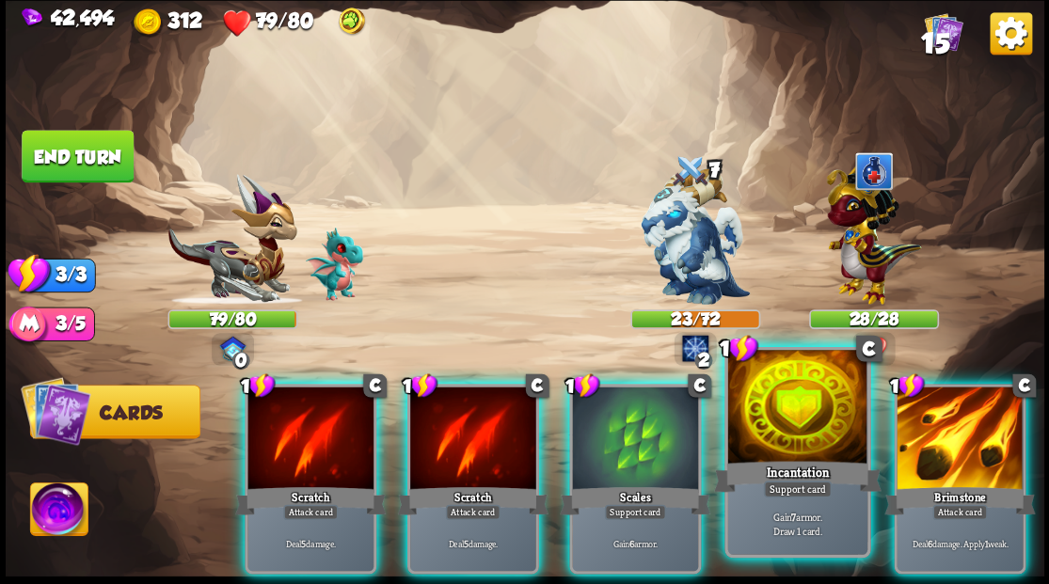
click at [776, 434] on div at bounding box center [796, 409] width 139 height 118
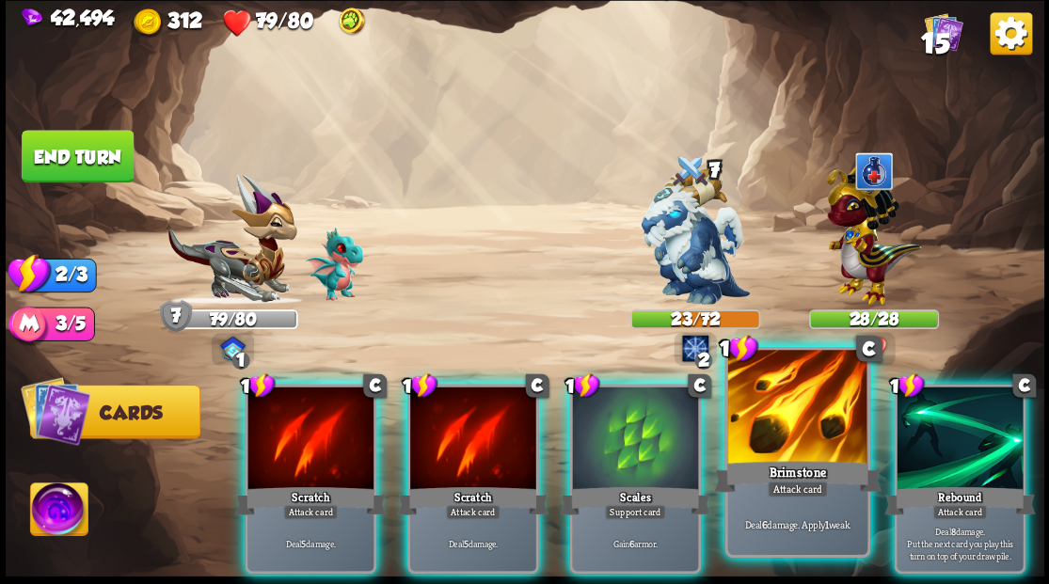
drag, startPoint x: 795, startPoint y: 436, endPoint x: 788, endPoint y: 420, distance: 18.2
click at [794, 433] on div at bounding box center [796, 409] width 139 height 118
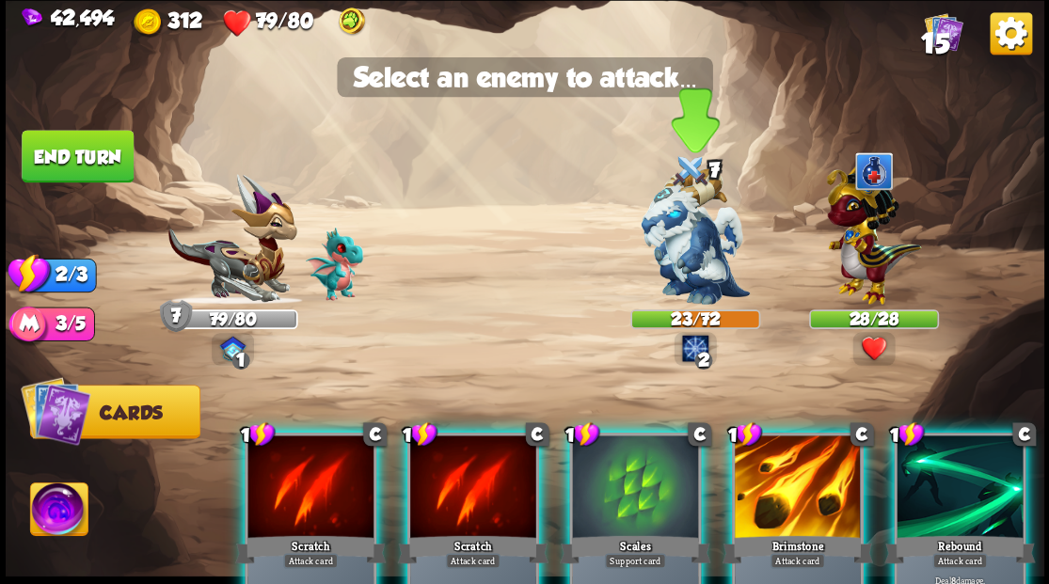
click at [675, 246] on img at bounding box center [695, 236] width 109 height 136
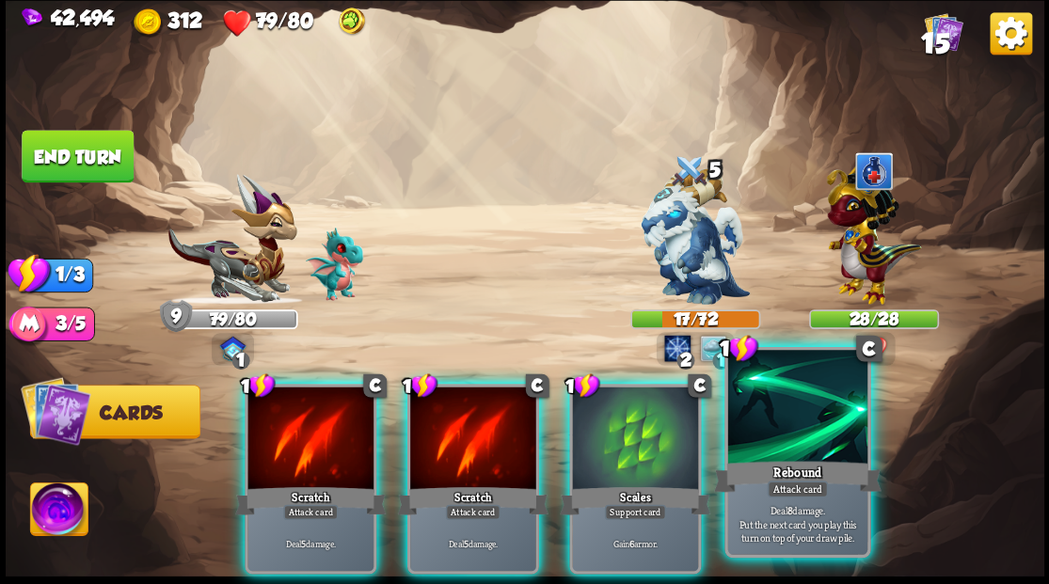
drag, startPoint x: 784, startPoint y: 442, endPoint x: 761, endPoint y: 379, distance: 67.3
click at [783, 435] on div at bounding box center [796, 409] width 139 height 118
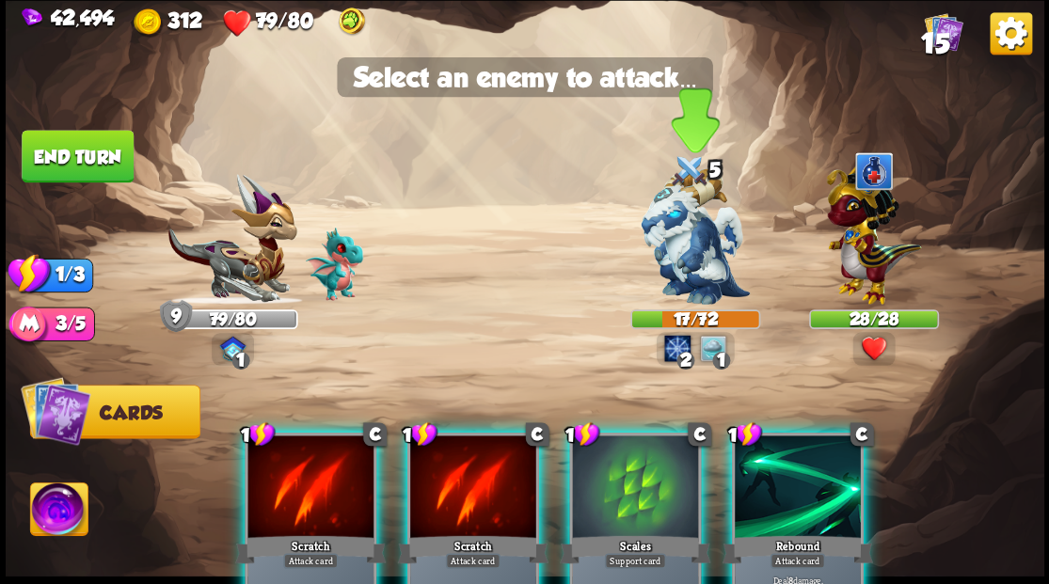
click at [692, 258] on img at bounding box center [695, 236] width 109 height 136
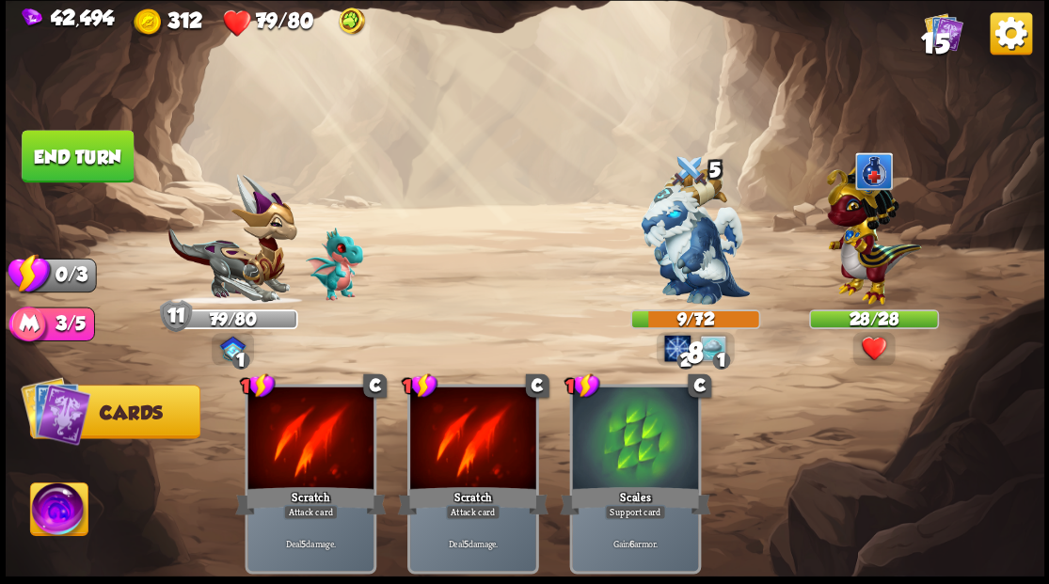
click at [90, 156] on button "End turn" at bounding box center [77, 156] width 115 height 54
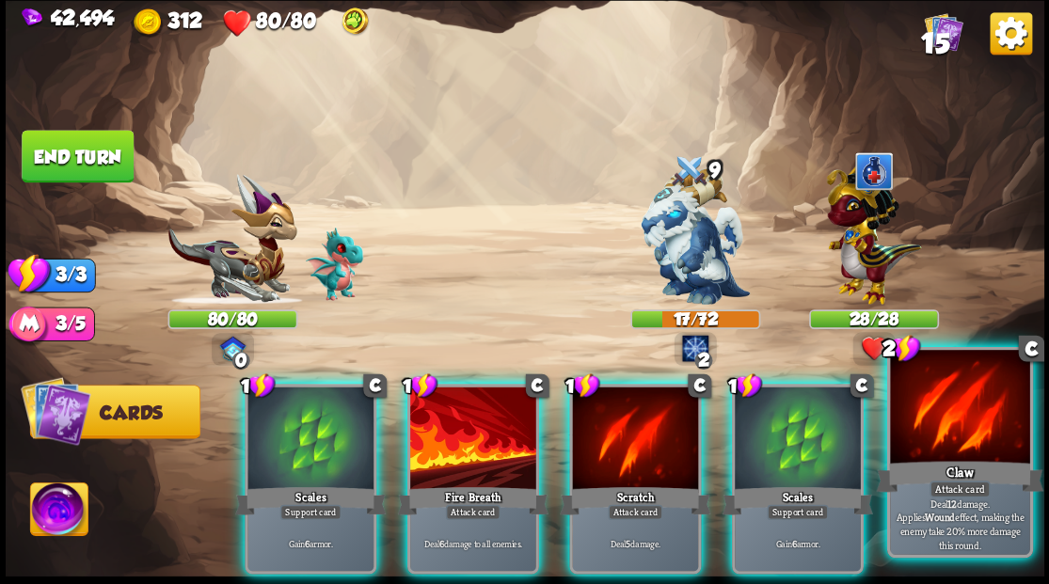
click at [990, 436] on div at bounding box center [959, 409] width 139 height 118
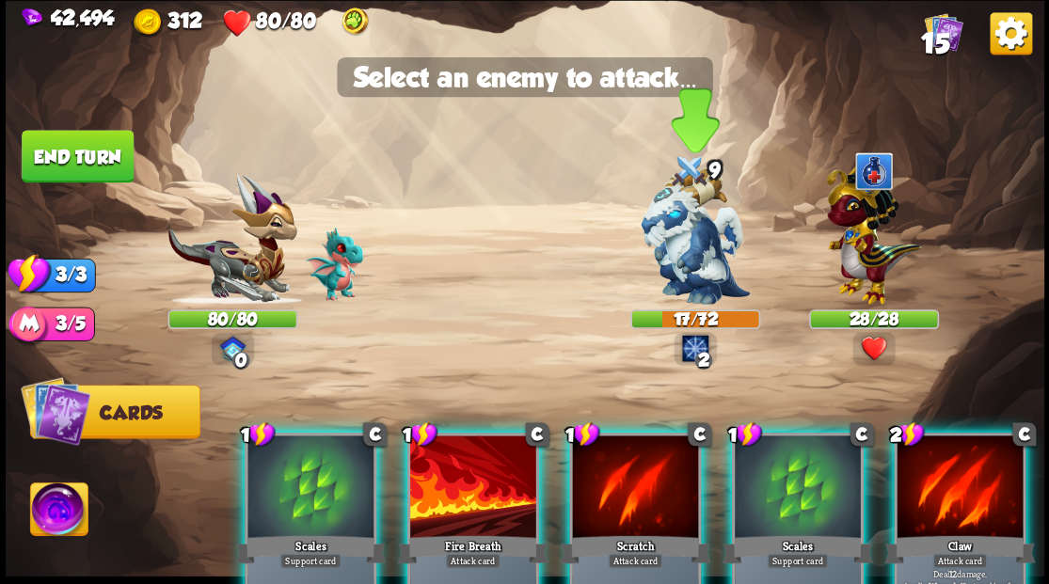
click at [689, 259] on img at bounding box center [695, 236] width 109 height 136
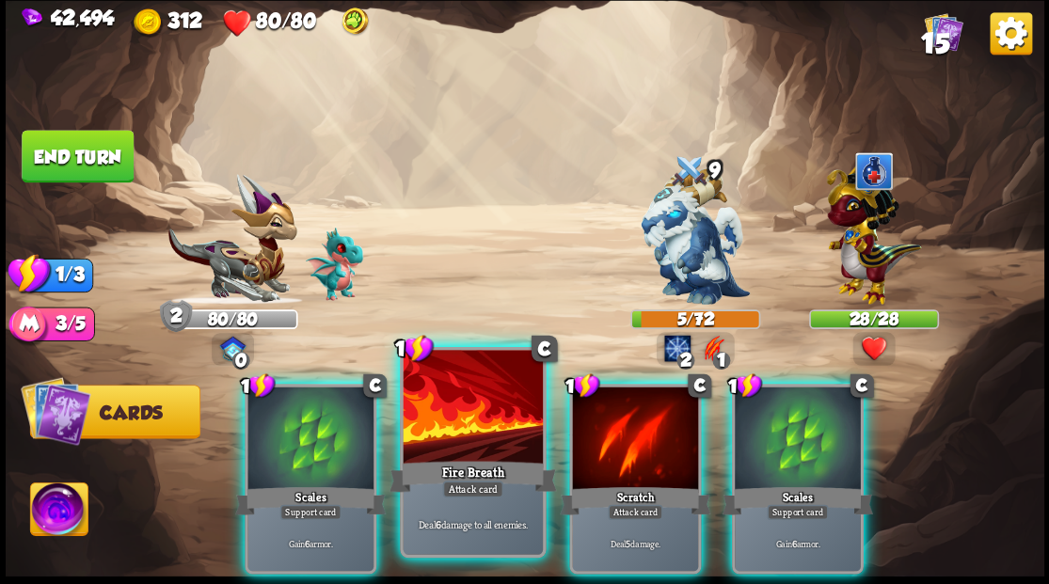
click at [463, 409] on div at bounding box center [472, 409] width 139 height 118
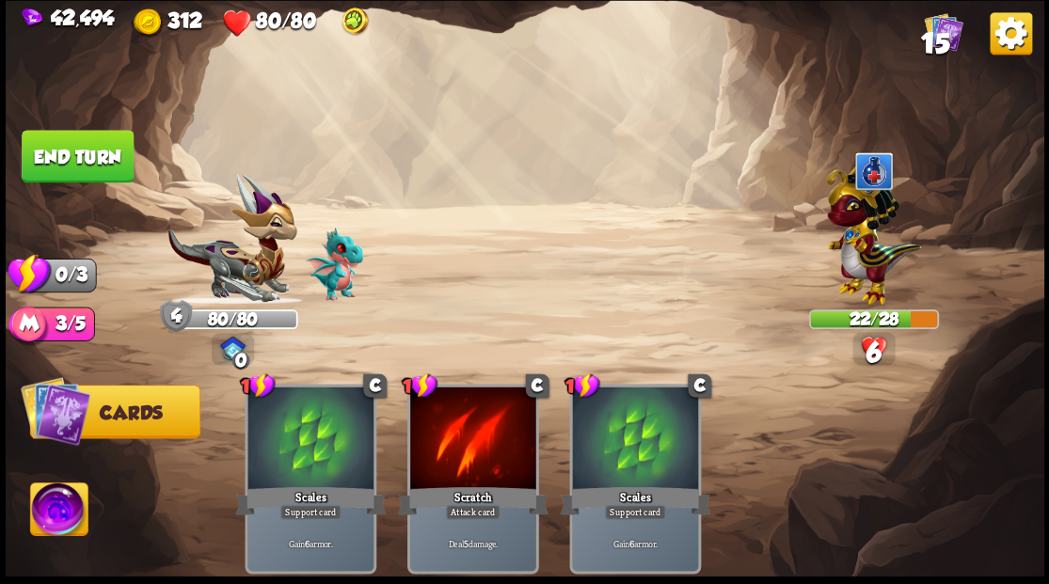
click at [99, 152] on button "End turn" at bounding box center [78, 156] width 112 height 53
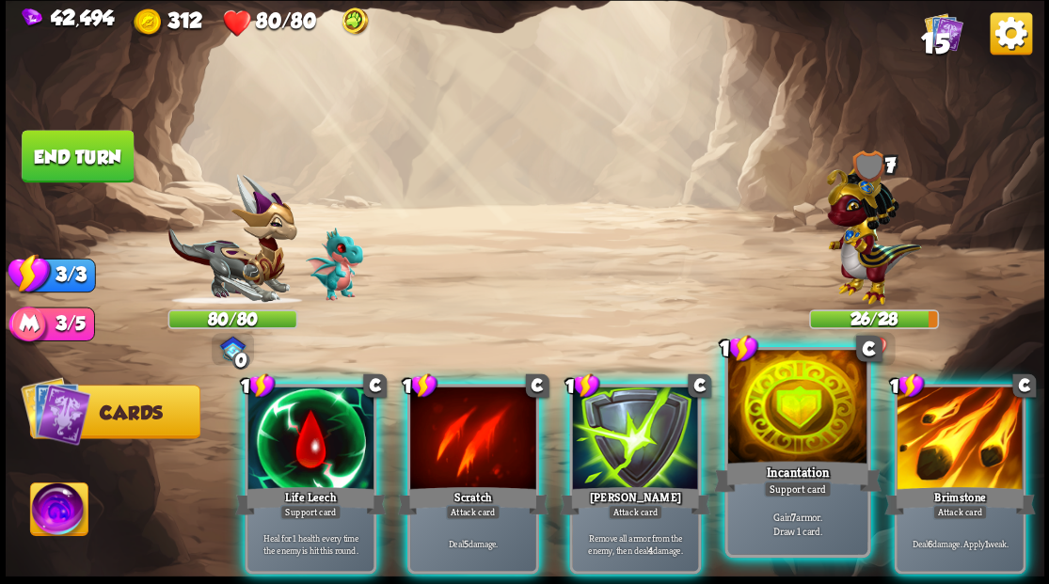
click at [768, 442] on div at bounding box center [796, 409] width 139 height 118
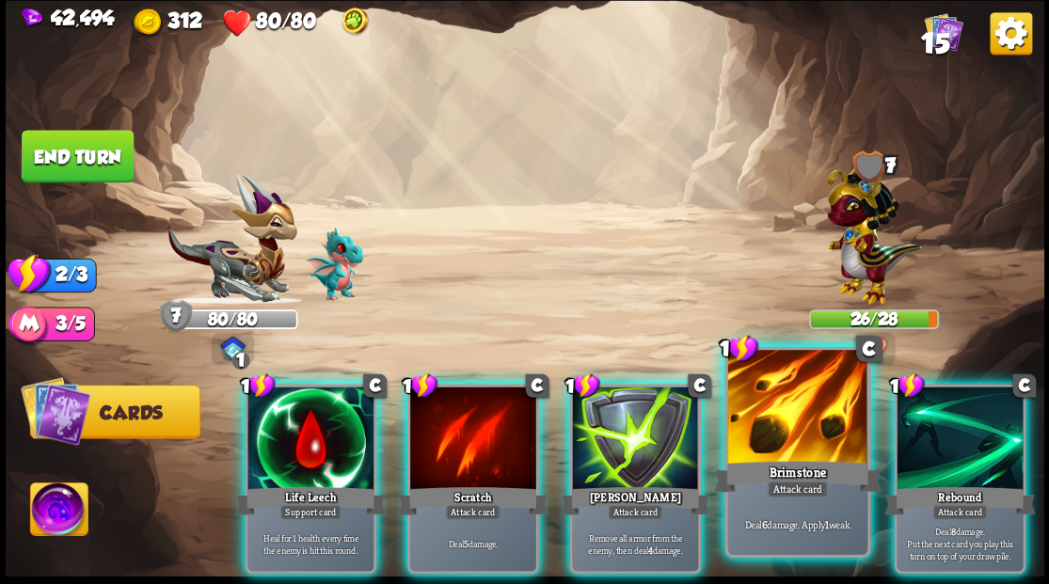
click at [771, 419] on div at bounding box center [796, 409] width 139 height 118
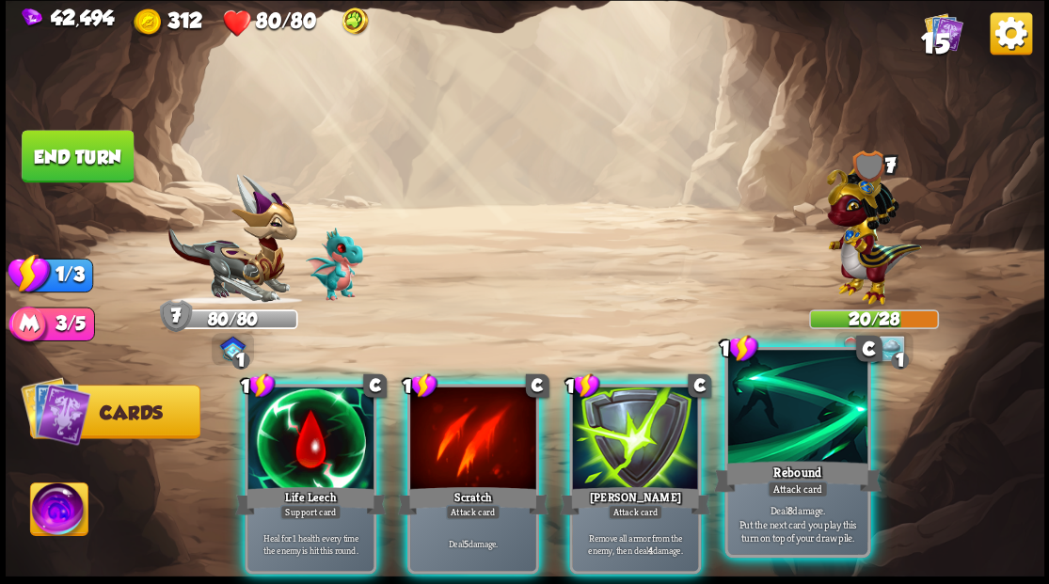
click at [769, 418] on div at bounding box center [796, 409] width 139 height 118
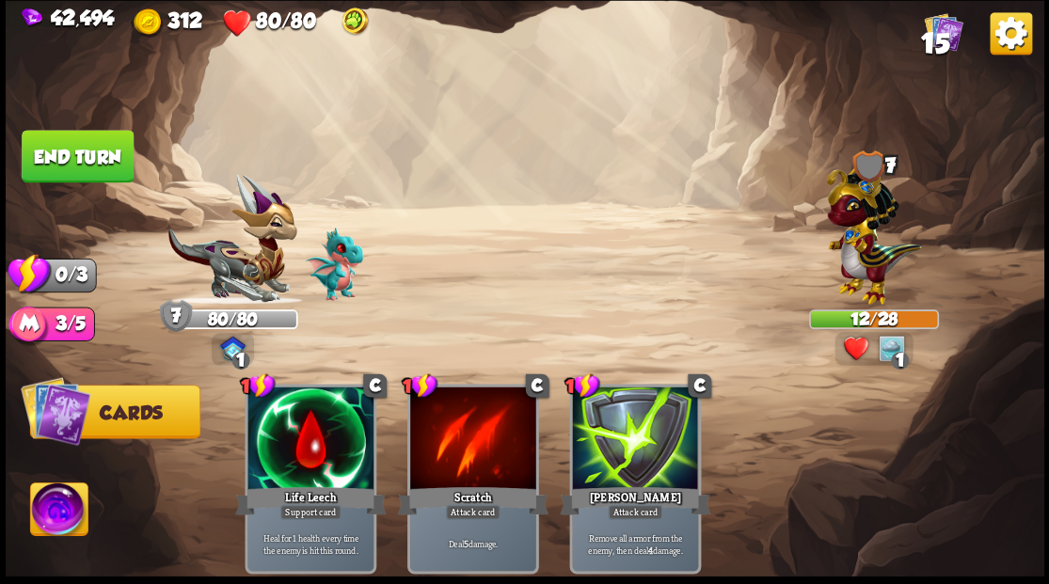
drag, startPoint x: 79, startPoint y: 150, endPoint x: 314, endPoint y: 188, distance: 238.3
click at [120, 158] on button "End turn" at bounding box center [77, 156] width 113 height 53
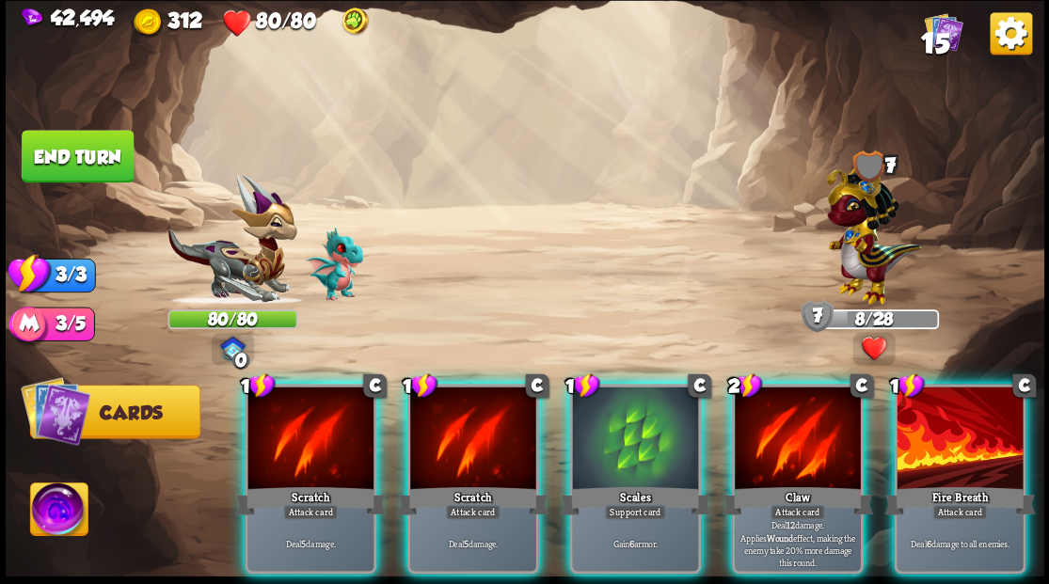
click at [783, 418] on div at bounding box center [798, 440] width 126 height 106
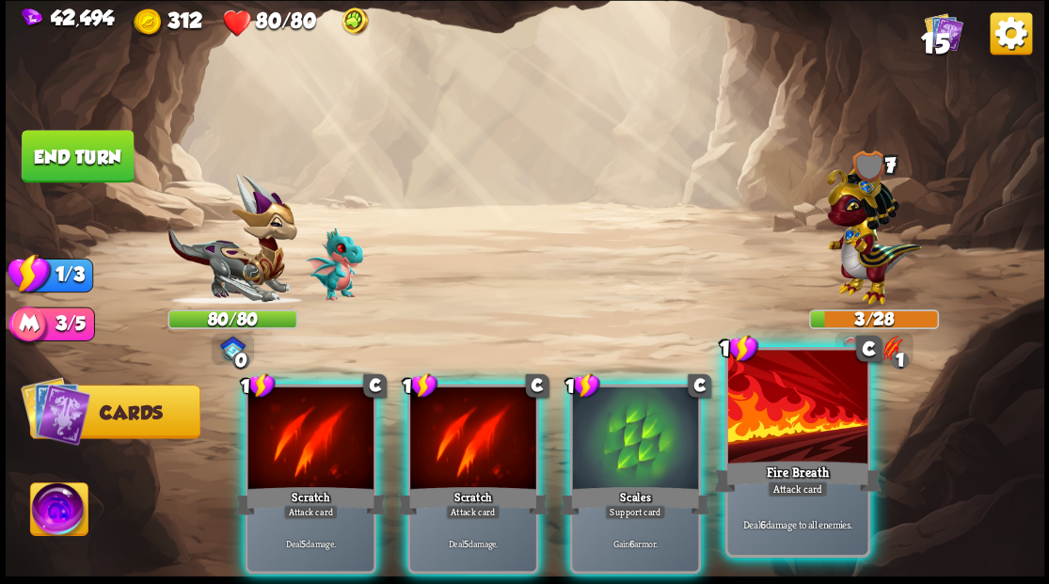
click at [766, 431] on div at bounding box center [796, 409] width 139 height 118
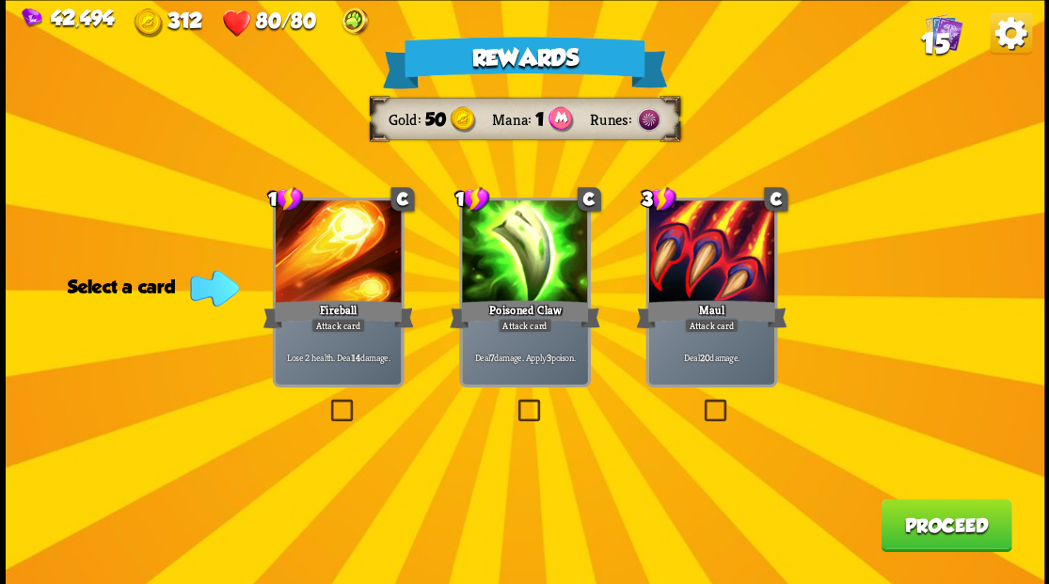
click at [514, 402] on label at bounding box center [514, 402] width 0 height 0
click at [0, 0] on input "checkbox" at bounding box center [0, 0] width 0 height 0
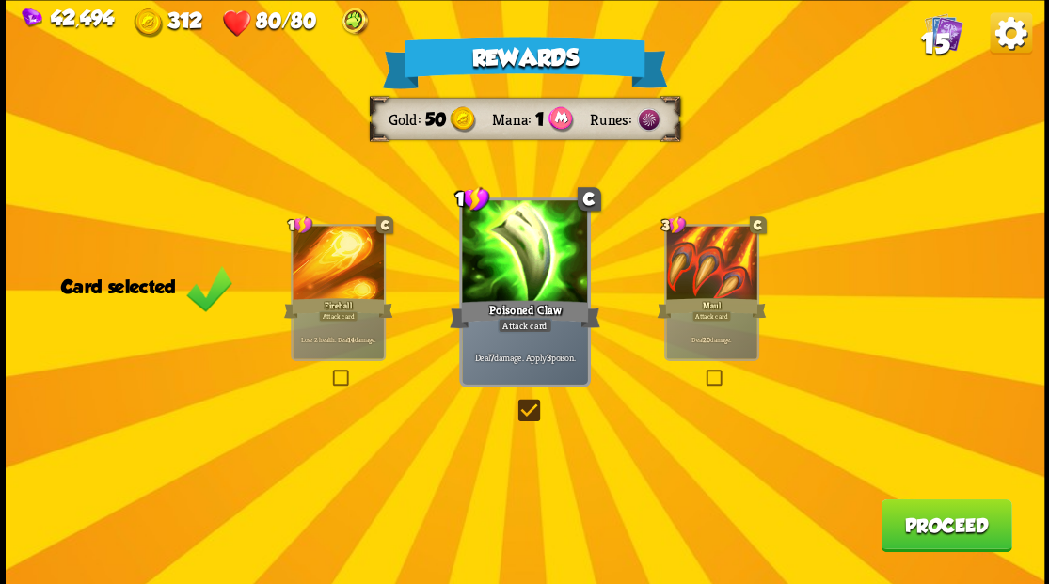
click at [935, 527] on button "Proceed" at bounding box center [945, 525] width 131 height 53
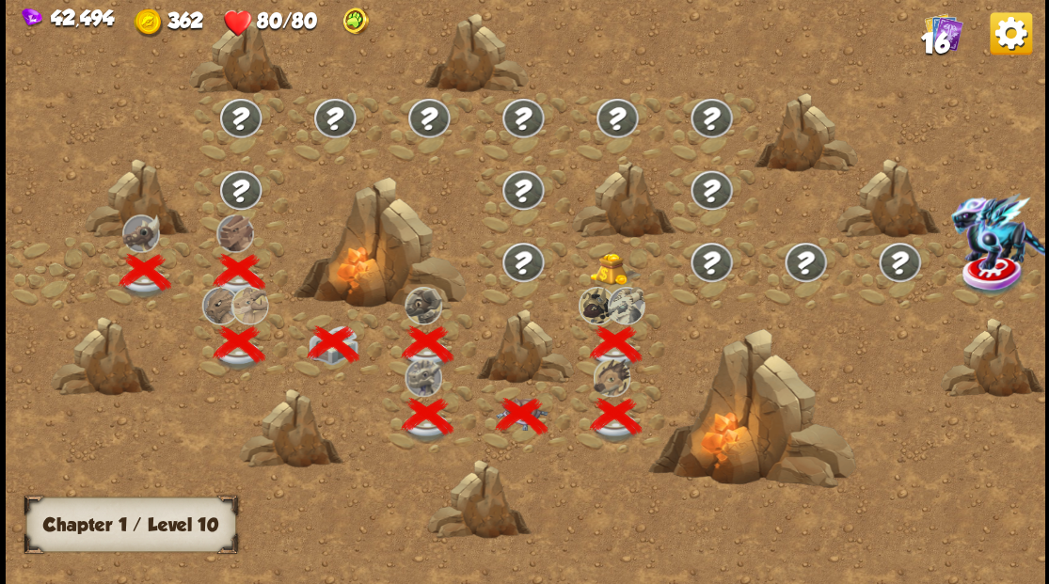
click at [616, 260] on img at bounding box center [616, 269] width 52 height 32
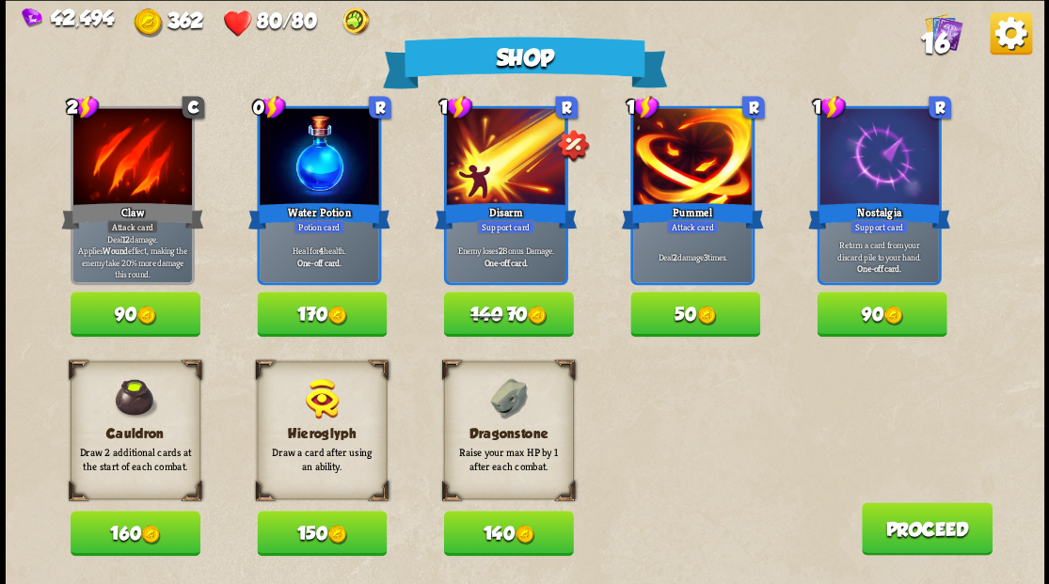
click at [511, 544] on button "140" at bounding box center [508, 533] width 130 height 45
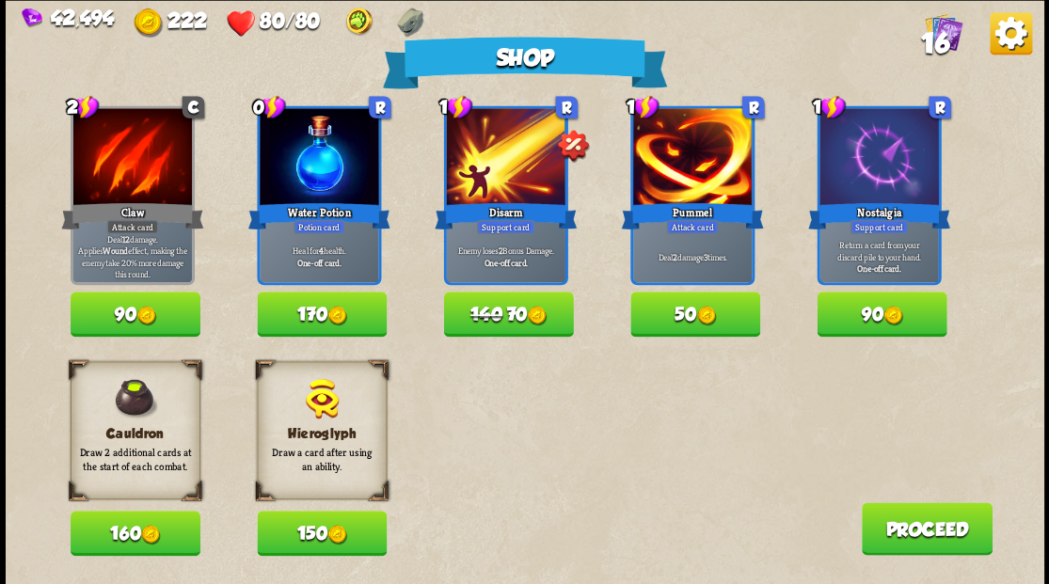
click at [325, 318] on button "170" at bounding box center [322, 314] width 130 height 45
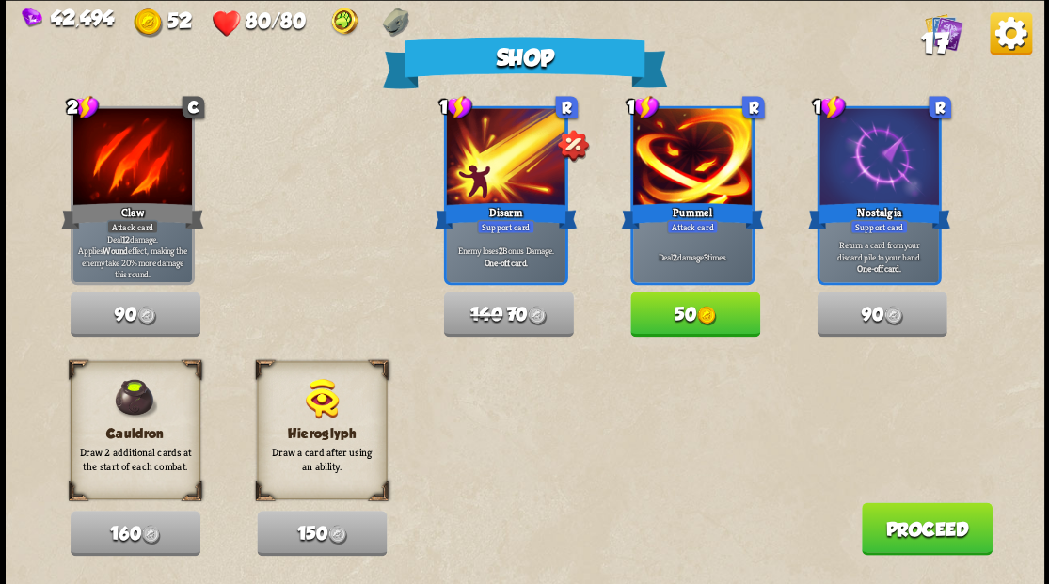
click at [897, 536] on button "Proceed" at bounding box center [926, 528] width 131 height 53
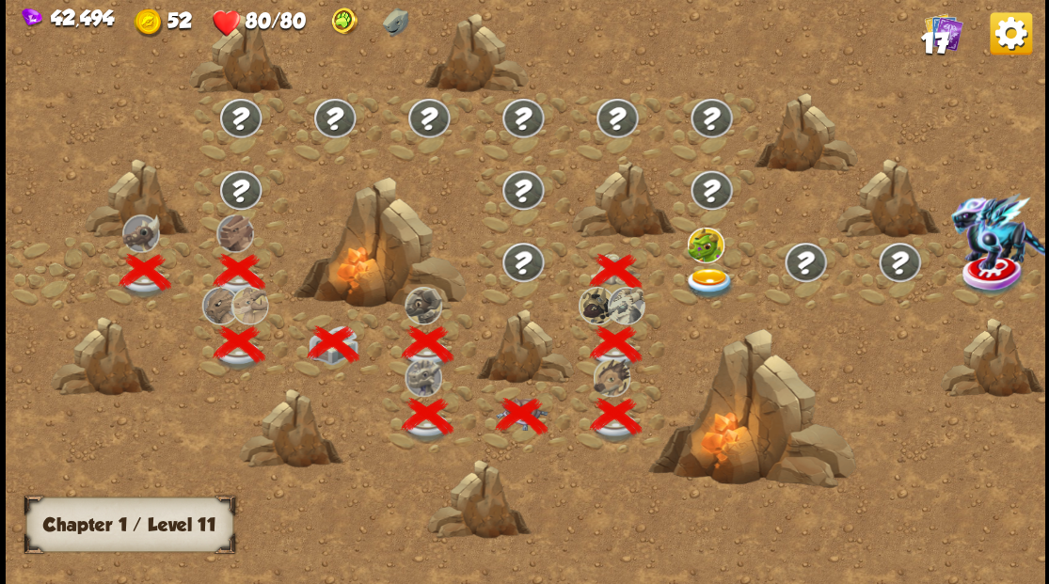
scroll to position [0, 286]
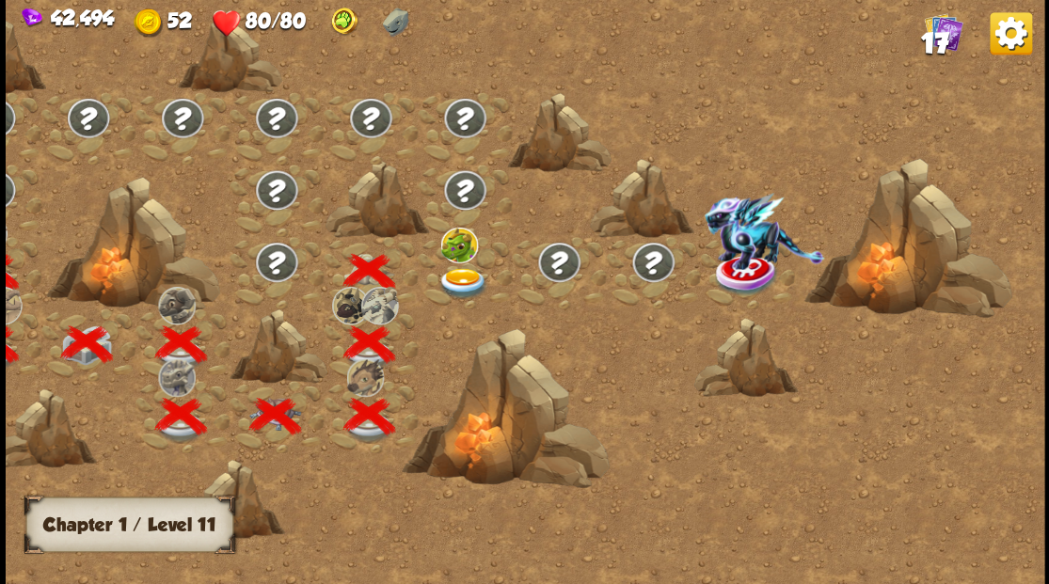
click at [460, 271] on img at bounding box center [462, 282] width 52 height 31
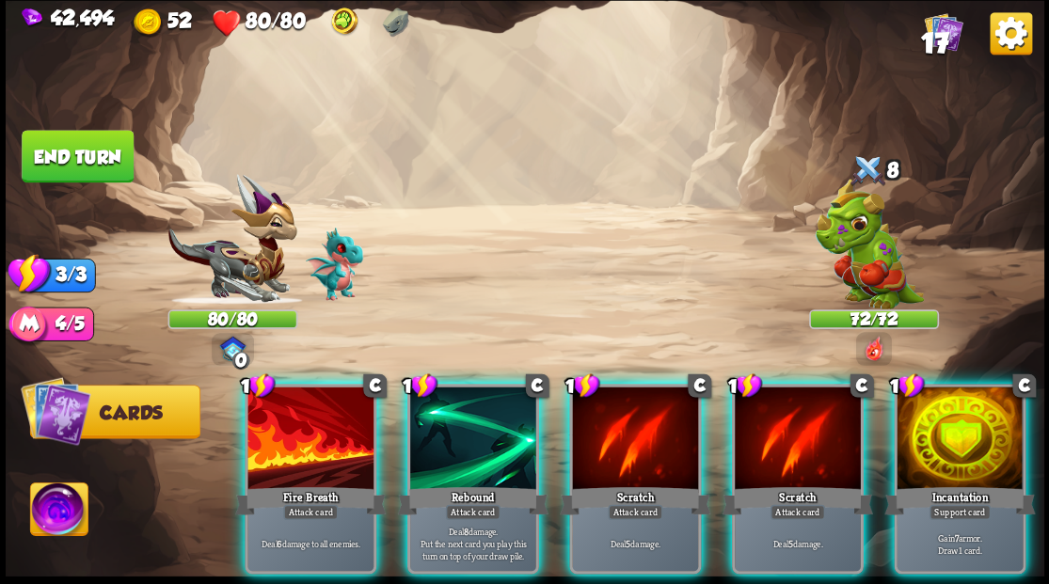
click at [971, 437] on div at bounding box center [959, 440] width 126 height 106
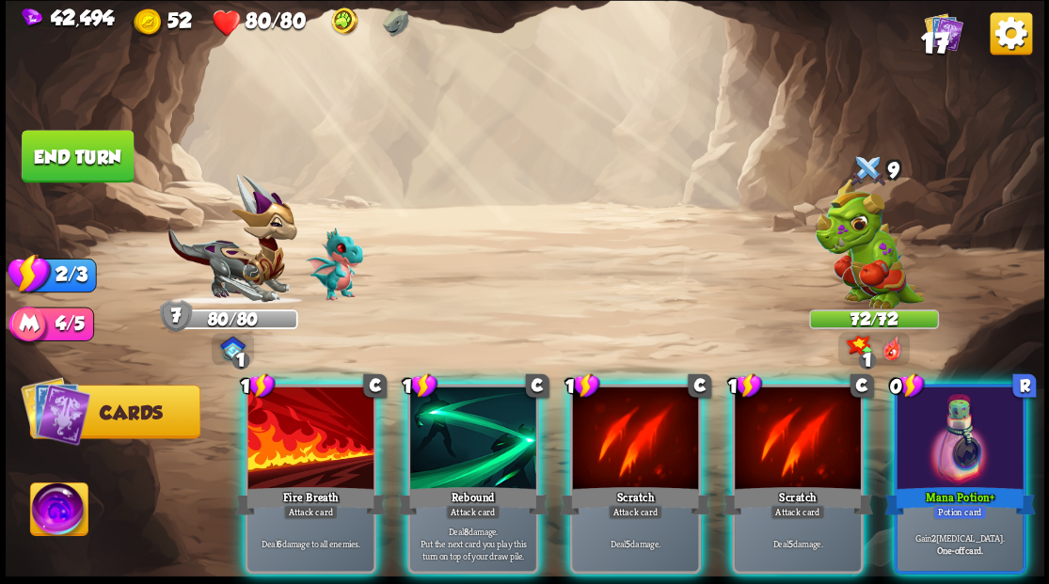
click at [50, 513] on img at bounding box center [58, 512] width 57 height 58
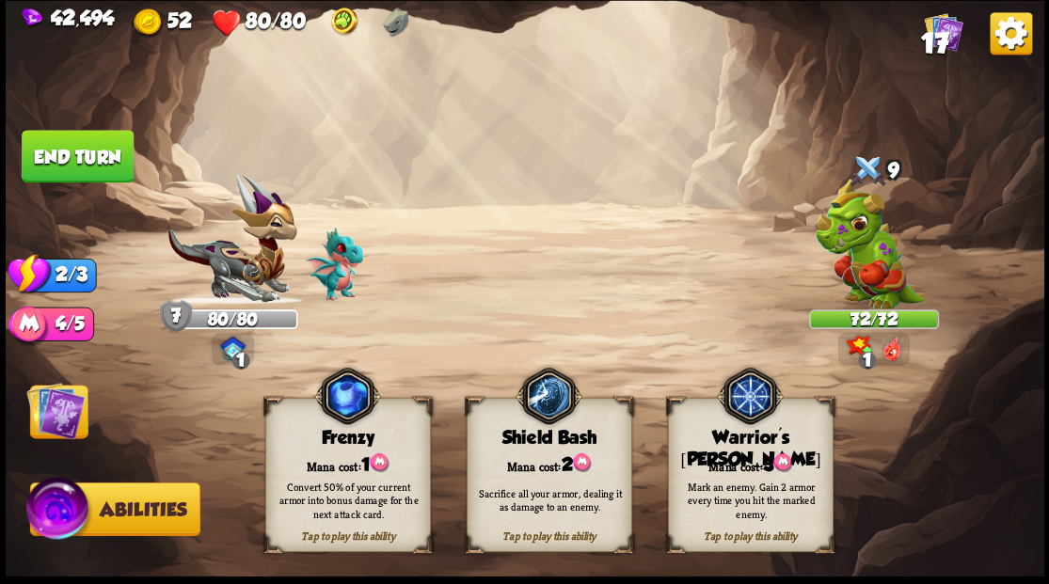
click at [760, 457] on div "Mana cost: 3" at bounding box center [750, 464] width 164 height 24
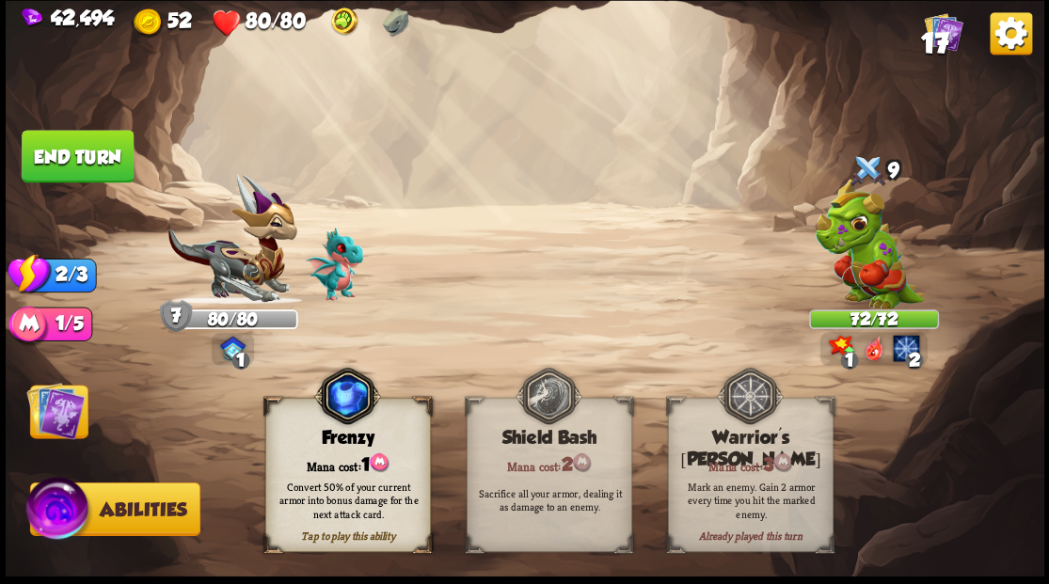
drag, startPoint x: 49, startPoint y: 424, endPoint x: 206, endPoint y: 433, distance: 157.3
click at [50, 424] on img at bounding box center [55, 410] width 58 height 58
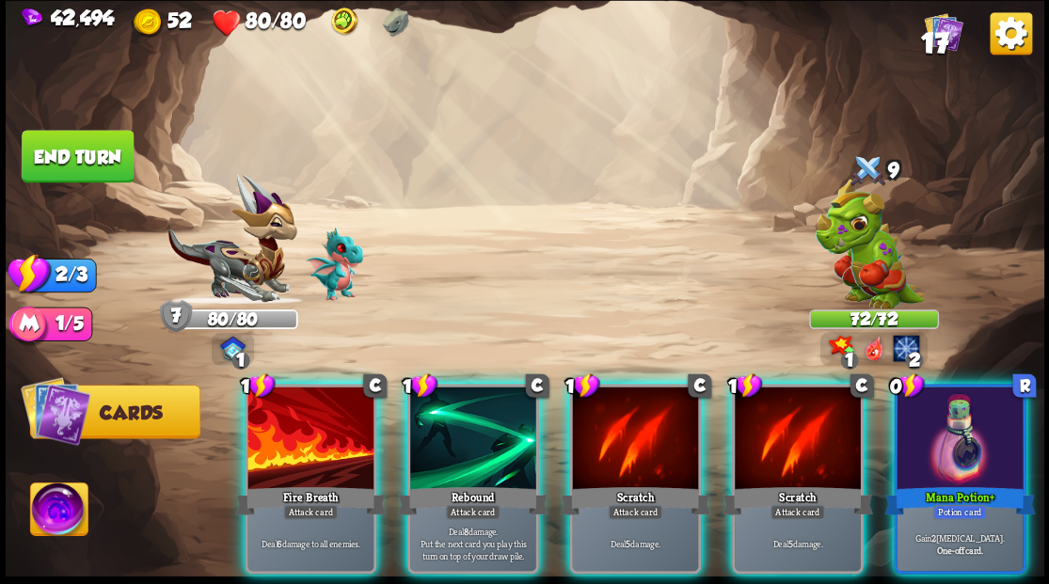
click at [955, 441] on div at bounding box center [959, 440] width 126 height 106
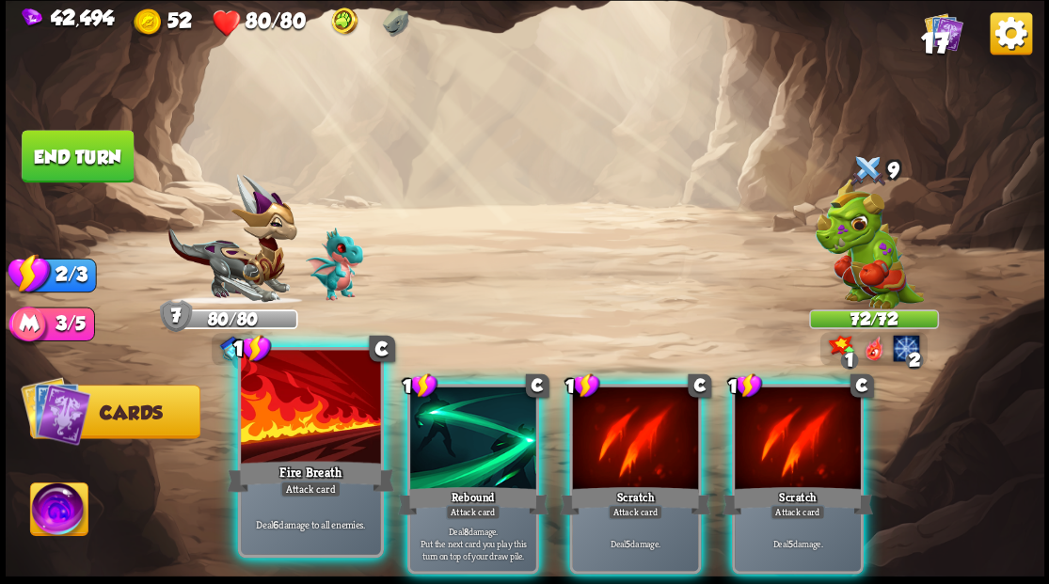
click at [280, 427] on div at bounding box center [310, 409] width 139 height 118
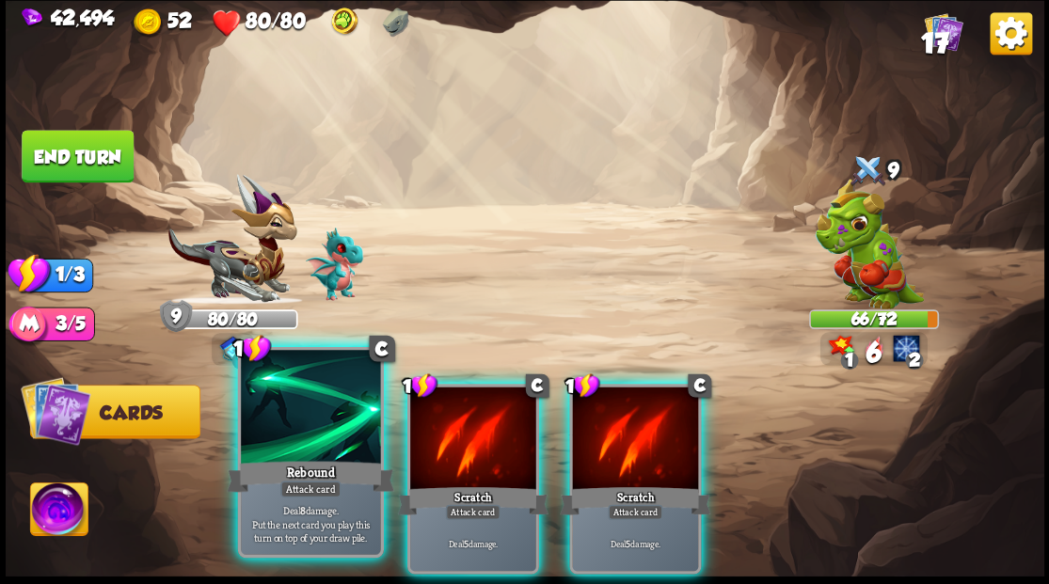
click at [277, 420] on div at bounding box center [310, 409] width 139 height 118
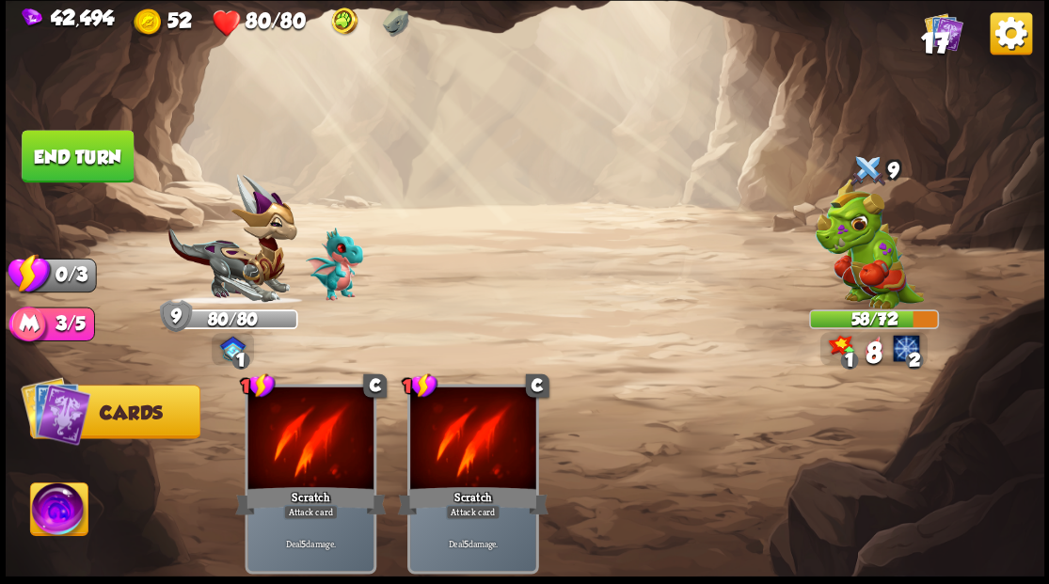
click at [100, 156] on button "End turn" at bounding box center [78, 156] width 112 height 53
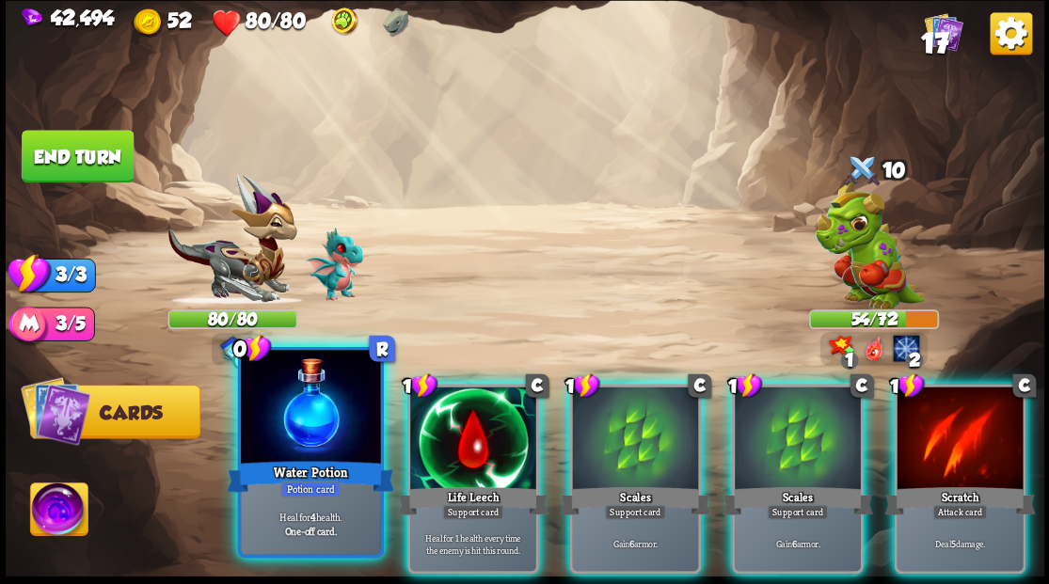
click at [299, 438] on div at bounding box center [310, 409] width 139 height 118
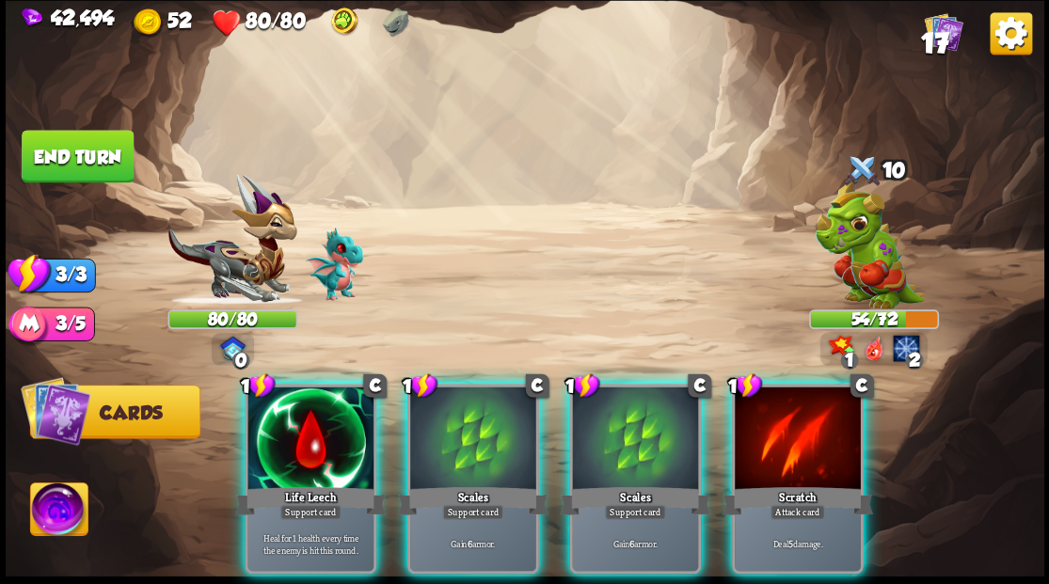
drag, startPoint x: 623, startPoint y: 453, endPoint x: 606, endPoint y: 446, distance: 18.5
click at [623, 453] on div at bounding box center [635, 440] width 126 height 106
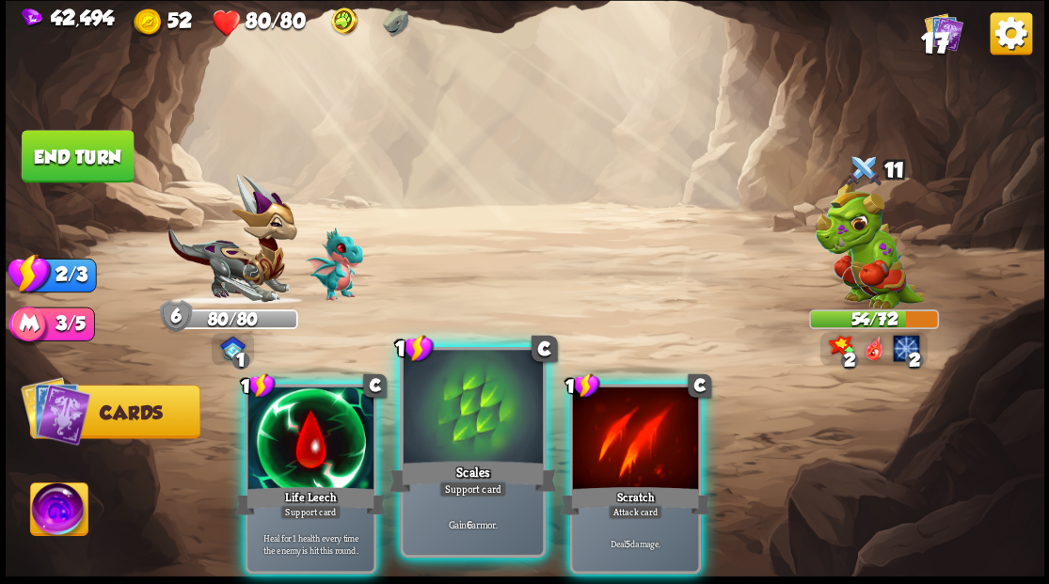
click at [428, 419] on div at bounding box center [472, 409] width 139 height 118
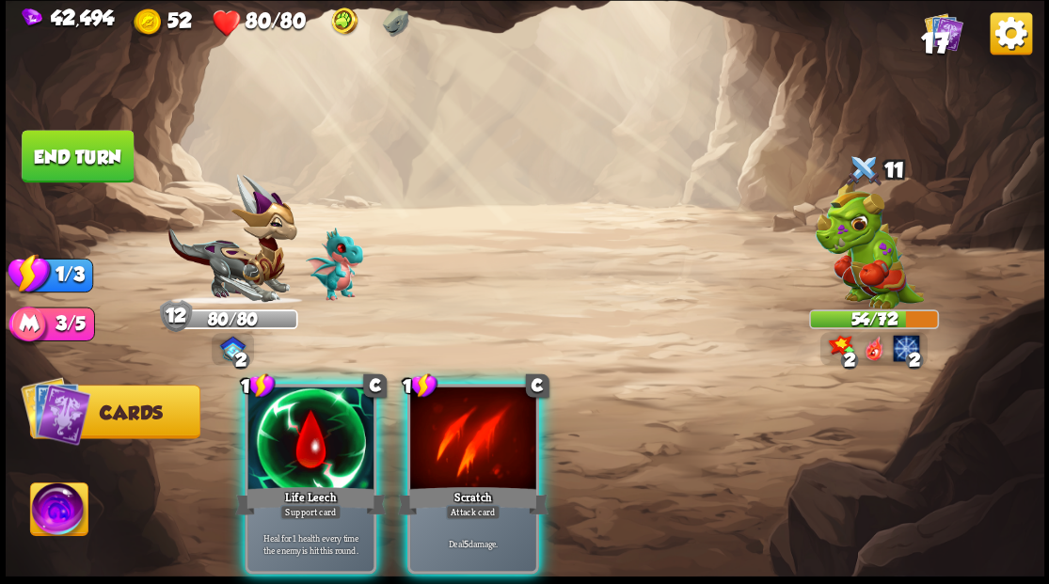
click at [428, 419] on div at bounding box center [473, 440] width 126 height 106
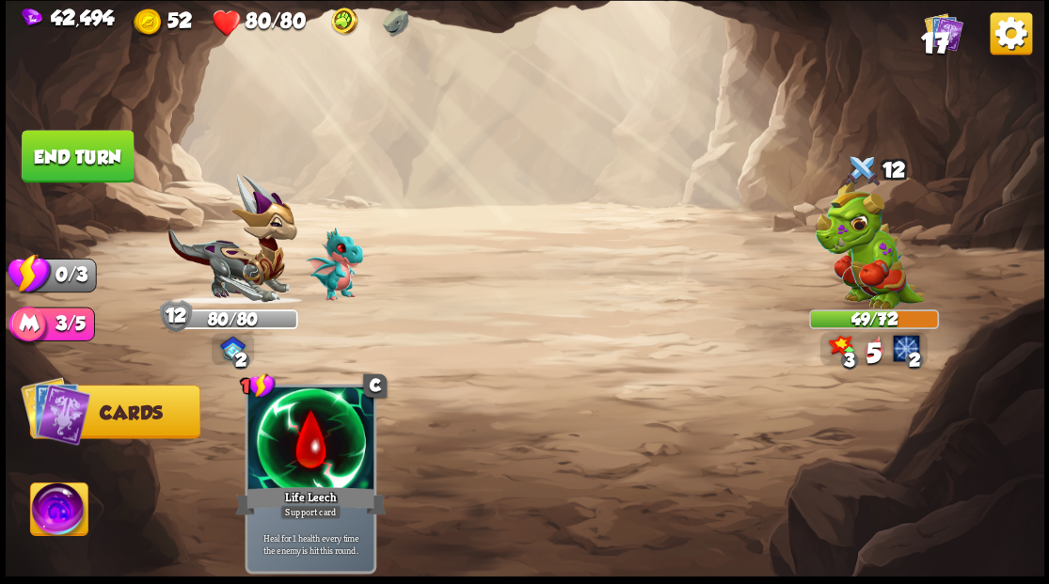
click at [93, 169] on button "End turn" at bounding box center [77, 157] width 113 height 54
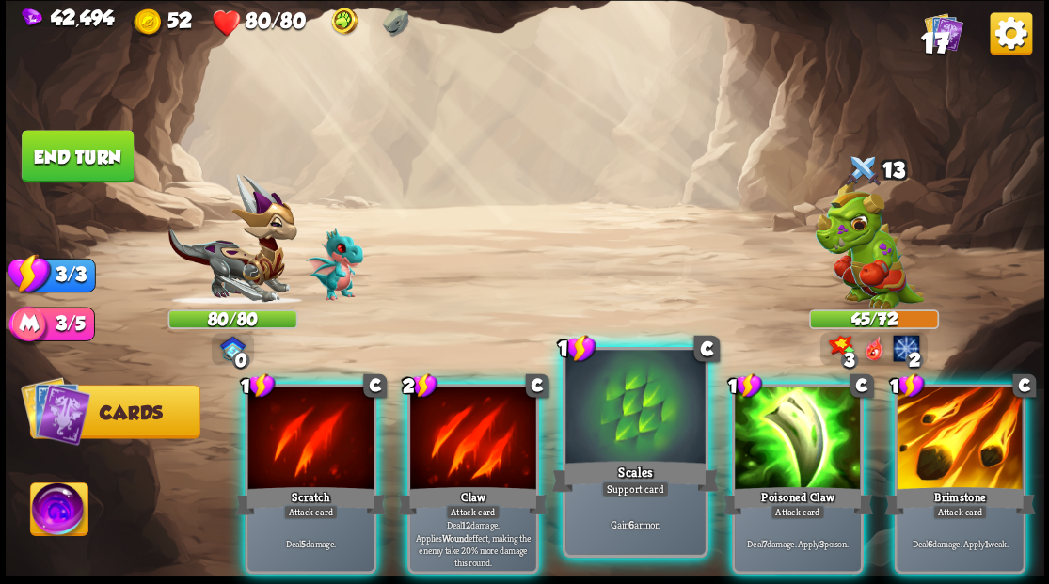
click at [626, 421] on div at bounding box center [634, 409] width 139 height 118
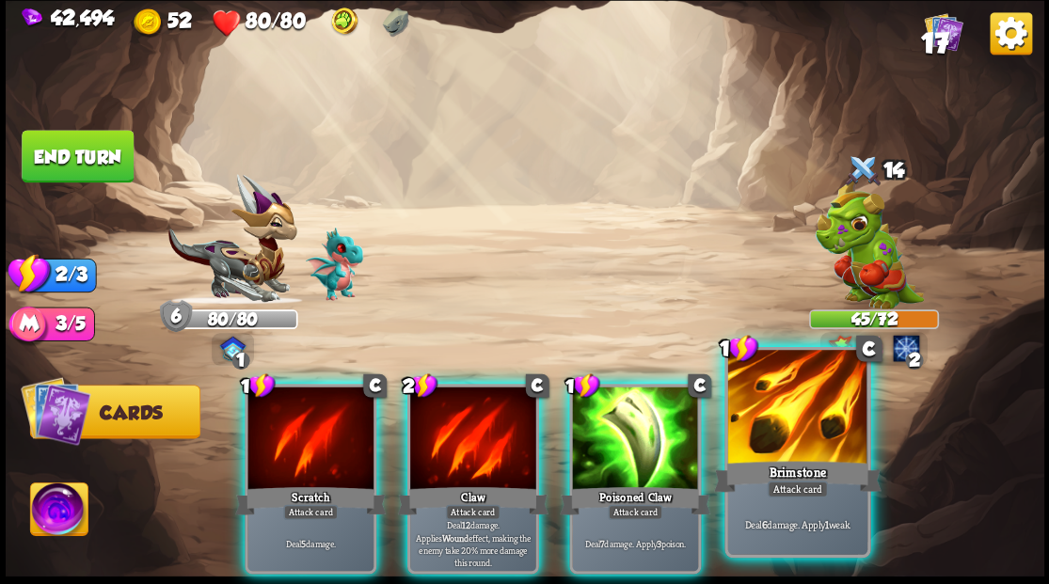
click at [810, 436] on div at bounding box center [796, 409] width 139 height 118
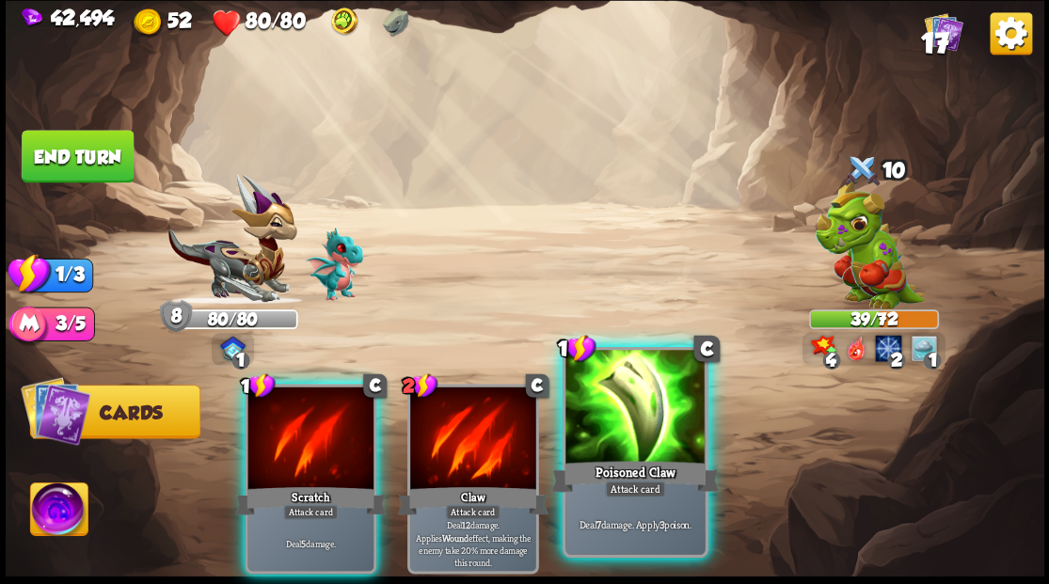
click at [620, 448] on div at bounding box center [634, 409] width 139 height 118
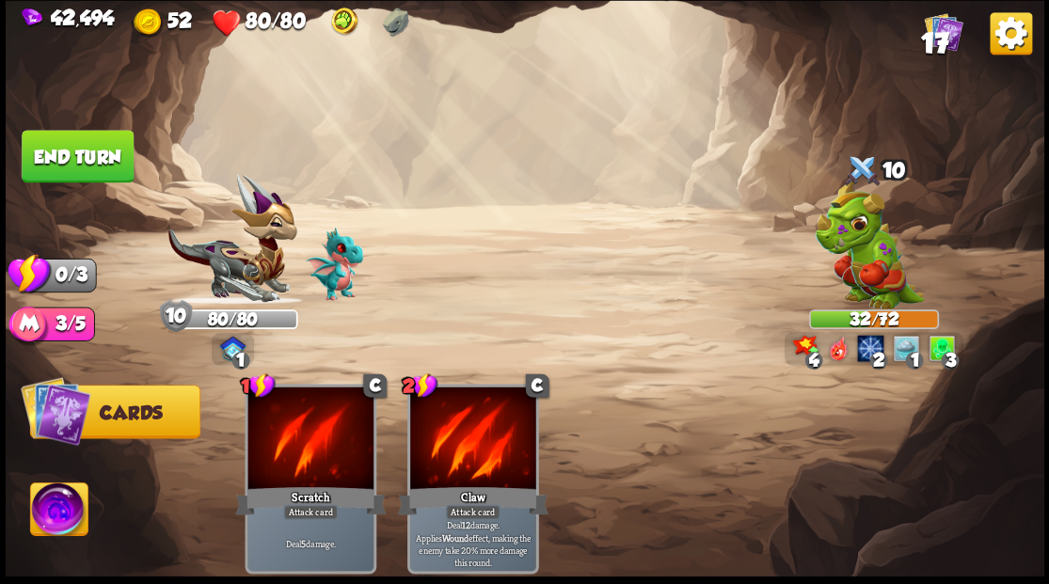
click at [60, 165] on button "End turn" at bounding box center [77, 156] width 115 height 54
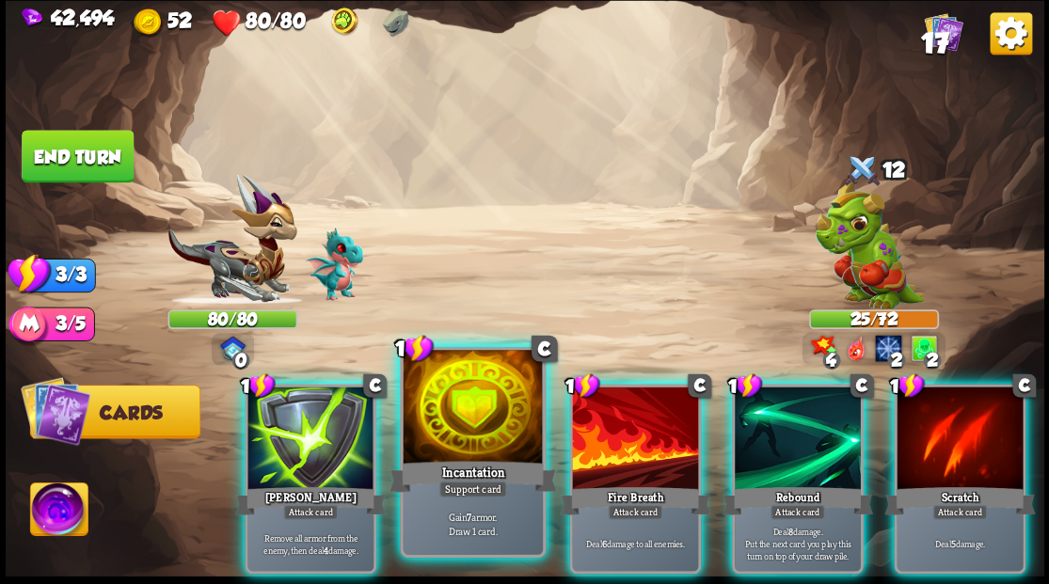
click at [465, 425] on div at bounding box center [472, 409] width 139 height 118
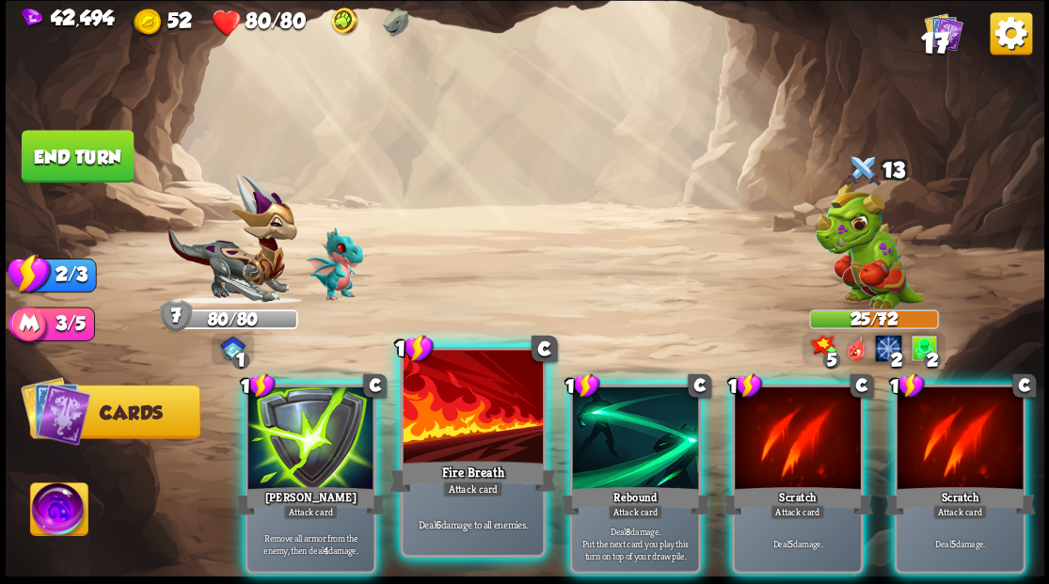
click at [464, 421] on div at bounding box center [472, 409] width 139 height 118
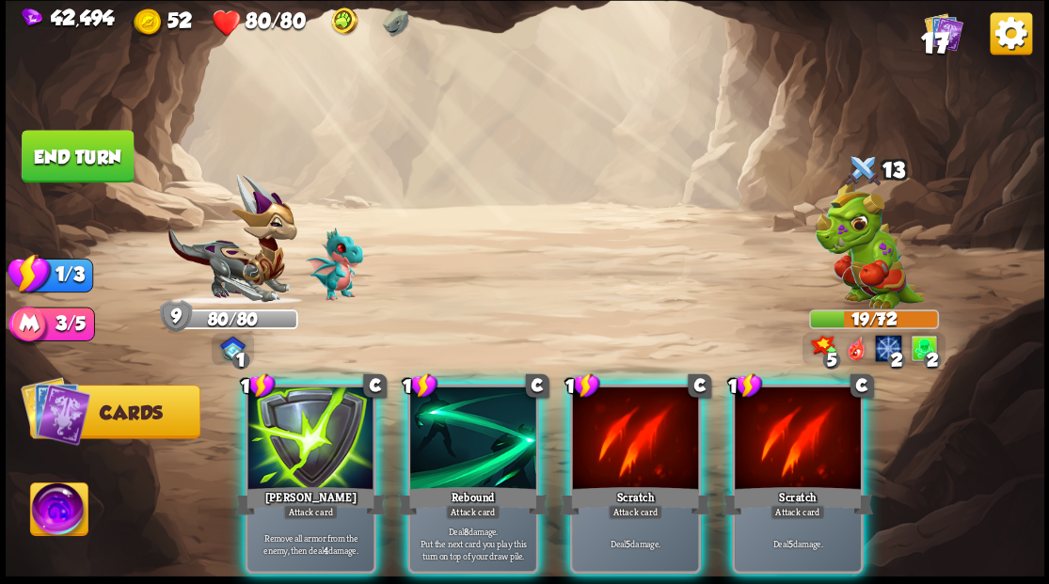
click at [464, 421] on div at bounding box center [473, 440] width 126 height 106
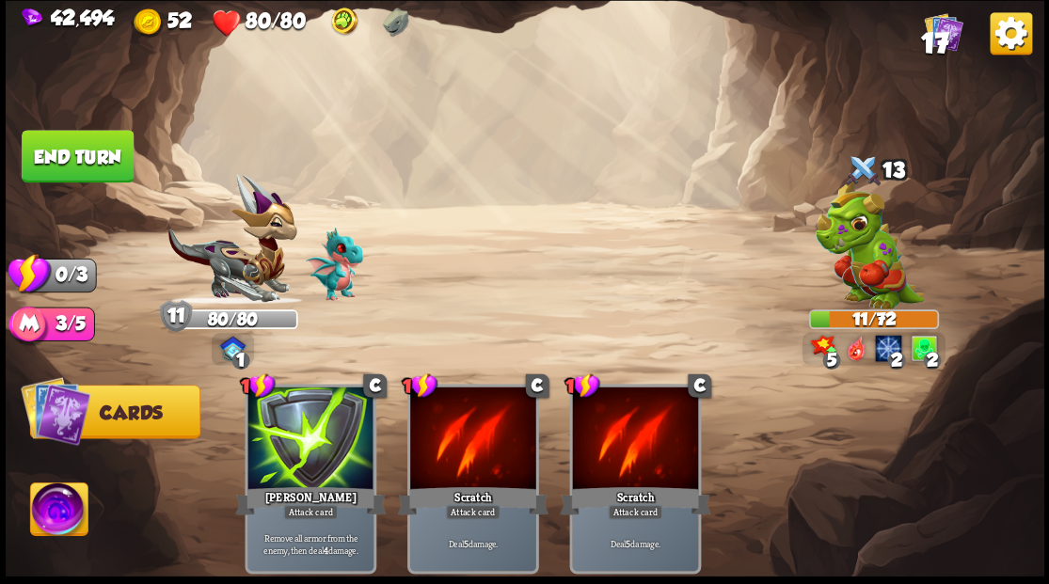
click at [66, 158] on button "End turn" at bounding box center [78, 156] width 112 height 53
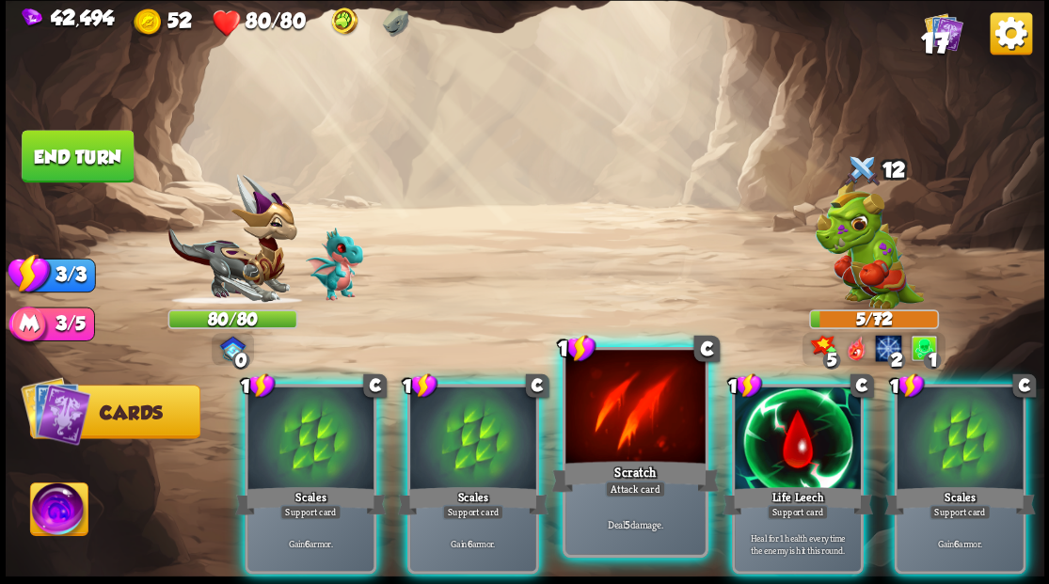
click at [633, 455] on div at bounding box center [634, 409] width 139 height 118
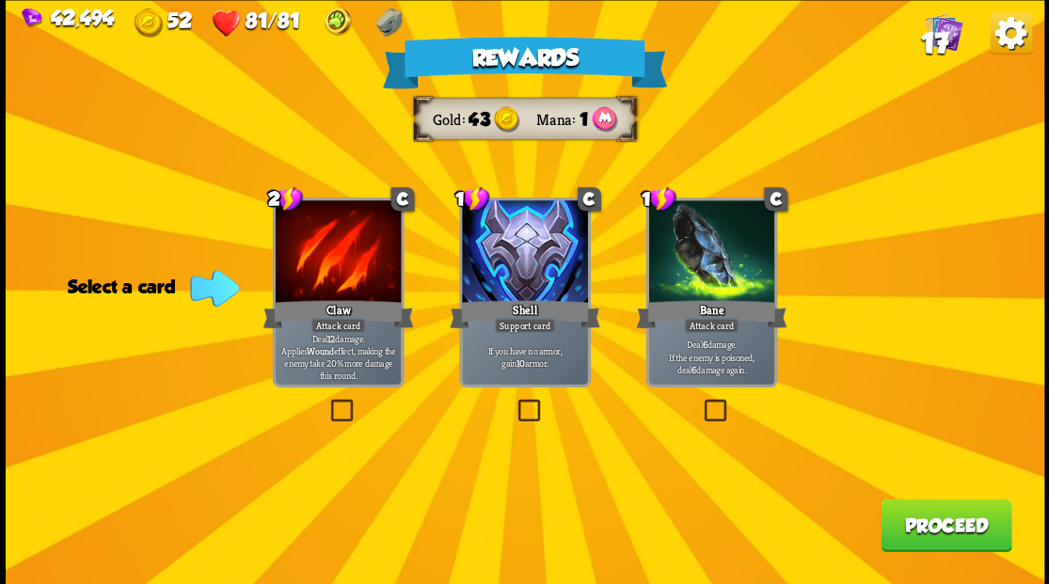
click at [700, 402] on label at bounding box center [700, 402] width 0 height 0
click at [0, 0] on input "checkbox" at bounding box center [0, 0] width 0 height 0
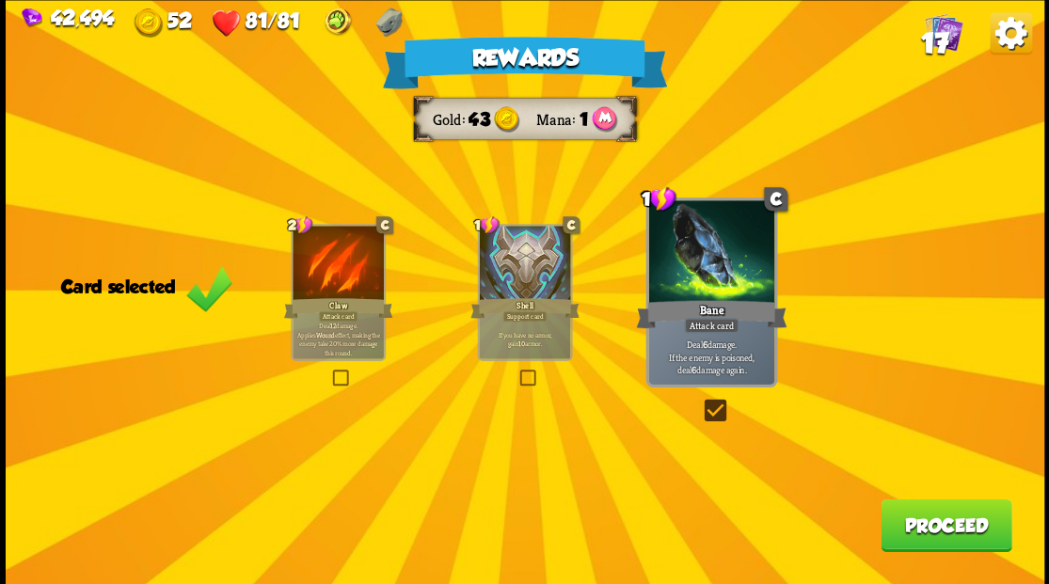
click at [945, 525] on button "Proceed" at bounding box center [945, 525] width 131 height 53
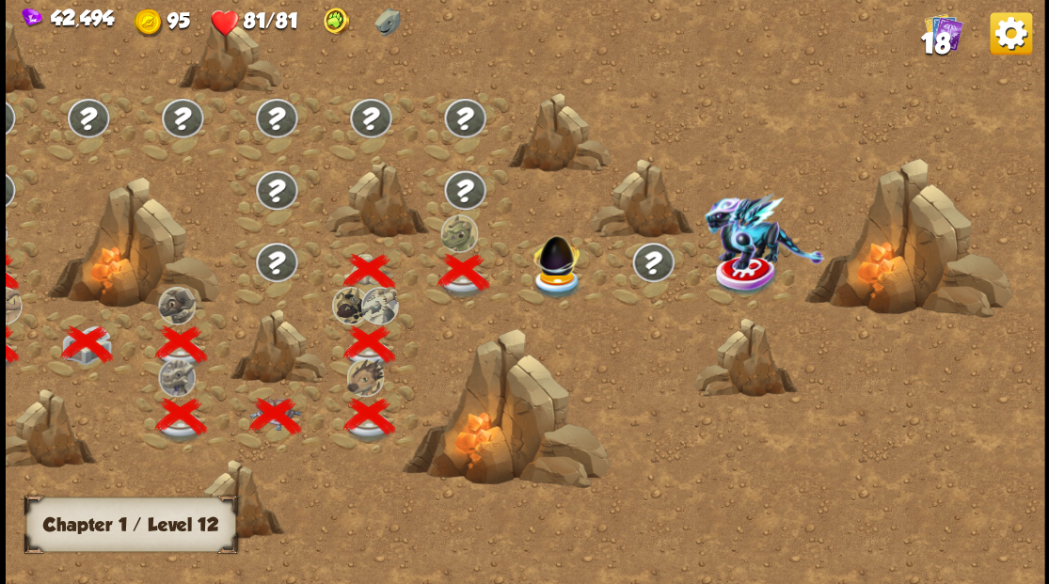
click at [554, 277] on img at bounding box center [557, 282] width 52 height 31
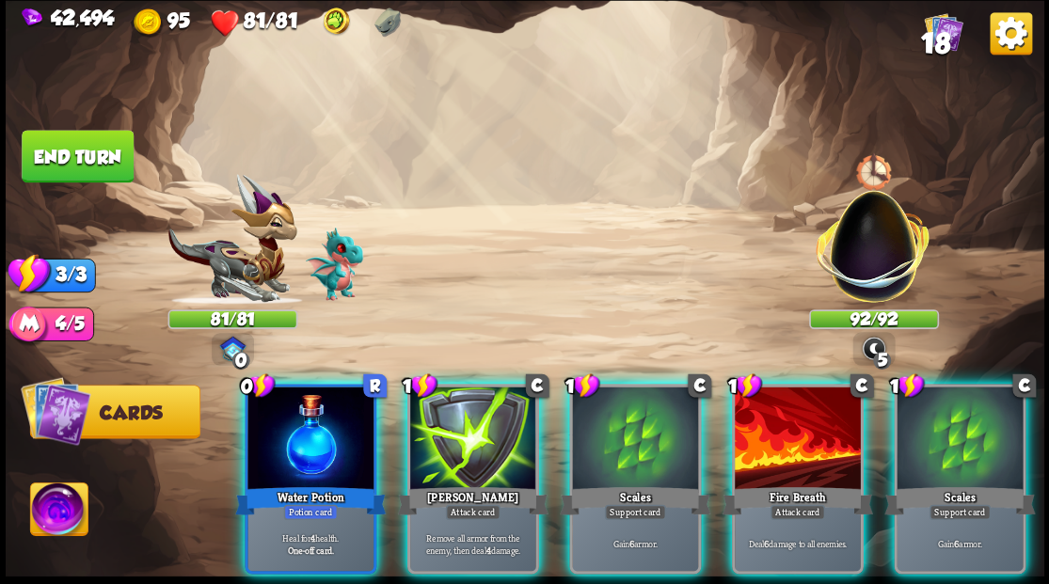
click at [801, 438] on div at bounding box center [798, 440] width 126 height 106
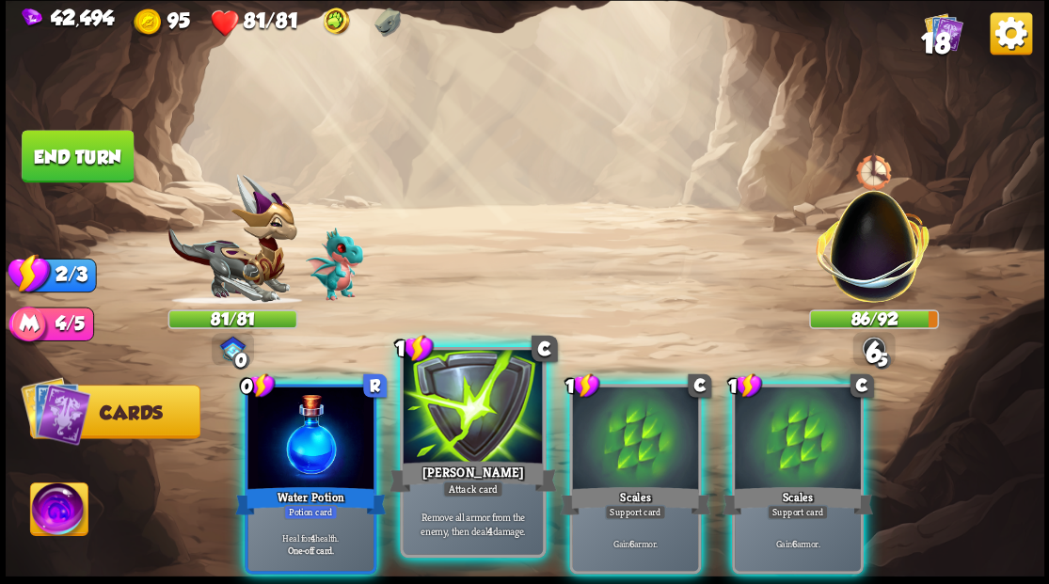
click at [471, 427] on div at bounding box center [472, 409] width 139 height 118
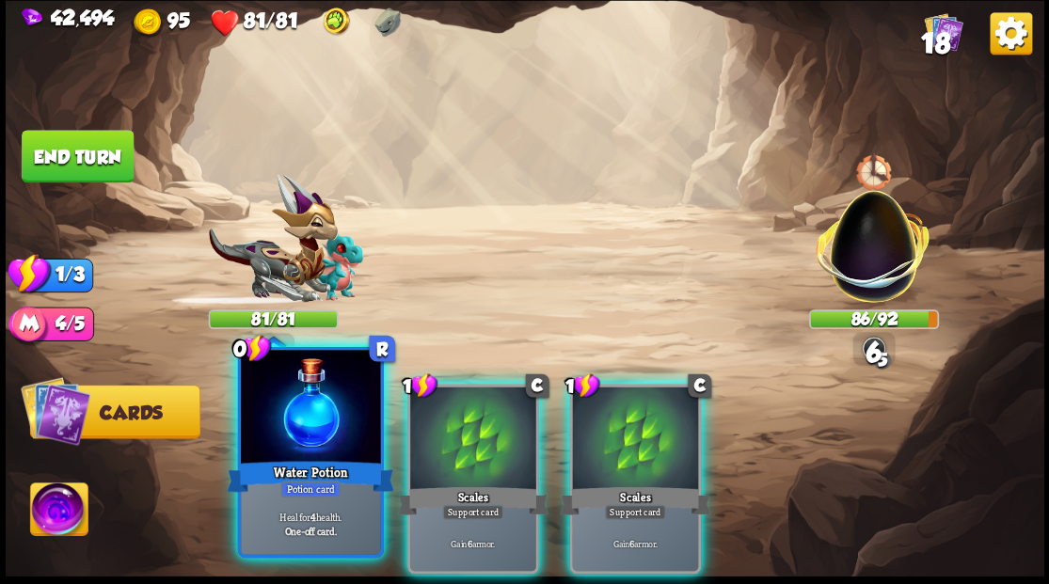
click at [316, 426] on div at bounding box center [310, 409] width 139 height 118
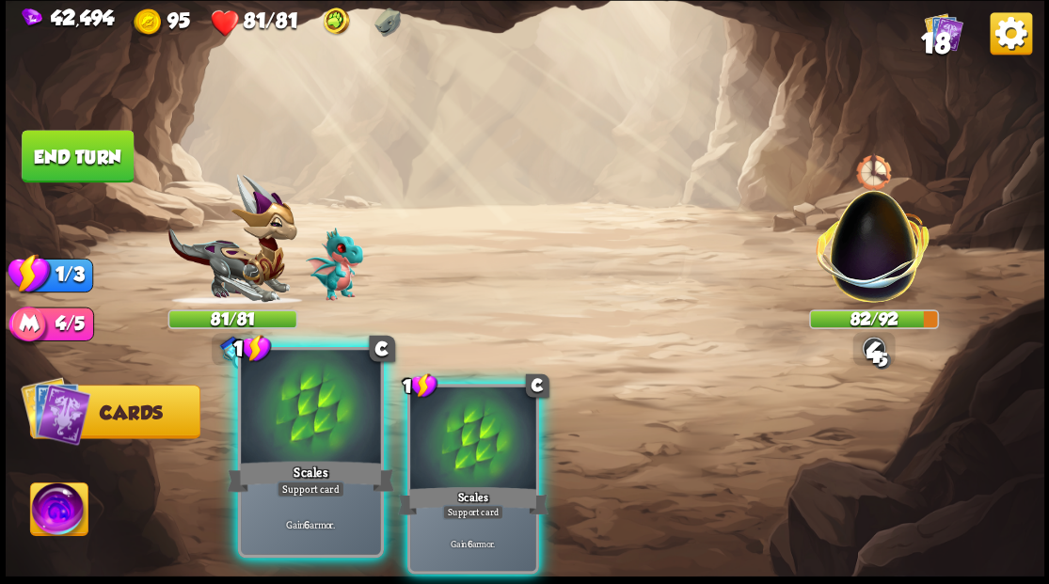
click at [319, 427] on div at bounding box center [310, 409] width 139 height 118
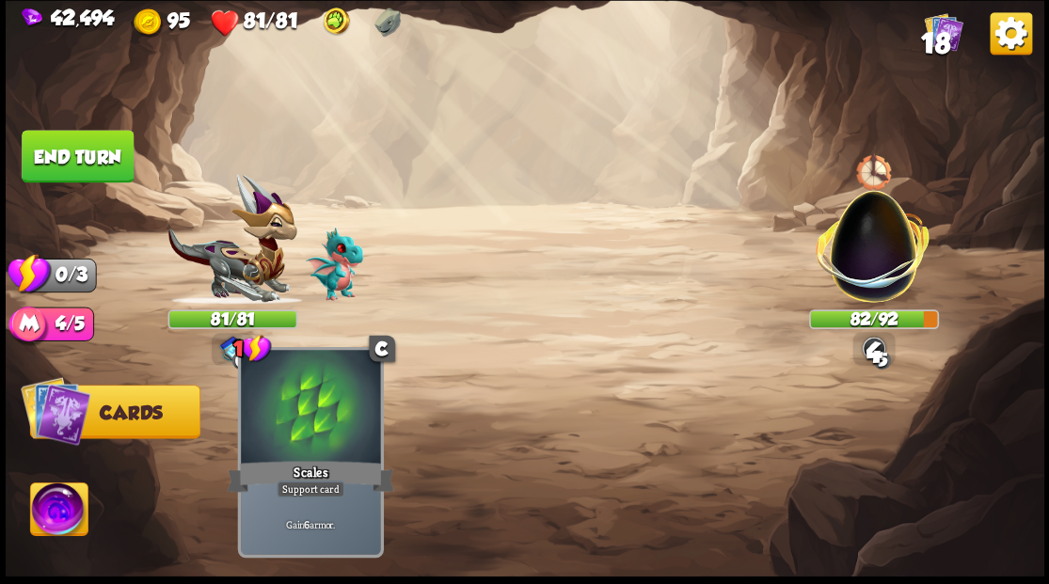
drag, startPoint x: 319, startPoint y: 427, endPoint x: 333, endPoint y: 427, distance: 14.1
click at [320, 427] on div at bounding box center [310, 409] width 139 height 118
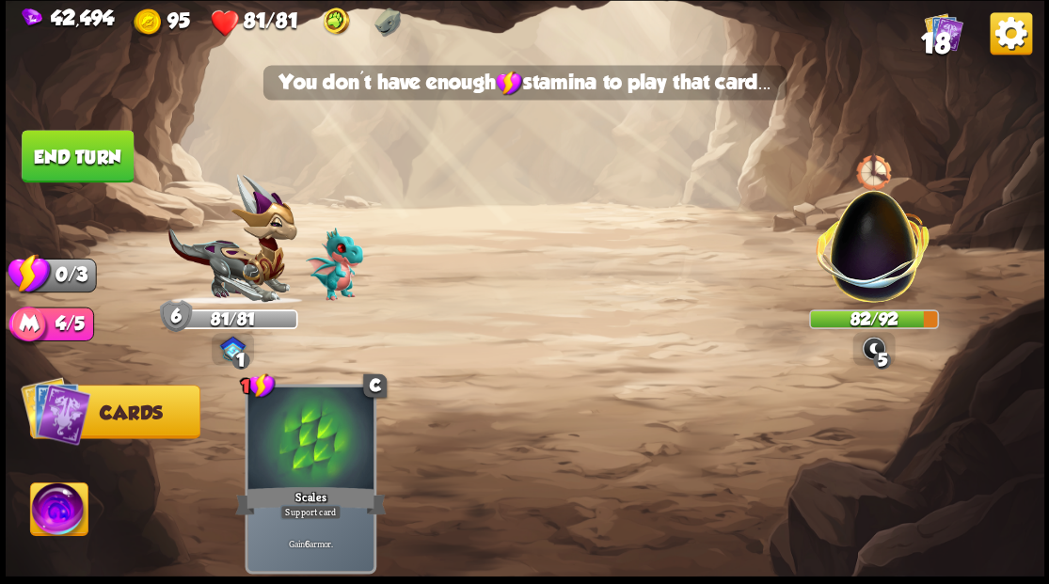
click at [112, 133] on button "End turn" at bounding box center [78, 156] width 112 height 53
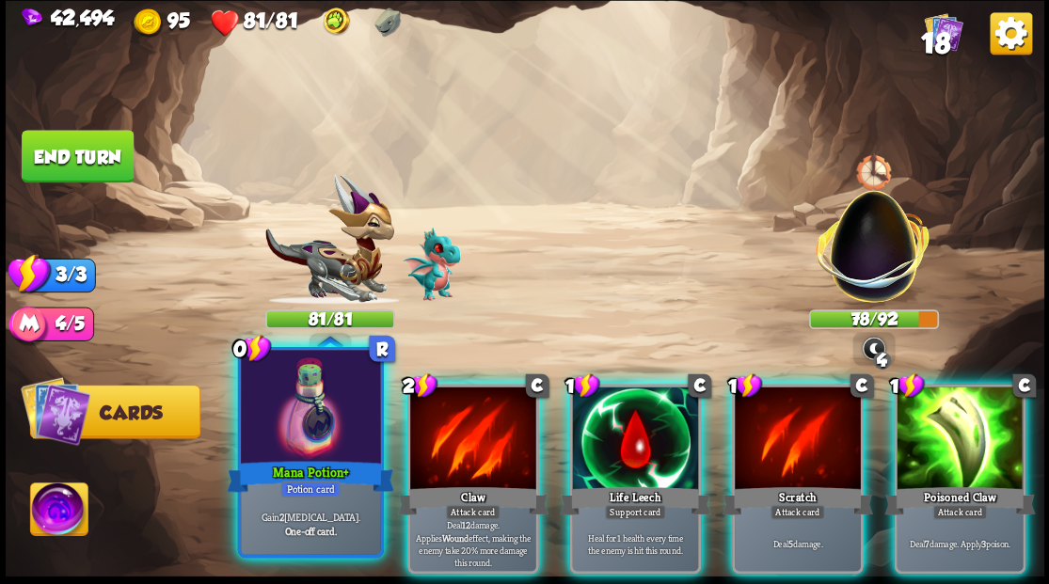
click at [314, 417] on div at bounding box center [310, 409] width 139 height 118
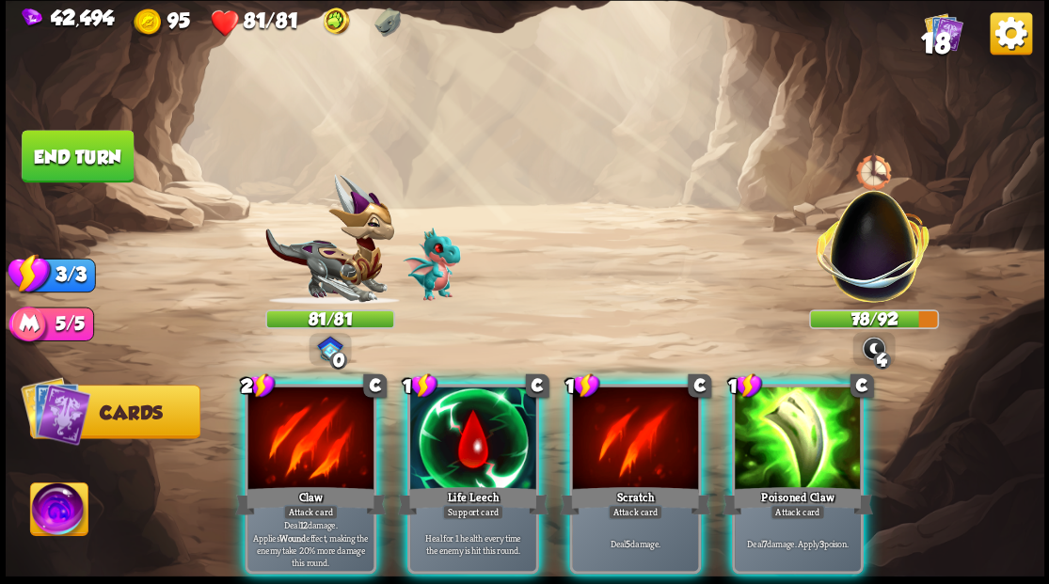
click at [314, 417] on div at bounding box center [310, 440] width 126 height 106
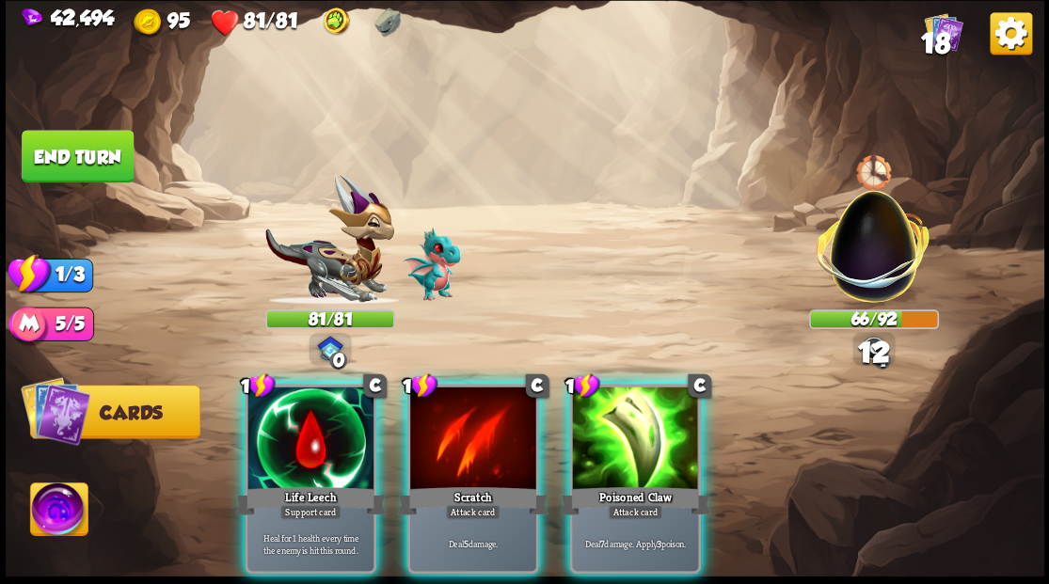
drag, startPoint x: 632, startPoint y: 450, endPoint x: 617, endPoint y: 441, distance: 17.3
click at [627, 448] on div at bounding box center [635, 440] width 126 height 106
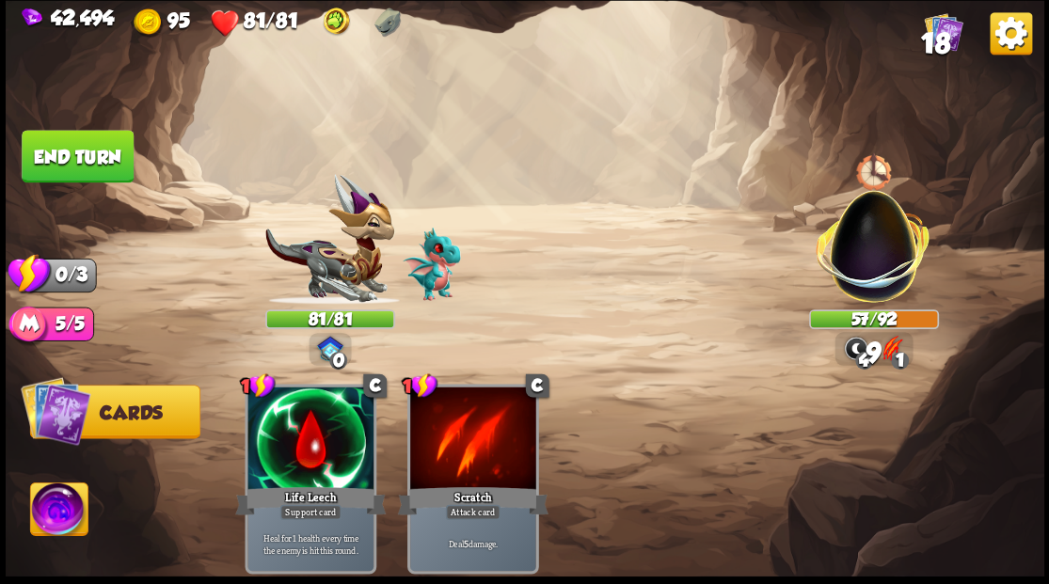
drag, startPoint x: 95, startPoint y: 150, endPoint x: 232, endPoint y: 183, distance: 141.4
click at [99, 151] on button "End turn" at bounding box center [77, 156] width 115 height 54
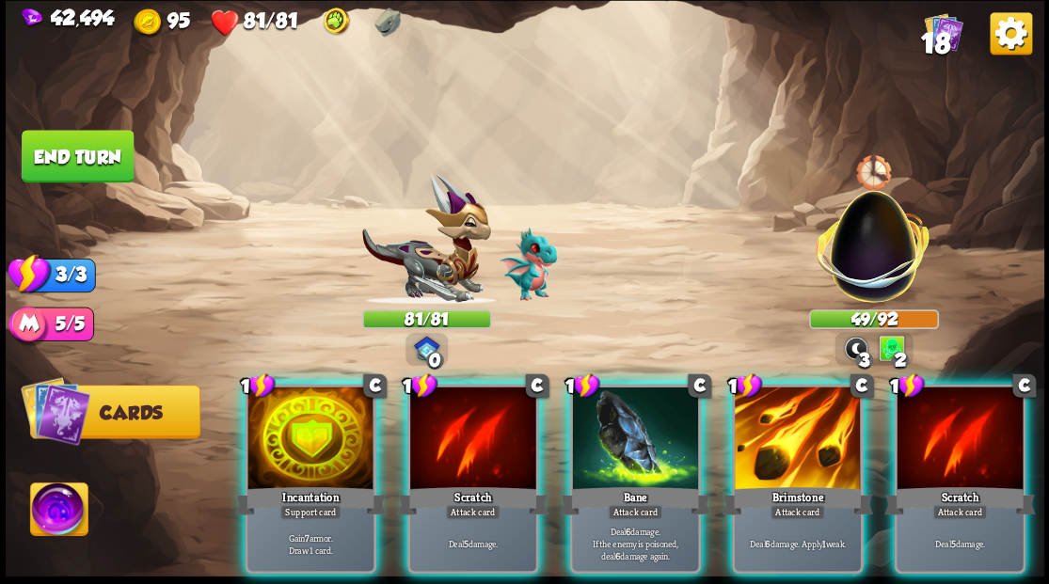
click at [640, 435] on div at bounding box center [635, 440] width 126 height 106
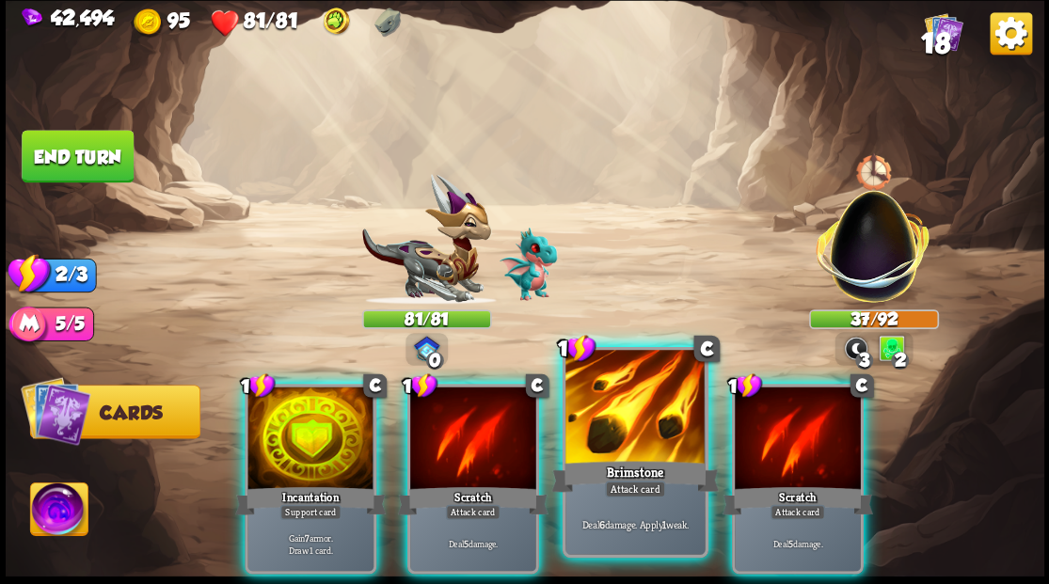
click at [633, 436] on div at bounding box center [634, 409] width 139 height 118
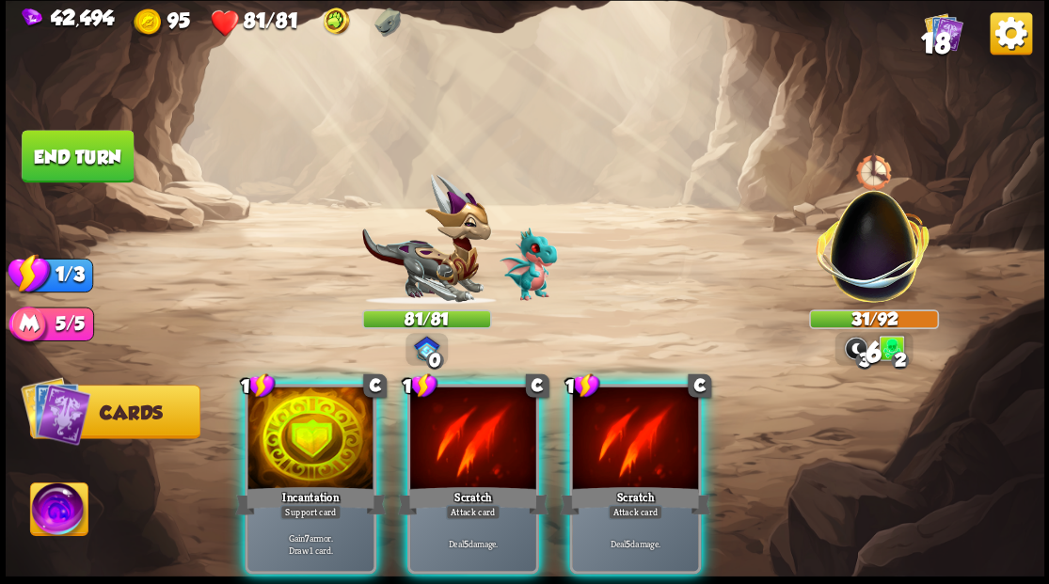
click at [633, 436] on div at bounding box center [635, 440] width 126 height 106
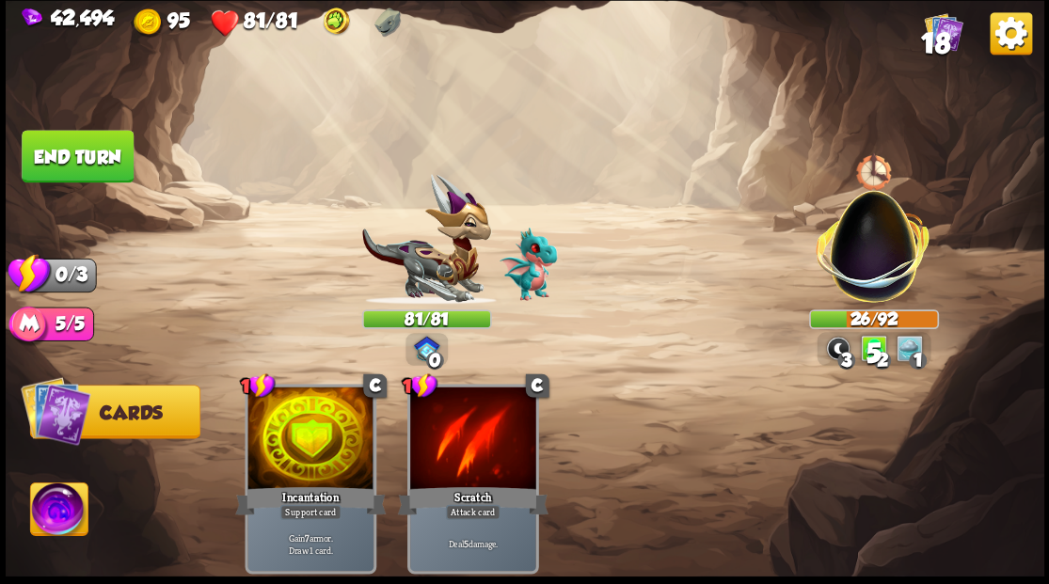
click at [94, 147] on button "End turn" at bounding box center [78, 156] width 112 height 53
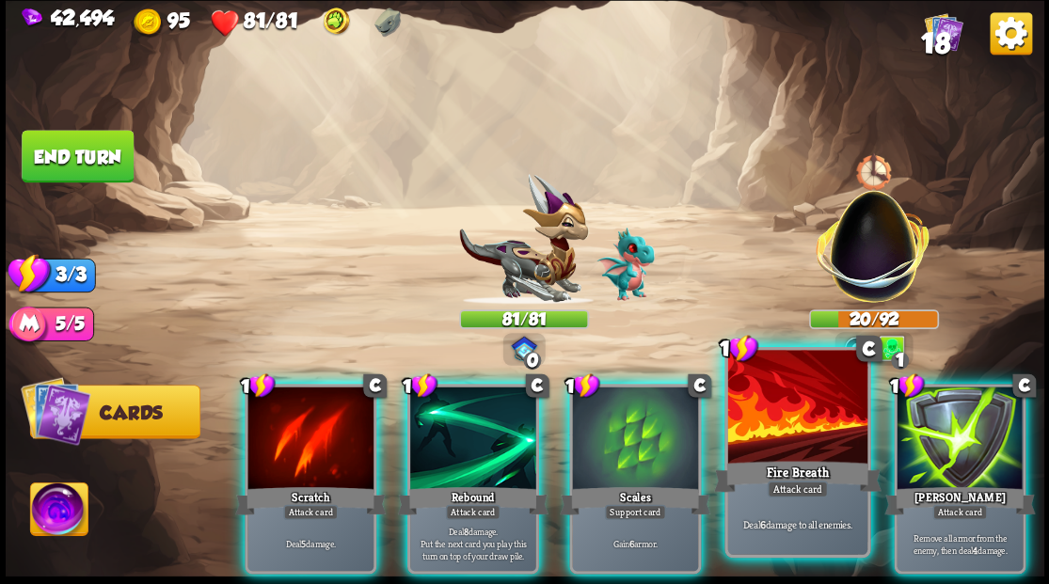
click at [773, 430] on div at bounding box center [796, 409] width 139 height 118
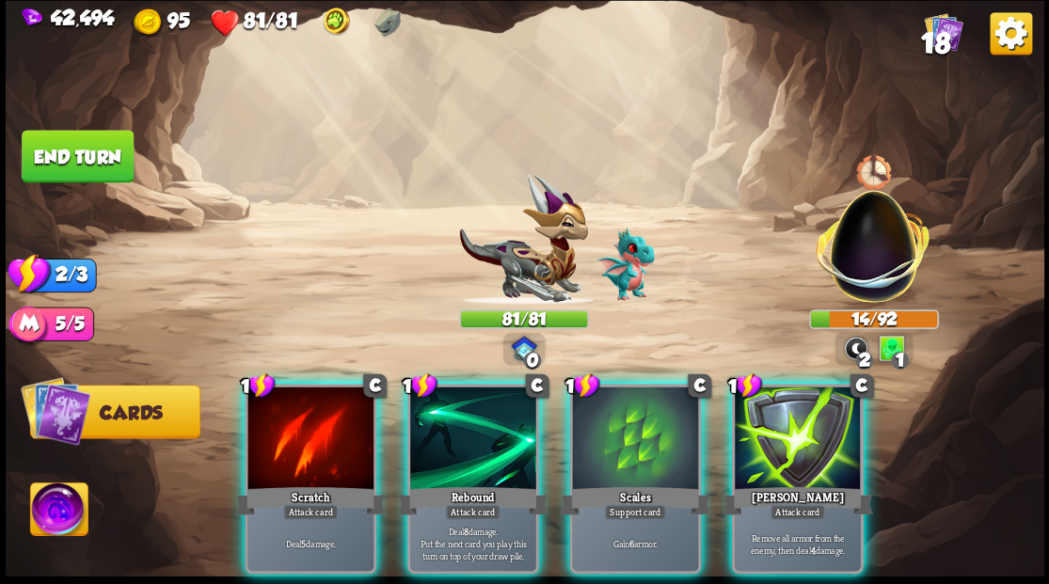
click at [448, 483] on div "Rebound" at bounding box center [472, 500] width 151 height 34
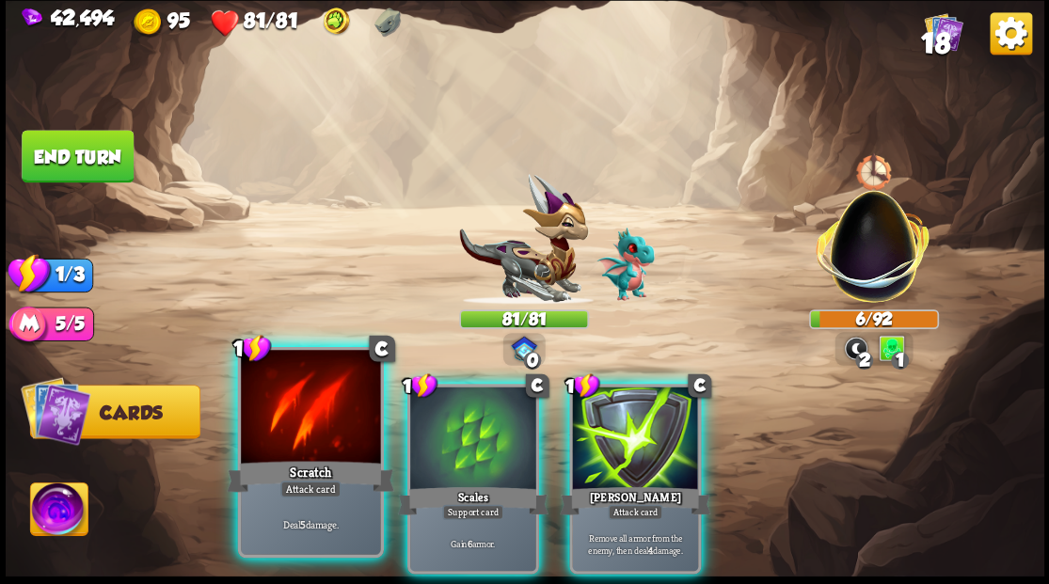
click at [316, 444] on div at bounding box center [310, 409] width 139 height 118
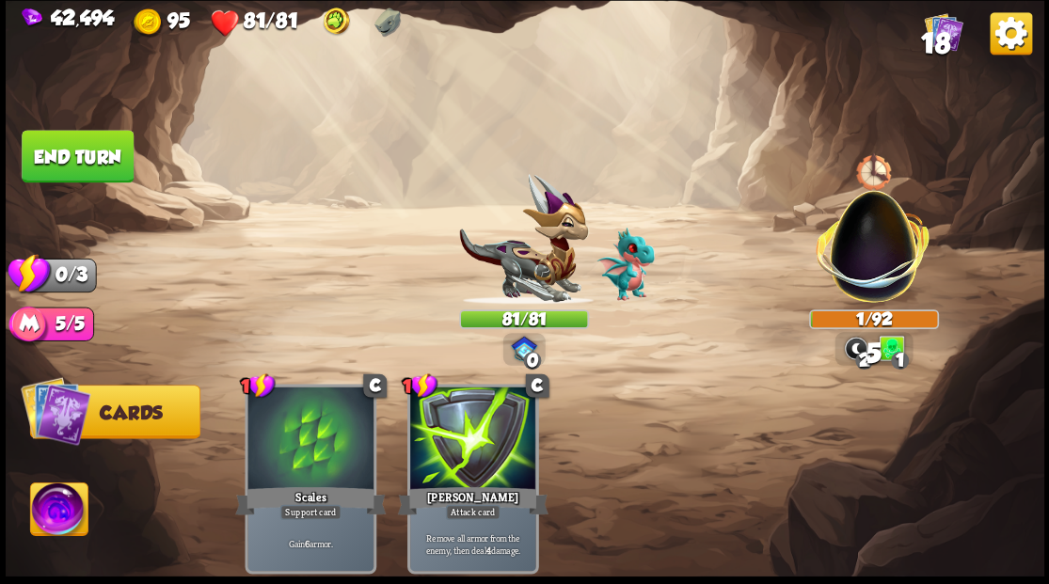
click at [76, 154] on button "End turn" at bounding box center [77, 156] width 115 height 54
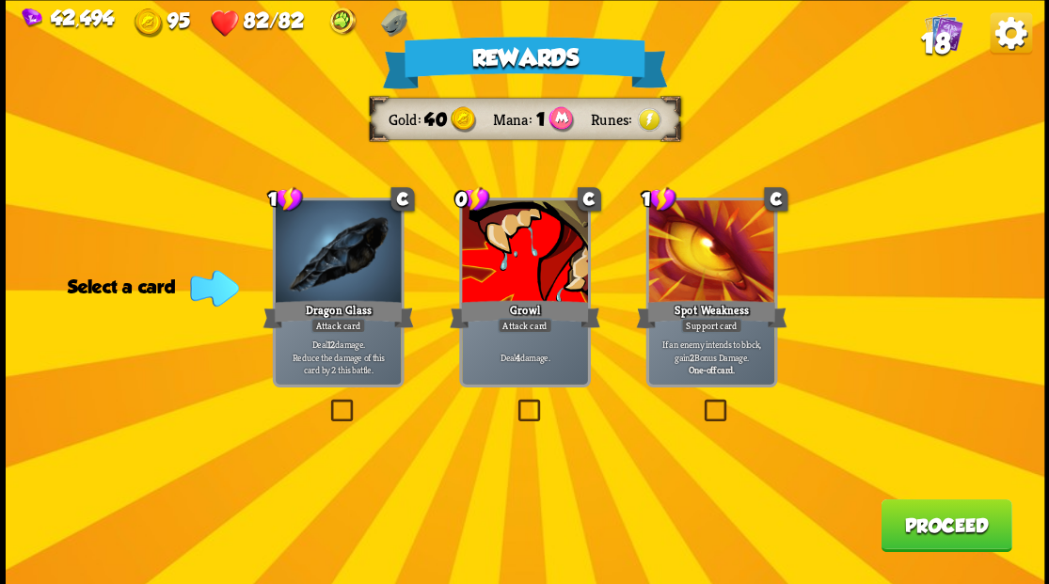
click at [943, 36] on span "18" at bounding box center [934, 42] width 29 height 32
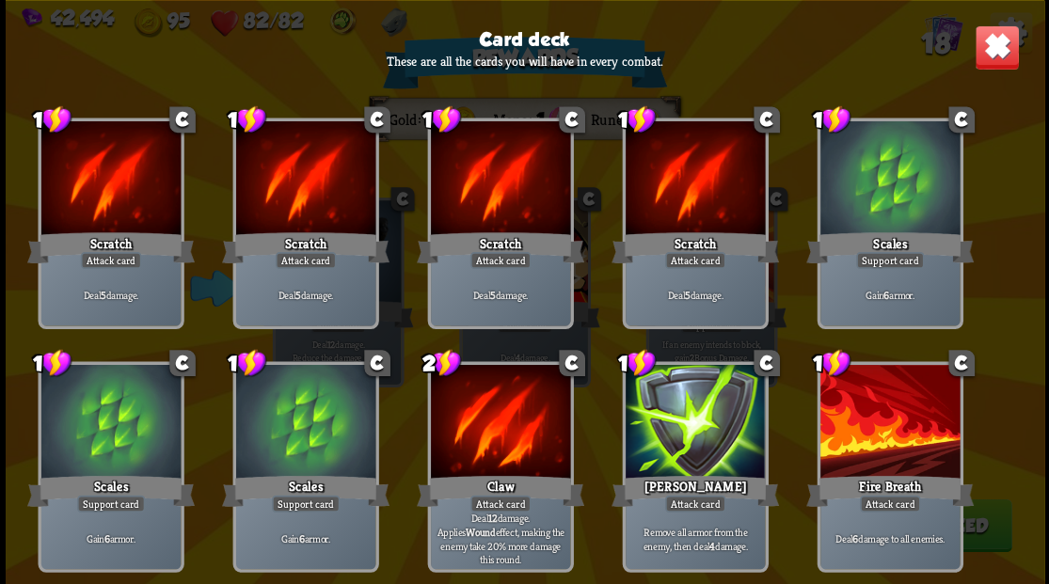
scroll to position [0, 0]
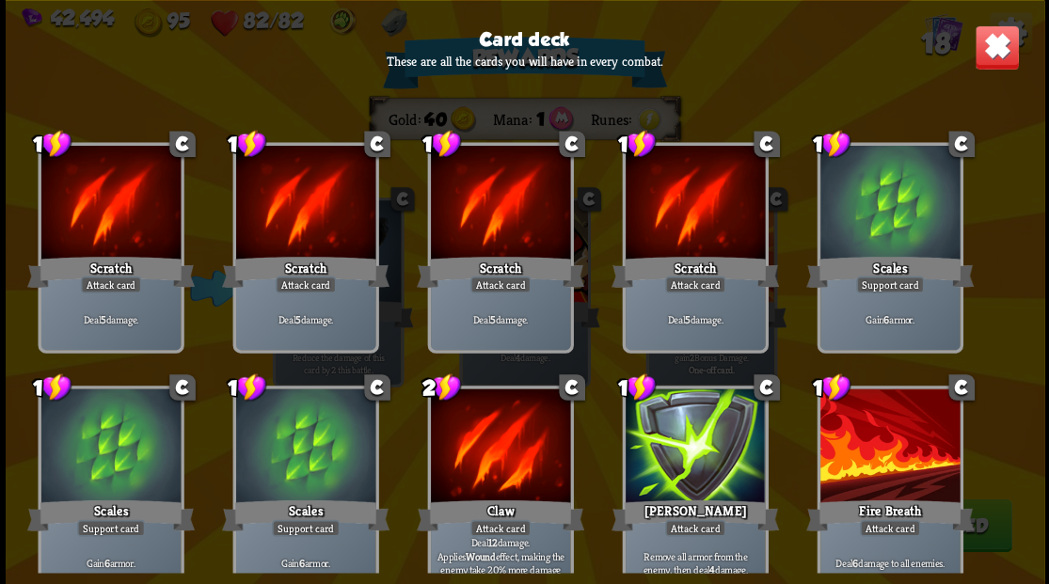
click at [992, 49] on img at bounding box center [996, 46] width 45 height 45
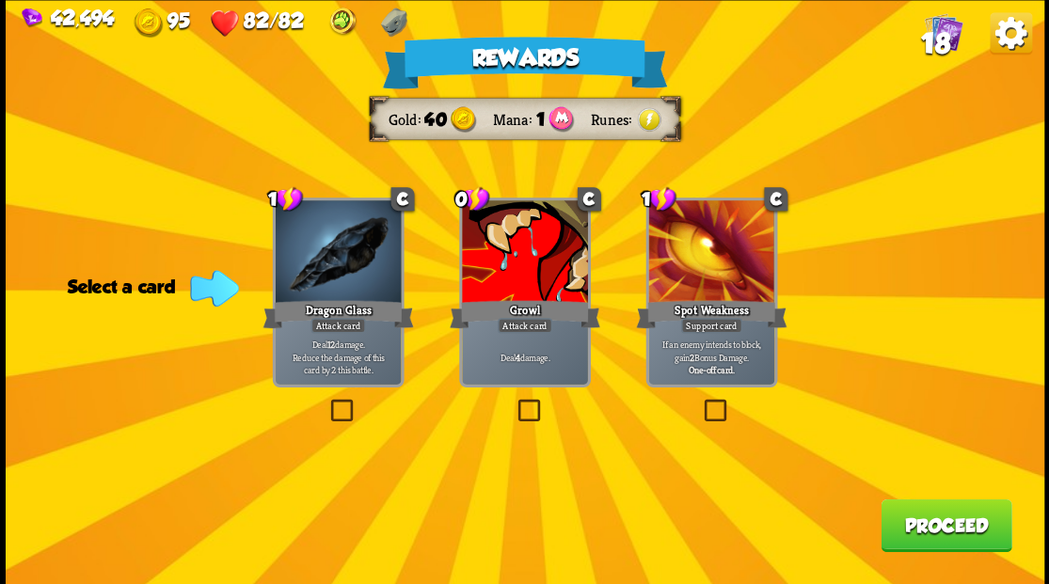
click at [514, 402] on label at bounding box center [514, 402] width 0 height 0
click at [0, 0] on input "checkbox" at bounding box center [0, 0] width 0 height 0
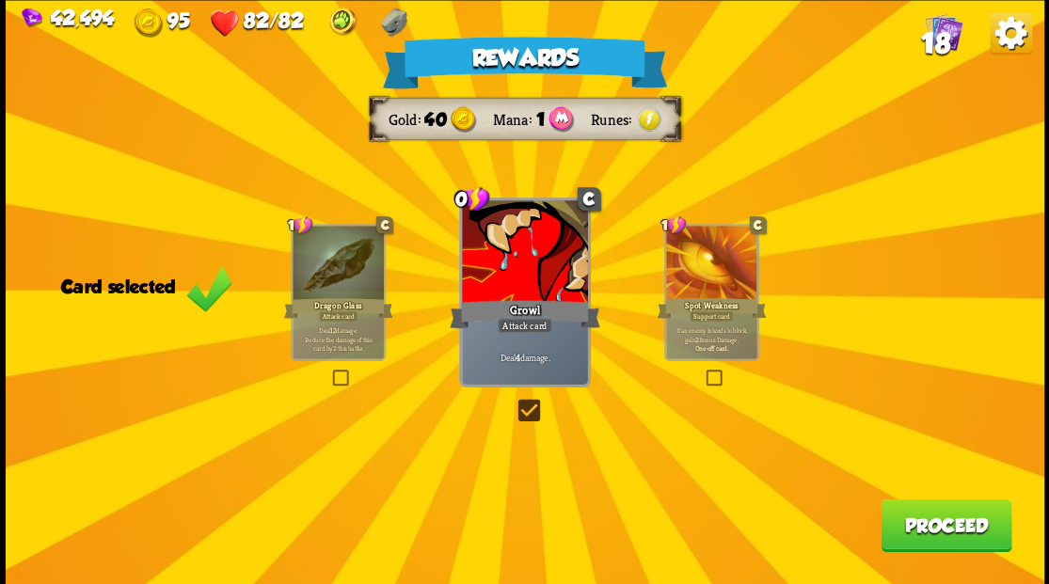
click at [930, 527] on button "Proceed" at bounding box center [945, 525] width 131 height 53
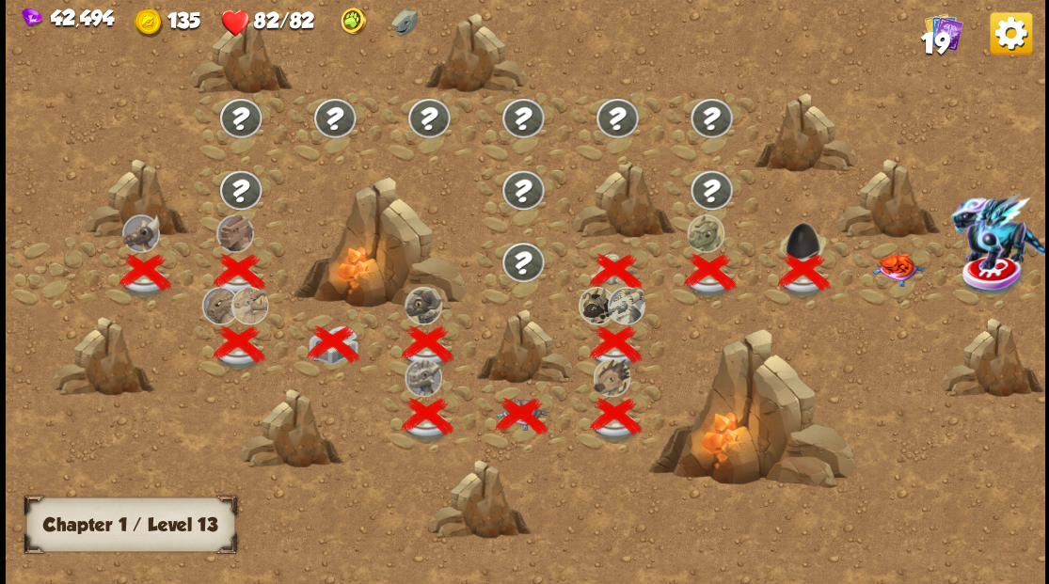
scroll to position [0, 286]
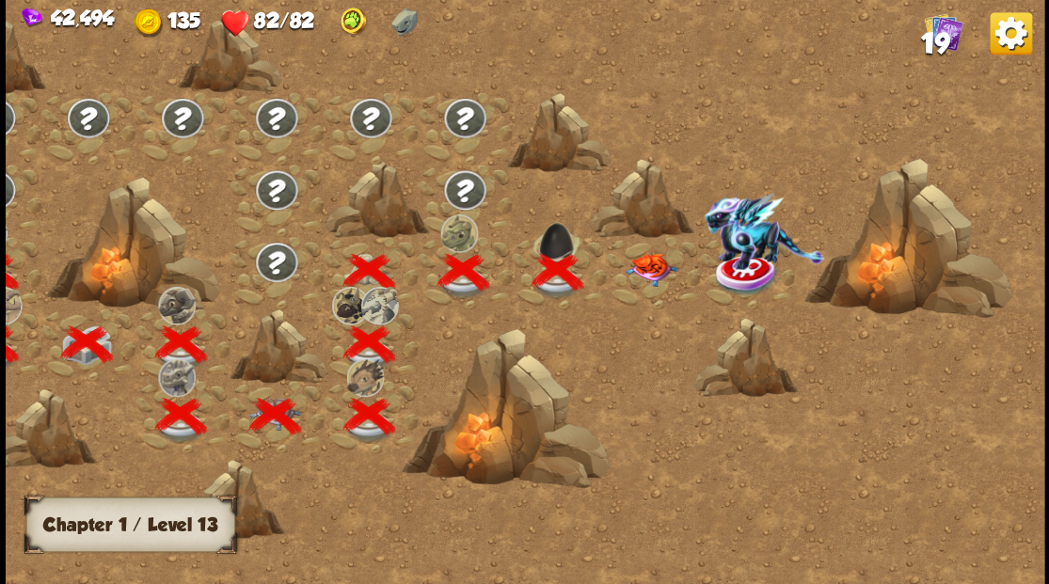
click at [645, 271] on img at bounding box center [651, 269] width 52 height 33
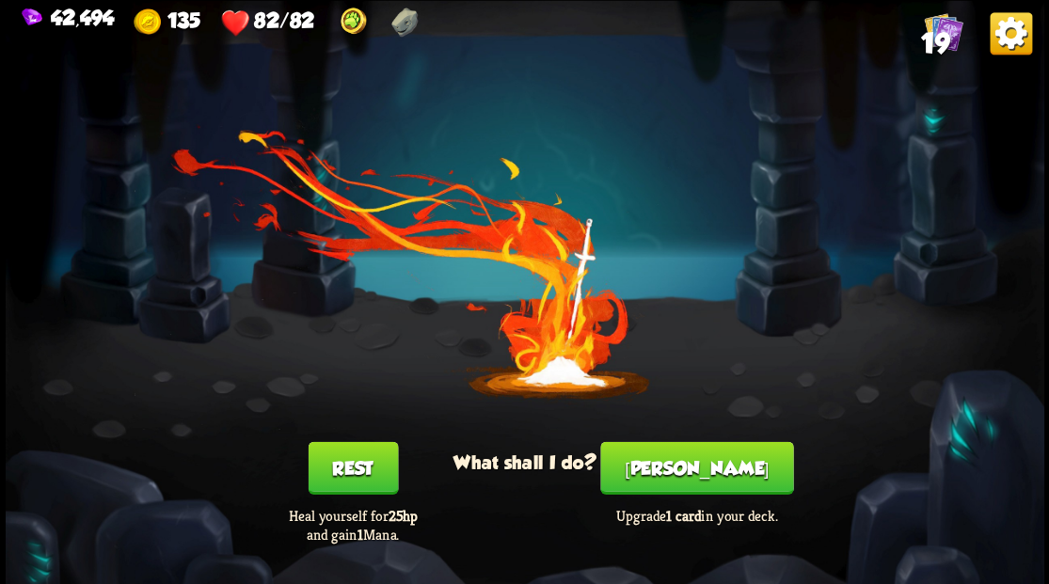
click at [682, 468] on button "[PERSON_NAME]" at bounding box center [696, 467] width 193 height 53
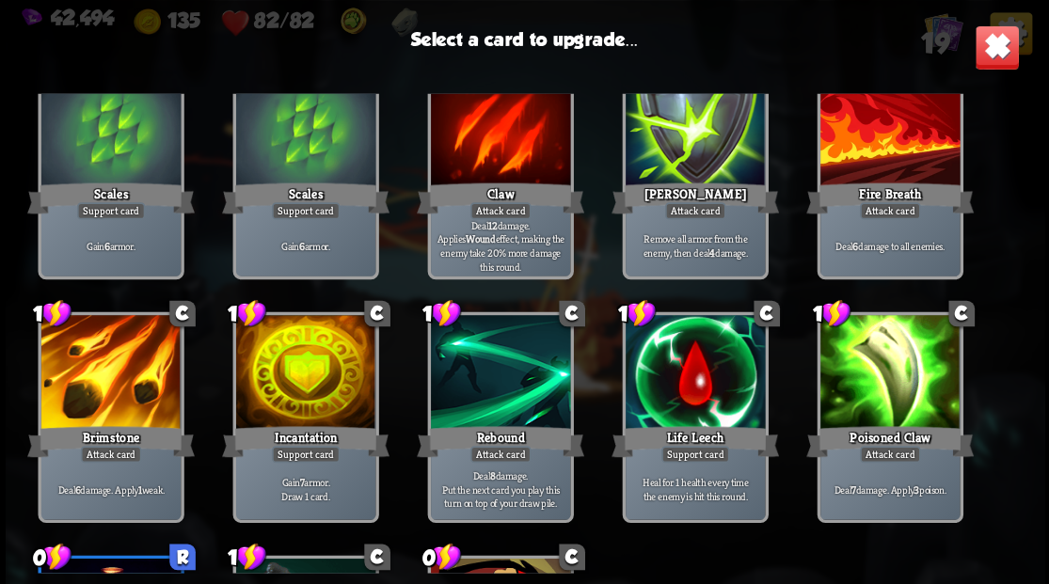
scroll to position [376, 0]
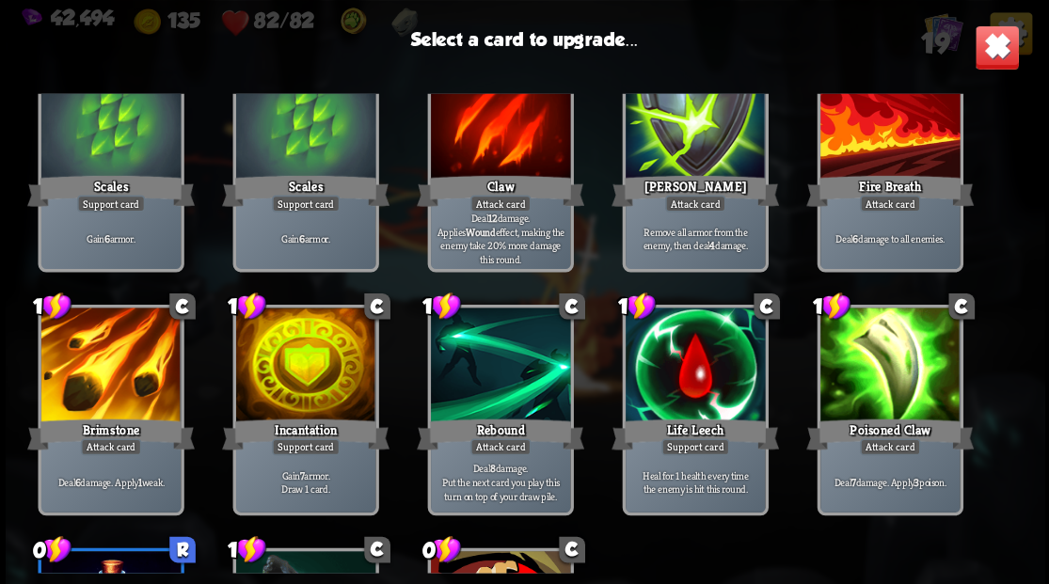
click at [305, 385] on div at bounding box center [304, 367] width 139 height 118
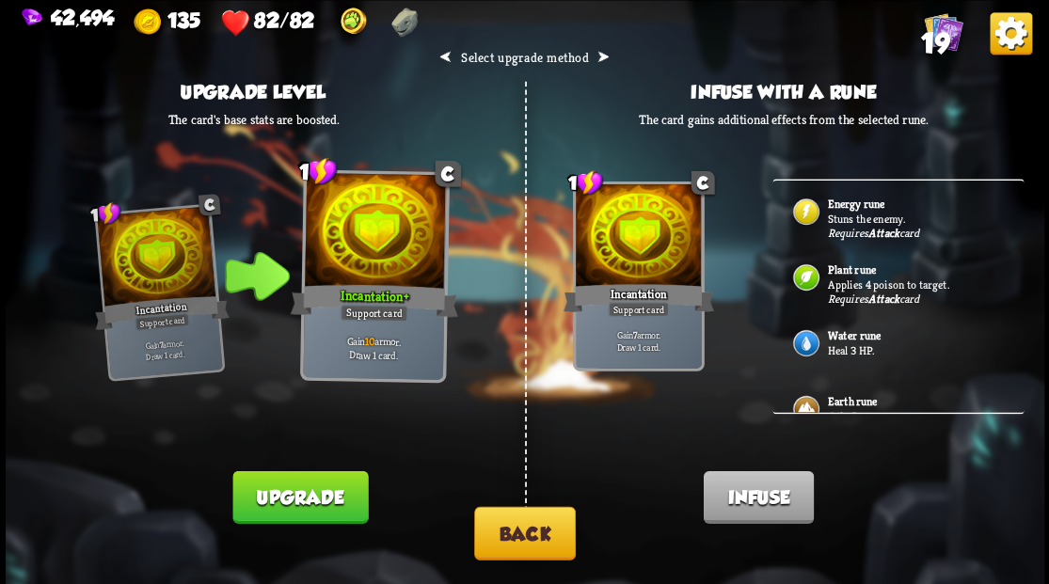
click at [833, 342] on p "Heal 3 HP." at bounding box center [915, 349] width 176 height 15
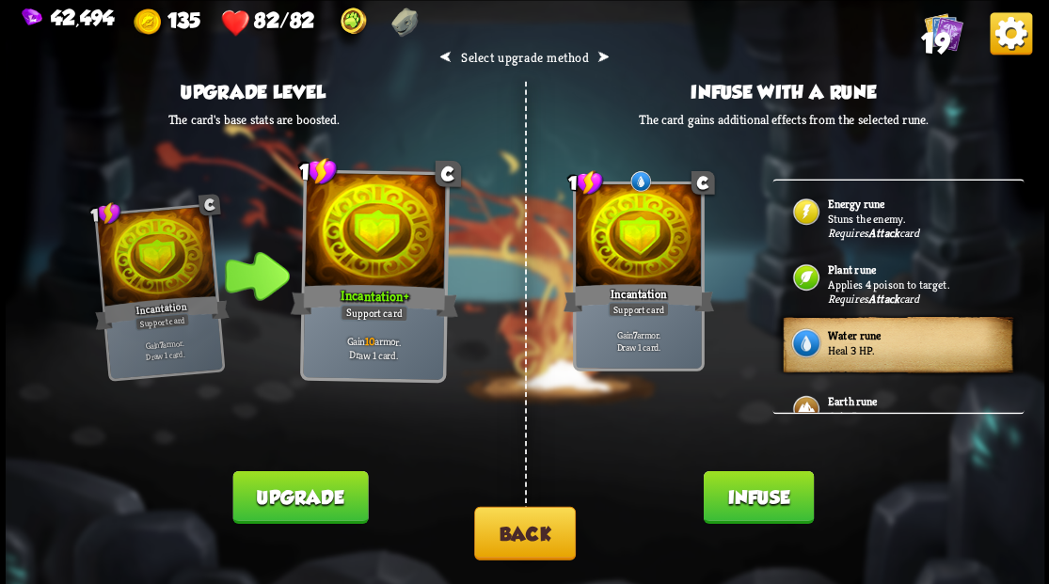
click at [745, 509] on button "Infuse" at bounding box center [758, 496] width 110 height 53
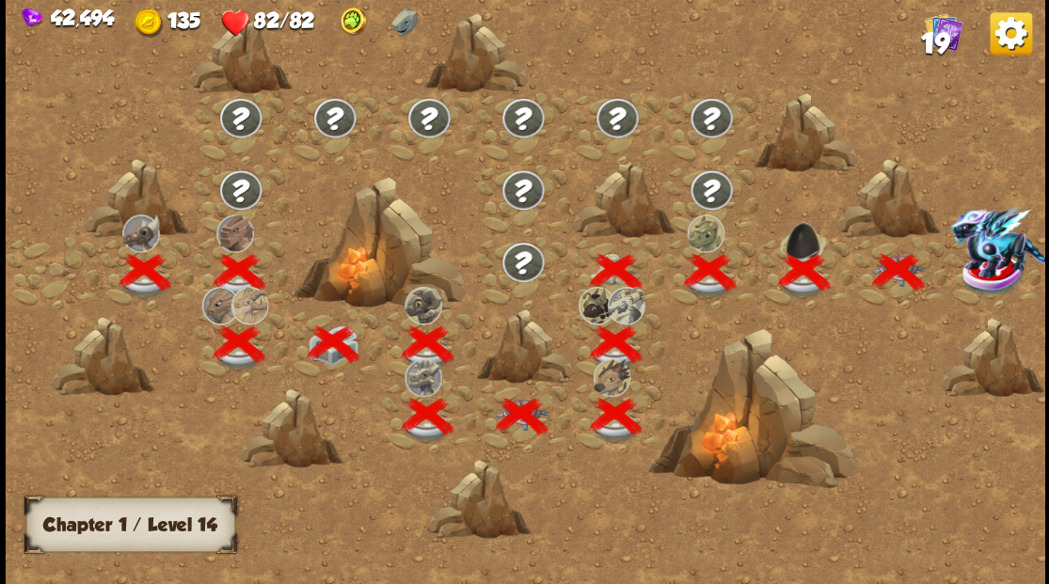
scroll to position [0, 286]
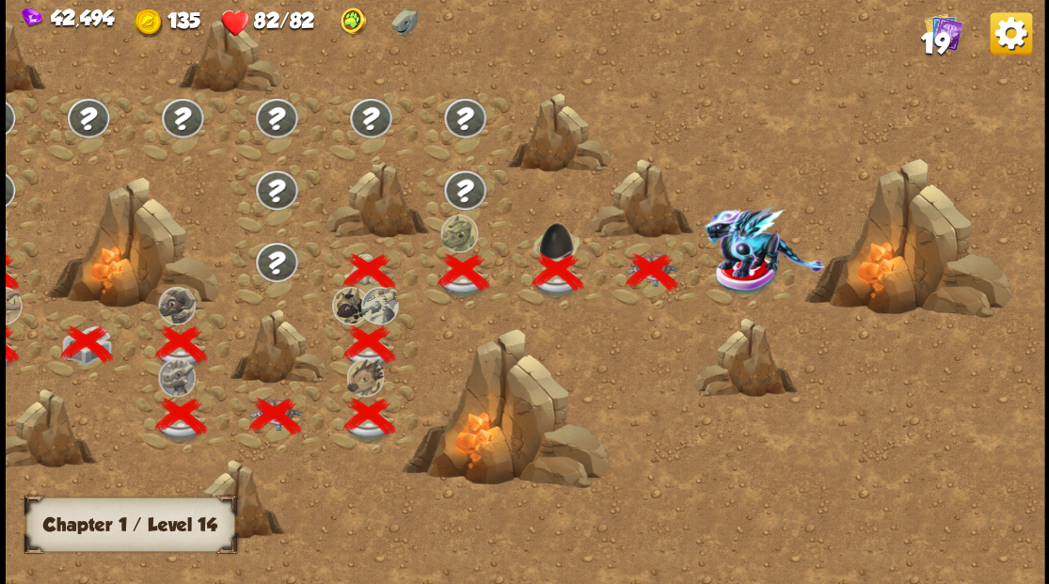
click at [751, 262] on img at bounding box center [764, 241] width 120 height 72
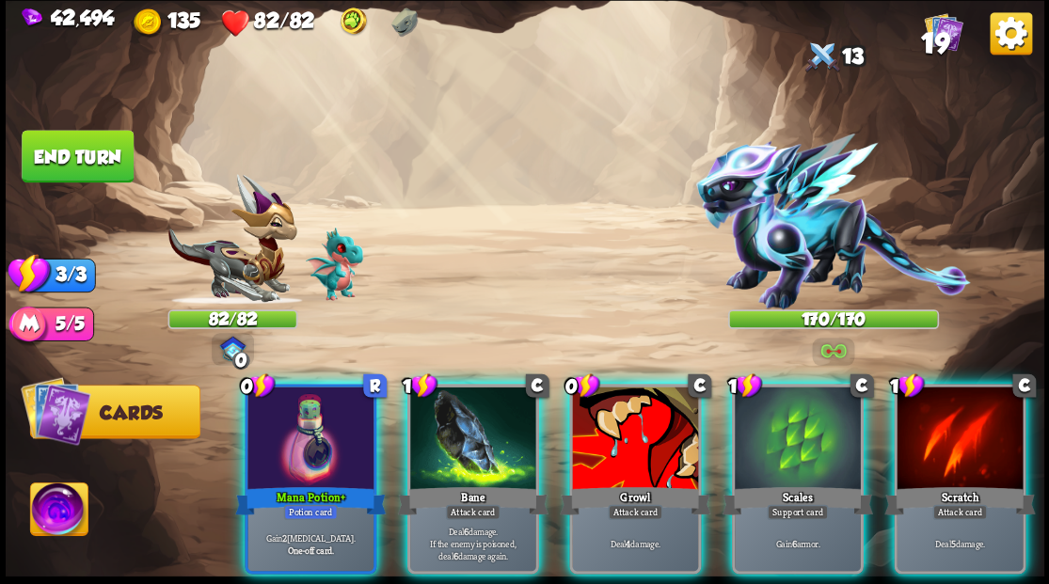
click at [60, 514] on img at bounding box center [58, 512] width 57 height 58
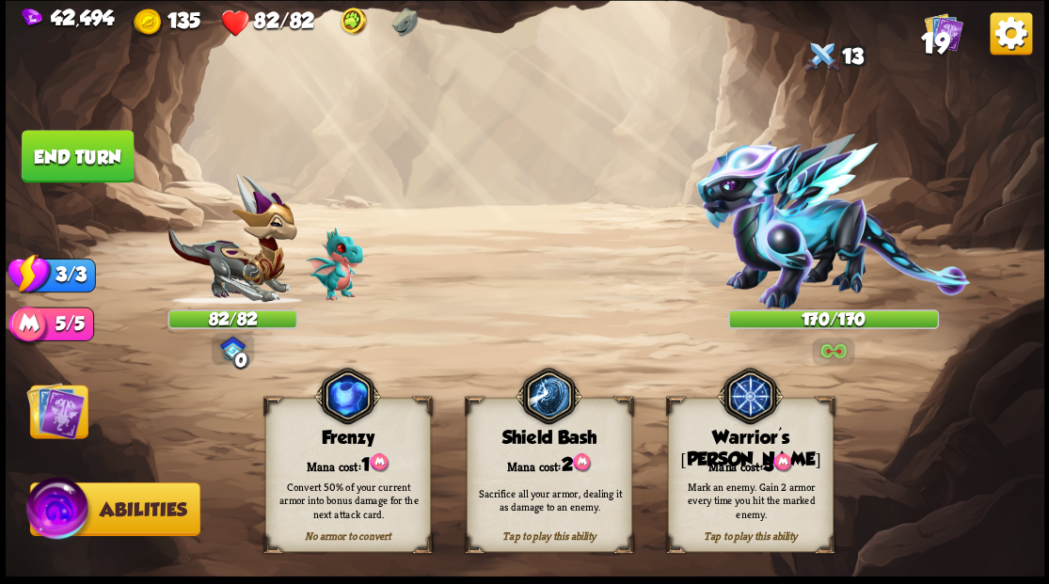
click at [732, 463] on div "Mana cost: 3" at bounding box center [750, 464] width 164 height 24
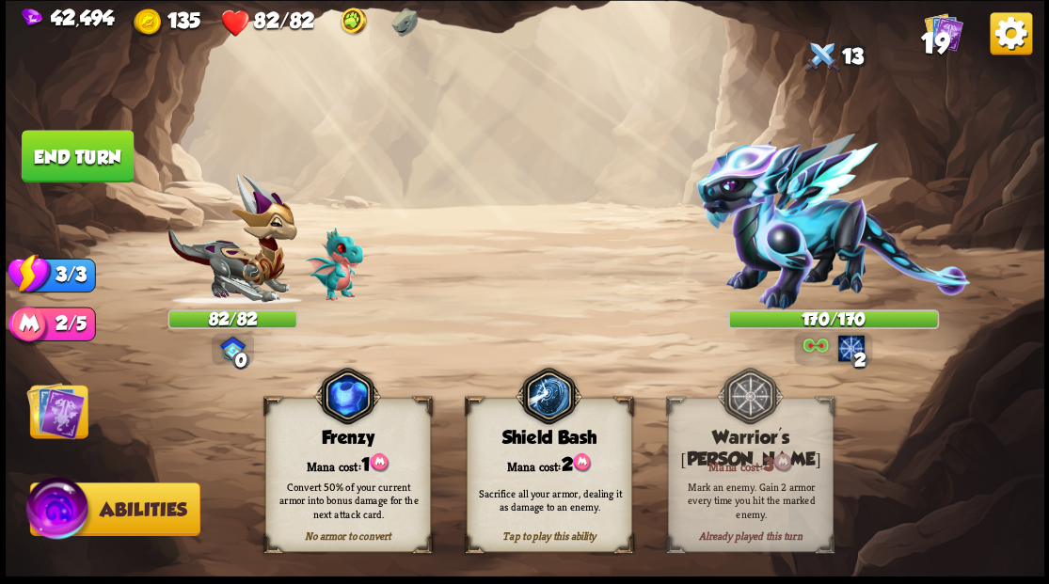
click at [68, 406] on img at bounding box center [55, 410] width 58 height 58
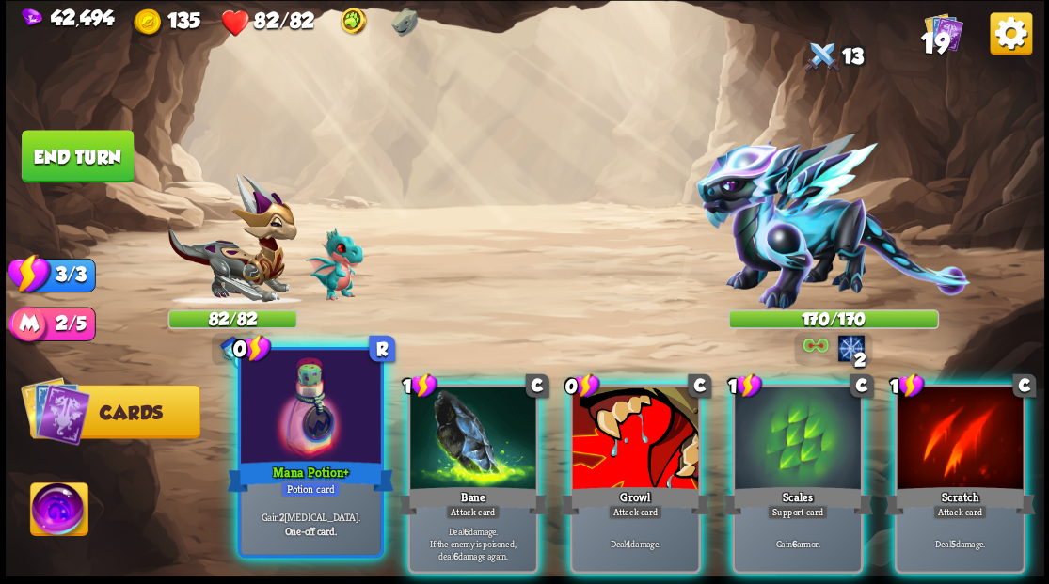
click at [307, 436] on div at bounding box center [310, 409] width 139 height 118
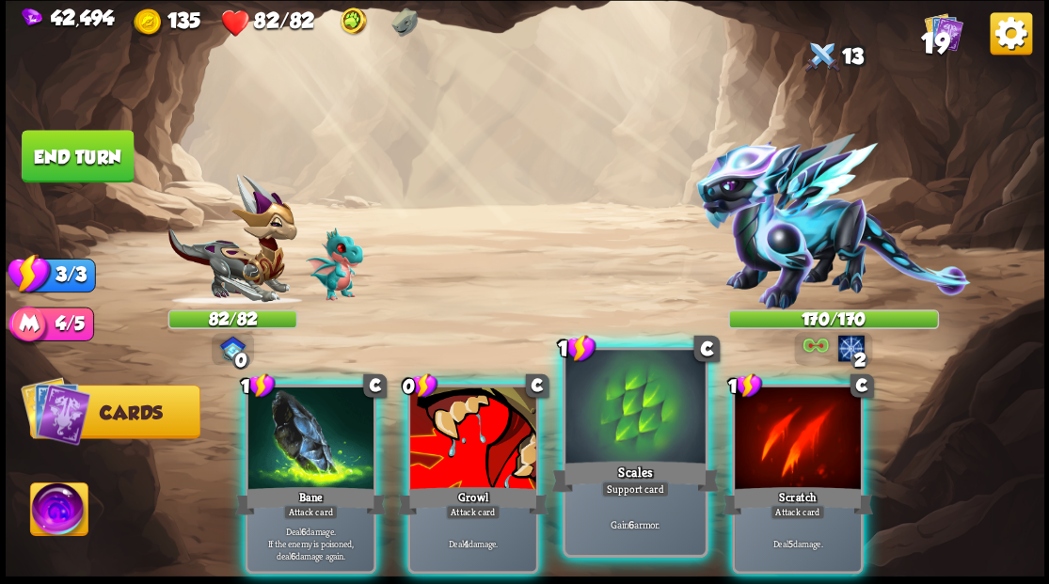
click at [608, 436] on div at bounding box center [634, 409] width 139 height 118
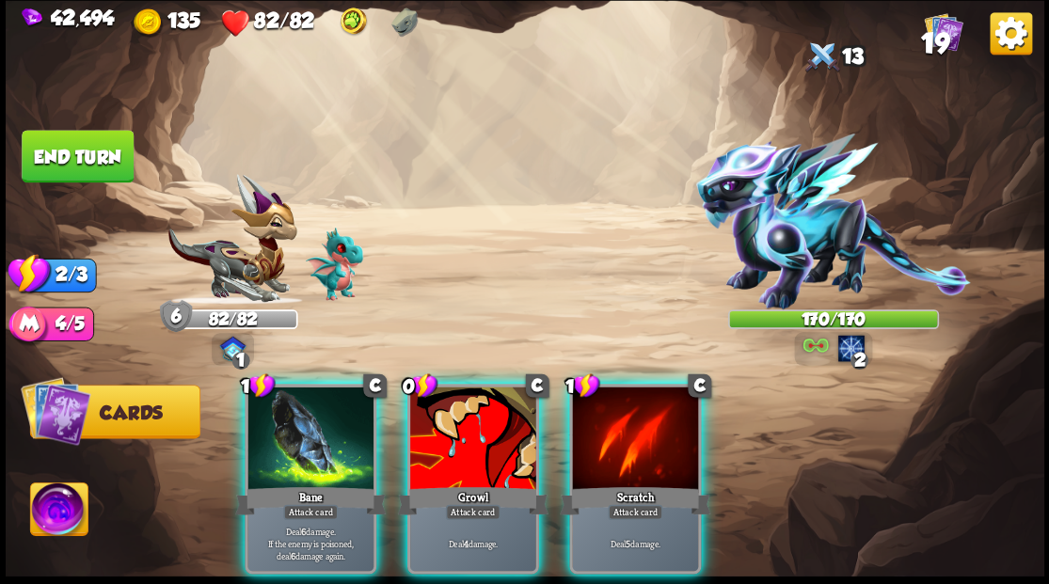
click at [608, 436] on div at bounding box center [635, 440] width 126 height 106
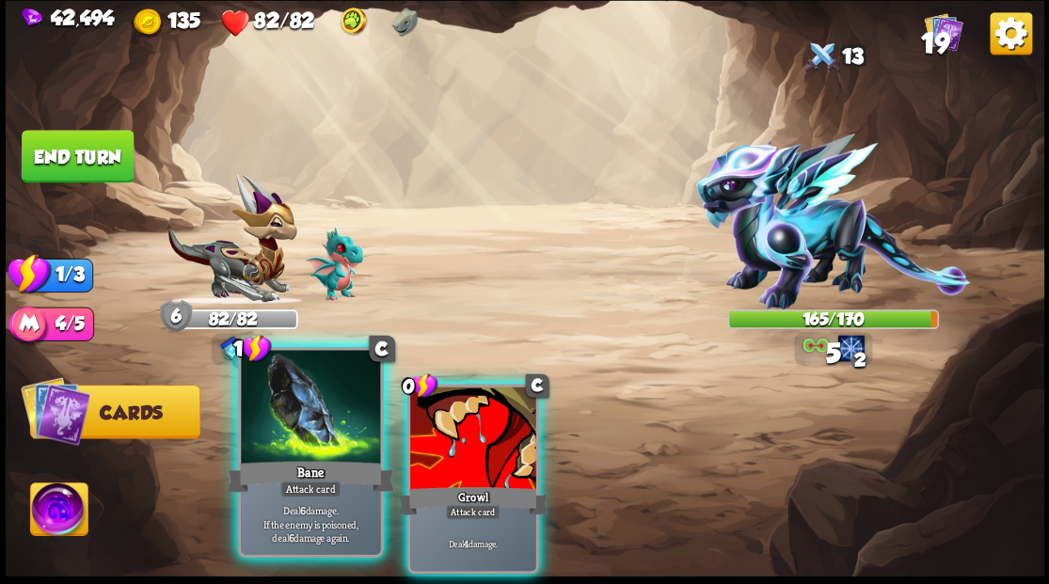
click at [311, 420] on div at bounding box center [310, 409] width 139 height 118
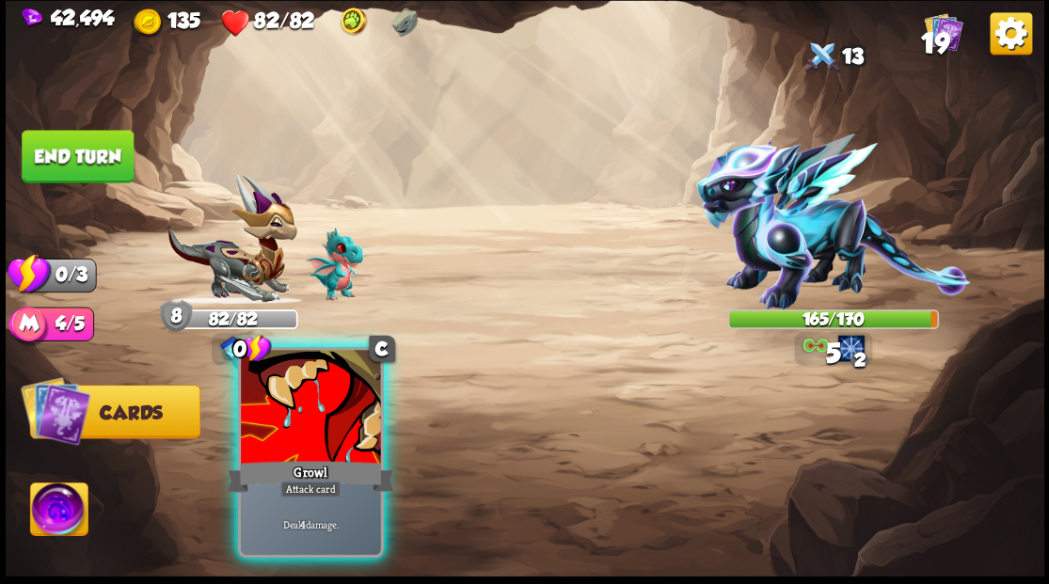
click at [341, 425] on div at bounding box center [310, 409] width 139 height 118
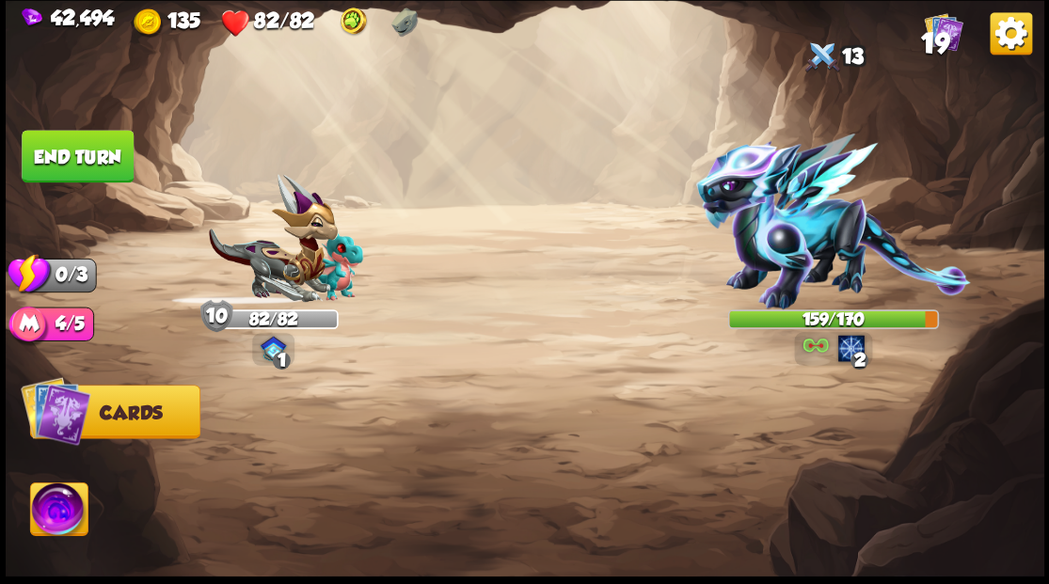
click at [87, 158] on button "End turn" at bounding box center [77, 156] width 115 height 54
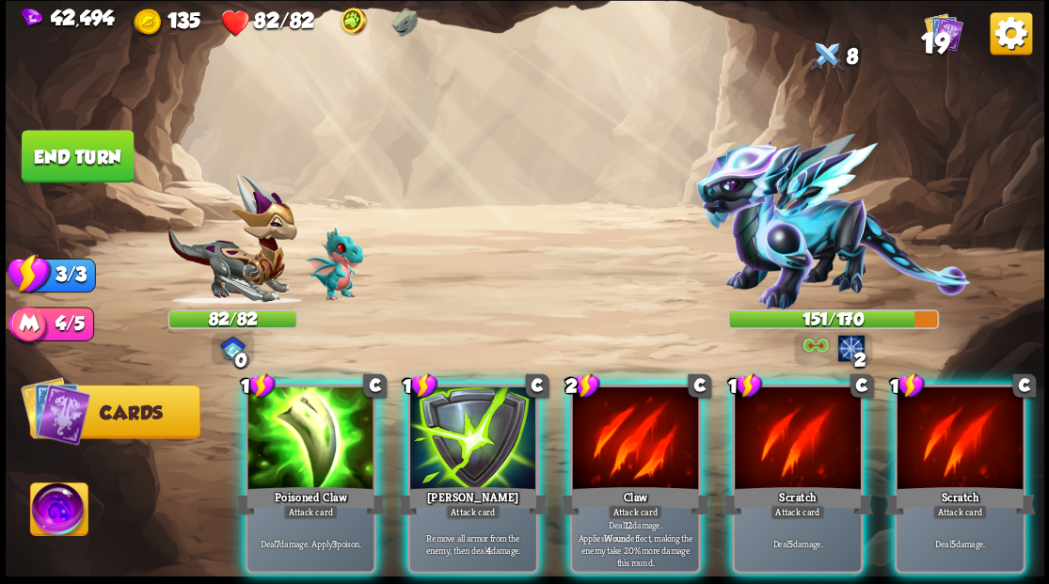
click at [298, 455] on div at bounding box center [310, 440] width 126 height 106
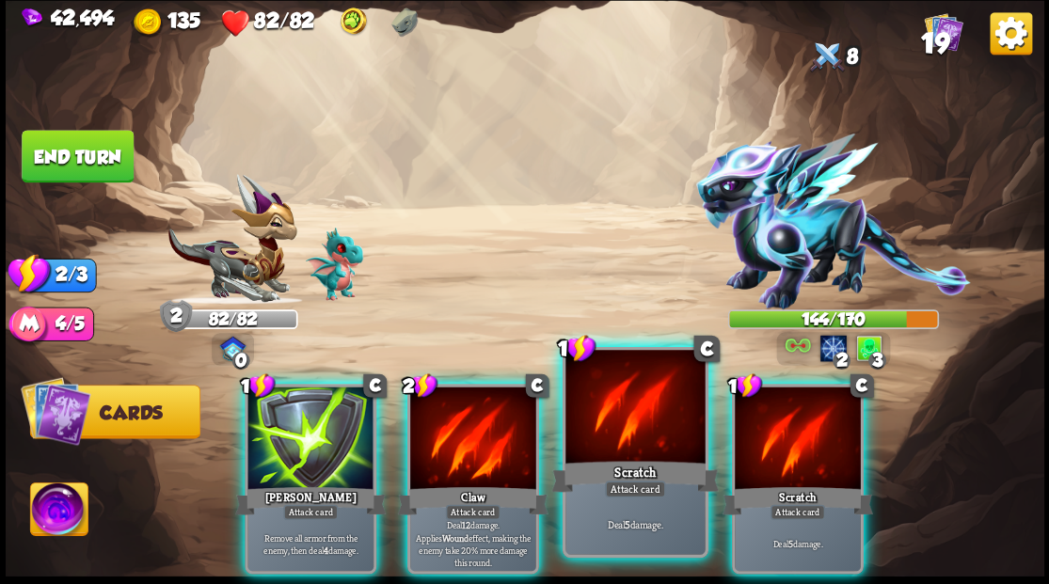
click at [630, 439] on div at bounding box center [634, 409] width 139 height 118
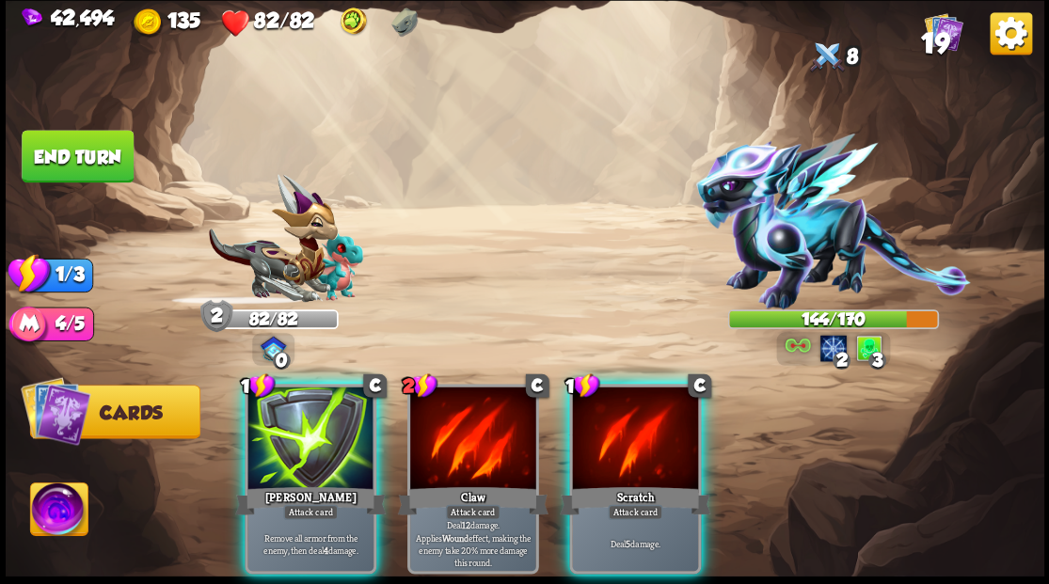
drag, startPoint x: 628, startPoint y: 437, endPoint x: 623, endPoint y: 429, distance: 10.2
click at [627, 437] on div at bounding box center [635, 440] width 126 height 106
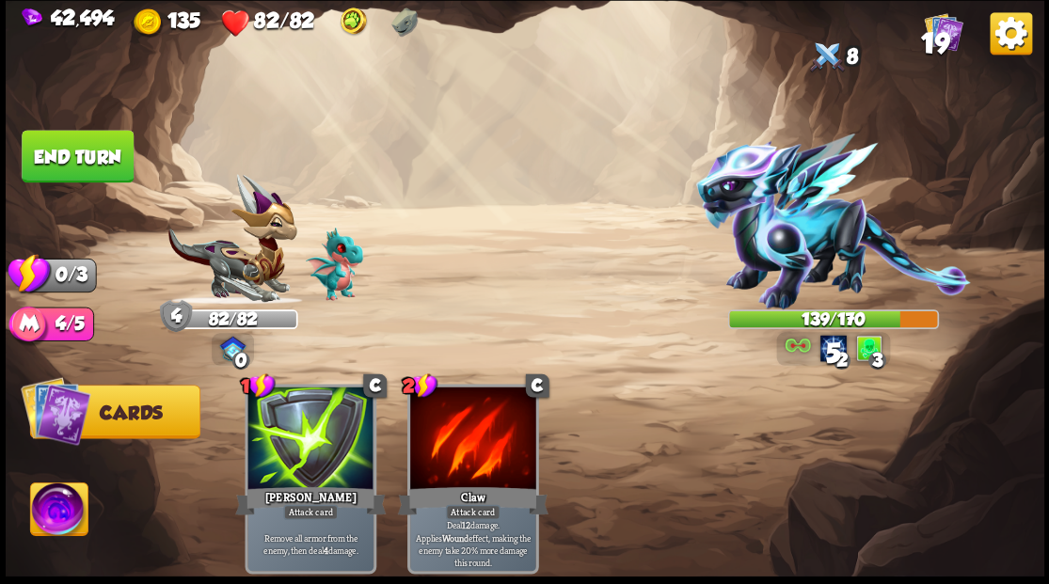
click at [61, 151] on button "End turn" at bounding box center [78, 156] width 112 height 53
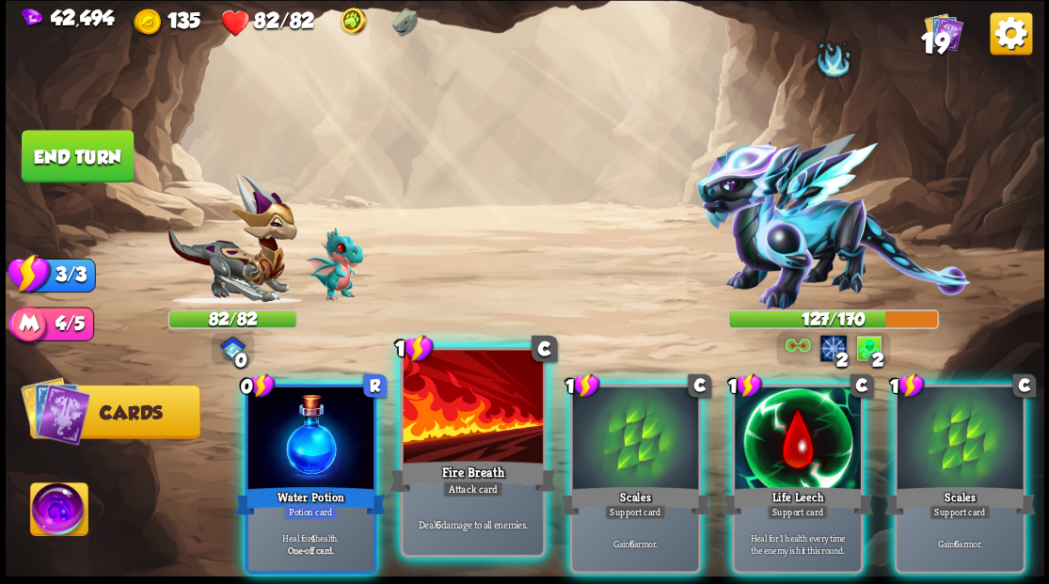
click at [465, 414] on div at bounding box center [472, 409] width 139 height 118
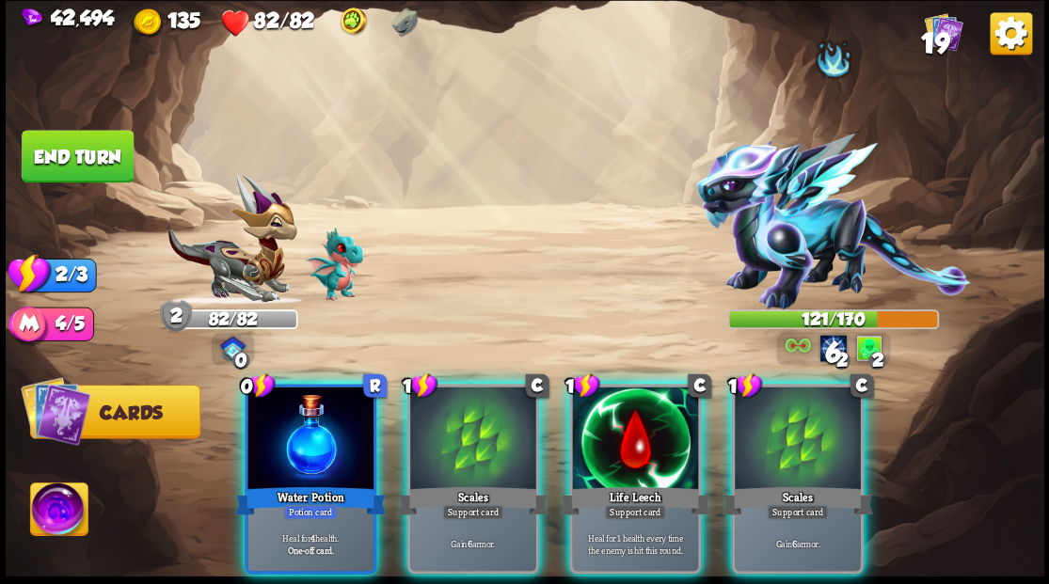
click at [250, 452] on div at bounding box center [310, 440] width 126 height 106
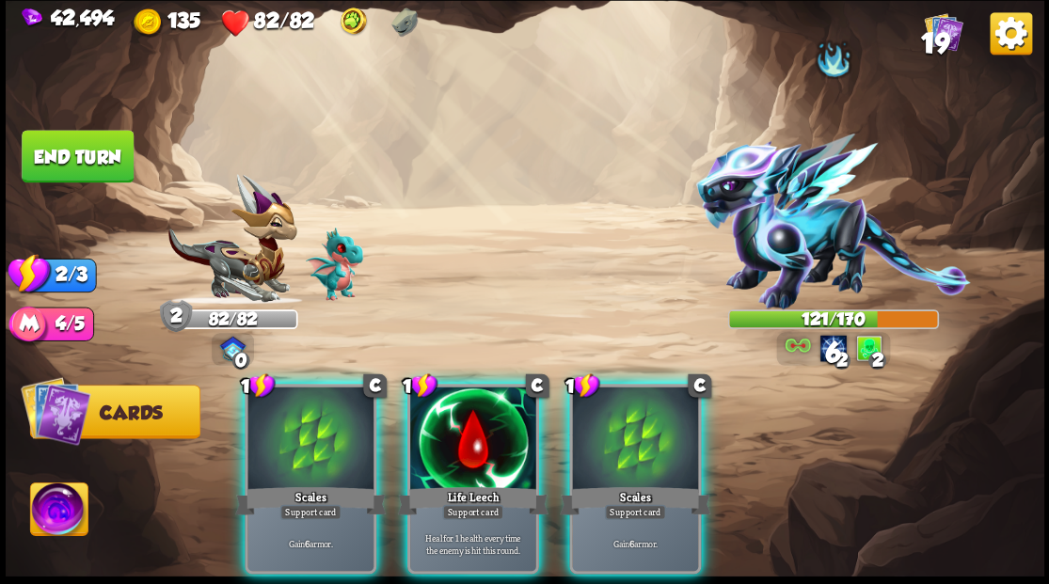
click at [285, 429] on div at bounding box center [310, 440] width 126 height 106
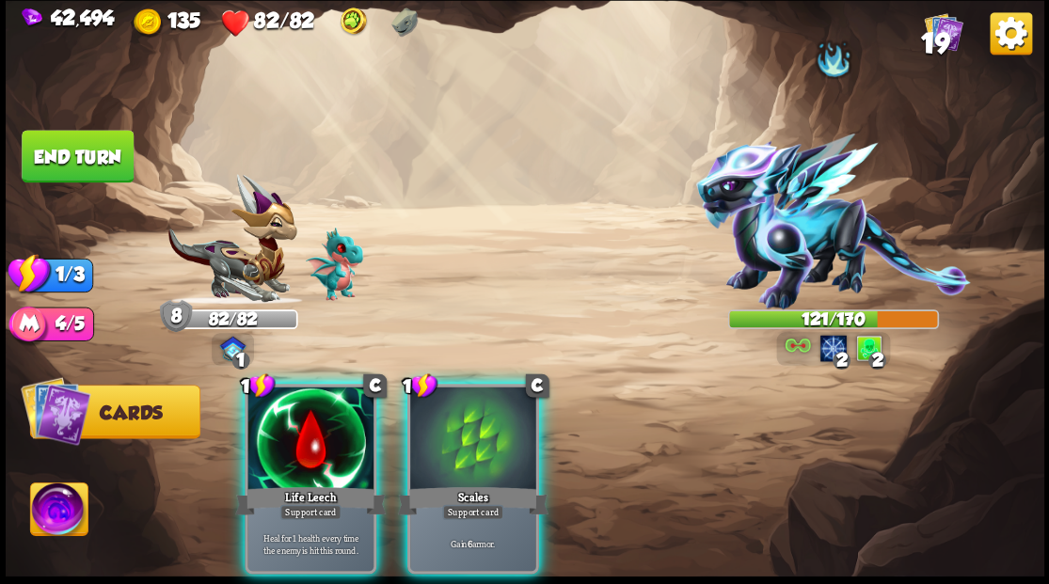
drag, startPoint x: 460, startPoint y: 446, endPoint x: 436, endPoint y: 396, distance: 55.5
click at [444, 406] on div at bounding box center [473, 440] width 126 height 106
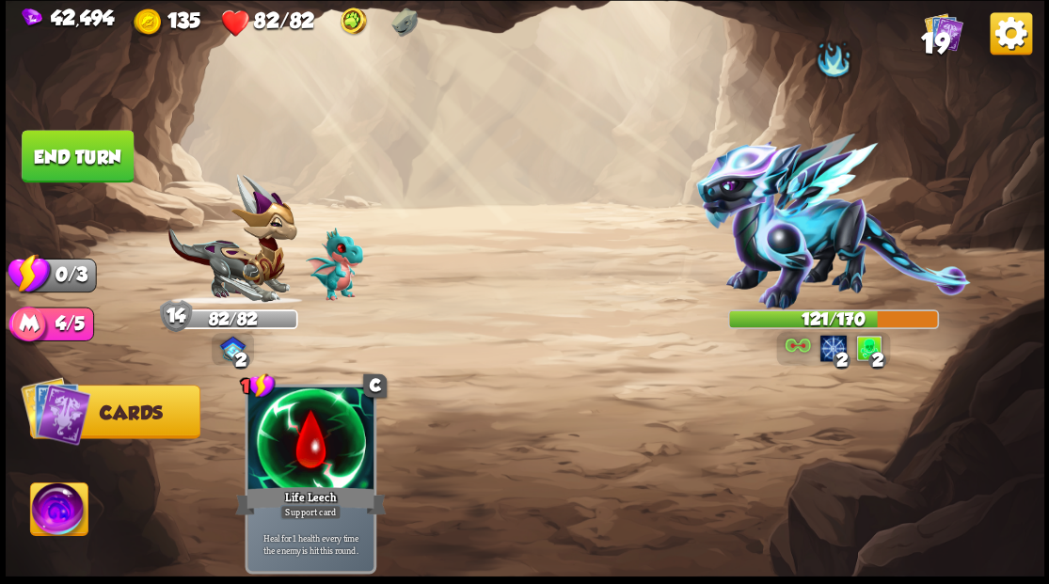
drag, startPoint x: 58, startPoint y: 159, endPoint x: 88, endPoint y: 178, distance: 35.5
click at [64, 162] on button "End turn" at bounding box center [78, 156] width 112 height 53
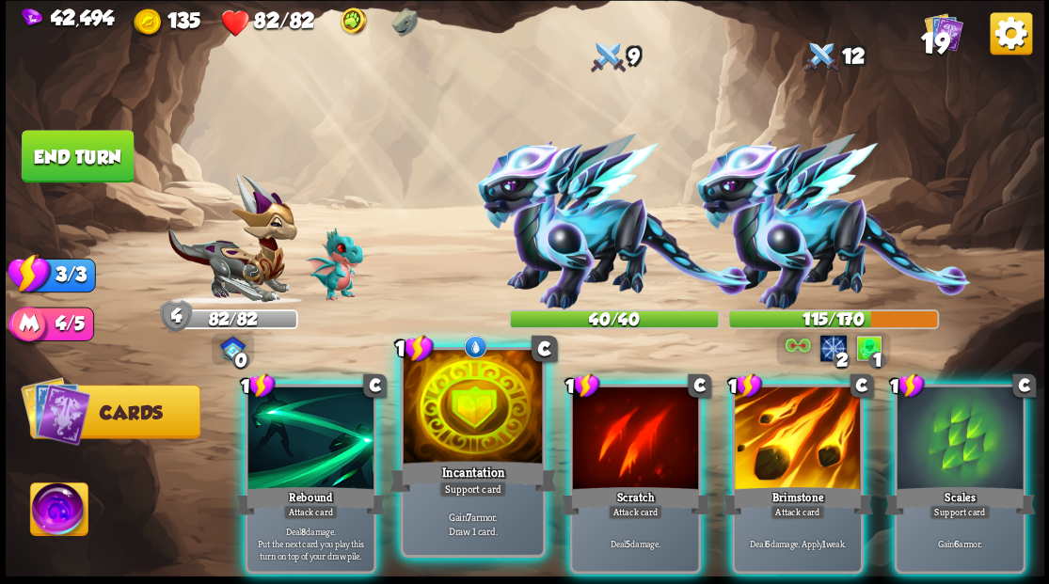
click at [486, 422] on div at bounding box center [472, 409] width 139 height 118
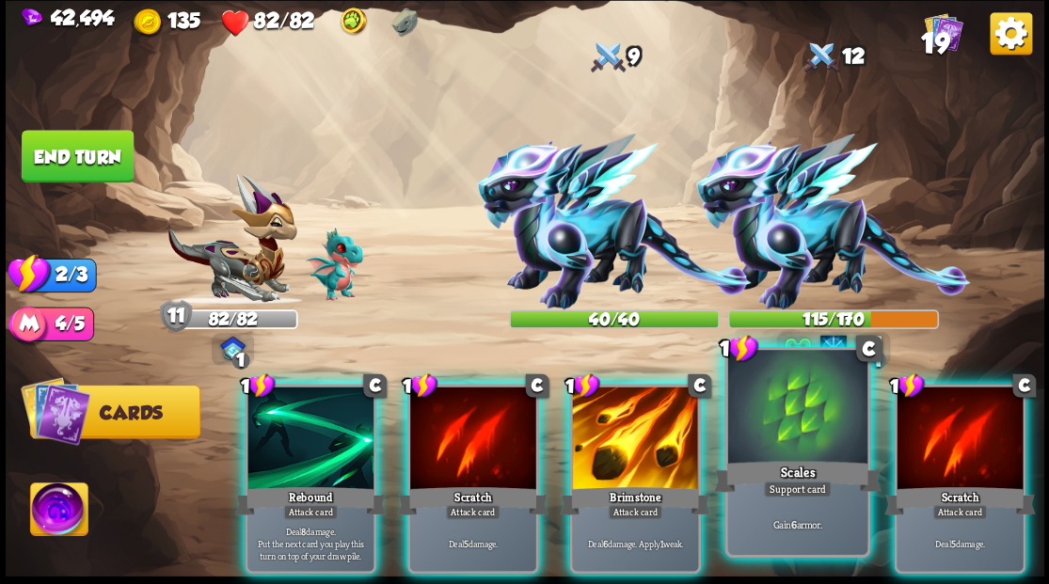
click at [764, 424] on div at bounding box center [796, 409] width 139 height 118
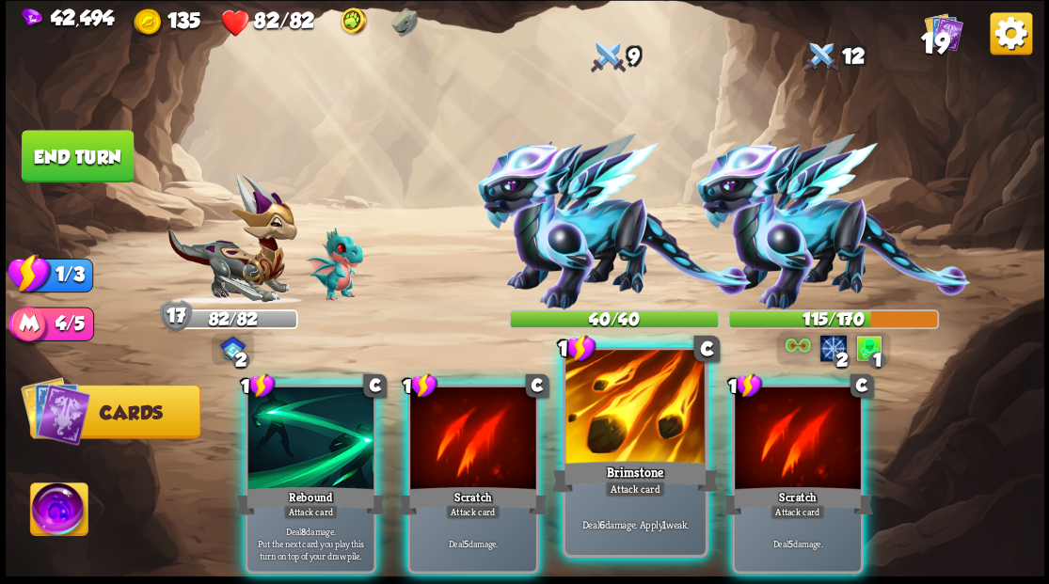
click at [651, 427] on div at bounding box center [634, 409] width 139 height 118
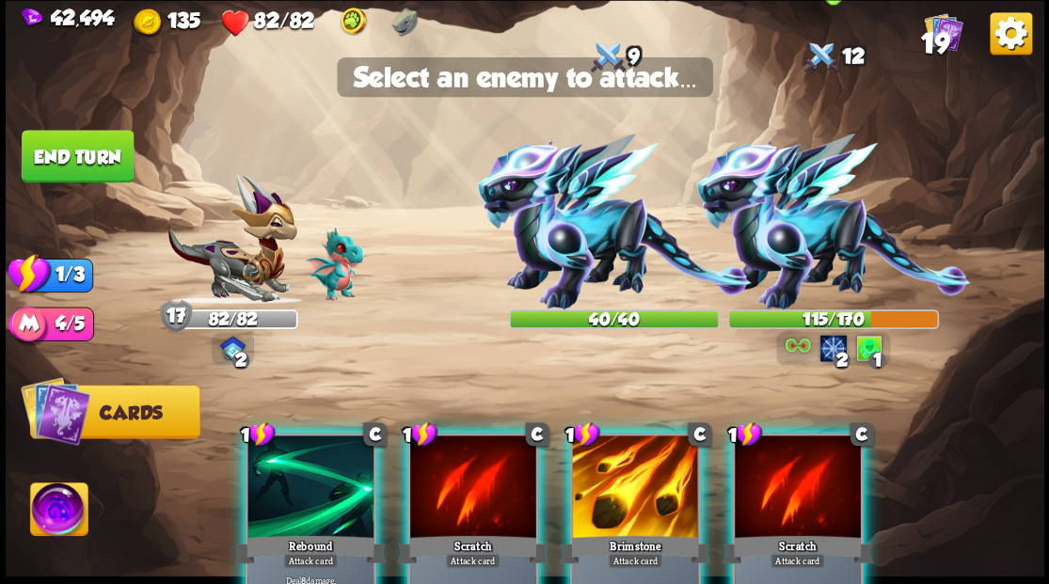
click at [801, 229] on img at bounding box center [832, 222] width 275 height 176
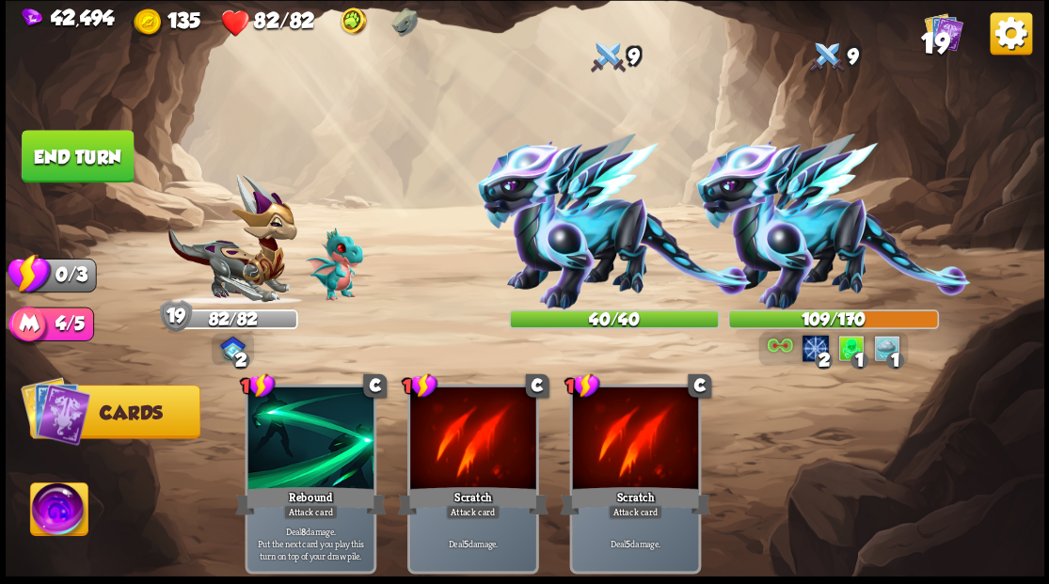
click at [97, 151] on button "End turn" at bounding box center [78, 156] width 112 height 53
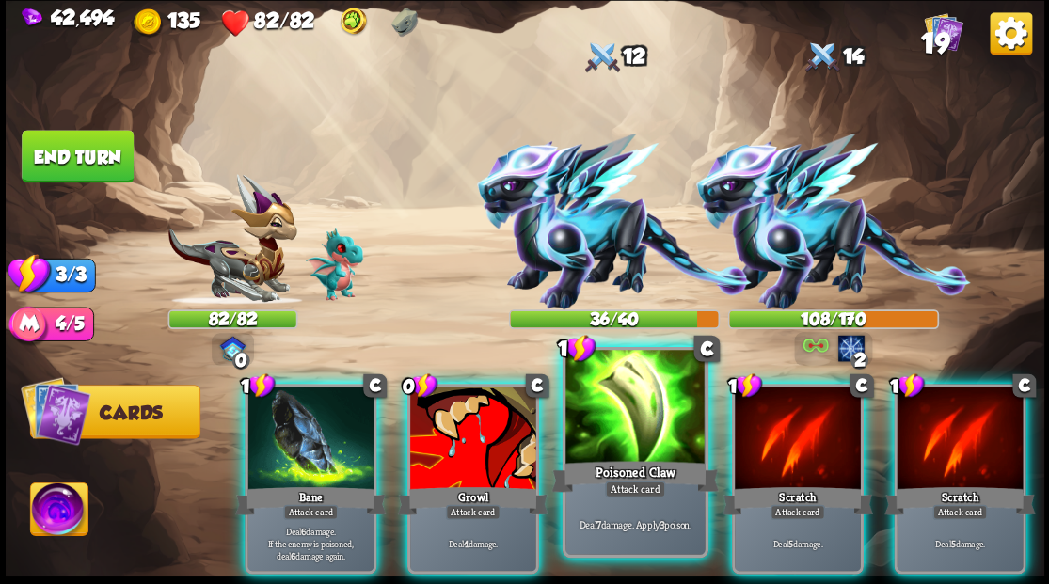
click at [637, 429] on div at bounding box center [634, 409] width 139 height 118
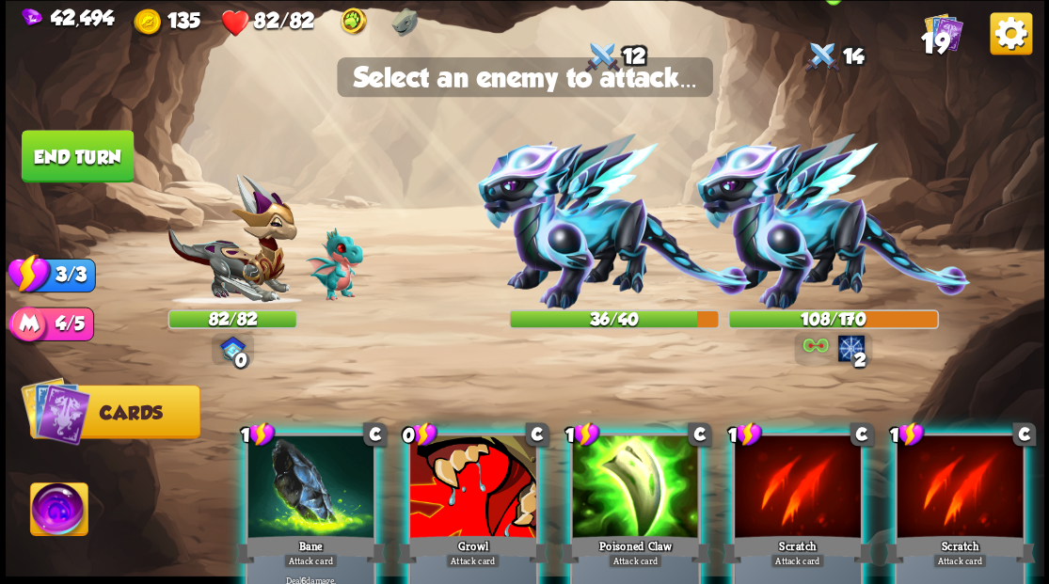
click at [787, 230] on img at bounding box center [832, 222] width 275 height 176
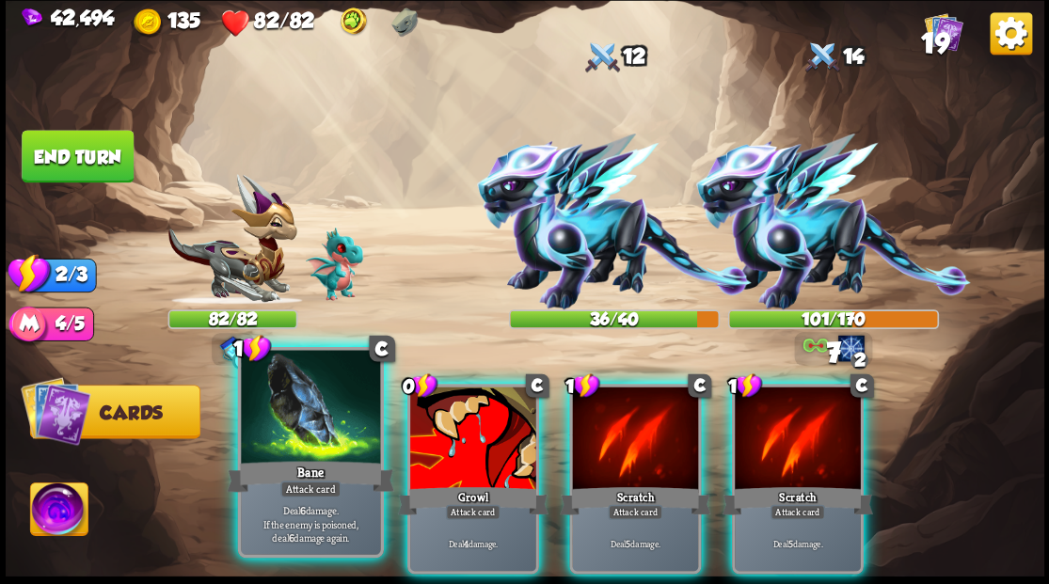
click at [285, 438] on div at bounding box center [310, 409] width 139 height 118
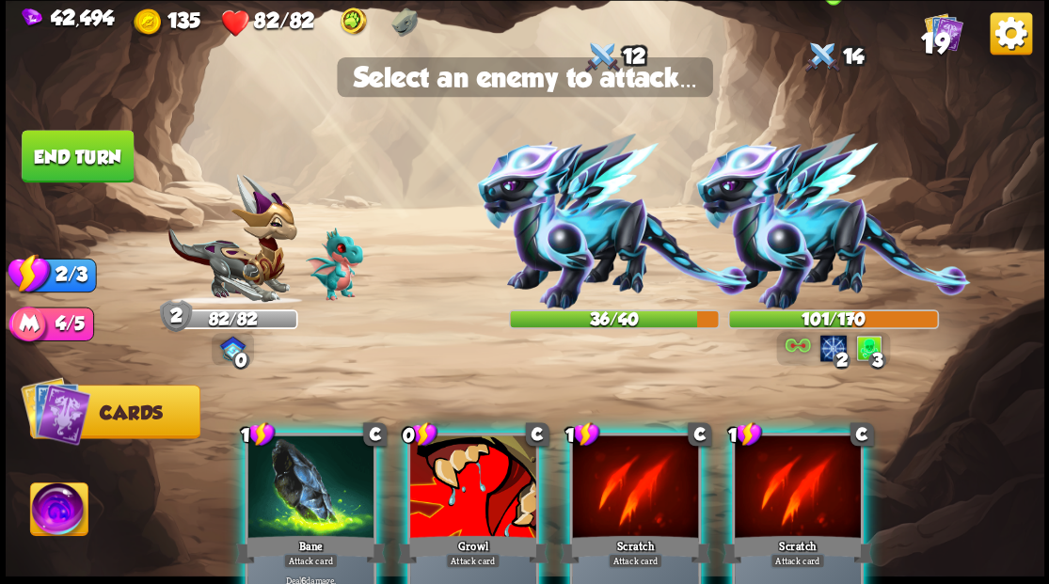
click at [793, 250] on img at bounding box center [832, 222] width 275 height 176
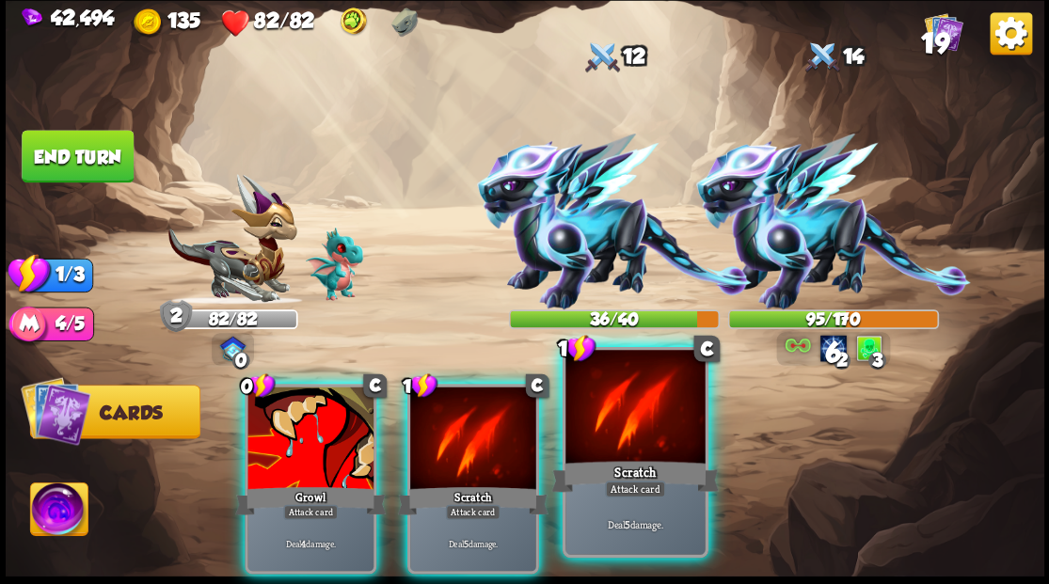
click at [632, 410] on div at bounding box center [634, 409] width 139 height 118
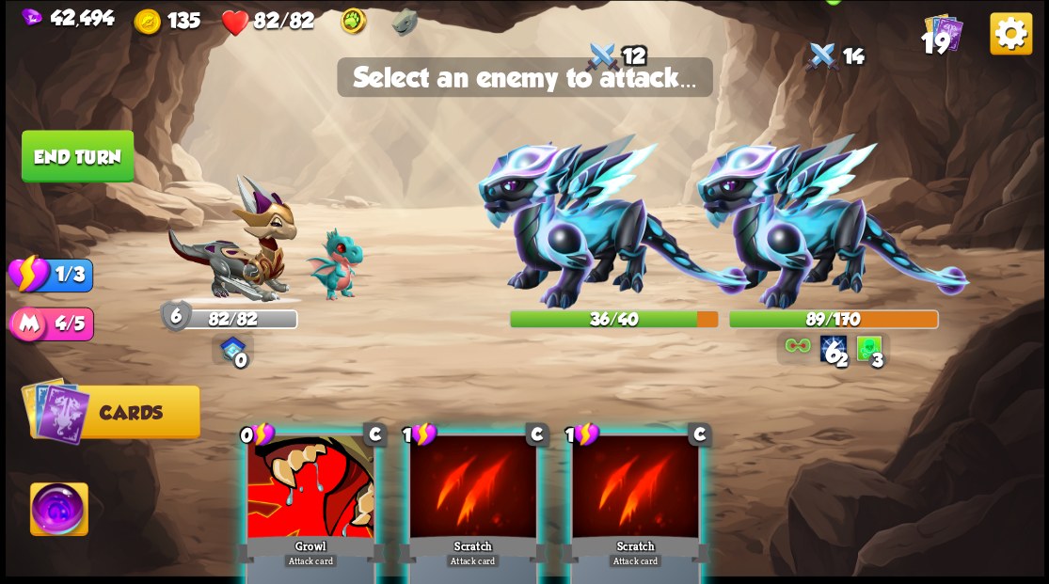
click at [808, 252] on img at bounding box center [832, 222] width 275 height 176
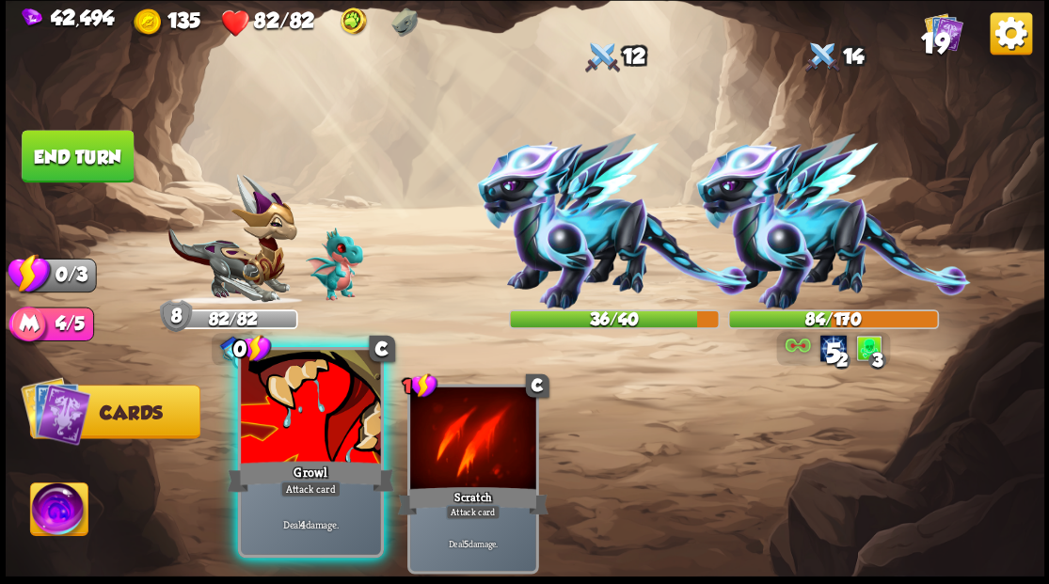
drag, startPoint x: 329, startPoint y: 429, endPoint x: 701, endPoint y: 254, distance: 410.7
click at [329, 429] on div at bounding box center [310, 409] width 139 height 118
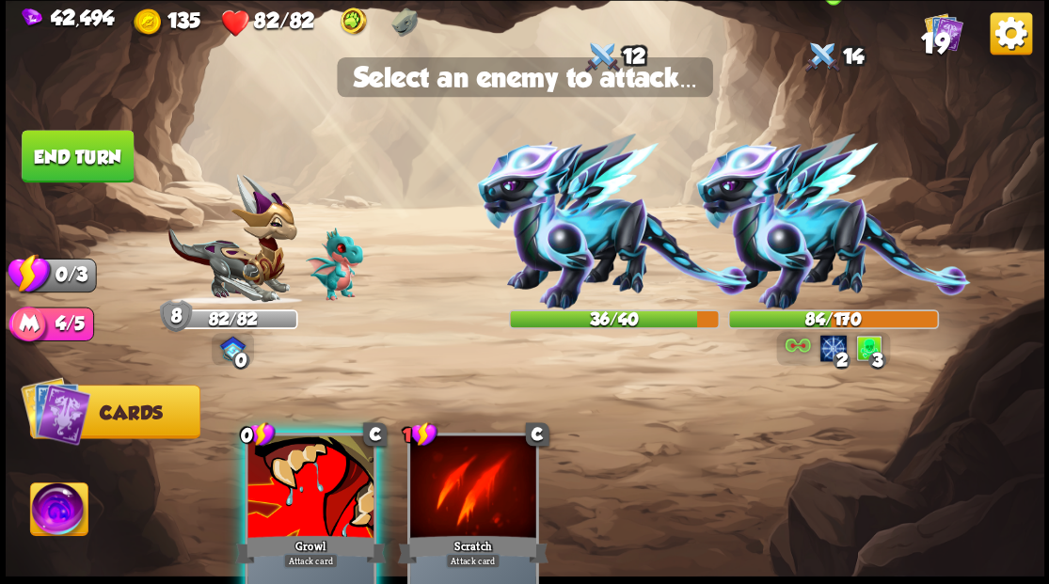
click at [779, 218] on img at bounding box center [832, 222] width 275 height 176
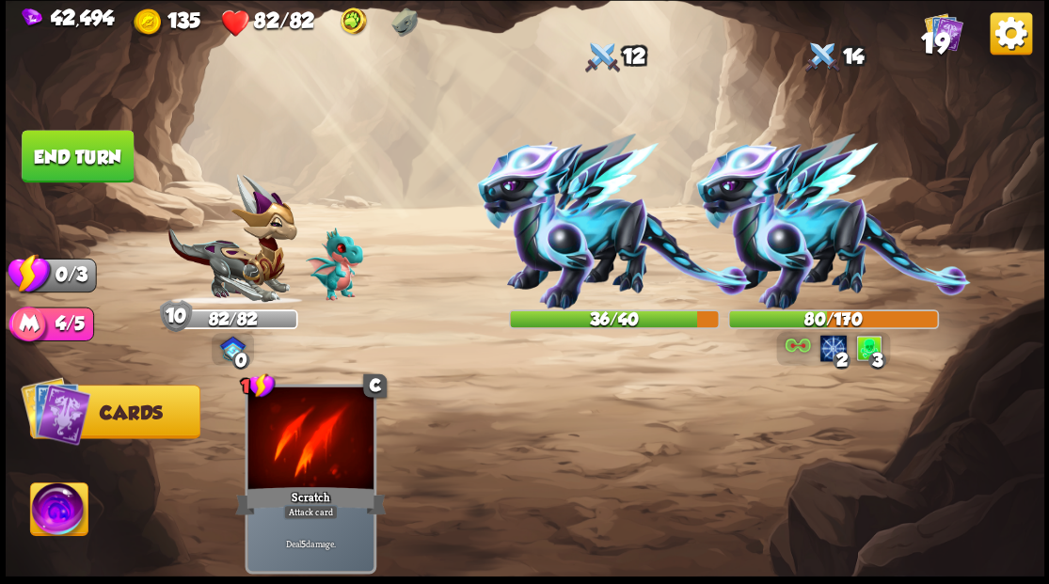
click at [97, 143] on button "End turn" at bounding box center [78, 156] width 112 height 53
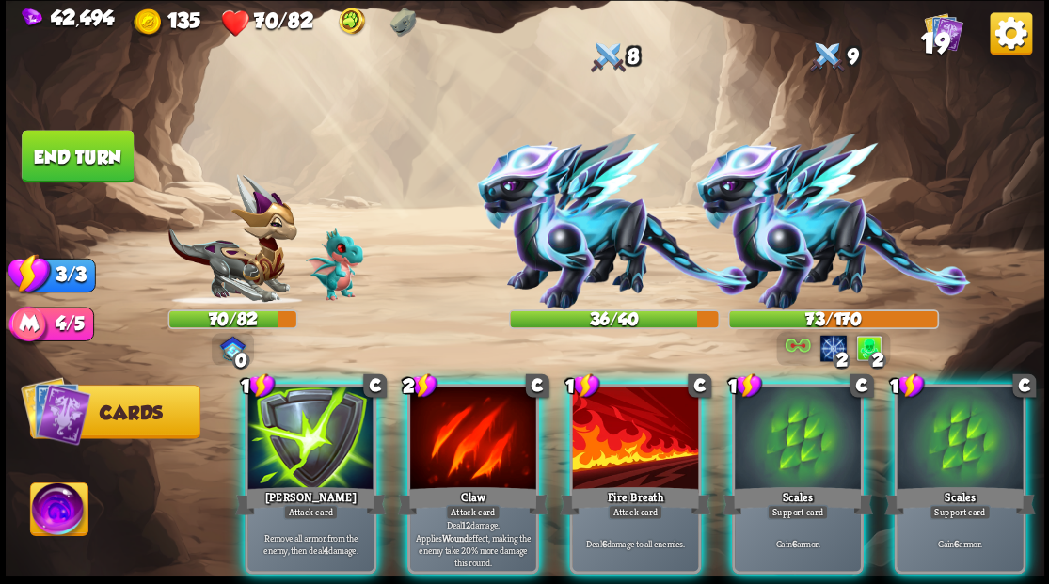
drag, startPoint x: 940, startPoint y: 421, endPoint x: 935, endPoint y: 412, distance: 10.5
click at [940, 418] on div at bounding box center [959, 440] width 126 height 106
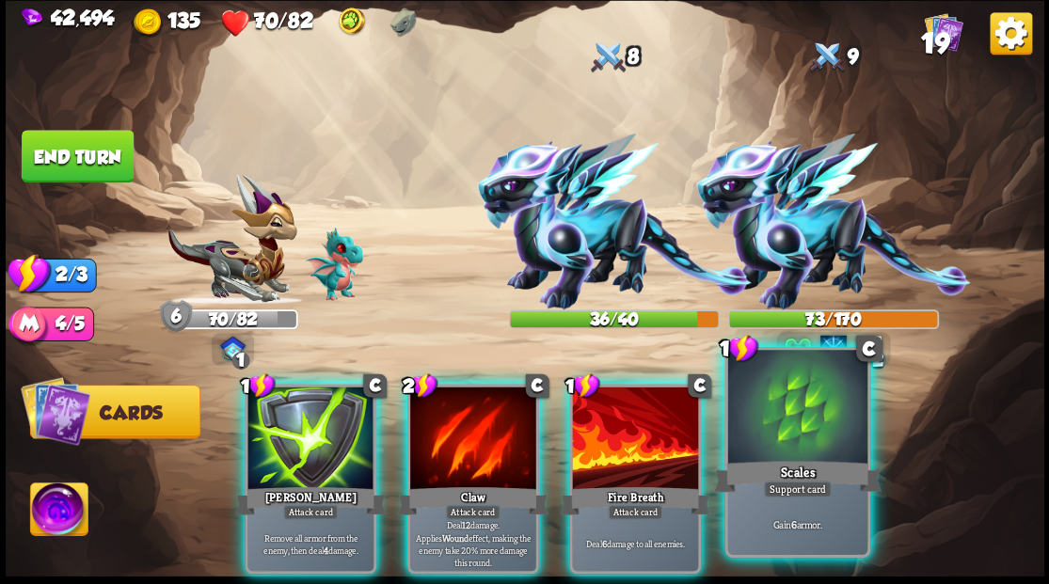
click at [781, 420] on div at bounding box center [796, 409] width 139 height 118
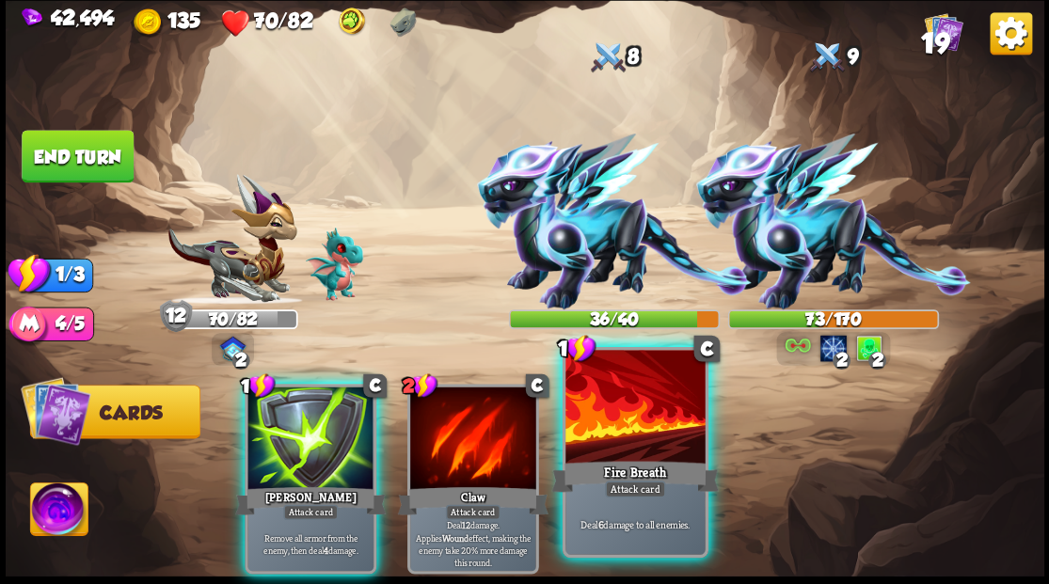
click at [623, 428] on div at bounding box center [634, 409] width 139 height 118
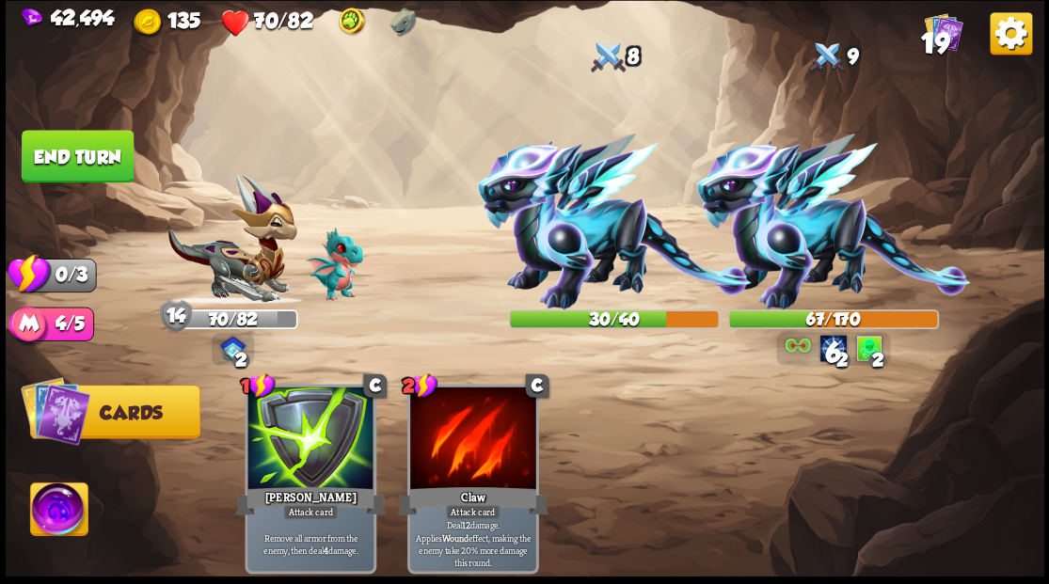
click at [97, 168] on button "End turn" at bounding box center [77, 157] width 113 height 54
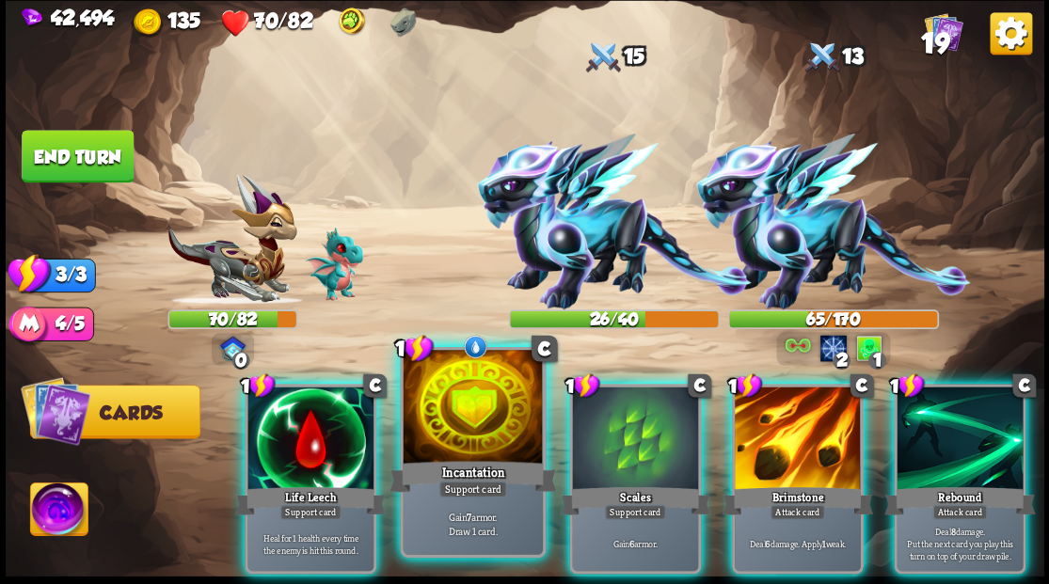
click at [474, 376] on div at bounding box center [472, 409] width 139 height 118
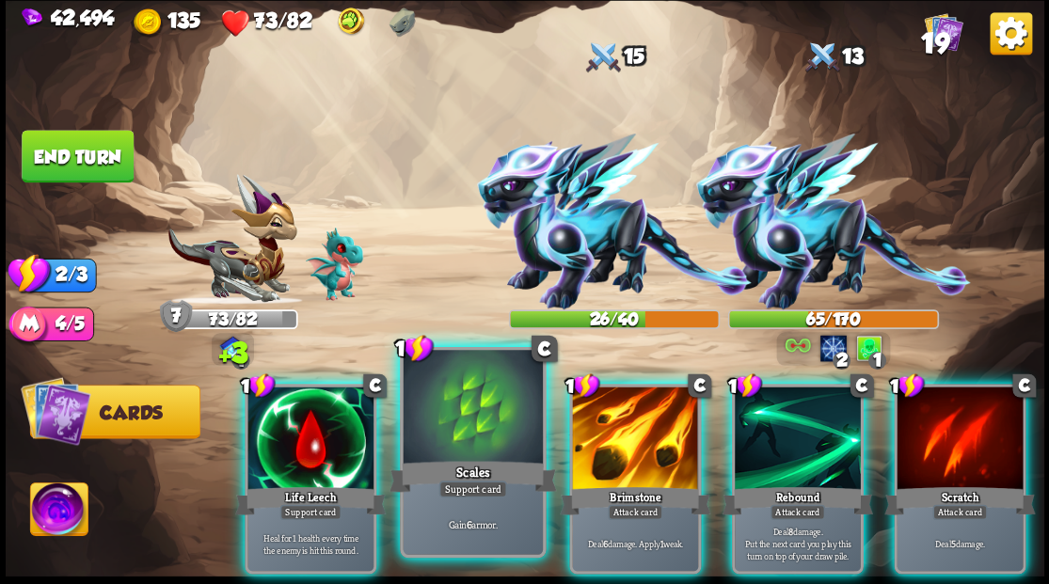
click at [455, 408] on div at bounding box center [472, 409] width 139 height 118
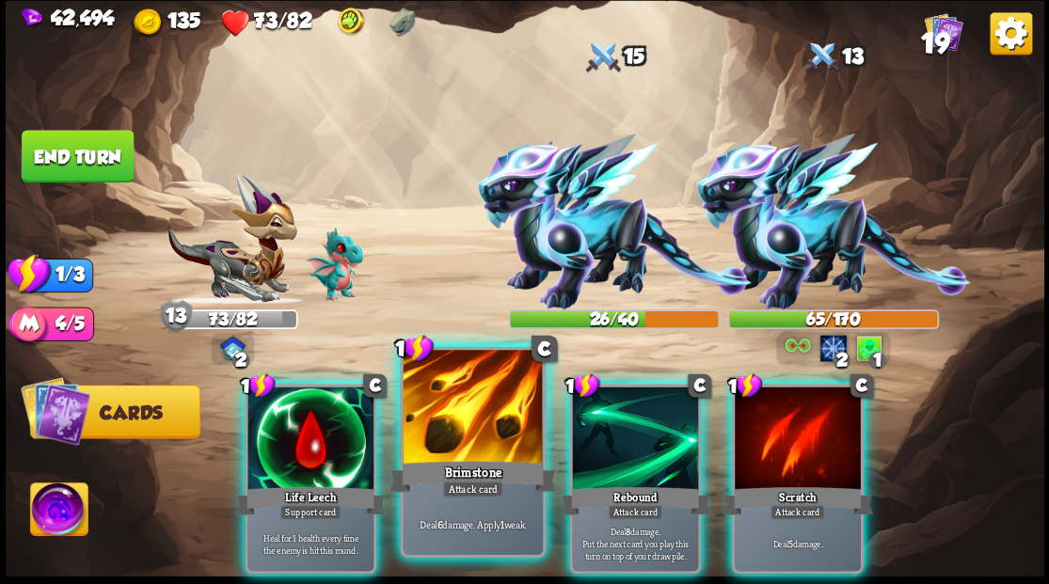
click at [455, 409] on div at bounding box center [472, 409] width 139 height 118
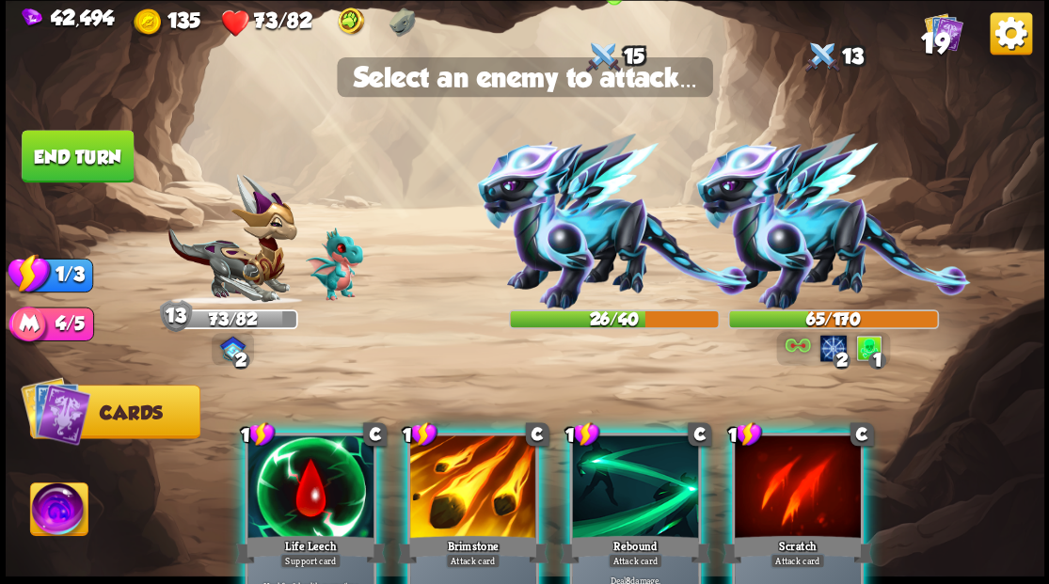
click at [583, 254] on img at bounding box center [614, 222] width 275 height 176
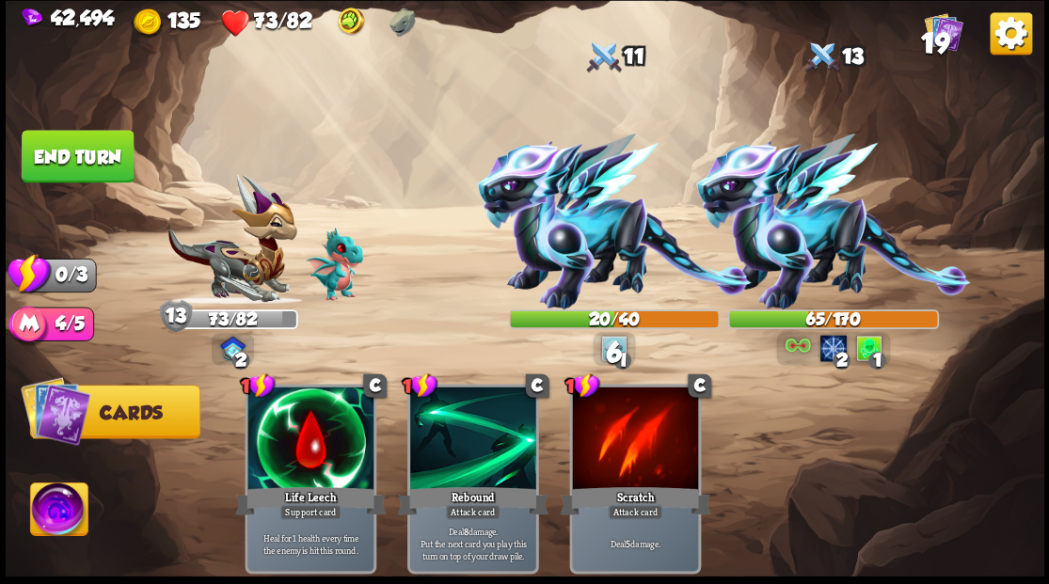
click at [71, 153] on button "End turn" at bounding box center [77, 156] width 115 height 54
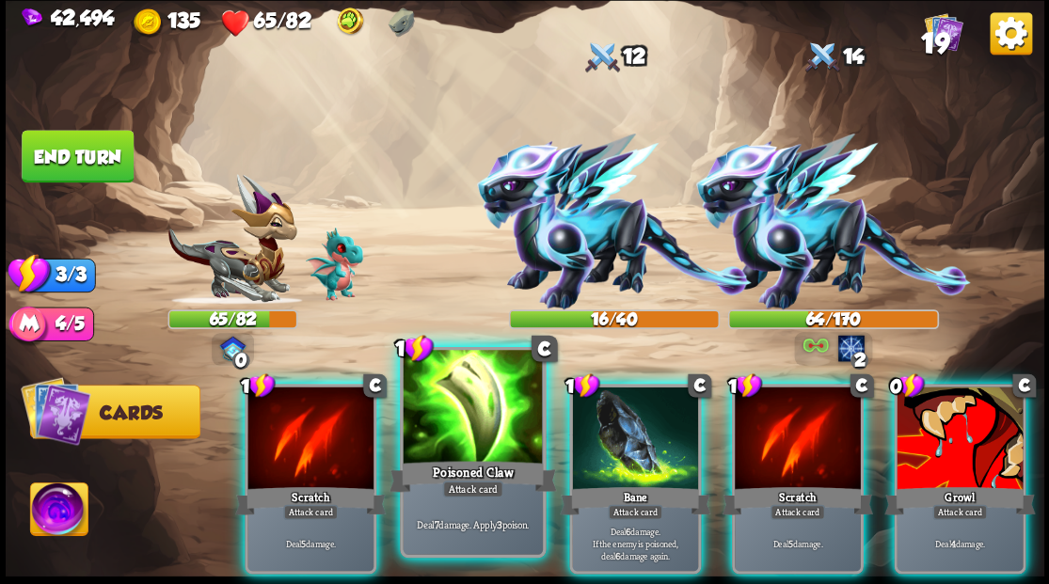
click at [452, 416] on div at bounding box center [472, 409] width 139 height 118
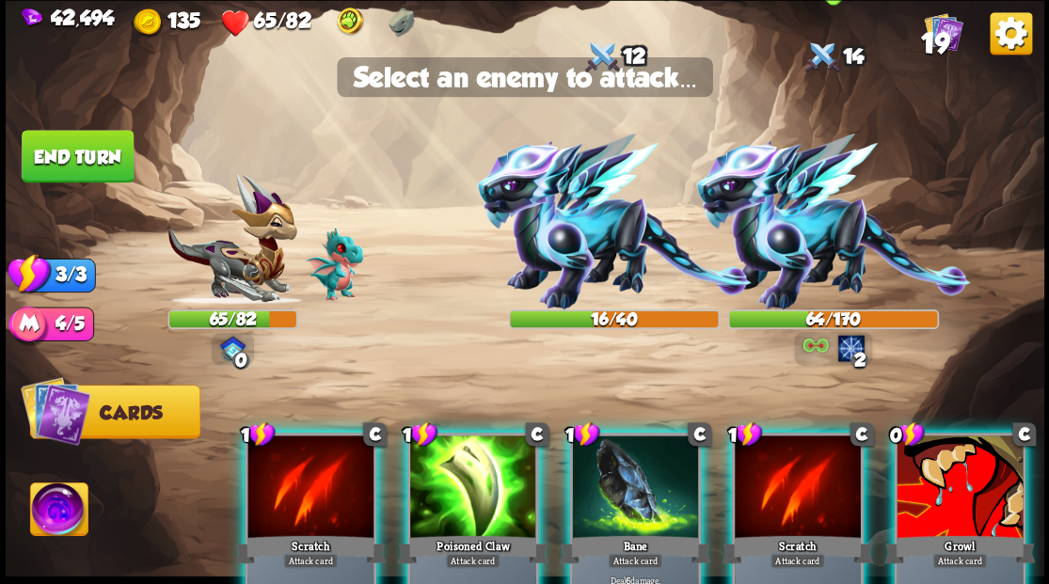
click at [792, 245] on img at bounding box center [832, 222] width 275 height 176
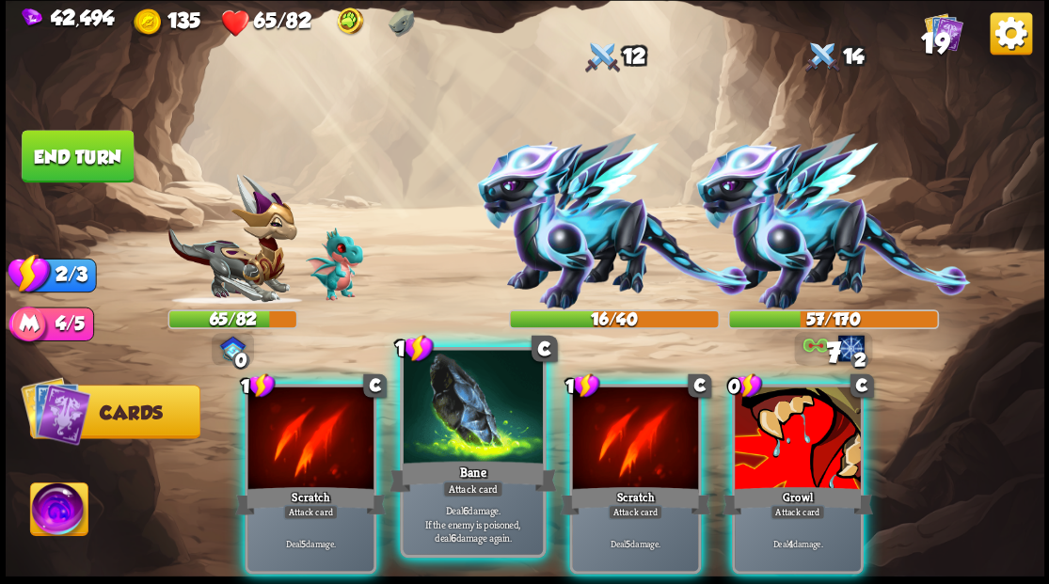
click at [468, 419] on div at bounding box center [472, 409] width 139 height 118
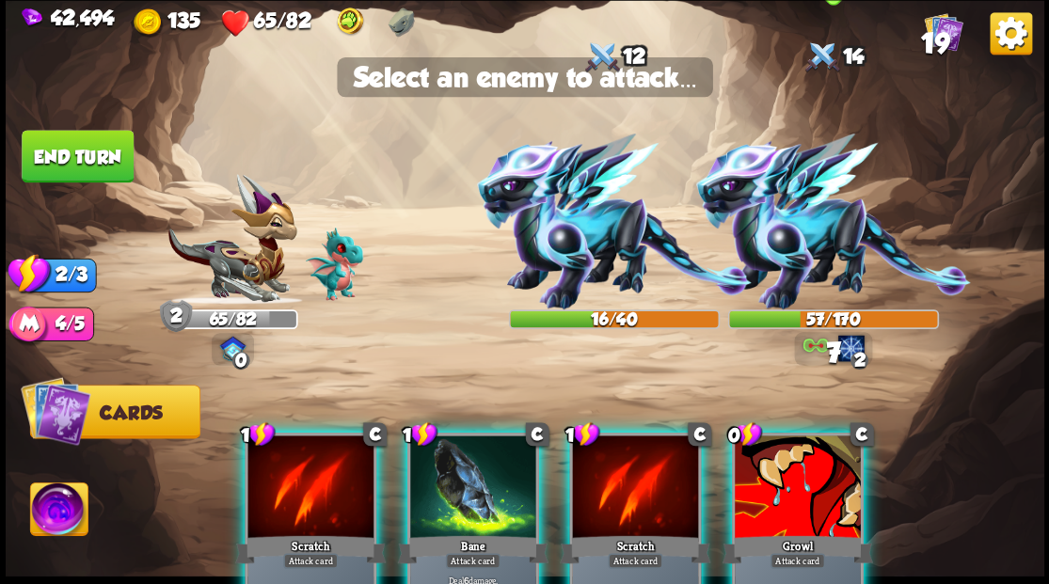
click at [764, 245] on img at bounding box center [832, 222] width 275 height 176
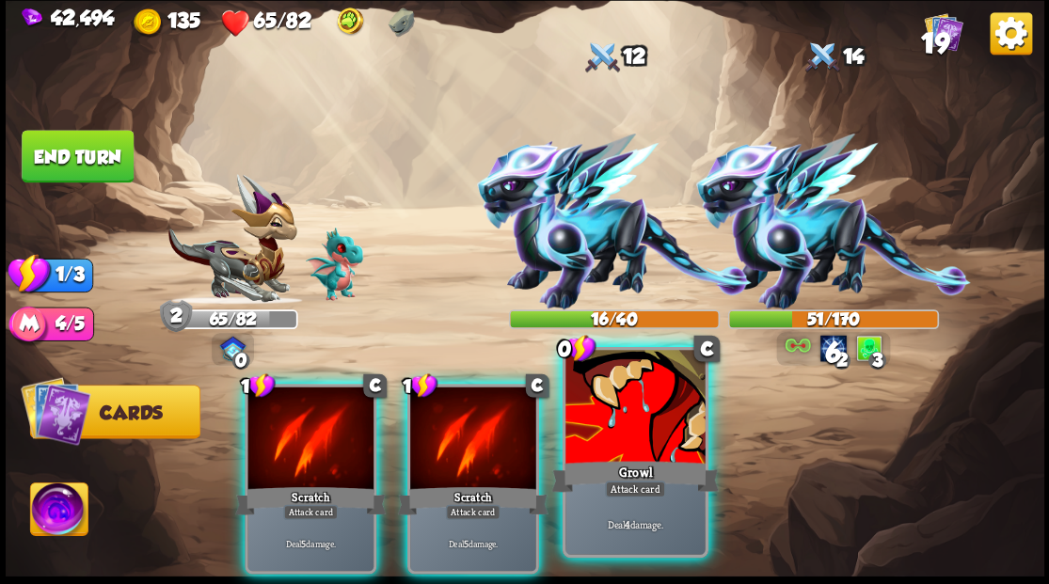
click at [610, 420] on div at bounding box center [634, 409] width 139 height 118
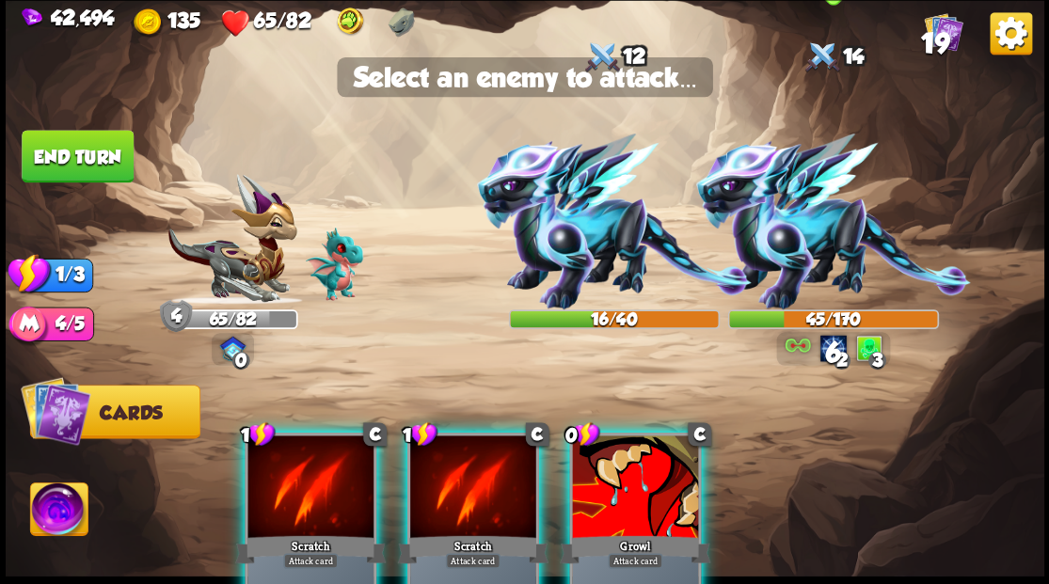
click at [805, 243] on img at bounding box center [832, 222] width 275 height 176
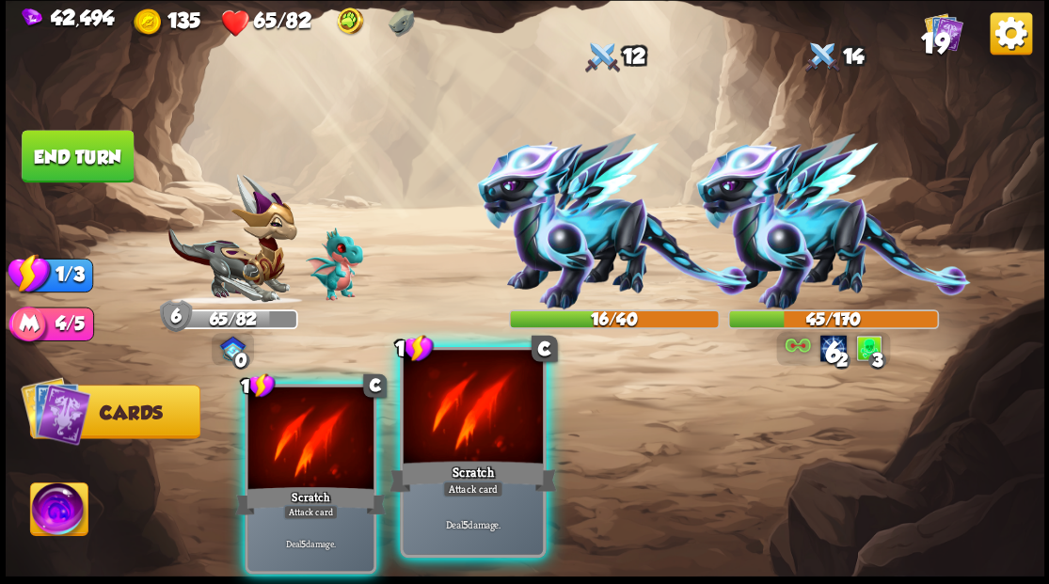
click at [452, 431] on div at bounding box center [472, 409] width 139 height 118
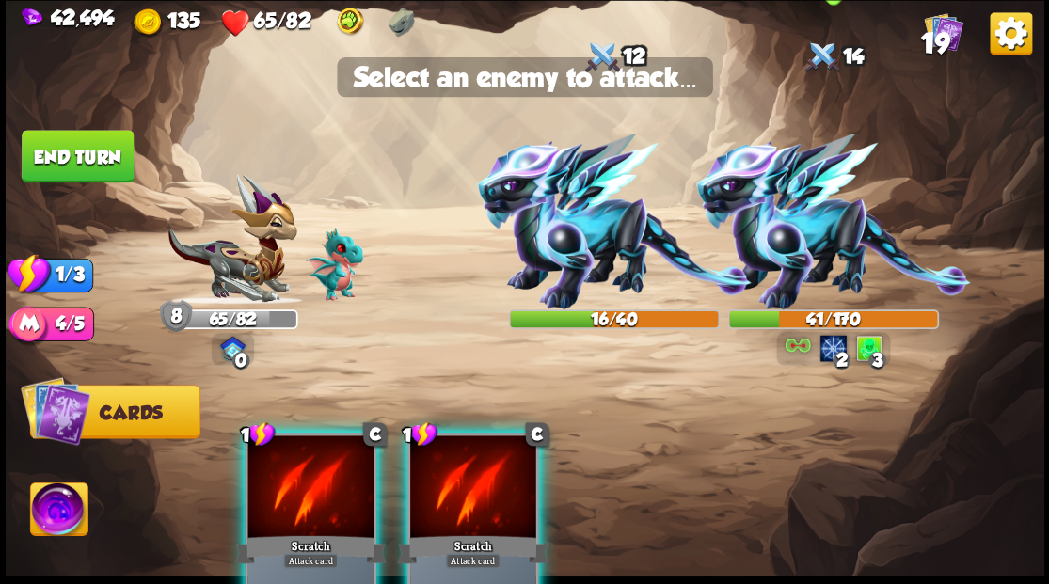
click at [802, 222] on img at bounding box center [832, 222] width 275 height 176
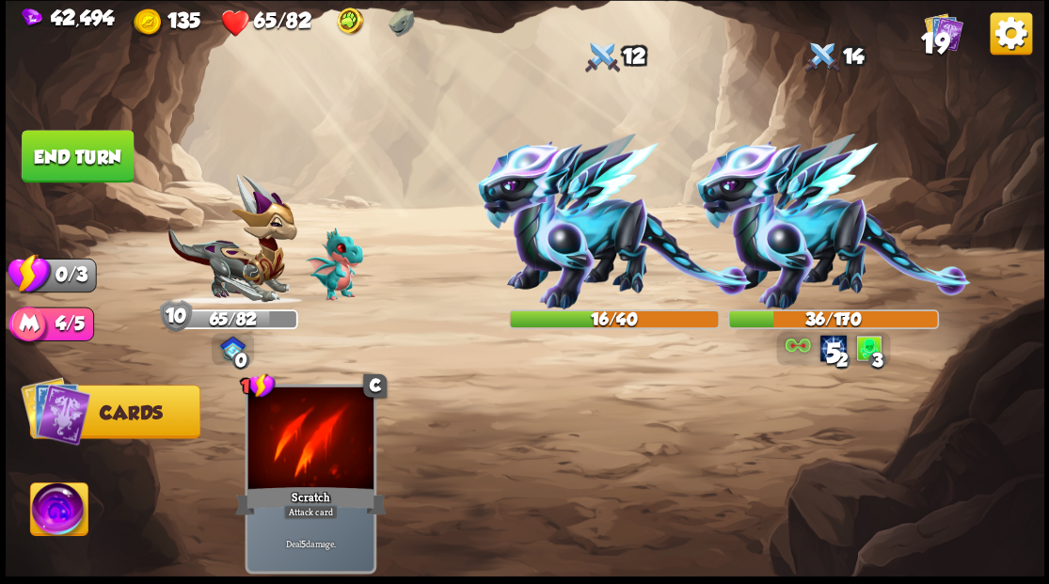
click at [64, 153] on button "End turn" at bounding box center [77, 156] width 115 height 54
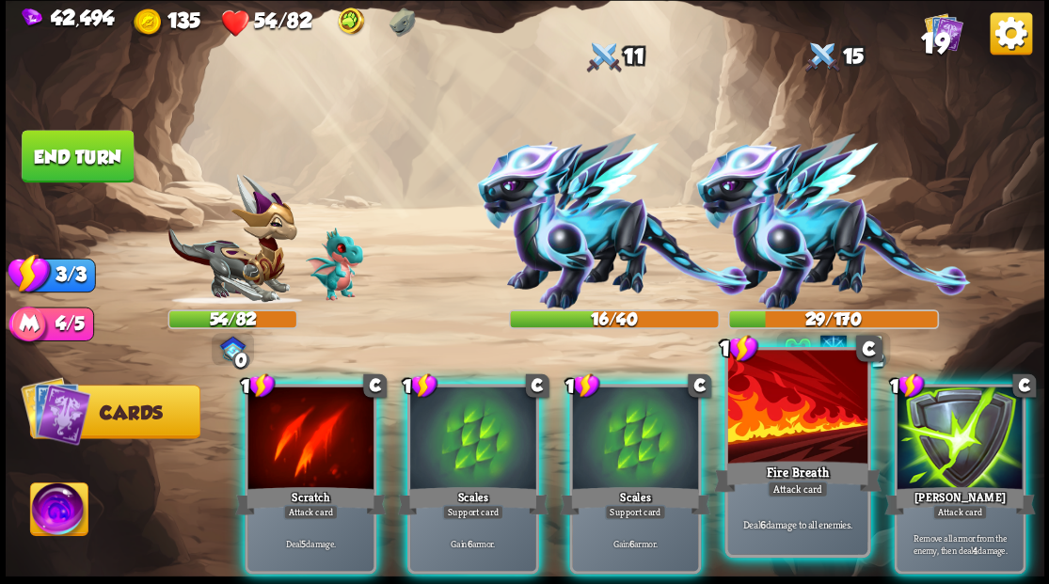
click at [809, 421] on div at bounding box center [796, 409] width 139 height 118
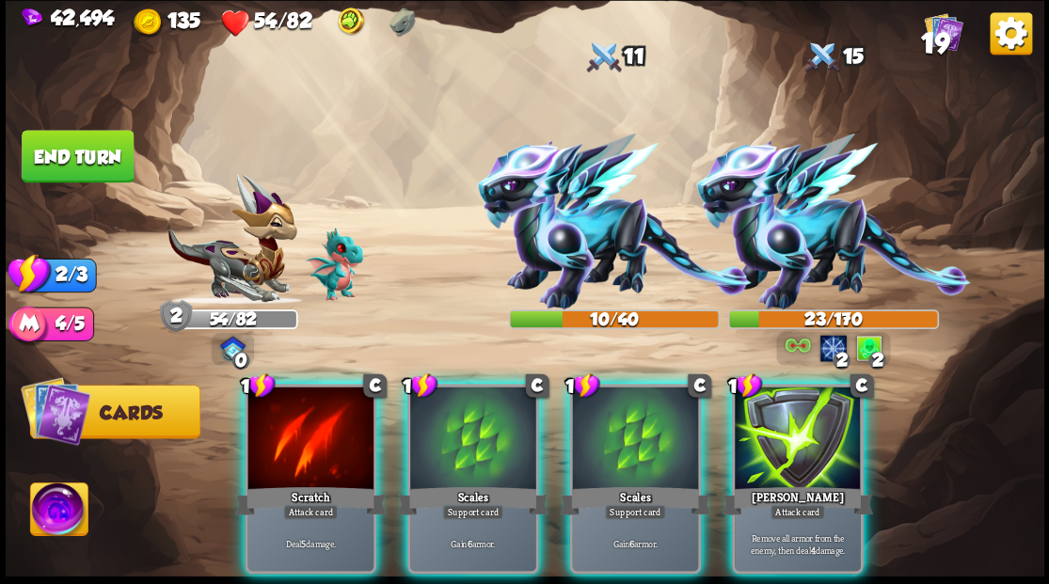
click at [453, 441] on div at bounding box center [473, 440] width 126 height 106
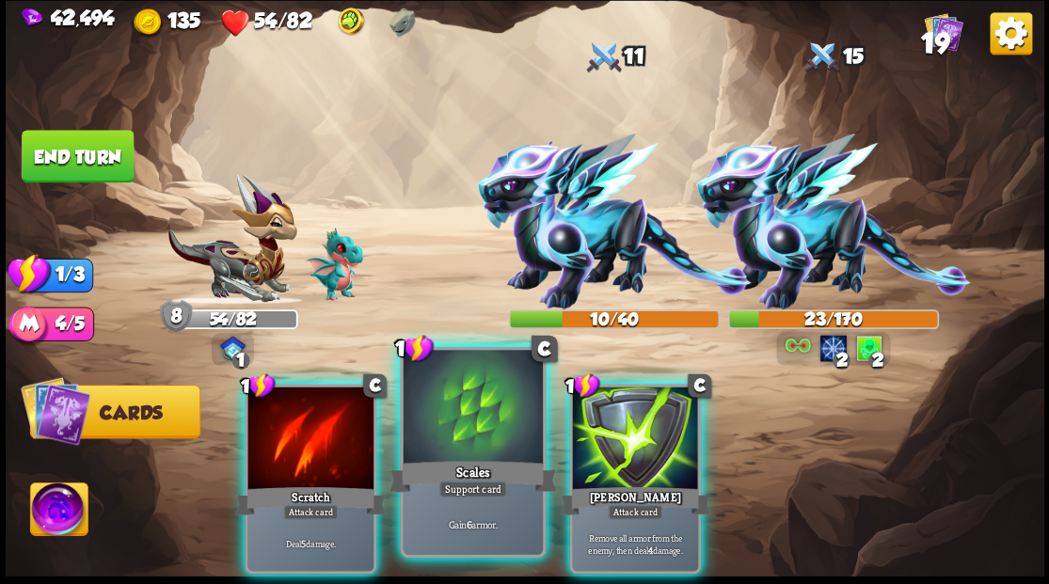
click at [459, 405] on div at bounding box center [472, 409] width 139 height 118
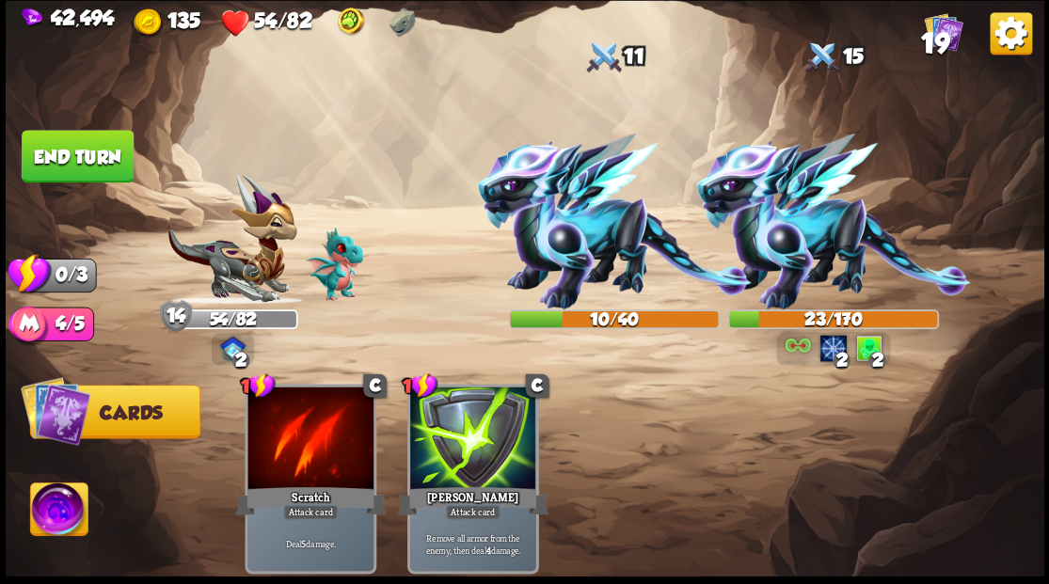
click at [49, 156] on button "End turn" at bounding box center [78, 156] width 112 height 53
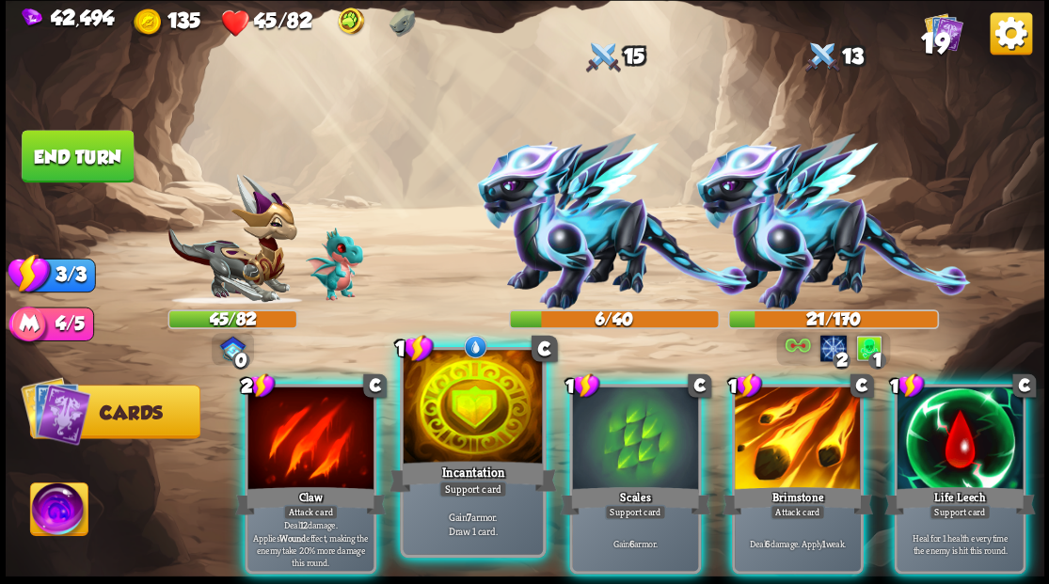
click at [480, 436] on div at bounding box center [472, 409] width 139 height 118
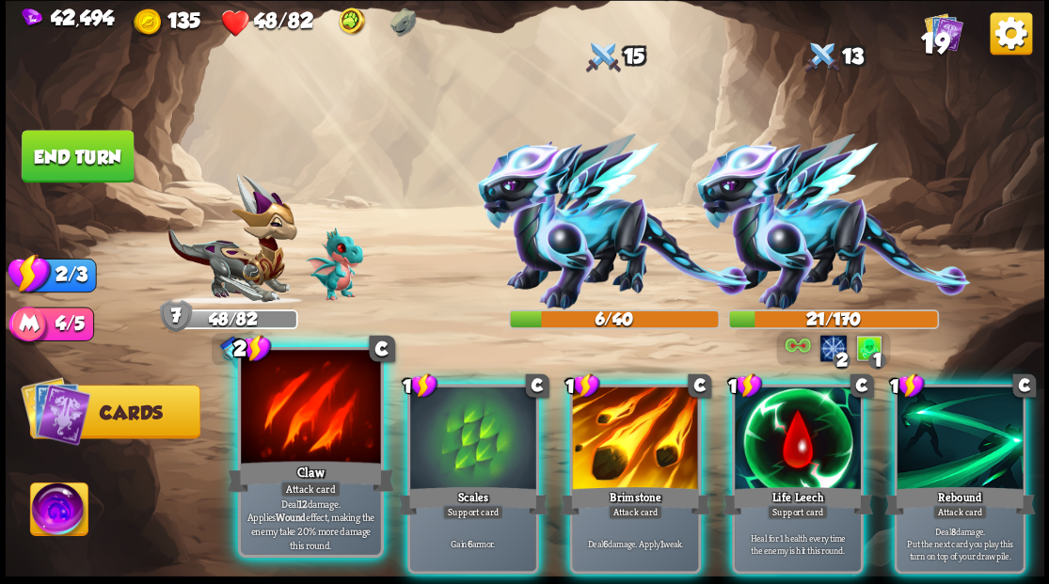
click at [300, 420] on div at bounding box center [310, 409] width 139 height 118
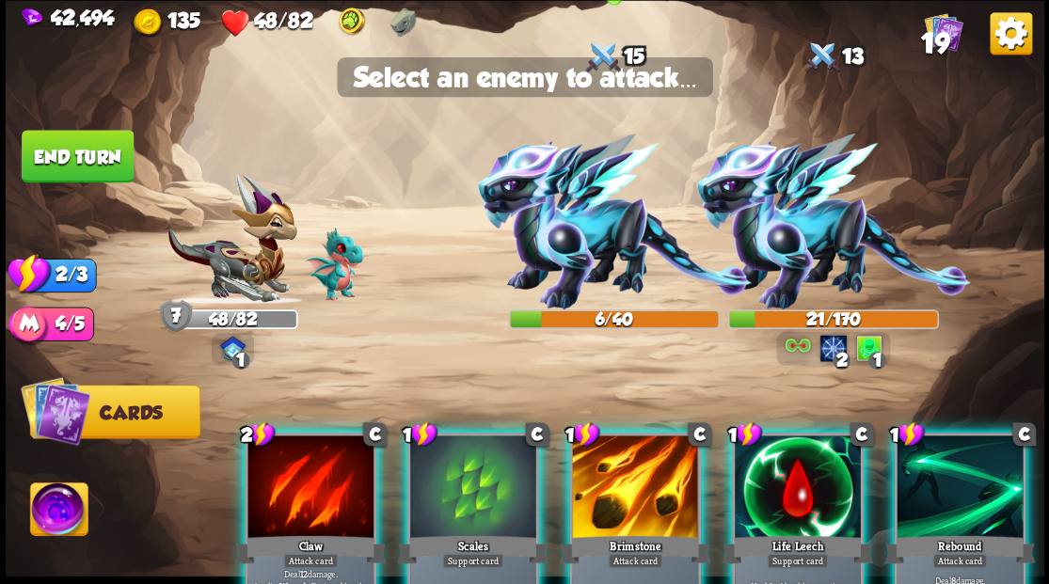
click at [567, 245] on img at bounding box center [614, 222] width 275 height 176
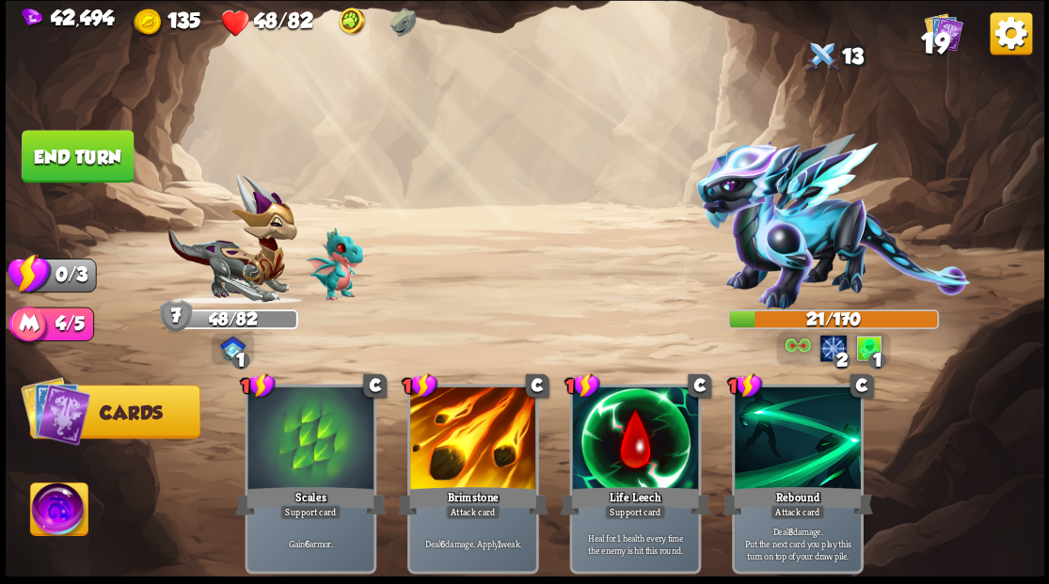
click at [89, 152] on button "End turn" at bounding box center [78, 156] width 112 height 53
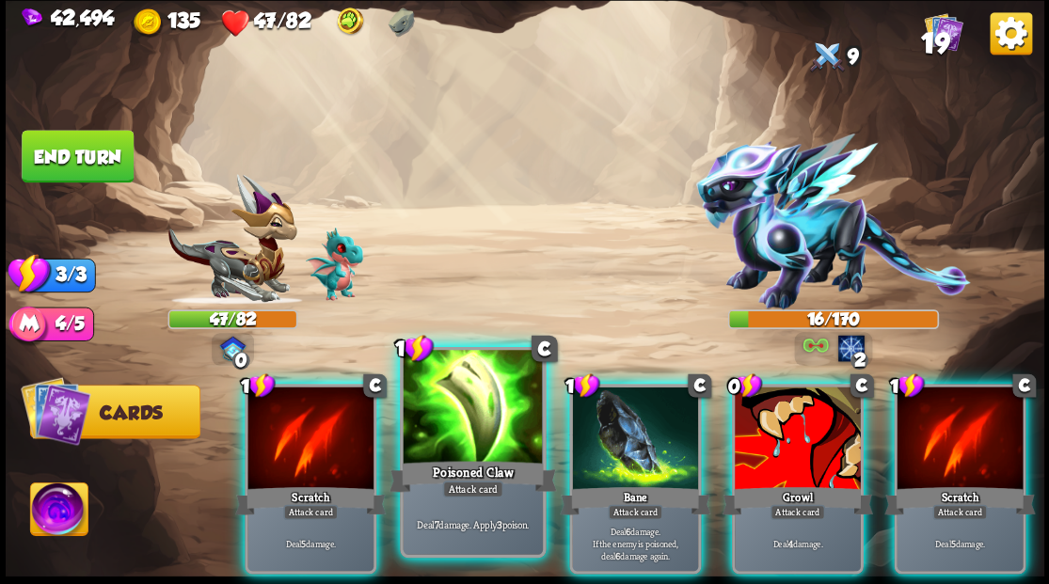
click at [467, 420] on div at bounding box center [472, 409] width 139 height 118
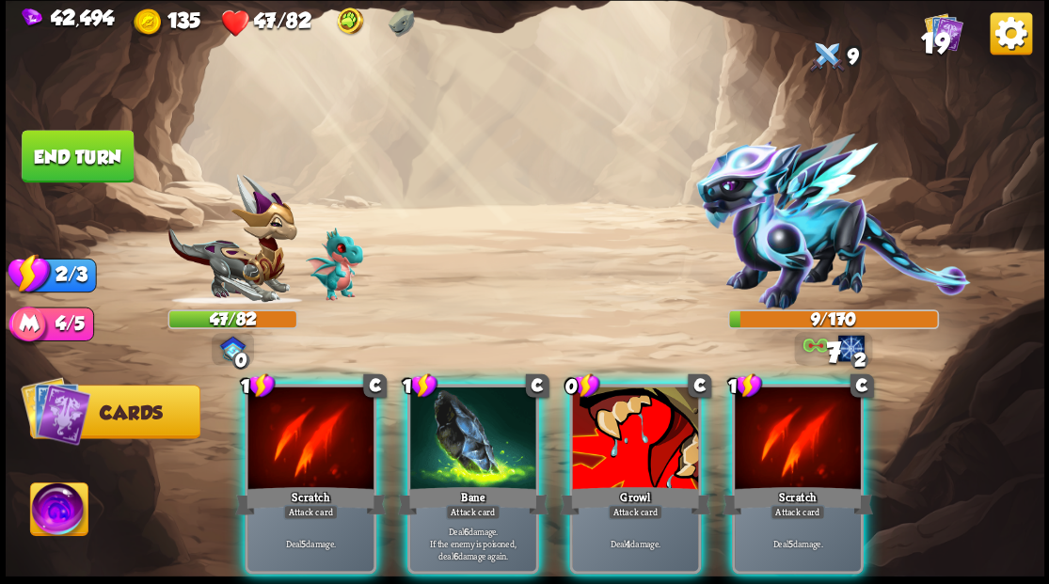
click at [465, 420] on div at bounding box center [473, 440] width 126 height 106
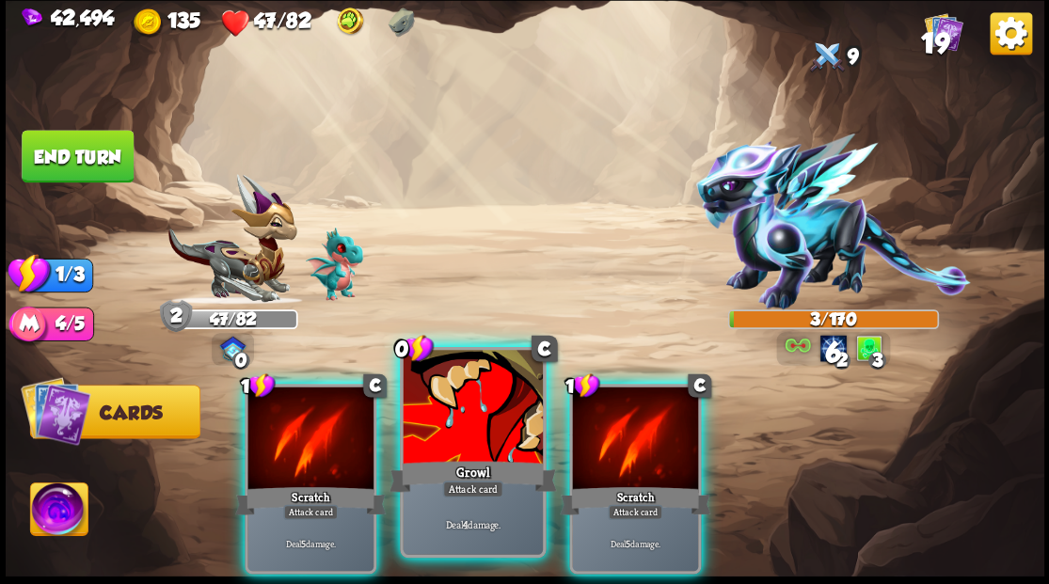
click at [465, 420] on div at bounding box center [472, 409] width 139 height 118
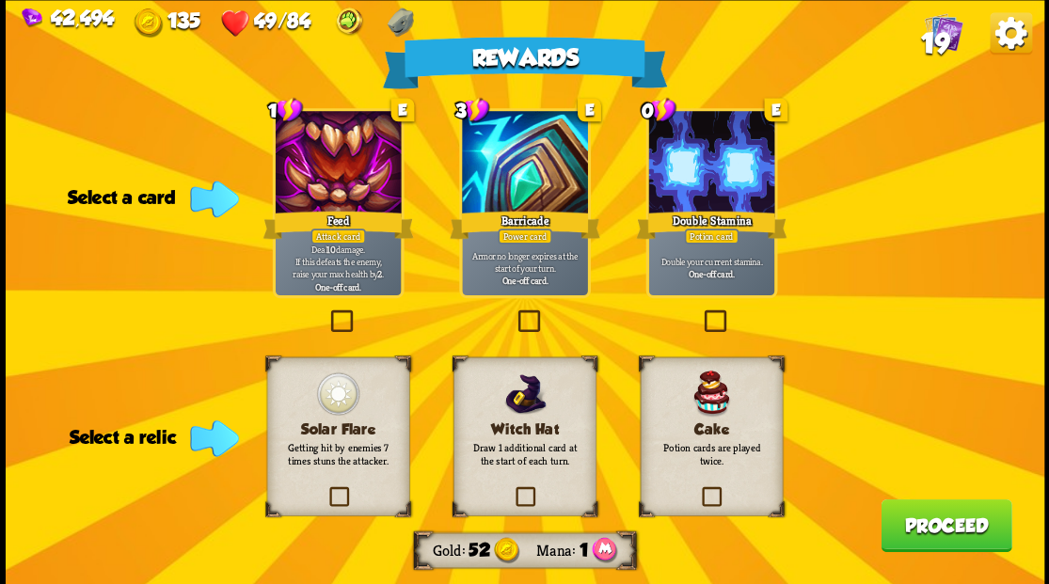
click at [514, 312] on label at bounding box center [514, 312] width 0 height 0
click at [0, 0] on input "checkbox" at bounding box center [0, 0] width 0 height 0
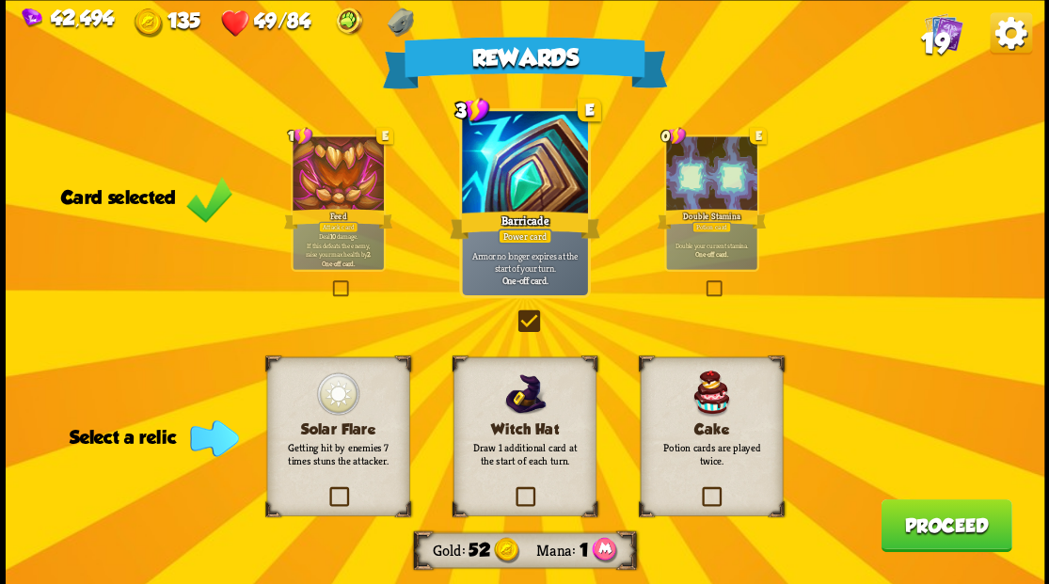
click at [699, 489] on label at bounding box center [699, 489] width 0 height 0
click at [0, 0] on input "checkbox" at bounding box center [0, 0] width 0 height 0
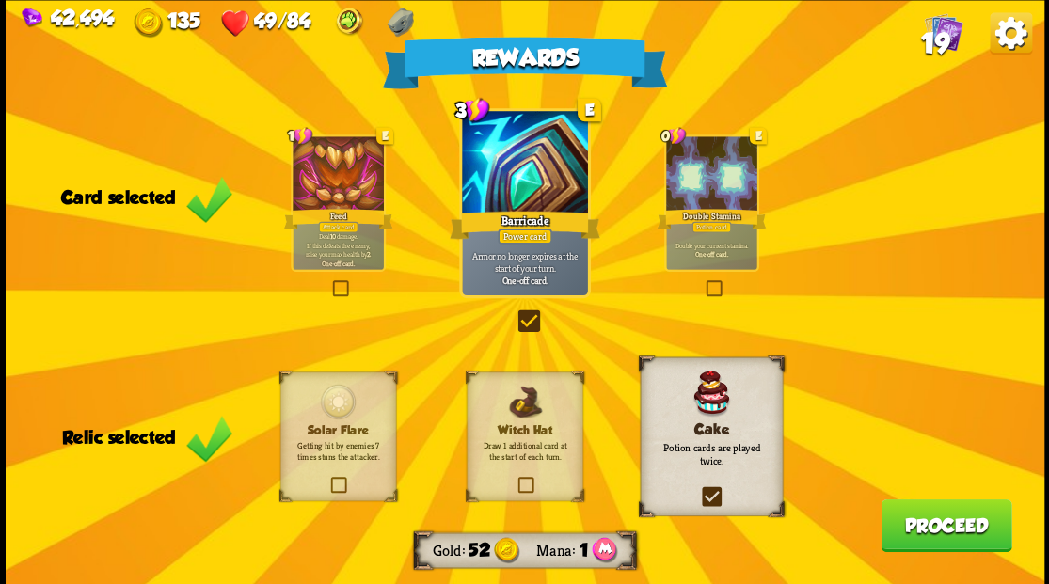
click at [943, 526] on button "Proceed" at bounding box center [945, 525] width 131 height 53
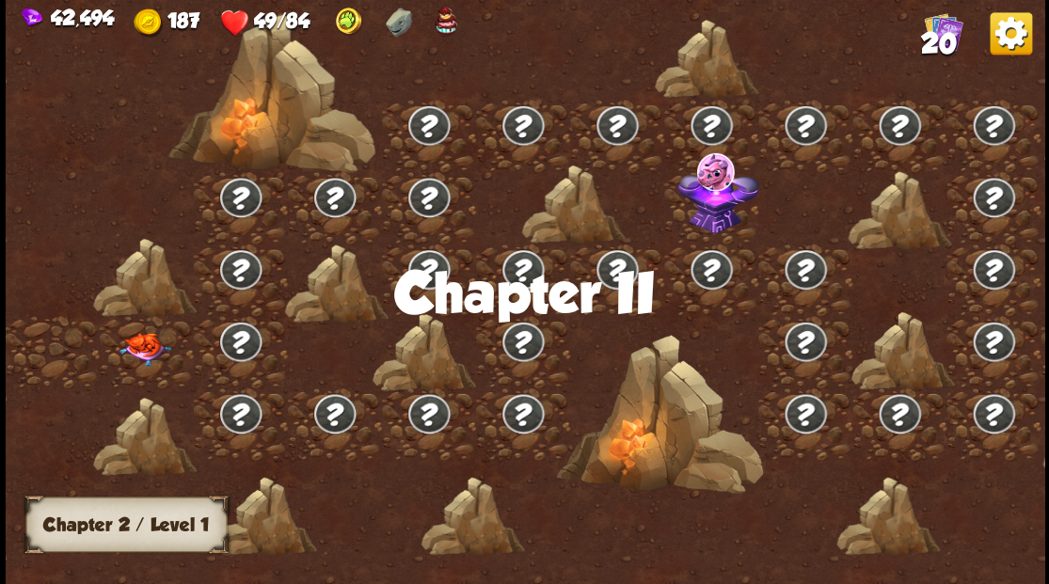
click at [137, 352] on img at bounding box center [145, 348] width 52 height 33
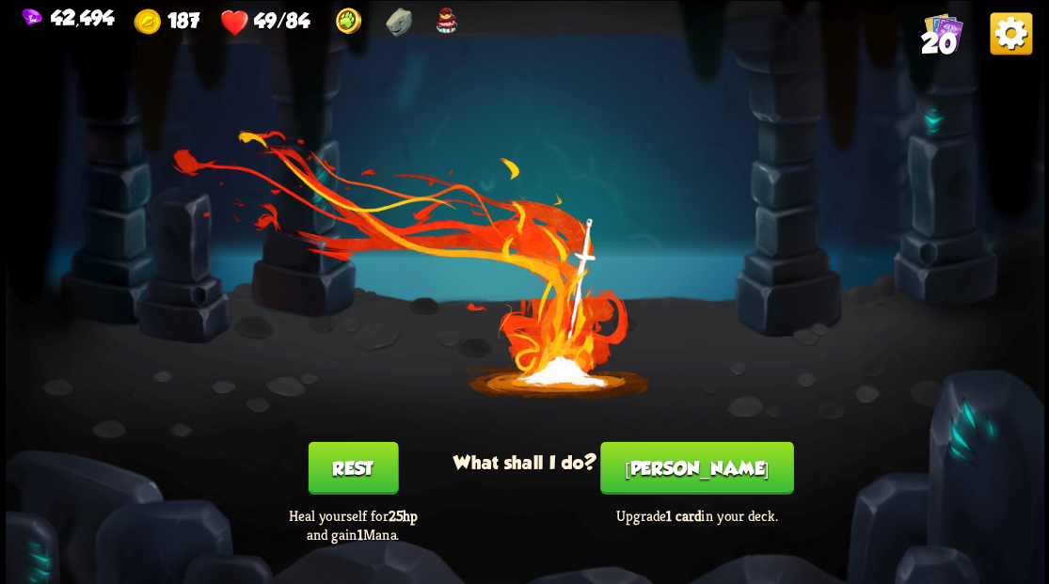
click at [679, 461] on button "[PERSON_NAME]" at bounding box center [696, 467] width 193 height 53
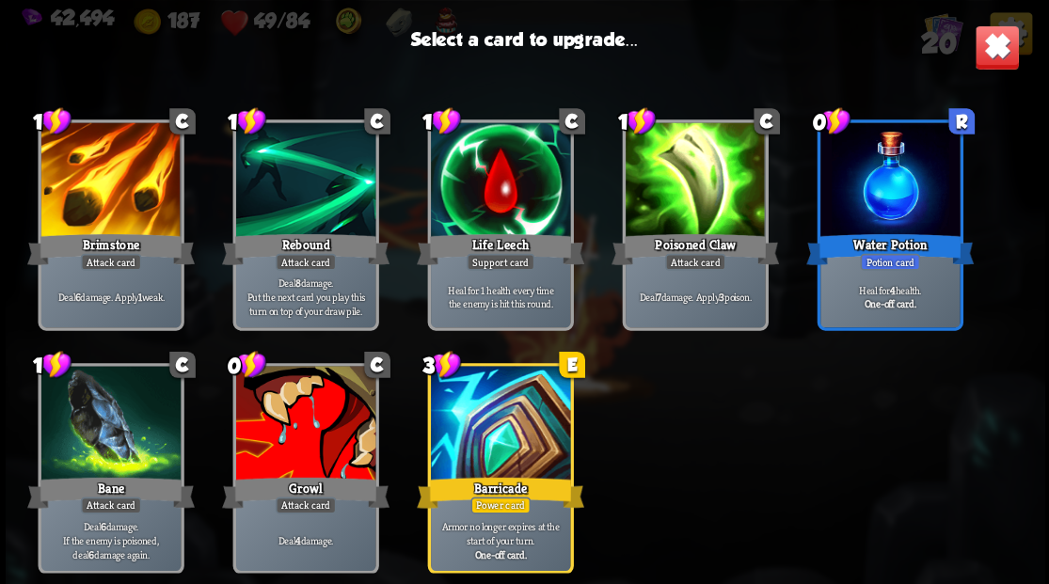
scroll to position [592, 0]
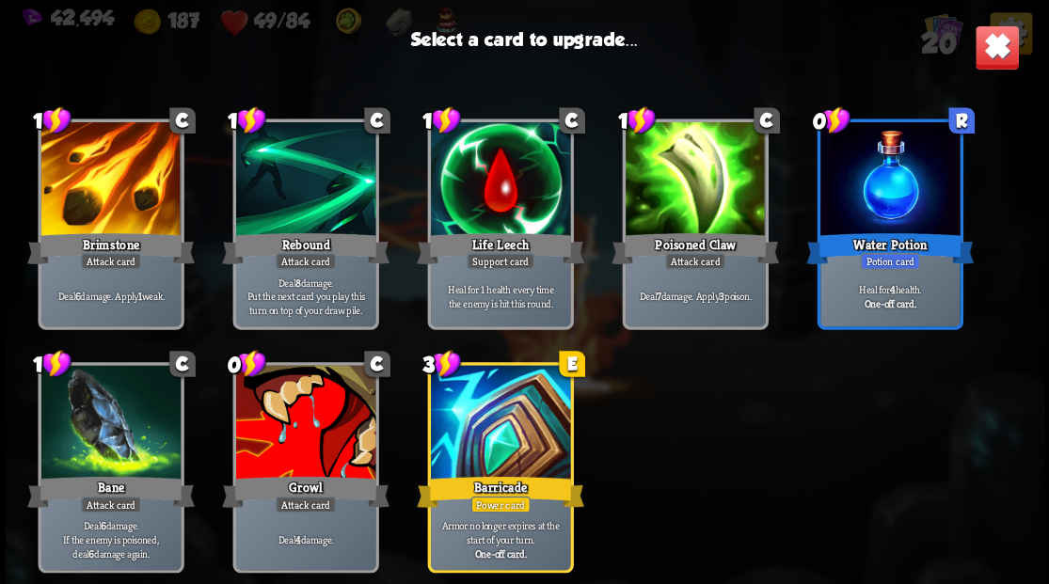
click at [515, 419] on div at bounding box center [499, 424] width 139 height 118
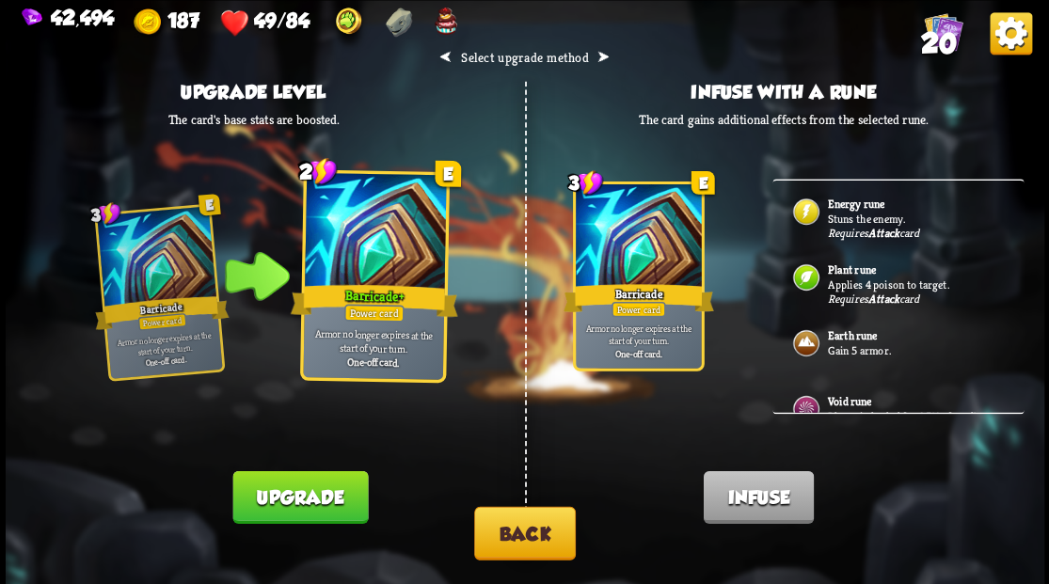
drag, startPoint x: 322, startPoint y: 465, endPoint x: 314, endPoint y: 475, distance: 12.8
click at [316, 474] on div "⮜ Select upgrade method ⮞ Upgrade level The card's base stats are boosted. 3 E …" at bounding box center [525, 292] width 1038 height 584
drag, startPoint x: 302, startPoint y: 502, endPoint x: 296, endPoint y: 484, distance: 18.7
click at [300, 501] on button "Upgrade" at bounding box center [299, 496] width 135 height 53
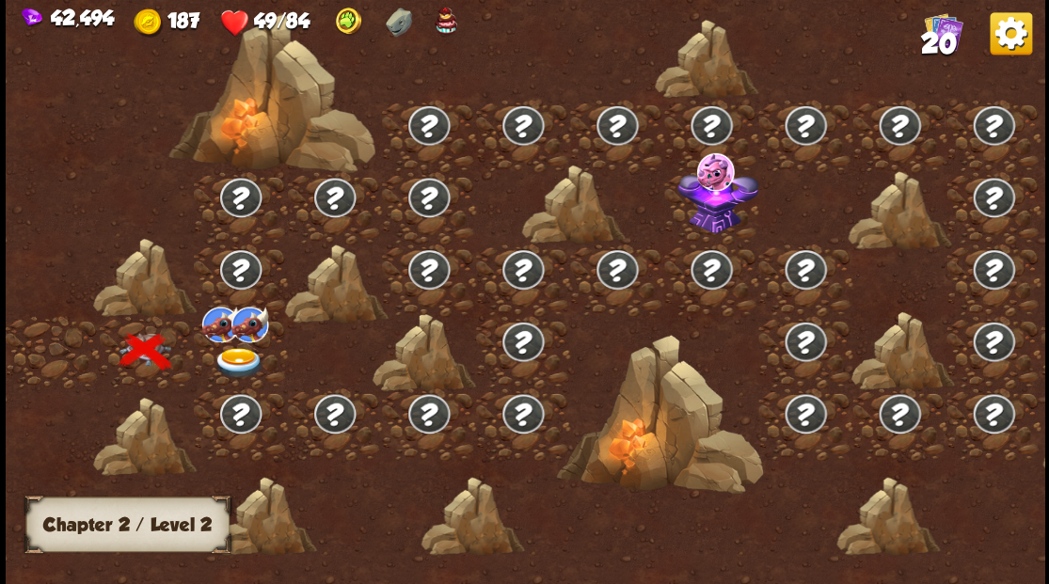
click at [237, 354] on img at bounding box center [239, 362] width 52 height 31
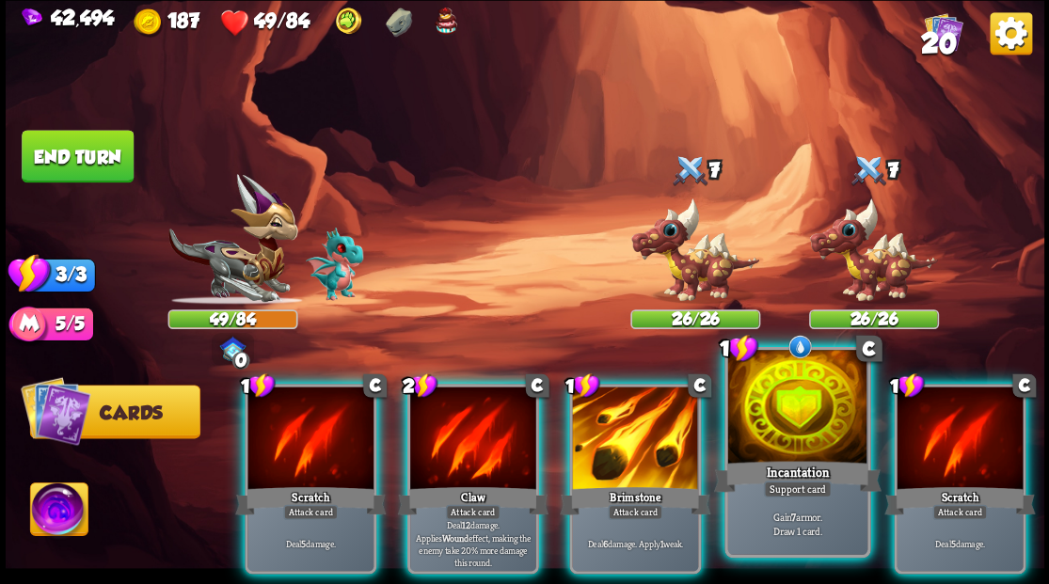
click at [783, 412] on div at bounding box center [796, 409] width 139 height 118
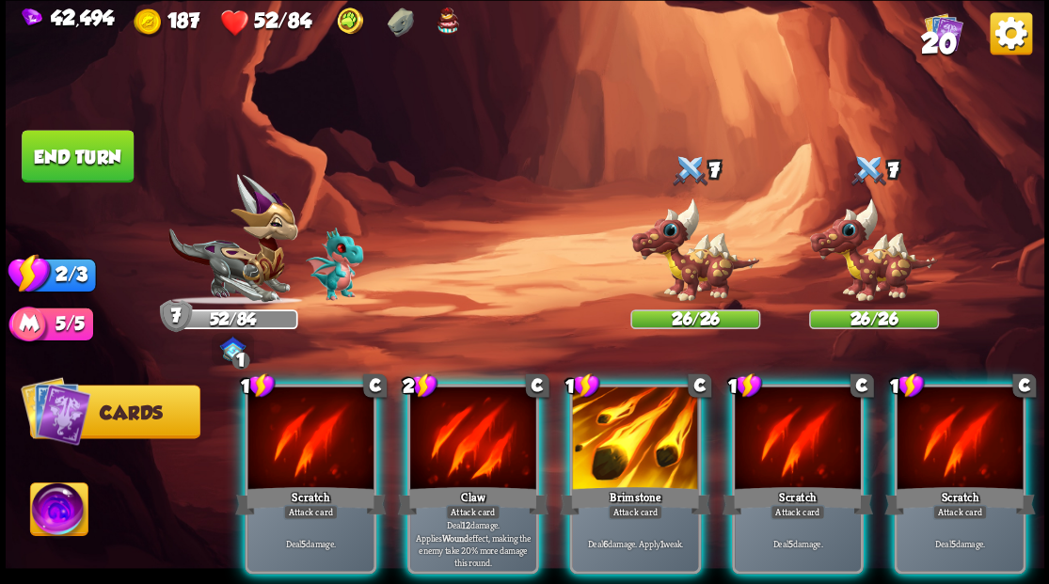
click at [47, 500] on img at bounding box center [58, 512] width 57 height 58
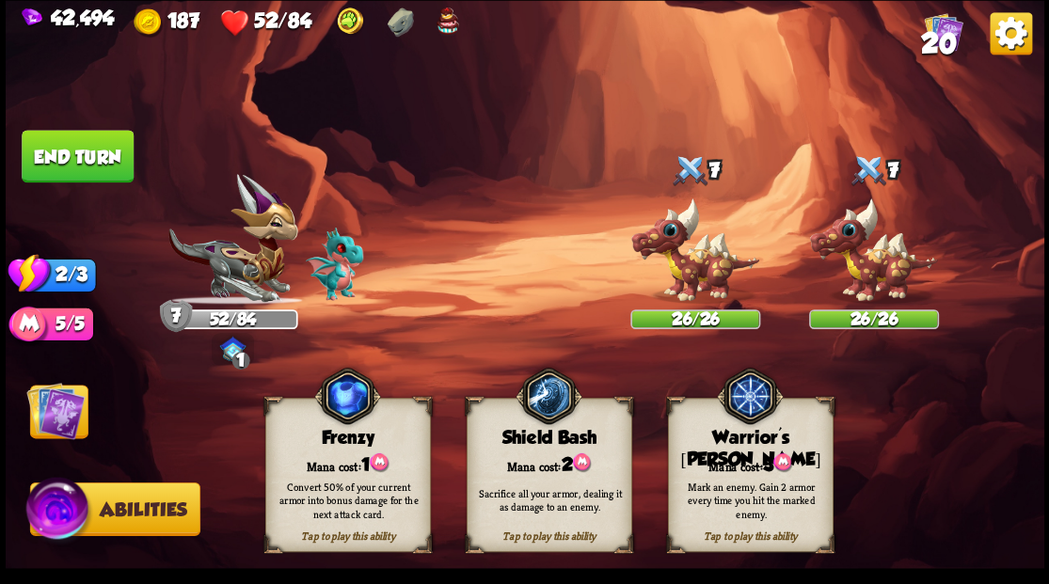
drag, startPoint x: 761, startPoint y: 460, endPoint x: 737, endPoint y: 426, distance: 41.2
click at [744, 432] on div "Tap to play this ability Warrior's [PERSON_NAME] cost: 3 Mark an enemy. Gain 2 …" at bounding box center [750, 475] width 166 height 154
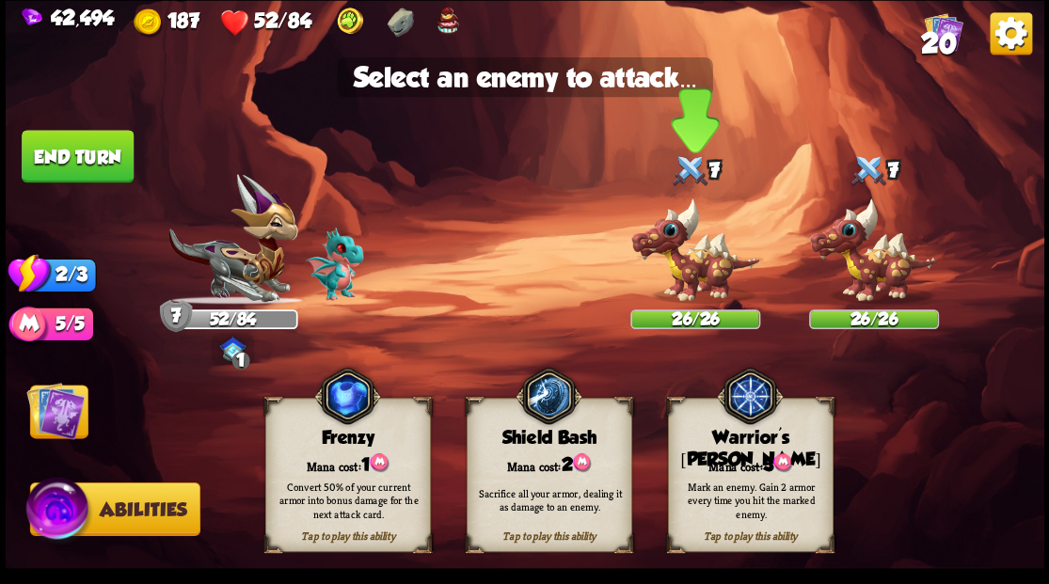
click at [668, 277] on img at bounding box center [695, 250] width 130 height 107
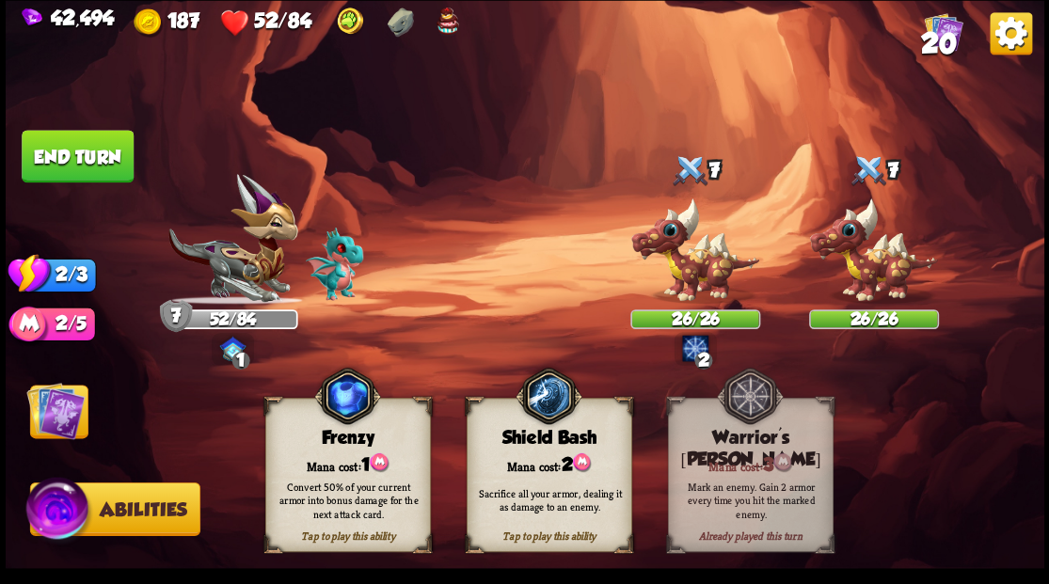
click at [66, 412] on img at bounding box center [55, 410] width 58 height 58
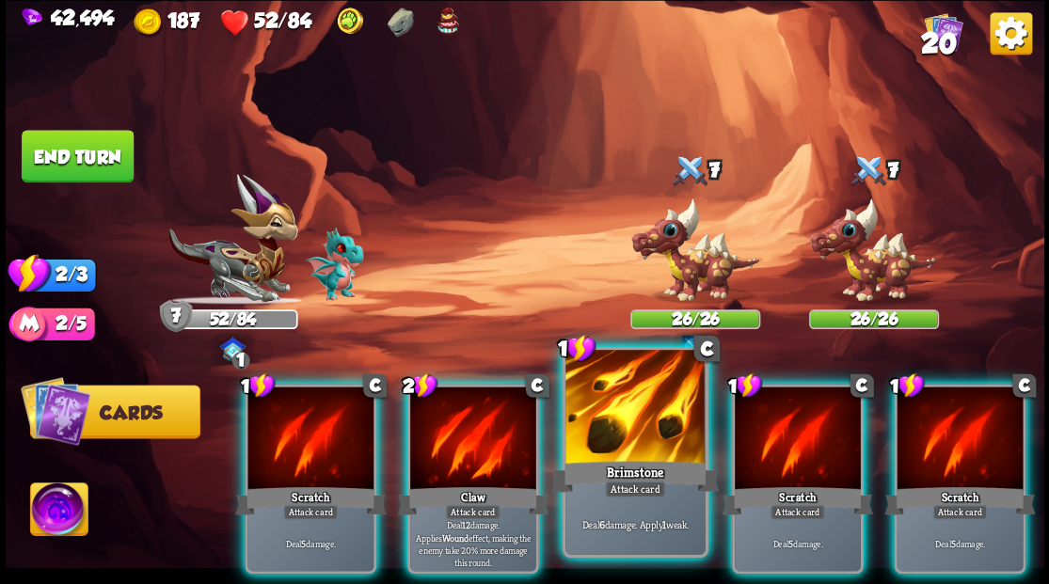
drag, startPoint x: 646, startPoint y: 434, endPoint x: 646, endPoint y: 413, distance: 20.7
click at [647, 423] on div at bounding box center [634, 409] width 139 height 118
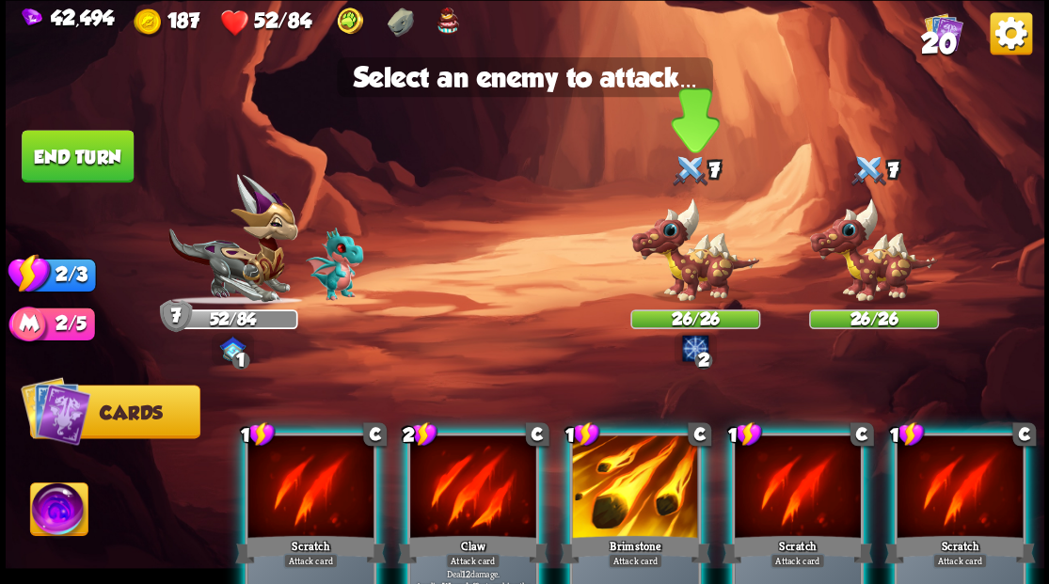
click at [674, 256] on img at bounding box center [695, 250] width 130 height 107
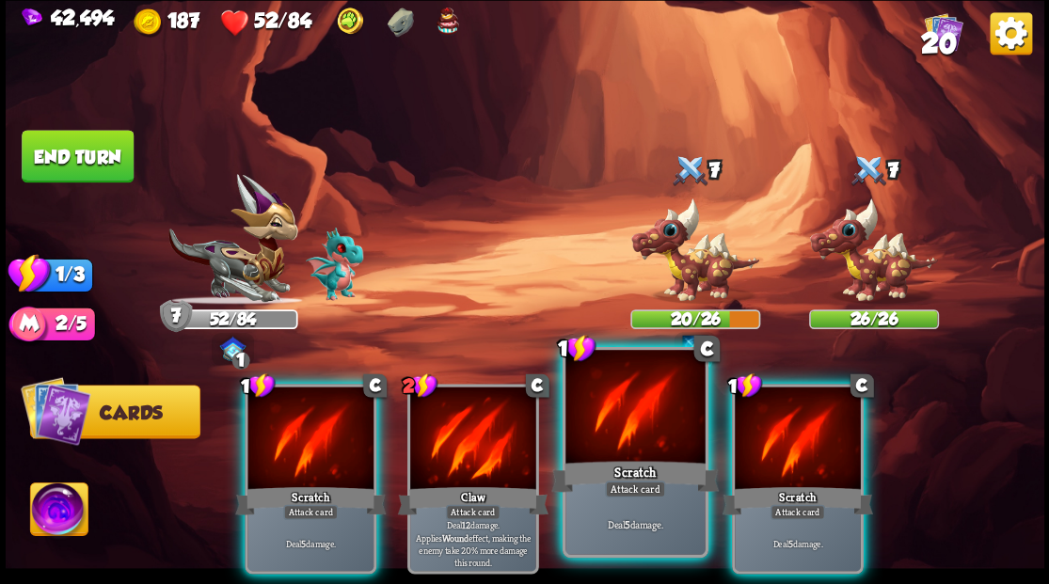
drag, startPoint x: 625, startPoint y: 436, endPoint x: 627, endPoint y: 391, distance: 45.2
click at [624, 436] on div at bounding box center [634, 409] width 139 height 118
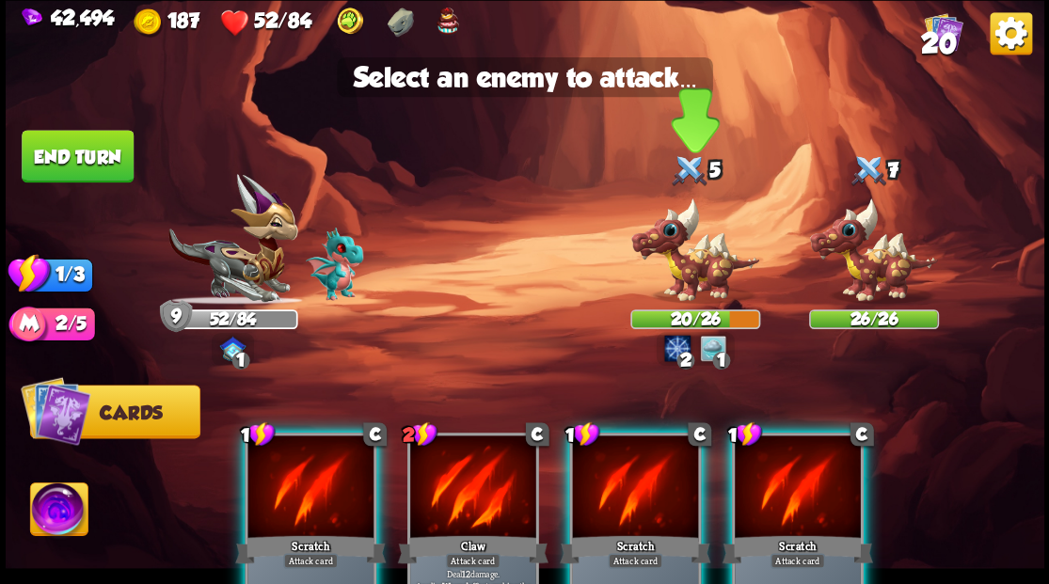
click at [677, 258] on img at bounding box center [695, 250] width 130 height 107
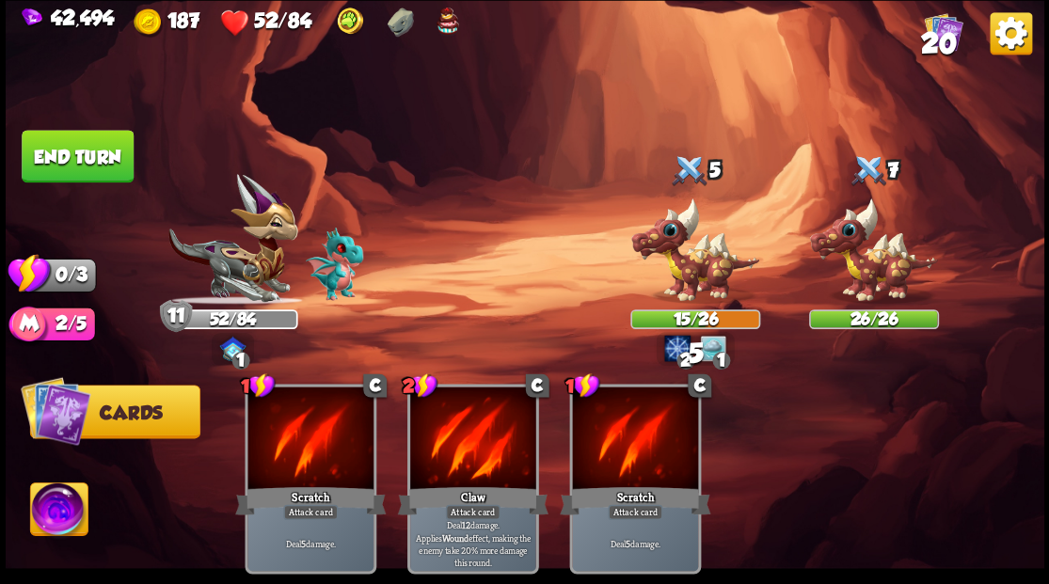
drag, startPoint x: 81, startPoint y: 150, endPoint x: 104, endPoint y: 175, distance: 34.6
click at [83, 151] on button "End turn" at bounding box center [78, 157] width 114 height 54
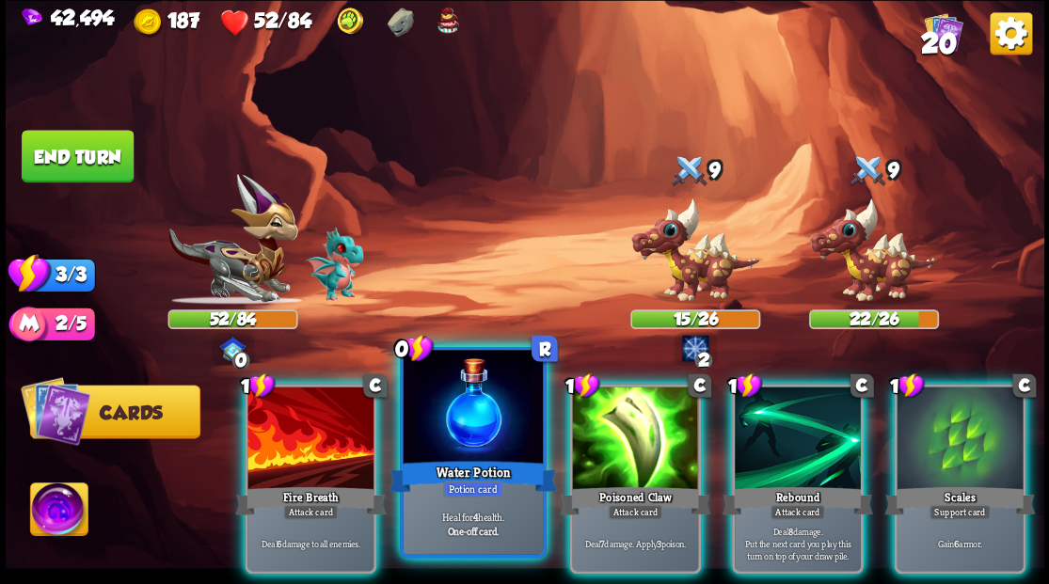
click at [466, 420] on div at bounding box center [472, 409] width 139 height 118
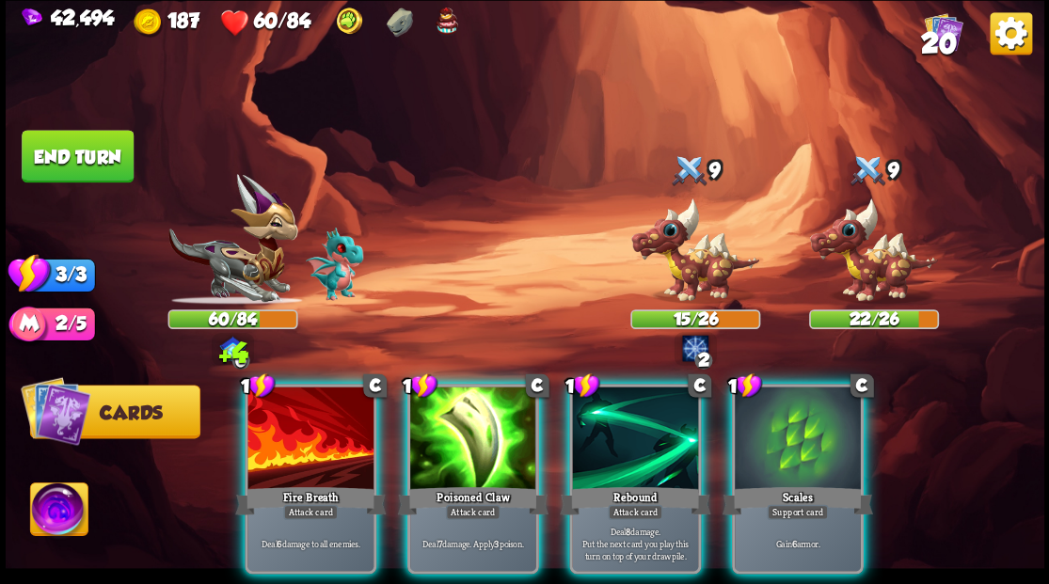
click at [816, 438] on div at bounding box center [798, 440] width 126 height 106
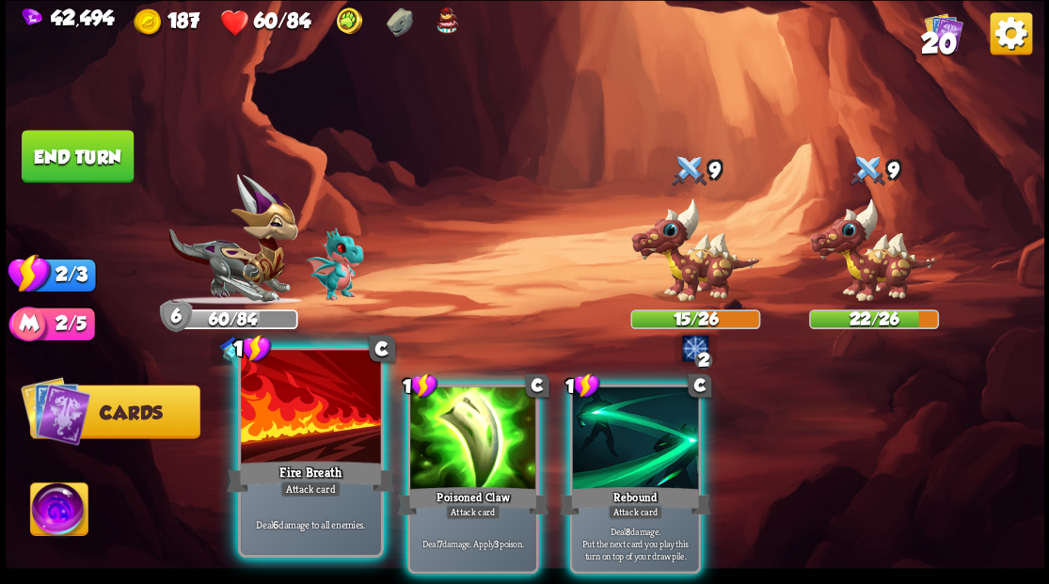
click at [318, 423] on div at bounding box center [310, 409] width 139 height 118
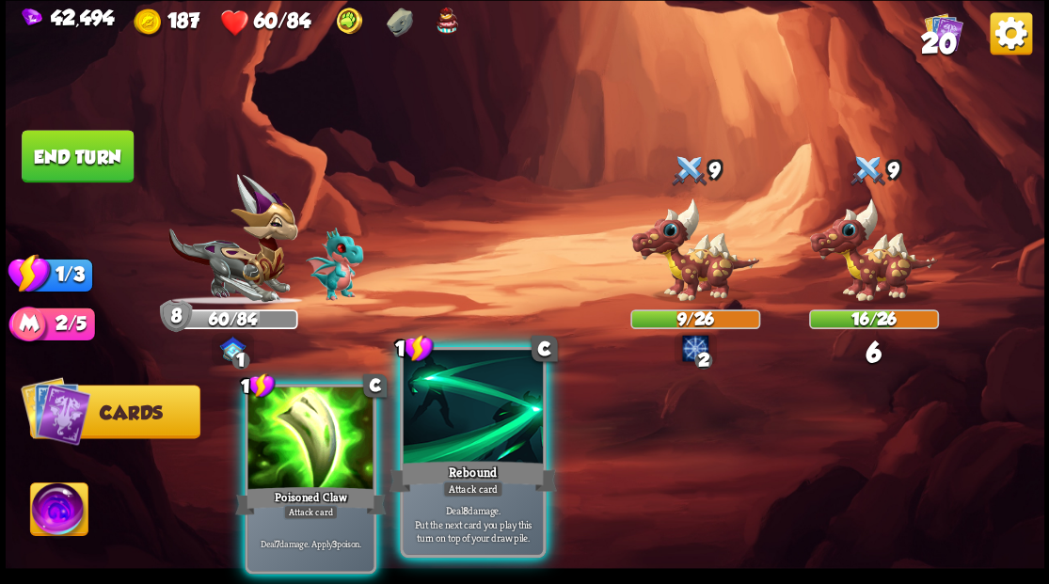
click at [446, 437] on div at bounding box center [472, 409] width 139 height 118
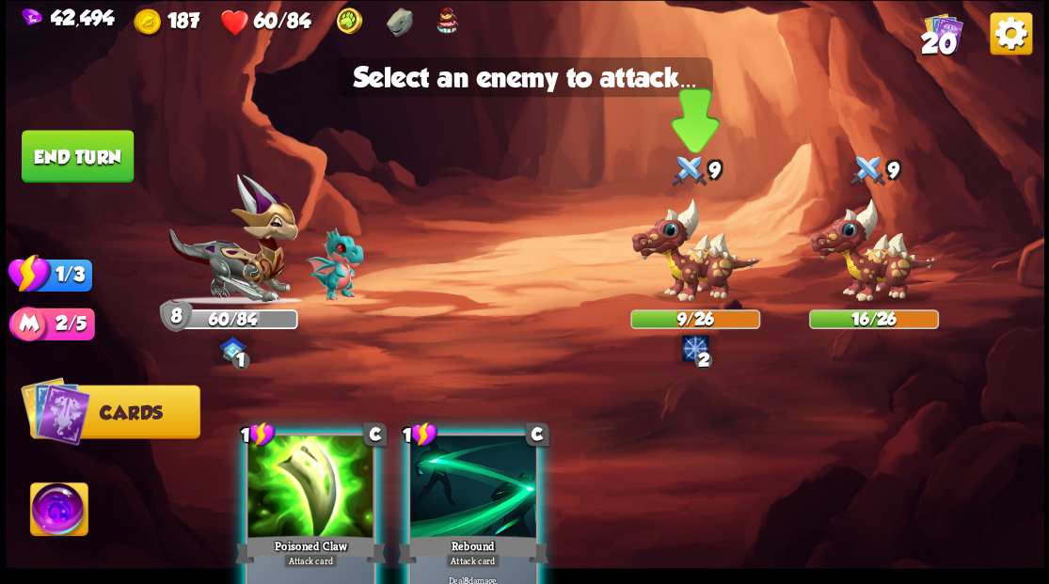
click at [689, 271] on img at bounding box center [695, 250] width 130 height 107
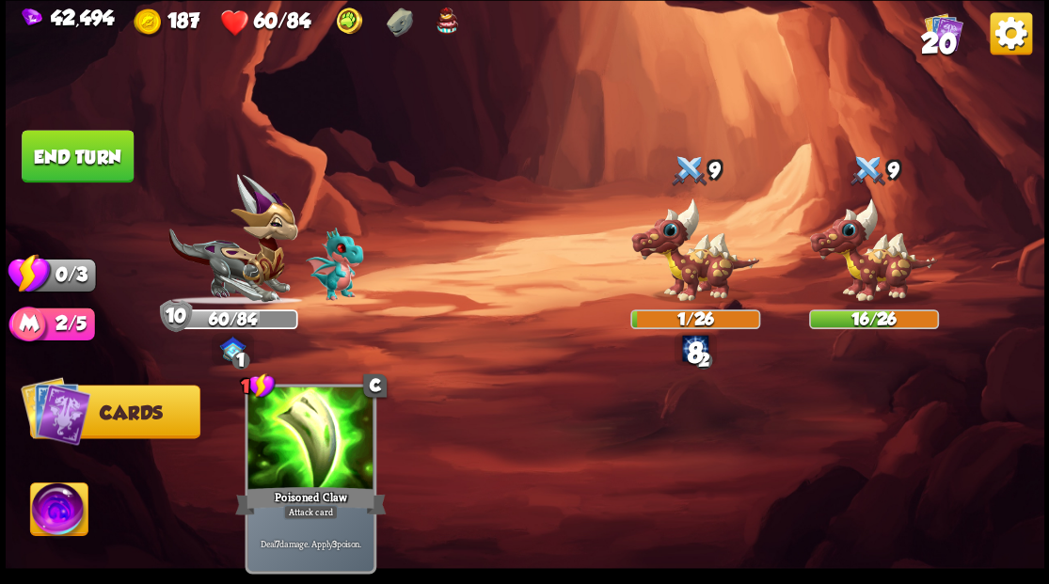
click at [97, 173] on button "End turn" at bounding box center [78, 156] width 112 height 53
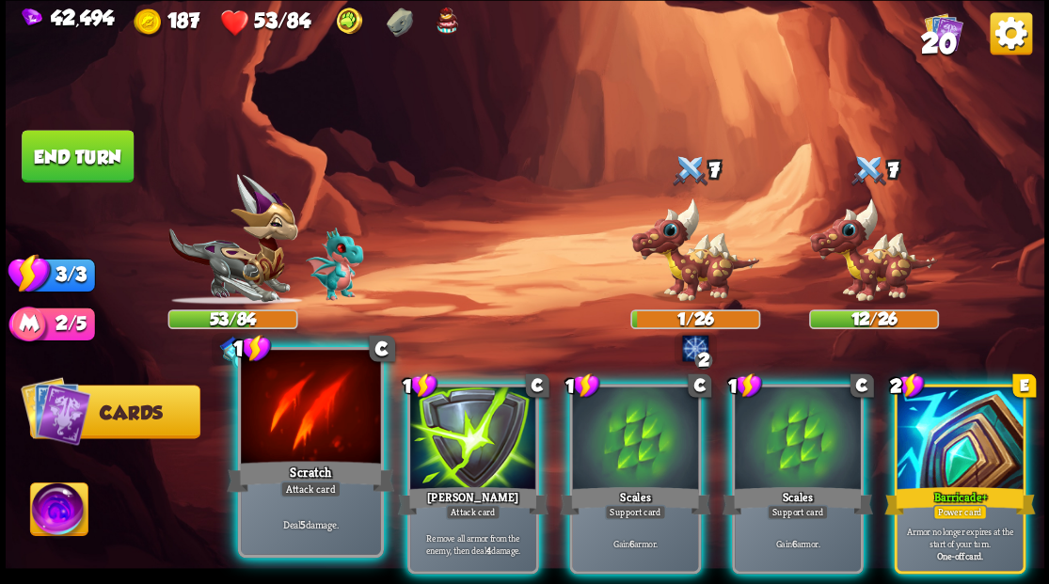
click at [319, 415] on div at bounding box center [310, 409] width 139 height 118
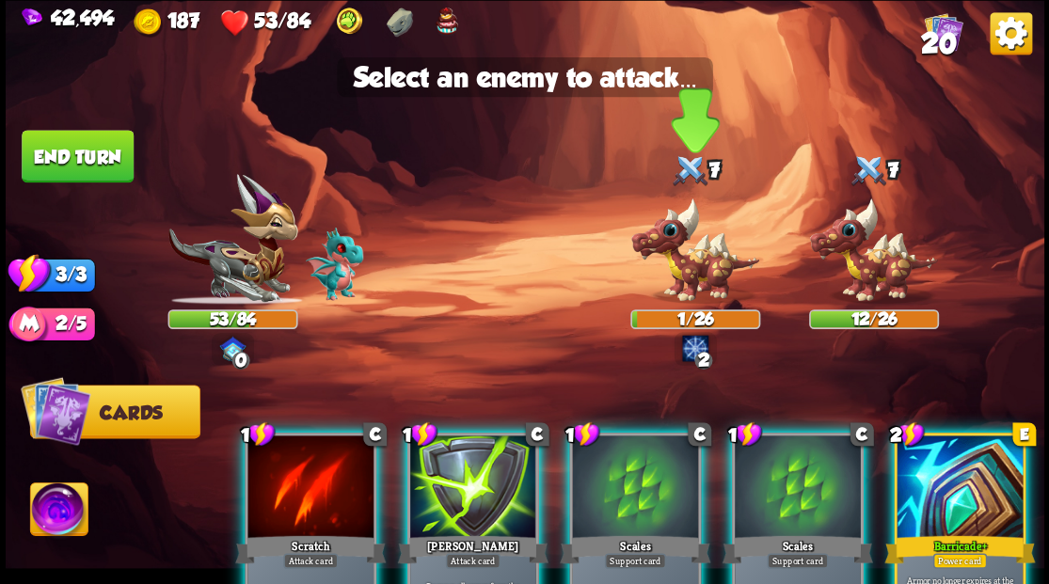
click at [692, 278] on img at bounding box center [695, 250] width 130 height 107
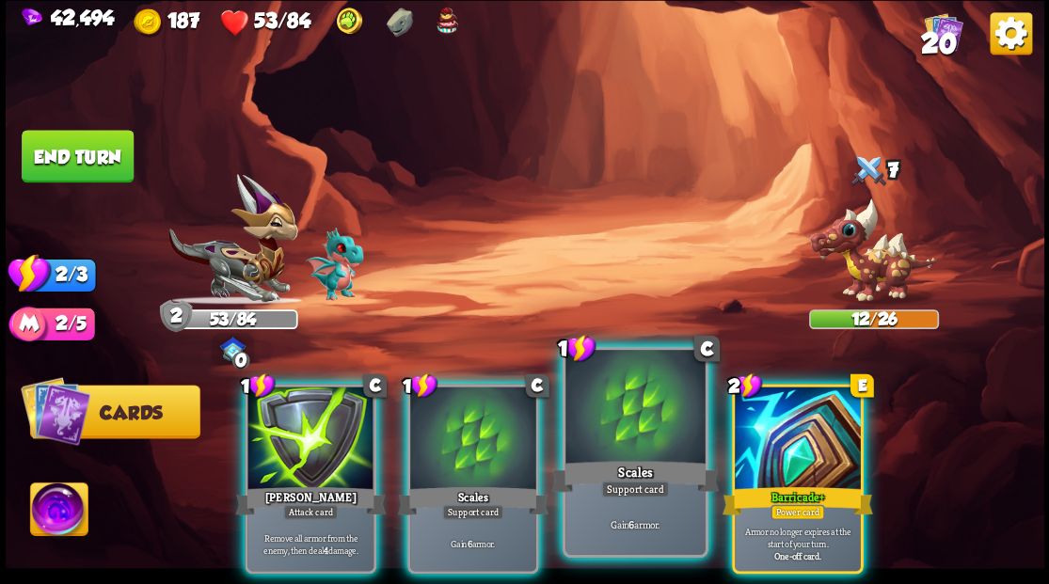
click at [630, 413] on div at bounding box center [634, 409] width 139 height 118
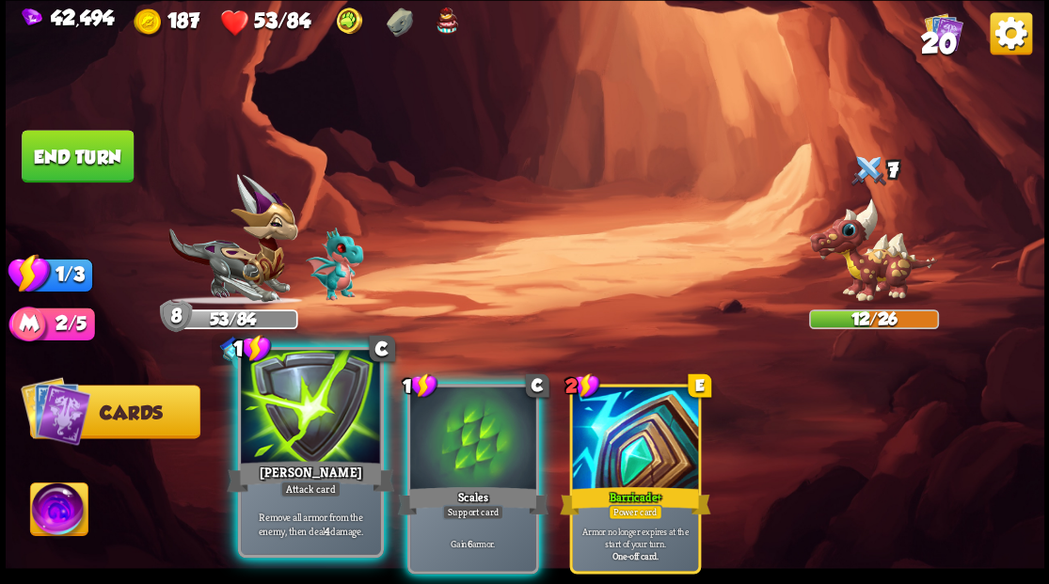
click at [301, 428] on div at bounding box center [310, 409] width 139 height 118
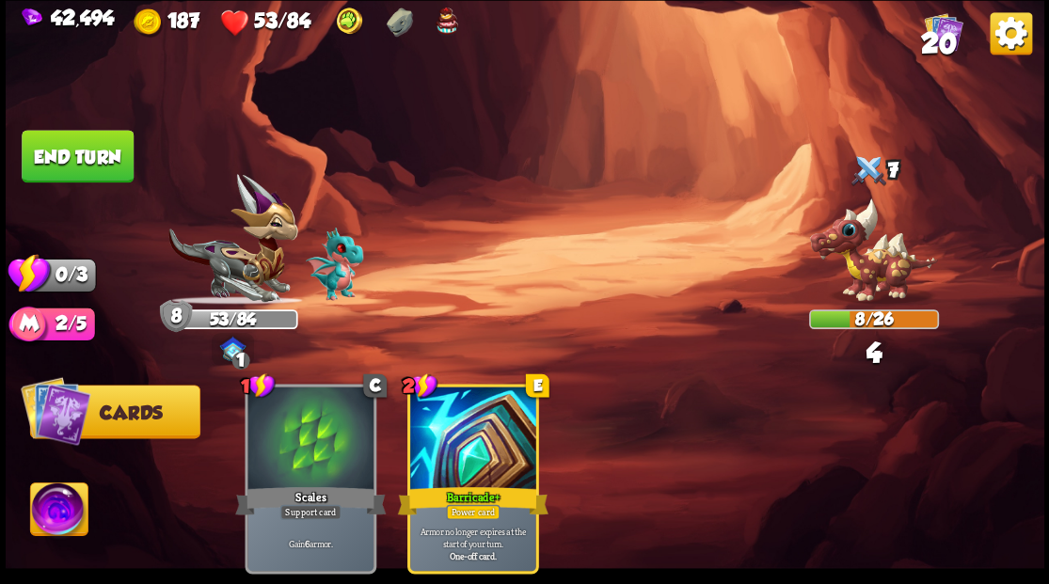
click at [100, 162] on button "End turn" at bounding box center [78, 156] width 112 height 53
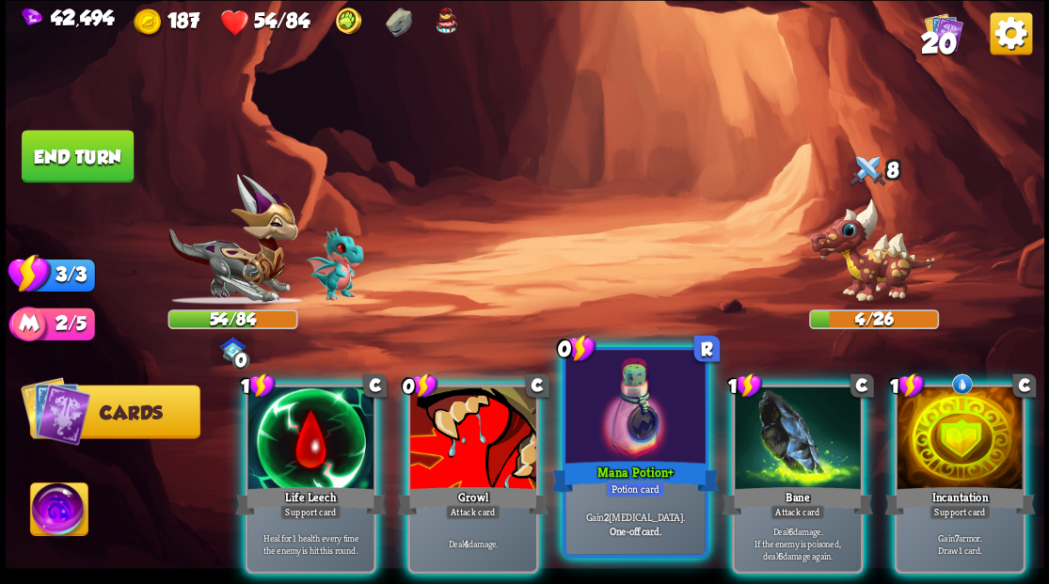
click at [631, 436] on div at bounding box center [634, 409] width 139 height 118
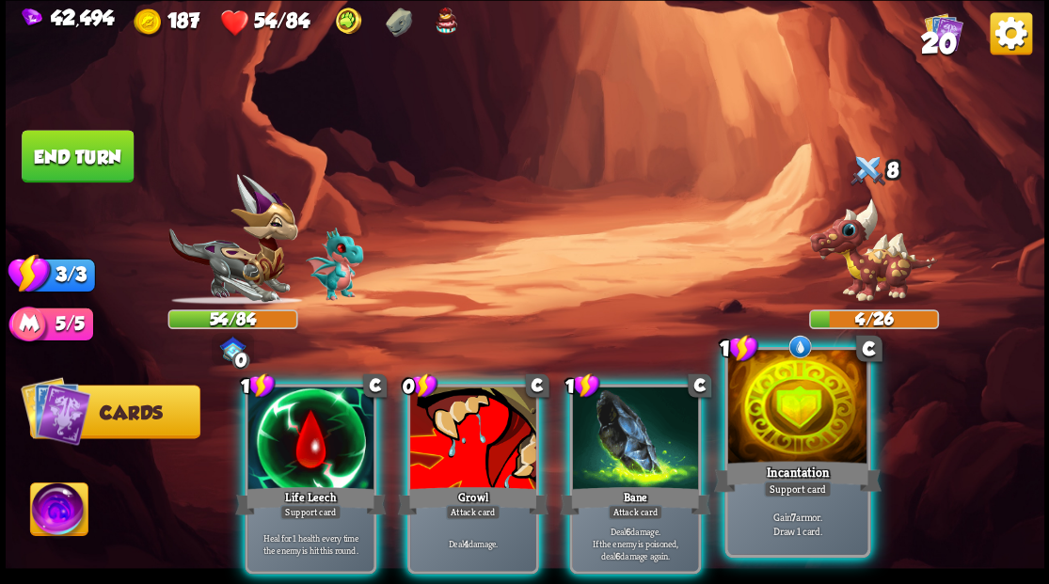
click at [827, 435] on div at bounding box center [796, 409] width 139 height 118
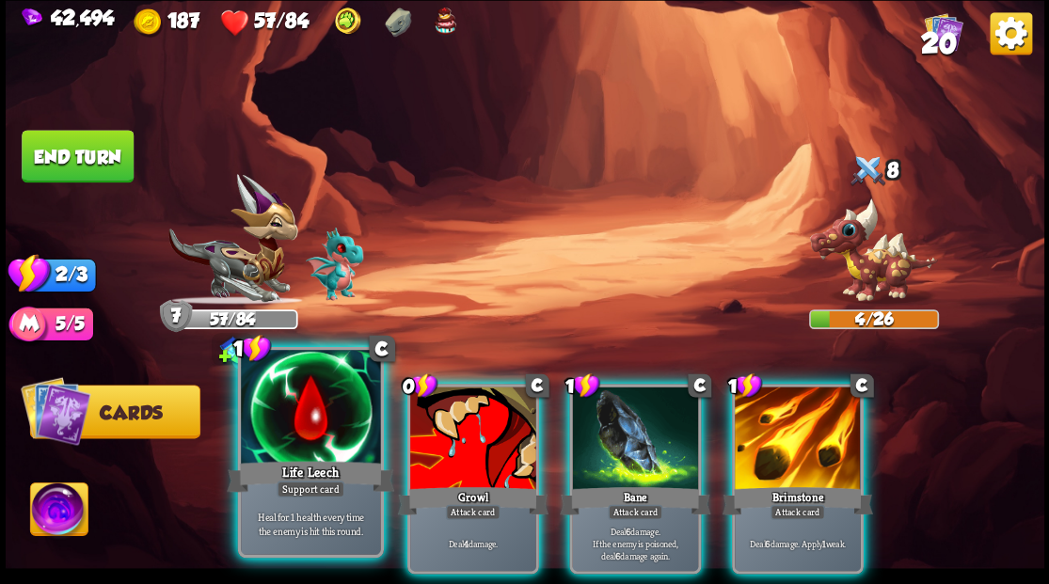
click at [311, 433] on div at bounding box center [310, 409] width 139 height 118
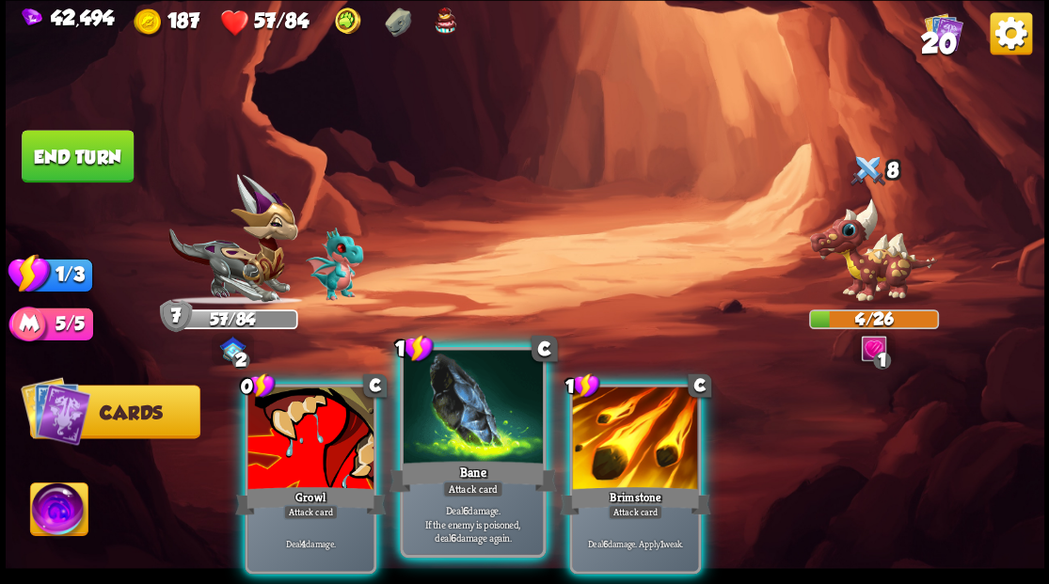
drag, startPoint x: 308, startPoint y: 417, endPoint x: 455, endPoint y: 367, distance: 155.9
click at [309, 418] on div at bounding box center [310, 440] width 126 height 106
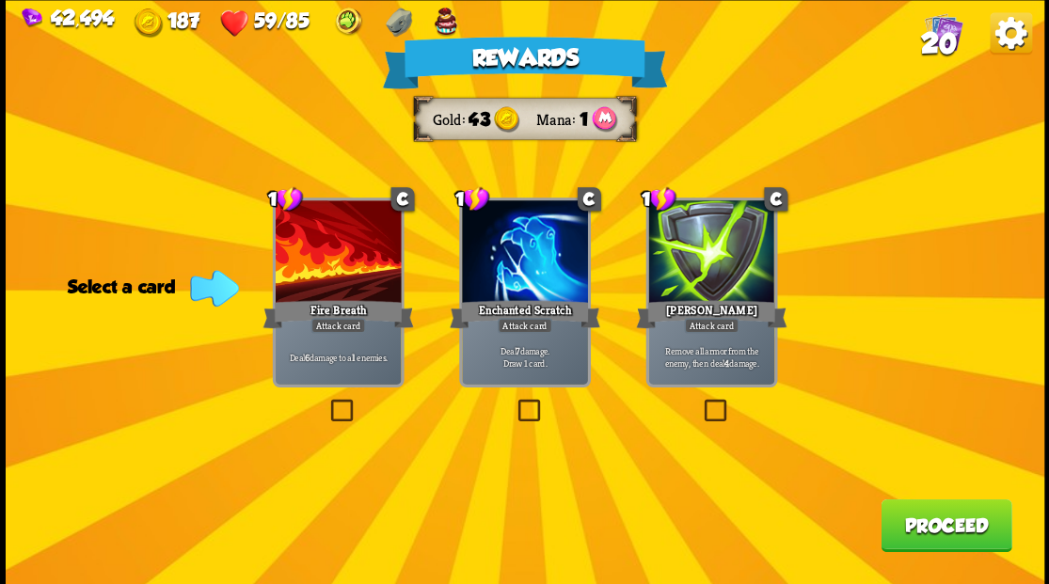
click at [940, 38] on span "20" at bounding box center [938, 42] width 36 height 32
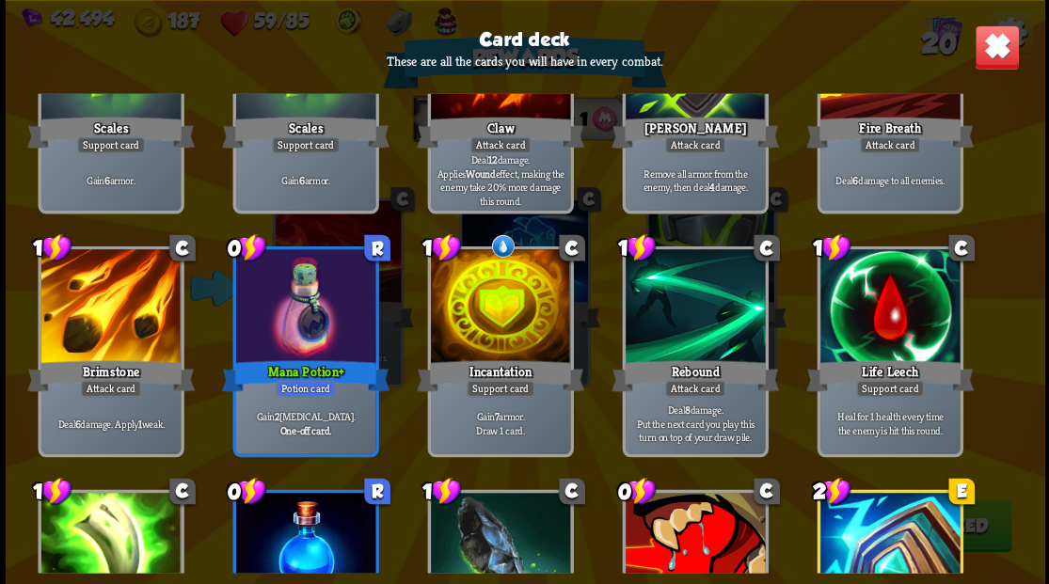
scroll to position [278, 0]
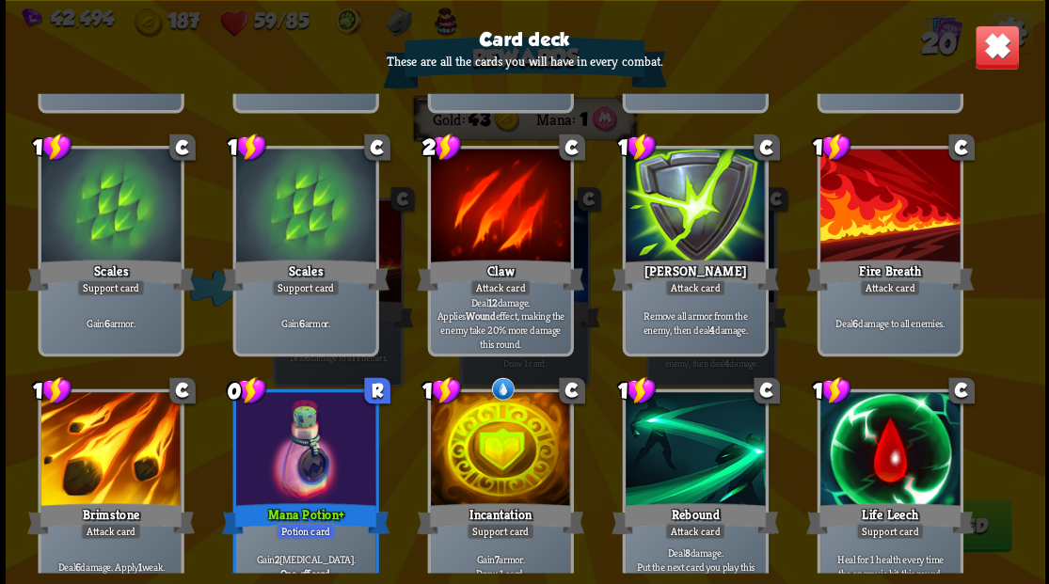
click at [997, 49] on img at bounding box center [996, 46] width 45 height 45
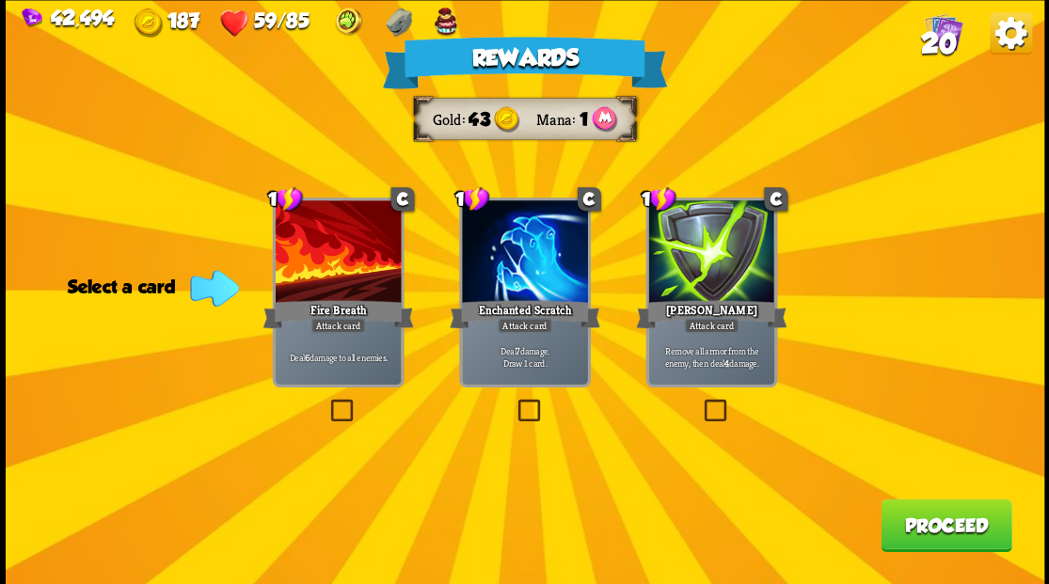
click at [941, 37] on span "20" at bounding box center [938, 42] width 36 height 32
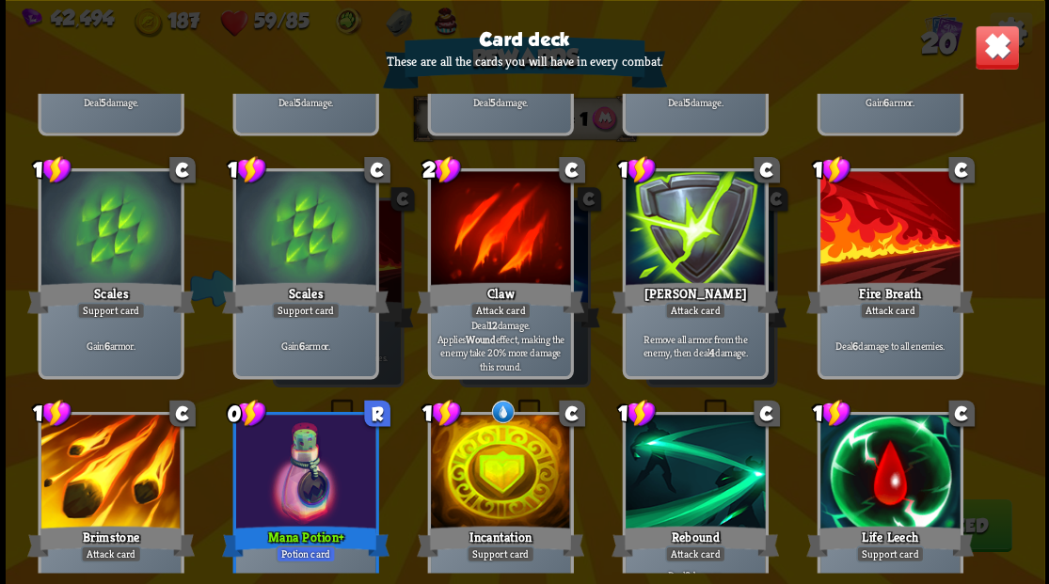
scroll to position [438, 0]
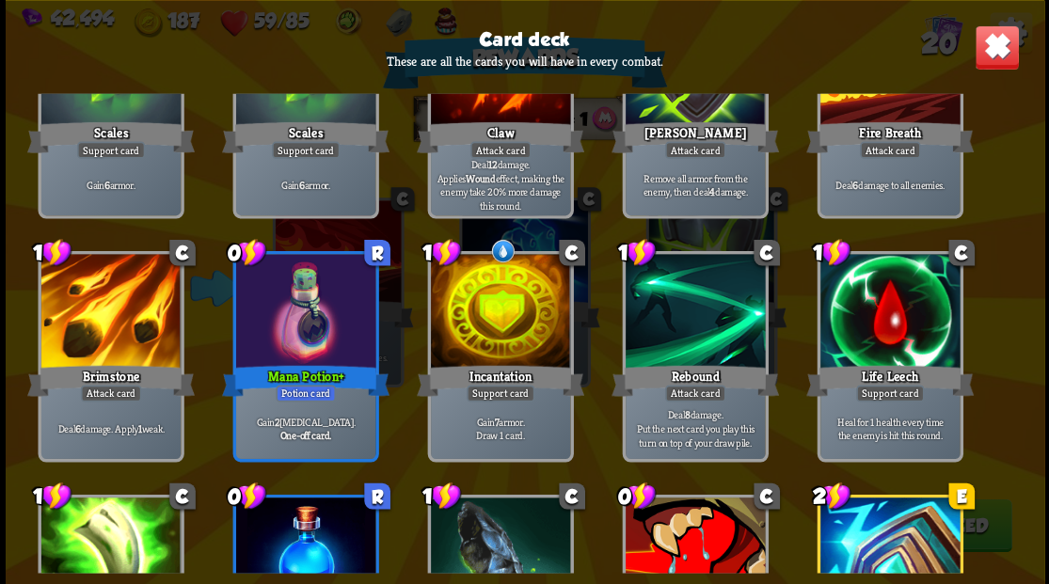
click at [1010, 53] on img at bounding box center [996, 46] width 45 height 45
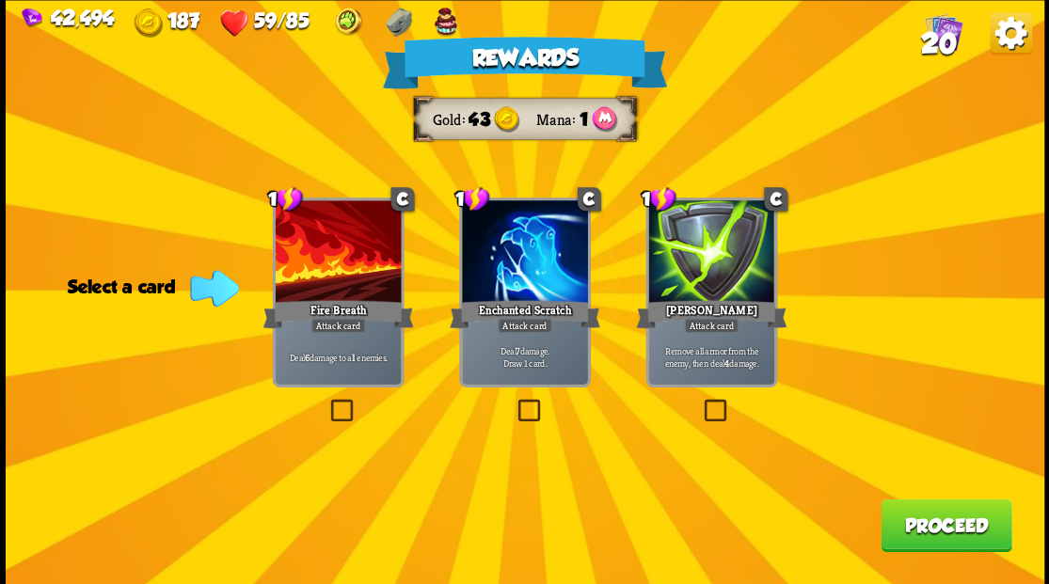
drag, startPoint x: 521, startPoint y: 404, endPoint x: 561, endPoint y: 404, distance: 39.5
click at [514, 402] on label at bounding box center [514, 402] width 0 height 0
click at [0, 0] on input "checkbox" at bounding box center [0, 0] width 0 height 0
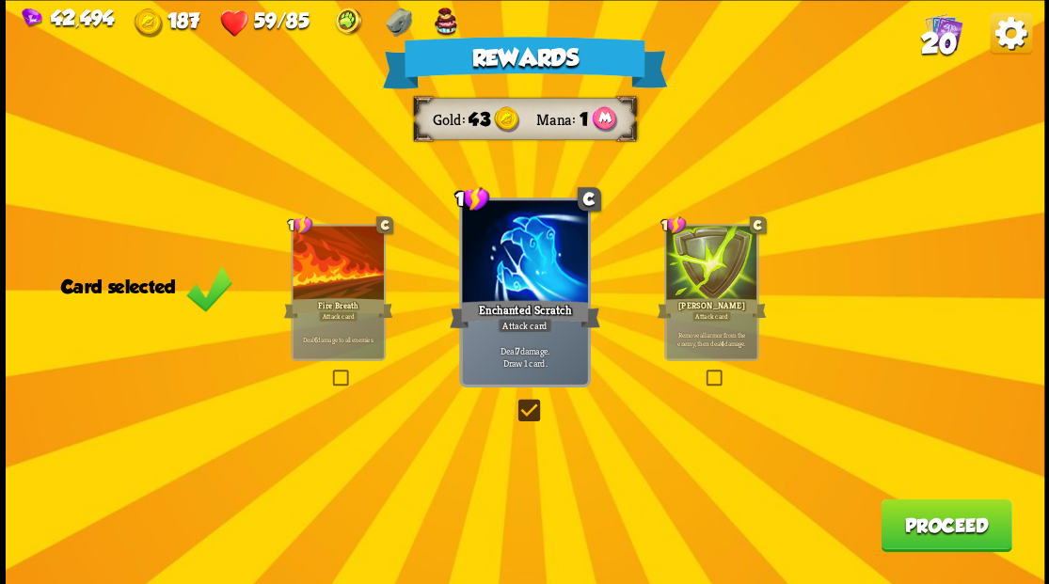
click at [927, 531] on button "Proceed" at bounding box center [945, 525] width 131 height 53
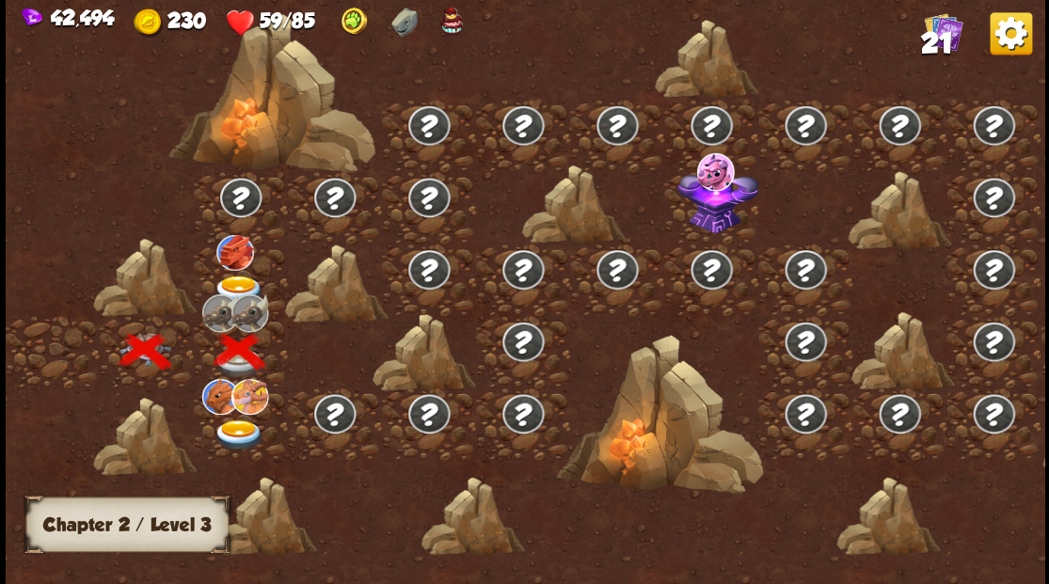
click at [230, 275] on img at bounding box center [239, 290] width 52 height 31
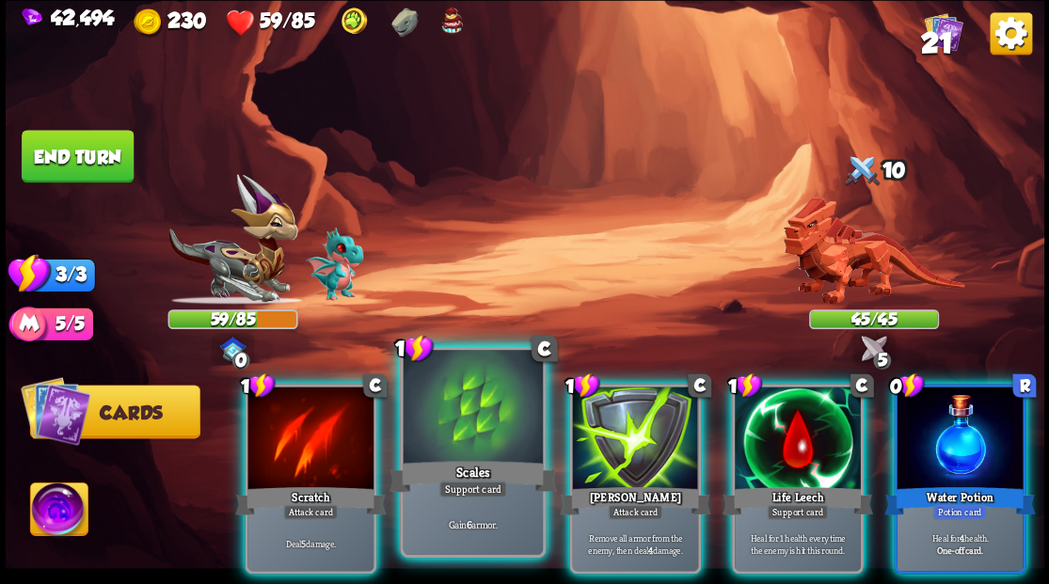
click at [460, 411] on div at bounding box center [472, 409] width 139 height 118
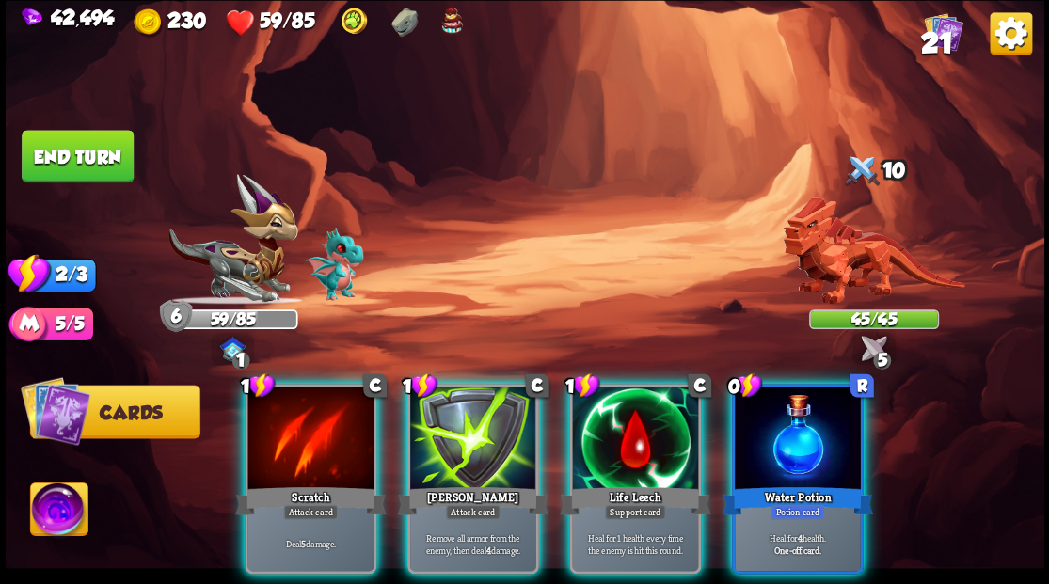
click at [70, 514] on img at bounding box center [58, 512] width 57 height 58
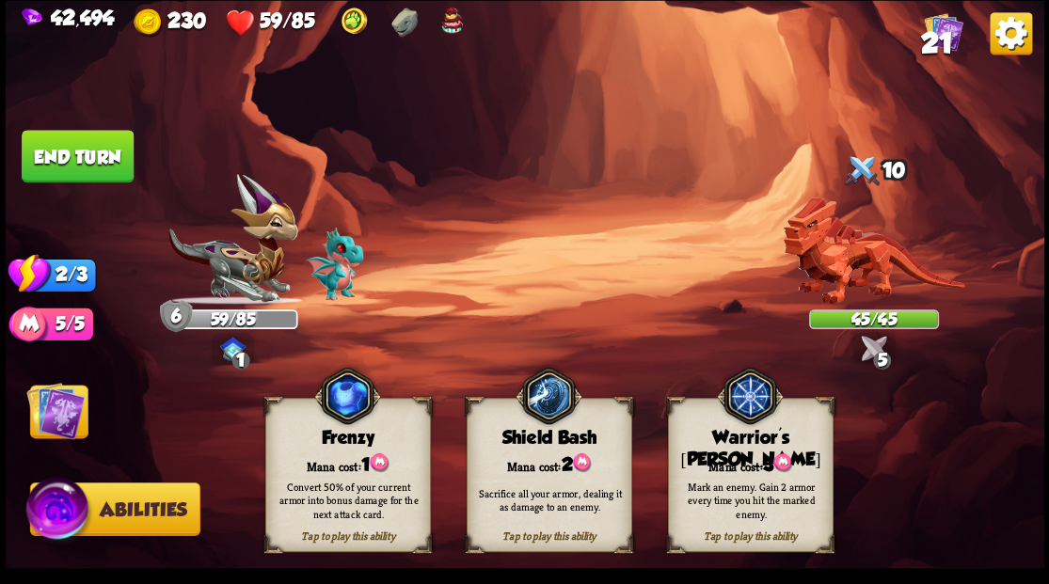
click at [777, 446] on div "Tap to play this ability Warrior's [PERSON_NAME] cost: 3 Mark an enemy. Gain 2 …" at bounding box center [750, 475] width 166 height 154
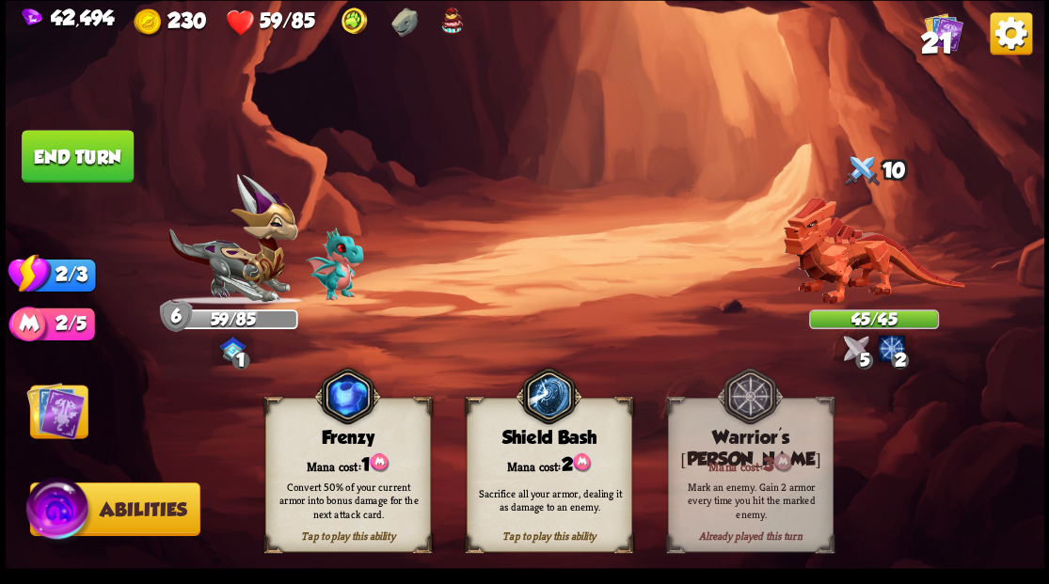
click at [64, 416] on img at bounding box center [55, 410] width 58 height 58
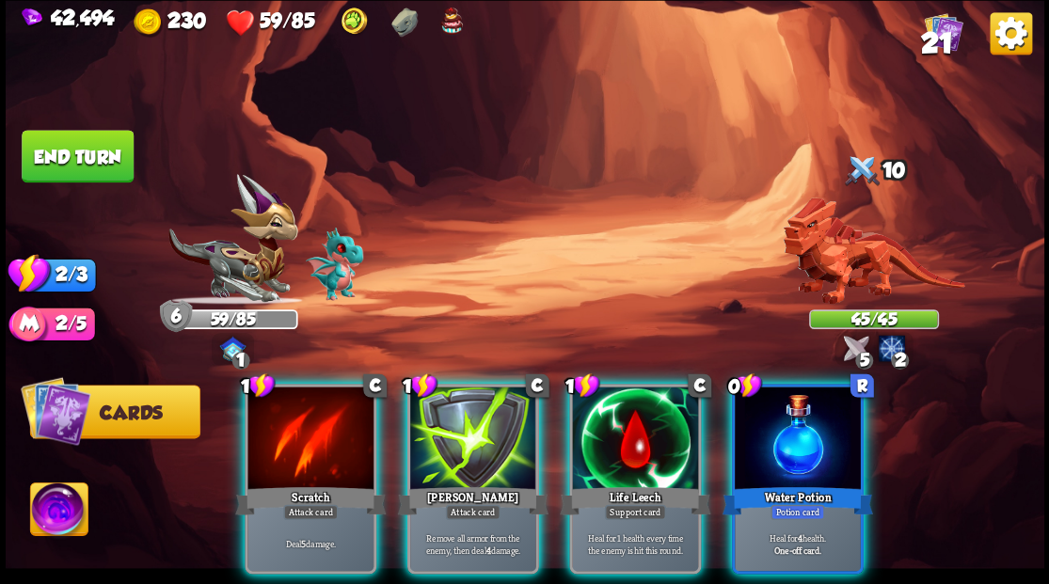
click at [786, 426] on div at bounding box center [798, 440] width 126 height 106
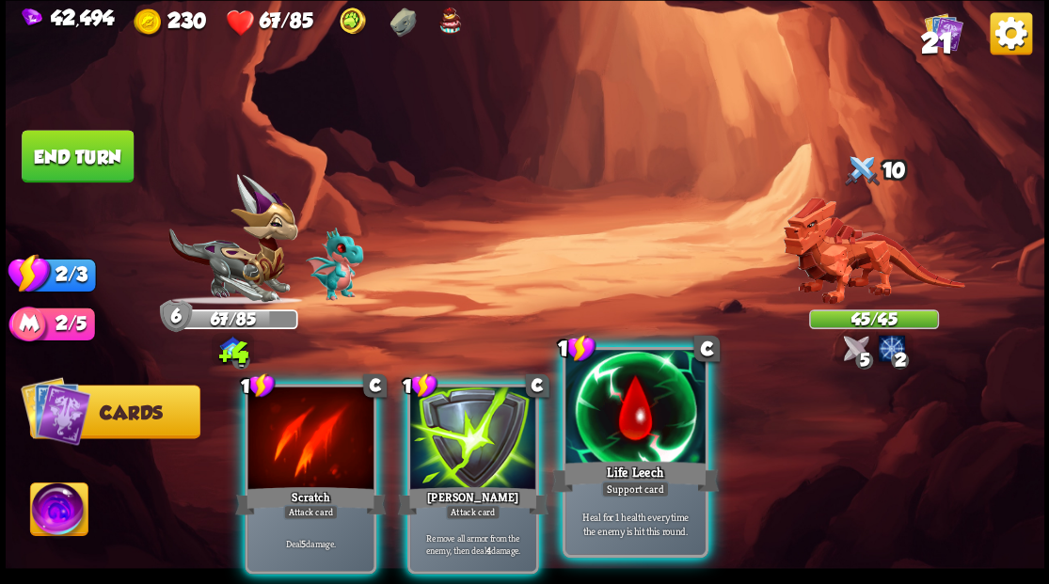
click at [632, 425] on div at bounding box center [634, 409] width 139 height 118
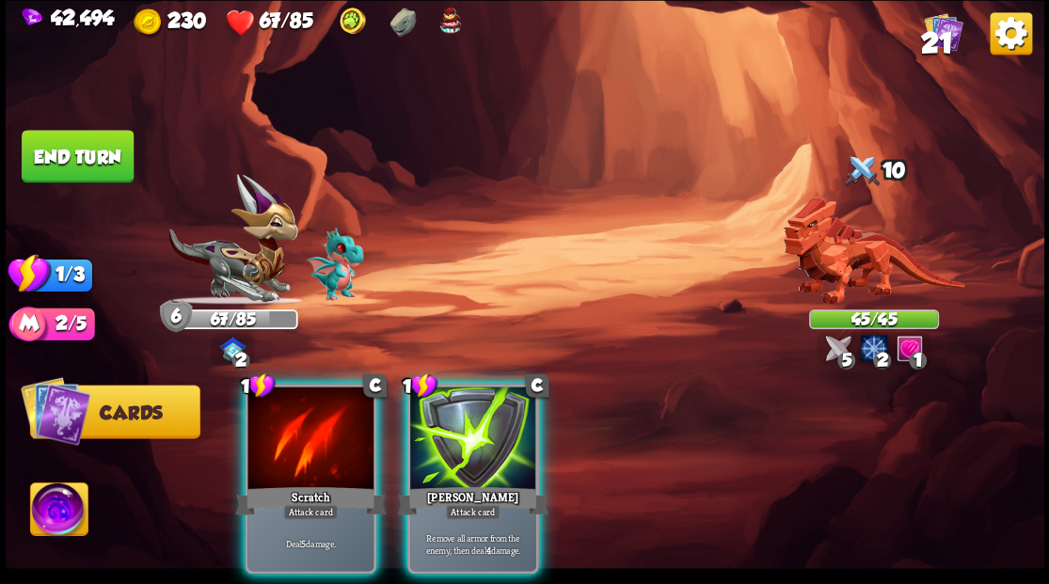
click at [306, 418] on div at bounding box center [310, 440] width 126 height 106
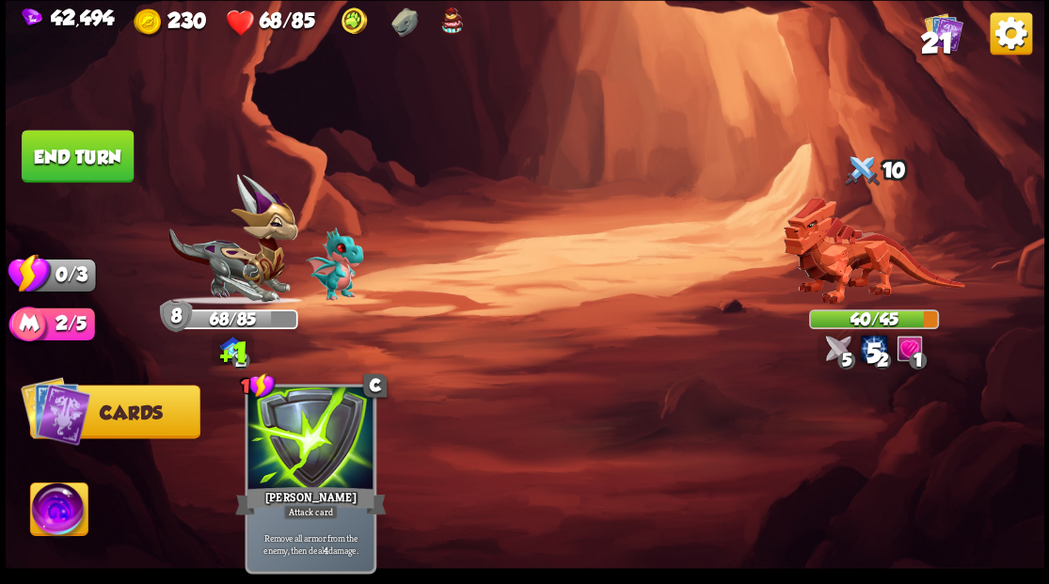
click at [94, 148] on button "End turn" at bounding box center [78, 156] width 115 height 54
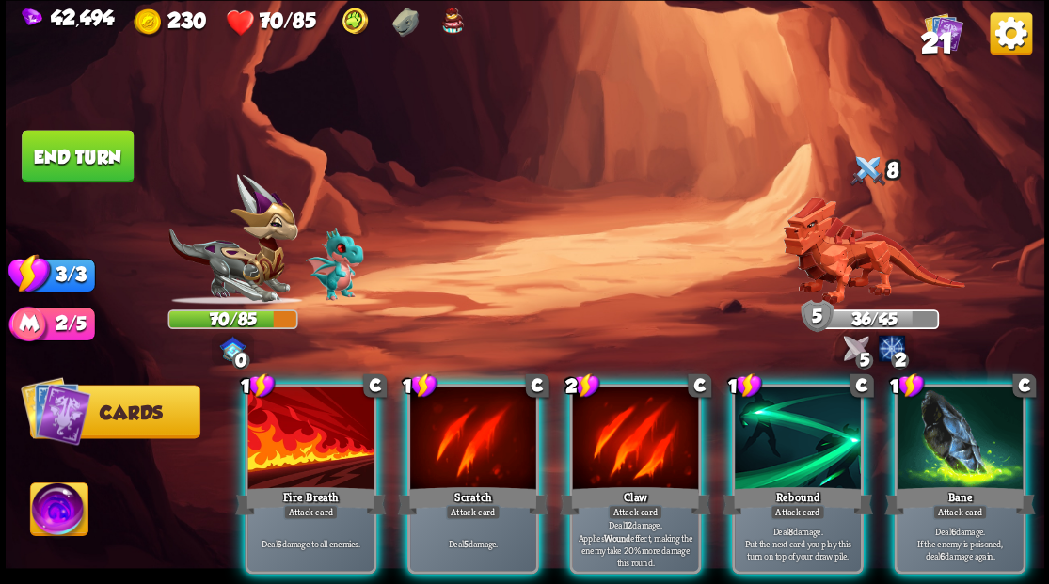
click at [277, 431] on div at bounding box center [310, 440] width 126 height 106
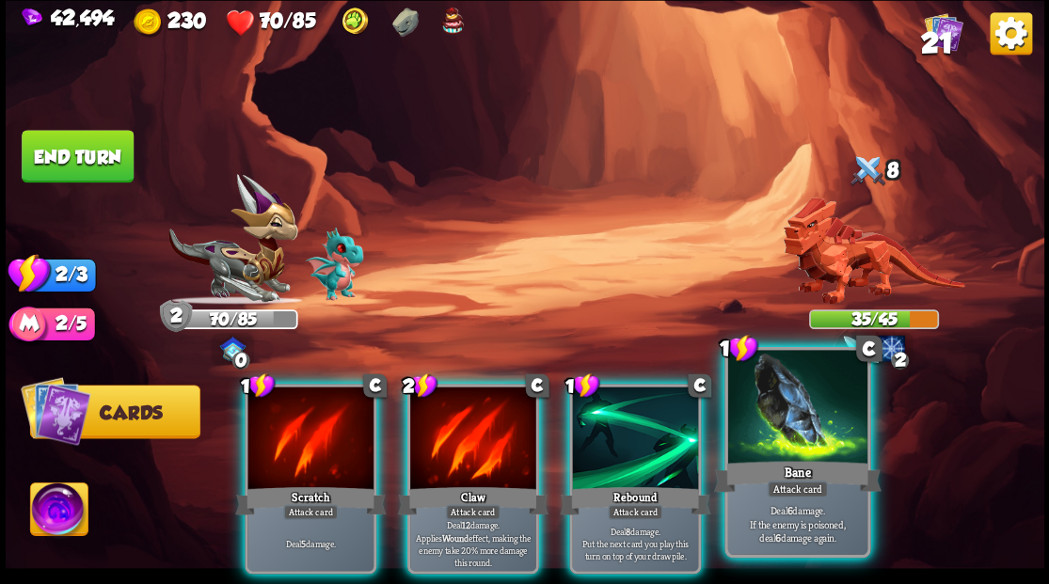
click at [805, 436] on div at bounding box center [796, 409] width 139 height 118
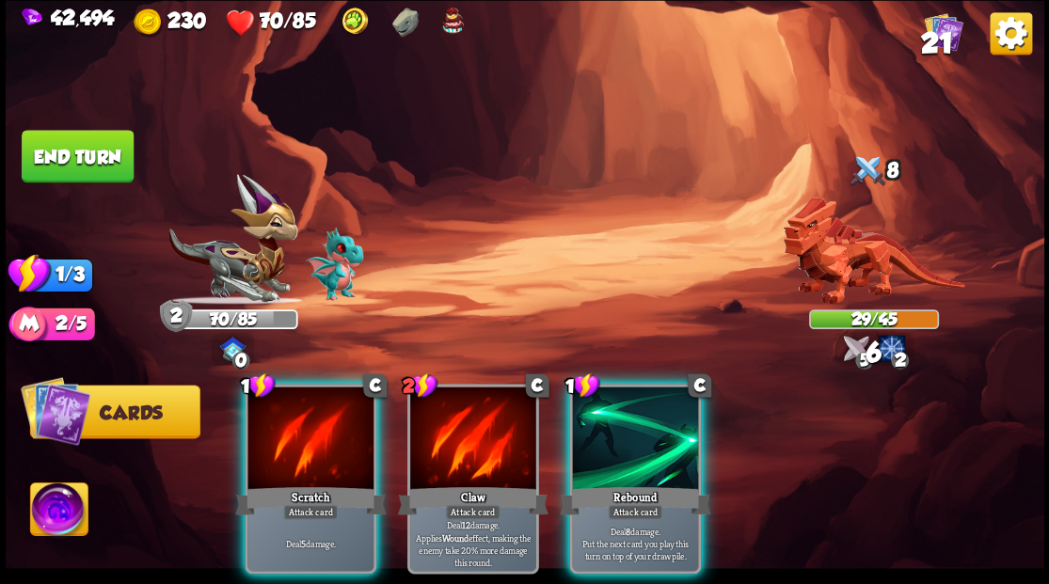
click at [623, 425] on div at bounding box center [635, 440] width 126 height 106
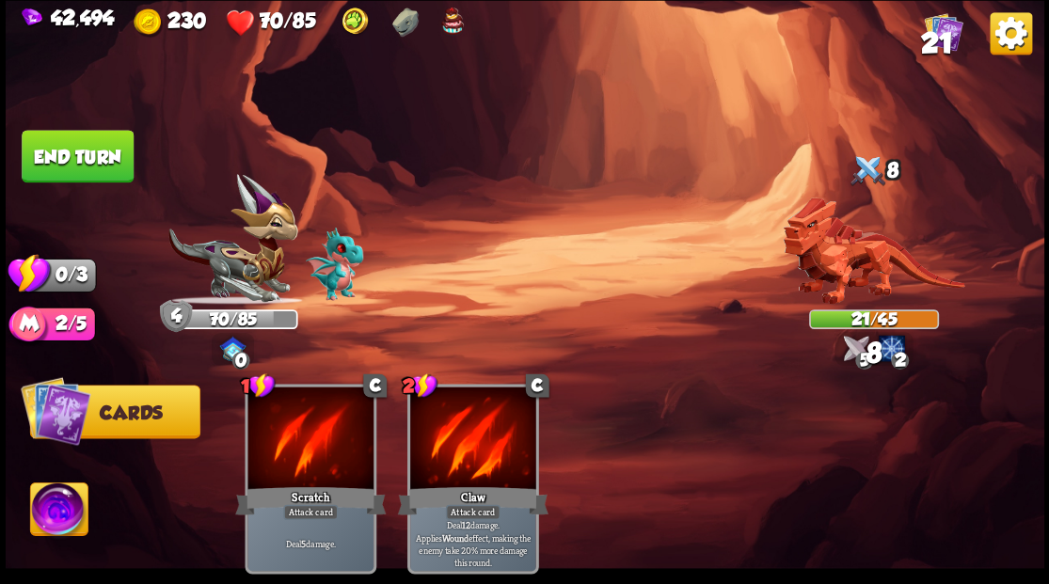
click at [87, 166] on button "End turn" at bounding box center [77, 156] width 113 height 53
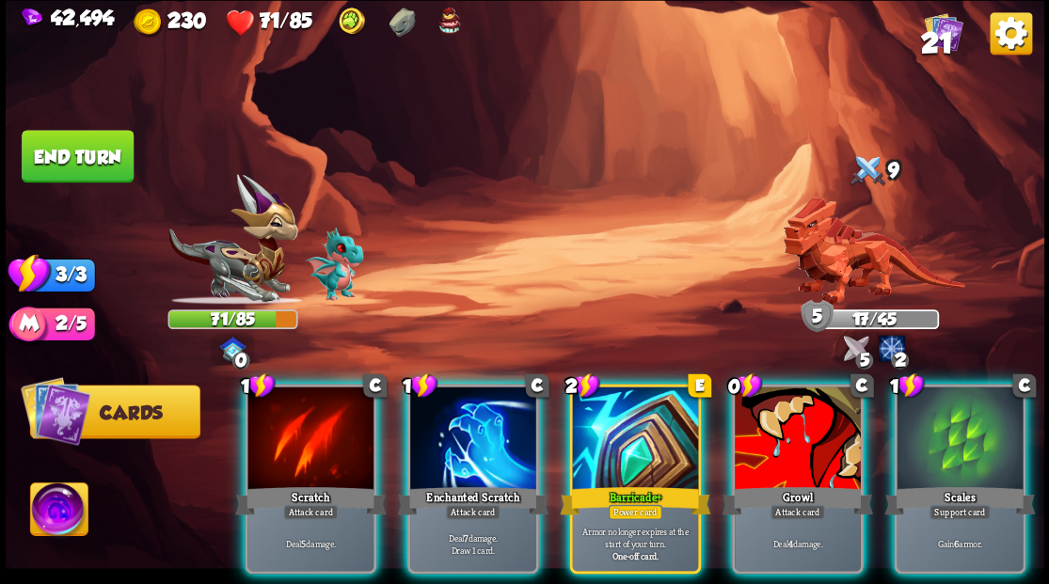
drag, startPoint x: 632, startPoint y: 418, endPoint x: 636, endPoint y: 408, distance: 10.1
click at [632, 420] on div at bounding box center [635, 440] width 126 height 106
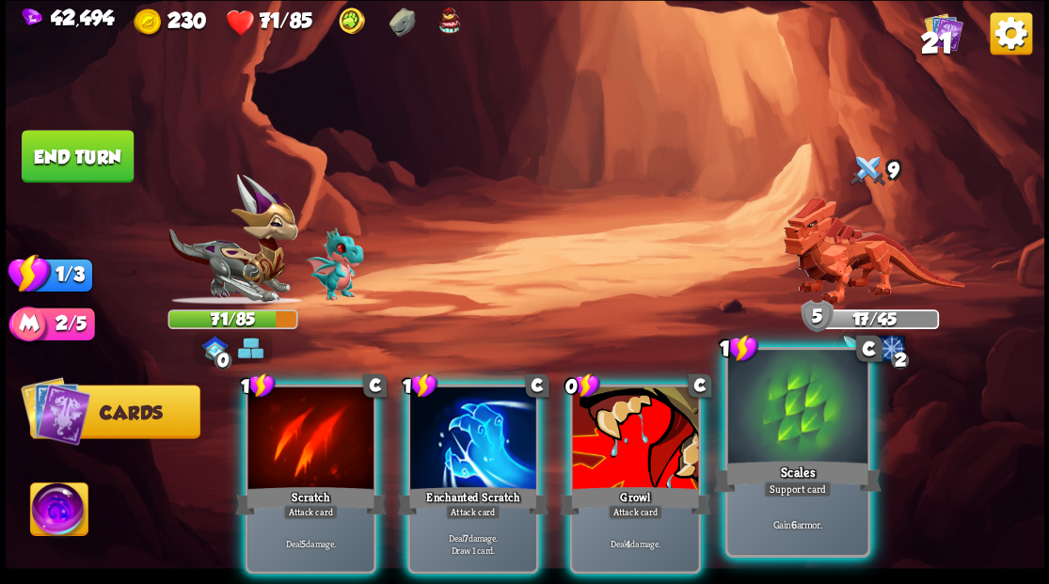
click at [798, 418] on div at bounding box center [796, 409] width 139 height 118
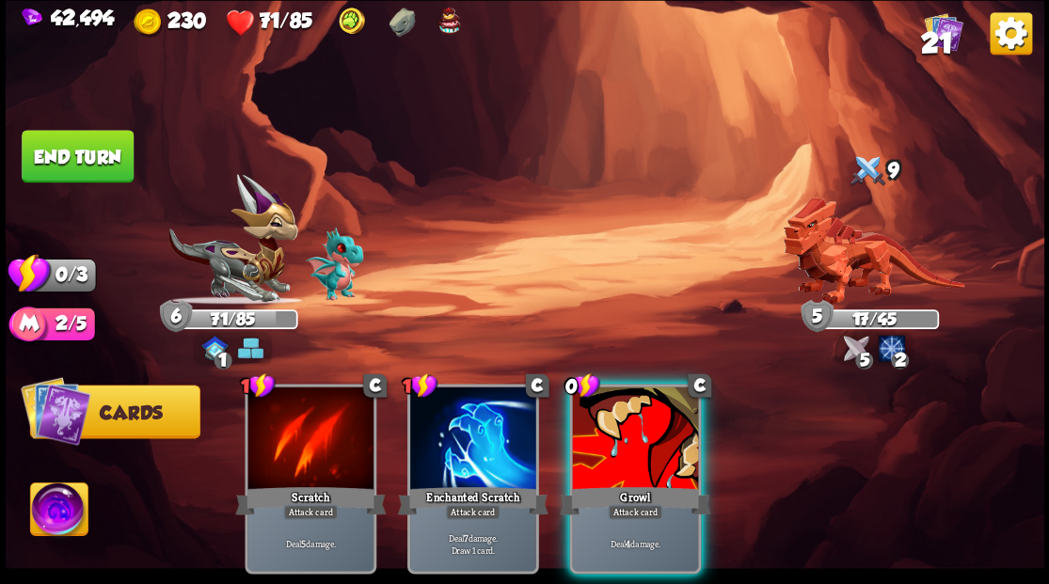
click at [101, 166] on button "End turn" at bounding box center [77, 156] width 113 height 53
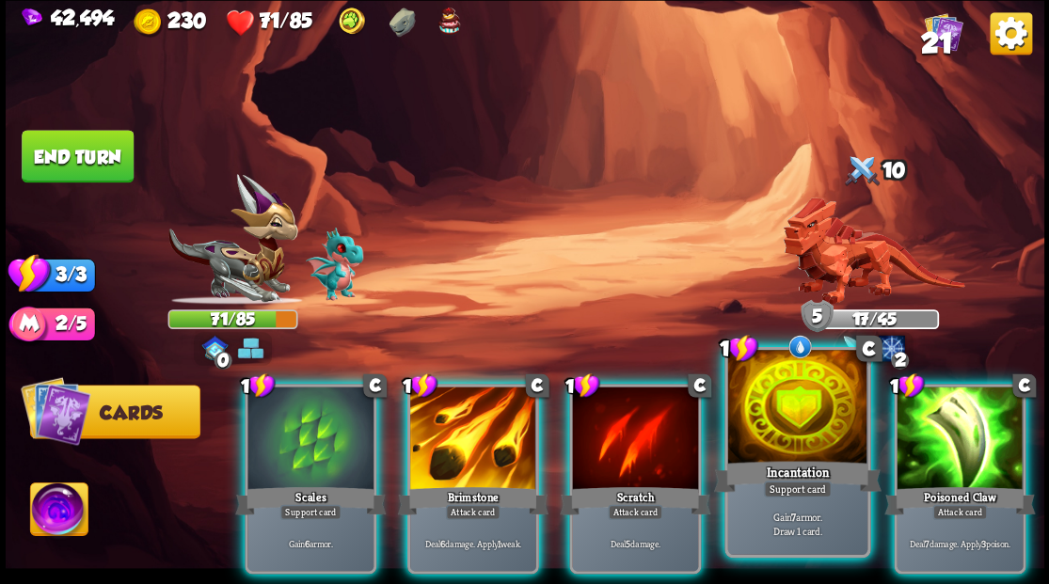
click at [769, 422] on div at bounding box center [796, 409] width 139 height 118
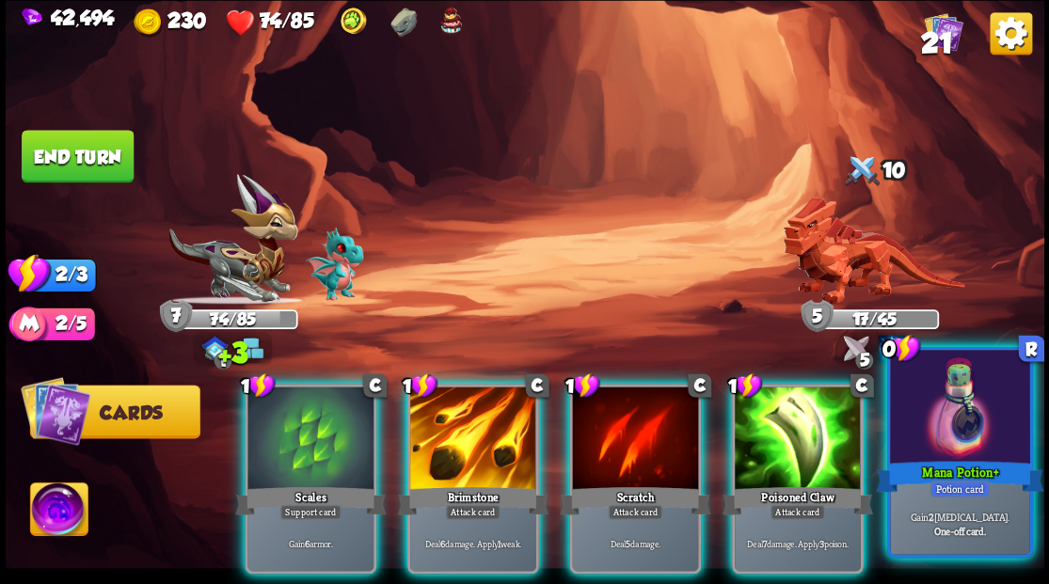
click at [959, 440] on div at bounding box center [959, 409] width 139 height 118
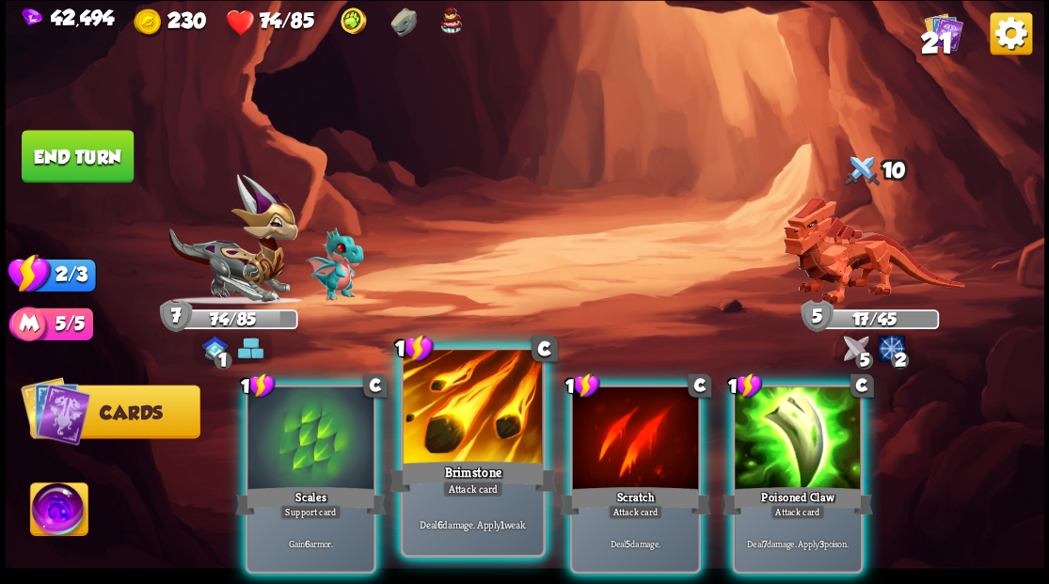
click at [482, 406] on div at bounding box center [472, 409] width 139 height 118
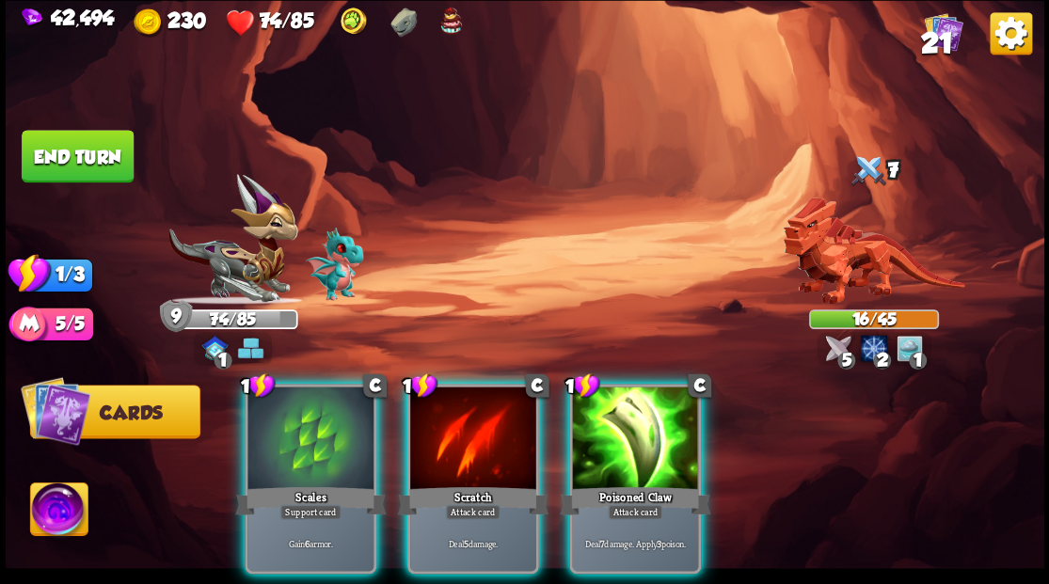
drag, startPoint x: 637, startPoint y: 406, endPoint x: 633, endPoint y: 379, distance: 27.5
click at [636, 405] on div at bounding box center [635, 440] width 126 height 106
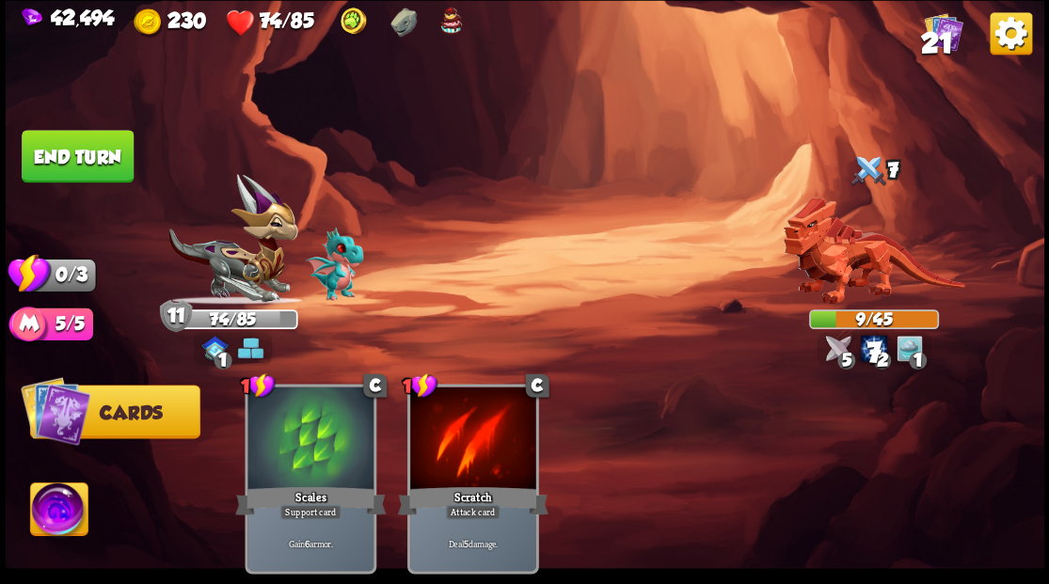
drag, startPoint x: 92, startPoint y: 162, endPoint x: 233, endPoint y: 205, distance: 147.6
click at [94, 162] on button "End turn" at bounding box center [78, 156] width 112 height 53
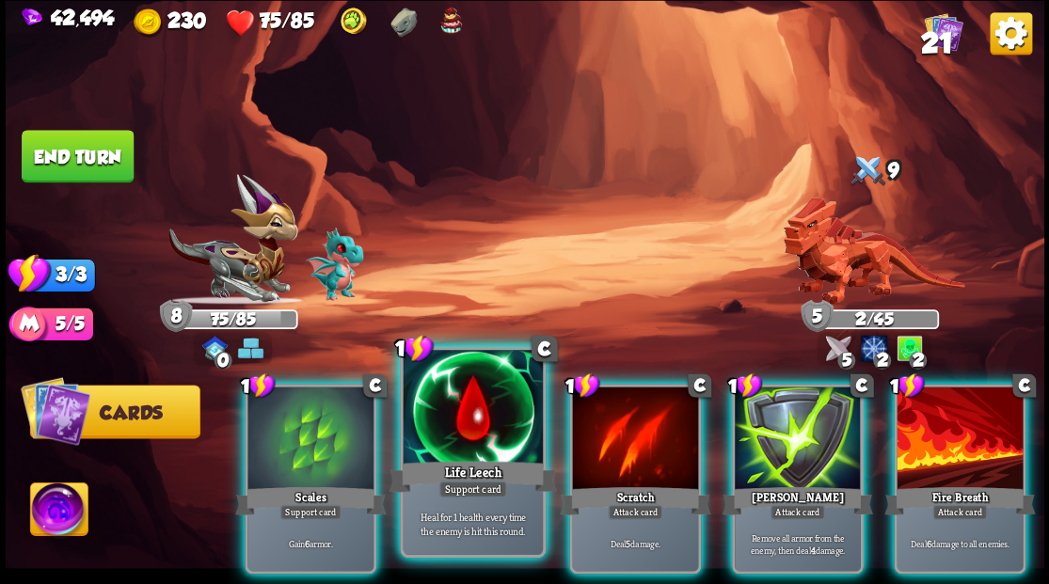
click at [457, 399] on div at bounding box center [472, 409] width 139 height 118
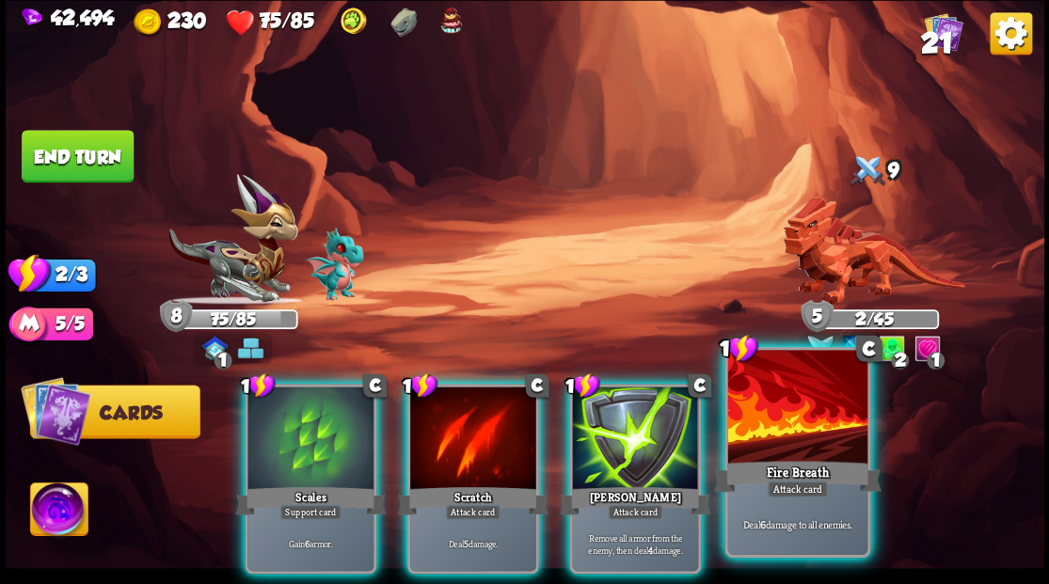
click at [801, 420] on div at bounding box center [796, 409] width 139 height 118
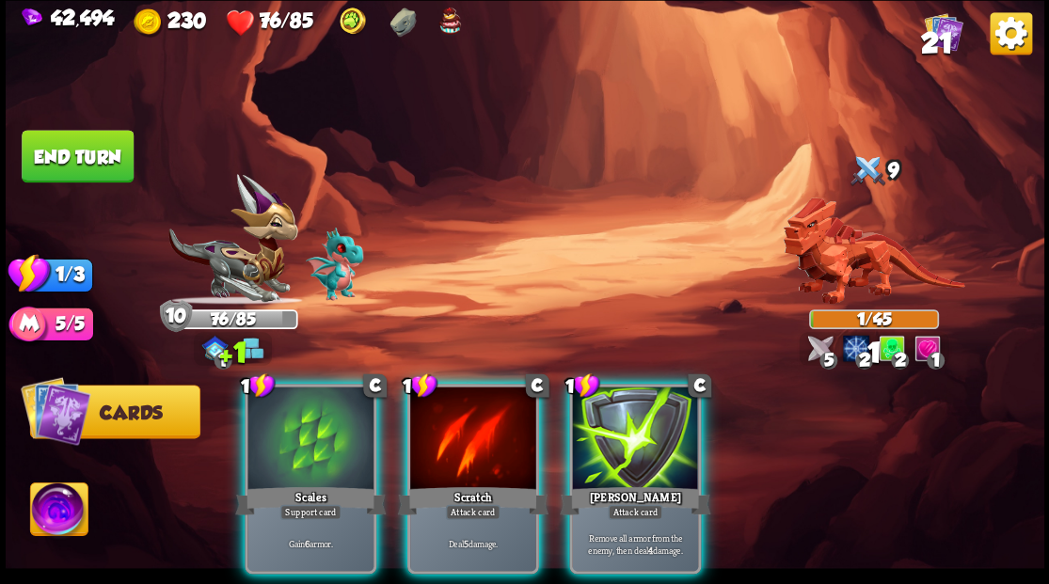
click at [650, 423] on div at bounding box center [635, 440] width 126 height 106
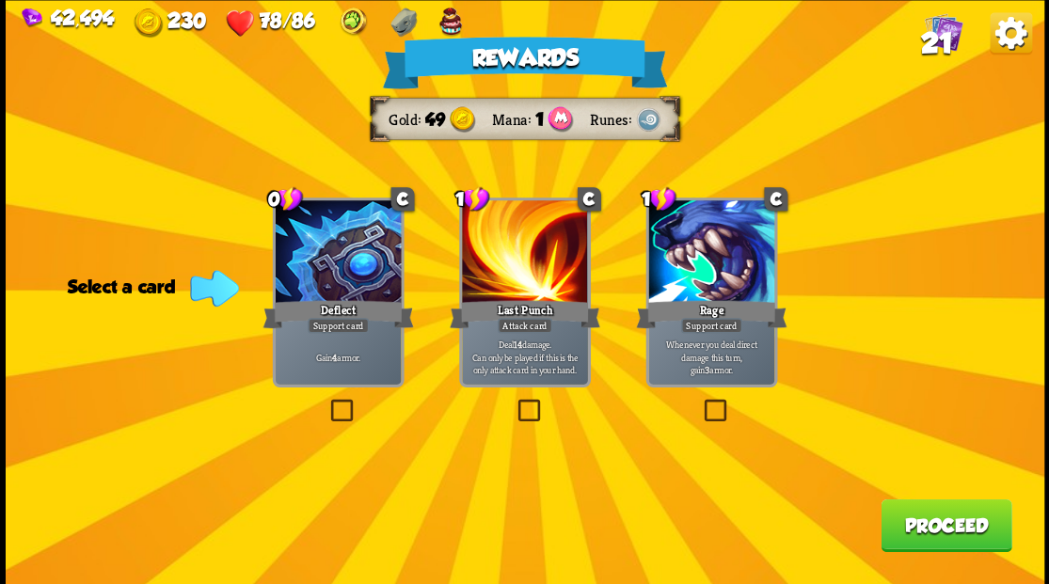
click at [326, 402] on label at bounding box center [326, 402] width 0 height 0
click at [0, 0] on input "checkbox" at bounding box center [0, 0] width 0 height 0
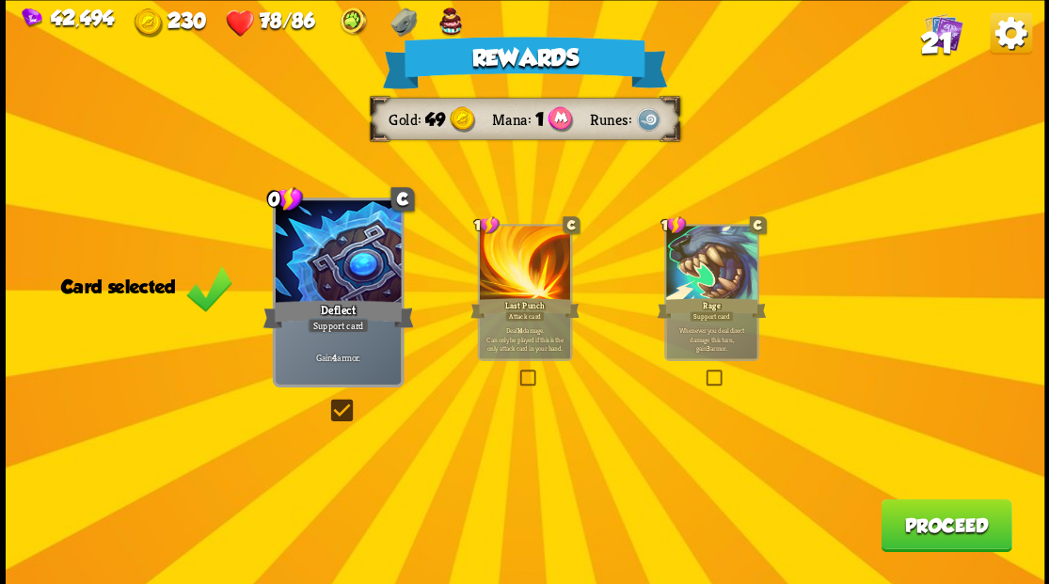
click at [949, 531] on button "Proceed" at bounding box center [945, 525] width 131 height 53
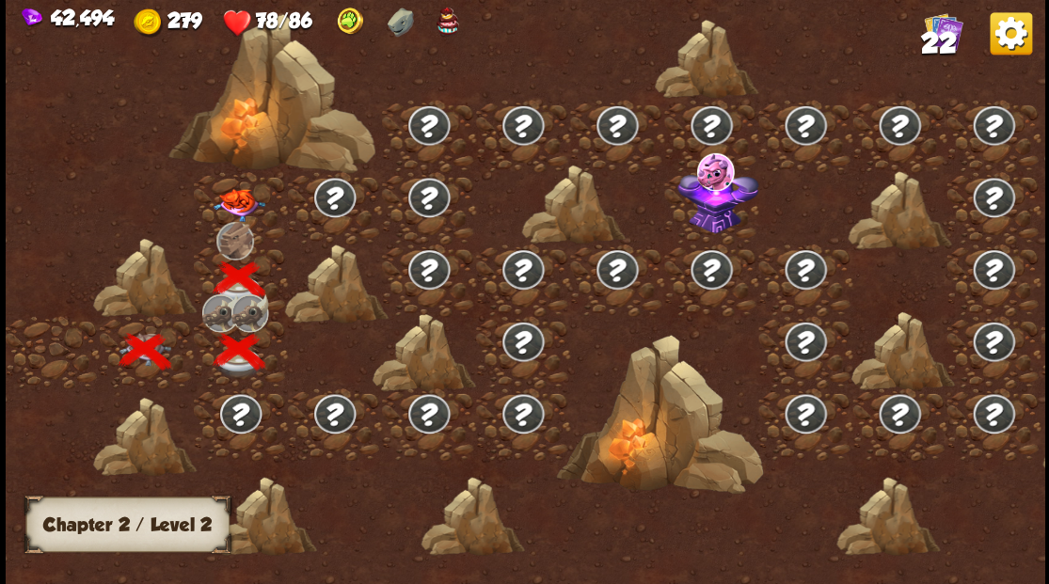
drag, startPoint x: 226, startPoint y: 232, endPoint x: 251, endPoint y: 241, distance: 26.8
click at [226, 232] on img at bounding box center [235, 240] width 38 height 38
click at [234, 243] on img at bounding box center [235, 240] width 38 height 38
click at [243, 201] on img at bounding box center [239, 204] width 52 height 33
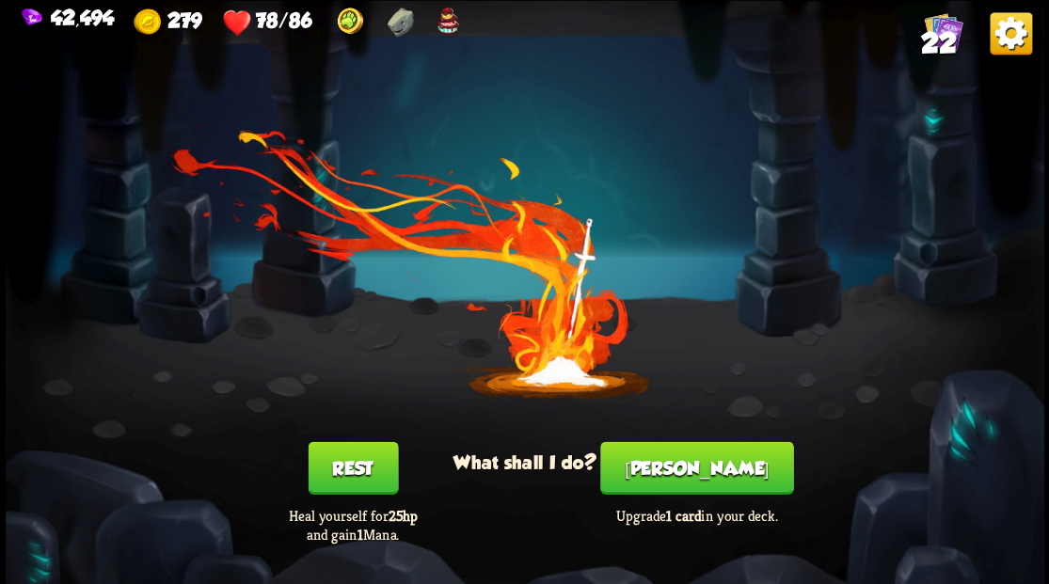
click at [685, 474] on button "[PERSON_NAME]" at bounding box center [696, 467] width 193 height 53
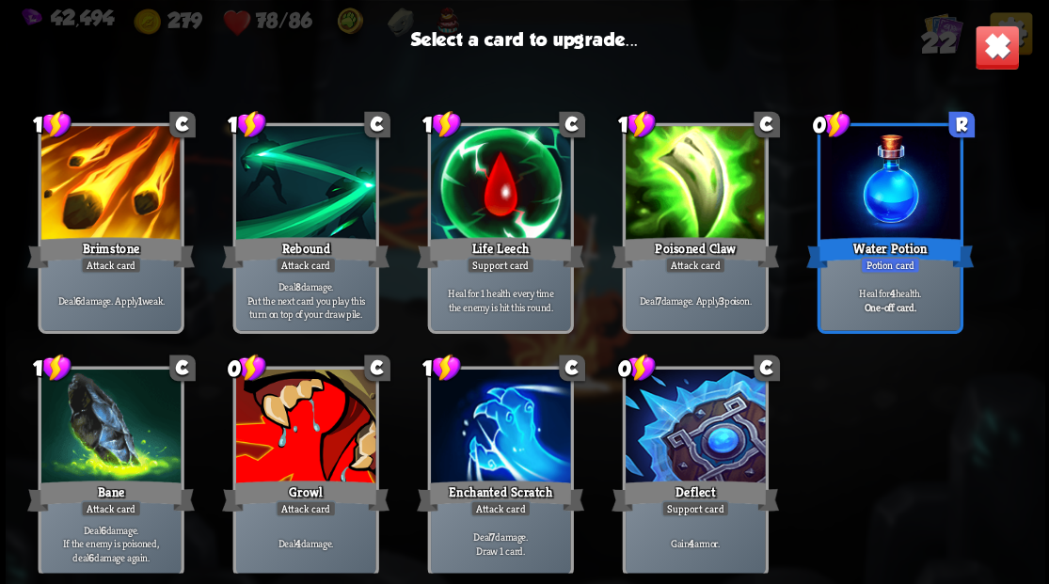
scroll to position [592, 0]
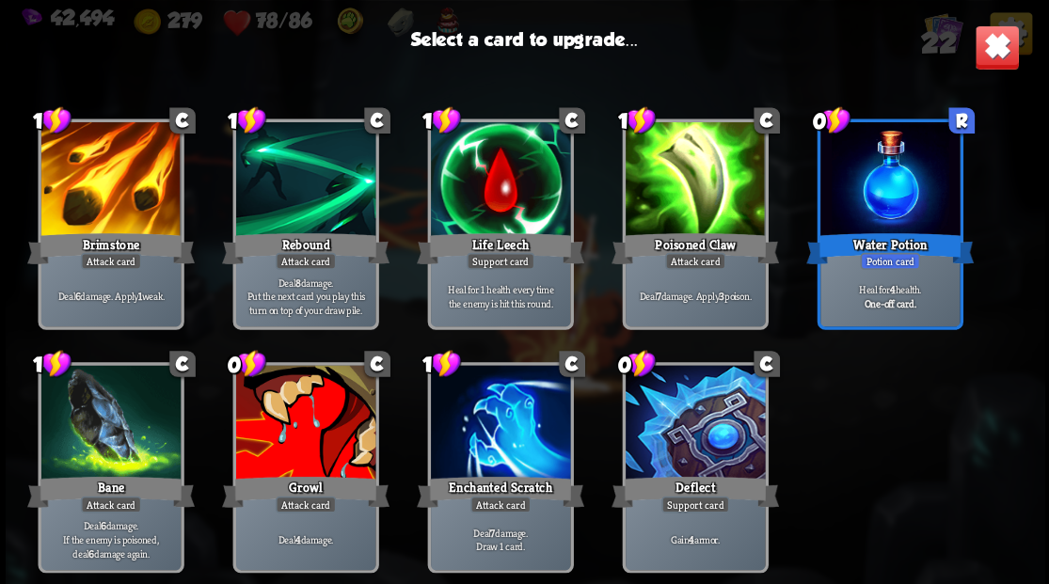
click at [312, 404] on div at bounding box center [304, 424] width 139 height 118
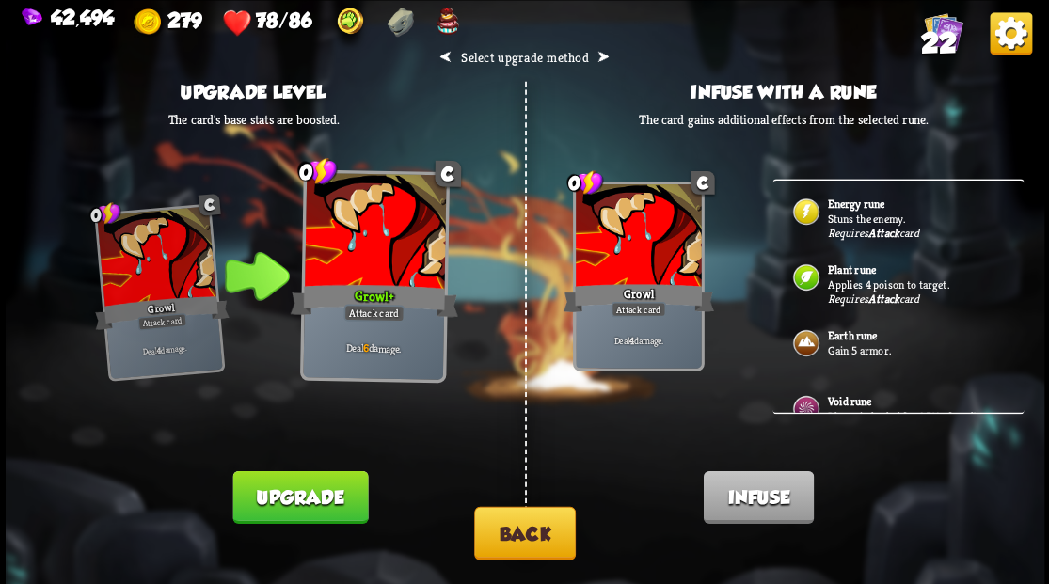
click at [862, 213] on p "Stuns the enemy." at bounding box center [915, 218] width 176 height 15
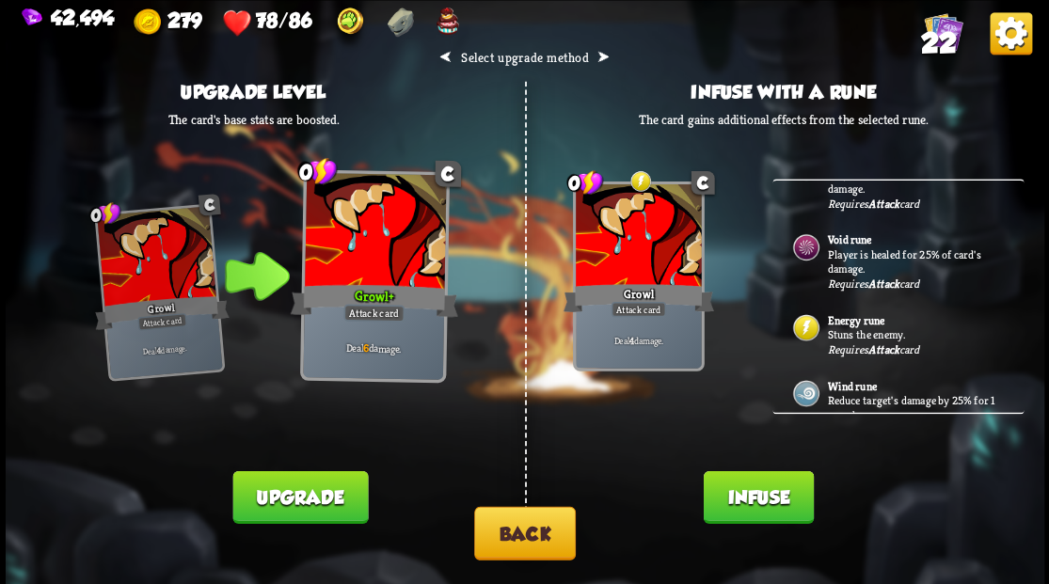
scroll to position [305, 0]
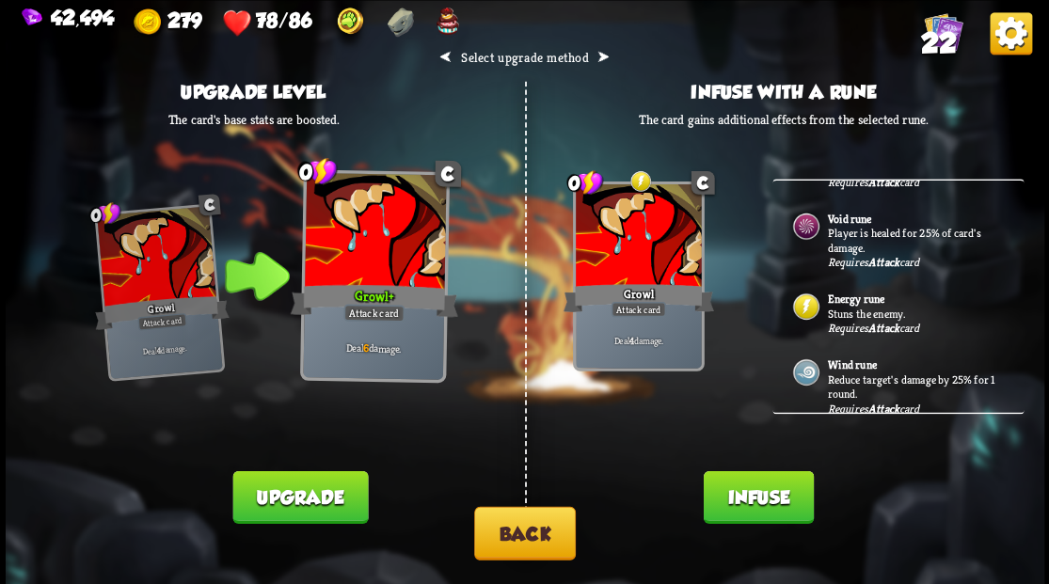
drag, startPoint x: 763, startPoint y: 499, endPoint x: 730, endPoint y: 459, distance: 52.2
click at [756, 487] on button "Infuse" at bounding box center [758, 496] width 110 height 53
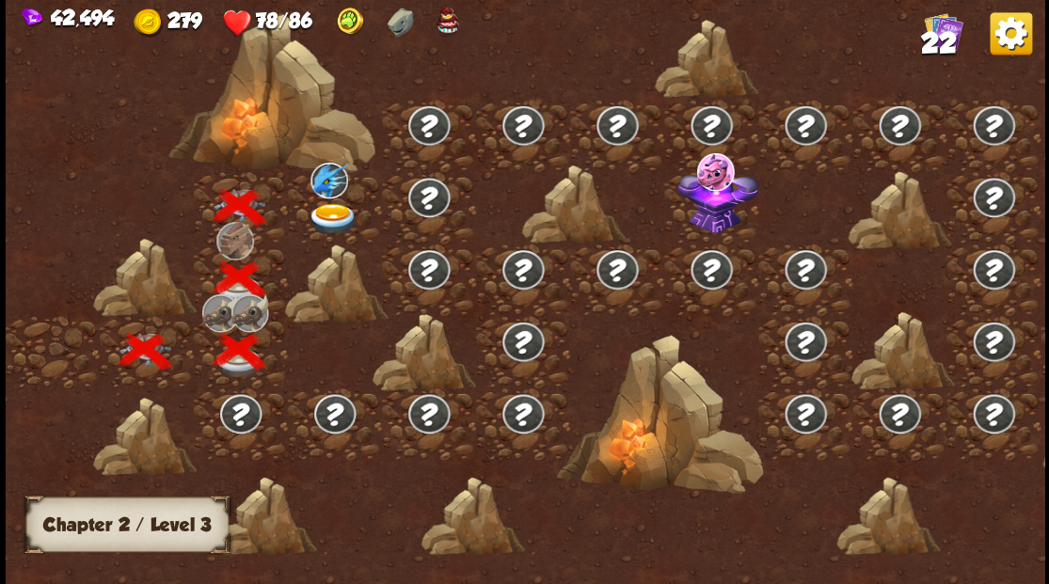
click at [326, 207] on img at bounding box center [333, 218] width 52 height 31
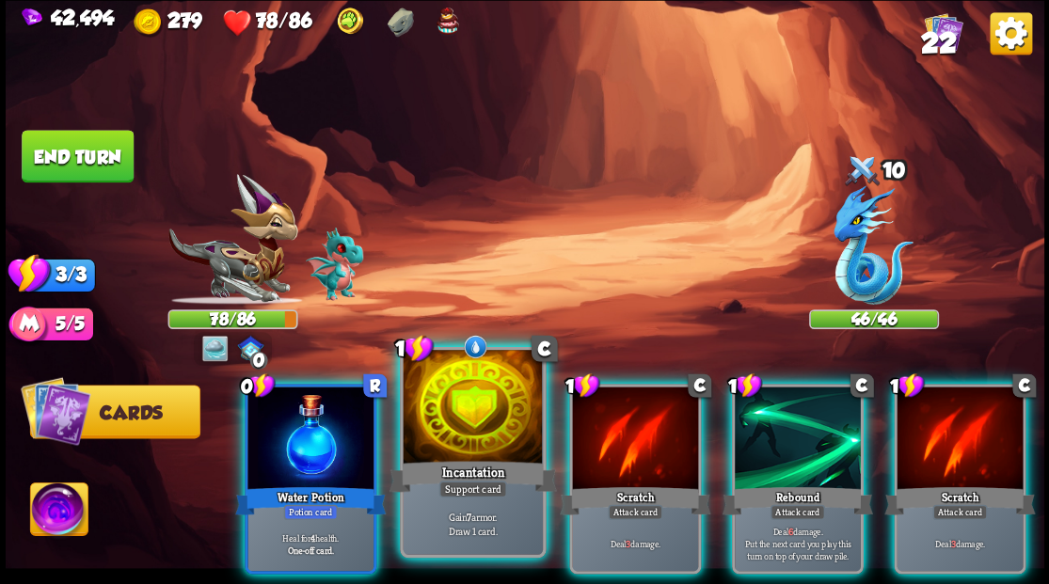
click at [482, 425] on div at bounding box center [472, 409] width 139 height 118
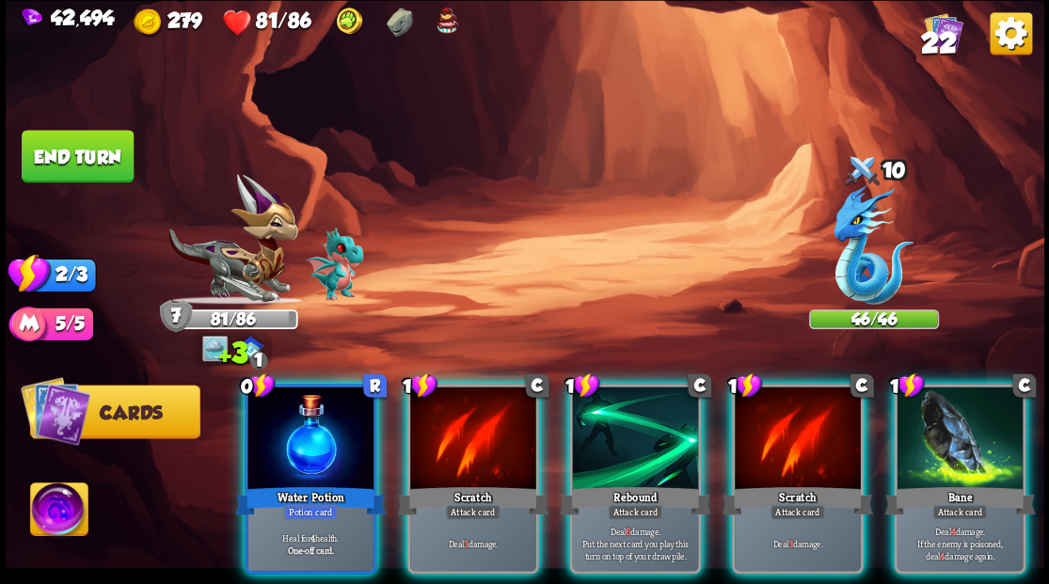
click at [304, 423] on div at bounding box center [310, 440] width 126 height 106
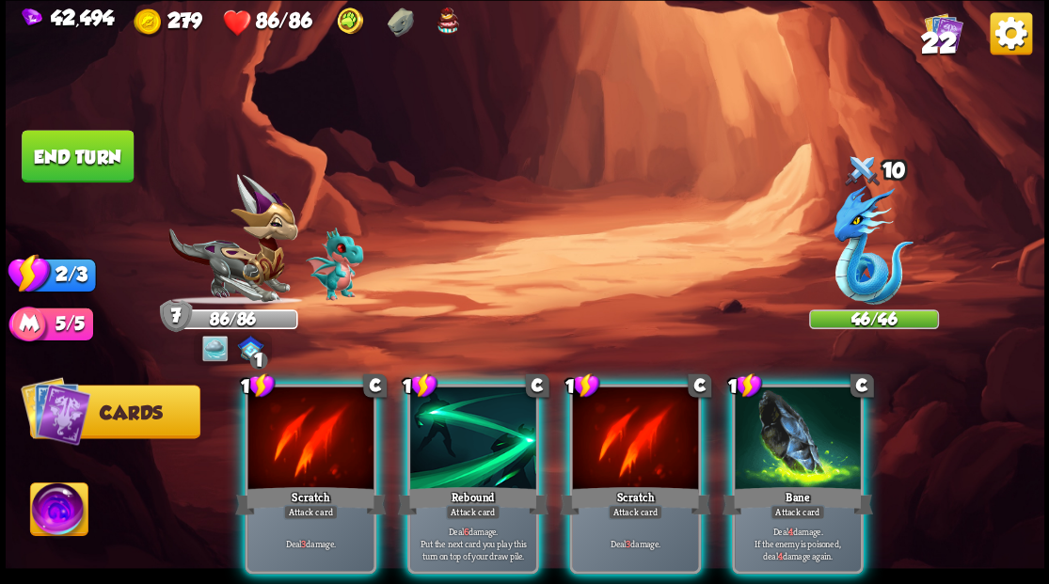
drag, startPoint x: 56, startPoint y: 503, endPoint x: 182, endPoint y: 463, distance: 131.5
click at [56, 503] on img at bounding box center [58, 512] width 57 height 58
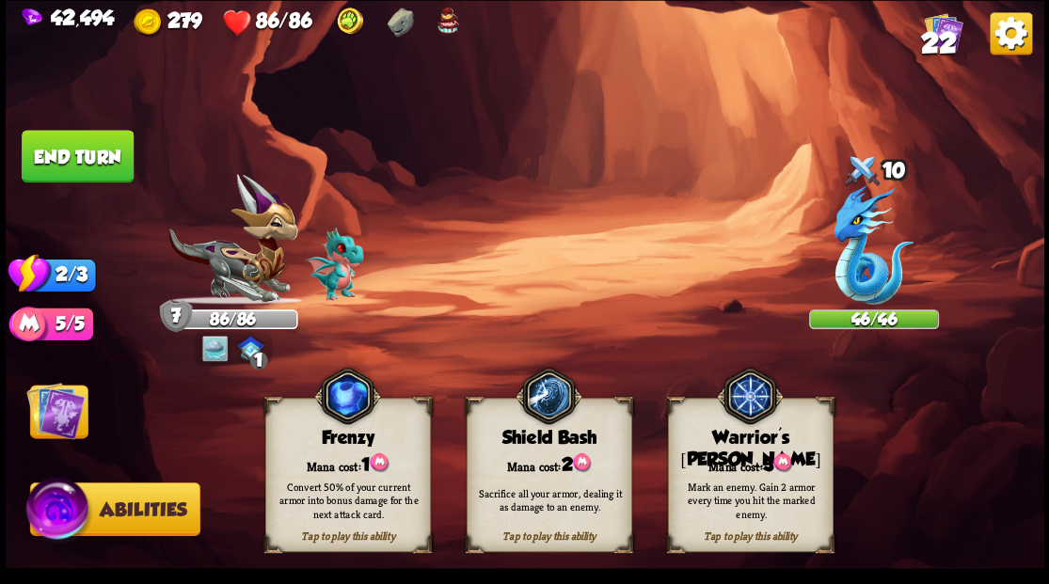
drag, startPoint x: 741, startPoint y: 458, endPoint x: 731, endPoint y: 440, distance: 20.7
click at [741, 456] on div "Mana cost: 3" at bounding box center [750, 464] width 164 height 24
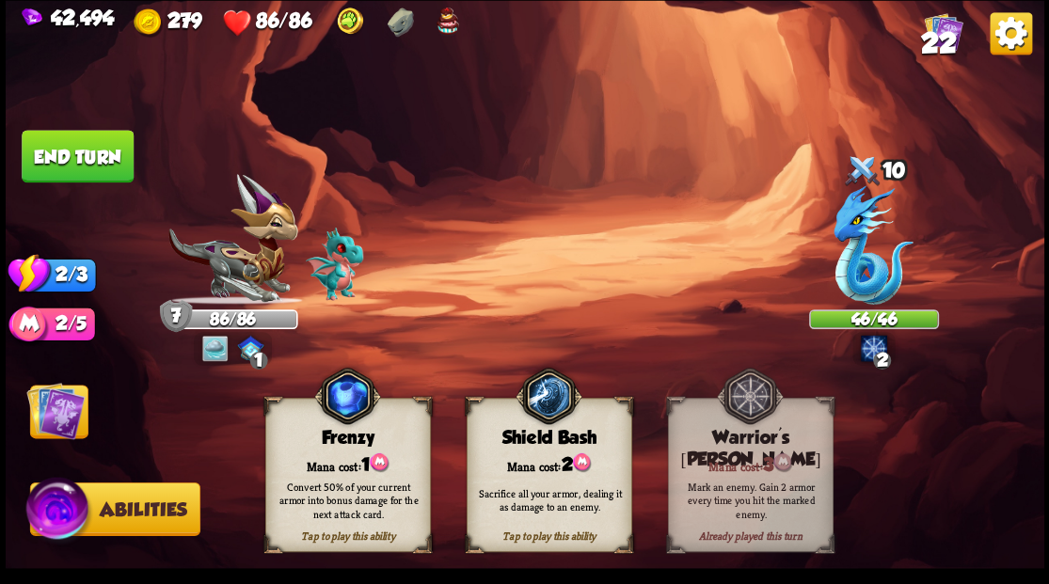
click at [71, 414] on img at bounding box center [55, 410] width 58 height 58
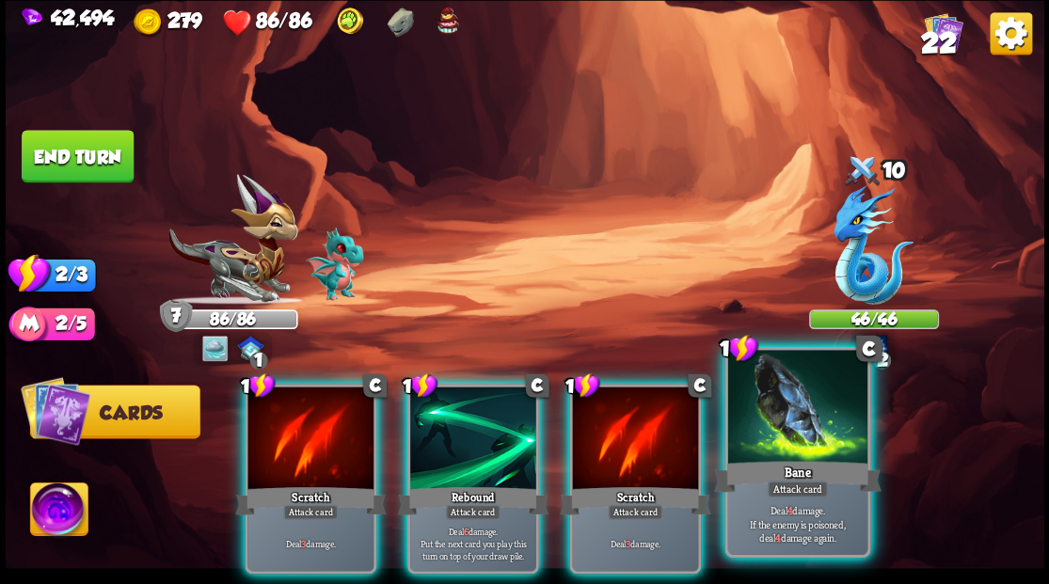
click at [783, 418] on div at bounding box center [796, 409] width 139 height 118
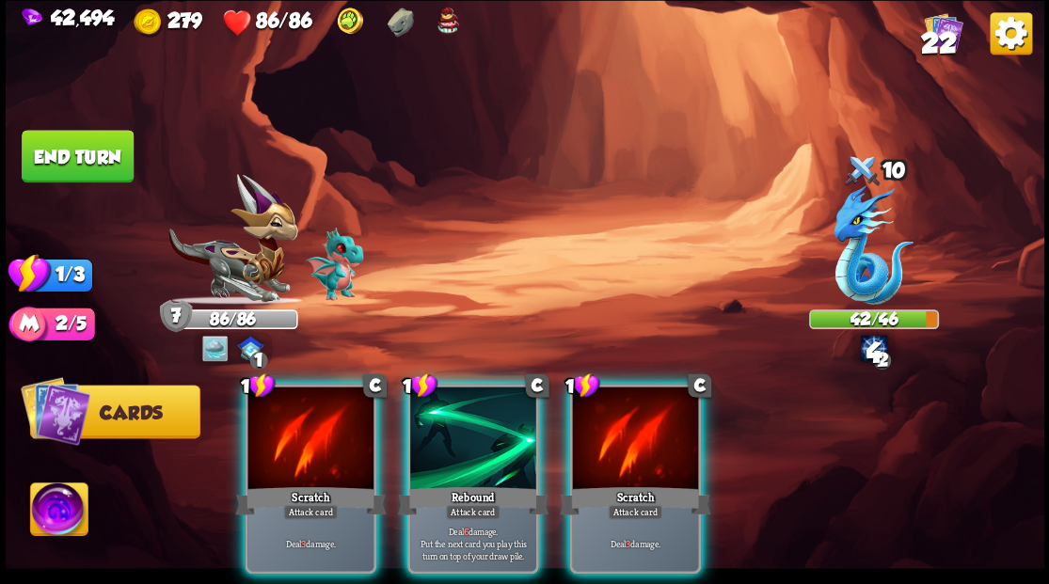
click at [626, 423] on div at bounding box center [635, 440] width 126 height 106
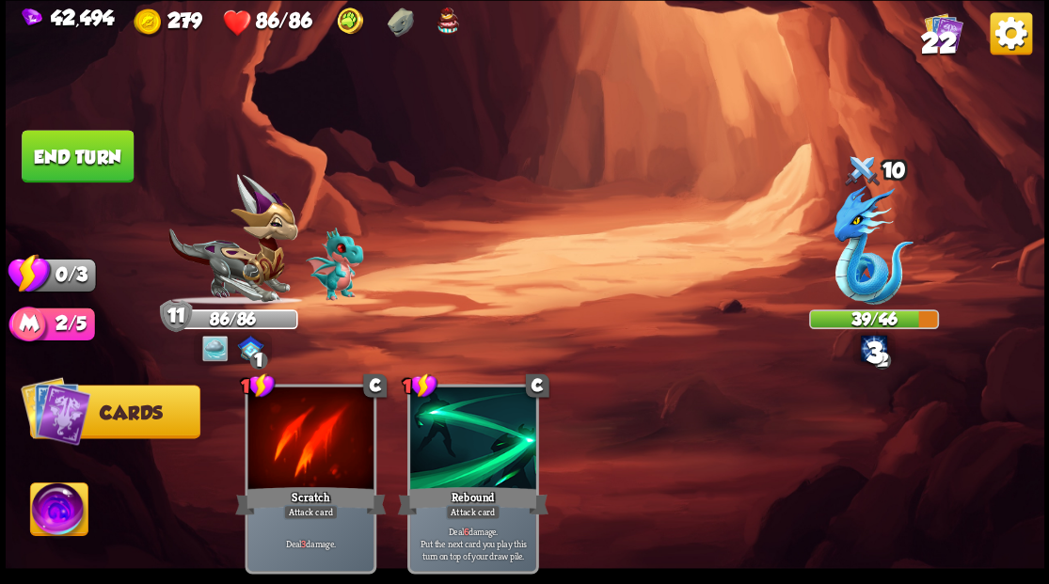
drag, startPoint x: 87, startPoint y: 149, endPoint x: 279, endPoint y: 218, distance: 205.0
click at [95, 149] on button "End turn" at bounding box center [77, 156] width 115 height 54
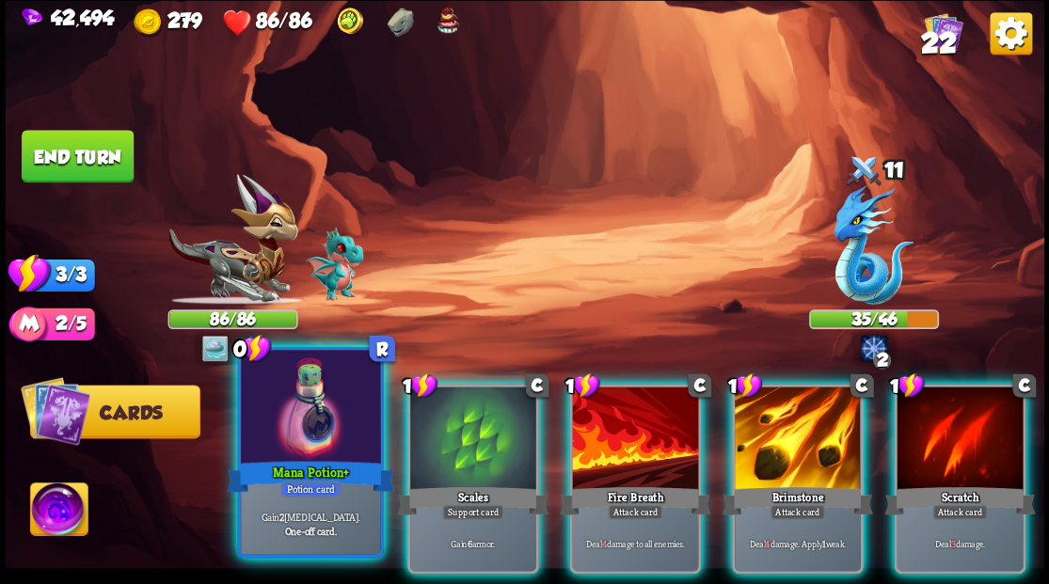
click at [314, 409] on div at bounding box center [310, 409] width 139 height 118
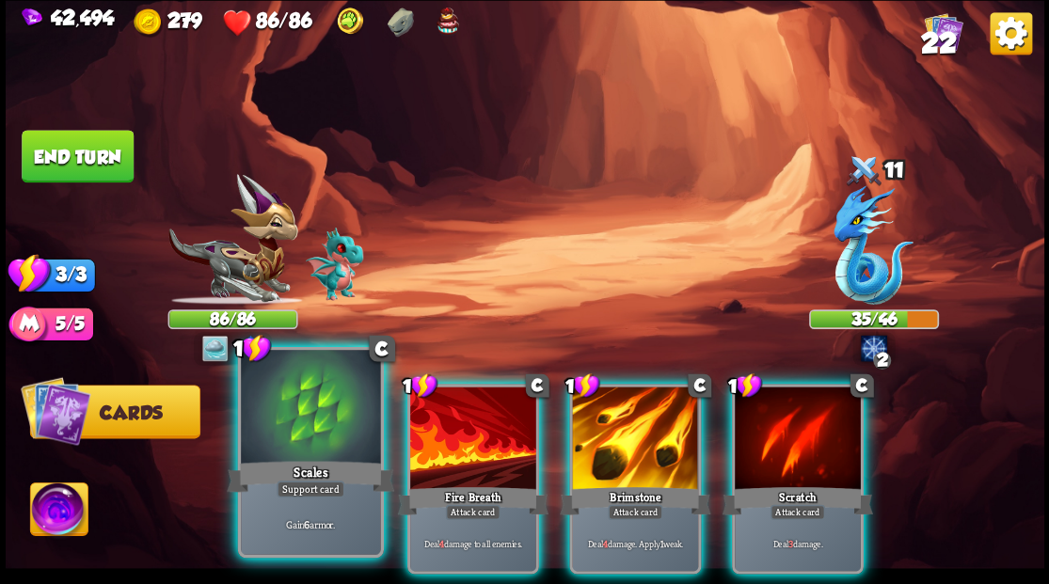
click at [310, 409] on div at bounding box center [310, 409] width 139 height 118
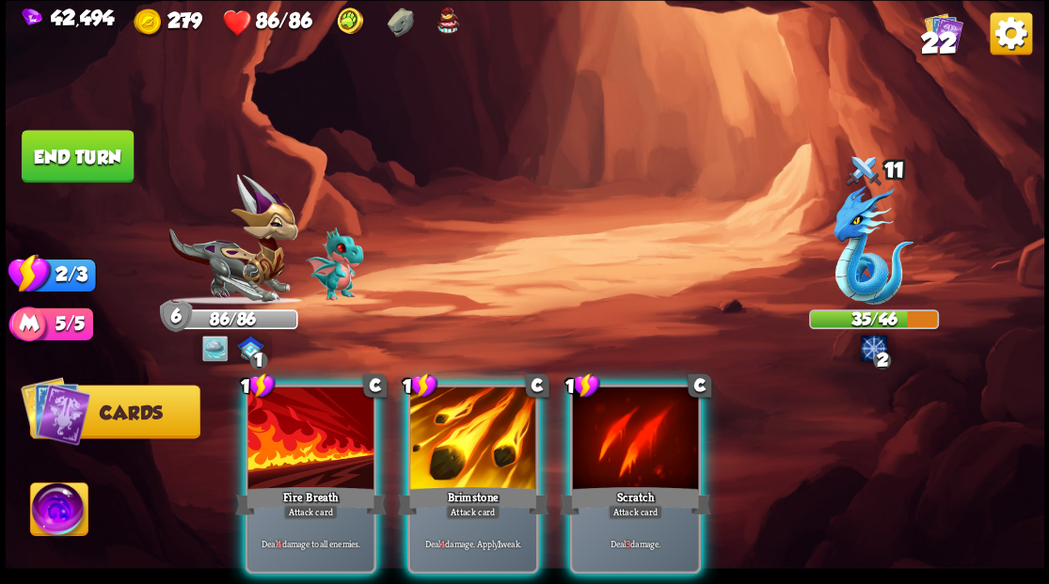
click at [457, 428] on div at bounding box center [473, 440] width 126 height 106
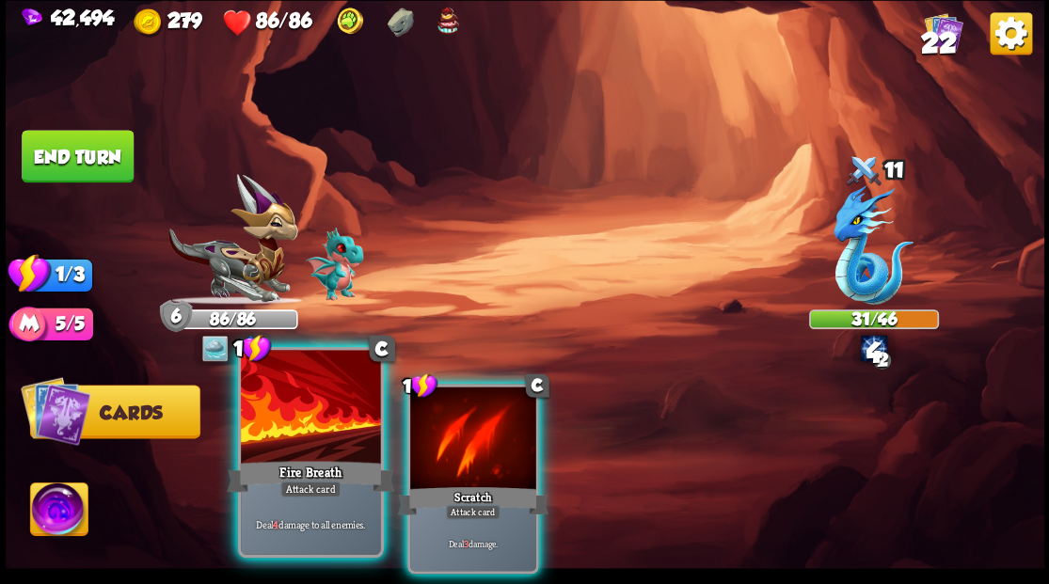
click at [324, 411] on div at bounding box center [310, 409] width 139 height 118
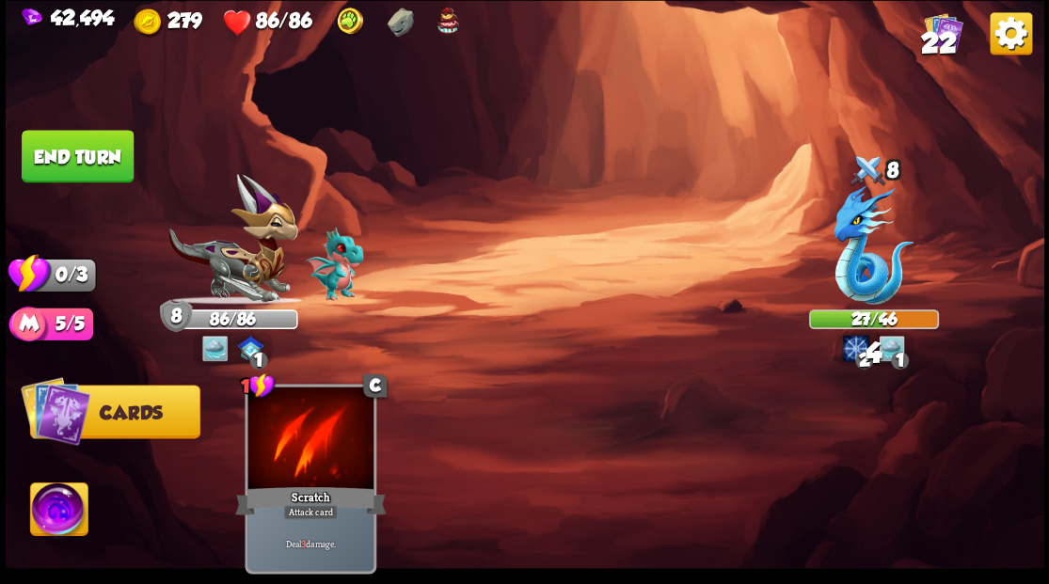
click at [117, 161] on button "End turn" at bounding box center [77, 156] width 115 height 54
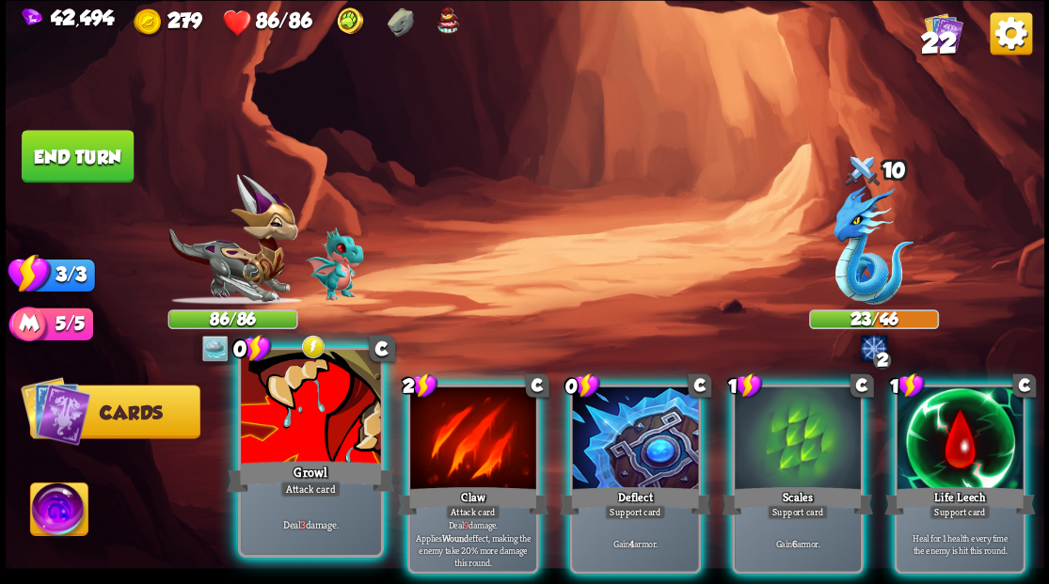
click at [252, 433] on div at bounding box center [310, 409] width 139 height 118
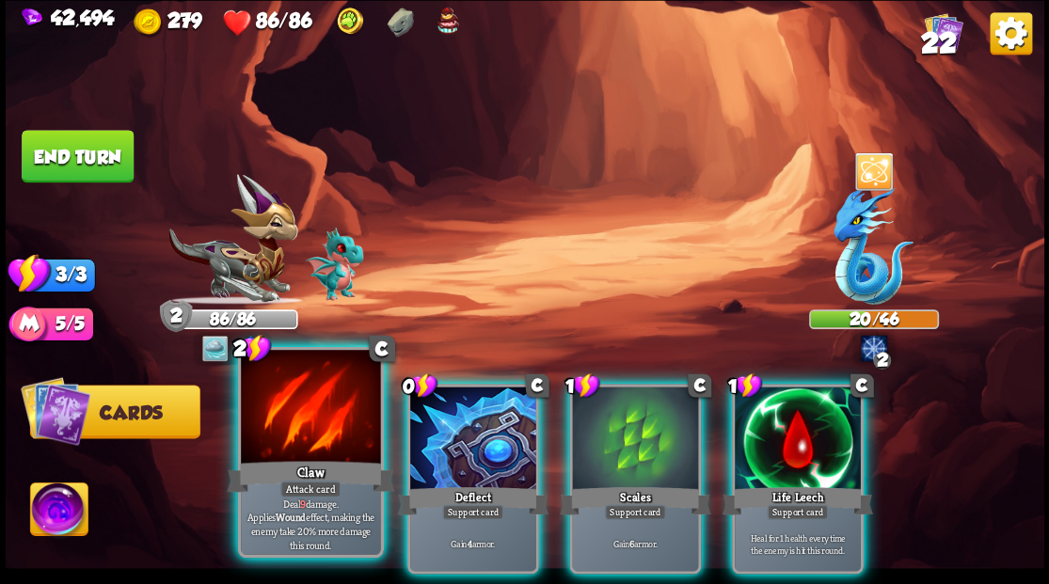
click at [282, 433] on div at bounding box center [310, 409] width 139 height 118
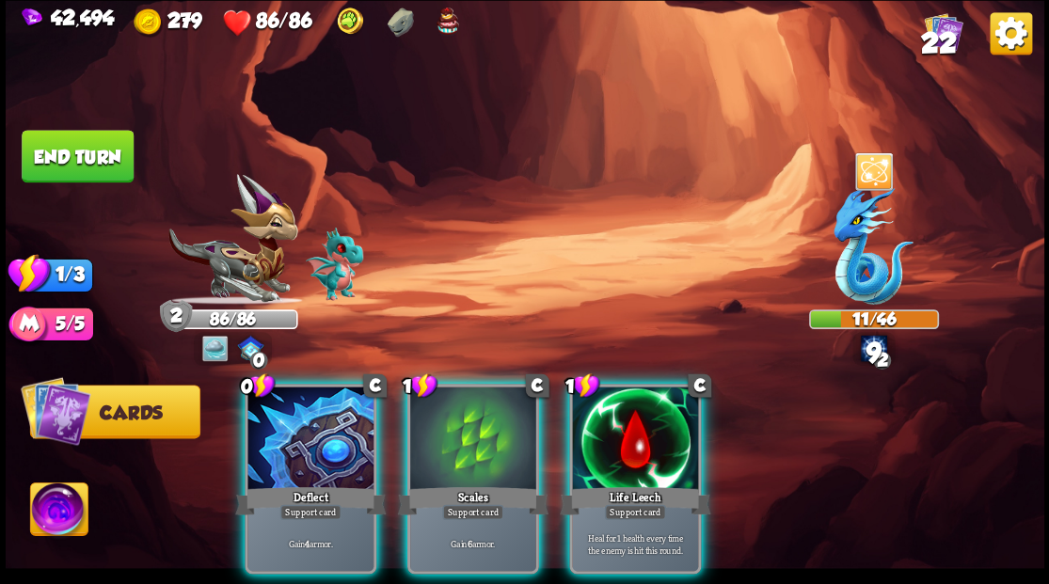
click at [303, 447] on div at bounding box center [310, 440] width 126 height 106
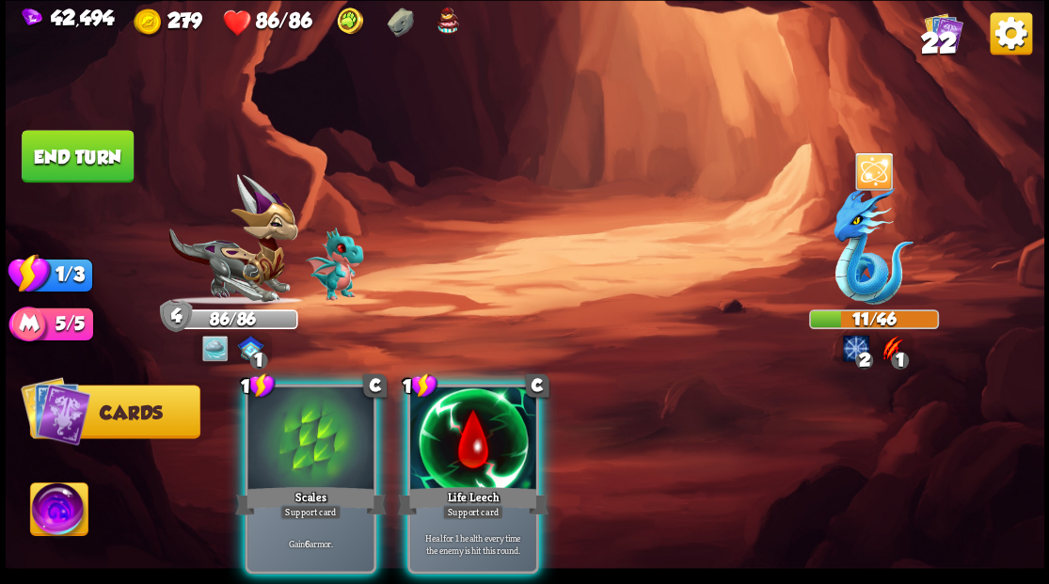
drag, startPoint x: 303, startPoint y: 437, endPoint x: 213, endPoint y: 328, distance: 141.6
click at [303, 435] on div at bounding box center [310, 440] width 126 height 106
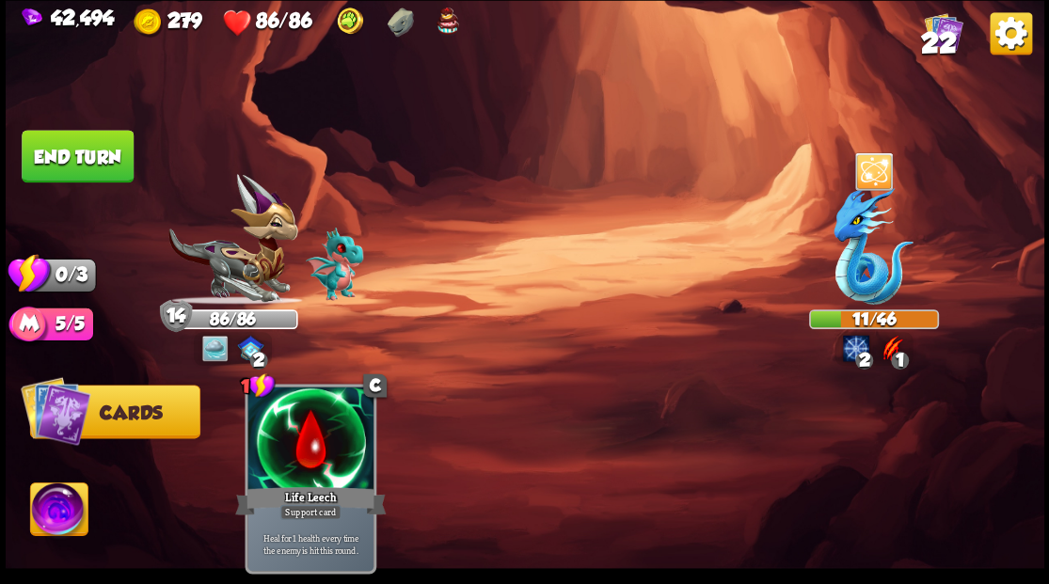
drag, startPoint x: 84, startPoint y: 154, endPoint x: 112, endPoint y: 157, distance: 28.4
click at [86, 154] on button "End turn" at bounding box center [77, 156] width 115 height 54
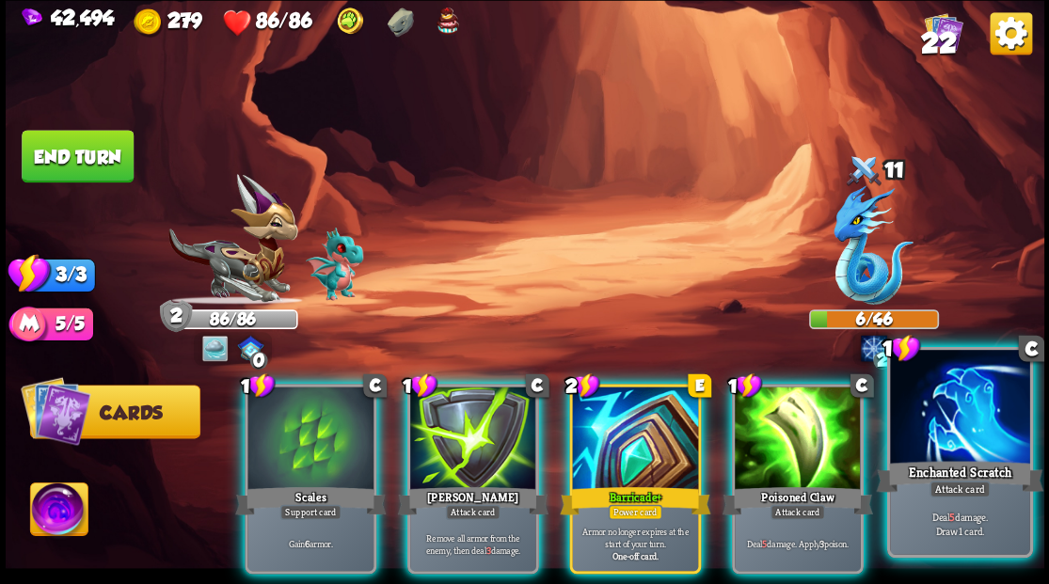
click at [974, 442] on div at bounding box center [959, 409] width 139 height 118
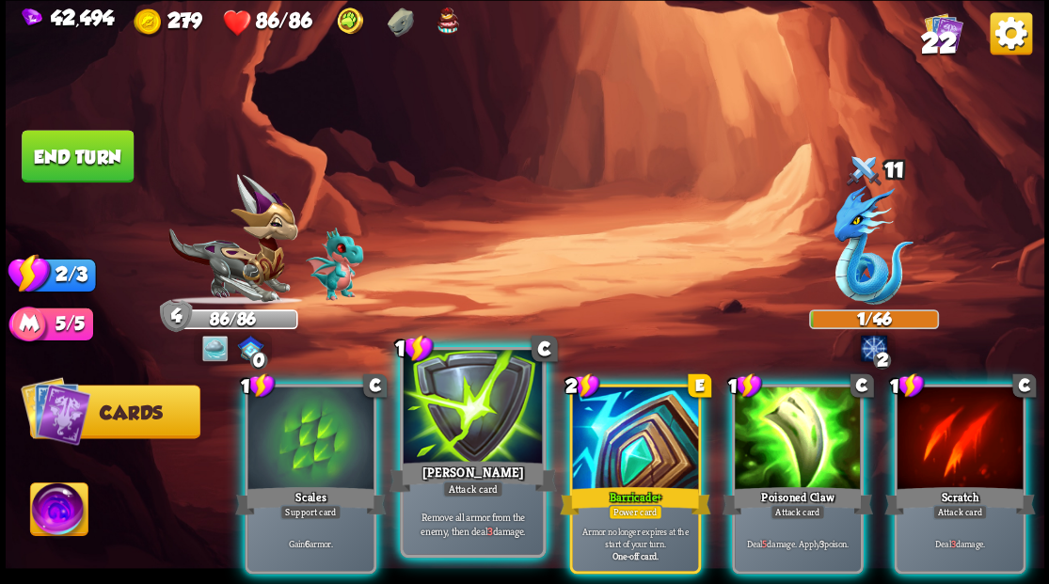
click at [480, 427] on div at bounding box center [472, 409] width 139 height 118
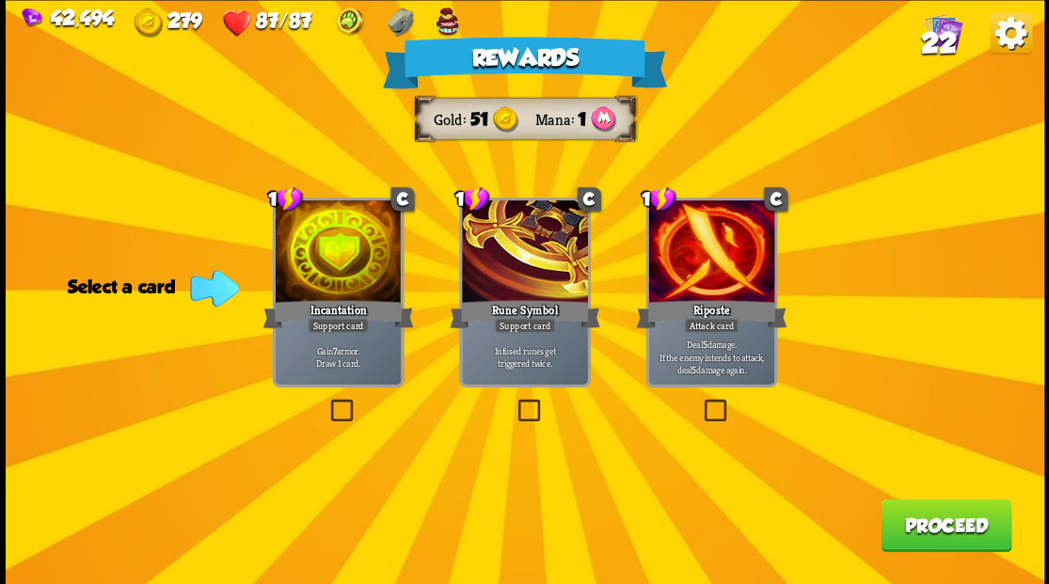
drag, startPoint x: 711, startPoint y: 415, endPoint x: 745, endPoint y: 415, distance: 33.9
click at [700, 402] on label at bounding box center [700, 402] width 0 height 0
click at [0, 0] on input "checkbox" at bounding box center [0, 0] width 0 height 0
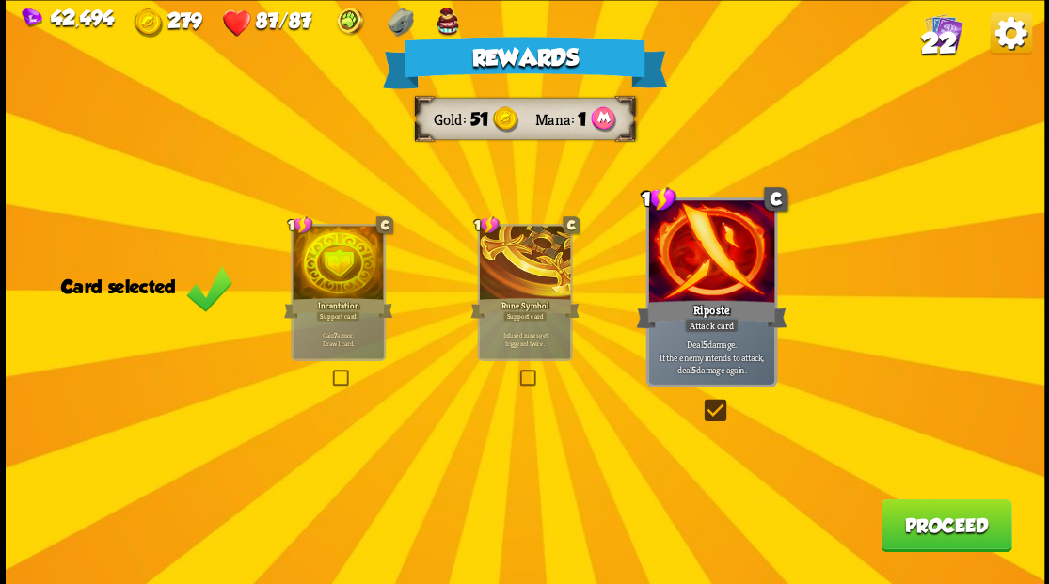
click at [935, 523] on button "Proceed" at bounding box center [945, 525] width 131 height 53
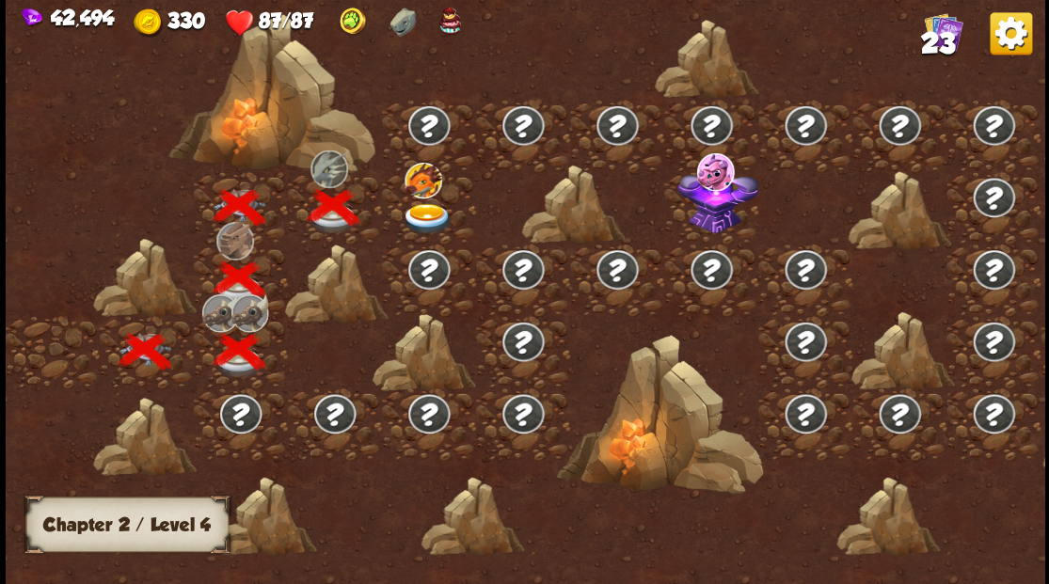
click at [425, 214] on img at bounding box center [427, 218] width 52 height 31
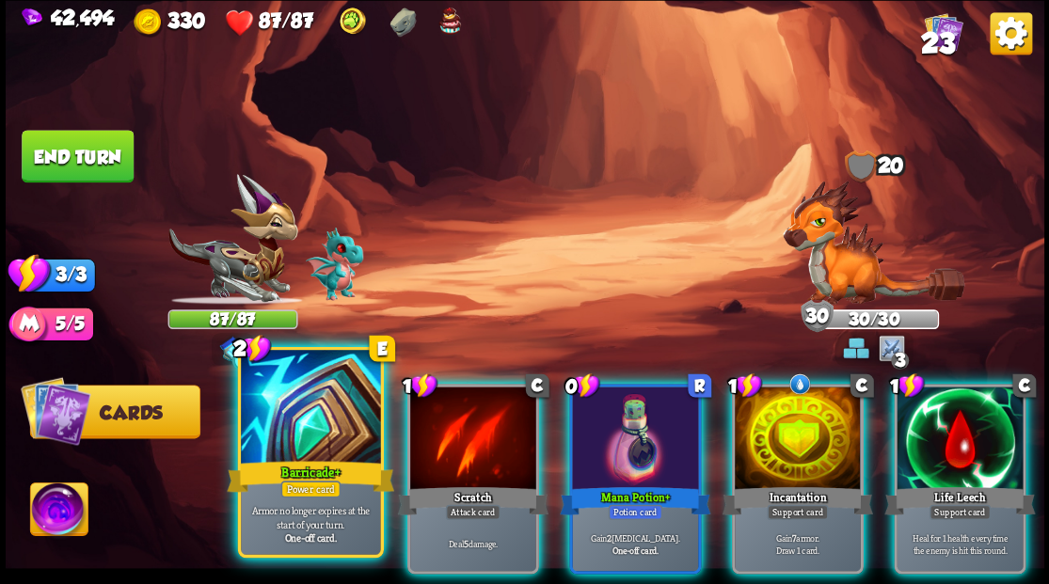
click at [311, 426] on div at bounding box center [310, 409] width 139 height 118
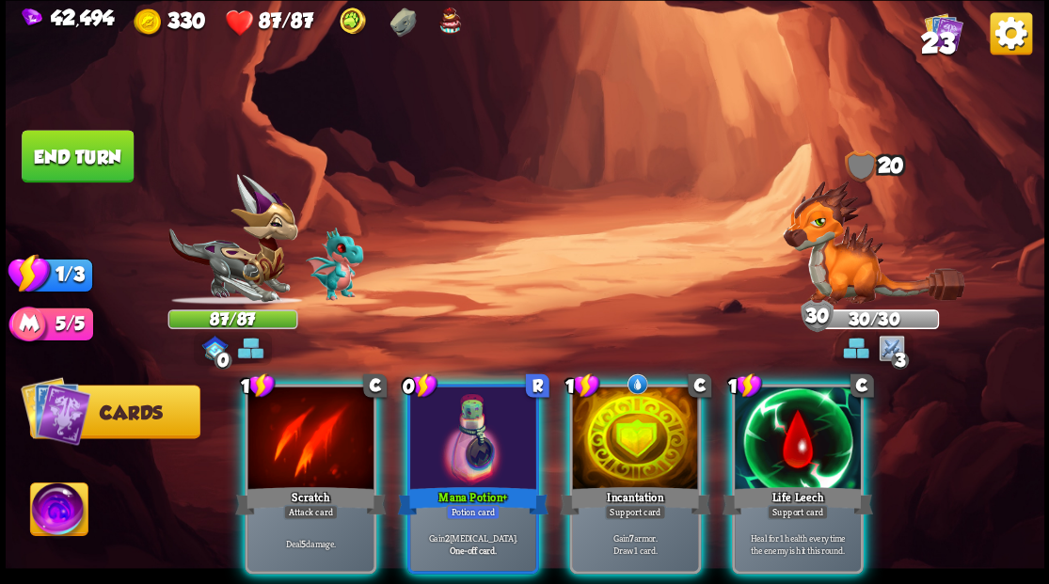
drag, startPoint x: 628, startPoint y: 404, endPoint x: 600, endPoint y: 395, distance: 29.7
click at [626, 404] on div at bounding box center [635, 440] width 126 height 106
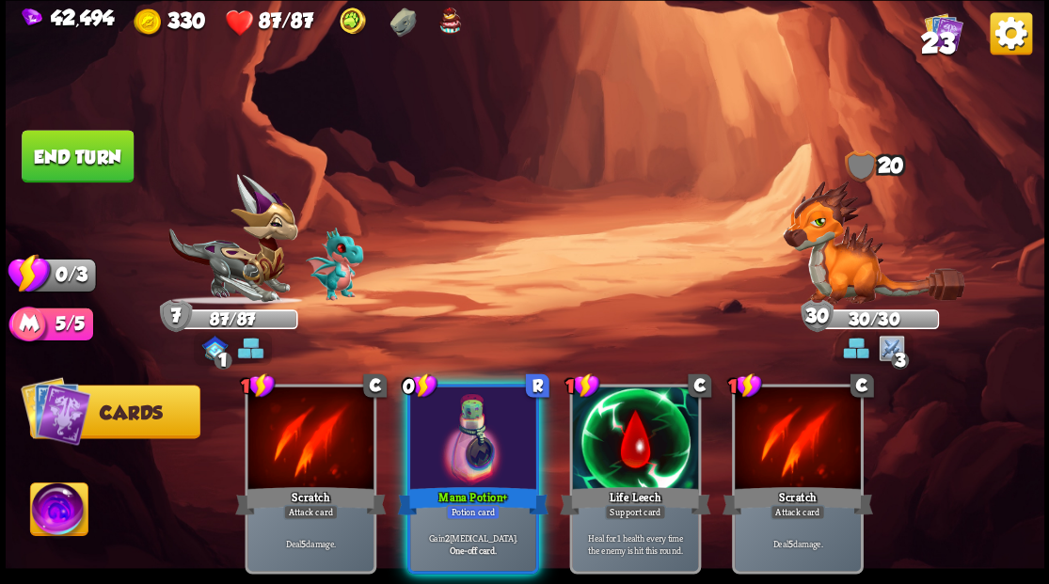
click at [53, 513] on img at bounding box center [58, 512] width 57 height 58
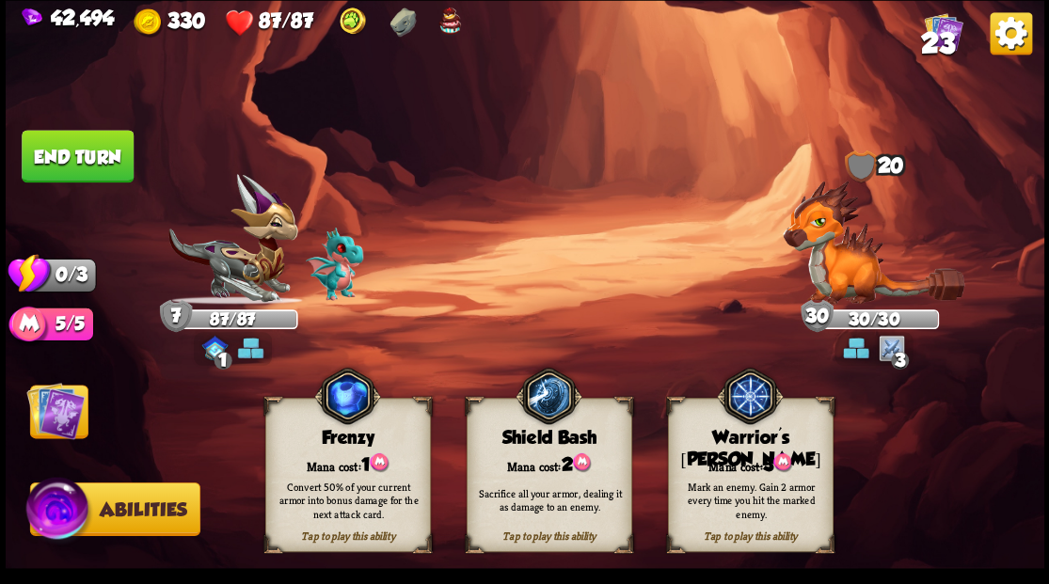
click at [730, 467] on div "Mark an enemy. Gain 2 armor every time you hit the marked enemy." at bounding box center [751, 499] width 166 height 65
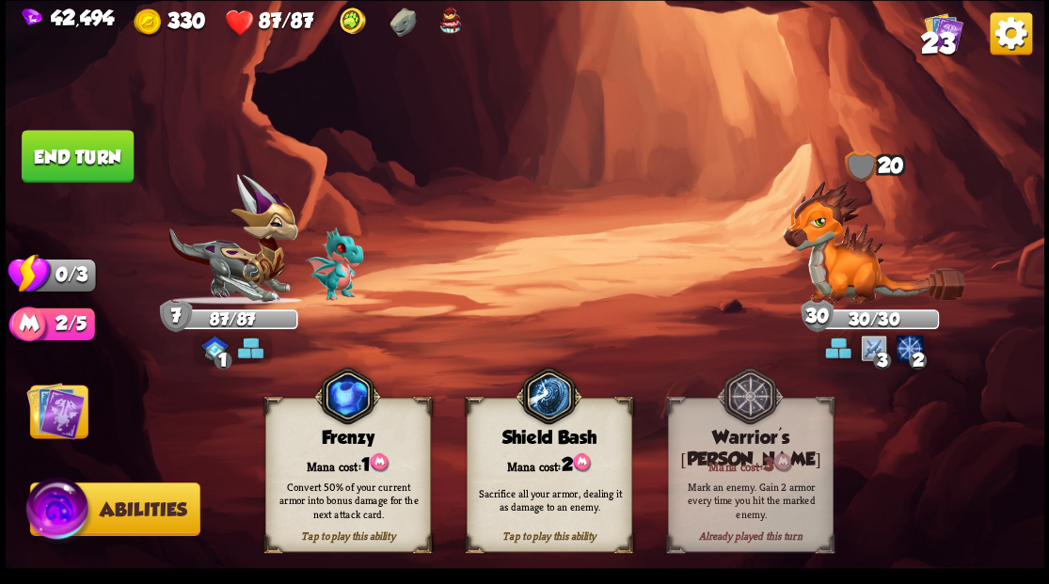
drag, startPoint x: 55, startPoint y: 411, endPoint x: 83, endPoint y: 418, distance: 29.0
click at [55, 412] on img at bounding box center [55, 410] width 58 height 58
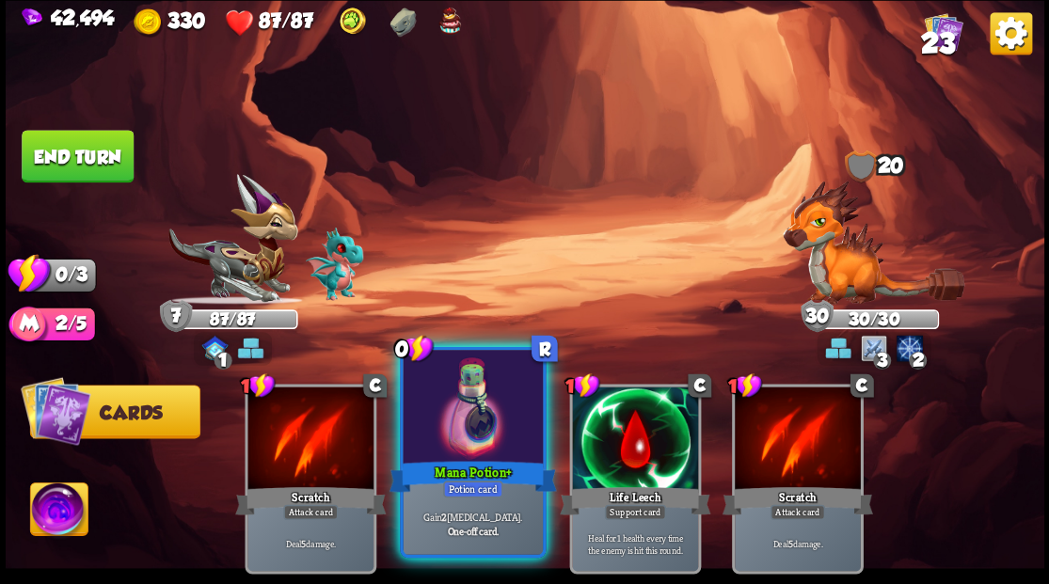
click at [486, 435] on div at bounding box center [472, 409] width 139 height 118
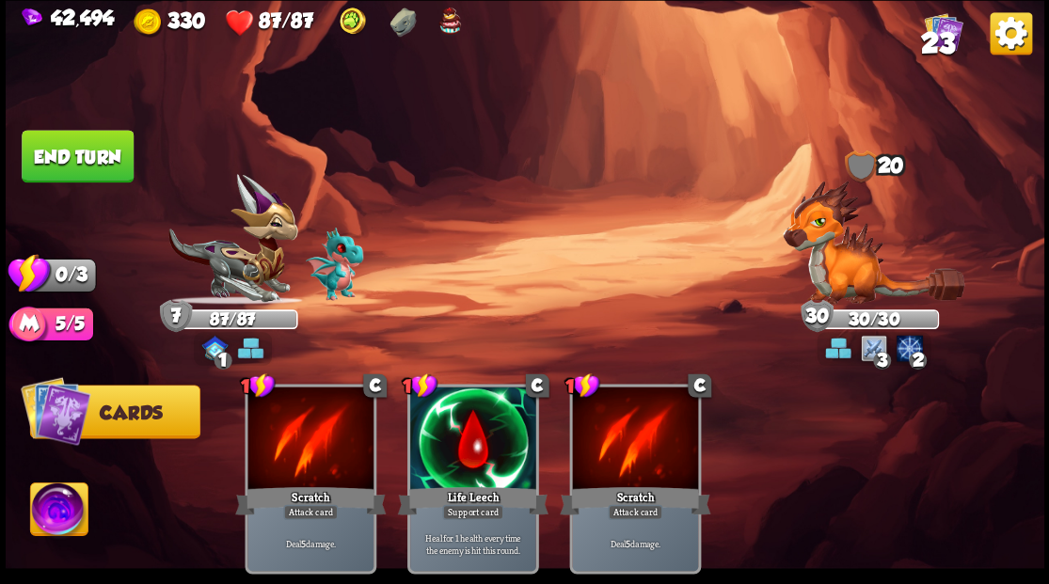
click at [105, 158] on button "End turn" at bounding box center [78, 156] width 112 height 53
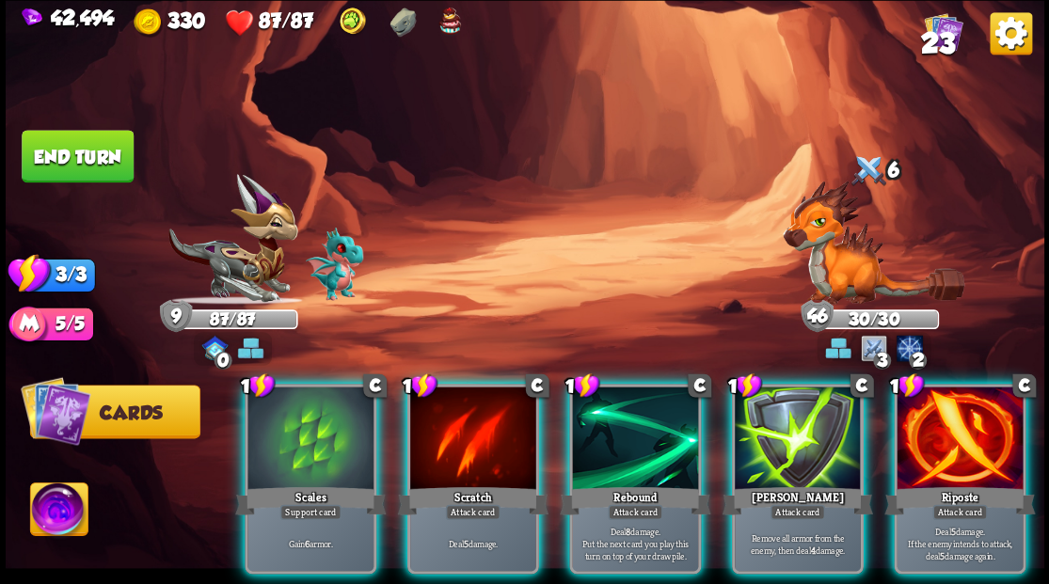
click at [778, 433] on div at bounding box center [798, 440] width 126 height 106
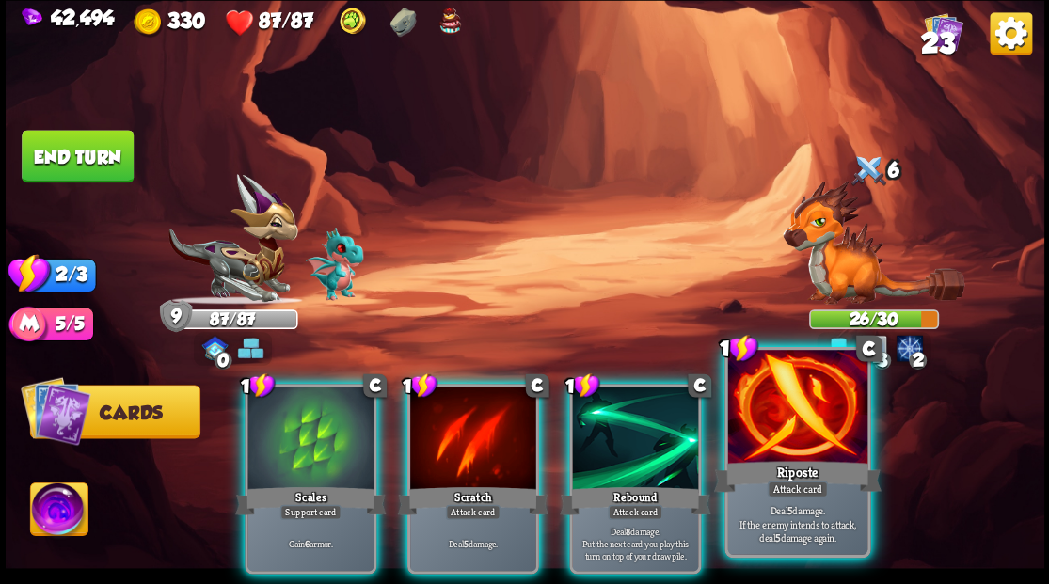
click at [795, 424] on div at bounding box center [796, 409] width 139 height 118
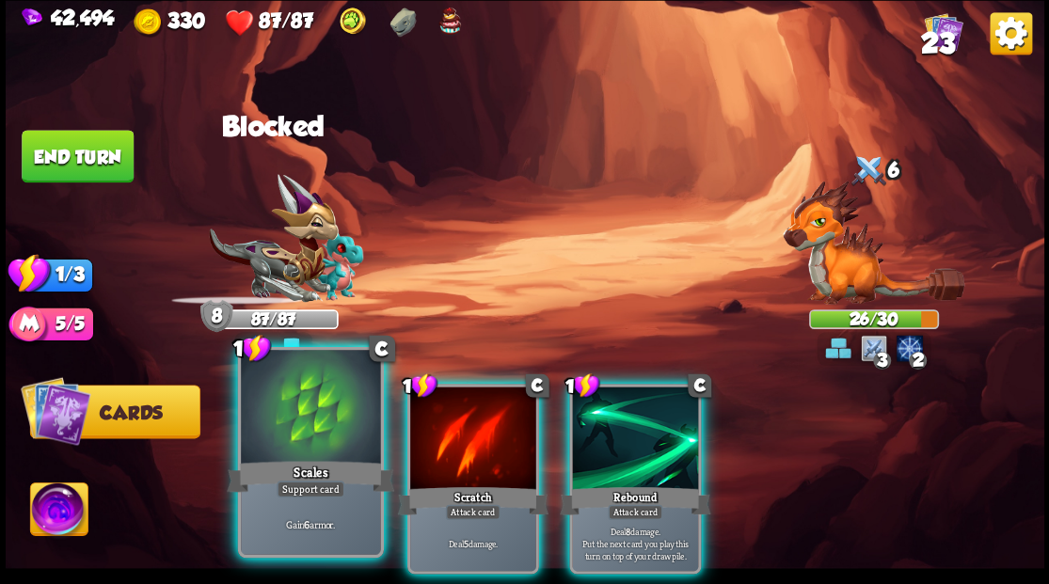
click at [300, 415] on div at bounding box center [310, 409] width 139 height 118
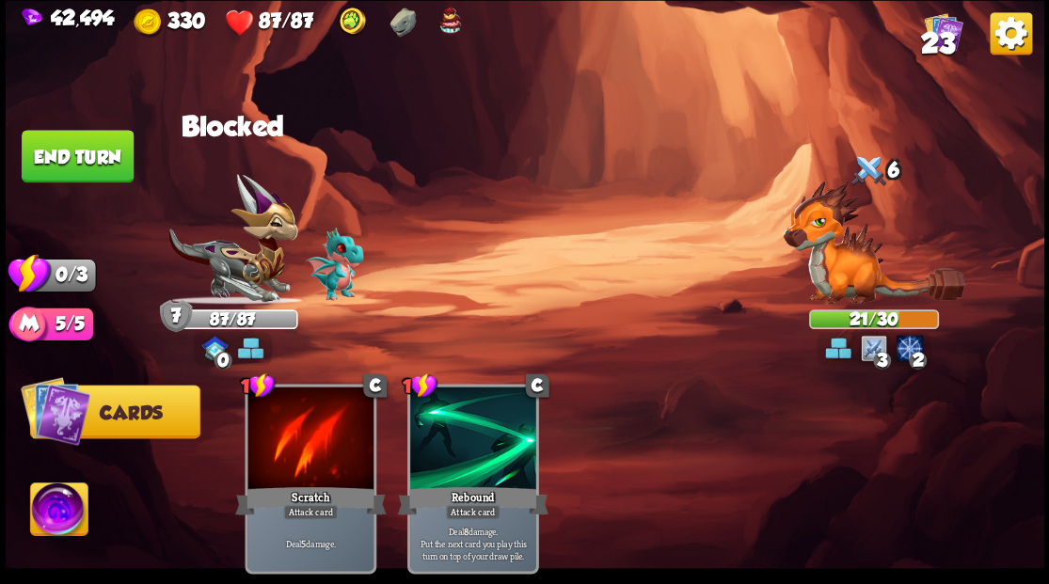
click at [107, 160] on button "End turn" at bounding box center [78, 156] width 112 height 53
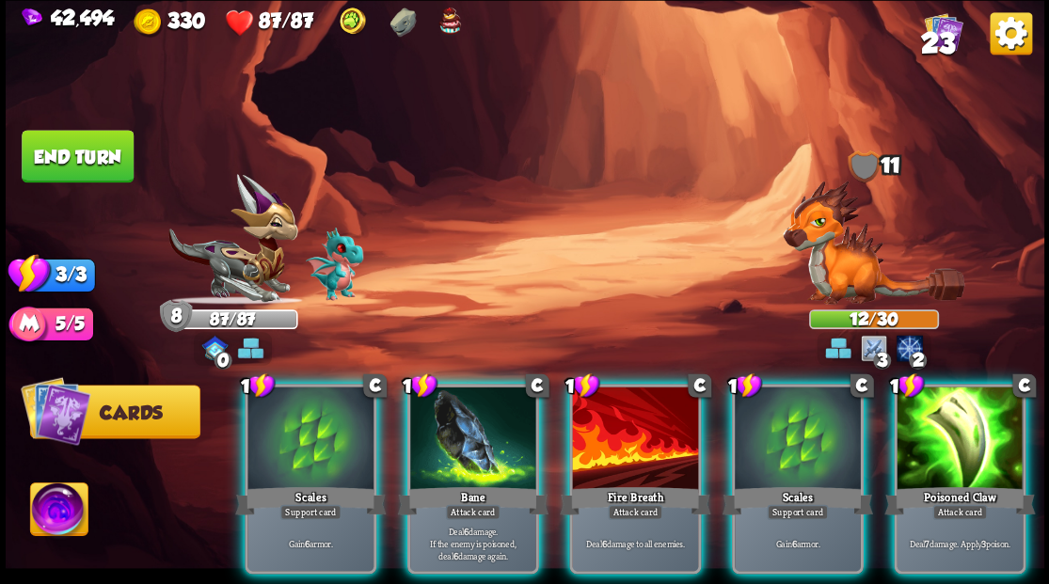
drag, startPoint x: 958, startPoint y: 412, endPoint x: 949, endPoint y: 405, distance: 10.7
click at [957, 411] on div at bounding box center [959, 440] width 126 height 106
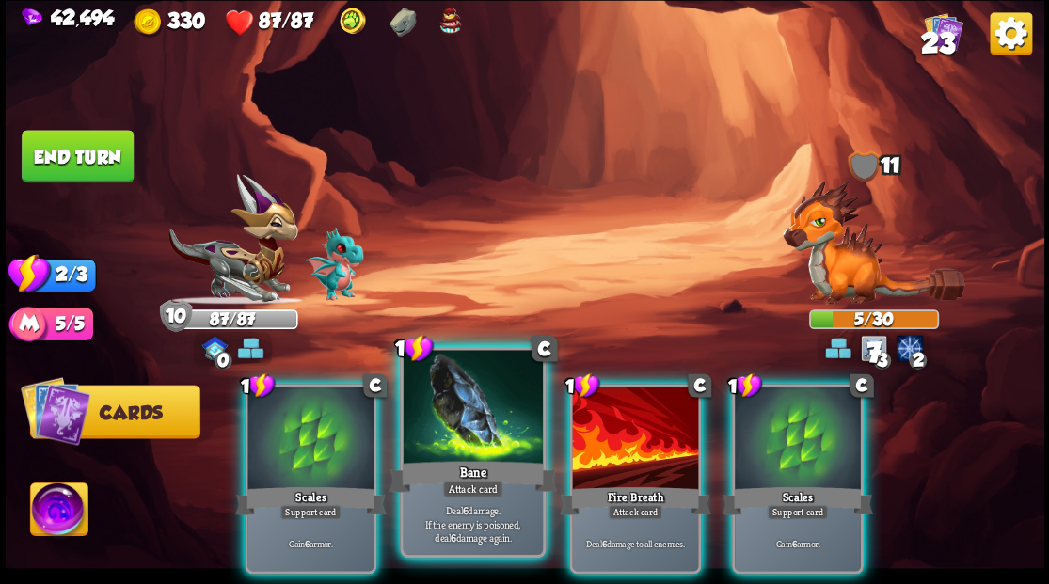
click at [420, 425] on div at bounding box center [472, 409] width 139 height 118
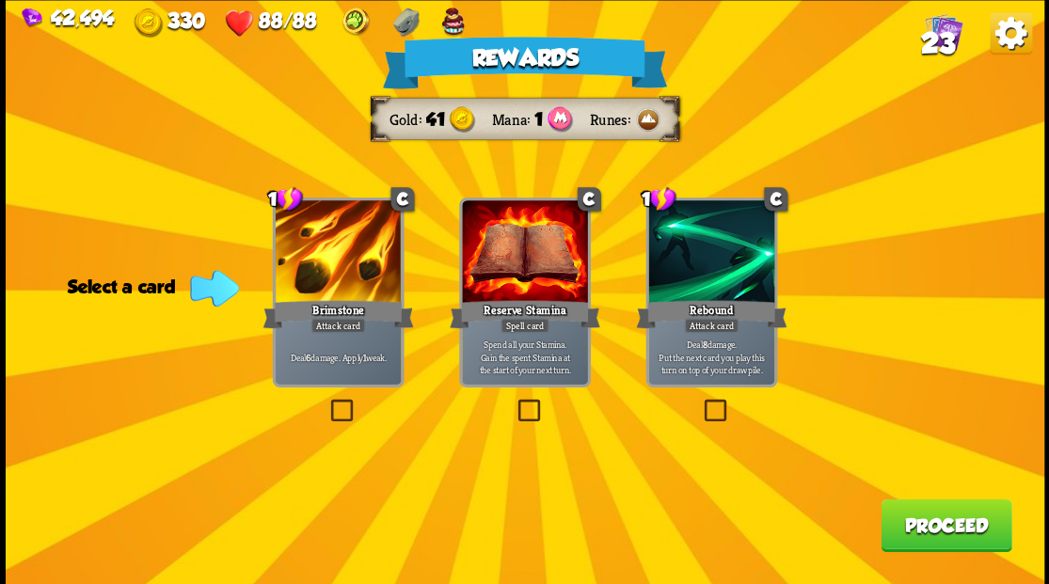
drag, startPoint x: 341, startPoint y: 408, endPoint x: 841, endPoint y: 427, distance: 500.8
click at [326, 402] on label at bounding box center [326, 402] width 0 height 0
click at [0, 0] on input "checkbox" at bounding box center [0, 0] width 0 height 0
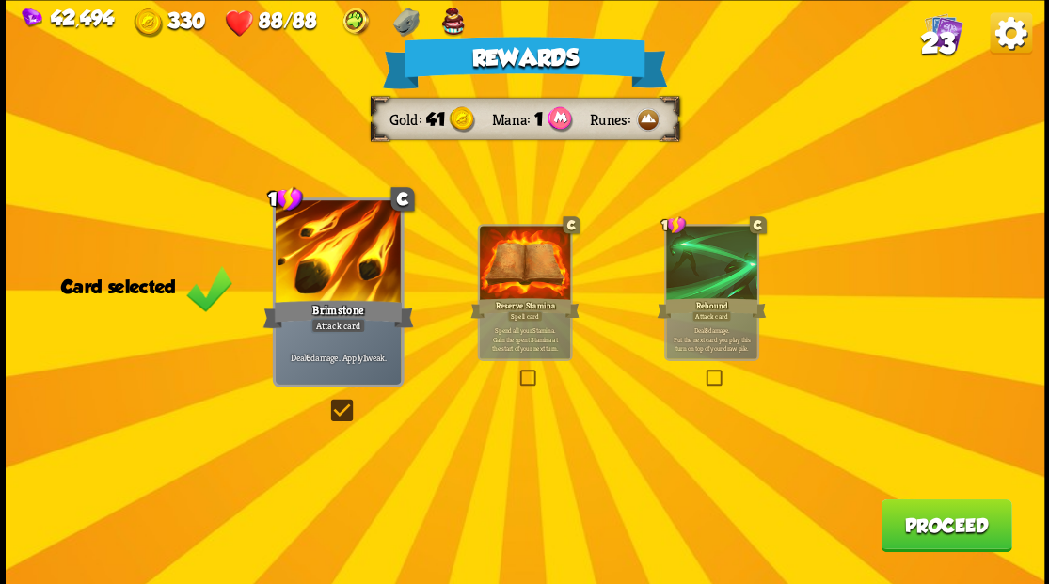
click at [941, 40] on span "23" at bounding box center [937, 42] width 34 height 32
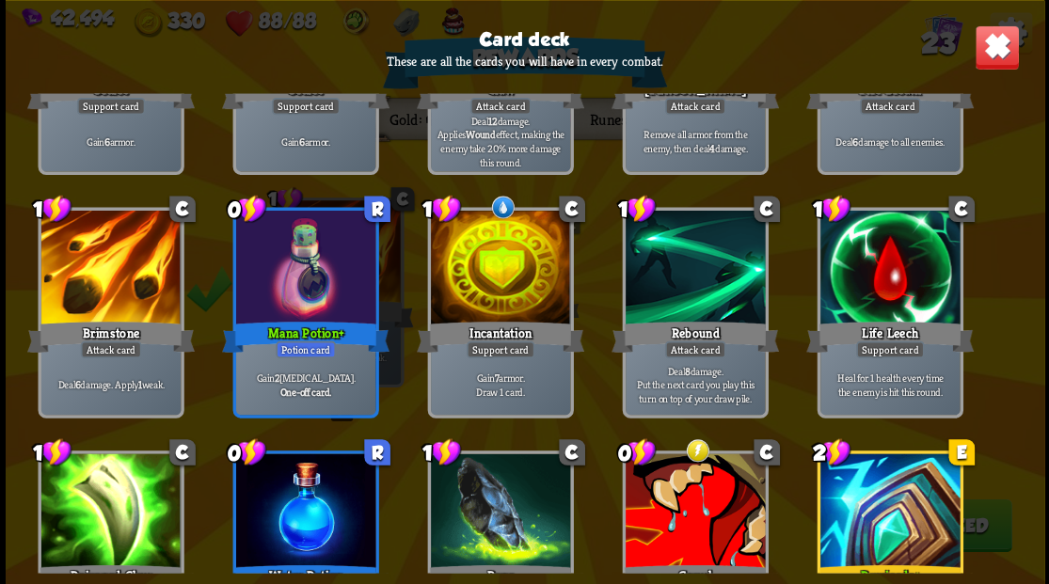
scroll to position [564, 0]
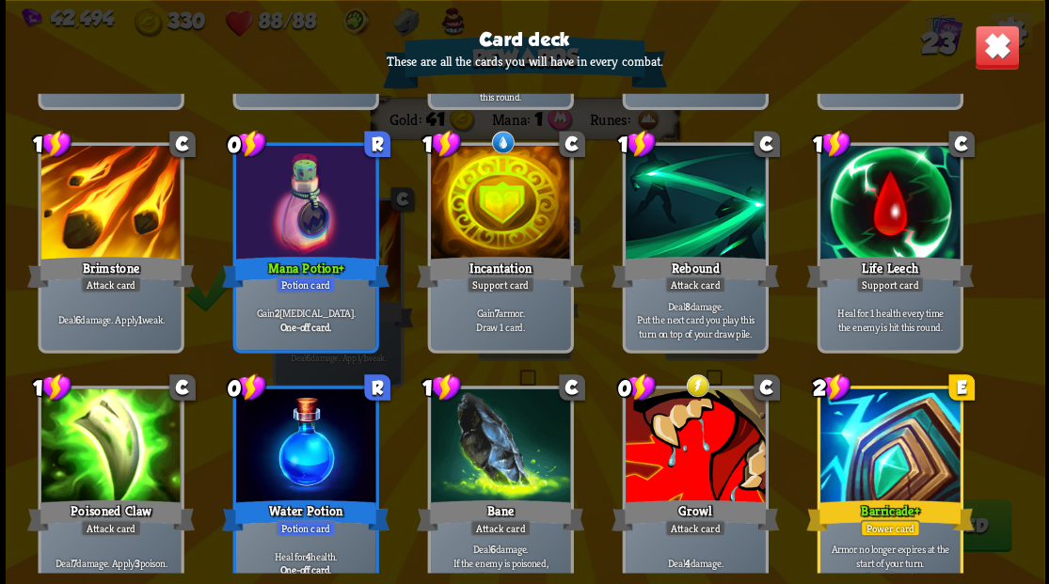
click at [990, 57] on img at bounding box center [996, 46] width 45 height 45
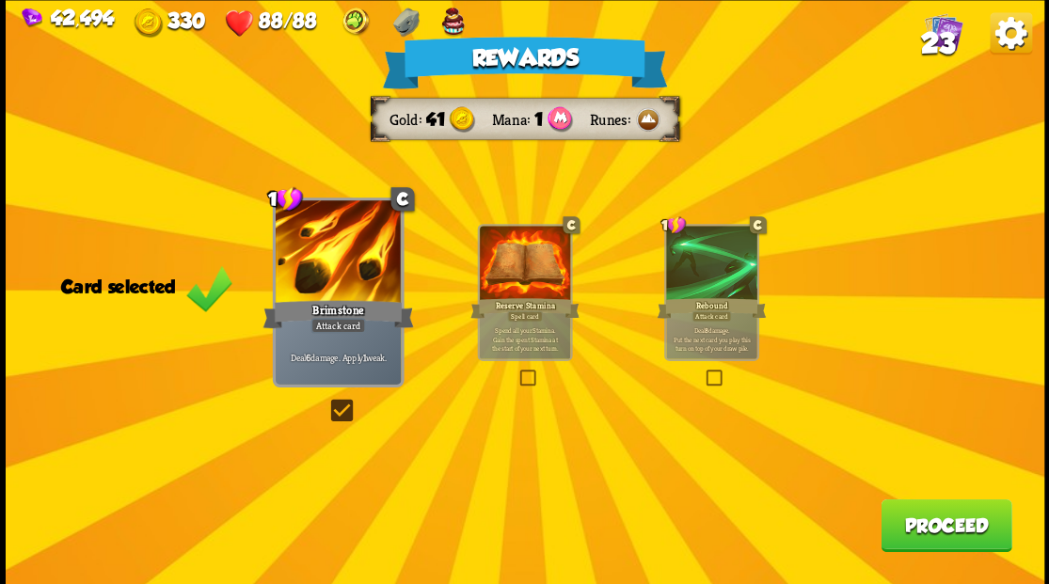
click at [326, 402] on label at bounding box center [326, 402] width 0 height 0
click at [0, 0] on input "checkbox" at bounding box center [0, 0] width 0 height 0
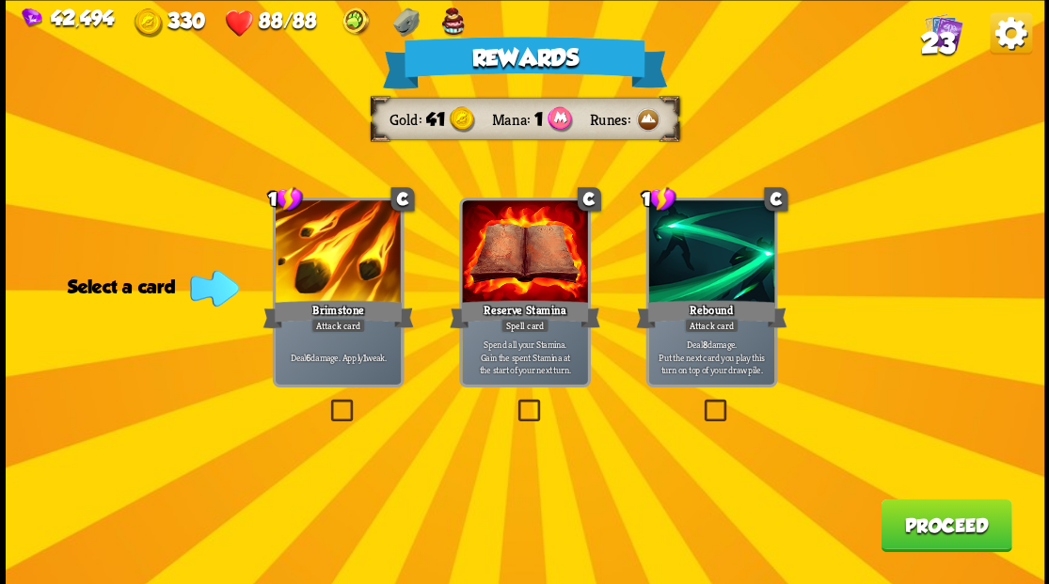
drag, startPoint x: 926, startPoint y: 531, endPoint x: 913, endPoint y: 515, distance: 19.4
click at [913, 515] on button "Proceed" at bounding box center [945, 525] width 131 height 53
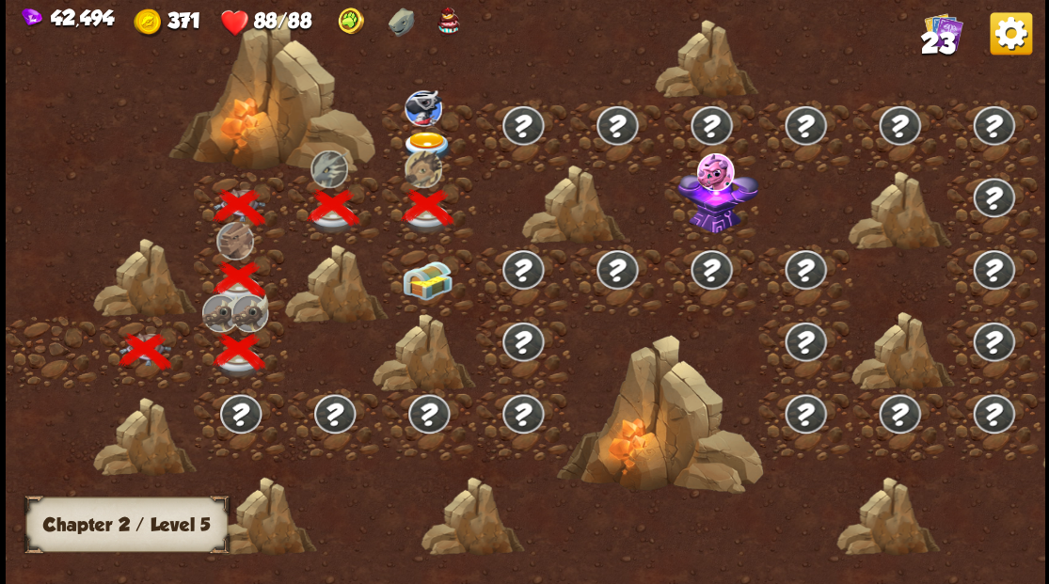
click at [418, 286] on img at bounding box center [427, 281] width 52 height 40
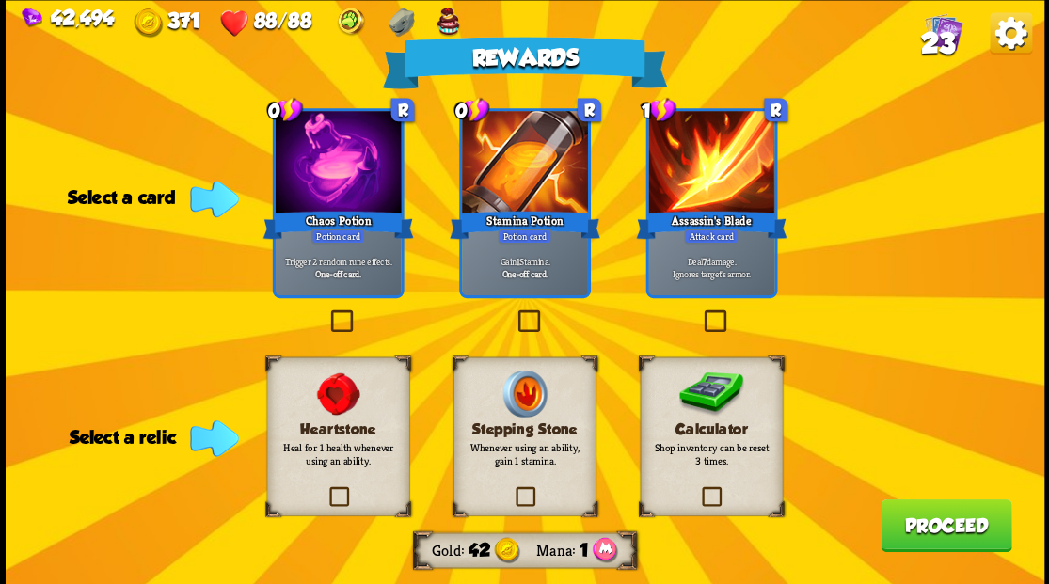
drag, startPoint x: 710, startPoint y: 491, endPoint x: 706, endPoint y: 476, distance: 15.5
click at [699, 489] on label at bounding box center [699, 489] width 0 height 0
click at [0, 0] on input "checkbox" at bounding box center [0, 0] width 0 height 0
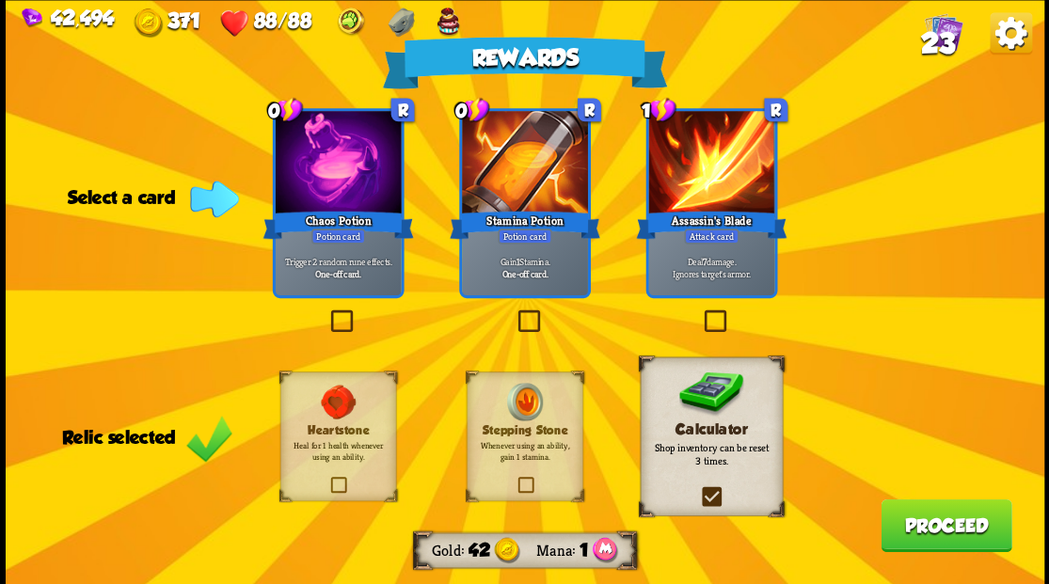
click at [700, 312] on label at bounding box center [700, 312] width 0 height 0
click at [0, 0] on input "checkbox" at bounding box center [0, 0] width 0 height 0
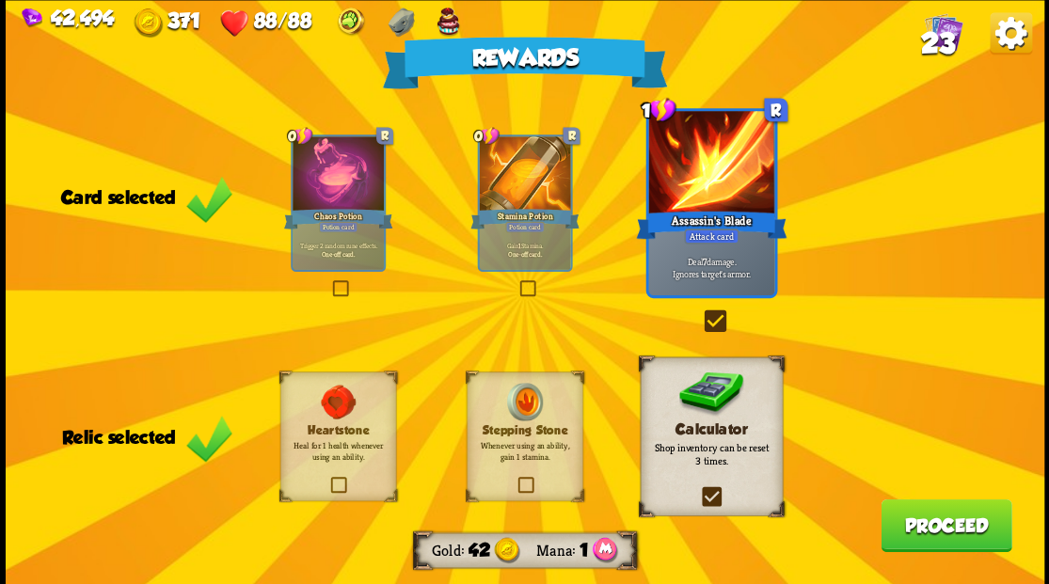
drag, startPoint x: 935, startPoint y: 527, endPoint x: 931, endPoint y: 516, distance: 11.0
click at [931, 516] on button "Proceed" at bounding box center [945, 525] width 131 height 53
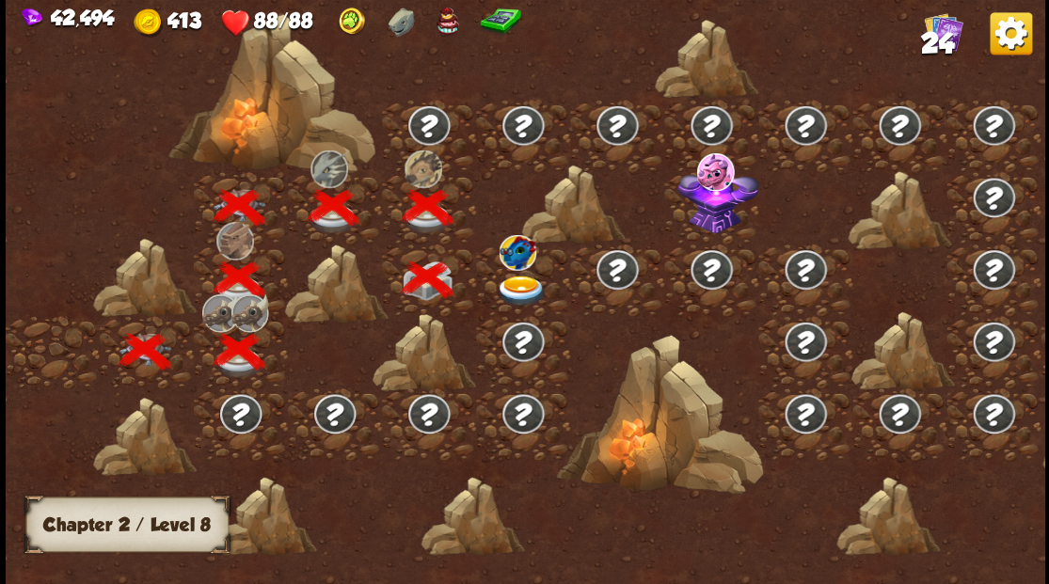
click at [515, 273] on div at bounding box center [523, 280] width 94 height 72
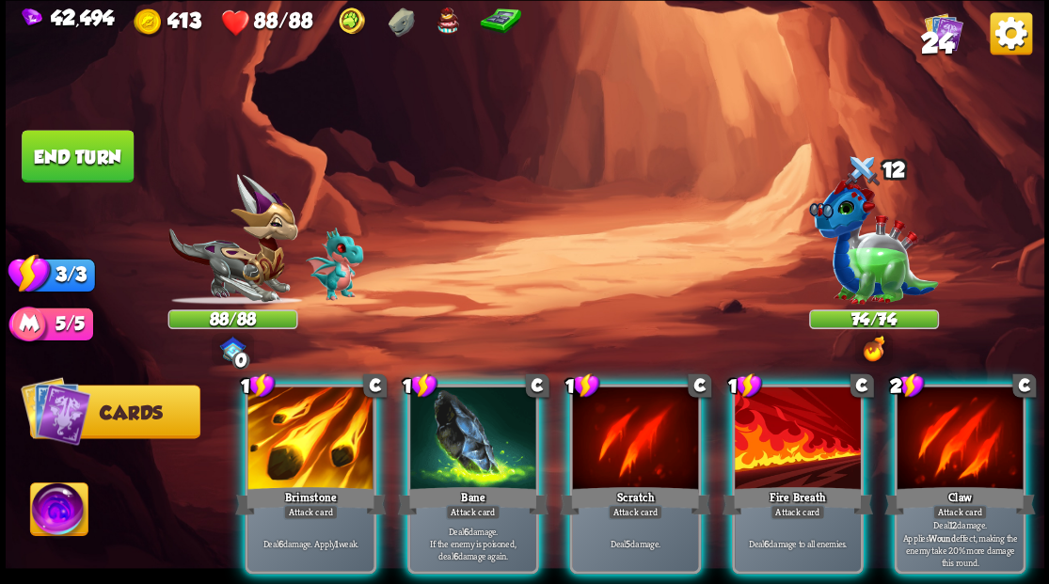
click at [62, 508] on img at bounding box center [58, 512] width 57 height 58
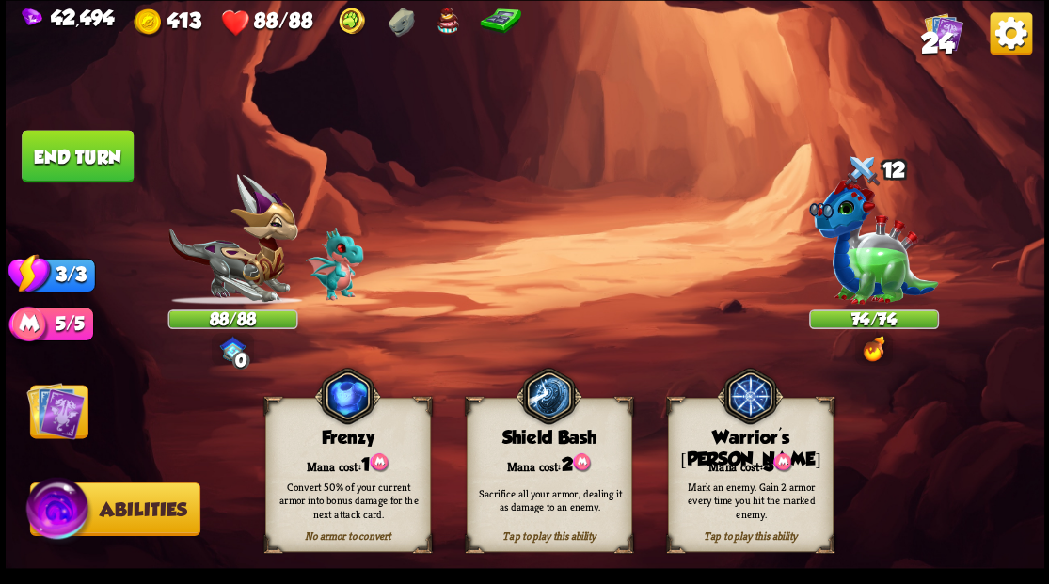
drag, startPoint x: 745, startPoint y: 466, endPoint x: 698, endPoint y: 448, distance: 50.3
click at [744, 465] on div "Mana cost: 3" at bounding box center [750, 464] width 164 height 24
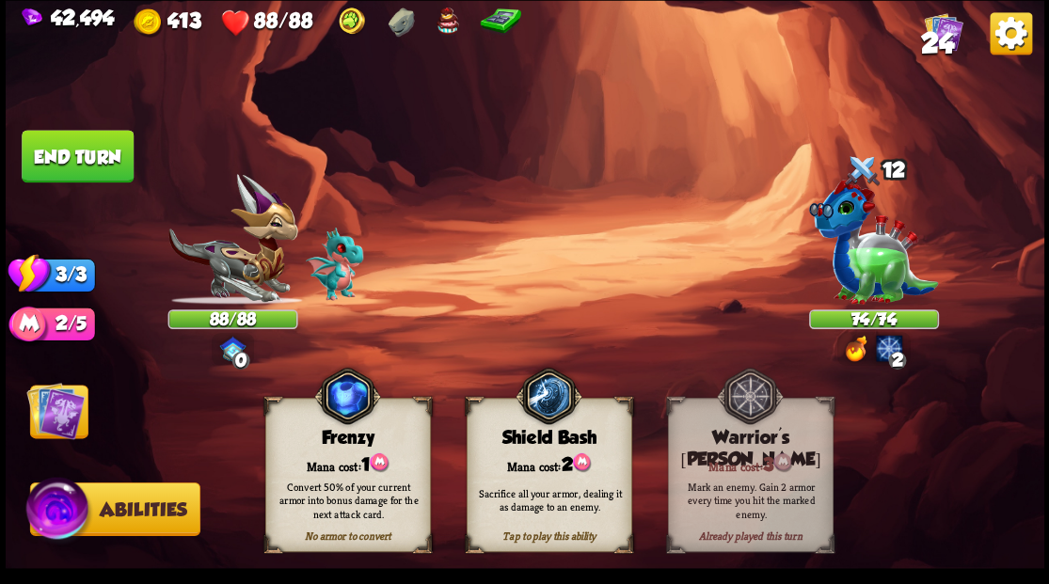
click at [56, 418] on img at bounding box center [55, 410] width 58 height 58
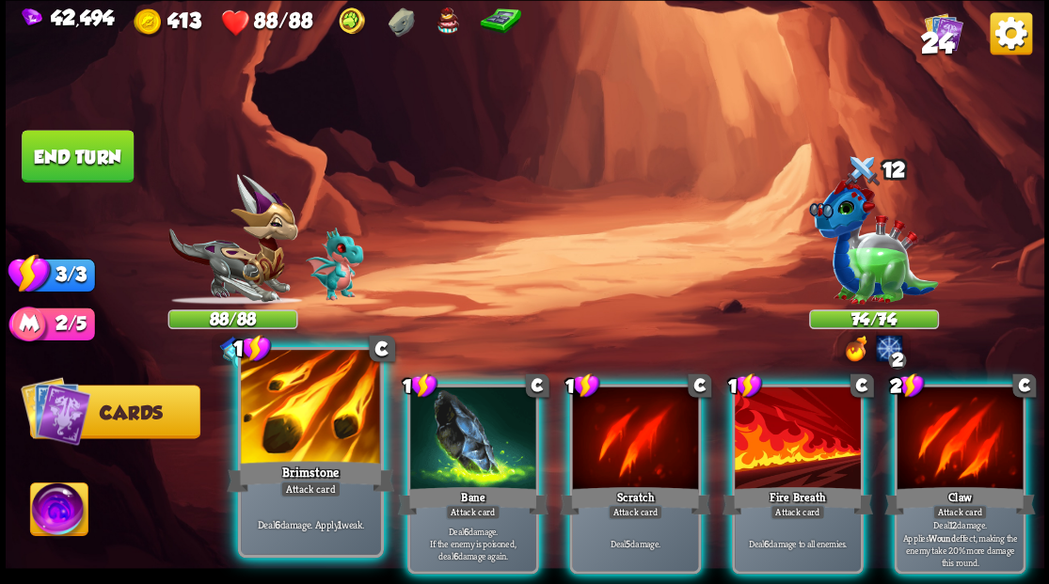
click at [312, 389] on div at bounding box center [310, 409] width 139 height 118
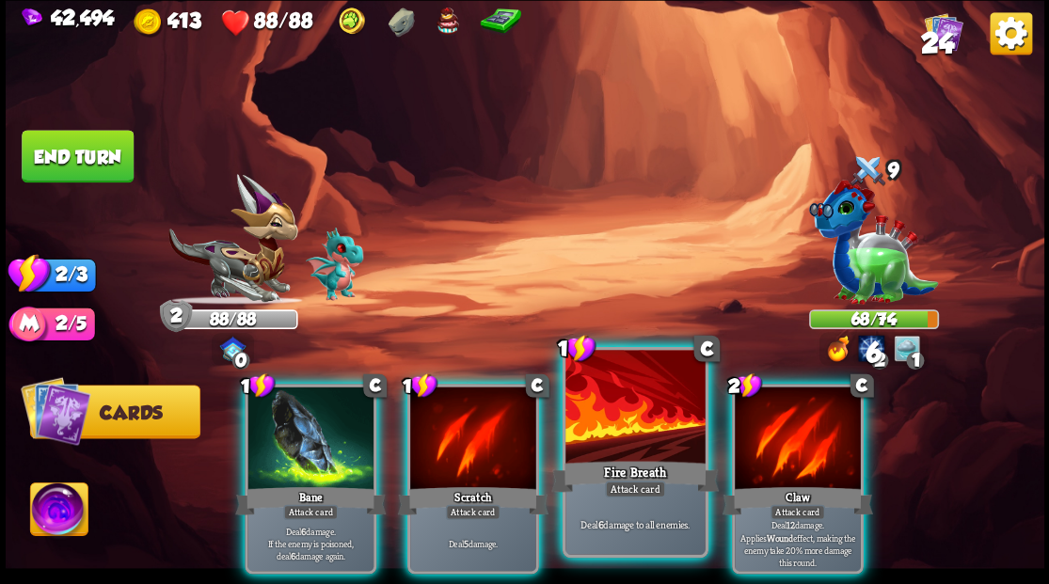
click at [606, 442] on div at bounding box center [634, 409] width 139 height 118
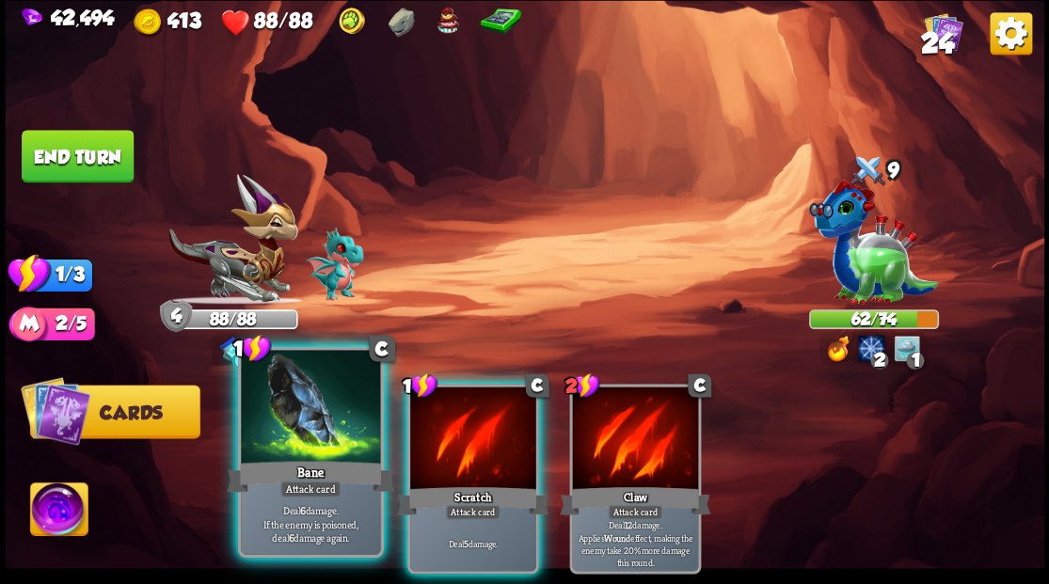
click at [316, 446] on div at bounding box center [310, 409] width 139 height 118
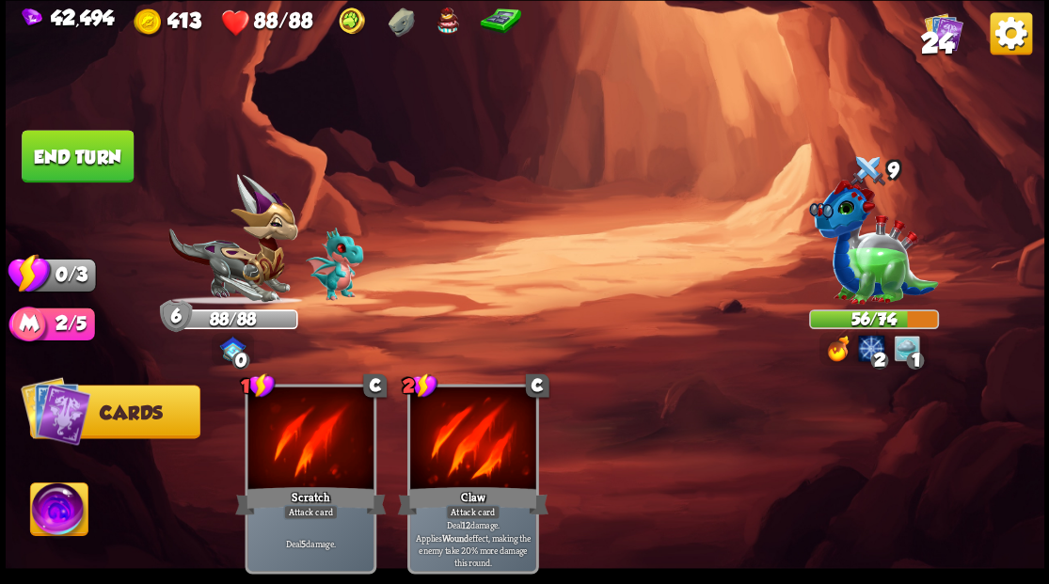
click at [88, 167] on button "End turn" at bounding box center [77, 156] width 115 height 54
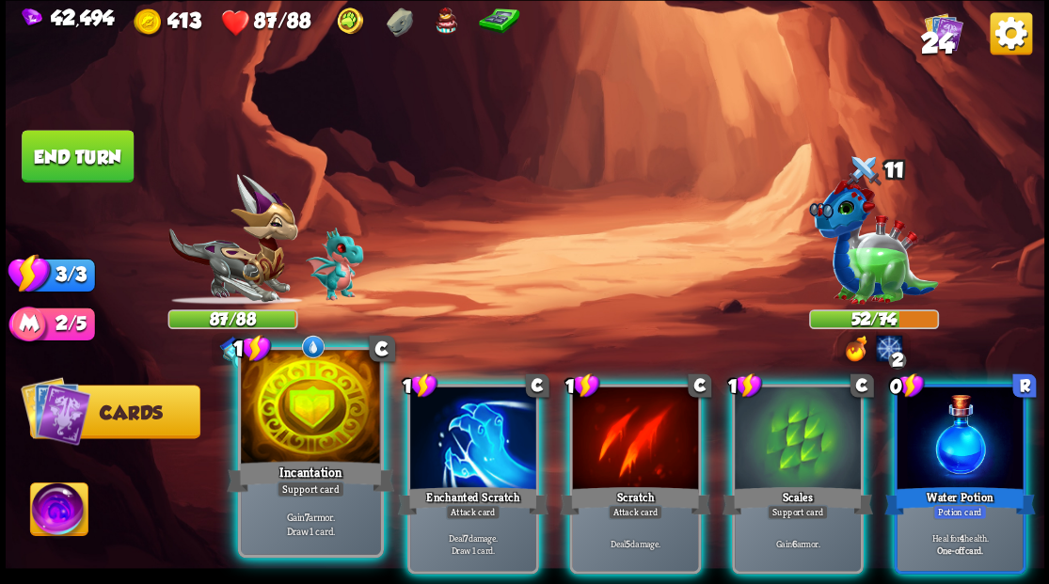
click at [267, 427] on div at bounding box center [310, 409] width 139 height 118
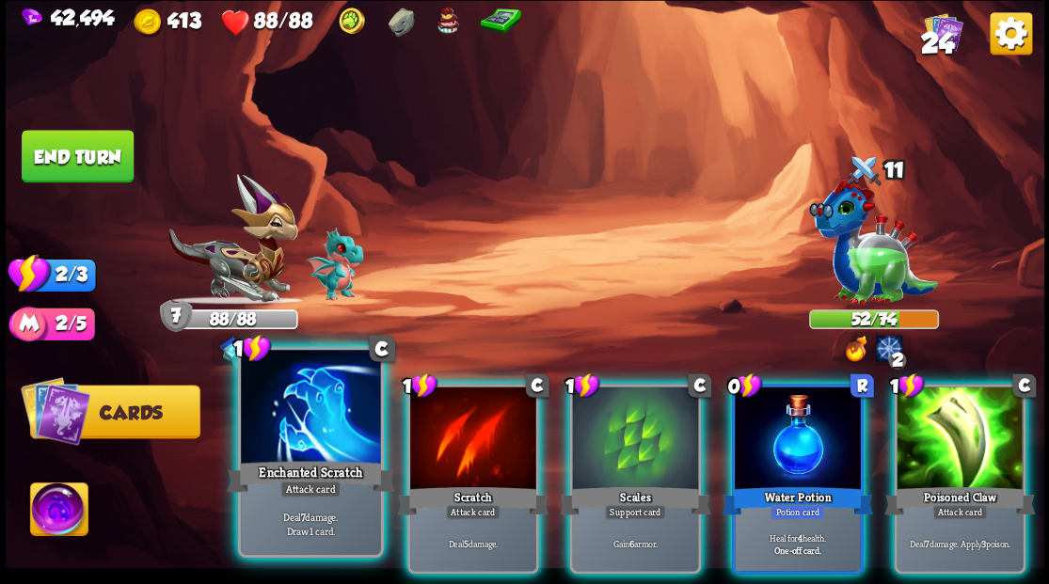
click at [267, 434] on div at bounding box center [310, 409] width 139 height 118
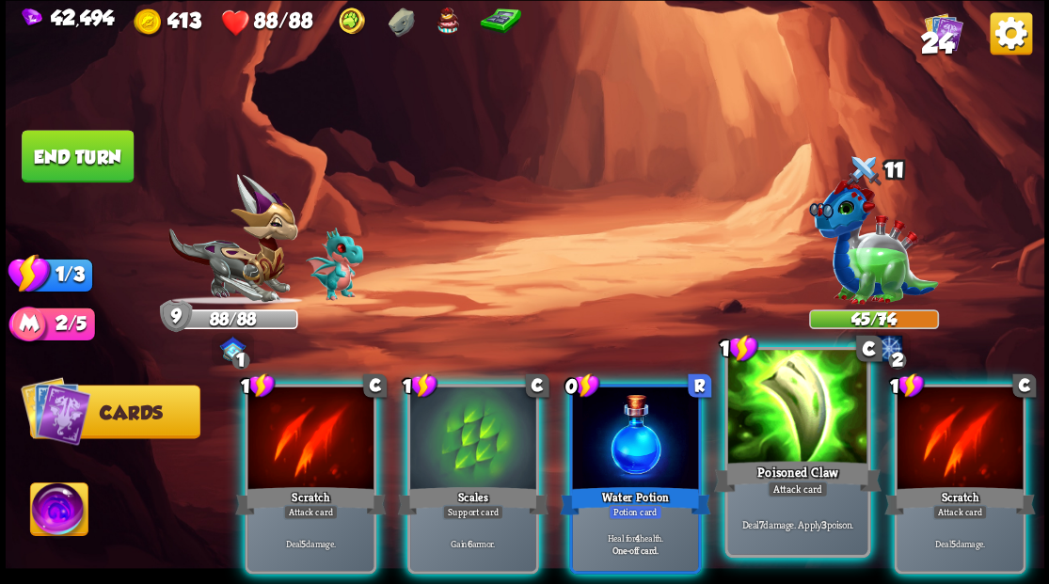
click at [800, 404] on div at bounding box center [796, 409] width 139 height 118
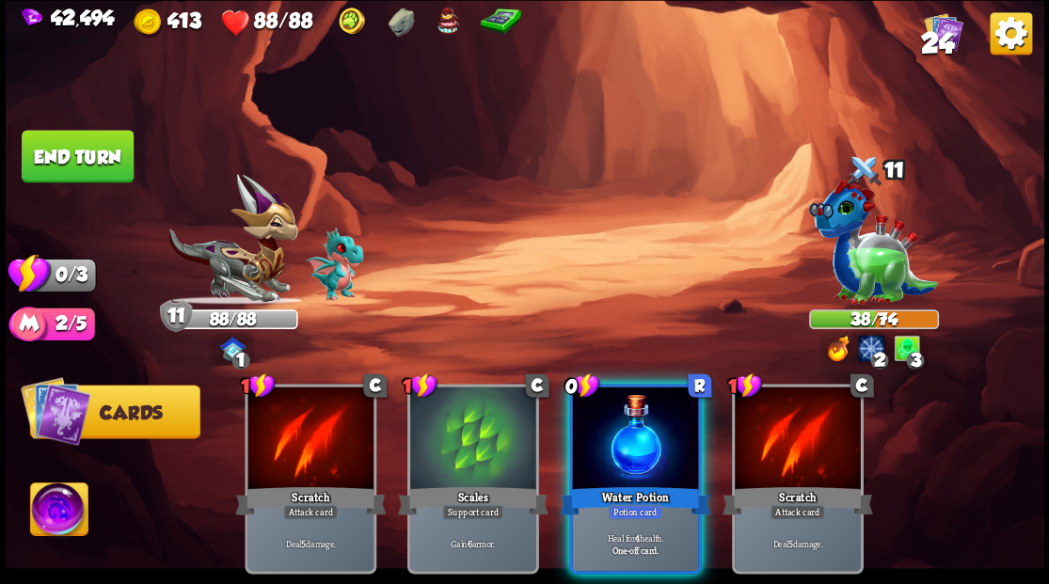
click at [71, 150] on button "End turn" at bounding box center [77, 157] width 113 height 54
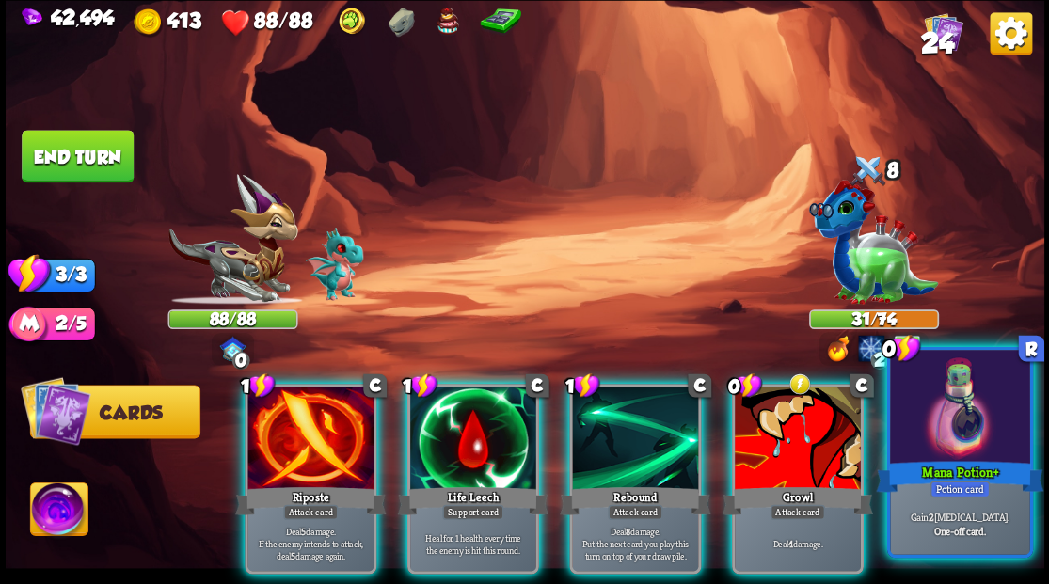
click at [971, 436] on div at bounding box center [959, 409] width 139 height 118
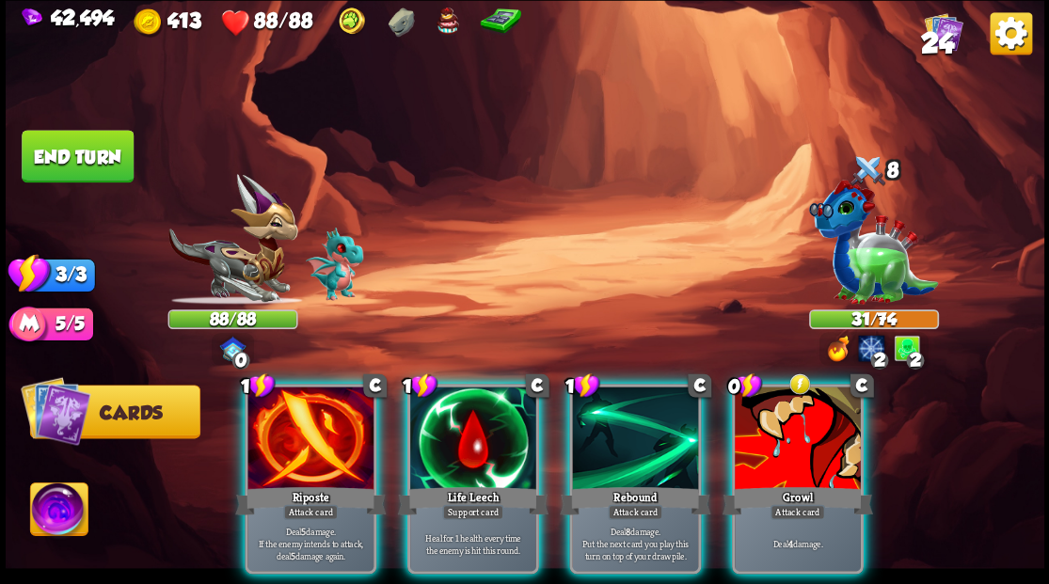
click at [287, 404] on div at bounding box center [310, 440] width 126 height 106
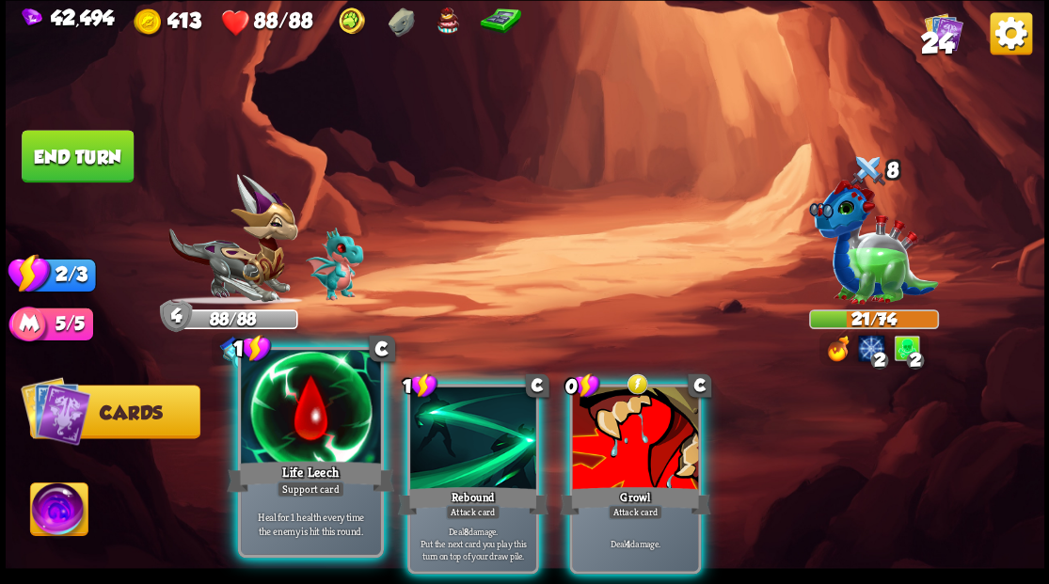
click at [311, 433] on div at bounding box center [310, 409] width 139 height 118
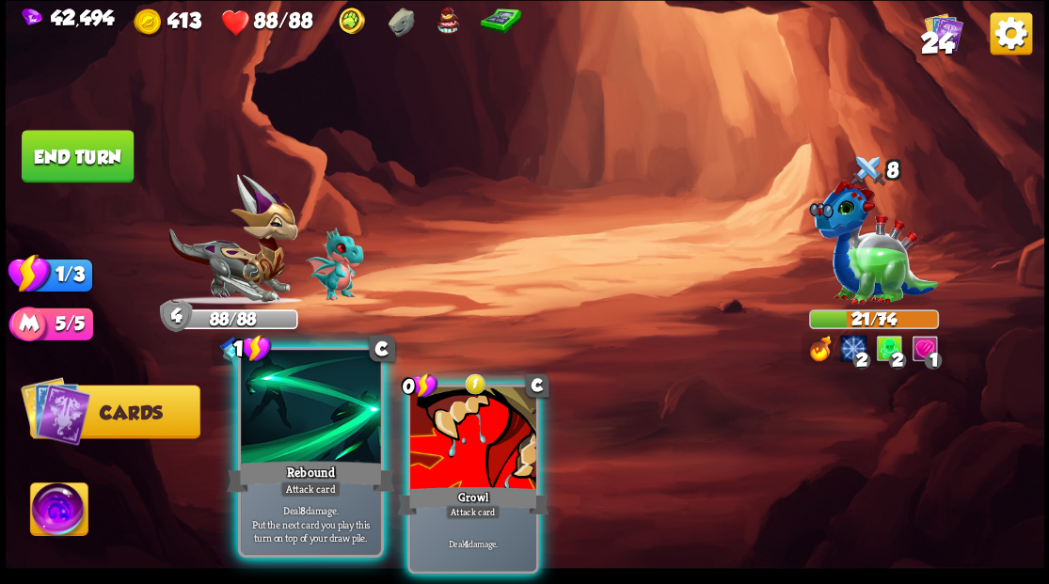
click at [305, 428] on div at bounding box center [310, 409] width 139 height 118
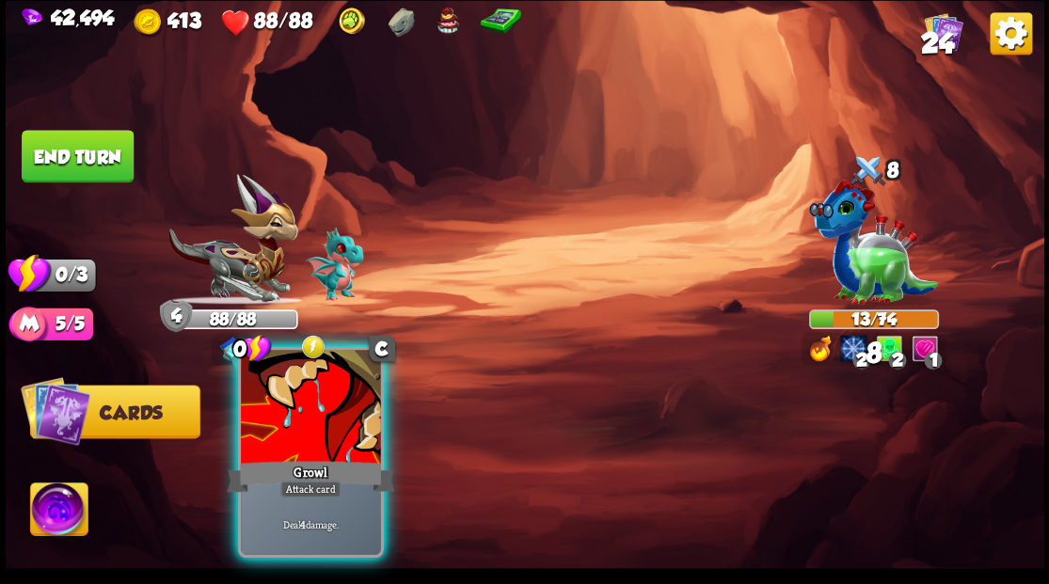
click at [310, 430] on div at bounding box center [310, 409] width 139 height 118
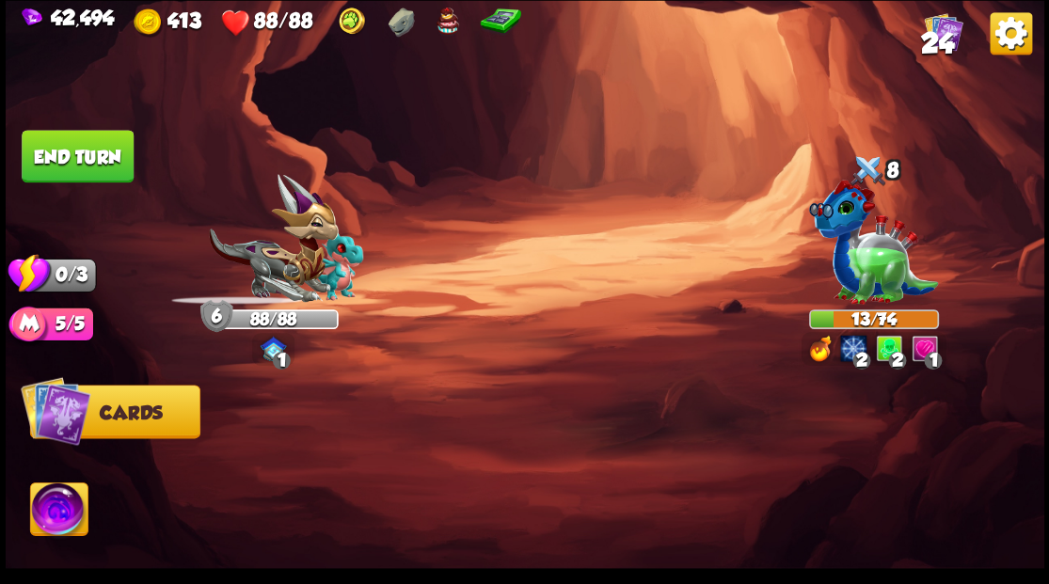
drag, startPoint x: 82, startPoint y: 158, endPoint x: 495, endPoint y: 267, distance: 427.1
click at [85, 158] on button "End turn" at bounding box center [78, 156] width 114 height 54
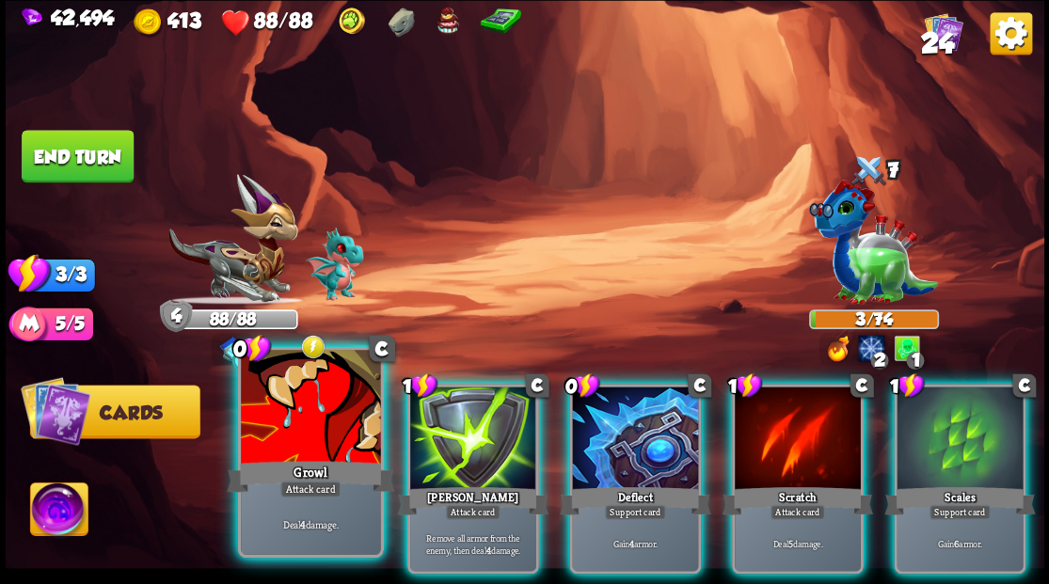
click at [325, 409] on div at bounding box center [310, 409] width 139 height 118
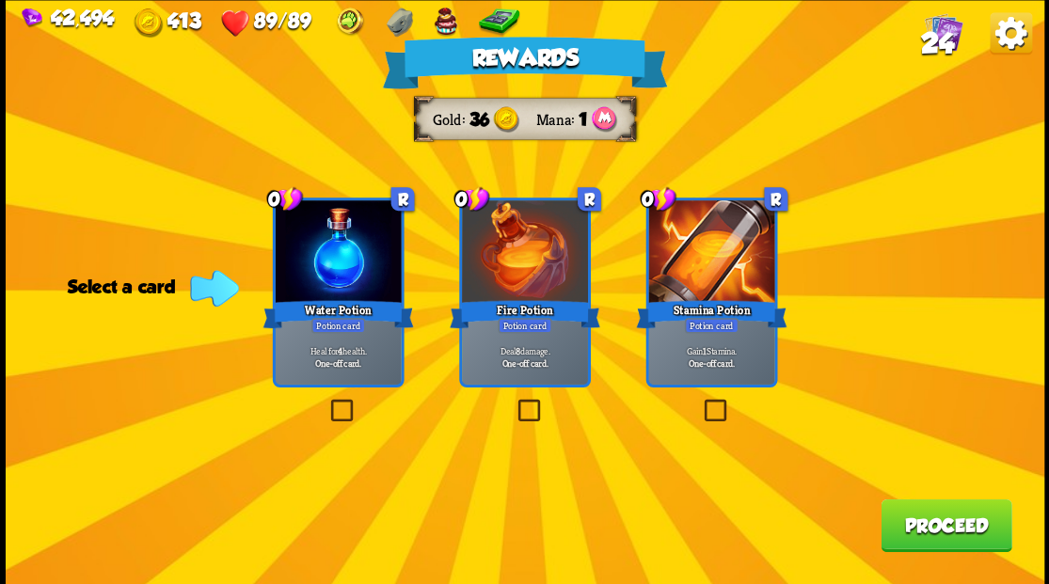
click at [933, 47] on span "24" at bounding box center [936, 42] width 33 height 32
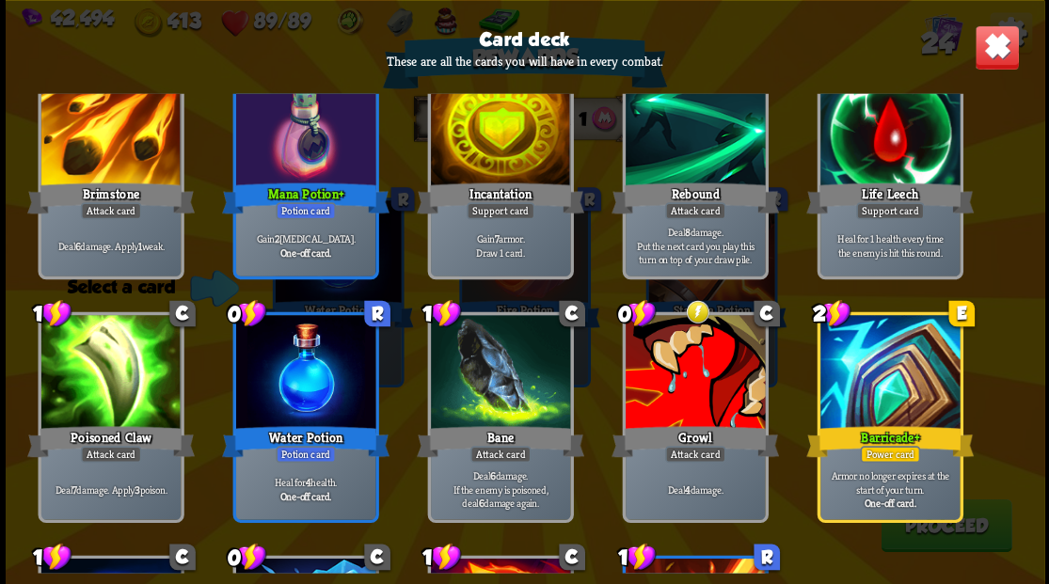
scroll to position [753, 0]
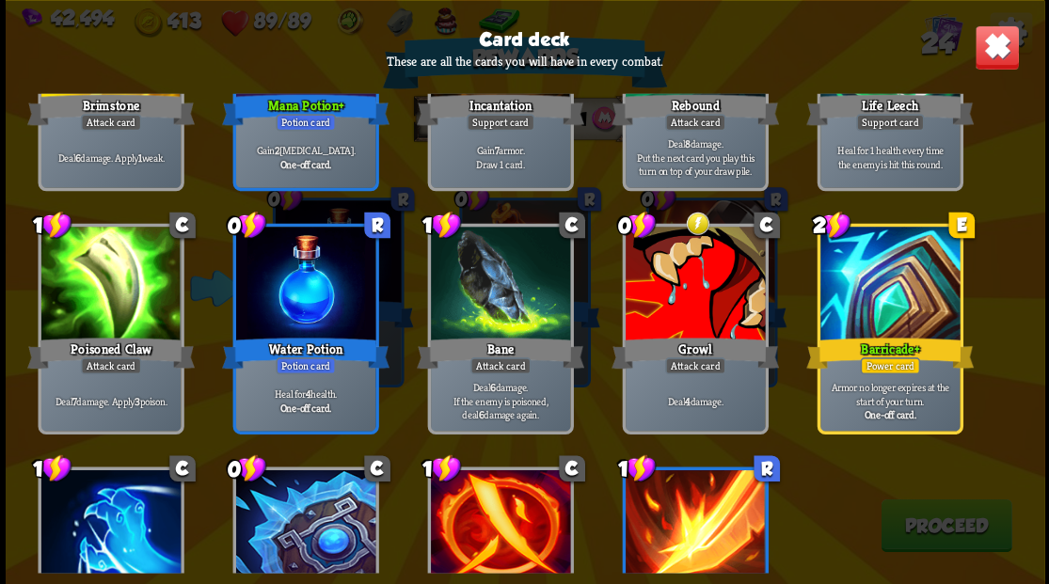
click at [990, 51] on img at bounding box center [996, 46] width 45 height 45
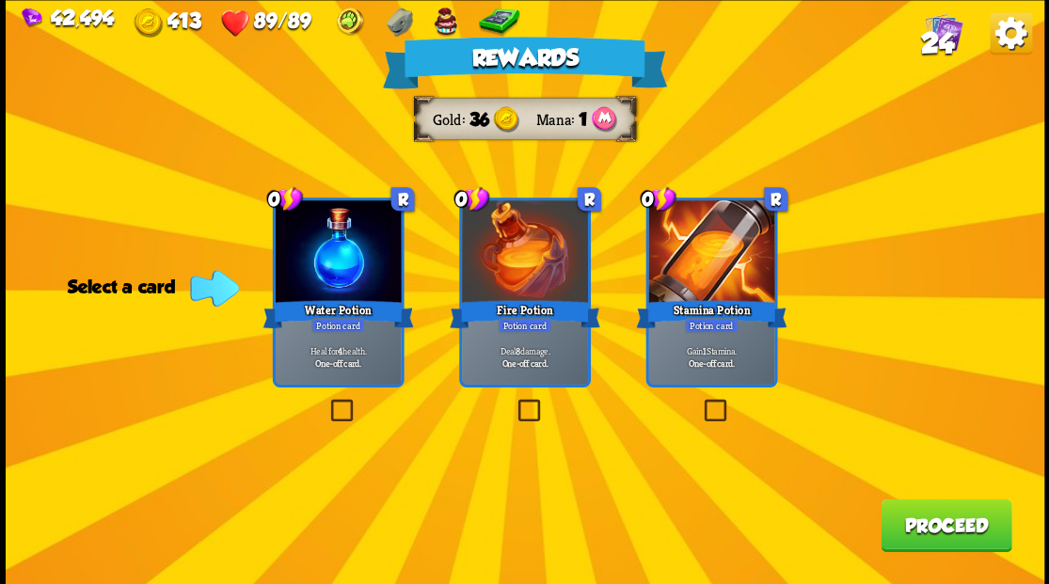
click at [700, 402] on label at bounding box center [700, 402] width 0 height 0
click at [0, 0] on input "checkbox" at bounding box center [0, 0] width 0 height 0
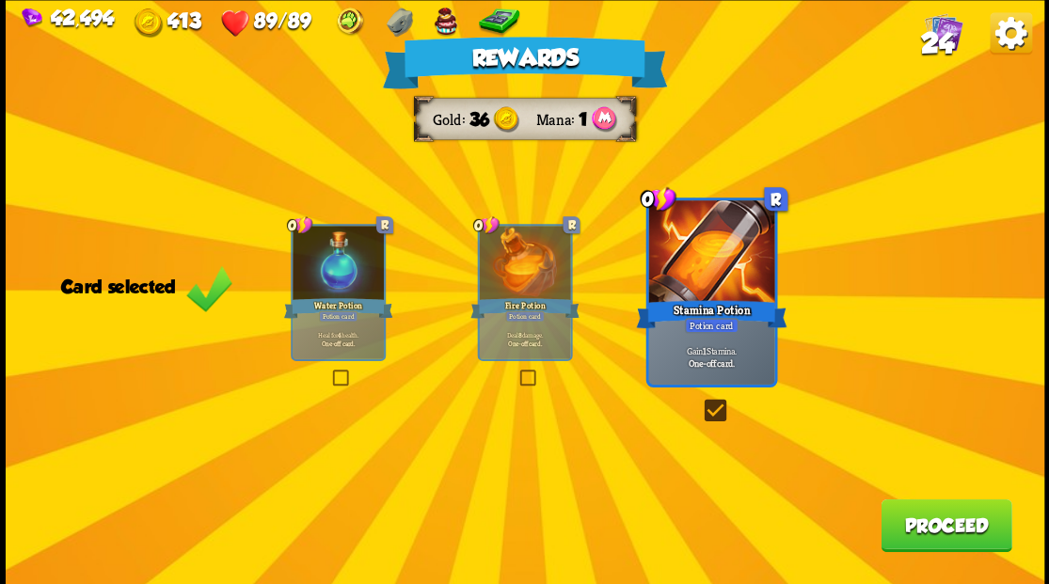
click at [943, 524] on button "Proceed" at bounding box center [945, 525] width 131 height 53
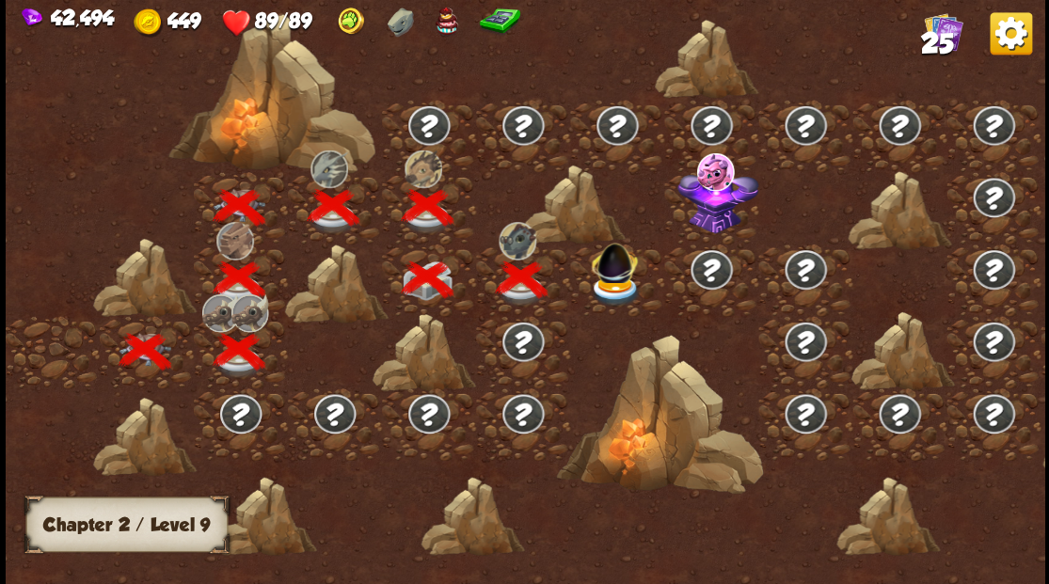
click at [608, 286] on img at bounding box center [616, 290] width 52 height 31
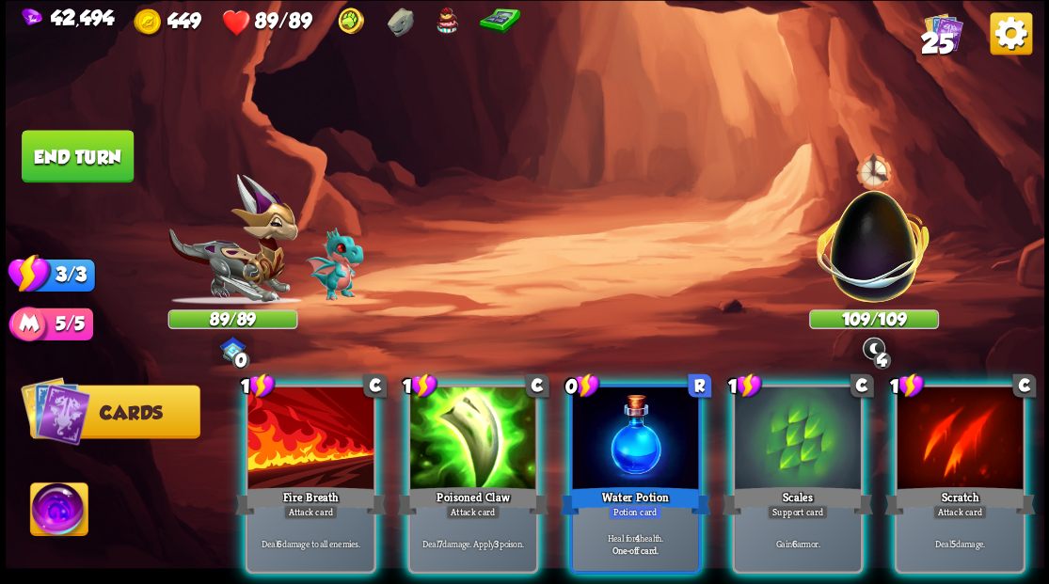
drag, startPoint x: 295, startPoint y: 414, endPoint x: 307, endPoint y: 420, distance: 12.6
click at [298, 416] on div at bounding box center [310, 440] width 126 height 106
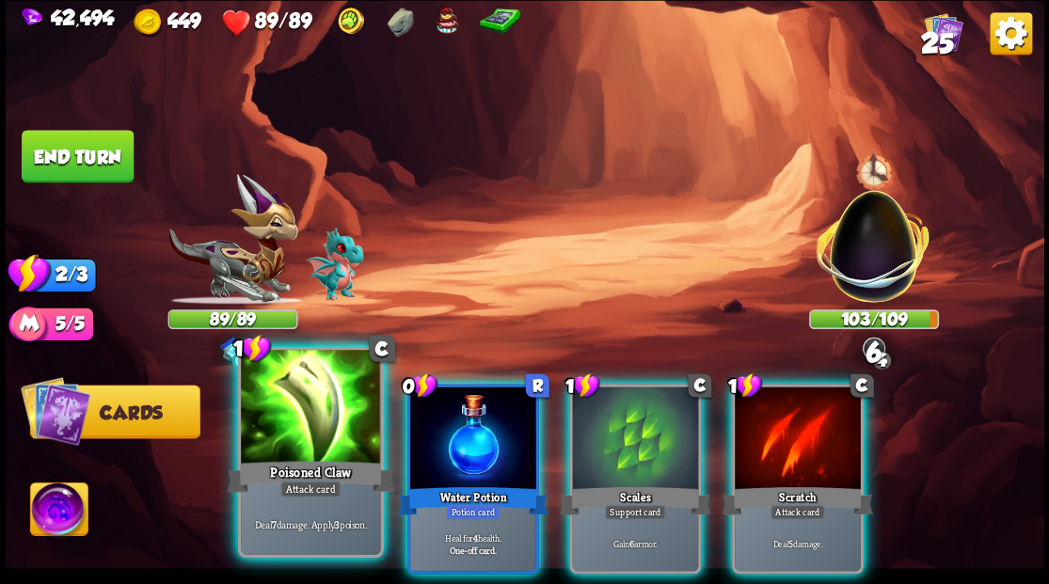
click at [310, 426] on div at bounding box center [310, 409] width 139 height 118
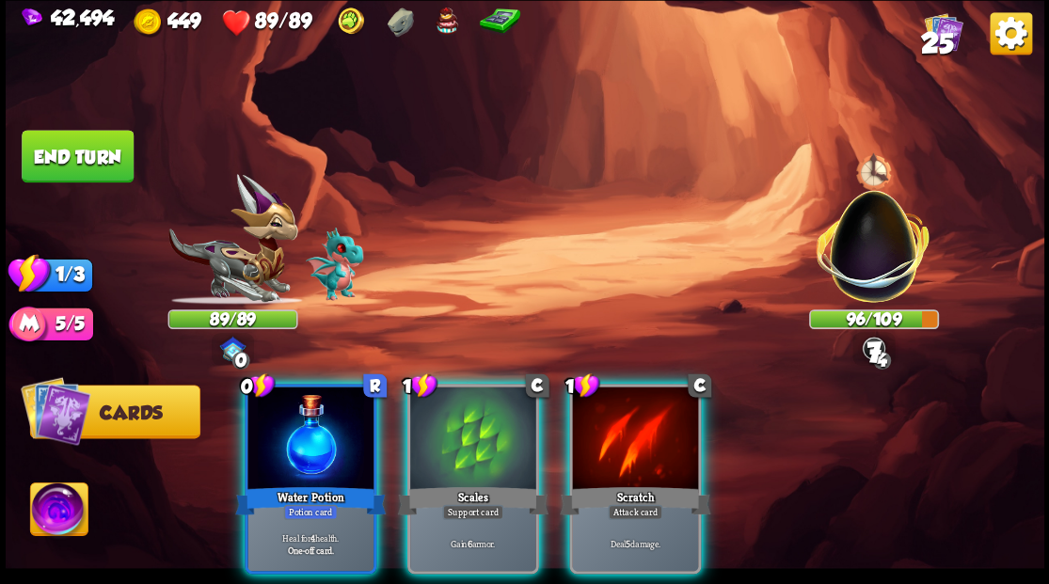
click at [636, 440] on div at bounding box center [635, 440] width 126 height 106
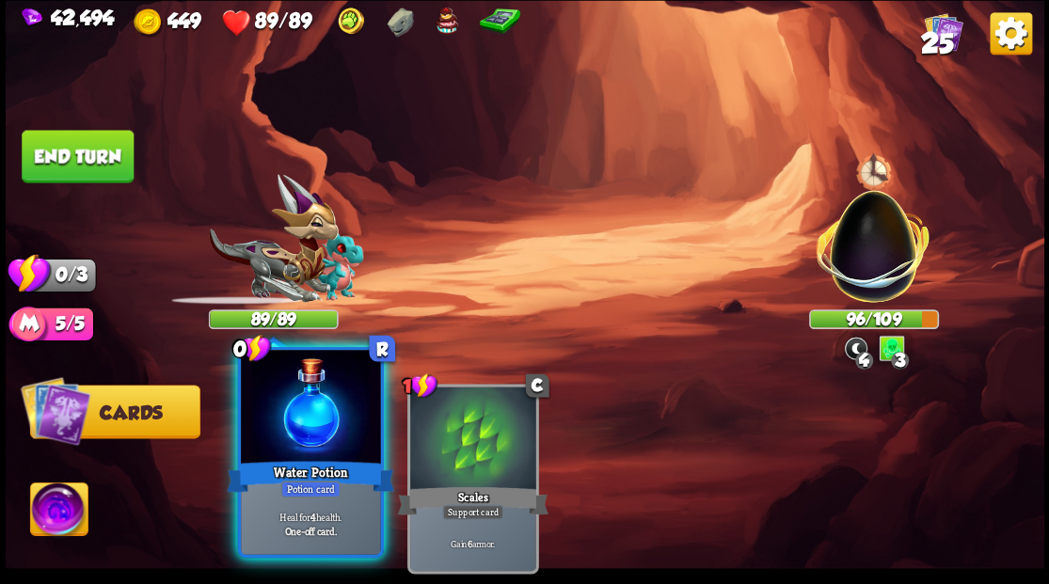
drag, startPoint x: 317, startPoint y: 421, endPoint x: 221, endPoint y: 311, distance: 146.0
click at [292, 389] on div at bounding box center [310, 409] width 139 height 118
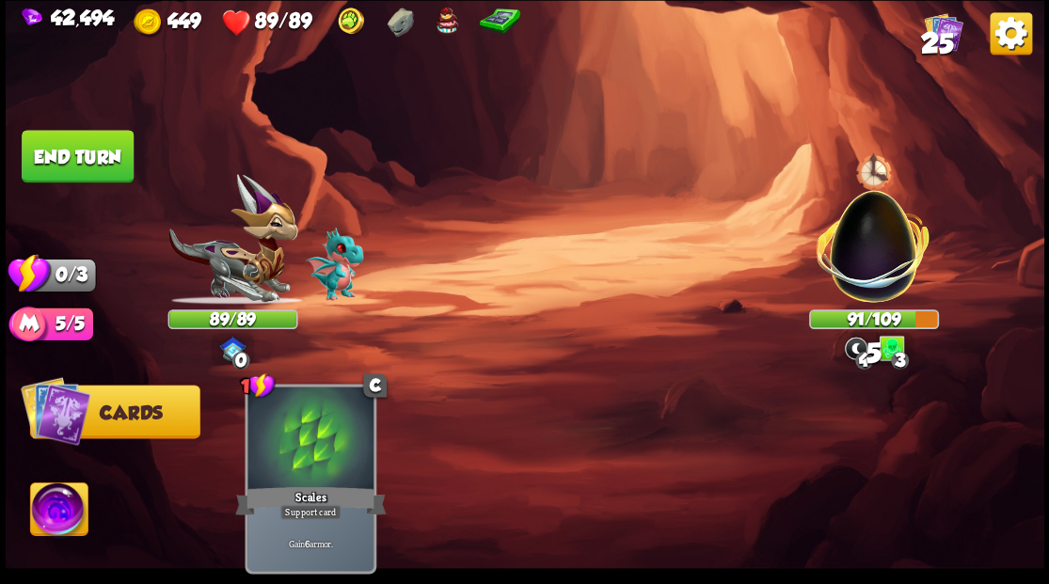
click at [59, 165] on button "End turn" at bounding box center [78, 157] width 114 height 54
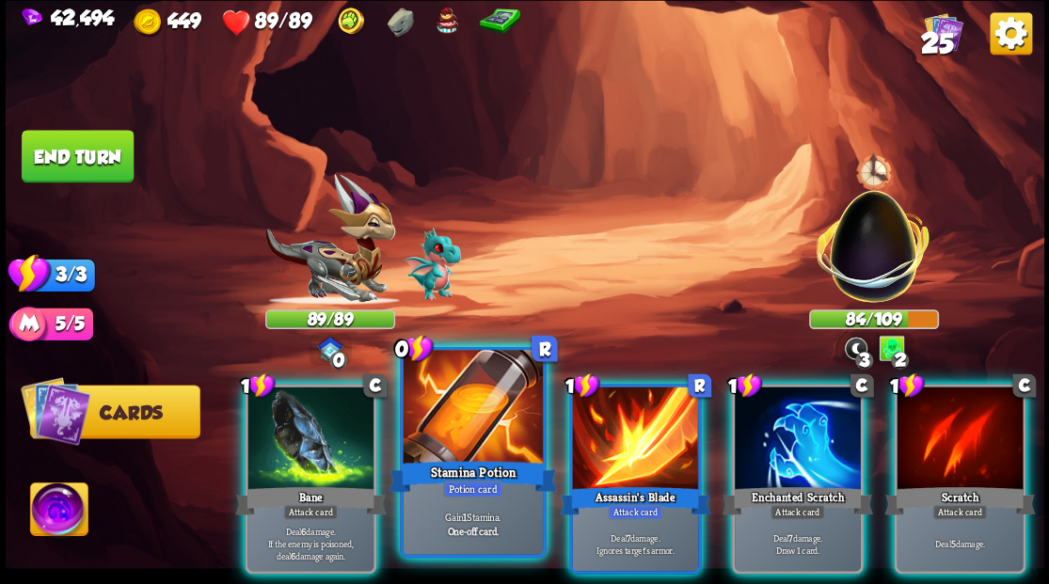
click at [461, 438] on div at bounding box center [472, 409] width 139 height 118
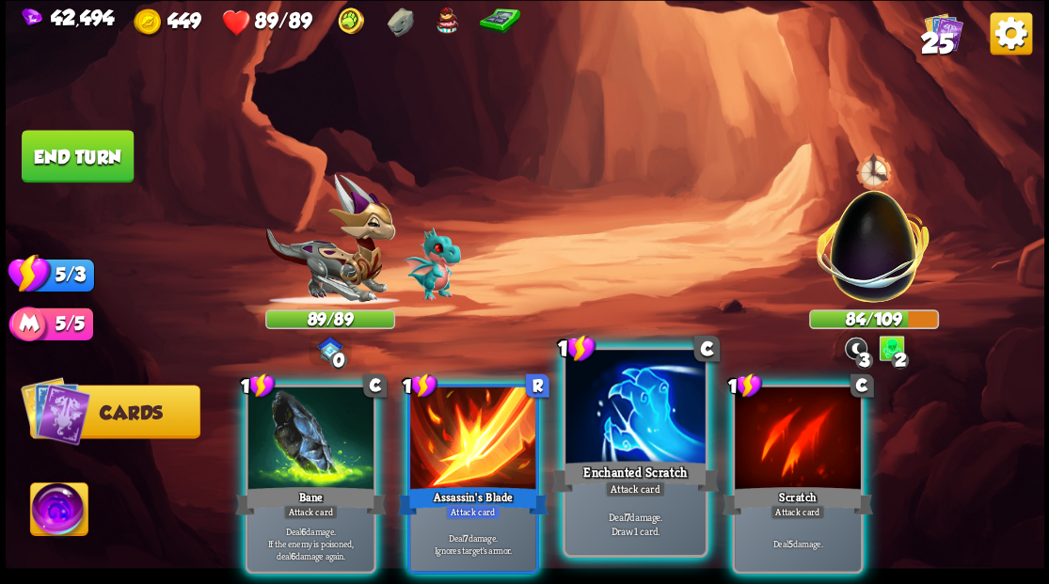
click at [645, 439] on div at bounding box center [634, 409] width 139 height 118
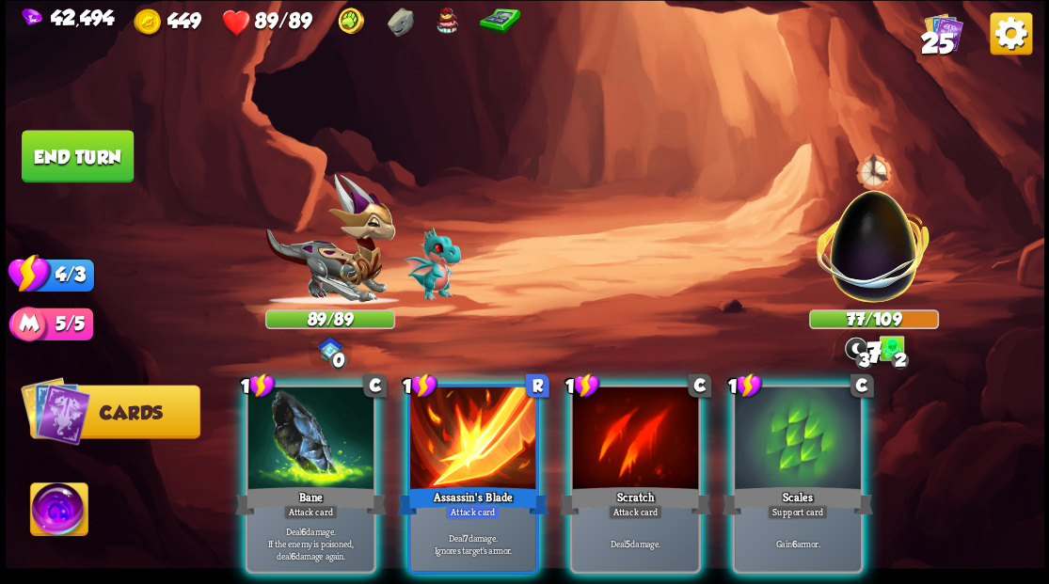
click at [331, 436] on div at bounding box center [310, 440] width 126 height 106
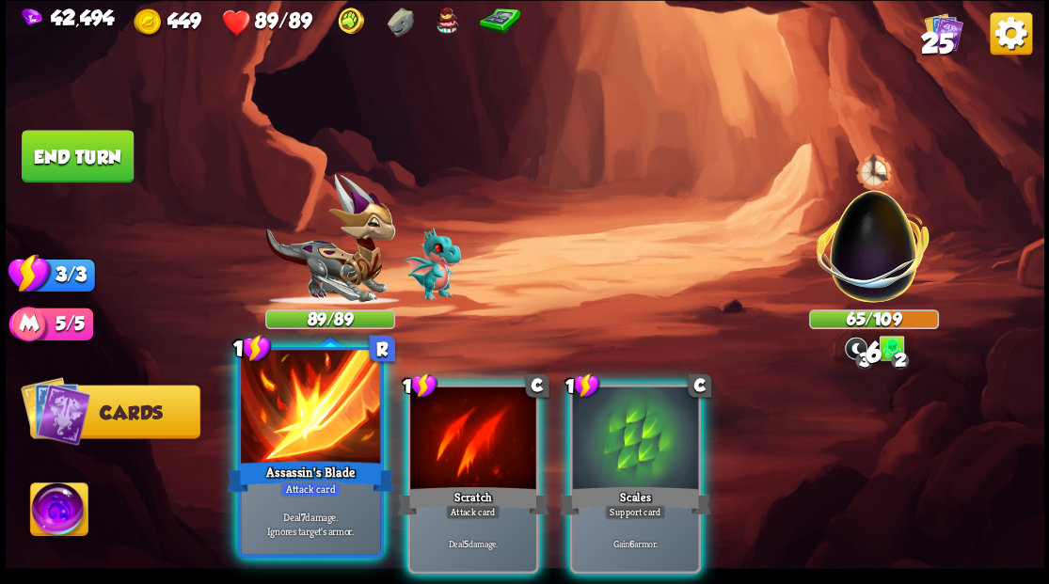
click at [320, 433] on div at bounding box center [310, 409] width 139 height 118
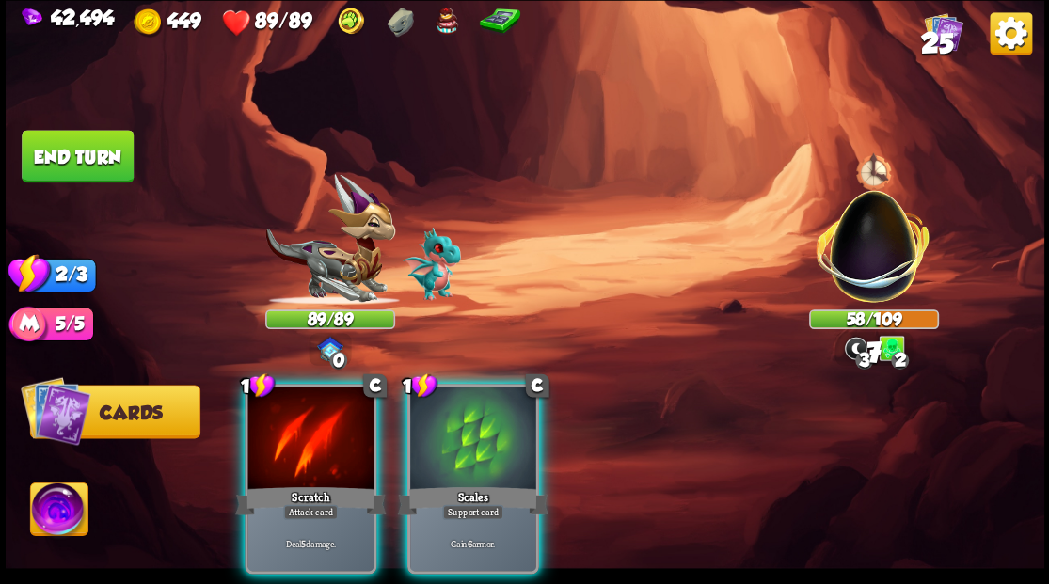
click at [320, 433] on div at bounding box center [310, 440] width 126 height 106
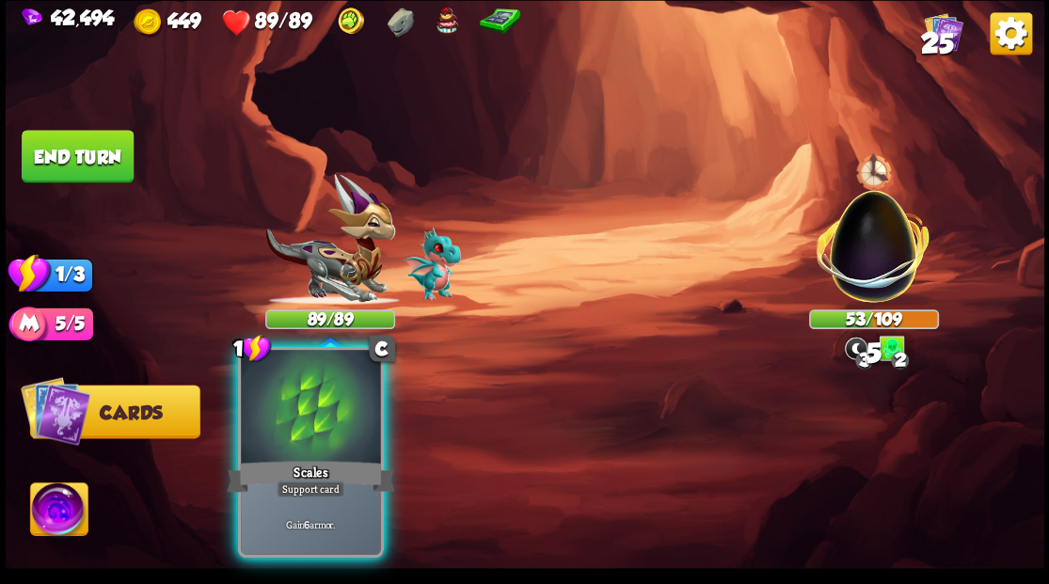
drag, startPoint x: 320, startPoint y: 433, endPoint x: 240, endPoint y: 300, distance: 154.9
click at [320, 429] on div at bounding box center [310, 409] width 139 height 118
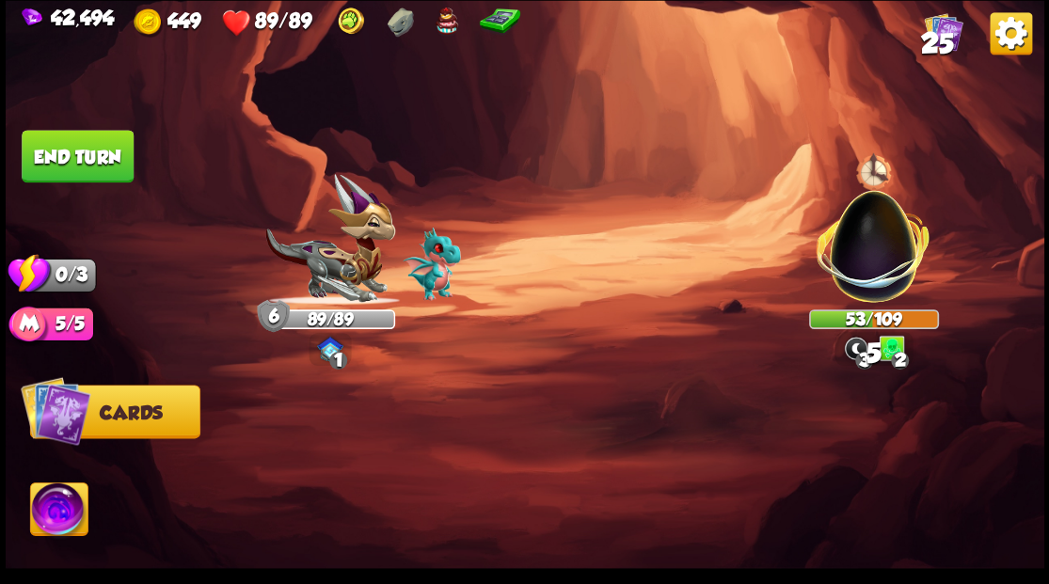
drag, startPoint x: 68, startPoint y: 172, endPoint x: 73, endPoint y: 160, distance: 13.5
click at [71, 164] on button "End turn" at bounding box center [78, 156] width 112 height 53
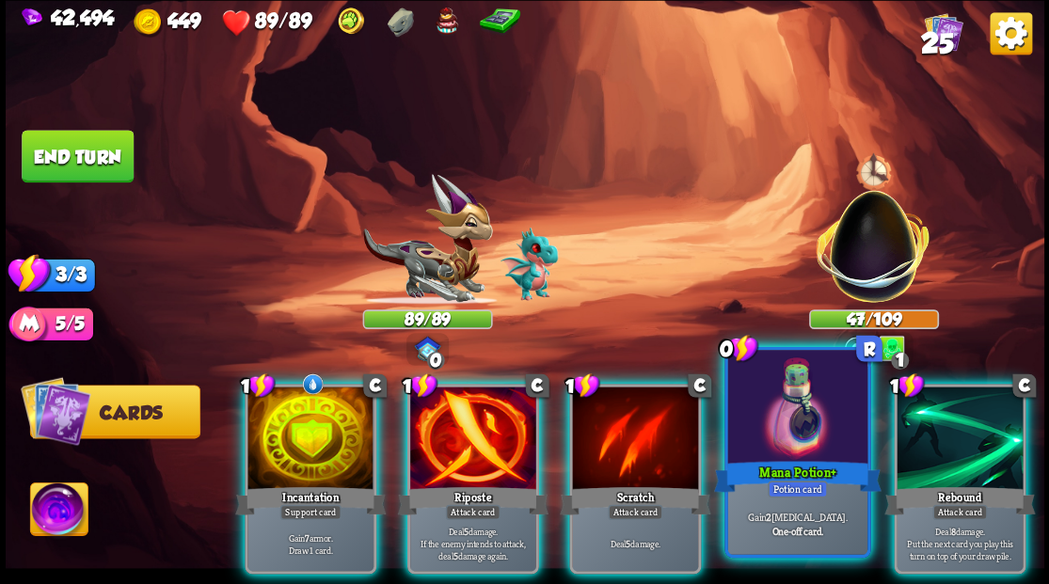
click at [803, 423] on div at bounding box center [796, 409] width 139 height 118
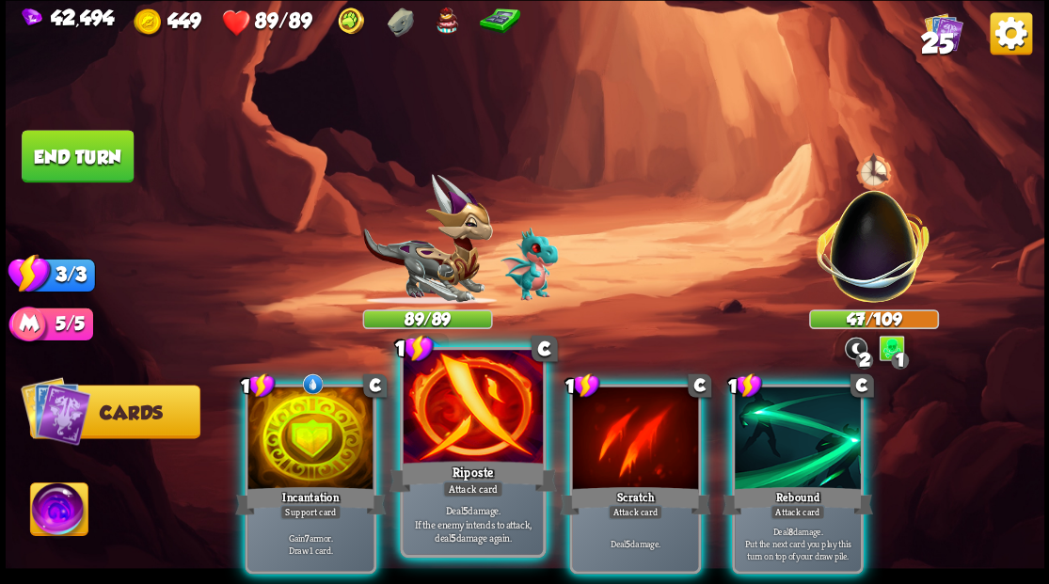
click at [485, 438] on div at bounding box center [472, 409] width 139 height 118
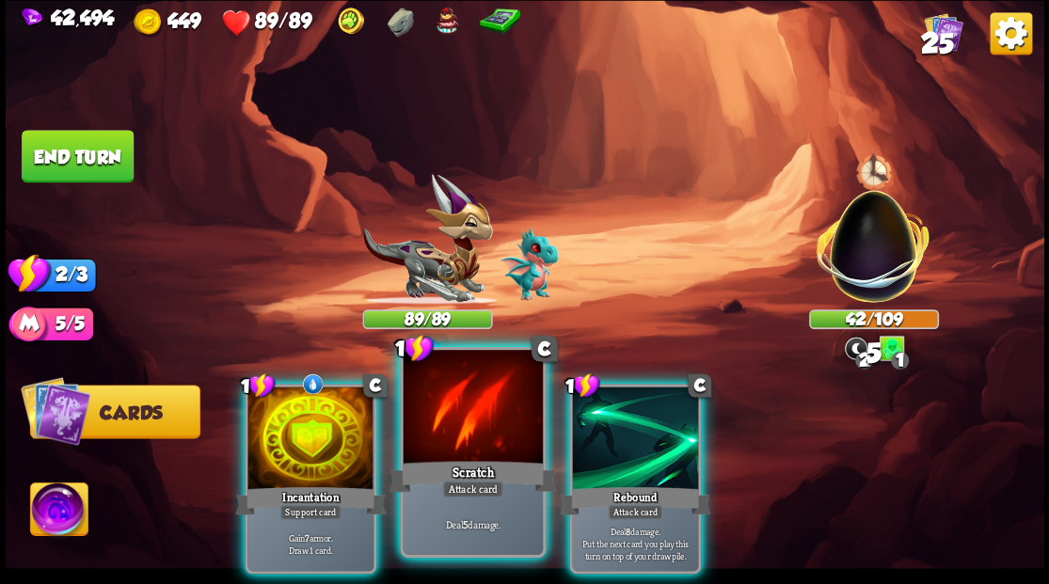
click at [482, 436] on div at bounding box center [472, 409] width 139 height 118
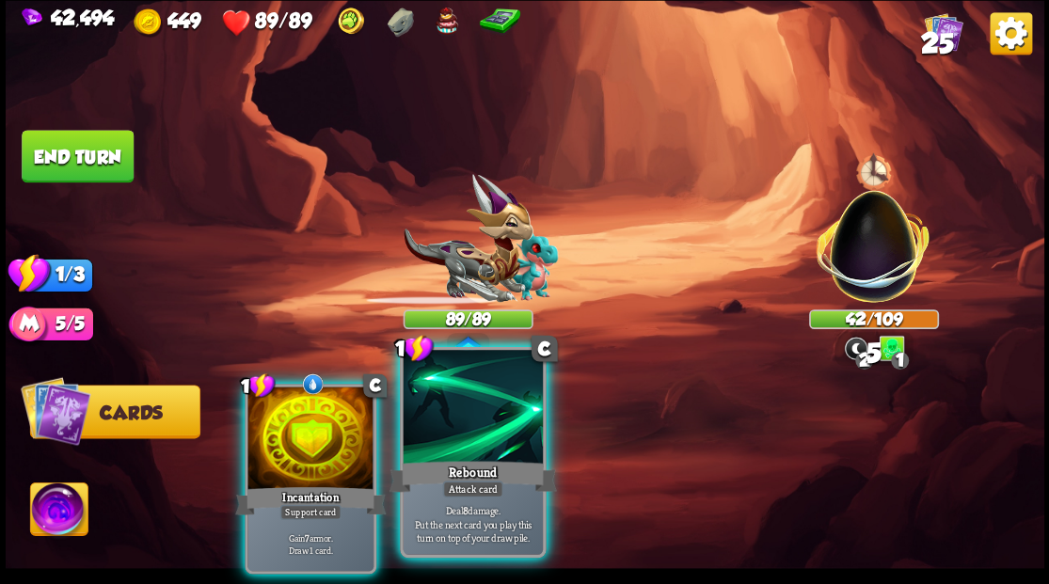
click at [482, 435] on div at bounding box center [472, 409] width 139 height 118
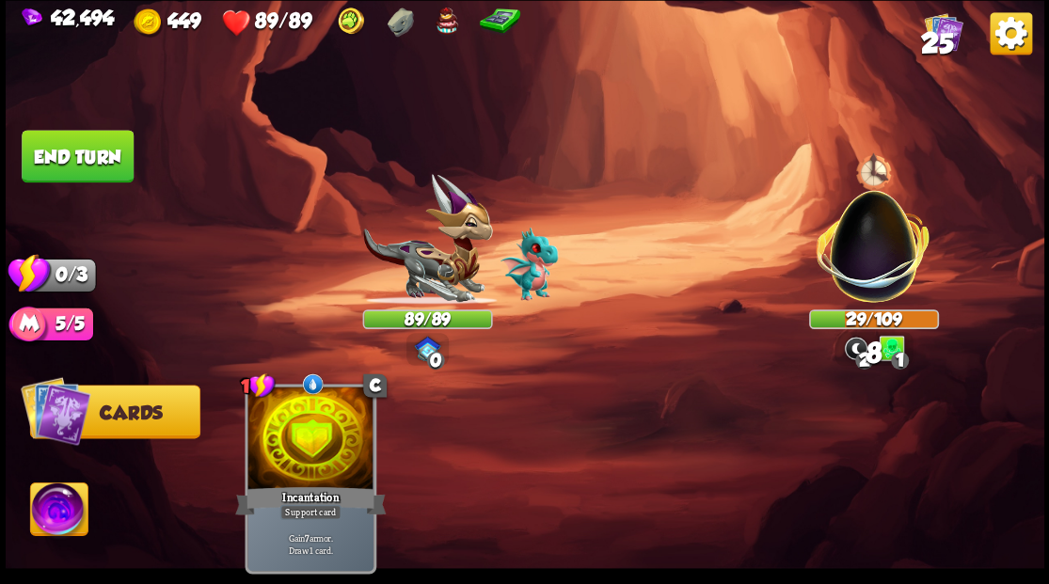
click at [58, 152] on button "End turn" at bounding box center [78, 156] width 112 height 53
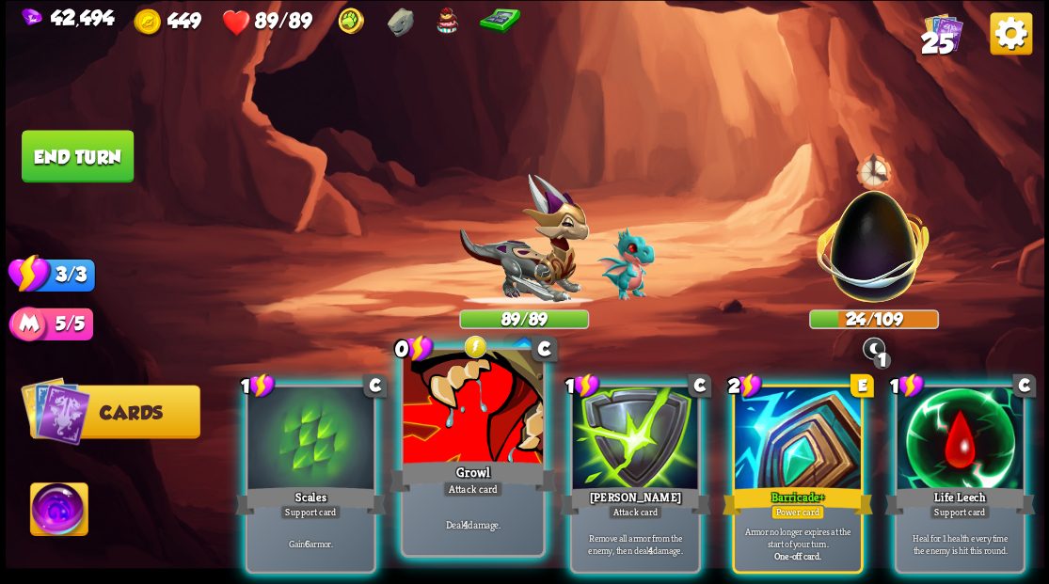
click at [453, 441] on div at bounding box center [472, 409] width 139 height 118
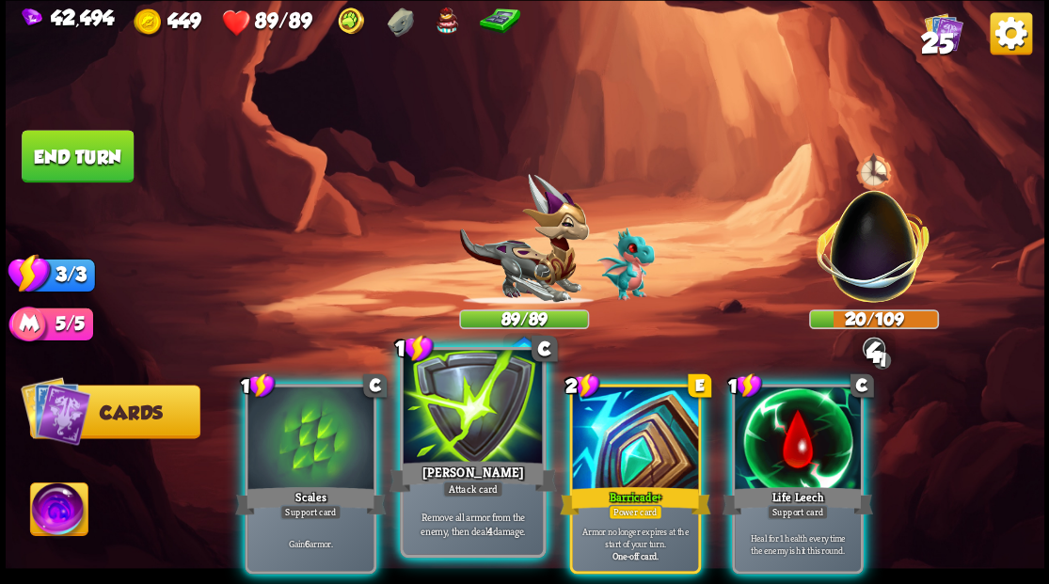
click at [452, 439] on div at bounding box center [472, 409] width 139 height 118
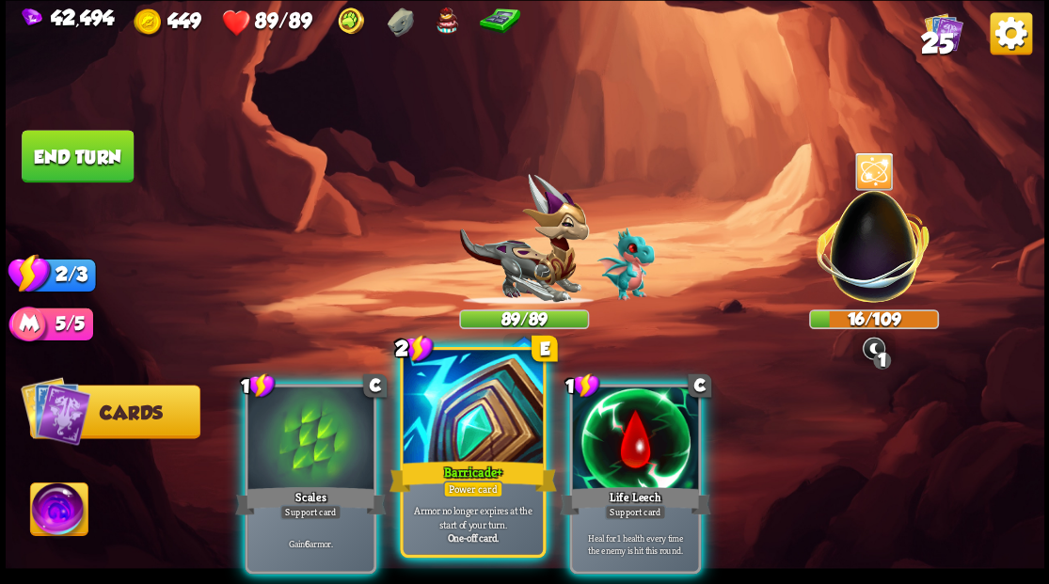
click at [452, 440] on div at bounding box center [472, 409] width 139 height 118
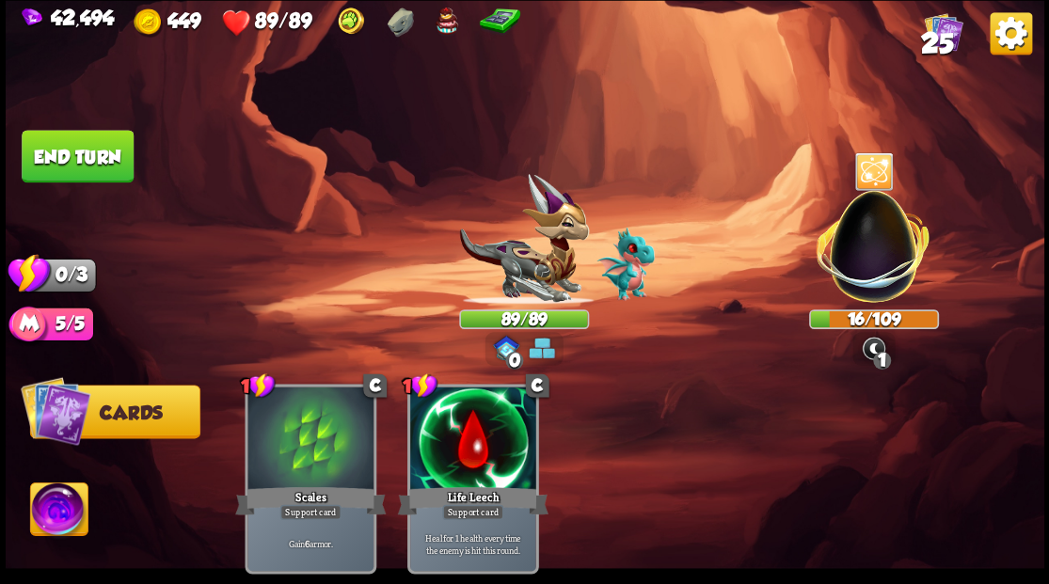
click at [73, 150] on button "End turn" at bounding box center [77, 157] width 113 height 54
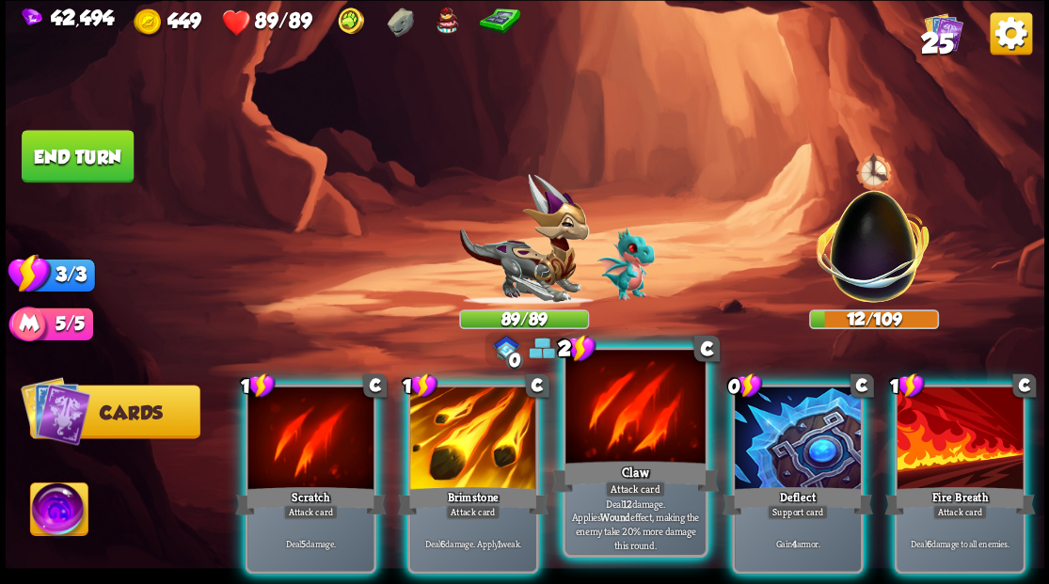
click at [640, 429] on div at bounding box center [634, 409] width 139 height 118
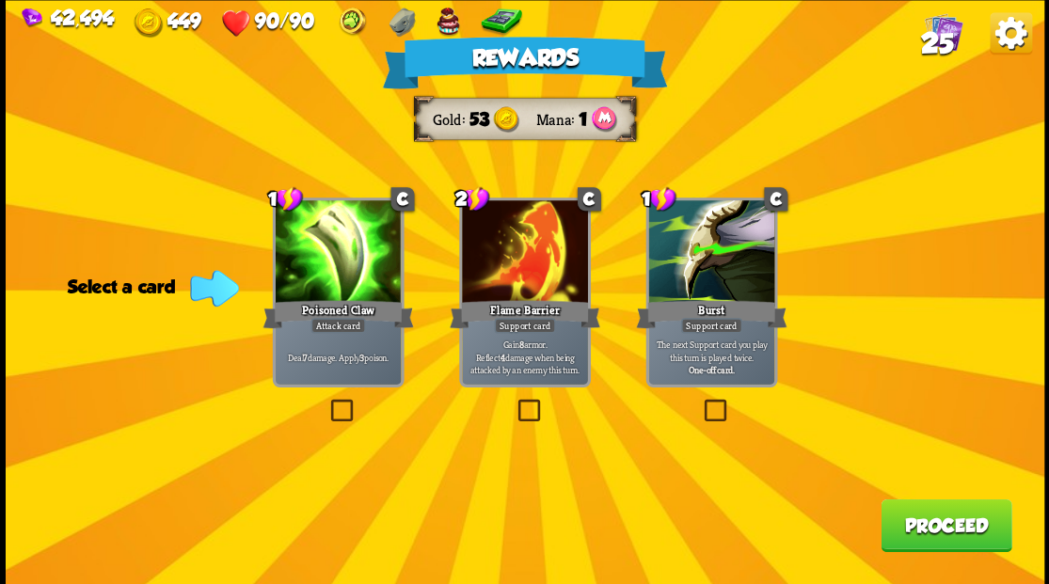
click at [937, 40] on span "25" at bounding box center [936, 42] width 33 height 32
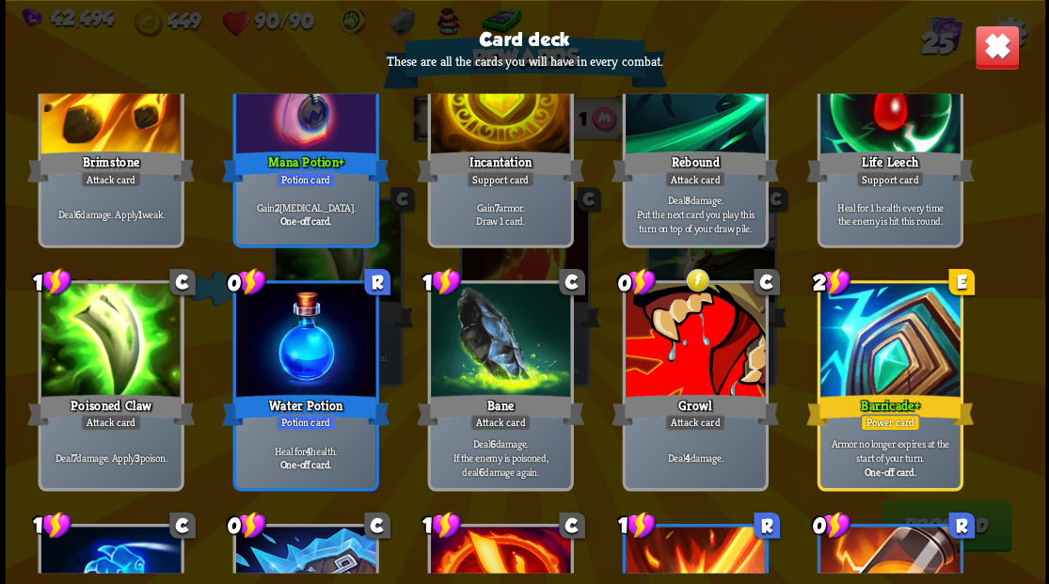
scroll to position [689, 0]
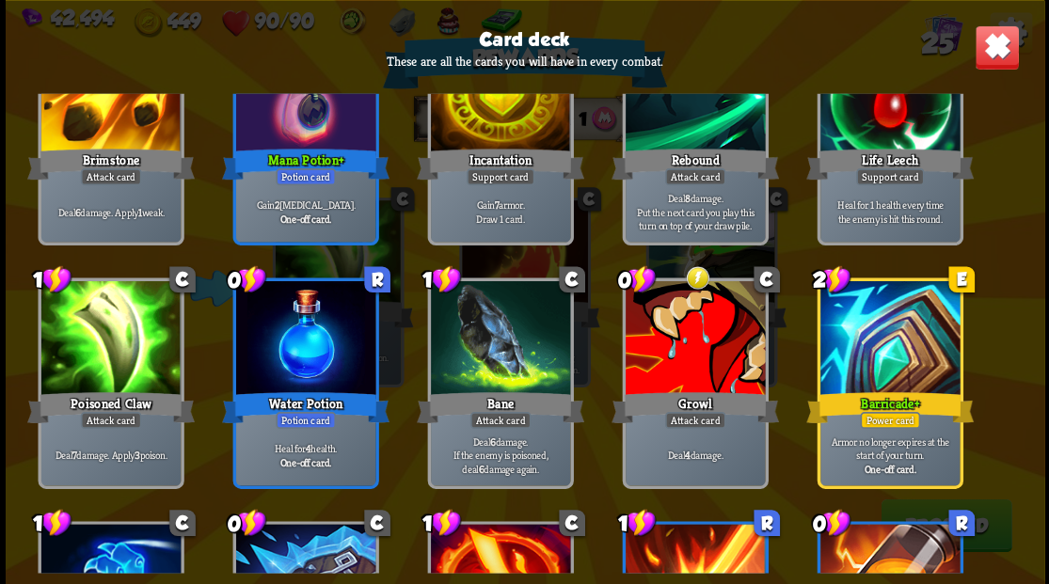
click at [1006, 38] on img at bounding box center [996, 46] width 45 height 45
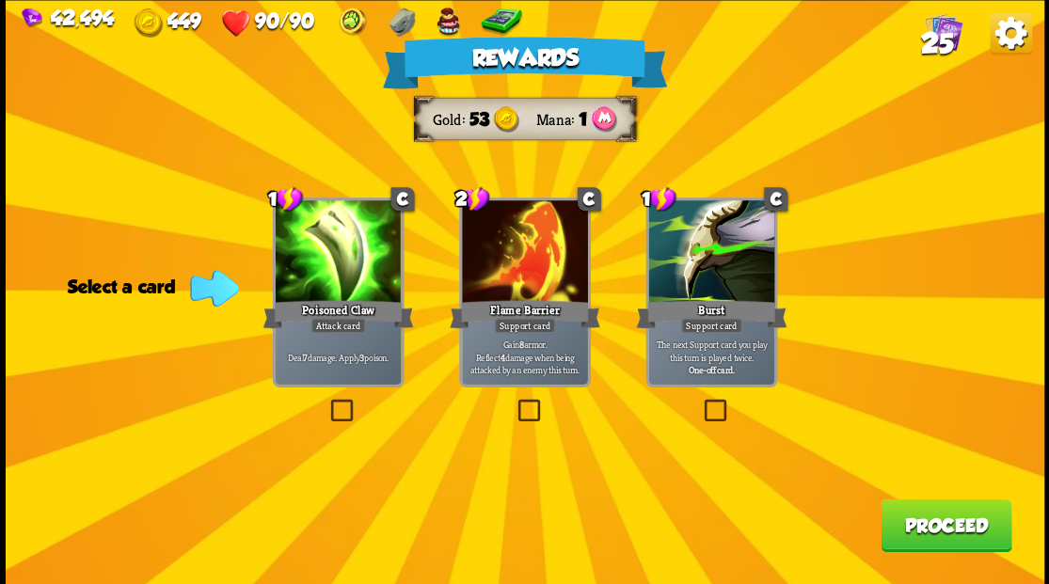
click at [945, 531] on button "Proceed" at bounding box center [945, 525] width 131 height 53
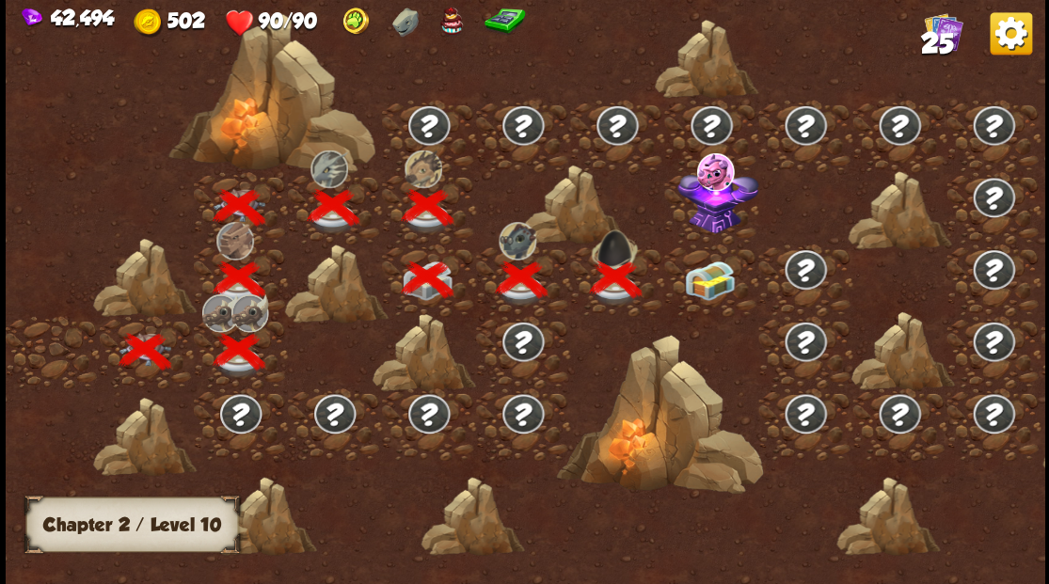
click at [705, 284] on img at bounding box center [710, 281] width 52 height 40
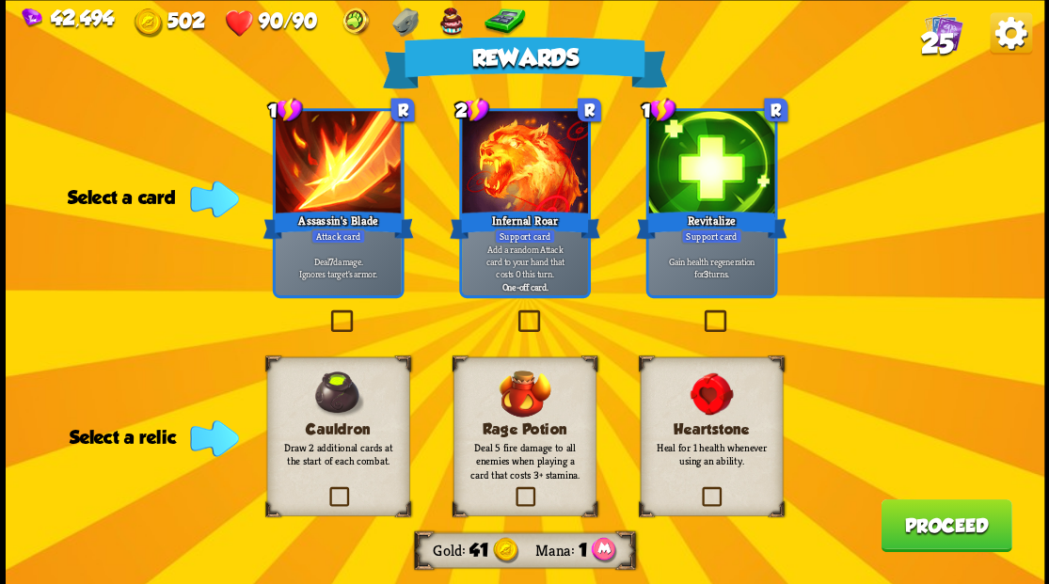
click at [326, 312] on label at bounding box center [326, 312] width 0 height 0
click at [0, 0] on input "checkbox" at bounding box center [0, 0] width 0 height 0
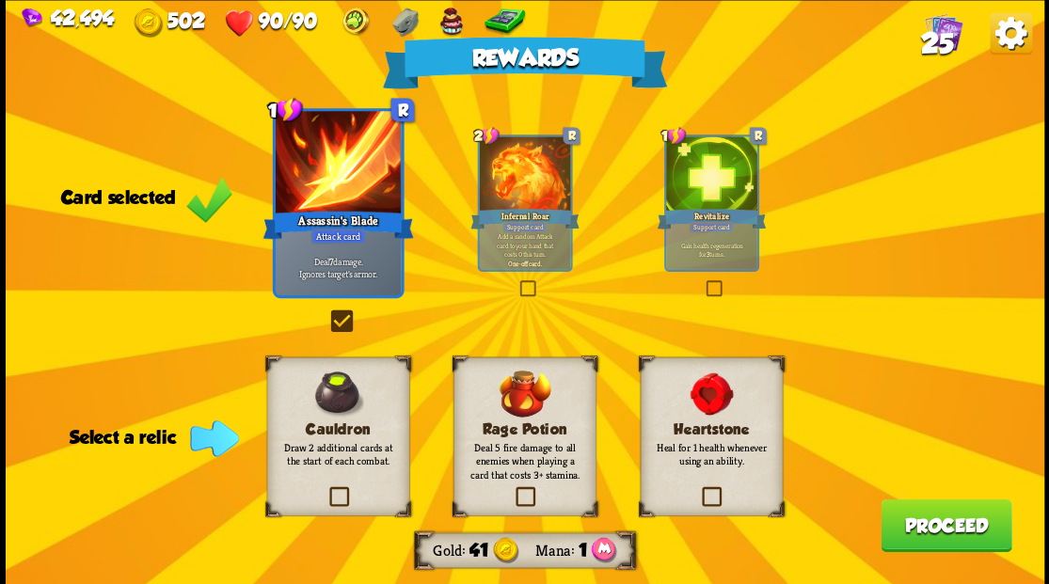
click at [325, 489] on label at bounding box center [325, 489] width 0 height 0
click at [0, 0] on input "checkbox" at bounding box center [0, 0] width 0 height 0
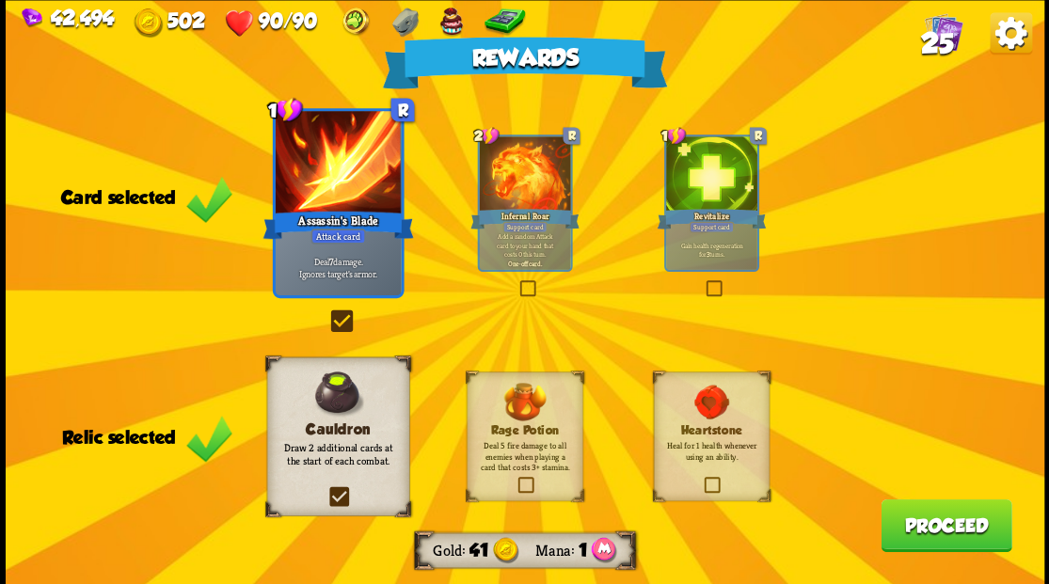
click at [961, 527] on button "Proceed" at bounding box center [945, 525] width 131 height 53
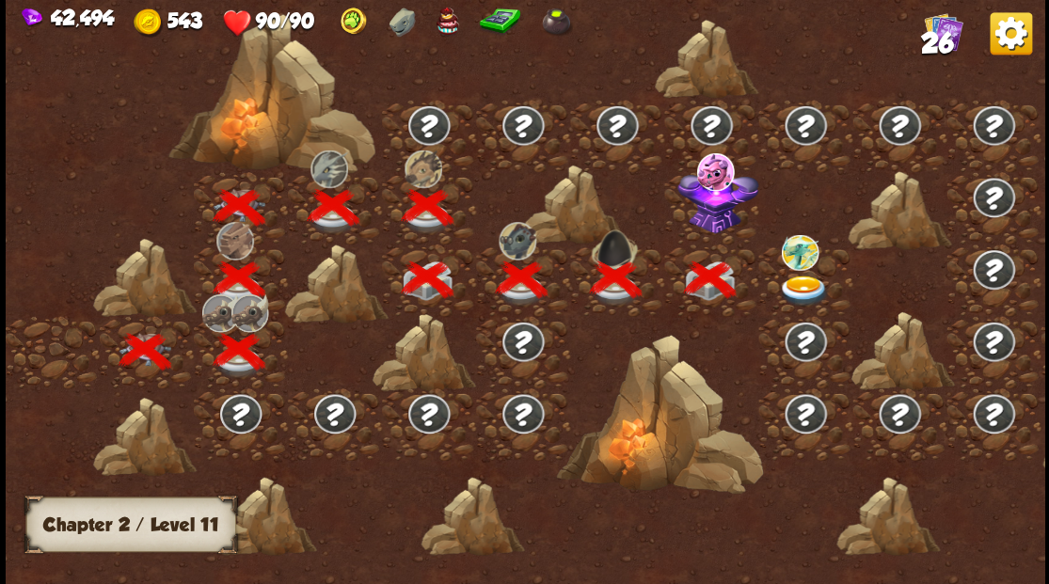
scroll to position [0, 286]
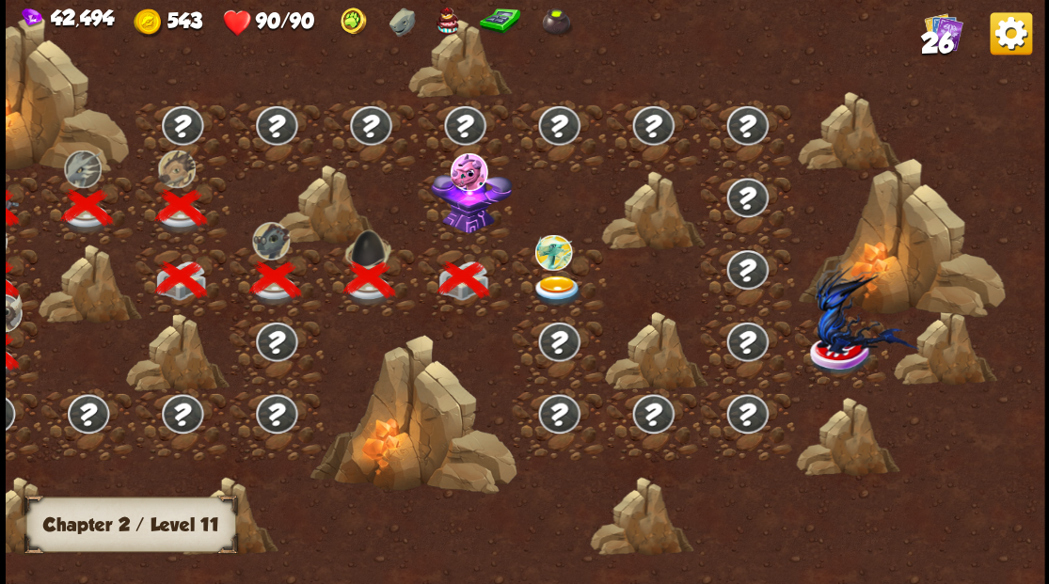
click at [454, 218] on img at bounding box center [470, 198] width 81 height 70
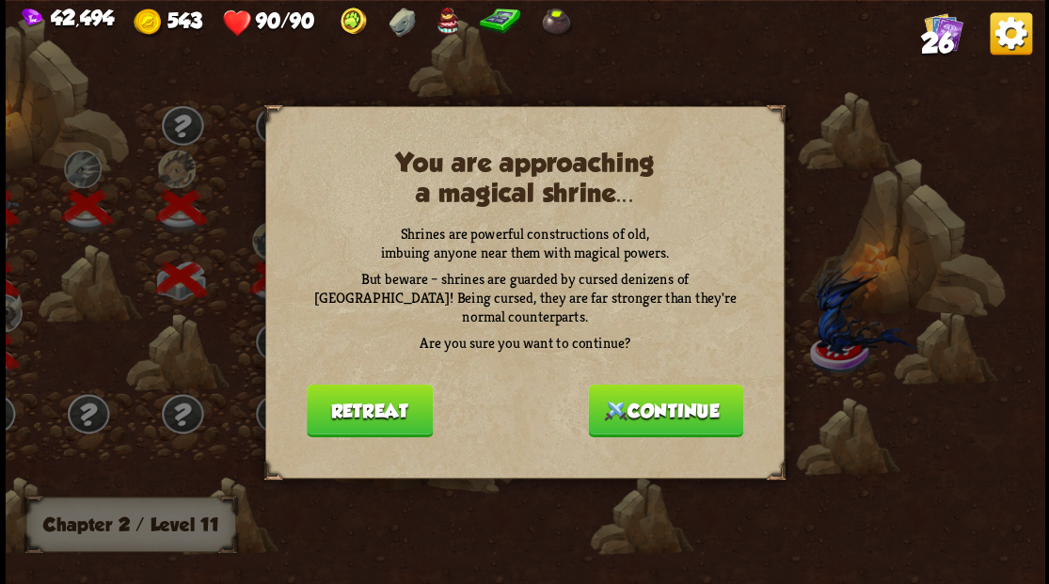
click at [641, 403] on button "Continue" at bounding box center [665, 410] width 155 height 53
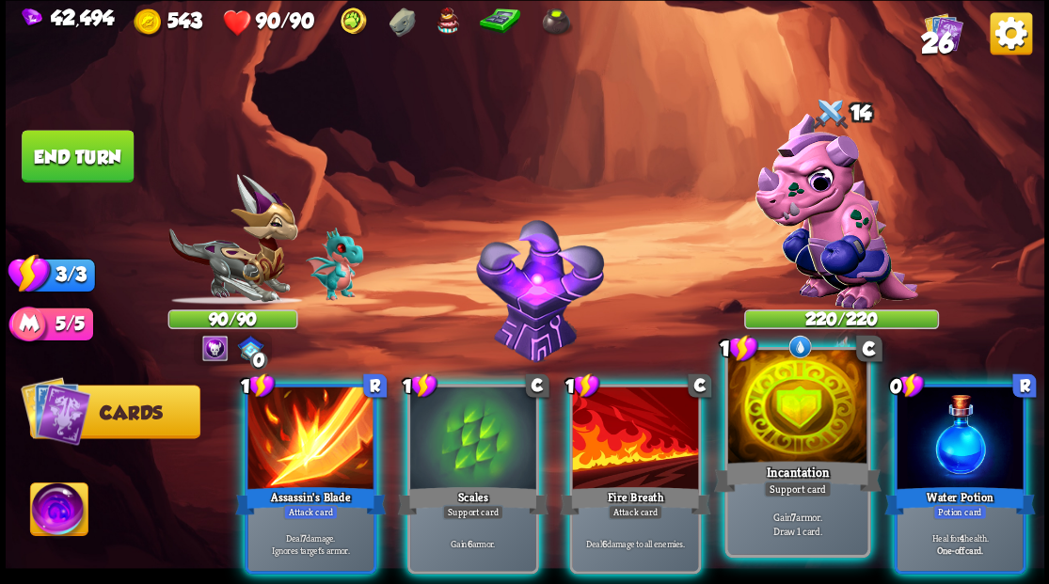
click at [792, 441] on div at bounding box center [796, 409] width 139 height 118
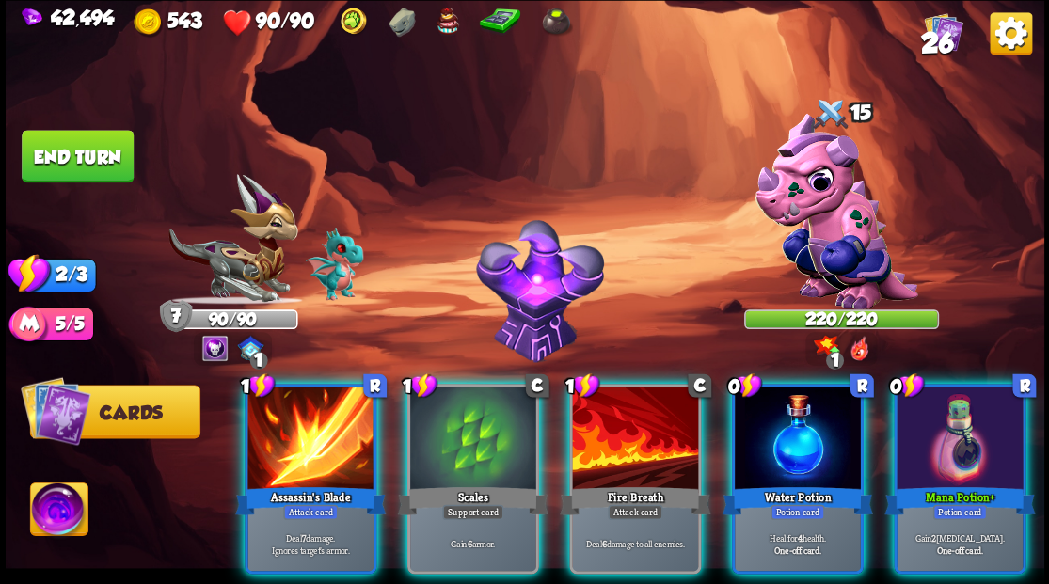
click at [59, 517] on img at bounding box center [58, 512] width 57 height 58
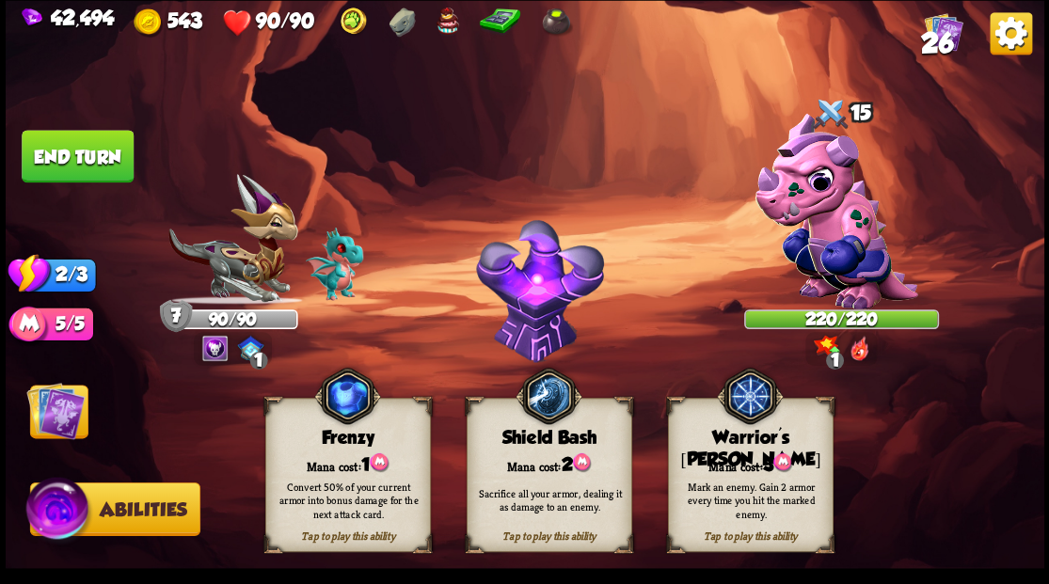
drag, startPoint x: 788, startPoint y: 470, endPoint x: 753, endPoint y: 471, distance: 35.8
click at [784, 472] on div "Mark an enemy. Gain 2 armor every time you hit the marked enemy." at bounding box center [751, 499] width 166 height 65
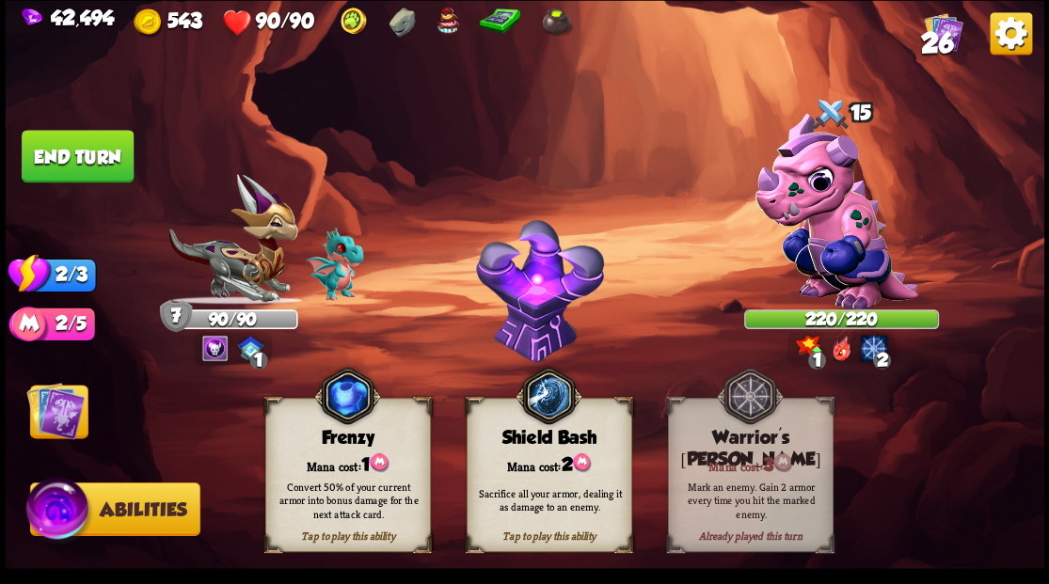
drag, startPoint x: 41, startPoint y: 418, endPoint x: 105, endPoint y: 429, distance: 65.0
click at [41, 418] on img at bounding box center [55, 410] width 58 height 58
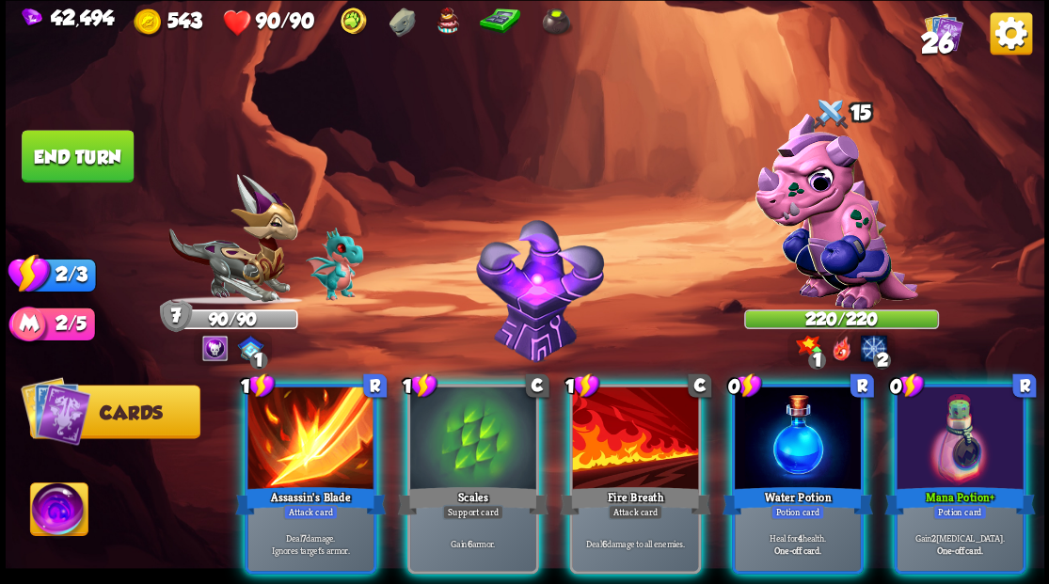
click at [997, 483] on div "Mana Potion+" at bounding box center [959, 500] width 151 height 34
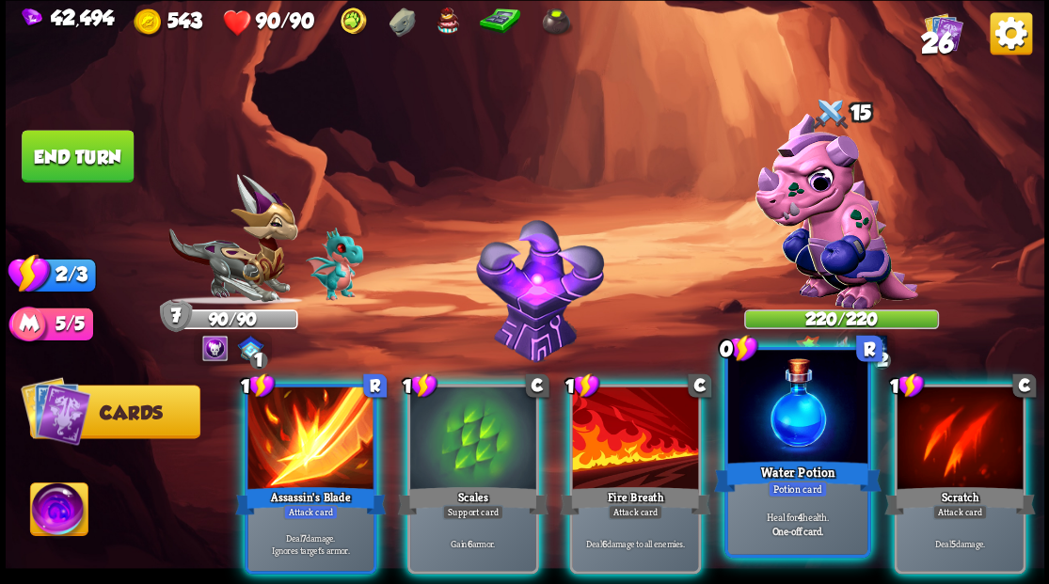
click at [796, 435] on div at bounding box center [796, 409] width 139 height 118
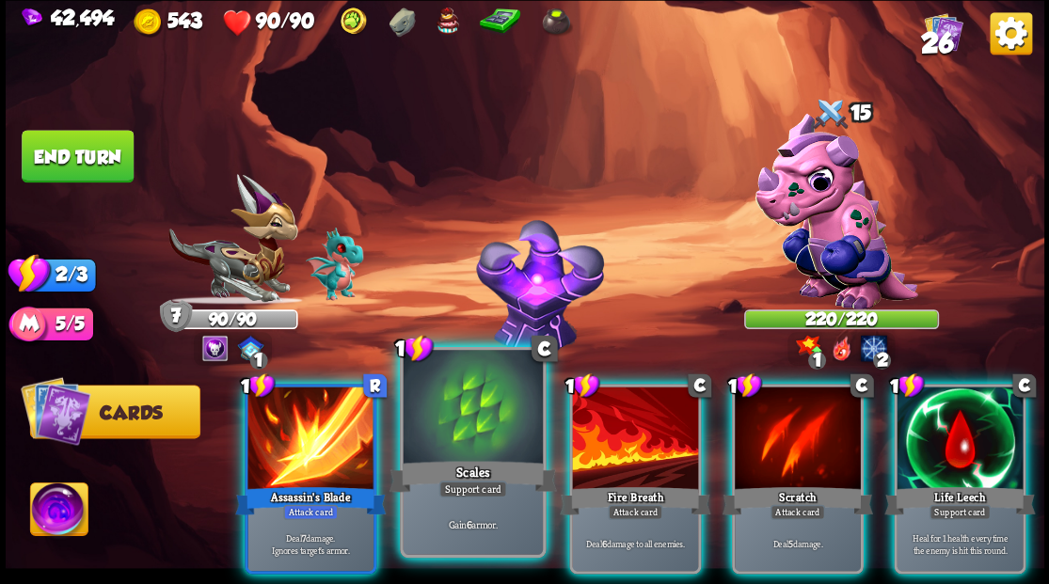
click at [453, 454] on div at bounding box center [472, 409] width 139 height 118
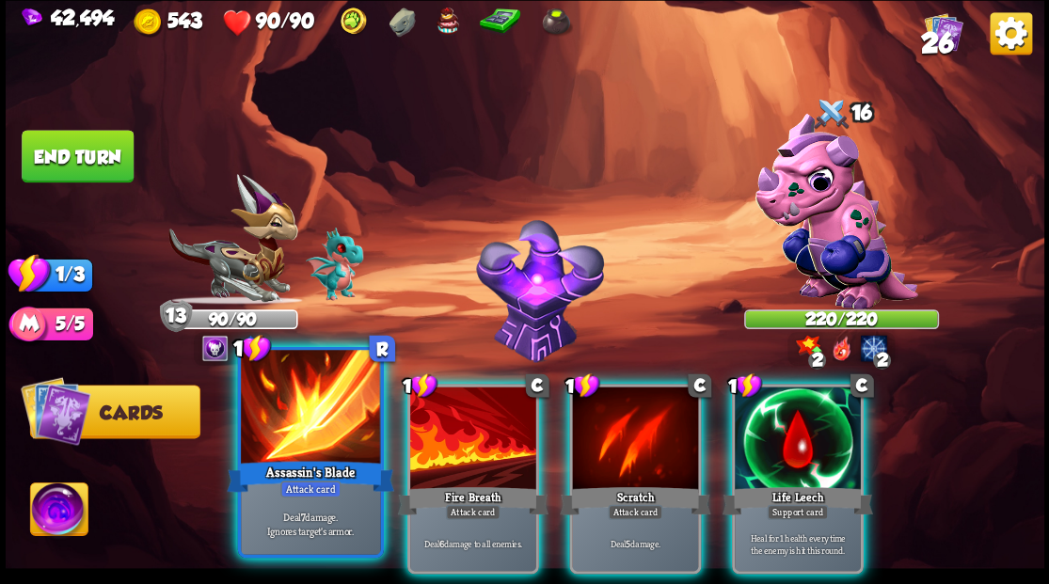
click at [327, 438] on div at bounding box center [310, 409] width 139 height 118
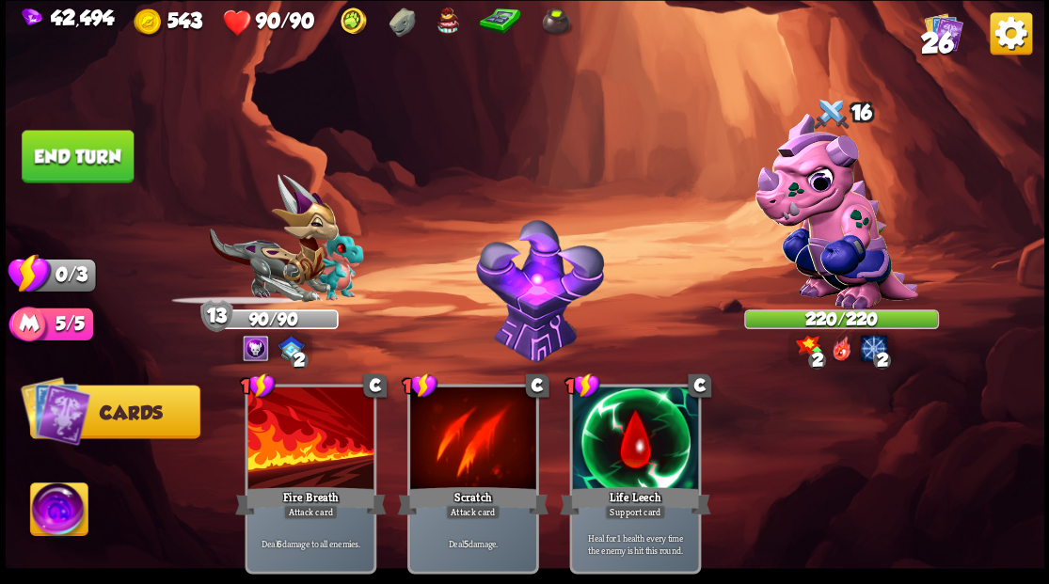
click at [327, 438] on div at bounding box center [310, 440] width 126 height 106
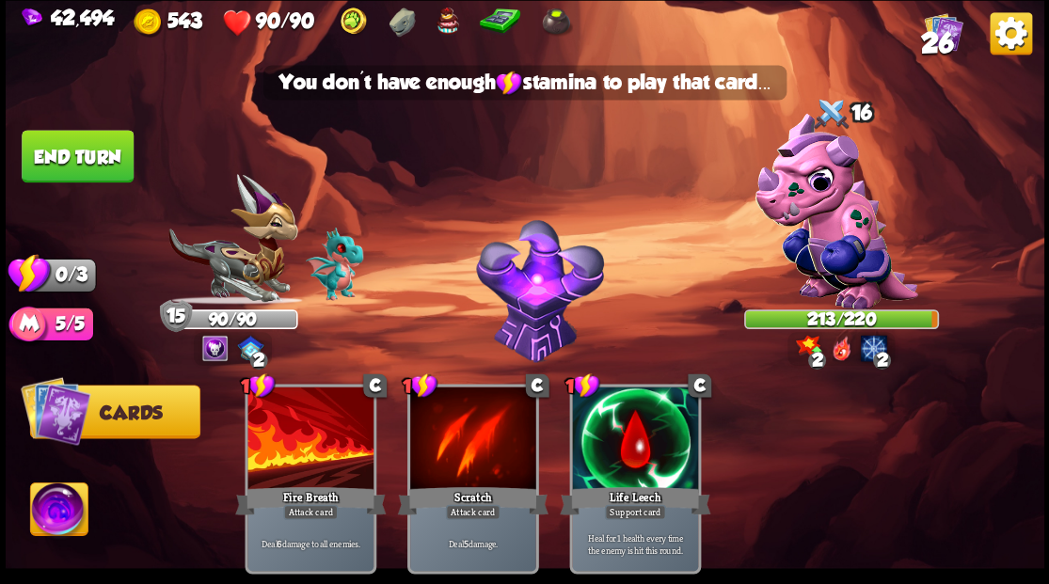
click at [104, 150] on button "End turn" at bounding box center [78, 156] width 112 height 53
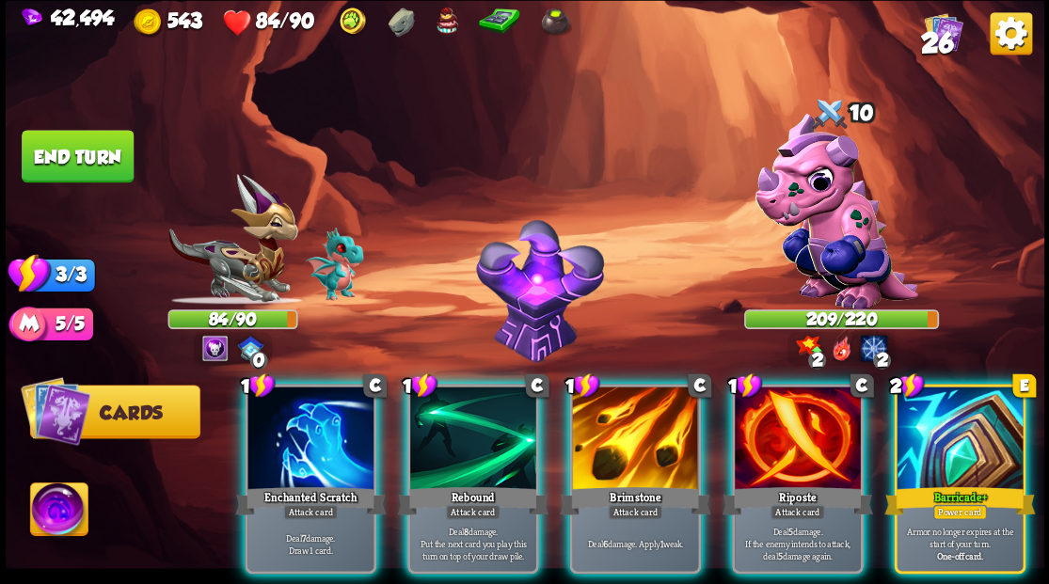
click at [943, 390] on div at bounding box center [959, 440] width 126 height 106
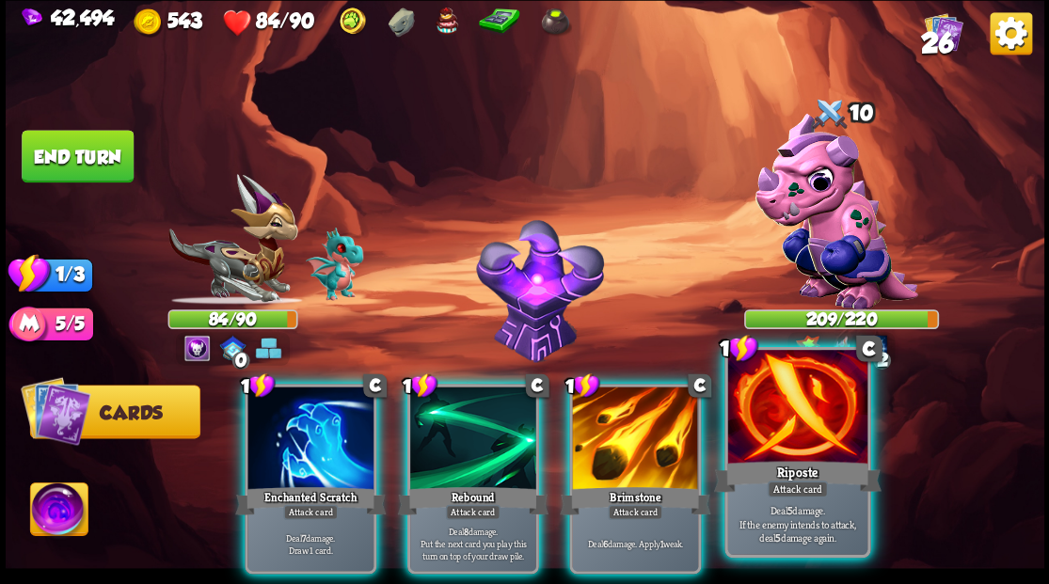
click at [801, 448] on div at bounding box center [796, 409] width 139 height 118
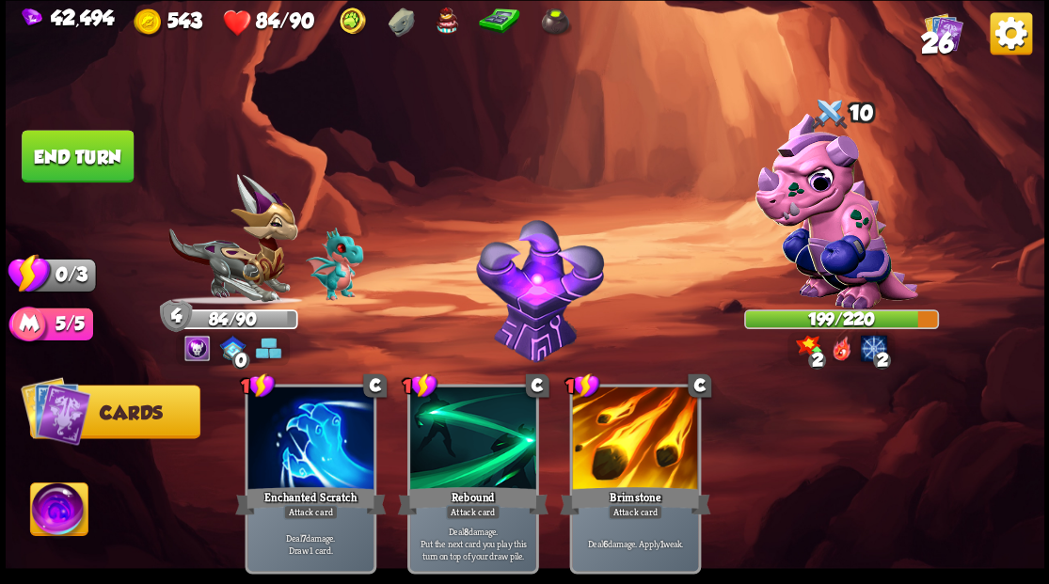
click at [107, 169] on button "End turn" at bounding box center [78, 156] width 112 height 53
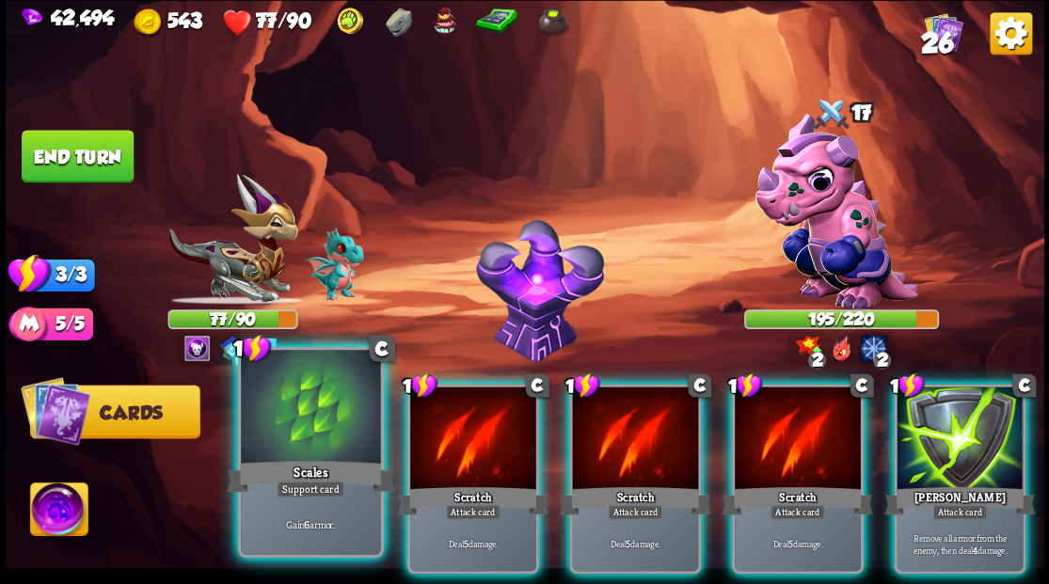
click at [295, 440] on div at bounding box center [310, 409] width 139 height 118
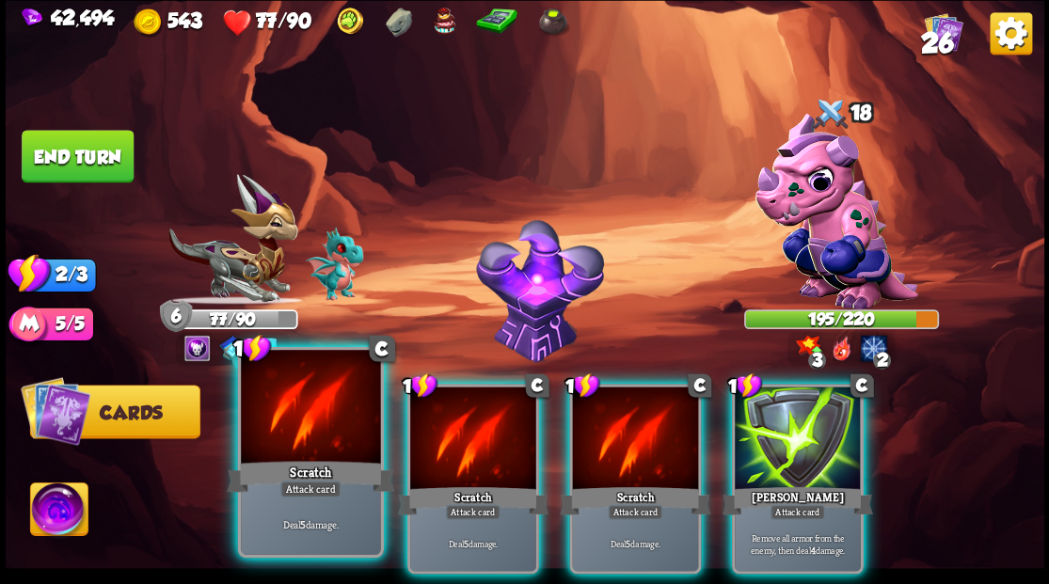
click at [295, 440] on div at bounding box center [310, 409] width 139 height 118
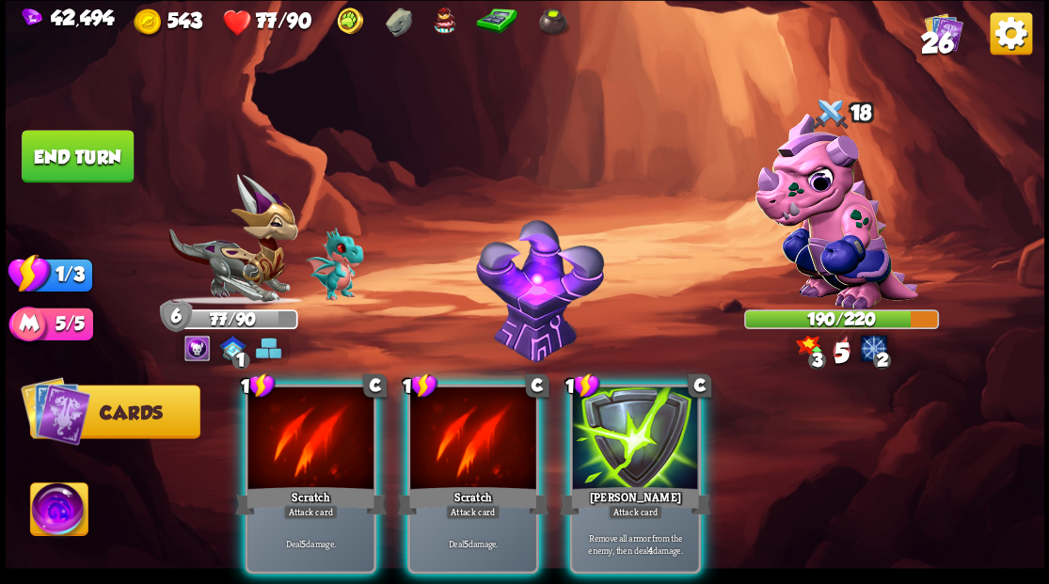
click at [293, 440] on div at bounding box center [310, 440] width 126 height 106
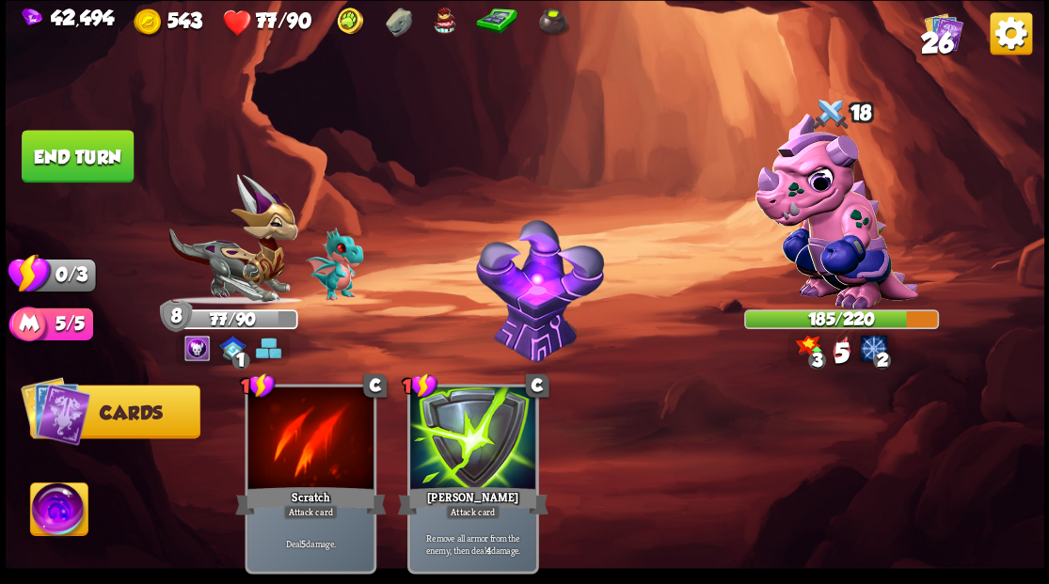
click at [70, 160] on button "End turn" at bounding box center [78, 156] width 112 height 53
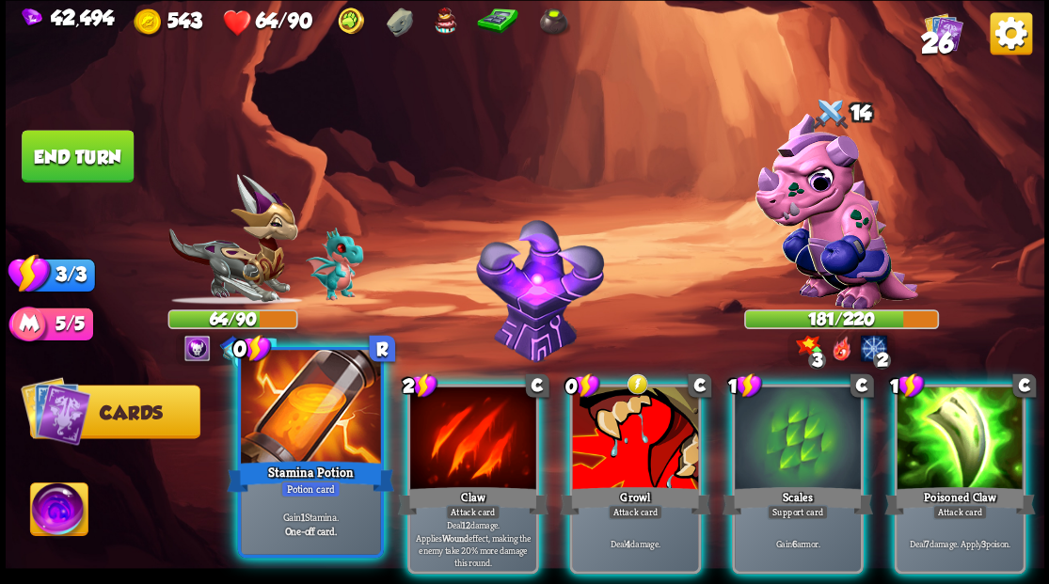
click at [261, 461] on div "Stamina Potion" at bounding box center [310, 476] width 167 height 38
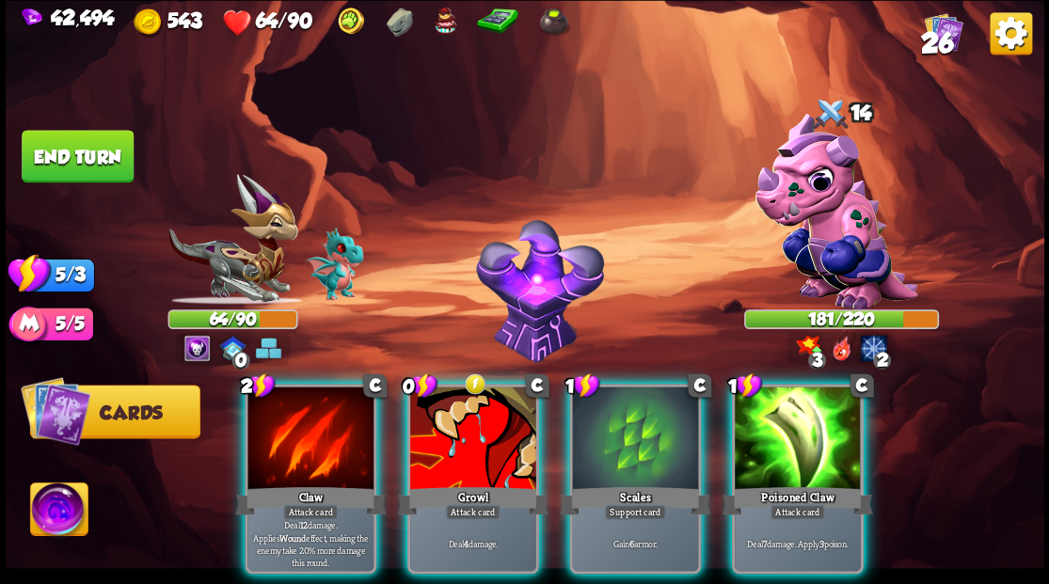
click at [270, 446] on div at bounding box center [310, 440] width 126 height 106
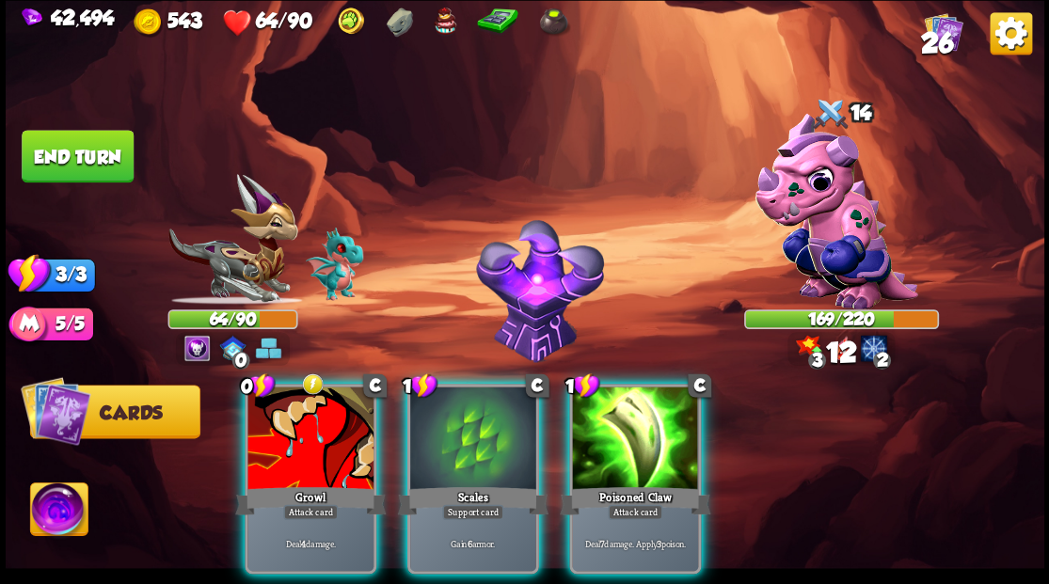
click at [646, 411] on div at bounding box center [635, 440] width 126 height 106
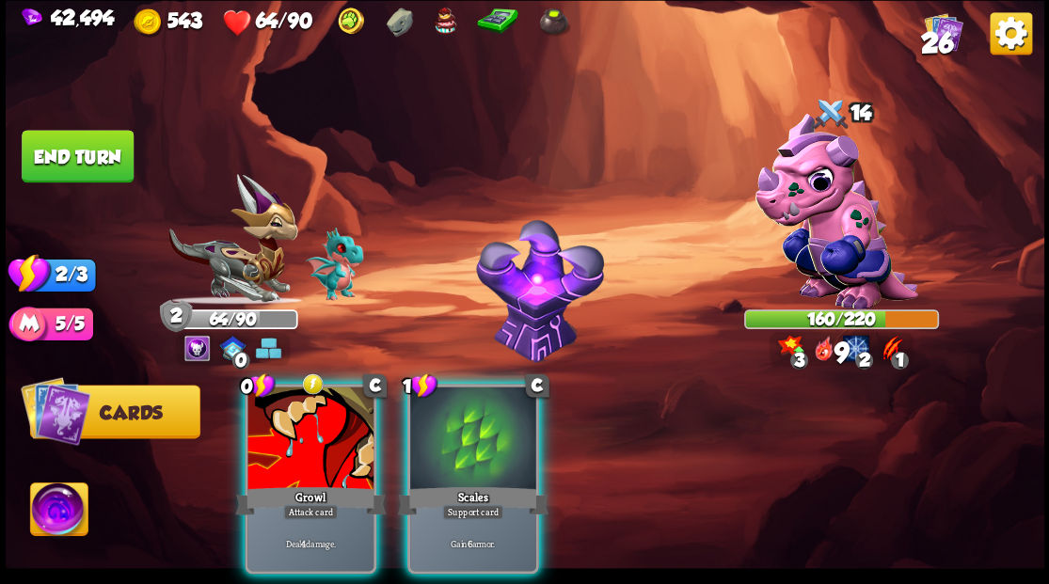
click at [301, 432] on div at bounding box center [310, 440] width 126 height 106
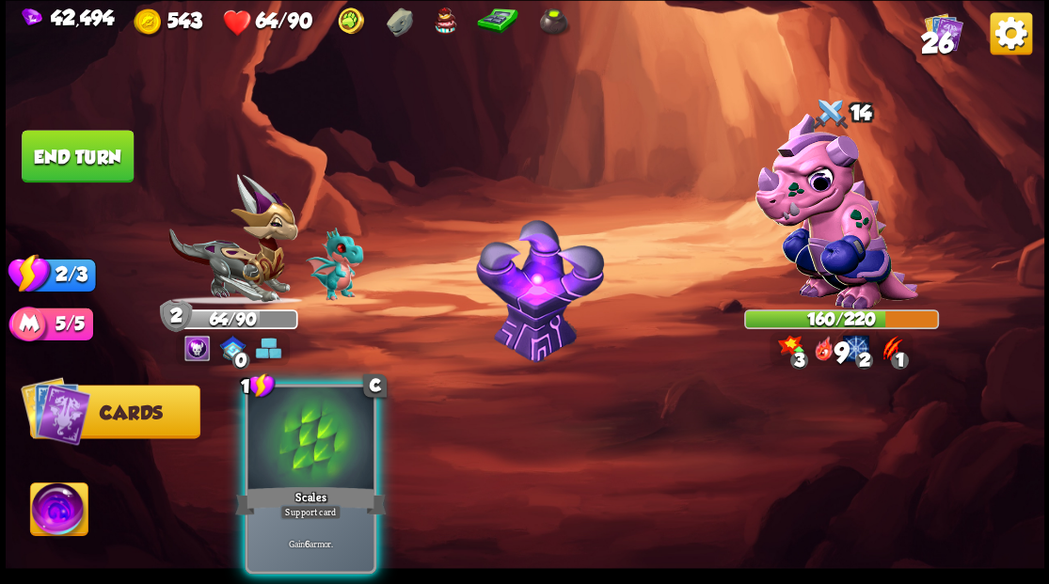
drag, startPoint x: 305, startPoint y: 425, endPoint x: 269, endPoint y: 339, distance: 93.6
click at [304, 418] on div at bounding box center [310, 440] width 126 height 106
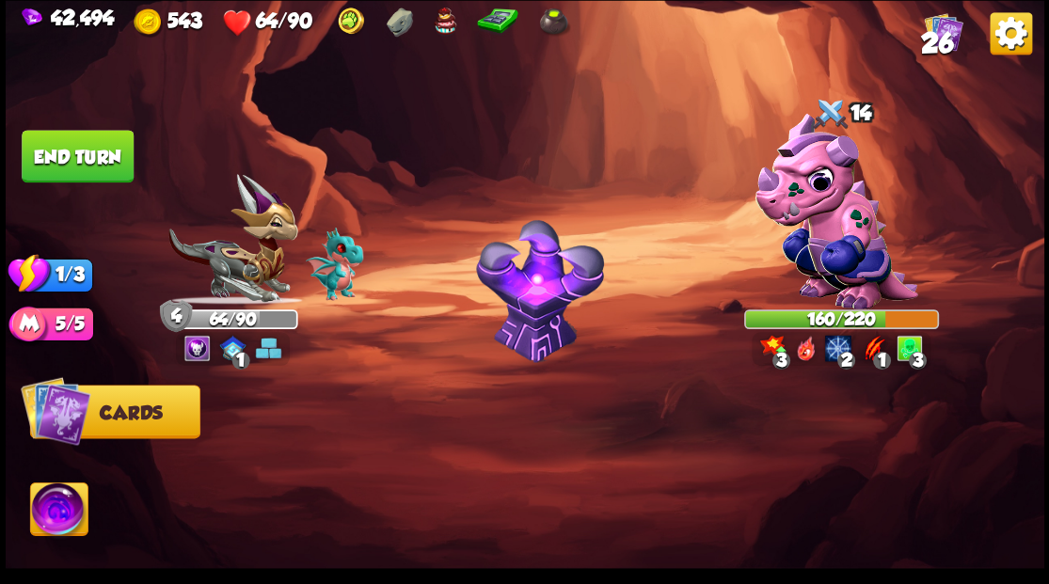
click at [54, 153] on button "End turn" at bounding box center [78, 156] width 112 height 53
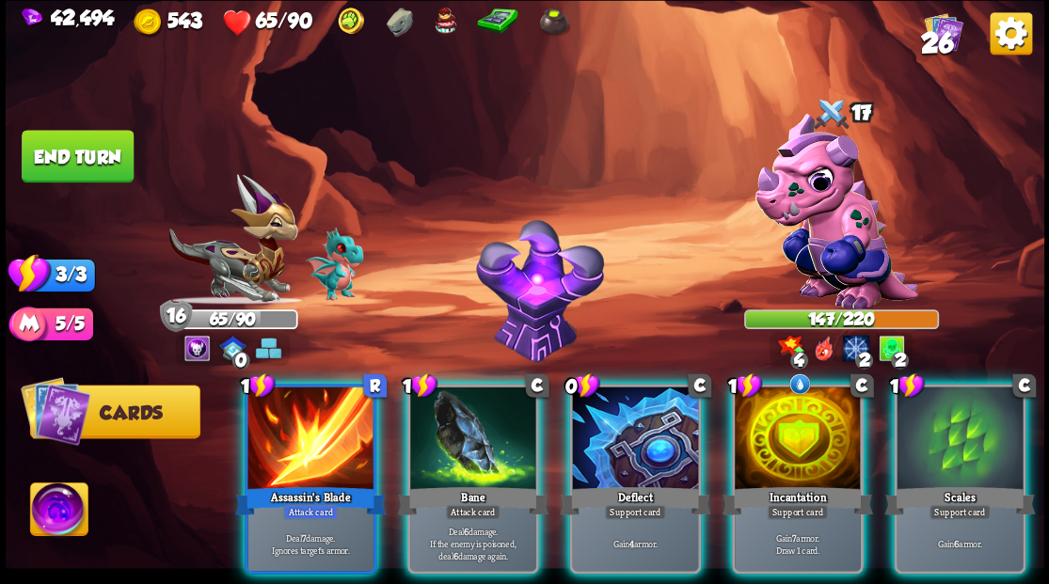
click at [484, 440] on div at bounding box center [473, 440] width 126 height 106
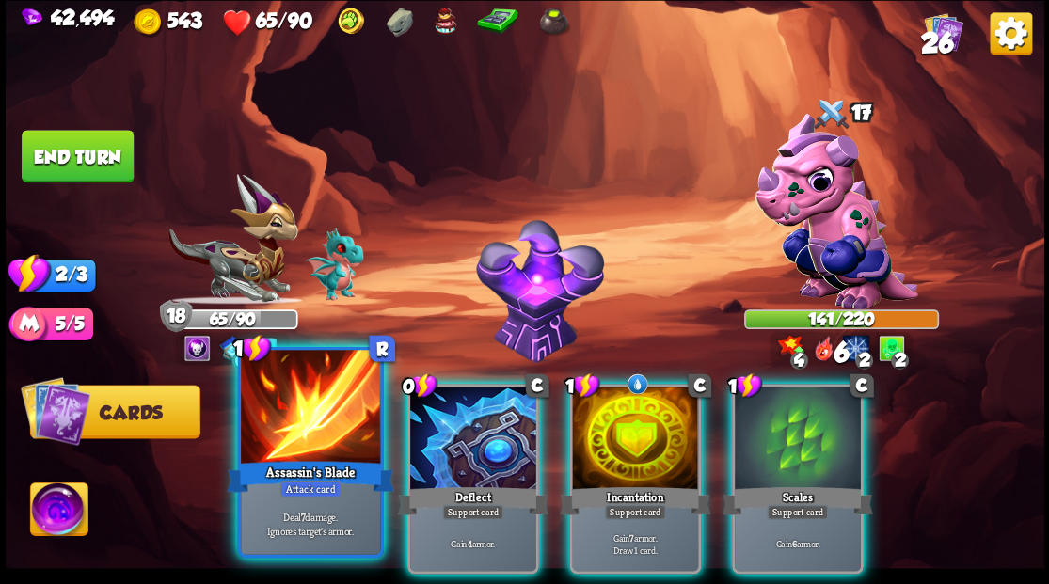
click at [319, 425] on div at bounding box center [310, 409] width 139 height 118
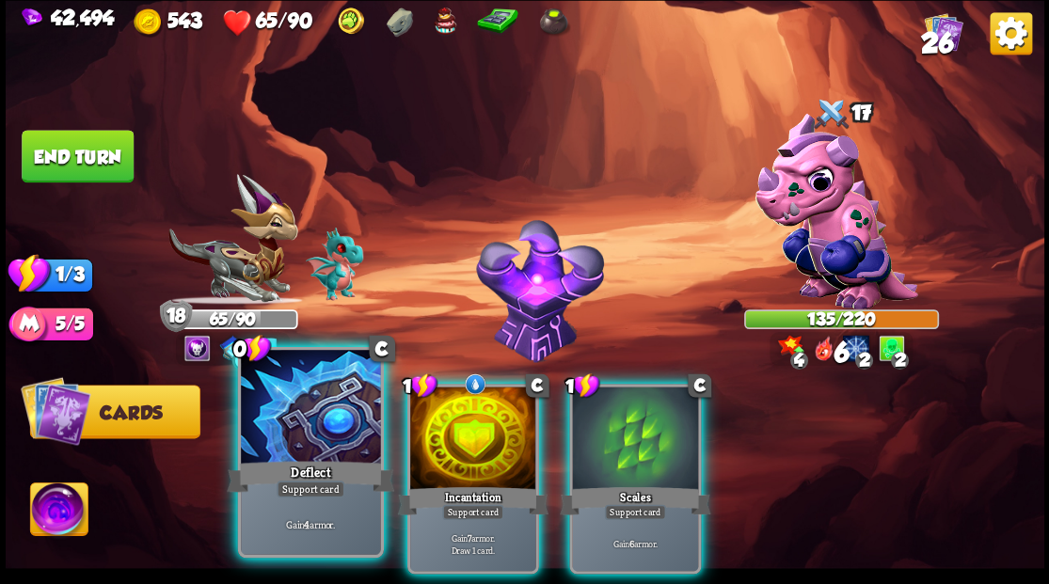
click at [304, 418] on div at bounding box center [310, 409] width 139 height 118
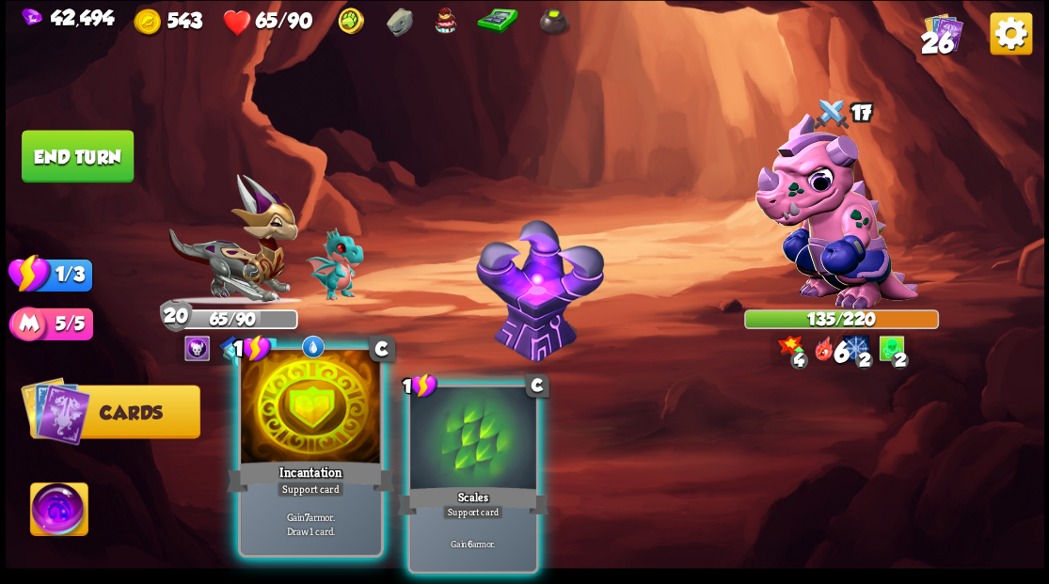
click at [307, 412] on div at bounding box center [310, 409] width 139 height 118
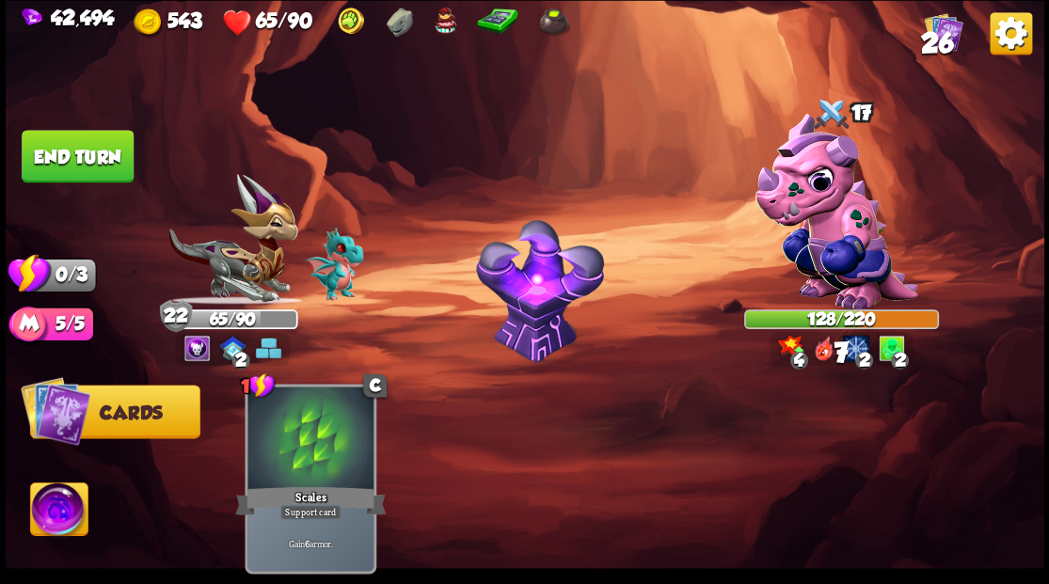
click at [94, 149] on button "End turn" at bounding box center [77, 157] width 113 height 54
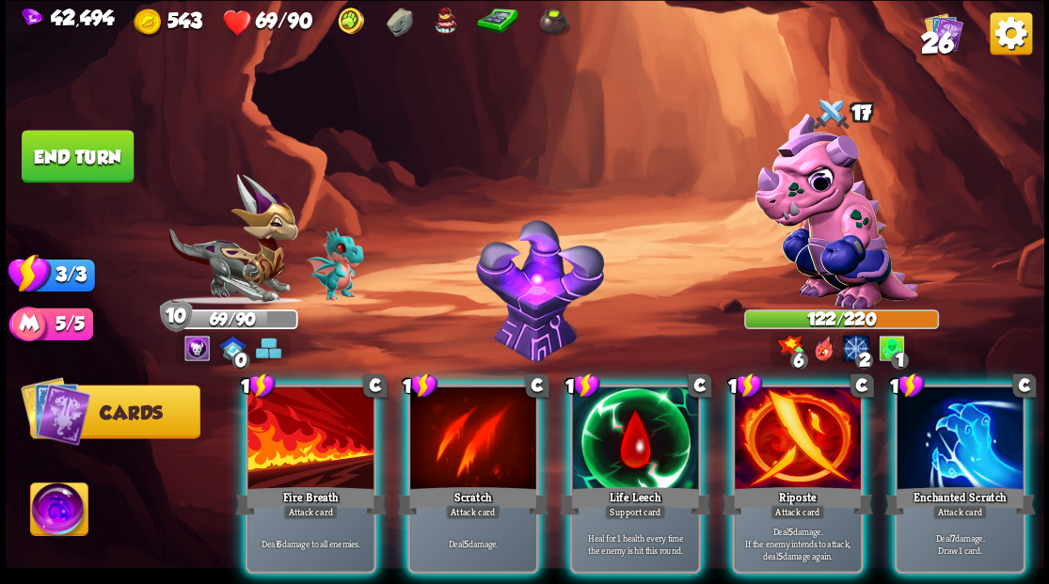
click at [630, 429] on div at bounding box center [635, 440] width 126 height 106
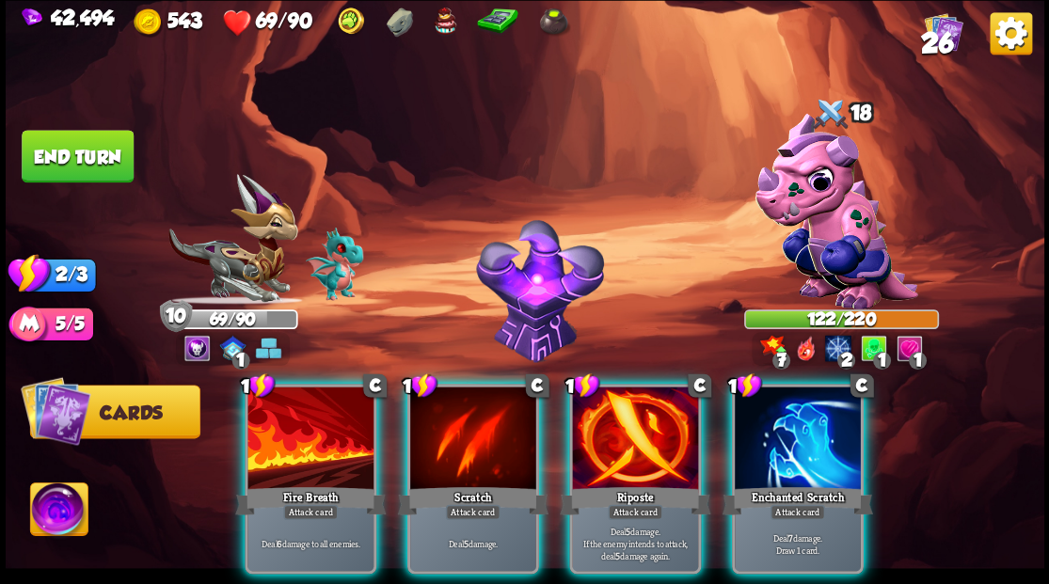
click at [630, 429] on div at bounding box center [635, 440] width 126 height 106
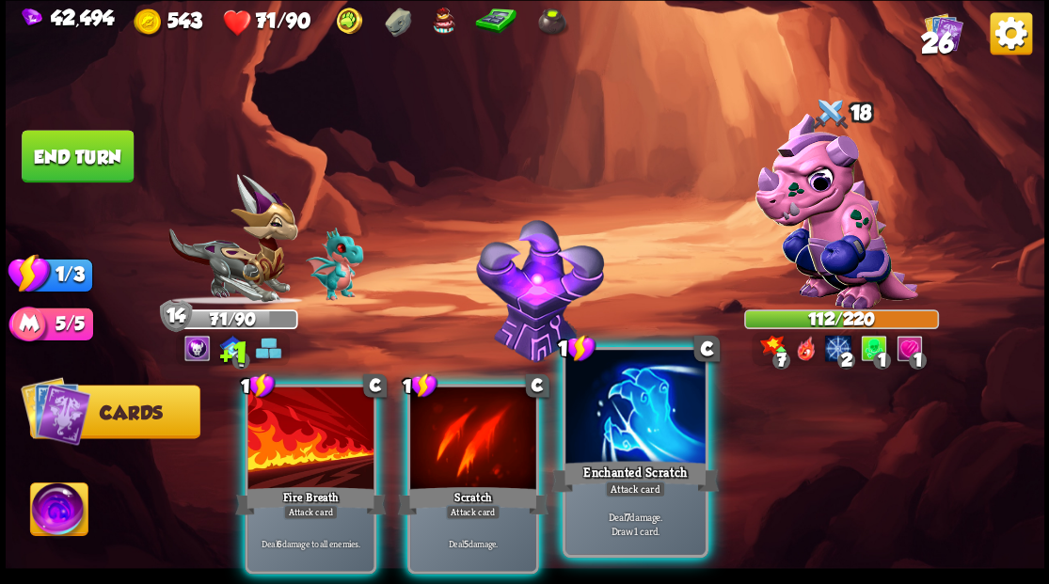
click at [617, 400] on div at bounding box center [634, 409] width 139 height 118
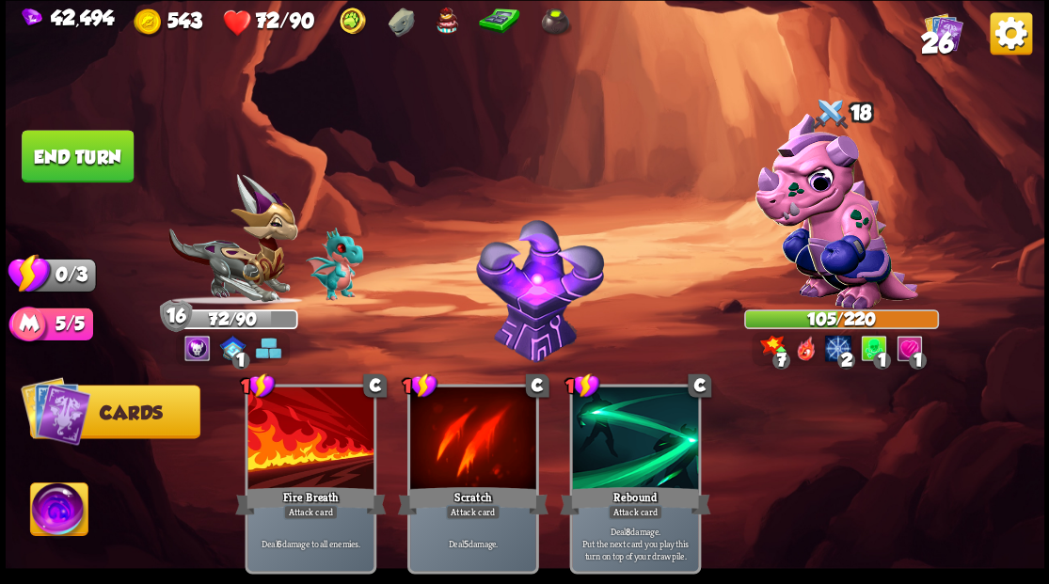
click at [107, 141] on button "End turn" at bounding box center [78, 156] width 112 height 53
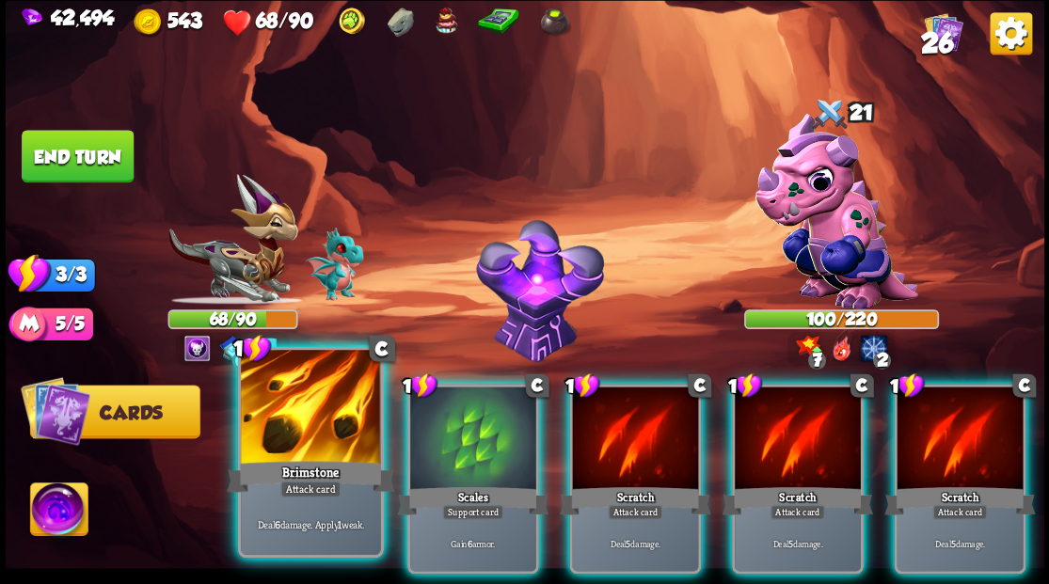
click at [303, 418] on div at bounding box center [310, 409] width 139 height 118
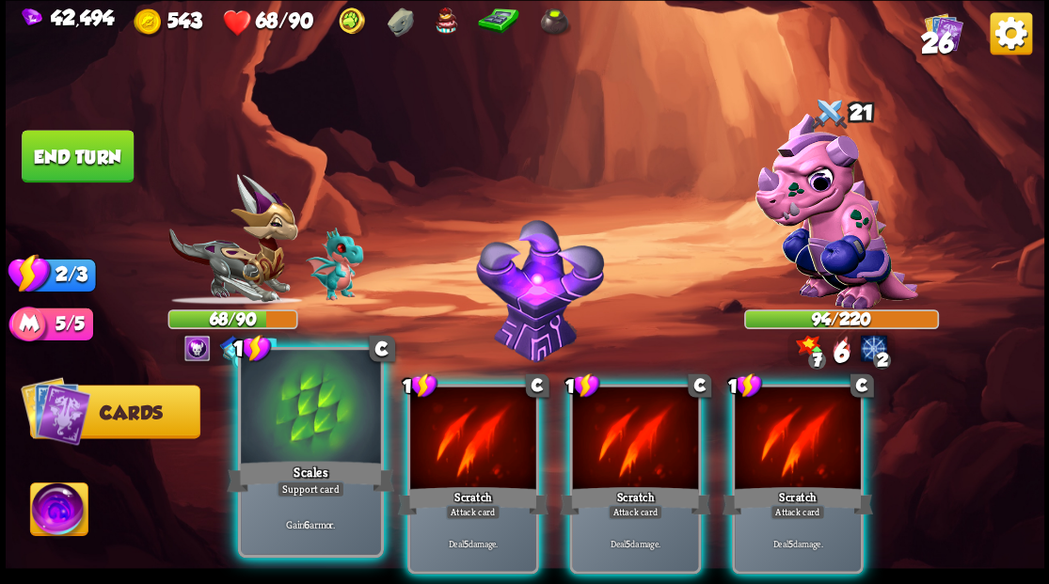
click at [291, 403] on div at bounding box center [310, 409] width 139 height 118
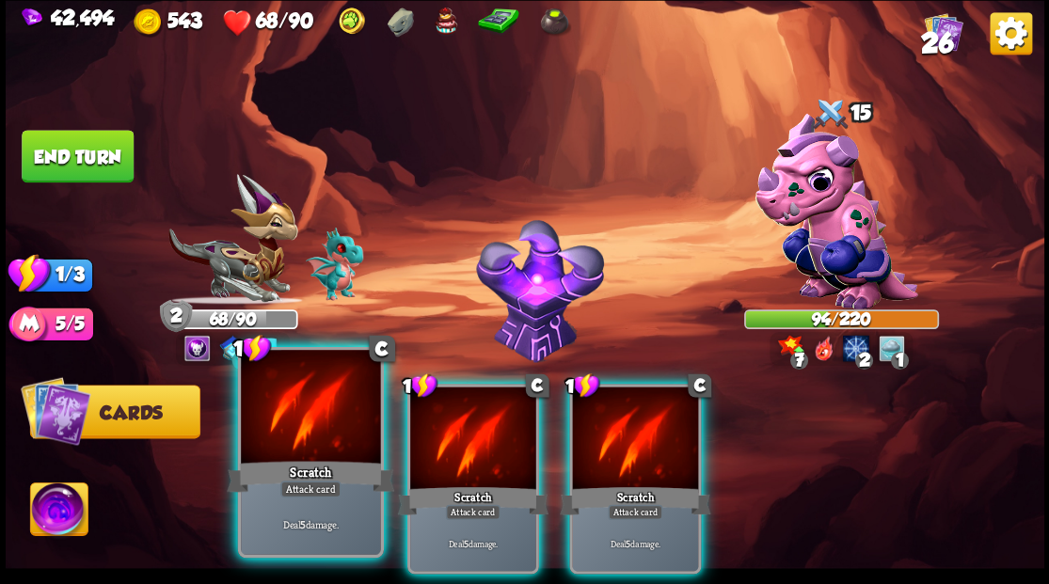
click at [292, 404] on div at bounding box center [310, 409] width 139 height 118
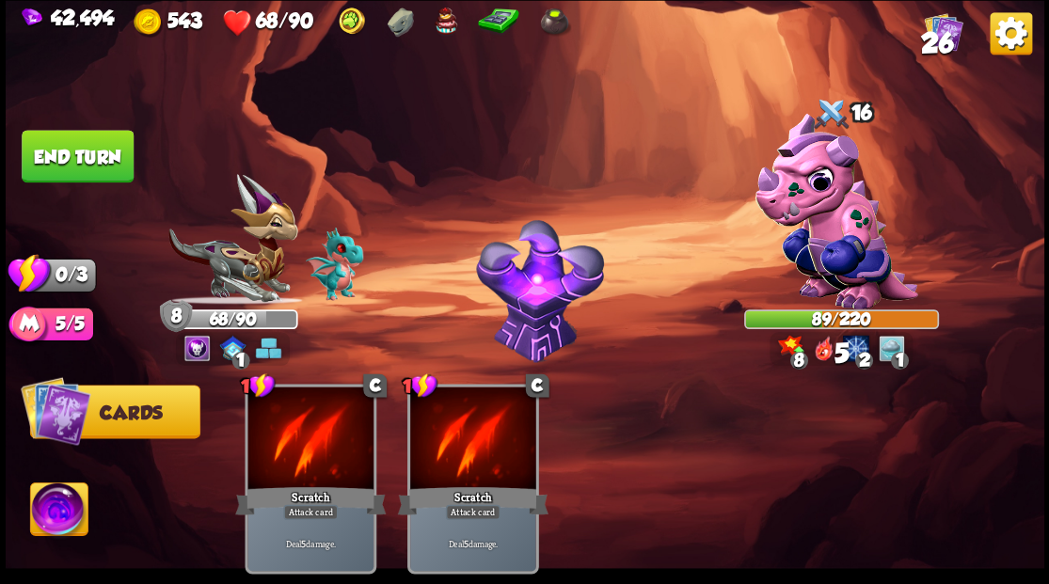
drag, startPoint x: 118, startPoint y: 174, endPoint x: 151, endPoint y: 185, distance: 34.8
click at [122, 179] on button "End turn" at bounding box center [78, 156] width 112 height 53
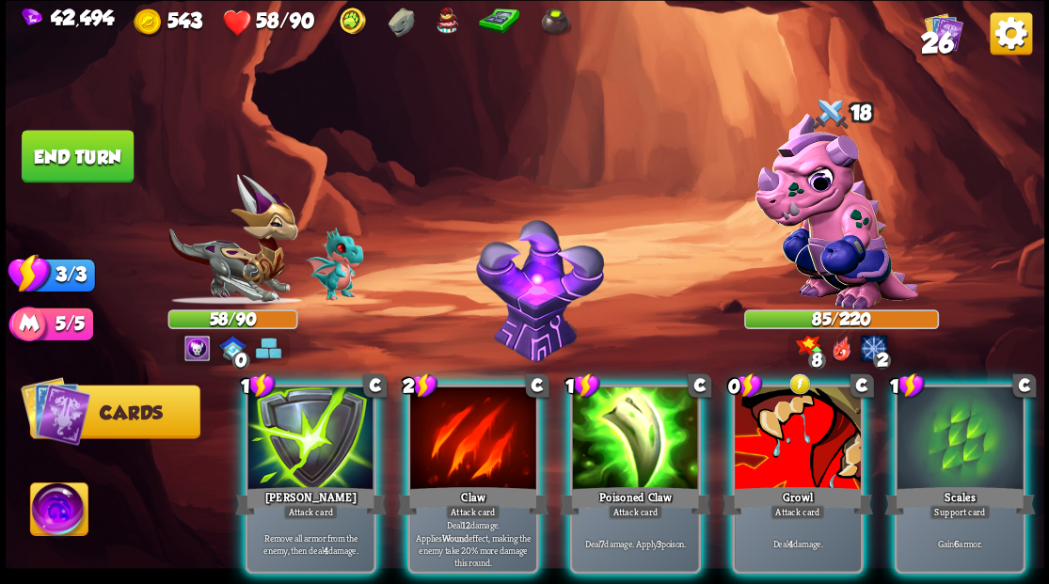
click at [779, 431] on div at bounding box center [798, 440] width 126 height 106
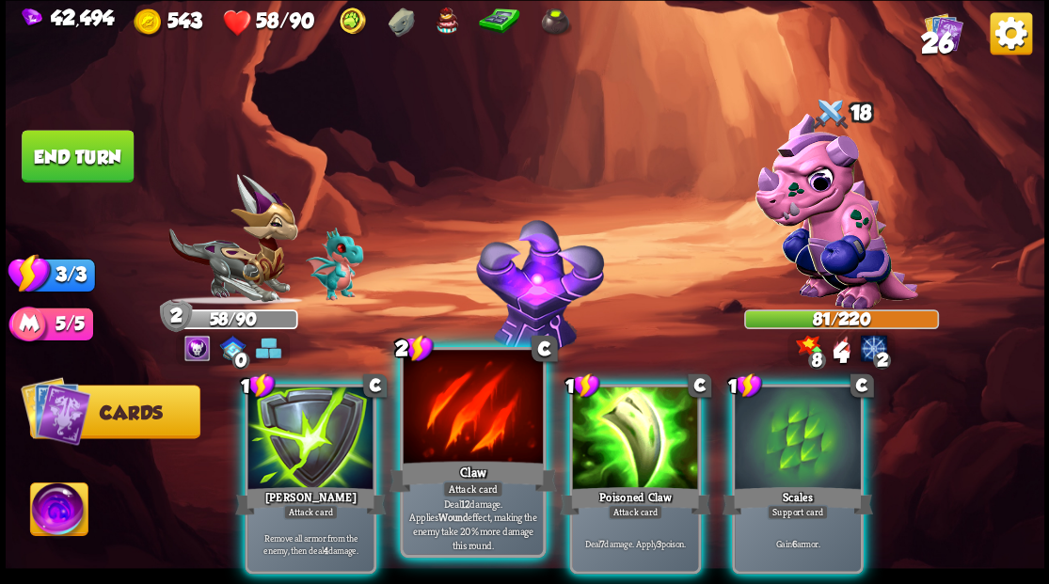
click at [449, 418] on div at bounding box center [472, 409] width 139 height 118
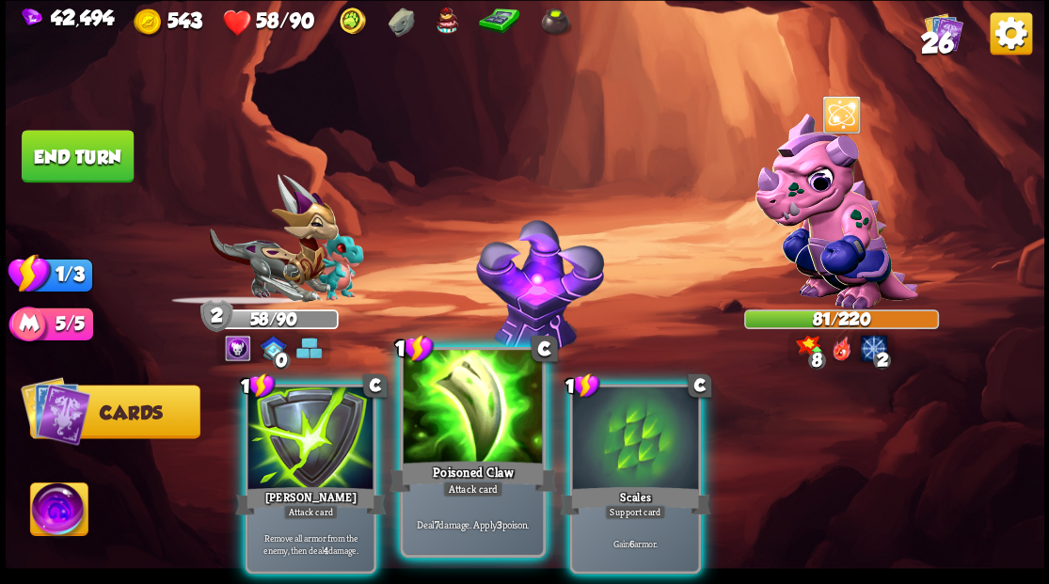
click at [449, 417] on div at bounding box center [472, 409] width 139 height 118
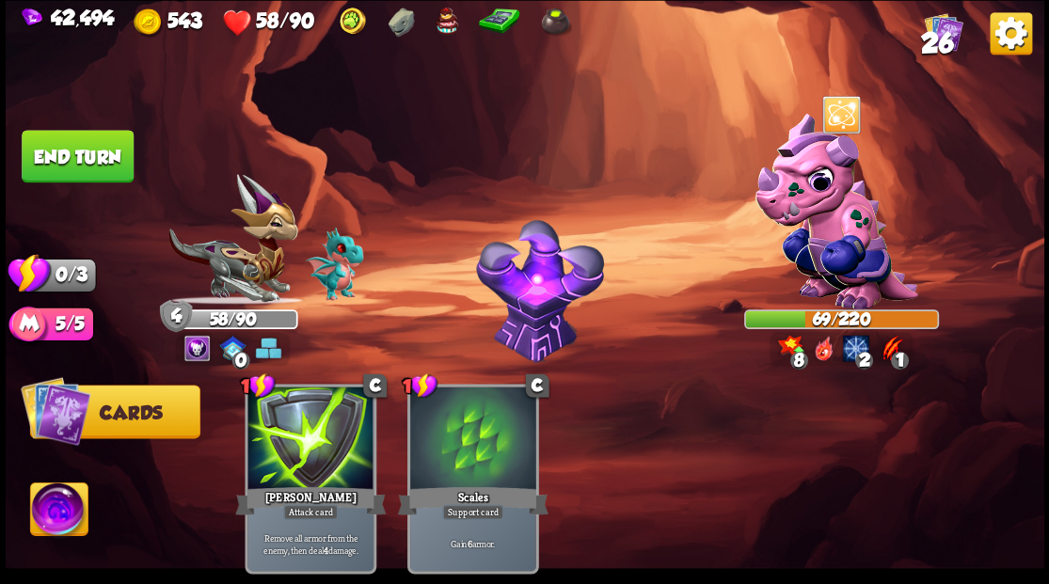
click at [86, 154] on button "End turn" at bounding box center [78, 156] width 112 height 53
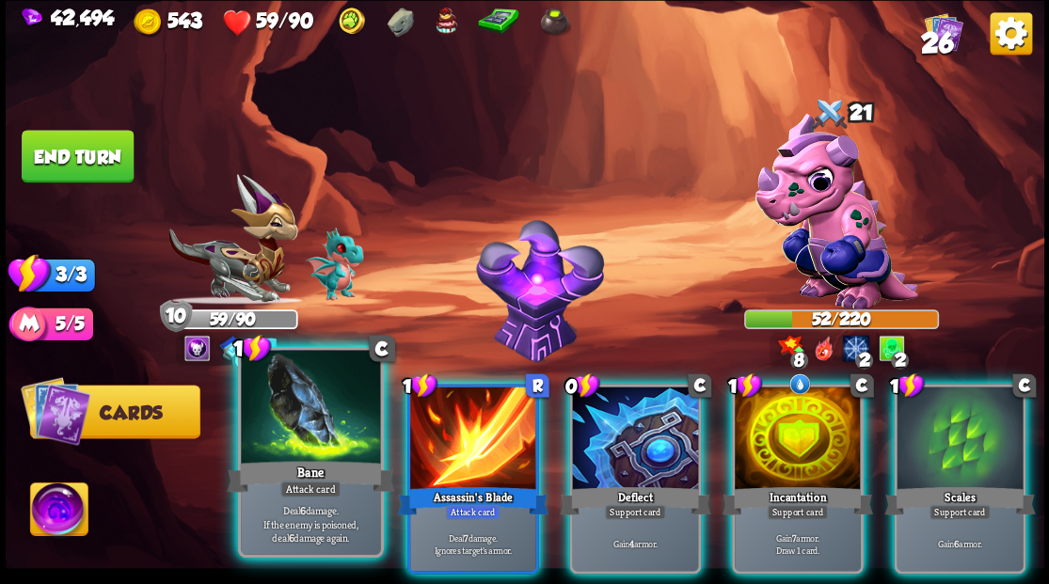
click at [303, 438] on div at bounding box center [310, 409] width 139 height 118
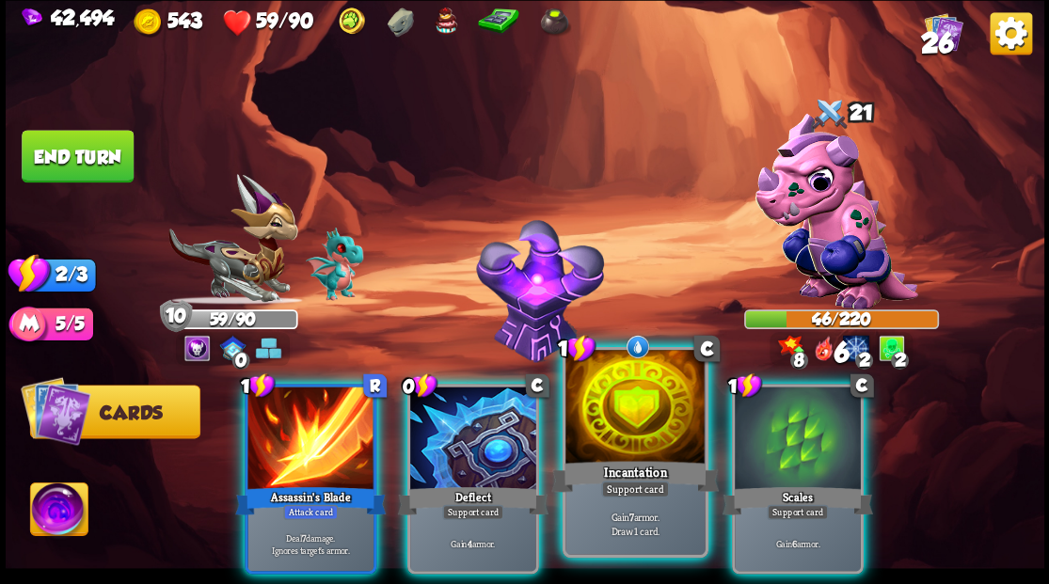
click at [630, 448] on div at bounding box center [634, 409] width 139 height 118
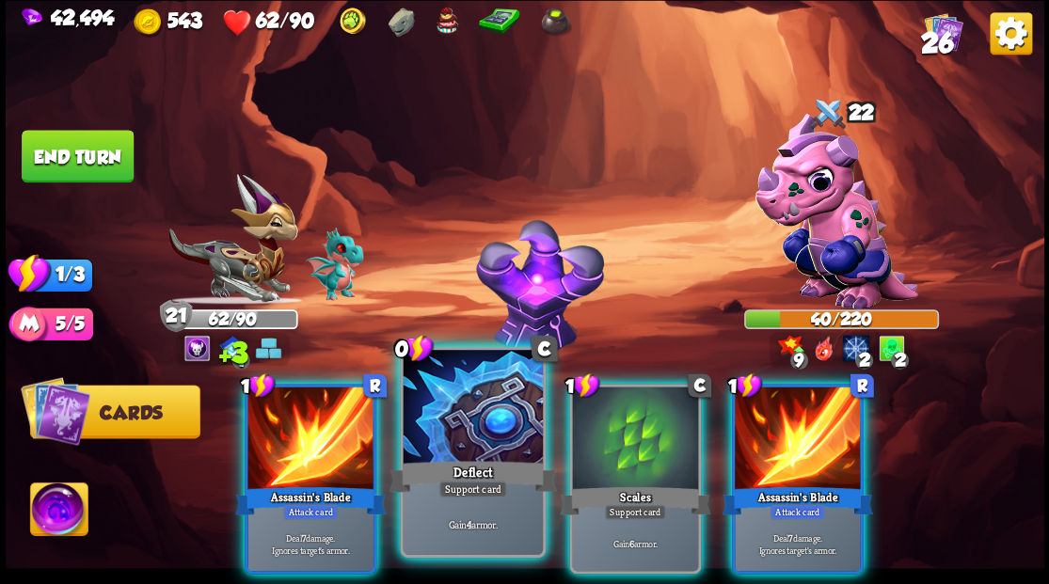
click at [475, 394] on div at bounding box center [472, 409] width 139 height 118
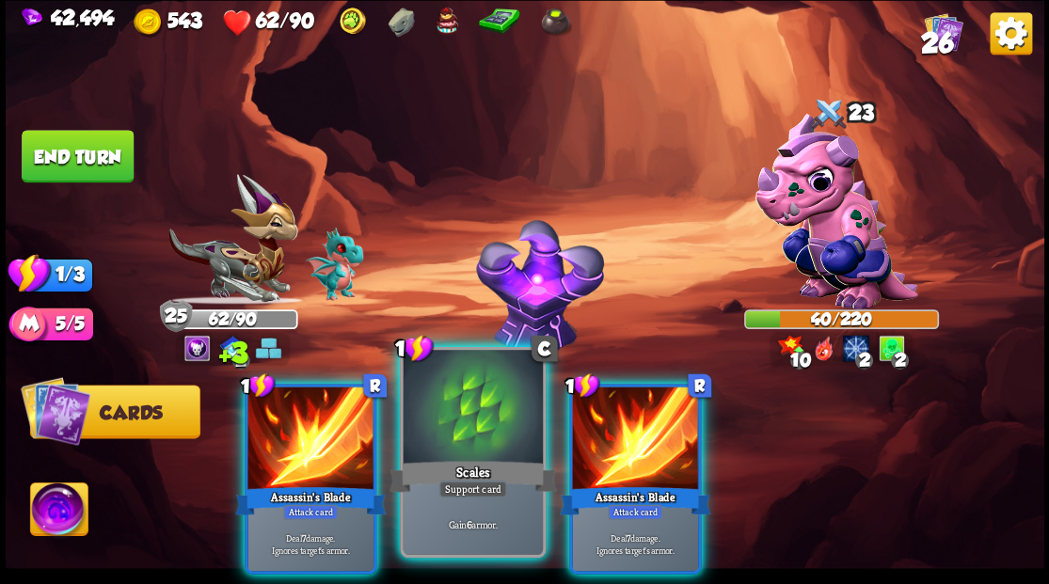
click at [475, 393] on div at bounding box center [472, 409] width 139 height 118
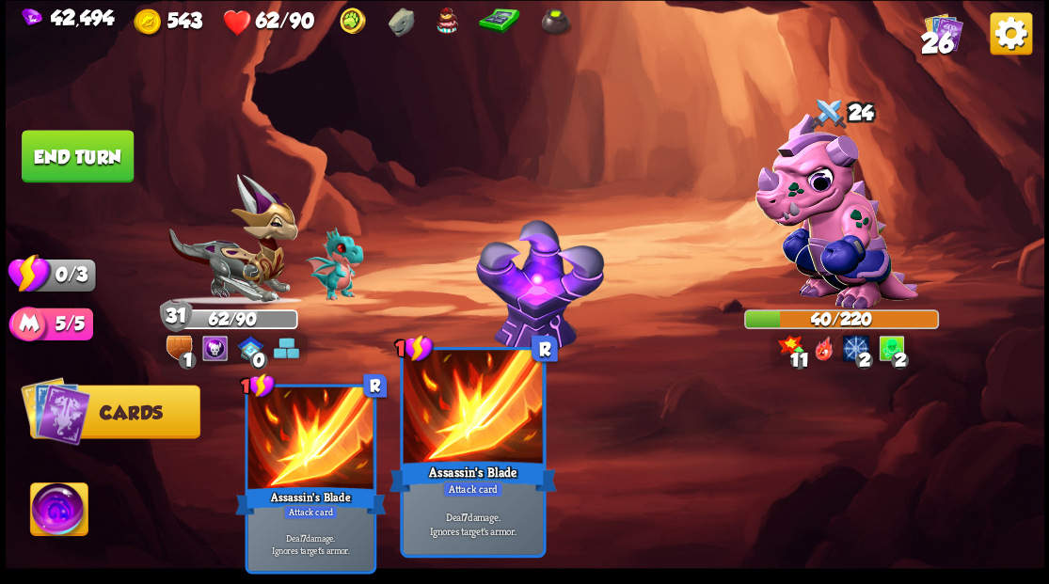
click at [467, 402] on div at bounding box center [472, 409] width 139 height 118
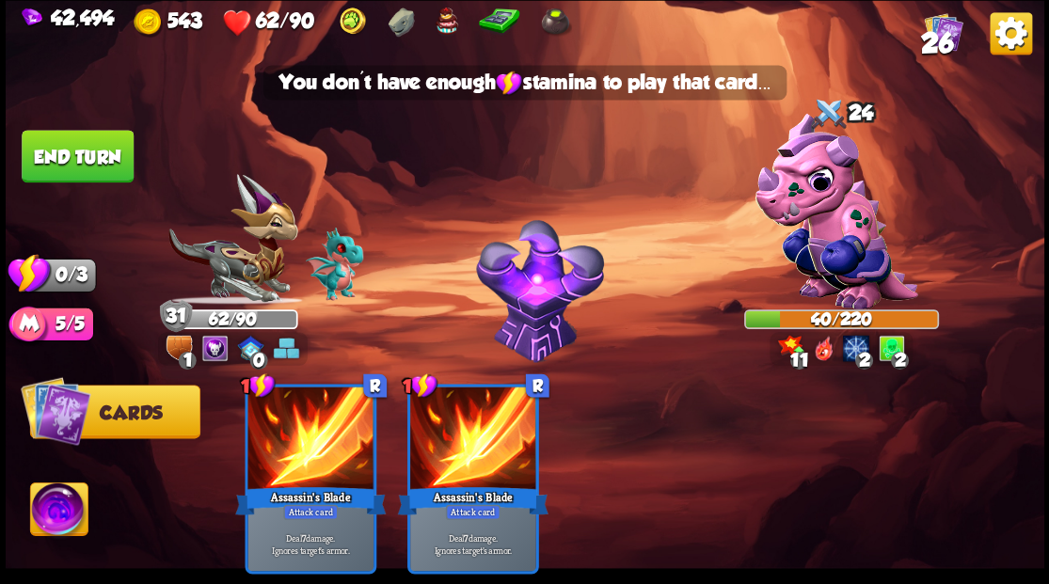
click at [98, 144] on button "End turn" at bounding box center [78, 156] width 112 height 53
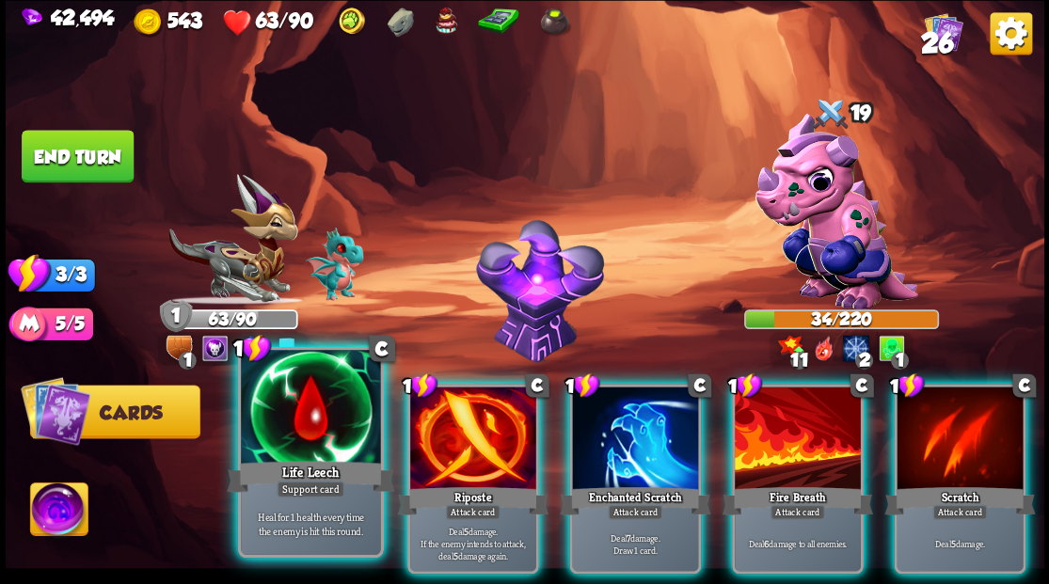
click at [301, 414] on div at bounding box center [310, 409] width 139 height 118
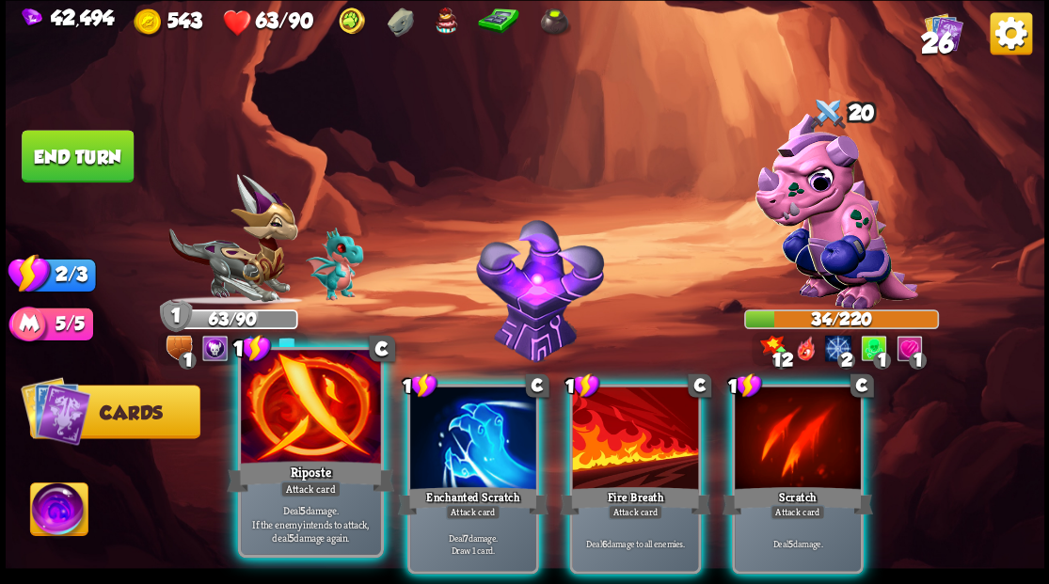
click at [299, 413] on div at bounding box center [310, 409] width 139 height 118
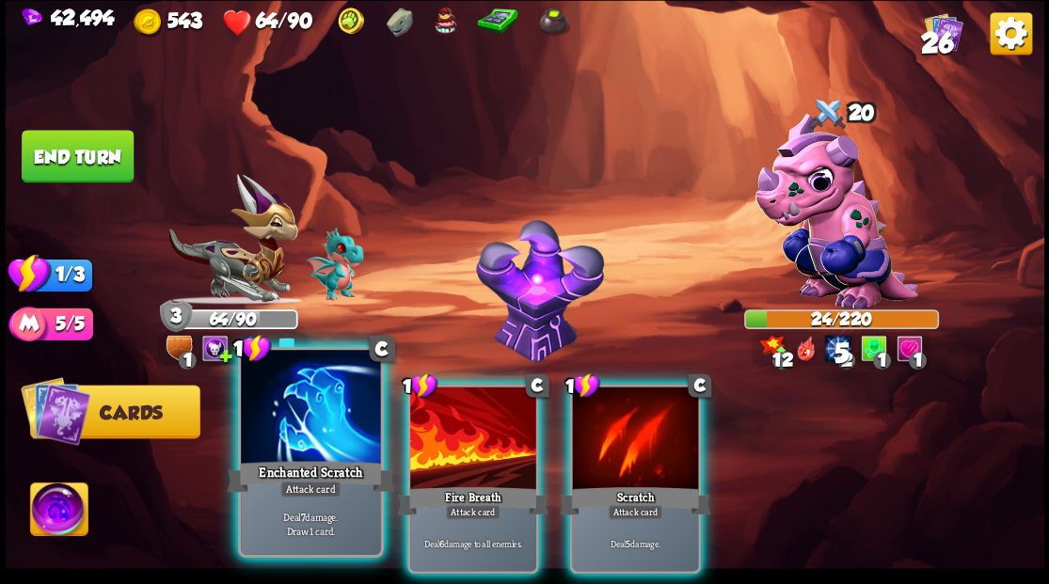
click at [295, 412] on div at bounding box center [310, 409] width 139 height 118
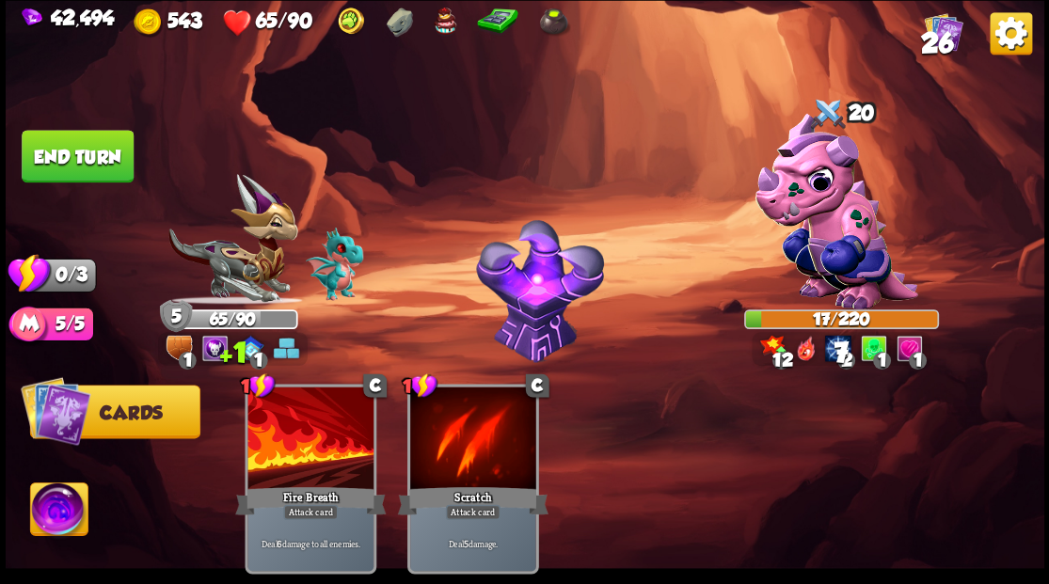
drag, startPoint x: 92, startPoint y: 154, endPoint x: 102, endPoint y: 155, distance: 9.5
click at [93, 154] on button "End turn" at bounding box center [78, 156] width 112 height 53
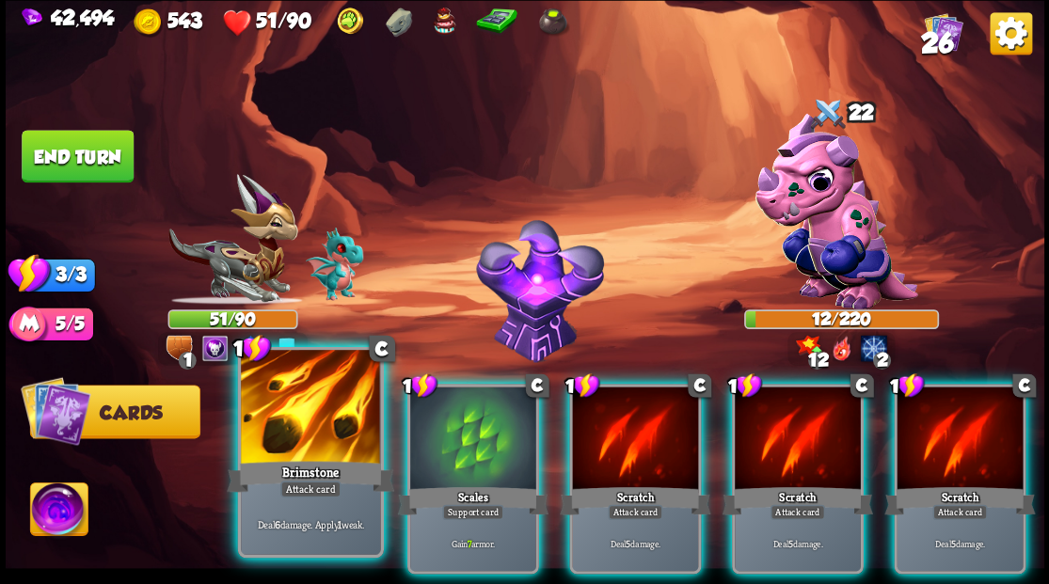
click at [319, 426] on div at bounding box center [310, 409] width 139 height 118
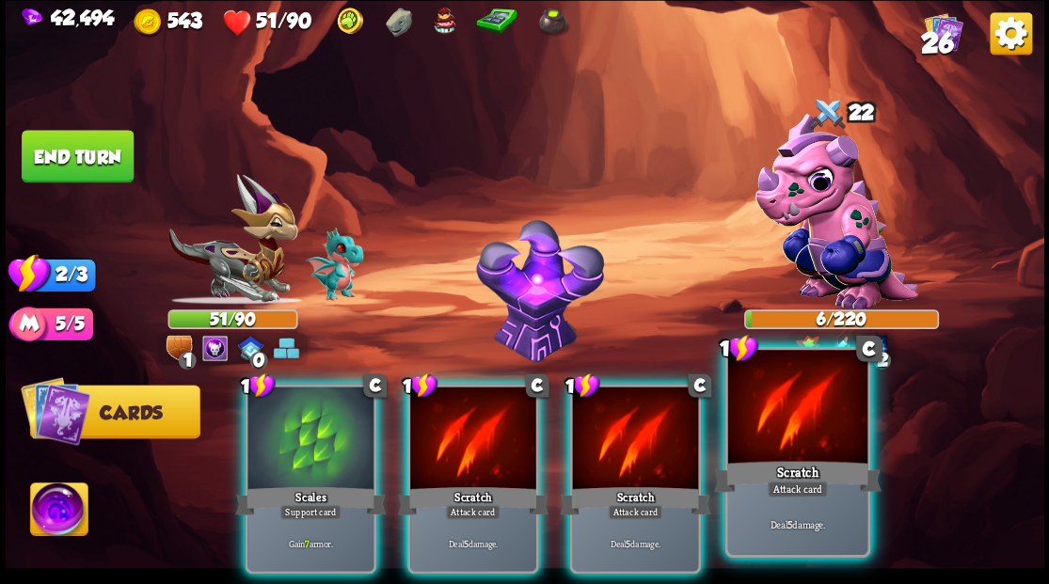
click at [818, 440] on div at bounding box center [796, 409] width 139 height 118
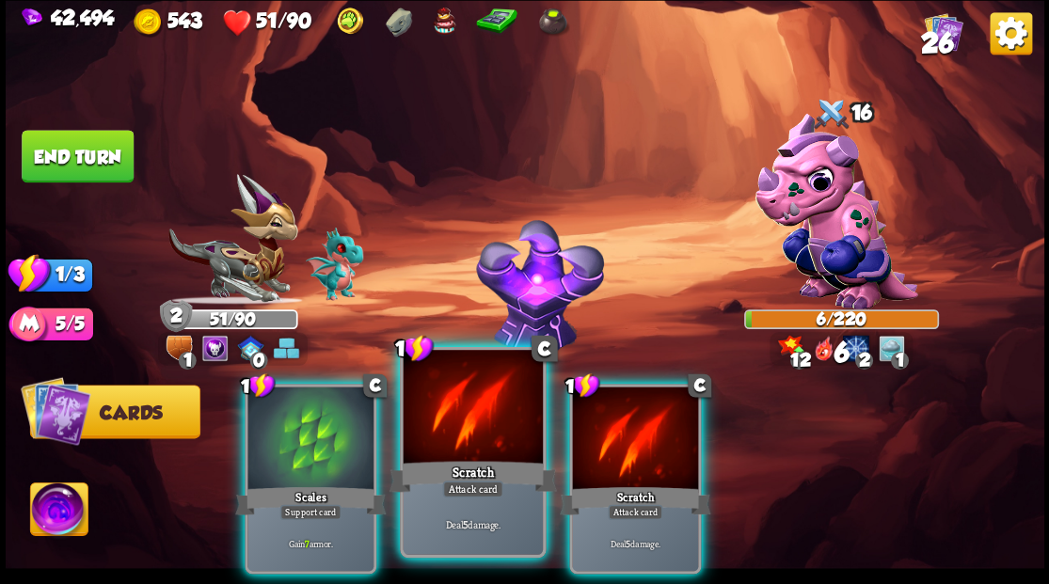
drag, startPoint x: 654, startPoint y: 463, endPoint x: 517, endPoint y: 428, distance: 140.8
click at [637, 455] on div "1 C Scratch Attack card Deal 5 damage." at bounding box center [635, 479] width 132 height 190
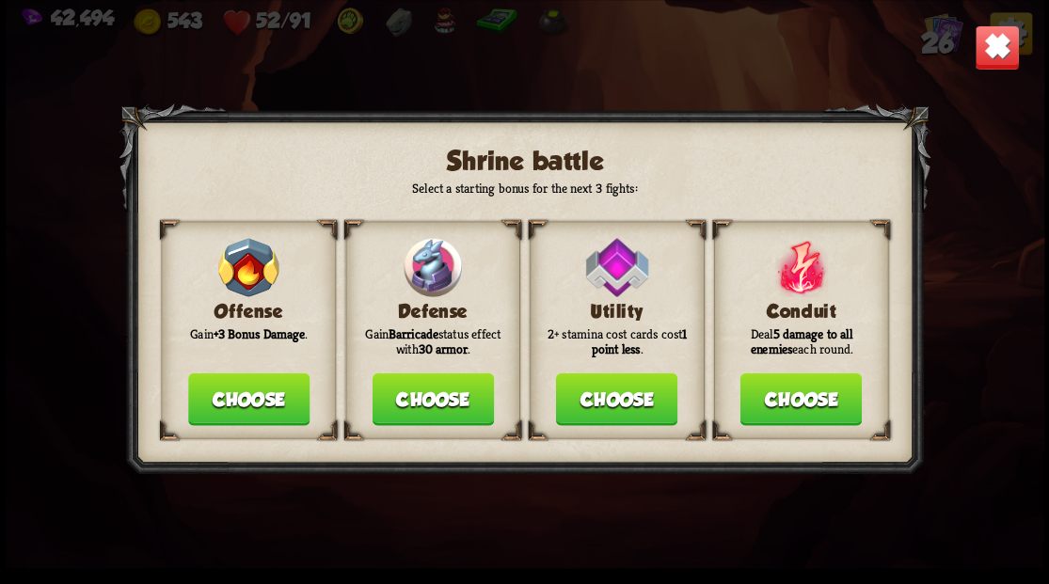
click at [416, 394] on button "Choose" at bounding box center [432, 398] width 121 height 53
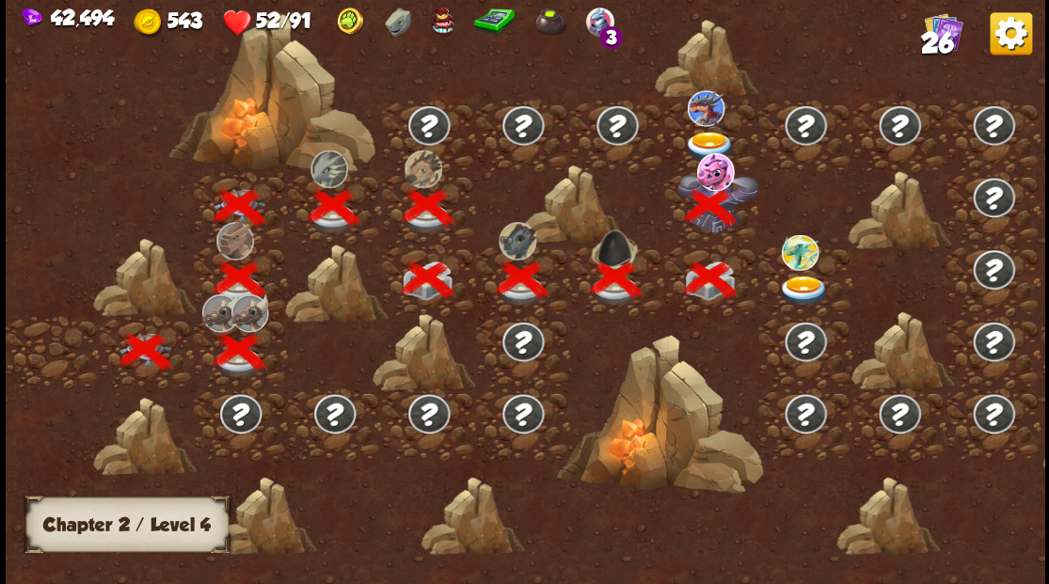
click at [800, 288] on img at bounding box center [804, 290] width 52 height 31
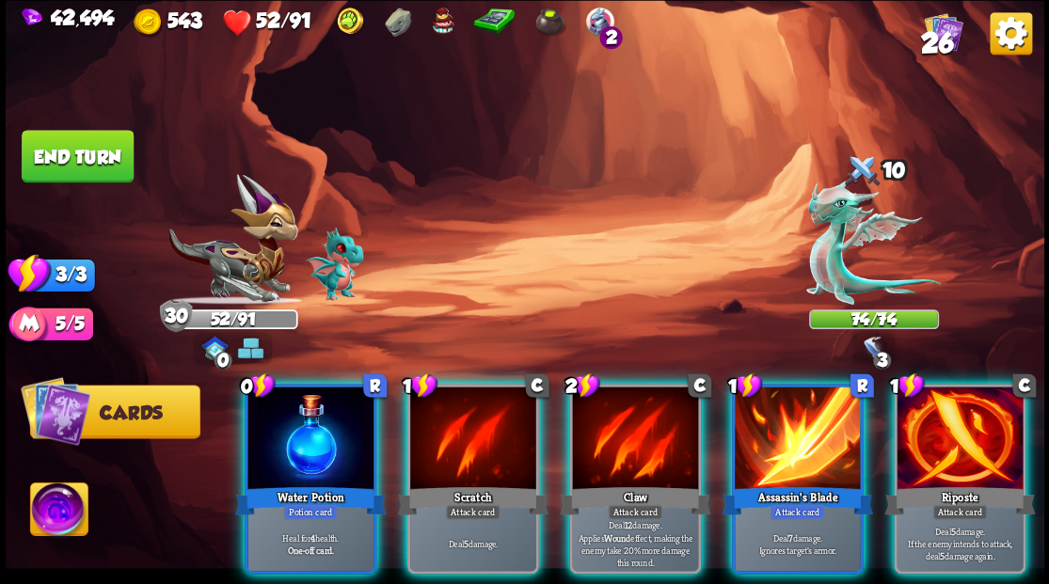
click at [309, 427] on div at bounding box center [310, 440] width 126 height 106
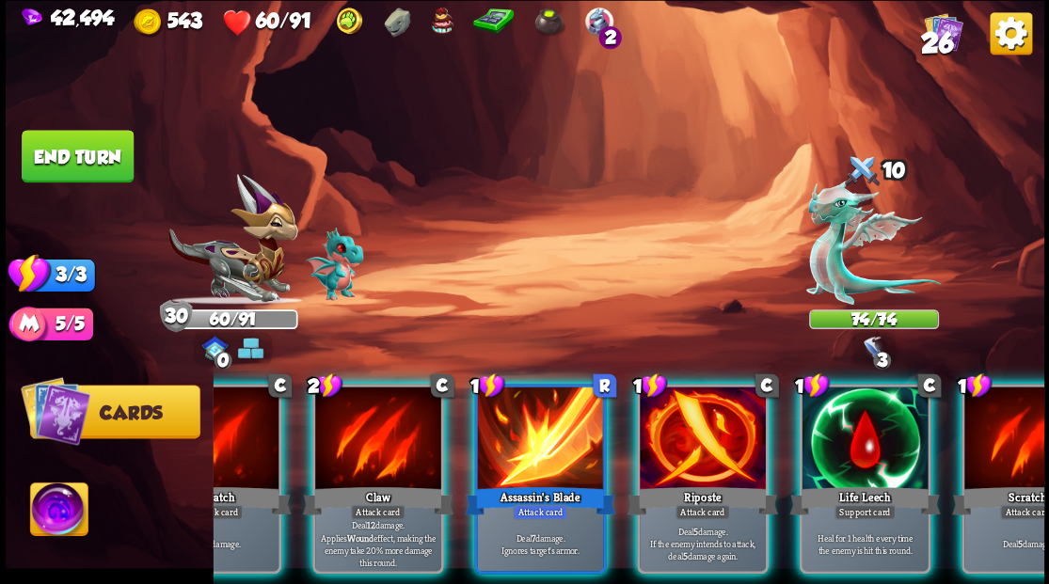
scroll to position [0, 178]
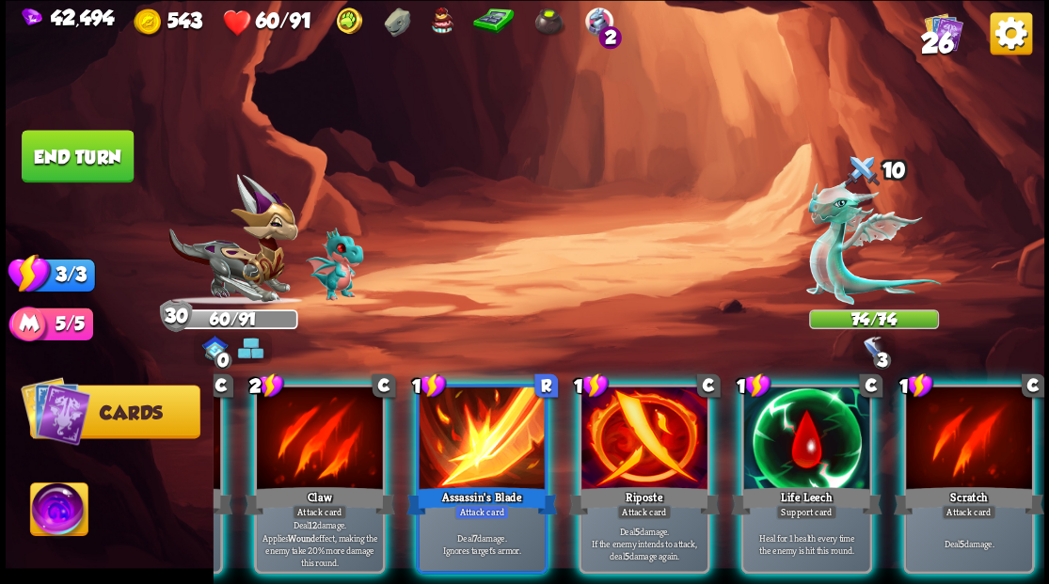
click at [53, 512] on img at bounding box center [58, 512] width 57 height 58
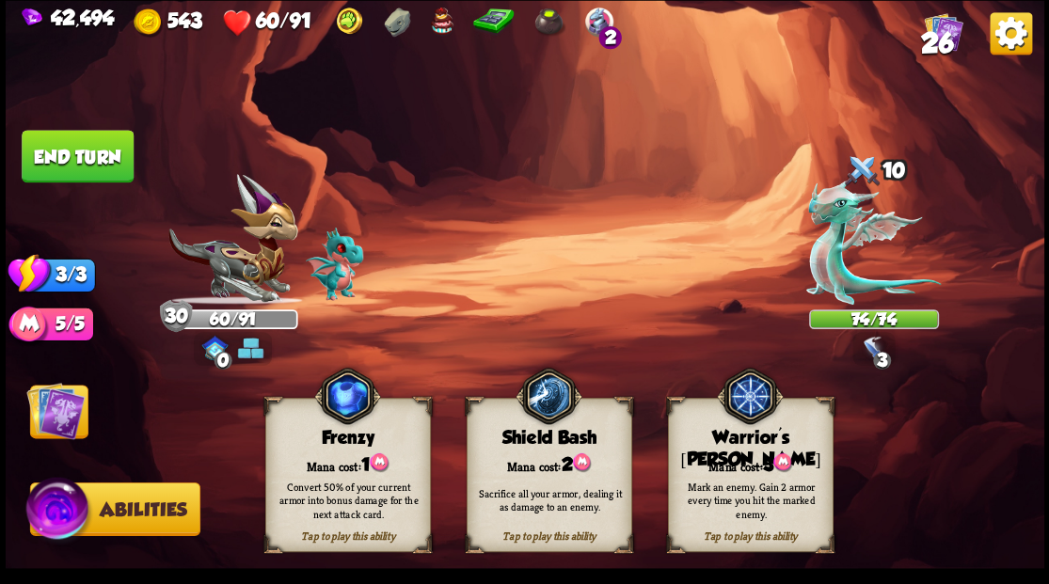
click at [745, 455] on div "Mana cost: 3" at bounding box center [750, 464] width 164 height 24
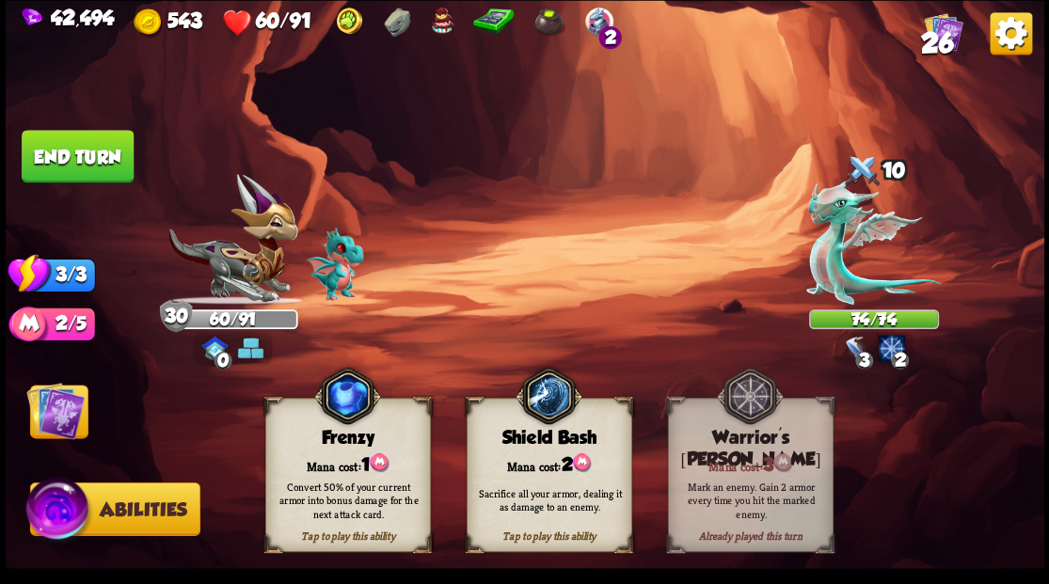
click at [59, 411] on img at bounding box center [55, 410] width 58 height 58
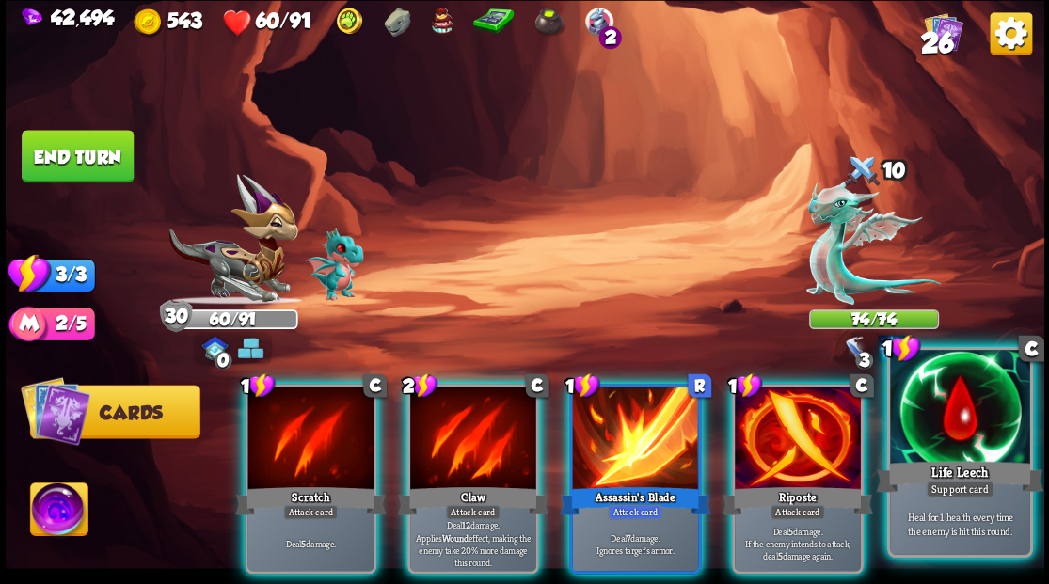
click at [954, 452] on div at bounding box center [959, 409] width 139 height 118
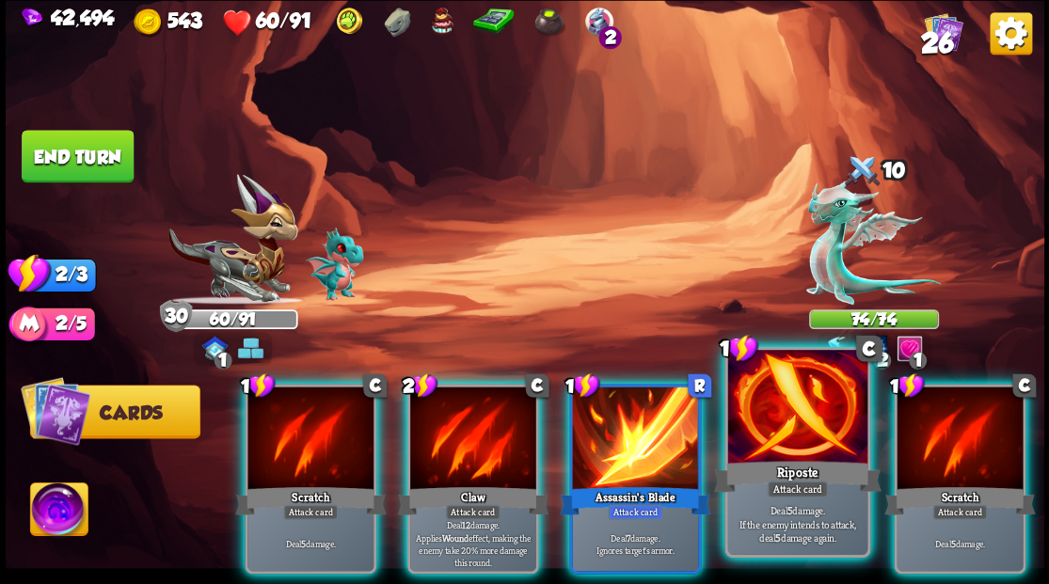
click at [803, 423] on div at bounding box center [796, 409] width 139 height 118
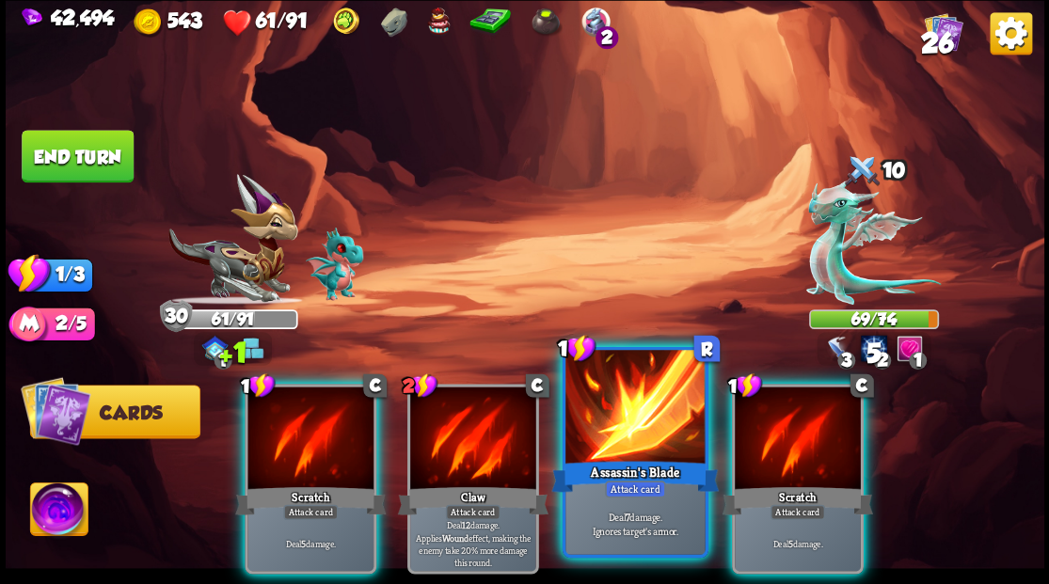
click at [646, 443] on div at bounding box center [634, 409] width 139 height 118
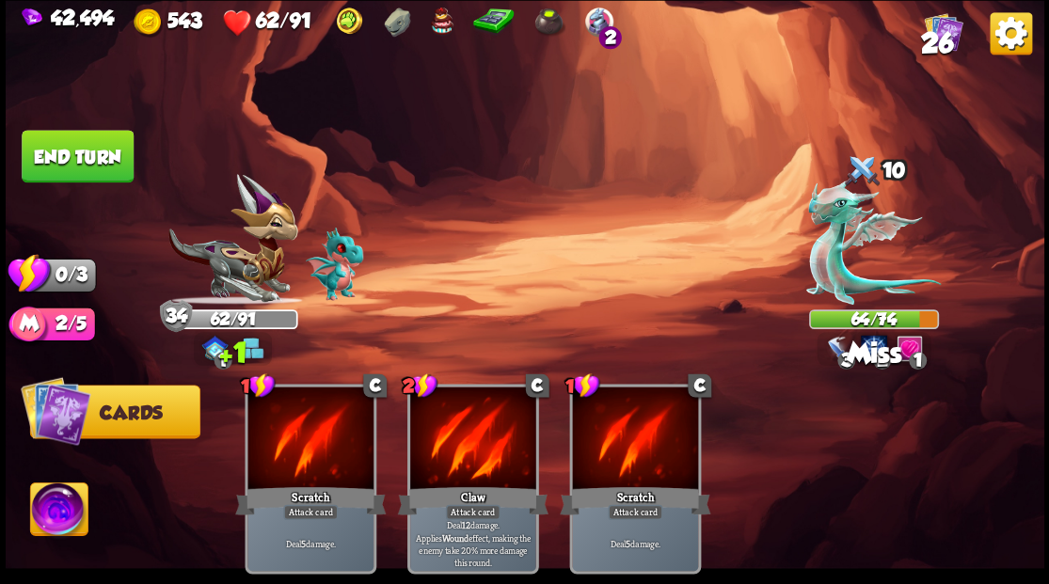
drag, startPoint x: 64, startPoint y: 155, endPoint x: 134, endPoint y: 174, distance: 72.1
click at [68, 159] on button "End turn" at bounding box center [78, 156] width 112 height 53
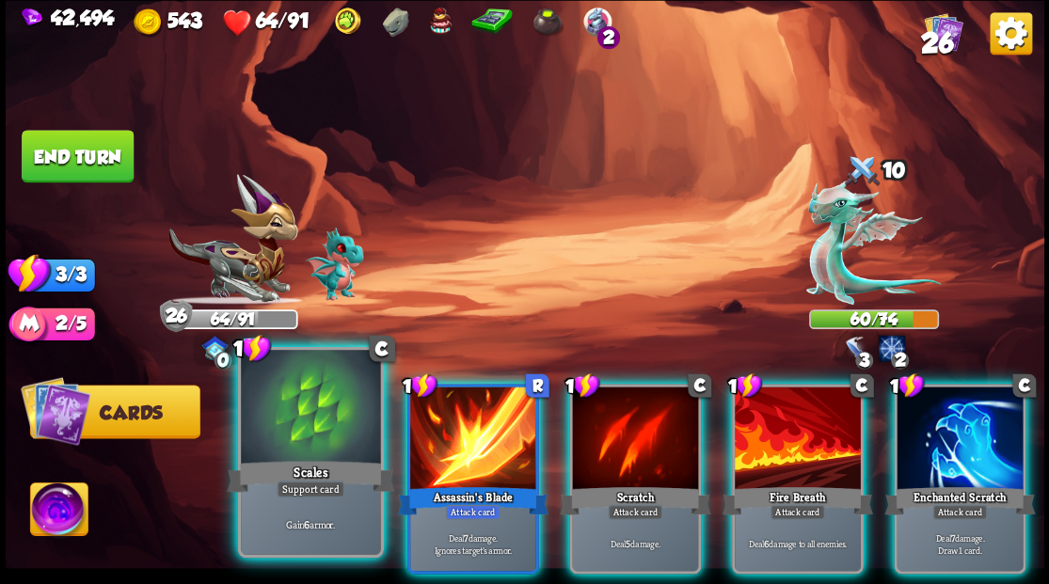
click at [314, 444] on div at bounding box center [310, 409] width 139 height 118
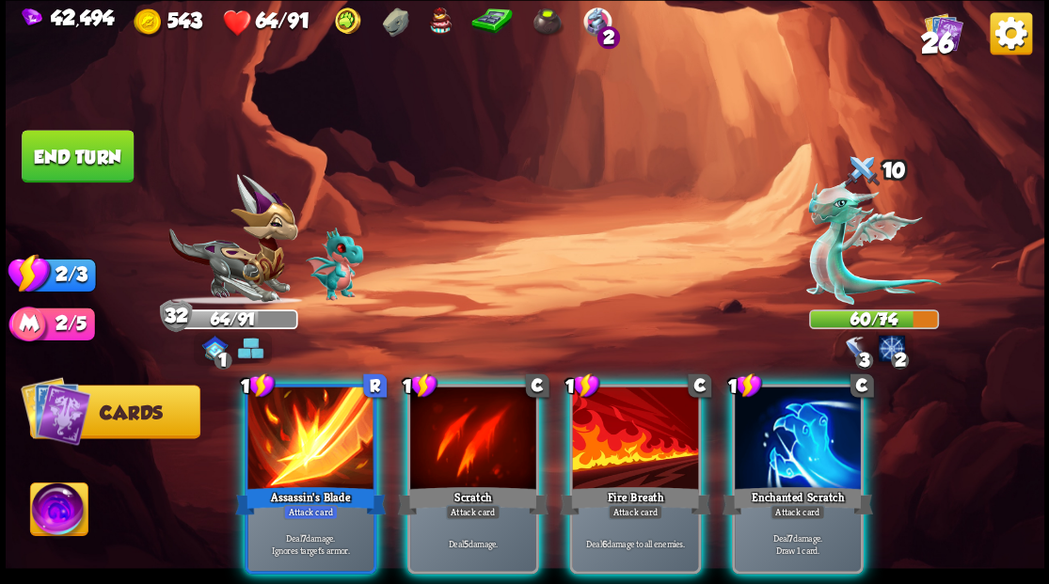
click at [801, 428] on div at bounding box center [798, 440] width 126 height 106
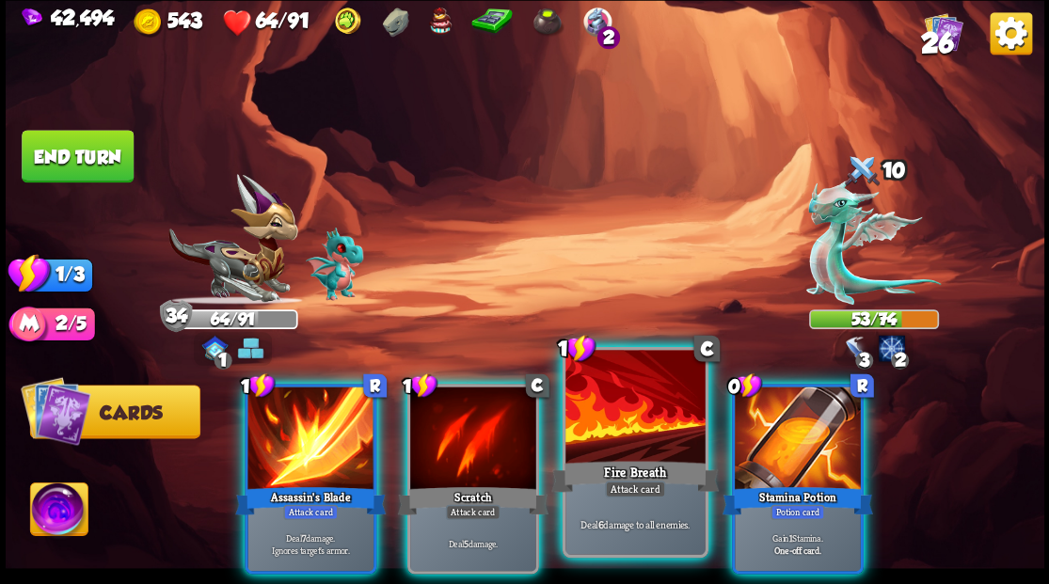
drag, startPoint x: 829, startPoint y: 446, endPoint x: 670, endPoint y: 446, distance: 159.0
click at [812, 446] on div at bounding box center [798, 440] width 126 height 106
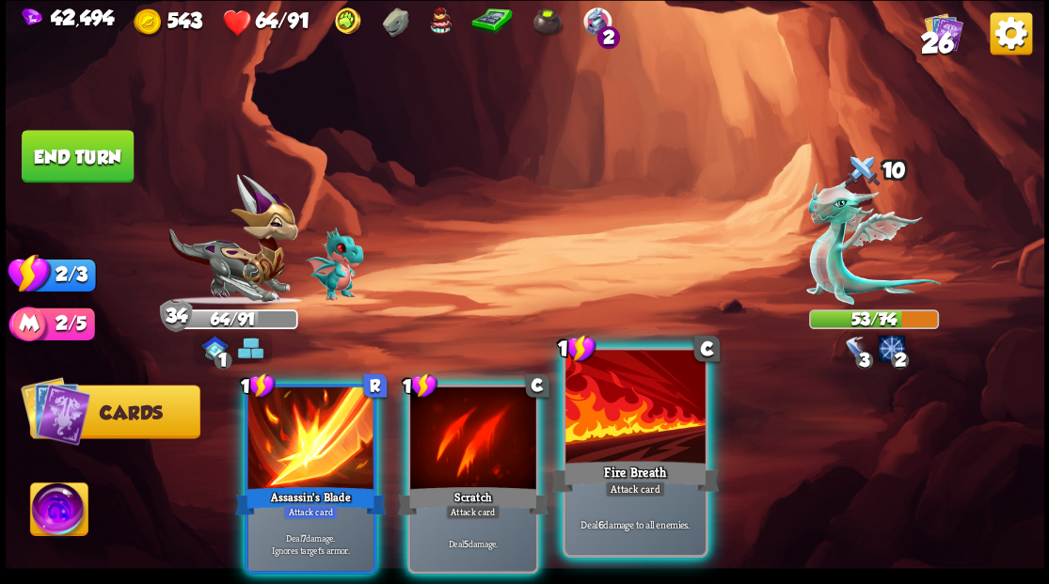
click at [639, 433] on div at bounding box center [634, 409] width 139 height 118
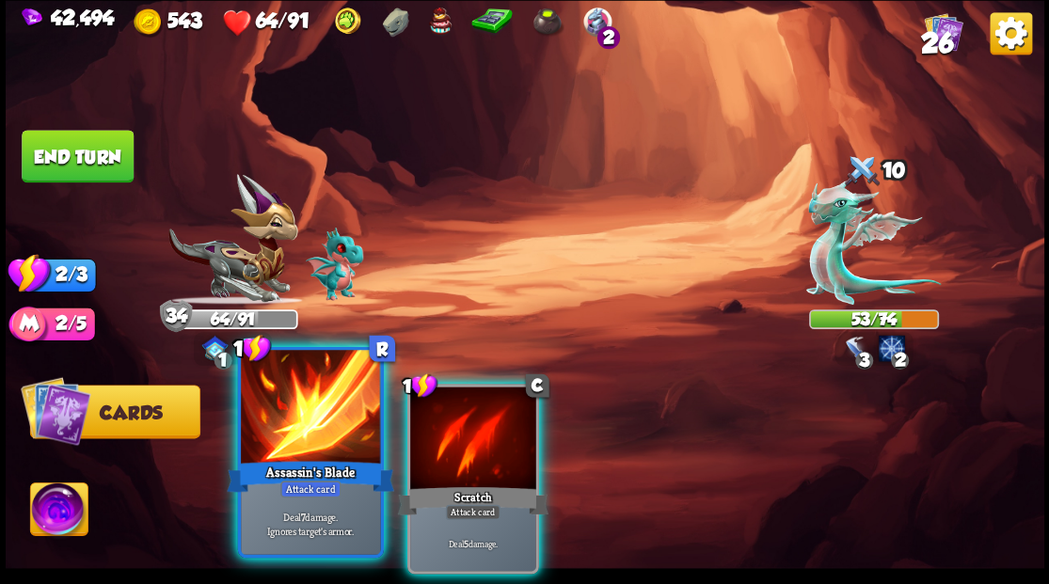
click at [322, 433] on div at bounding box center [310, 409] width 139 height 118
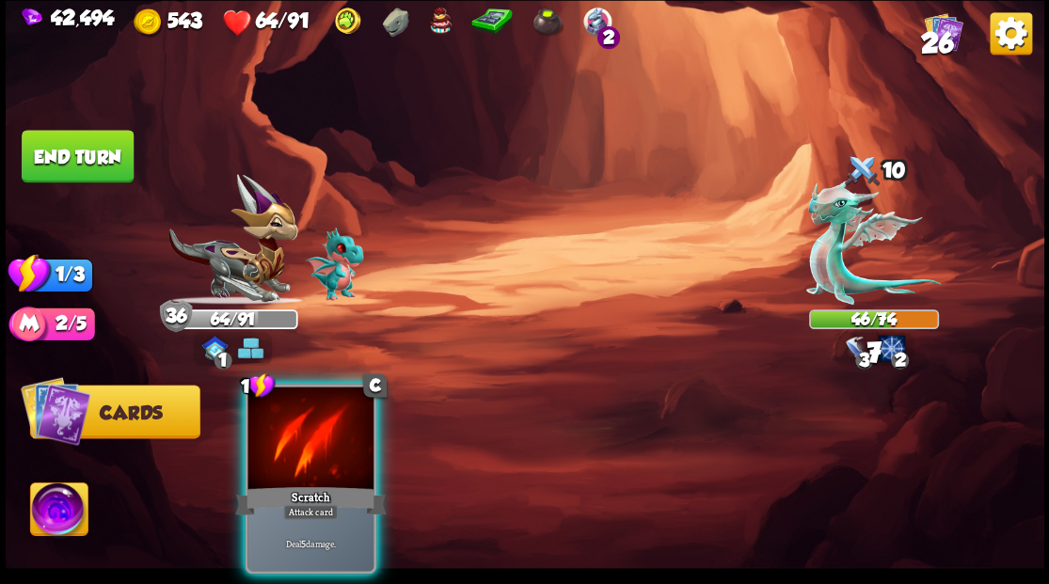
click at [326, 483] on div "Scratch" at bounding box center [310, 500] width 151 height 34
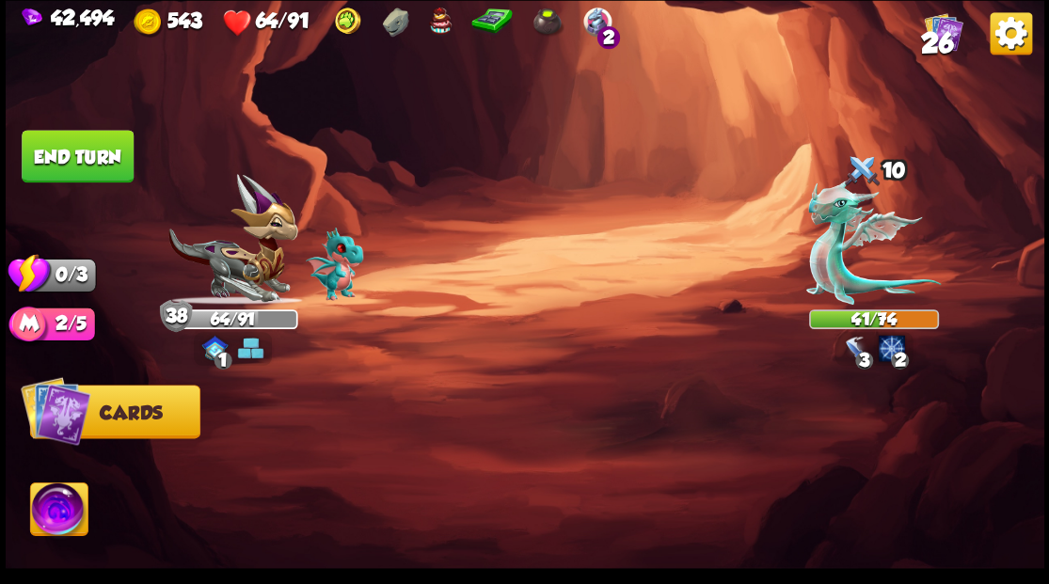
click at [51, 161] on button "End turn" at bounding box center [78, 156] width 112 height 53
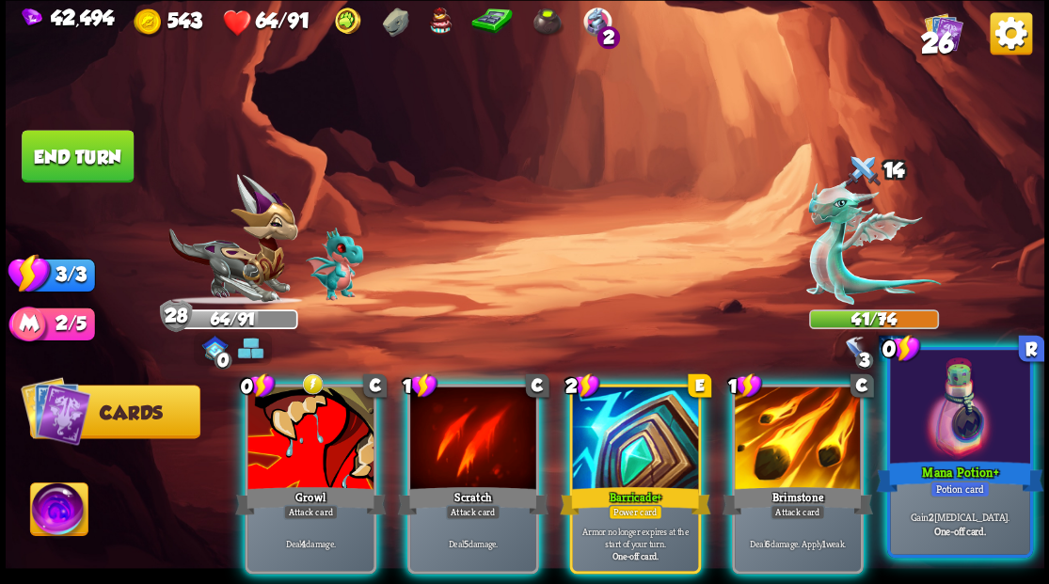
click at [982, 421] on div at bounding box center [959, 409] width 139 height 118
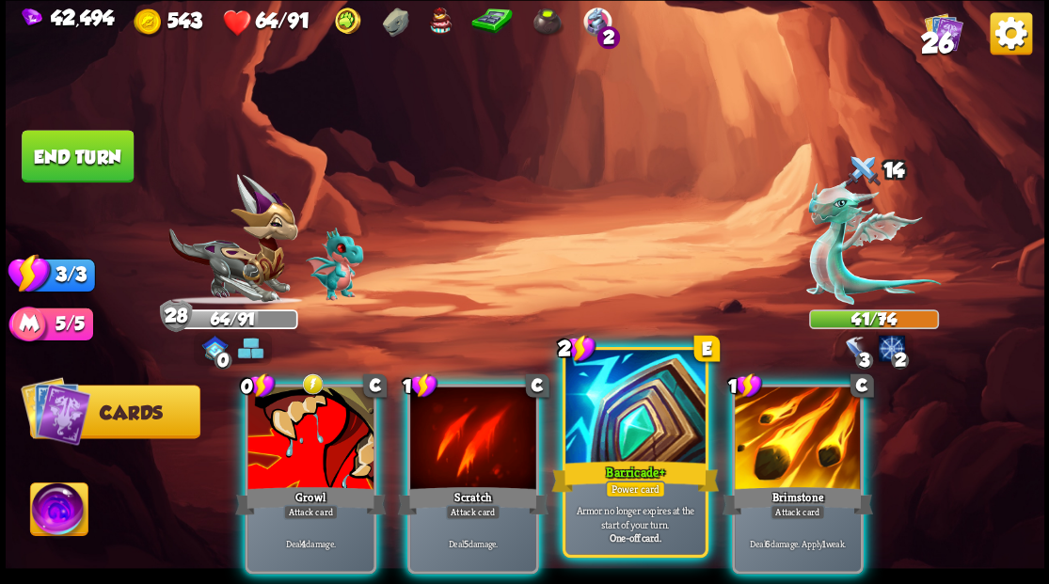
click at [613, 434] on div at bounding box center [634, 409] width 139 height 118
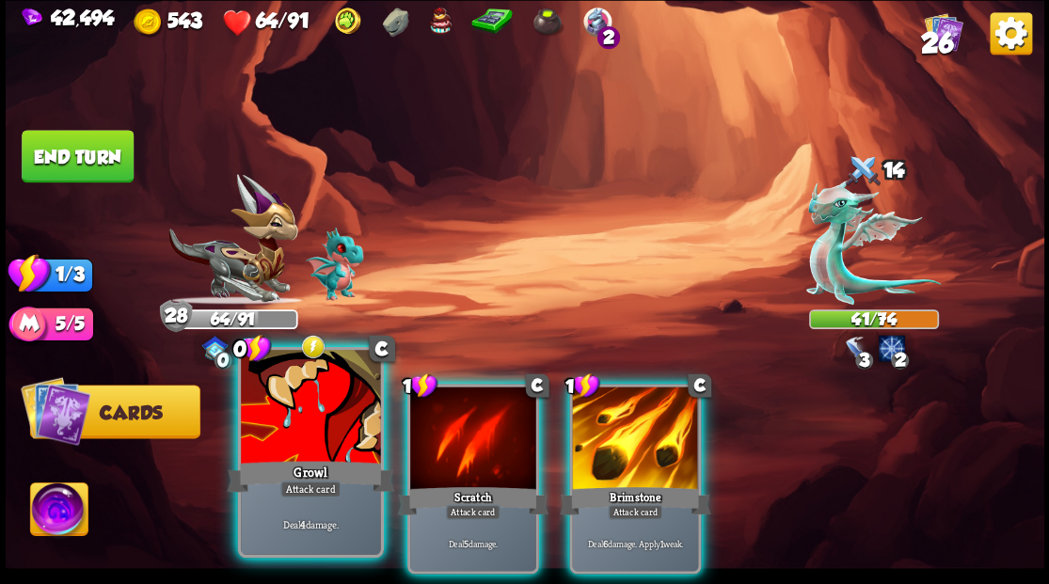
click at [316, 408] on div at bounding box center [310, 409] width 139 height 118
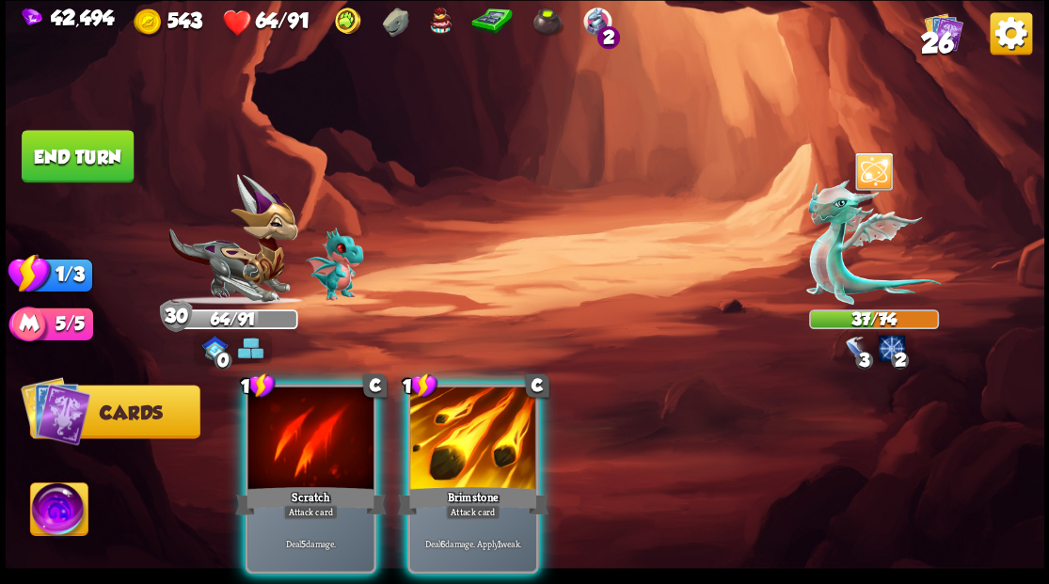
click at [453, 438] on div at bounding box center [473, 440] width 126 height 106
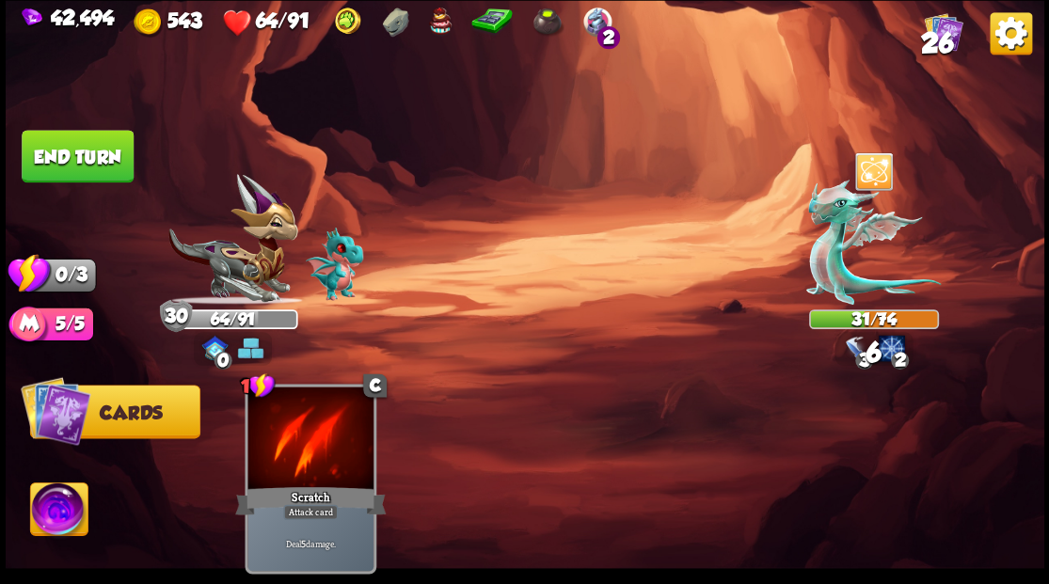
drag, startPoint x: 32, startPoint y: 70, endPoint x: 38, endPoint y: 112, distance: 42.7
click at [31, 70] on img at bounding box center [525, 292] width 1038 height 584
drag, startPoint x: 73, startPoint y: 153, endPoint x: 109, endPoint y: 128, distance: 43.8
click at [73, 152] on button "End turn" at bounding box center [78, 156] width 115 height 54
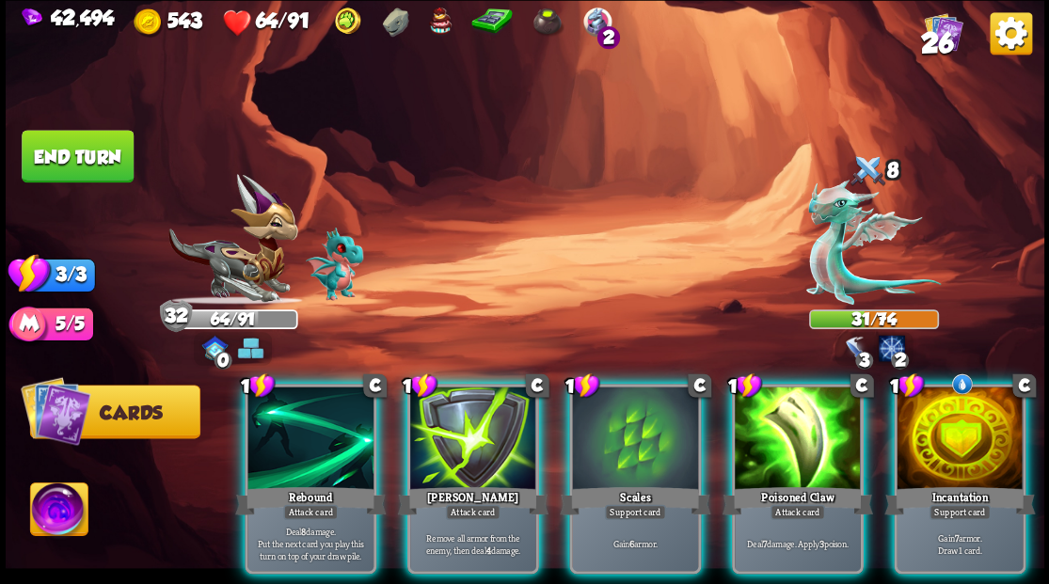
click at [961, 421] on div at bounding box center [959, 440] width 126 height 106
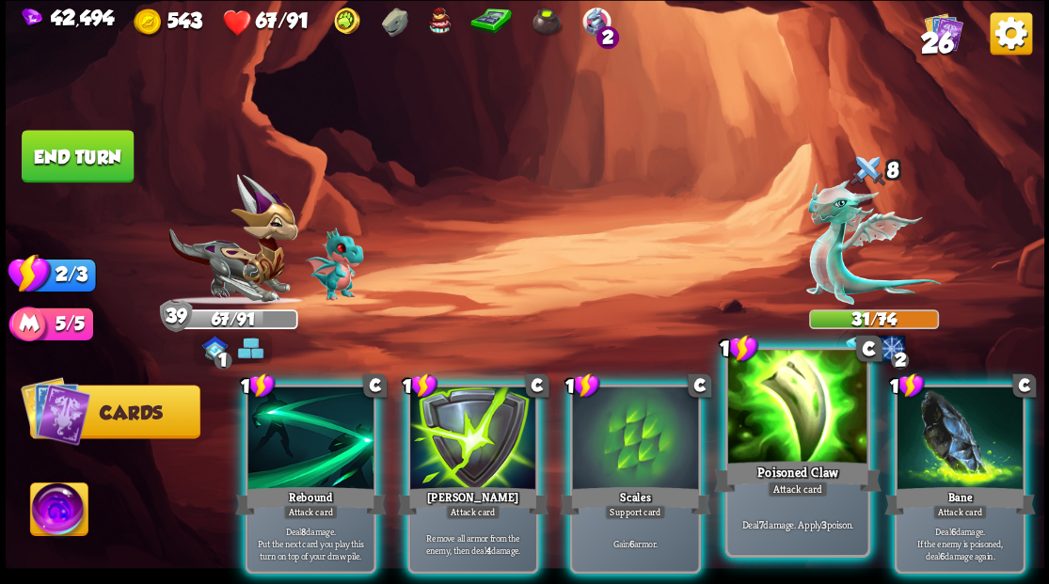
click at [777, 430] on div at bounding box center [796, 409] width 139 height 118
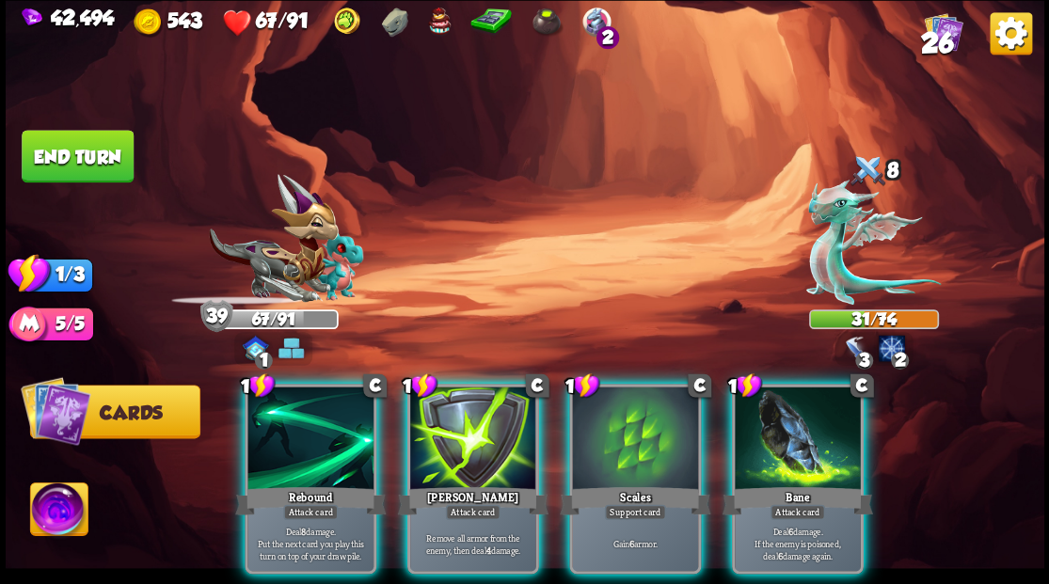
click at [779, 430] on div at bounding box center [798, 440] width 126 height 106
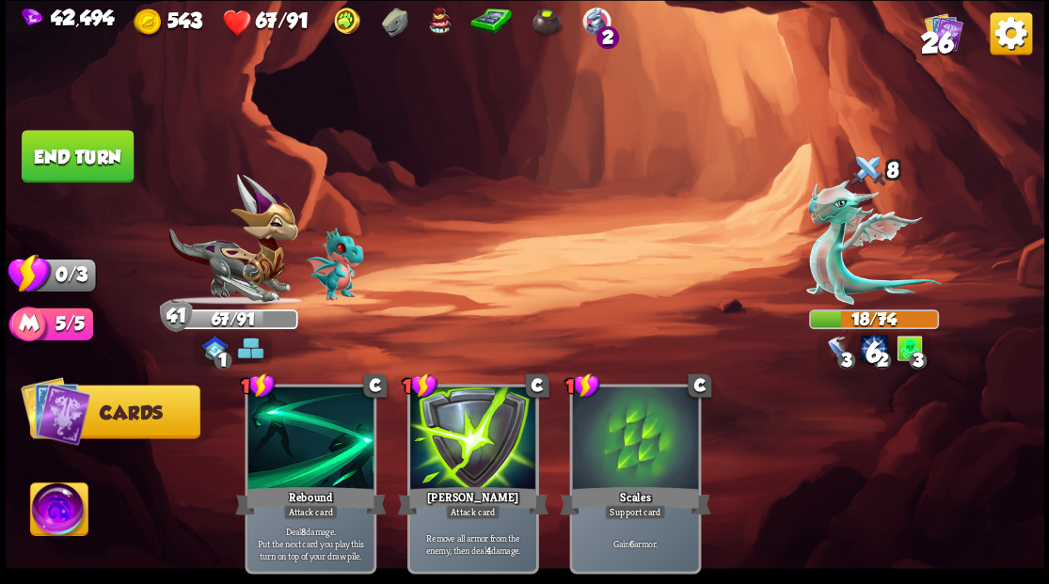
click at [79, 148] on button "End turn" at bounding box center [78, 156] width 112 height 53
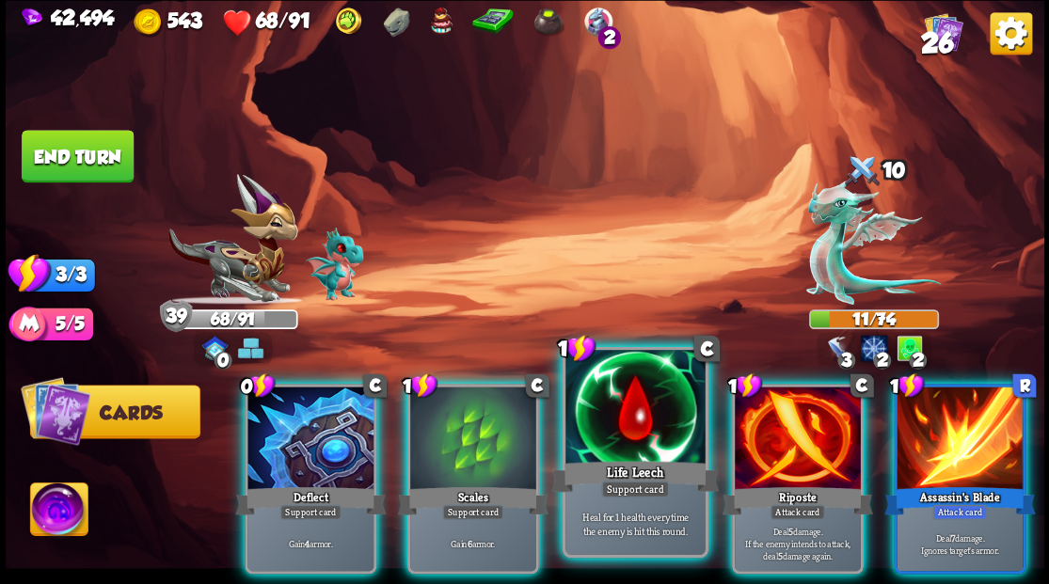
click at [640, 441] on div at bounding box center [634, 409] width 139 height 118
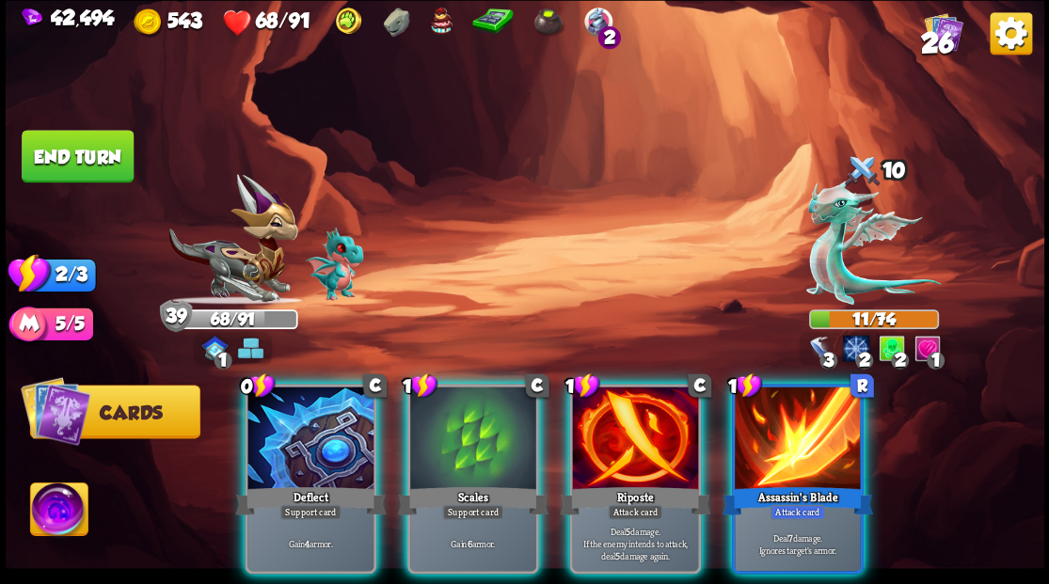
click at [628, 429] on div at bounding box center [635, 440] width 126 height 106
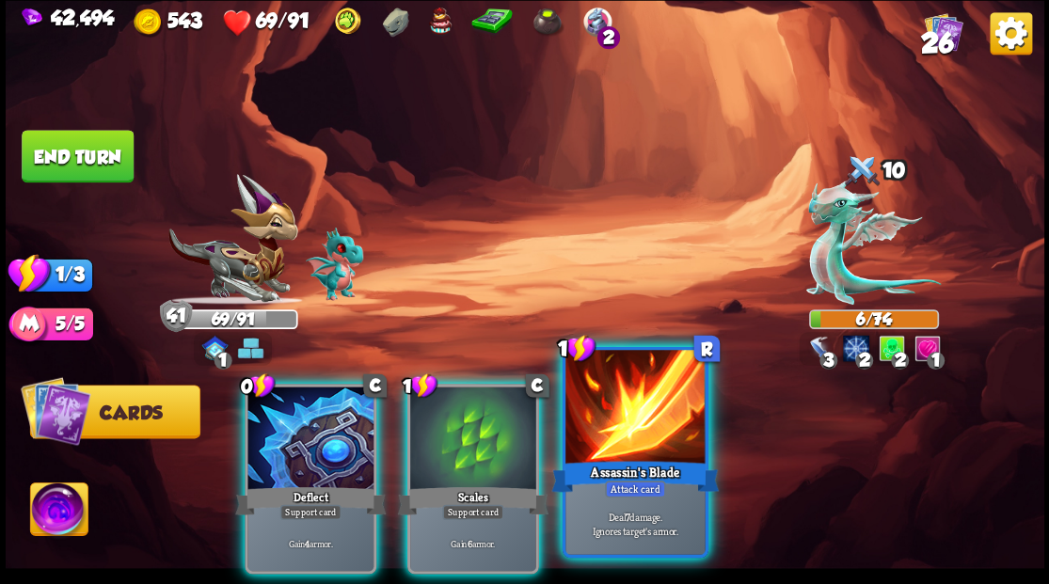
click at [624, 422] on div at bounding box center [634, 409] width 139 height 118
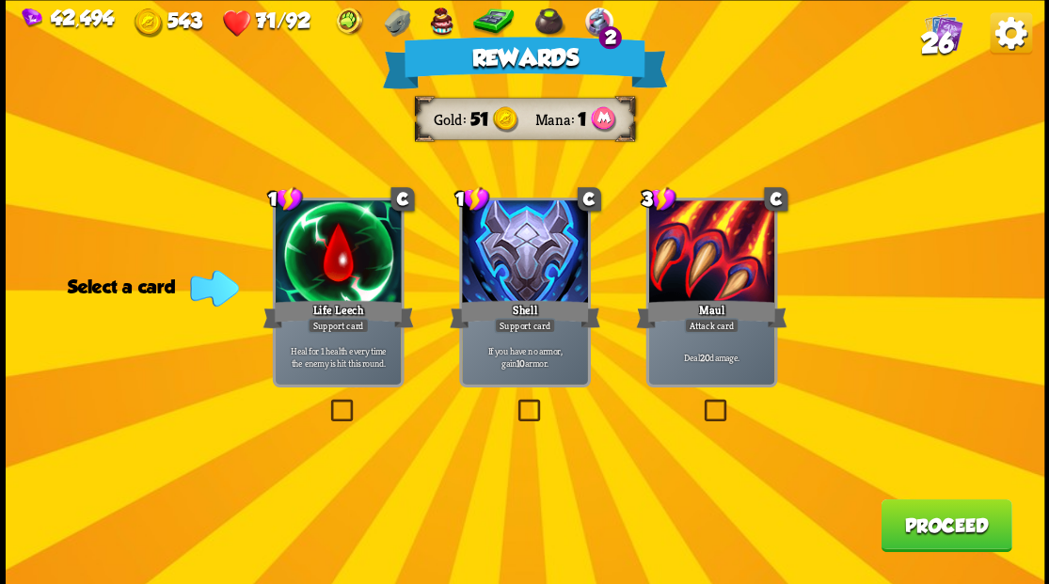
click at [946, 538] on button "Proceed" at bounding box center [945, 525] width 131 height 53
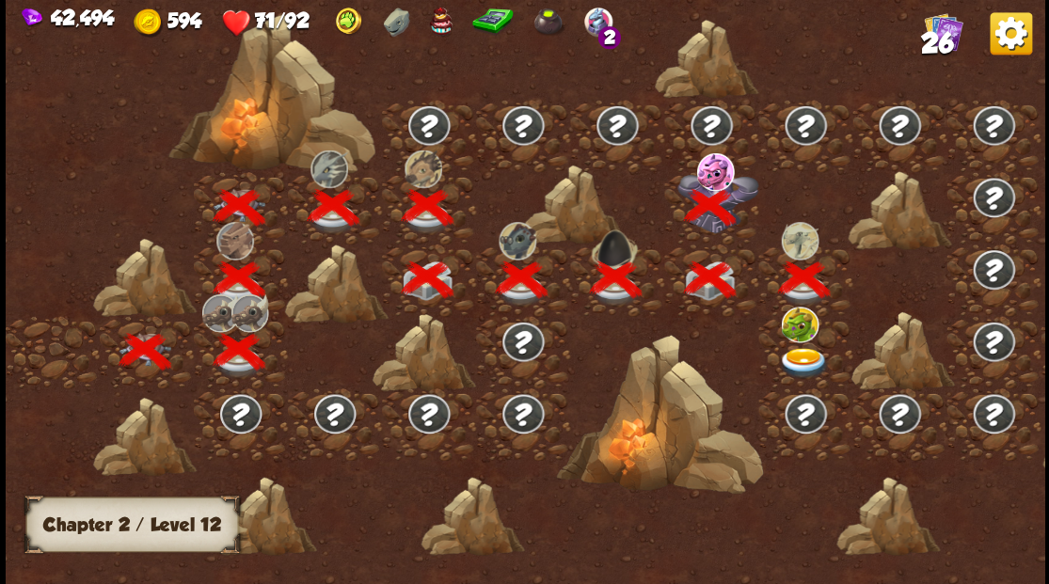
scroll to position [0, 286]
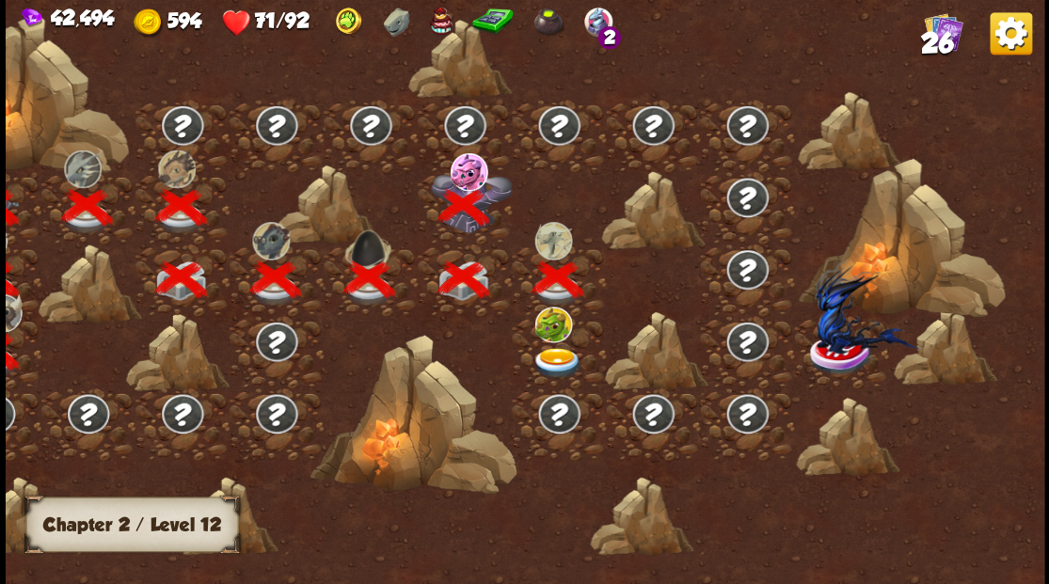
click at [547, 348] on img at bounding box center [557, 362] width 52 height 31
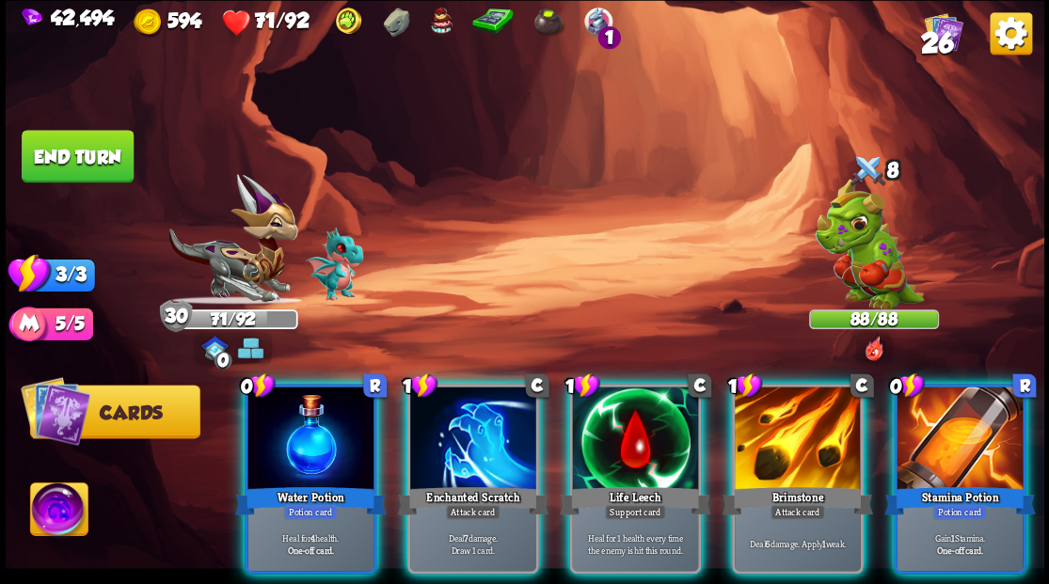
click at [40, 504] on img at bounding box center [58, 512] width 57 height 58
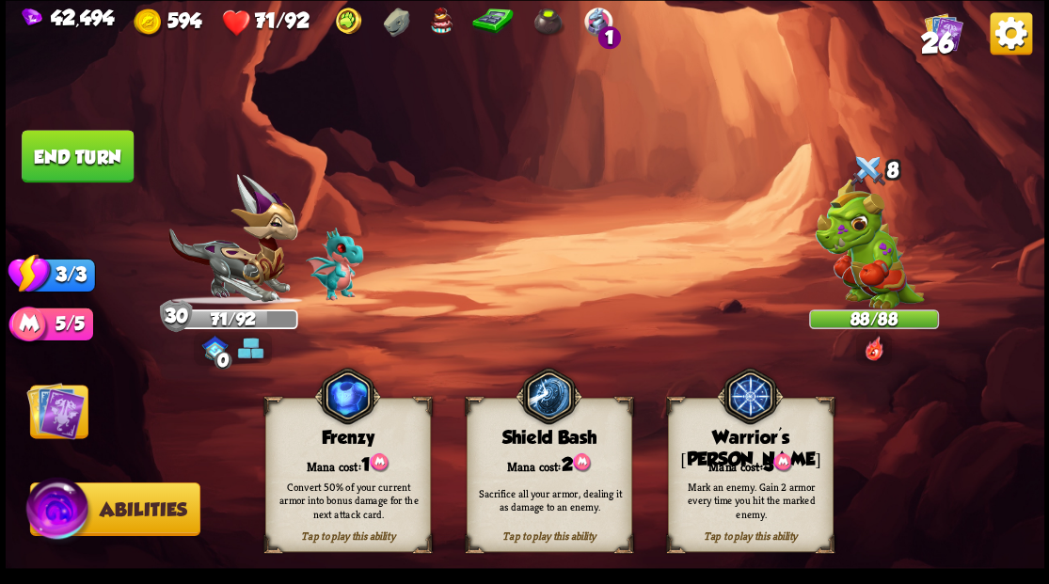
click at [768, 443] on div "Warrior's [PERSON_NAME]" at bounding box center [750, 448] width 164 height 43
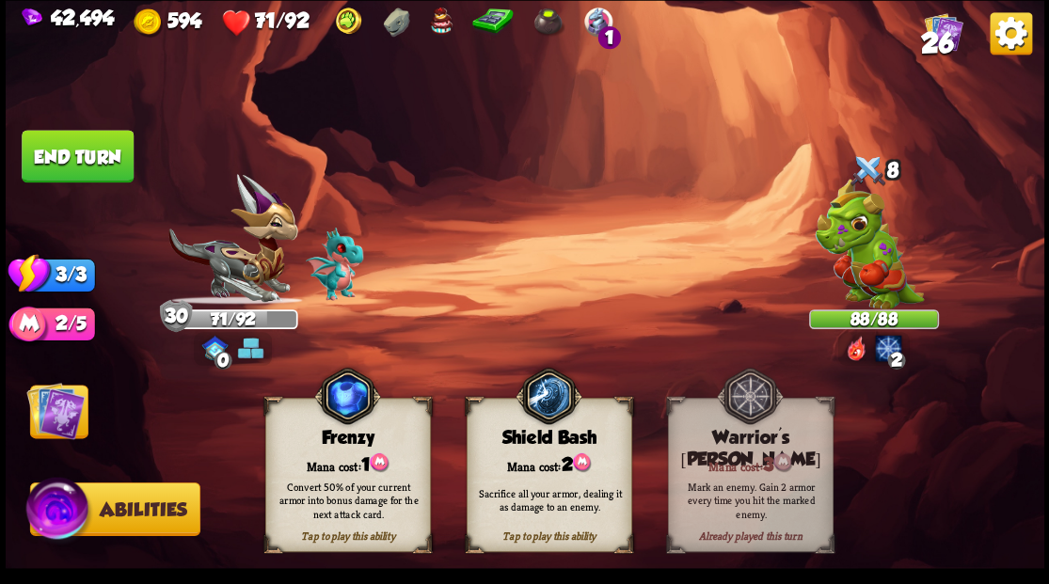
click at [58, 402] on img at bounding box center [55, 410] width 58 height 58
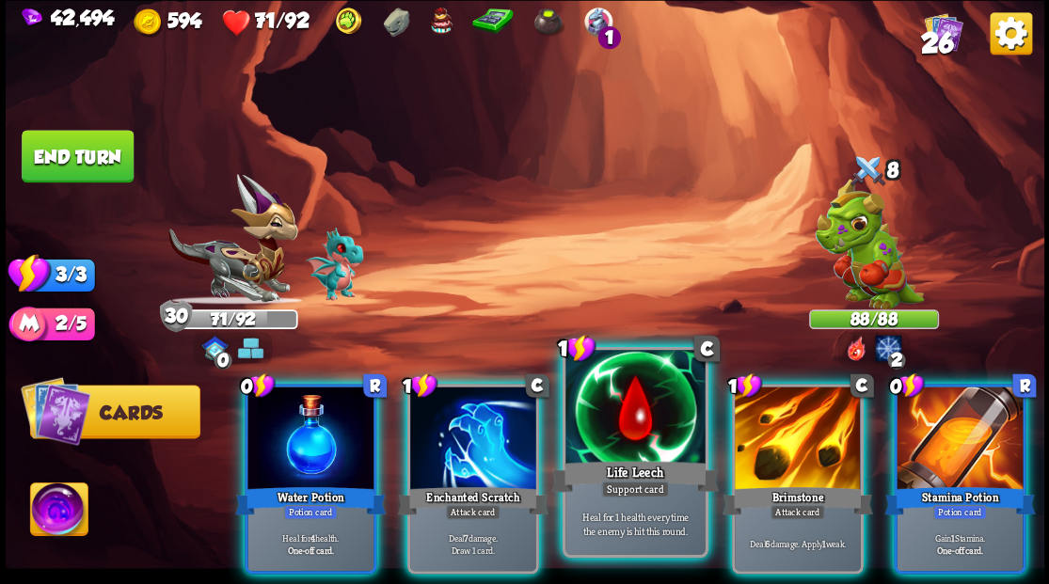
click at [643, 452] on div at bounding box center [634, 409] width 139 height 118
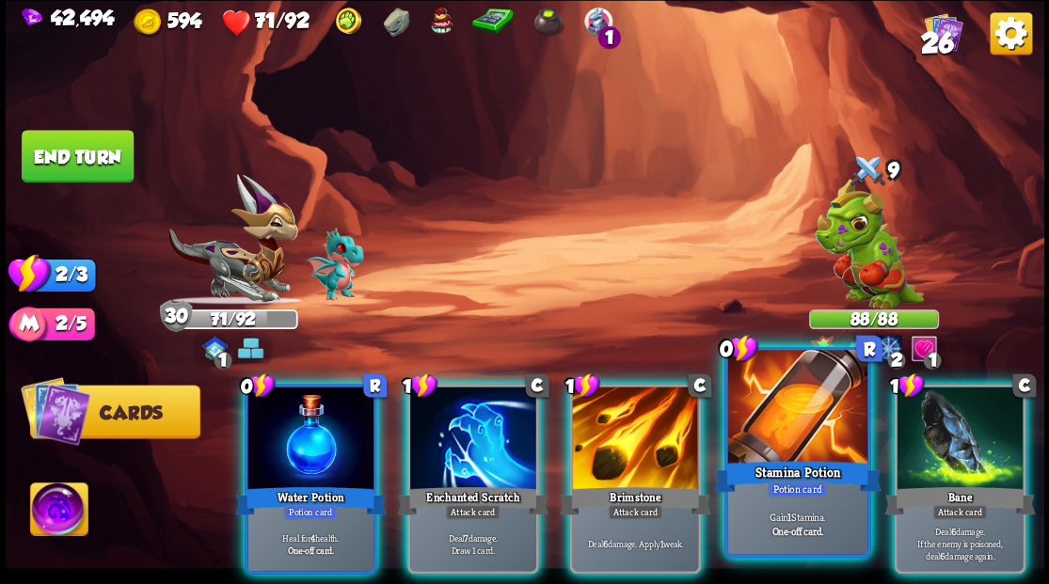
click at [794, 431] on div at bounding box center [796, 409] width 139 height 118
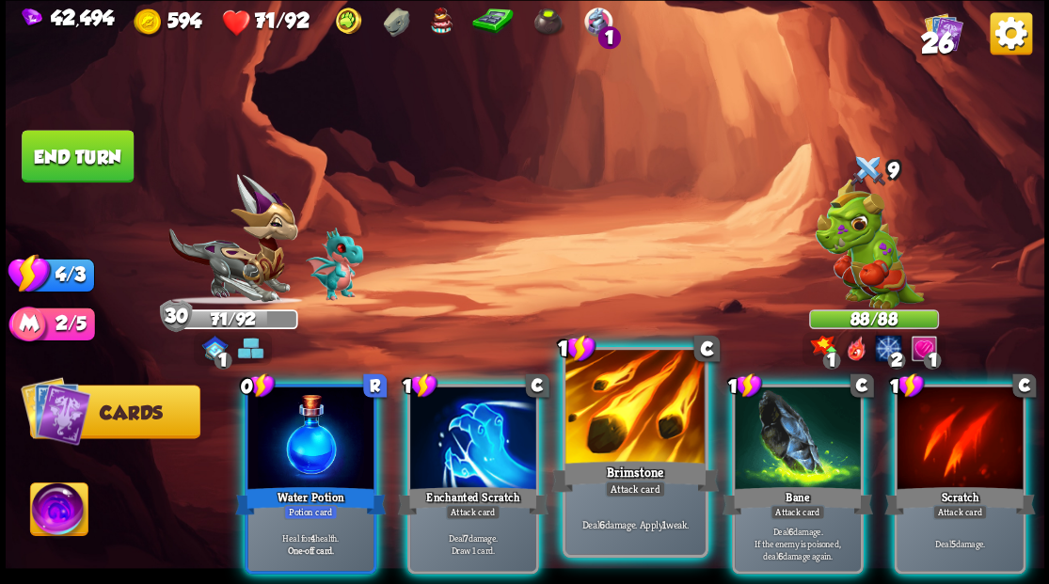
click at [632, 419] on div at bounding box center [634, 409] width 139 height 118
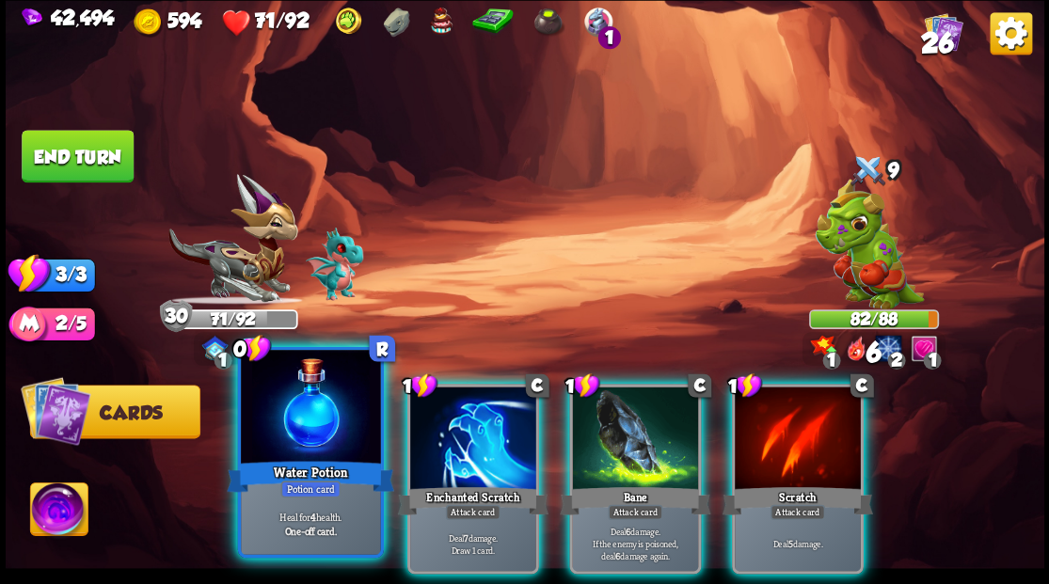
click at [278, 418] on div at bounding box center [310, 409] width 139 height 118
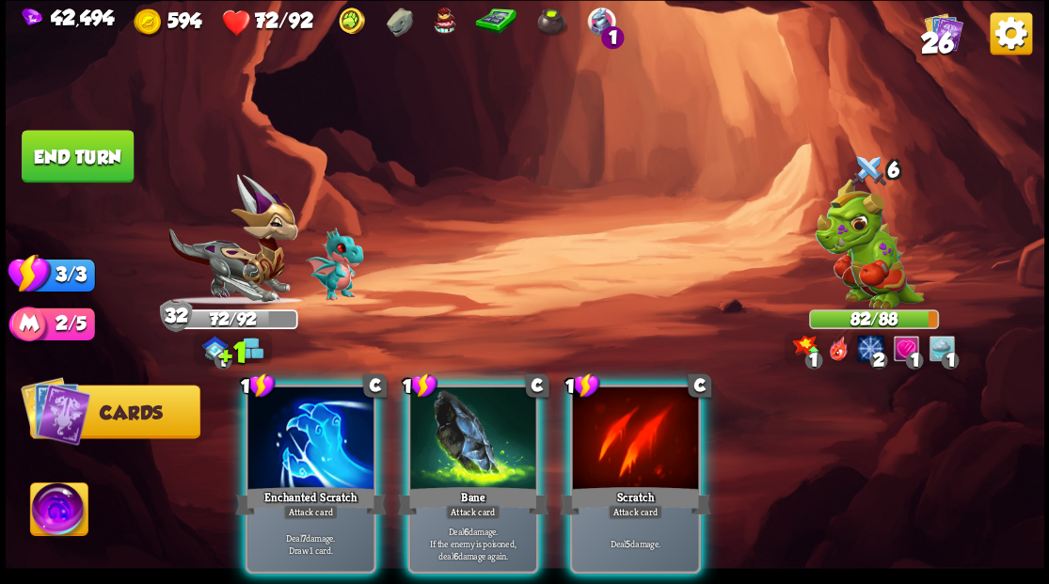
click at [278, 418] on div at bounding box center [310, 440] width 126 height 106
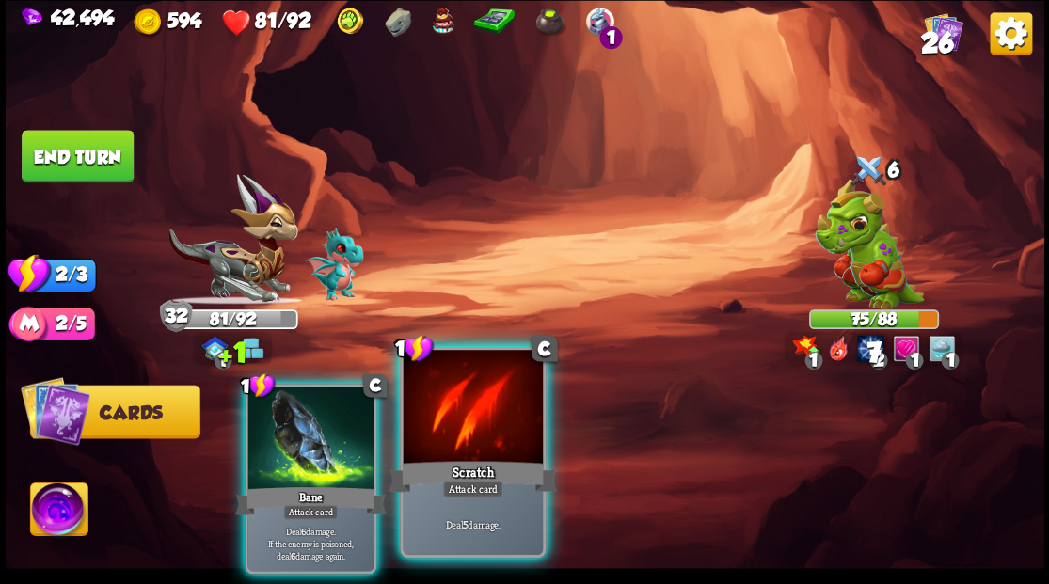
click at [431, 410] on div at bounding box center [472, 409] width 139 height 118
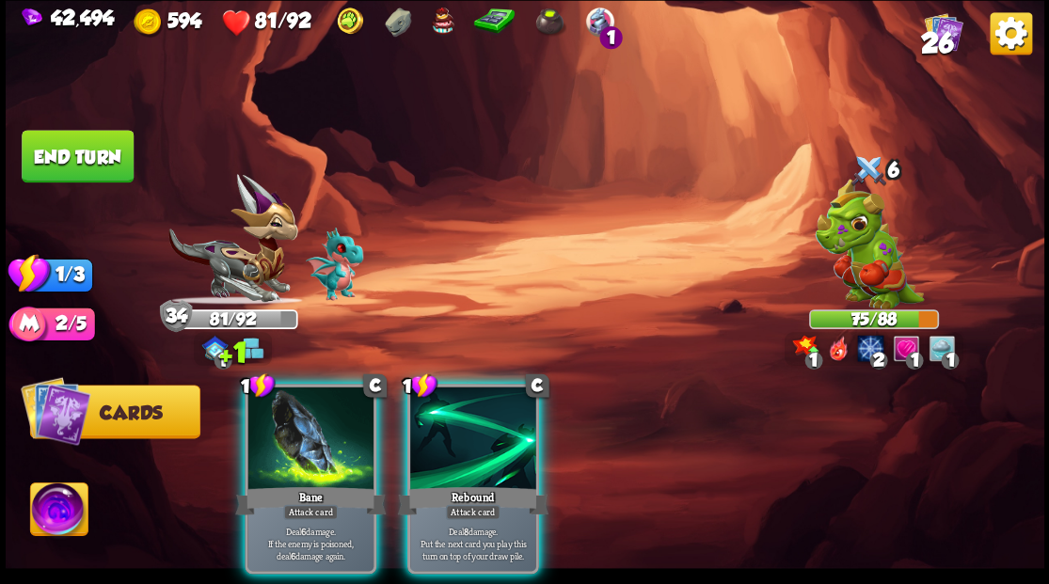
click at [324, 395] on div at bounding box center [310, 440] width 126 height 106
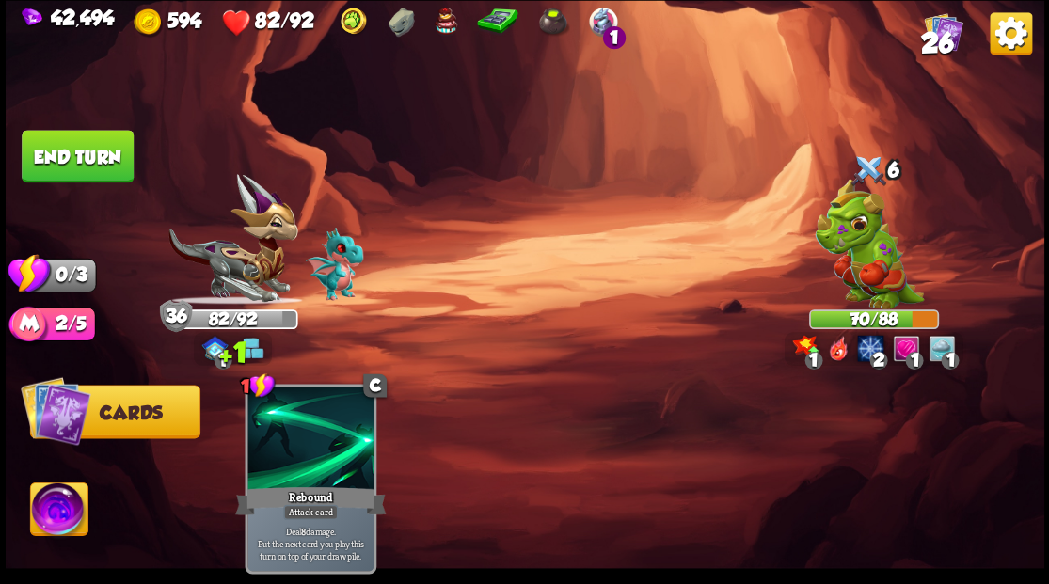
click at [88, 151] on button "End turn" at bounding box center [78, 156] width 112 height 53
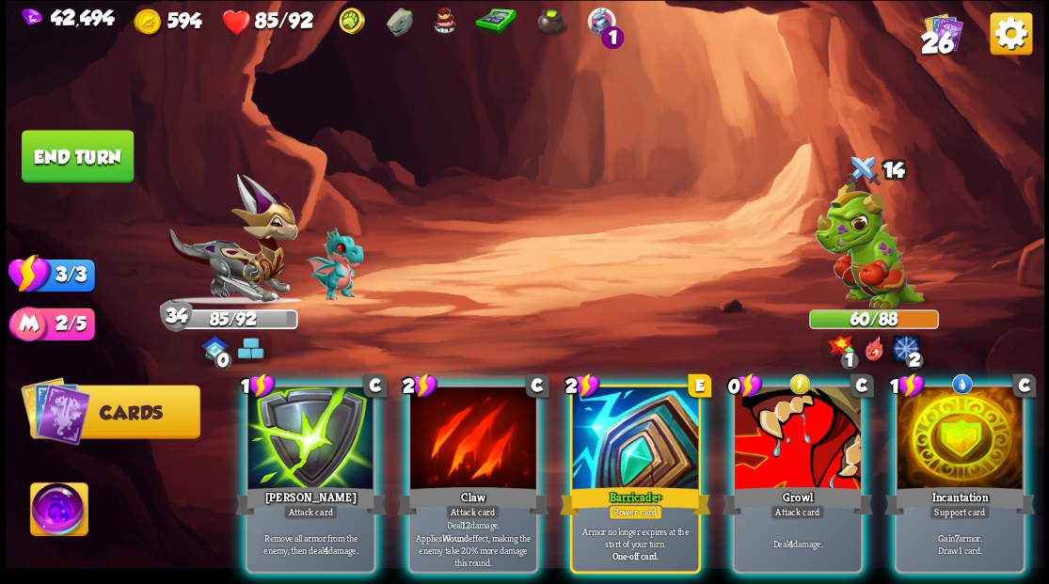
click at [963, 423] on div at bounding box center [959, 440] width 126 height 106
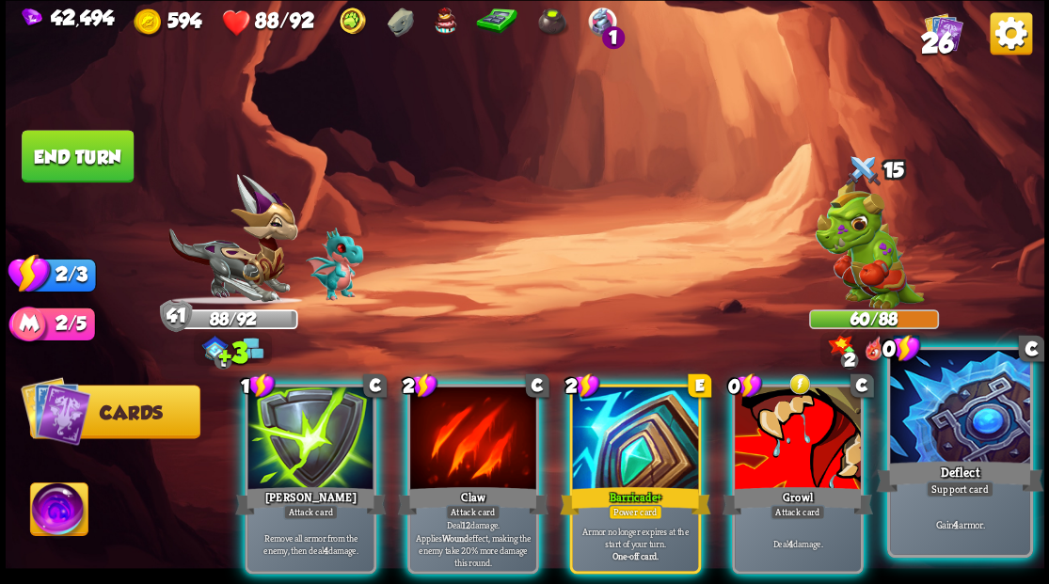
click at [956, 444] on div at bounding box center [959, 409] width 139 height 118
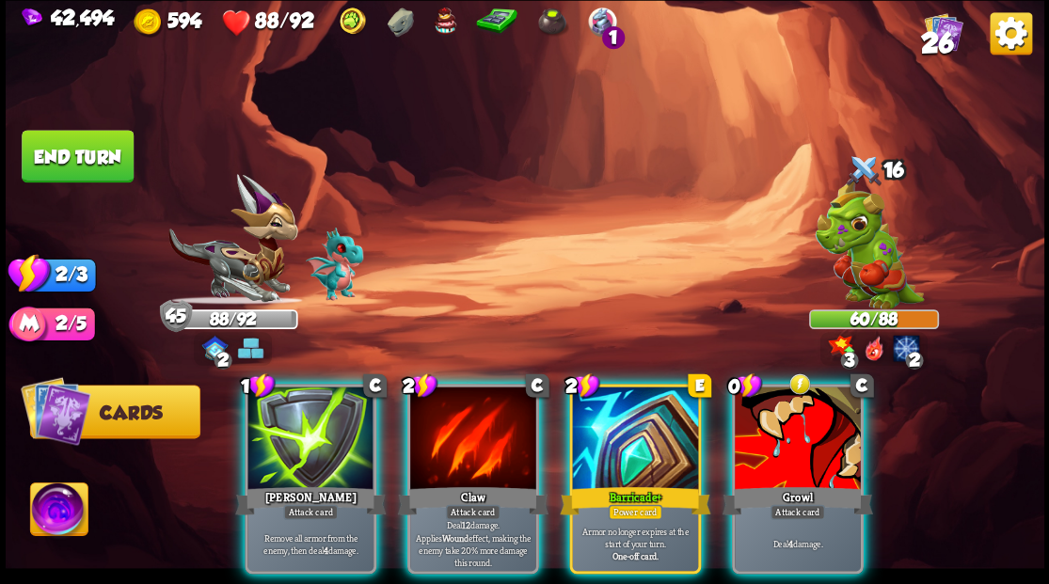
click at [457, 429] on div at bounding box center [473, 440] width 126 height 106
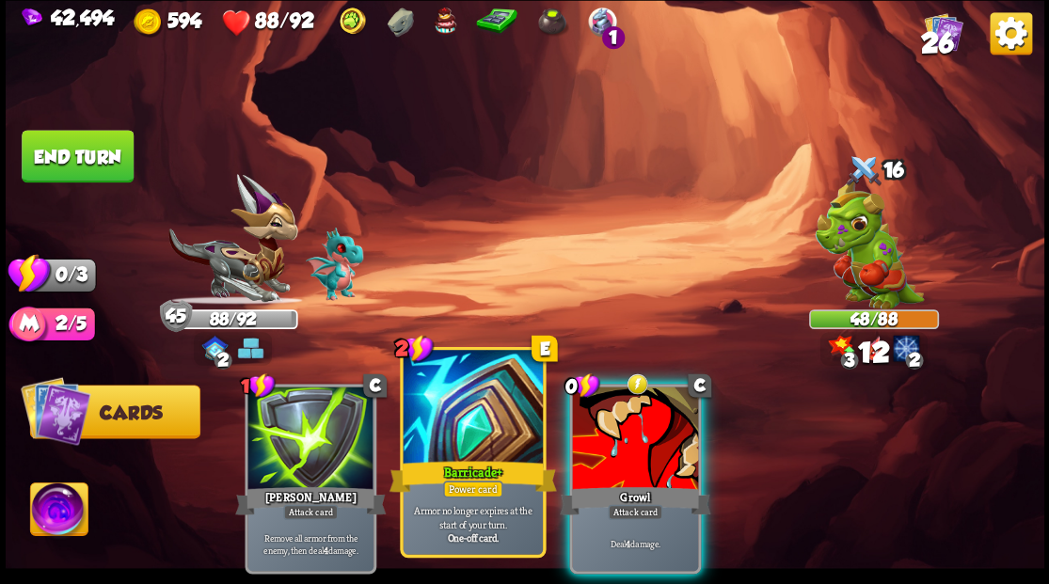
drag, startPoint x: 648, startPoint y: 444, endPoint x: 453, endPoint y: 350, distance: 216.2
click at [643, 440] on div at bounding box center [635, 440] width 126 height 106
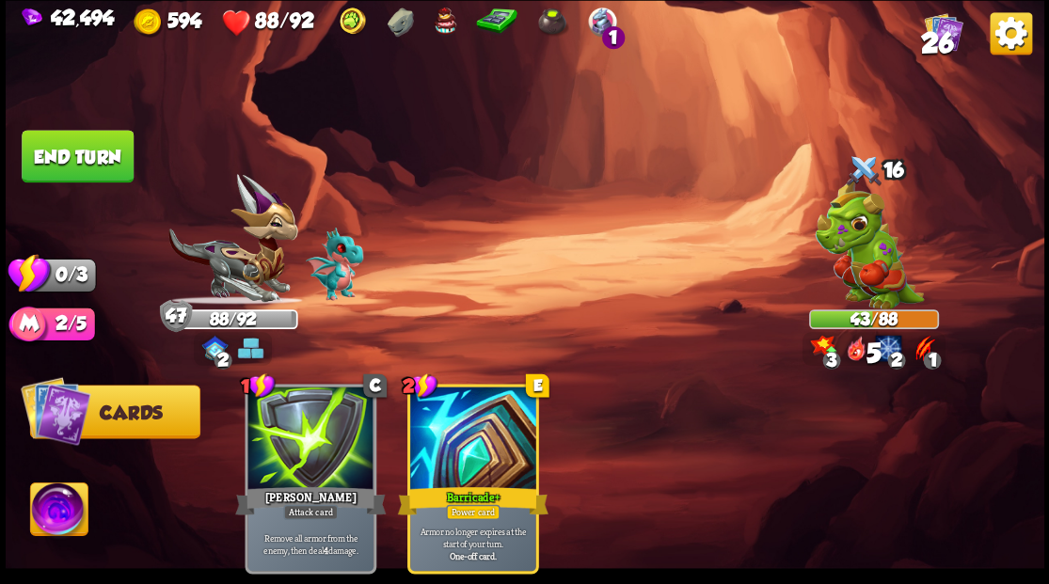
drag, startPoint x: 77, startPoint y: 153, endPoint x: 214, endPoint y: 224, distance: 154.4
click at [77, 156] on button "End turn" at bounding box center [78, 156] width 112 height 53
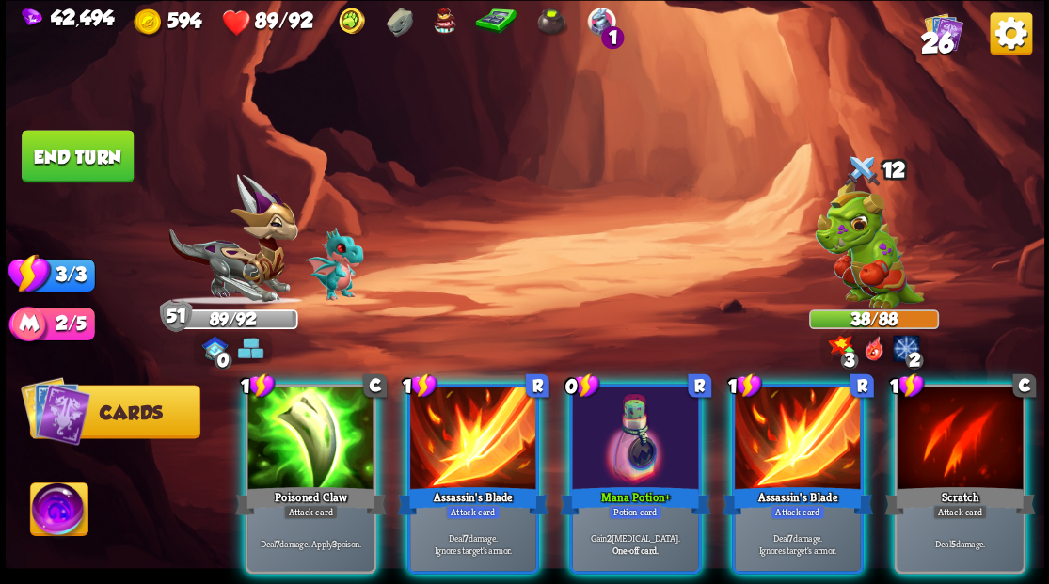
click at [634, 420] on div at bounding box center [635, 440] width 126 height 106
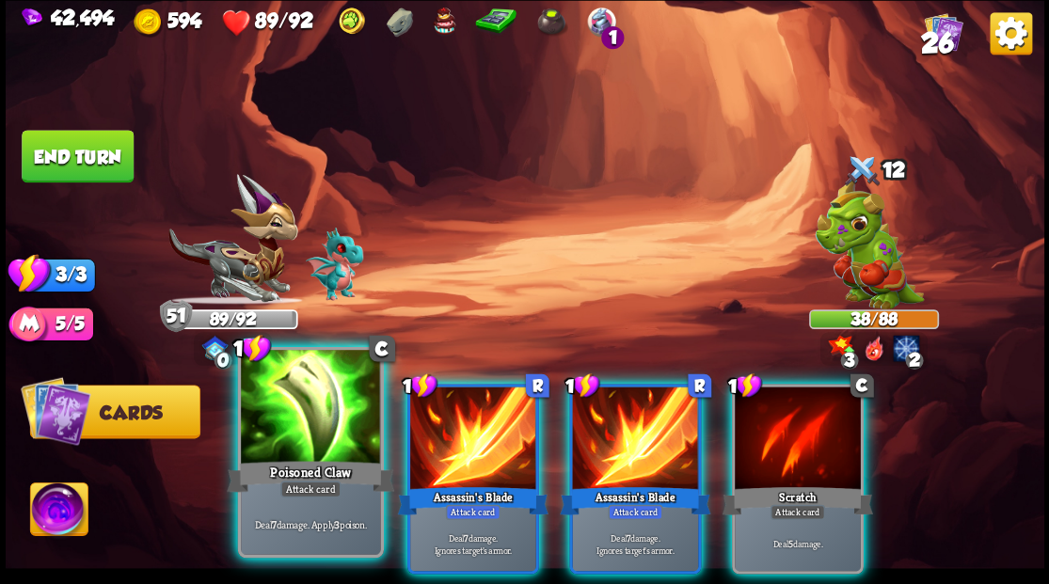
click at [308, 440] on div at bounding box center [310, 409] width 139 height 118
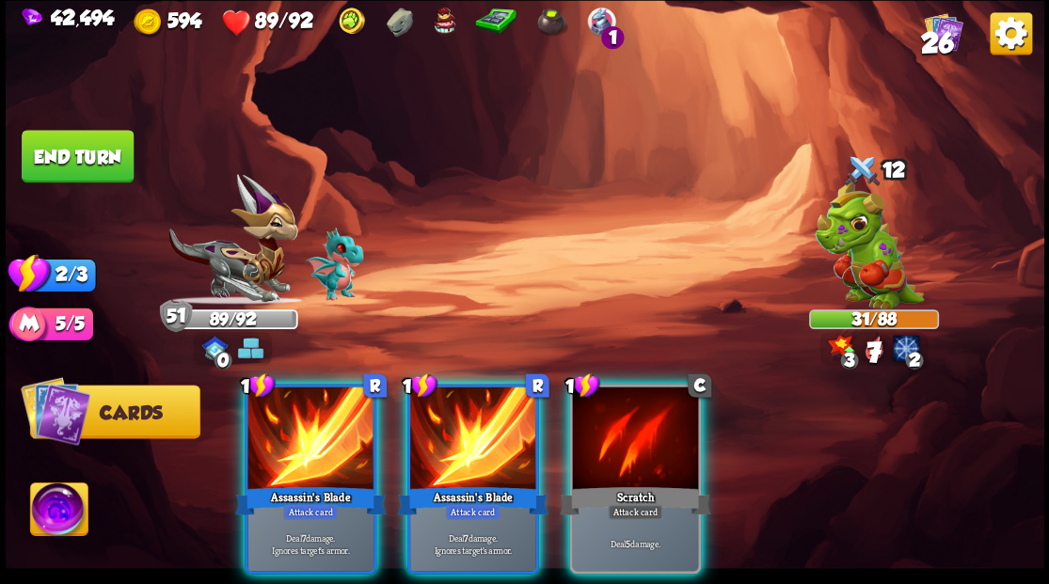
click at [308, 440] on div at bounding box center [310, 440] width 126 height 106
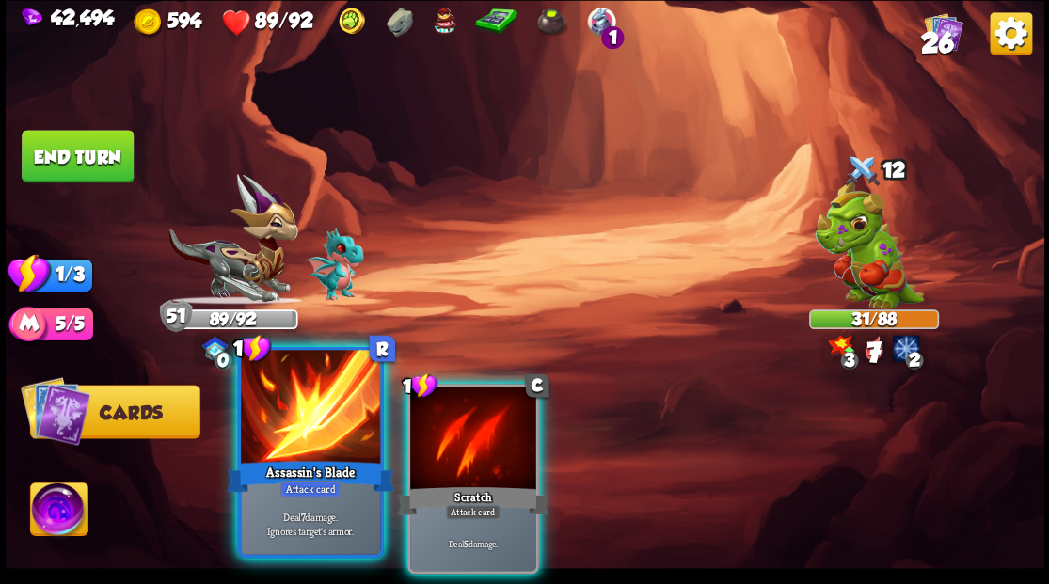
click at [308, 436] on div at bounding box center [310, 409] width 139 height 118
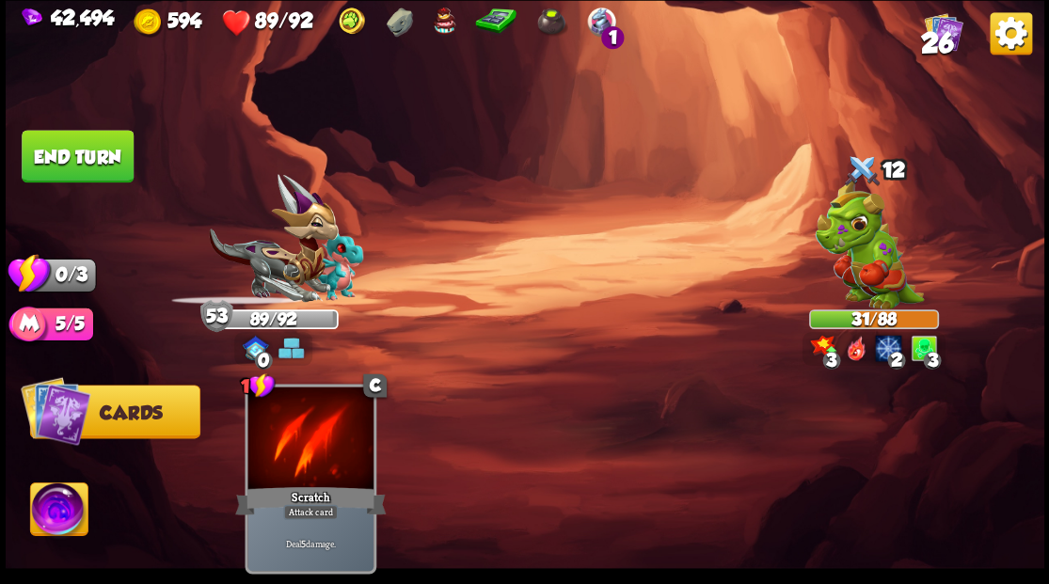
click at [77, 169] on button "End turn" at bounding box center [78, 156] width 112 height 53
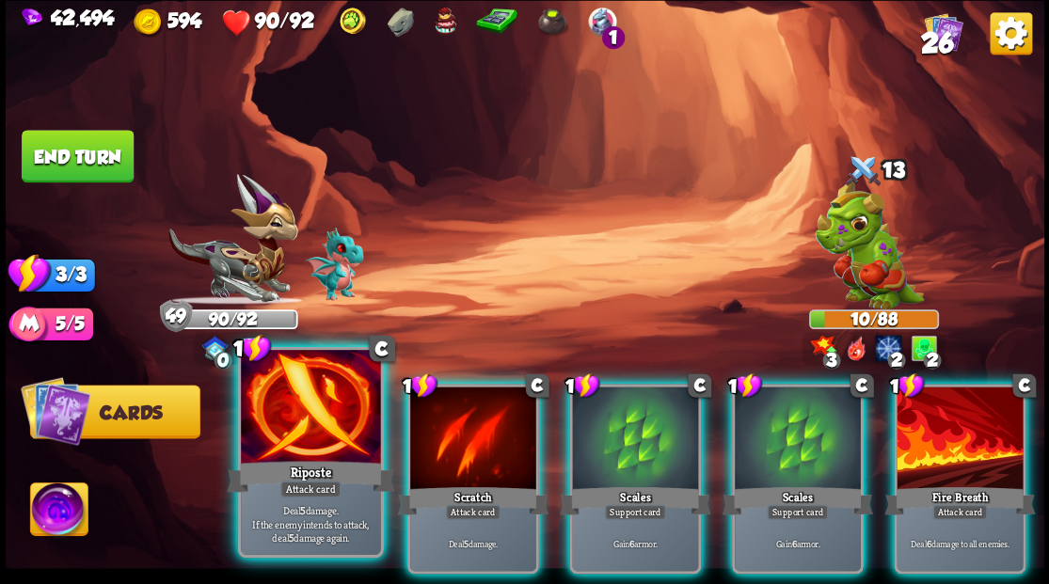
click at [328, 442] on div at bounding box center [310, 409] width 139 height 118
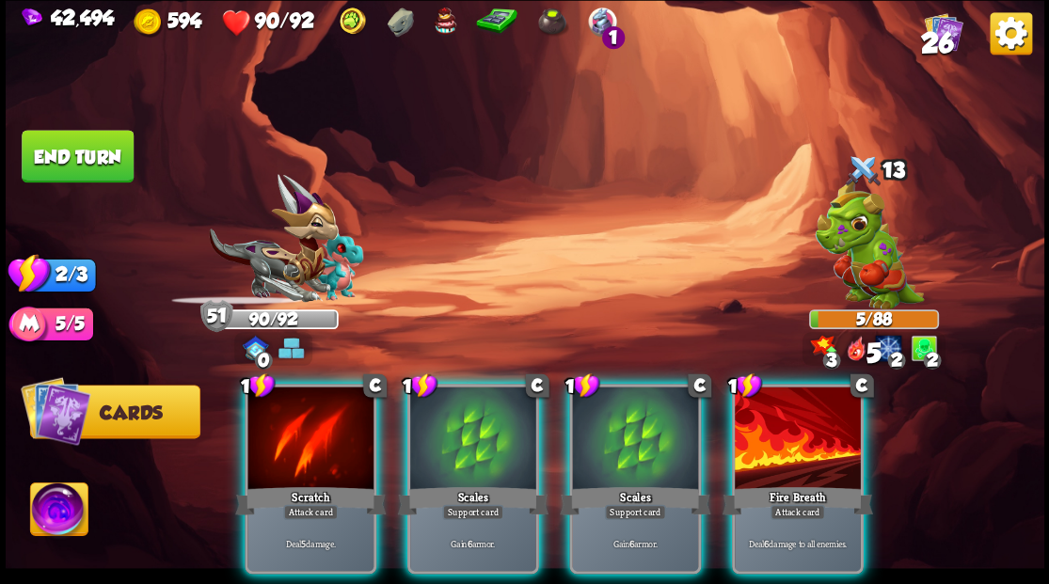
click at [815, 420] on div "Select an enemy to attack... You don't have enough stamina to play that card...…" at bounding box center [525, 292] width 1038 height 584
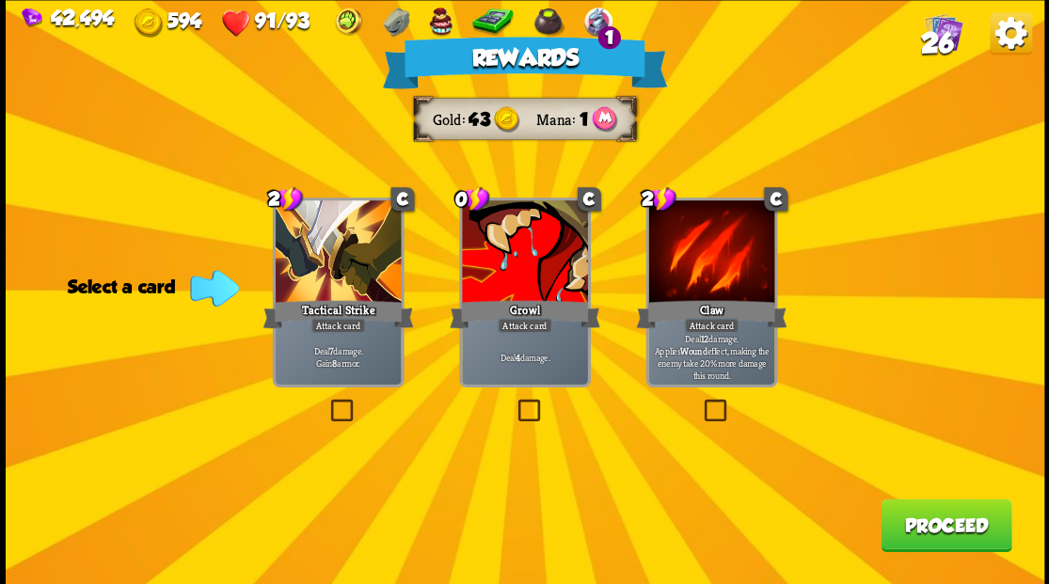
click at [950, 33] on span "26" at bounding box center [936, 42] width 33 height 32
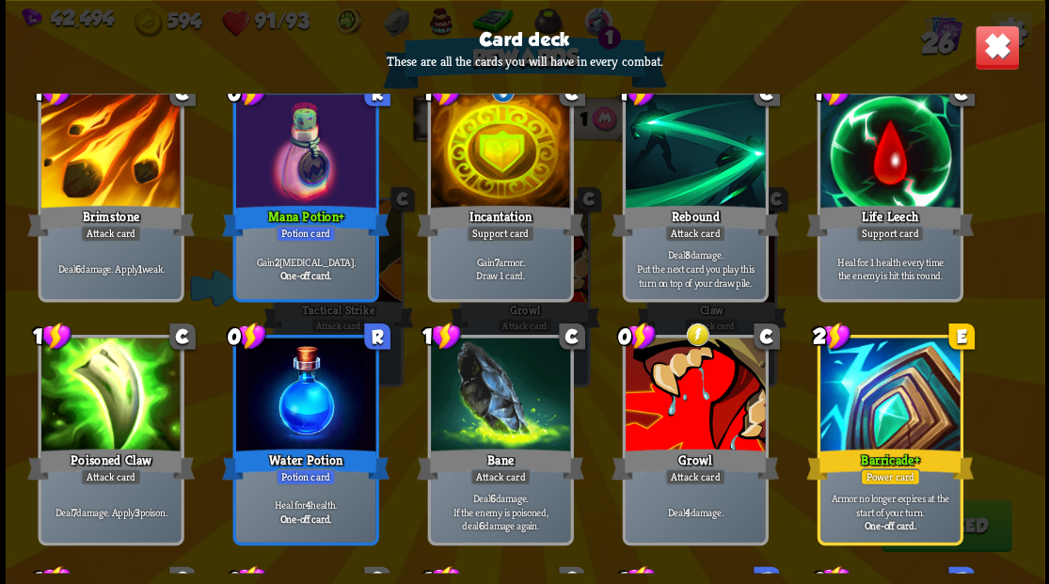
scroll to position [626, 0]
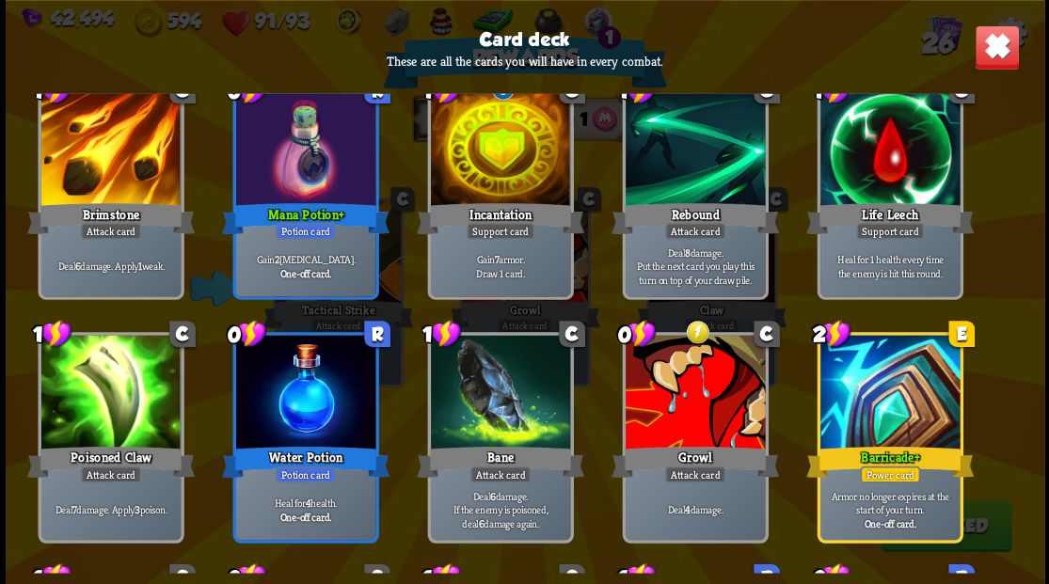
click at [990, 47] on img at bounding box center [996, 46] width 45 height 45
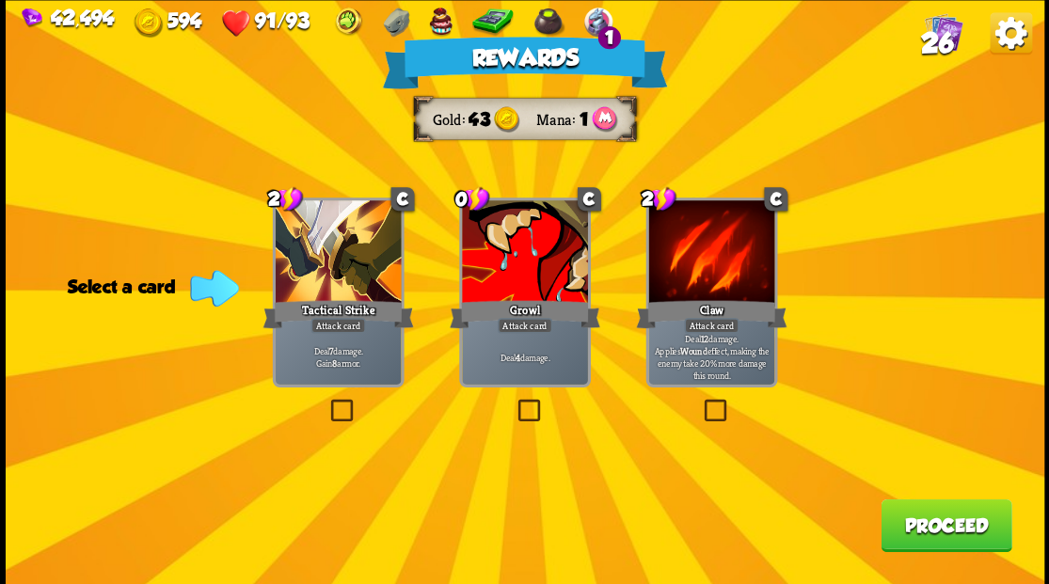
click at [935, 542] on button "Proceed" at bounding box center [945, 525] width 131 height 53
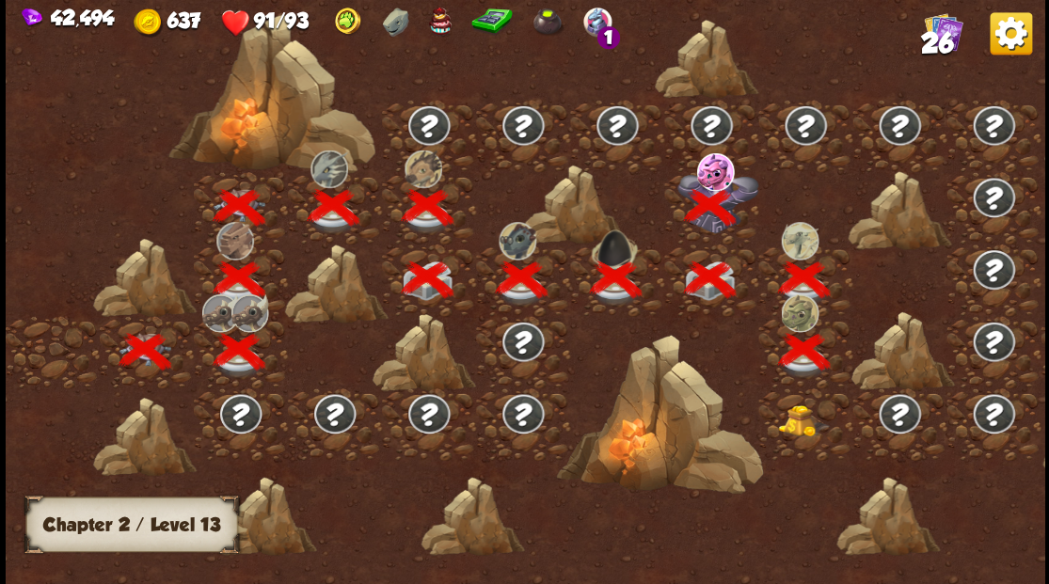
scroll to position [0, 286]
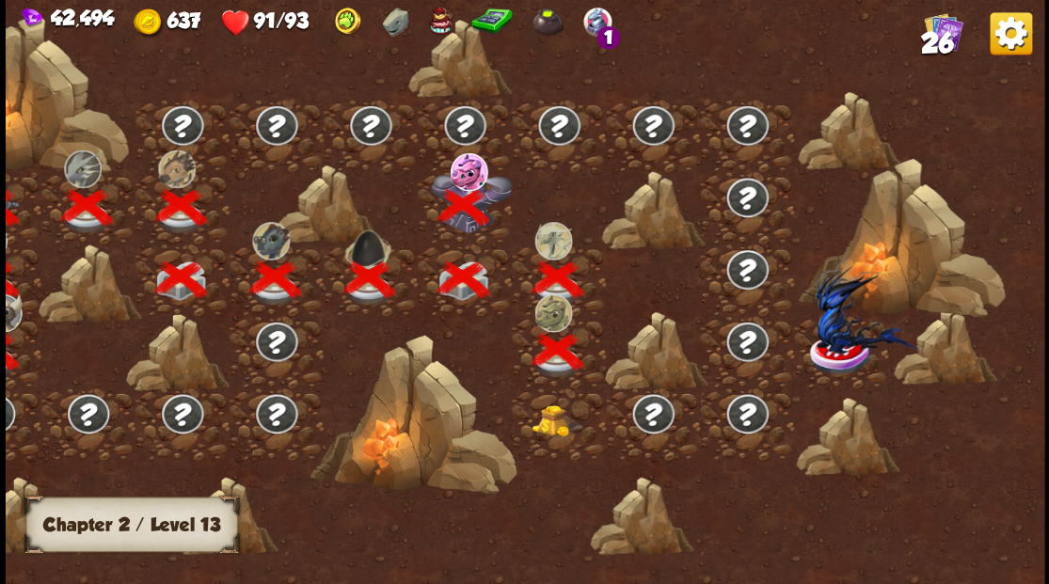
click at [538, 427] on img at bounding box center [557, 420] width 52 height 32
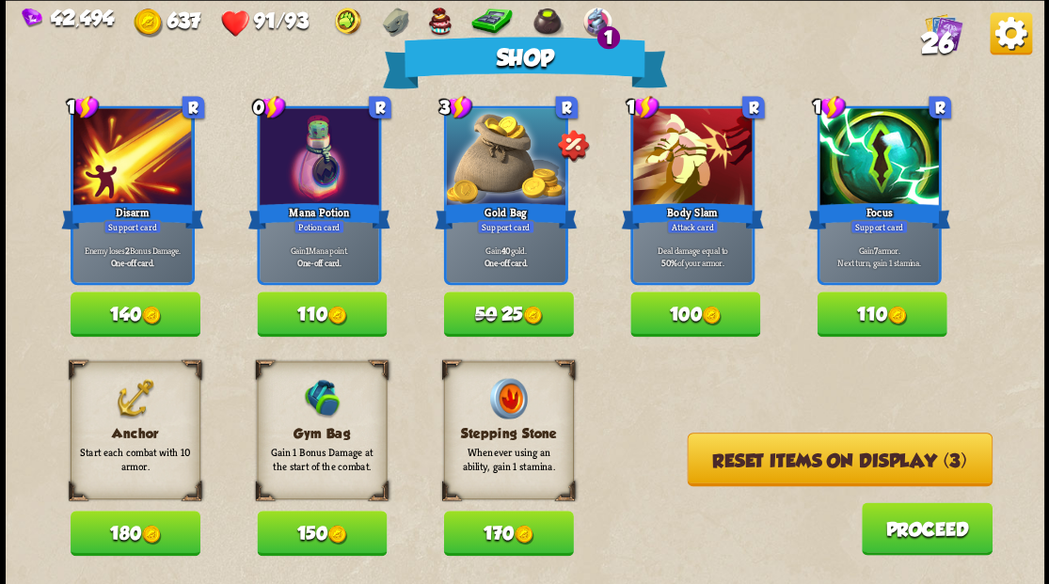
click at [156, 520] on button "180" at bounding box center [136, 533] width 130 height 45
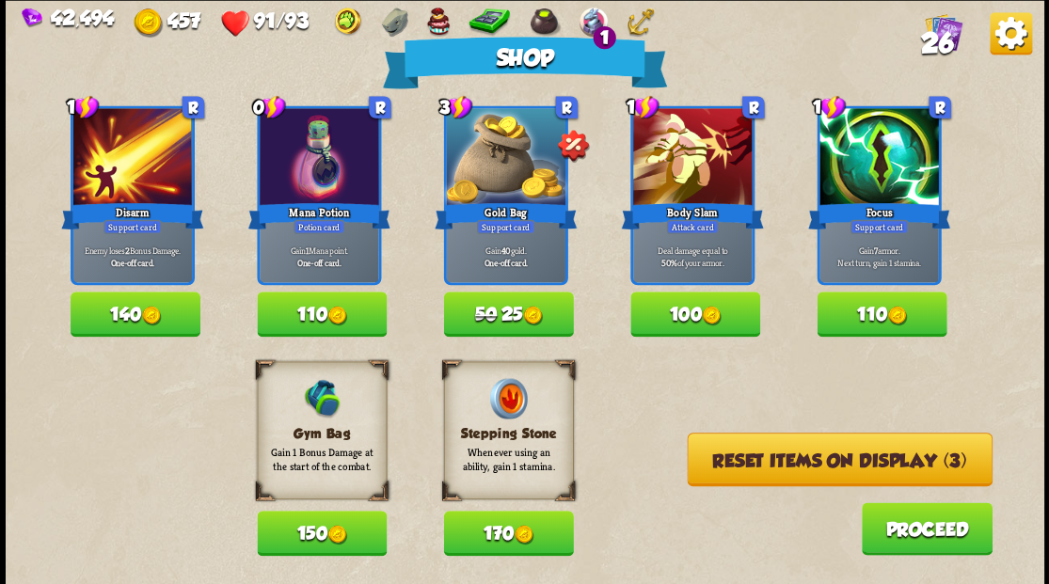
drag, startPoint x: 844, startPoint y: 467, endPoint x: 835, endPoint y: 417, distance: 50.6
click at [844, 464] on button "Reset items on display (3)" at bounding box center [839, 460] width 305 height 54
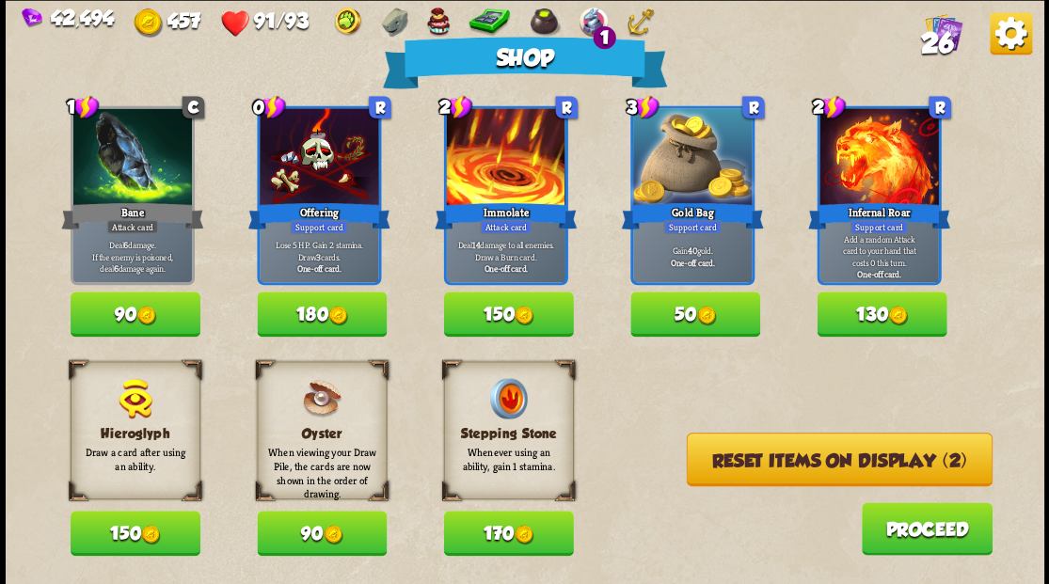
click at [817, 463] on button "Reset items on display (2)" at bounding box center [839, 460] width 306 height 54
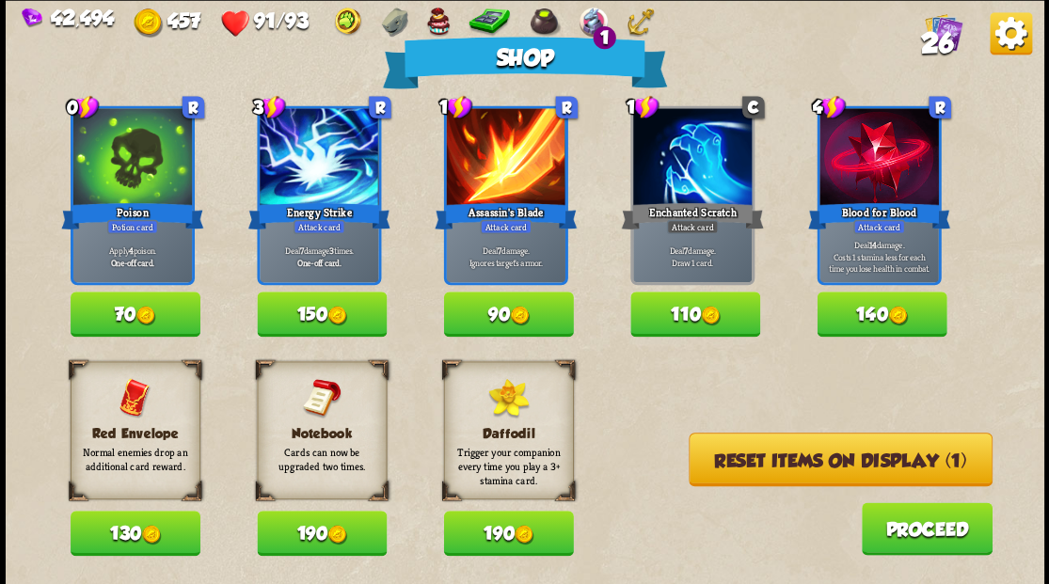
click at [812, 463] on button "Reset items on display (1)" at bounding box center [841, 460] width 304 height 54
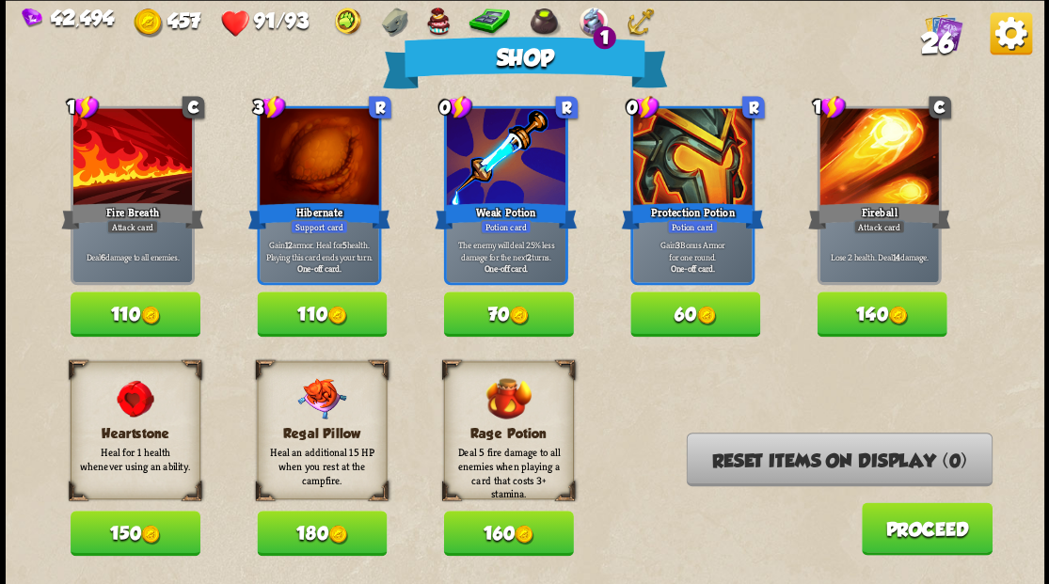
click at [314, 310] on button "110" at bounding box center [322, 314] width 130 height 45
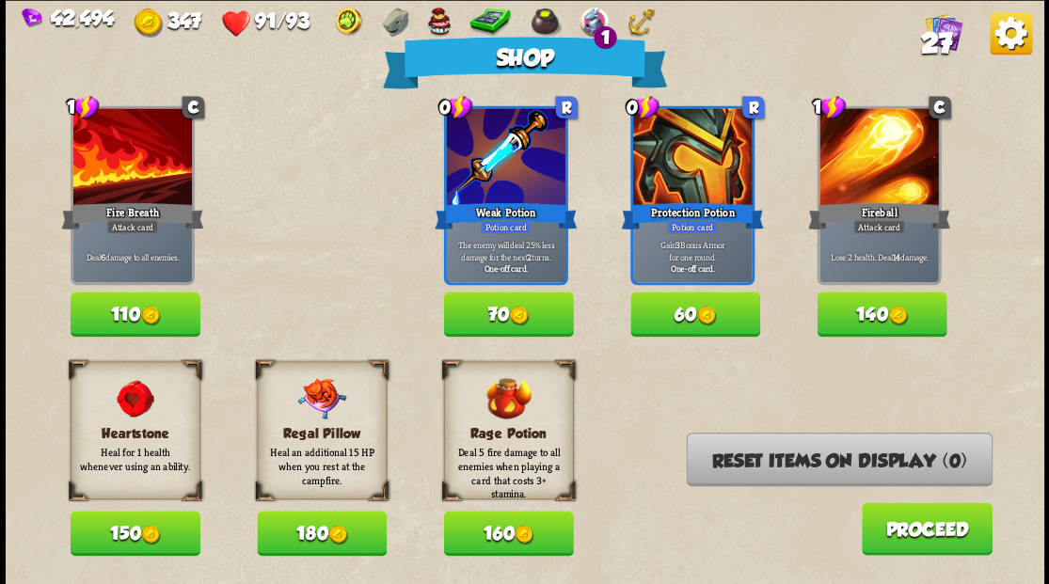
click at [911, 535] on button "Proceed" at bounding box center [926, 528] width 131 height 53
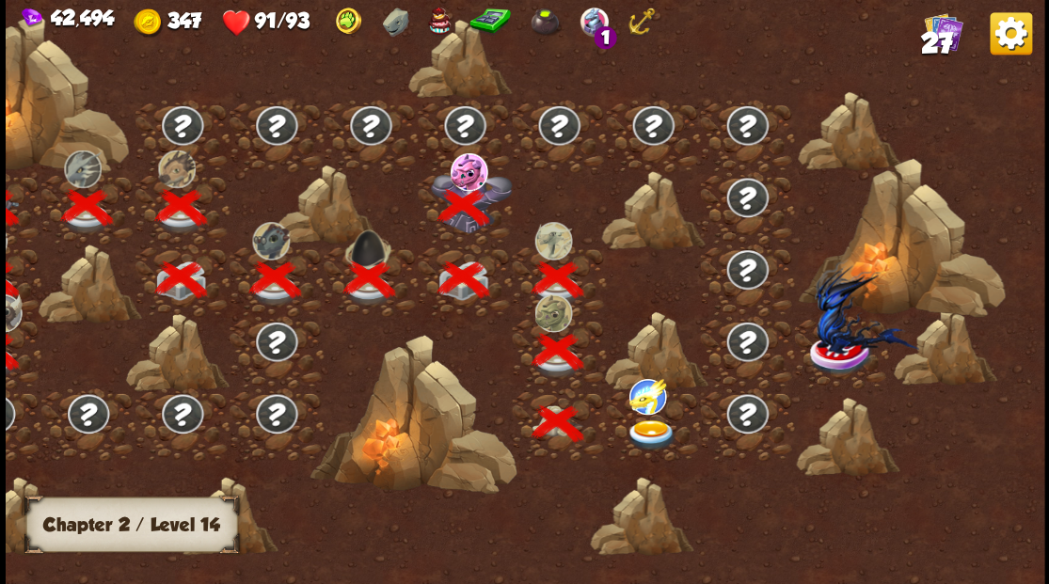
click at [641, 427] on img at bounding box center [651, 435] width 52 height 31
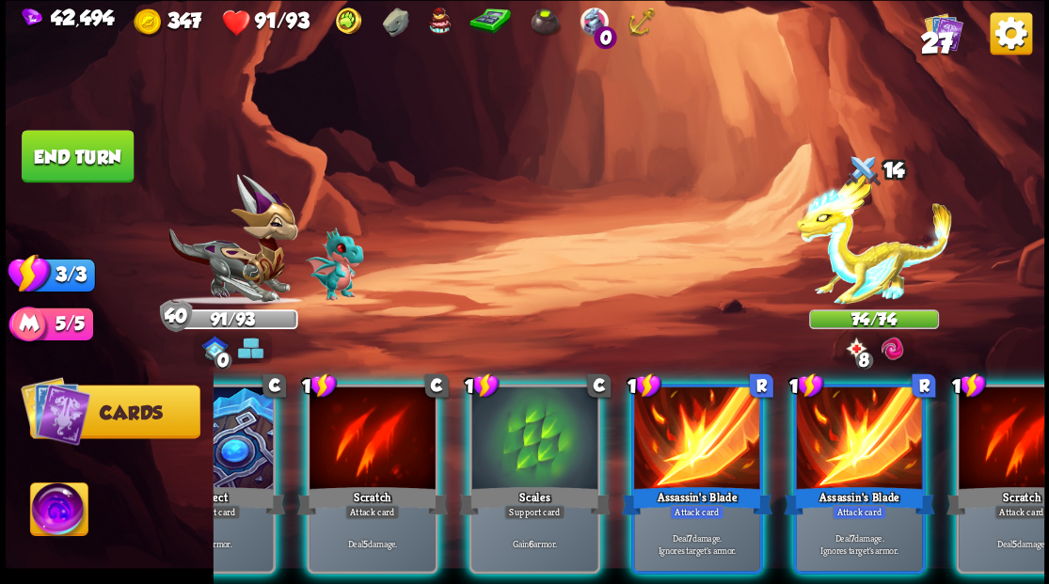
scroll to position [0, 0]
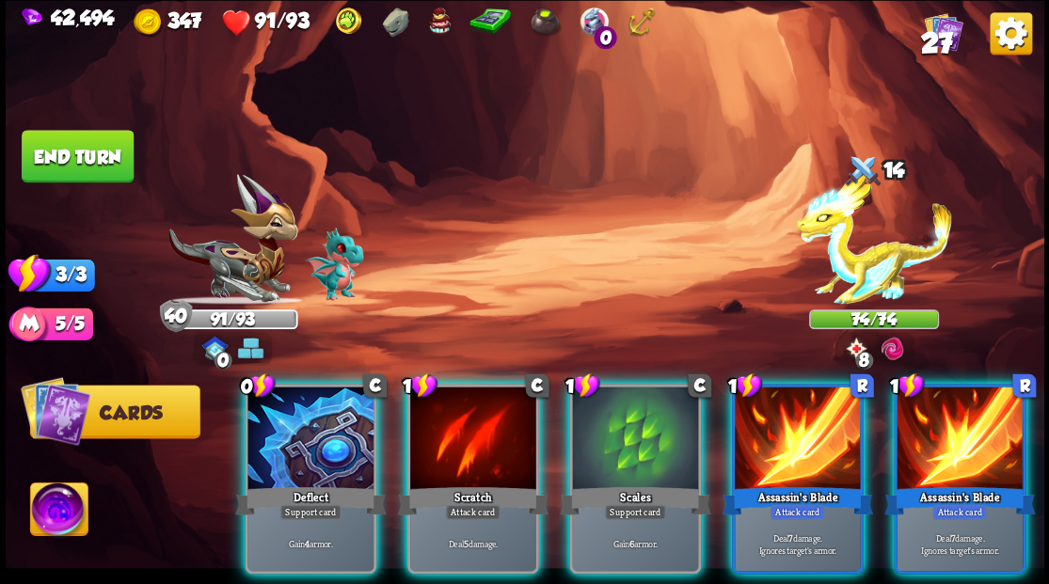
click at [262, 431] on div at bounding box center [310, 440] width 126 height 106
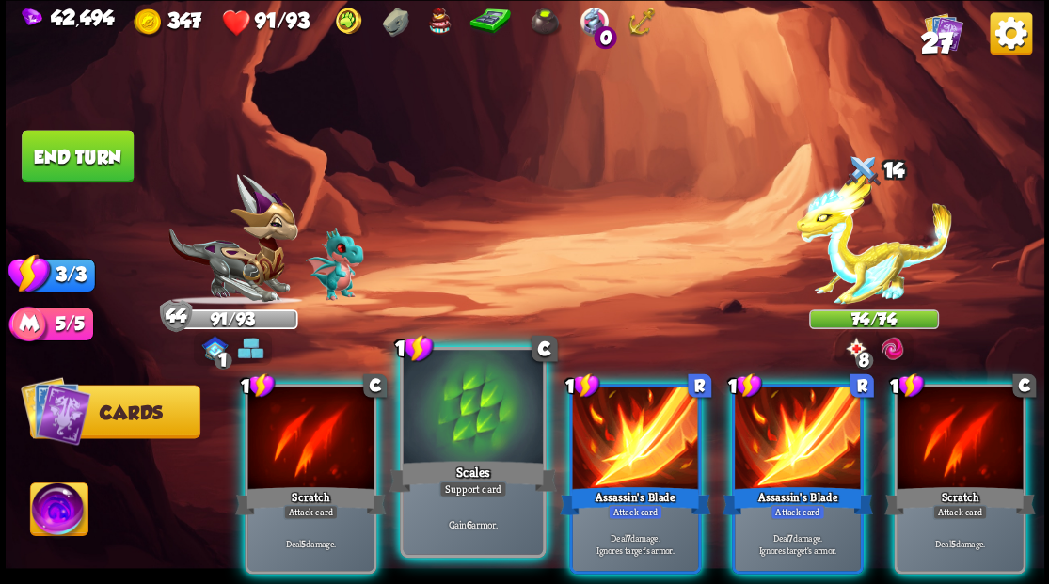
click at [461, 425] on div at bounding box center [472, 409] width 139 height 118
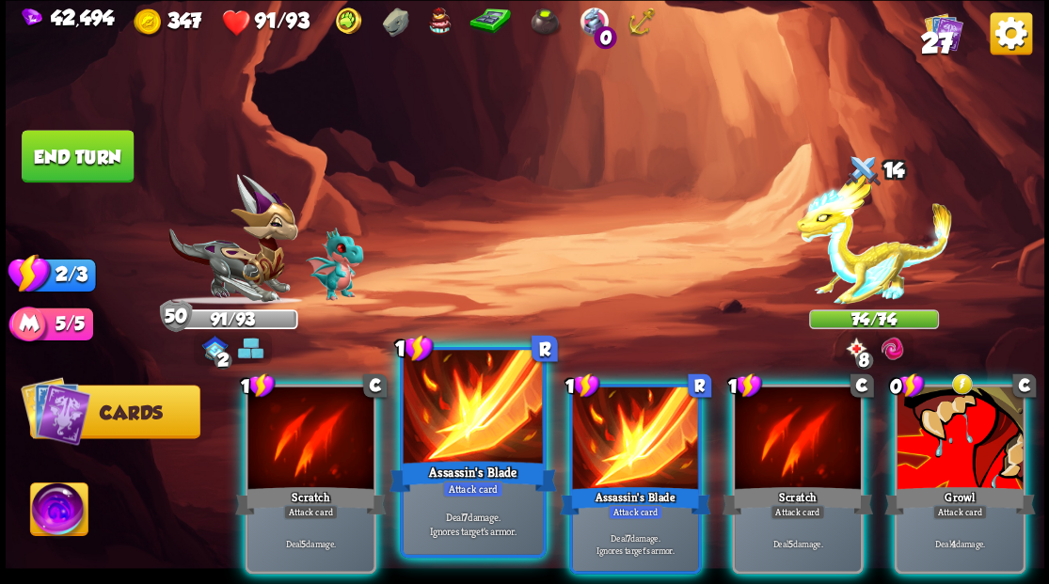
click at [457, 425] on div at bounding box center [472, 409] width 139 height 118
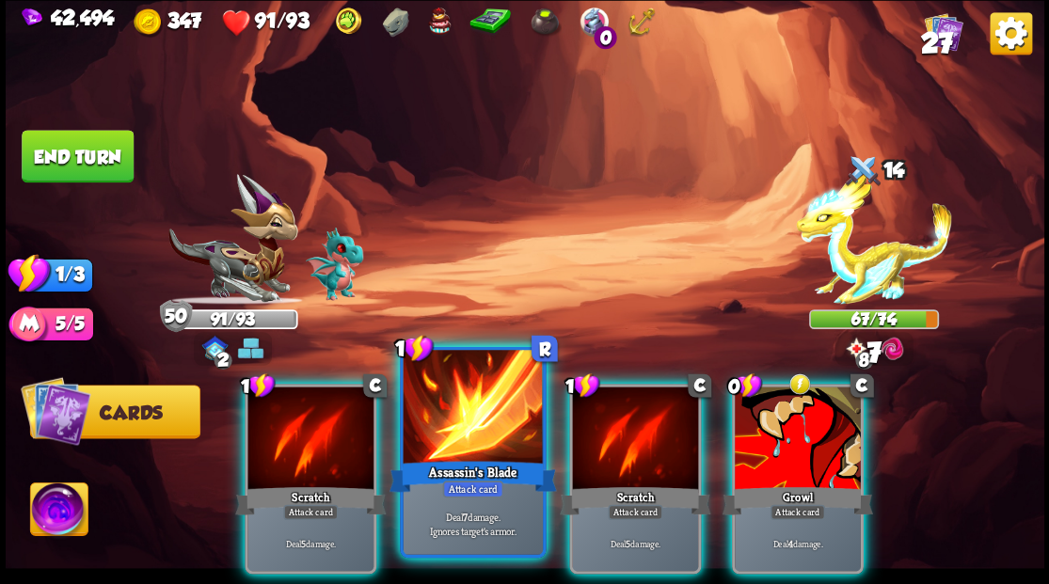
click at [459, 416] on div at bounding box center [472, 409] width 139 height 118
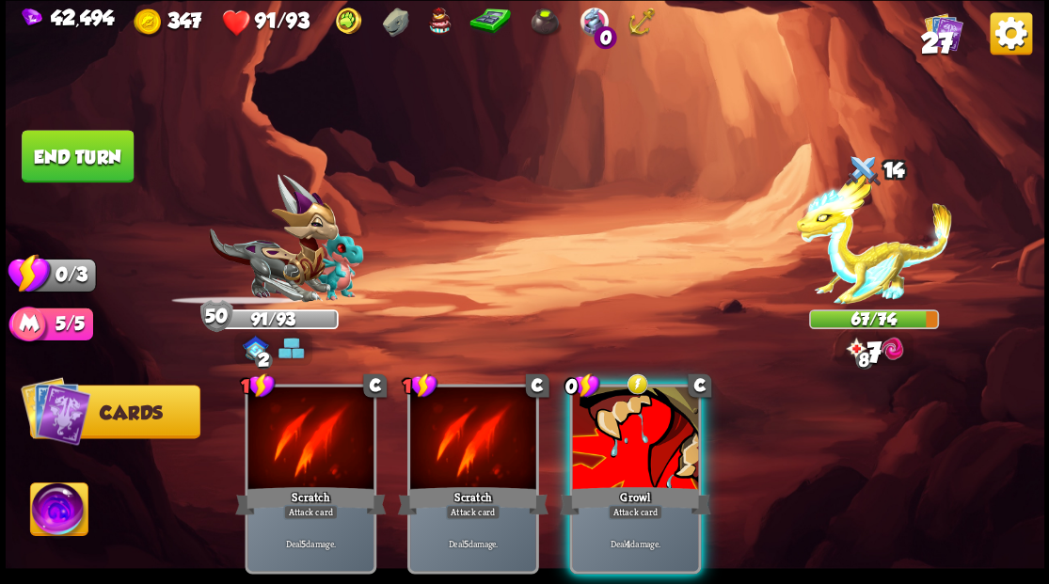
drag, startPoint x: 653, startPoint y: 435, endPoint x: 623, endPoint y: 419, distance: 34.1
click at [651, 435] on div at bounding box center [635, 440] width 126 height 106
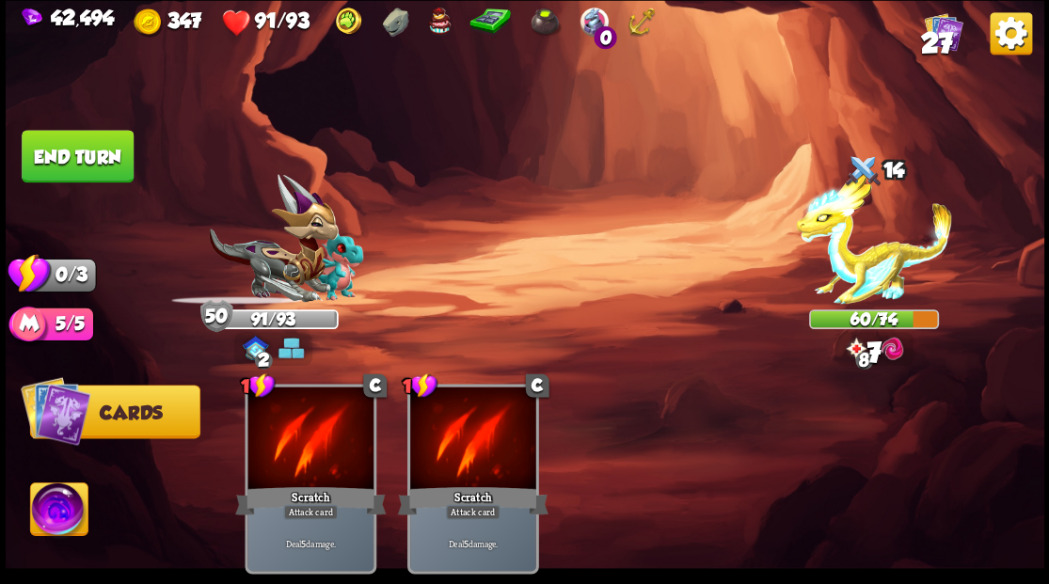
click at [109, 153] on button "End turn" at bounding box center [78, 156] width 112 height 53
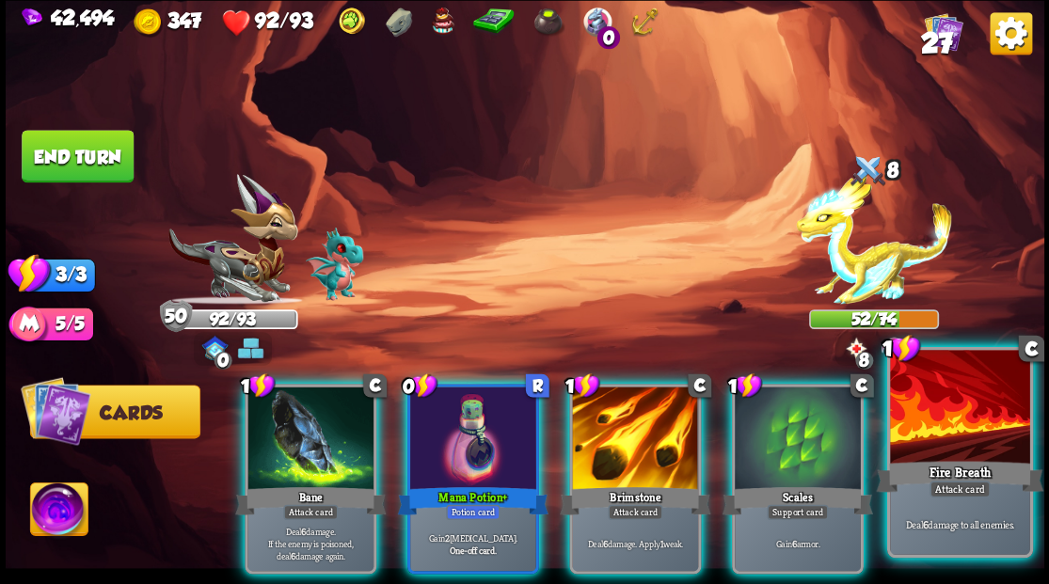
click at [934, 421] on div at bounding box center [959, 409] width 139 height 118
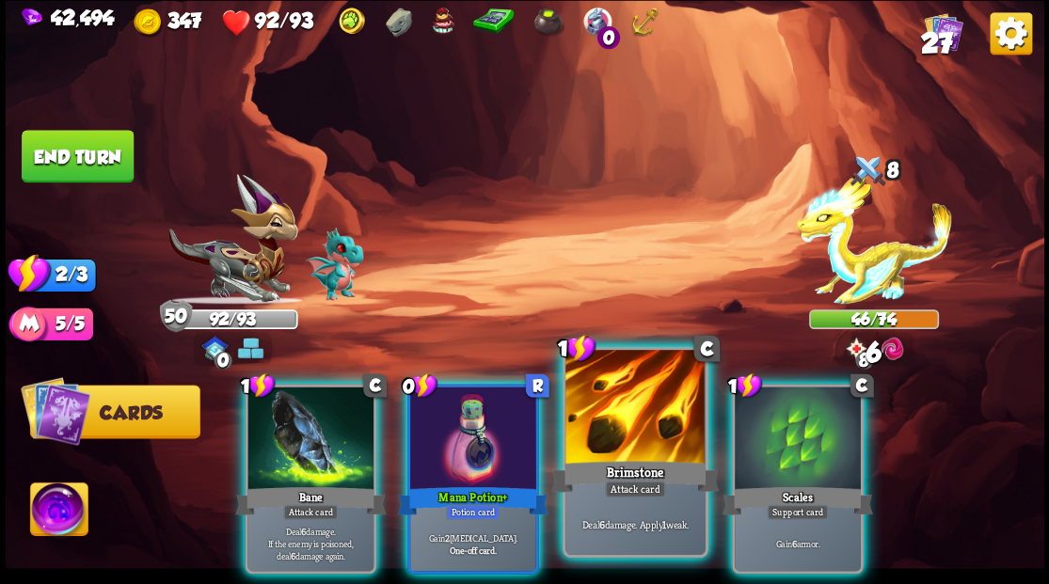
click at [623, 423] on div at bounding box center [634, 409] width 139 height 118
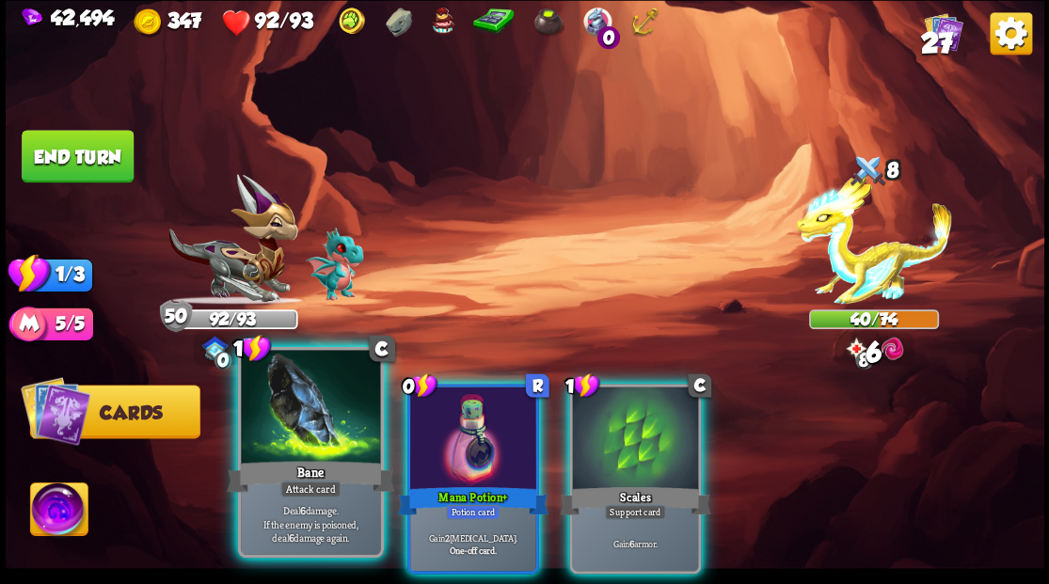
click at [271, 421] on div at bounding box center [310, 409] width 139 height 118
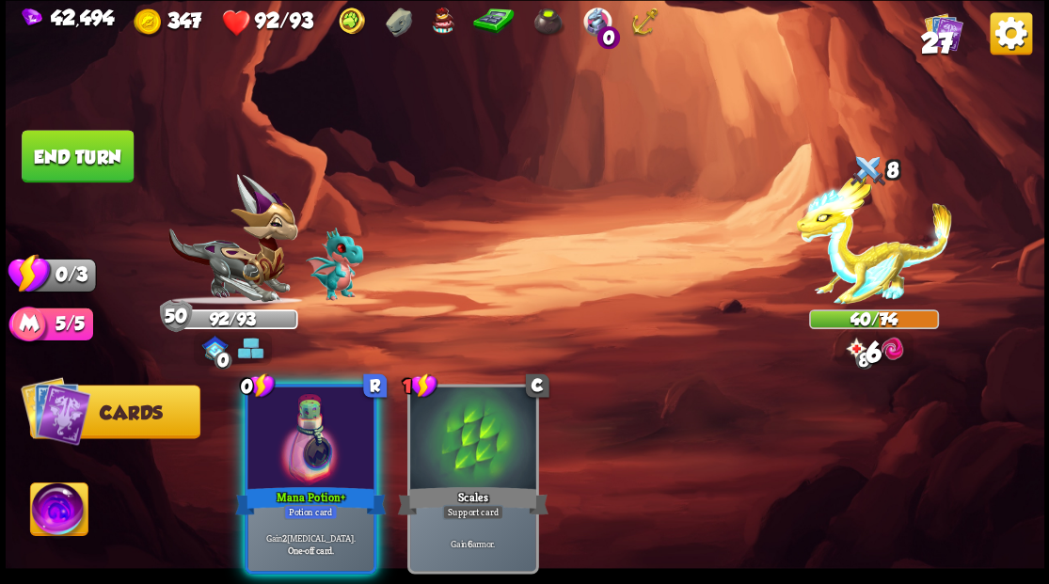
click at [279, 420] on div at bounding box center [310, 440] width 126 height 106
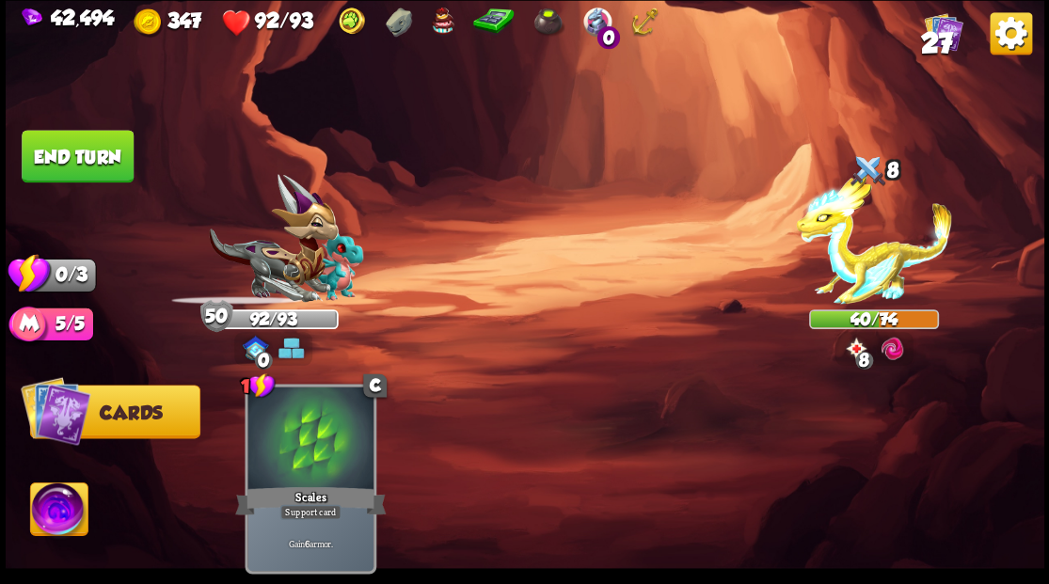
drag, startPoint x: 98, startPoint y: 147, endPoint x: 232, endPoint y: 224, distance: 155.1
click at [111, 169] on button "End turn" at bounding box center [78, 156] width 112 height 53
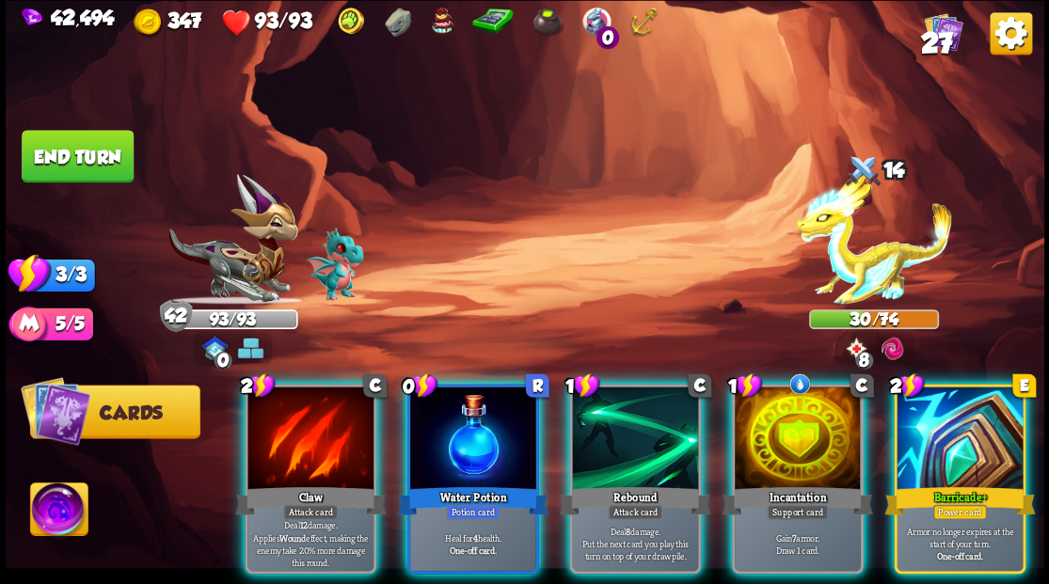
click at [785, 415] on div at bounding box center [798, 440] width 126 height 106
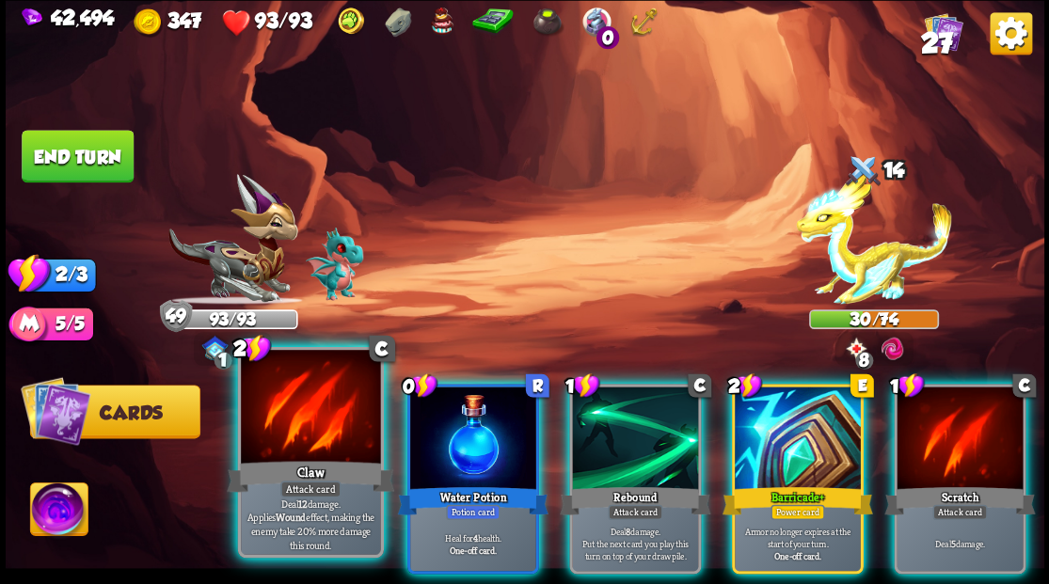
click at [283, 410] on div at bounding box center [310, 409] width 139 height 118
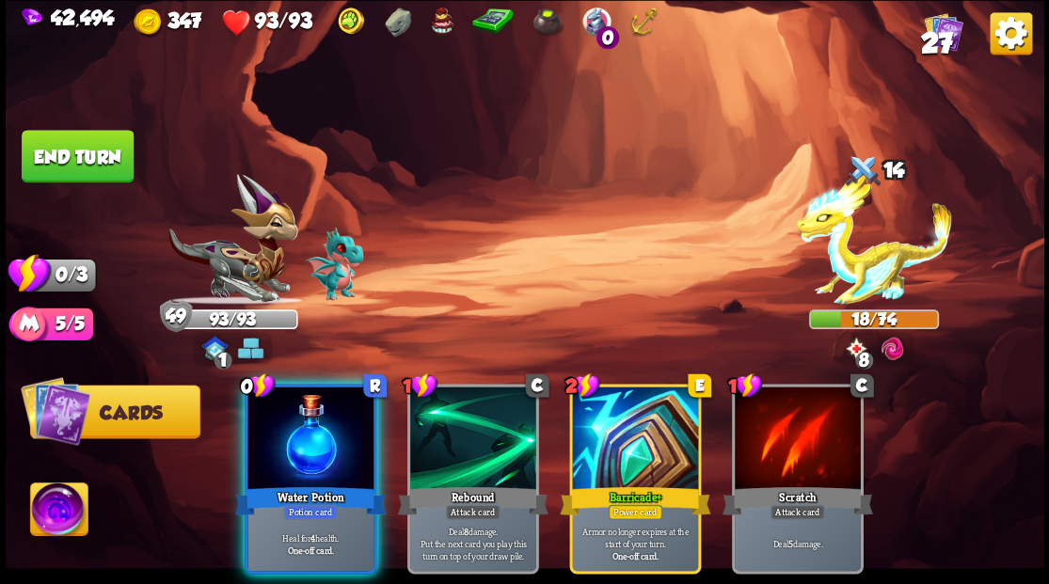
click at [297, 416] on div at bounding box center [310, 440] width 126 height 106
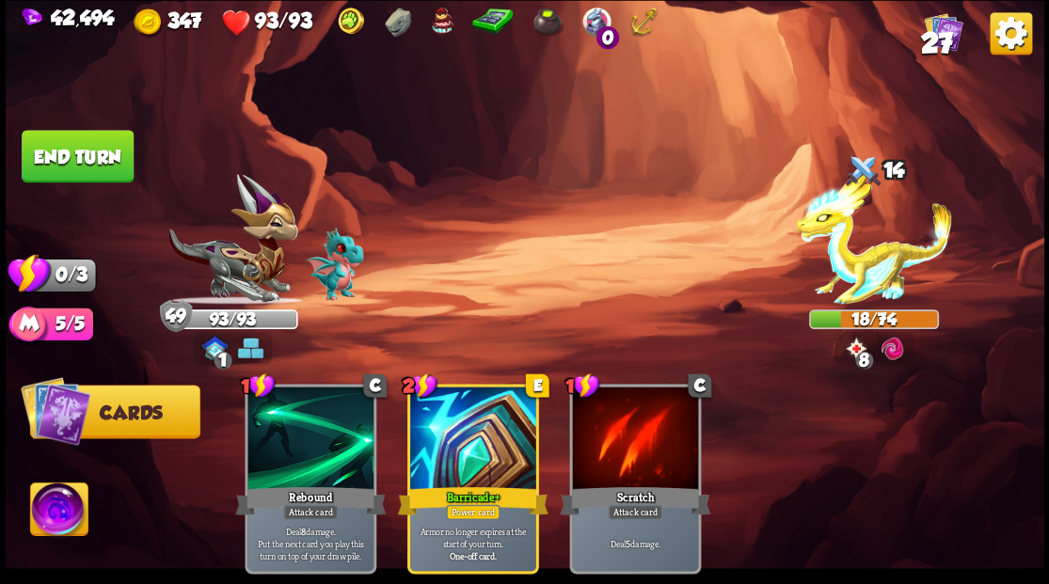
click at [89, 134] on button "End turn" at bounding box center [78, 157] width 114 height 54
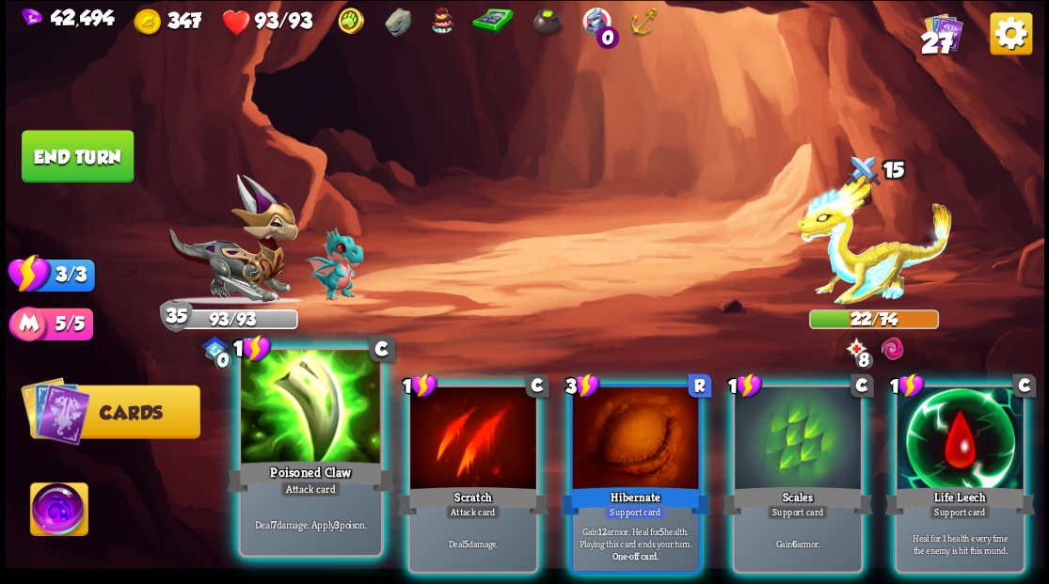
click at [324, 393] on div at bounding box center [310, 409] width 139 height 118
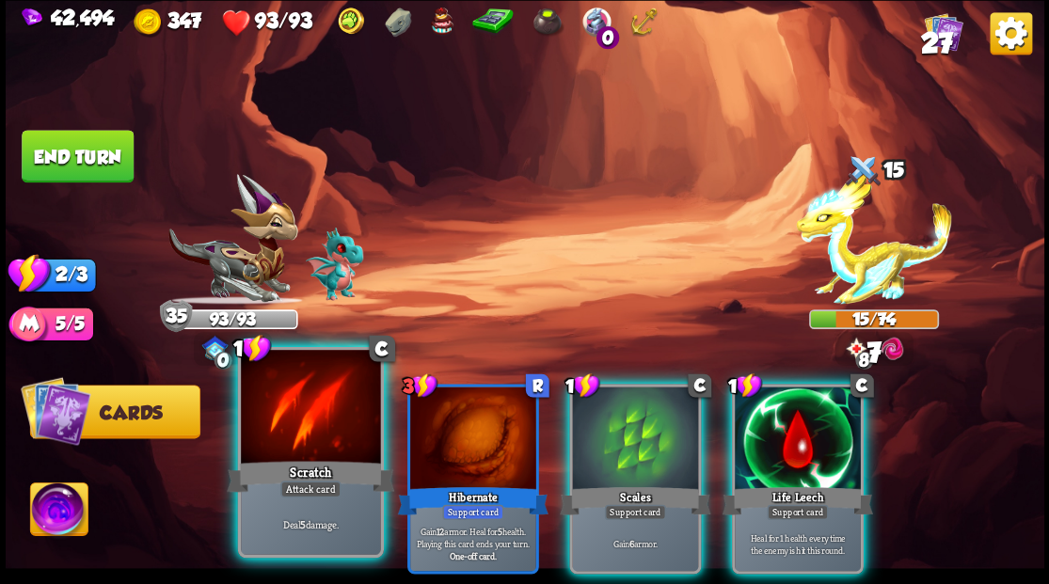
click at [314, 389] on div at bounding box center [310, 409] width 139 height 118
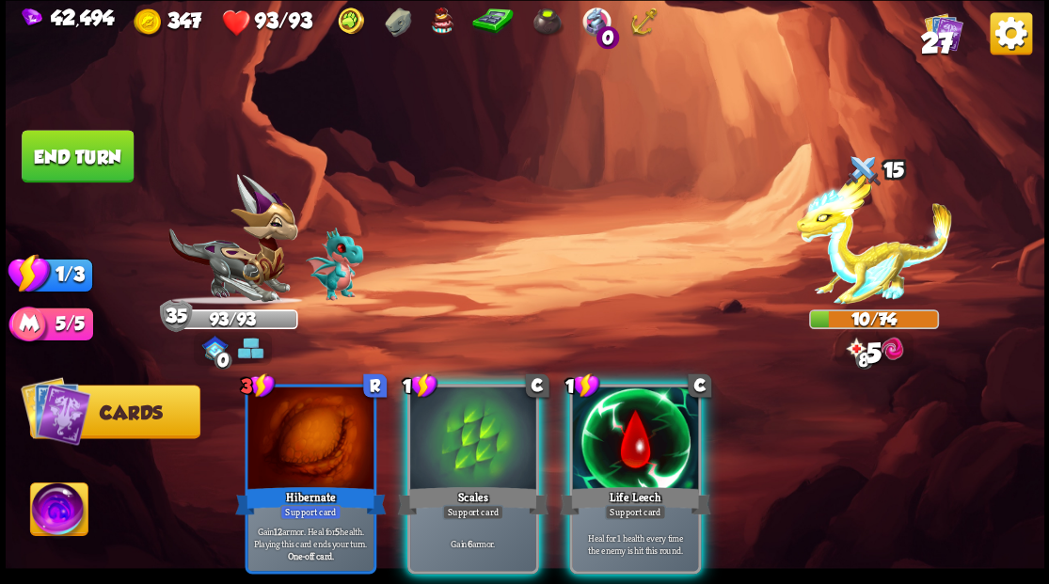
click at [453, 416] on div at bounding box center [473, 440] width 126 height 106
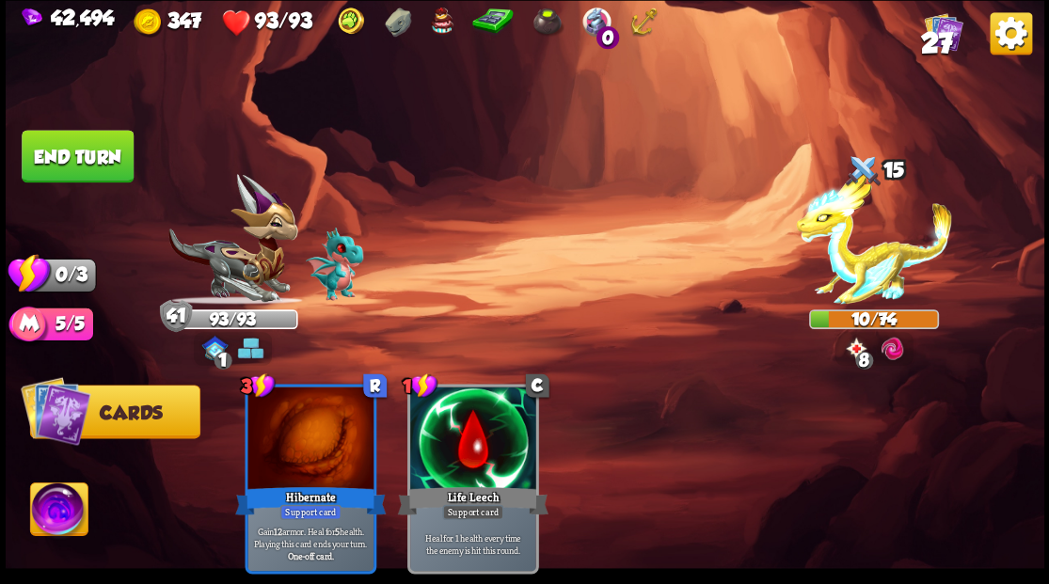
drag, startPoint x: 64, startPoint y: 154, endPoint x: 103, endPoint y: 196, distance: 56.6
click at [65, 155] on button "End turn" at bounding box center [78, 156] width 112 height 53
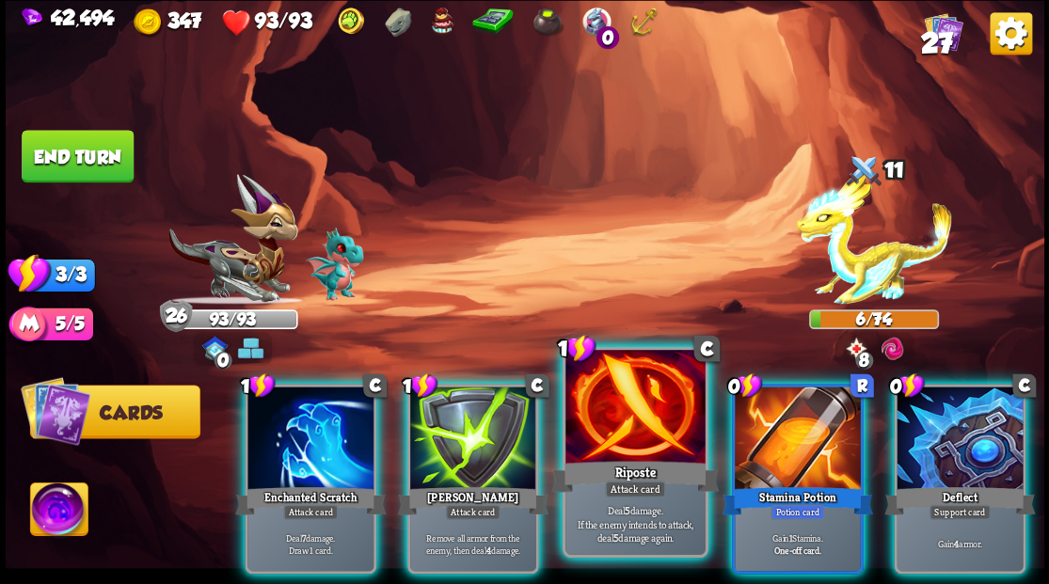
click at [614, 431] on div at bounding box center [634, 409] width 139 height 118
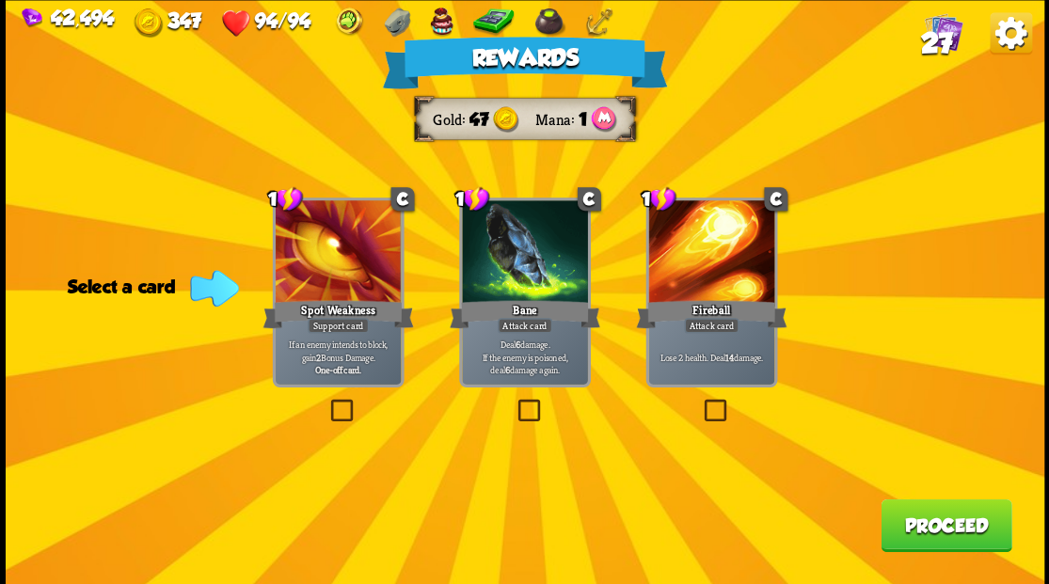
click at [960, 519] on button "Proceed" at bounding box center [945, 525] width 131 height 53
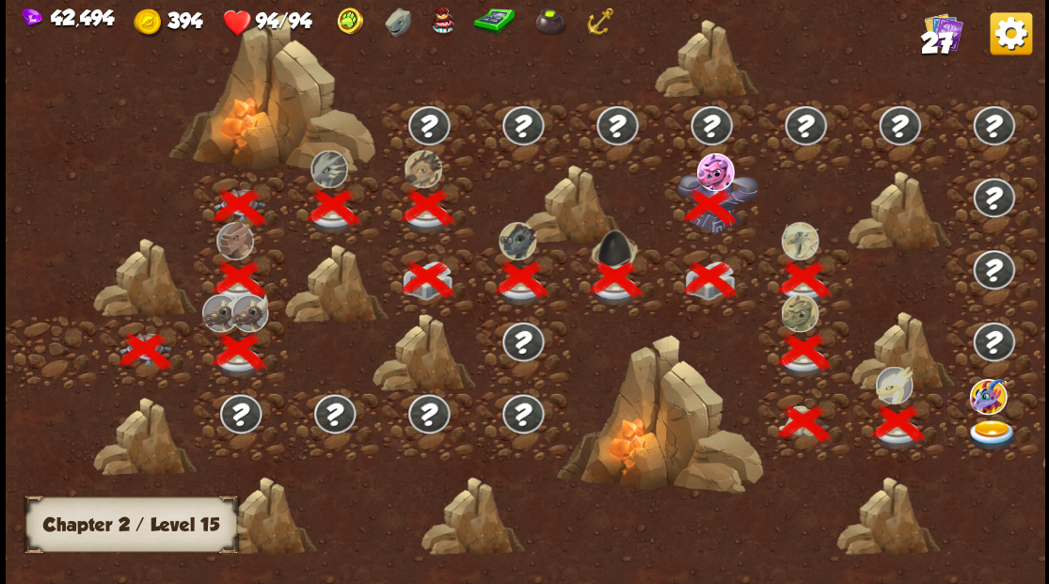
scroll to position [0, 286]
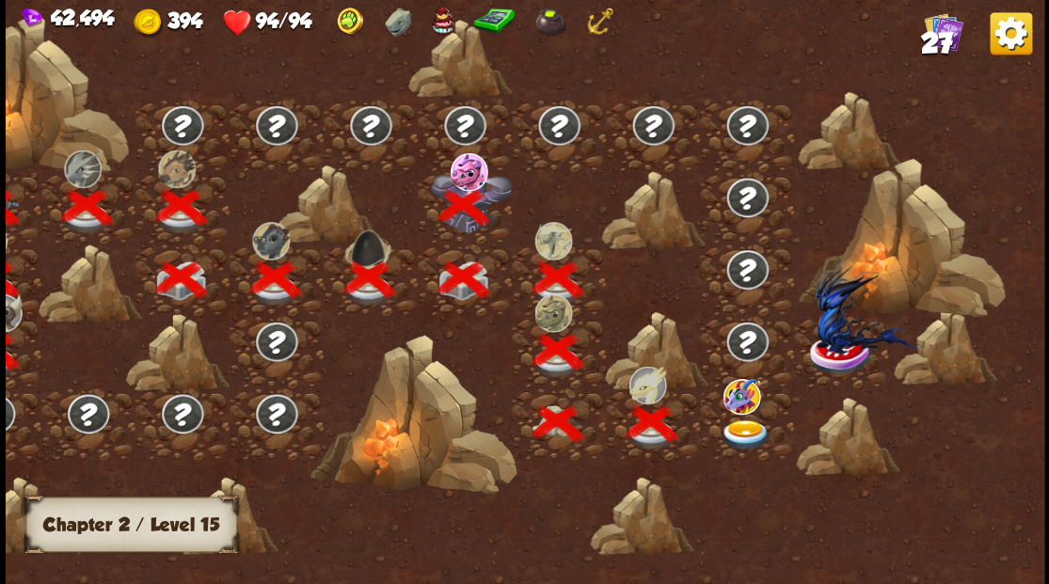
click at [744, 428] on img at bounding box center [746, 435] width 52 height 31
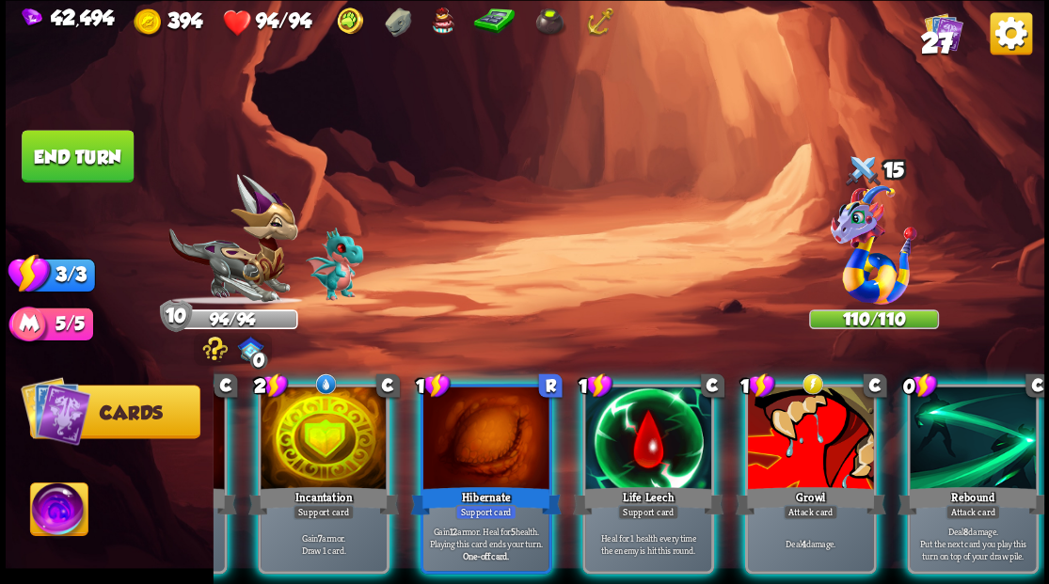
scroll to position [0, 366]
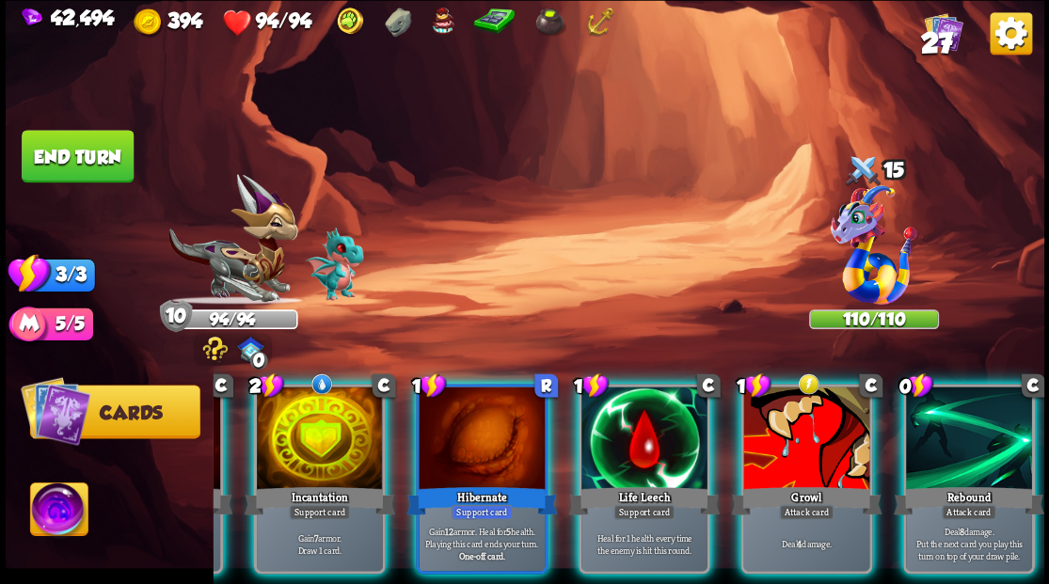
click at [62, 518] on img at bounding box center [58, 512] width 57 height 58
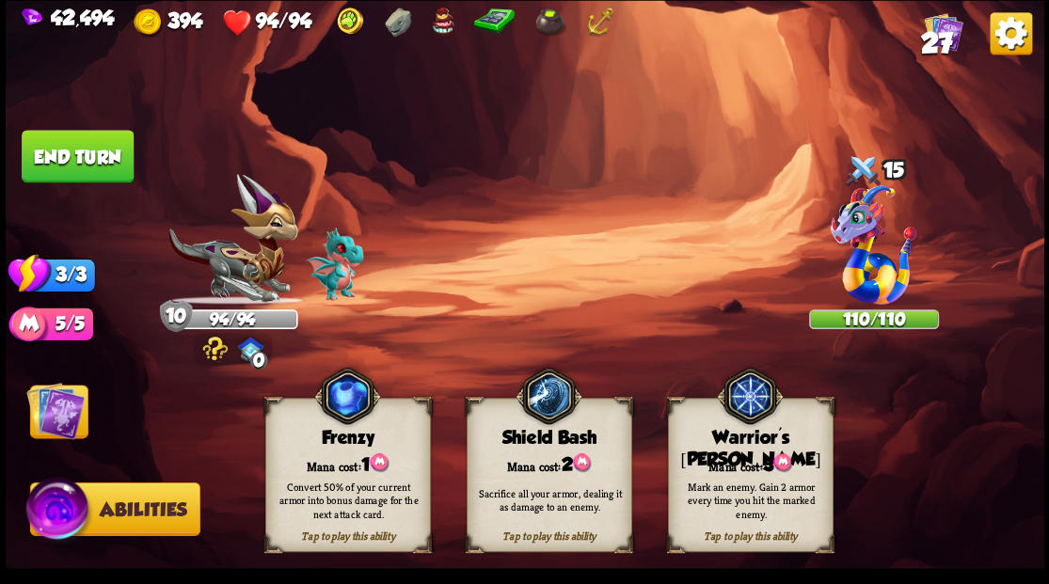
click at [738, 487] on div "Mark an enemy. Gain 2 armor every time you hit the marked enemy." at bounding box center [751, 499] width 150 height 41
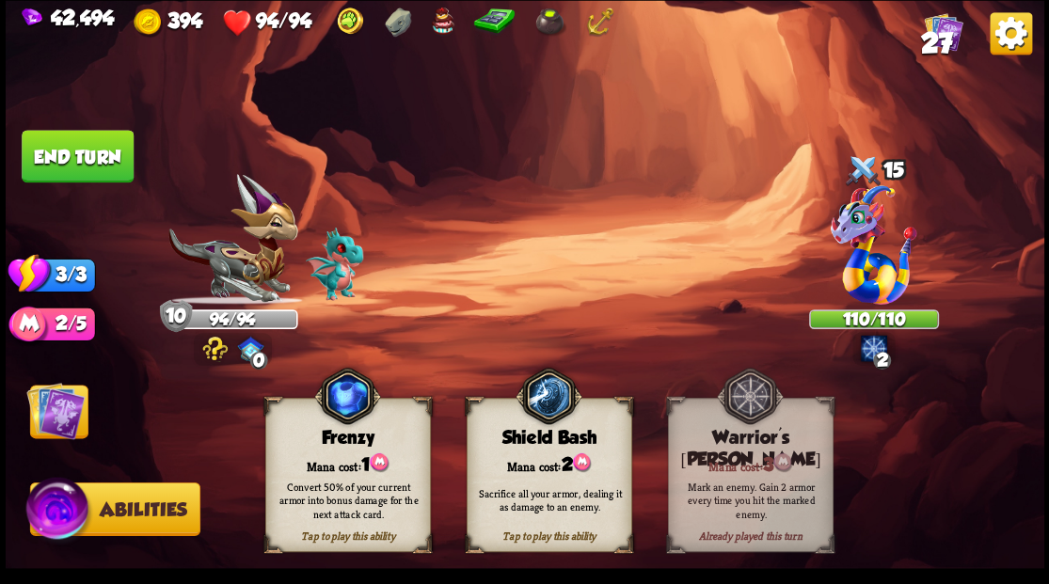
click at [53, 410] on img at bounding box center [55, 410] width 58 height 58
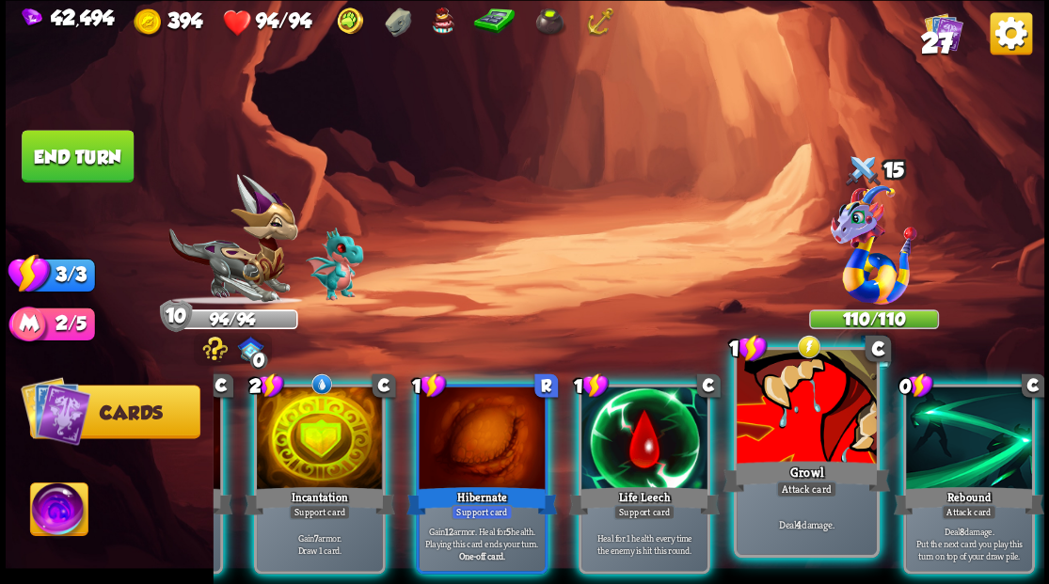
click at [808, 436] on div at bounding box center [806, 409] width 139 height 118
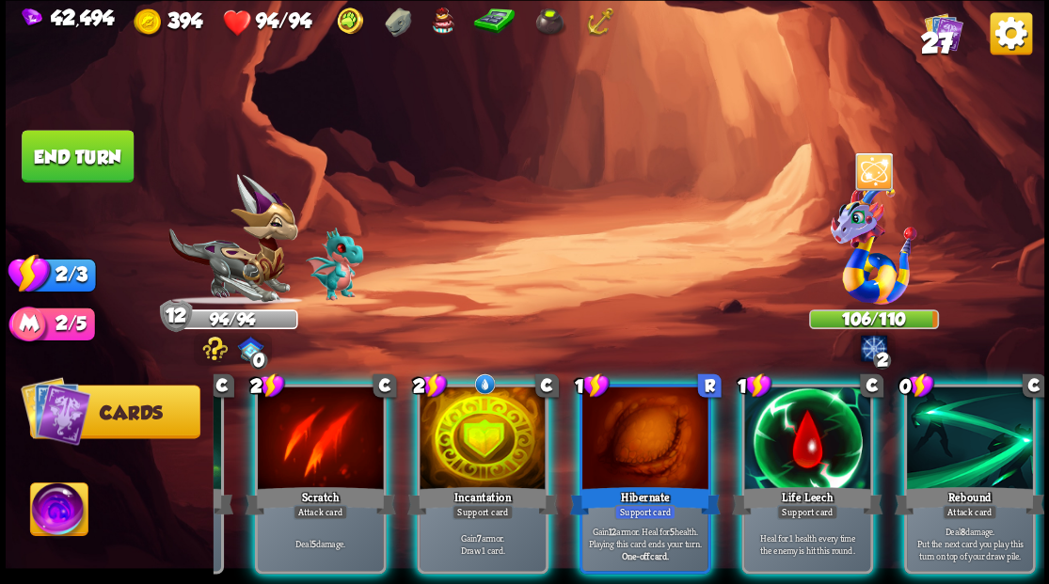
scroll to position [0, 178]
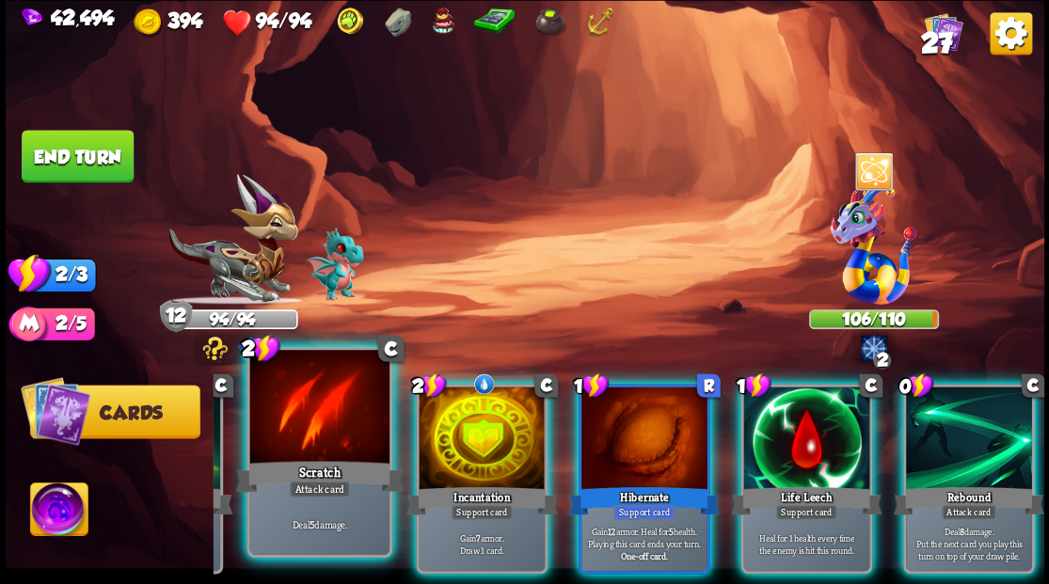
click at [280, 420] on div at bounding box center [318, 409] width 139 height 118
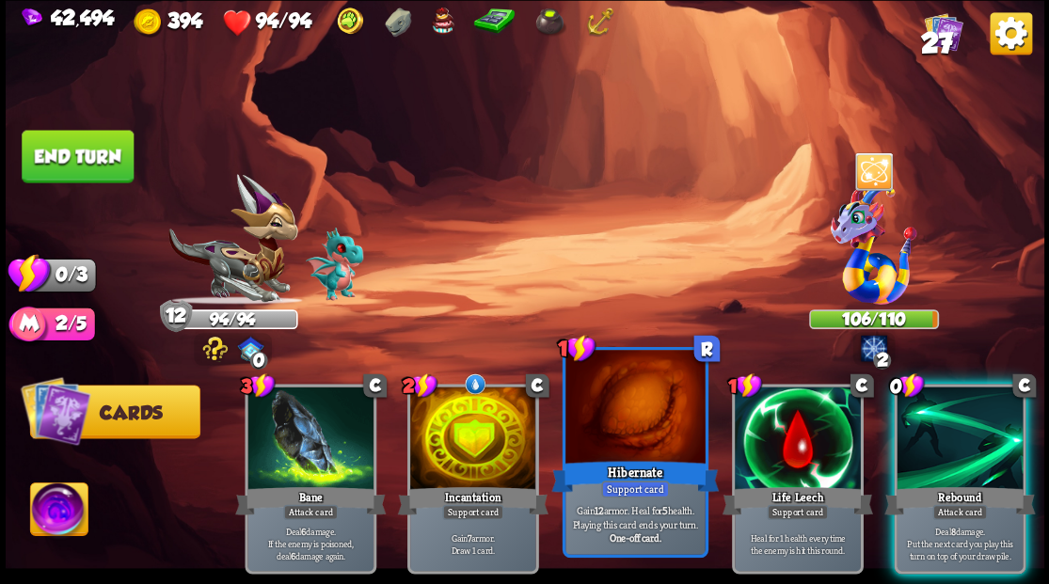
scroll to position [0, 0]
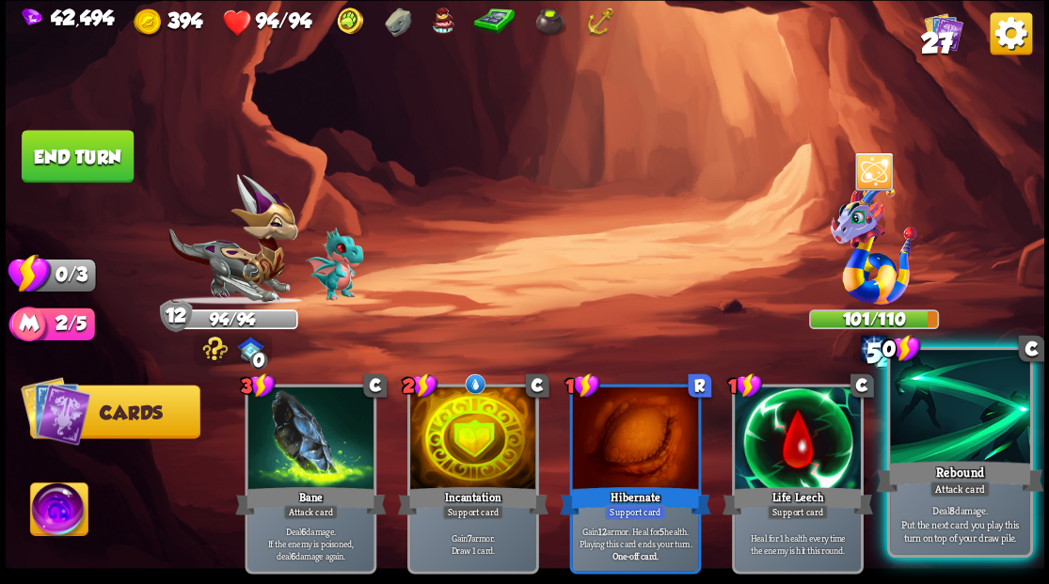
click at [975, 423] on div at bounding box center [959, 409] width 139 height 118
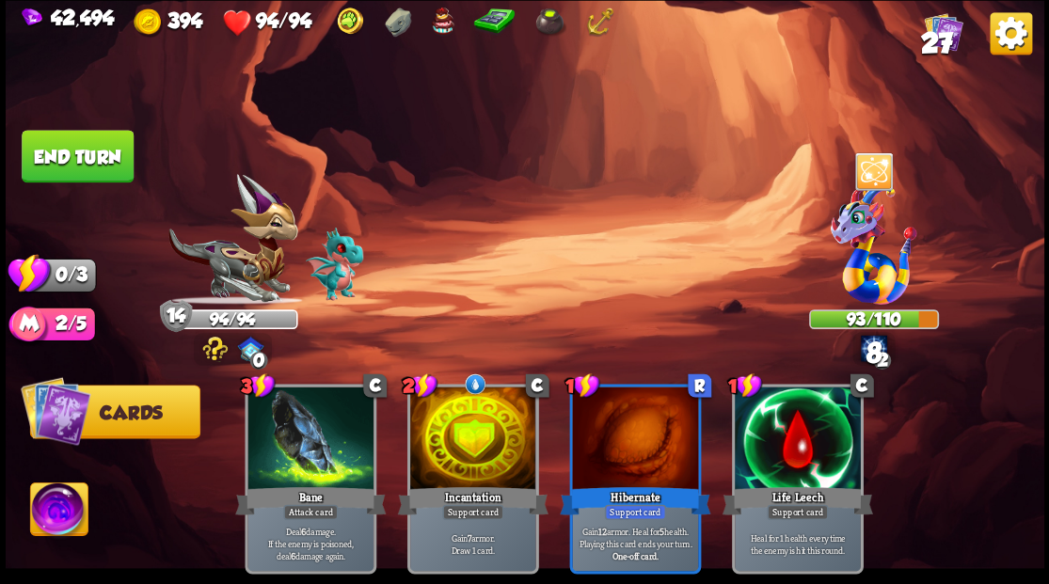
click at [60, 160] on button "End turn" at bounding box center [78, 156] width 112 height 53
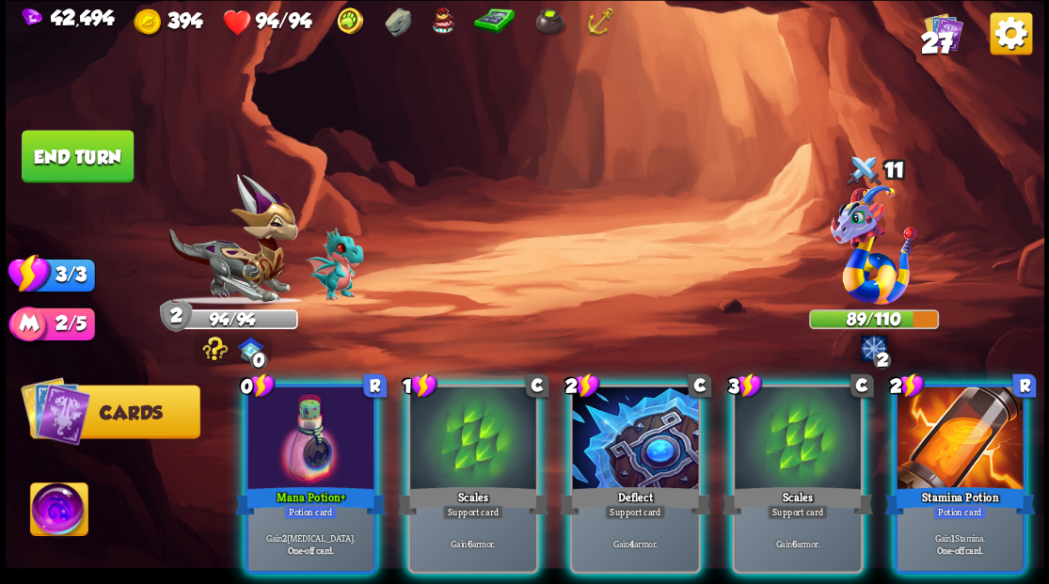
click at [277, 399] on div at bounding box center [310, 440] width 126 height 106
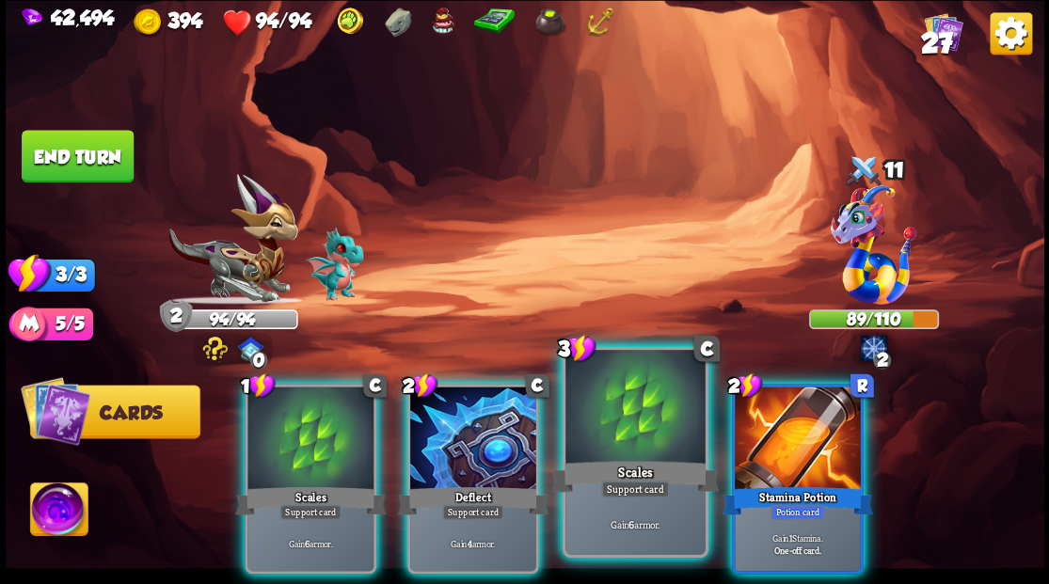
click at [628, 404] on div at bounding box center [634, 409] width 139 height 118
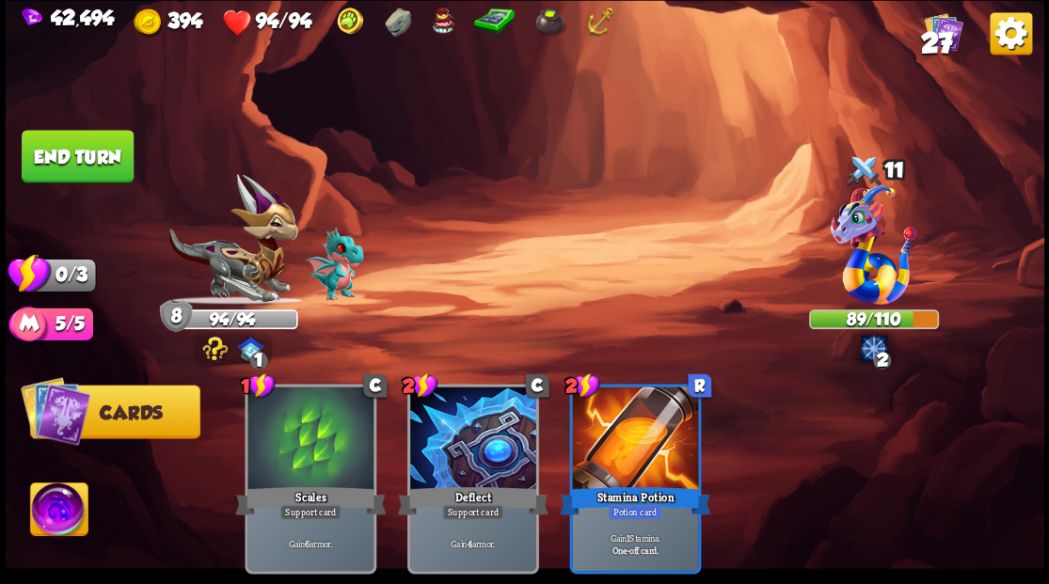
drag, startPoint x: 92, startPoint y: 165, endPoint x: 240, endPoint y: 254, distance: 172.6
click at [94, 167] on button "End turn" at bounding box center [78, 156] width 112 height 53
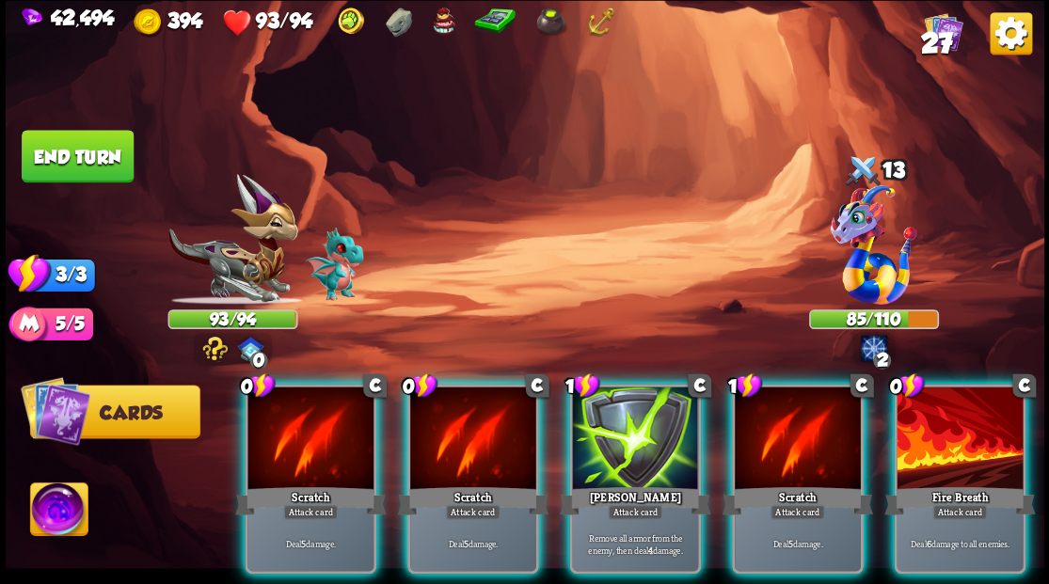
click at [327, 420] on div at bounding box center [310, 440] width 126 height 106
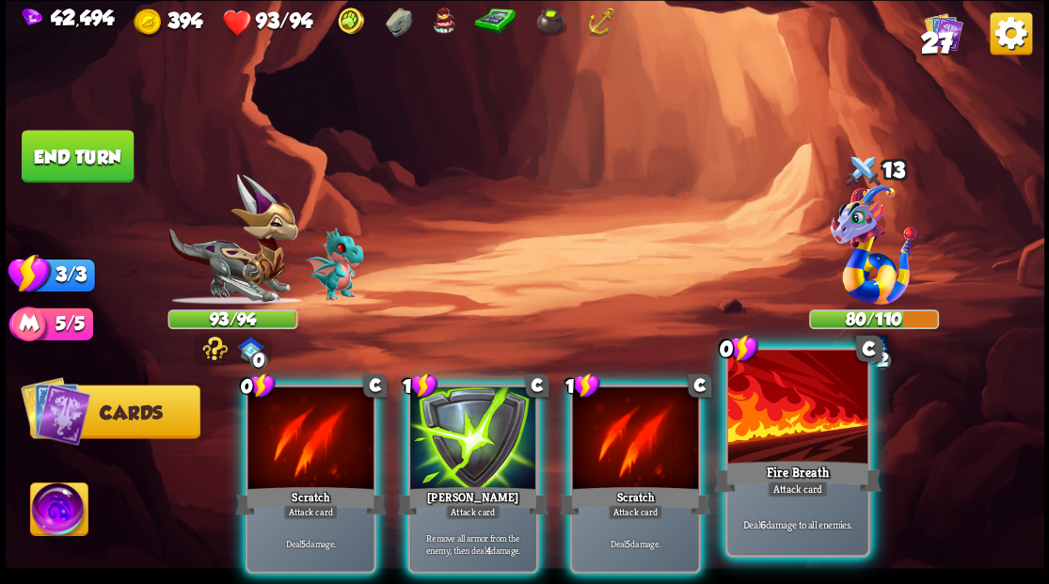
click at [811, 413] on div at bounding box center [796, 409] width 139 height 118
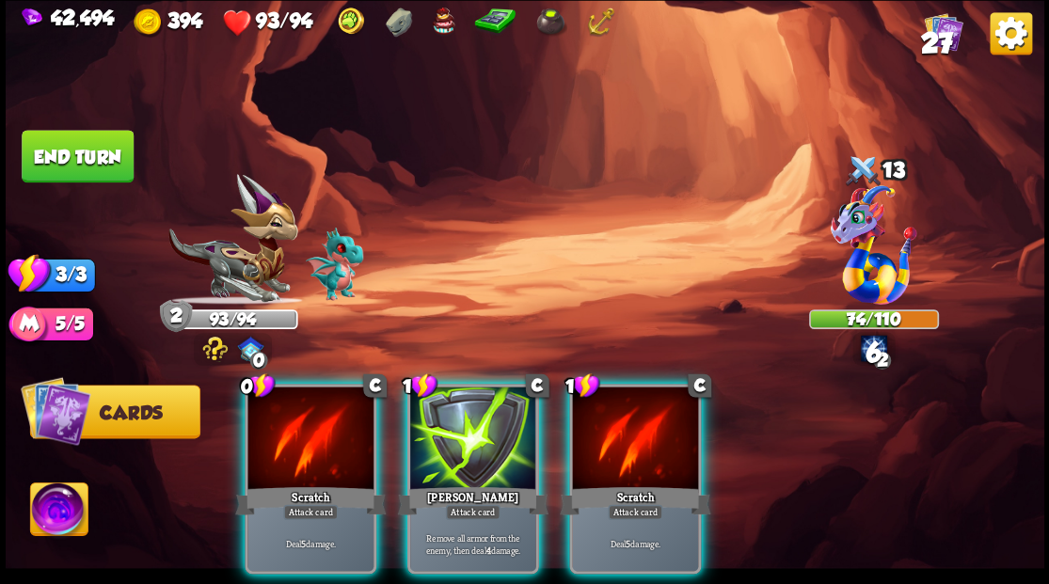
click at [282, 433] on div at bounding box center [310, 440] width 126 height 106
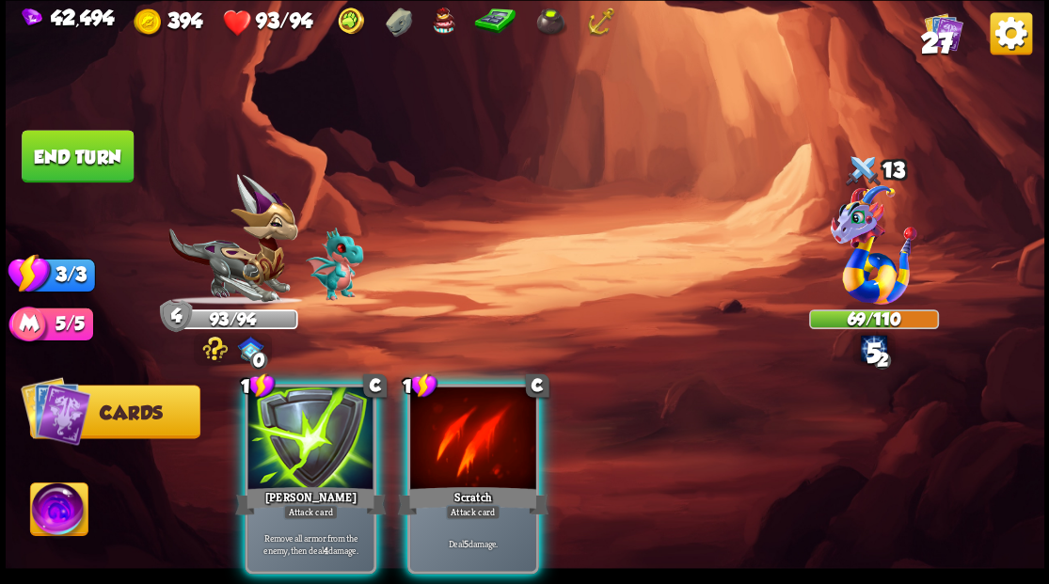
click at [502, 427] on div at bounding box center [473, 440] width 126 height 106
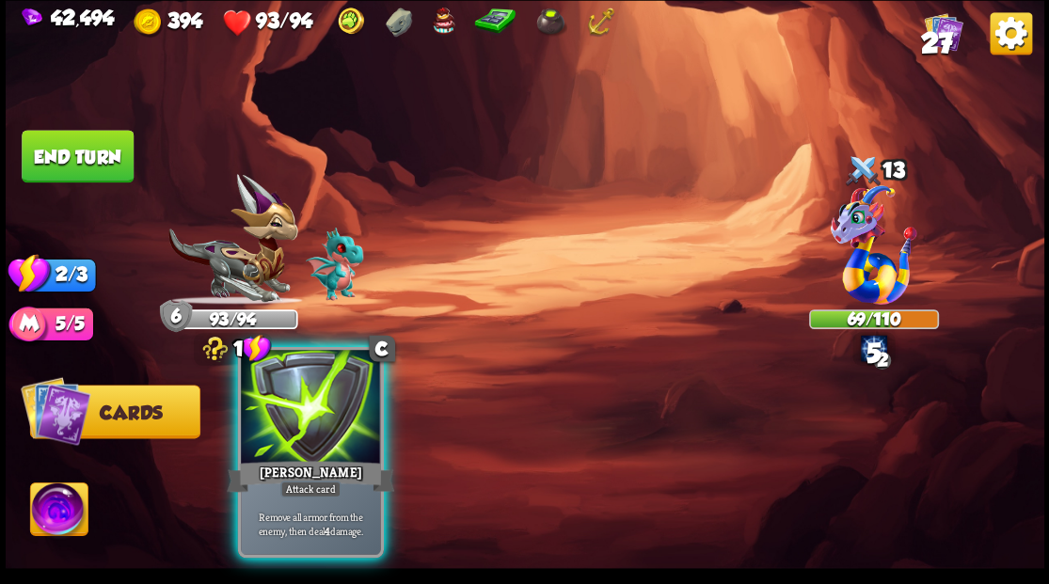
click at [295, 430] on div at bounding box center [310, 409] width 139 height 118
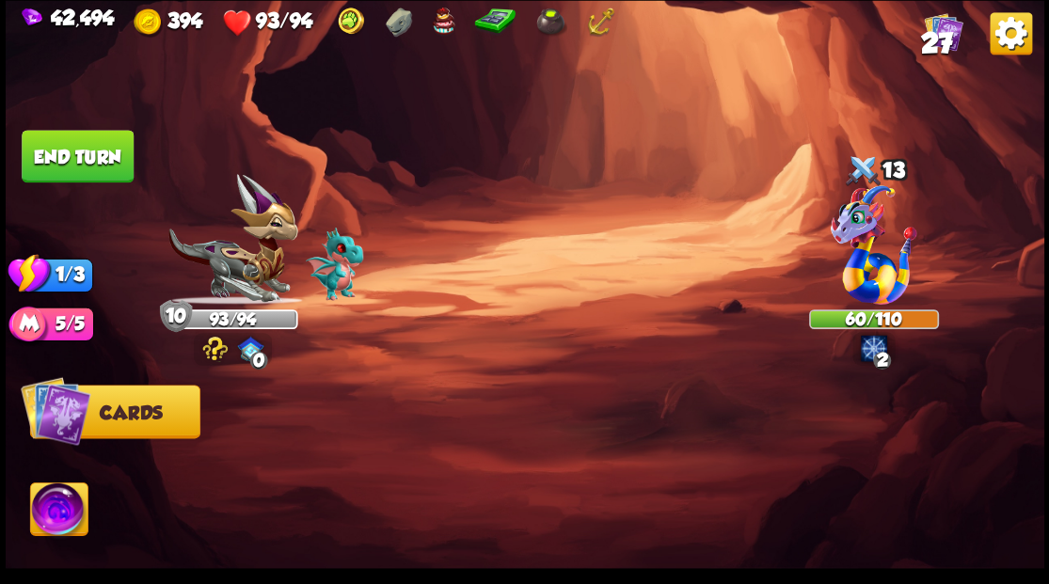
click at [78, 153] on button "End turn" at bounding box center [78, 156] width 112 height 53
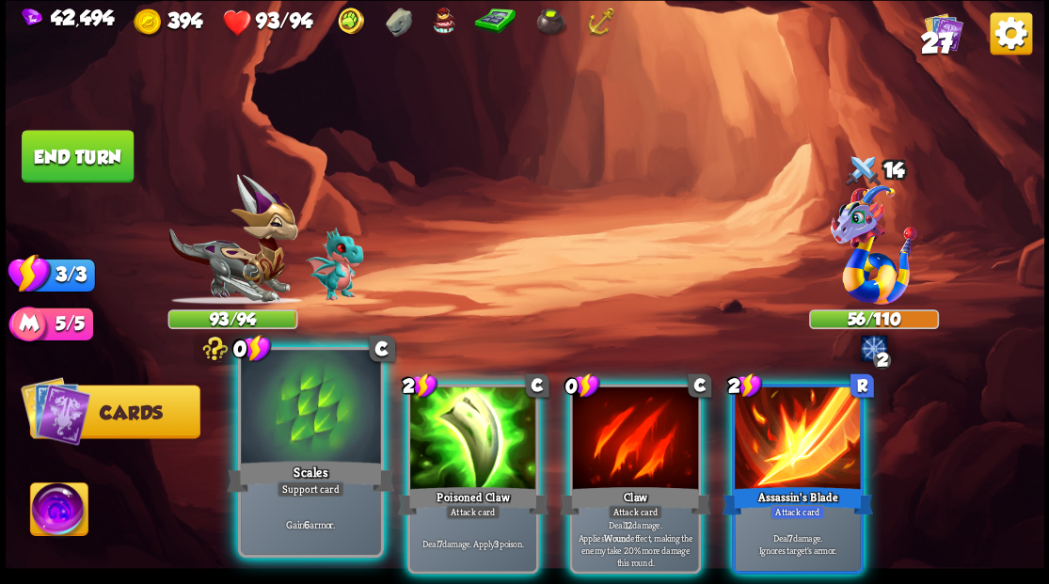
click at [291, 418] on div at bounding box center [310, 409] width 139 height 118
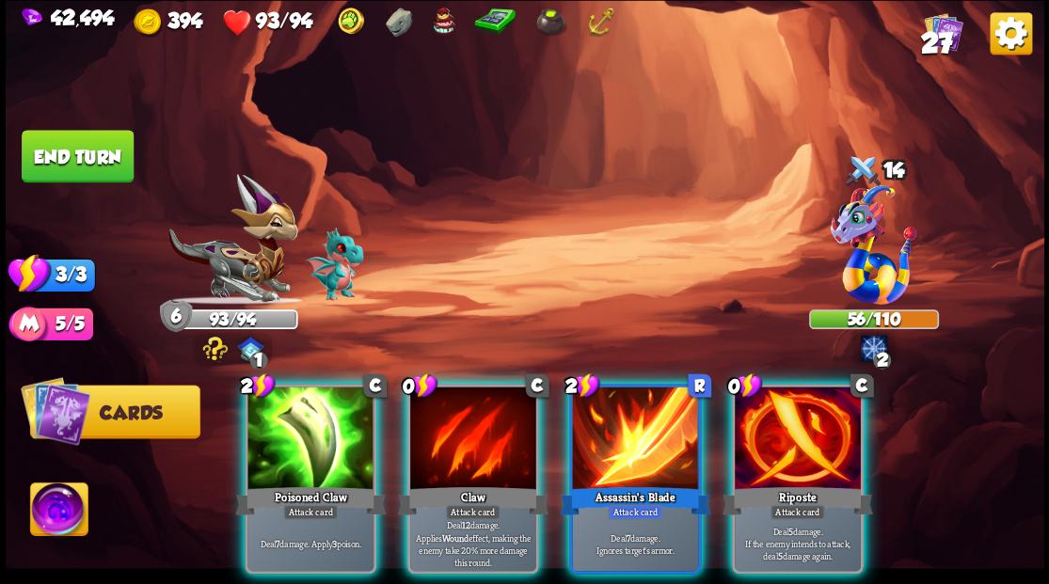
click at [782, 423] on div at bounding box center [798, 440] width 126 height 106
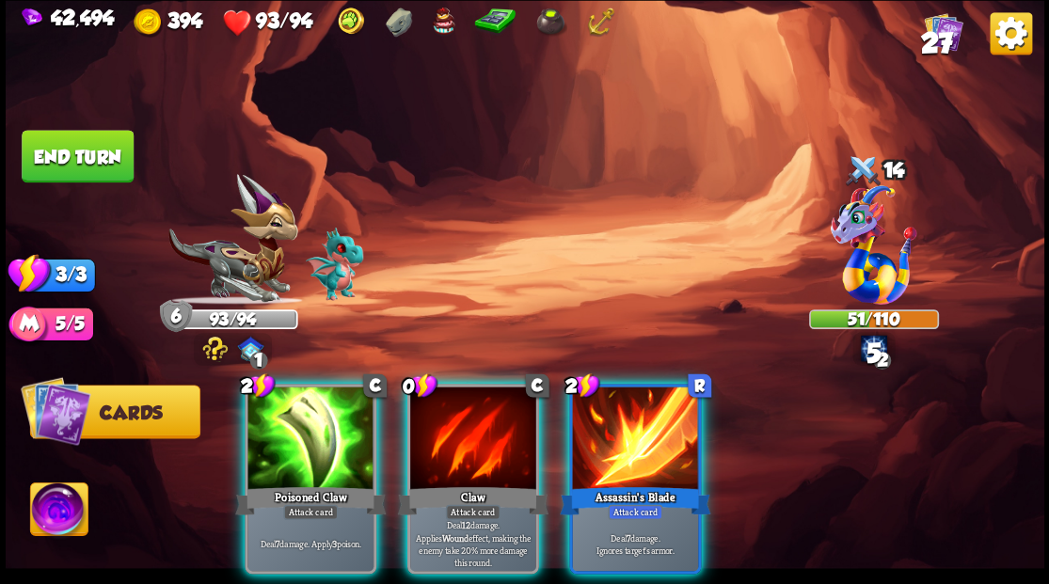
click at [410, 425] on div at bounding box center [473, 440] width 126 height 106
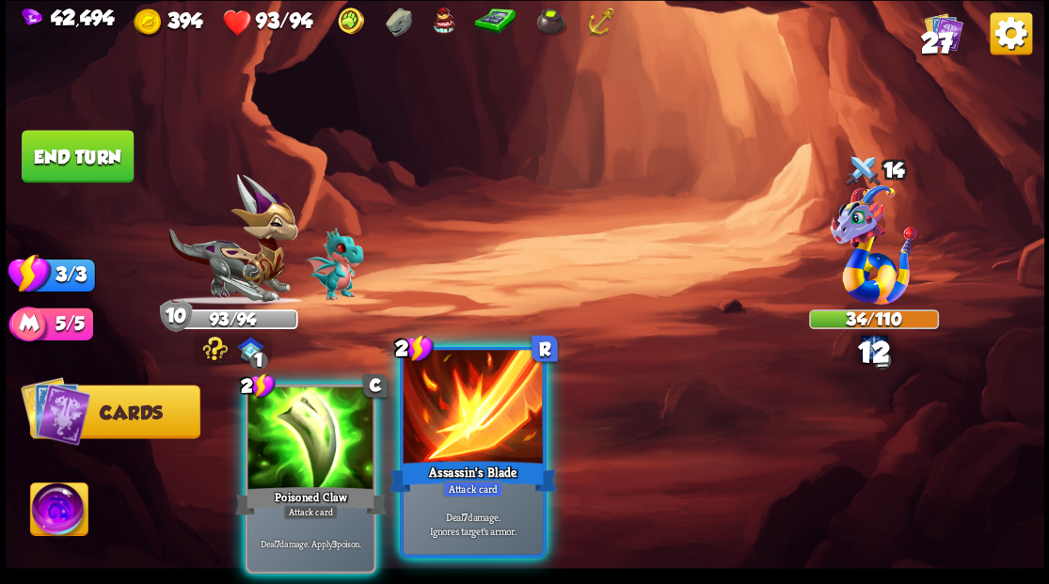
click at [442, 438] on div at bounding box center [472, 409] width 139 height 118
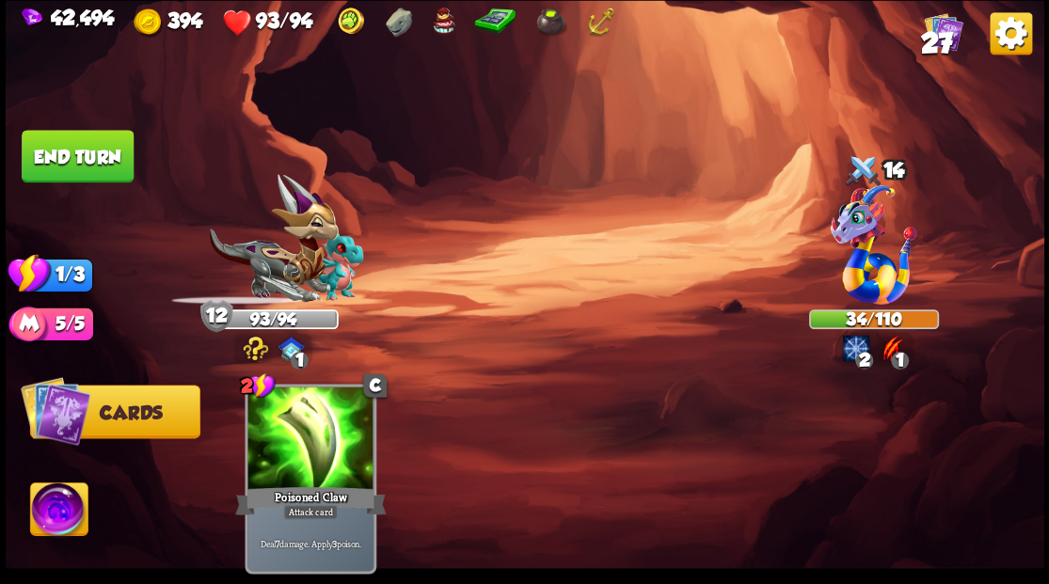
drag, startPoint x: 103, startPoint y: 162, endPoint x: 579, endPoint y: 182, distance: 476.4
click at [111, 163] on button "End turn" at bounding box center [78, 156] width 112 height 53
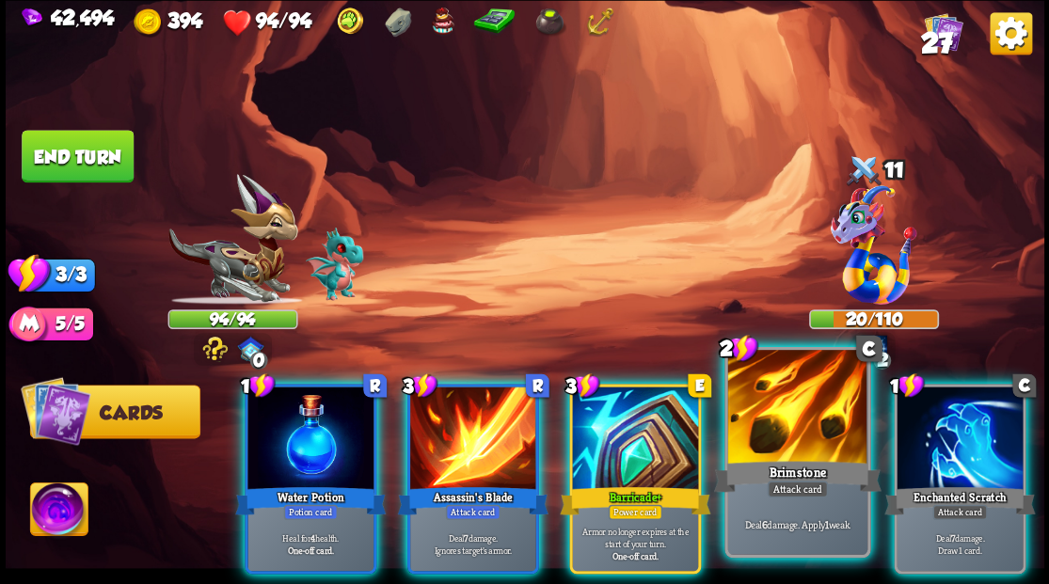
click at [773, 444] on div at bounding box center [796, 409] width 139 height 118
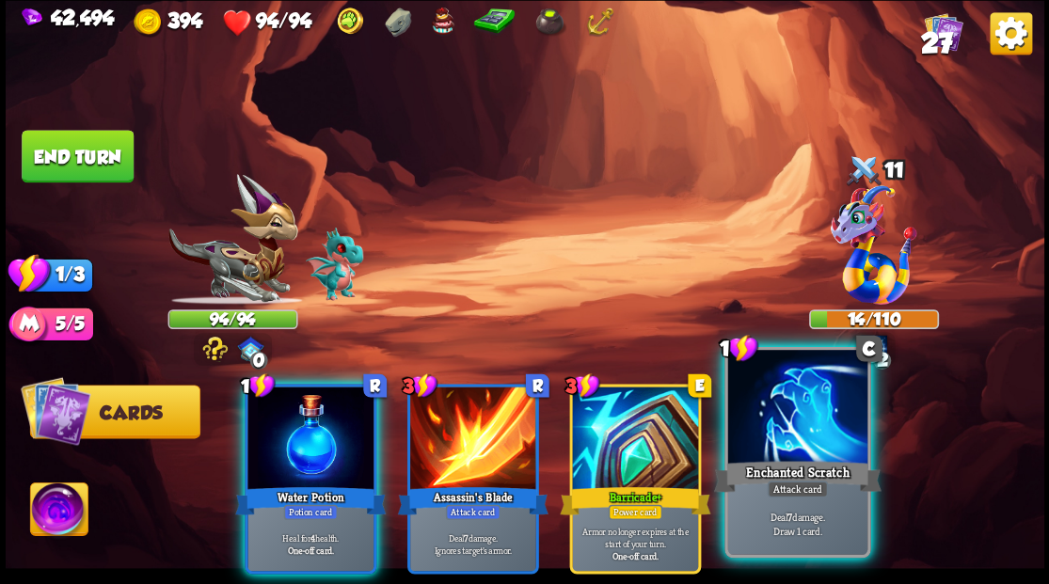
click at [785, 456] on div at bounding box center [796, 409] width 139 height 118
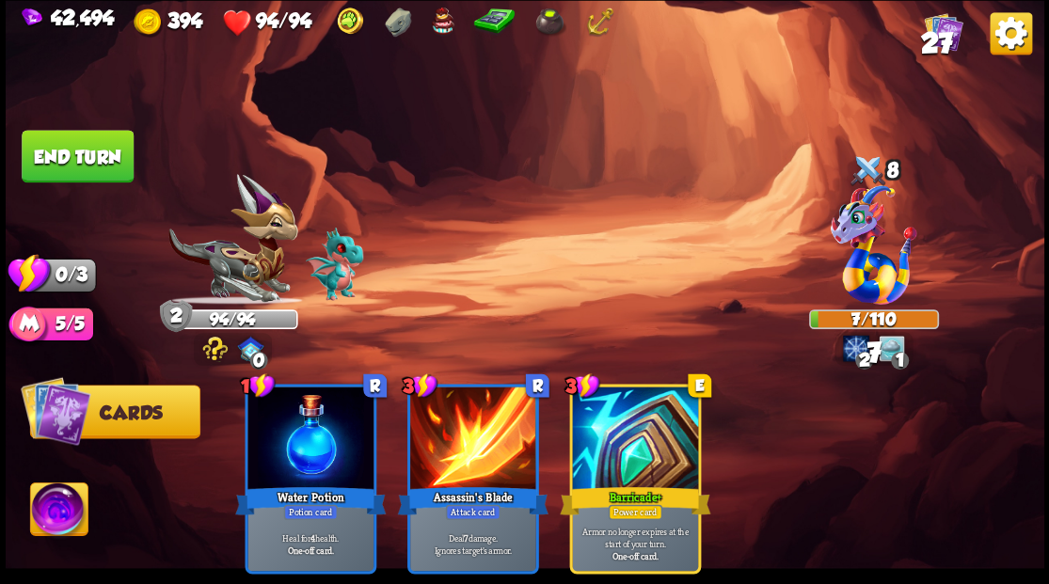
click at [46, 149] on button "End turn" at bounding box center [78, 156] width 112 height 53
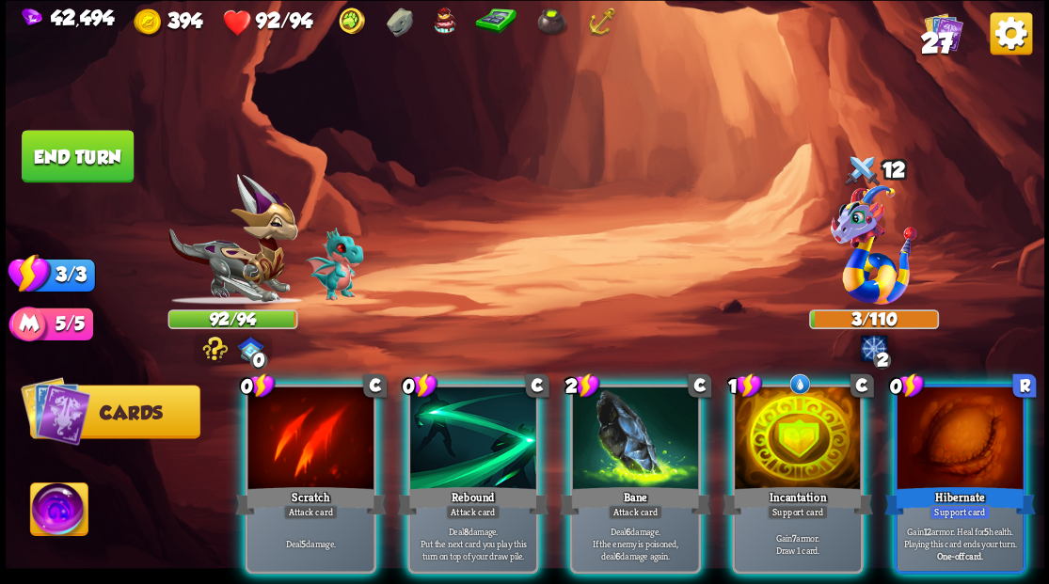
click at [610, 399] on div at bounding box center [635, 440] width 126 height 106
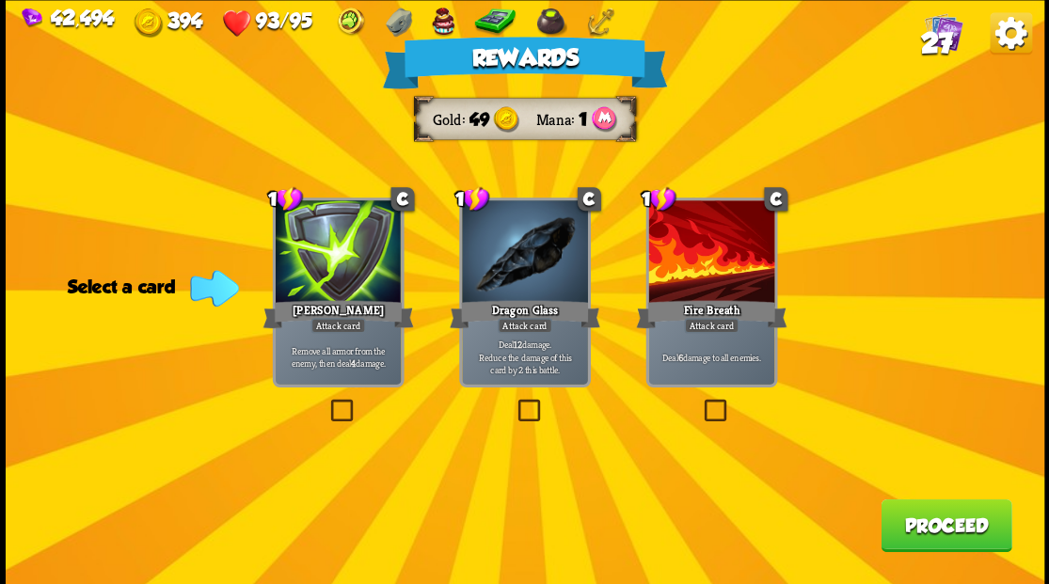
click at [935, 40] on span "27" at bounding box center [936, 42] width 32 height 32
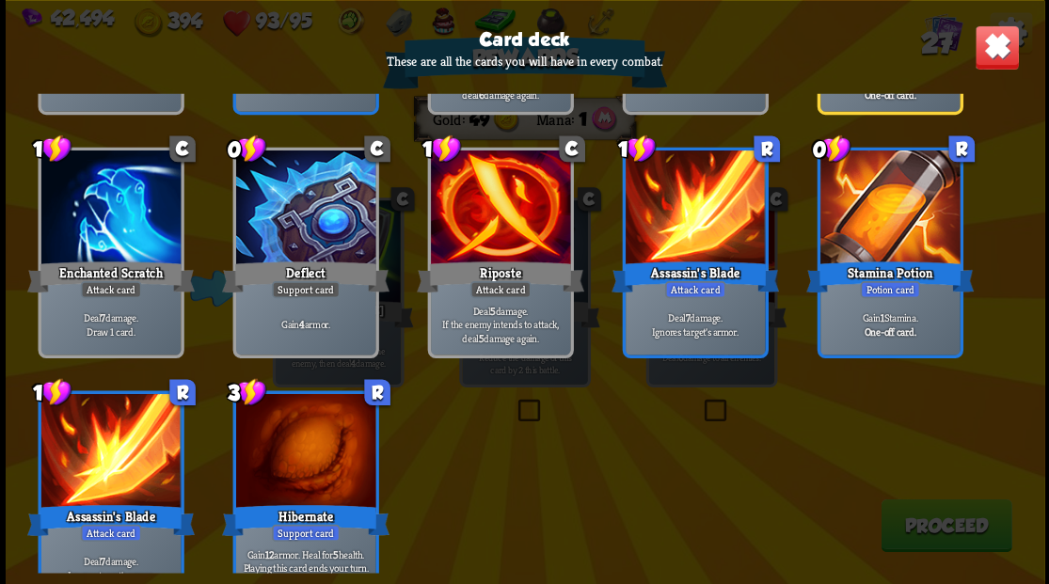
scroll to position [1129, 0]
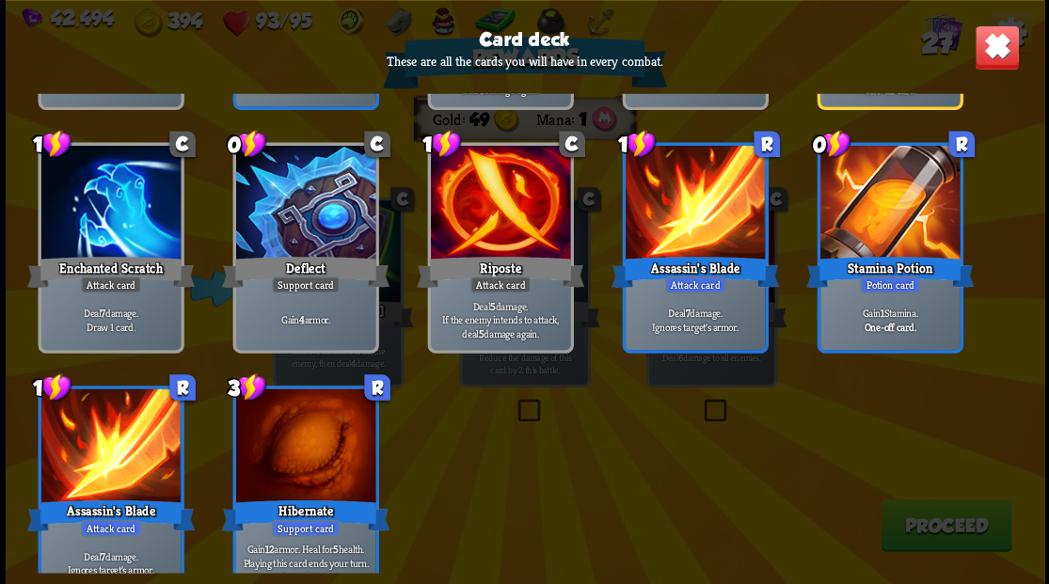
click at [990, 51] on img at bounding box center [996, 46] width 45 height 45
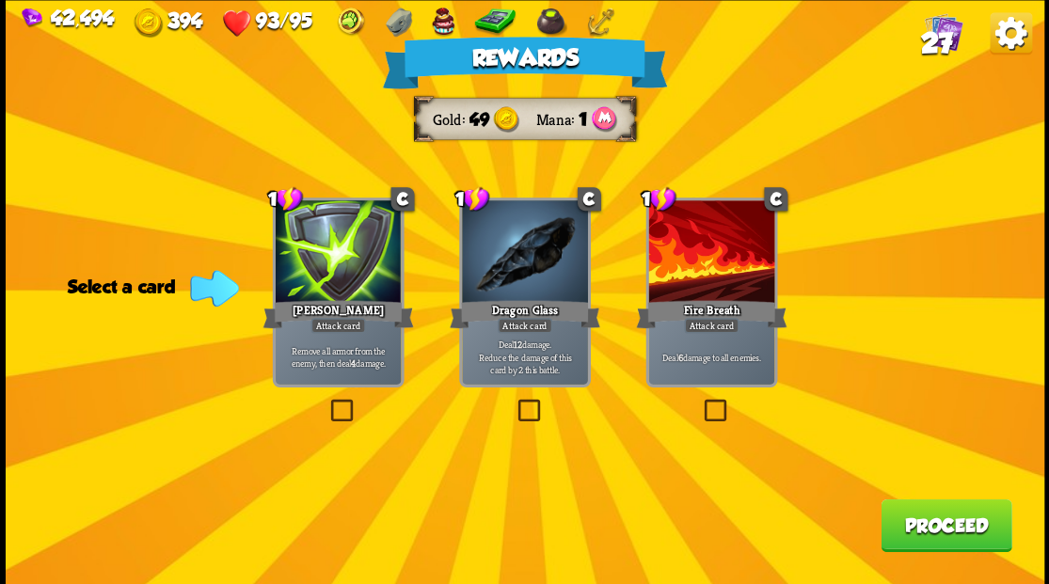
click at [514, 402] on label at bounding box center [514, 402] width 0 height 0
click at [0, 0] on input "checkbox" at bounding box center [0, 0] width 0 height 0
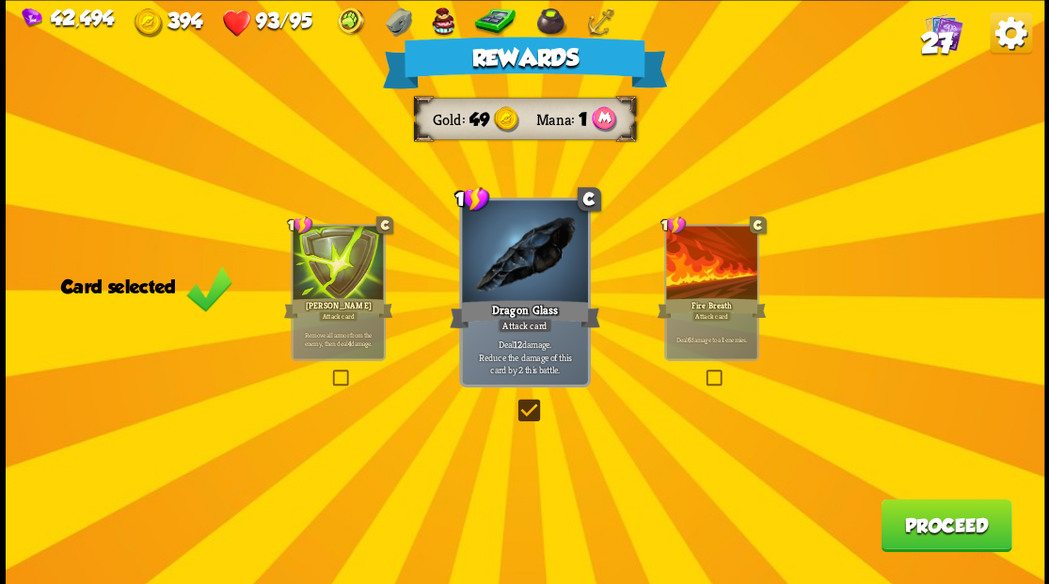
click at [935, 525] on button "Proceed" at bounding box center [945, 525] width 131 height 53
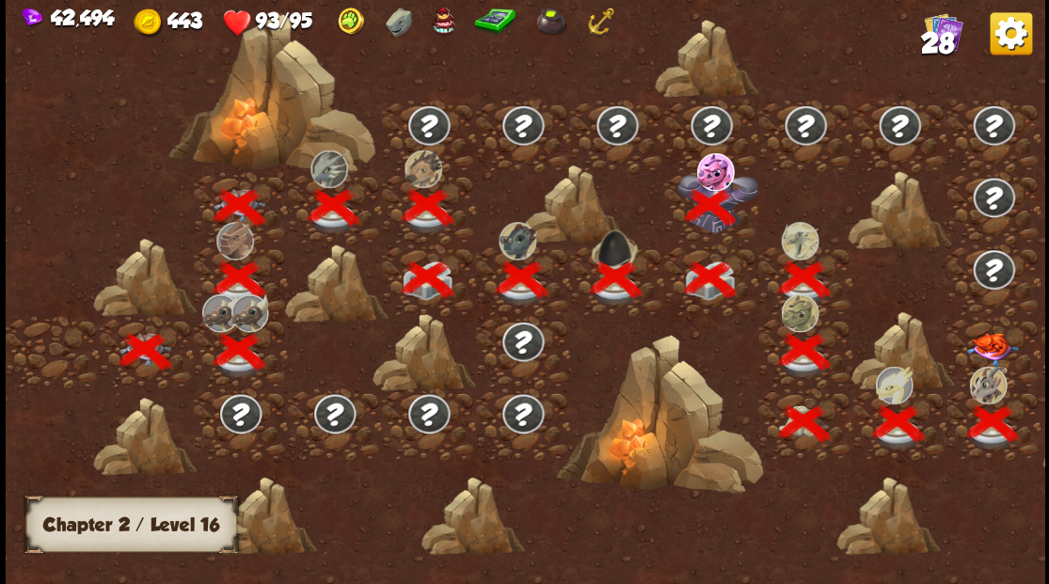
scroll to position [0, 286]
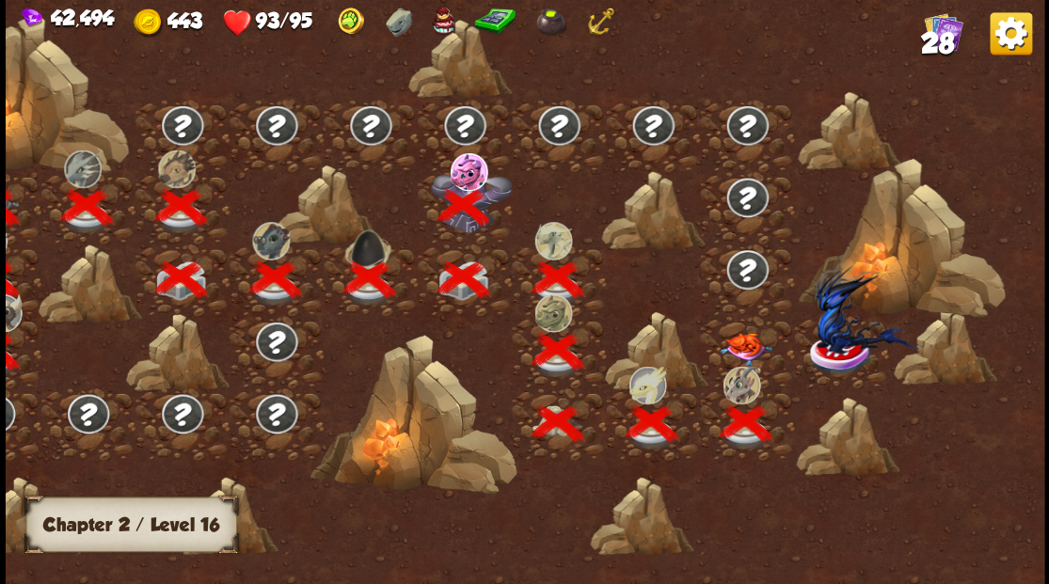
click at [741, 344] on img at bounding box center [746, 348] width 52 height 33
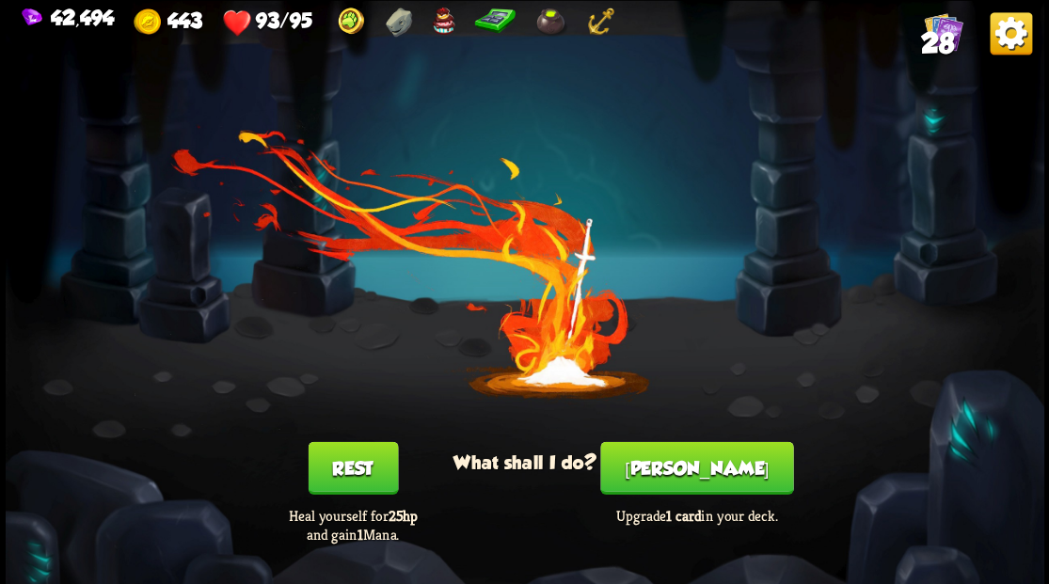
click at [679, 485] on button "[PERSON_NAME]" at bounding box center [696, 467] width 193 height 53
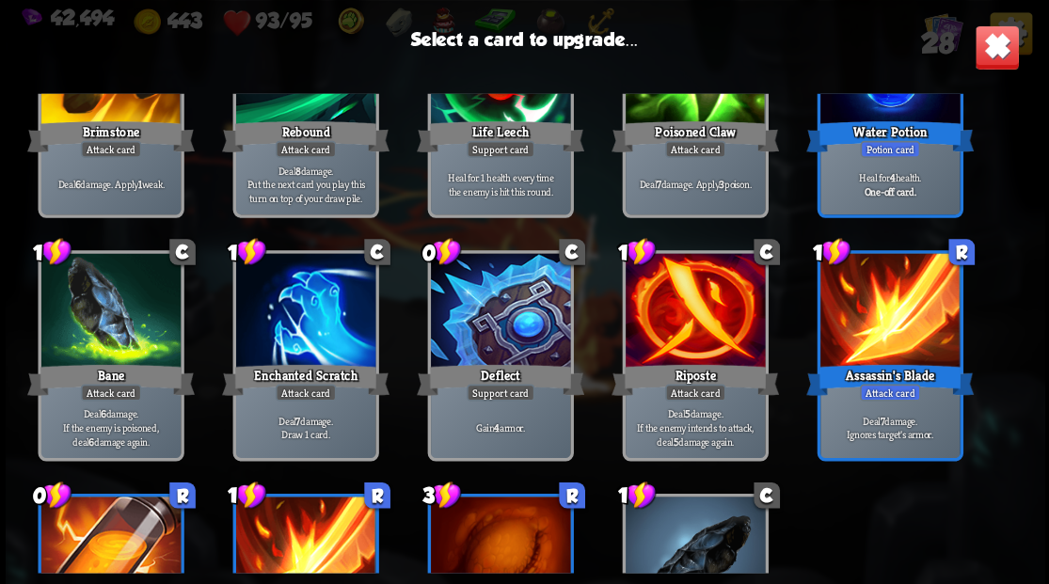
scroll to position [815, 0]
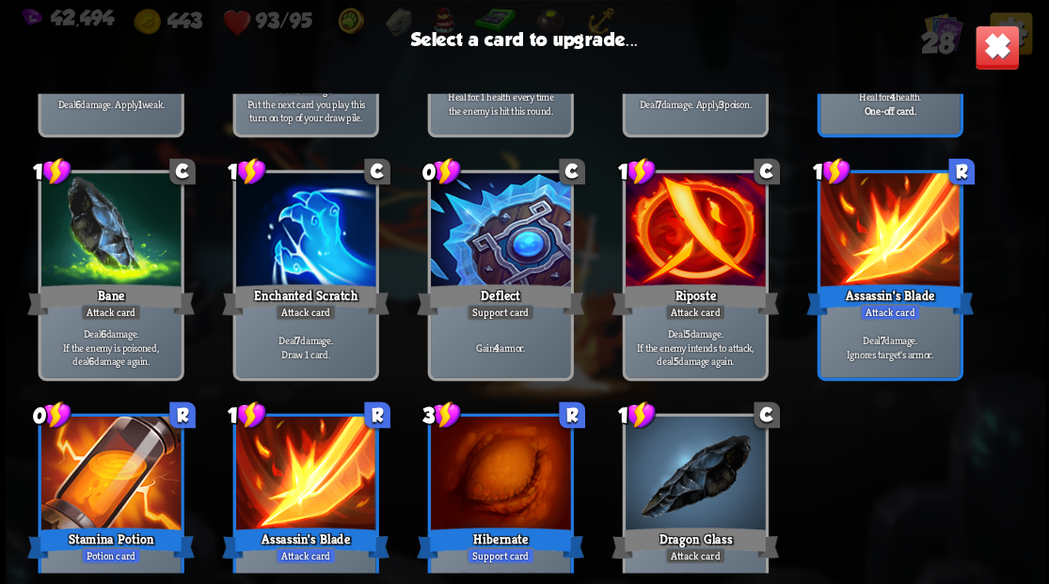
click at [504, 226] on div at bounding box center [499, 232] width 139 height 118
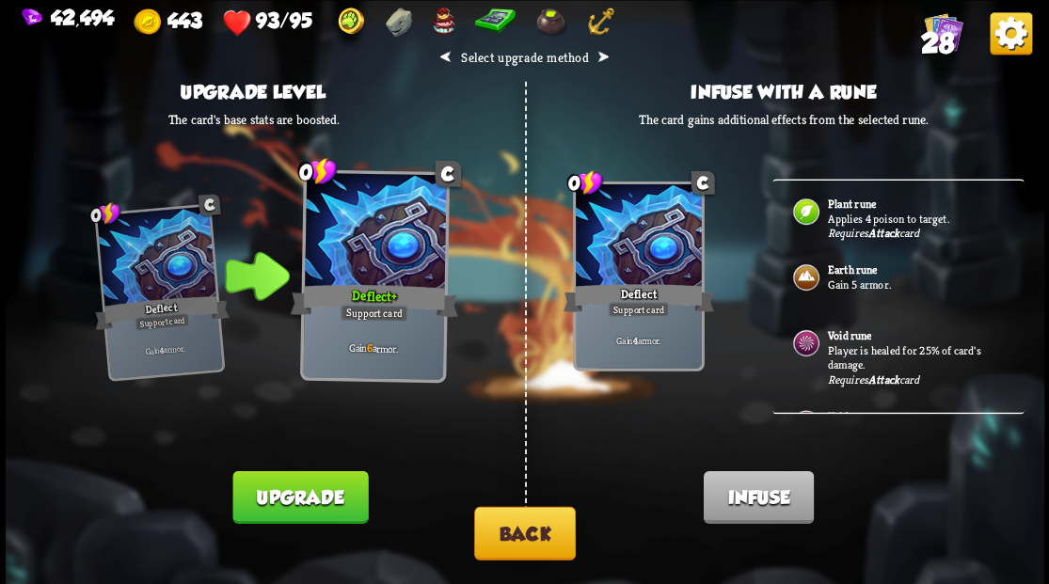
click at [841, 275] on b "Earth rune" at bounding box center [852, 269] width 50 height 15
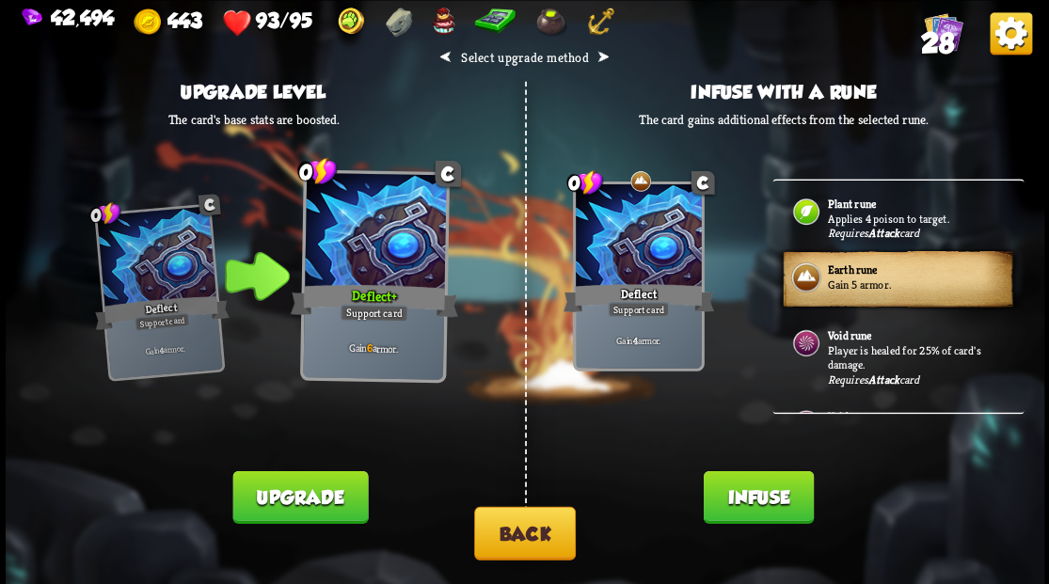
click at [748, 516] on button "Infuse" at bounding box center [758, 496] width 110 height 53
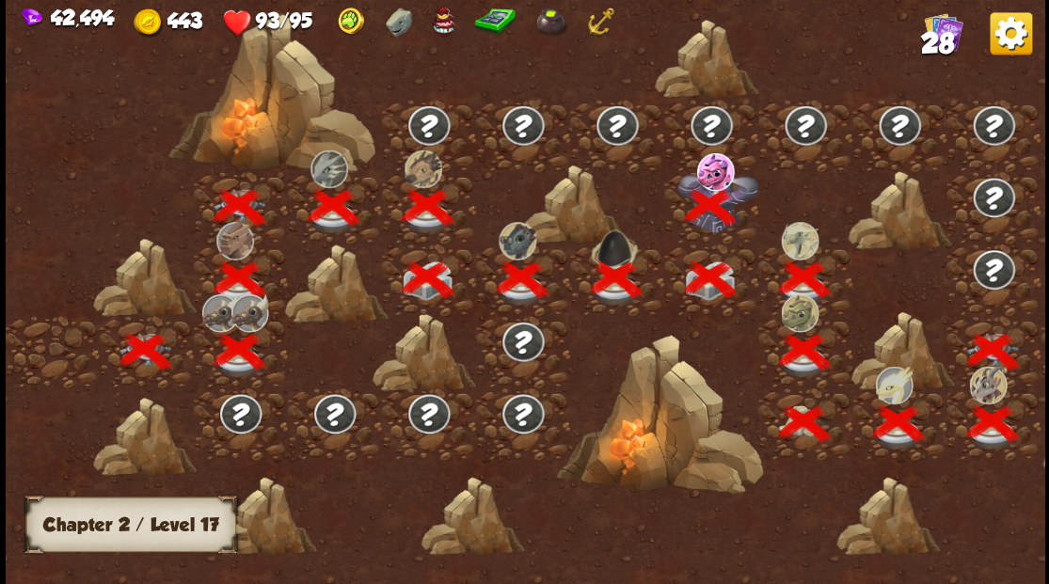
scroll to position [0, 286]
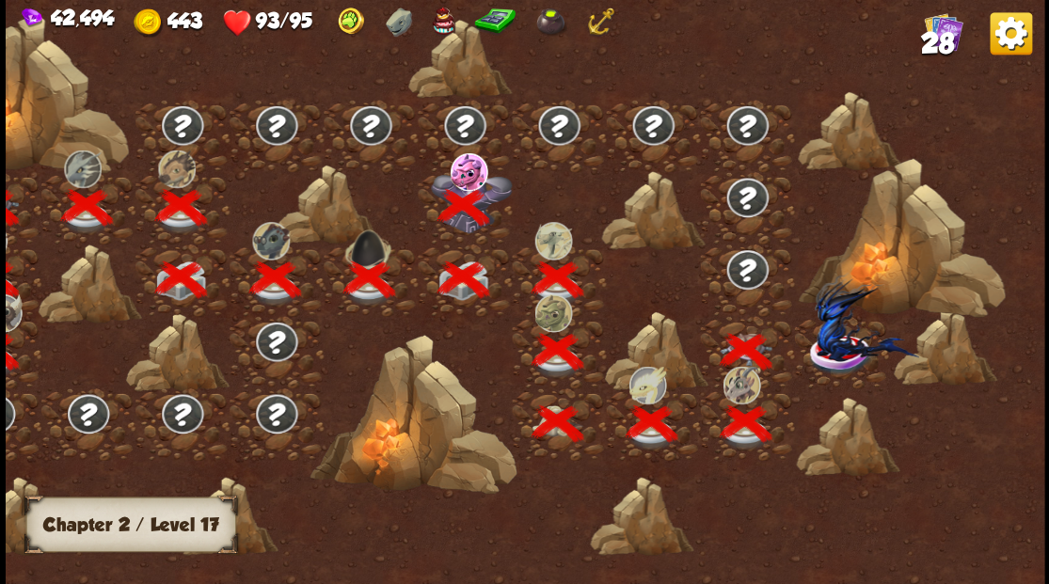
click at [848, 350] on img at bounding box center [865, 316] width 103 height 89
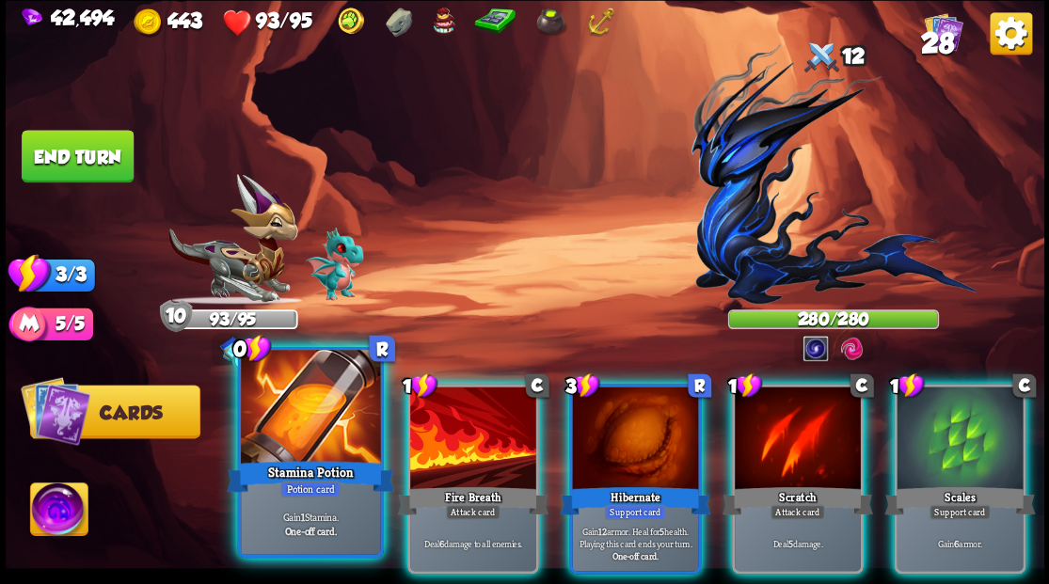
click at [276, 425] on div at bounding box center [310, 409] width 139 height 118
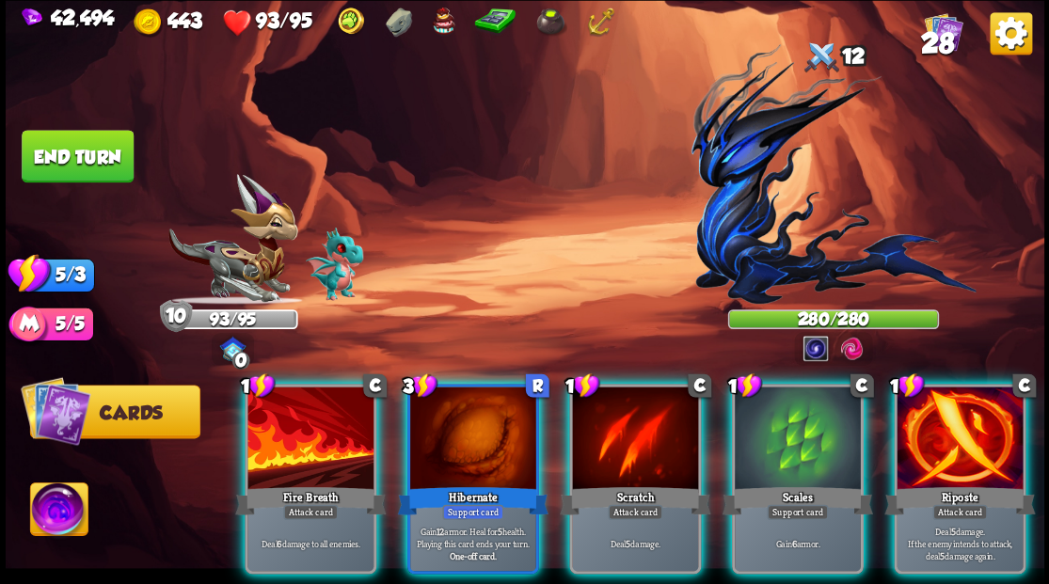
click at [64, 510] on img at bounding box center [58, 512] width 57 height 58
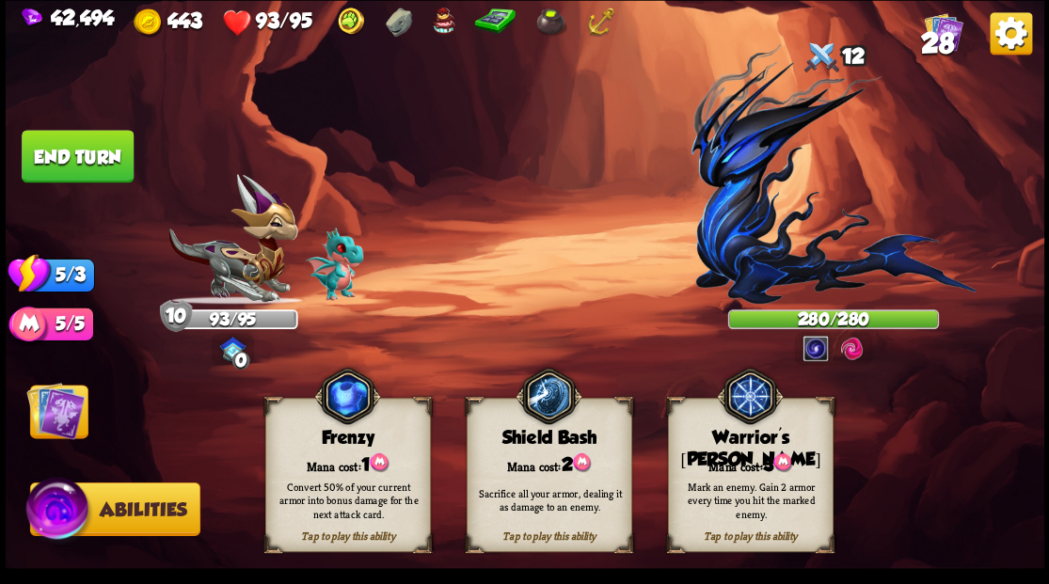
click at [732, 479] on div "Mark an enemy. Gain 2 armor every time you hit the marked enemy." at bounding box center [751, 499] width 150 height 41
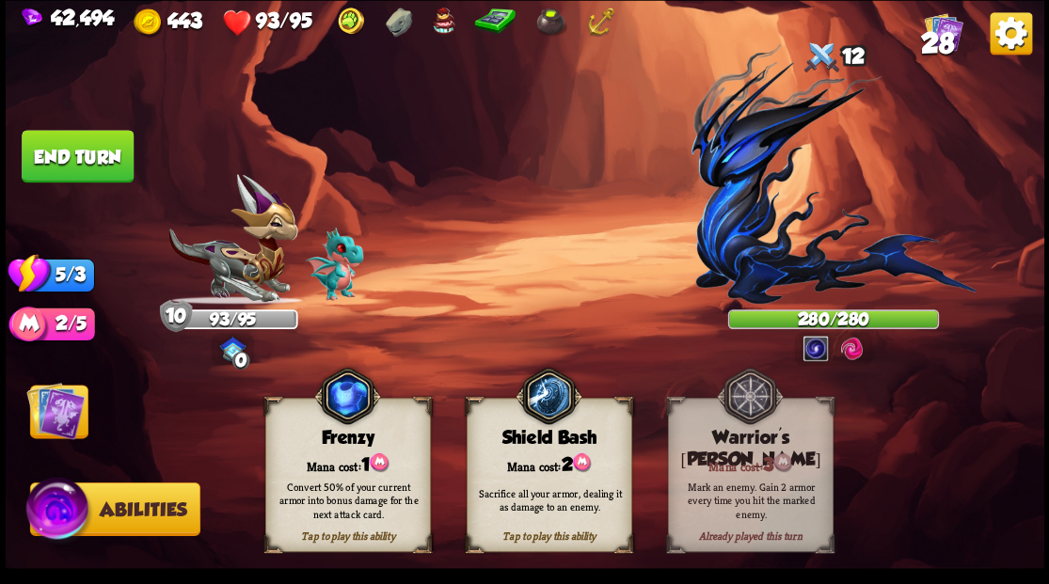
drag, startPoint x: 39, startPoint y: 415, endPoint x: 51, endPoint y: 419, distance: 12.8
click at [39, 416] on img at bounding box center [55, 410] width 58 height 58
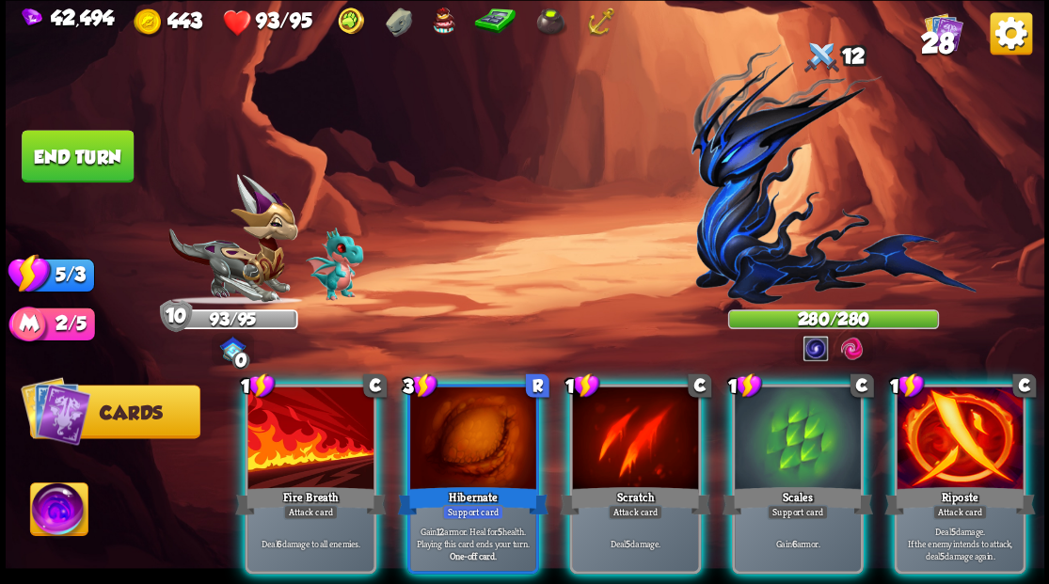
scroll to position [0, 178]
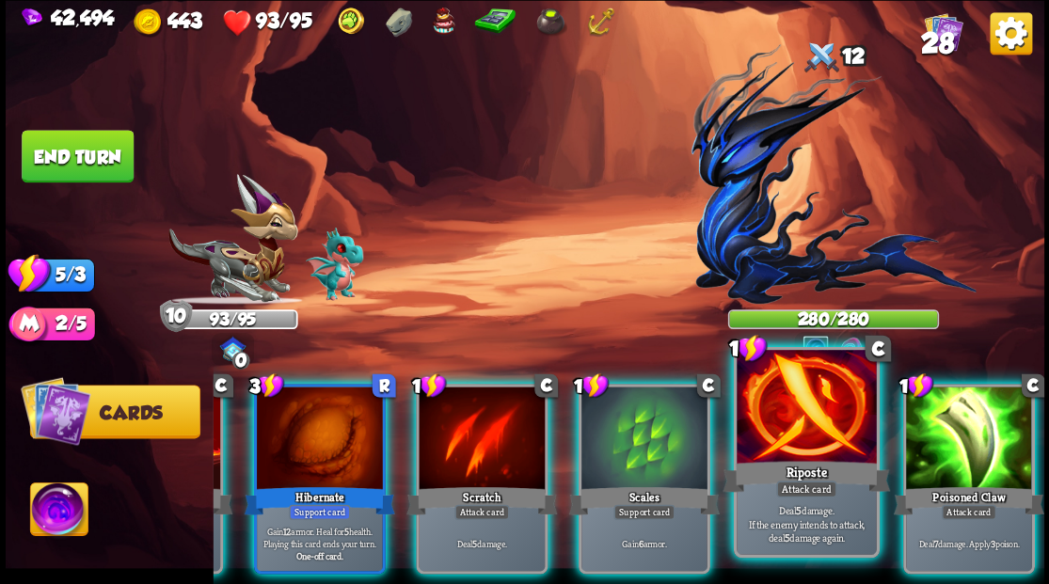
click at [804, 430] on div at bounding box center [806, 409] width 139 height 118
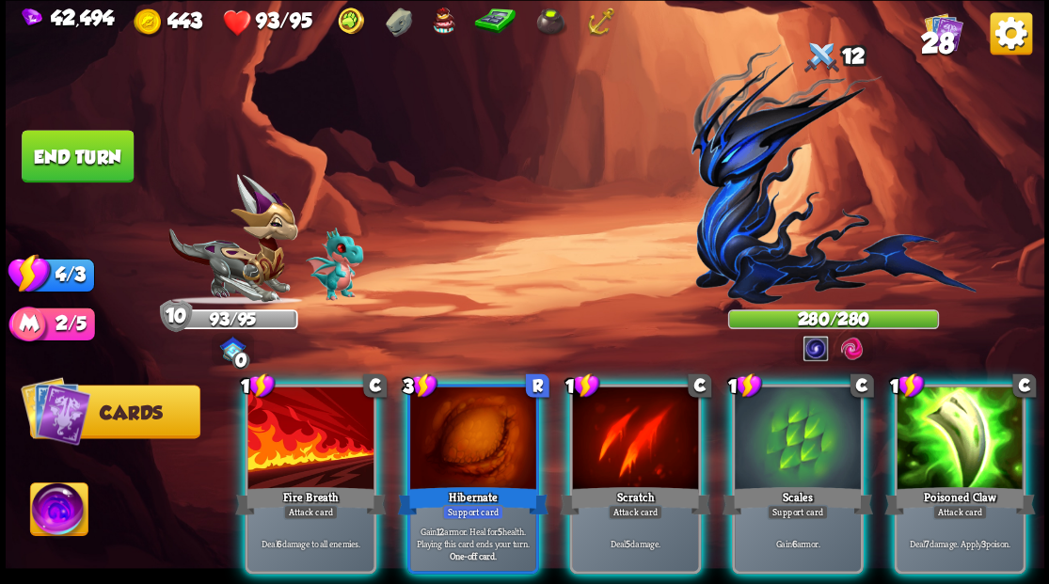
scroll to position [0, 0]
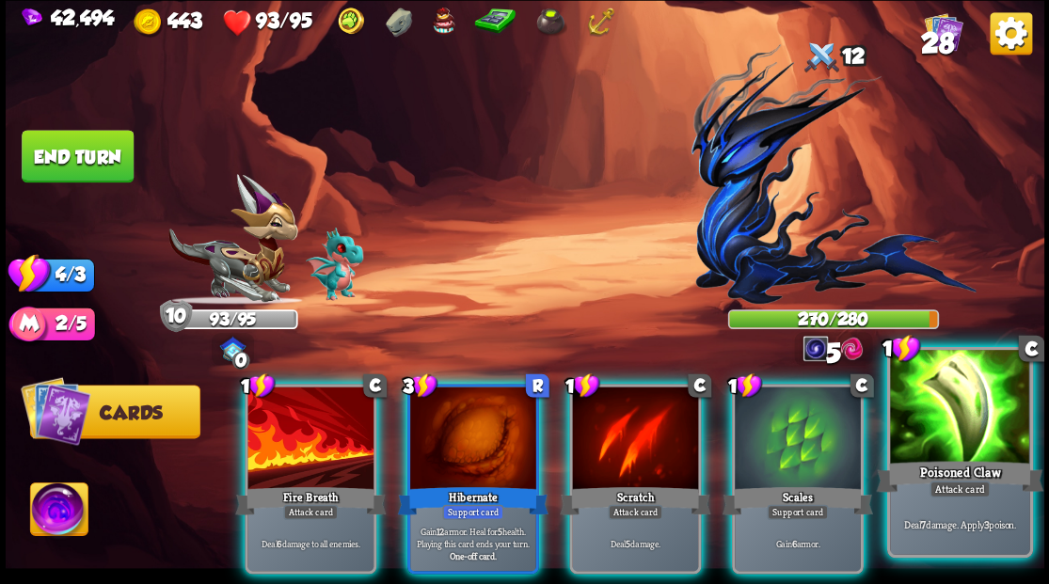
click at [979, 427] on div at bounding box center [959, 409] width 139 height 118
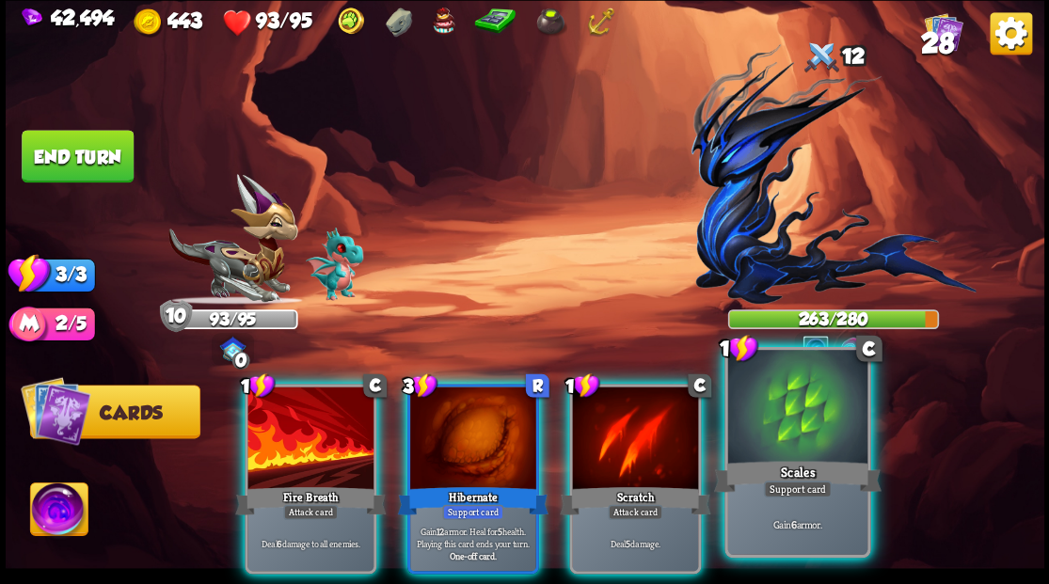
click at [811, 432] on div at bounding box center [796, 409] width 139 height 118
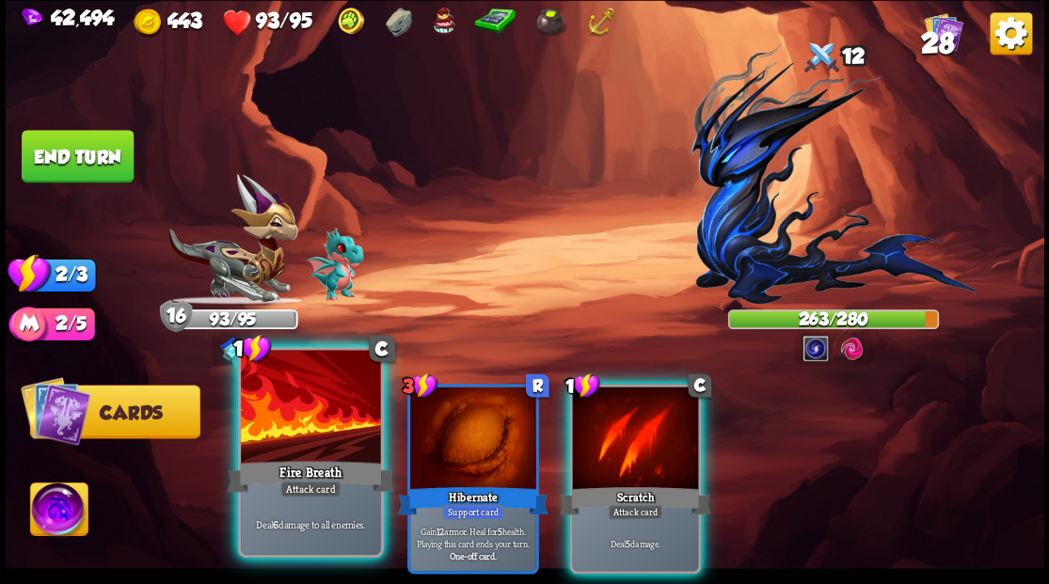
click at [294, 425] on div at bounding box center [310, 409] width 139 height 118
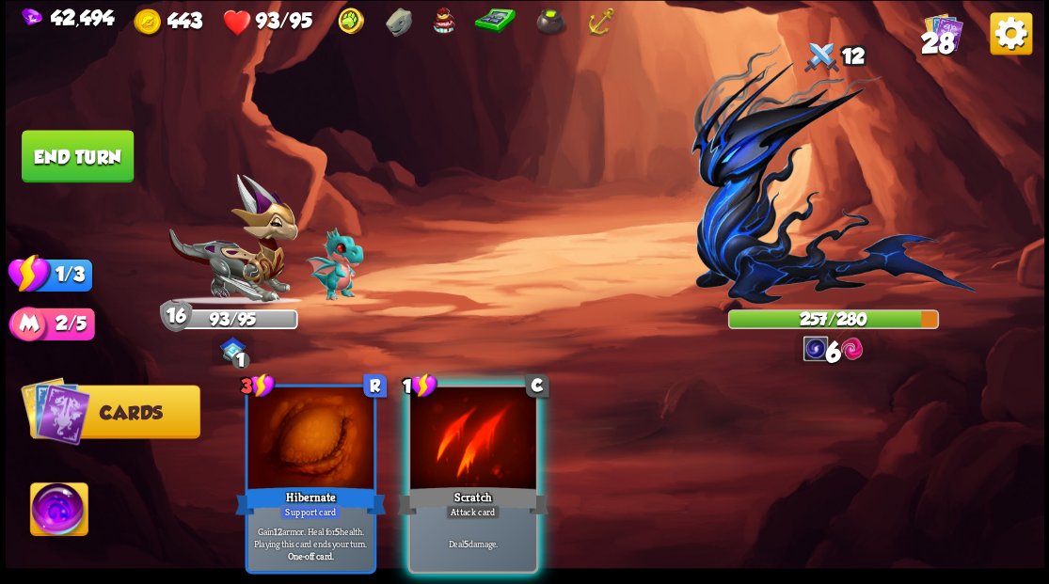
drag, startPoint x: 483, startPoint y: 436, endPoint x: 270, endPoint y: 278, distance: 265.1
click at [462, 413] on div at bounding box center [473, 440] width 126 height 106
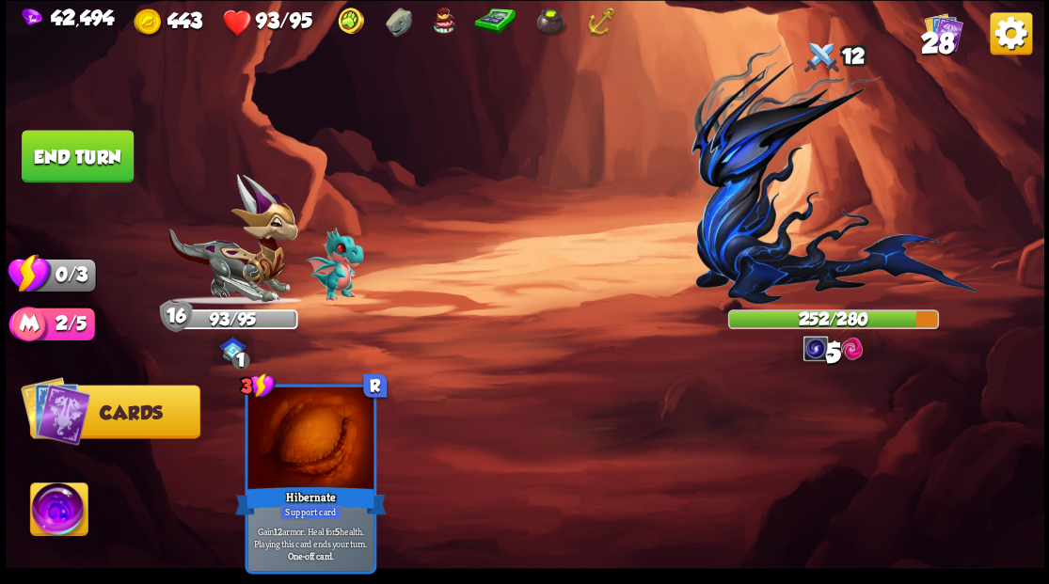
click at [71, 142] on button "End turn" at bounding box center [77, 156] width 113 height 53
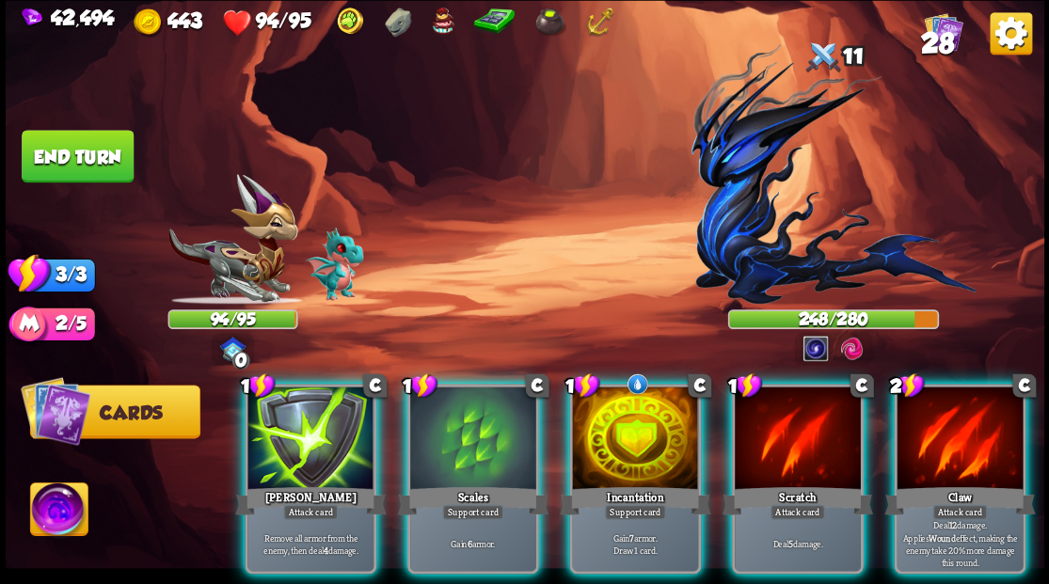
click at [640, 433] on div at bounding box center [635, 440] width 126 height 106
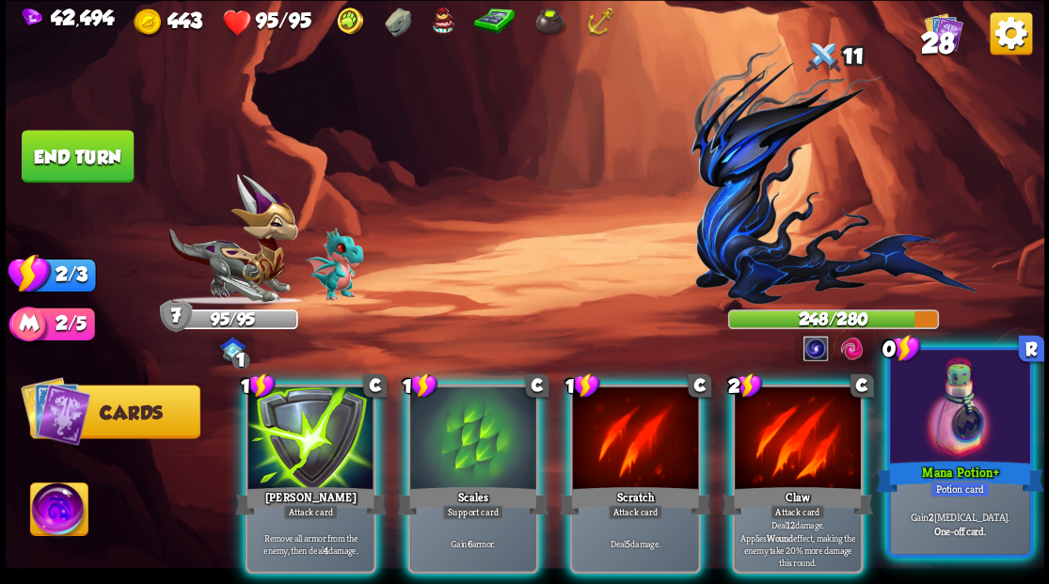
click at [972, 434] on div at bounding box center [959, 409] width 139 height 118
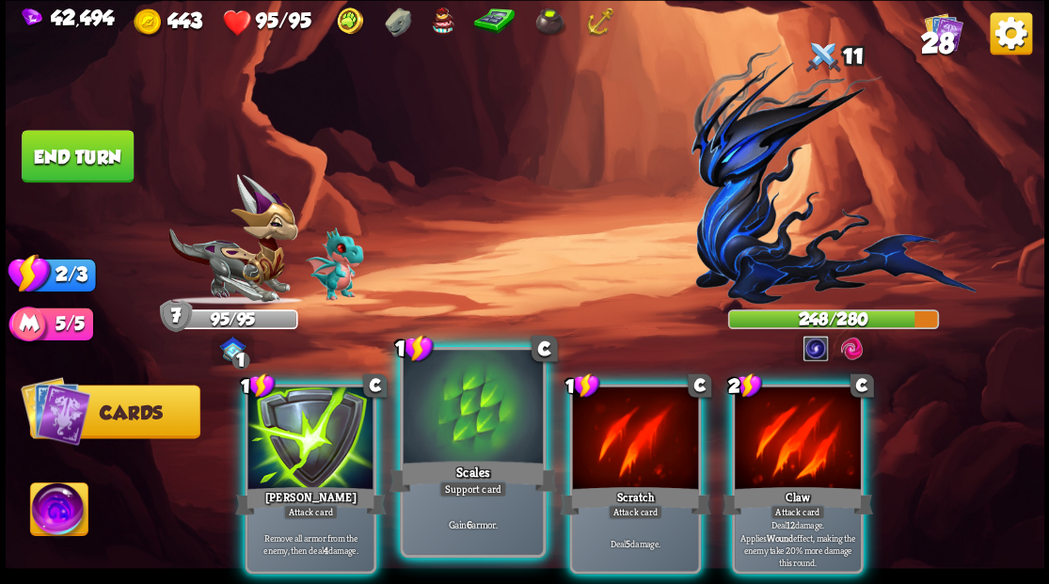
click at [452, 418] on div at bounding box center [472, 409] width 139 height 118
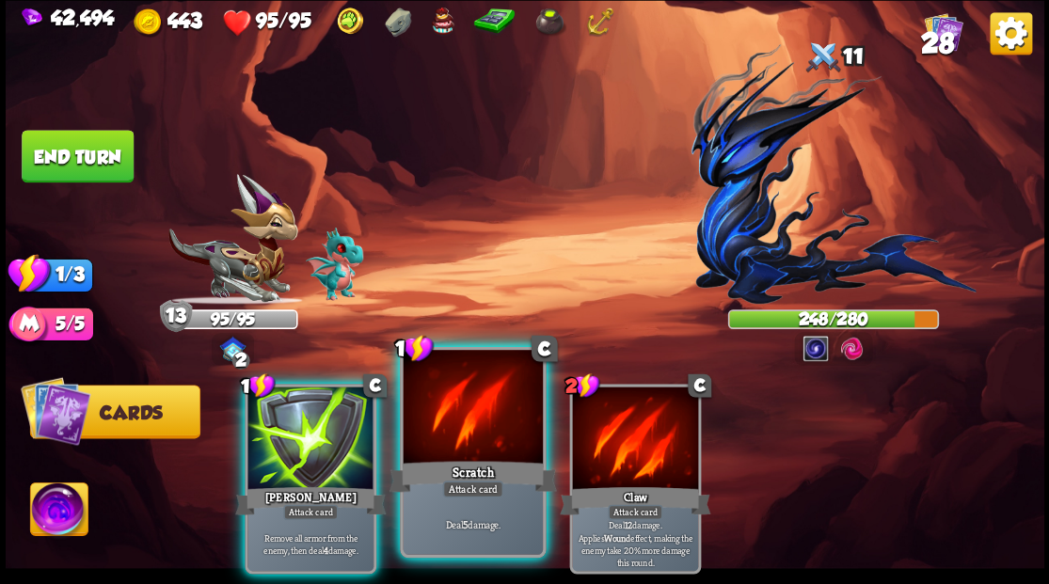
click at [465, 412] on div at bounding box center [472, 409] width 139 height 118
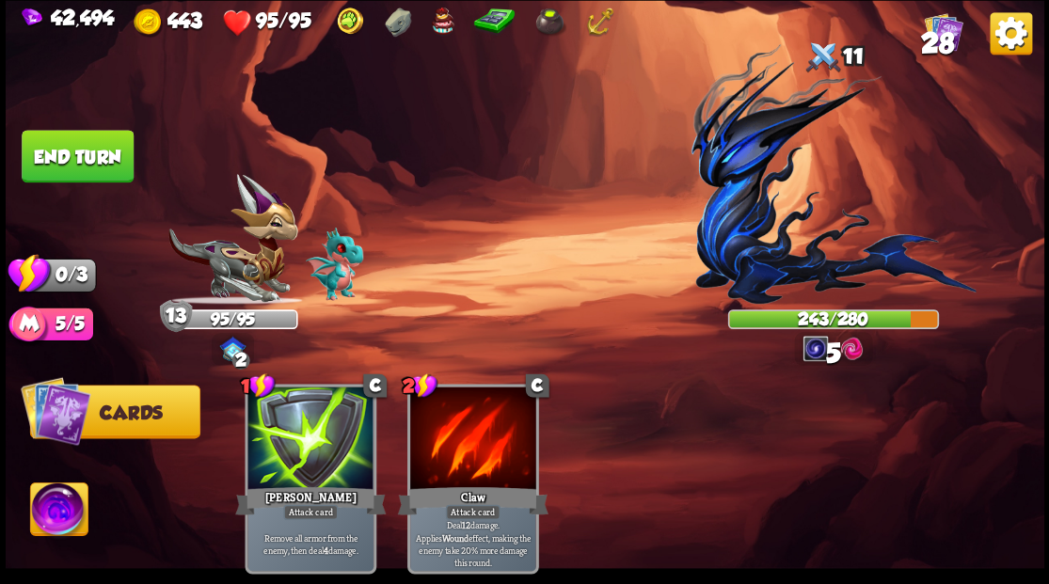
drag, startPoint x: 98, startPoint y: 141, endPoint x: 124, endPoint y: 160, distance: 32.4
click at [100, 143] on button "End turn" at bounding box center [78, 156] width 112 height 53
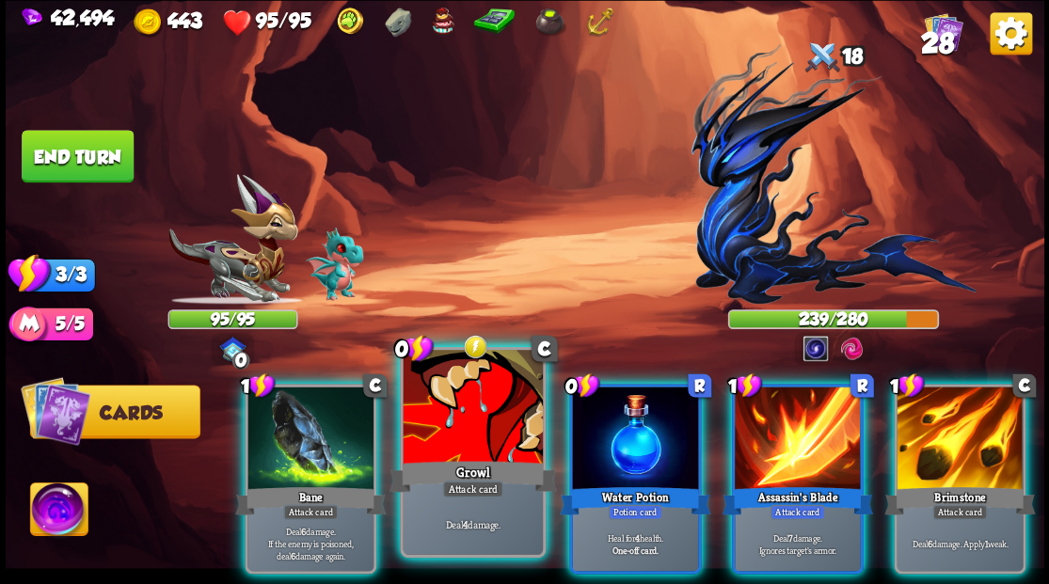
click at [458, 467] on div "Growl" at bounding box center [471, 476] width 167 height 38
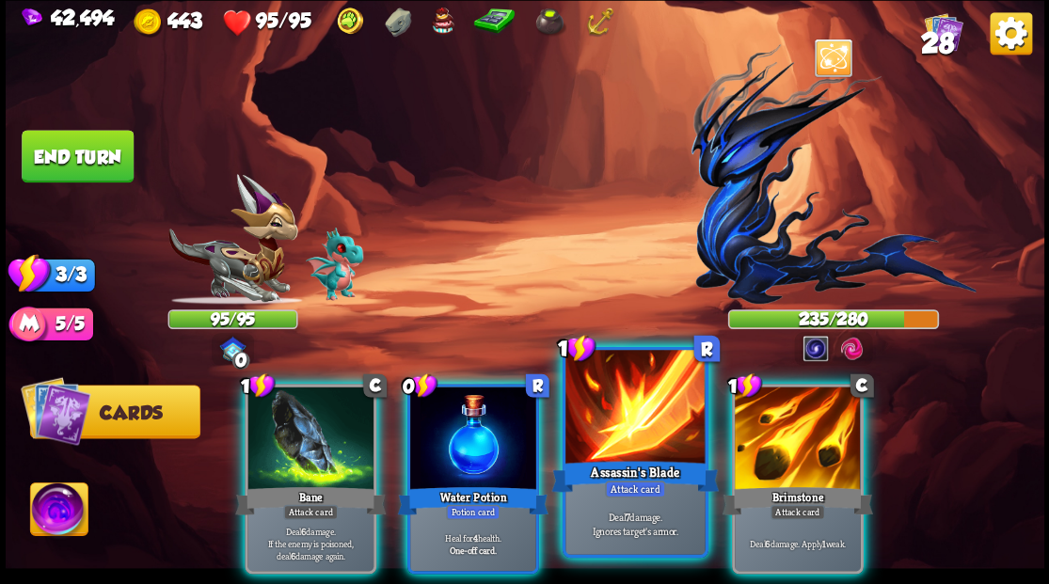
click at [593, 420] on div at bounding box center [634, 409] width 139 height 118
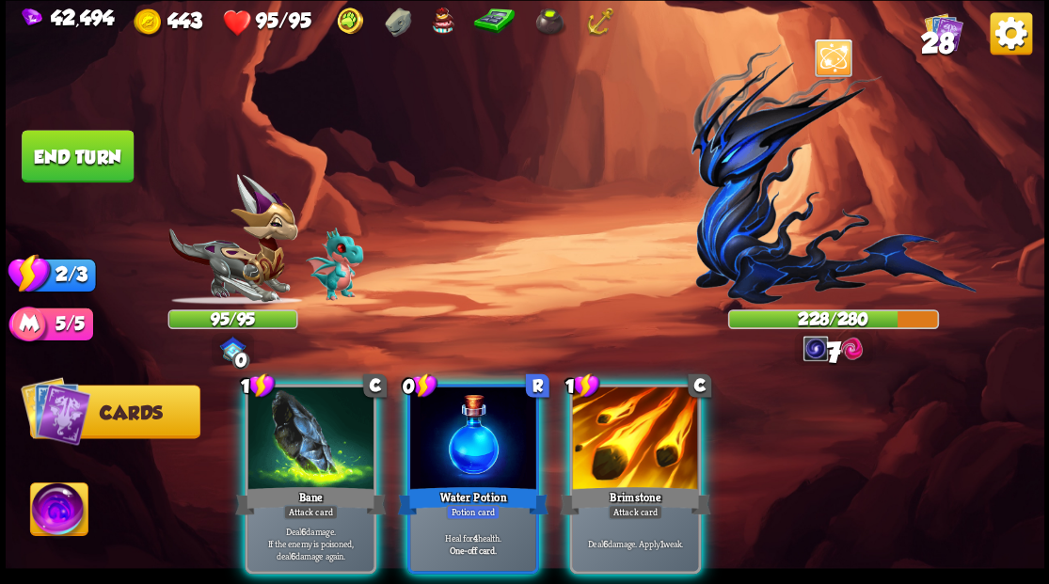
drag, startPoint x: 617, startPoint y: 441, endPoint x: 559, endPoint y: 434, distance: 58.8
click at [611, 440] on div at bounding box center [635, 440] width 126 height 106
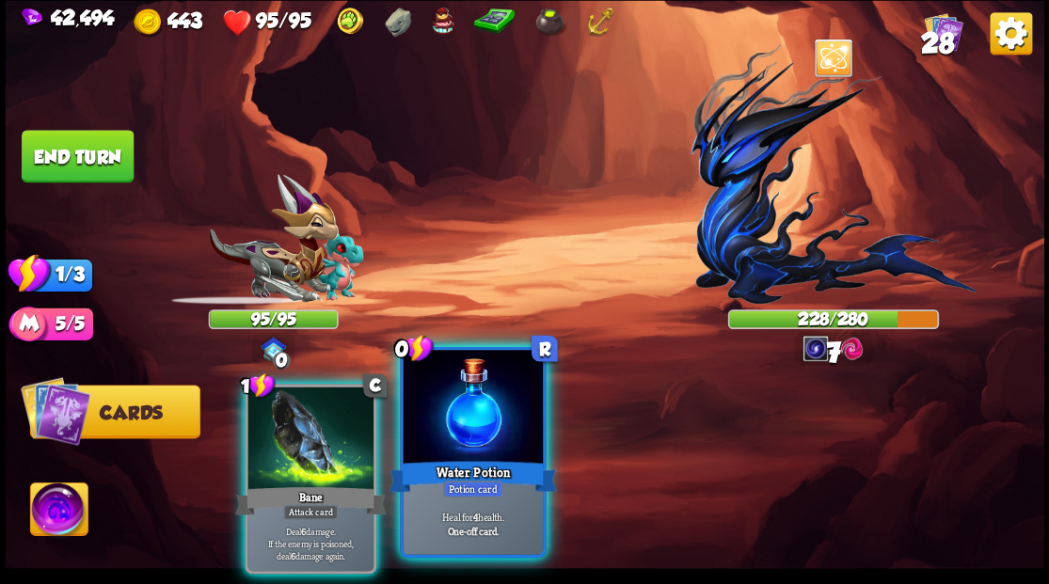
drag, startPoint x: 329, startPoint y: 419, endPoint x: 363, endPoint y: 420, distance: 33.9
click at [328, 420] on div at bounding box center [310, 440] width 126 height 106
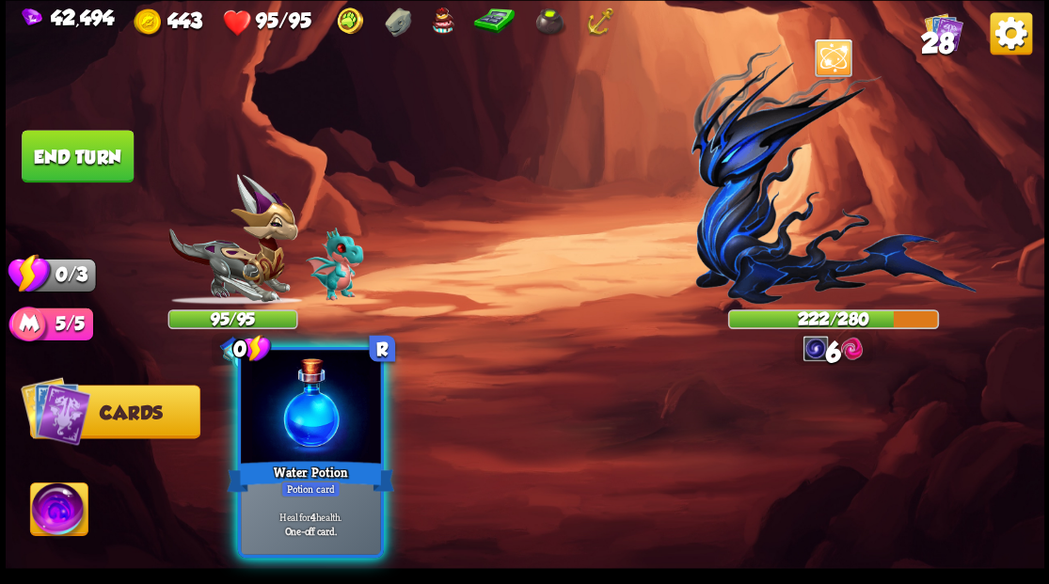
drag, startPoint x: 401, startPoint y: 429, endPoint x: 359, endPoint y: 398, distance: 51.7
click at [397, 429] on div "0 R Water Potion Potion card Heal for 4 health. One-off card." at bounding box center [628, 455] width 831 height 260
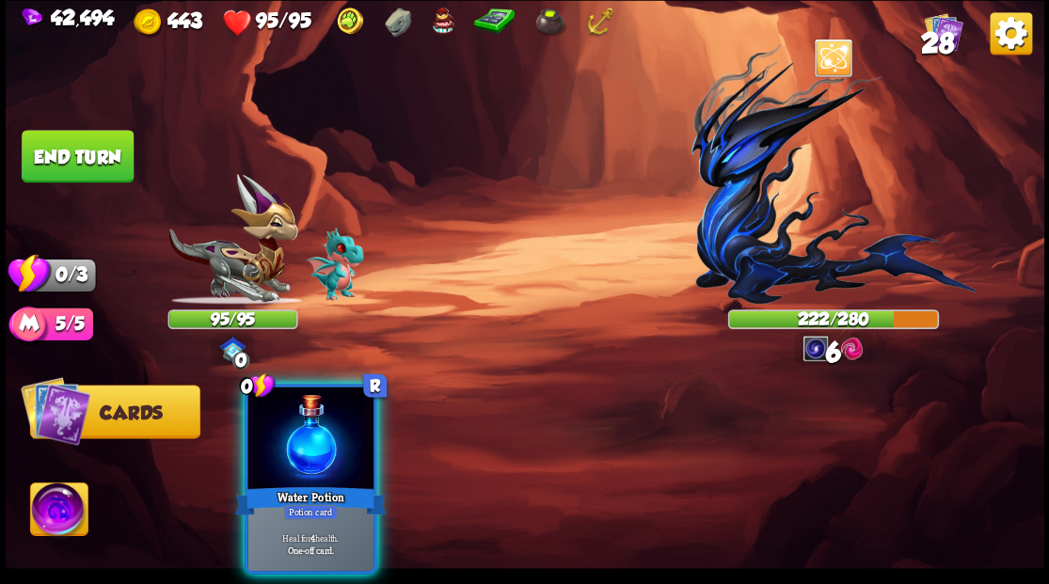
click at [328, 403] on div at bounding box center [310, 440] width 126 height 106
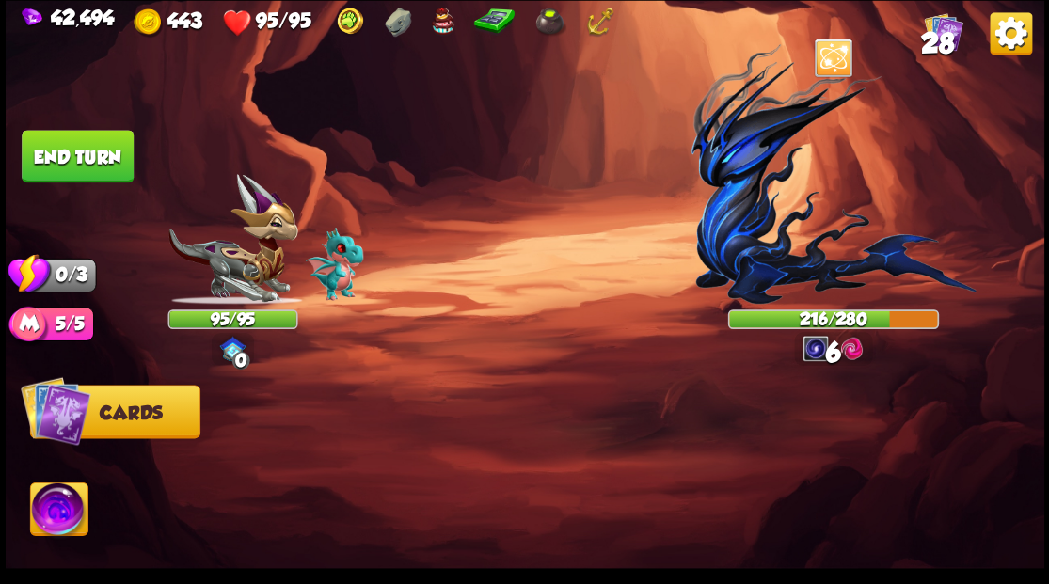
drag, startPoint x: 92, startPoint y: 142, endPoint x: 136, endPoint y: 135, distance: 44.7
click at [96, 143] on button "End turn" at bounding box center [77, 156] width 113 height 53
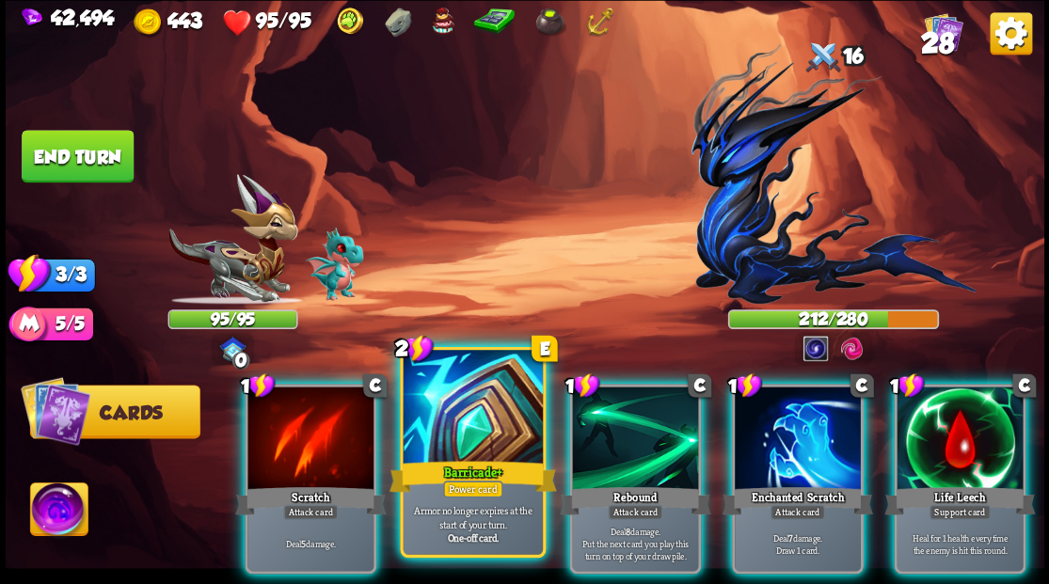
click at [477, 405] on div at bounding box center [472, 409] width 139 height 118
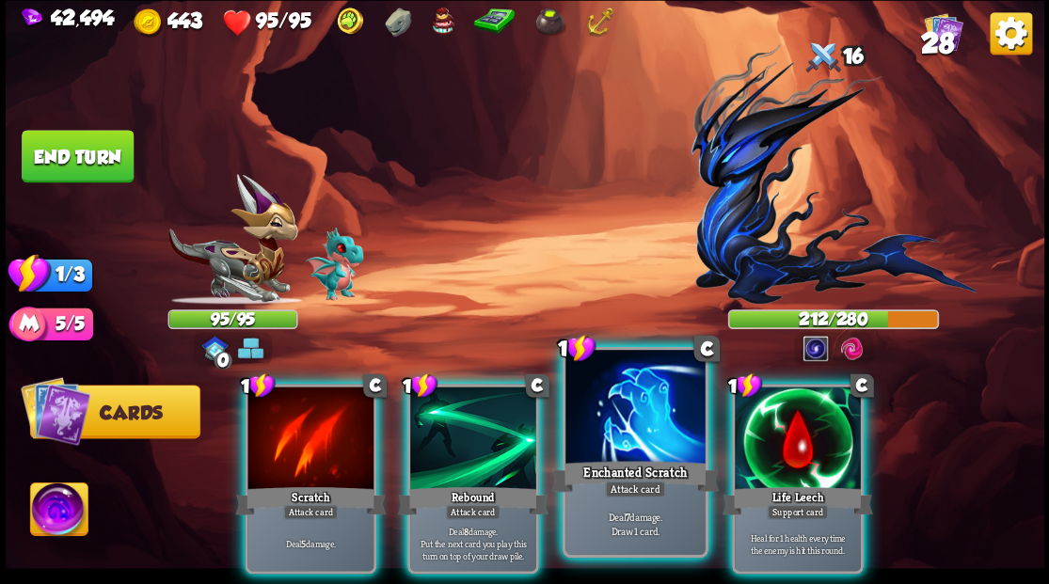
click at [611, 414] on div at bounding box center [634, 409] width 139 height 118
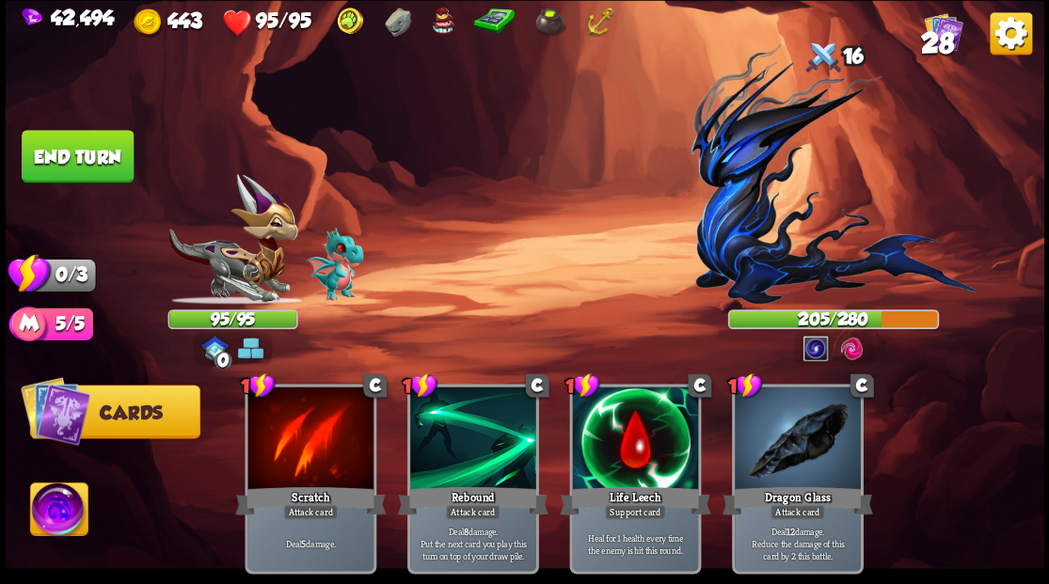
click at [60, 147] on button "End turn" at bounding box center [78, 156] width 112 height 53
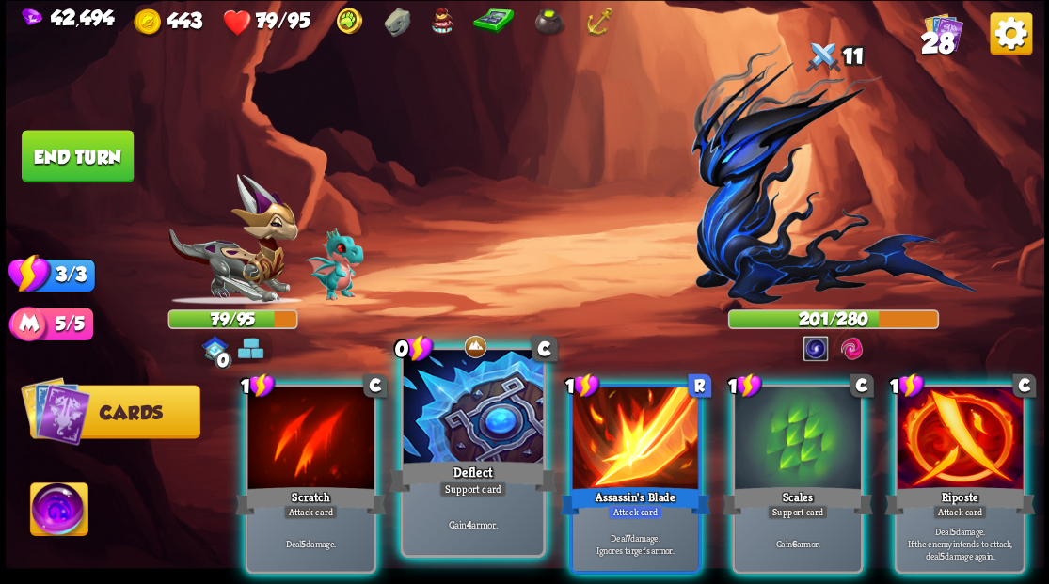
click at [450, 404] on div at bounding box center [472, 409] width 139 height 118
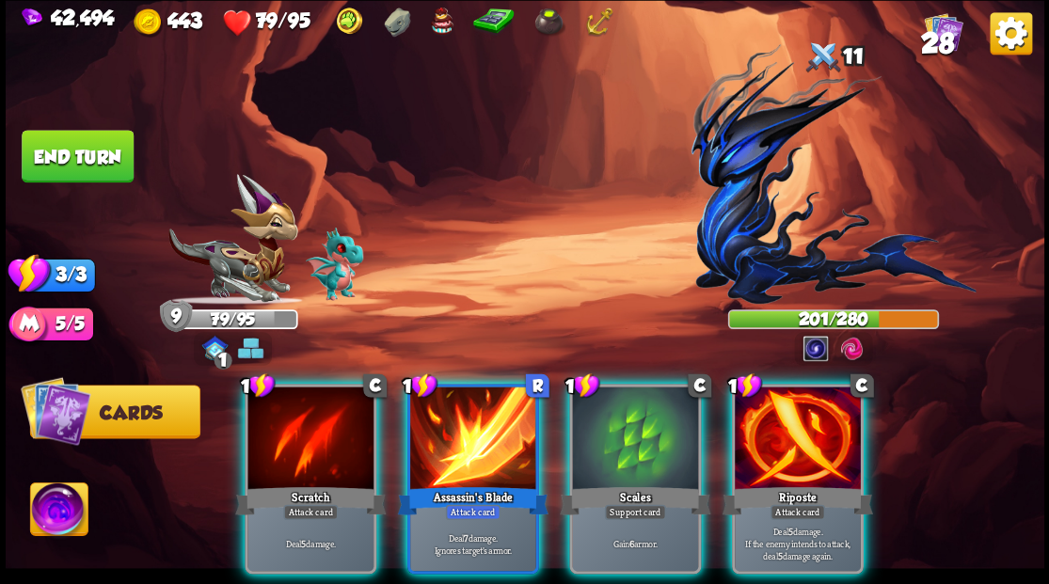
drag, startPoint x: 857, startPoint y: 480, endPoint x: 829, endPoint y: 457, distance: 36.1
click at [848, 483] on div "Riposte" at bounding box center [796, 500] width 151 height 34
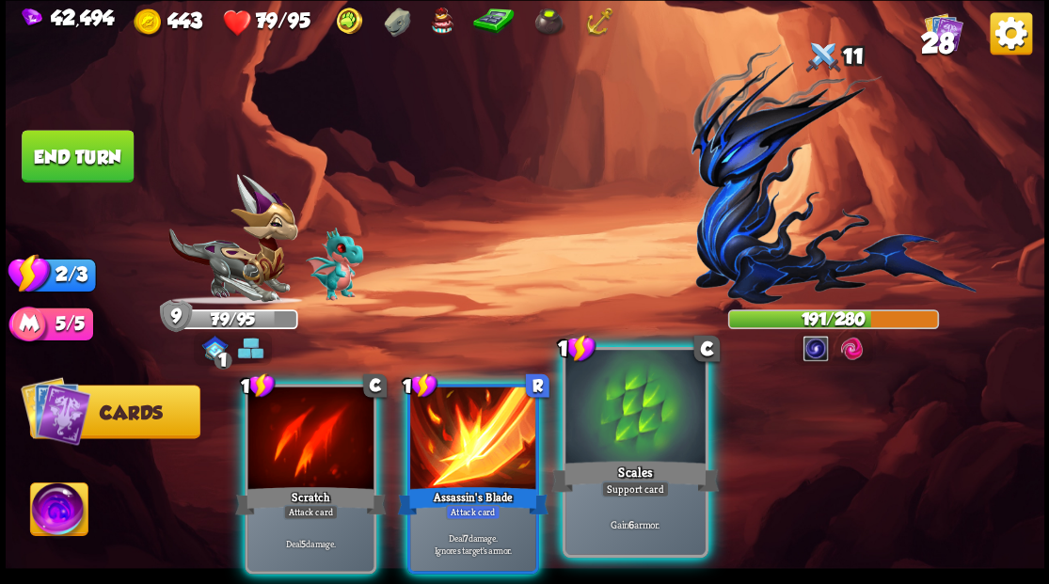
click at [649, 444] on div at bounding box center [634, 409] width 139 height 118
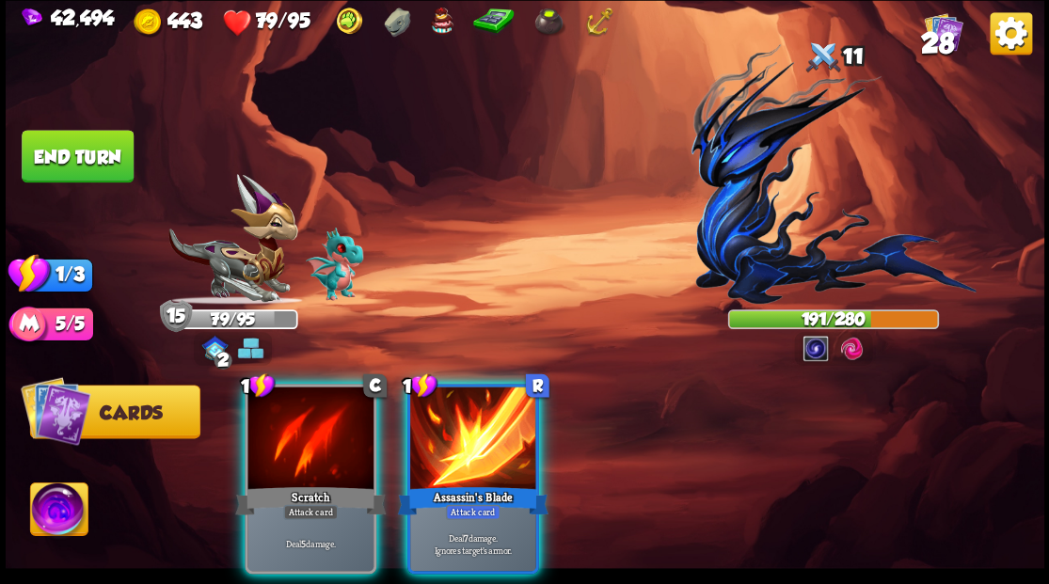
click at [59, 145] on button "End turn" at bounding box center [78, 156] width 112 height 53
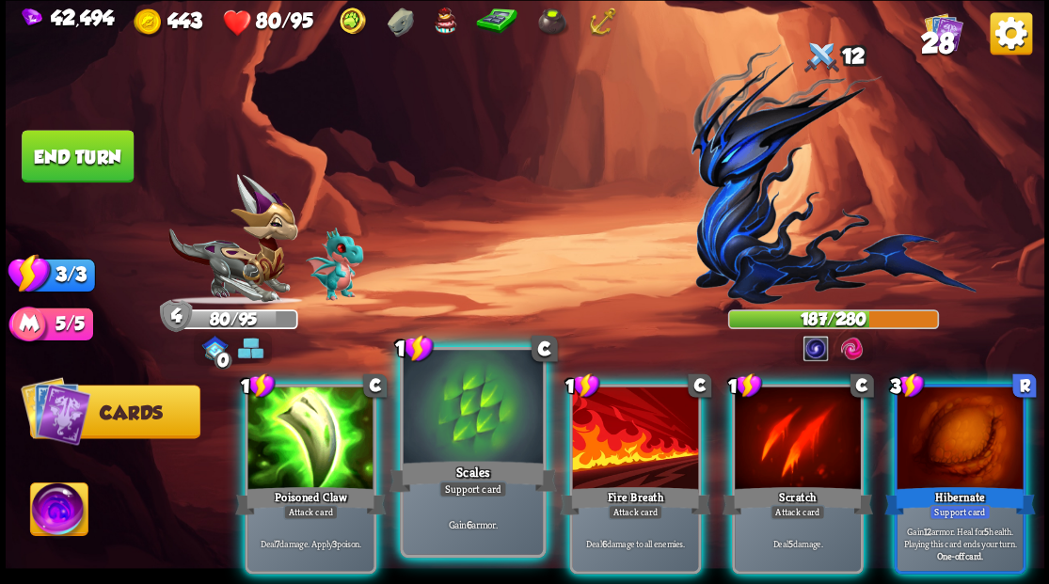
click at [480, 420] on div at bounding box center [472, 409] width 139 height 118
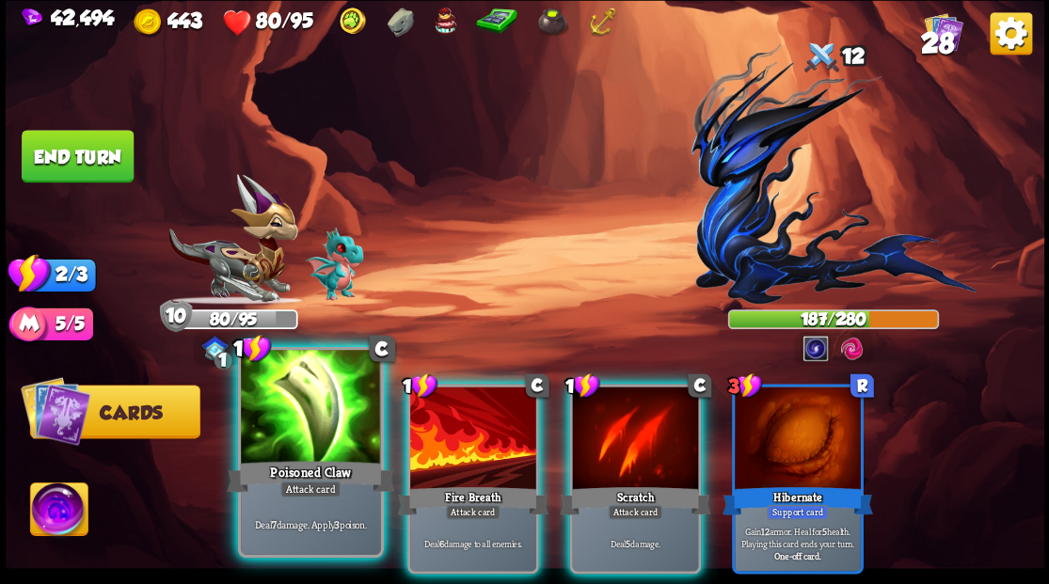
click at [301, 403] on div at bounding box center [310, 409] width 139 height 118
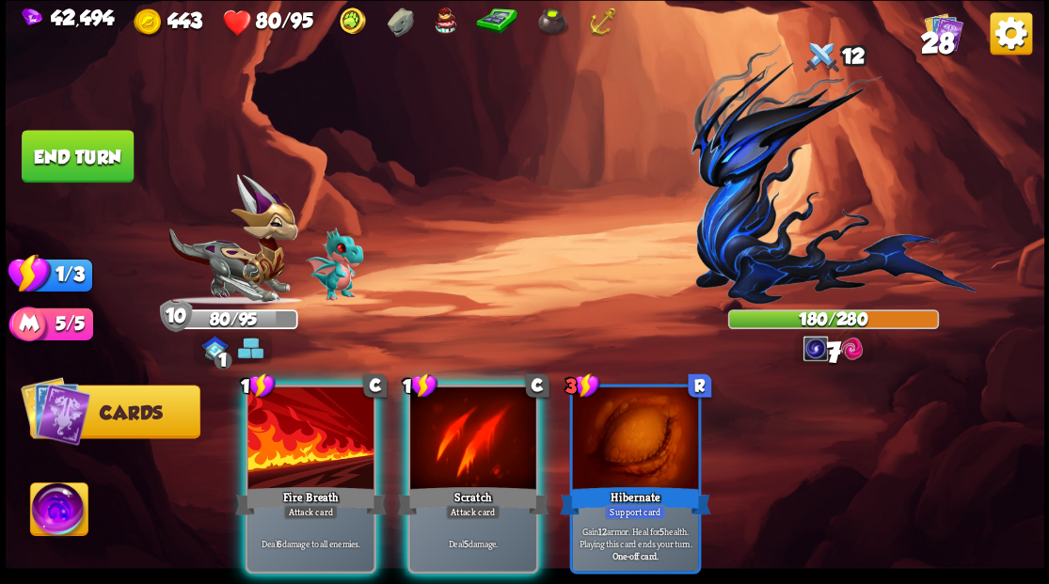
click at [301, 403] on div at bounding box center [310, 440] width 126 height 106
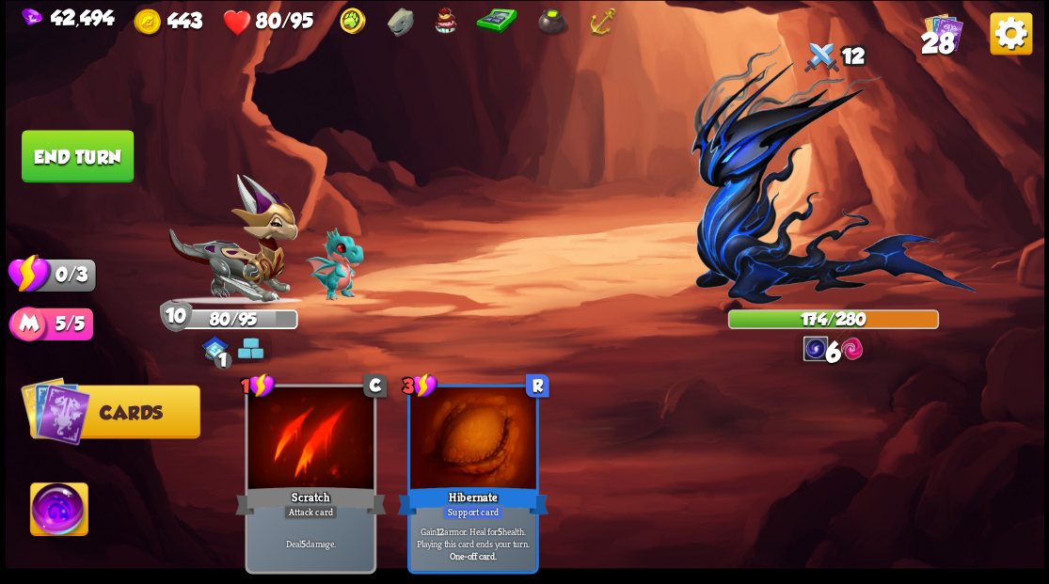
click at [68, 148] on button "End turn" at bounding box center [78, 156] width 112 height 53
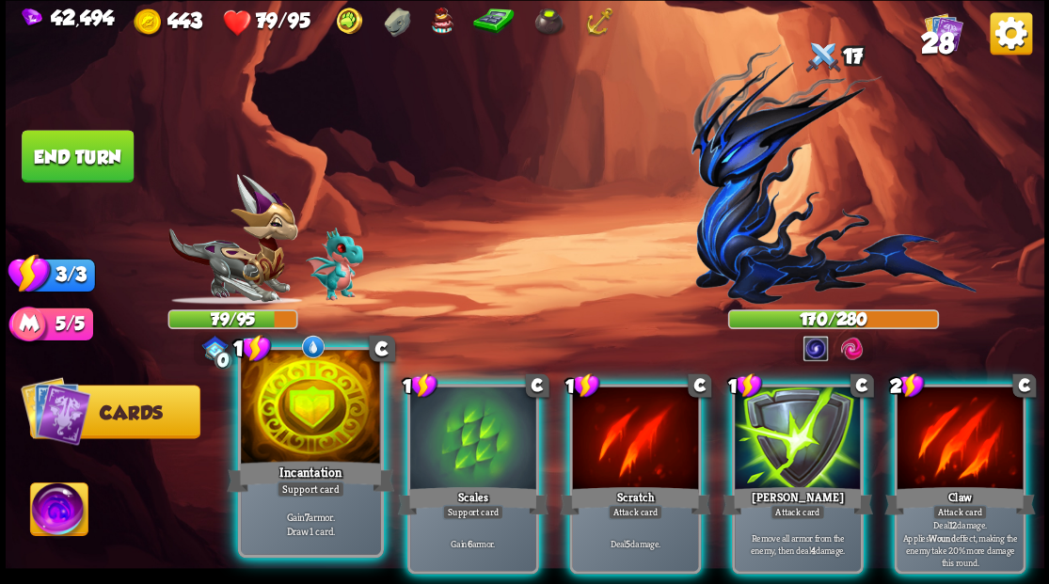
click at [297, 416] on div at bounding box center [310, 409] width 139 height 118
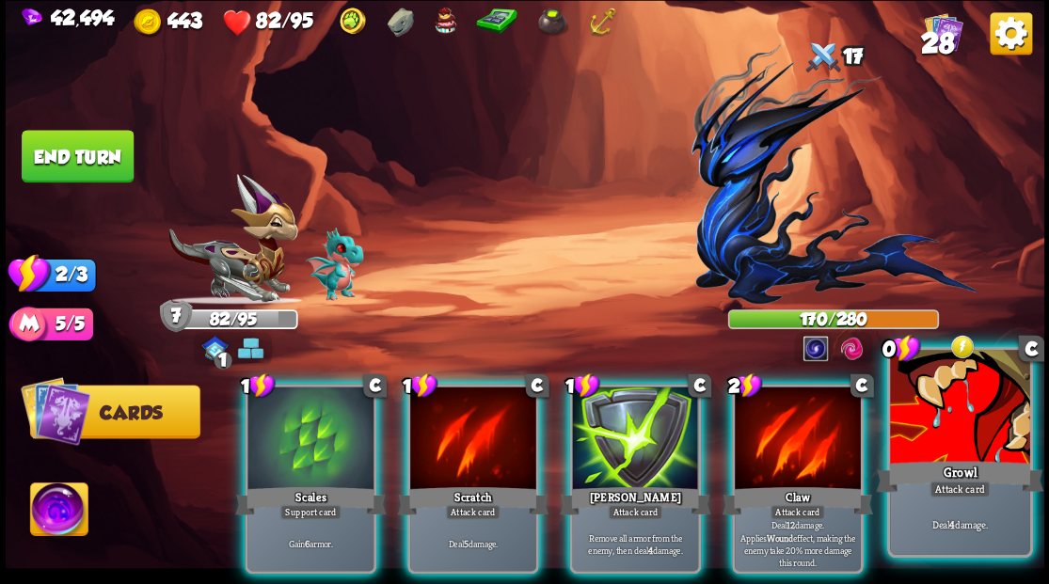
click at [947, 445] on div at bounding box center [959, 409] width 139 height 118
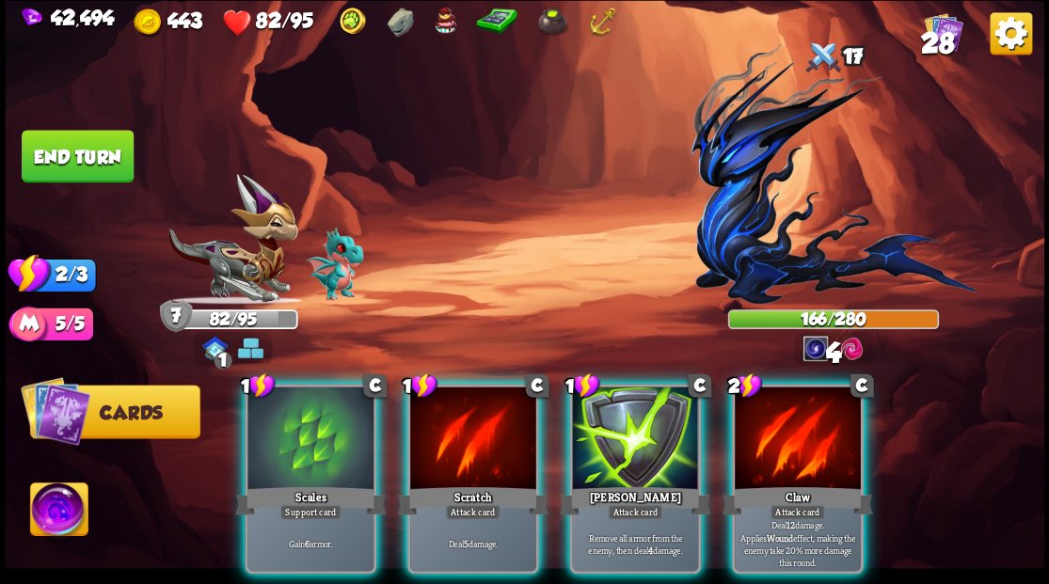
click at [790, 446] on div at bounding box center [798, 440] width 126 height 106
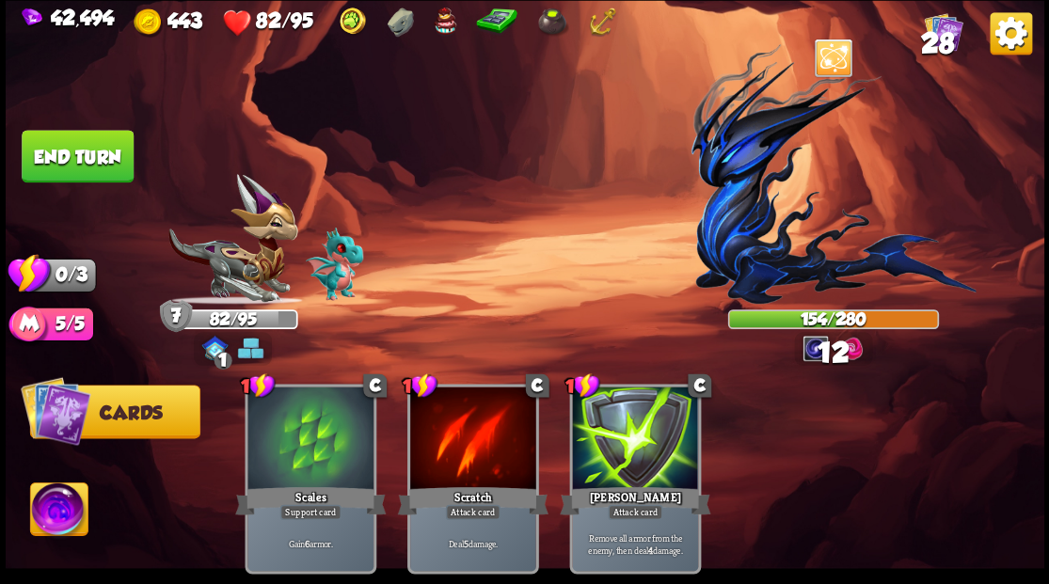
click at [84, 152] on button "End turn" at bounding box center [78, 156] width 112 height 53
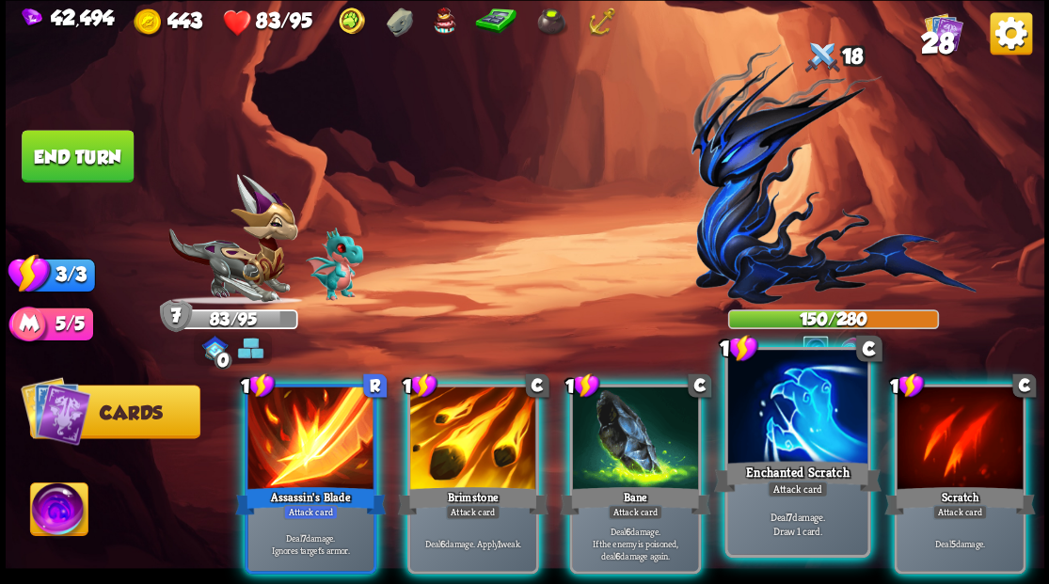
click at [777, 424] on div at bounding box center [796, 409] width 139 height 118
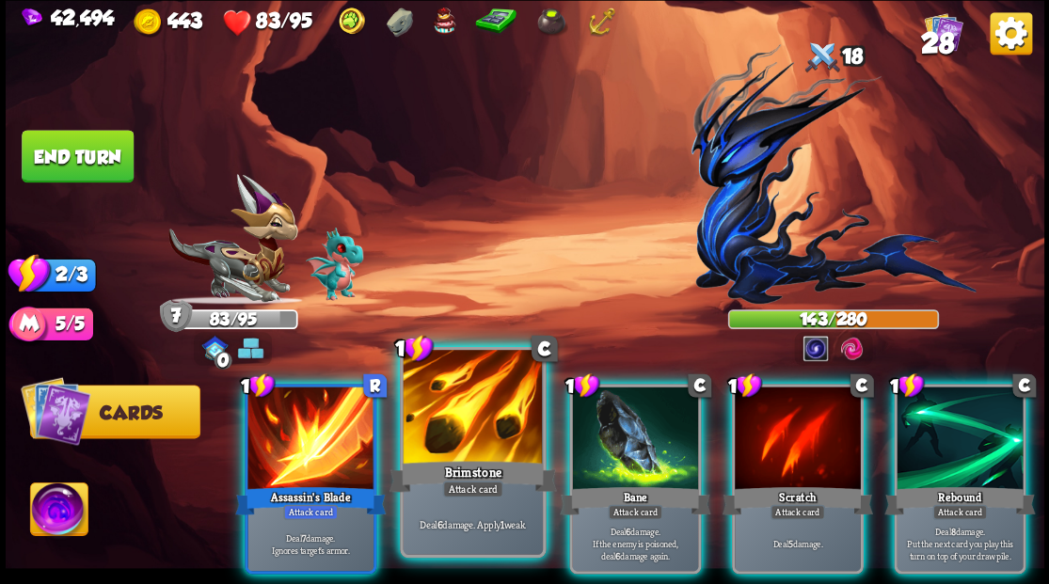
click at [466, 425] on div at bounding box center [472, 409] width 139 height 118
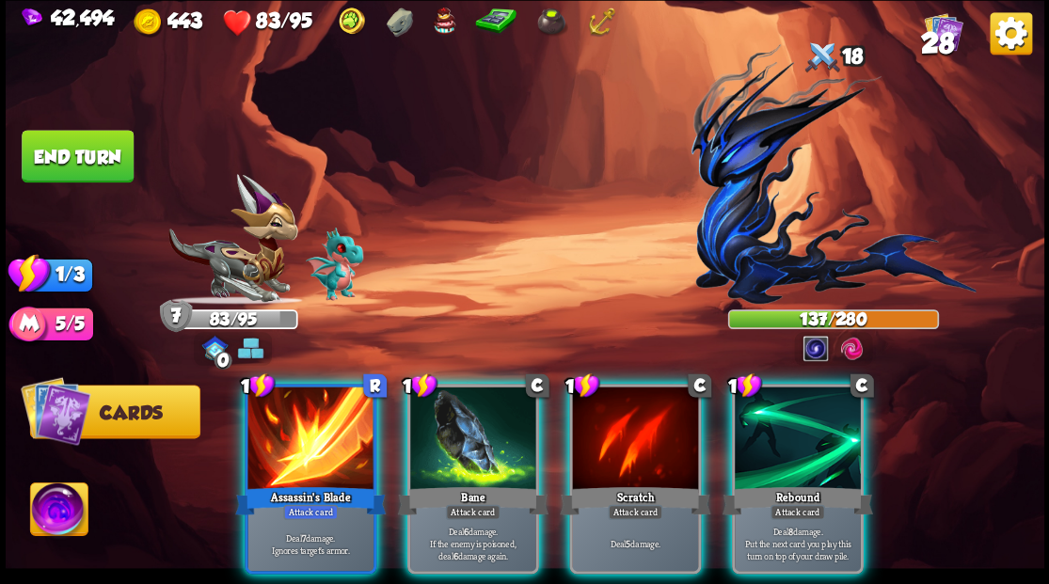
click at [90, 159] on button "End turn" at bounding box center [78, 156] width 112 height 53
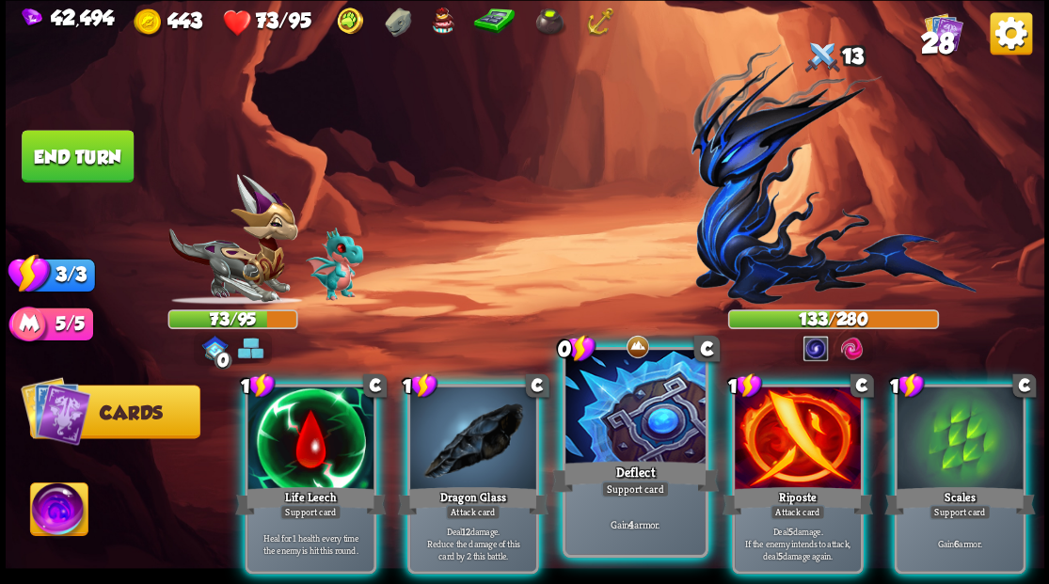
click at [653, 429] on div at bounding box center [634, 409] width 139 height 118
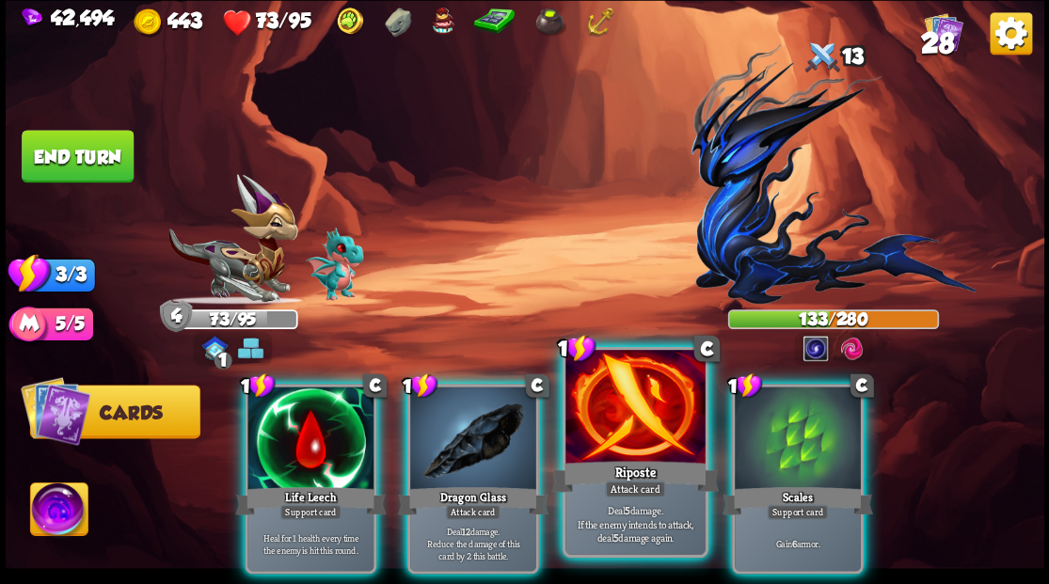
click at [638, 425] on div at bounding box center [634, 409] width 139 height 118
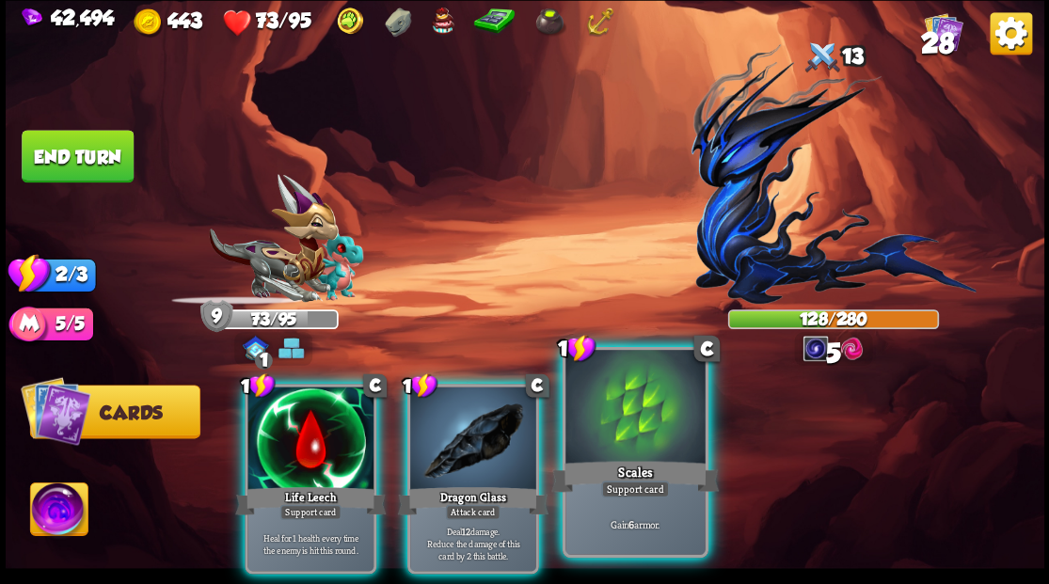
click at [623, 420] on div at bounding box center [634, 409] width 139 height 118
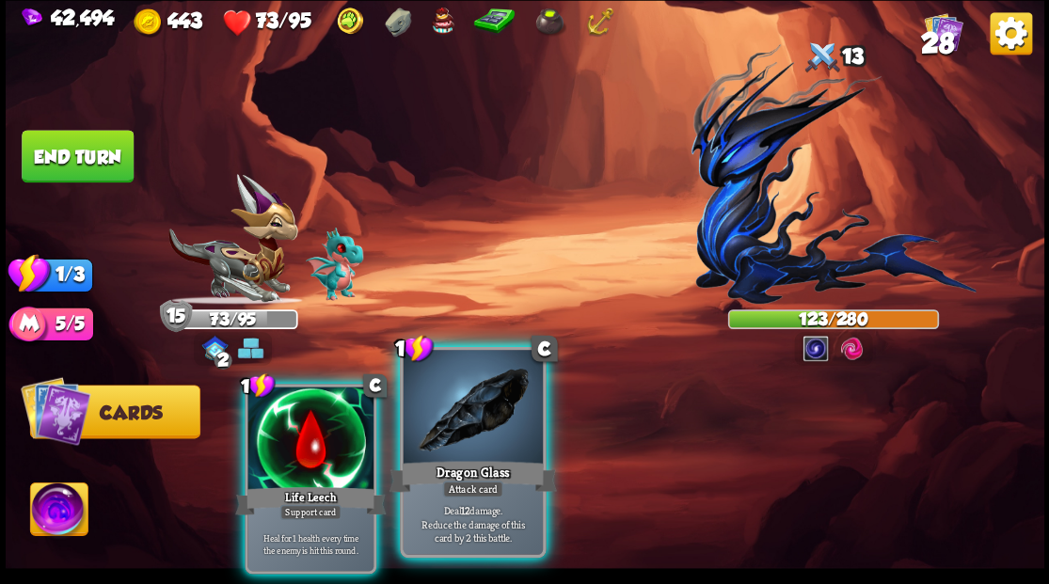
click at [470, 410] on div at bounding box center [472, 409] width 139 height 118
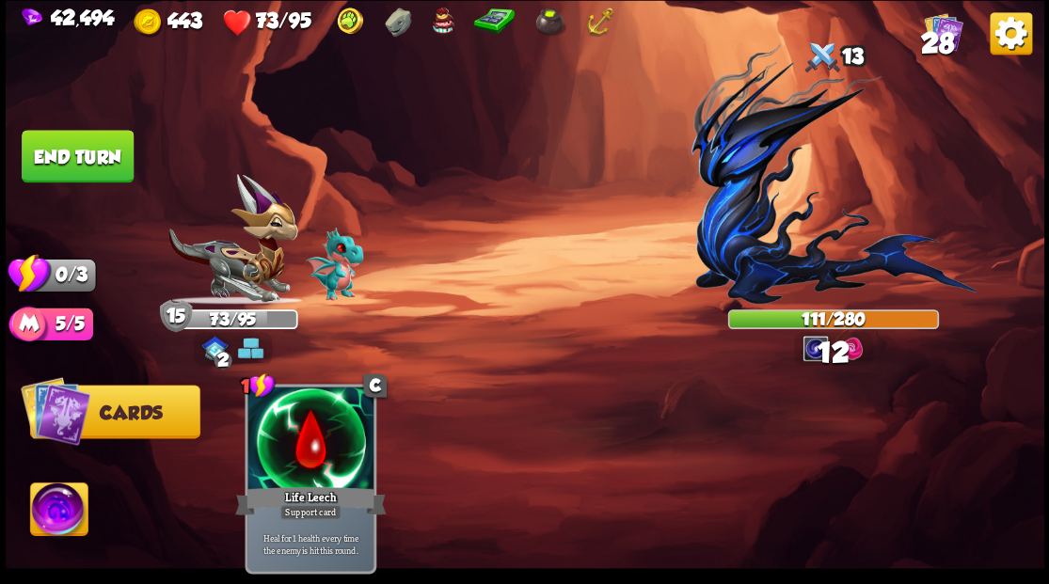
click at [116, 164] on button "End turn" at bounding box center [78, 156] width 112 height 53
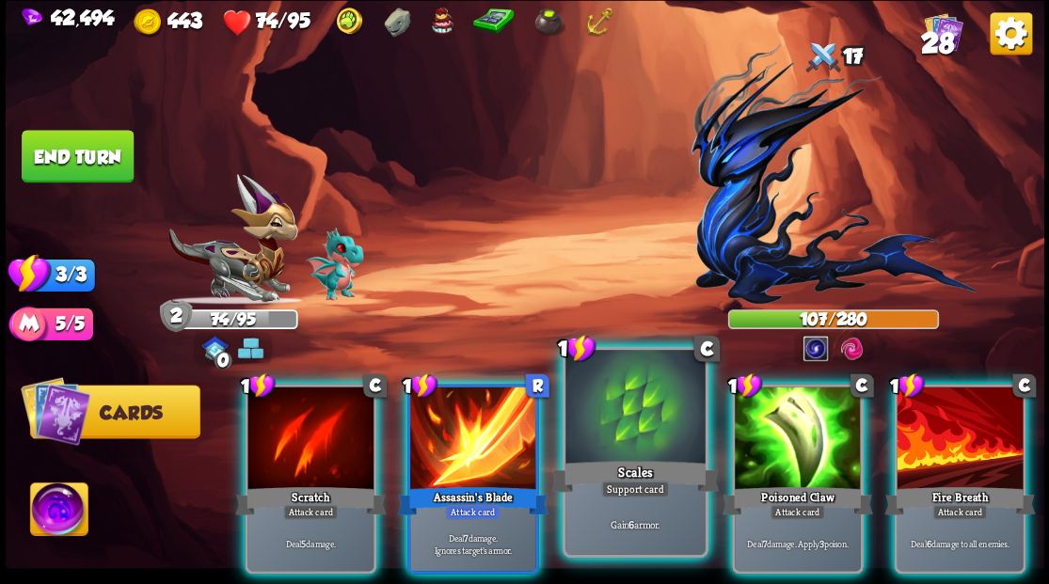
click at [612, 454] on div at bounding box center [634, 409] width 139 height 118
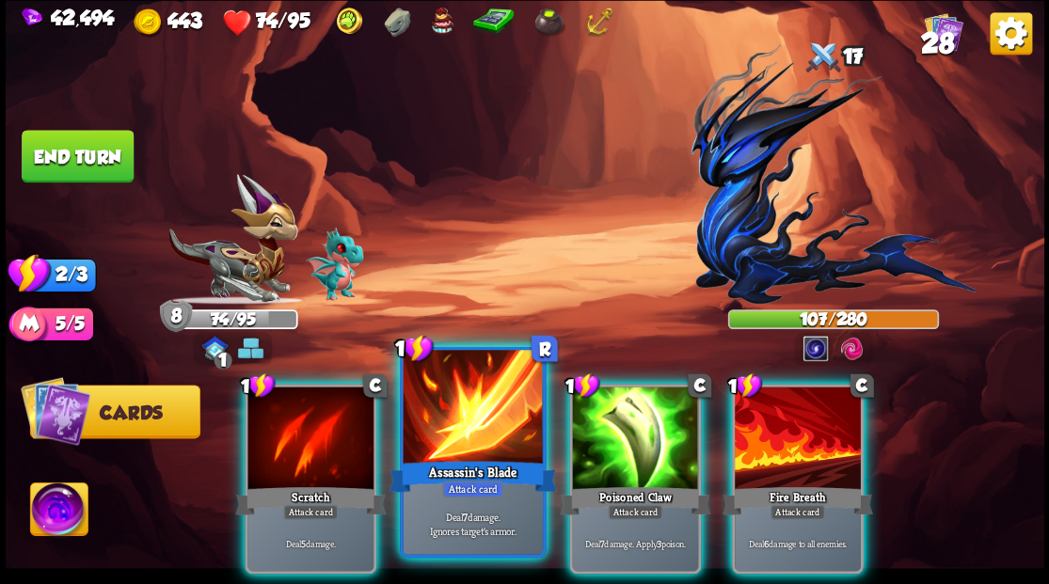
click at [474, 424] on div at bounding box center [472, 409] width 139 height 118
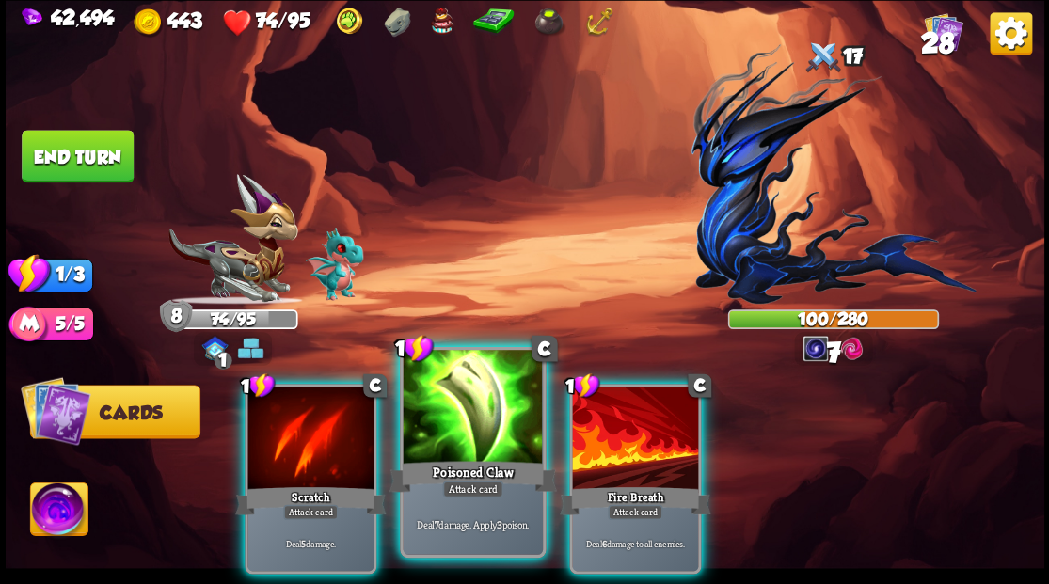
click at [476, 440] on div at bounding box center [472, 409] width 139 height 118
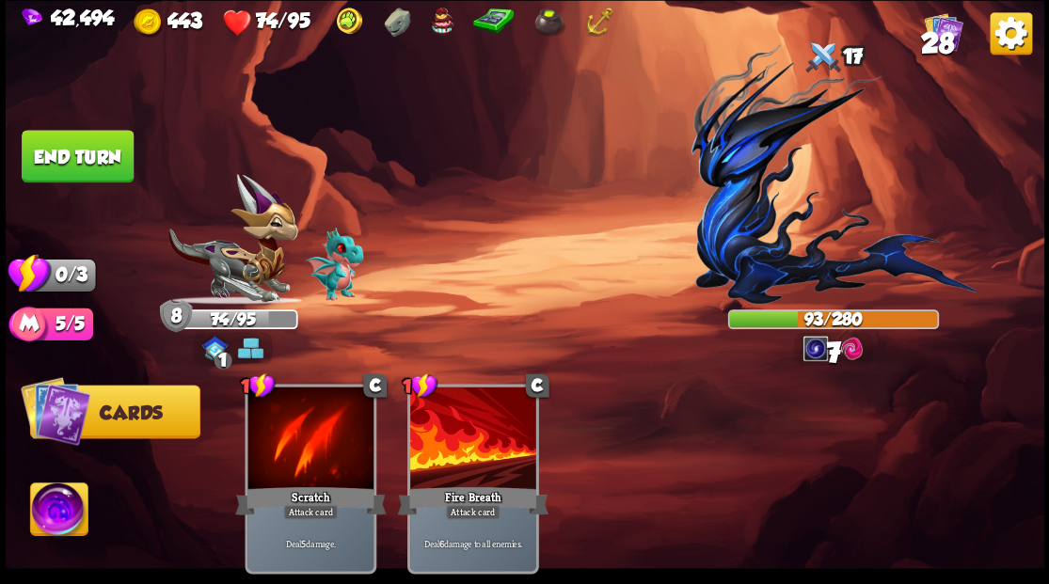
click at [49, 154] on button "End turn" at bounding box center [78, 156] width 112 height 53
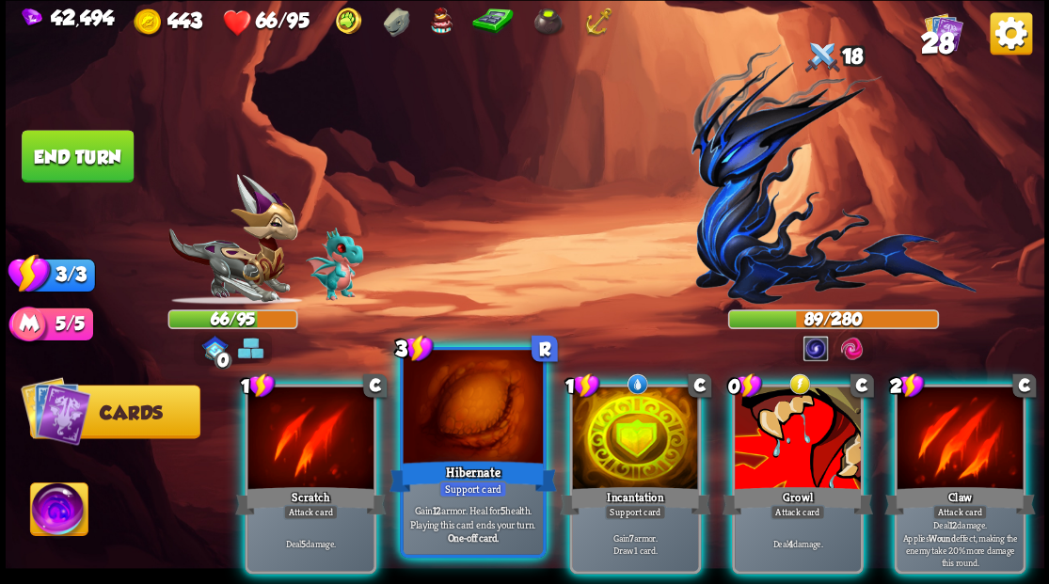
click at [472, 457] on div "Hibernate" at bounding box center [471, 476] width 167 height 38
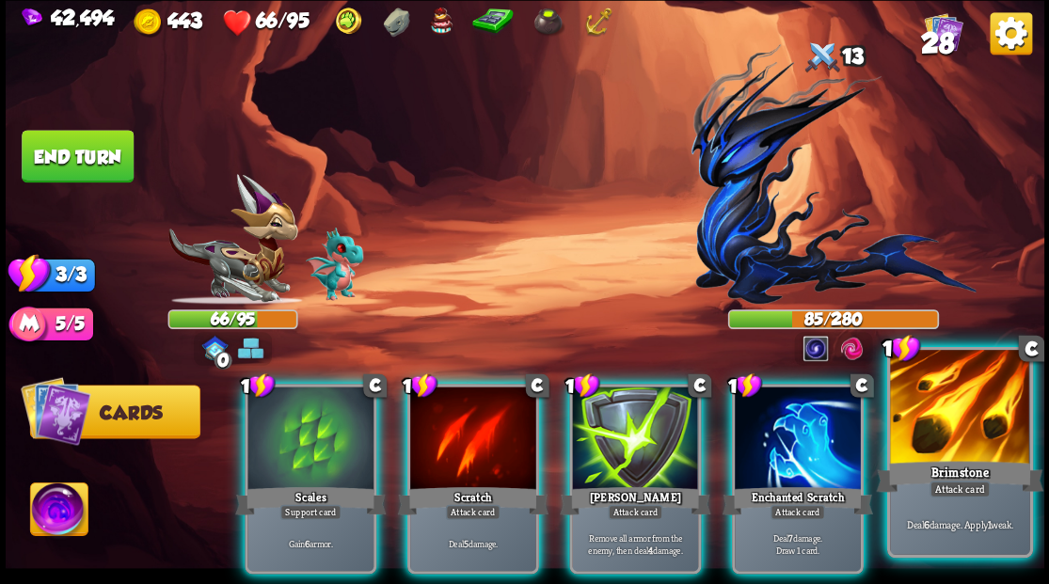
click at [967, 421] on div at bounding box center [959, 409] width 139 height 118
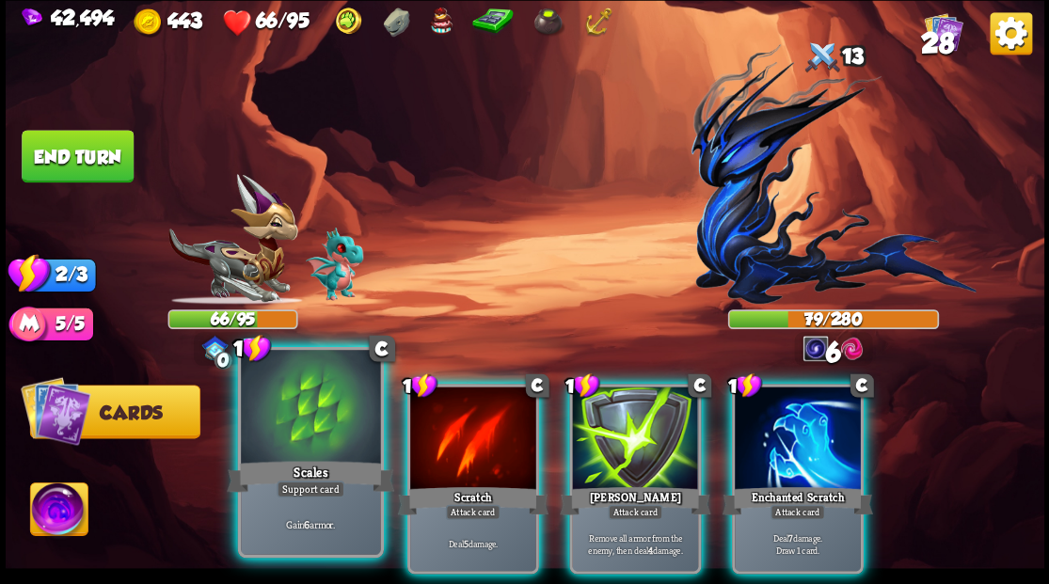
click at [305, 433] on div at bounding box center [310, 409] width 139 height 118
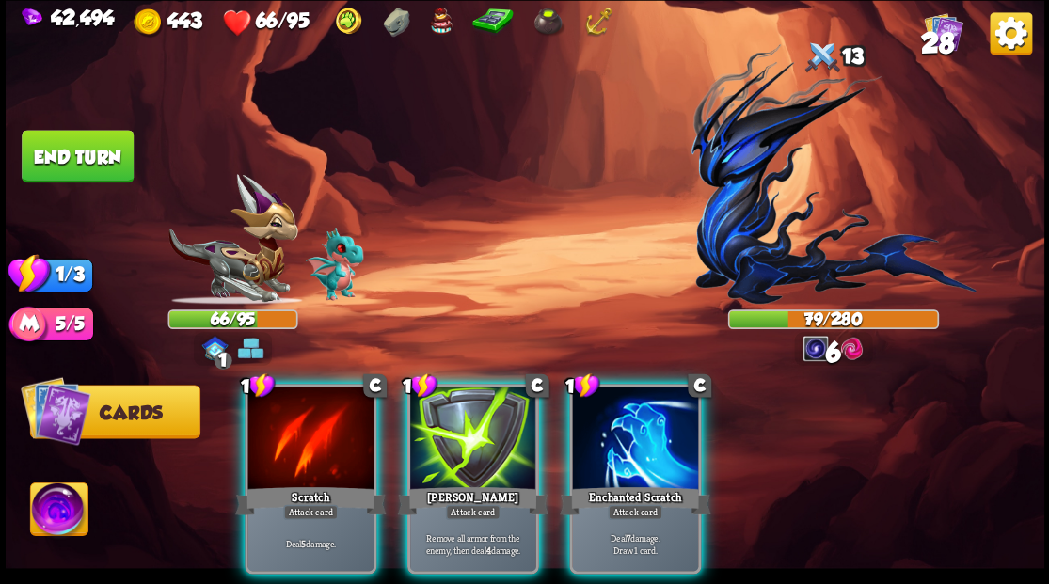
drag, startPoint x: 644, startPoint y: 419, endPoint x: 606, endPoint y: 434, distance: 41.4
click at [611, 432] on div at bounding box center [635, 440] width 126 height 106
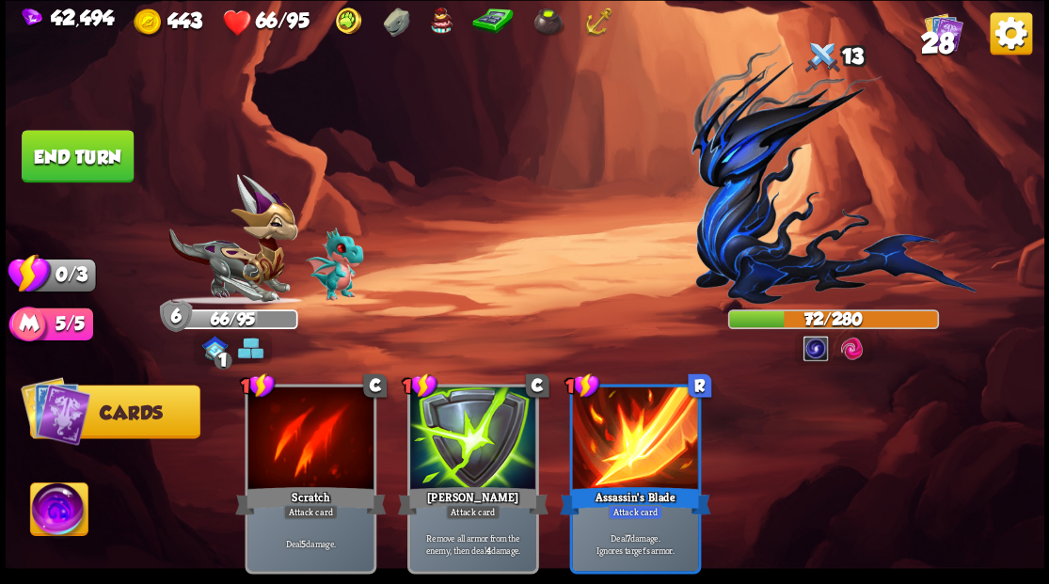
click at [47, 160] on button "End turn" at bounding box center [78, 156] width 112 height 53
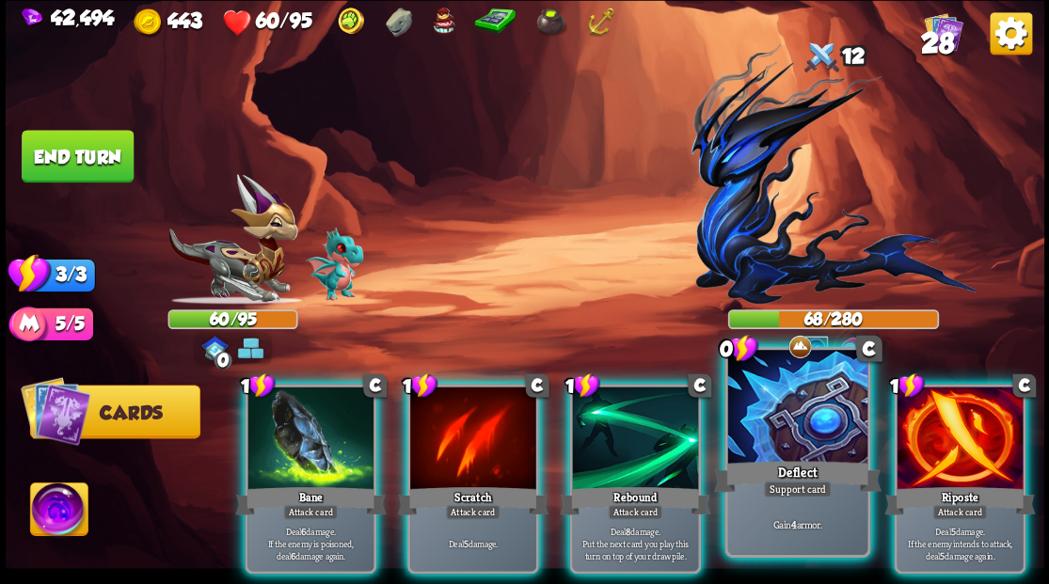
click at [763, 431] on div at bounding box center [796, 409] width 139 height 118
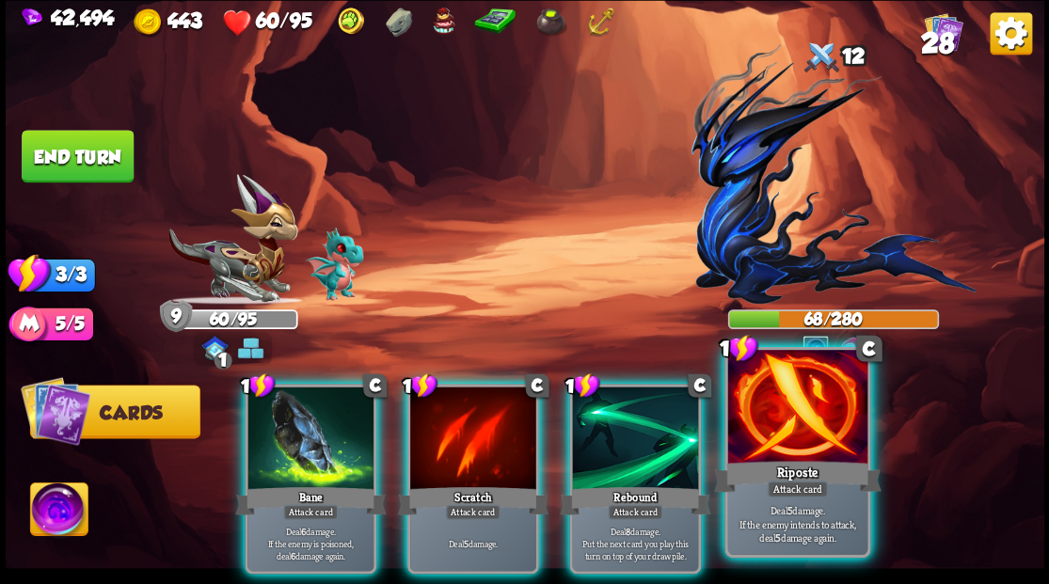
click at [778, 439] on div at bounding box center [796, 409] width 139 height 118
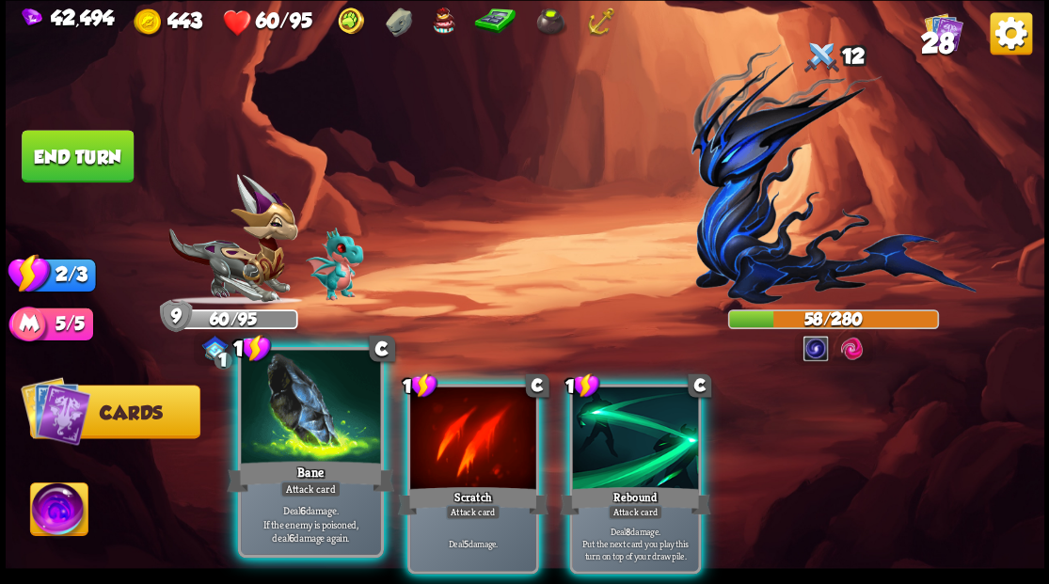
click at [293, 444] on div at bounding box center [310, 409] width 139 height 118
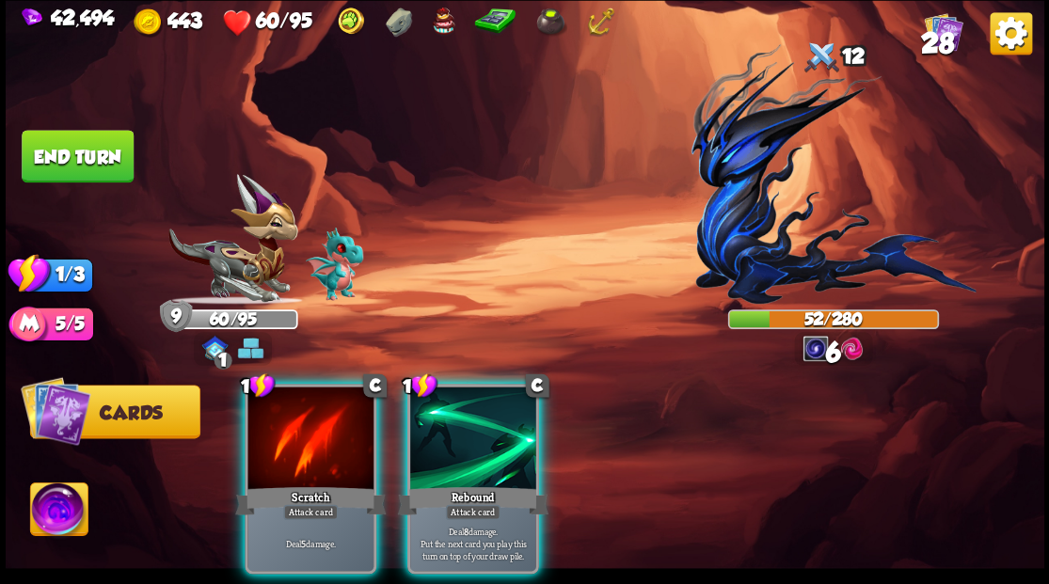
drag, startPoint x: 436, startPoint y: 479, endPoint x: 432, endPoint y: 469, distance: 10.1
click at [436, 483] on div "Rebound" at bounding box center [472, 500] width 151 height 34
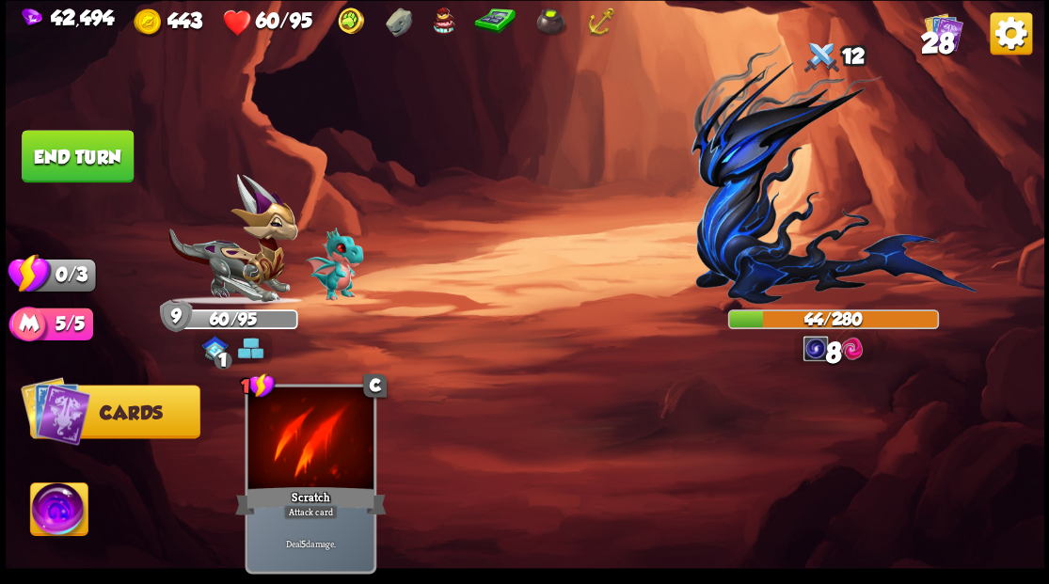
click at [78, 159] on button "End turn" at bounding box center [78, 156] width 112 height 53
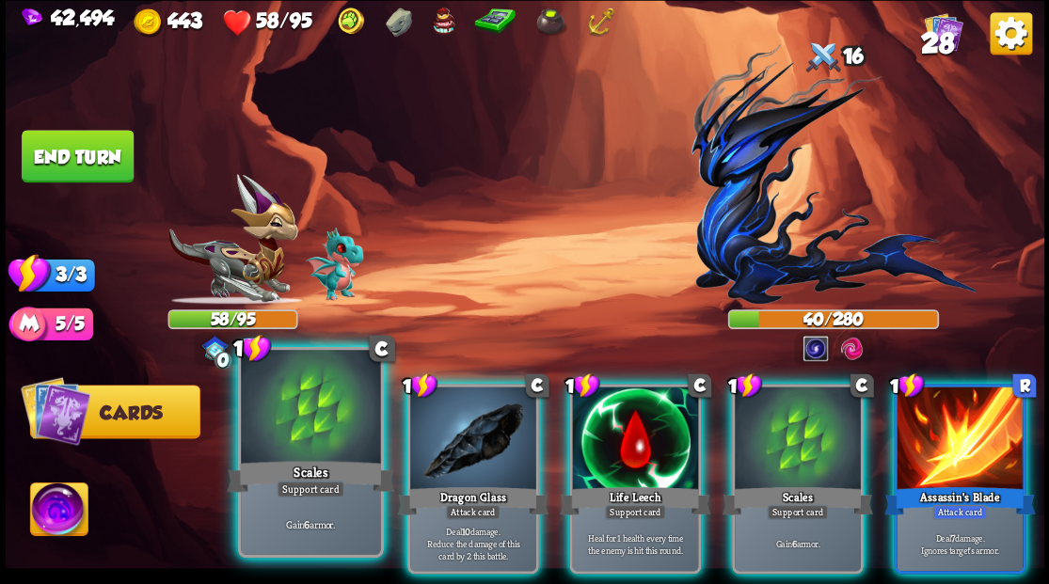
click at [312, 420] on div at bounding box center [310, 409] width 139 height 118
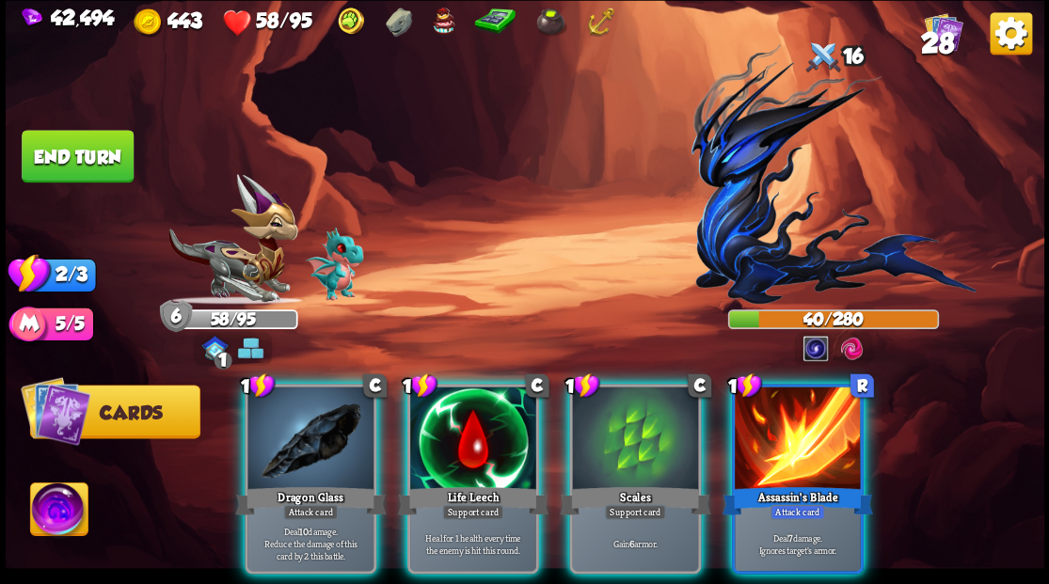
click at [599, 431] on div at bounding box center [635, 440] width 126 height 106
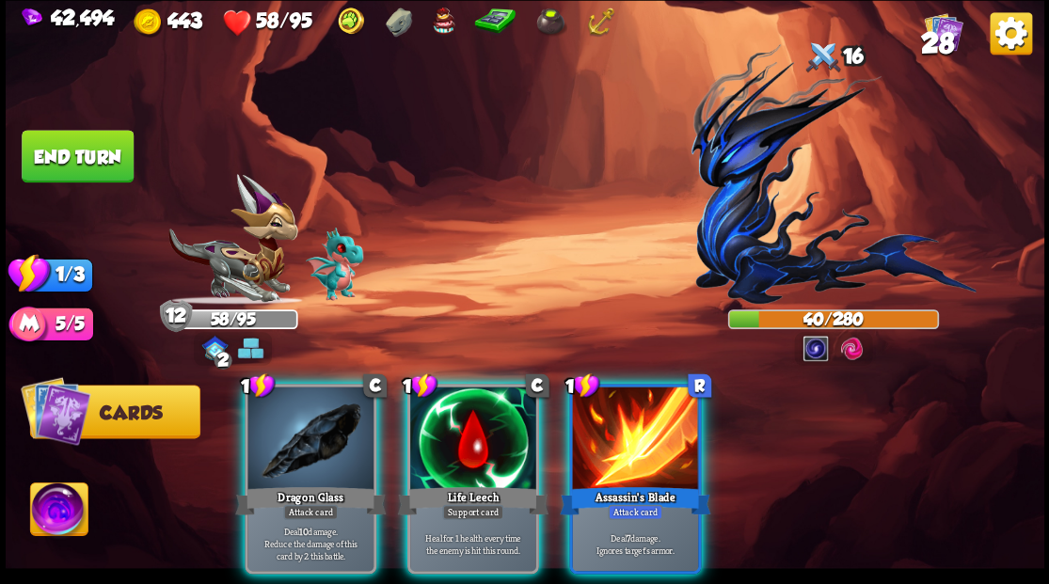
drag, startPoint x: 309, startPoint y: 425, endPoint x: 259, endPoint y: 372, distance: 73.2
click at [306, 421] on div at bounding box center [310, 440] width 126 height 106
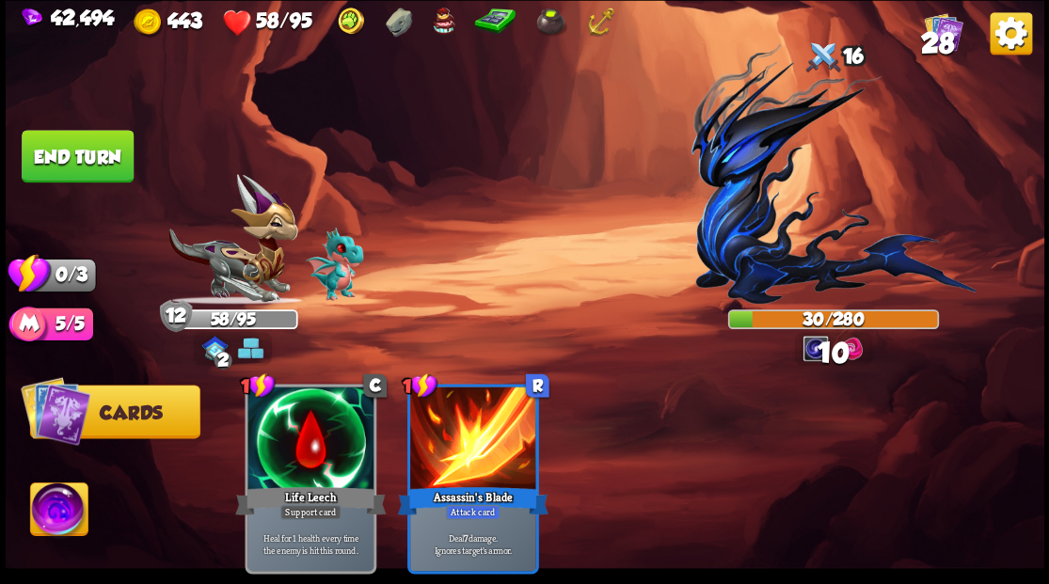
click at [98, 164] on button "End turn" at bounding box center [78, 156] width 112 height 53
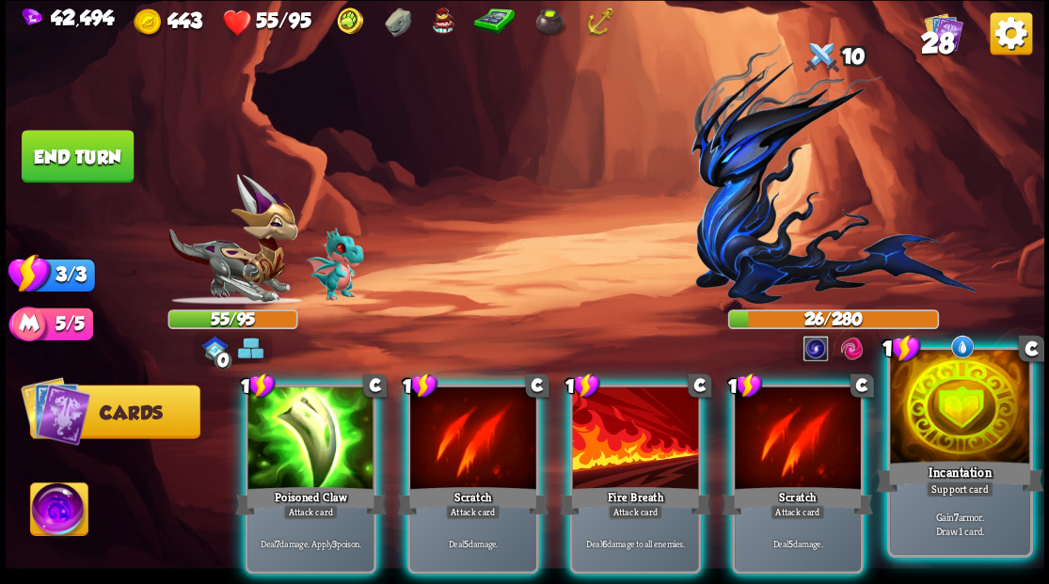
click at [989, 438] on div at bounding box center [959, 409] width 139 height 118
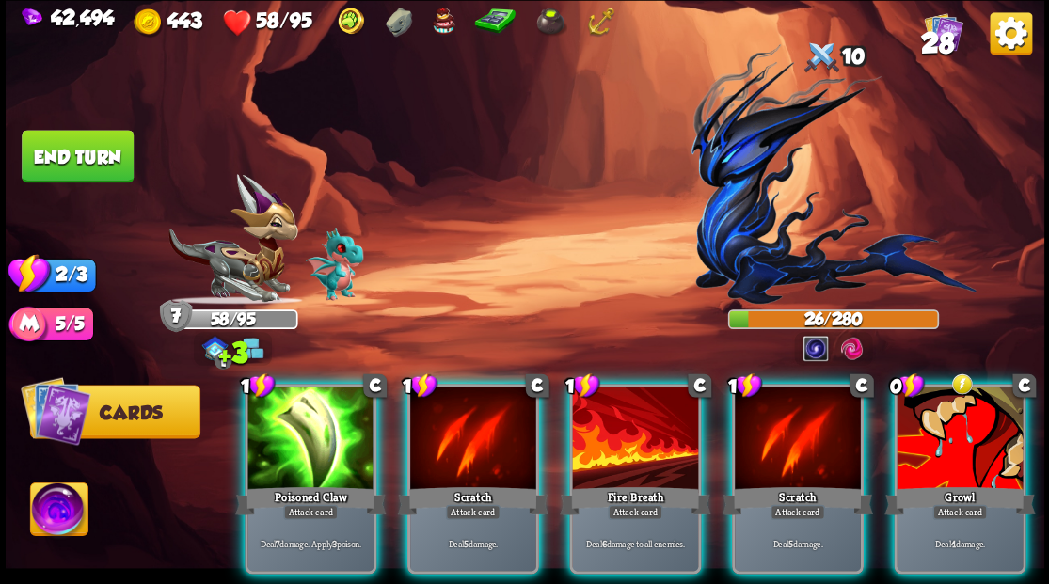
drag, startPoint x: 975, startPoint y: 459, endPoint x: 901, endPoint y: 431, distance: 78.6
click at [965, 444] on div "0 C Growl Attack card Deal 4 damage." at bounding box center [960, 479] width 132 height 190
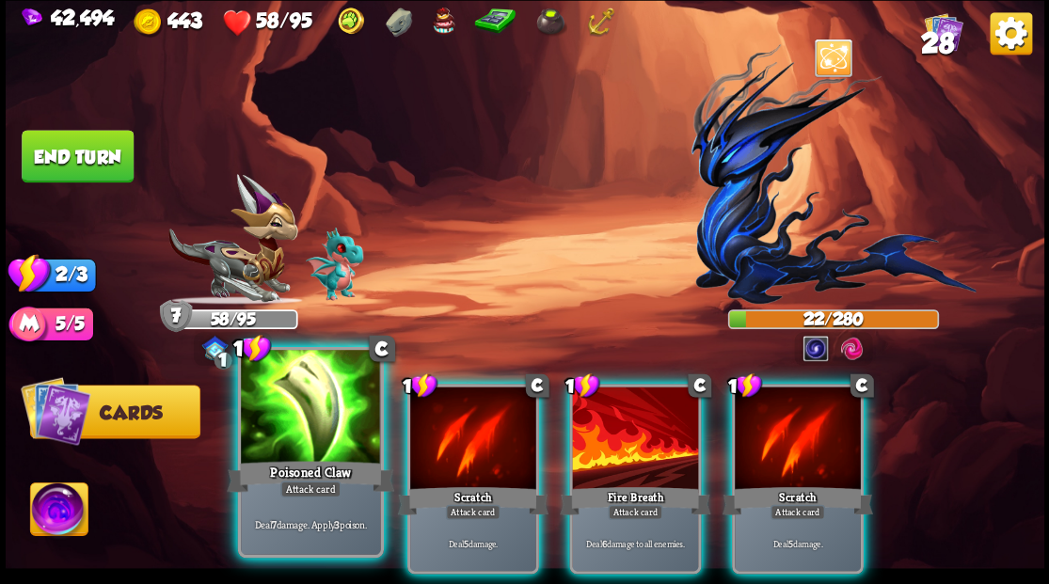
drag, startPoint x: 284, startPoint y: 463, endPoint x: 285, endPoint y: 442, distance: 20.7
click at [284, 461] on div "Poisoned Claw" at bounding box center [310, 476] width 167 height 38
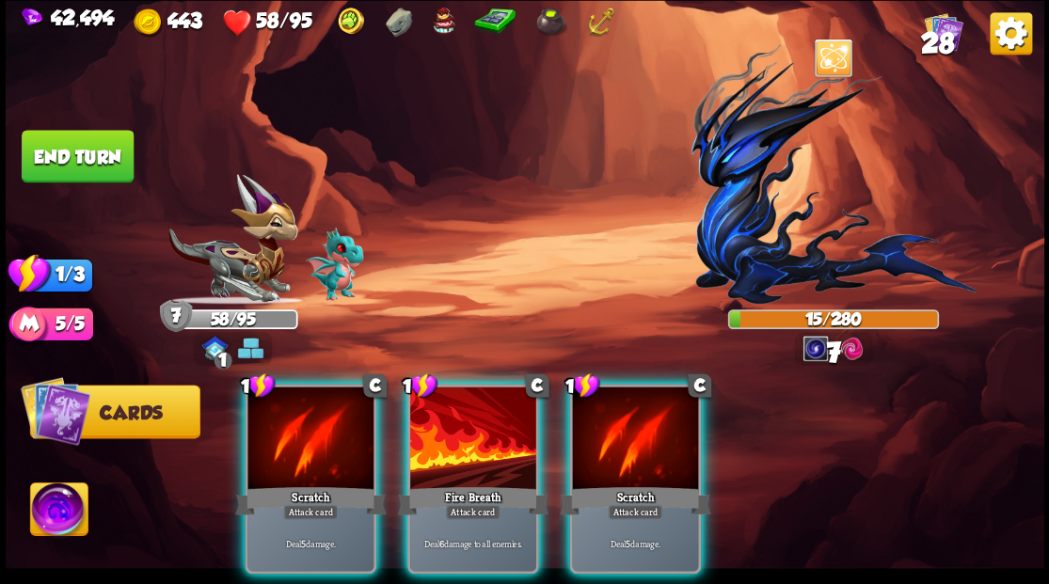
click at [472, 429] on div at bounding box center [473, 440] width 126 height 106
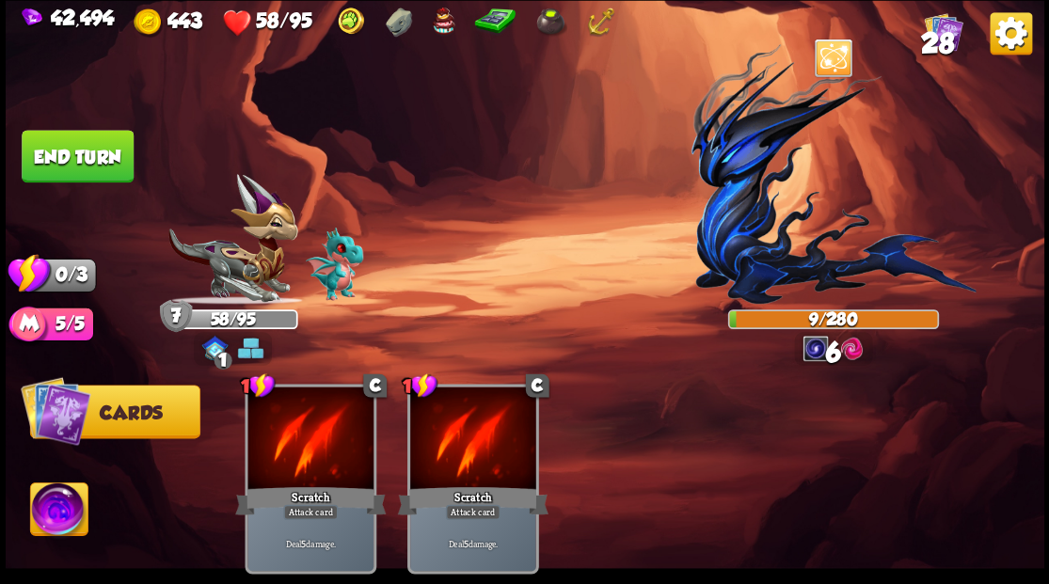
click at [125, 161] on button "End turn" at bounding box center [78, 156] width 112 height 53
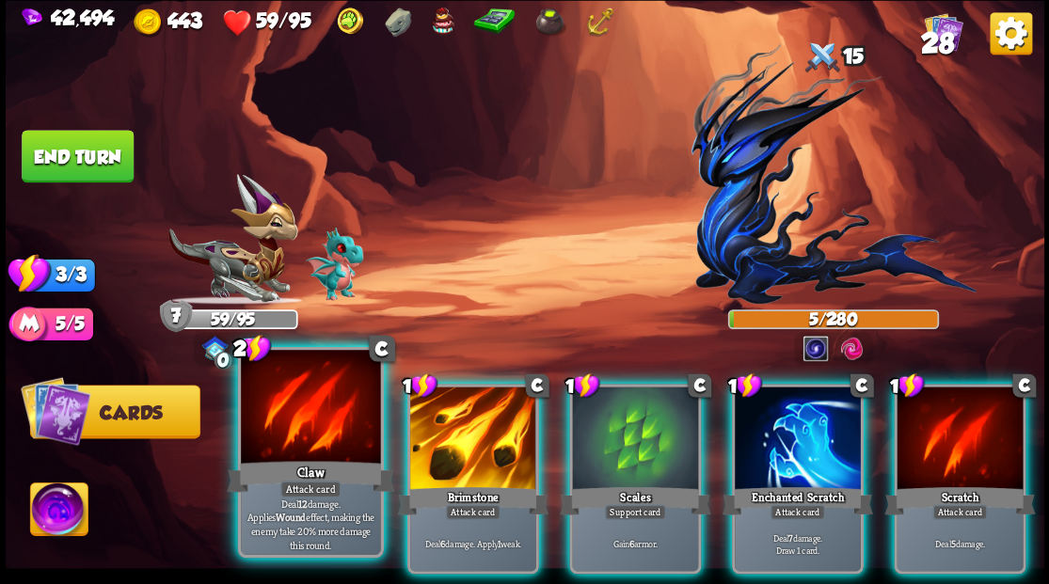
click at [288, 440] on div at bounding box center [310, 409] width 139 height 118
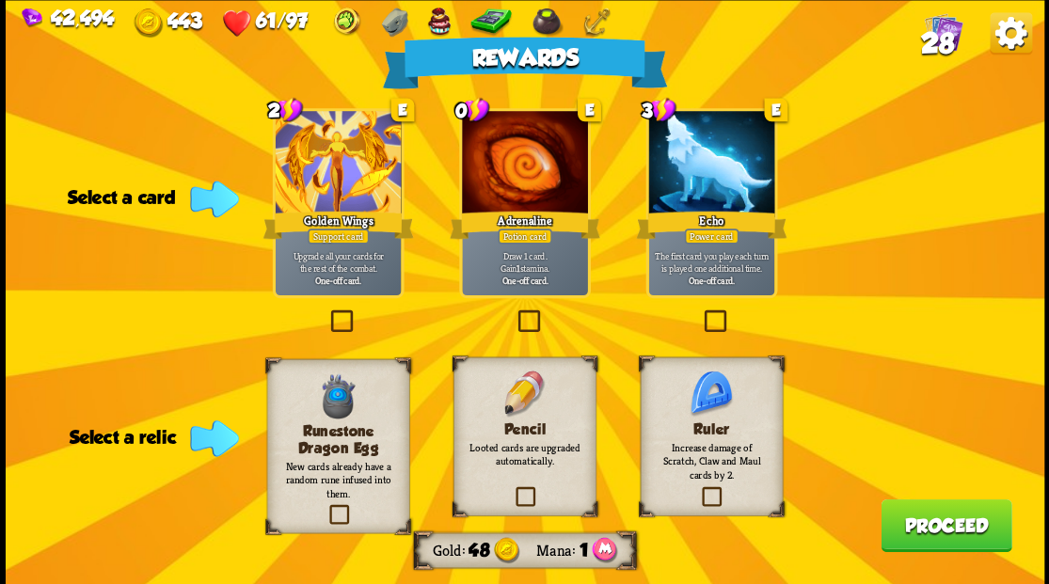
click at [699, 489] on label at bounding box center [699, 489] width 0 height 0
click at [0, 0] on input "checkbox" at bounding box center [0, 0] width 0 height 0
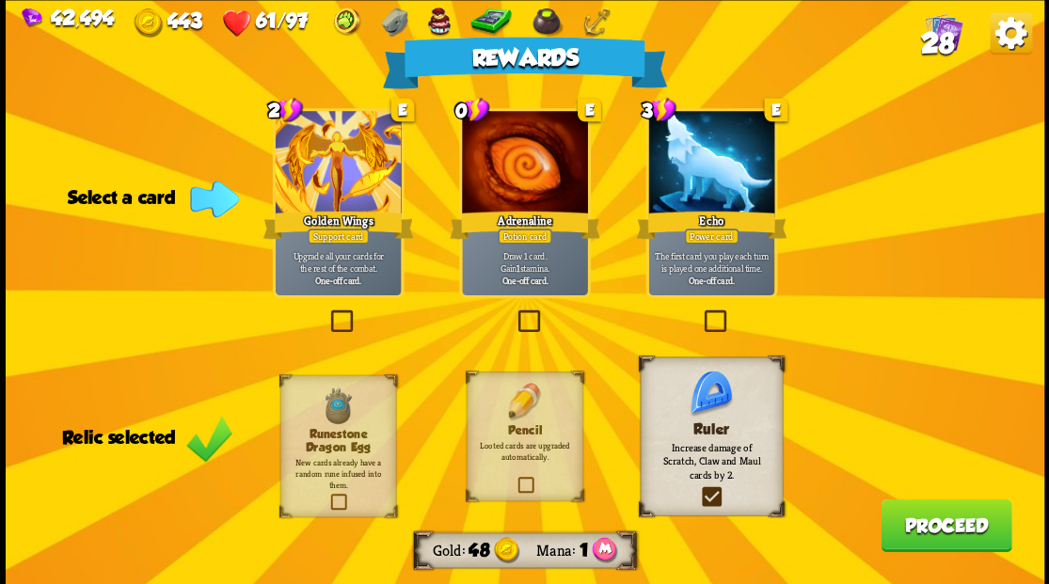
click at [514, 312] on label at bounding box center [514, 312] width 0 height 0
click at [0, 0] on input "checkbox" at bounding box center [0, 0] width 0 height 0
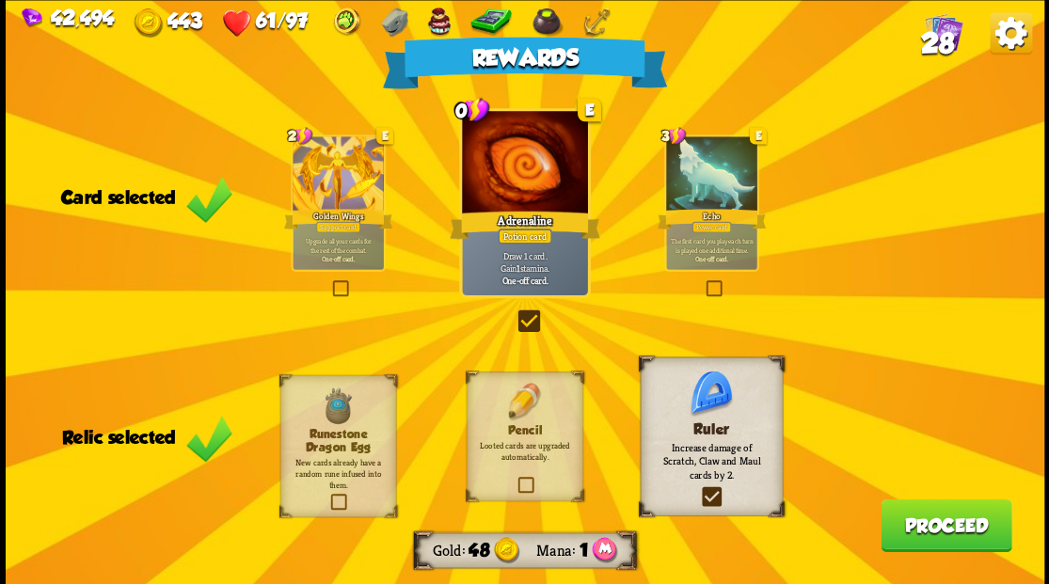
click at [918, 523] on button "Proceed" at bounding box center [945, 525] width 131 height 53
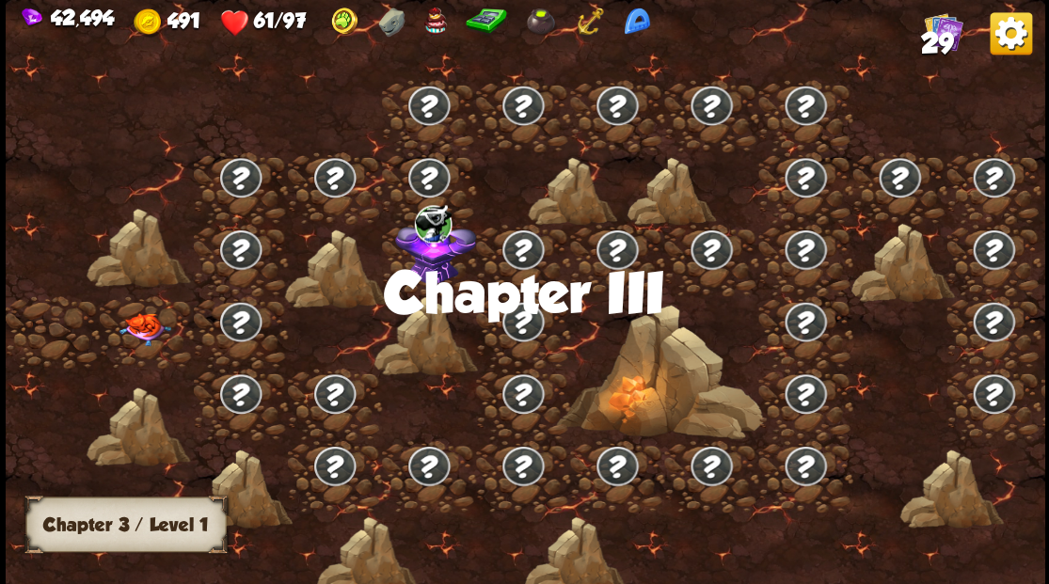
click at [149, 325] on img at bounding box center [145, 328] width 52 height 33
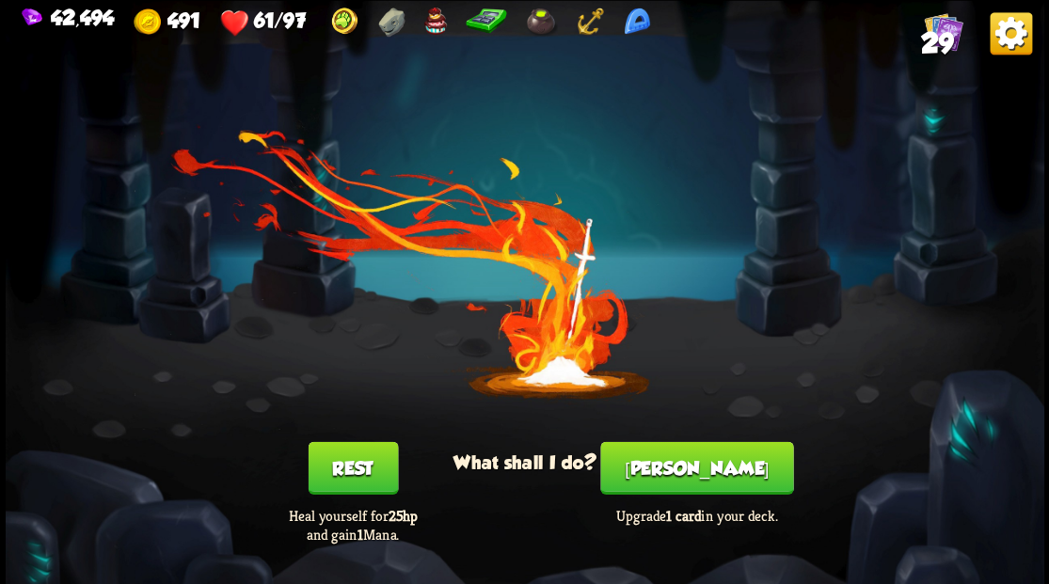
click at [711, 459] on button "[PERSON_NAME]" at bounding box center [696, 467] width 193 height 53
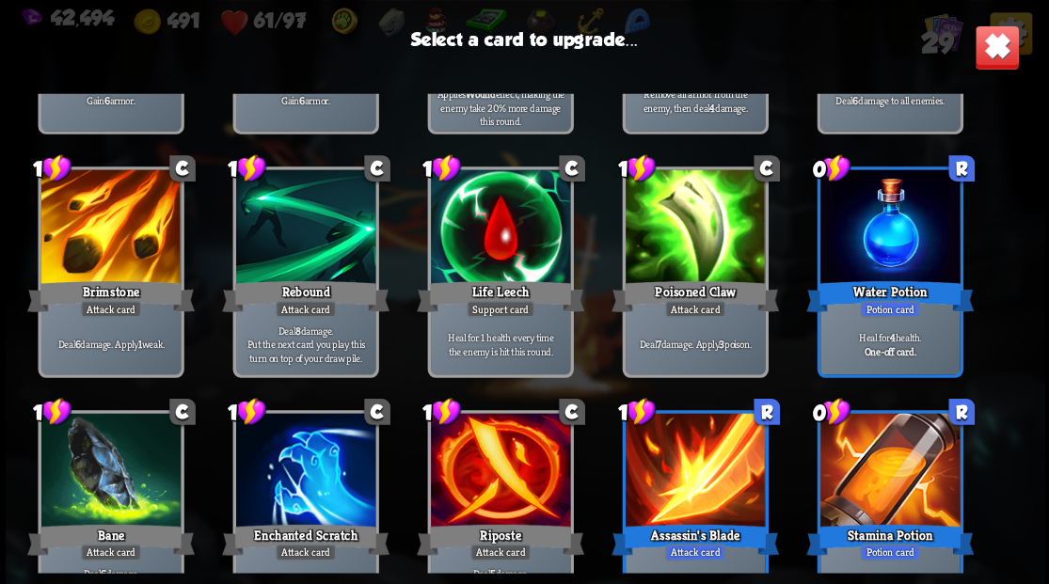
scroll to position [499, 0]
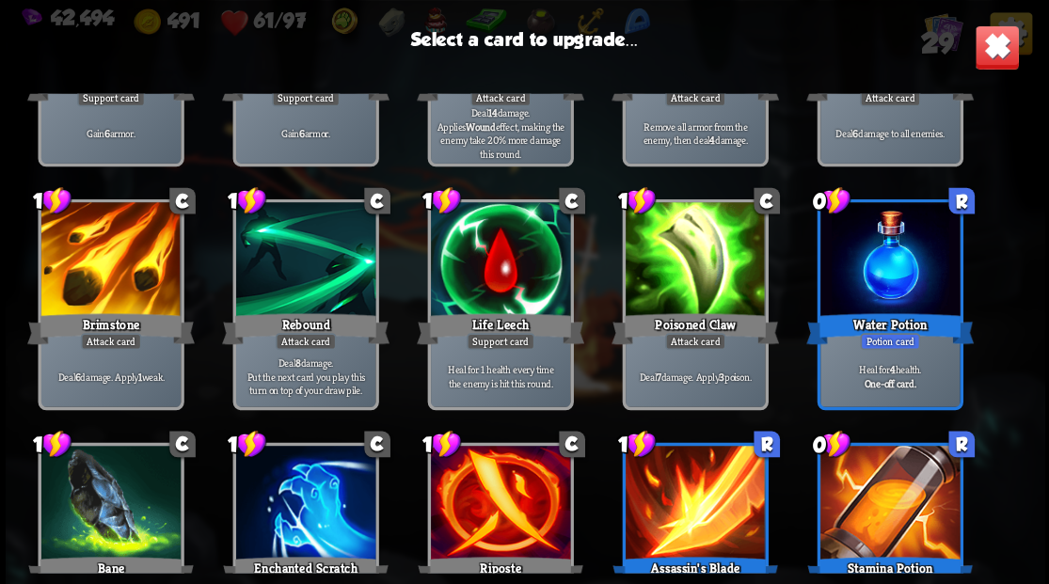
click at [512, 265] on div at bounding box center [499, 261] width 139 height 118
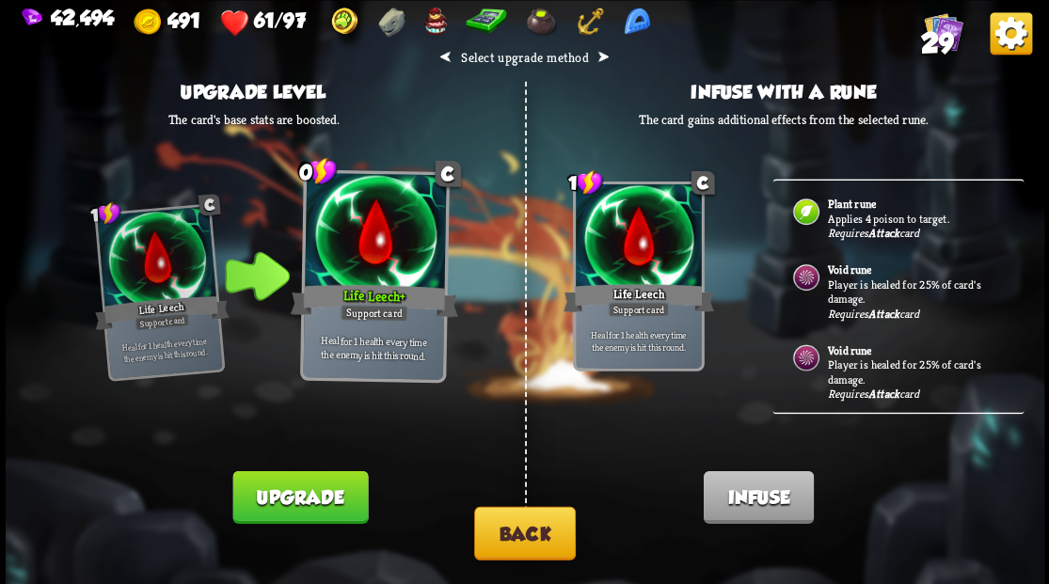
click at [270, 506] on button "Upgrade" at bounding box center [299, 496] width 135 height 53
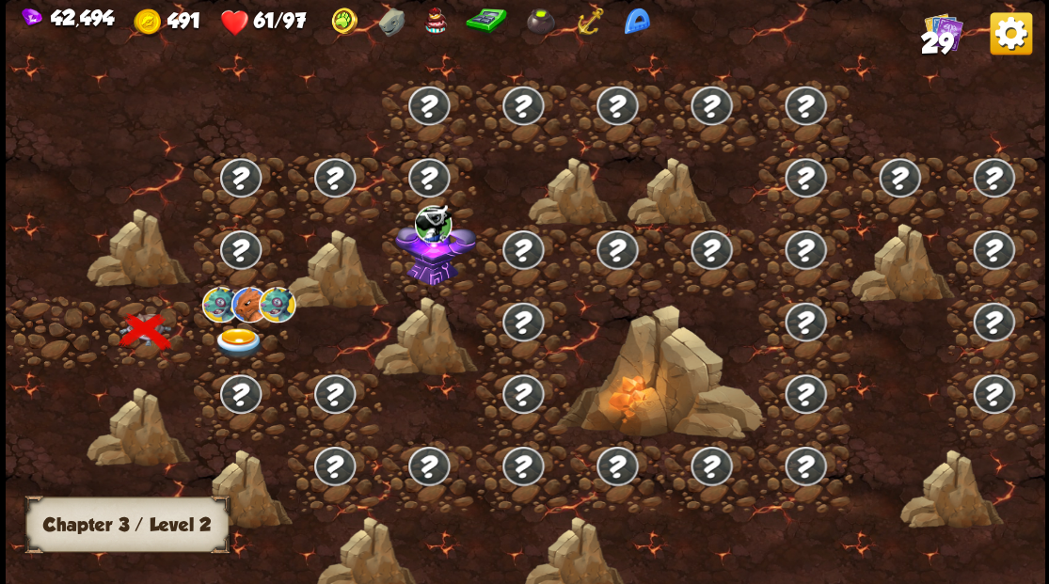
click at [230, 329] on img at bounding box center [239, 342] width 52 height 31
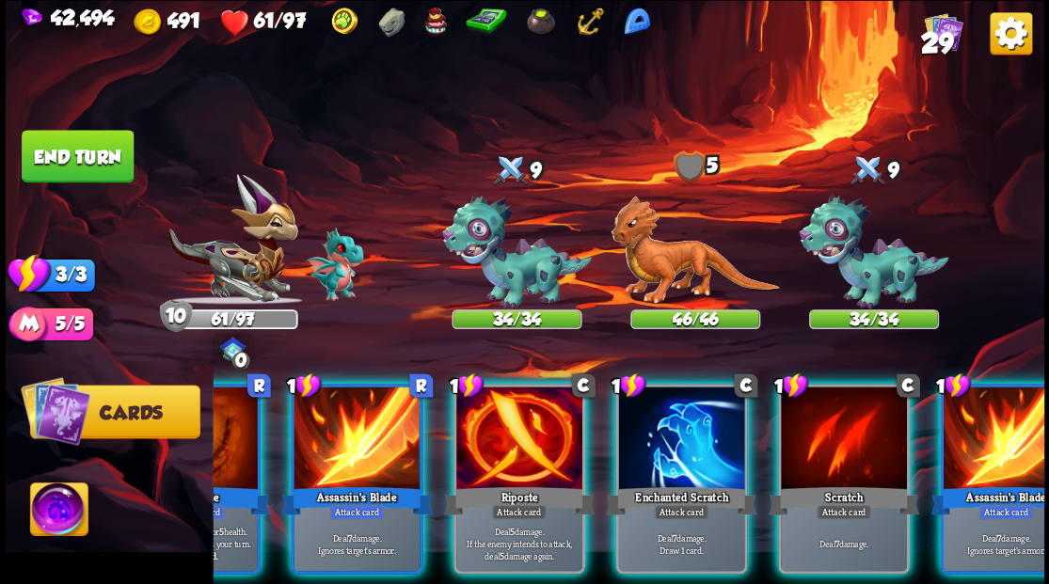
scroll to position [0, 0]
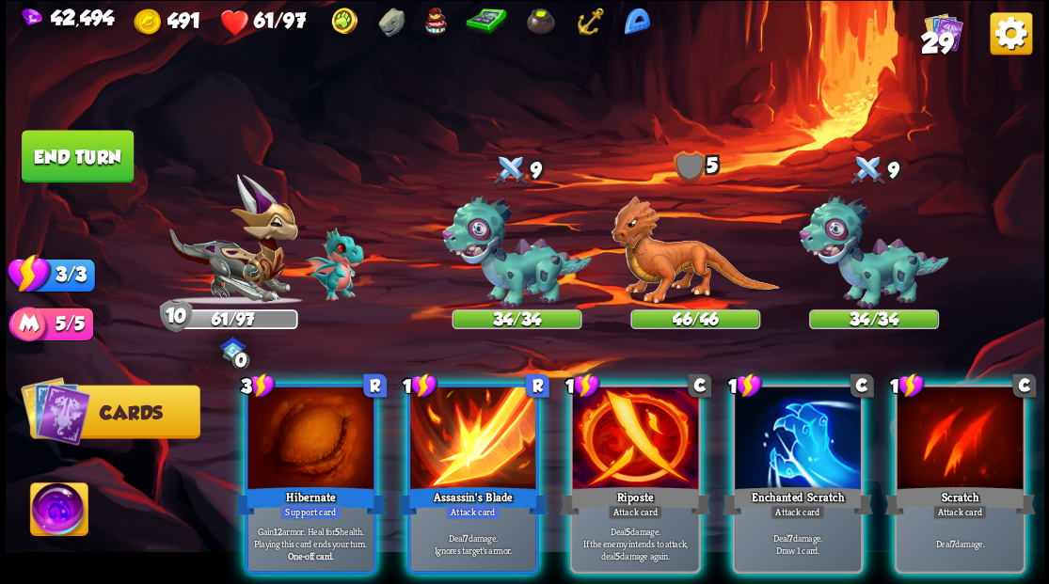
click at [54, 501] on img at bounding box center [58, 512] width 57 height 58
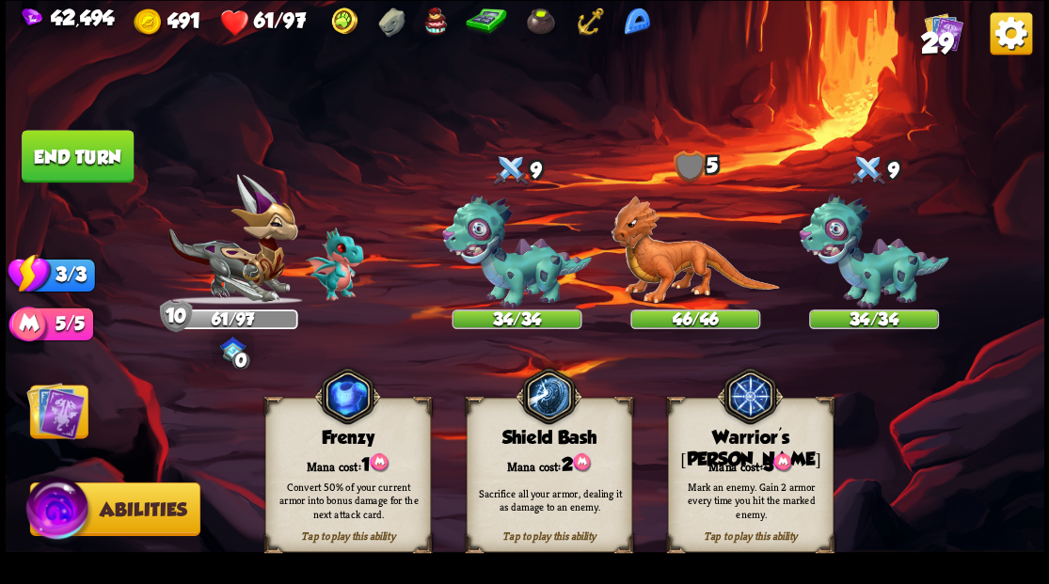
click at [721, 478] on div "Mark an enemy. Gain 2 armor every time you hit the marked enemy." at bounding box center [751, 499] width 166 height 65
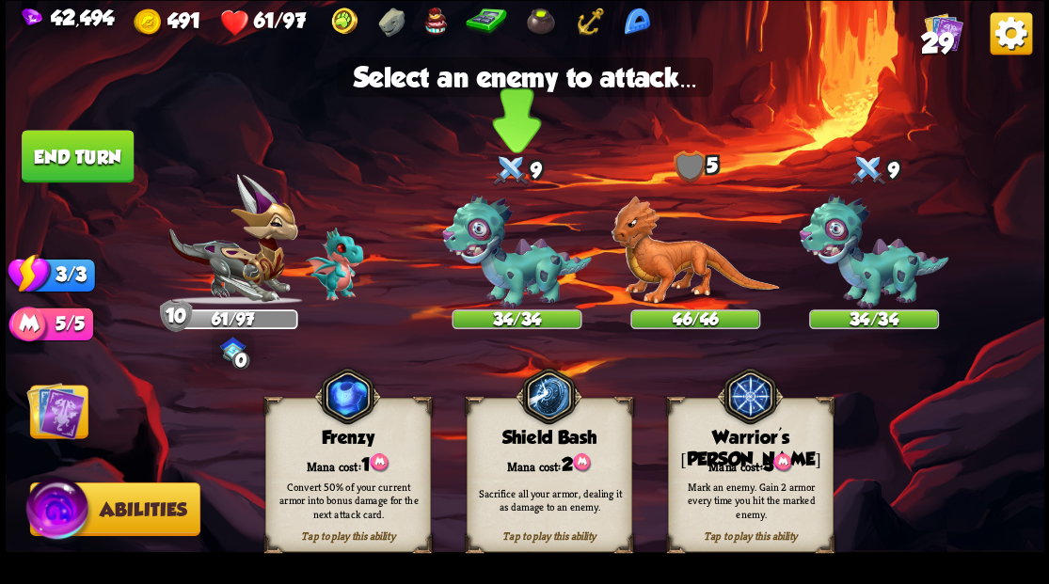
click at [498, 283] on img at bounding box center [517, 252] width 150 height 116
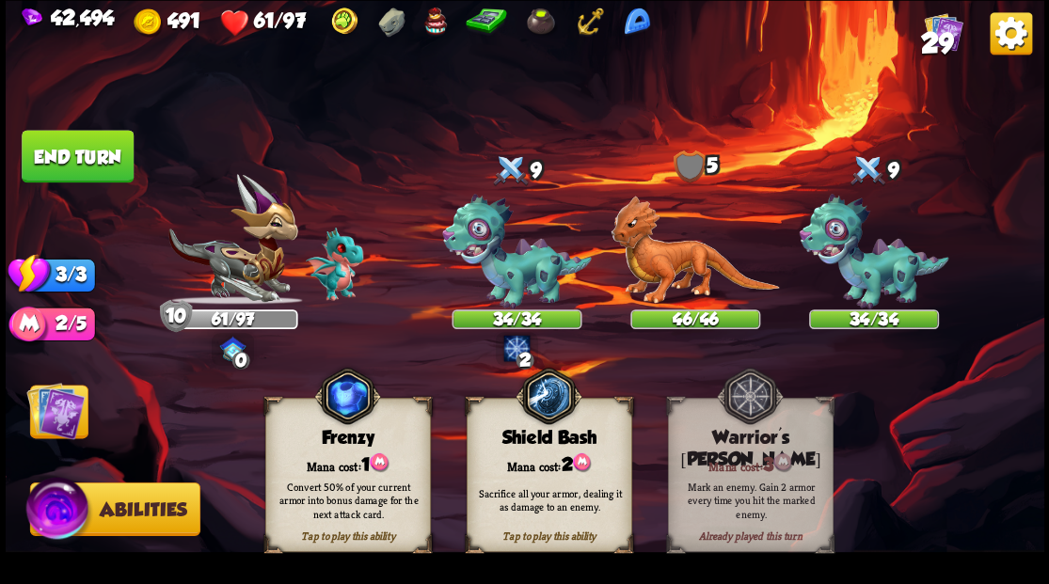
click at [60, 406] on img at bounding box center [55, 410] width 58 height 58
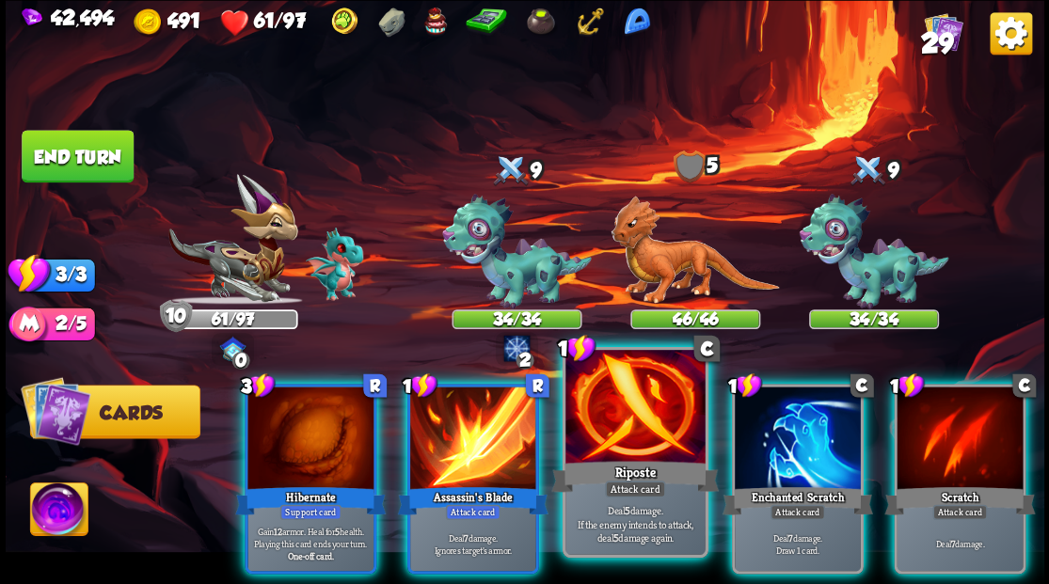
drag, startPoint x: 638, startPoint y: 464, endPoint x: 613, endPoint y: 433, distance: 39.5
click at [636, 463] on div "Riposte" at bounding box center [634, 476] width 167 height 38
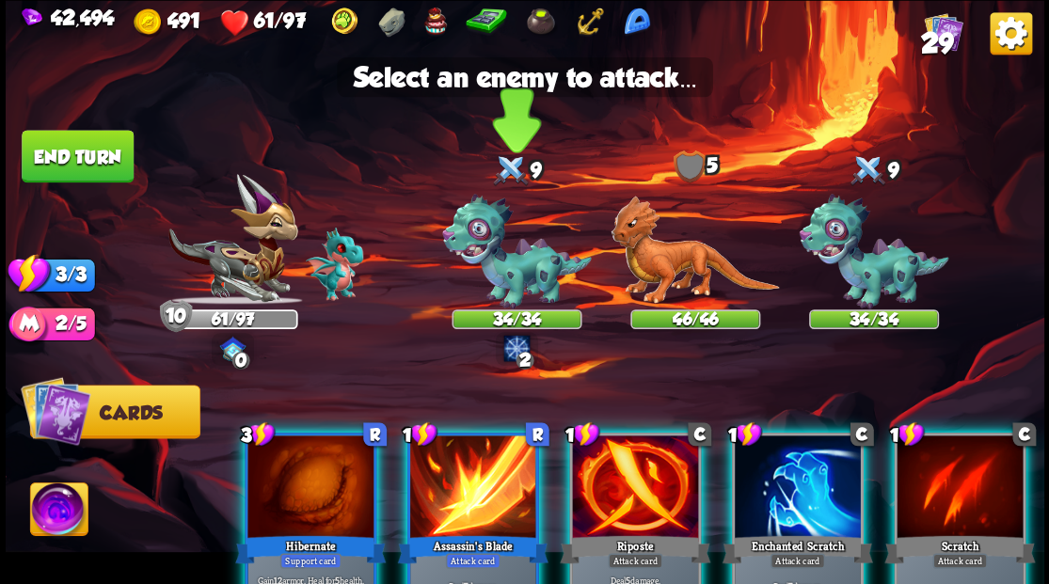
click at [511, 277] on img at bounding box center [517, 252] width 150 height 116
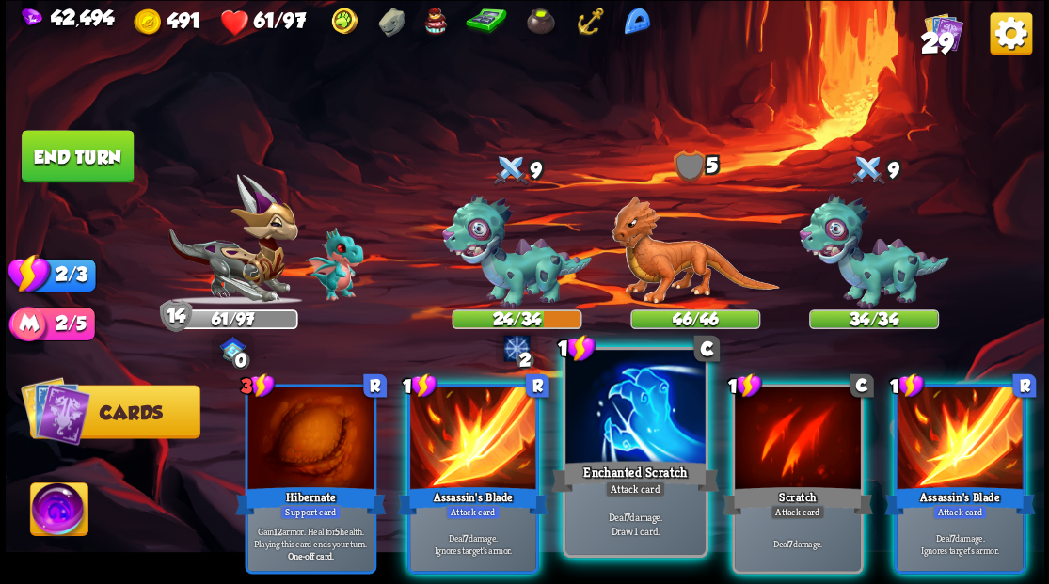
click at [658, 448] on div at bounding box center [634, 409] width 139 height 118
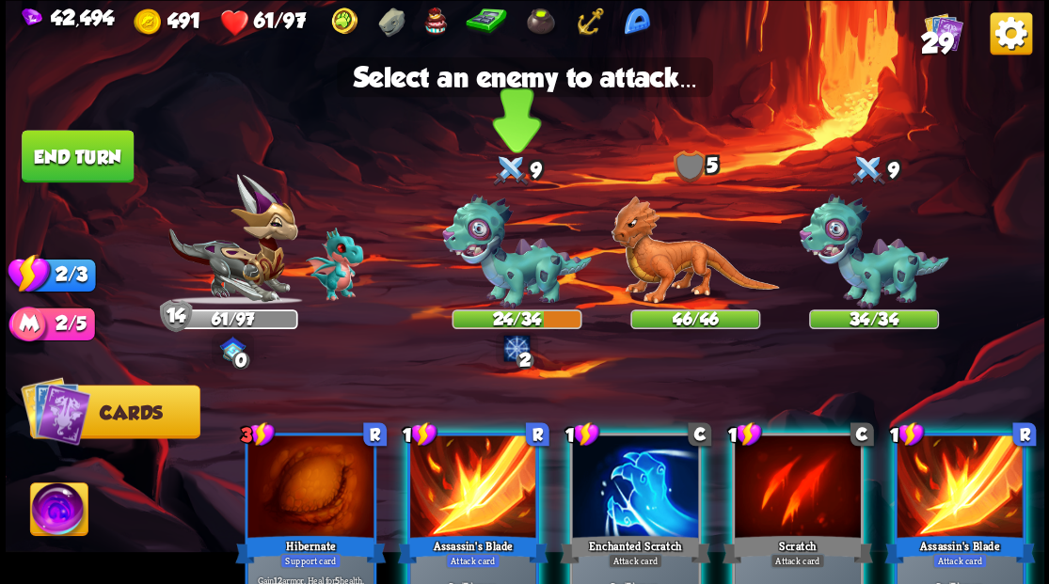
click at [543, 276] on img at bounding box center [517, 252] width 150 height 116
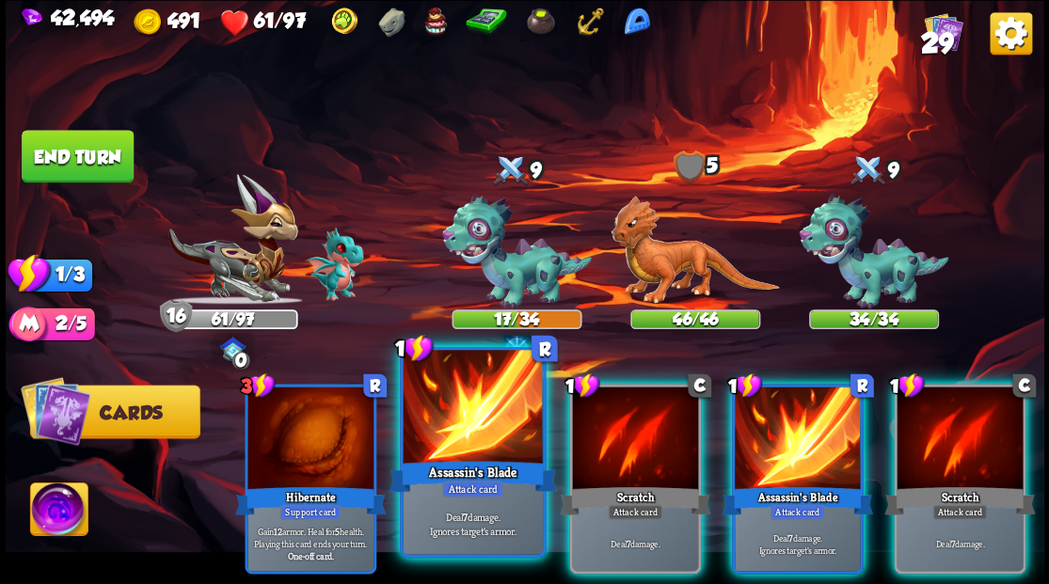
drag, startPoint x: 457, startPoint y: 424, endPoint x: 464, endPoint y: 404, distance: 20.8
click at [458, 423] on div at bounding box center [472, 409] width 139 height 118
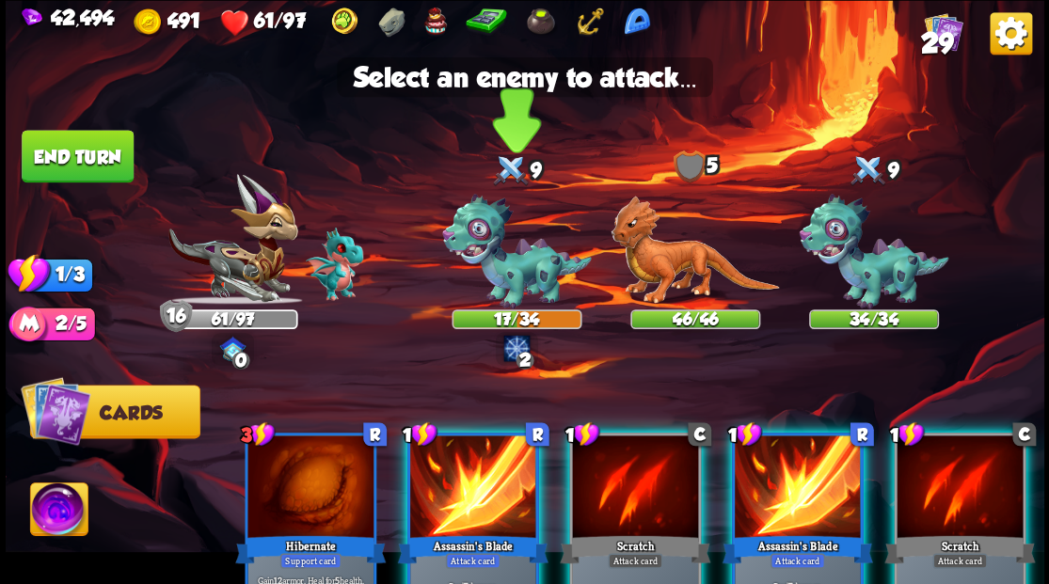
click at [517, 276] on img at bounding box center [517, 252] width 150 height 116
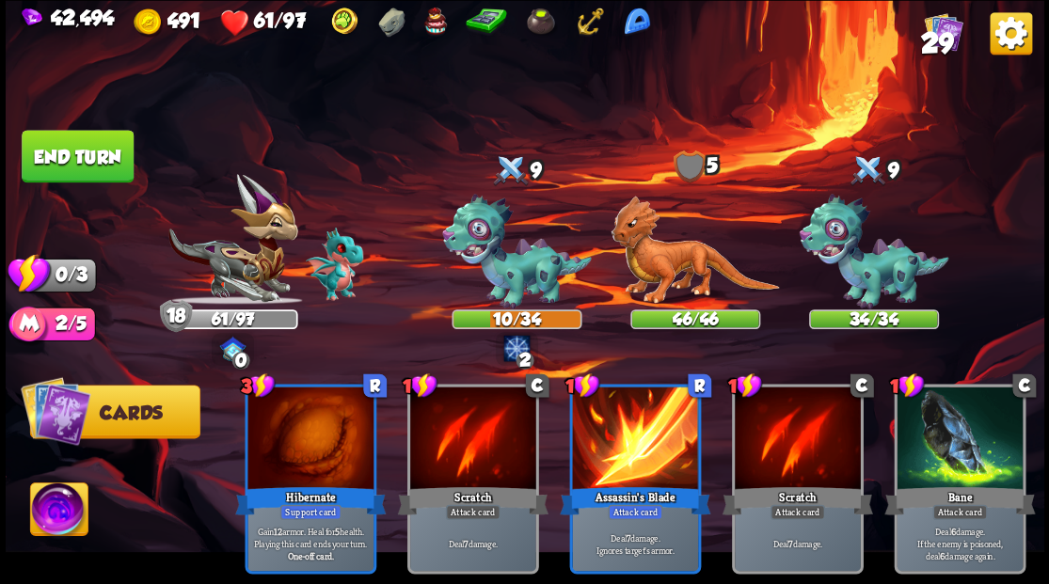
click at [104, 175] on button "End turn" at bounding box center [78, 156] width 112 height 53
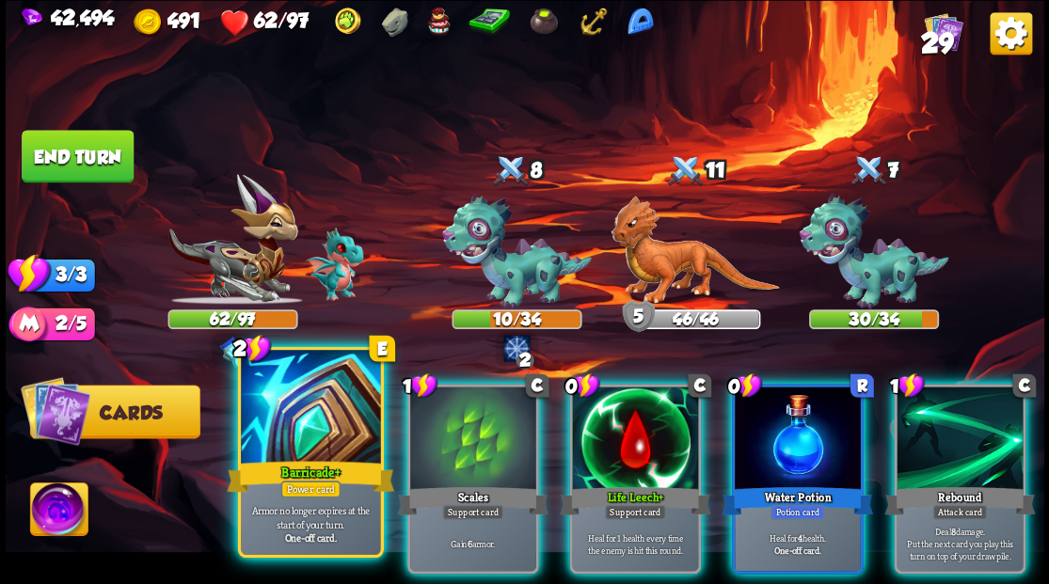
click at [265, 430] on div at bounding box center [310, 409] width 139 height 118
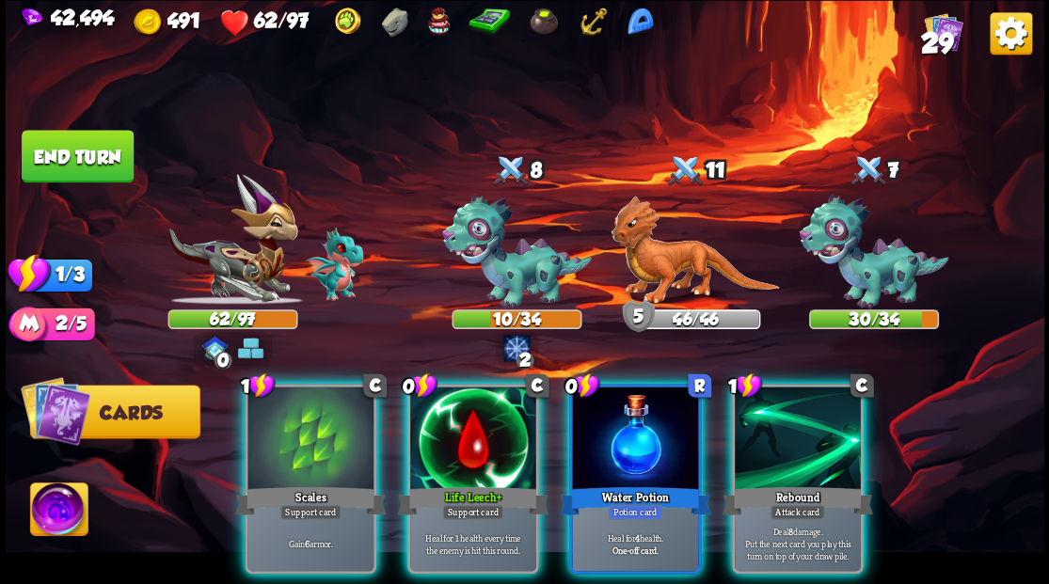
click at [265, 430] on div at bounding box center [310, 440] width 126 height 106
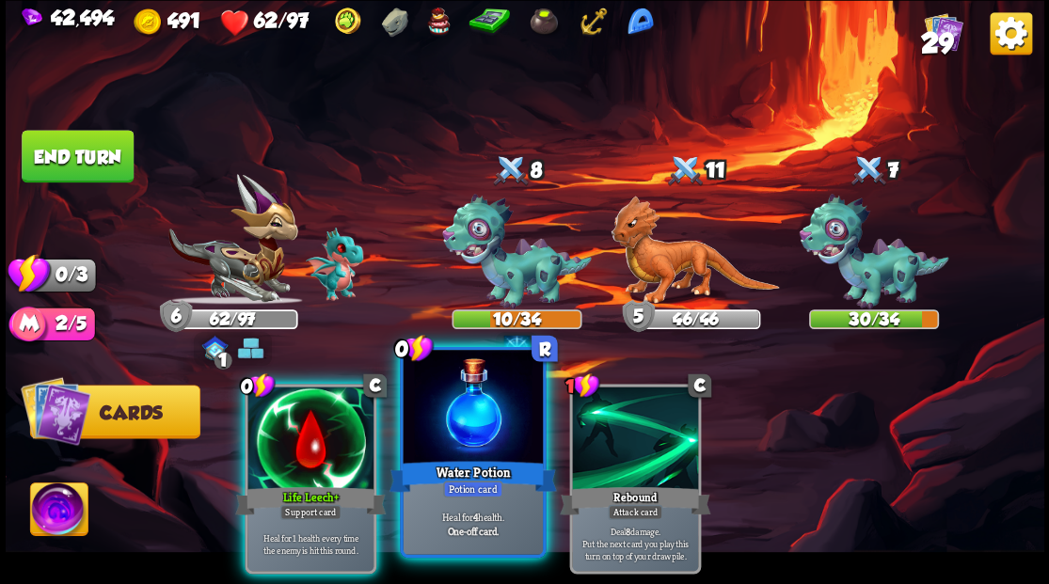
click at [460, 435] on div at bounding box center [472, 409] width 139 height 118
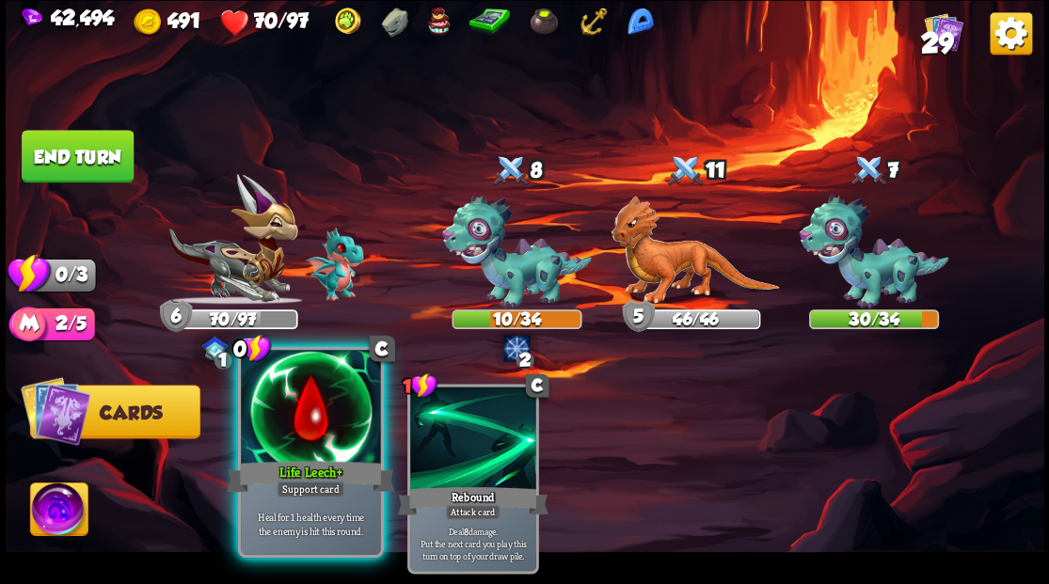
drag, startPoint x: 302, startPoint y: 413, endPoint x: 280, endPoint y: 404, distance: 23.2
click at [300, 414] on div at bounding box center [310, 409] width 139 height 118
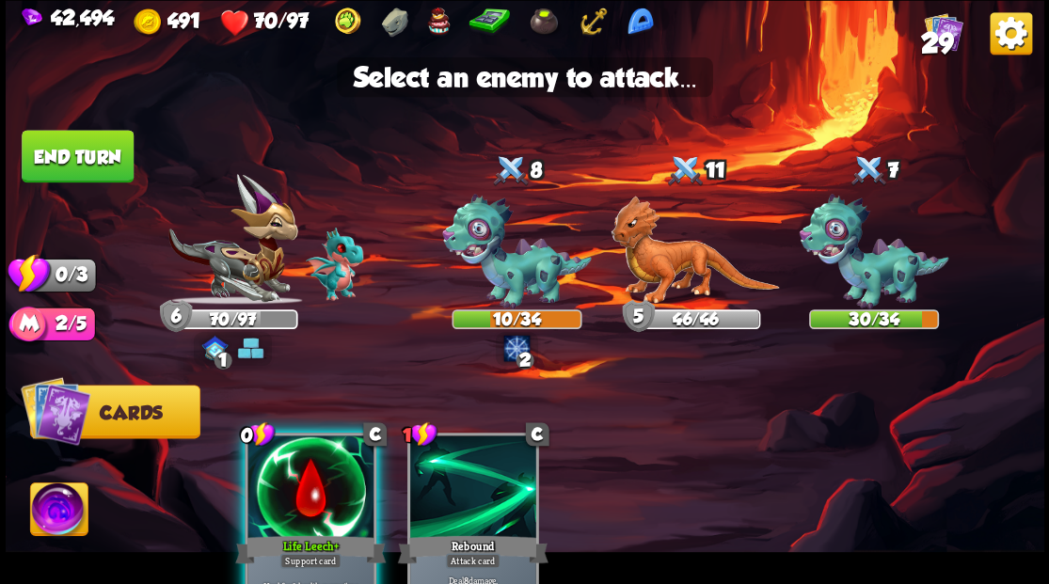
drag, startPoint x: 64, startPoint y: 149, endPoint x: 98, endPoint y: 165, distance: 37.4
click at [68, 150] on button "End turn" at bounding box center [78, 156] width 112 height 53
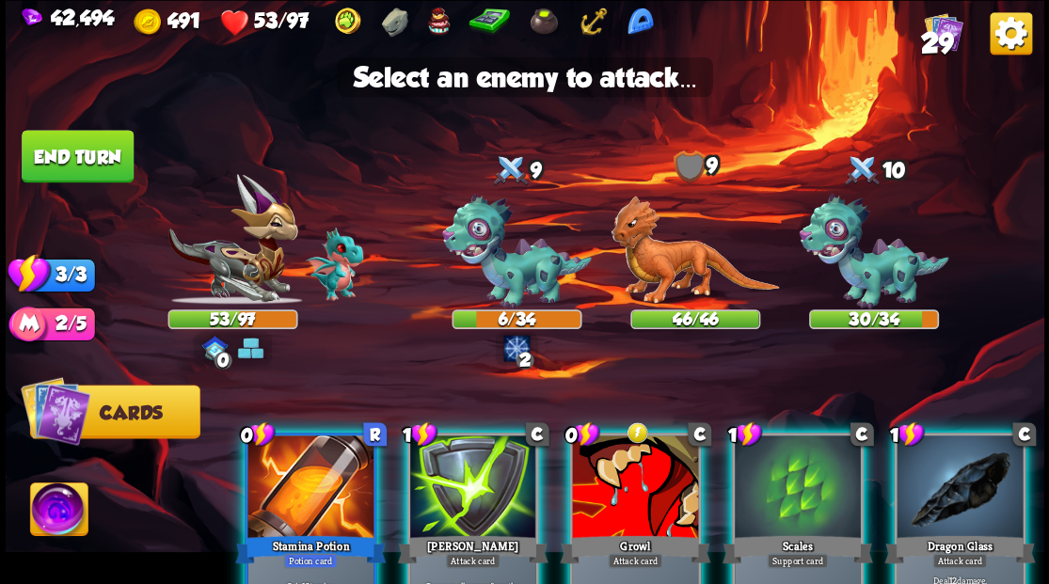
click at [281, 484] on div at bounding box center [310, 489] width 126 height 106
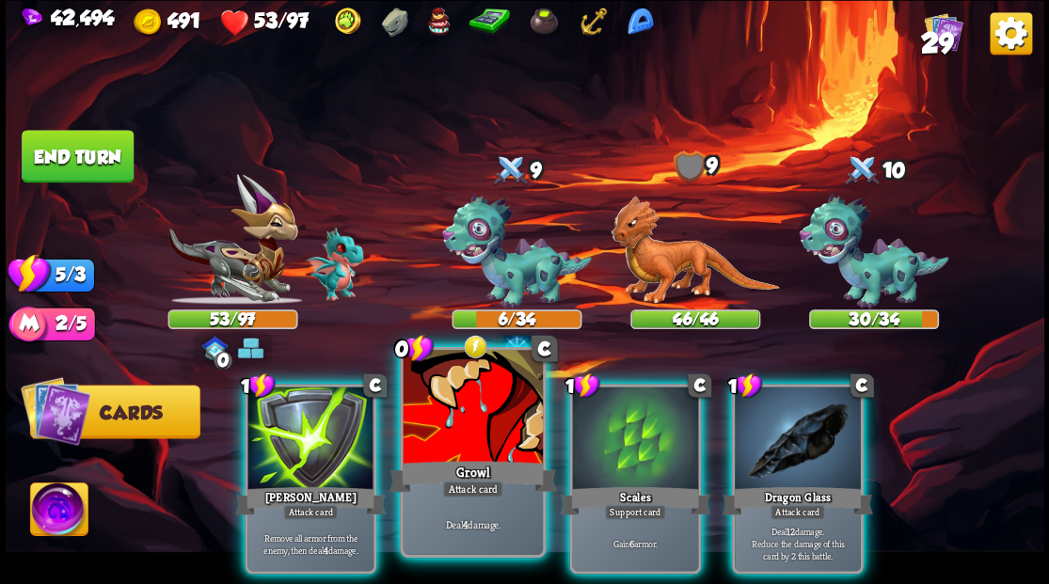
drag, startPoint x: 468, startPoint y: 448, endPoint x: 538, endPoint y: 401, distance: 84.0
click at [468, 448] on div at bounding box center [472, 409] width 139 height 118
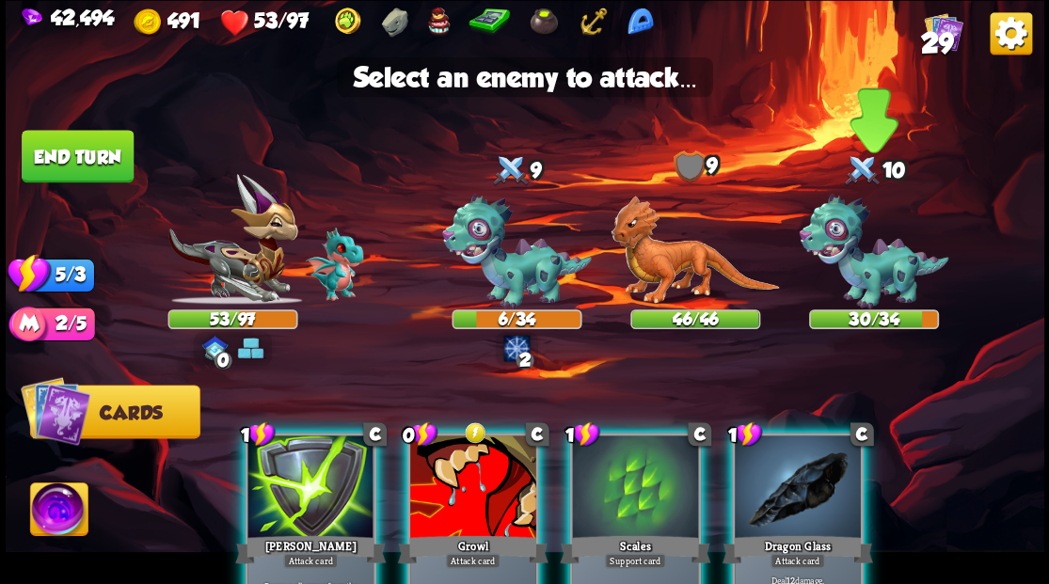
click at [875, 261] on img at bounding box center [874, 252] width 150 height 116
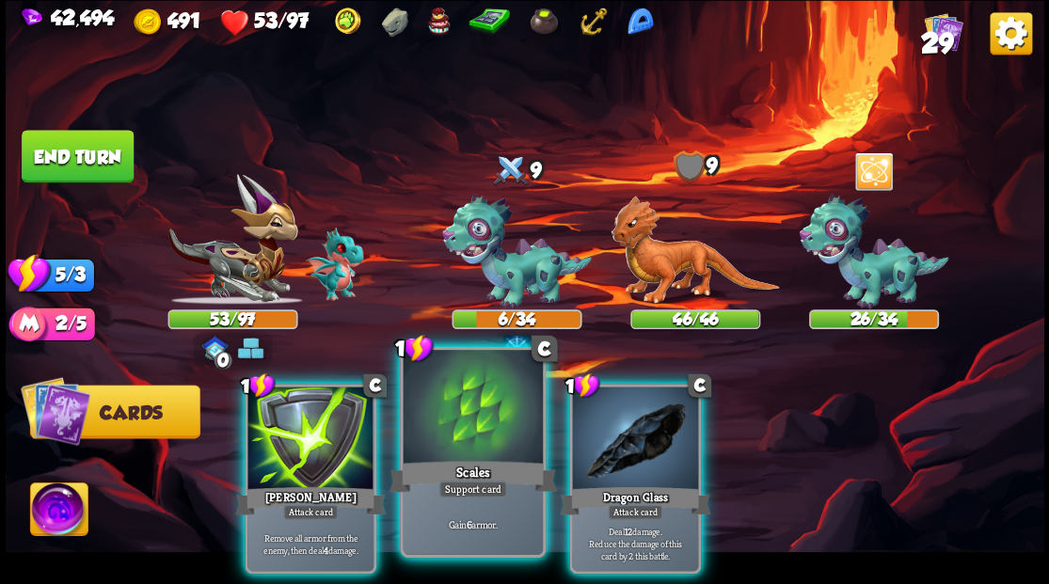
click at [465, 428] on div at bounding box center [472, 409] width 139 height 118
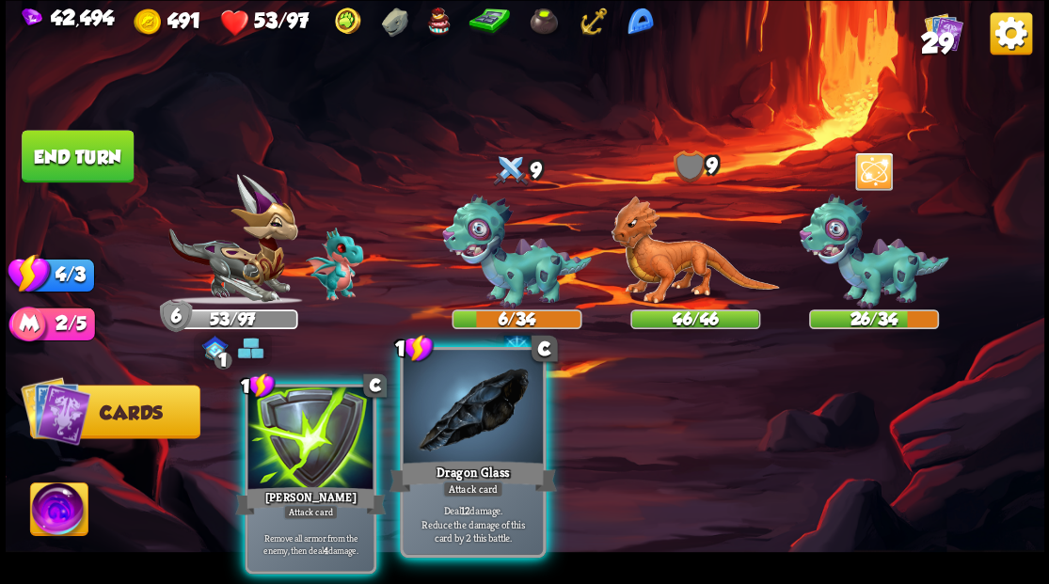
click at [445, 439] on div at bounding box center [472, 409] width 139 height 118
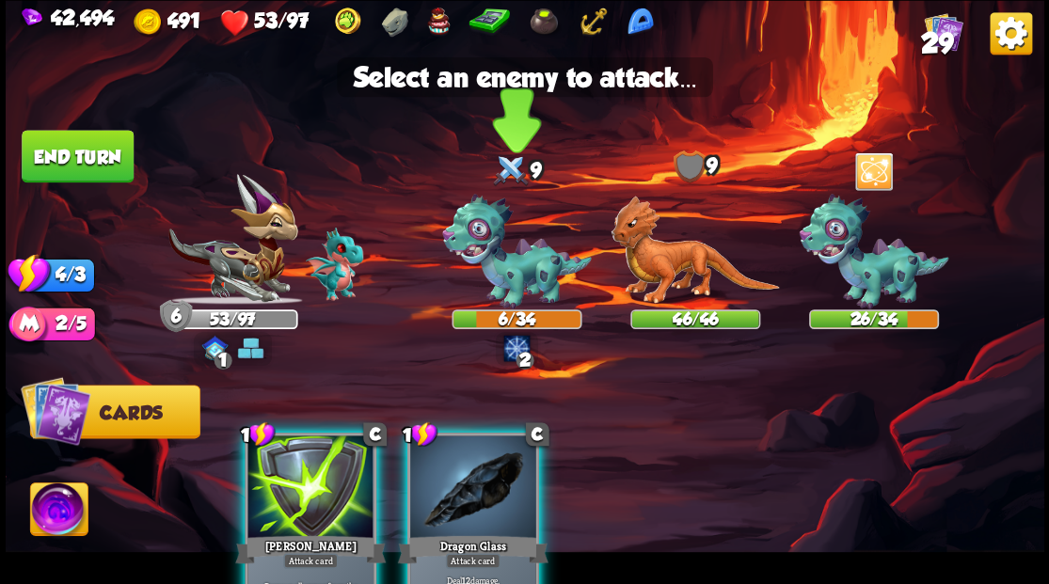
click at [519, 260] on img at bounding box center [517, 252] width 150 height 116
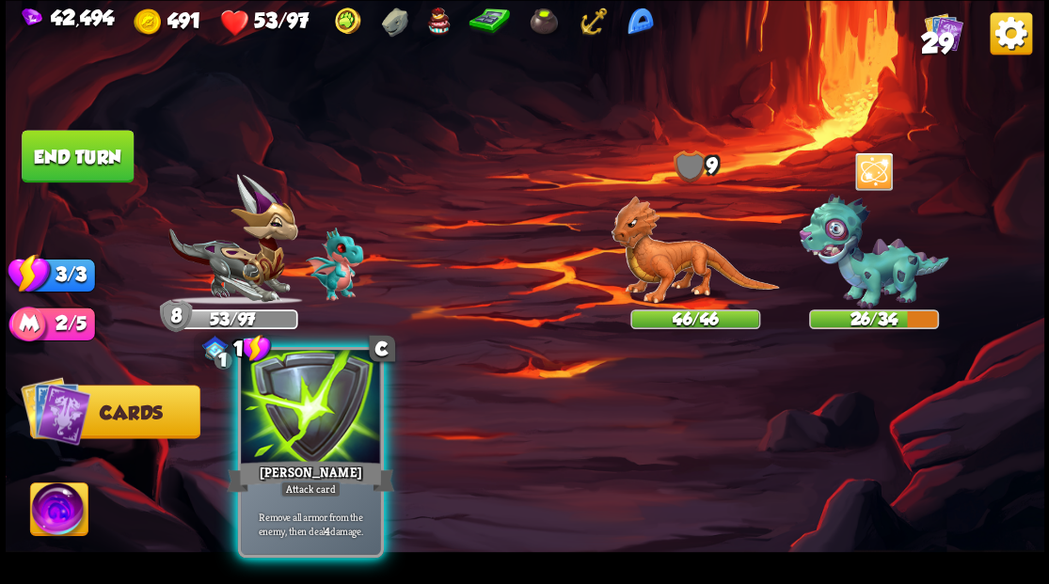
click at [316, 440] on div at bounding box center [310, 409] width 139 height 118
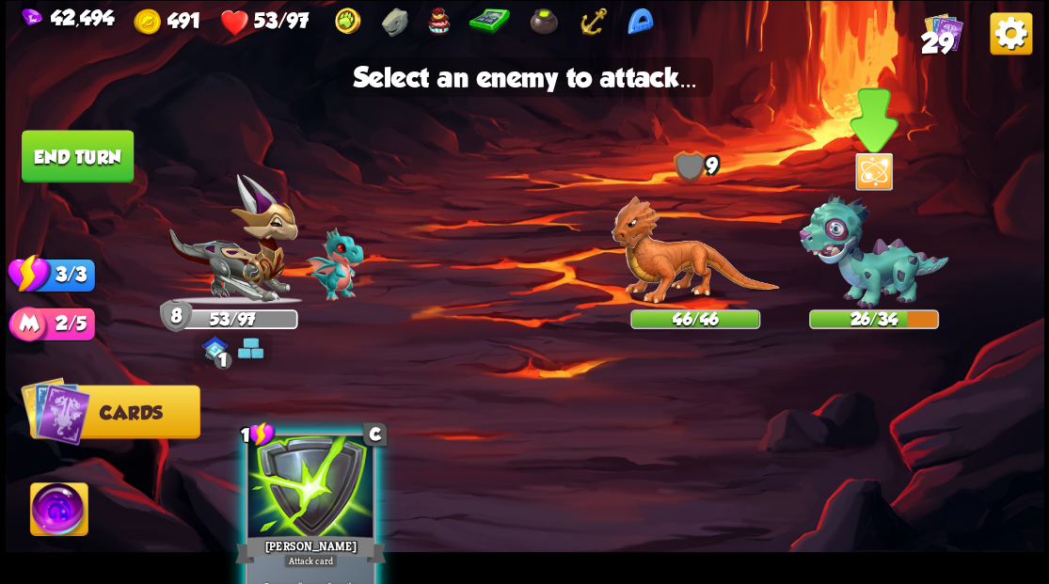
click at [860, 282] on img at bounding box center [874, 252] width 150 height 116
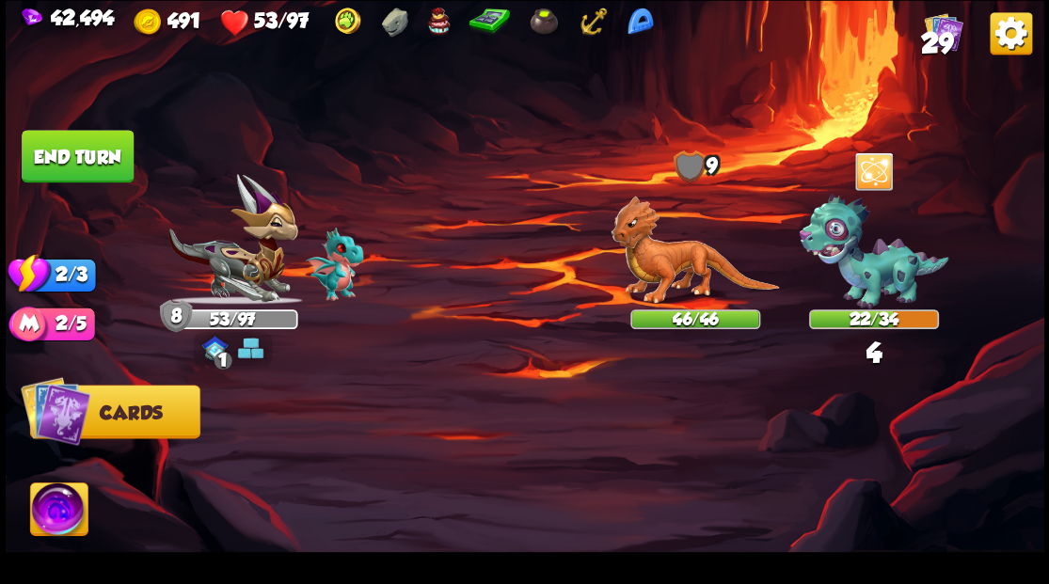
click at [75, 154] on button "End turn" at bounding box center [78, 156] width 112 height 53
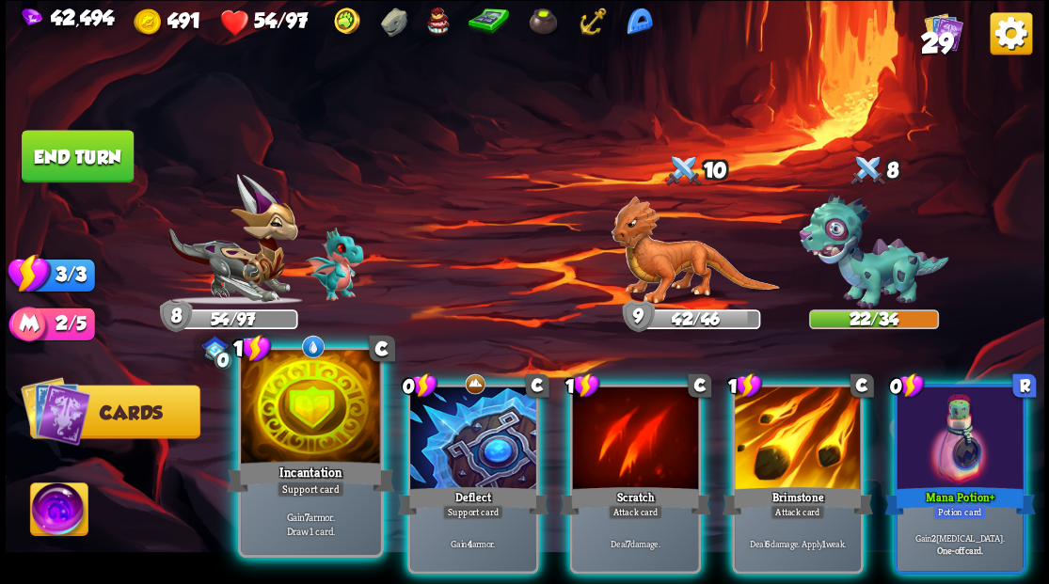
click at [293, 427] on div at bounding box center [310, 409] width 139 height 118
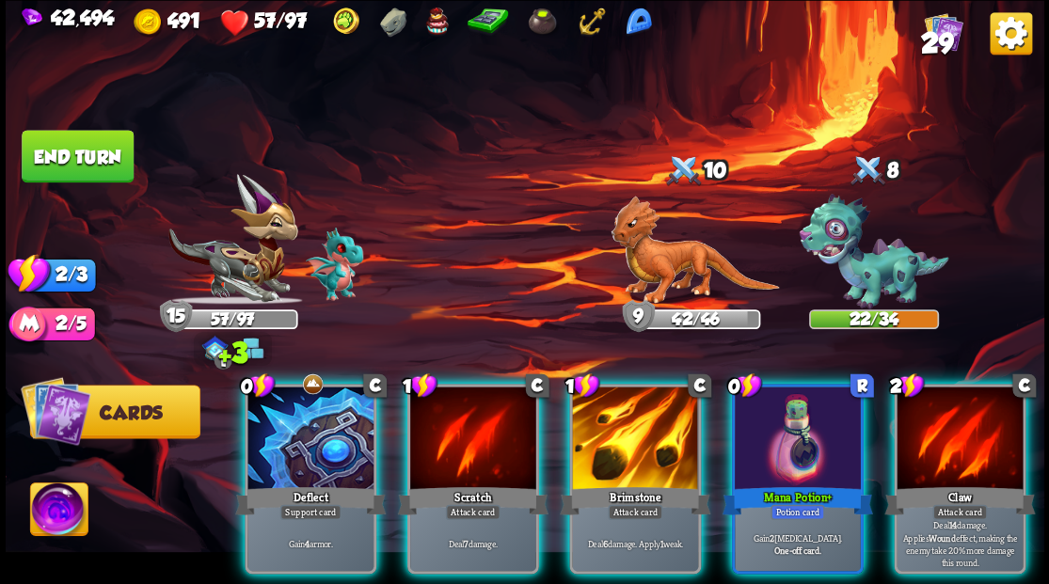
click at [826, 483] on div "Mana Potion+" at bounding box center [796, 500] width 151 height 34
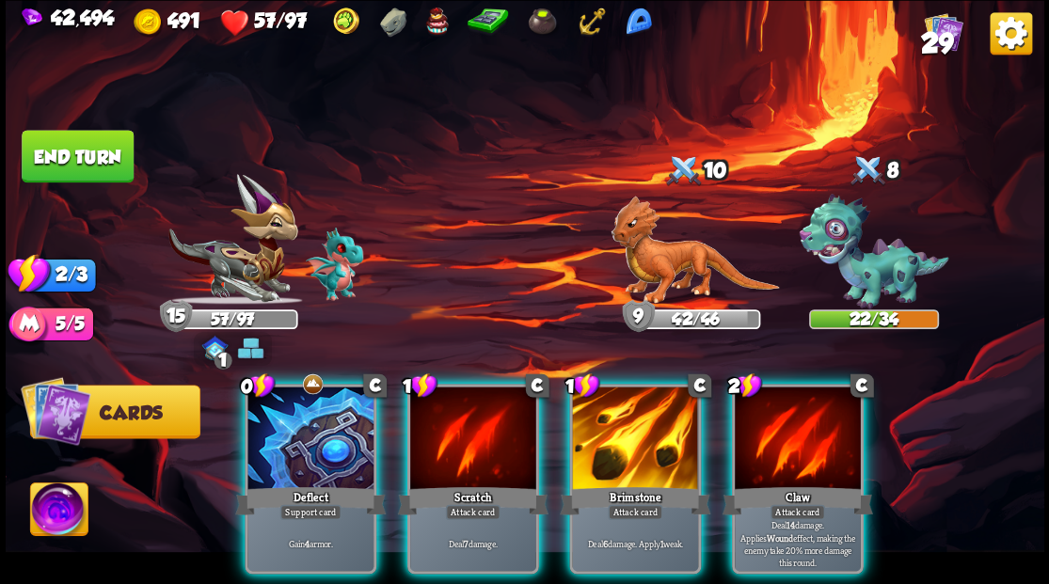
click at [257, 426] on div at bounding box center [310, 440] width 126 height 106
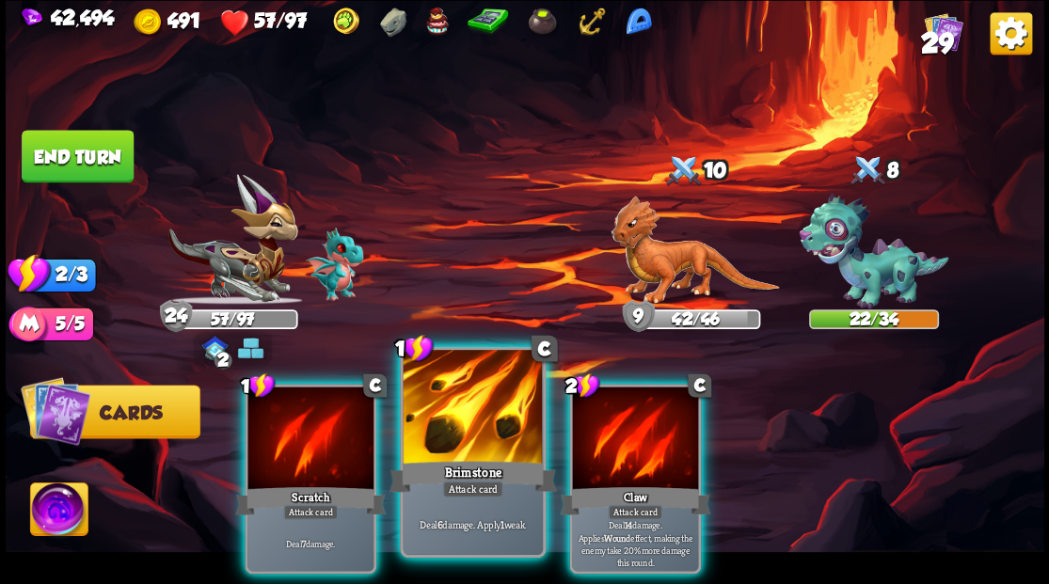
click at [421, 443] on div at bounding box center [472, 409] width 139 height 118
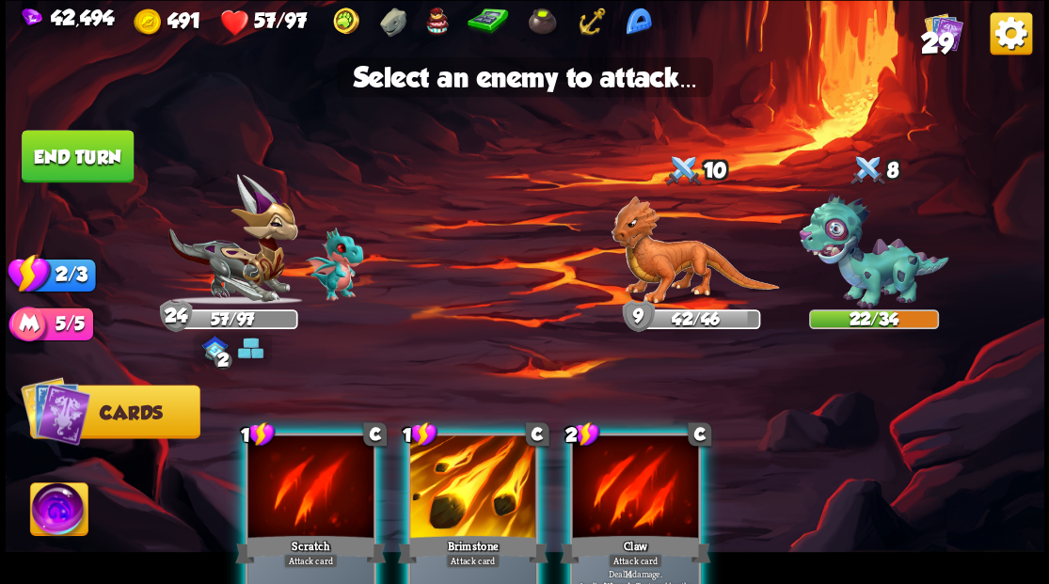
click at [461, 491] on div at bounding box center [473, 489] width 126 height 106
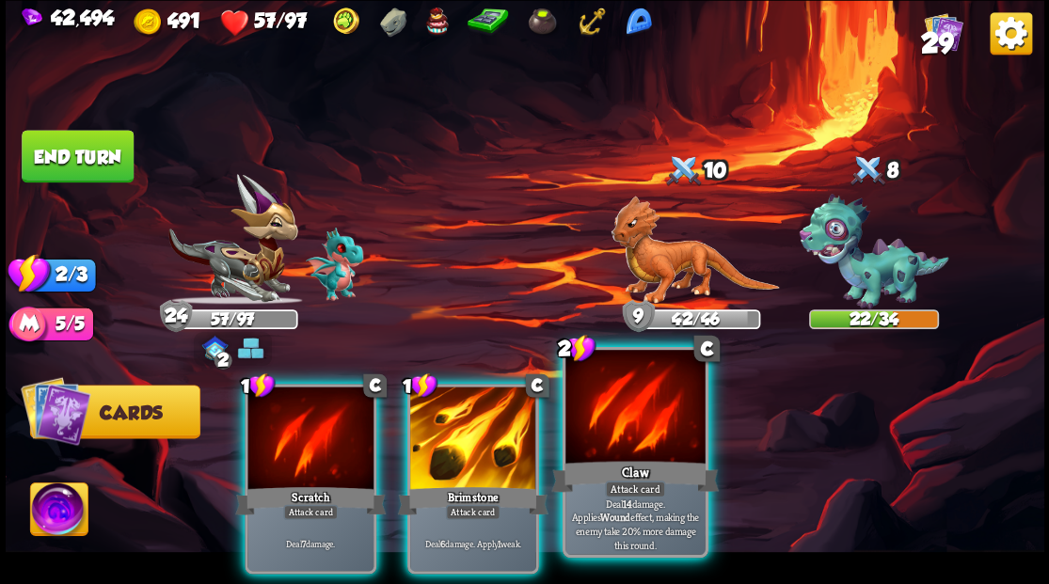
click at [623, 468] on div "Claw" at bounding box center [634, 476] width 167 height 38
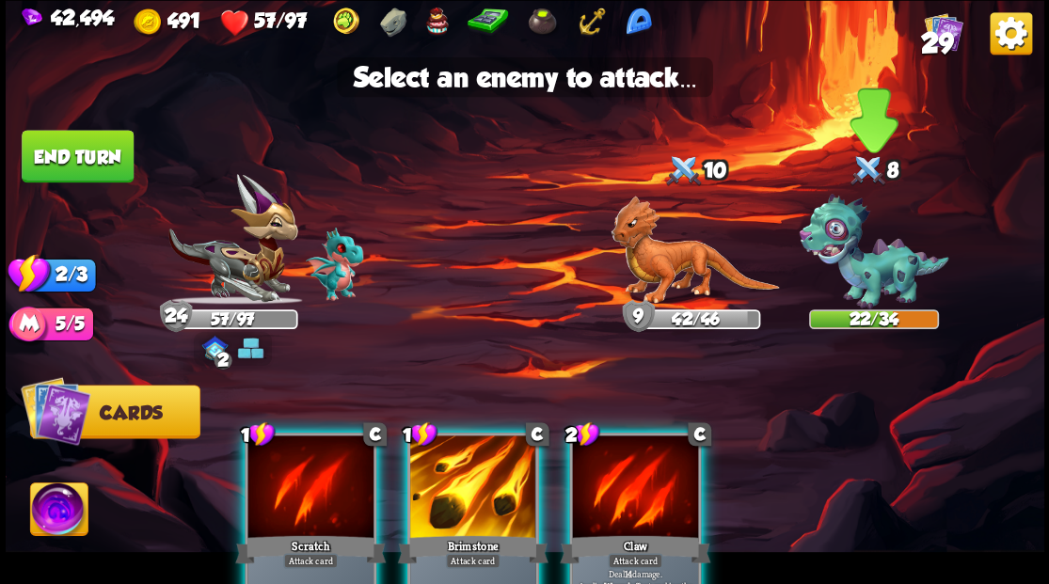
click at [866, 263] on img at bounding box center [874, 252] width 150 height 116
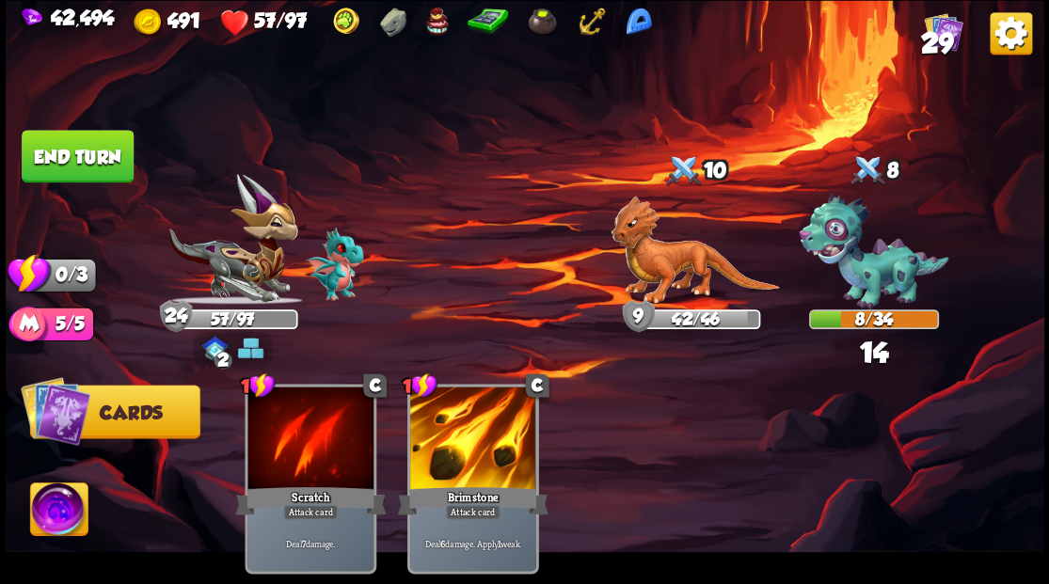
click at [65, 134] on button "End turn" at bounding box center [78, 156] width 112 height 53
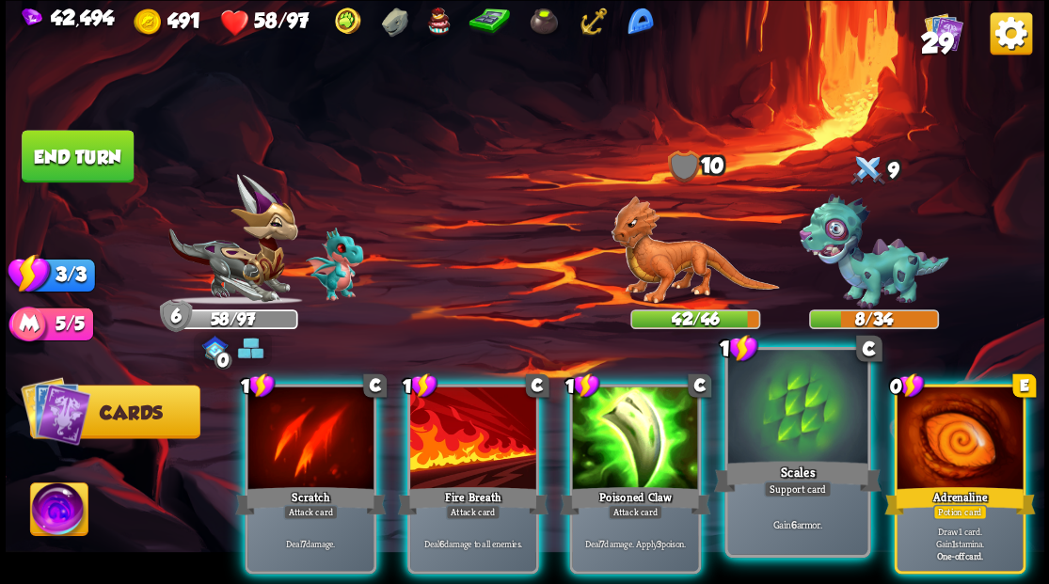
drag, startPoint x: 989, startPoint y: 437, endPoint x: 848, endPoint y: 461, distance: 143.0
click at [986, 438] on div at bounding box center [959, 440] width 126 height 106
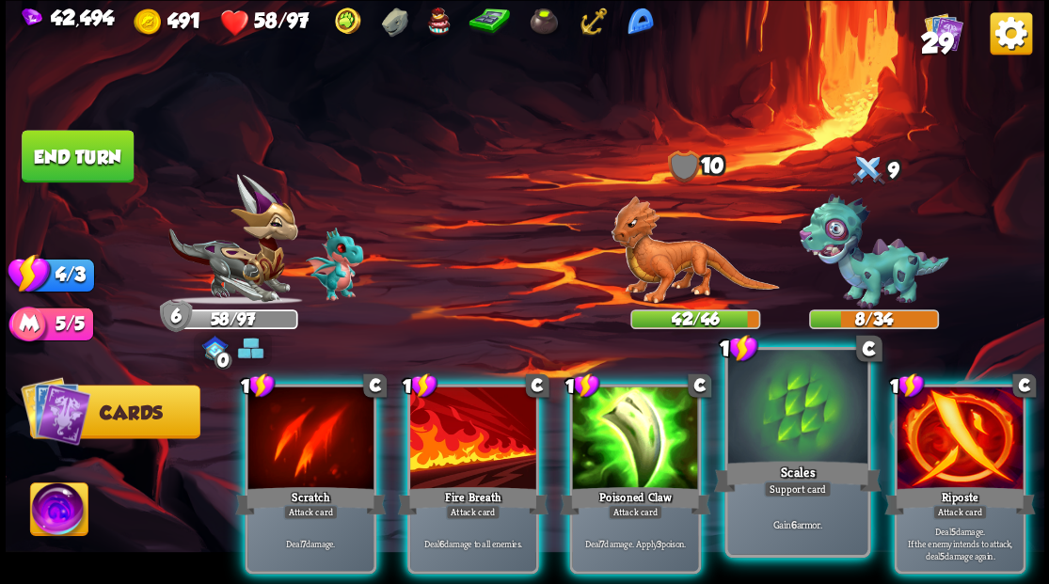
click at [774, 413] on div at bounding box center [796, 409] width 139 height 118
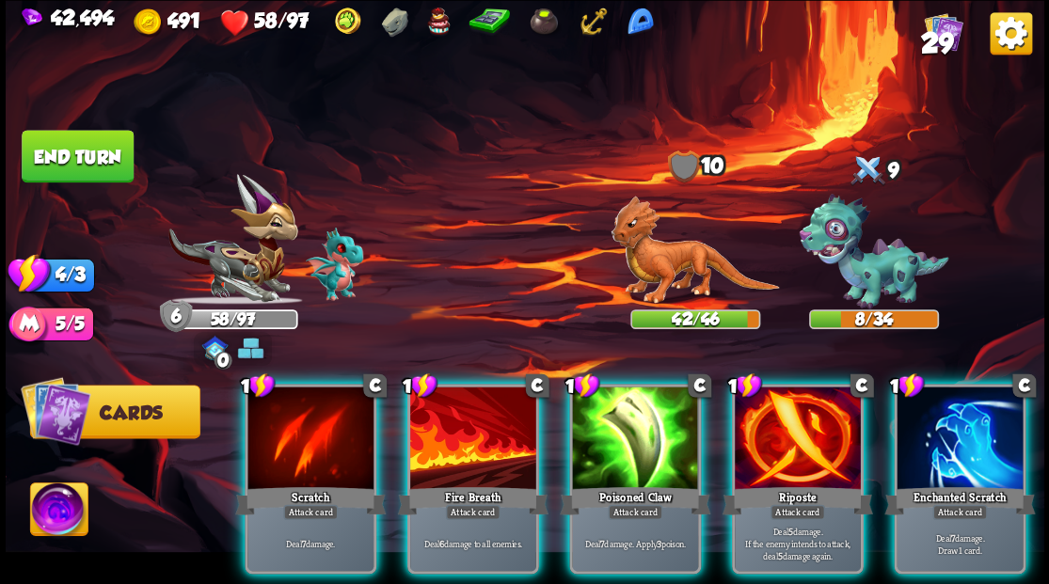
click at [774, 413] on div at bounding box center [798, 440] width 126 height 106
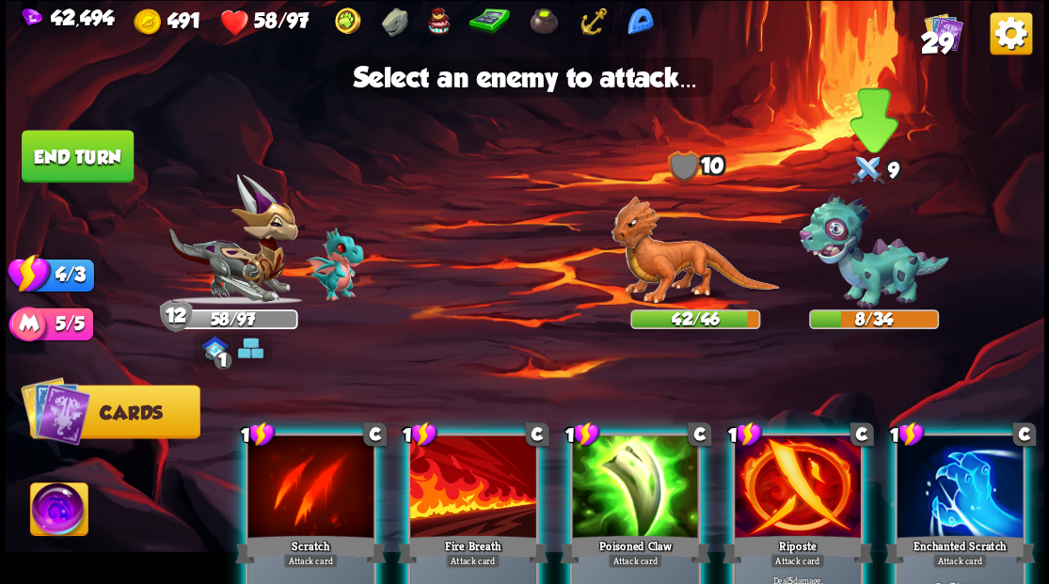
click at [861, 274] on img at bounding box center [874, 252] width 150 height 116
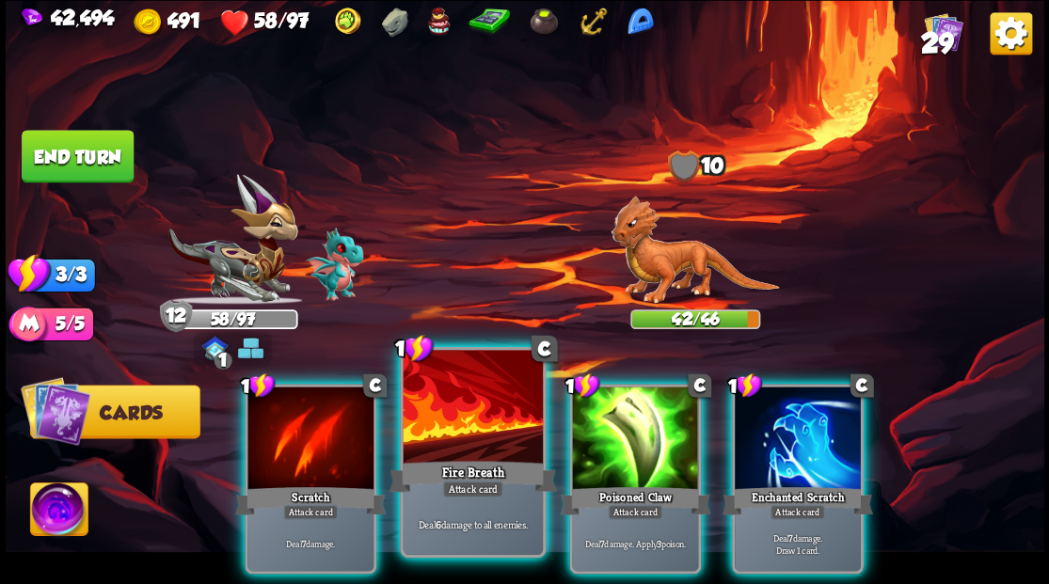
click at [468, 427] on div at bounding box center [472, 409] width 139 height 118
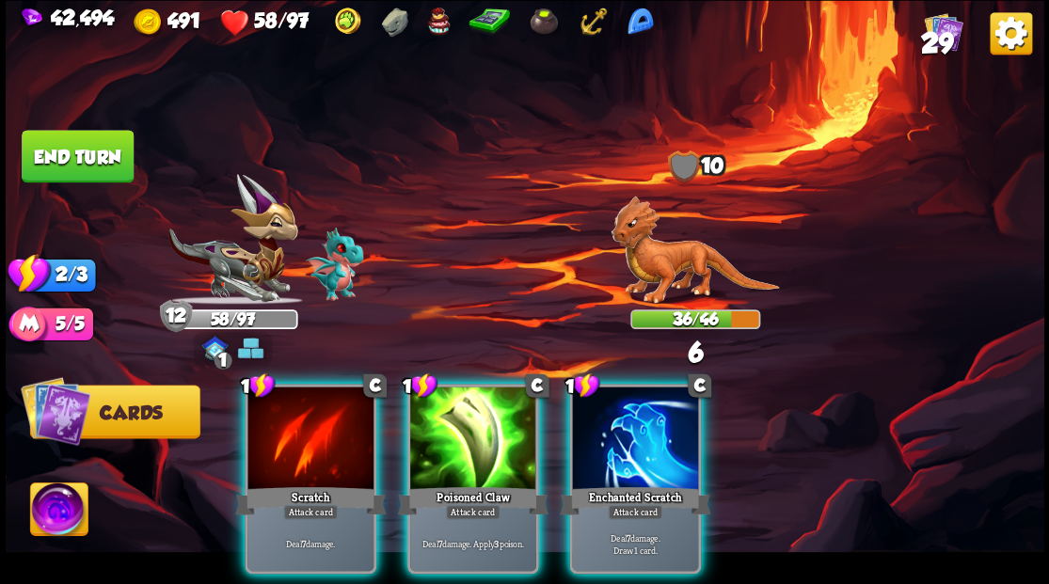
click at [96, 166] on button "End turn" at bounding box center [78, 156] width 112 height 53
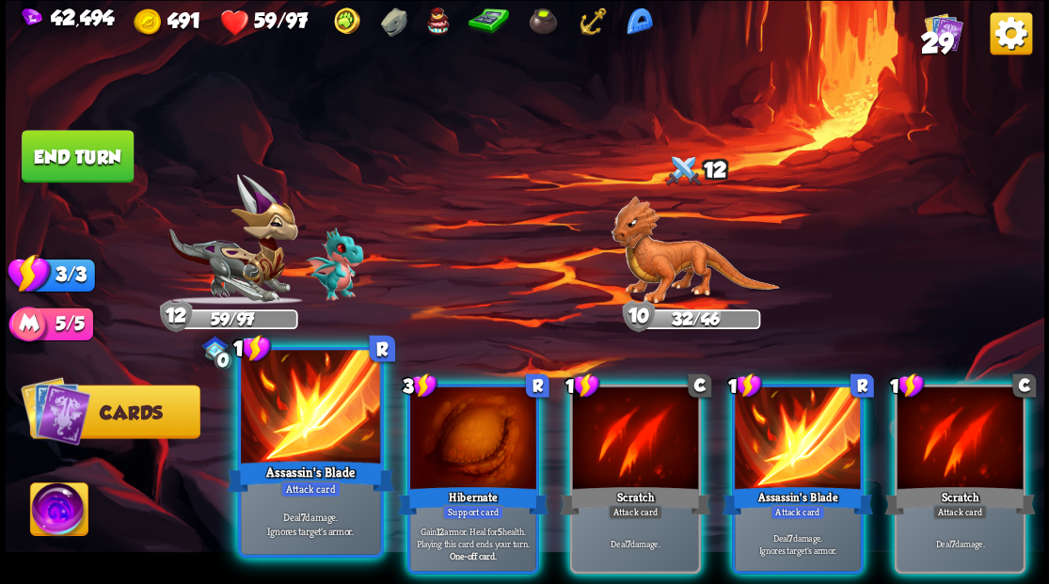
click at [278, 436] on div at bounding box center [310, 409] width 139 height 118
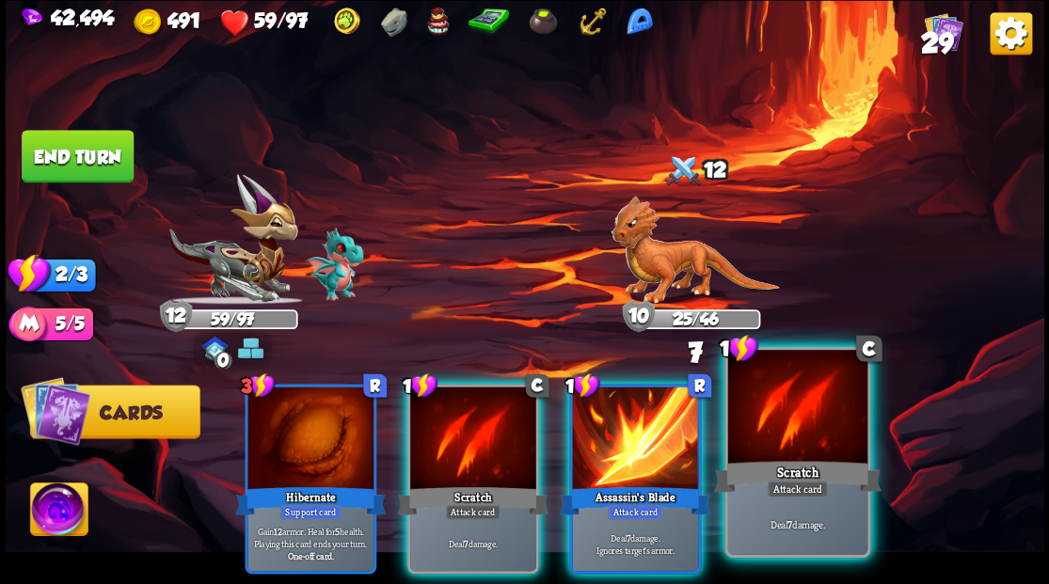
click at [653, 426] on div at bounding box center [635, 440] width 126 height 106
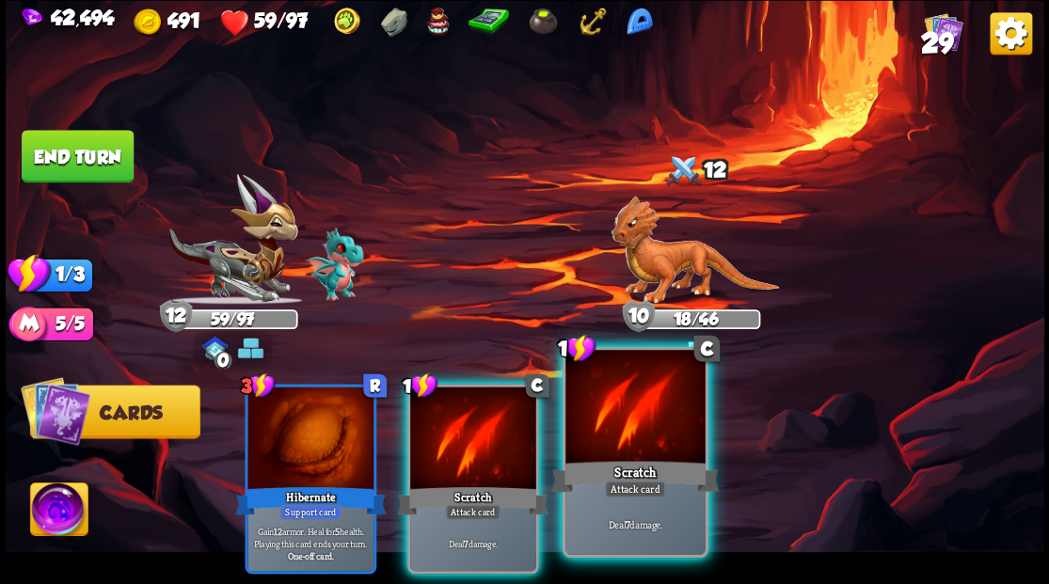
click at [645, 435] on div at bounding box center [634, 409] width 139 height 118
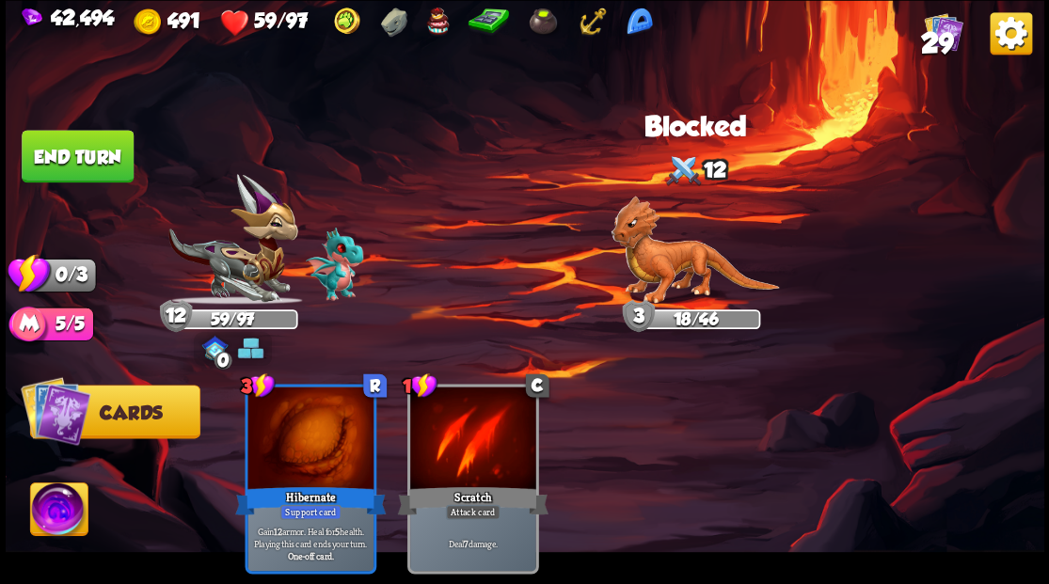
click at [85, 158] on button "End turn" at bounding box center [78, 156] width 112 height 53
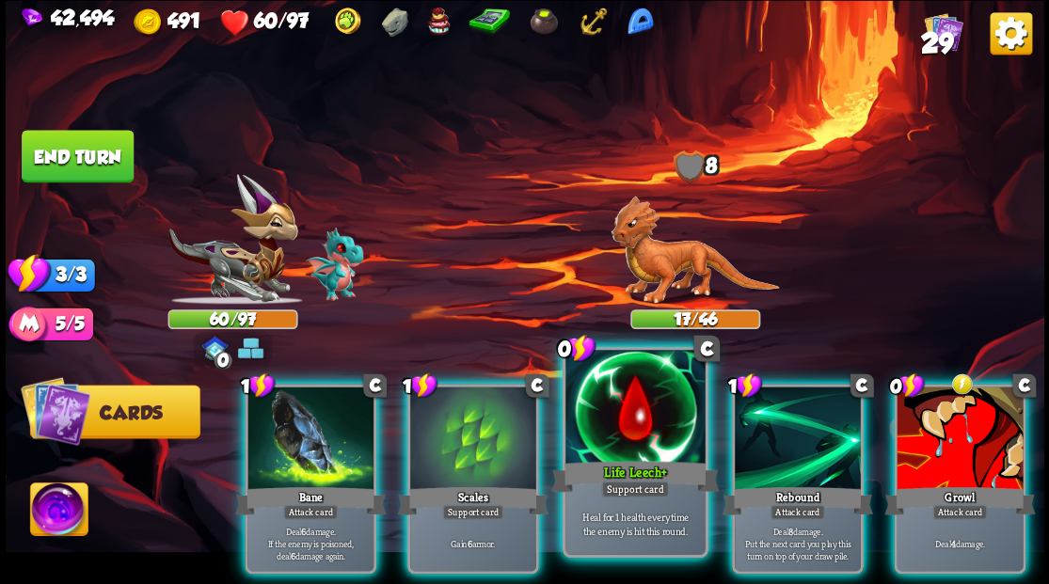
click at [610, 418] on div at bounding box center [634, 409] width 139 height 118
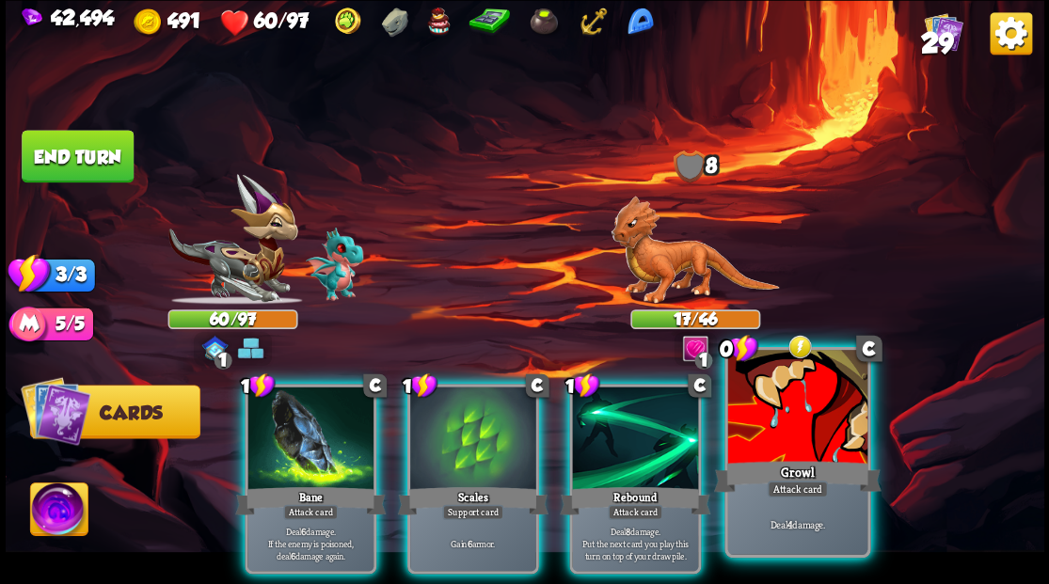
drag, startPoint x: 811, startPoint y: 448, endPoint x: 786, endPoint y: 442, distance: 25.1
click at [810, 448] on div at bounding box center [796, 409] width 139 height 118
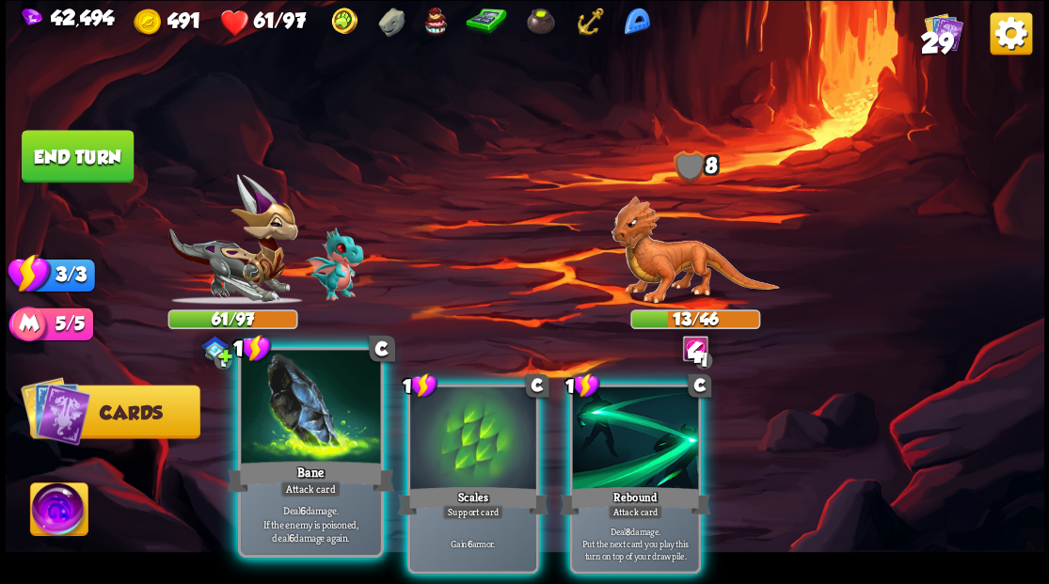
click at [251, 451] on div at bounding box center [310, 409] width 139 height 118
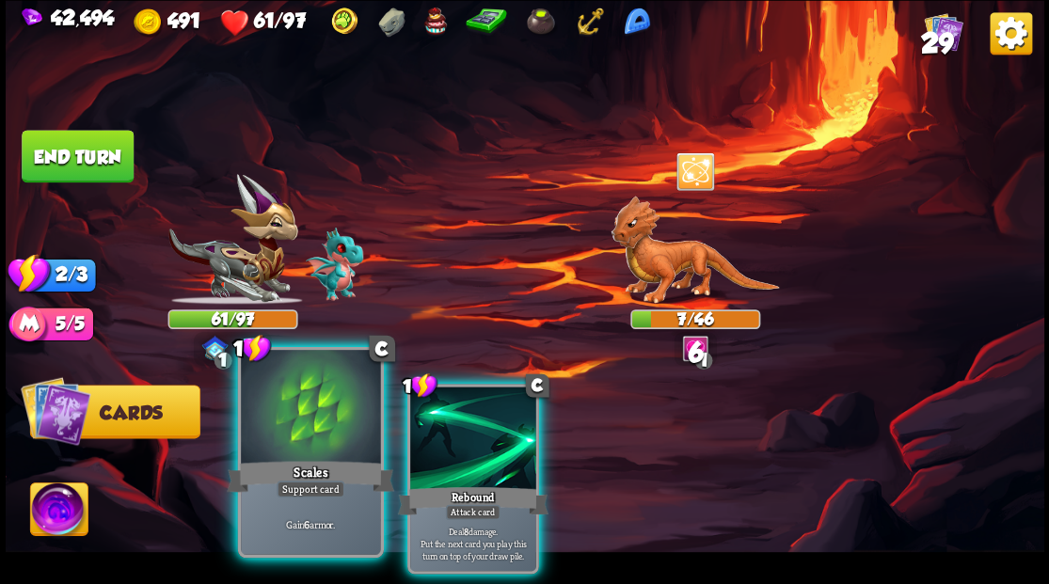
click at [308, 445] on div at bounding box center [310, 409] width 139 height 118
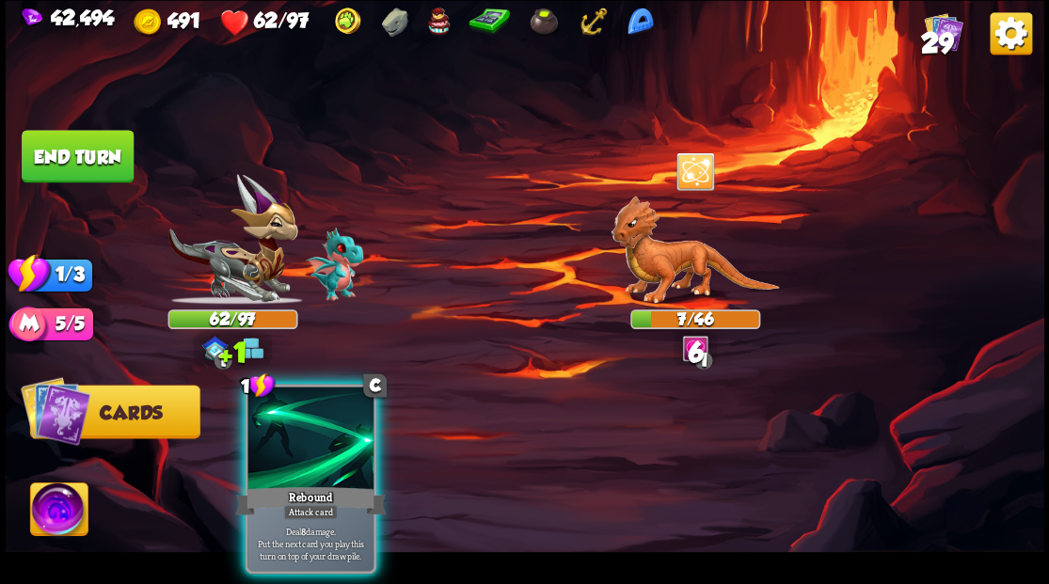
click at [308, 445] on div at bounding box center [310, 440] width 126 height 106
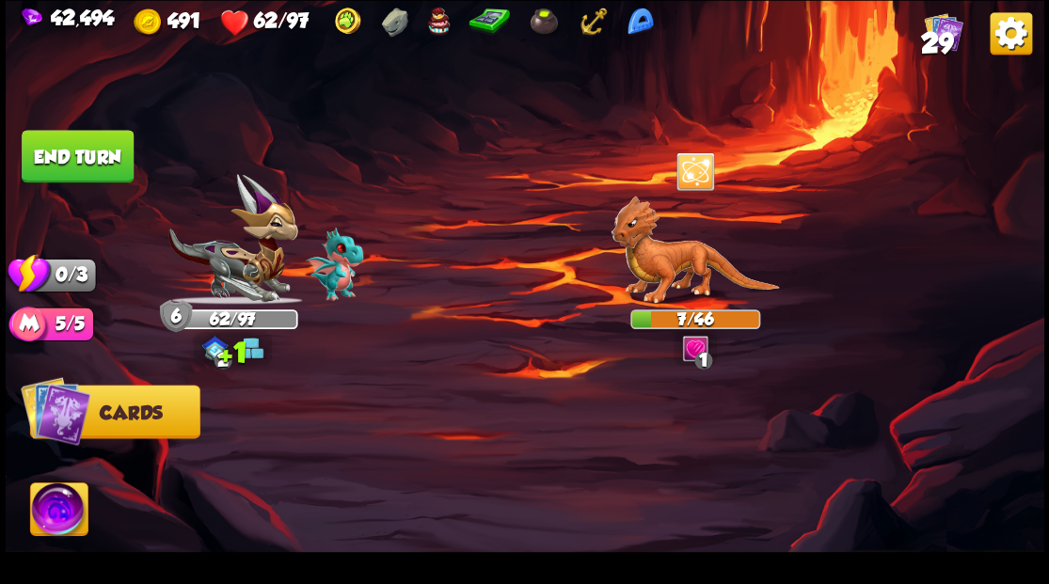
click at [80, 147] on button "End turn" at bounding box center [78, 156] width 112 height 53
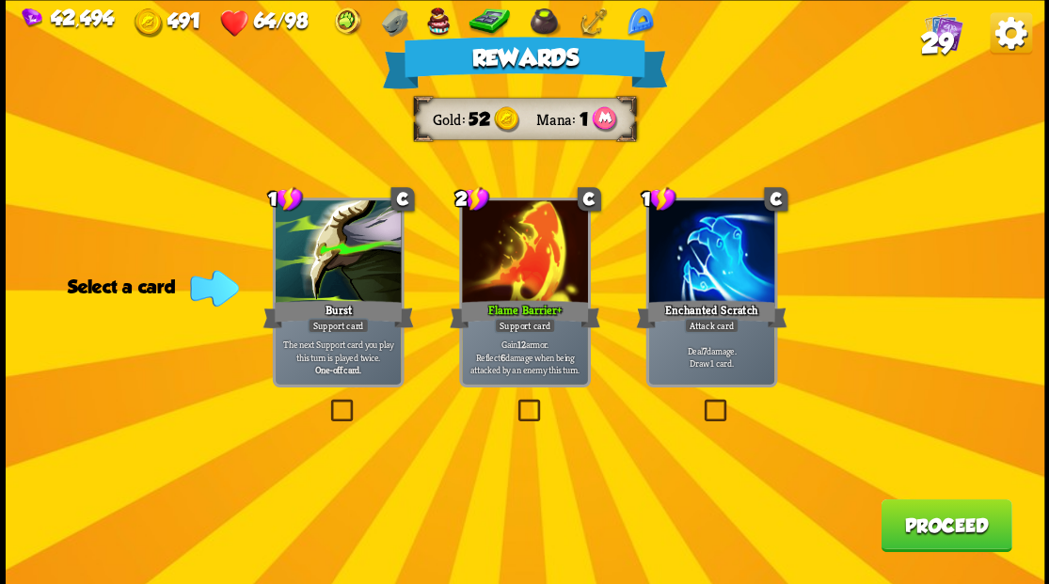
click at [892, 534] on button "Proceed" at bounding box center [945, 525] width 131 height 53
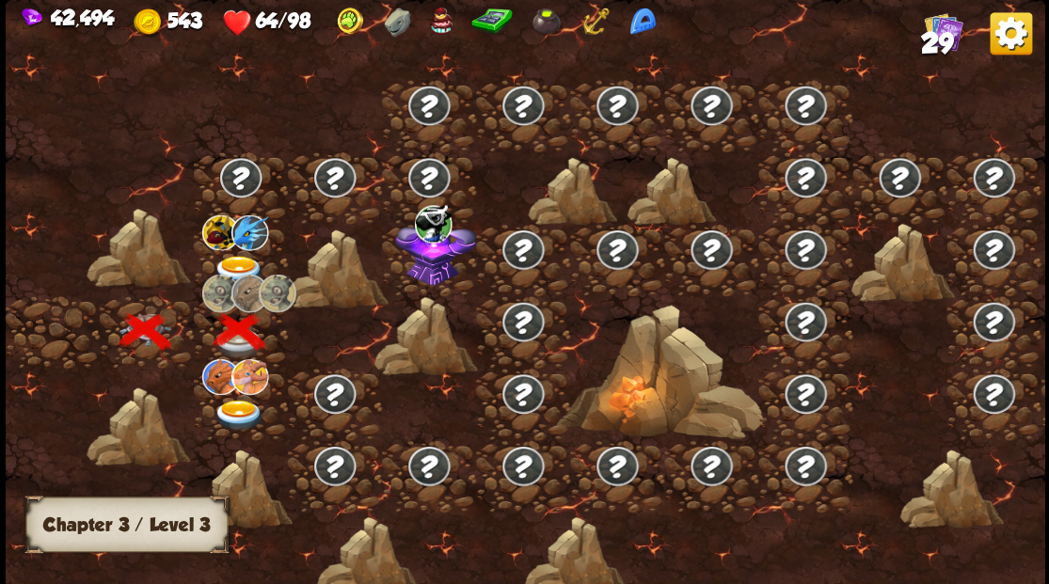
click at [230, 403] on img at bounding box center [239, 415] width 52 height 31
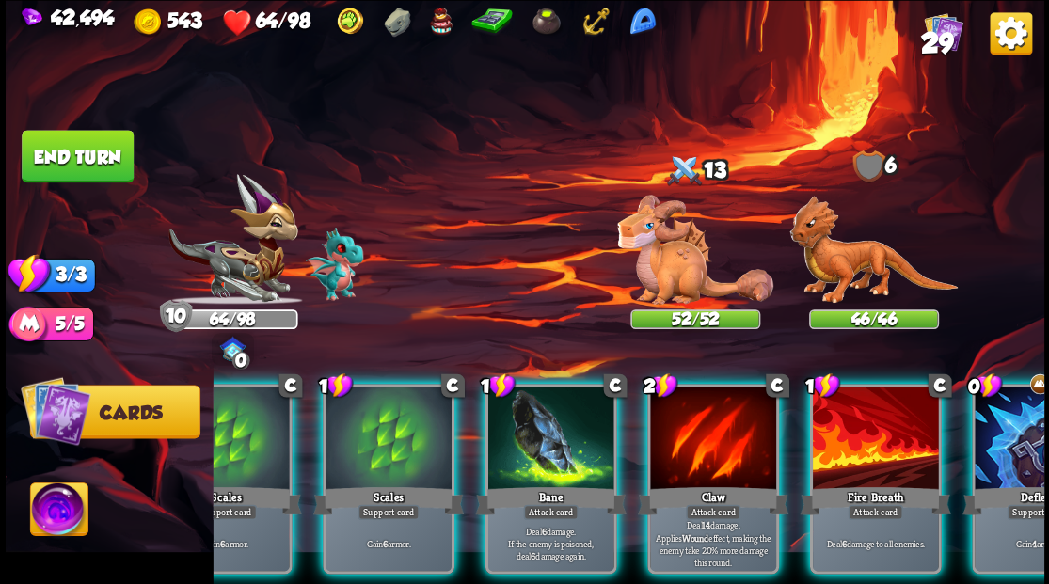
scroll to position [0, 366]
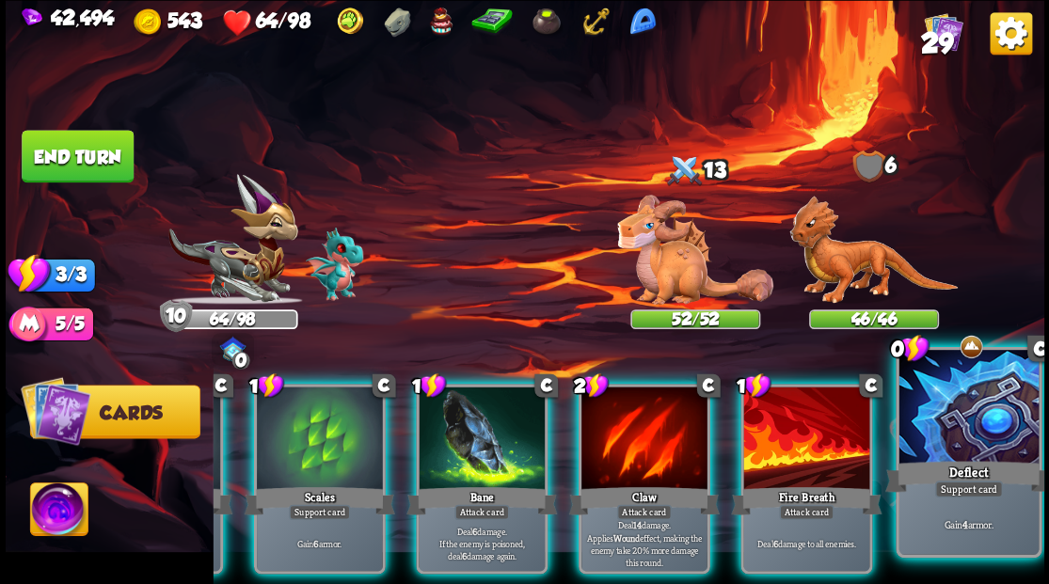
click at [973, 436] on div at bounding box center [967, 409] width 139 height 118
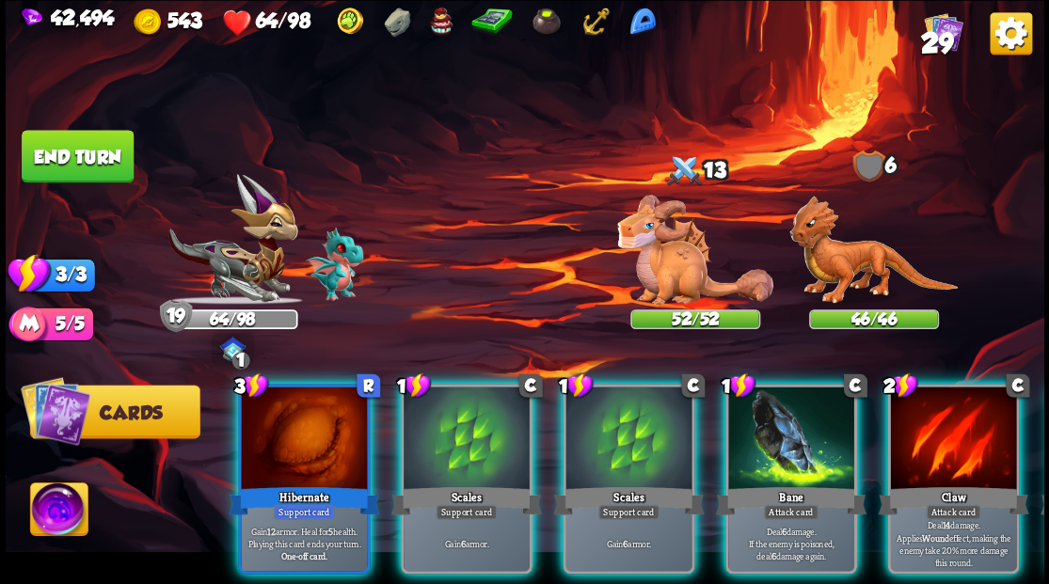
scroll to position [0, 0]
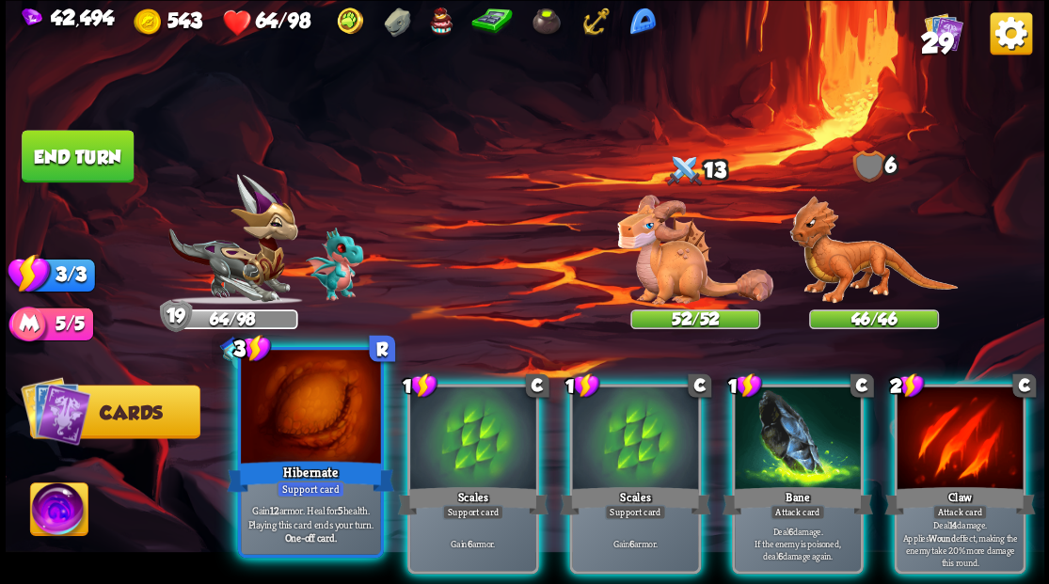
click at [305, 452] on div at bounding box center [310, 409] width 139 height 118
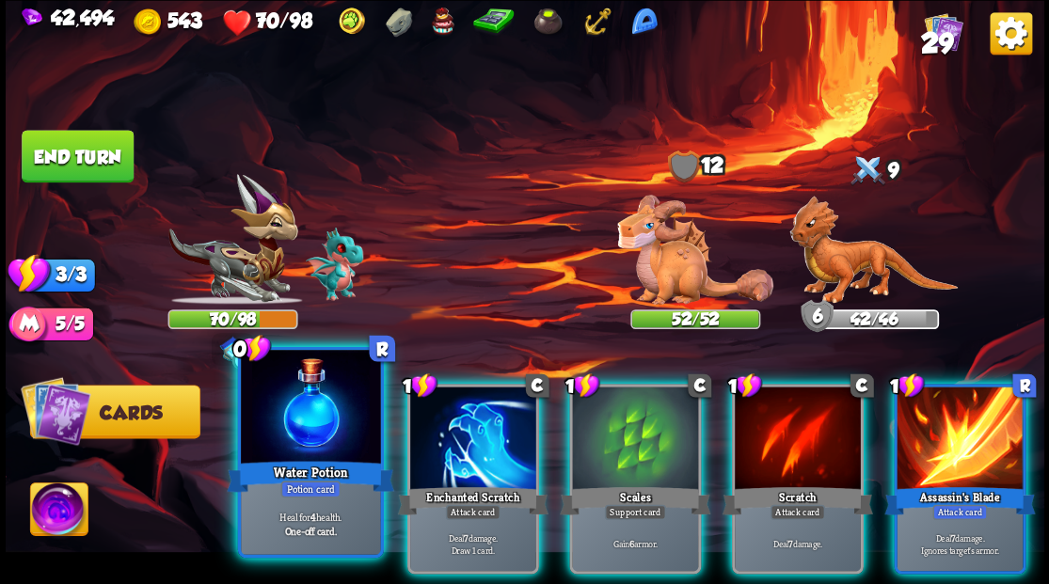
click at [288, 439] on div at bounding box center [310, 409] width 139 height 118
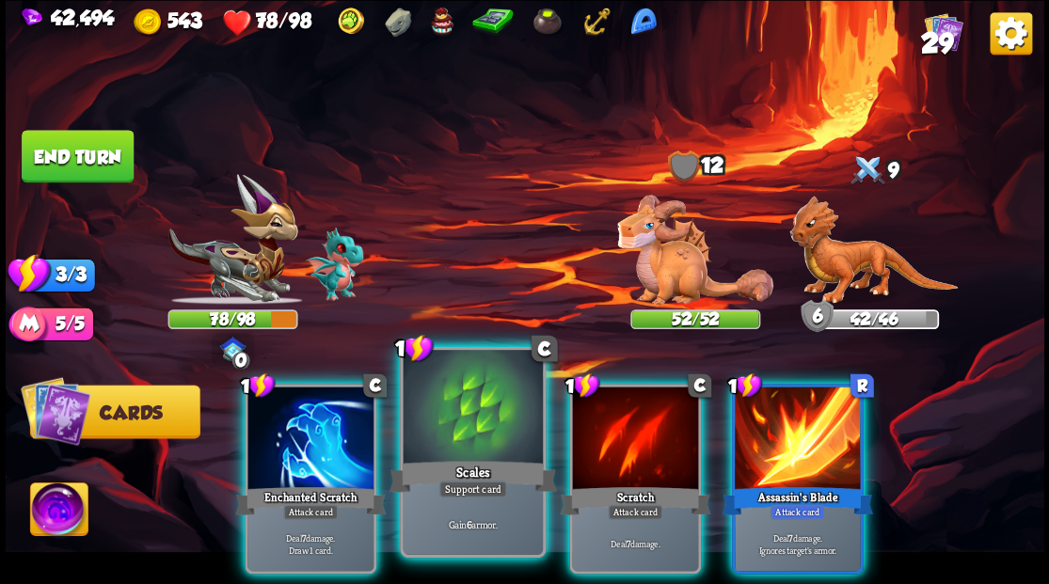
click at [444, 415] on div at bounding box center [472, 409] width 139 height 118
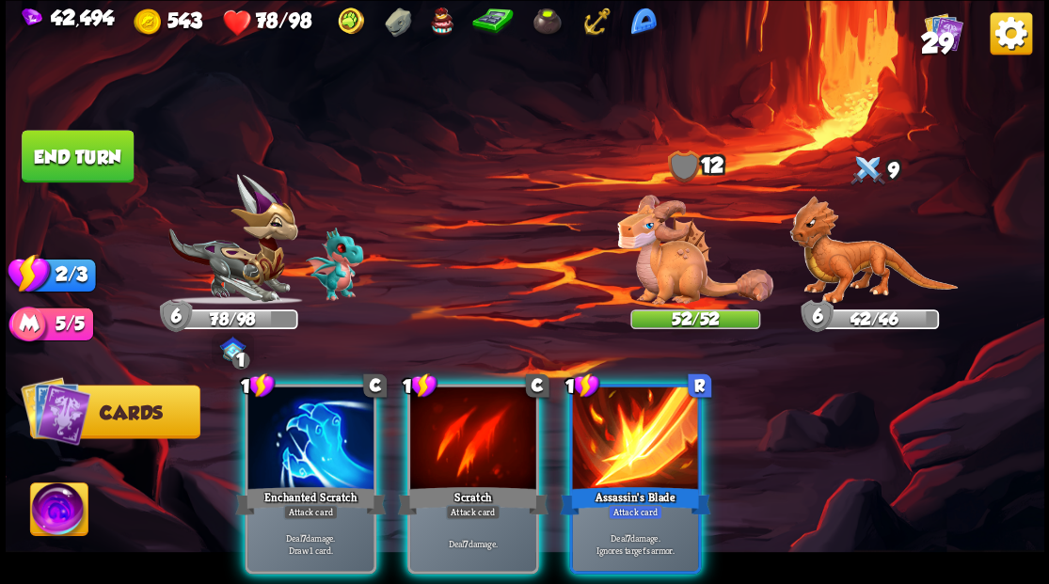
click at [41, 506] on img at bounding box center [58, 512] width 57 height 58
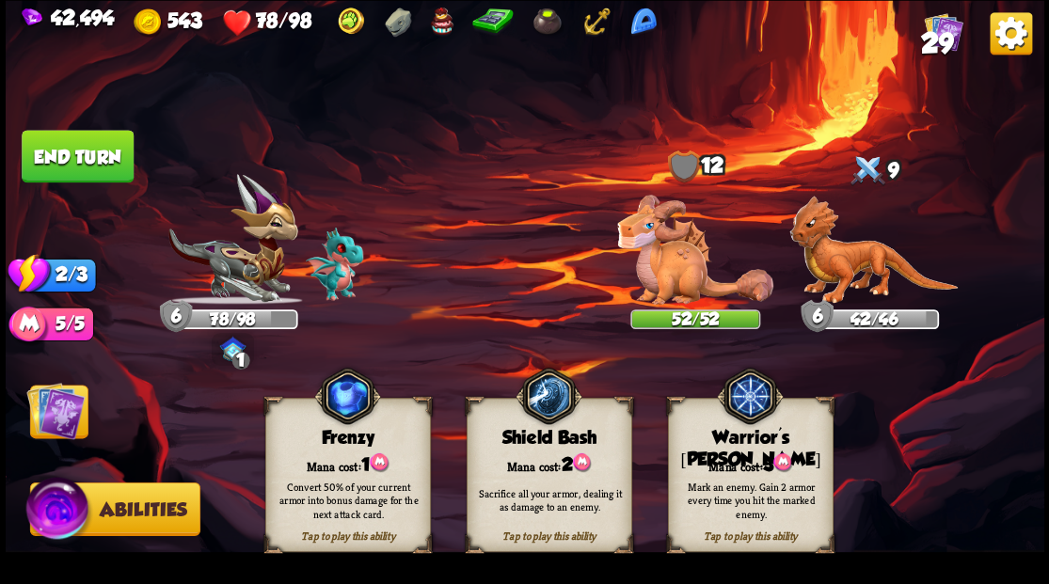
click at [747, 459] on div "Mana cost: 3" at bounding box center [750, 464] width 164 height 24
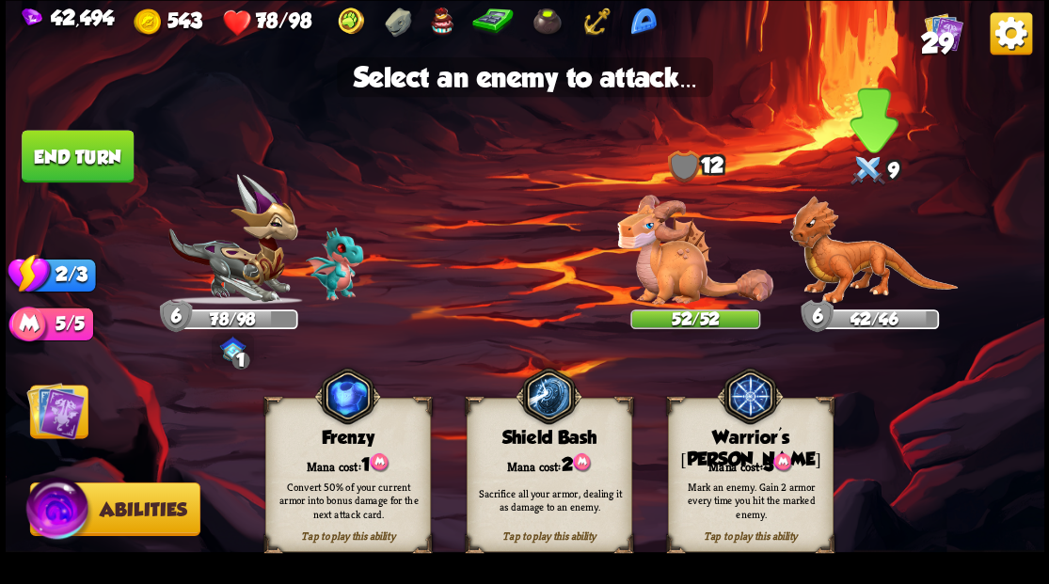
click at [858, 267] on img at bounding box center [873, 250] width 168 height 109
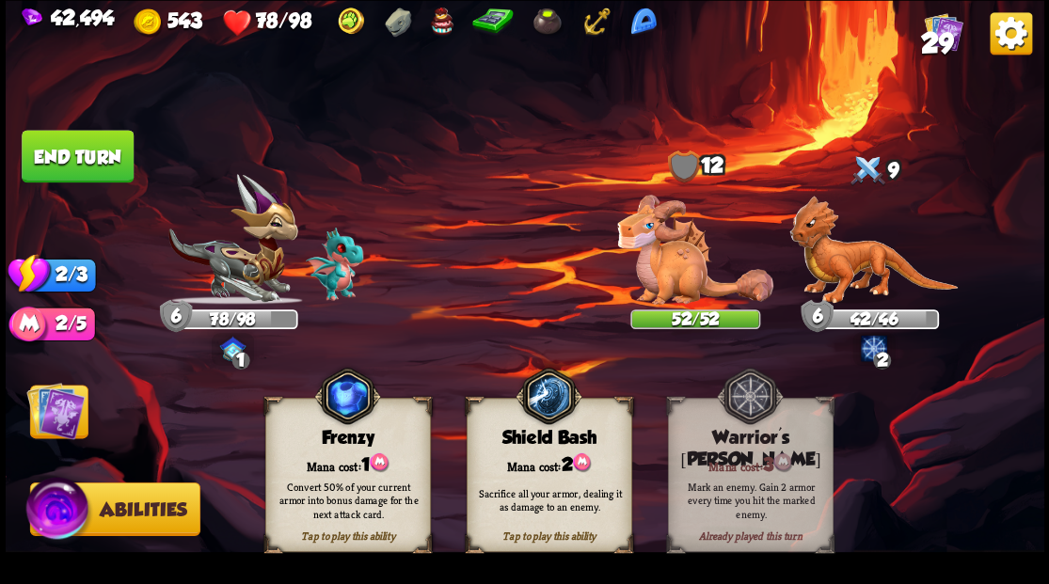
click at [46, 408] on img at bounding box center [55, 410] width 58 height 58
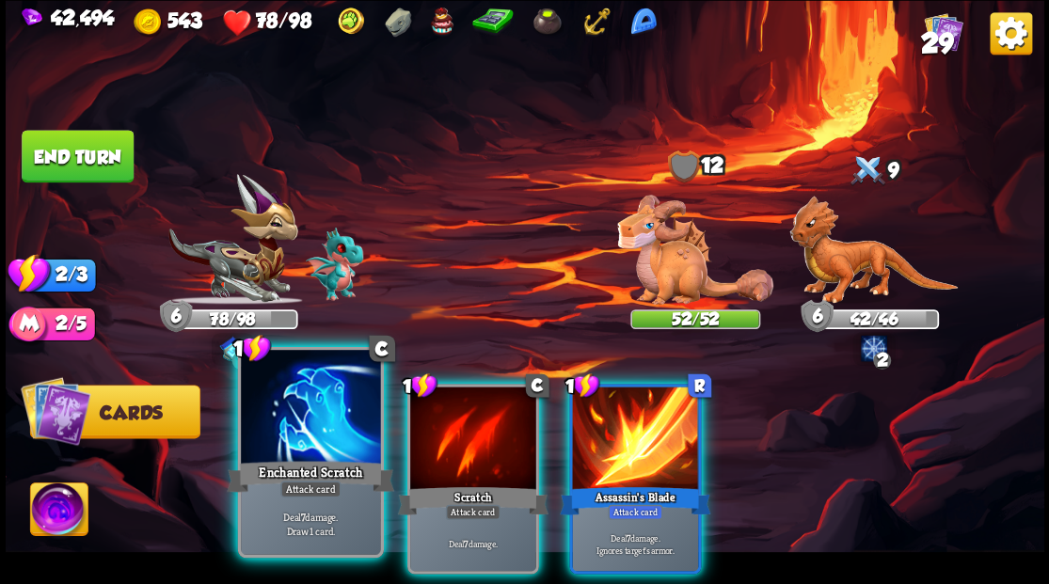
click at [291, 440] on div at bounding box center [310, 409] width 139 height 118
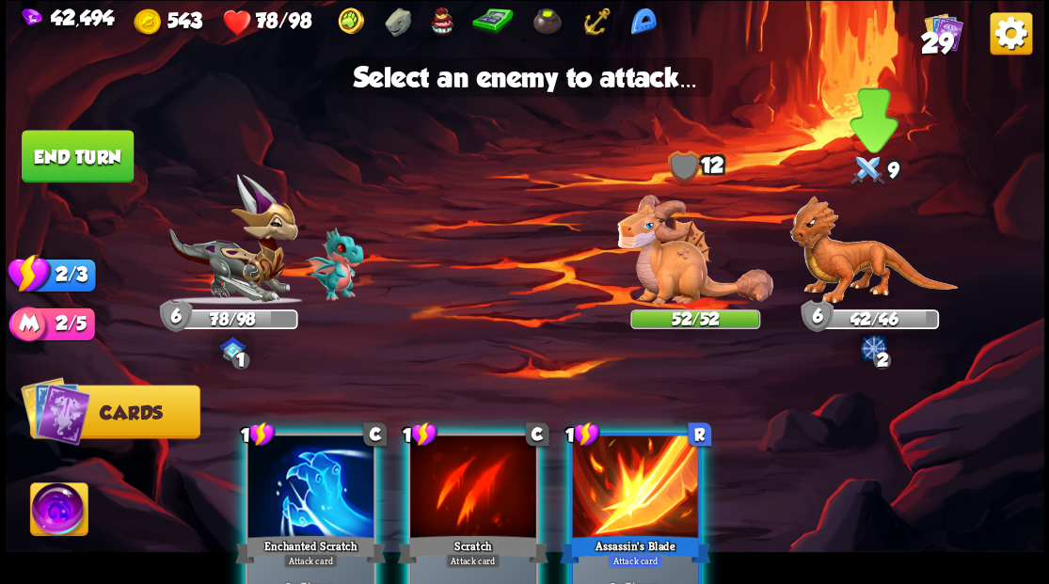
click at [862, 260] on img at bounding box center [873, 250] width 168 height 109
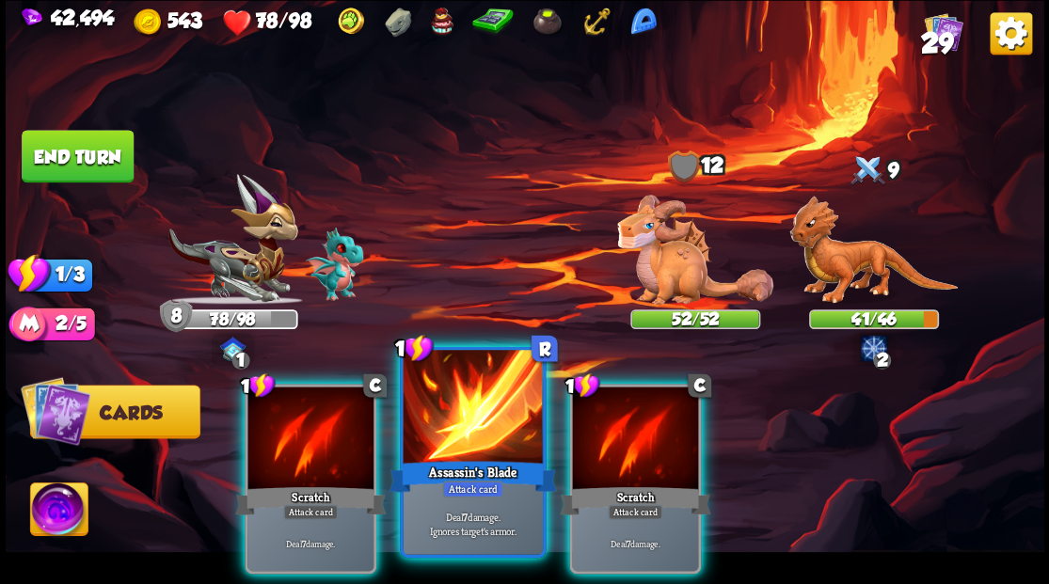
click at [467, 414] on div at bounding box center [472, 409] width 139 height 118
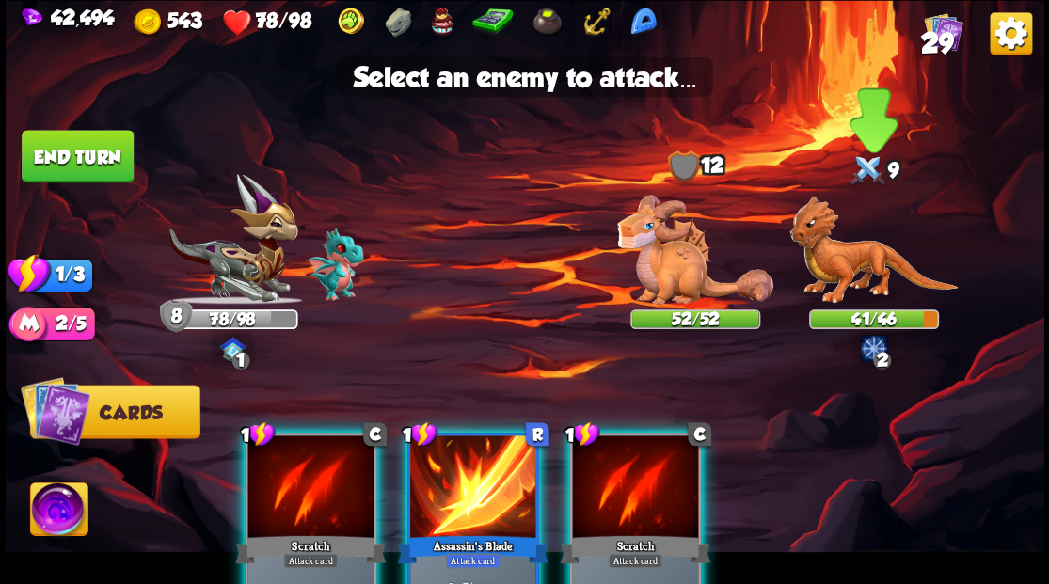
click at [822, 254] on img at bounding box center [873, 250] width 168 height 109
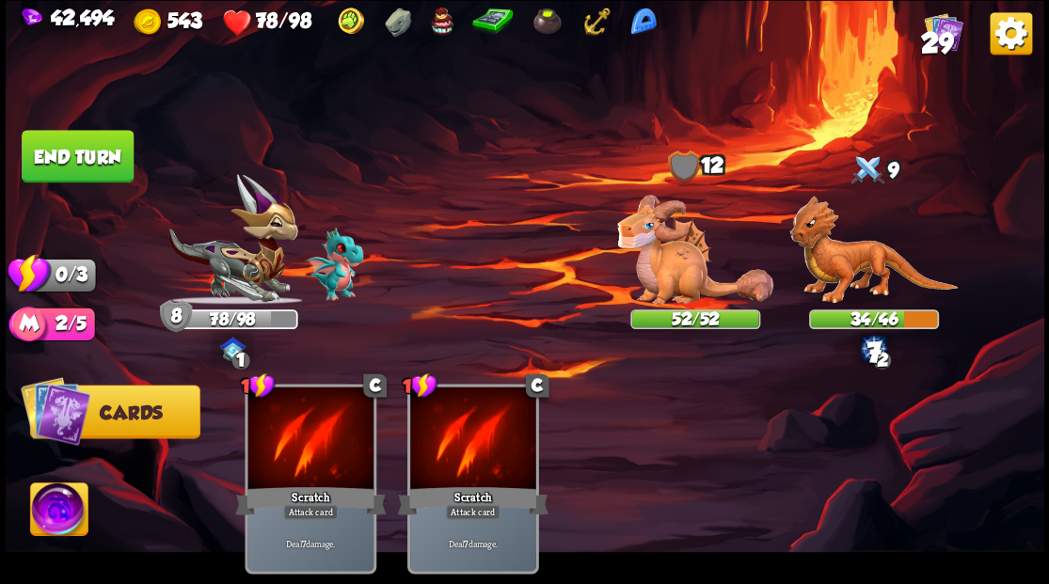
click at [85, 157] on button "End turn" at bounding box center [78, 156] width 112 height 53
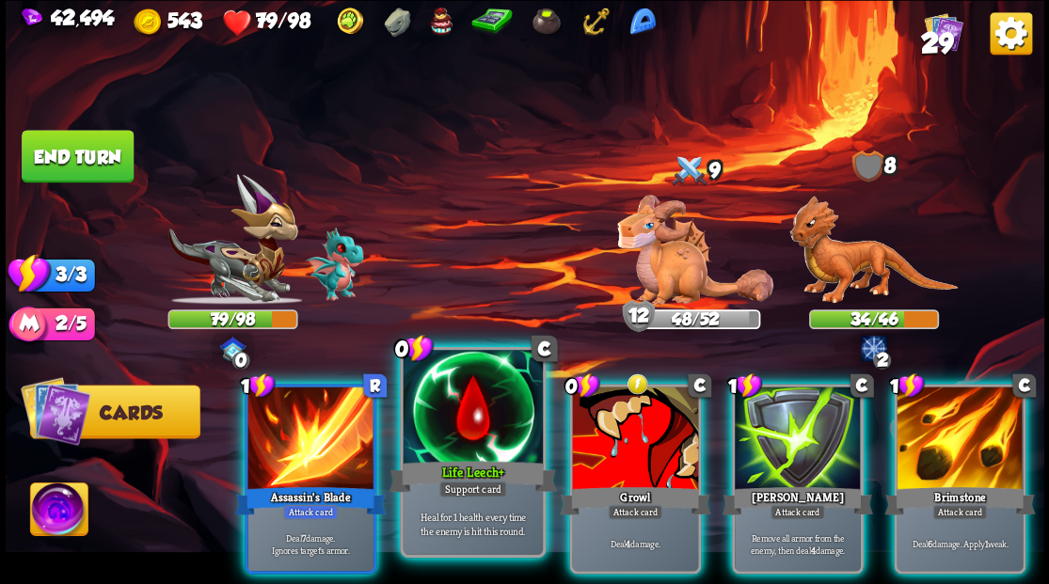
click at [465, 406] on div at bounding box center [472, 409] width 139 height 118
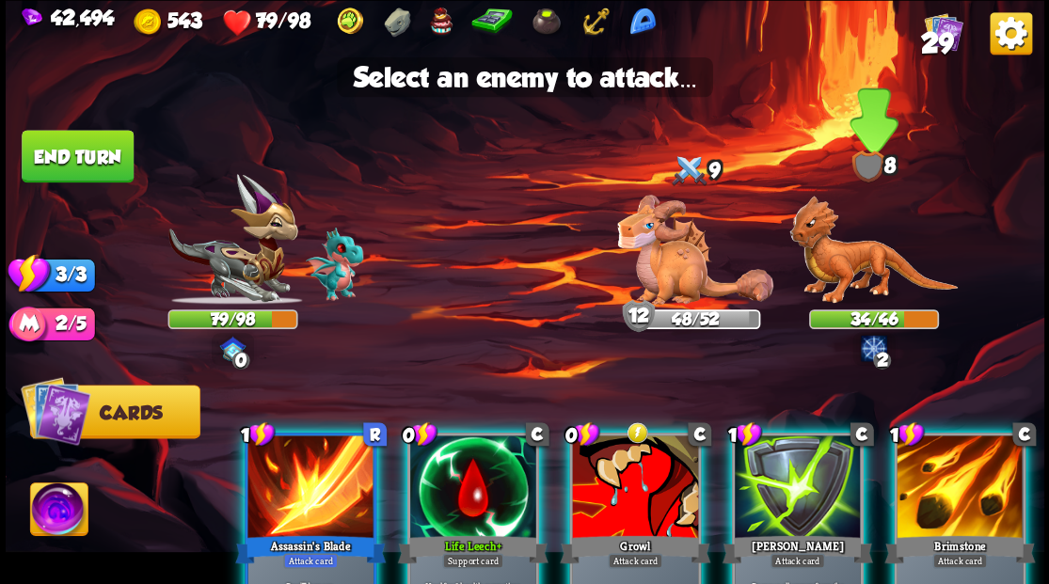
click at [856, 267] on img at bounding box center [873, 250] width 168 height 109
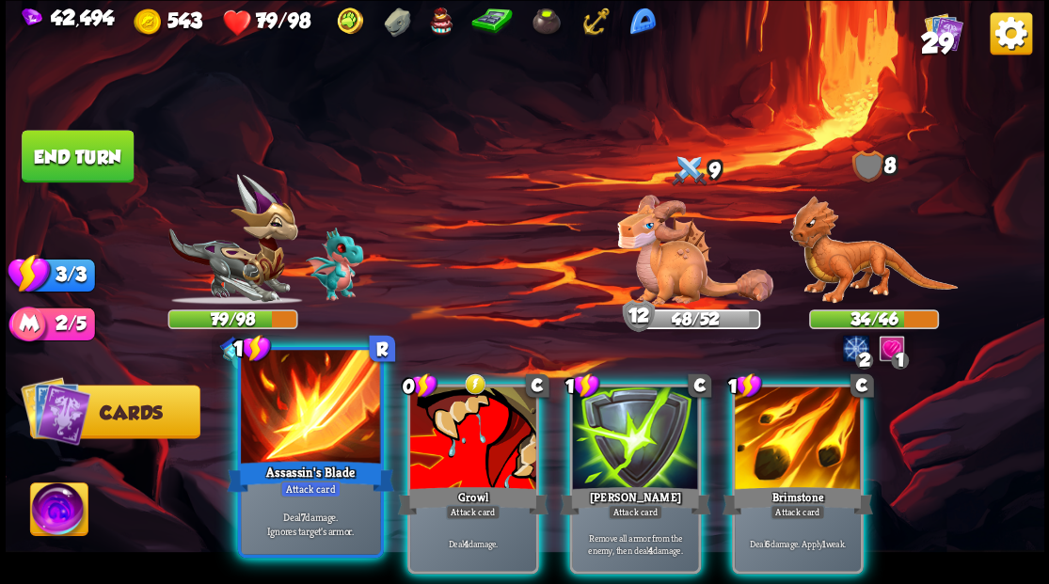
click at [316, 410] on div at bounding box center [310, 409] width 139 height 118
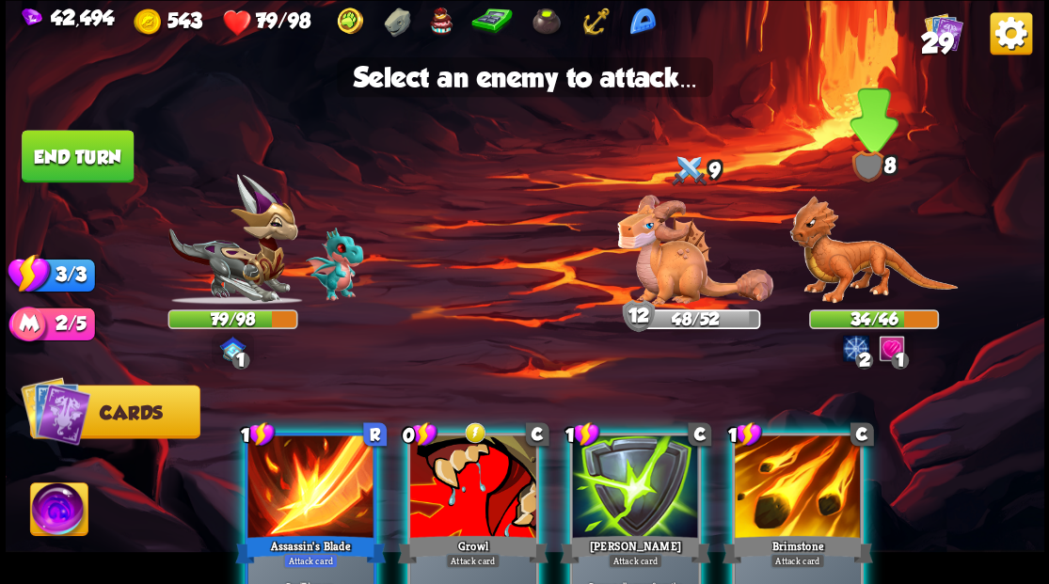
click at [814, 245] on img at bounding box center [873, 250] width 168 height 109
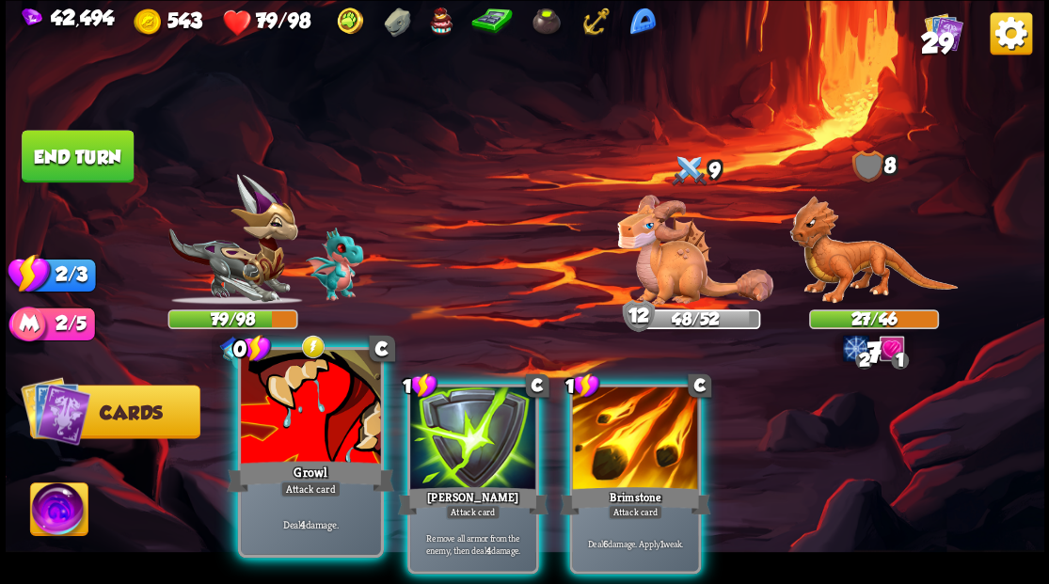
click at [282, 420] on div at bounding box center [310, 409] width 139 height 118
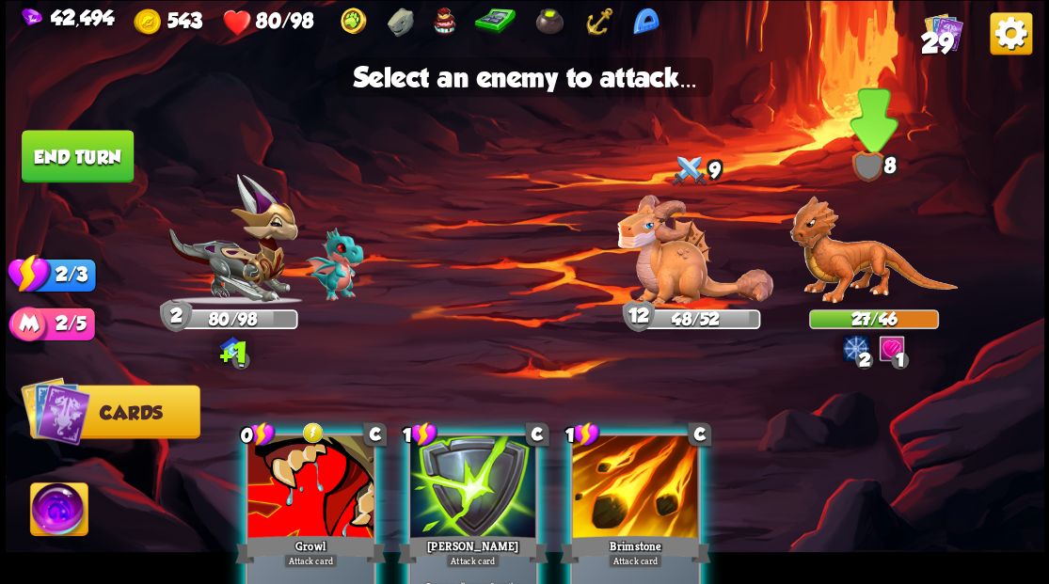
click at [837, 280] on img at bounding box center [873, 250] width 168 height 109
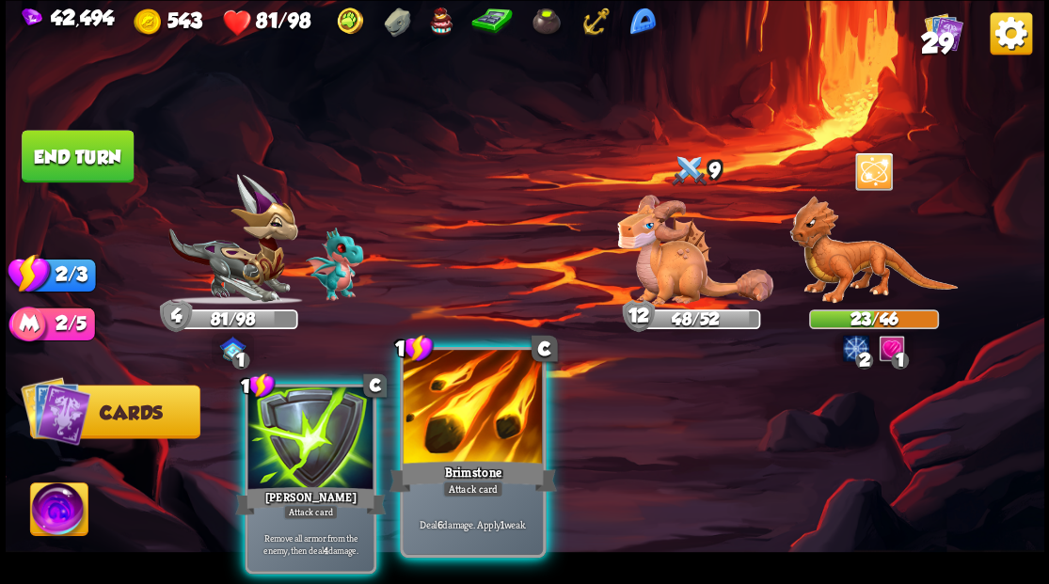
click at [456, 426] on div at bounding box center [472, 409] width 139 height 118
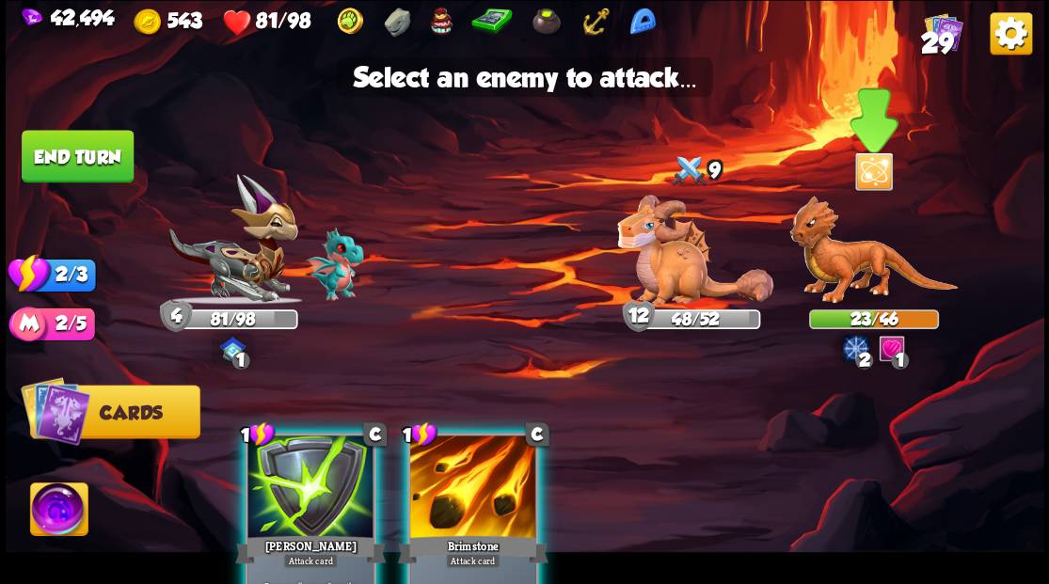
click at [843, 262] on img at bounding box center [873, 250] width 168 height 109
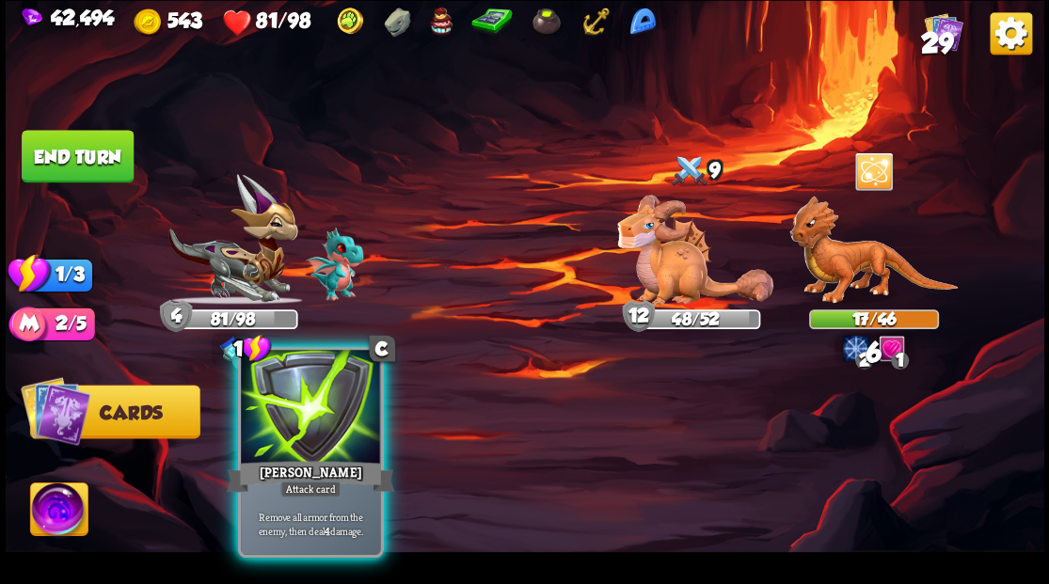
click at [306, 452] on div at bounding box center [310, 409] width 139 height 118
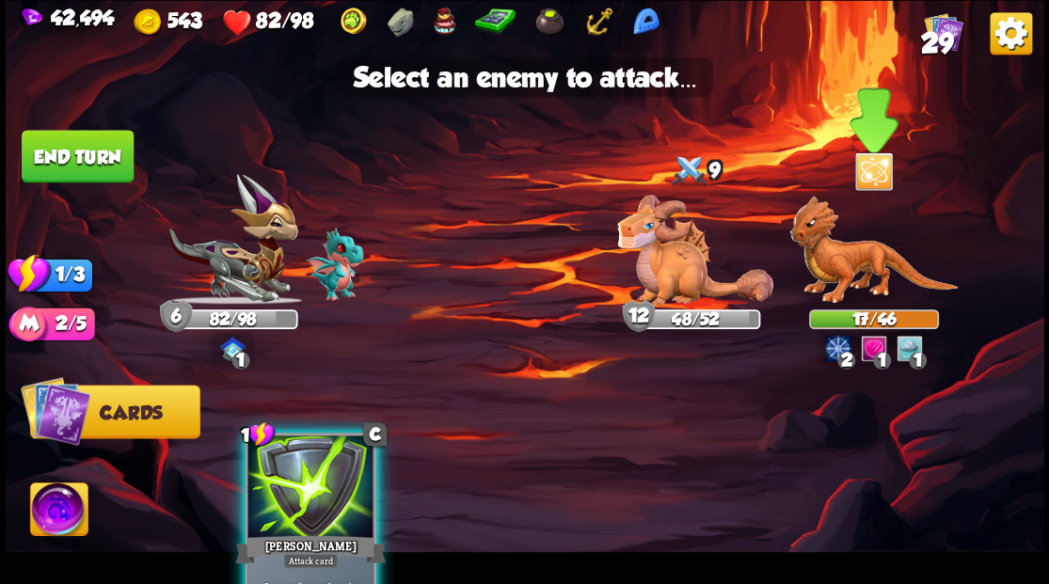
click at [826, 269] on img at bounding box center [873, 250] width 168 height 109
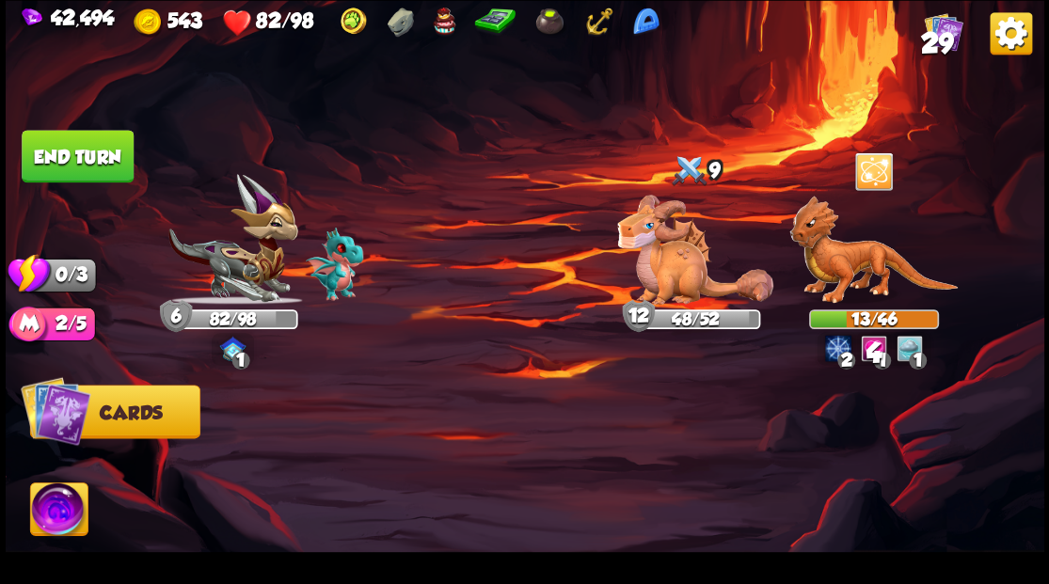
click at [88, 151] on button "End turn" at bounding box center [78, 156] width 112 height 53
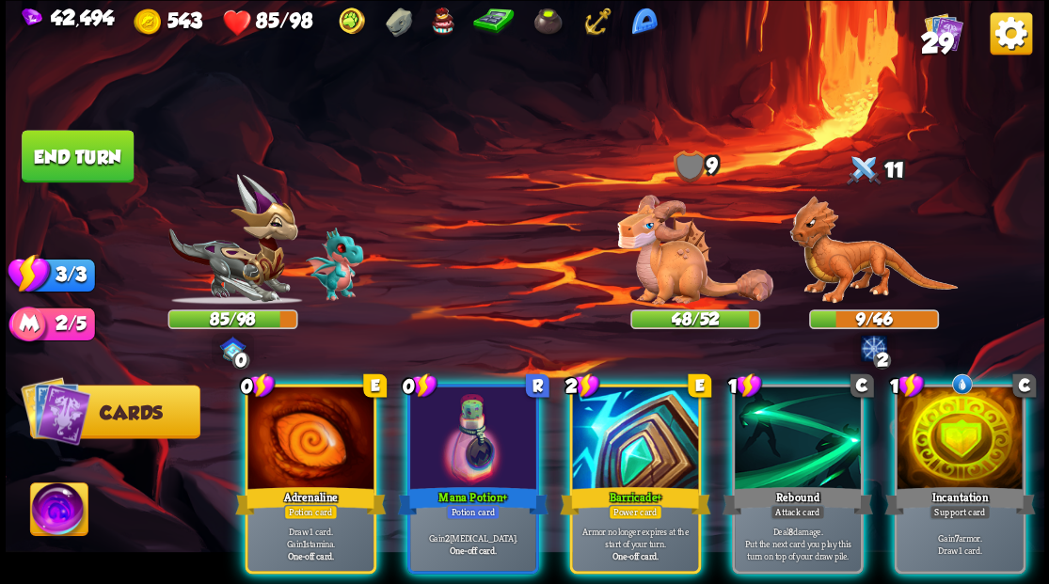
click at [333, 420] on div at bounding box center [310, 440] width 126 height 106
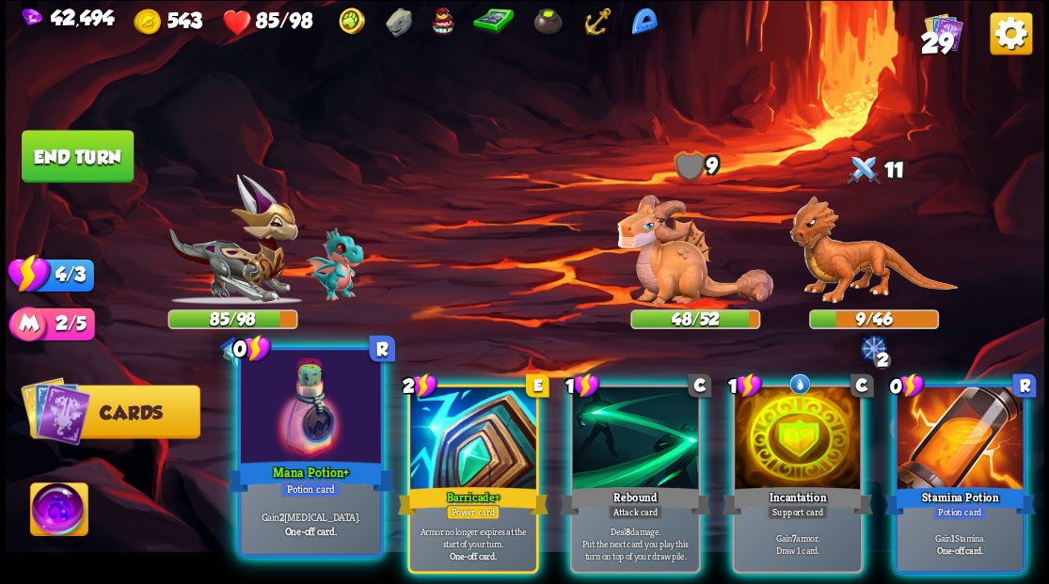
click at [324, 417] on div at bounding box center [310, 409] width 139 height 118
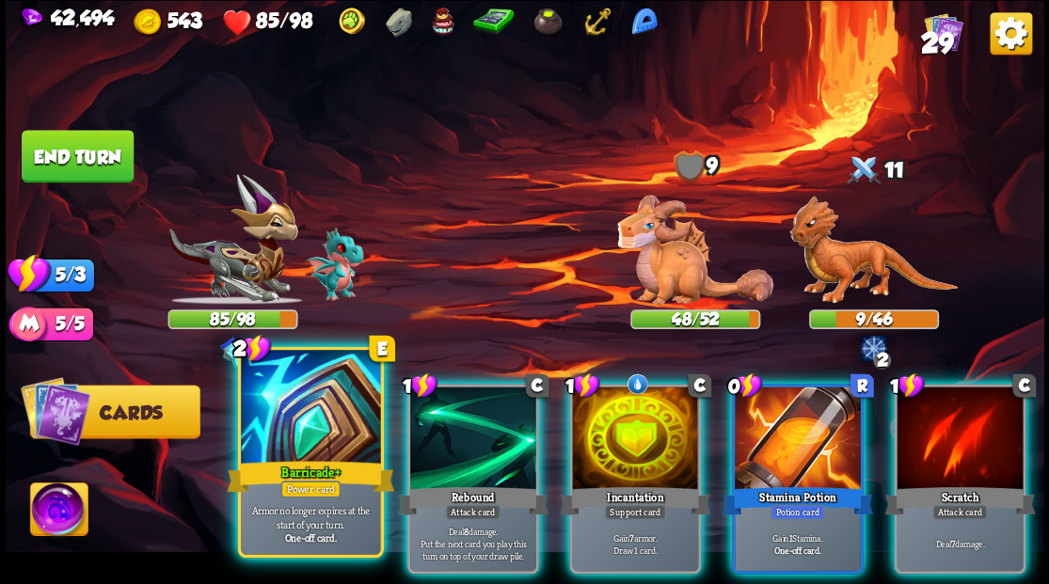
click at [278, 385] on div at bounding box center [310, 409] width 139 height 118
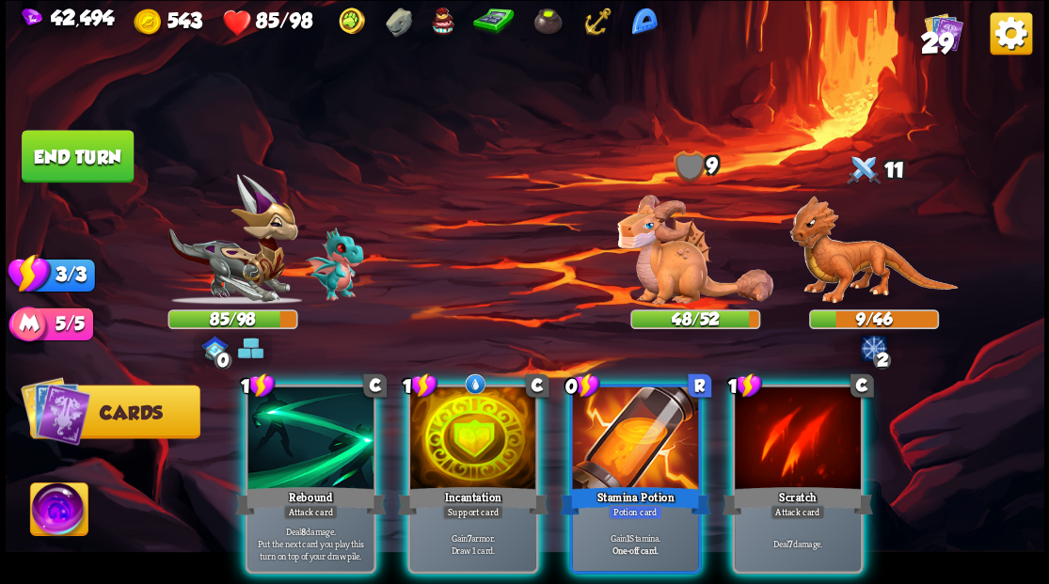
drag, startPoint x: 426, startPoint y: 428, endPoint x: 438, endPoint y: 429, distance: 12.3
click at [429, 429] on div at bounding box center [473, 440] width 126 height 106
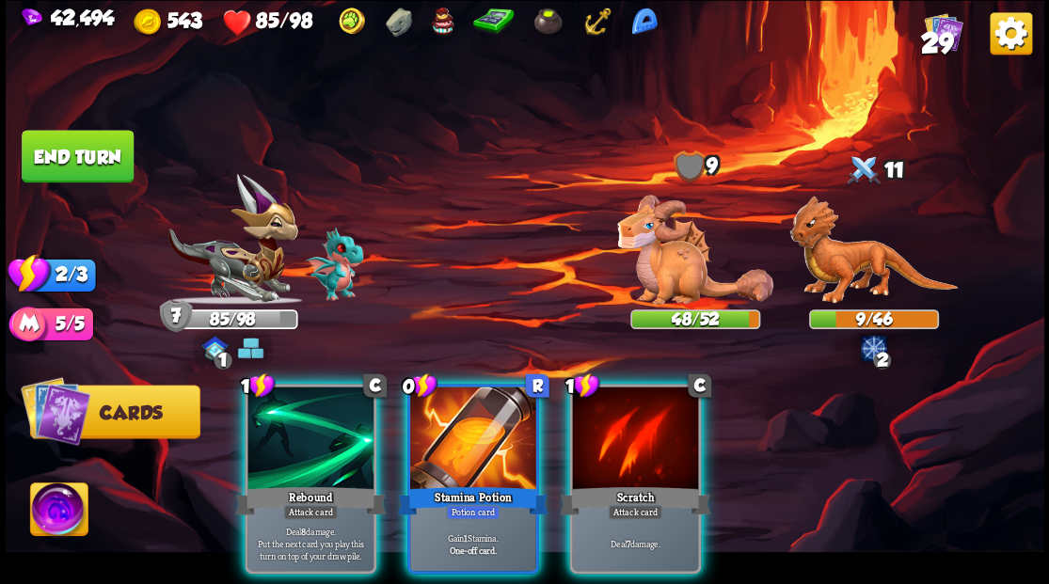
drag, startPoint x: 472, startPoint y: 433, endPoint x: 453, endPoint y: 425, distance: 20.3
click at [468, 433] on div at bounding box center [473, 440] width 126 height 106
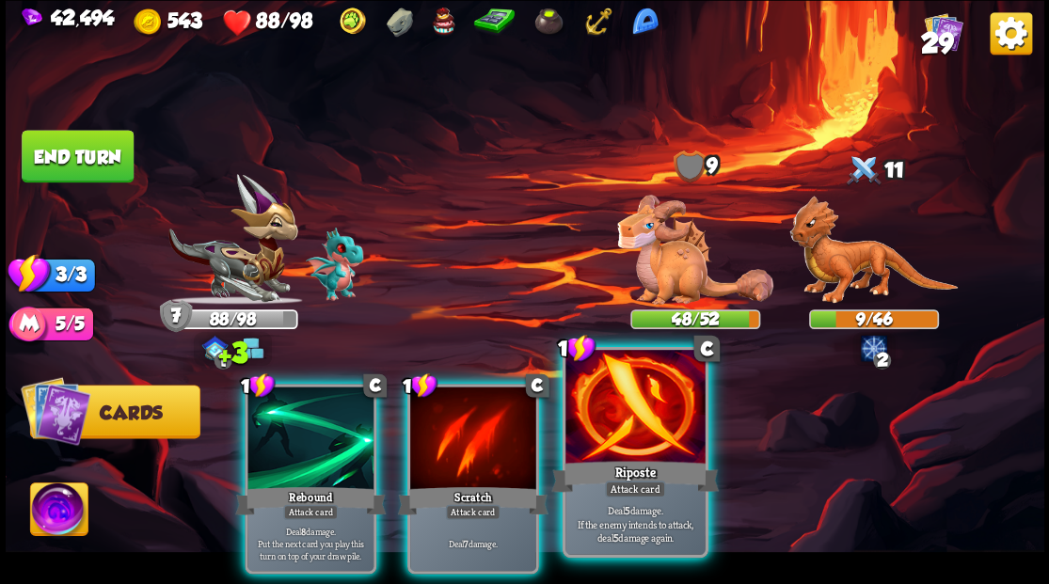
click at [638, 446] on div at bounding box center [634, 409] width 139 height 118
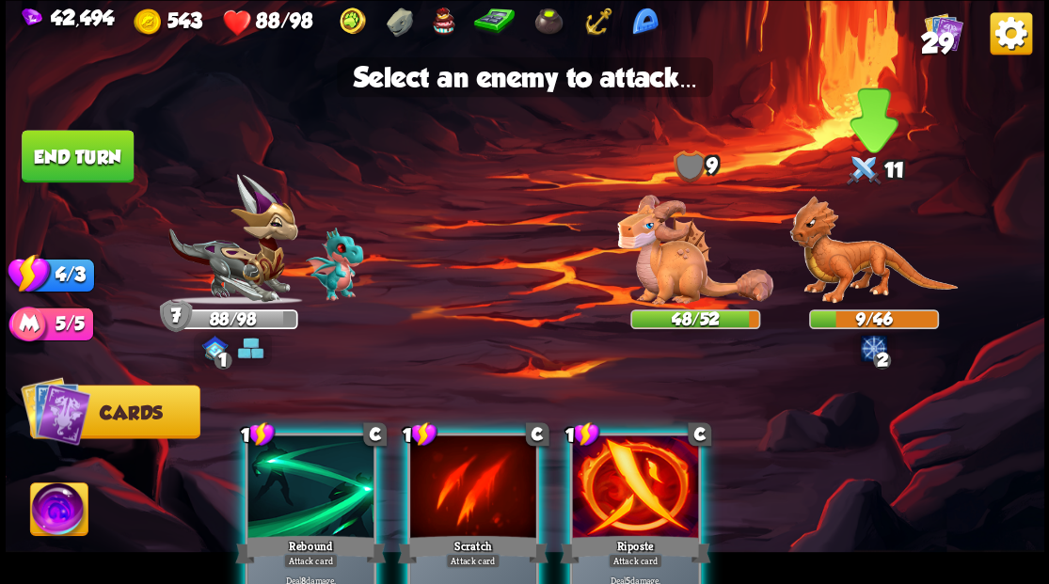
click at [851, 257] on img at bounding box center [873, 250] width 168 height 109
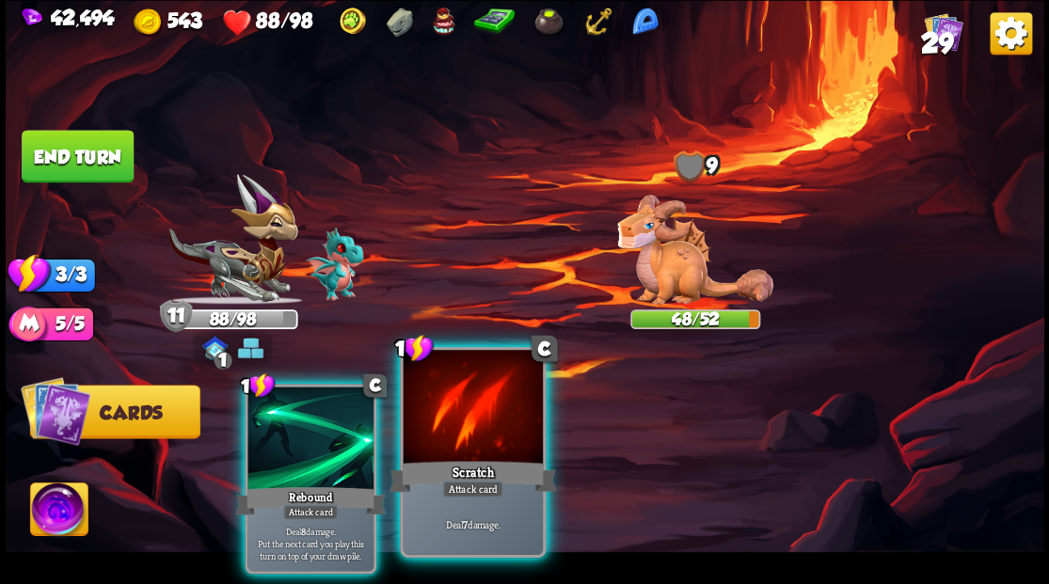
click at [450, 444] on div at bounding box center [472, 409] width 139 height 118
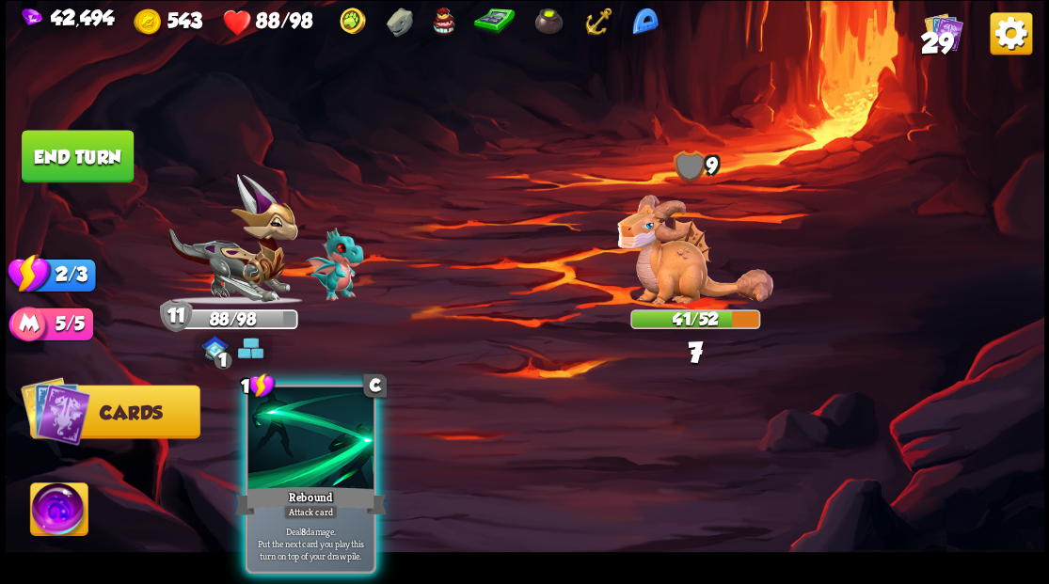
drag, startPoint x: 327, startPoint y: 398, endPoint x: 307, endPoint y: 374, distance: 31.3
click at [310, 387] on div at bounding box center [310, 440] width 126 height 106
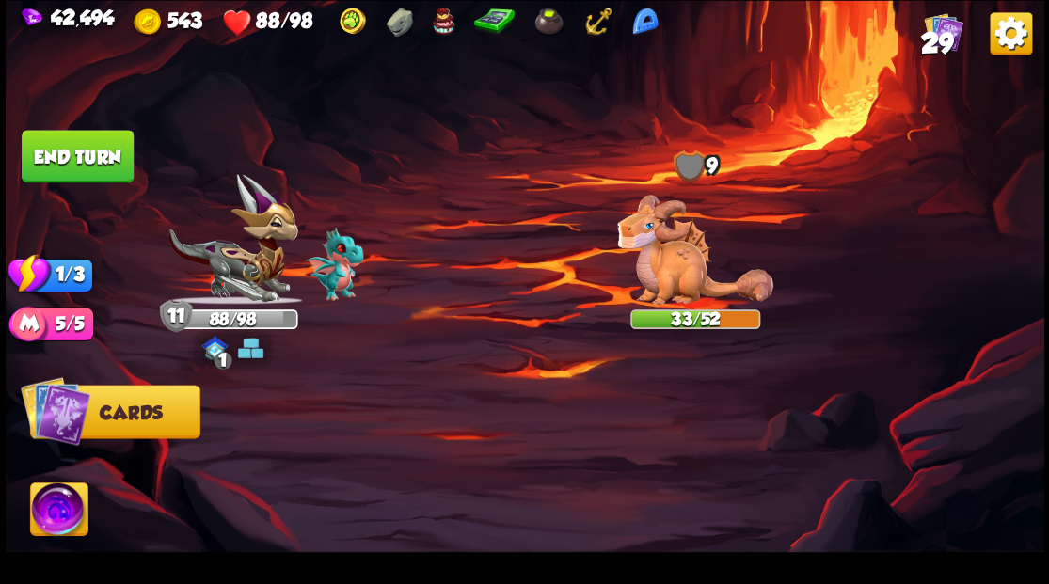
click at [115, 154] on button "End turn" at bounding box center [78, 156] width 112 height 53
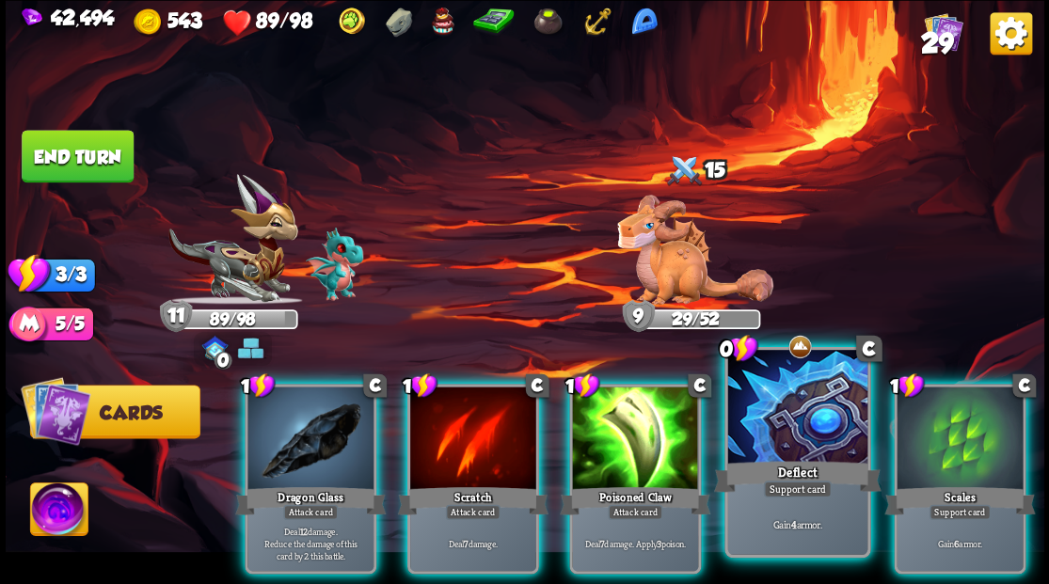
click at [793, 427] on div at bounding box center [796, 409] width 139 height 118
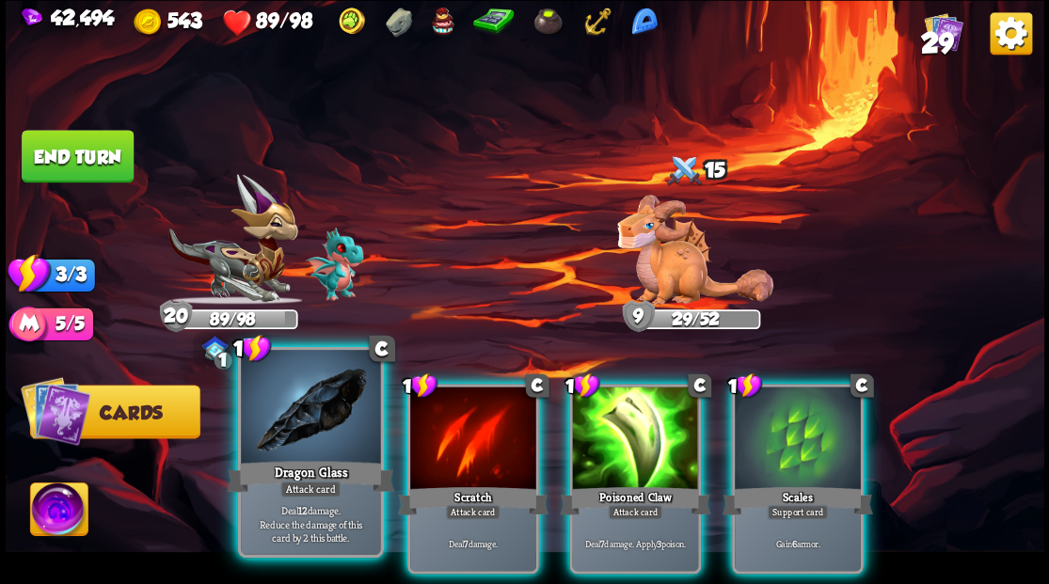
click at [286, 422] on div at bounding box center [310, 409] width 139 height 118
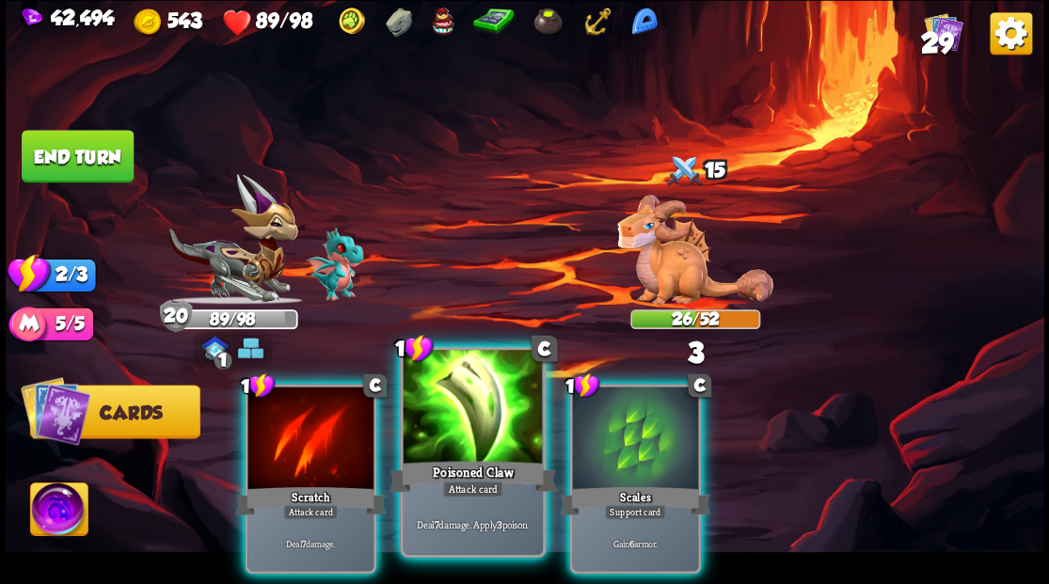
click at [467, 431] on div at bounding box center [472, 409] width 139 height 118
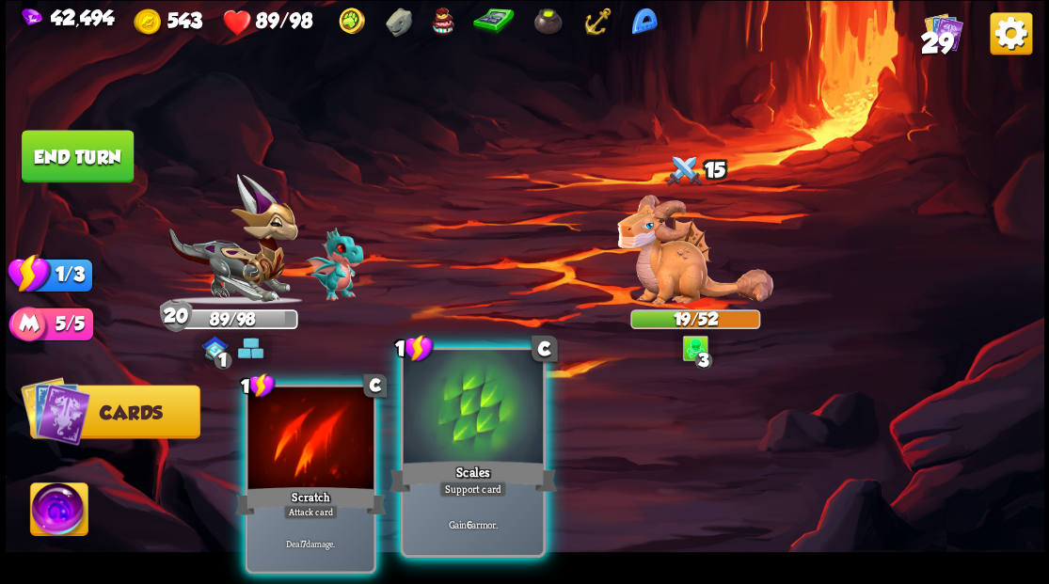
click at [449, 449] on div at bounding box center [472, 409] width 139 height 118
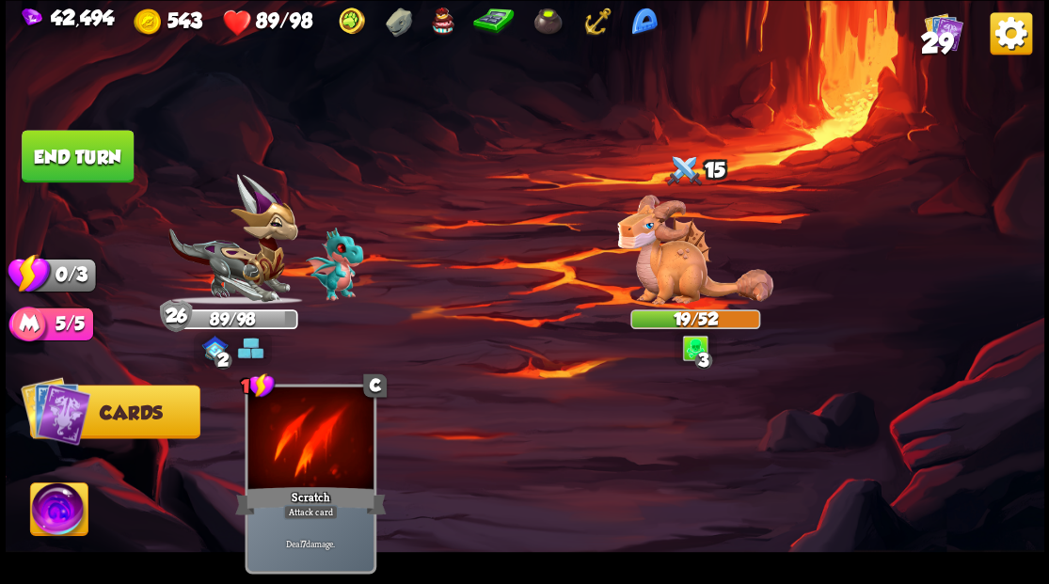
click at [53, 147] on button "End turn" at bounding box center [78, 156] width 112 height 53
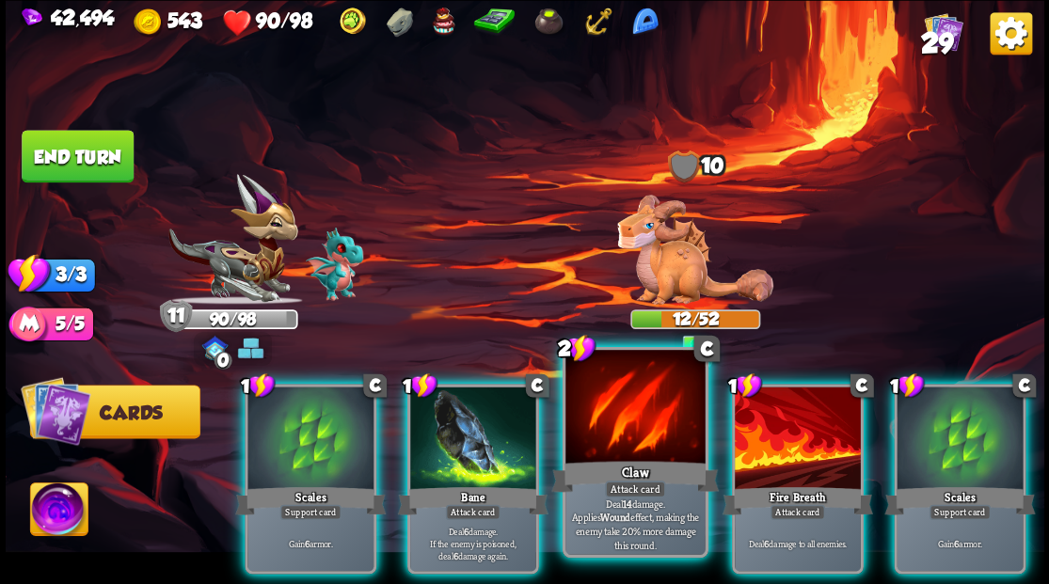
click at [642, 436] on div at bounding box center [634, 409] width 139 height 118
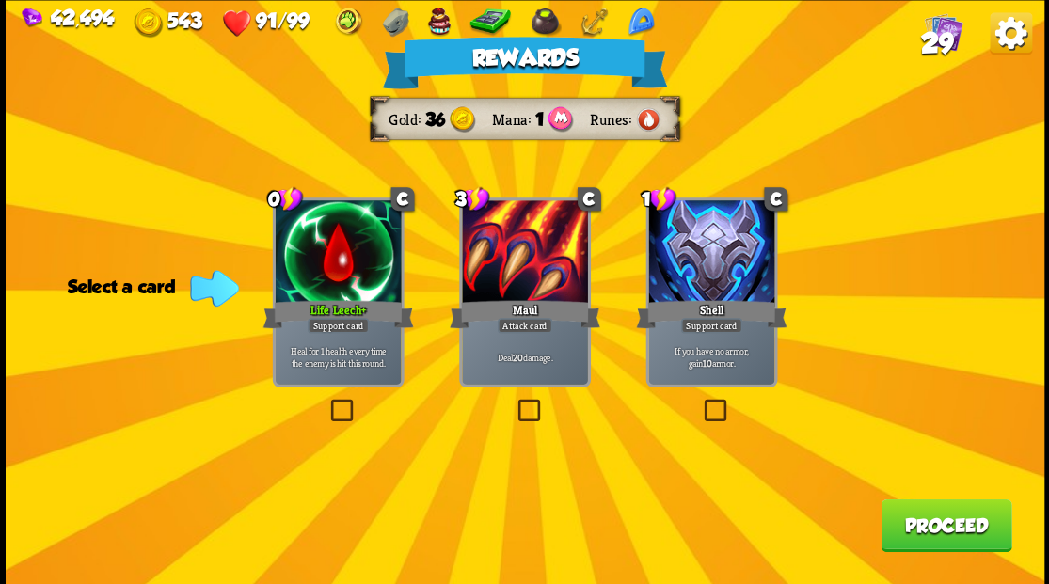
click at [933, 522] on button "Proceed" at bounding box center [945, 525] width 131 height 53
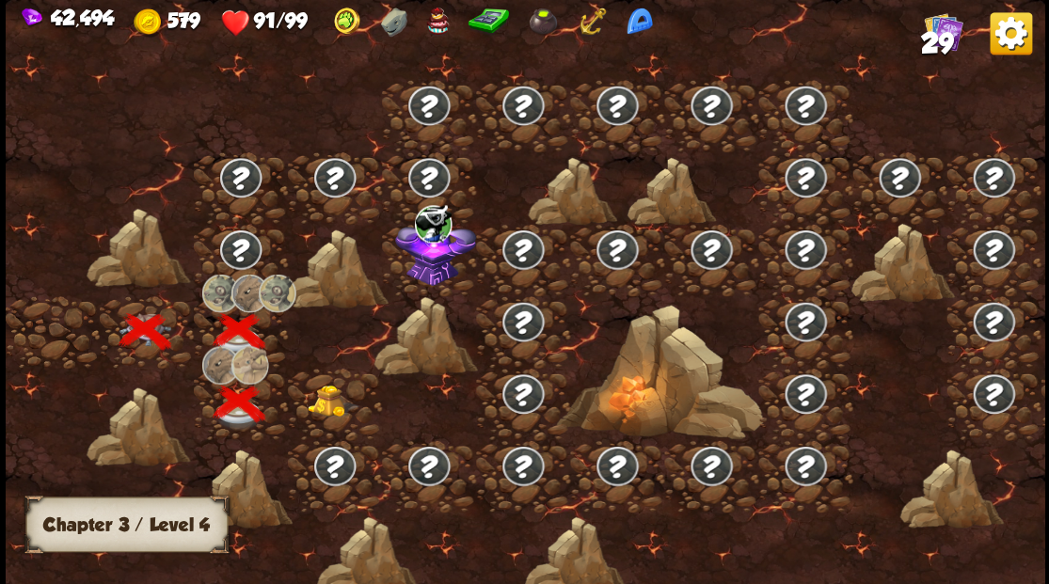
click at [325, 405] on img at bounding box center [333, 401] width 52 height 32
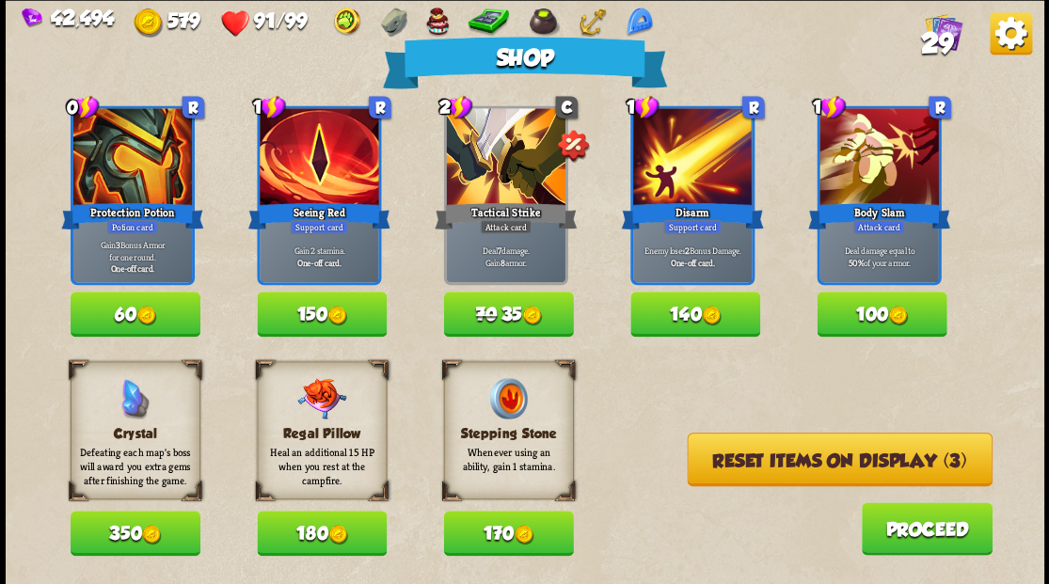
drag, startPoint x: 826, startPoint y: 470, endPoint x: 818, endPoint y: 457, distance: 15.2
click at [826, 469] on button "Reset items on display (3)" at bounding box center [839, 460] width 305 height 54
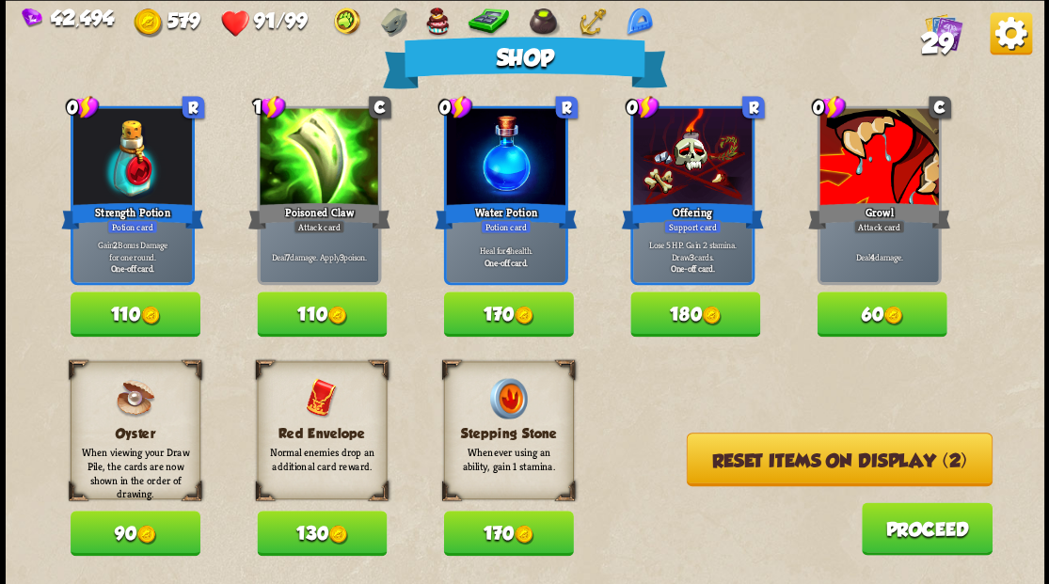
click at [322, 543] on button "130" at bounding box center [322, 533] width 130 height 45
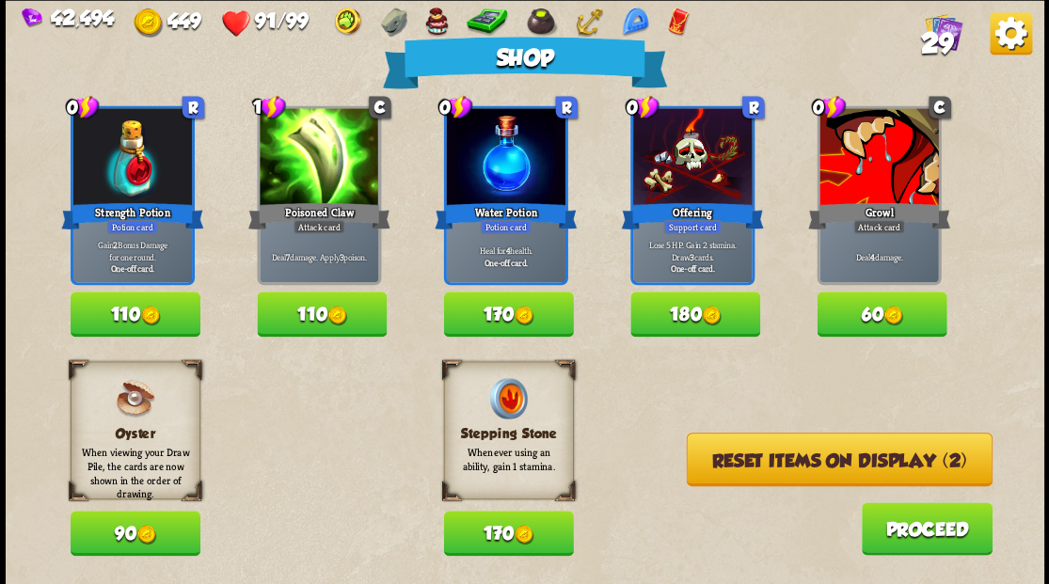
click at [793, 464] on button "Reset items on display (2)" at bounding box center [839, 460] width 306 height 54
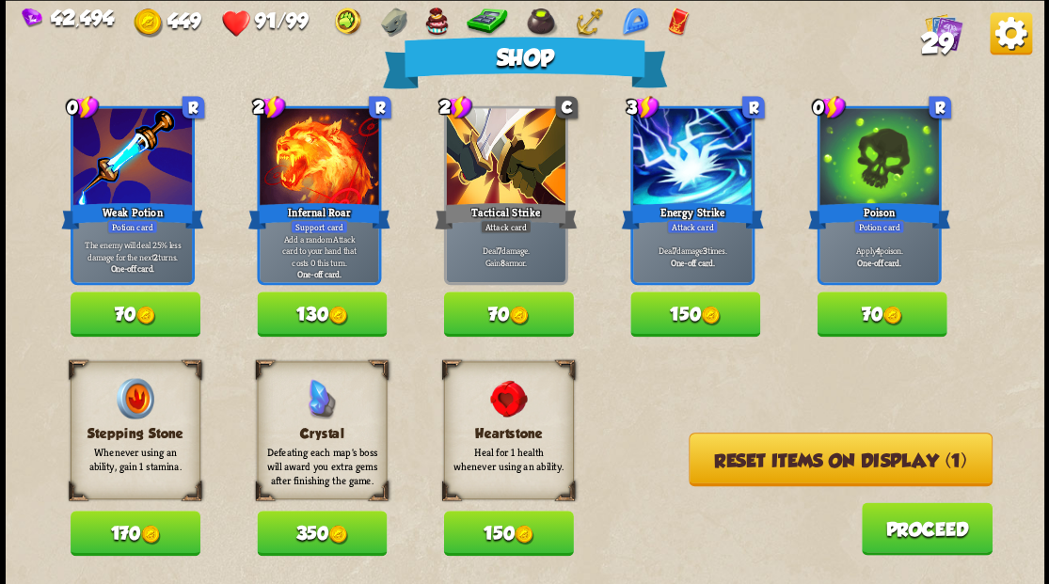
click at [786, 461] on button "Reset items on display (1)" at bounding box center [841, 460] width 304 height 54
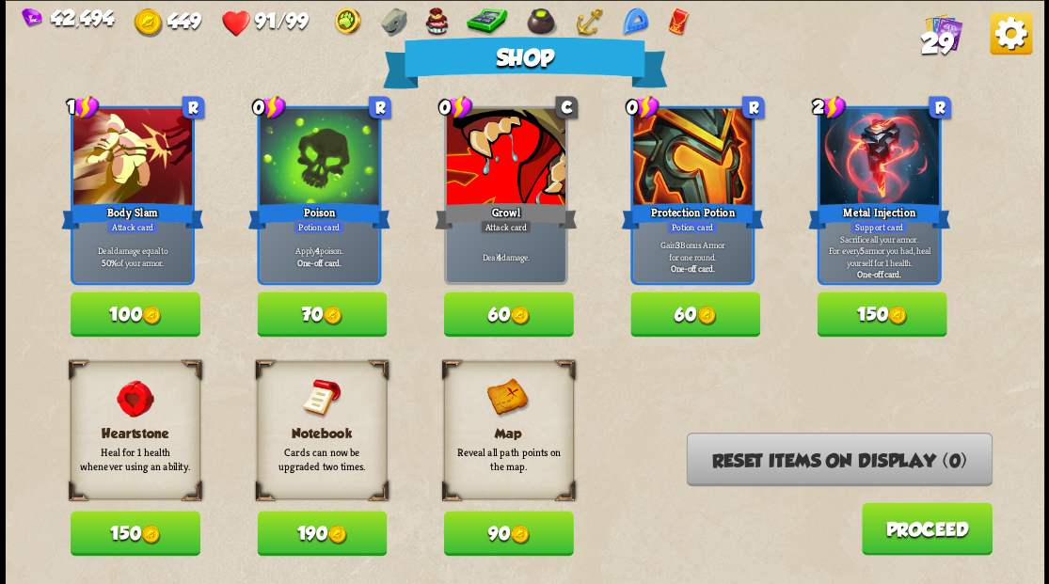
click at [302, 322] on button "70" at bounding box center [322, 314] width 130 height 45
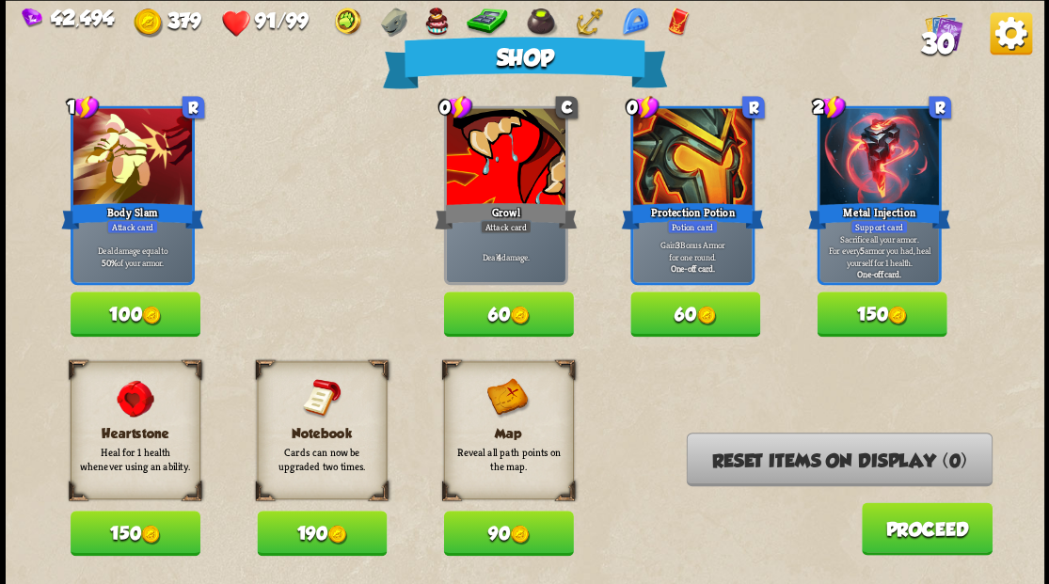
click at [926, 533] on button "Proceed" at bounding box center [926, 528] width 131 height 53
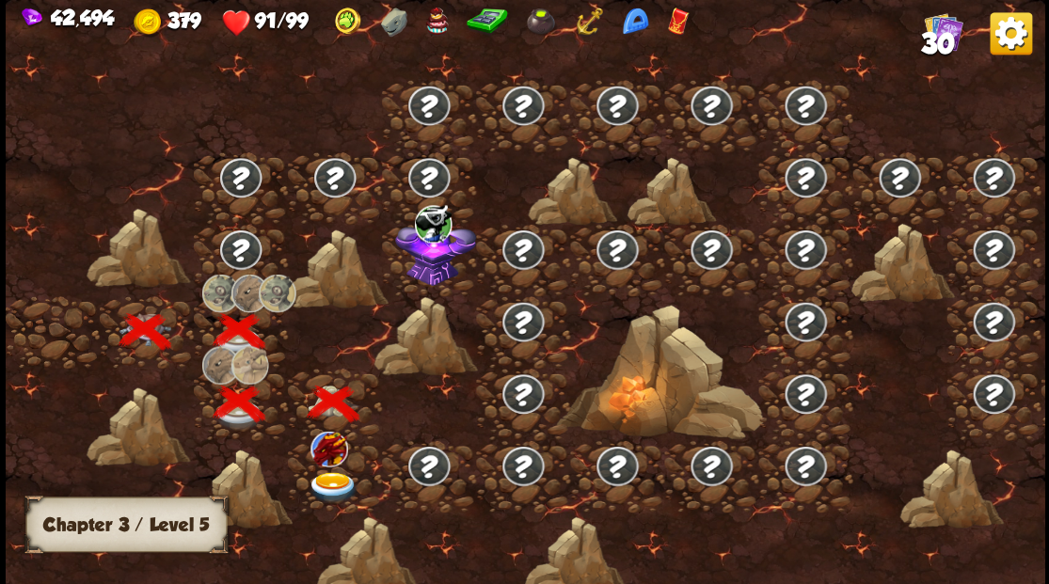
click at [343, 467] on div at bounding box center [335, 476] width 94 height 72
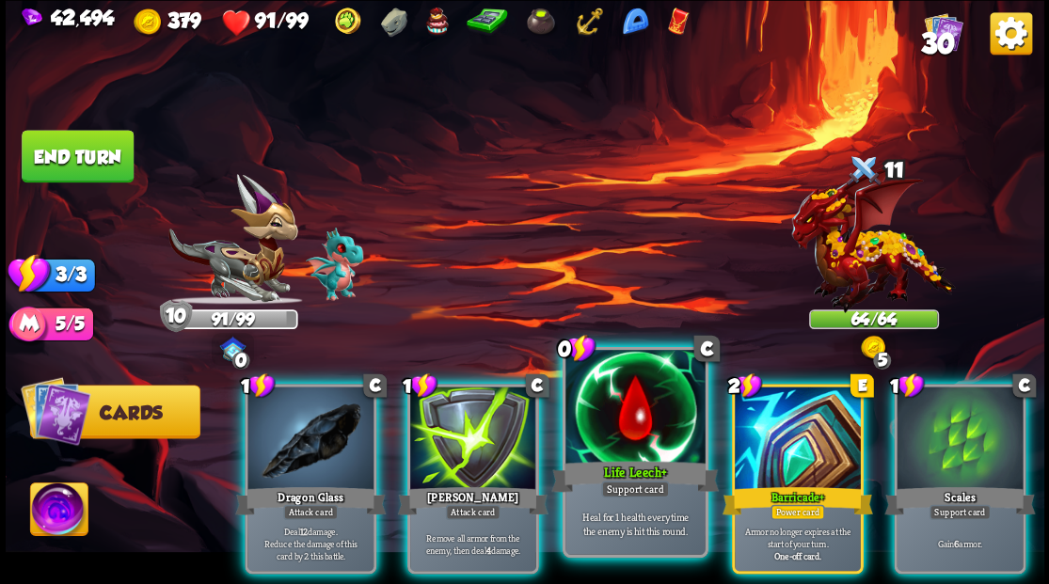
click at [645, 427] on div at bounding box center [634, 409] width 139 height 118
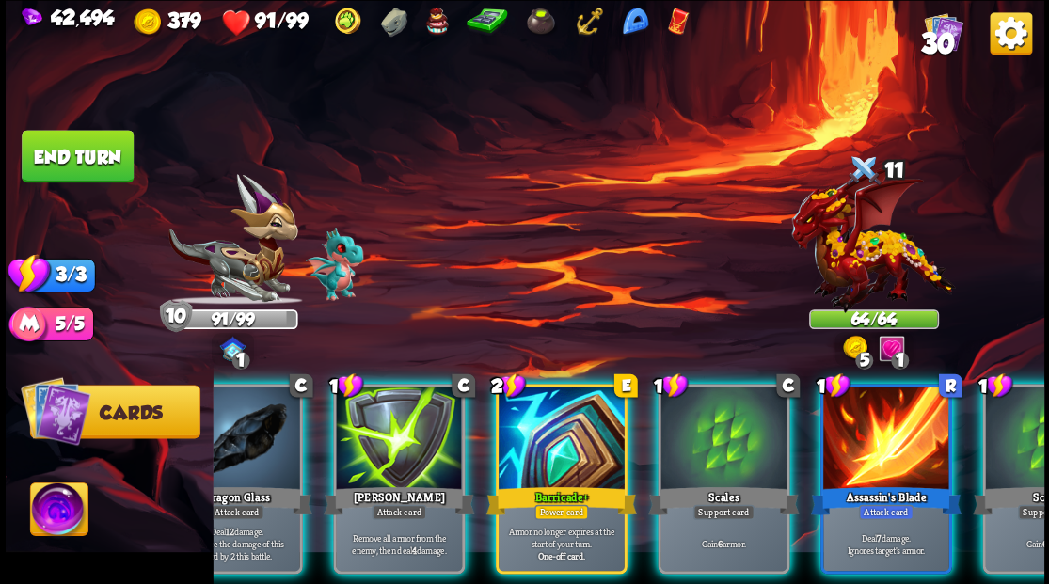
scroll to position [0, 178]
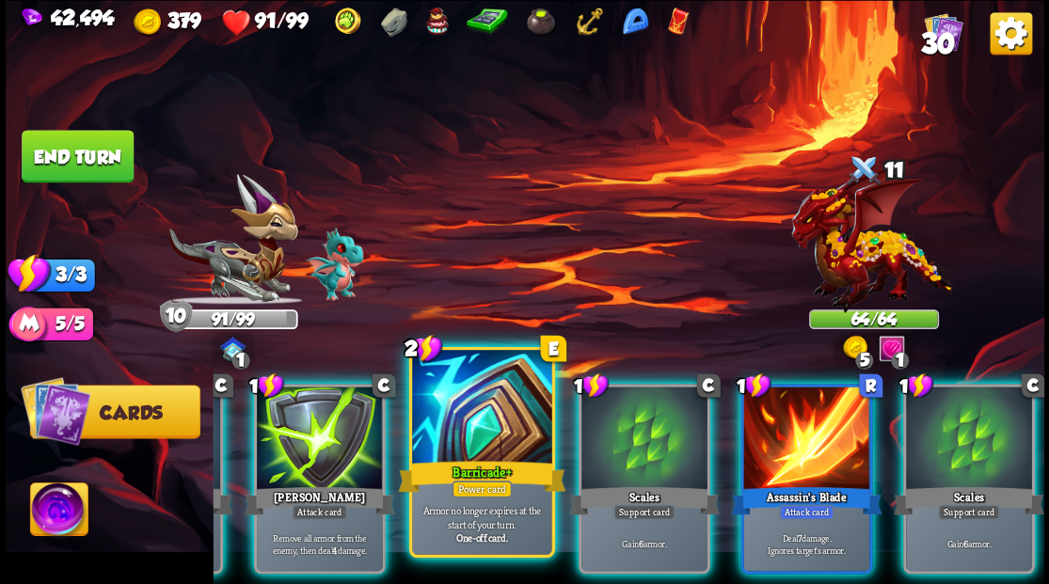
click at [492, 440] on div at bounding box center [481, 409] width 139 height 118
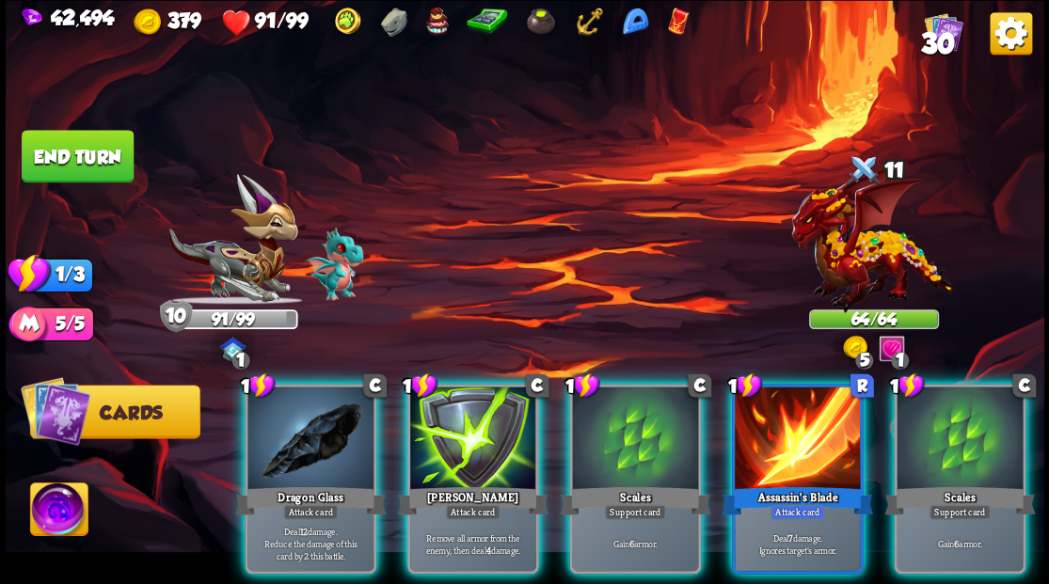
scroll to position [0, 0]
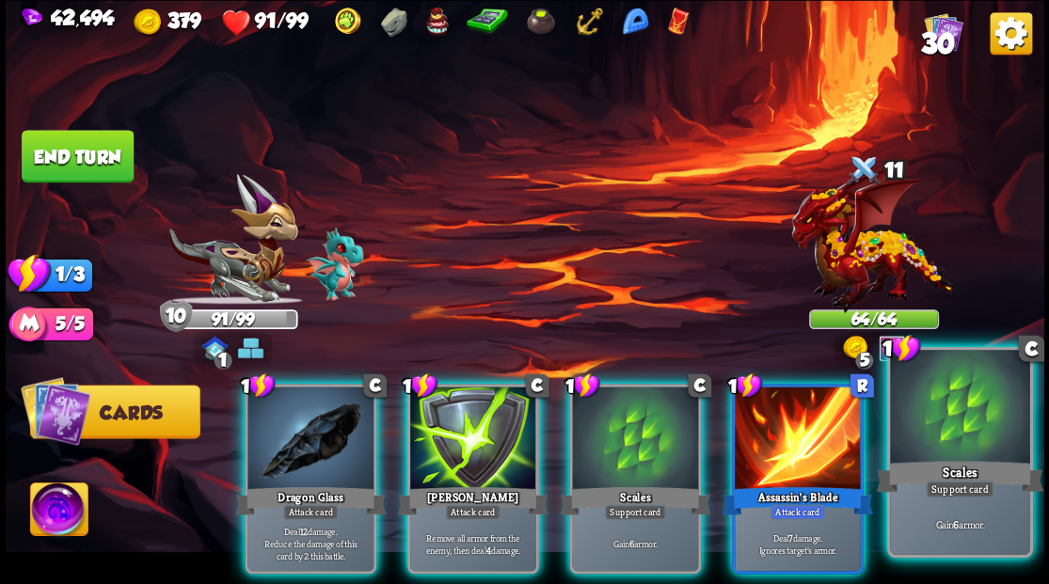
click at [968, 438] on div at bounding box center [959, 409] width 139 height 118
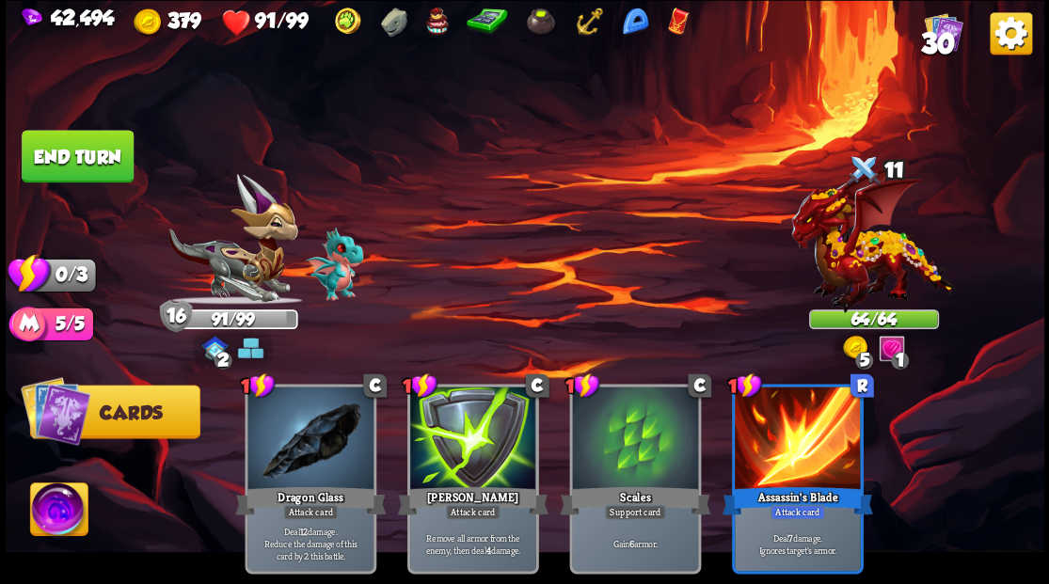
click at [87, 143] on button "End turn" at bounding box center [78, 156] width 112 height 53
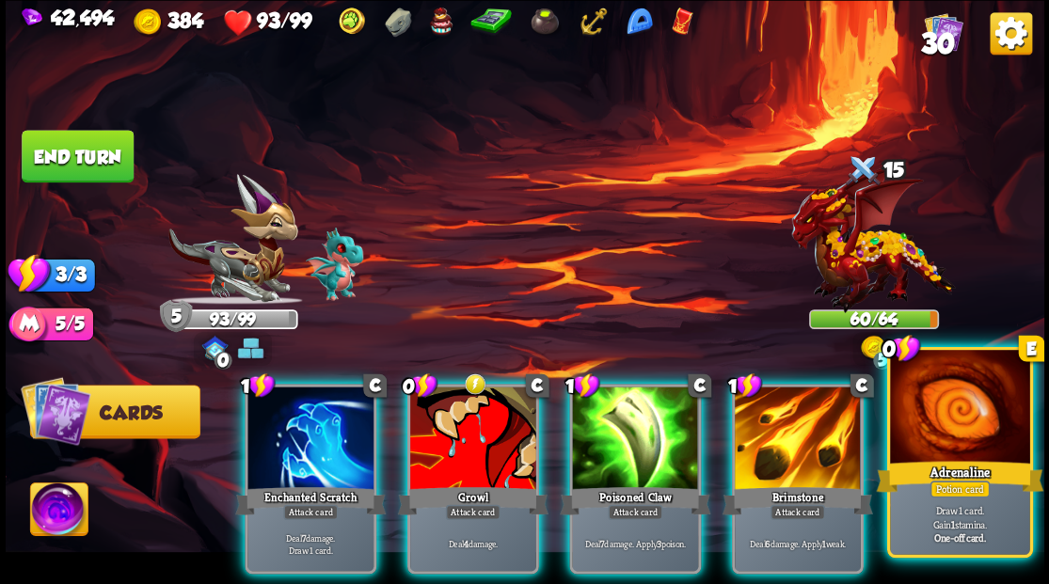
click at [993, 436] on div at bounding box center [959, 409] width 139 height 118
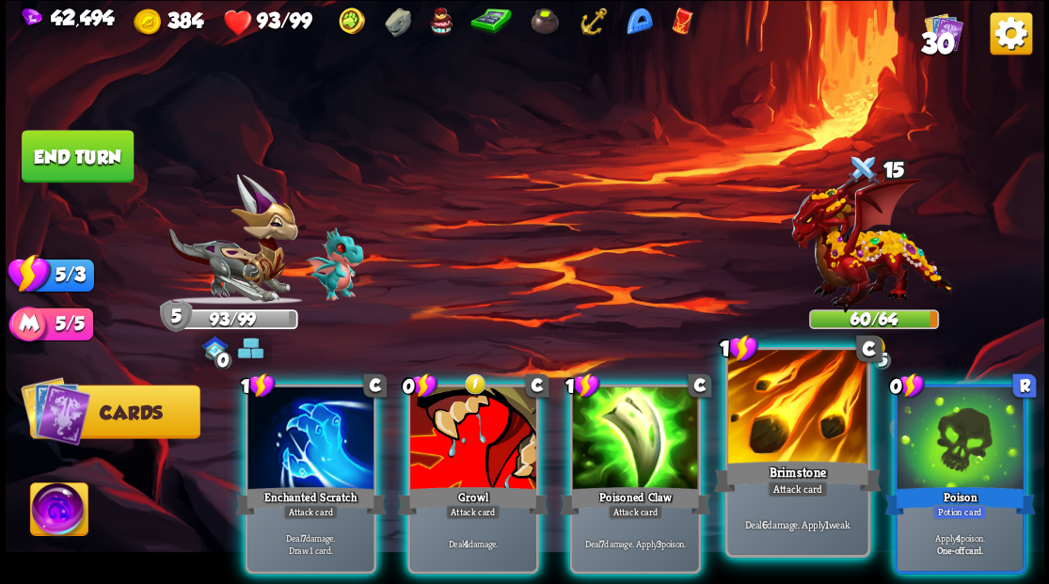
click at [821, 418] on div at bounding box center [796, 409] width 139 height 118
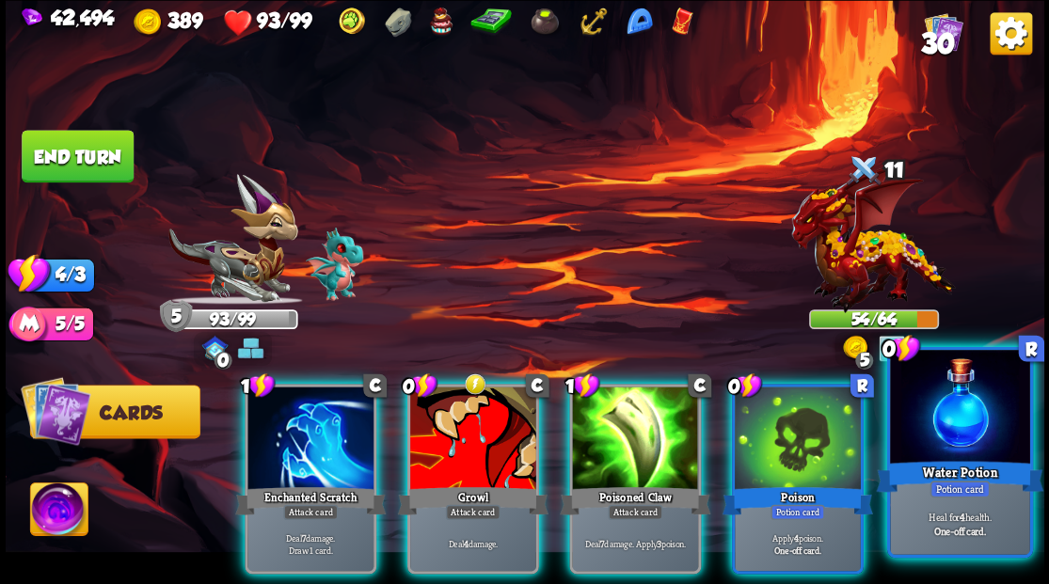
click at [933, 404] on div at bounding box center [959, 409] width 139 height 118
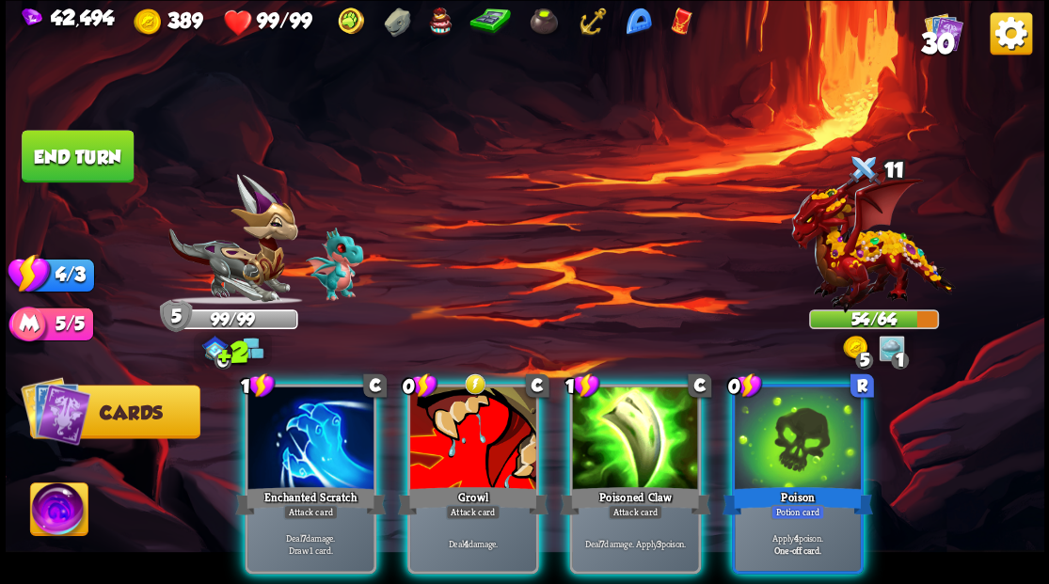
drag, startPoint x: 786, startPoint y: 450, endPoint x: 769, endPoint y: 451, distance: 17.0
click at [787, 450] on div at bounding box center [798, 440] width 126 height 106
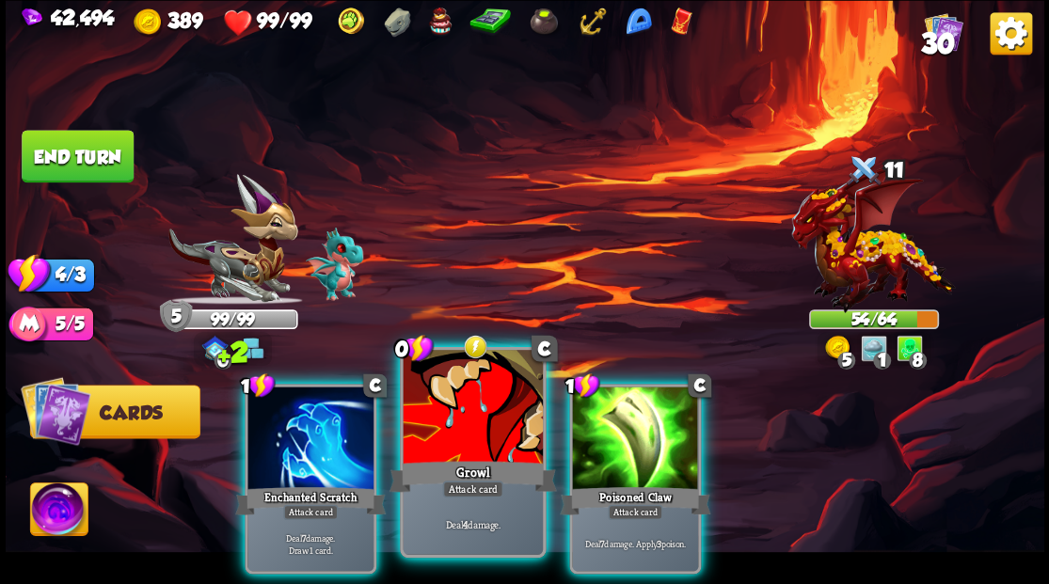
drag, startPoint x: 653, startPoint y: 442, endPoint x: 515, endPoint y: 459, distance: 139.3
click at [653, 442] on div at bounding box center [635, 440] width 126 height 106
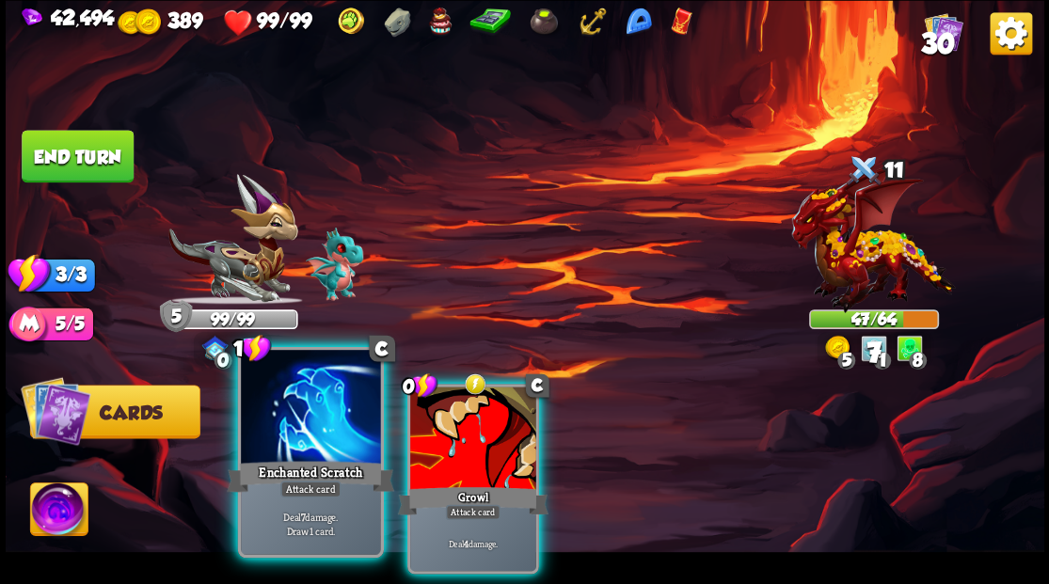
click at [292, 444] on div at bounding box center [310, 409] width 139 height 118
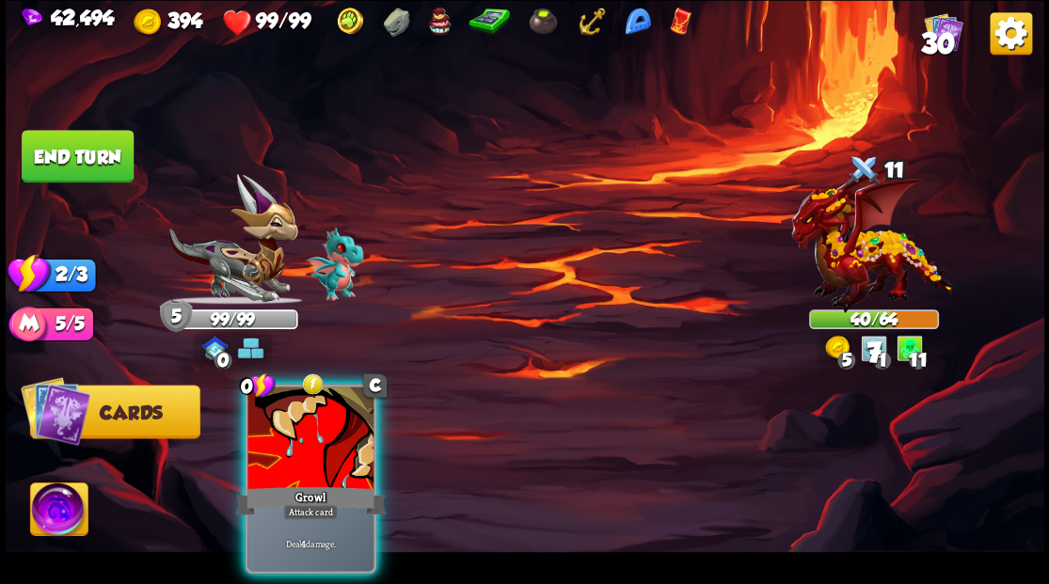
click at [292, 444] on div at bounding box center [310, 440] width 126 height 106
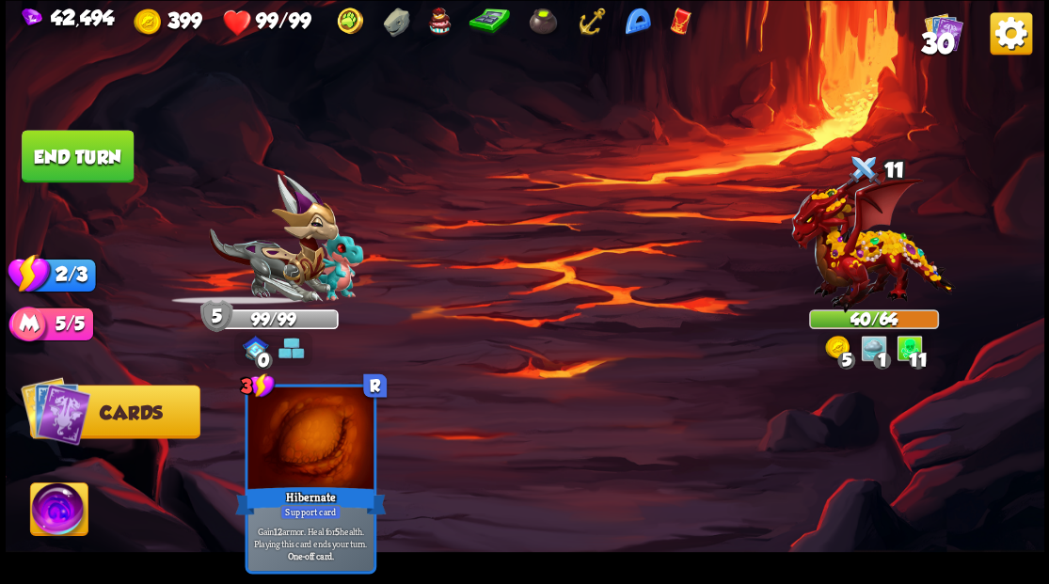
click at [71, 151] on button "End turn" at bounding box center [78, 156] width 112 height 53
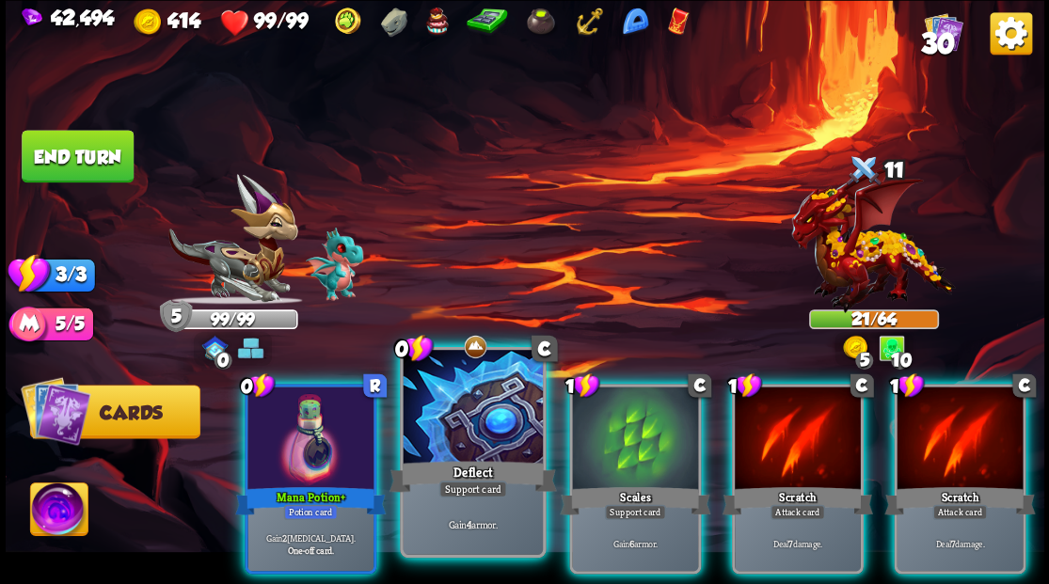
click at [463, 388] on div at bounding box center [472, 409] width 139 height 118
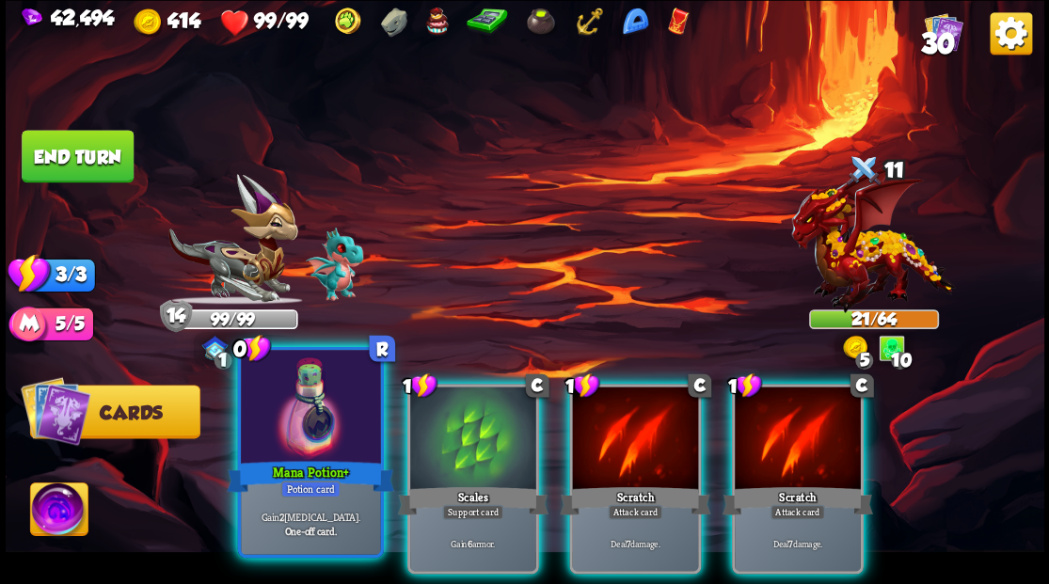
click at [320, 422] on div at bounding box center [310, 409] width 139 height 118
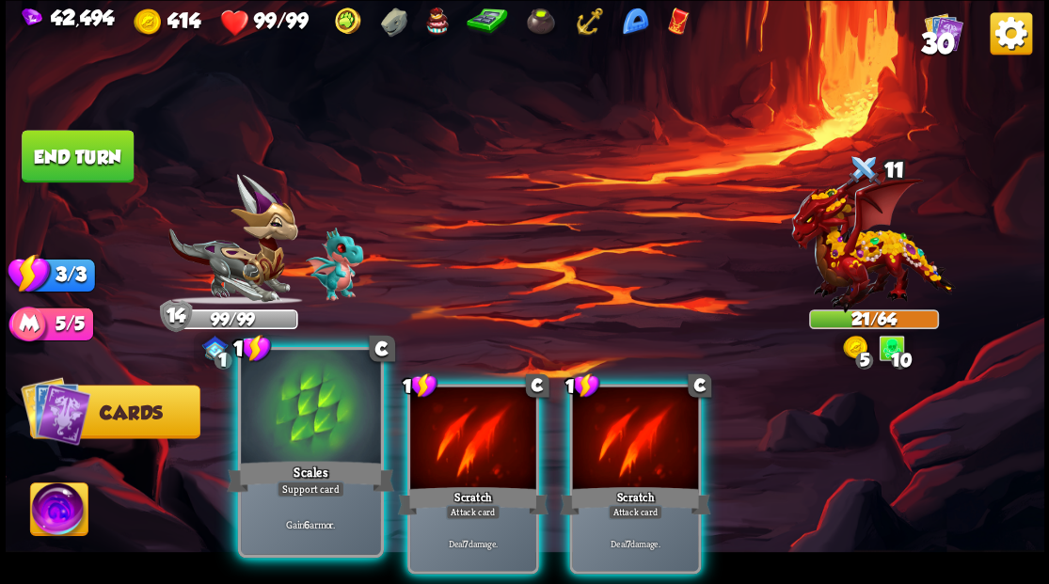
click at [324, 427] on div at bounding box center [310, 409] width 139 height 118
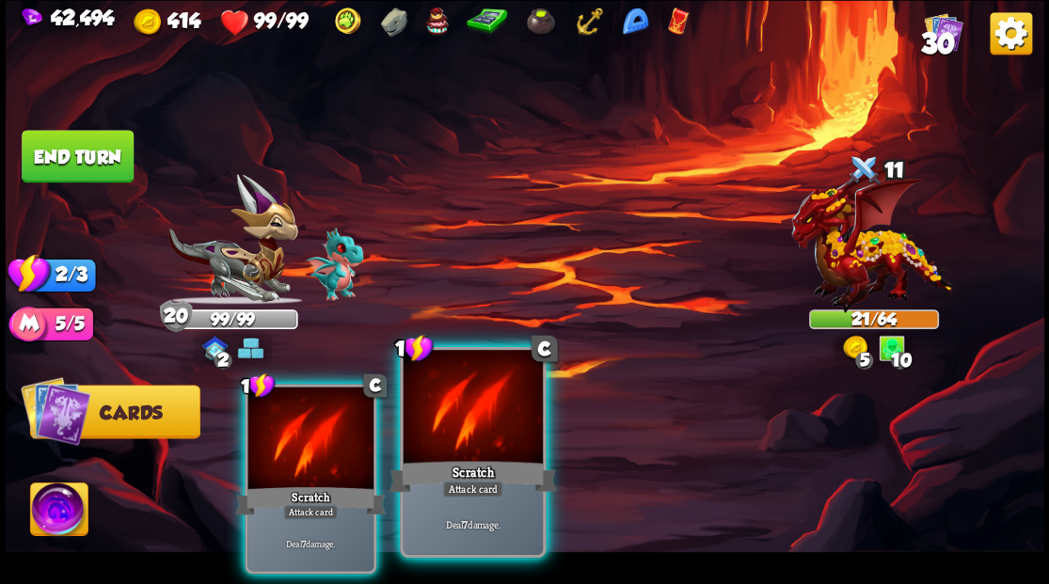
drag, startPoint x: 324, startPoint y: 427, endPoint x: 387, endPoint y: 397, distance: 69.8
click at [323, 427] on div at bounding box center [310, 440] width 126 height 106
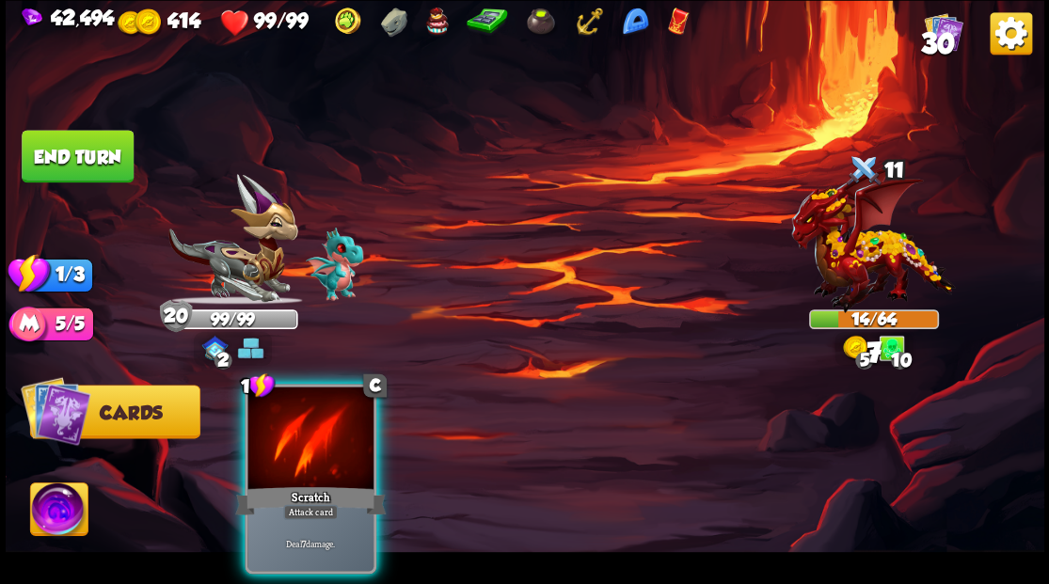
drag, startPoint x: 303, startPoint y: 436, endPoint x: 267, endPoint y: 367, distance: 78.2
click at [299, 416] on div at bounding box center [310, 440] width 126 height 106
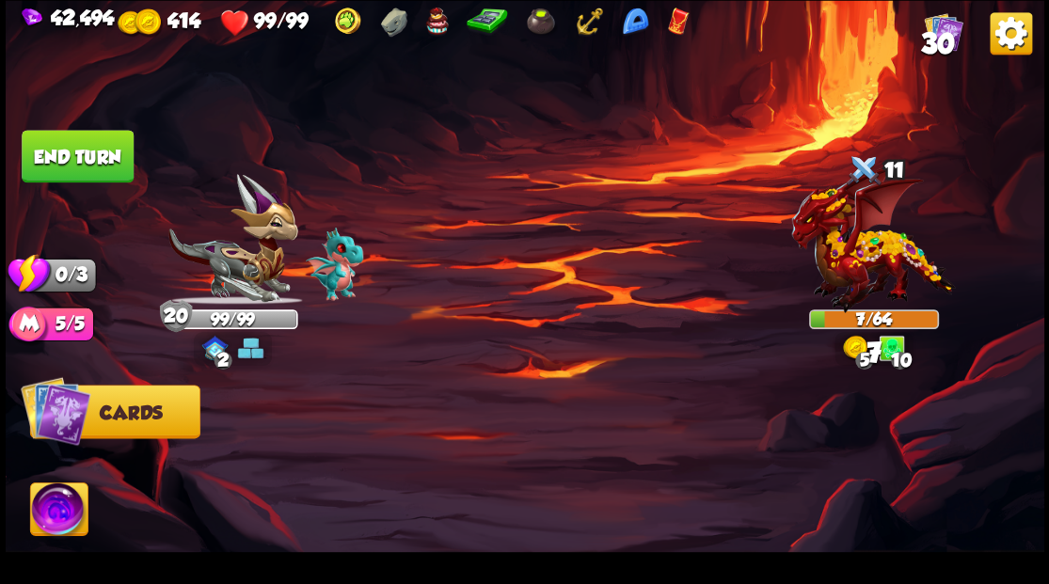
drag, startPoint x: 81, startPoint y: 163, endPoint x: 133, endPoint y: 201, distance: 64.5
click at [81, 164] on button "End turn" at bounding box center [78, 156] width 112 height 53
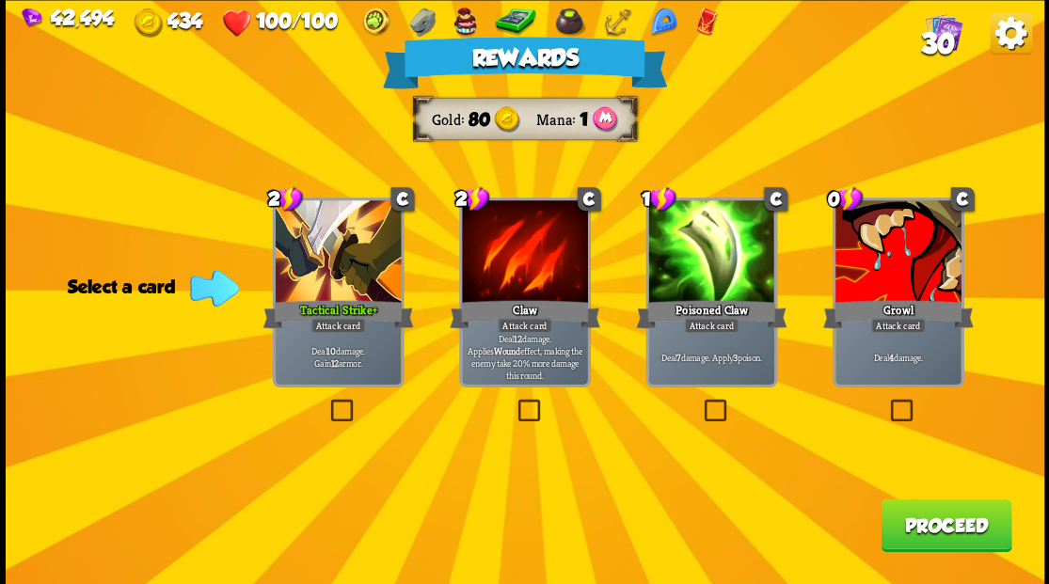
click at [939, 28] on span "30" at bounding box center [937, 42] width 34 height 32
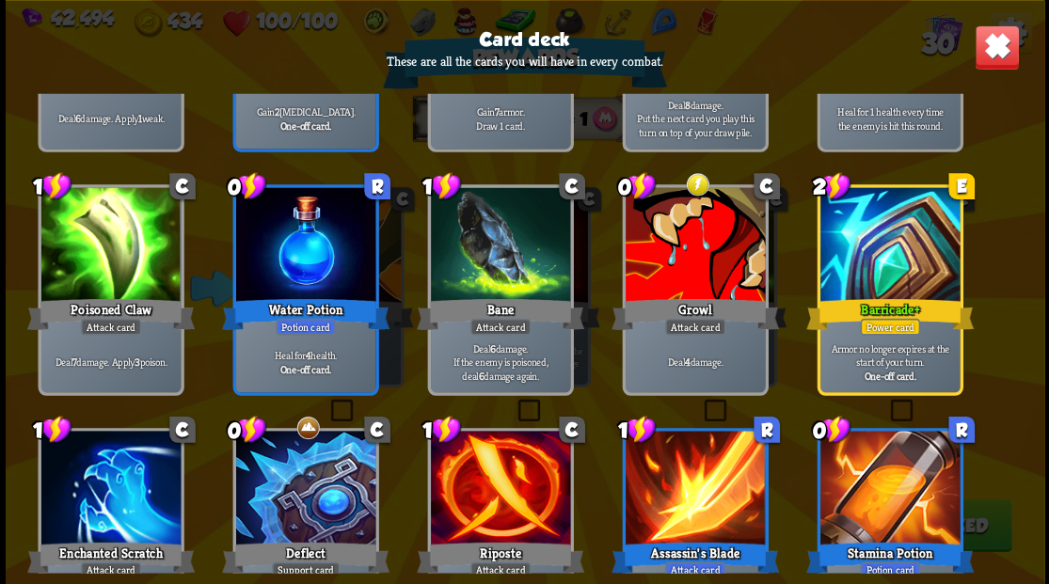
scroll to position [815, 0]
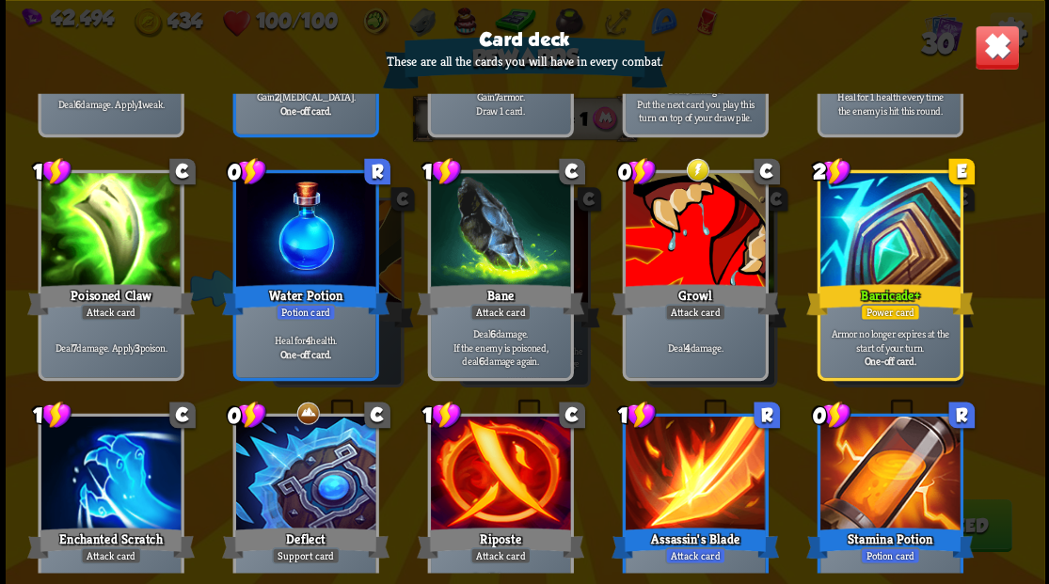
click at [1001, 46] on img at bounding box center [996, 46] width 45 height 45
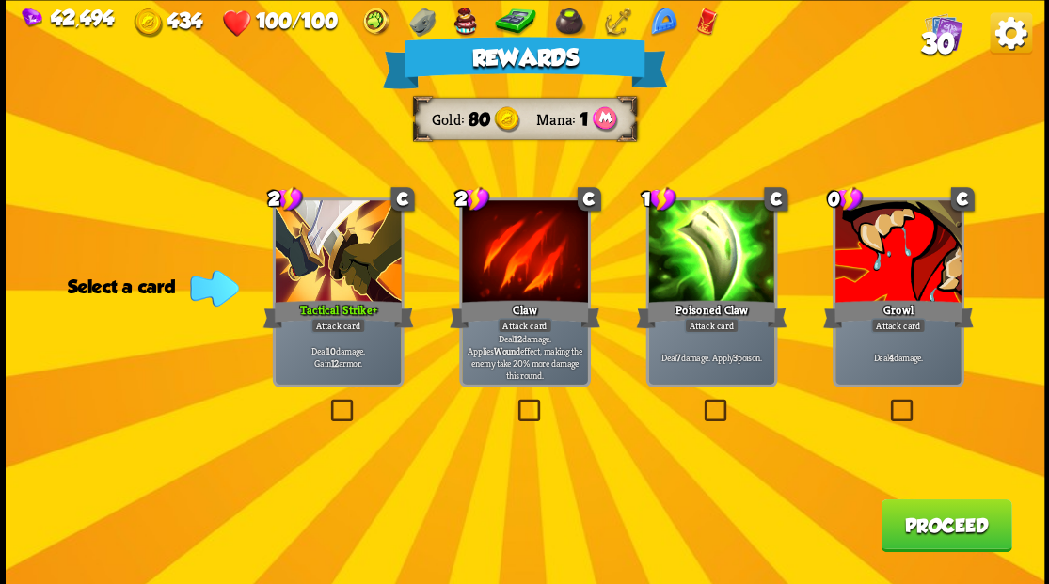
click at [924, 528] on button "Proceed" at bounding box center [945, 525] width 131 height 53
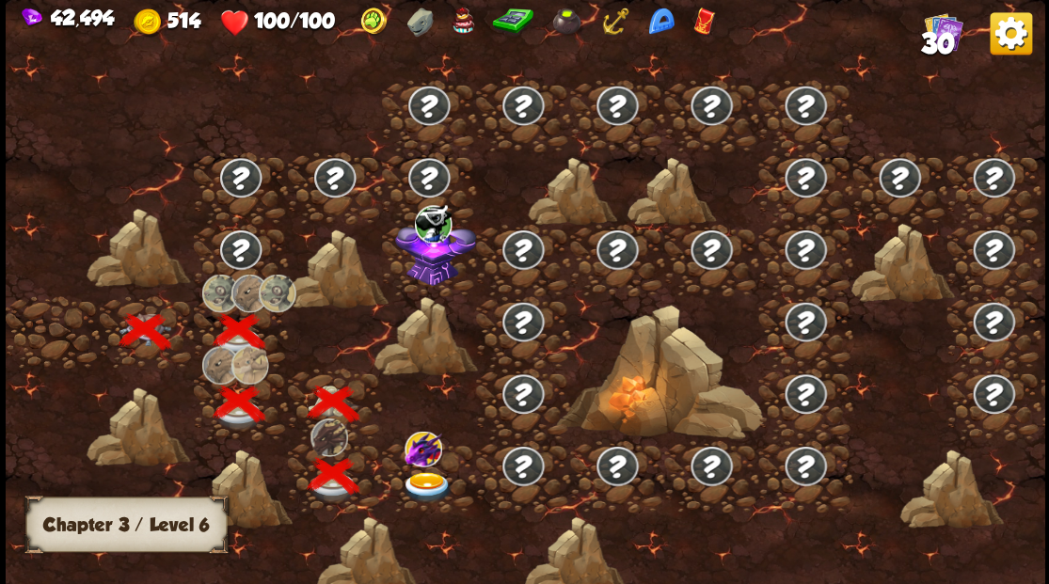
click at [430, 476] on img at bounding box center [427, 486] width 52 height 31
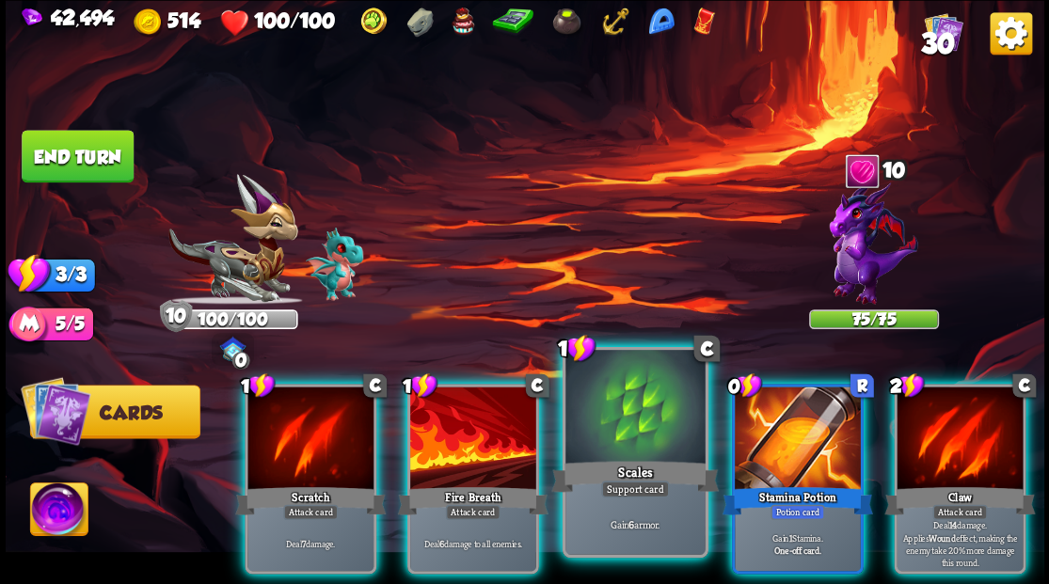
click at [640, 421] on div at bounding box center [634, 409] width 139 height 118
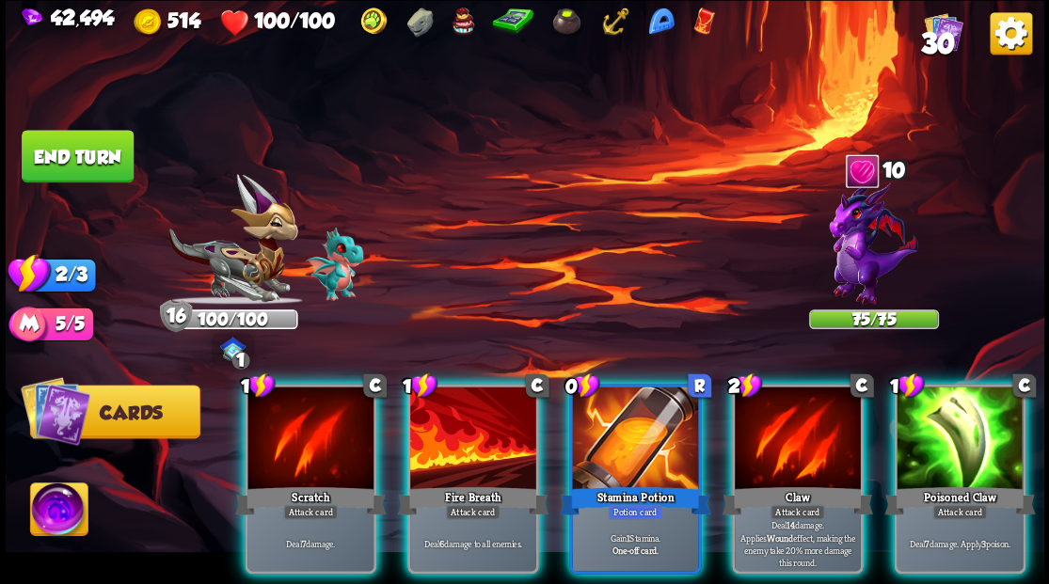
drag, startPoint x: 741, startPoint y: 576, endPoint x: 1050, endPoint y: 541, distance: 310.5
click at [1048, 541] on html "42,494 514 100/100 30 Select an enemy to attack... You don't have enough stamin…" at bounding box center [524, 292] width 1049 height 584
drag, startPoint x: 635, startPoint y: 464, endPoint x: 624, endPoint y: 468, distance: 12.2
click at [635, 483] on div "Stamina Potion" at bounding box center [635, 500] width 151 height 34
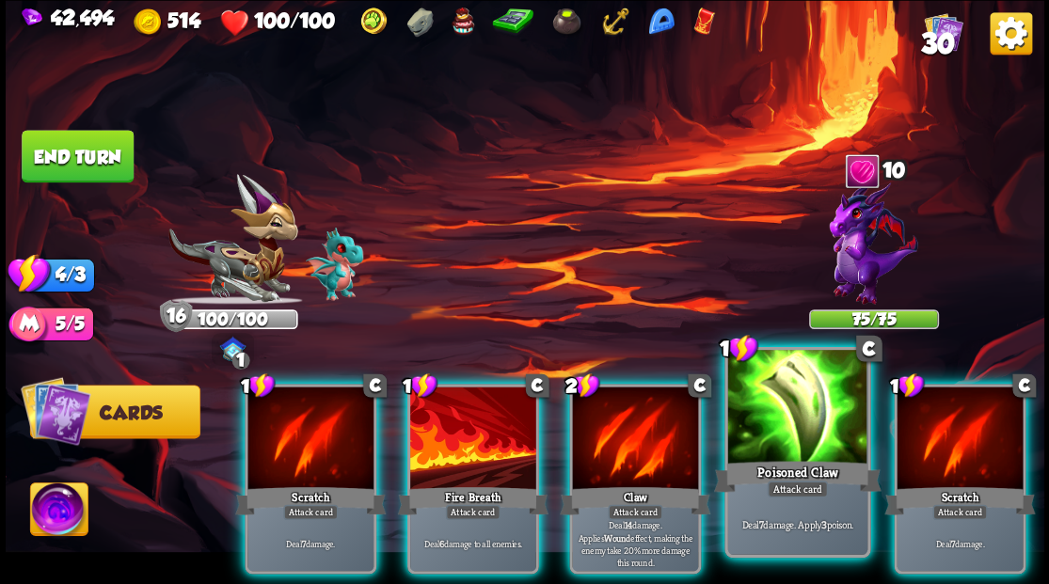
click at [768, 431] on div at bounding box center [796, 409] width 139 height 118
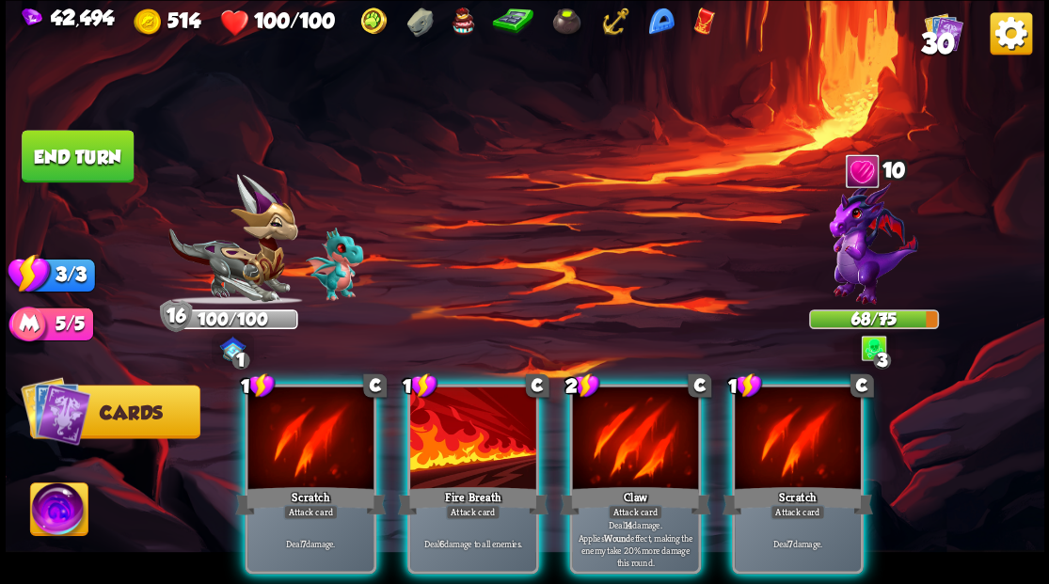
click at [674, 420] on div at bounding box center [635, 440] width 126 height 106
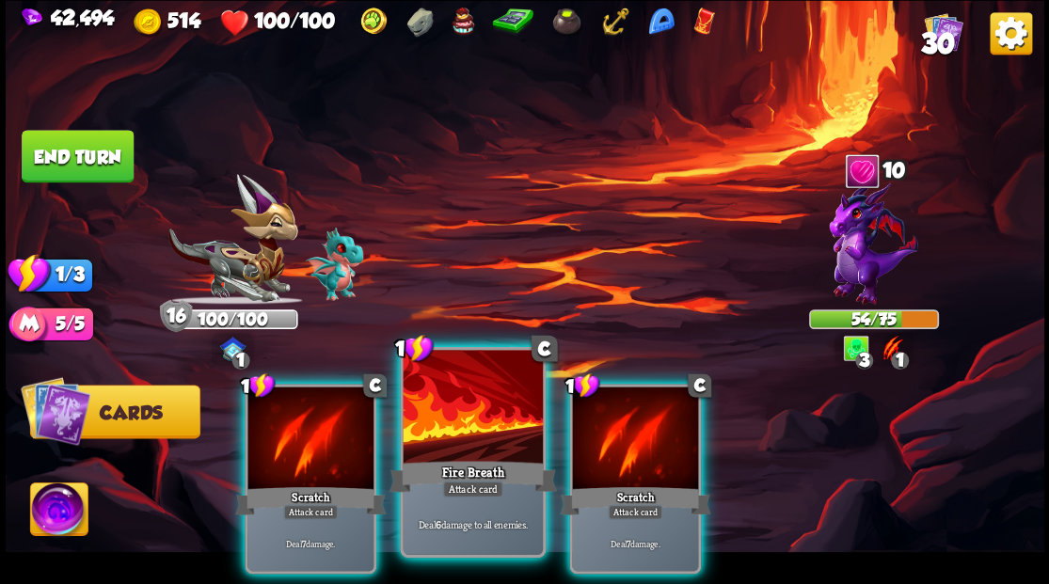
click at [515, 410] on div at bounding box center [472, 409] width 139 height 118
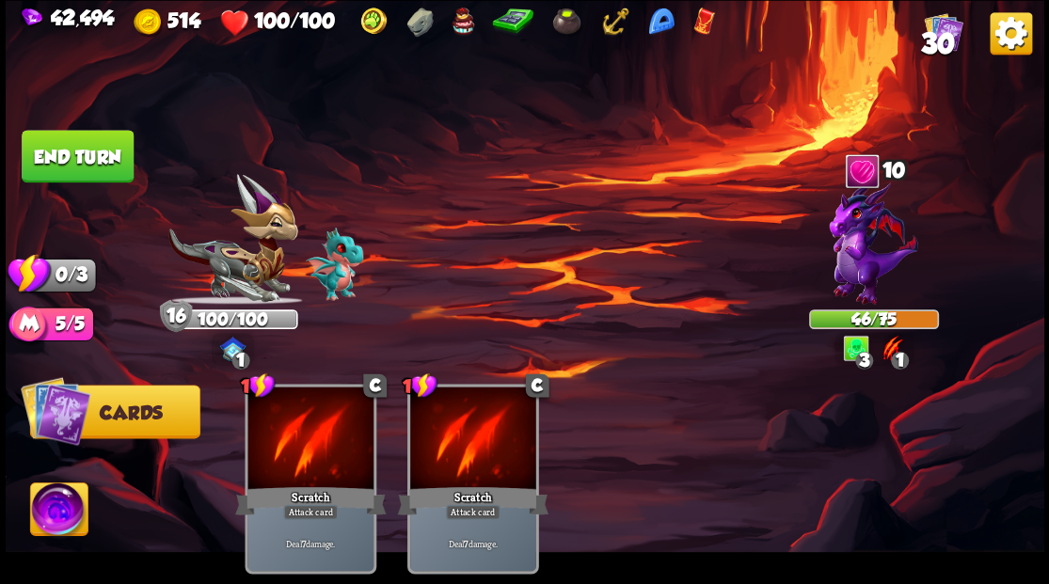
click at [88, 160] on button "End turn" at bounding box center [78, 156] width 112 height 53
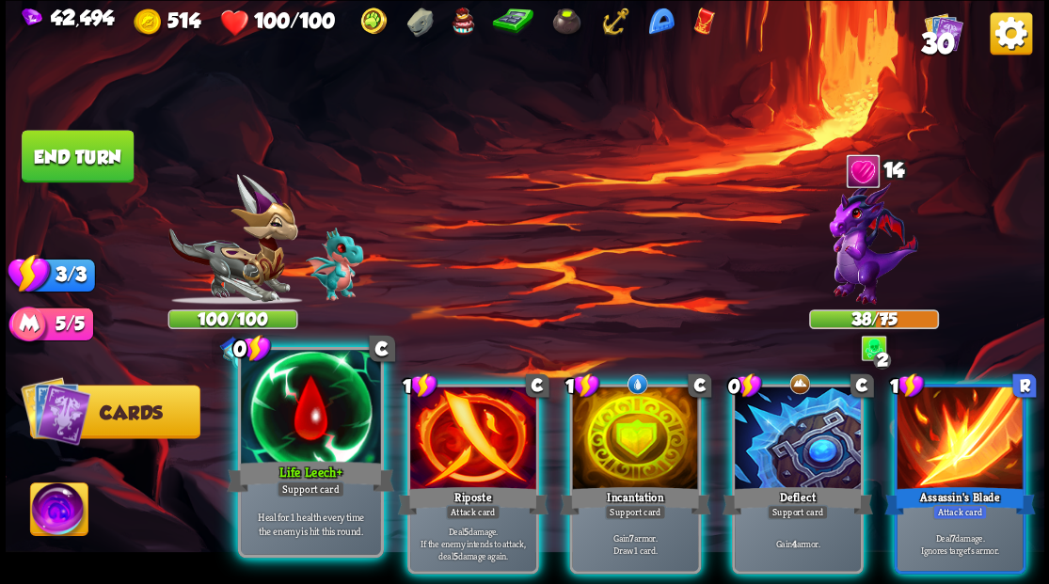
click at [336, 408] on div at bounding box center [310, 409] width 139 height 118
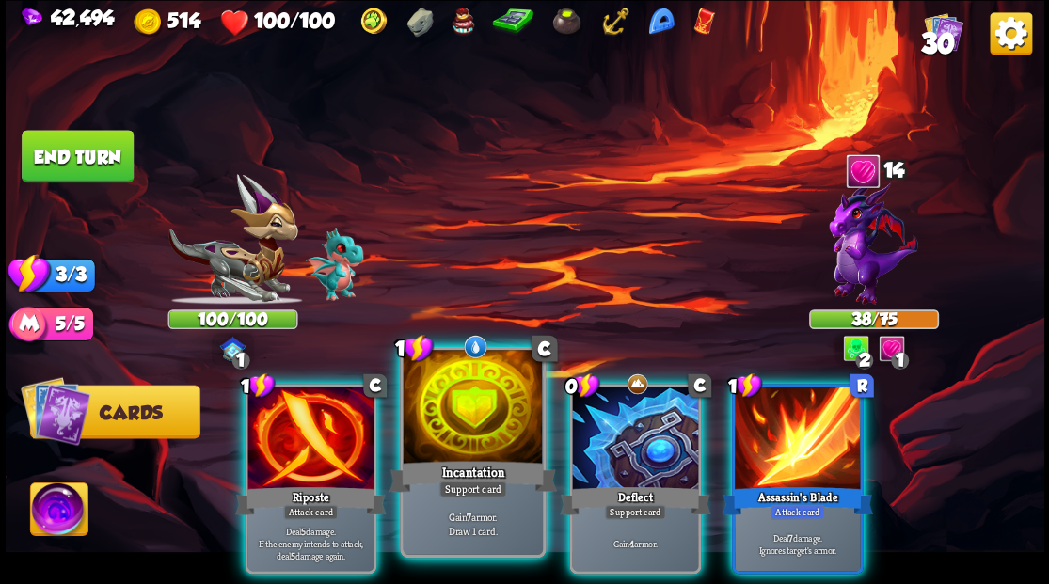
click at [485, 412] on div at bounding box center [472, 409] width 139 height 118
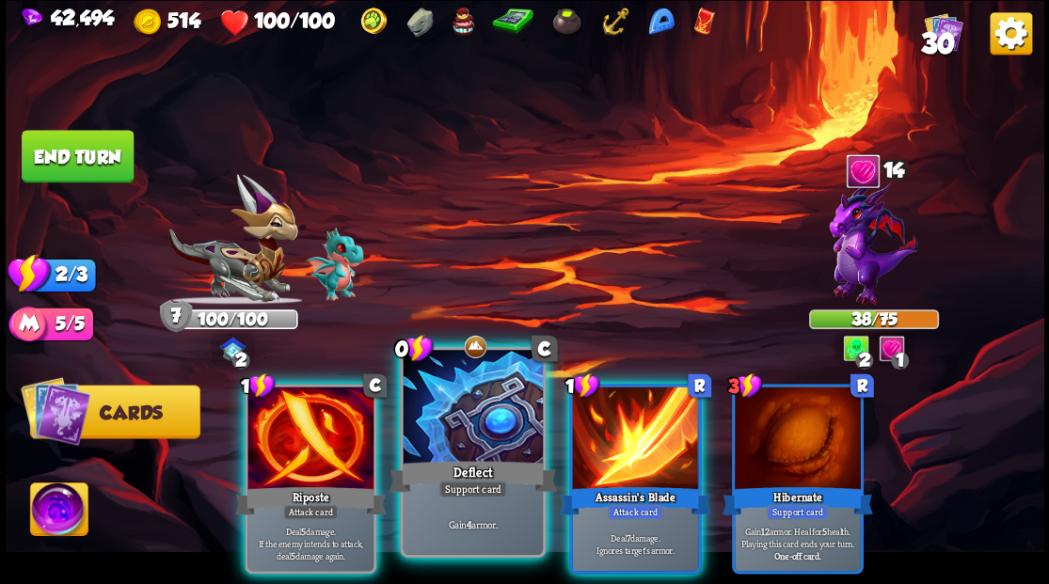
click at [465, 406] on div at bounding box center [472, 409] width 139 height 118
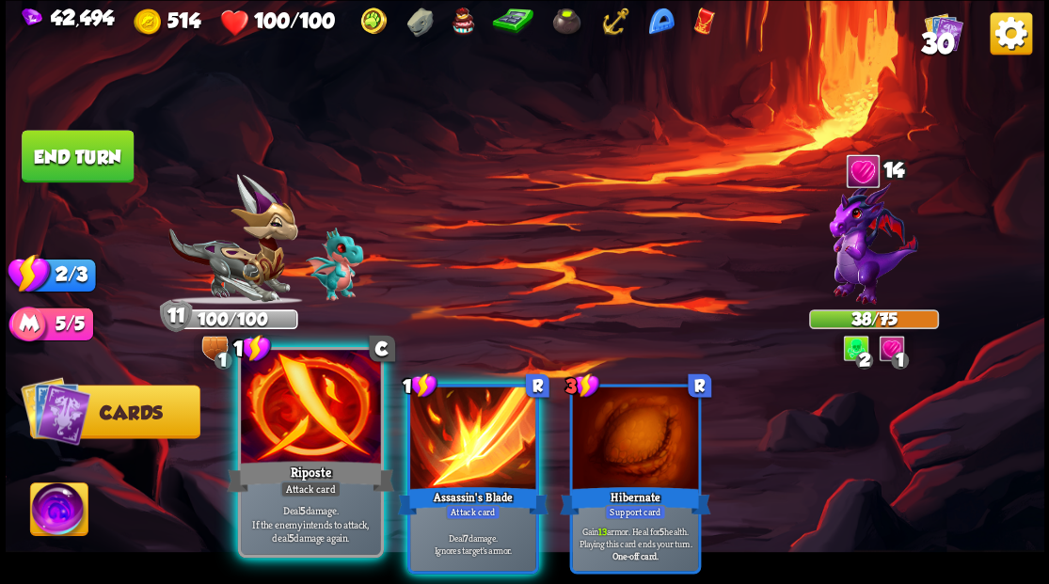
click at [309, 406] on div at bounding box center [310, 409] width 139 height 118
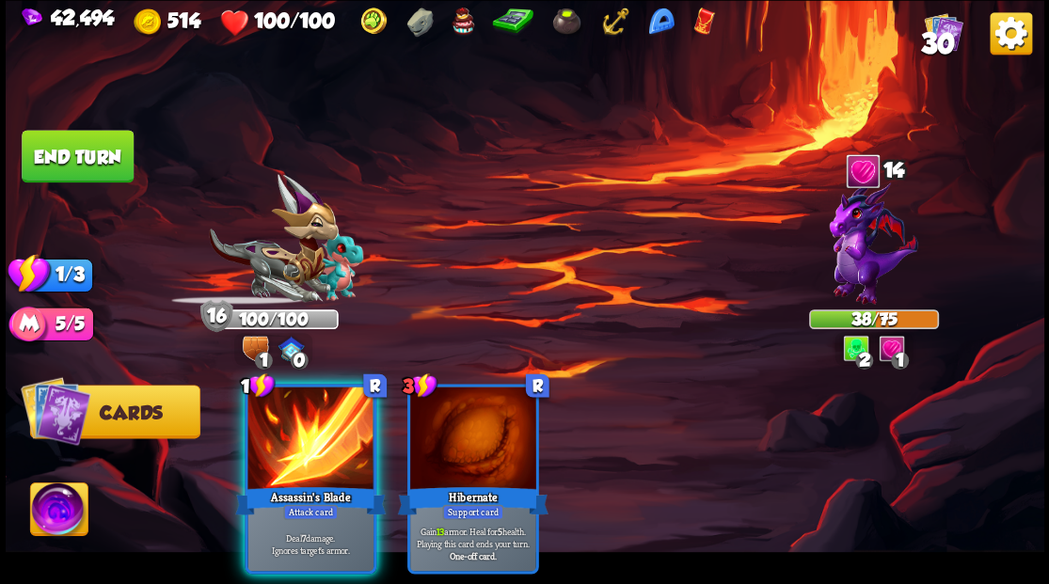
click at [309, 406] on div at bounding box center [310, 440] width 126 height 106
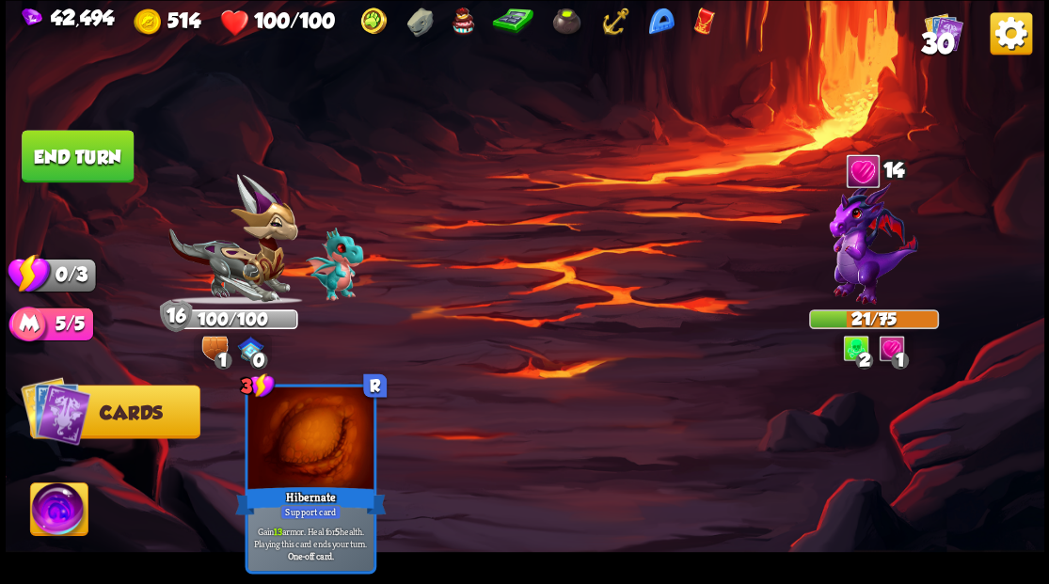
click at [116, 167] on button "End turn" at bounding box center [78, 156] width 112 height 53
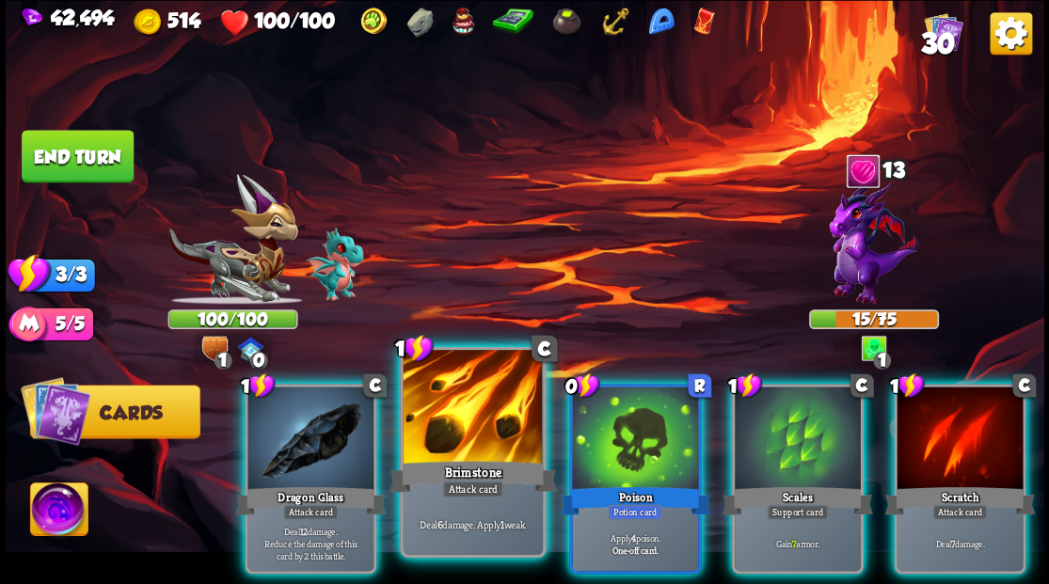
click at [488, 403] on div at bounding box center [472, 409] width 139 height 118
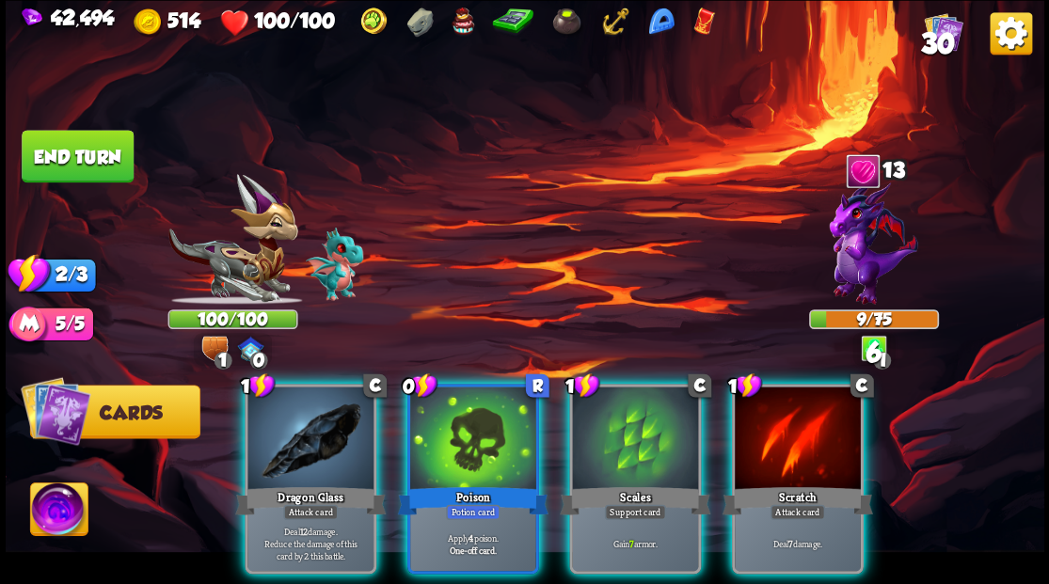
click at [473, 403] on div at bounding box center [473, 440] width 126 height 106
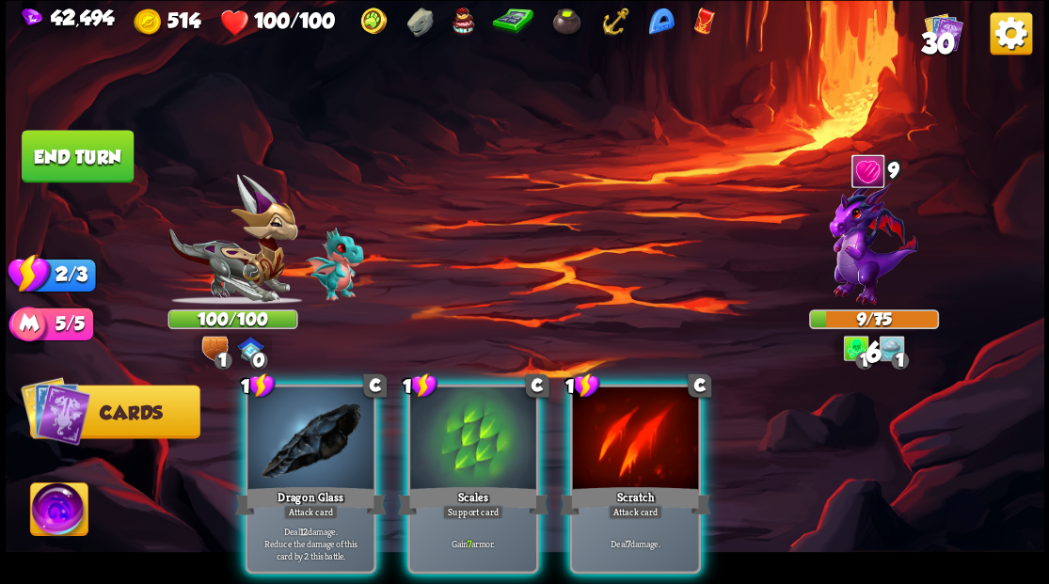
click at [473, 403] on div at bounding box center [473, 440] width 126 height 106
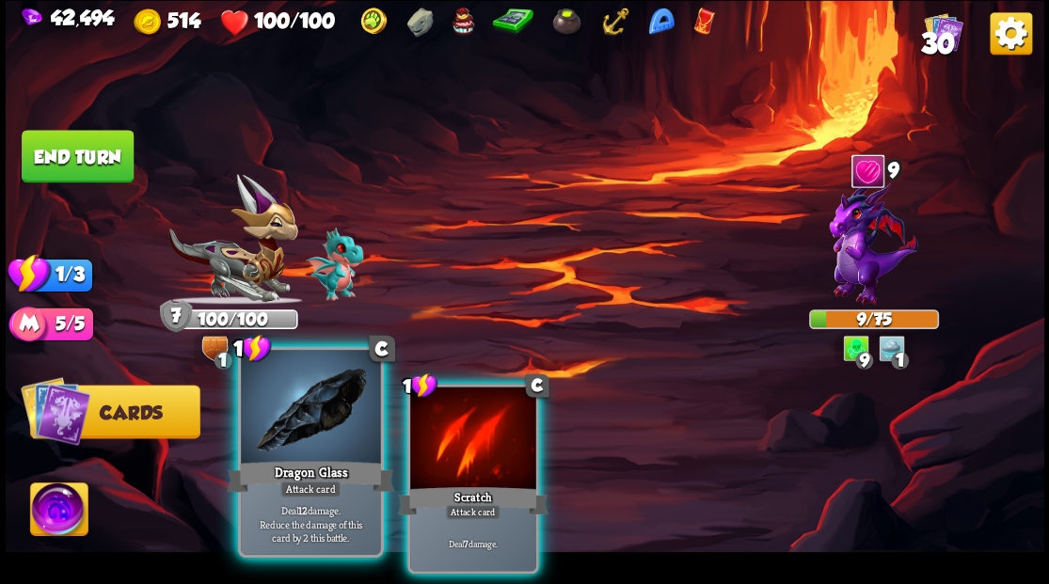
click at [306, 439] on div at bounding box center [310, 409] width 139 height 118
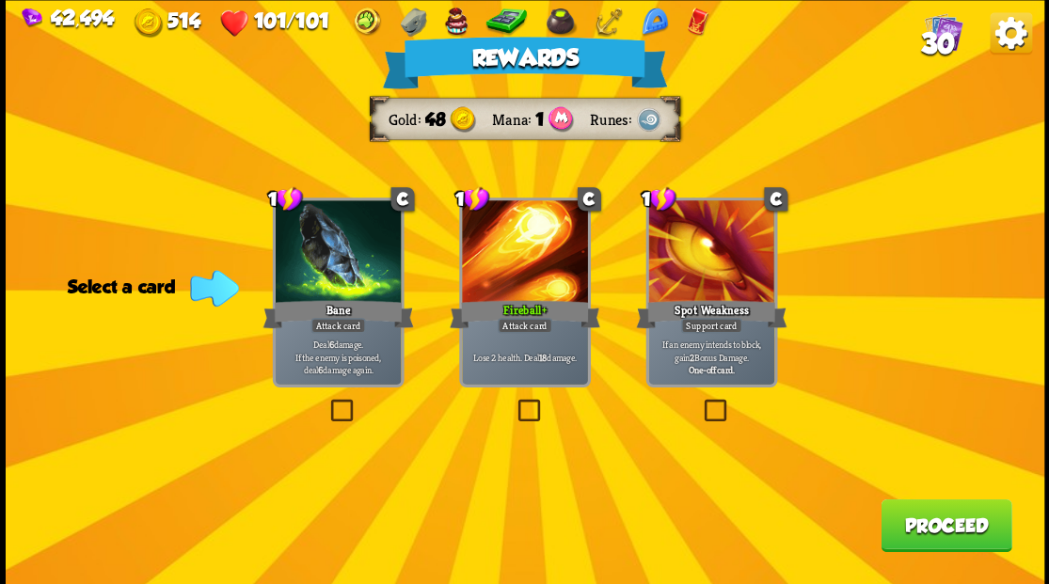
click at [943, 42] on span "30" at bounding box center [937, 42] width 34 height 32
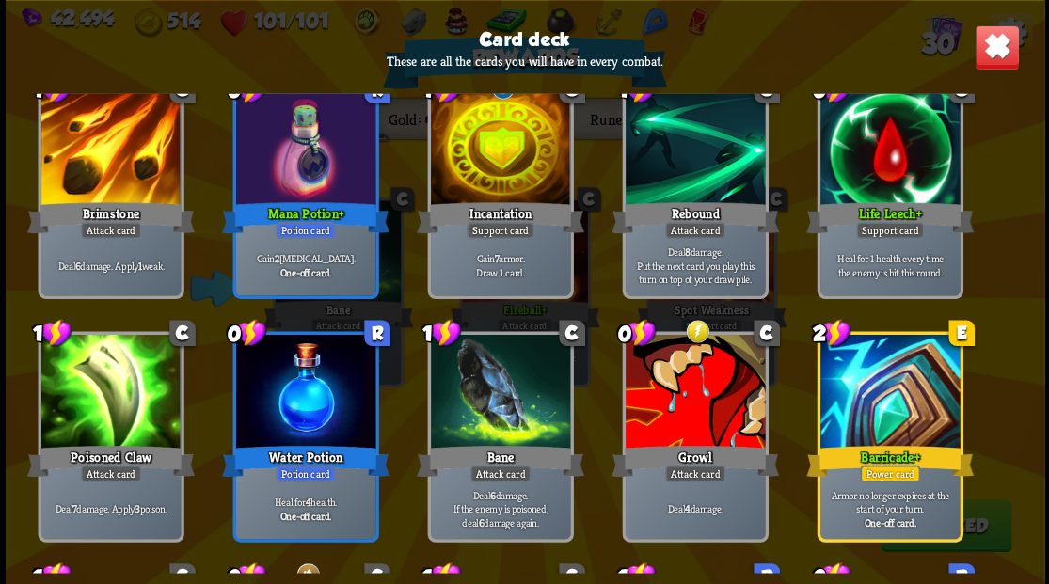
scroll to position [689, 0]
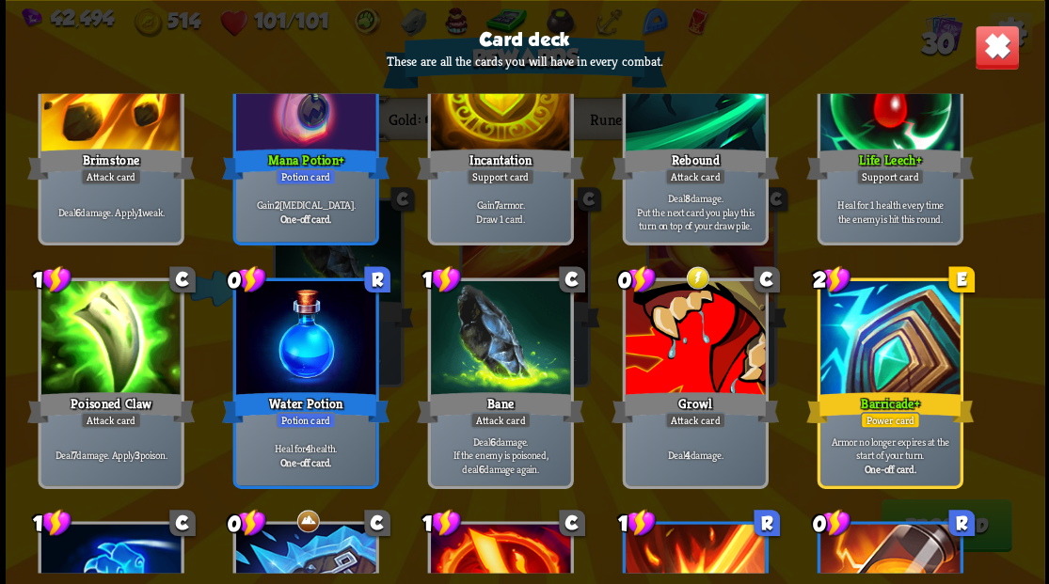
click at [993, 46] on img at bounding box center [996, 46] width 45 height 45
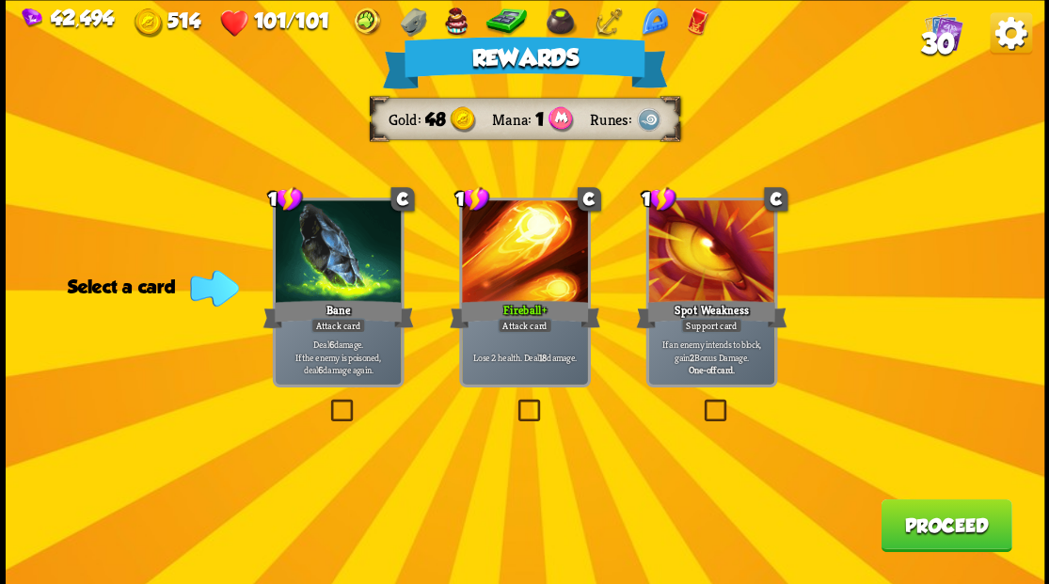
click at [931, 513] on button "Proceed" at bounding box center [945, 525] width 131 height 53
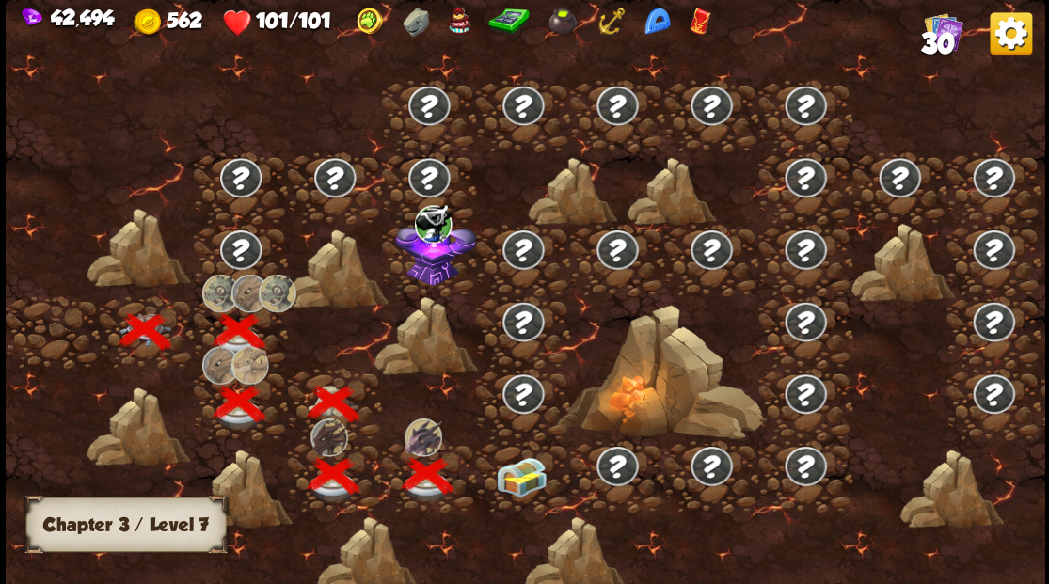
click at [523, 472] on img at bounding box center [521, 476] width 52 height 40
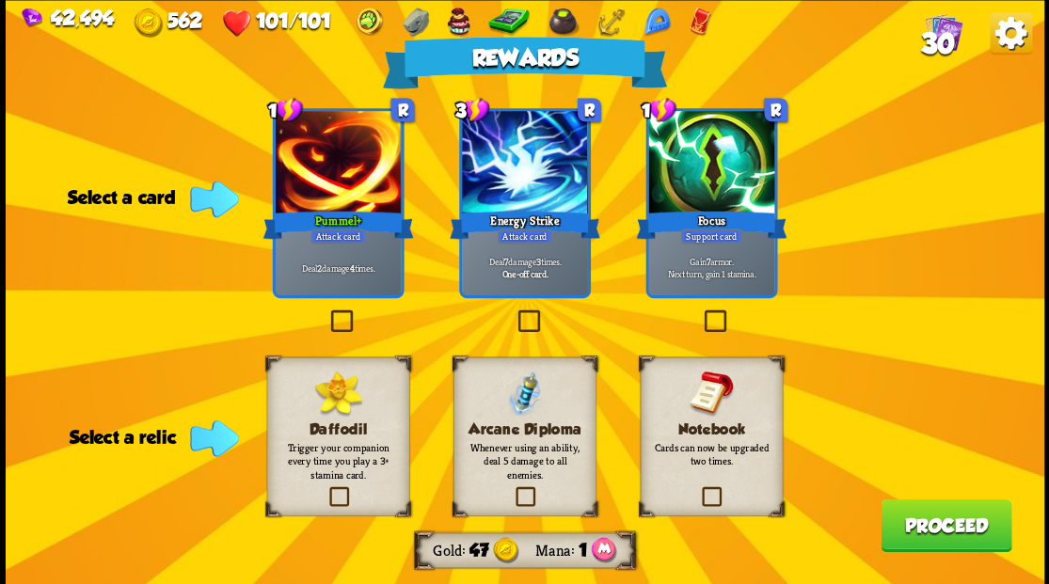
click at [325, 489] on label at bounding box center [325, 489] width 0 height 0
click at [0, 0] on input "checkbox" at bounding box center [0, 0] width 0 height 0
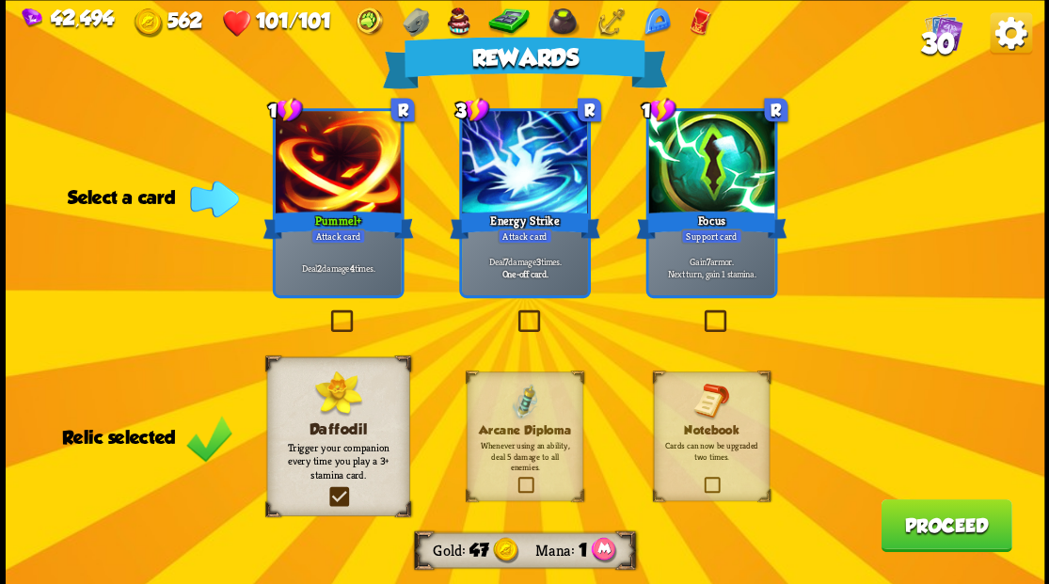
click at [700, 312] on label at bounding box center [700, 312] width 0 height 0
click at [0, 0] on input "checkbox" at bounding box center [0, 0] width 0 height 0
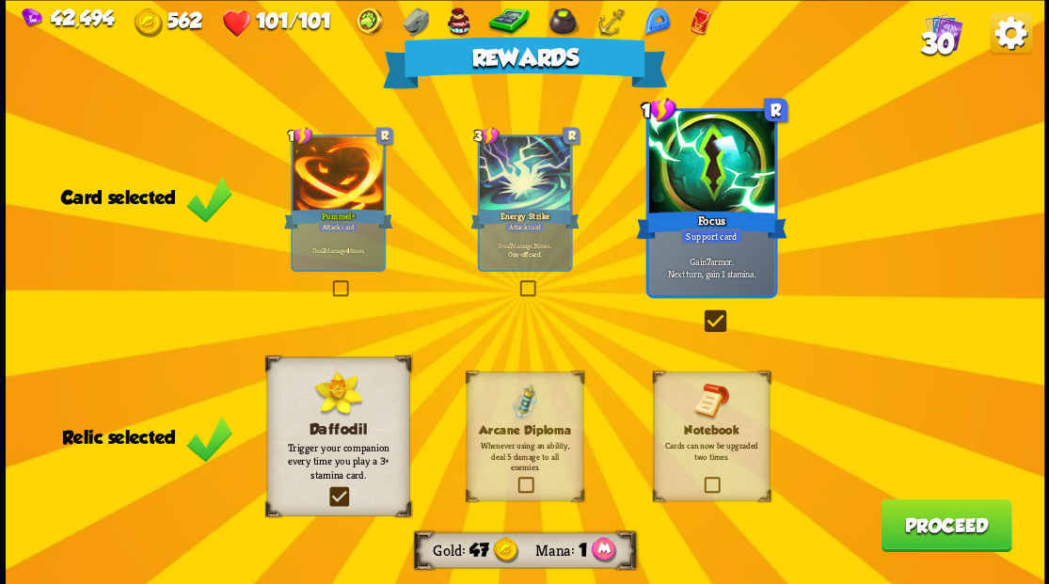
click at [920, 524] on button "Proceed" at bounding box center [945, 525] width 131 height 53
